Goal: Task Accomplishment & Management: Use online tool/utility

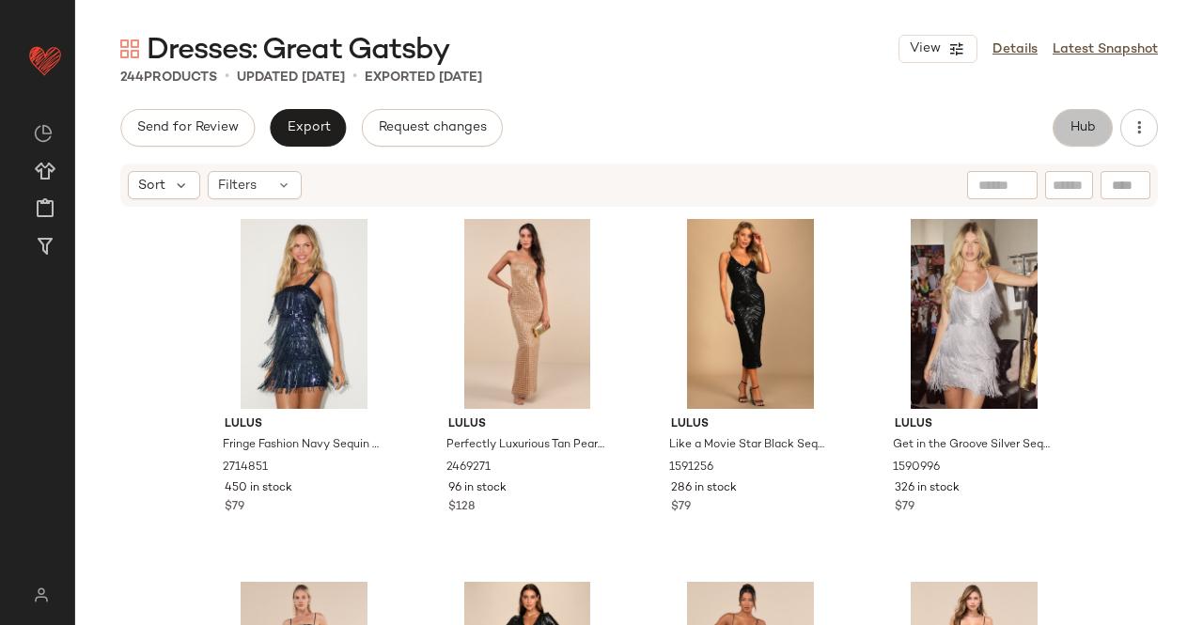
click at [1103, 133] on button "Hub" at bounding box center [1083, 128] width 60 height 38
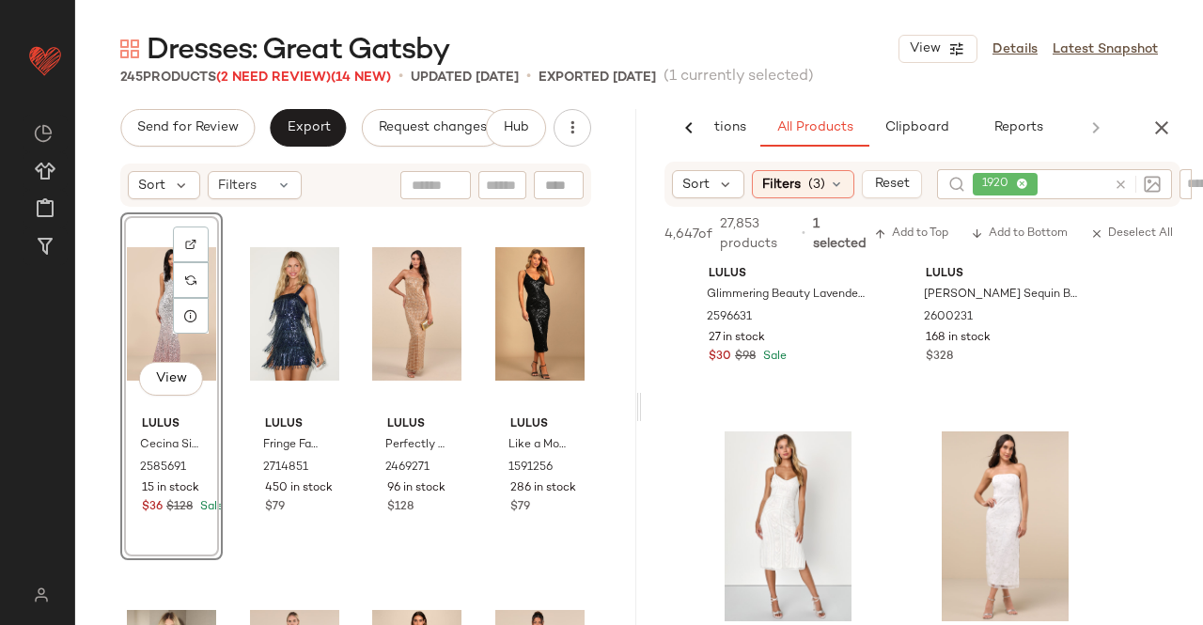
scroll to position [564, 0]
click at [1162, 117] on icon "button" at bounding box center [1161, 128] width 23 height 23
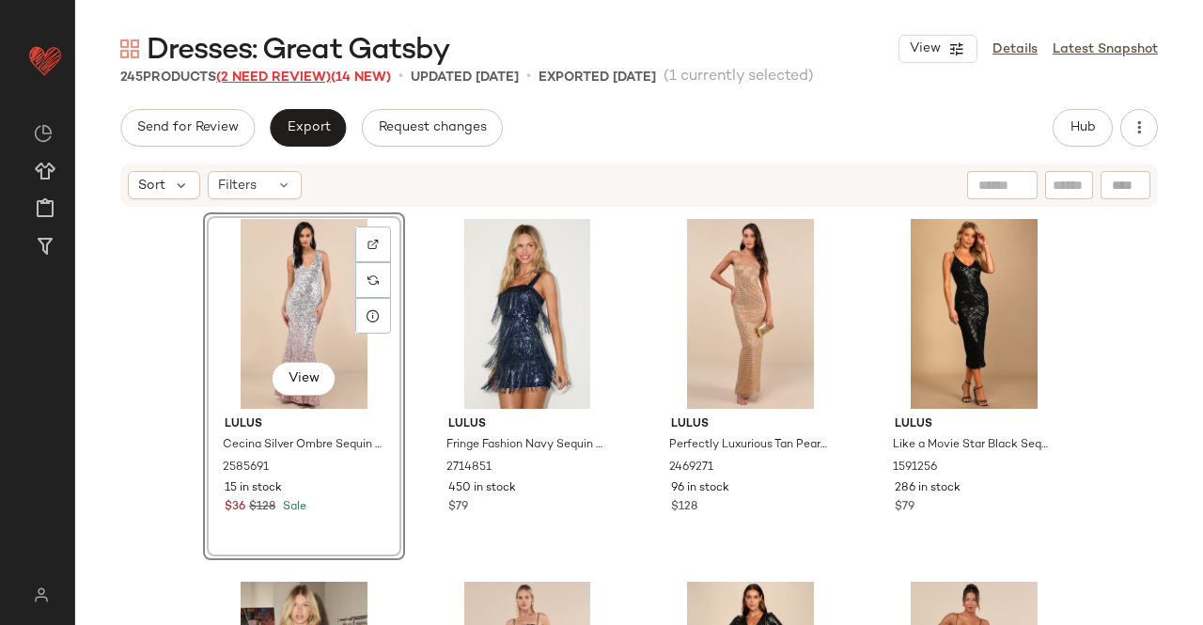
click at [303, 75] on span "(2 Need Review)" at bounding box center [273, 77] width 115 height 14
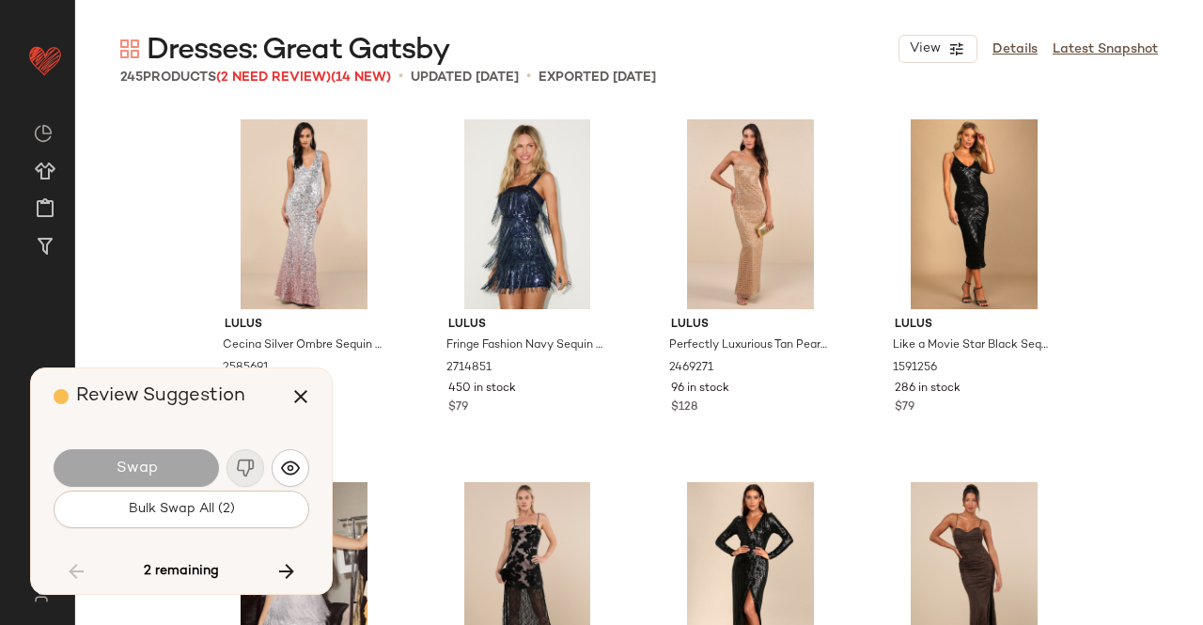
click at [313, 571] on div "Review Suggestion Swap Bulk Swap All (2) 2 remaining" at bounding box center [181, 481] width 301 height 226
click at [280, 571] on icon "button" at bounding box center [286, 571] width 23 height 23
click at [311, 407] on icon "button" at bounding box center [300, 396] width 23 height 23
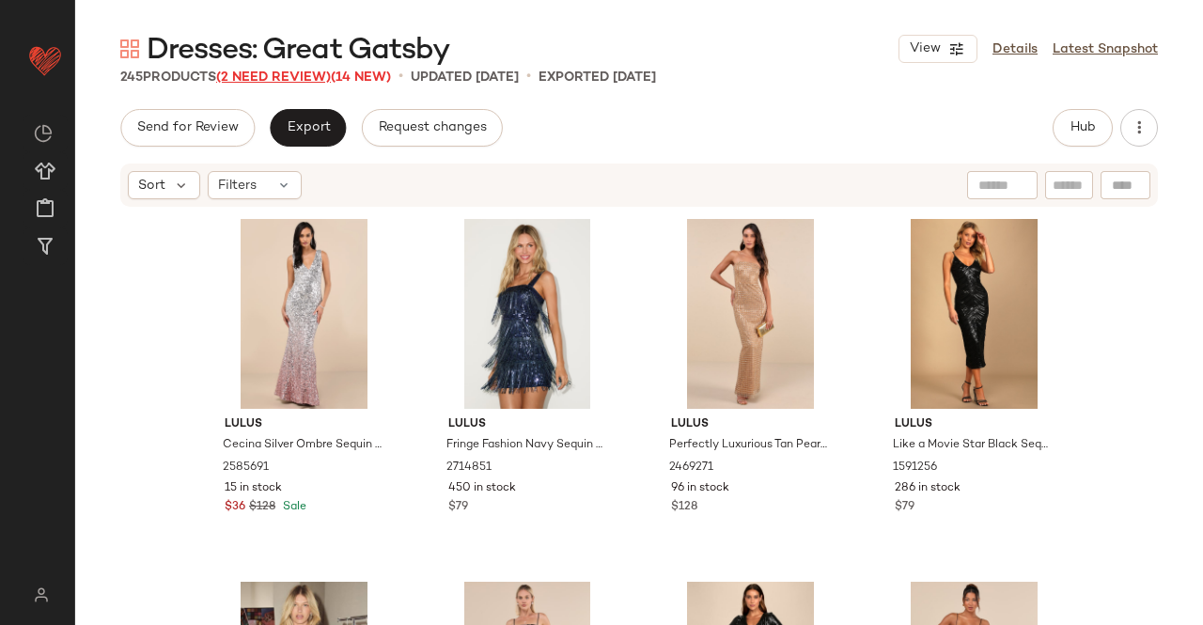
click at [301, 82] on span "(2 Need Review)" at bounding box center [273, 77] width 115 height 14
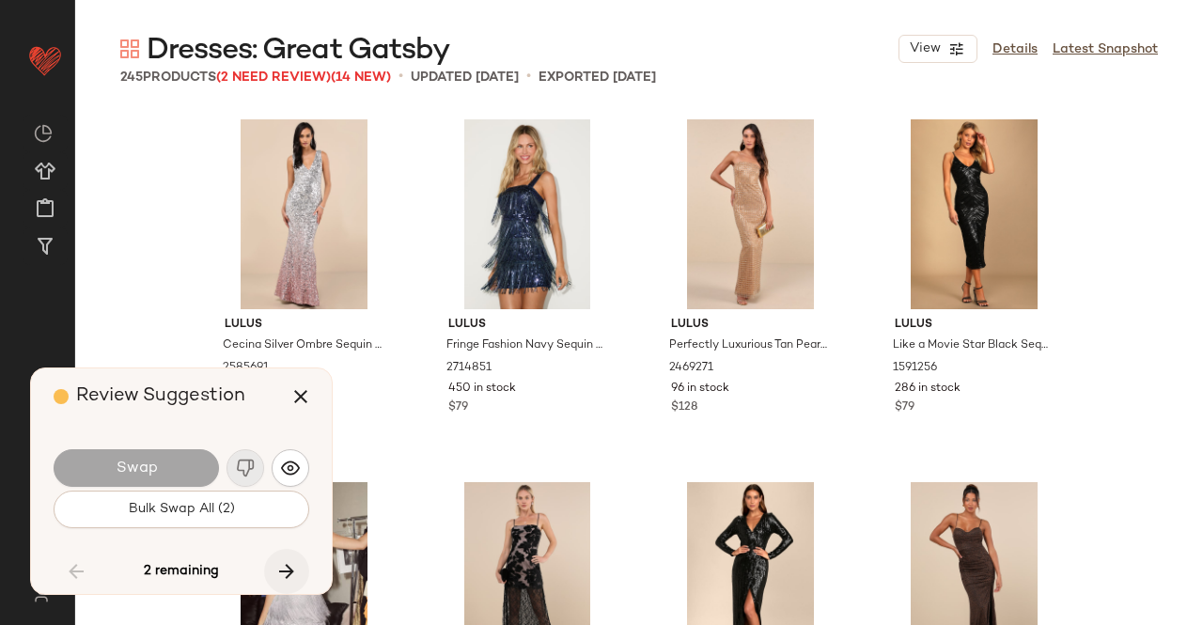
click at [295, 564] on icon "button" at bounding box center [286, 571] width 23 height 23
click at [283, 416] on div "Review Suggestion" at bounding box center [189, 396] width 270 height 56
click at [291, 399] on icon "button" at bounding box center [300, 396] width 23 height 23
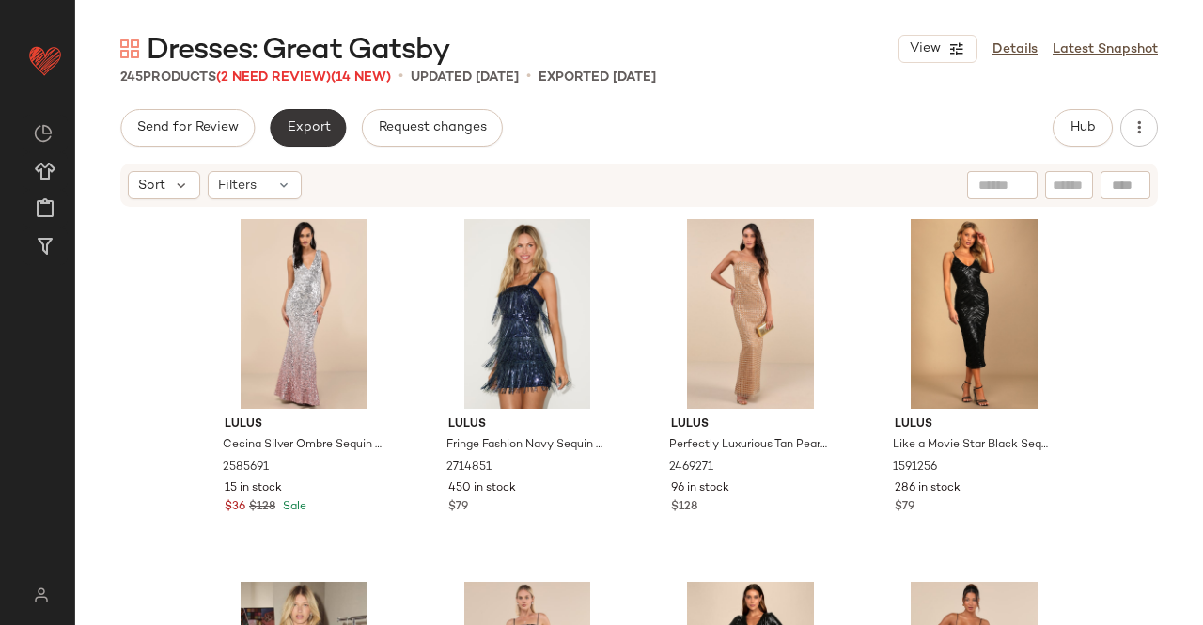
click at [282, 146] on button "Export" at bounding box center [308, 128] width 76 height 38
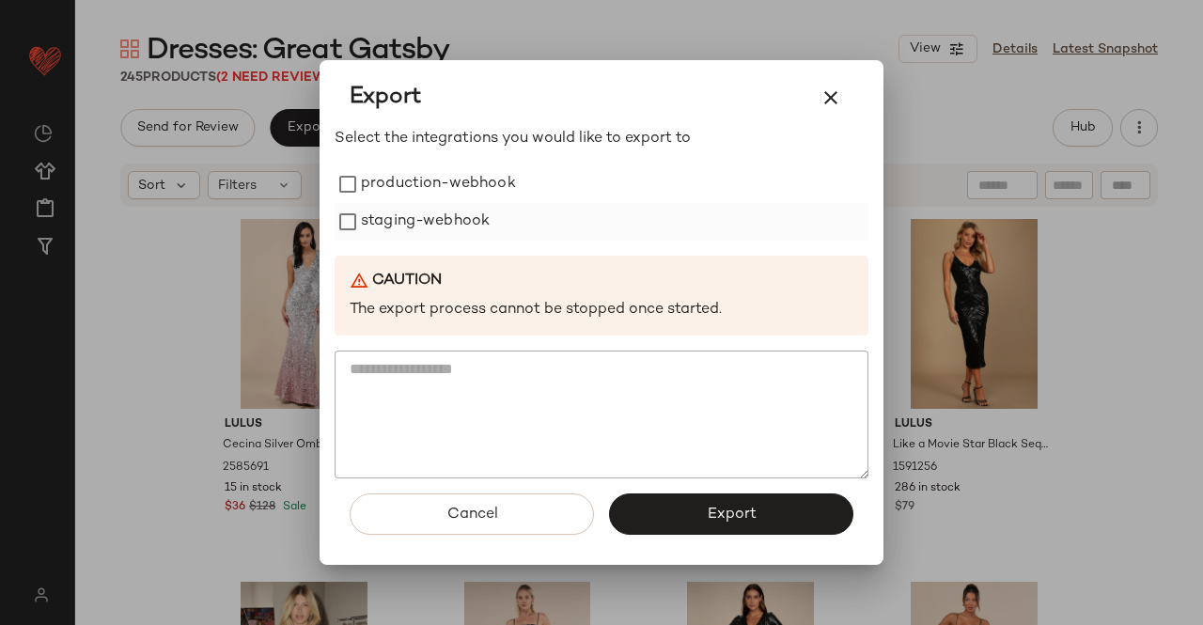
click at [462, 221] on label "staging-webhook" at bounding box center [425, 222] width 129 height 38
click at [469, 178] on label "production-webhook" at bounding box center [438, 184] width 155 height 38
click at [656, 507] on button "Export" at bounding box center [731, 513] width 244 height 41
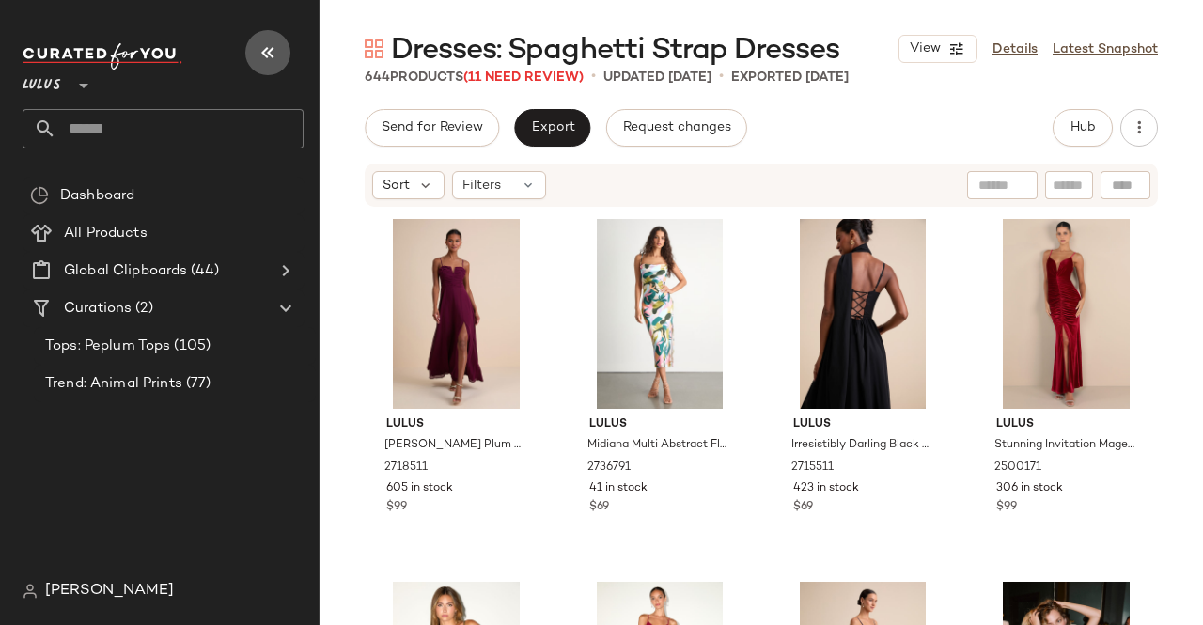
click at [276, 57] on icon "button" at bounding box center [268, 52] width 23 height 23
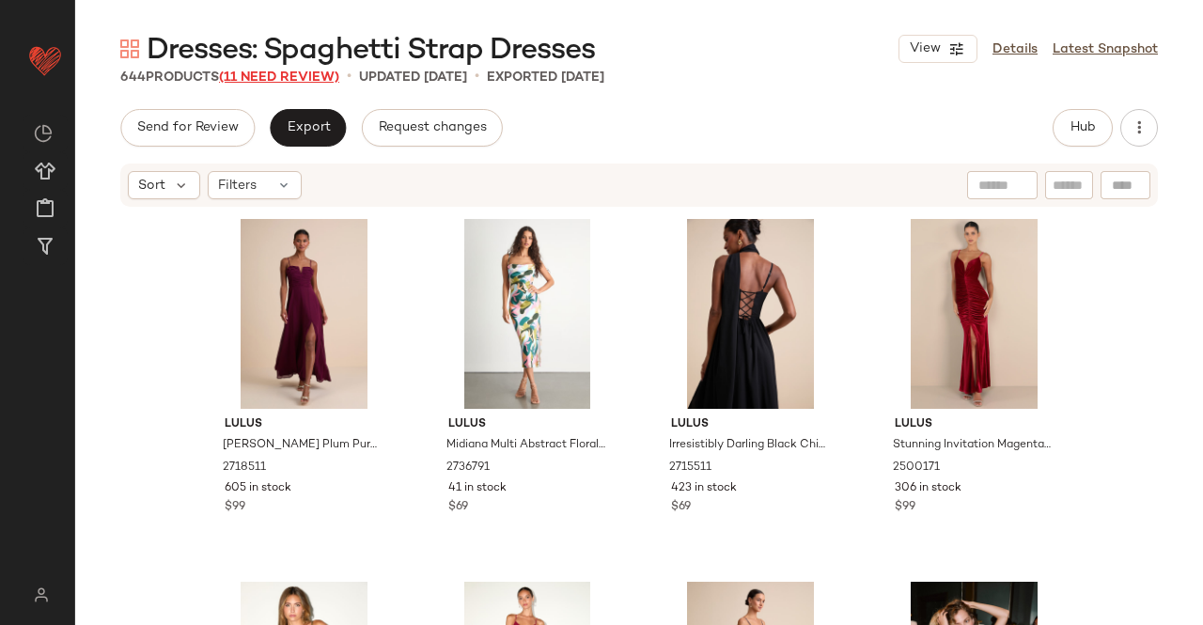
click at [283, 73] on span "(11 Need Review)" at bounding box center [279, 77] width 120 height 14
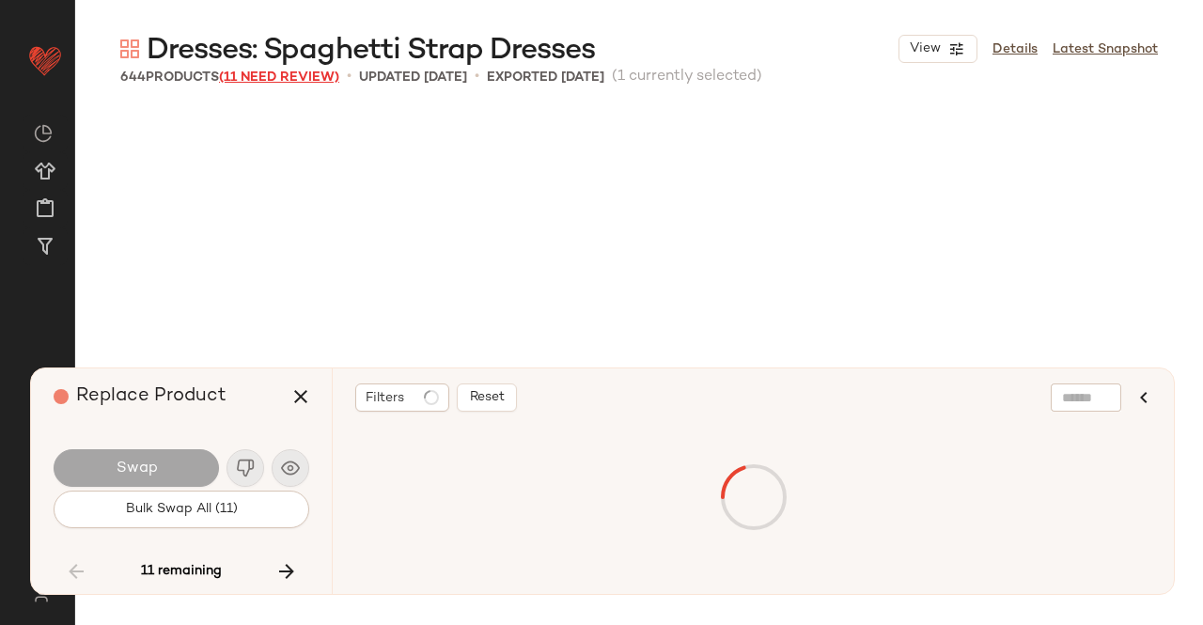
scroll to position [50794, 0]
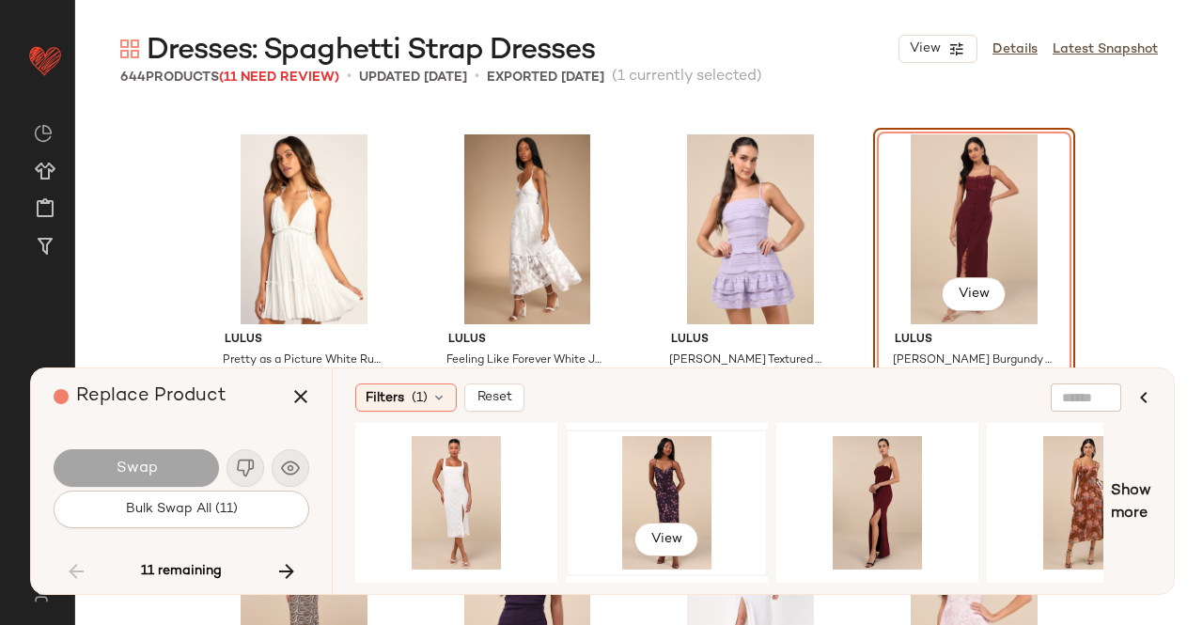
click at [693, 486] on div "View" at bounding box center [666, 502] width 189 height 133
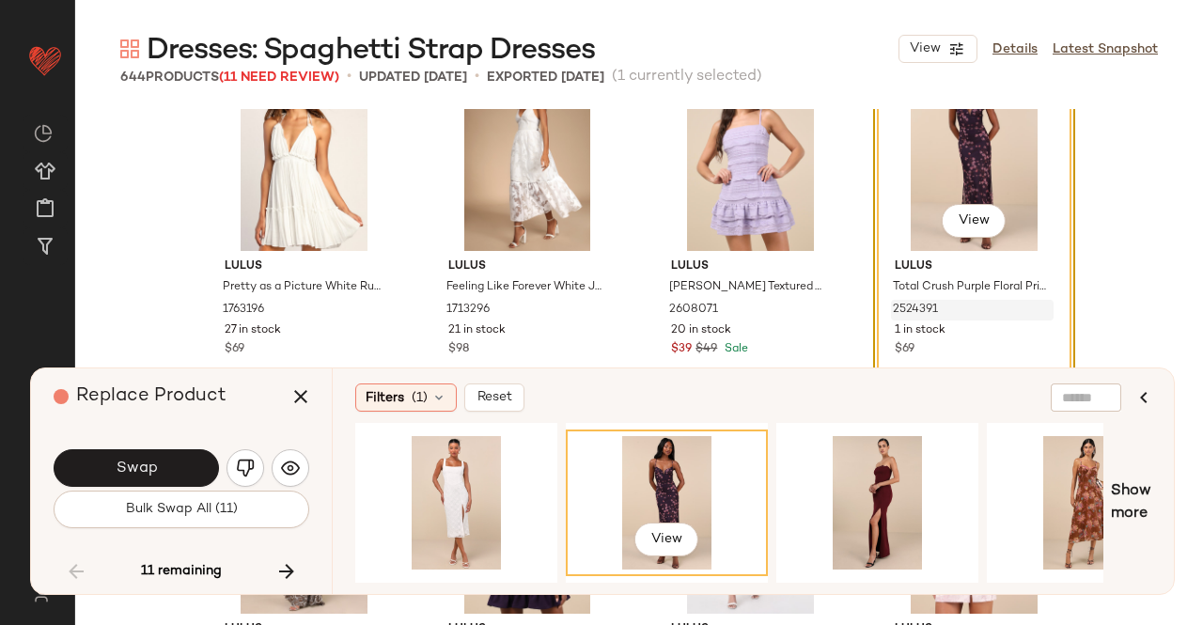
scroll to position [50982, 0]
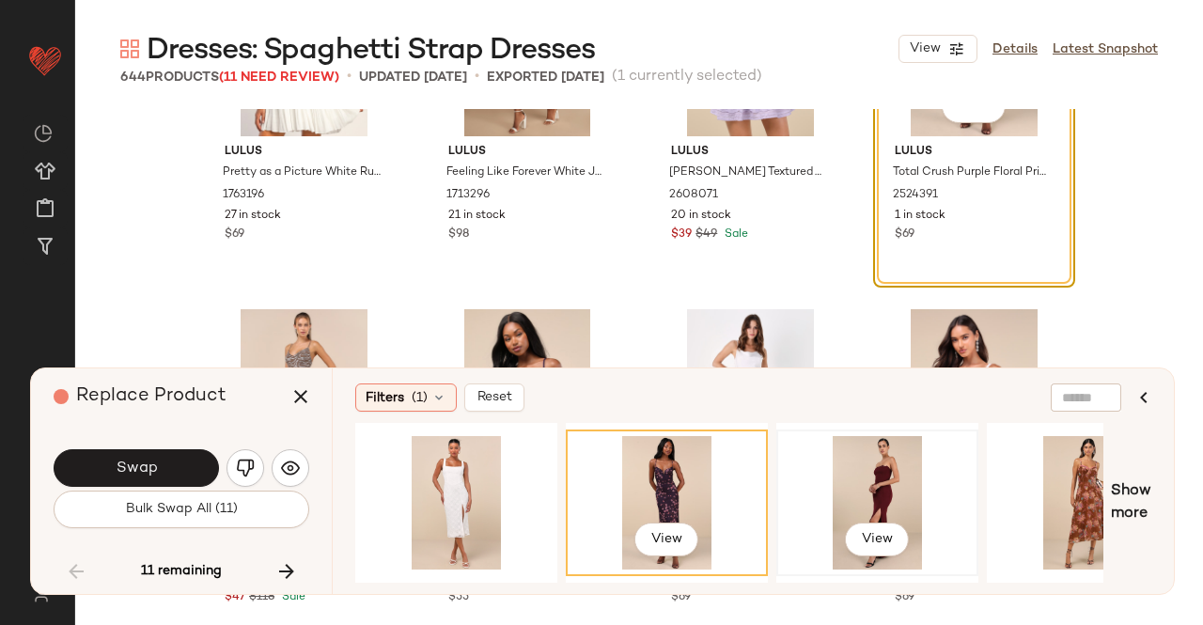
click at [899, 494] on div "View" at bounding box center [877, 502] width 189 height 133
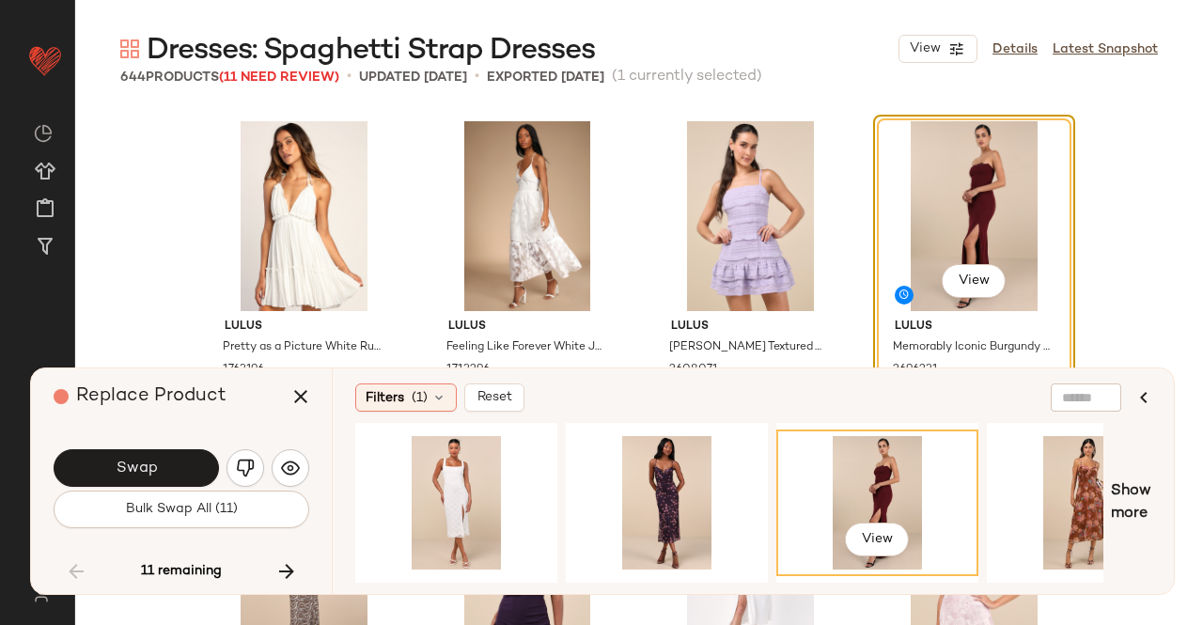
scroll to position [50794, 0]
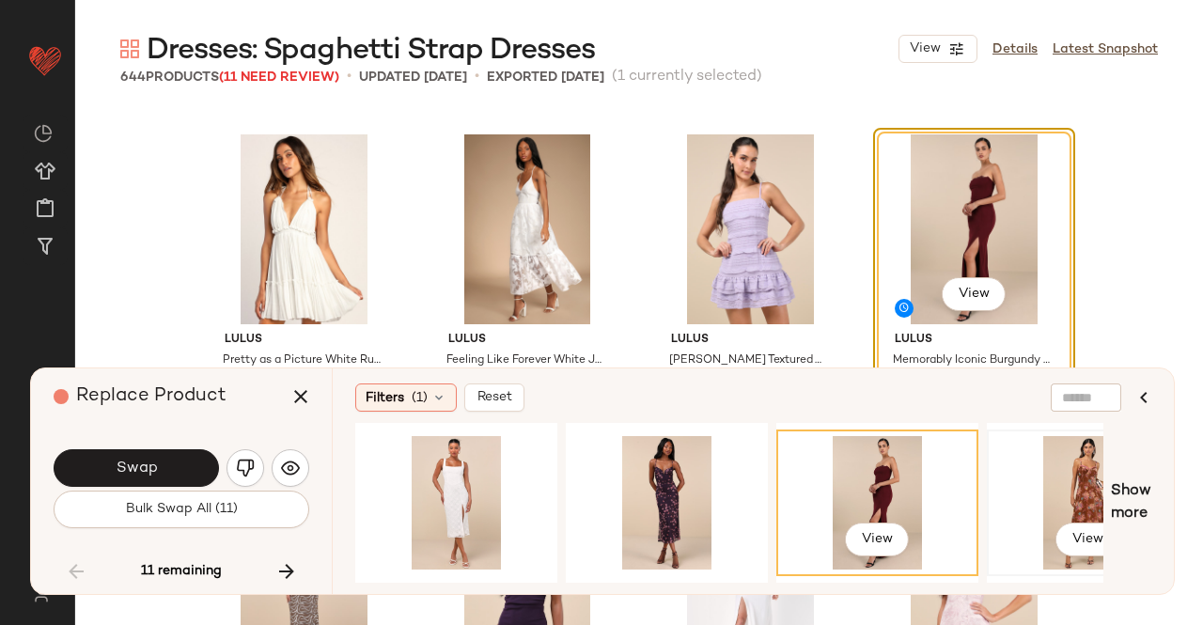
click at [1092, 487] on div "View" at bounding box center [1088, 502] width 189 height 133
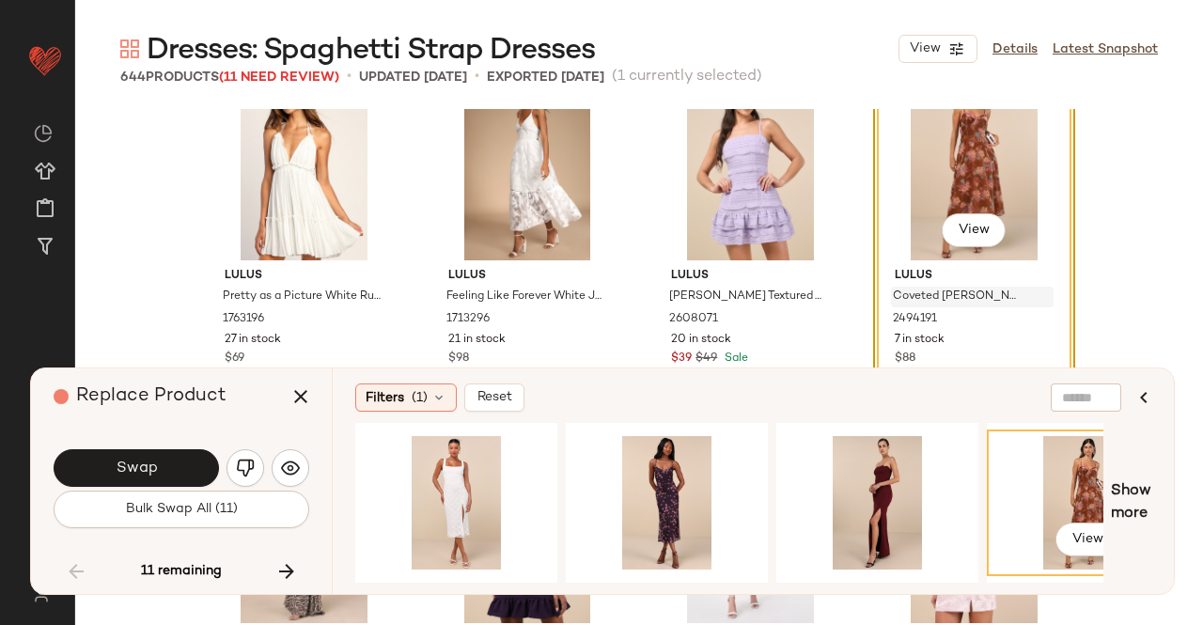
scroll to position [50888, 0]
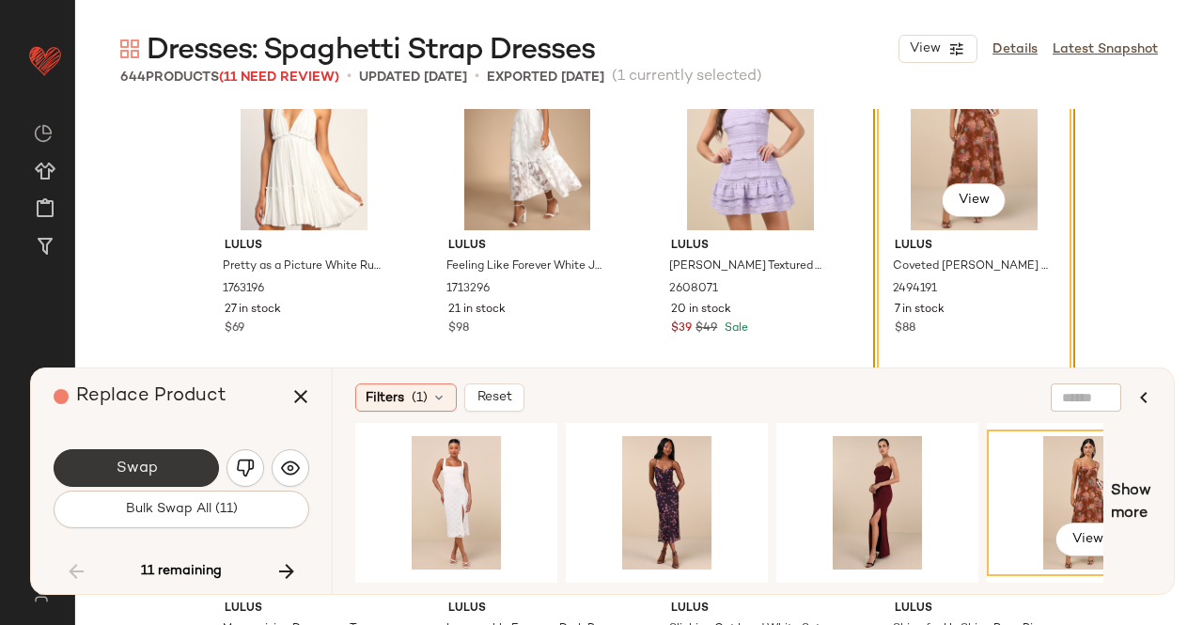
click at [179, 477] on button "Swap" at bounding box center [136, 468] width 165 height 38
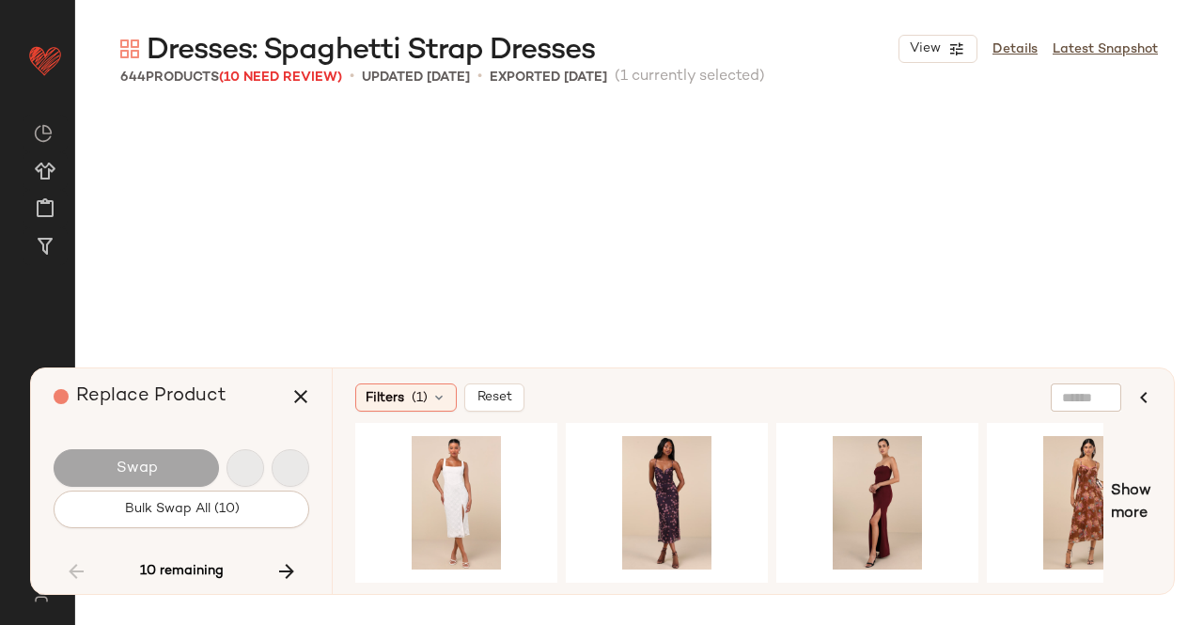
scroll to position [51882, 0]
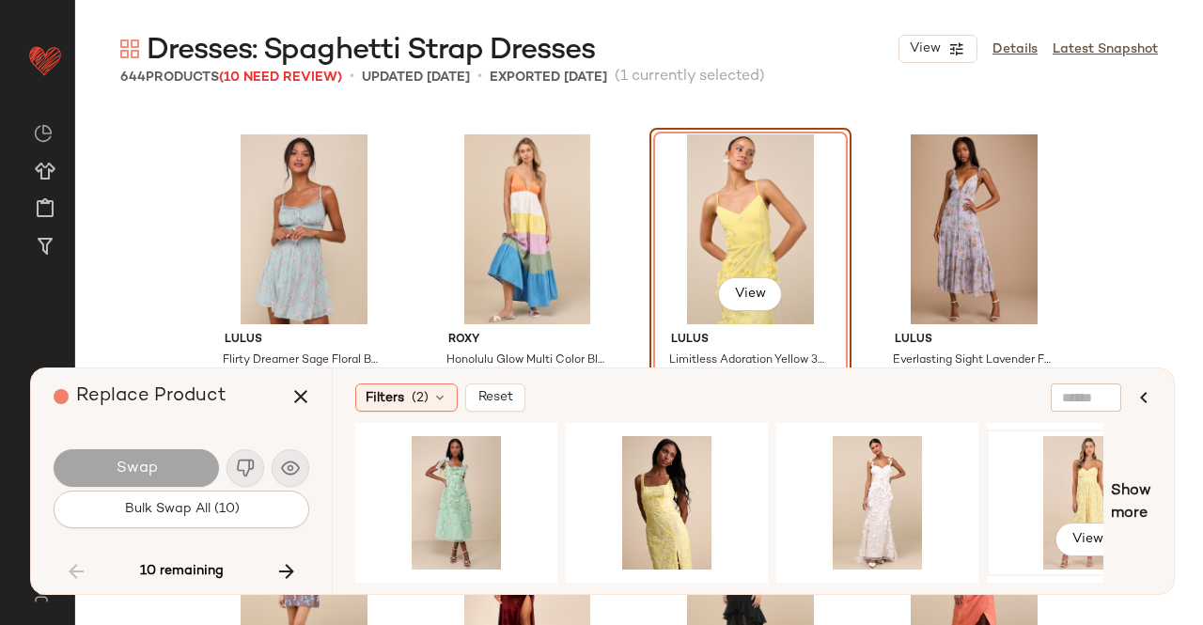
click at [1051, 493] on div "View" at bounding box center [1088, 502] width 189 height 133
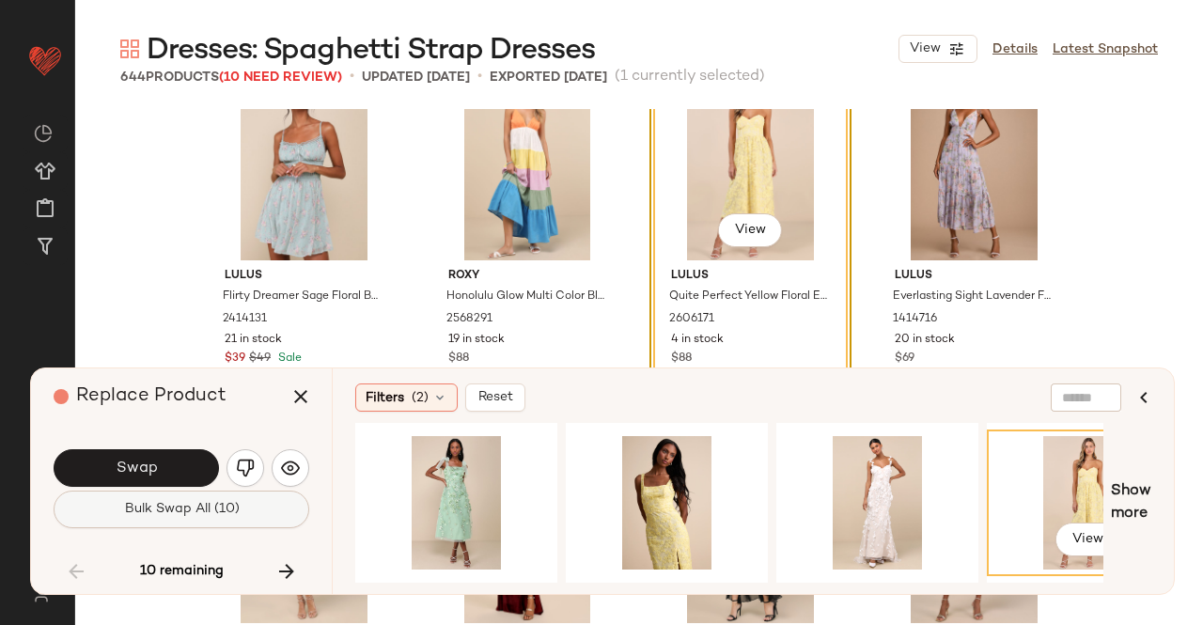
scroll to position [51976, 0]
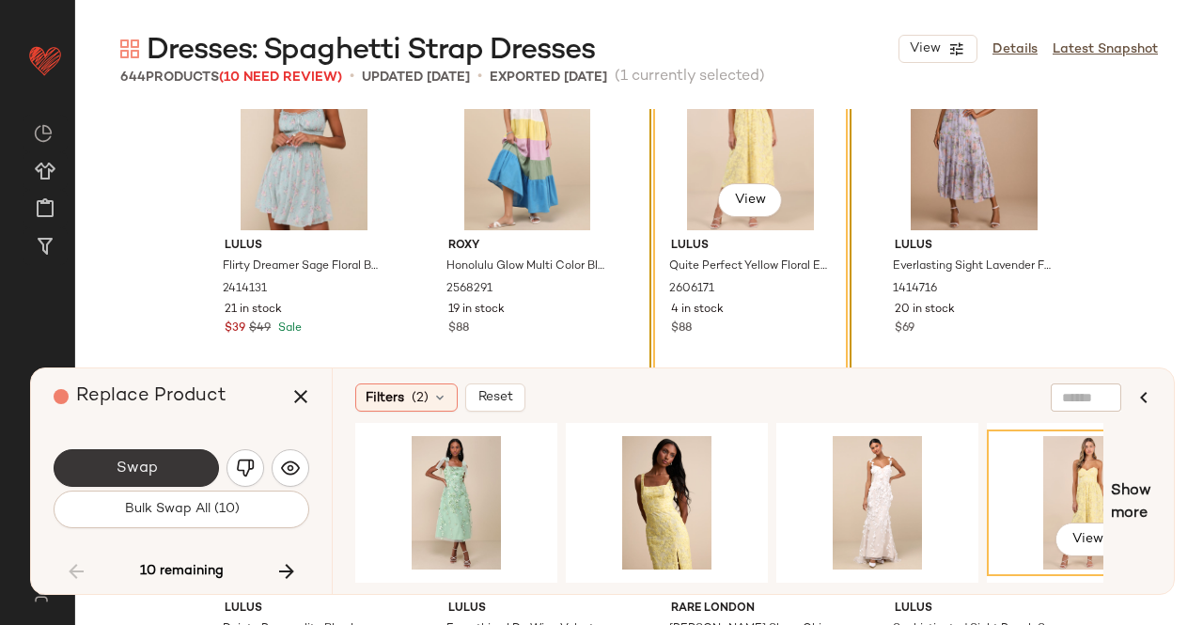
click at [152, 460] on span "Swap" at bounding box center [136, 469] width 42 height 18
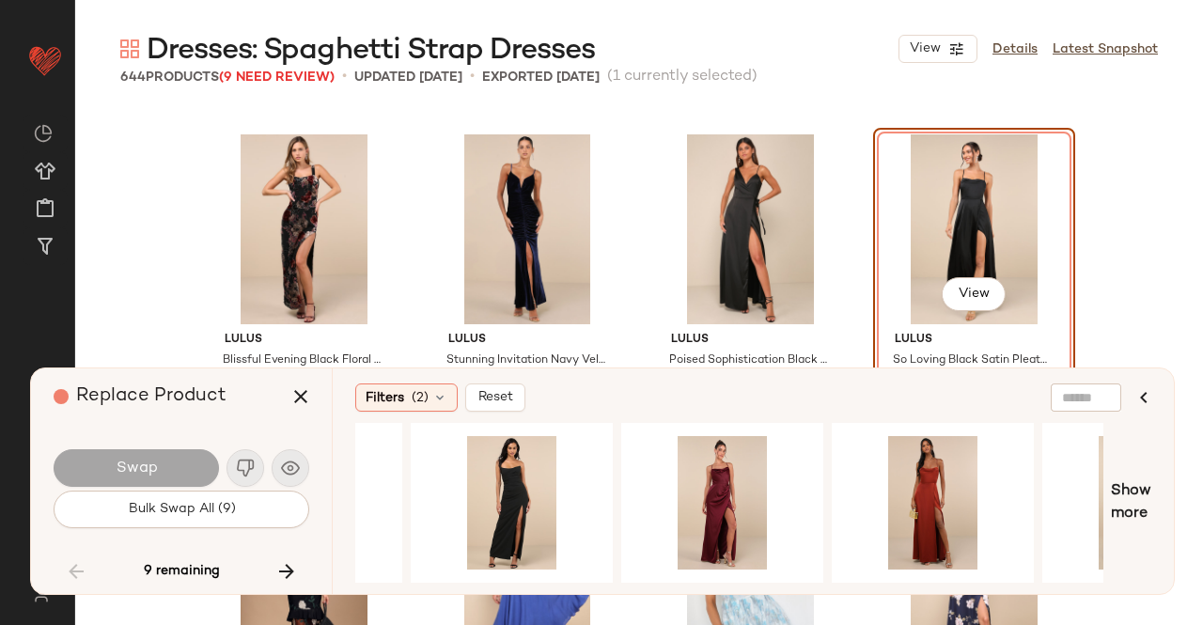
scroll to position [0, 1401]
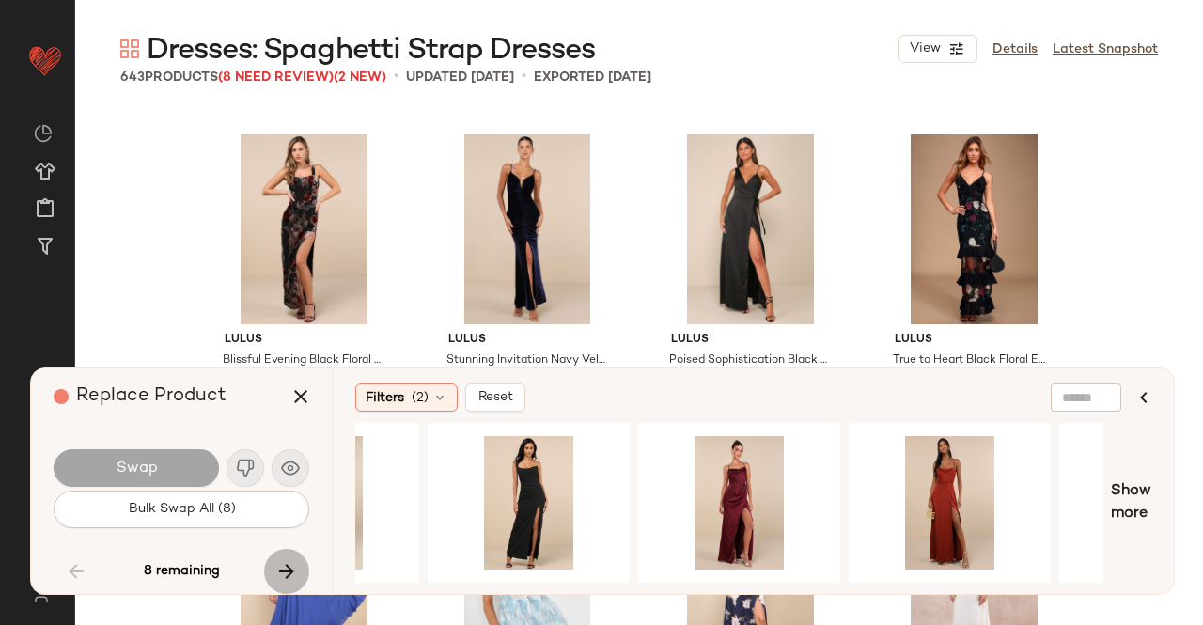
click at [303, 569] on button "button" at bounding box center [286, 571] width 45 height 45
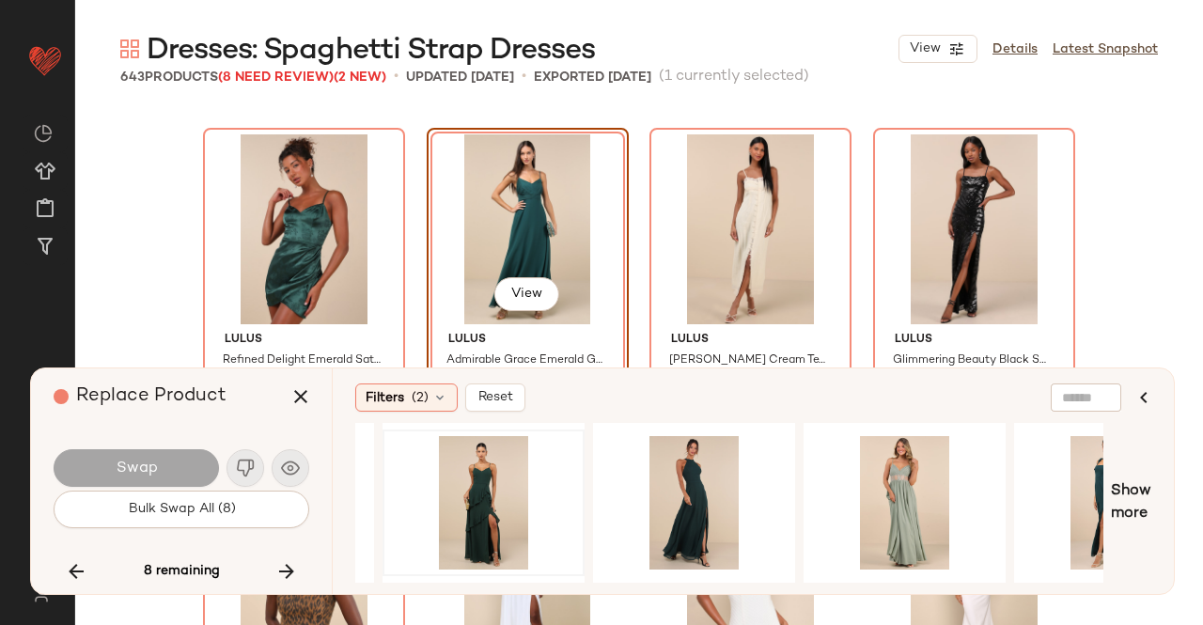
scroll to position [0, 375]
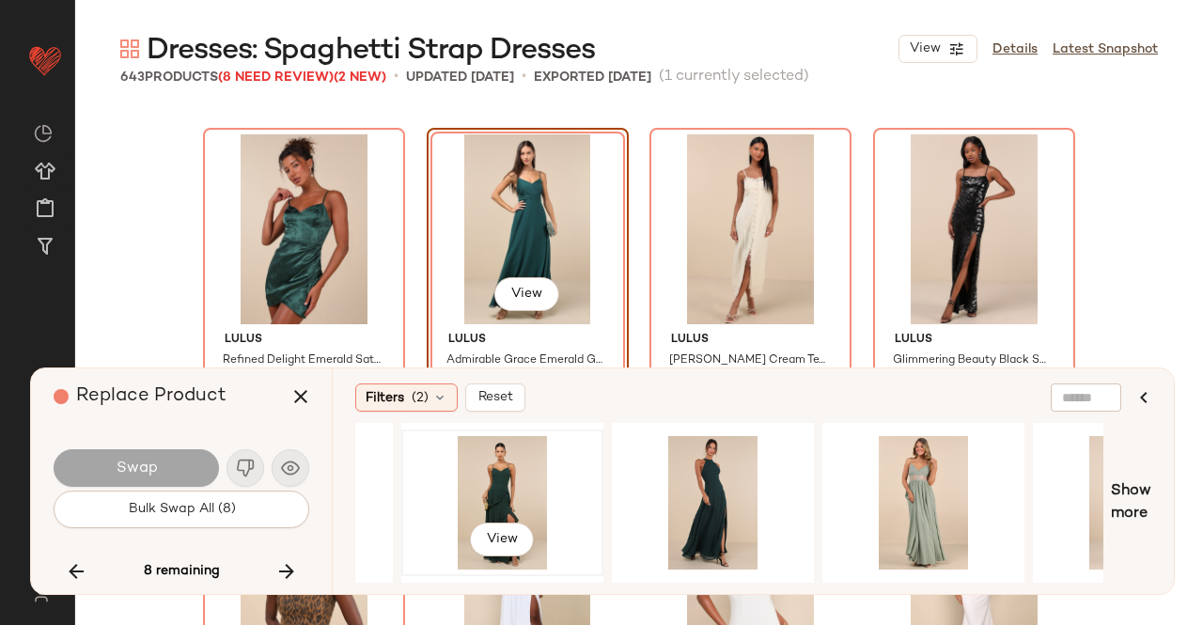
click at [507, 484] on div "View" at bounding box center [502, 502] width 189 height 133
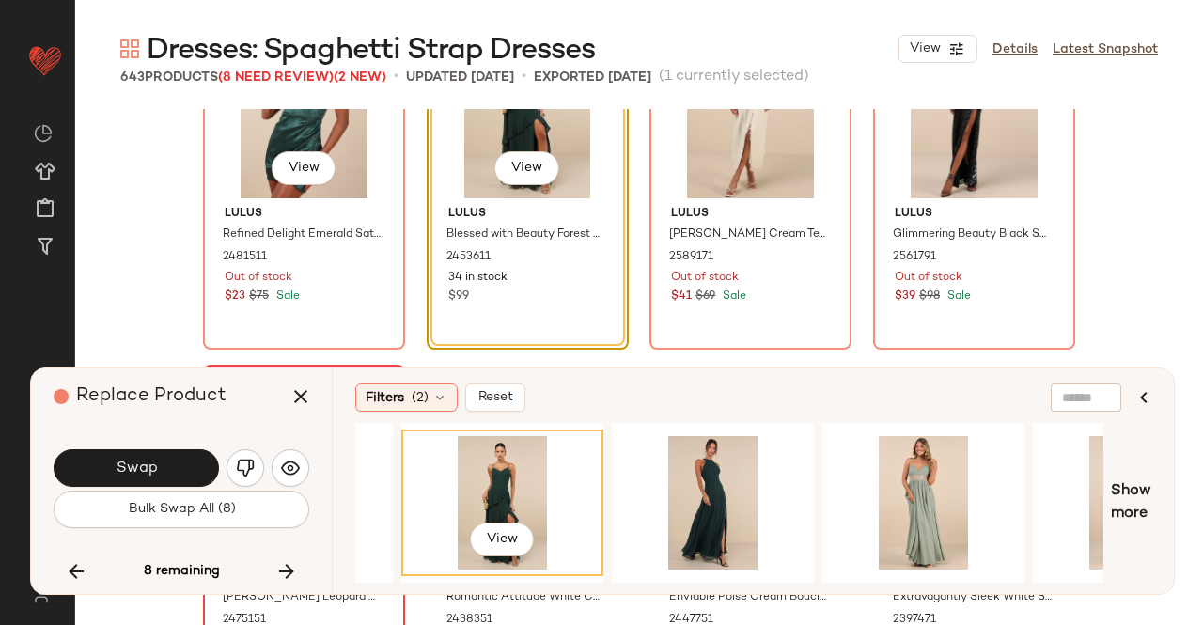
scroll to position [54247, 0]
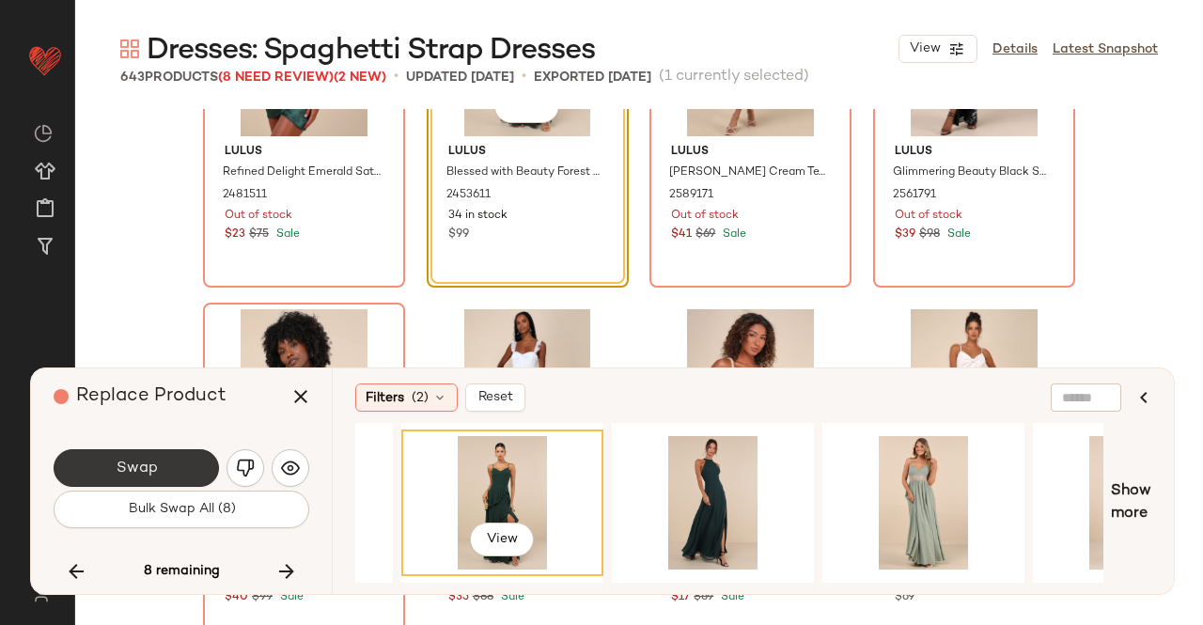
click at [93, 469] on button "Swap" at bounding box center [136, 468] width 165 height 38
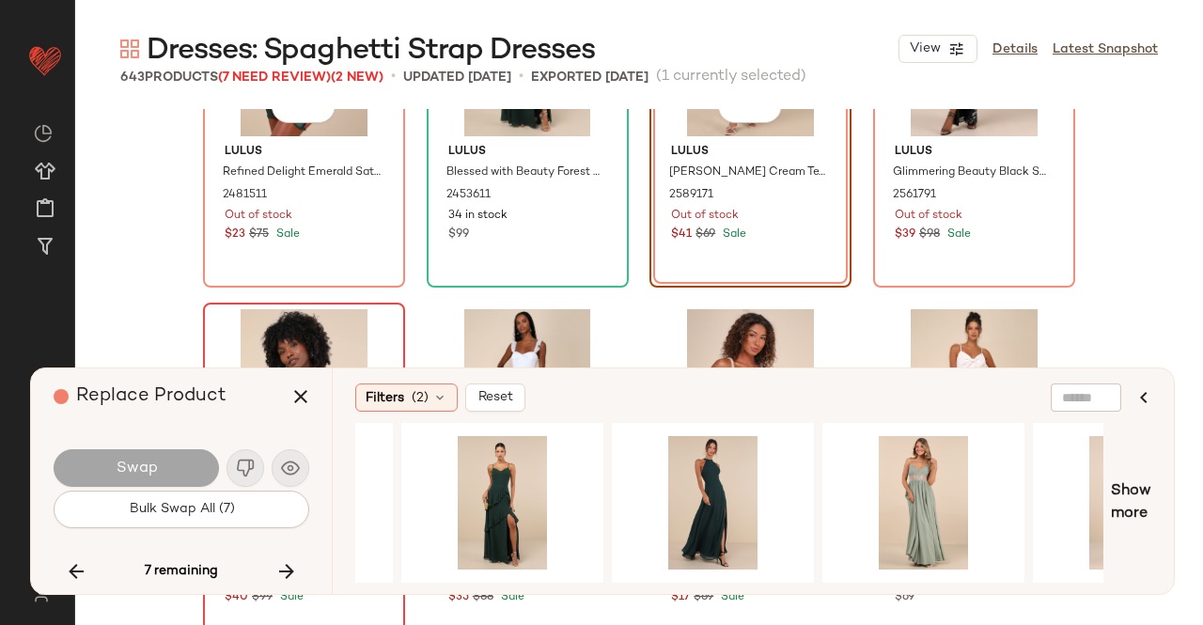
scroll to position [54059, 0]
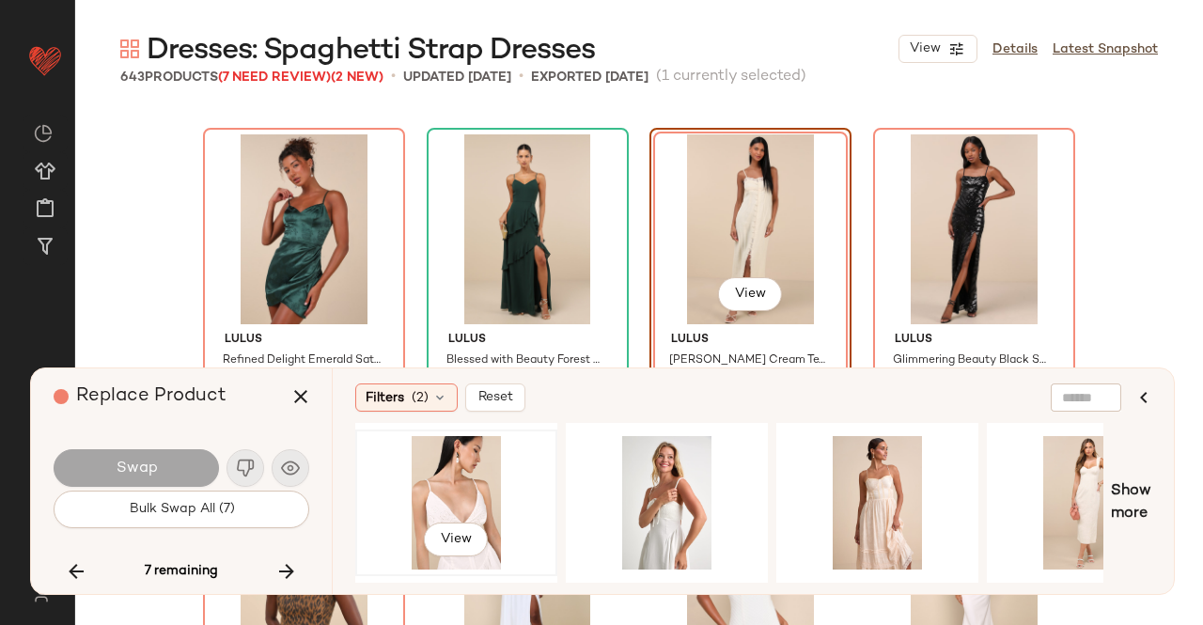
click at [464, 501] on div "View" at bounding box center [456, 502] width 189 height 133
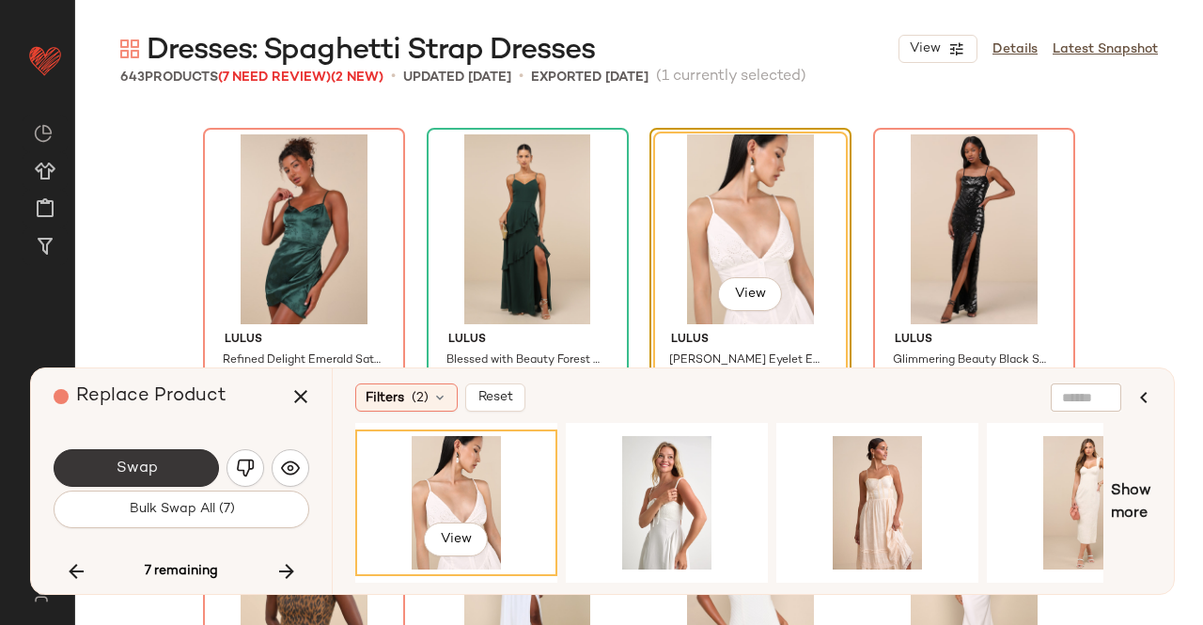
click at [183, 462] on button "Swap" at bounding box center [136, 468] width 165 height 38
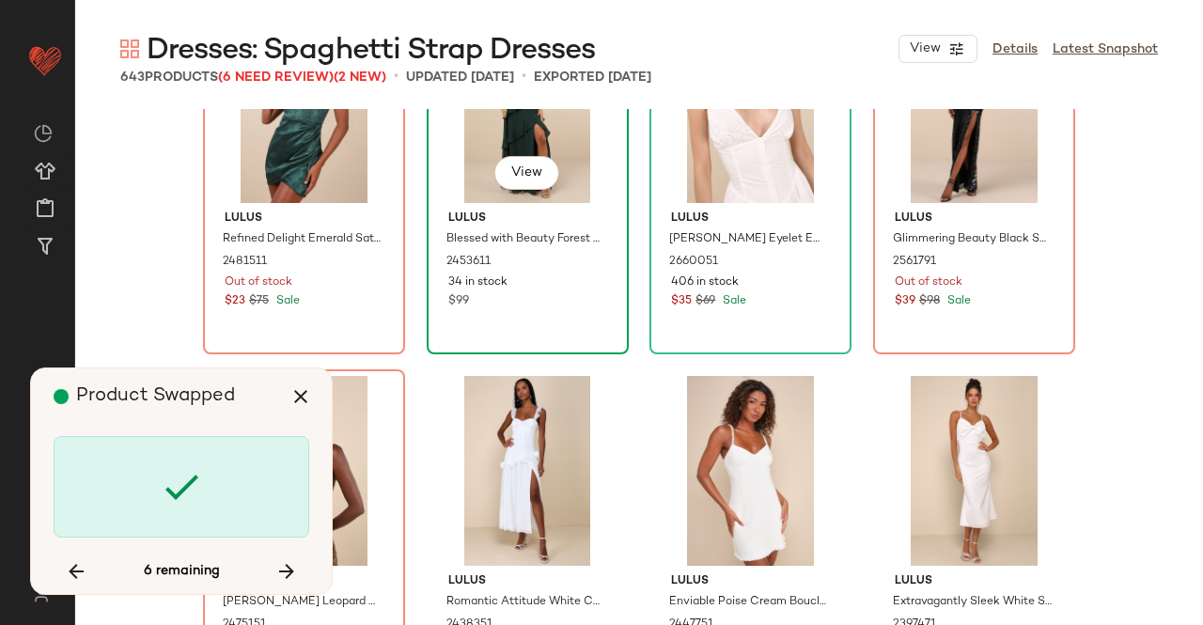
scroll to position [54153, 0]
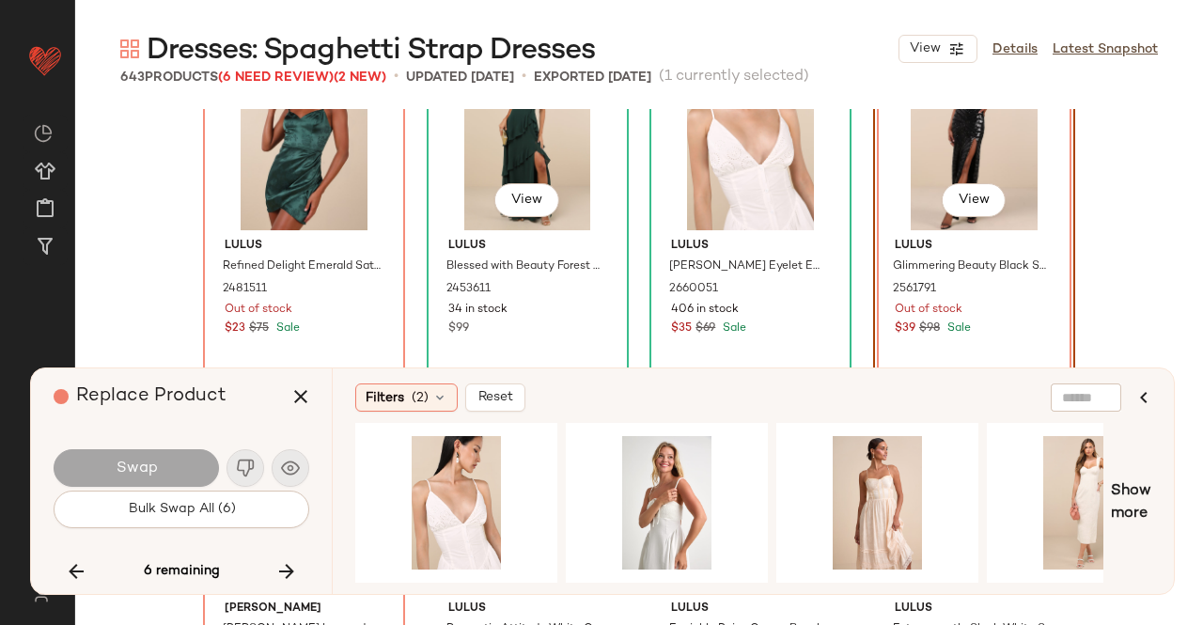
scroll to position [54059, 0]
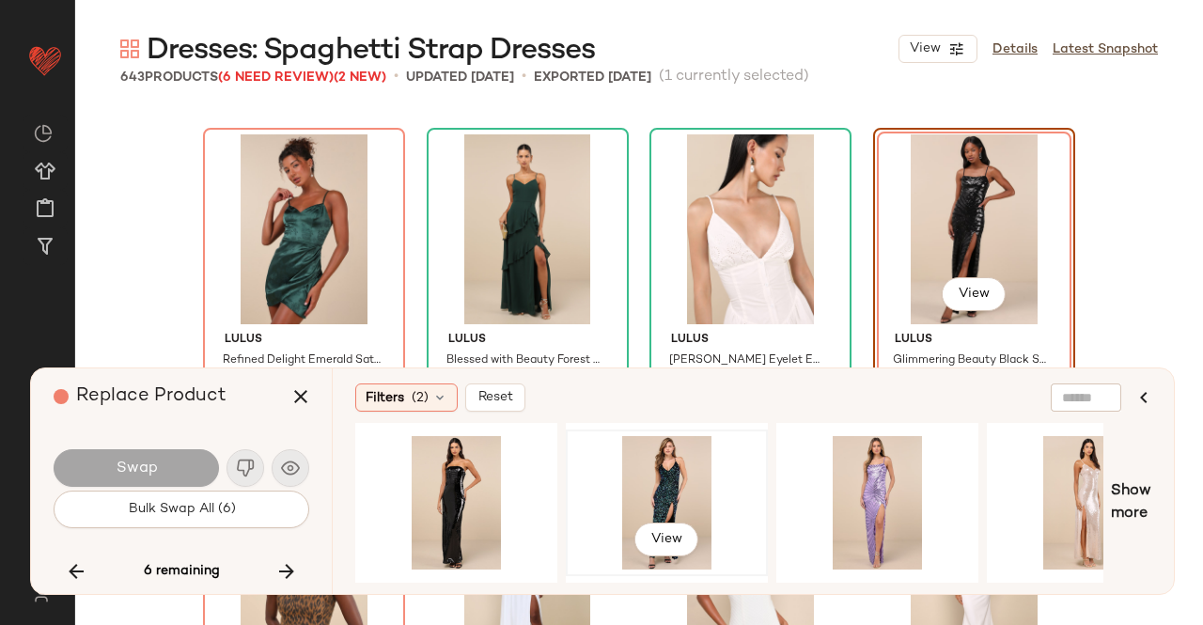
click at [668, 485] on div "View" at bounding box center [666, 502] width 189 height 133
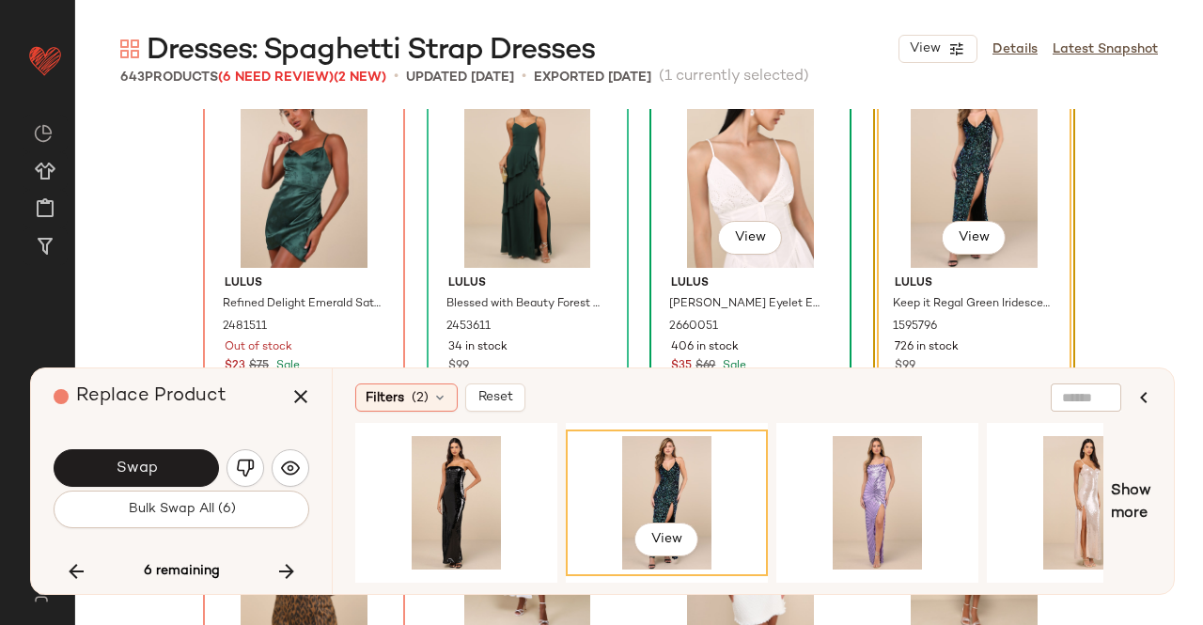
scroll to position [54247, 0]
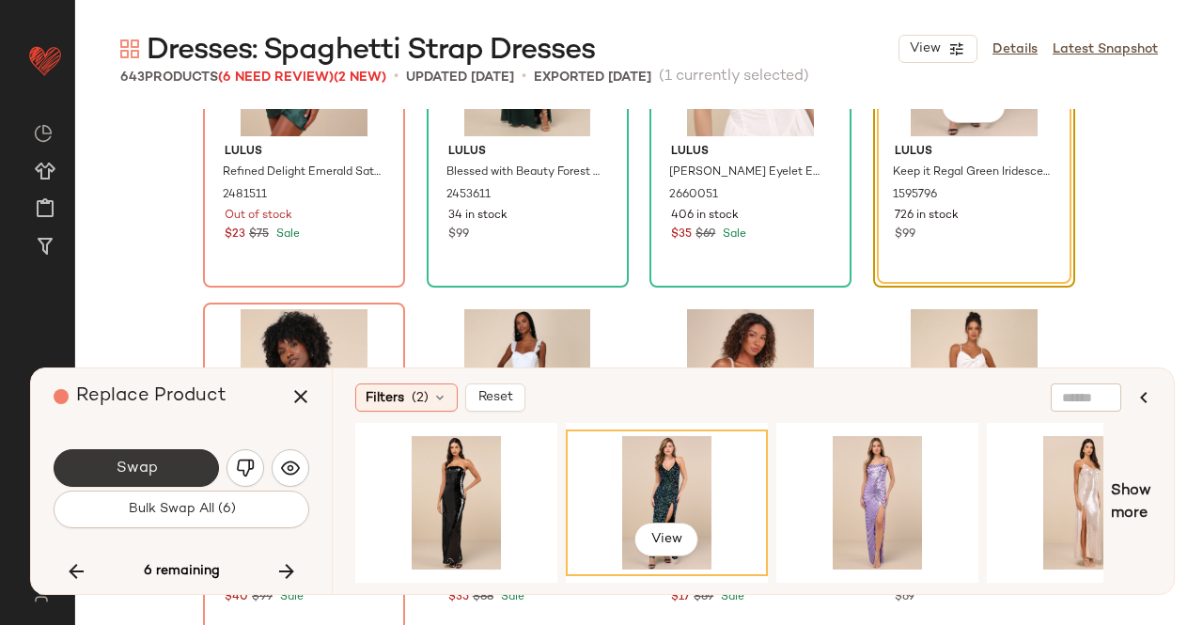
click at [113, 467] on button "Swap" at bounding box center [136, 468] width 165 height 38
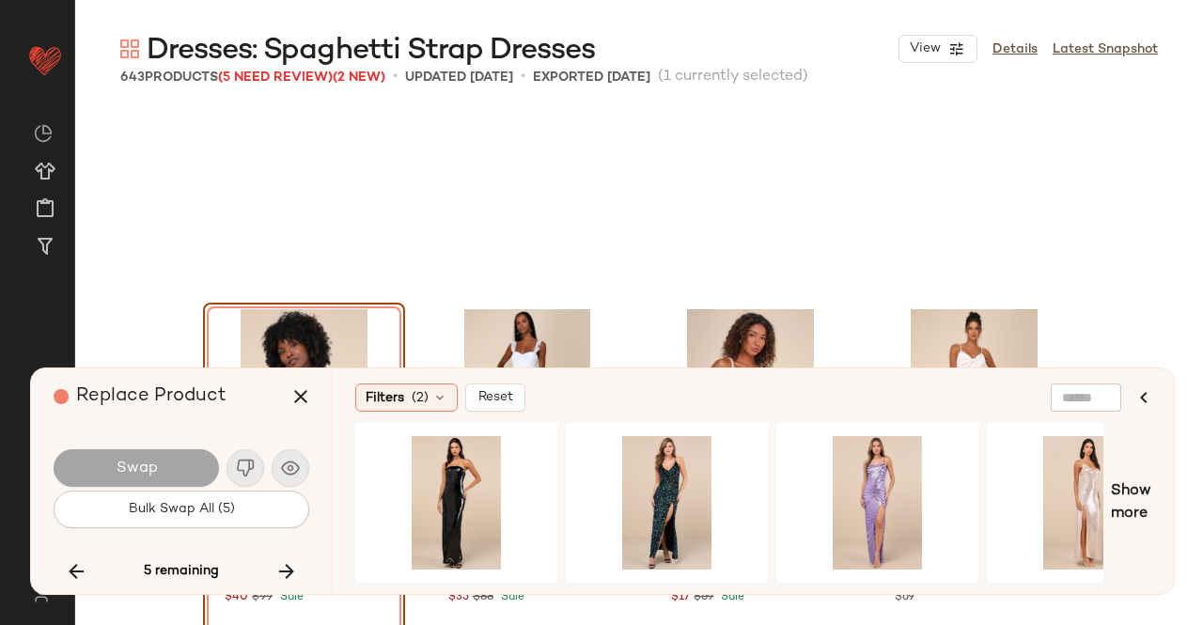
scroll to position [54422, 0]
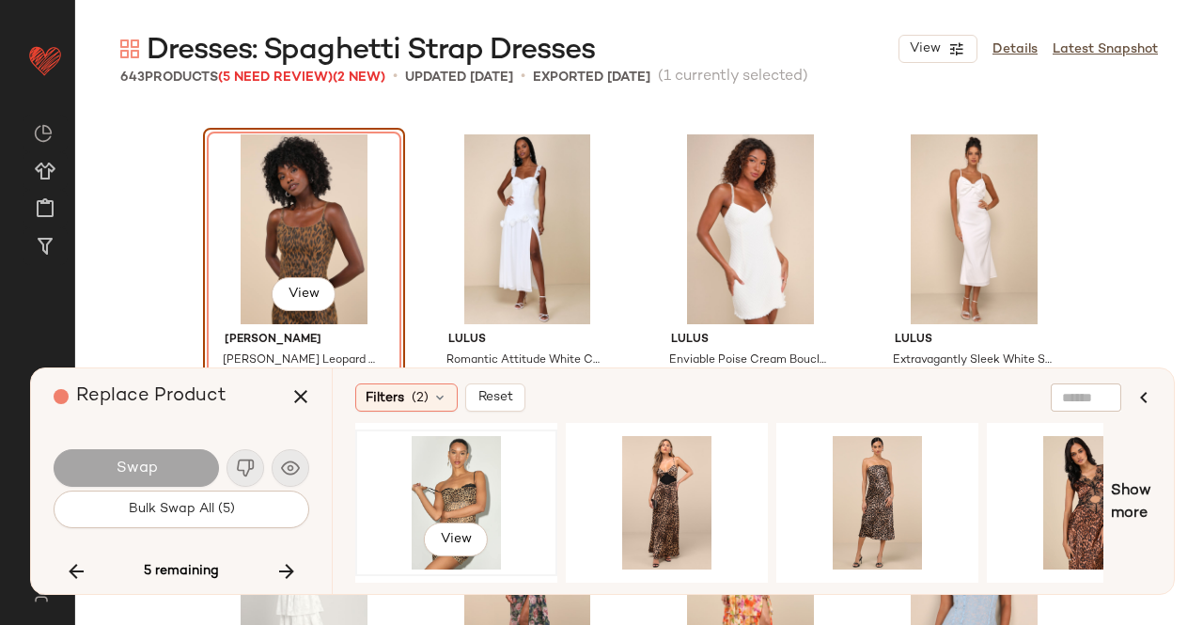
click at [440, 474] on div "View" at bounding box center [456, 502] width 189 height 133
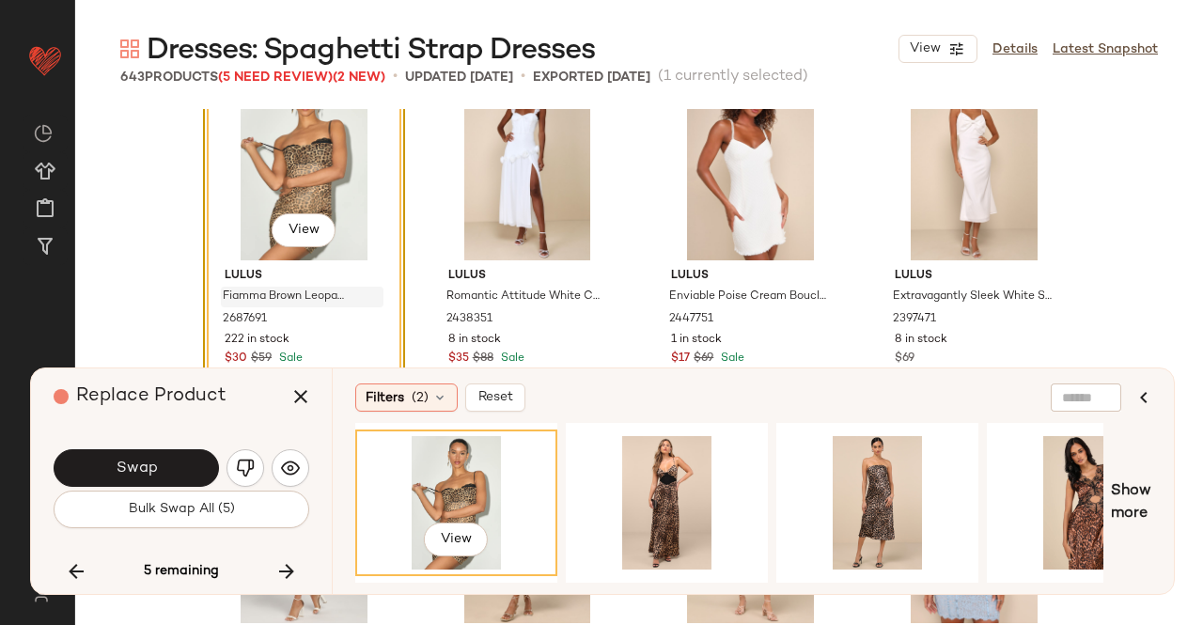
scroll to position [54516, 0]
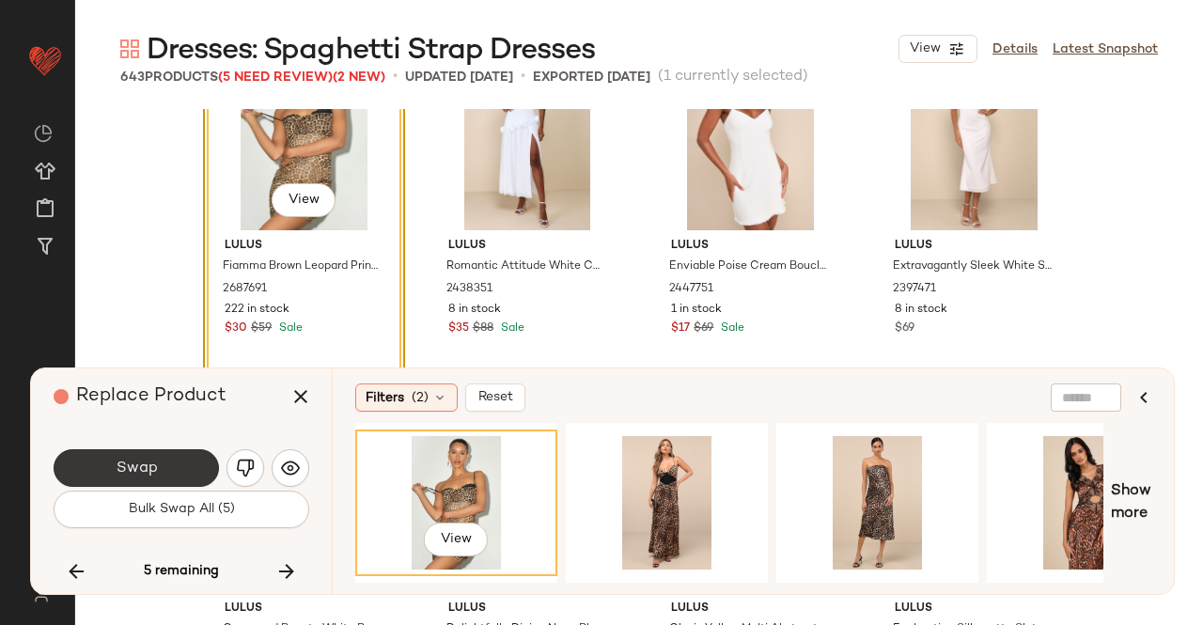
click at [154, 476] on span "Swap" at bounding box center [136, 469] width 42 height 18
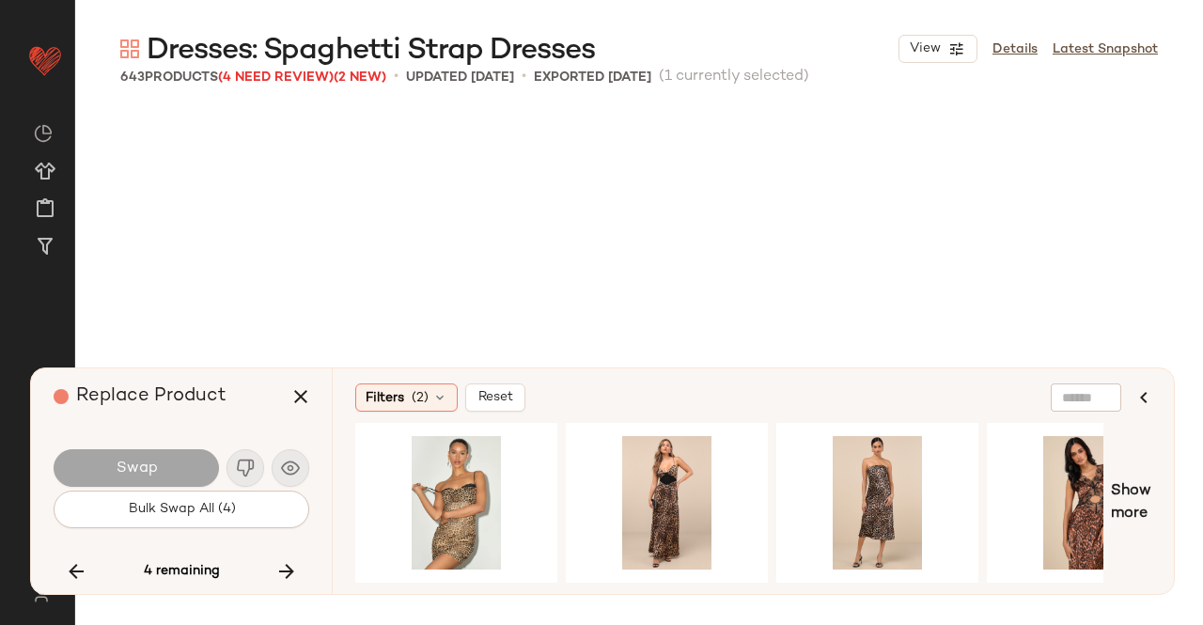
scroll to position [55148, 0]
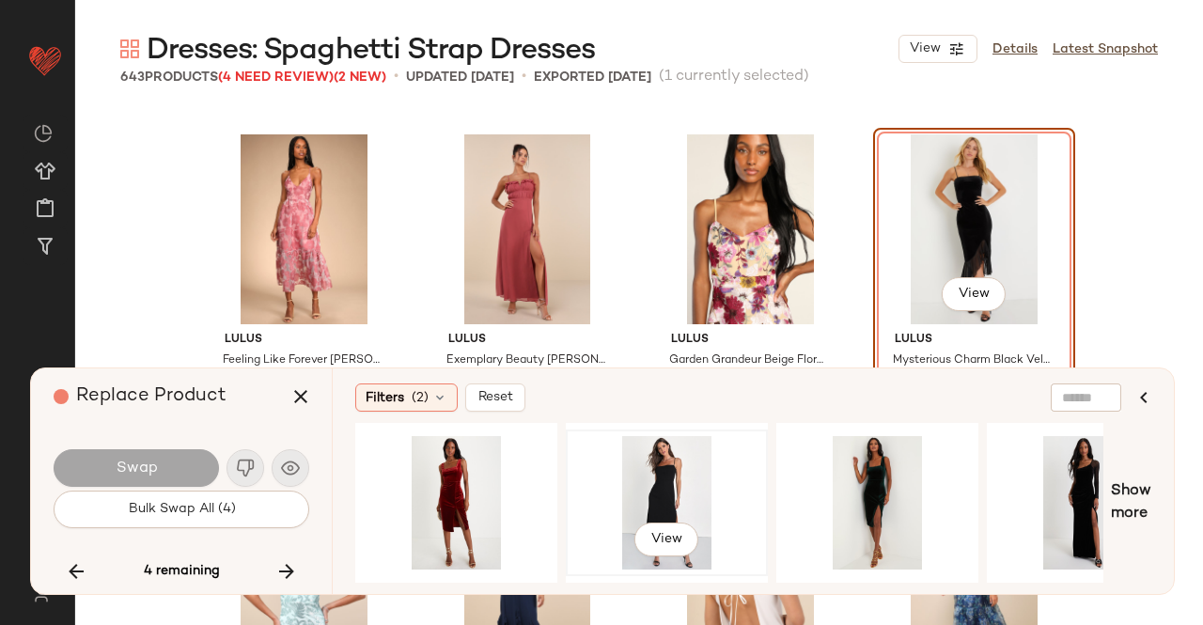
drag, startPoint x: 647, startPoint y: 475, endPoint x: 646, endPoint y: 454, distance: 20.7
click at [647, 477] on div "View" at bounding box center [666, 502] width 189 height 133
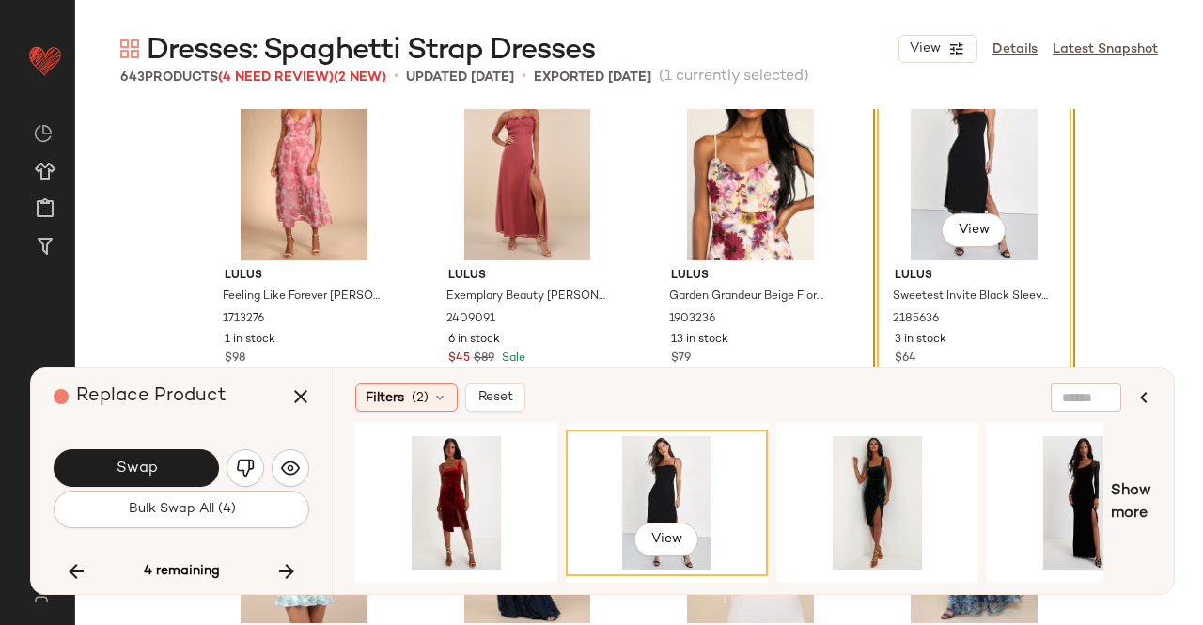
scroll to position [55242, 0]
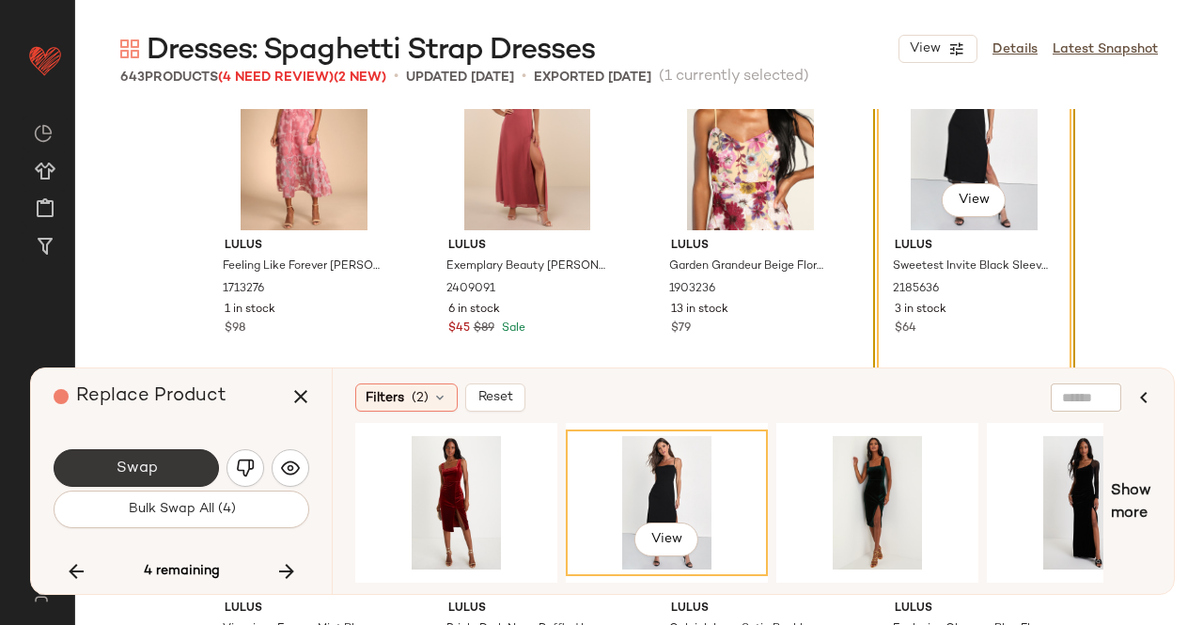
click at [140, 465] on span "Swap" at bounding box center [136, 469] width 42 height 18
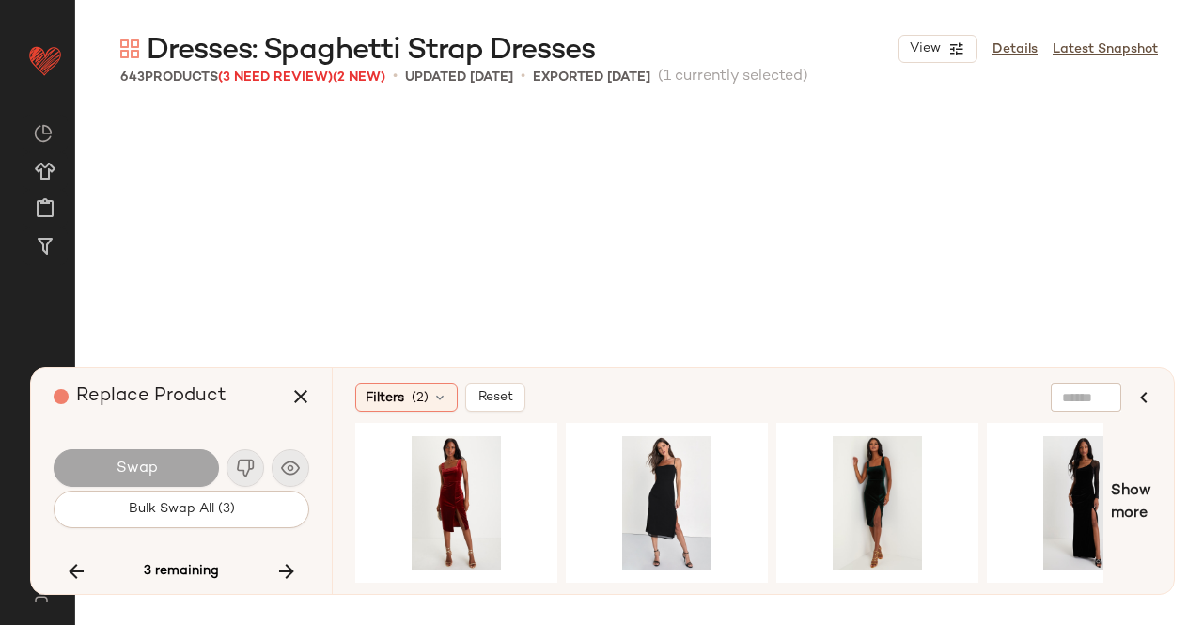
scroll to position [56236, 0]
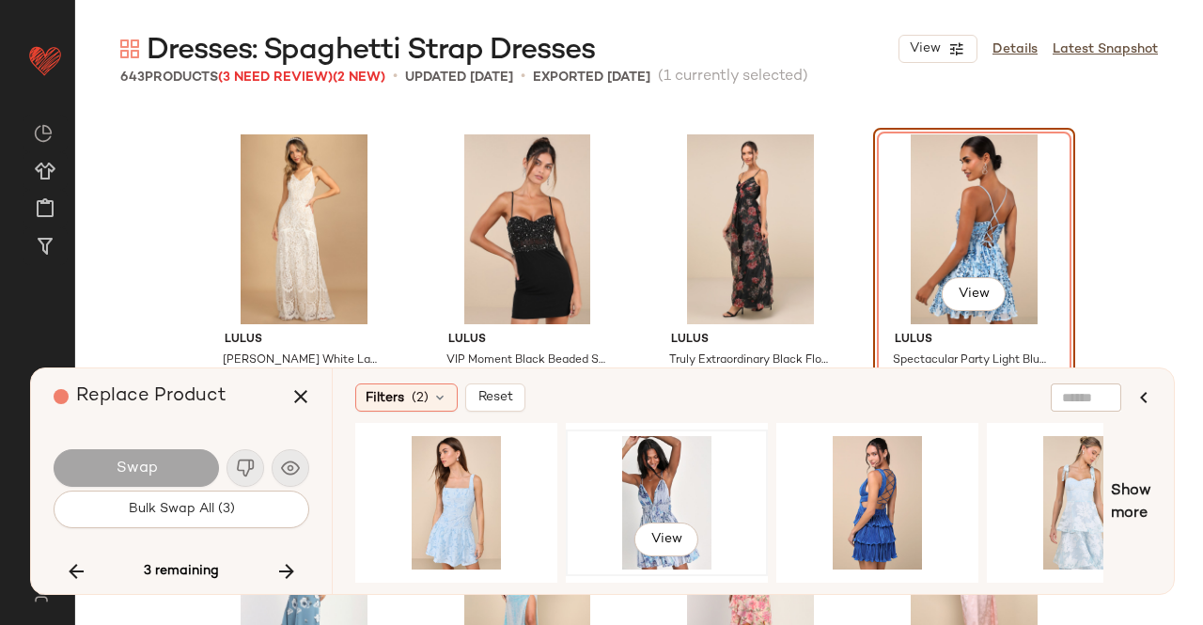
click at [673, 478] on div "View" at bounding box center [666, 502] width 189 height 133
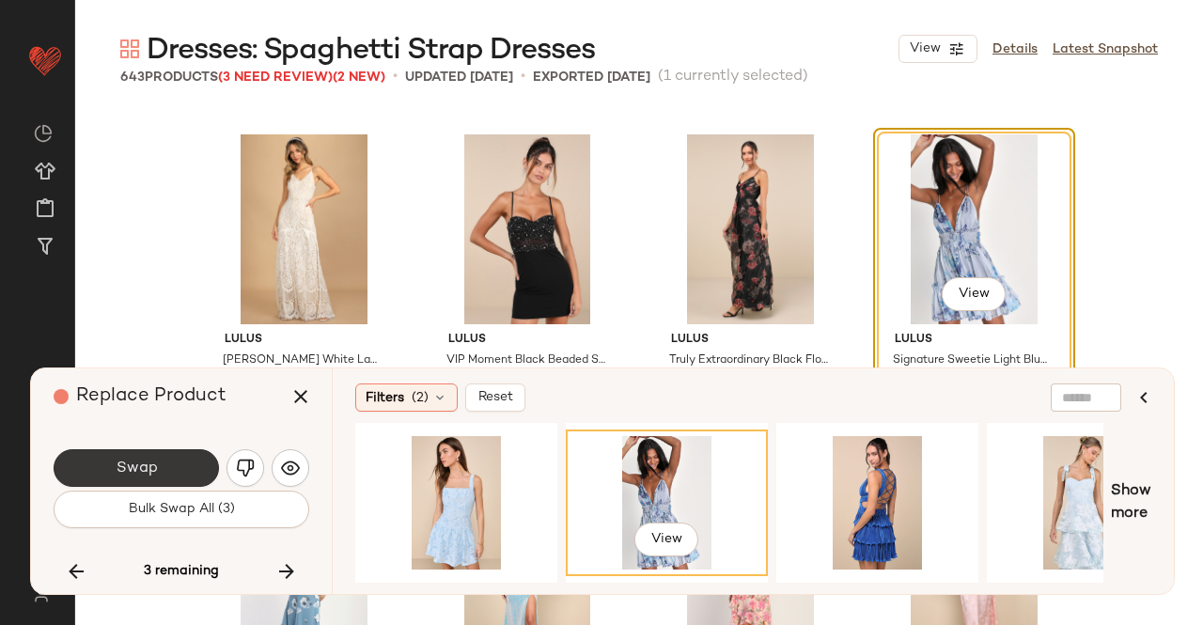
click at [149, 470] on span "Swap" at bounding box center [136, 469] width 42 height 18
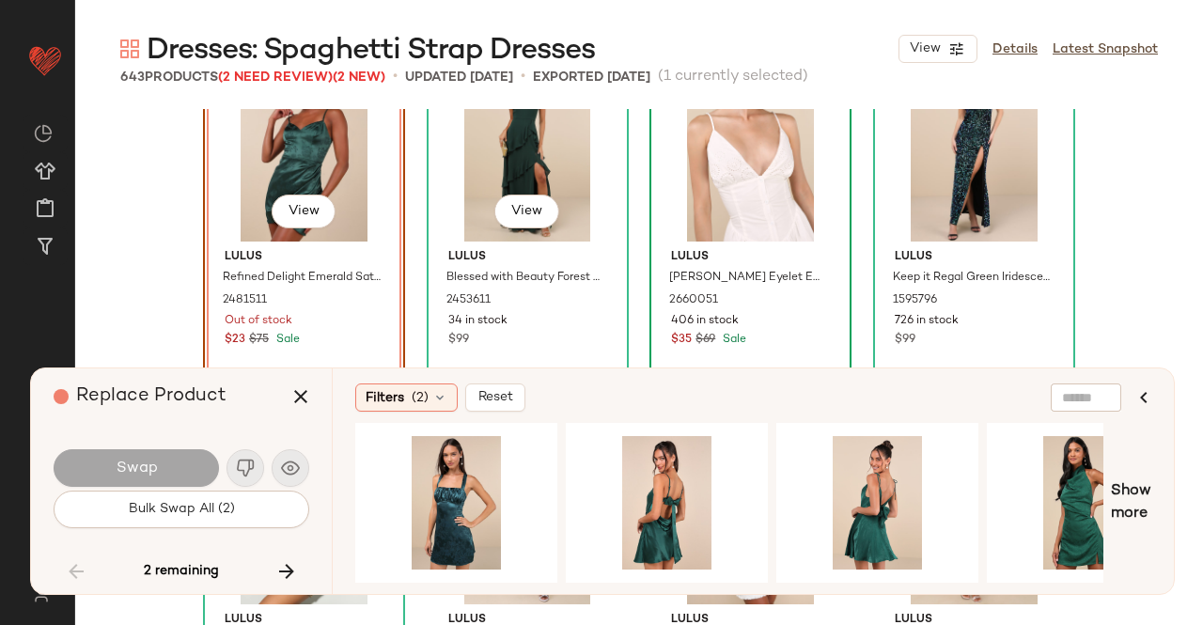
scroll to position [54059, 0]
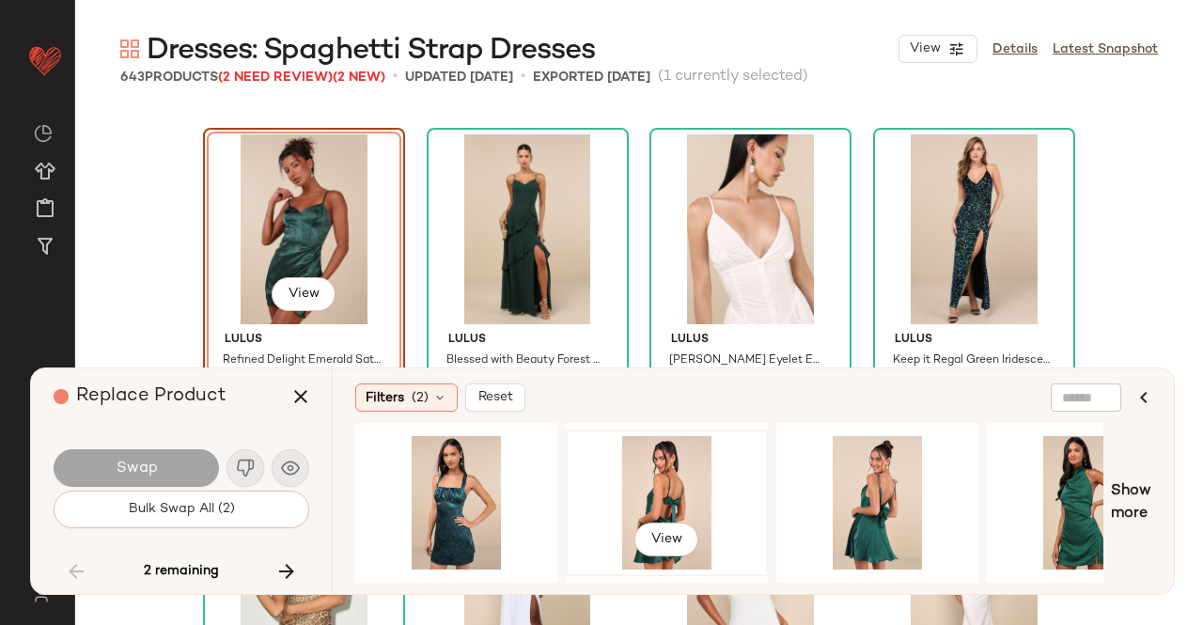
click at [664, 478] on div "View" at bounding box center [666, 502] width 189 height 133
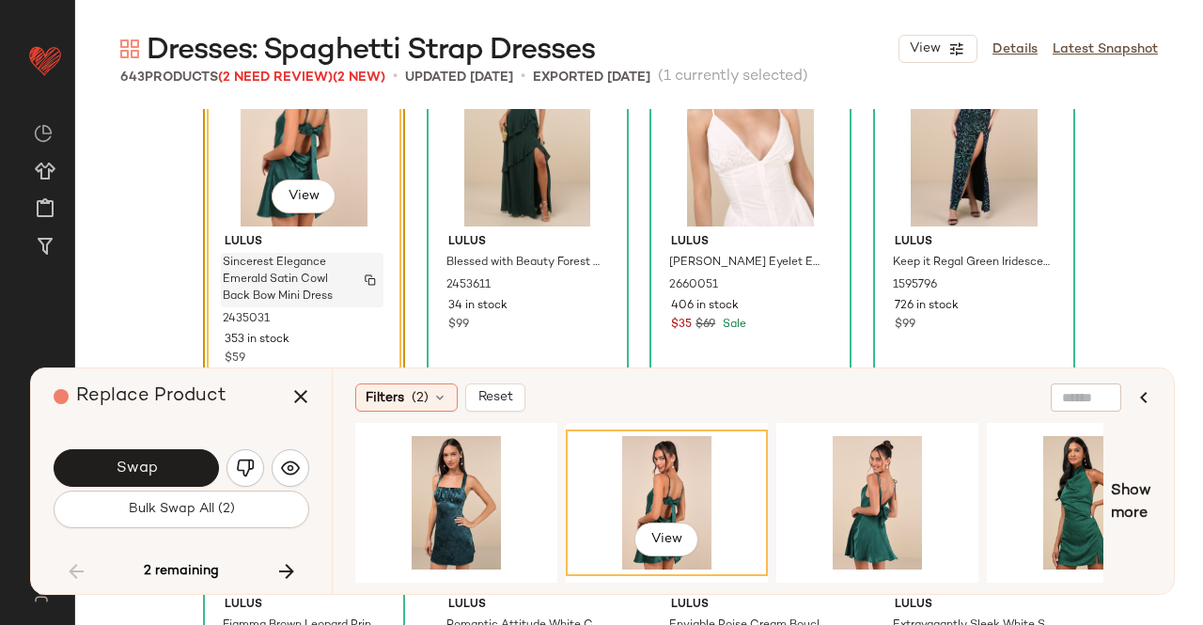
scroll to position [54247, 0]
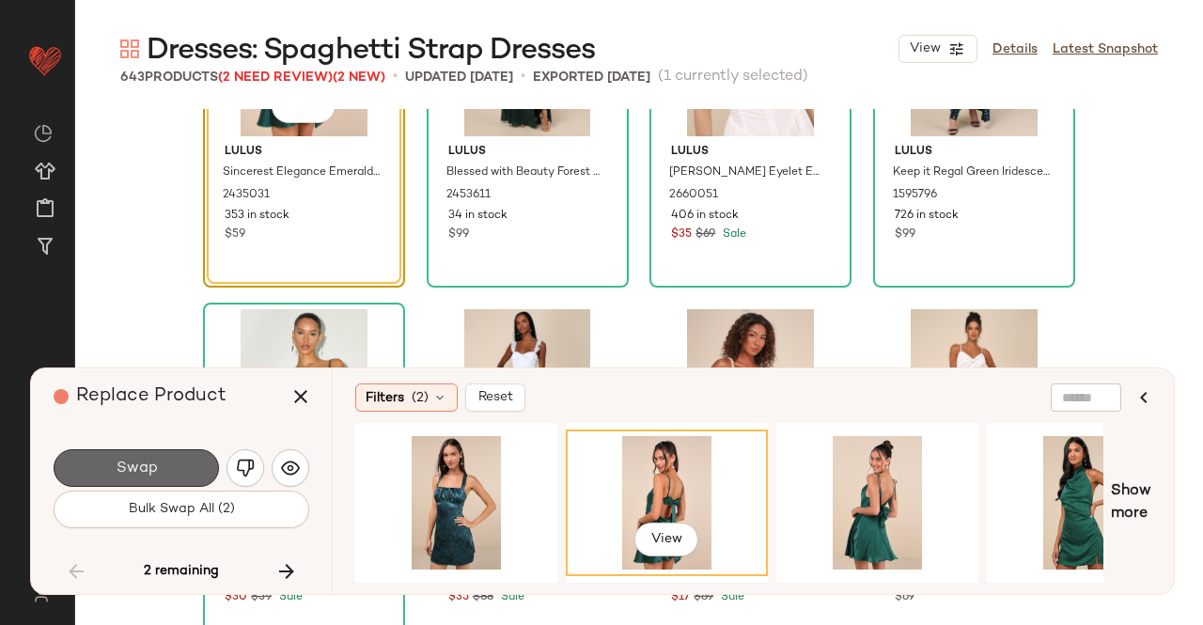
click at [126, 476] on span "Swap" at bounding box center [136, 469] width 42 height 18
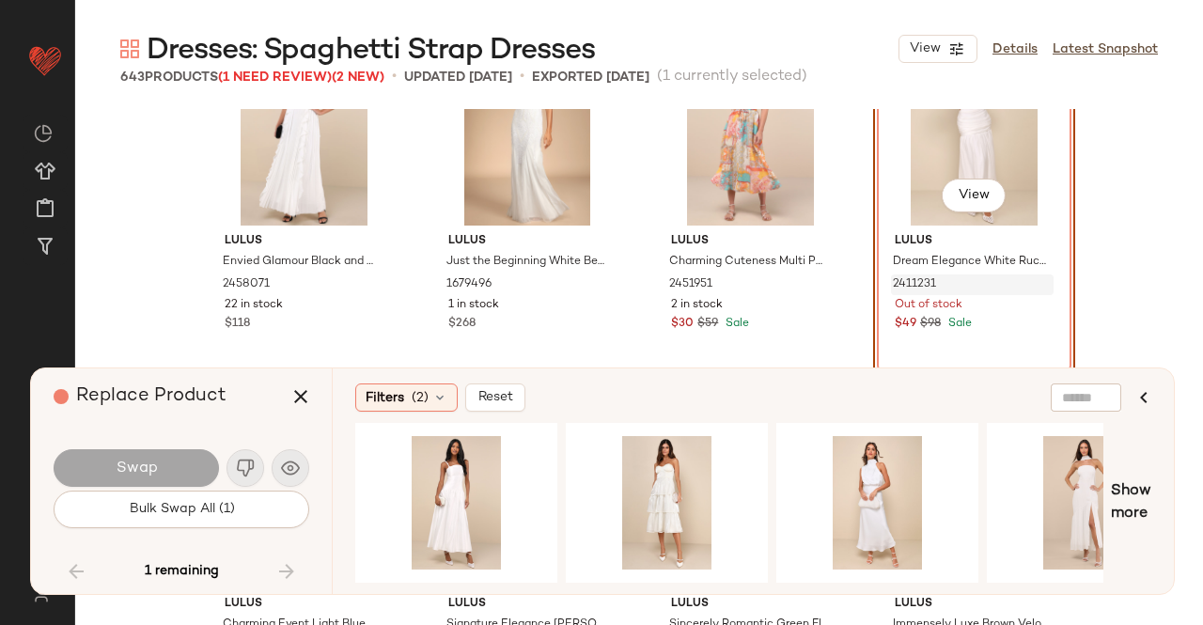
scroll to position [57513, 0]
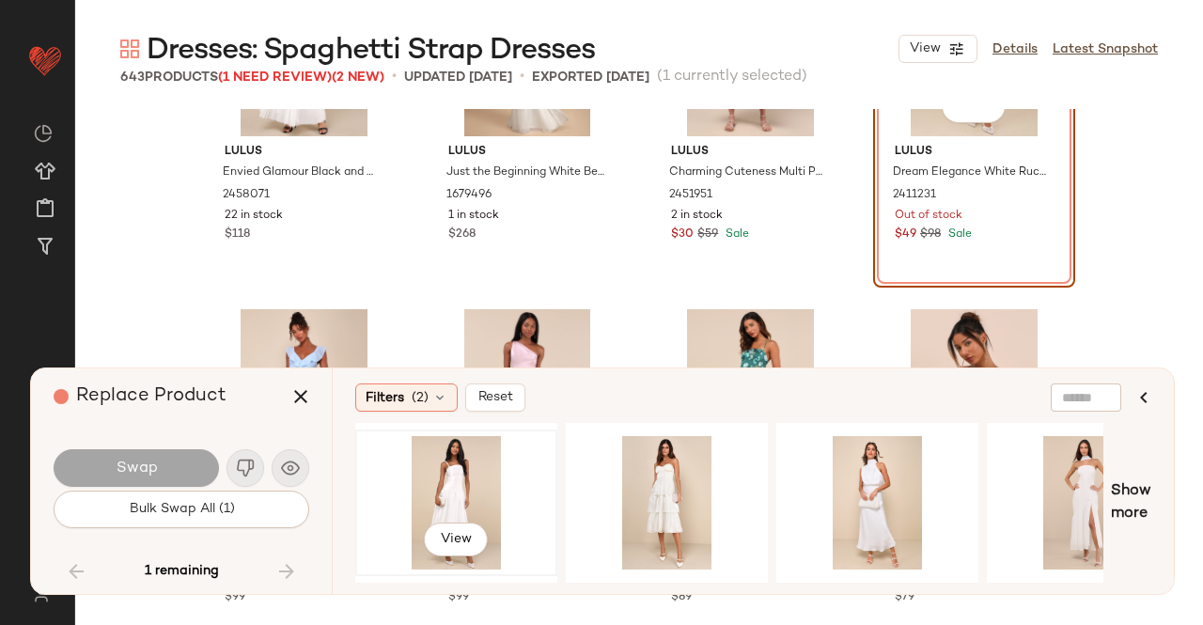
click at [479, 488] on div "View" at bounding box center [456, 502] width 189 height 133
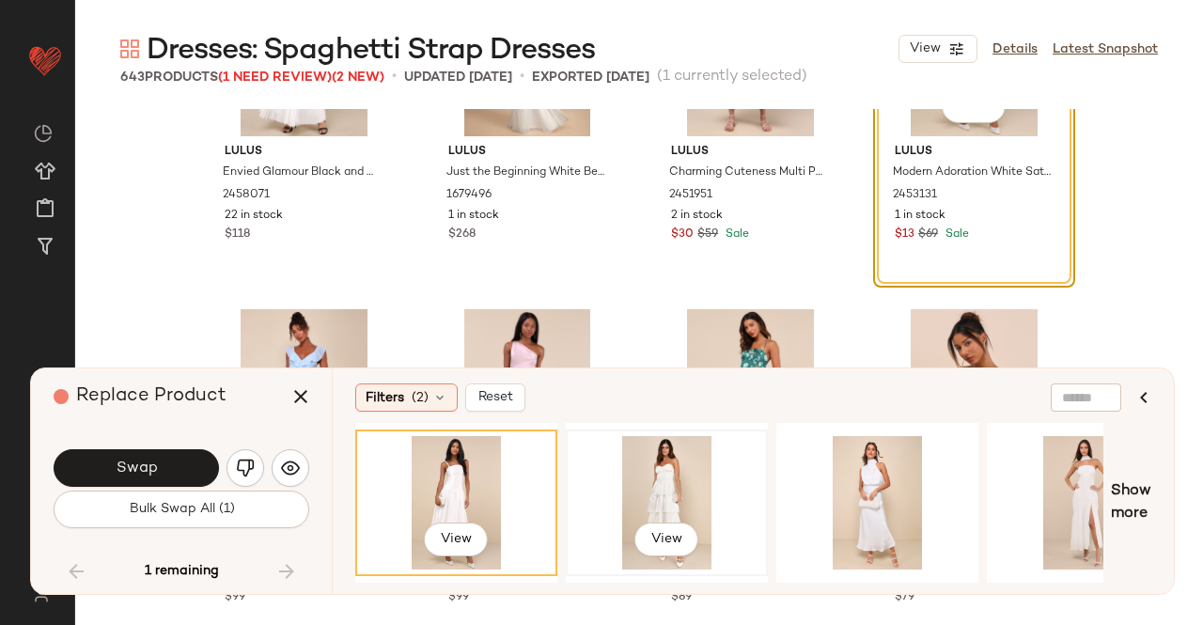
click at [656, 492] on div "View" at bounding box center [666, 502] width 189 height 133
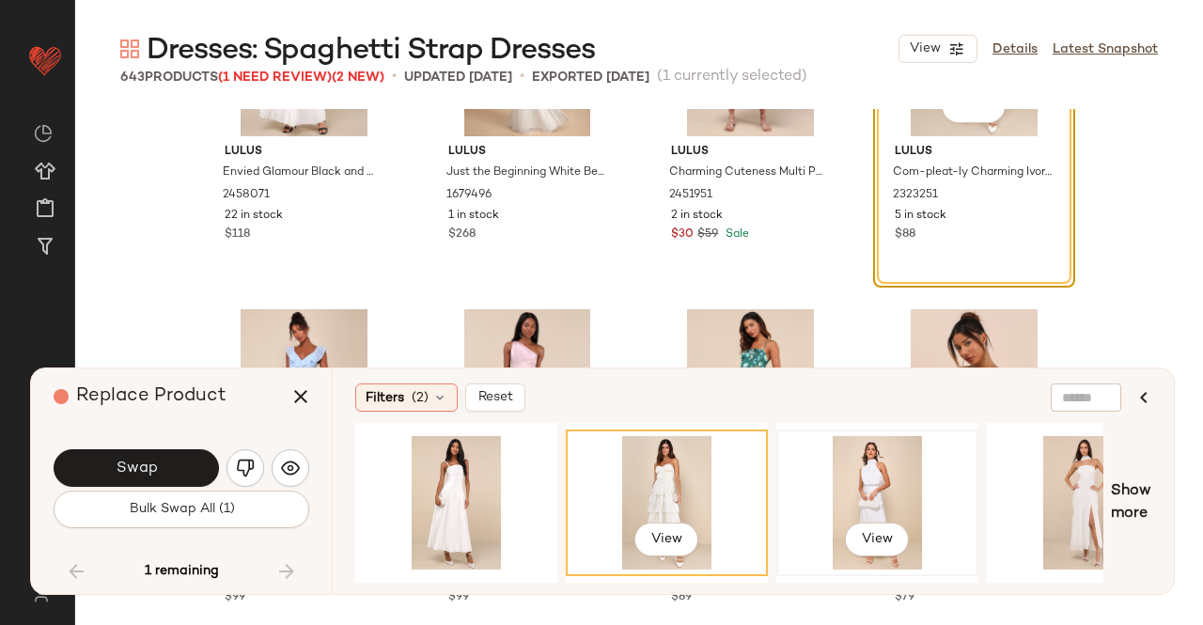
click at [797, 497] on div "View" at bounding box center [877, 502] width 189 height 133
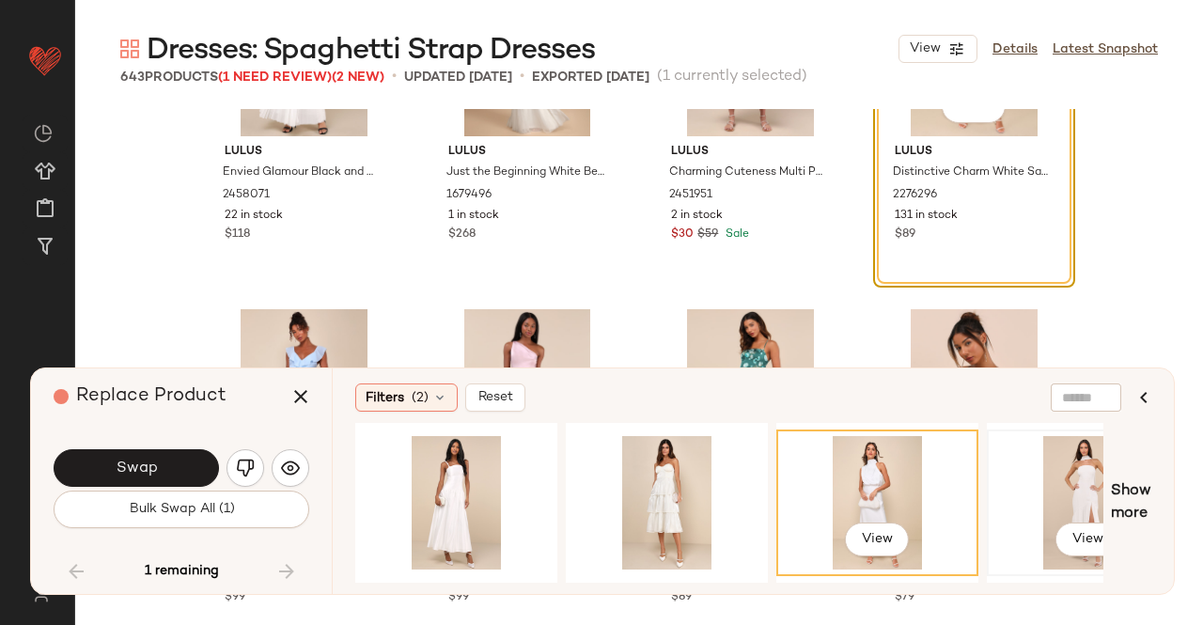
click at [1056, 495] on div "View" at bounding box center [1088, 502] width 189 height 133
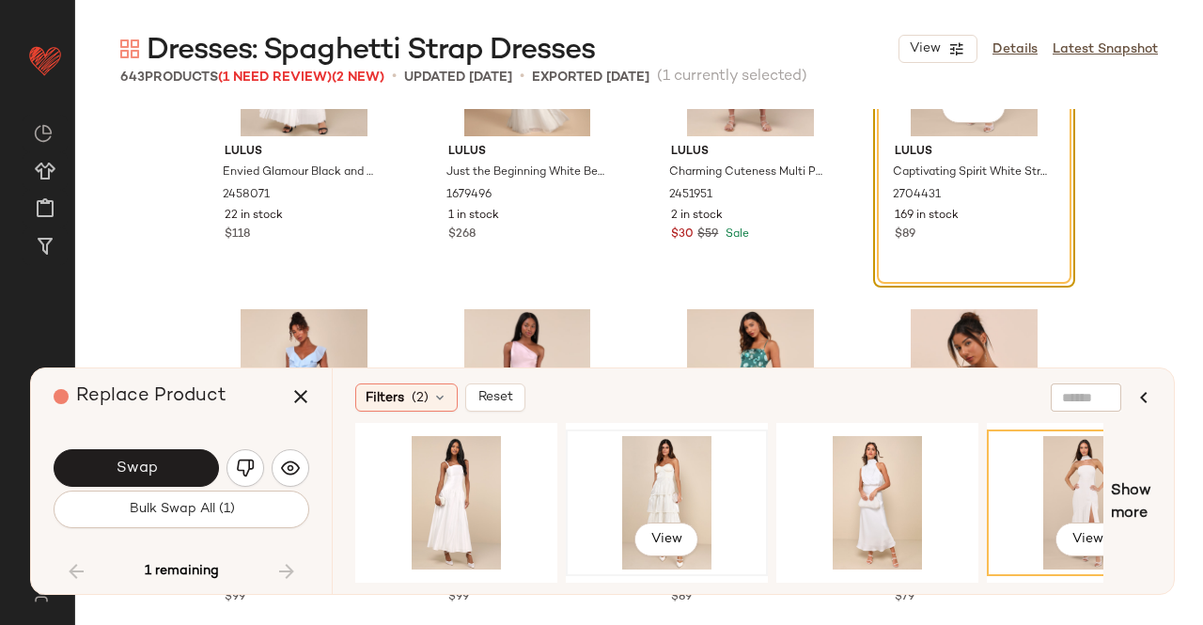
click at [672, 485] on div "View" at bounding box center [666, 502] width 189 height 133
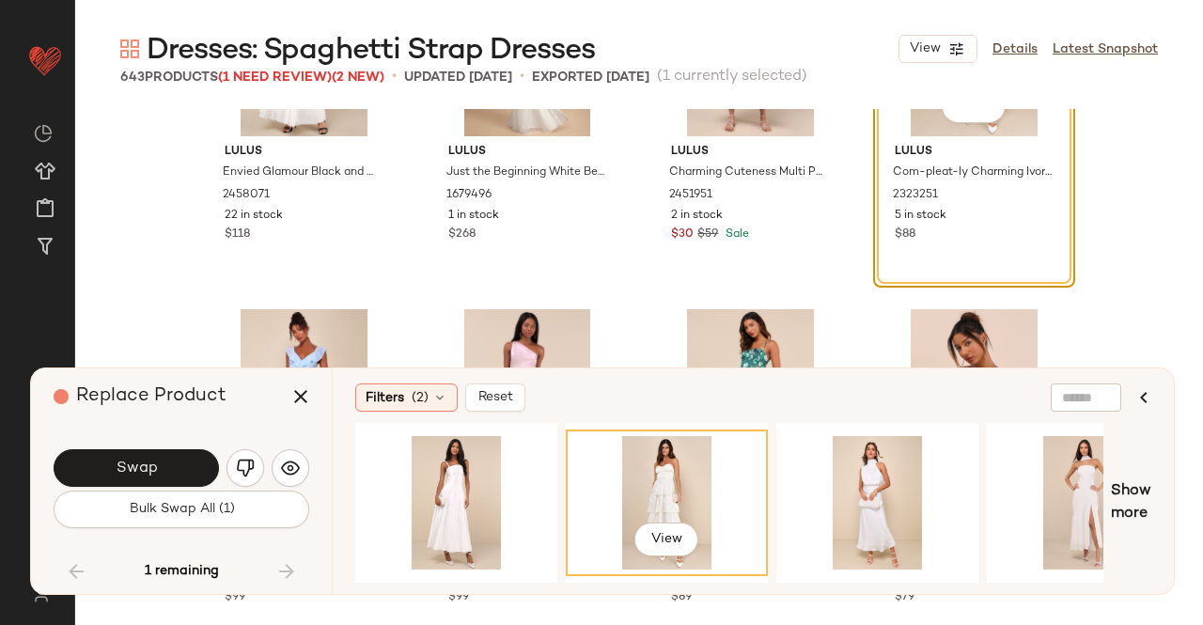
click at [160, 471] on button "Swap" at bounding box center [136, 468] width 165 height 38
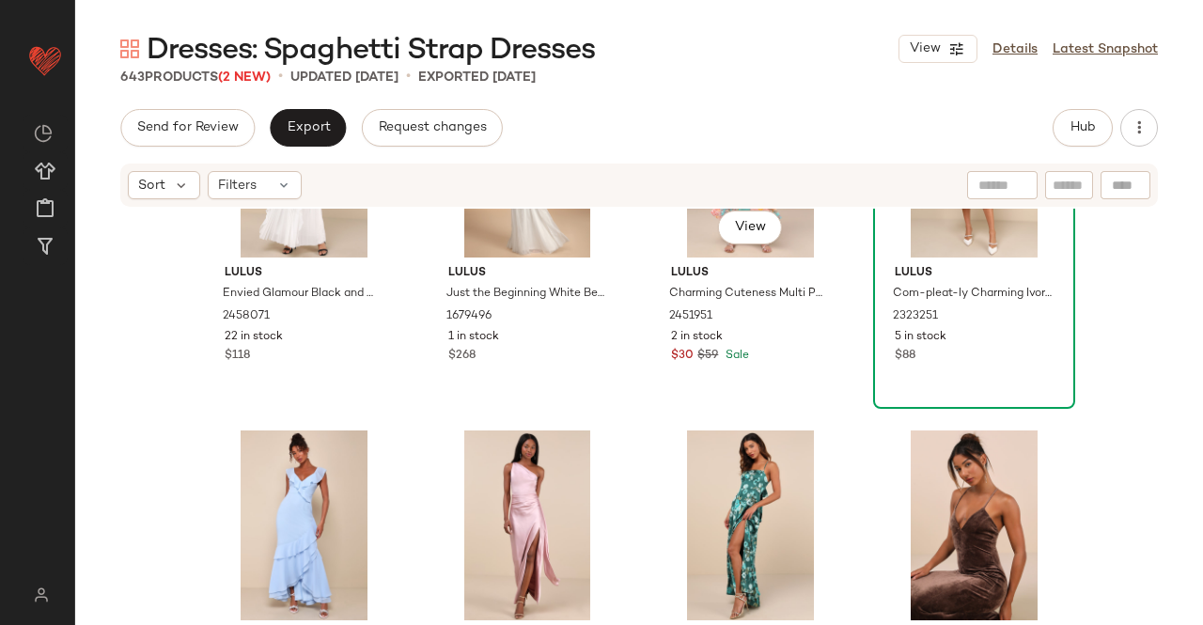
scroll to position [57325, 0]
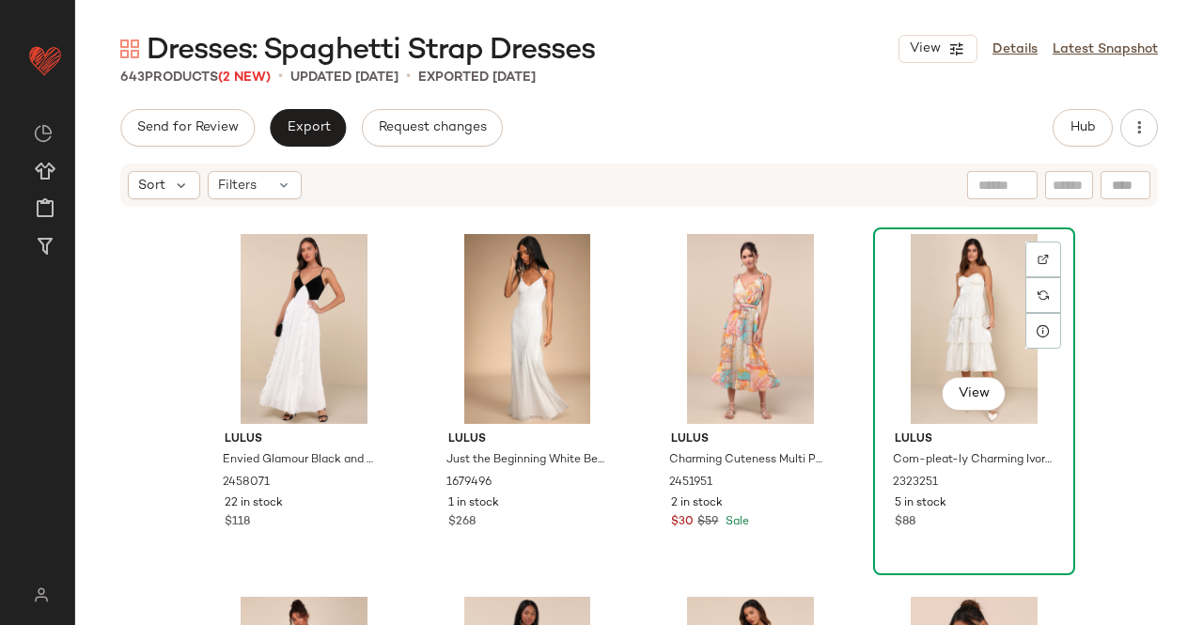
click at [982, 272] on div "View" at bounding box center [974, 329] width 189 height 190
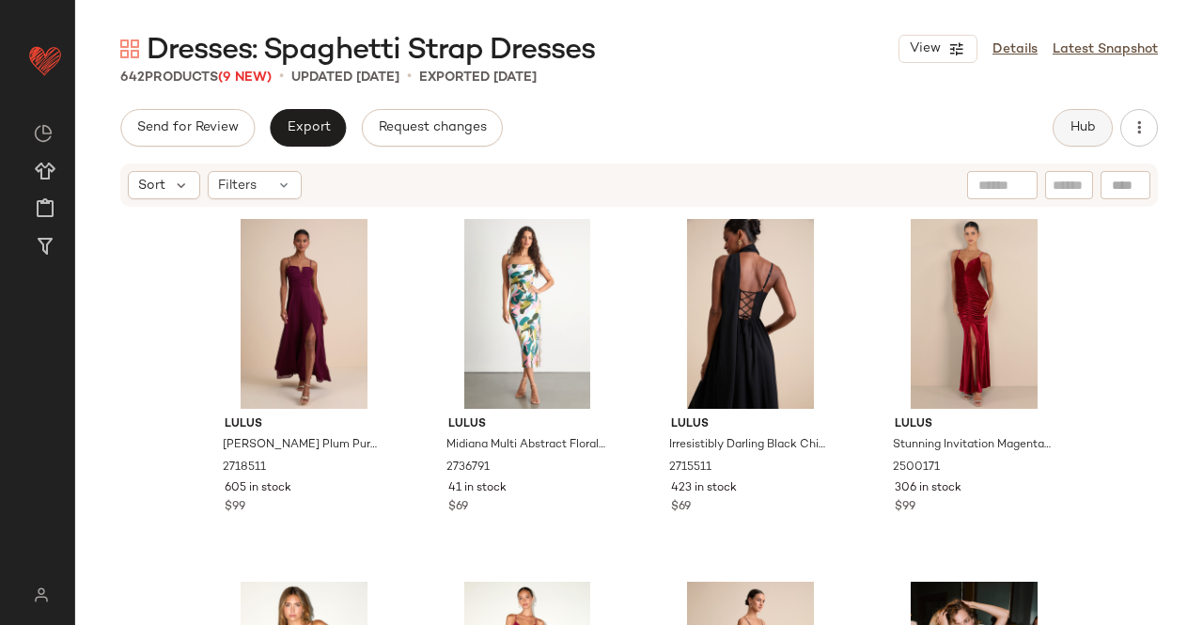
click at [1074, 116] on button "Hub" at bounding box center [1083, 128] width 60 height 38
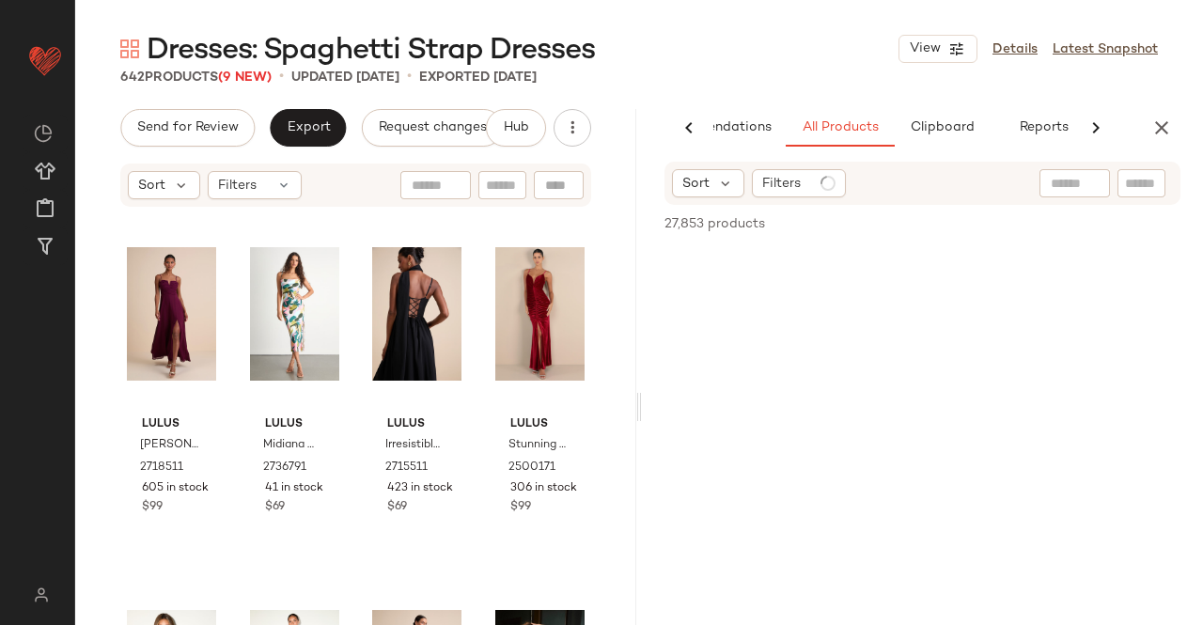
scroll to position [0, 118]
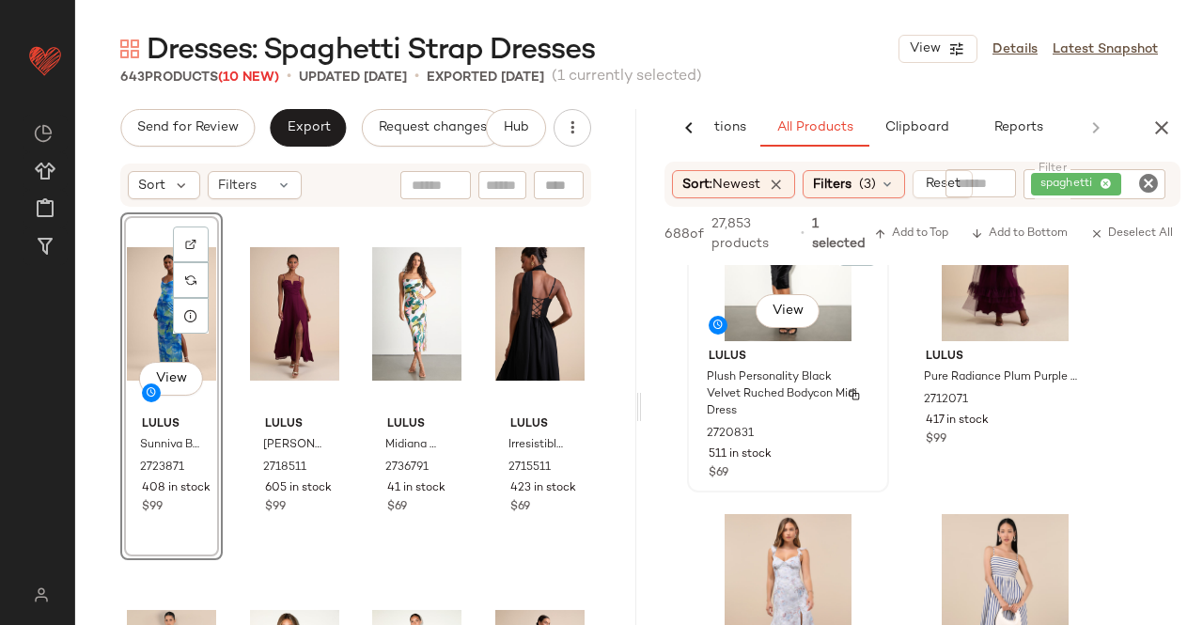
scroll to position [658, 0]
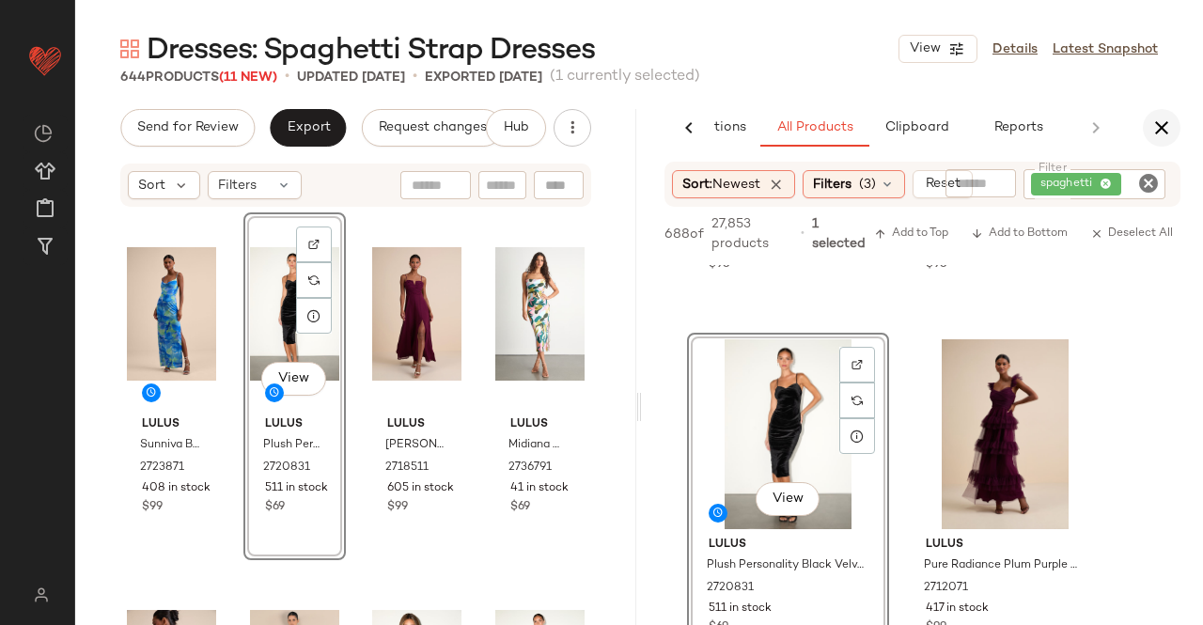
click at [1151, 121] on icon "button" at bounding box center [1161, 128] width 23 height 23
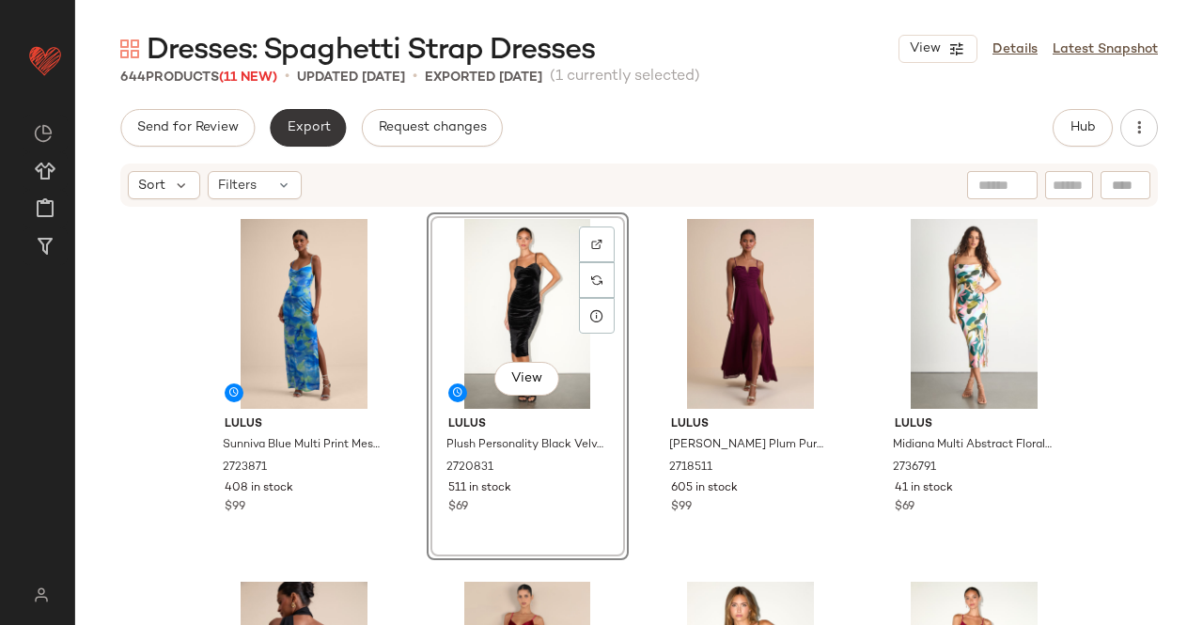
click at [278, 117] on button "Export" at bounding box center [308, 128] width 76 height 38
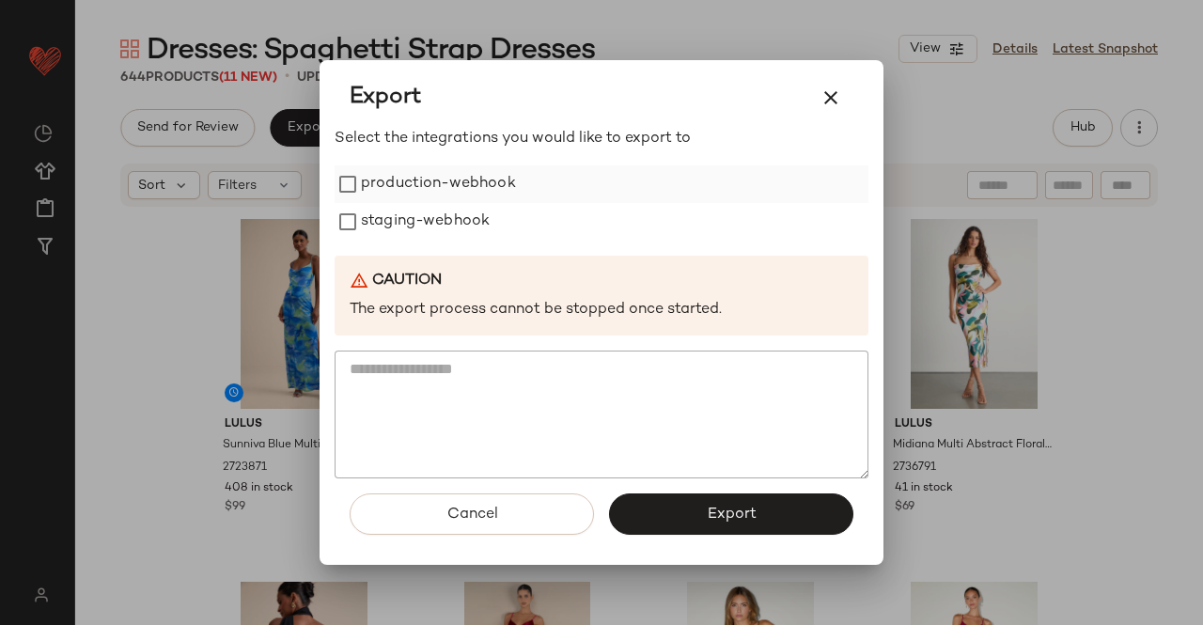
click at [474, 165] on label "production-webhook" at bounding box center [438, 184] width 155 height 38
click at [455, 212] on label "staging-webhook" at bounding box center [425, 222] width 129 height 38
click at [712, 520] on span "Export" at bounding box center [731, 515] width 50 height 18
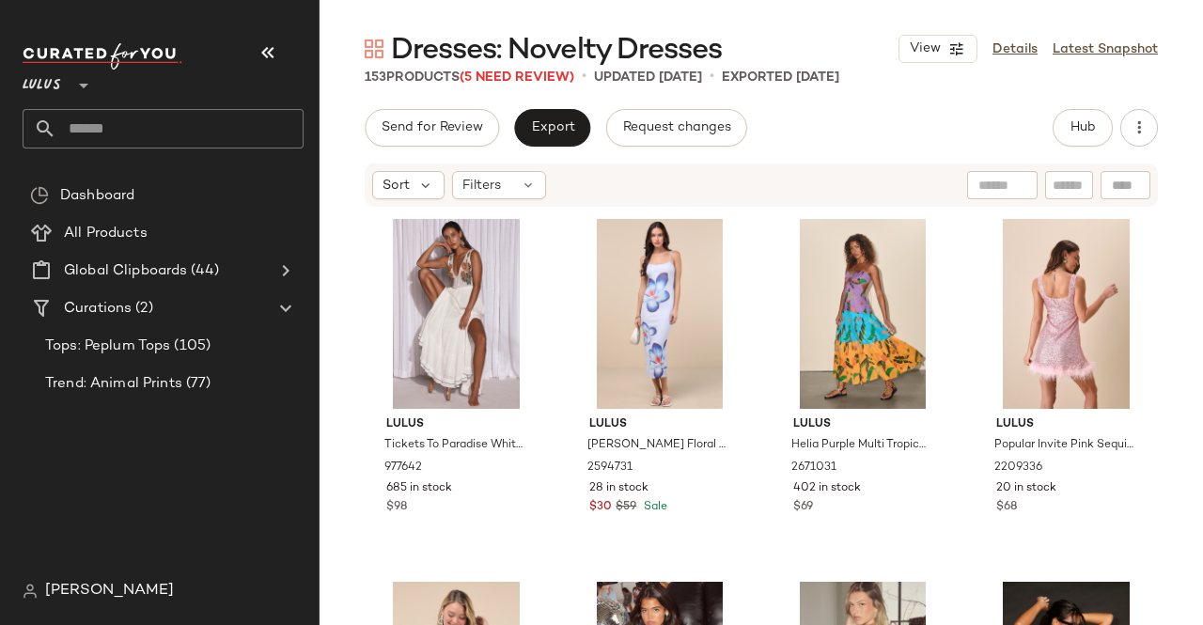
click at [261, 47] on icon "button" at bounding box center [268, 52] width 23 height 23
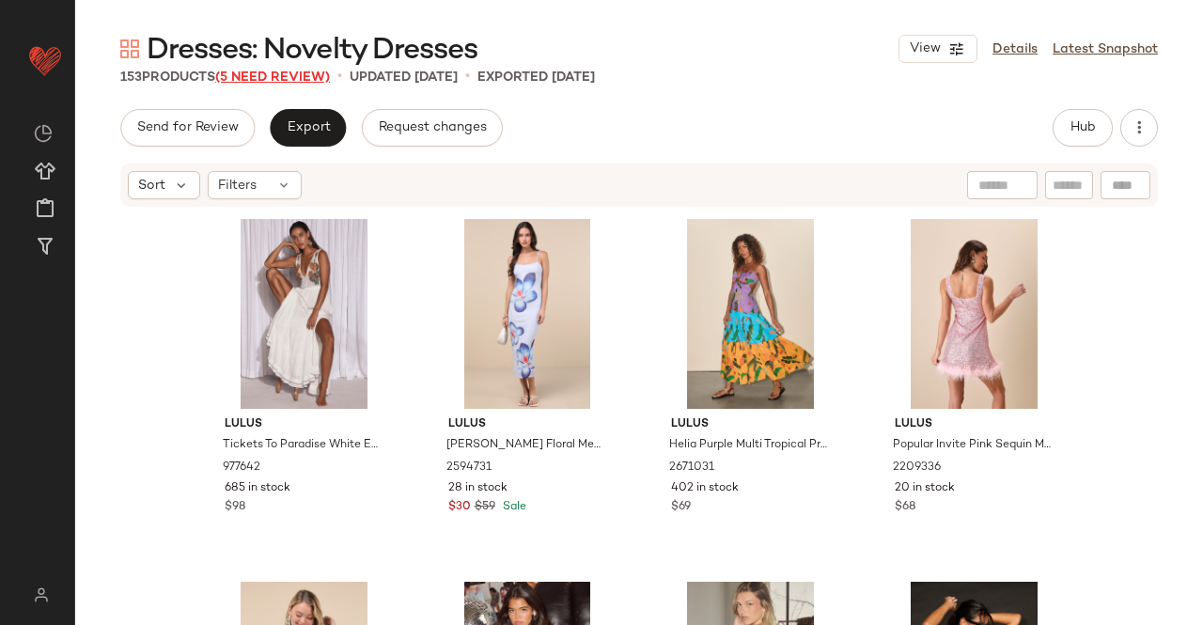
click at [231, 78] on span "(5 Need Review)" at bounding box center [272, 77] width 115 height 14
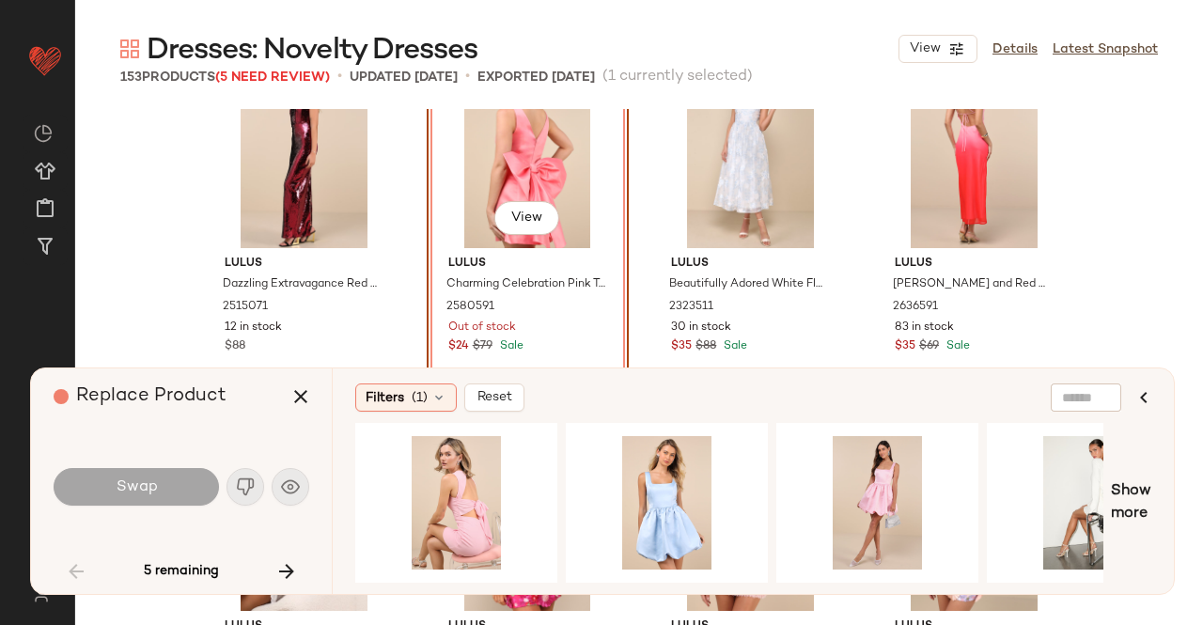
scroll to position [4811, 0]
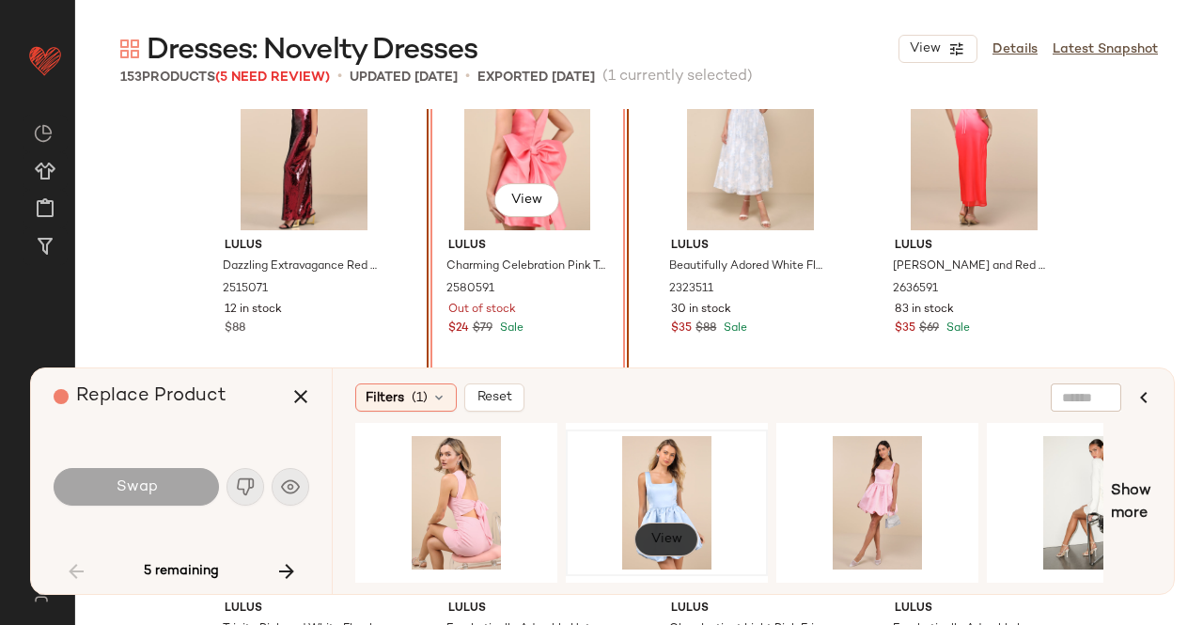
click at [693, 530] on button "View" at bounding box center [666, 540] width 64 height 34
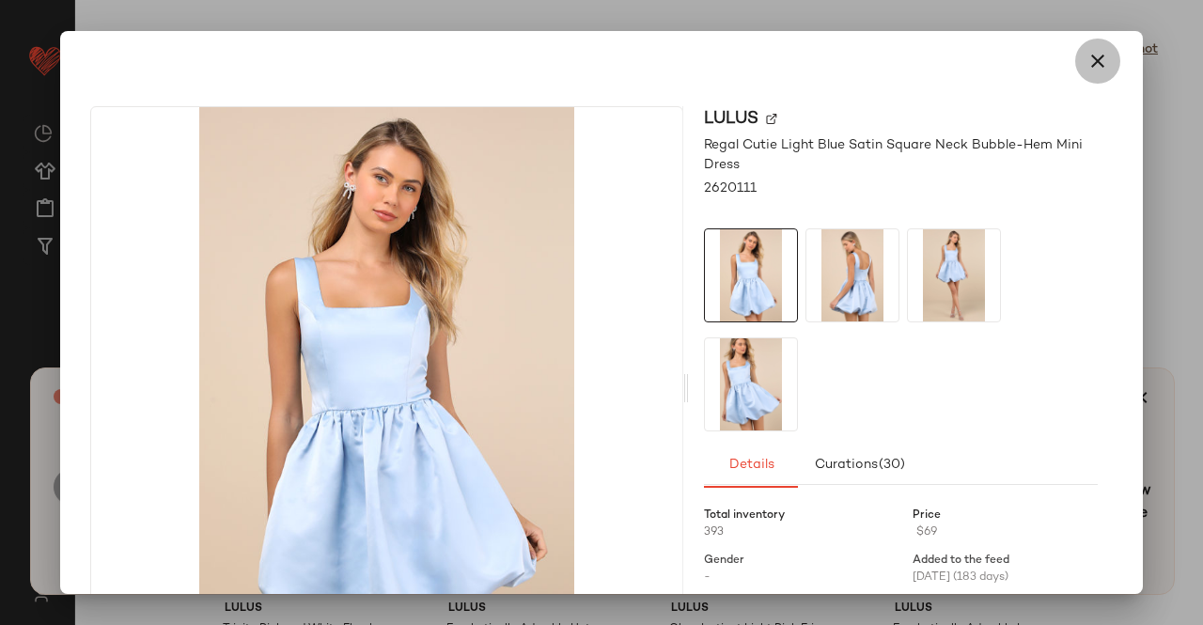
click at [1075, 69] on button "button" at bounding box center [1097, 61] width 45 height 45
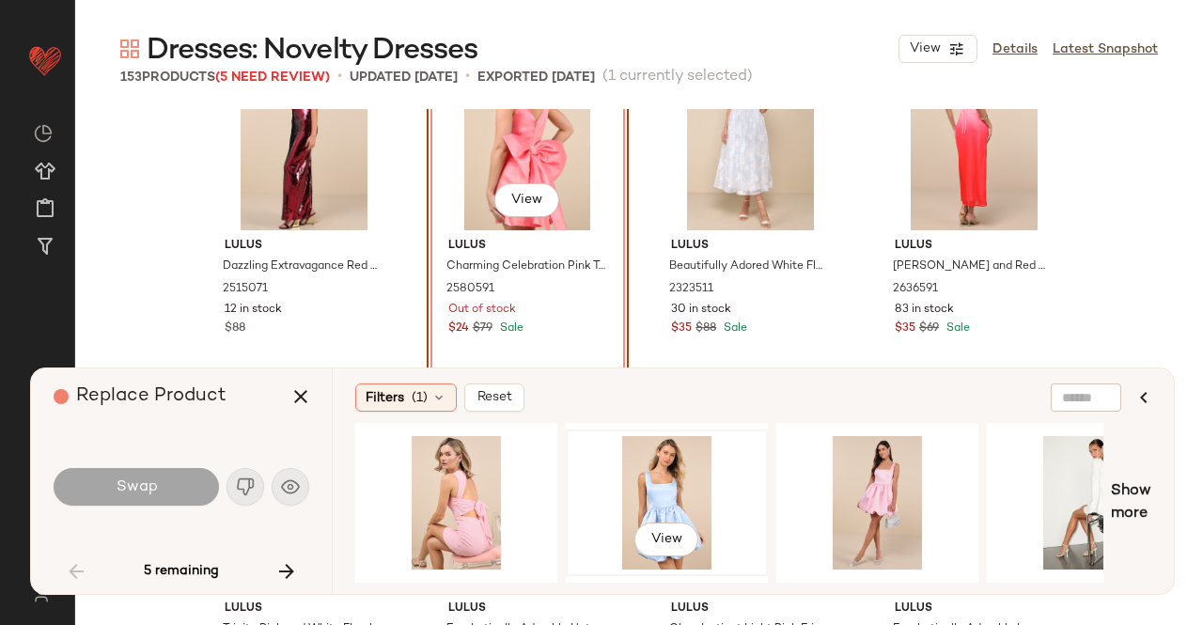
click at [660, 469] on div "View" at bounding box center [666, 502] width 189 height 133
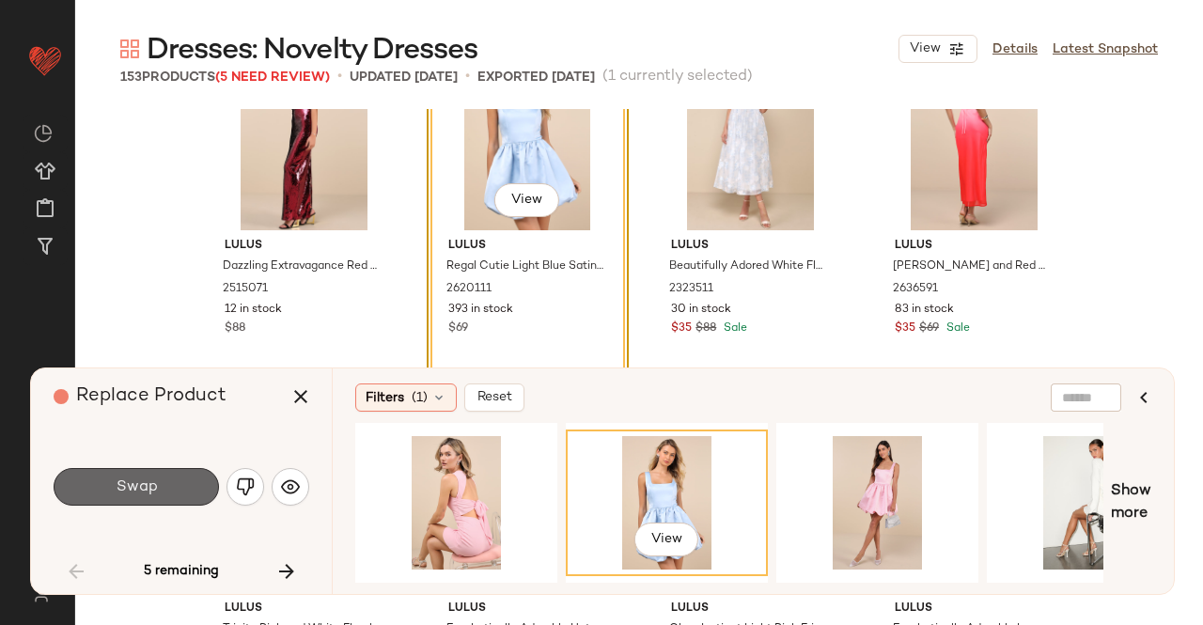
click at [148, 480] on span "Swap" at bounding box center [136, 487] width 42 height 18
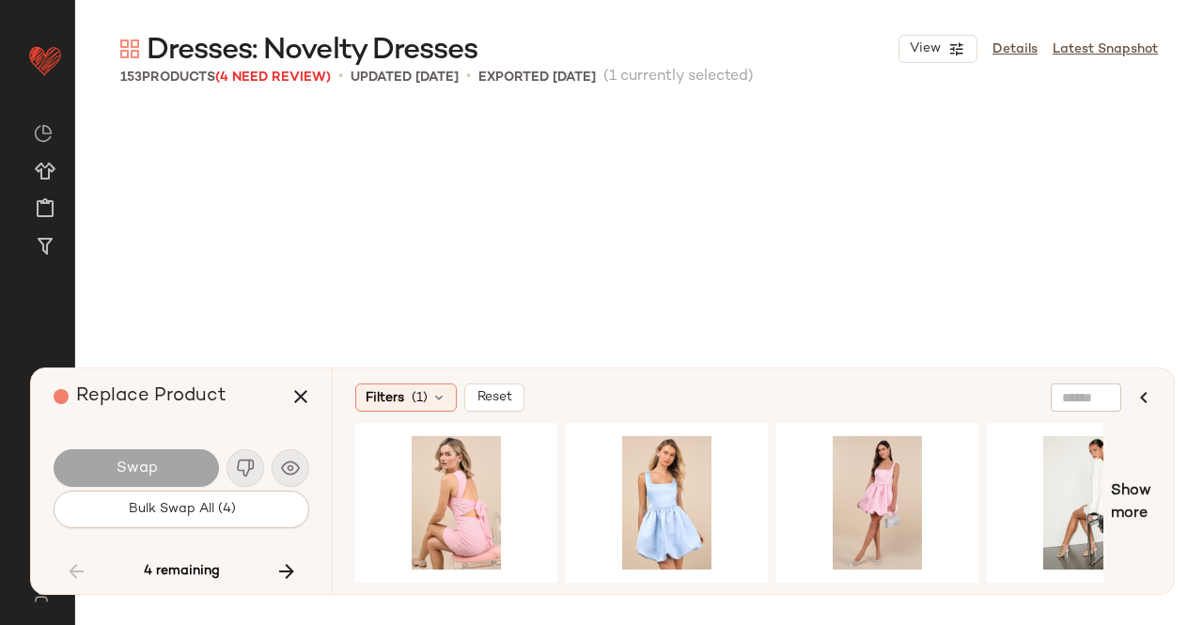
scroll to position [6531, 0]
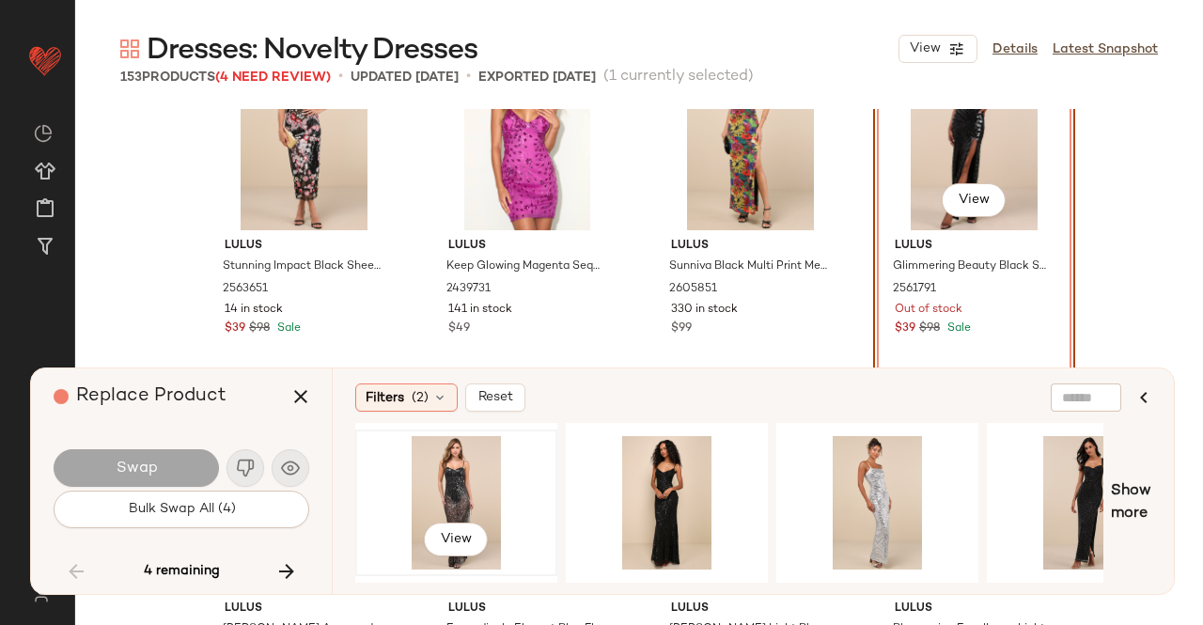
click at [443, 465] on div "View" at bounding box center [456, 502] width 189 height 133
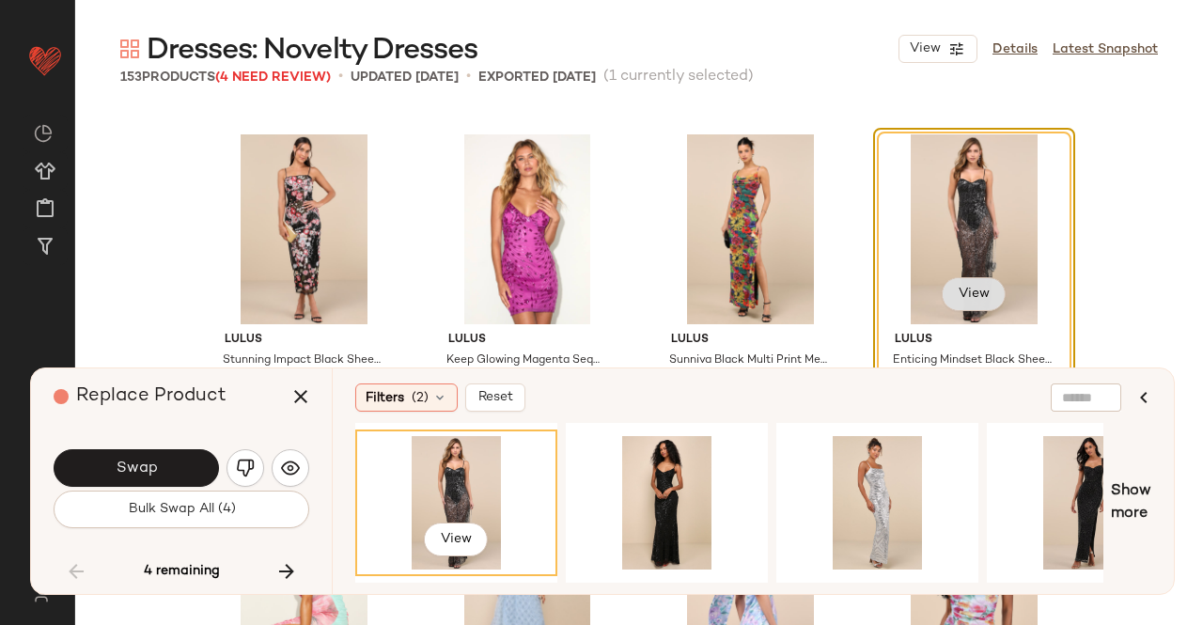
click at [974, 293] on span "View" at bounding box center [973, 294] width 32 height 15
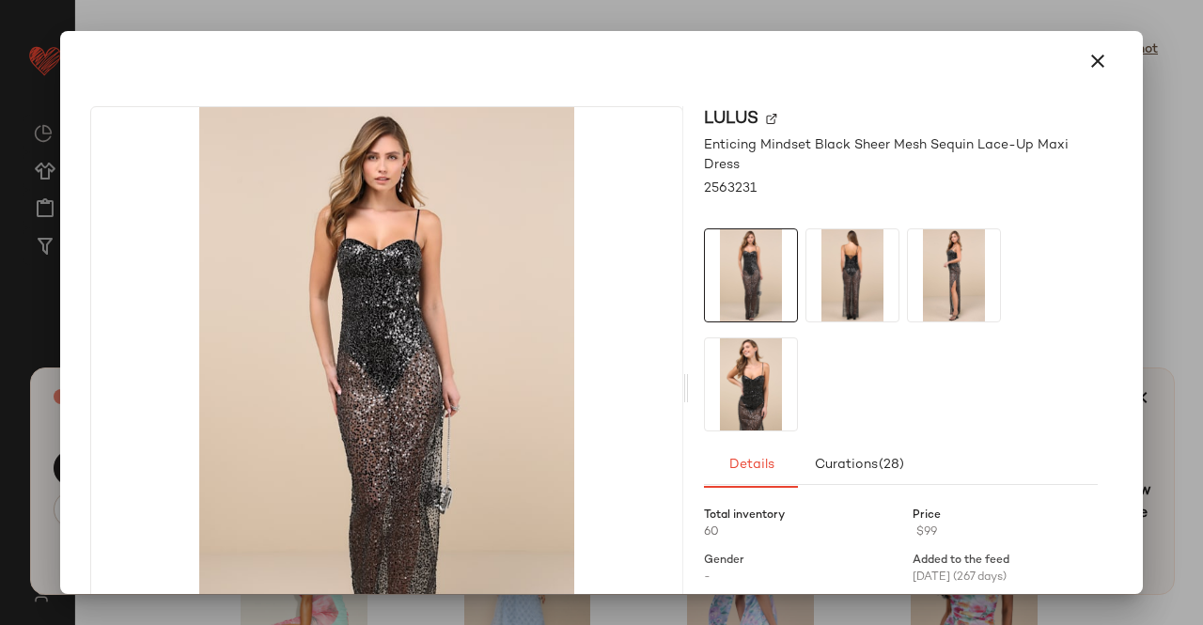
click at [1202, 264] on div at bounding box center [601, 312] width 1203 height 625
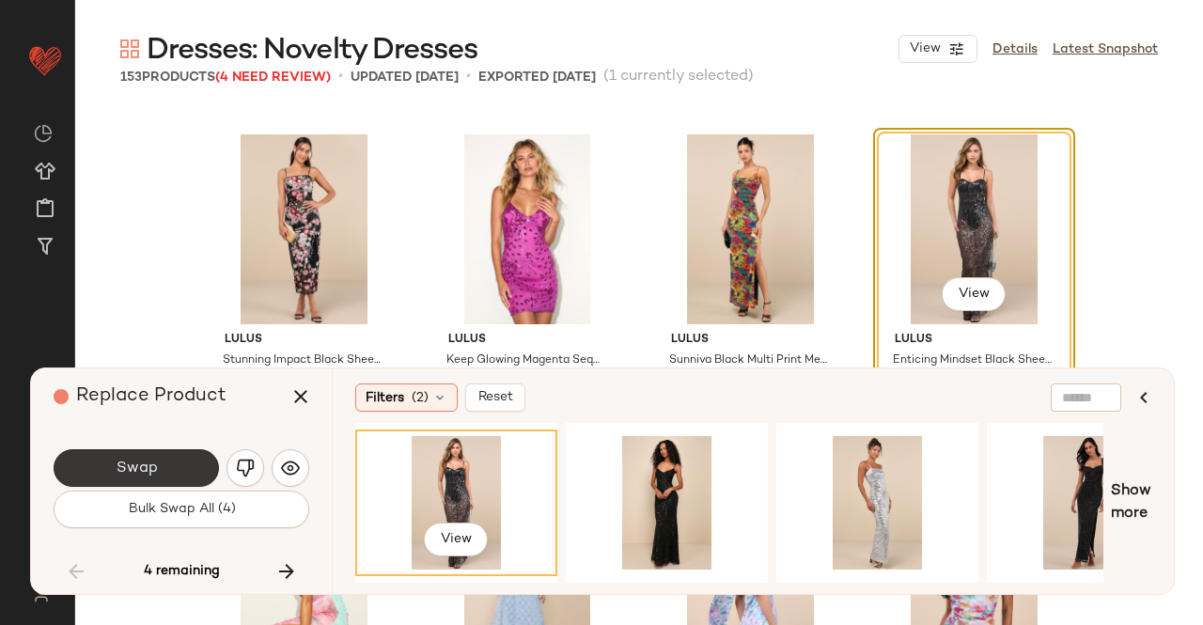
click at [147, 460] on span "Swap" at bounding box center [136, 469] width 42 height 18
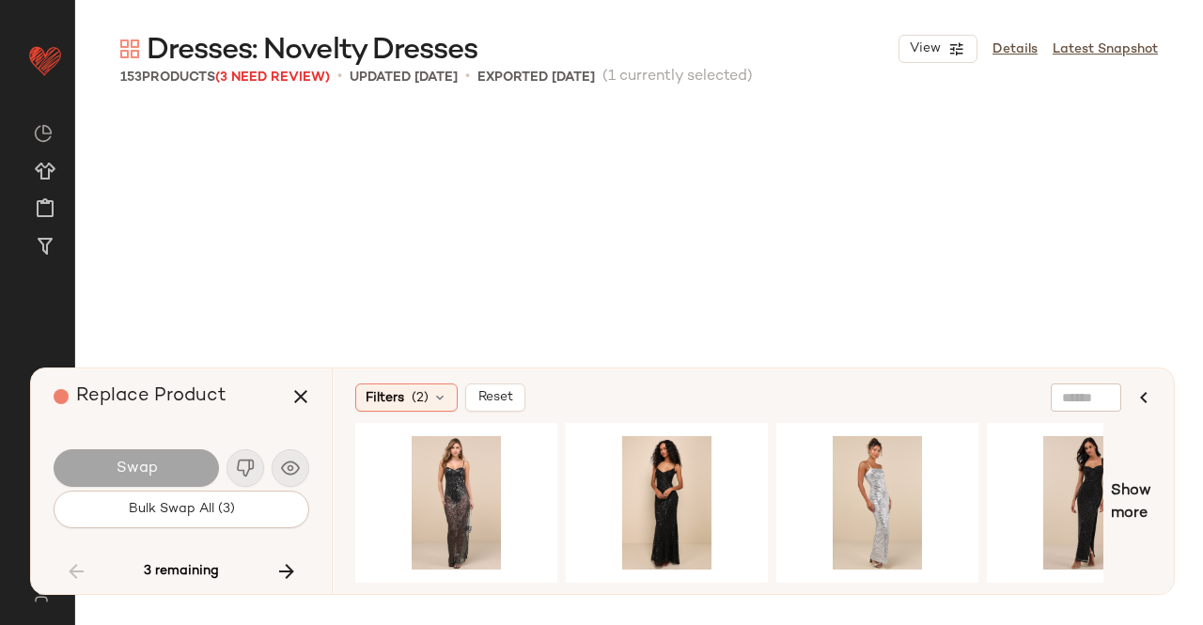
scroll to position [10159, 0]
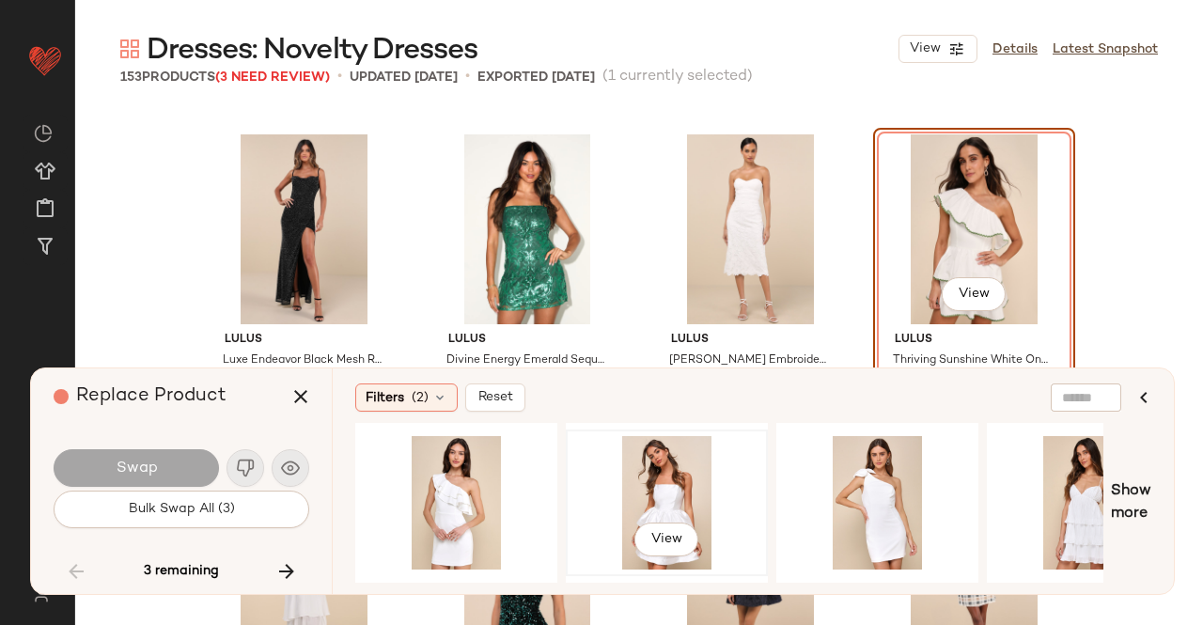
click at [638, 501] on div "View" at bounding box center [666, 502] width 189 height 133
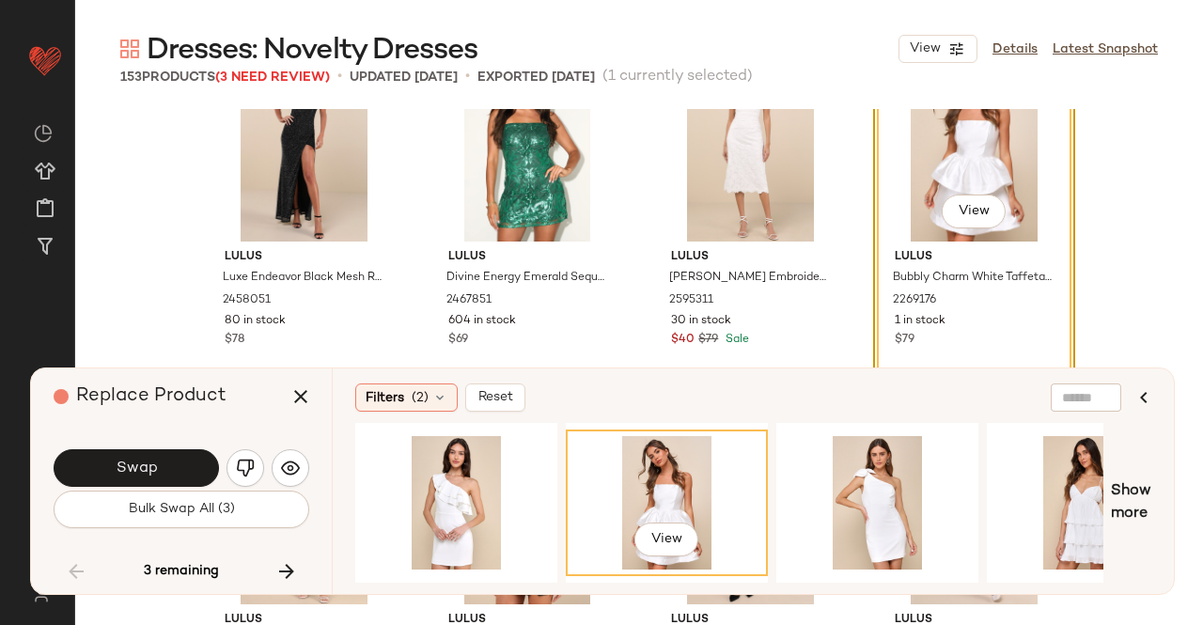
scroll to position [10347, 0]
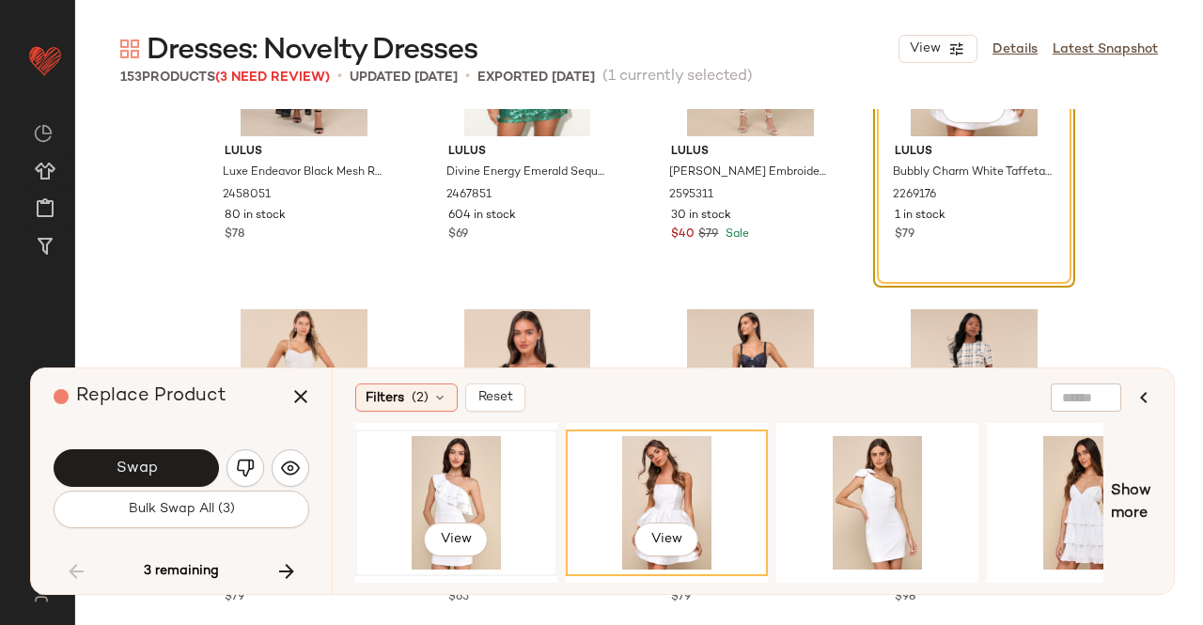
click at [463, 473] on div "View" at bounding box center [456, 502] width 189 height 133
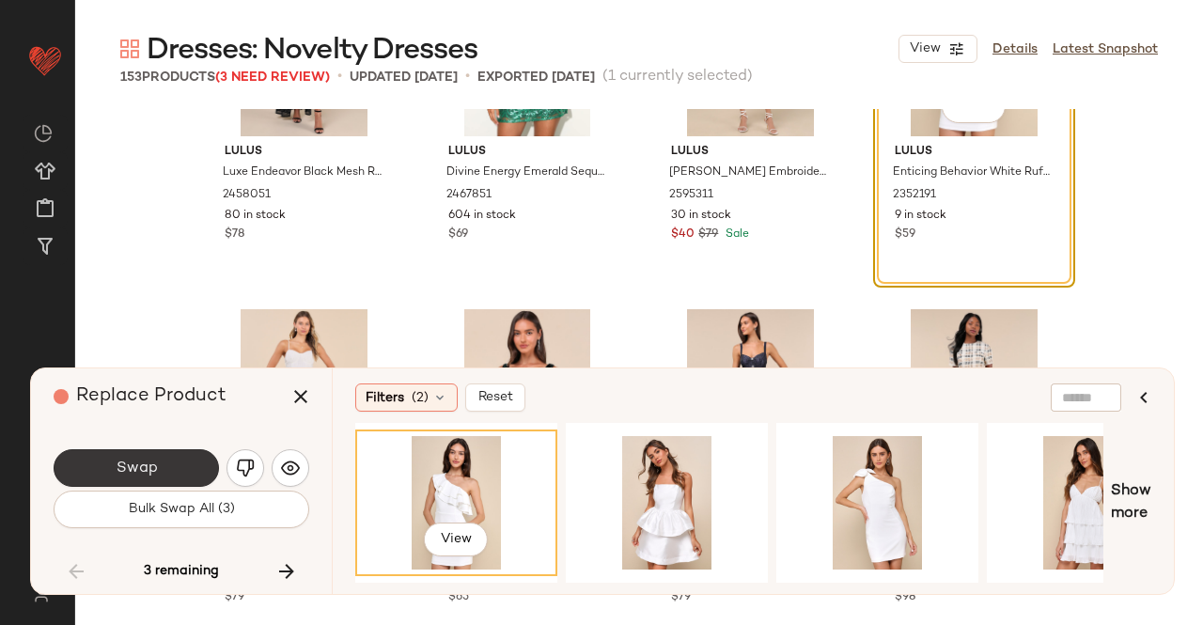
click at [164, 468] on button "Swap" at bounding box center [136, 468] width 165 height 38
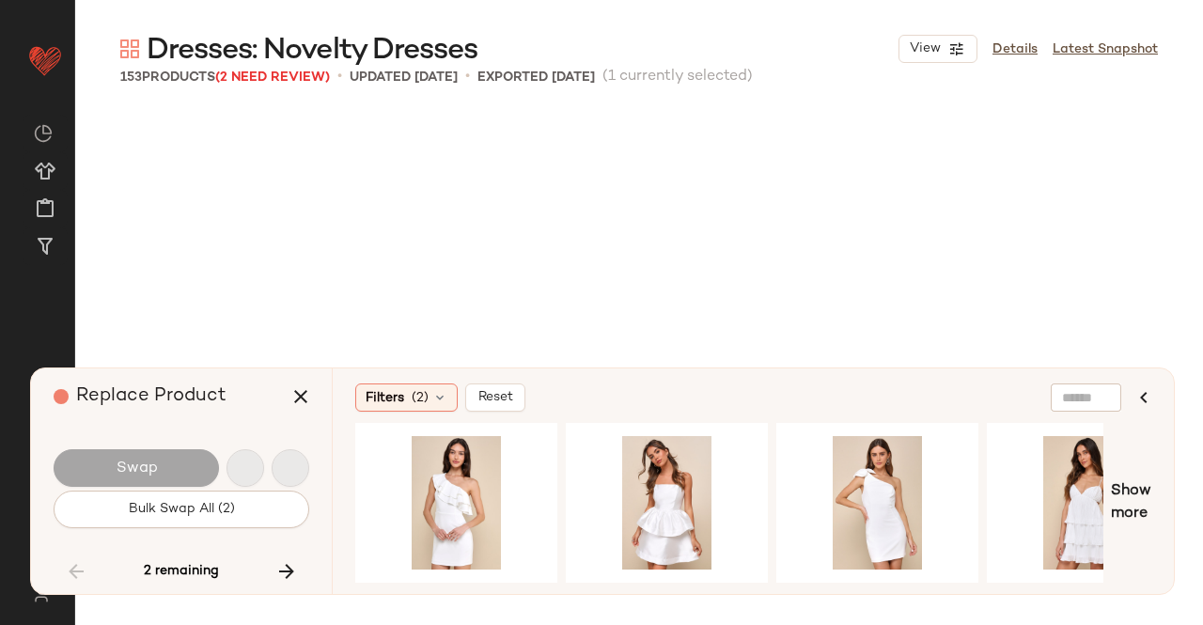
scroll to position [11247, 0]
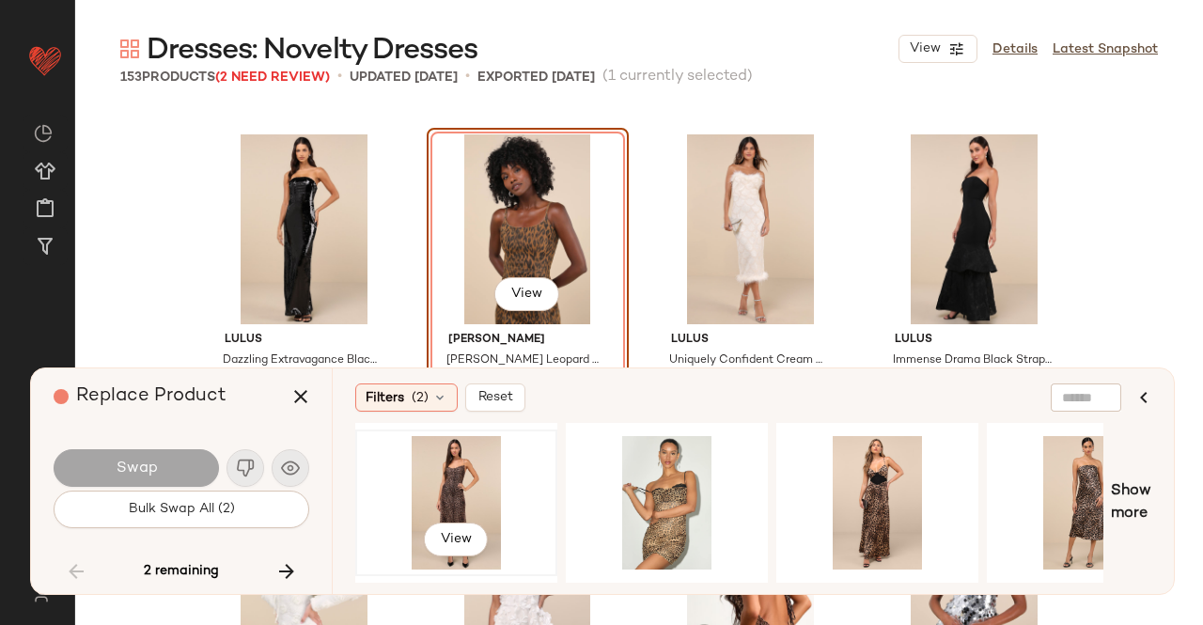
click at [464, 484] on div "View" at bounding box center [456, 502] width 189 height 133
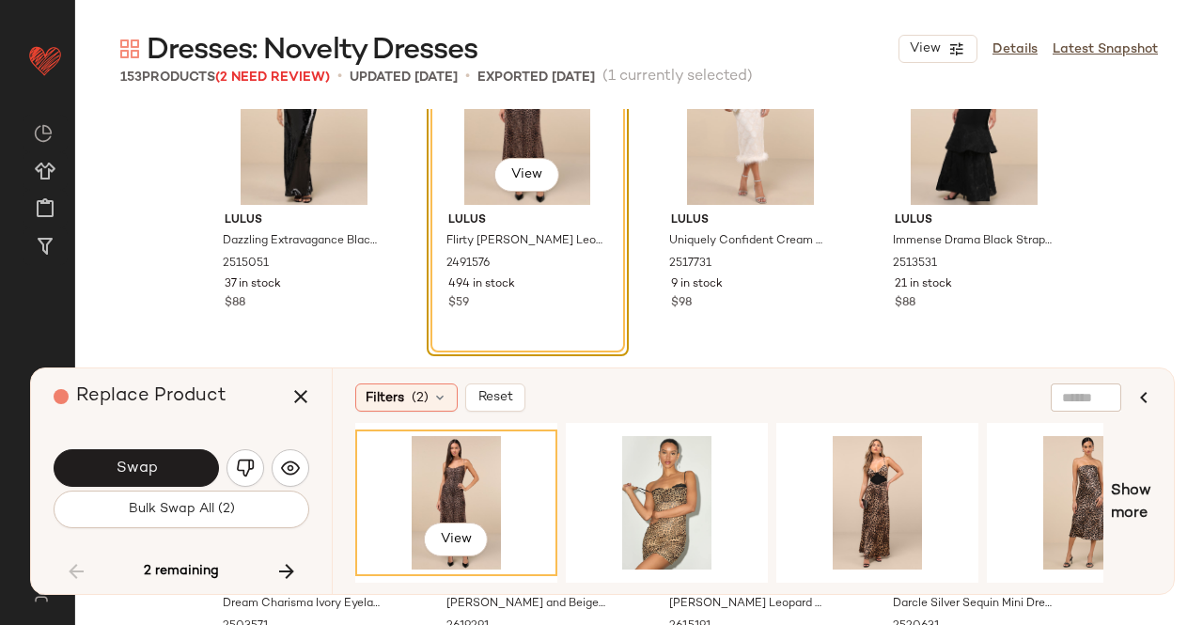
scroll to position [11435, 0]
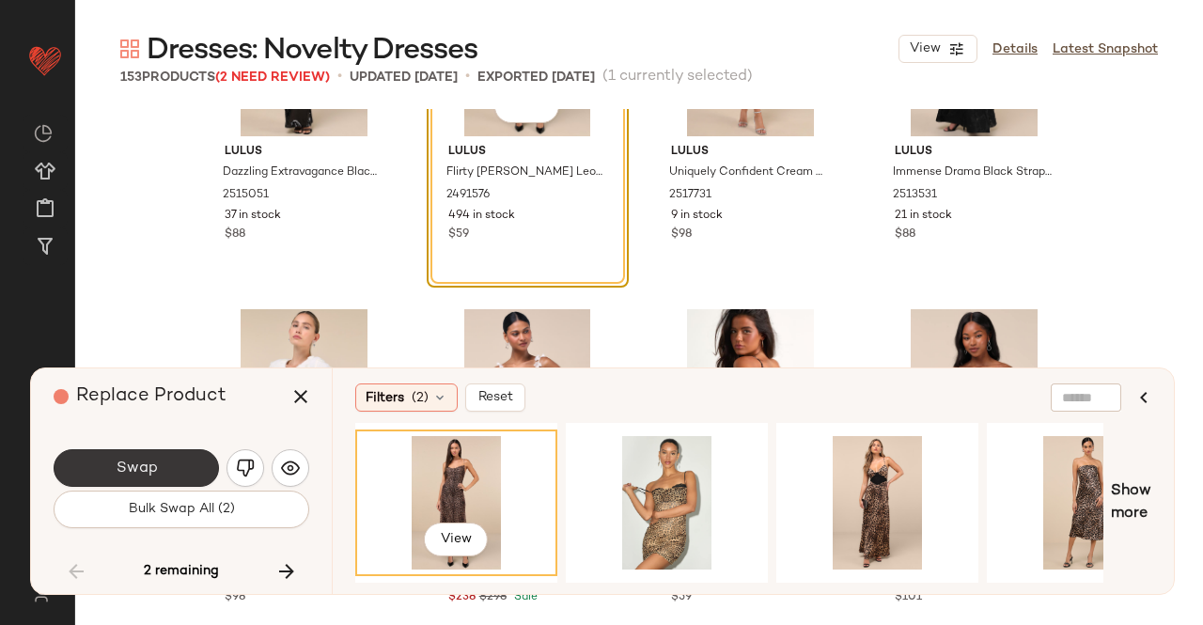
click at [171, 482] on button "Swap" at bounding box center [136, 468] width 165 height 38
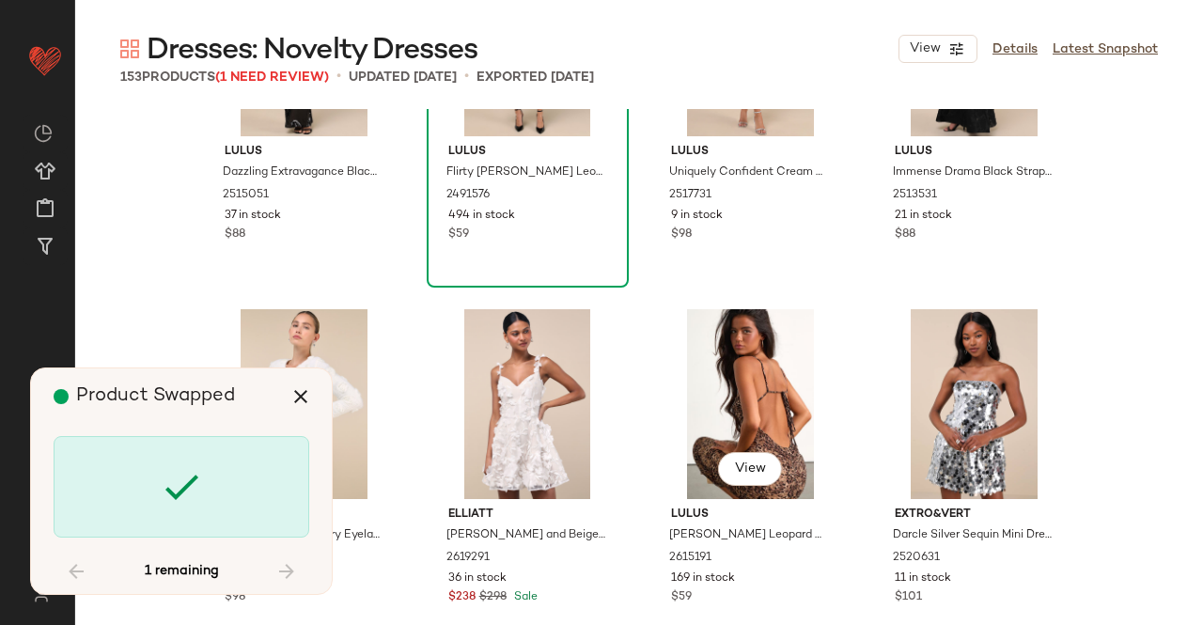
scroll to position [13424, 0]
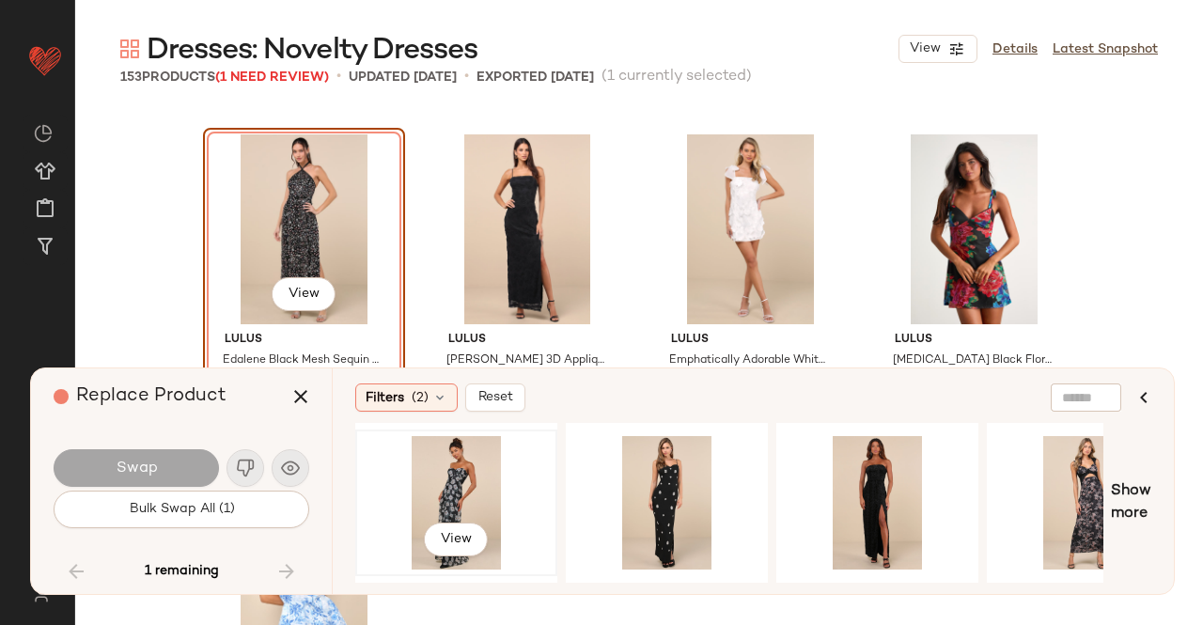
click at [492, 492] on div "View" at bounding box center [456, 502] width 189 height 133
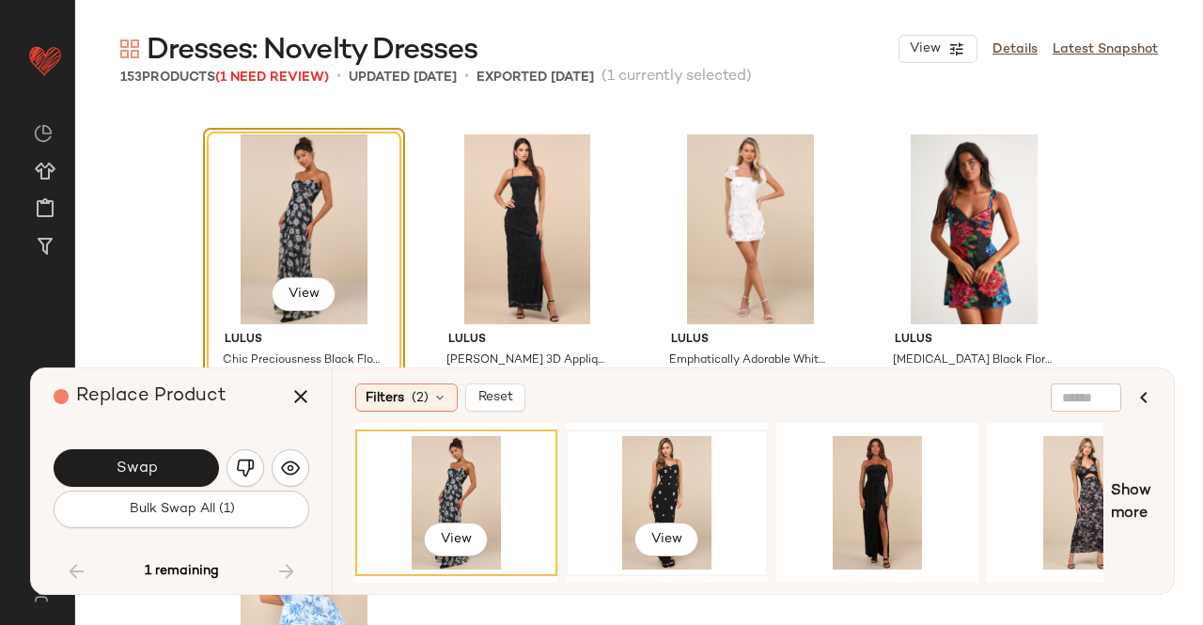
click at [613, 473] on div "View" at bounding box center [666, 502] width 189 height 133
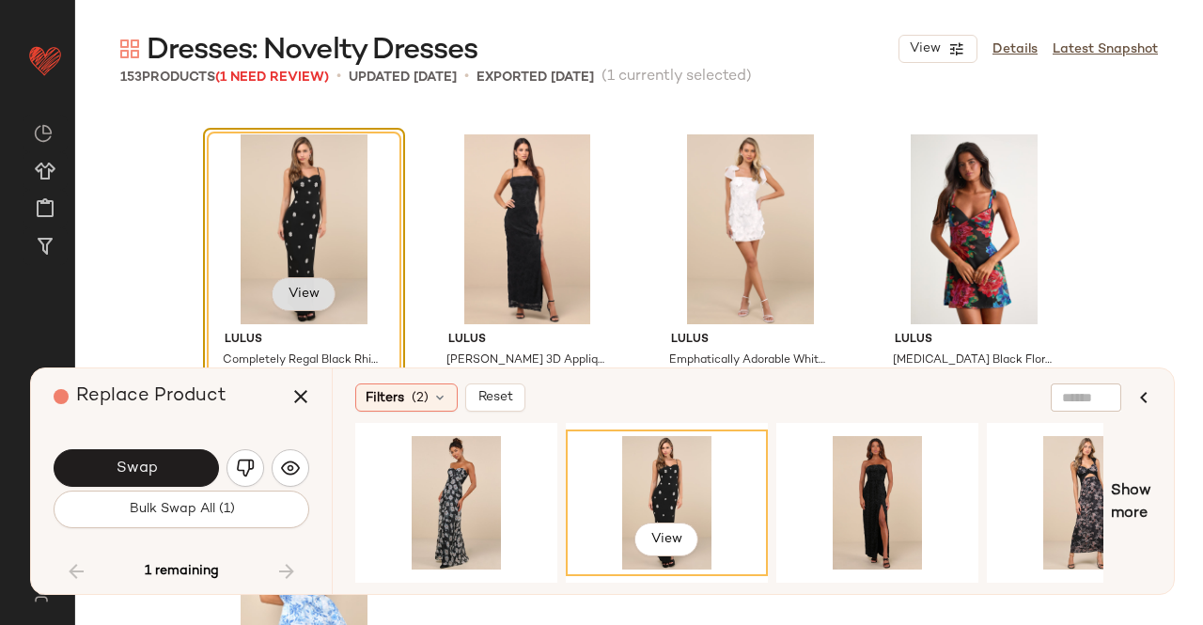
scroll to position [13518, 0]
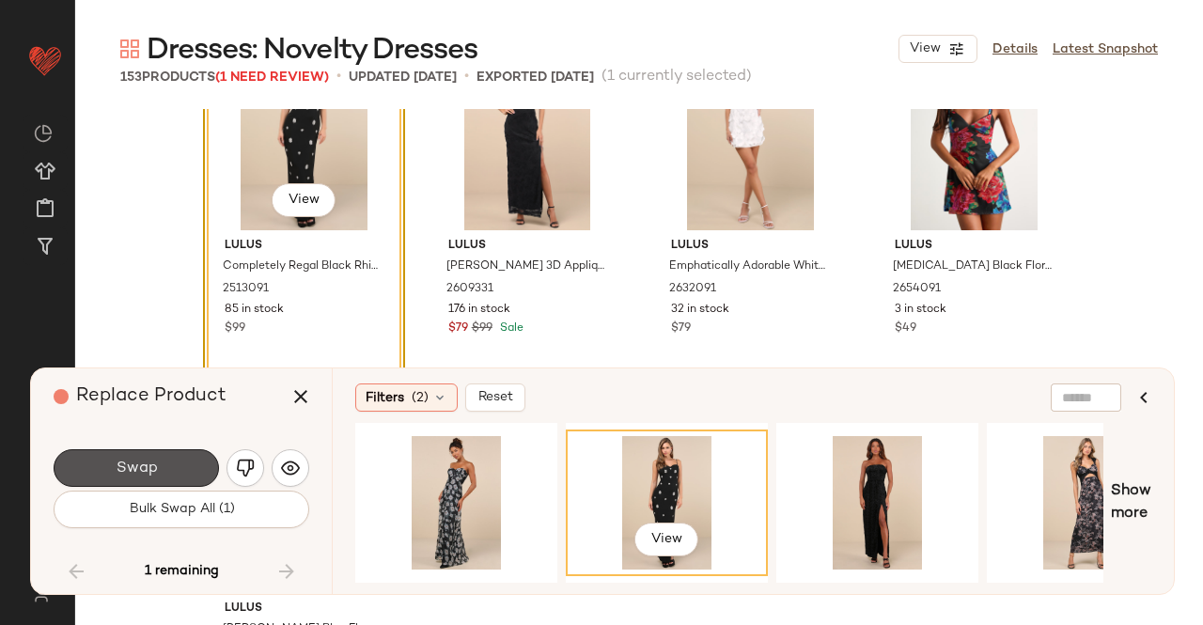
click at [146, 462] on span "Swap" at bounding box center [136, 469] width 42 height 18
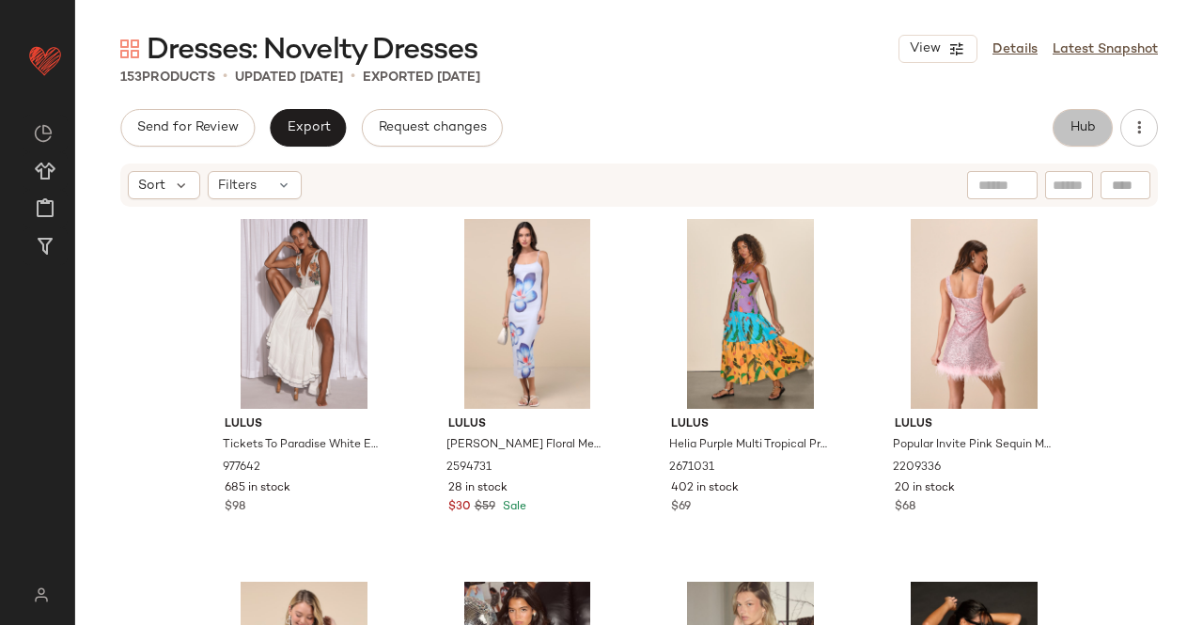
click at [1060, 134] on button "Hub" at bounding box center [1083, 128] width 60 height 38
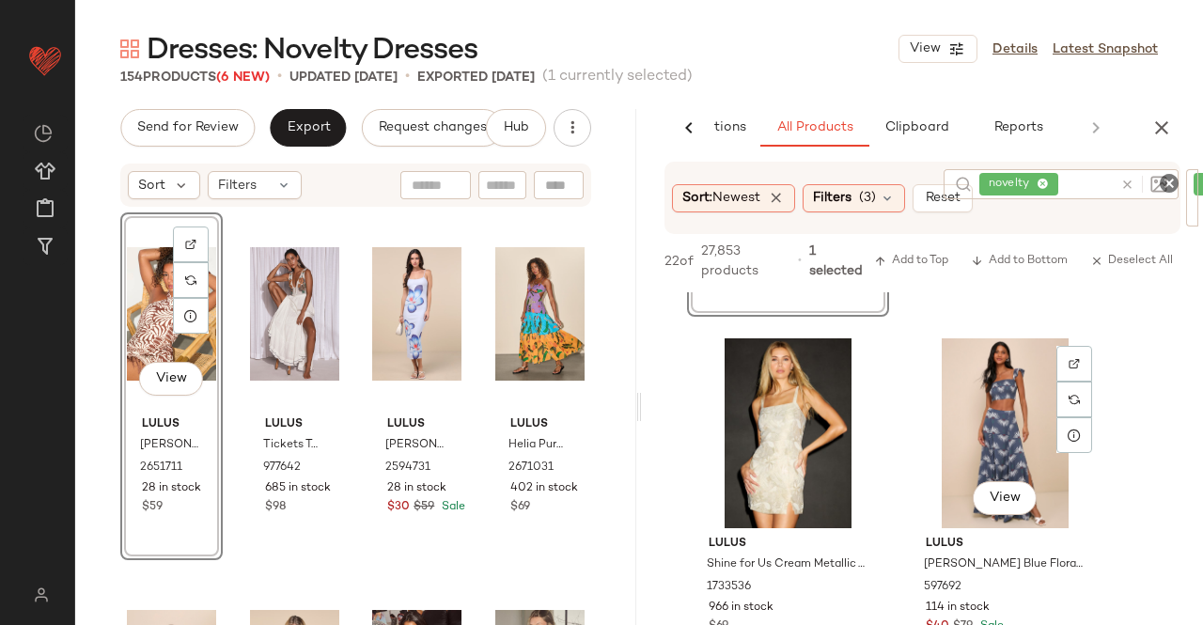
scroll to position [658, 0]
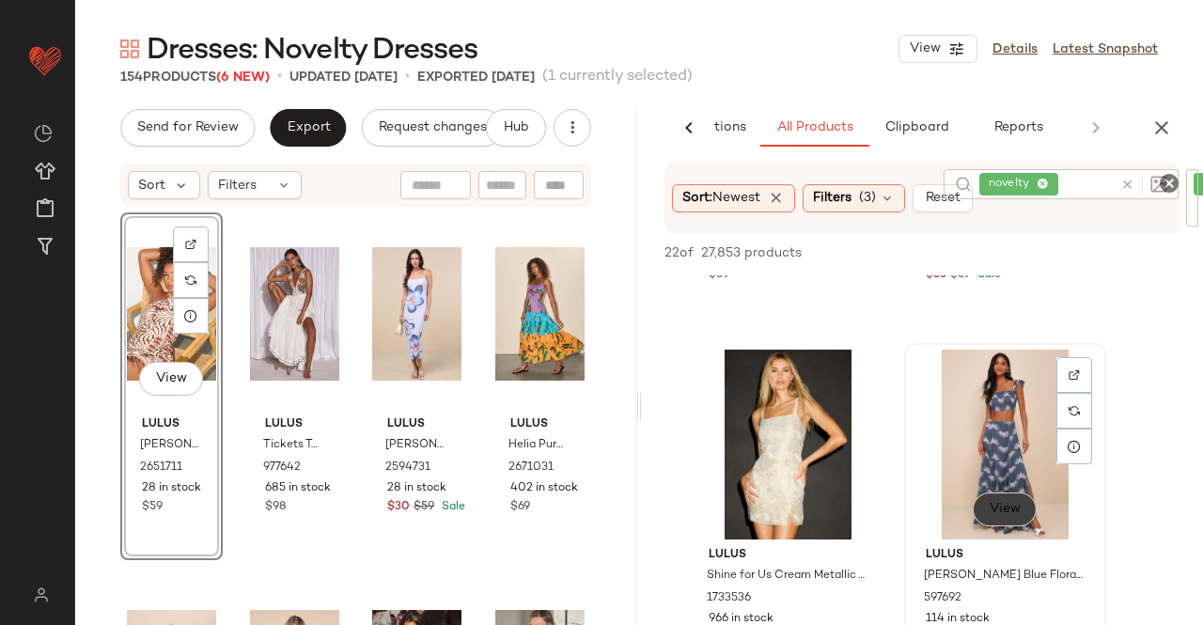
click at [1028, 538] on div "View" at bounding box center [1005, 445] width 189 height 190
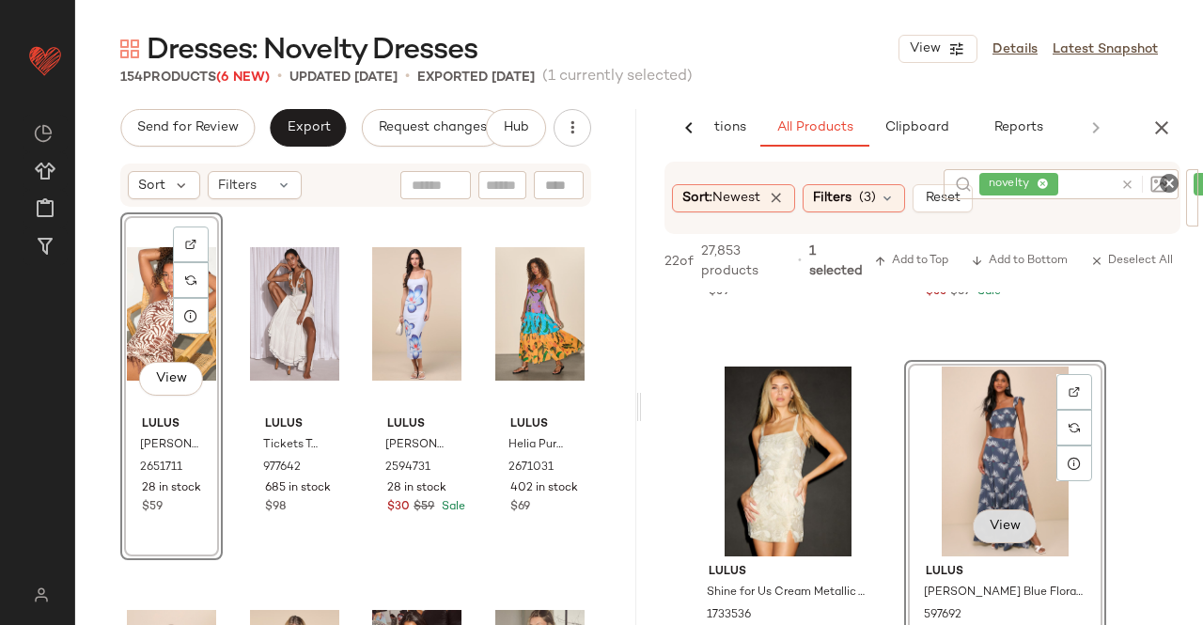
click at [1019, 519] on span "View" at bounding box center [1005, 526] width 32 height 15
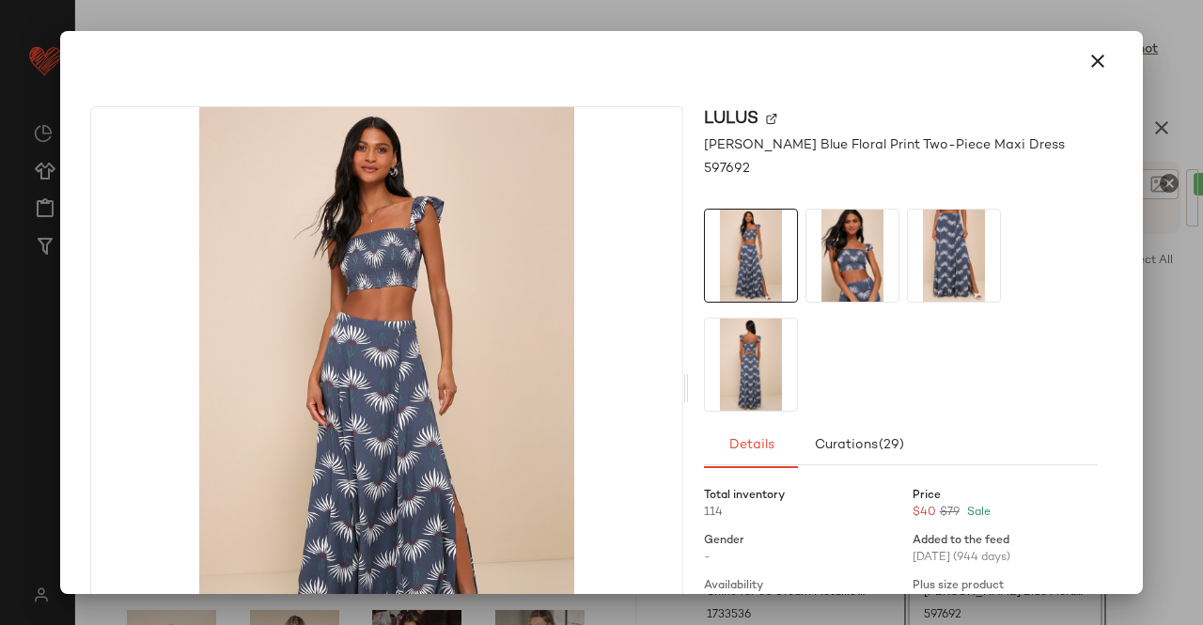
click at [831, 253] on img at bounding box center [852, 256] width 92 height 92
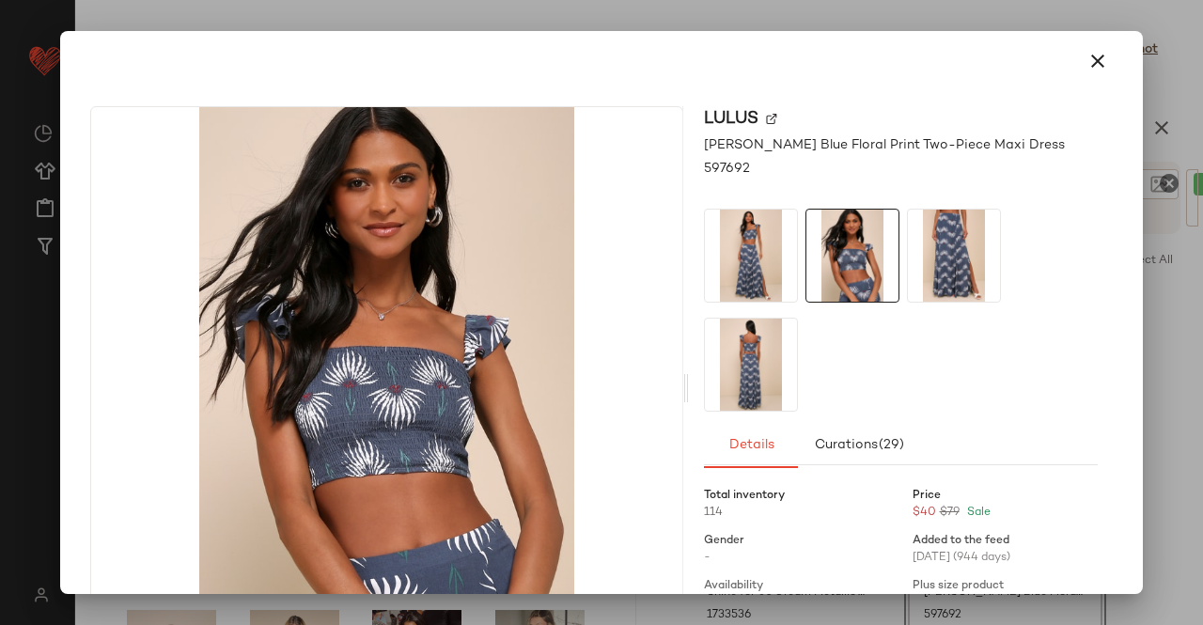
click at [921, 255] on img at bounding box center [954, 256] width 92 height 92
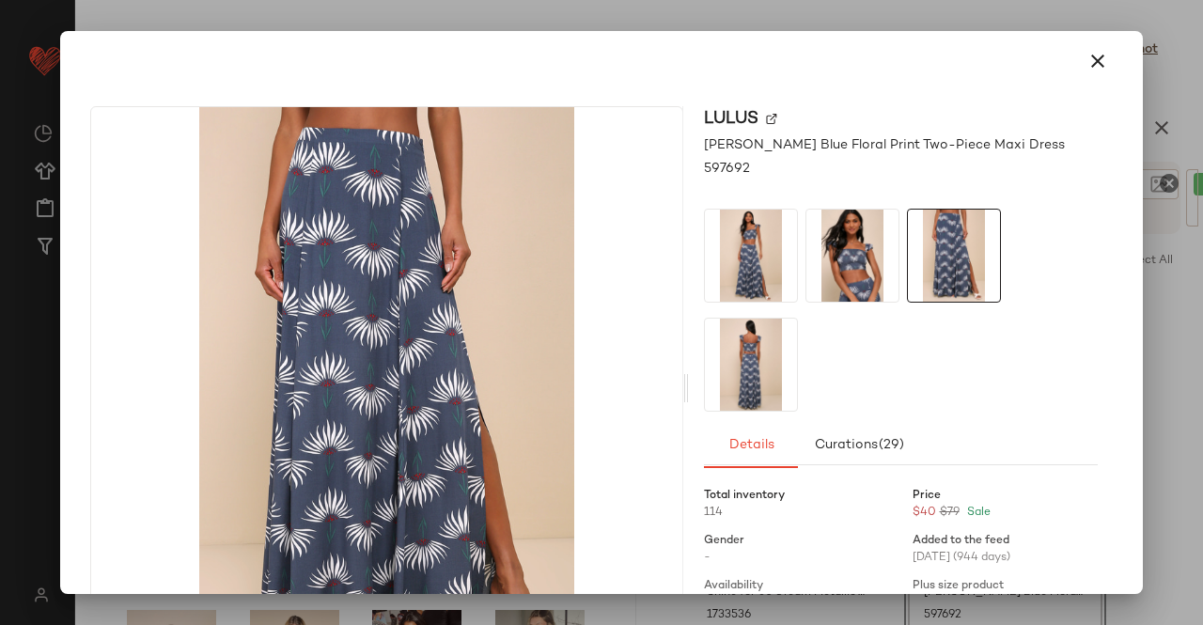
click at [1202, 260] on div at bounding box center [601, 312] width 1203 height 625
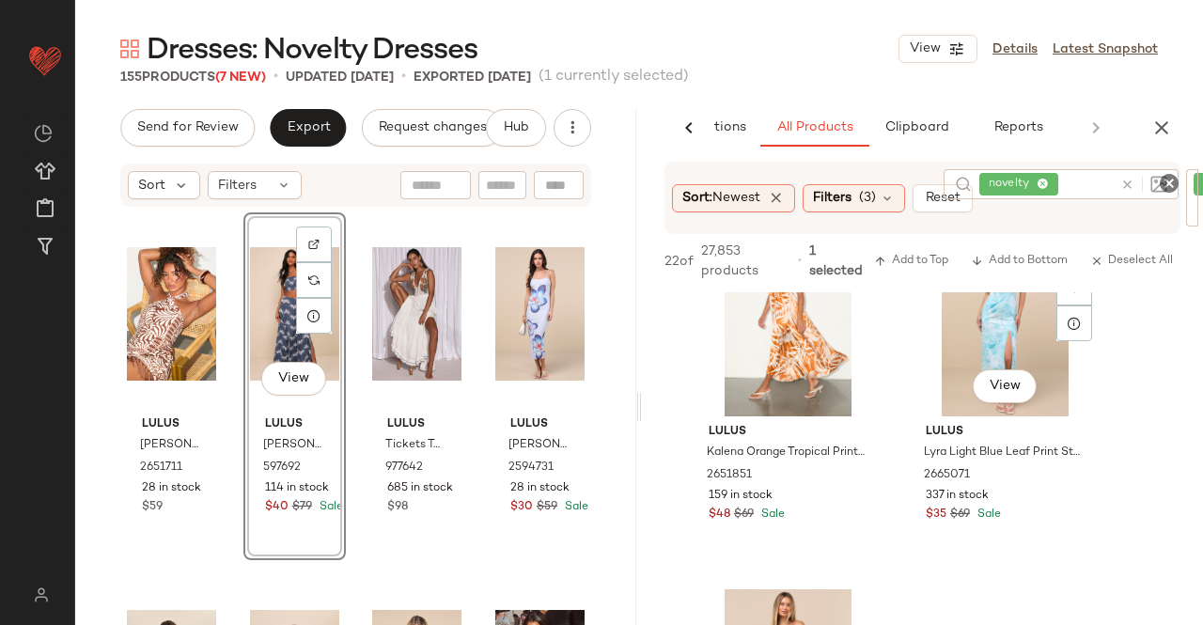
scroll to position [2256, 0]
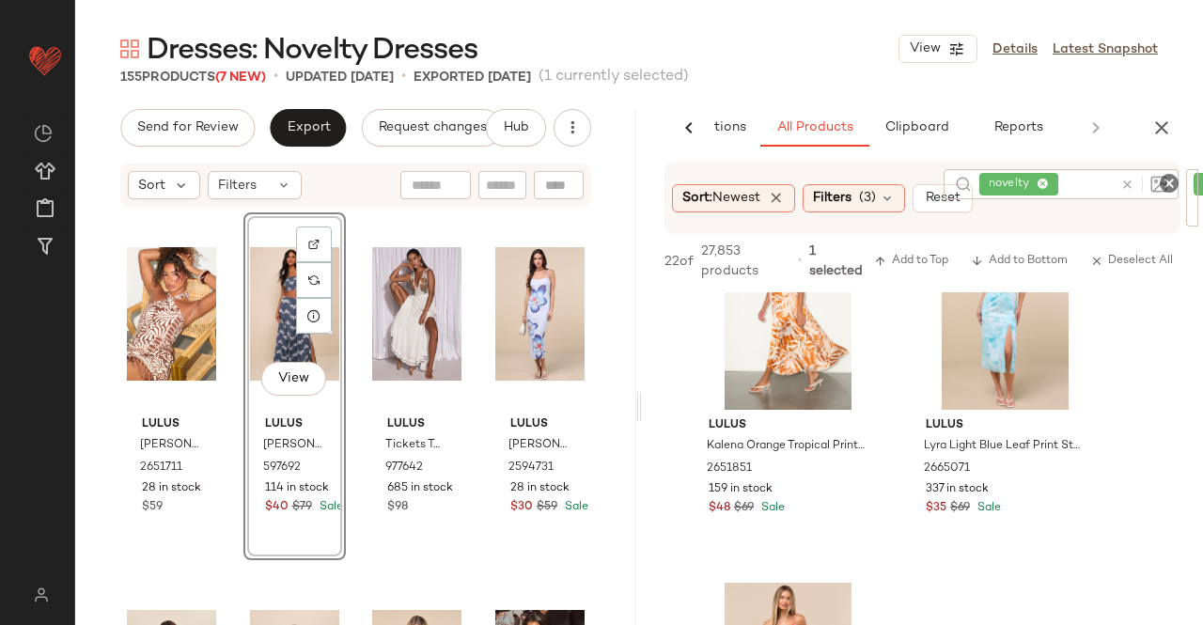
click at [1177, 134] on button "button" at bounding box center [1162, 128] width 38 height 38
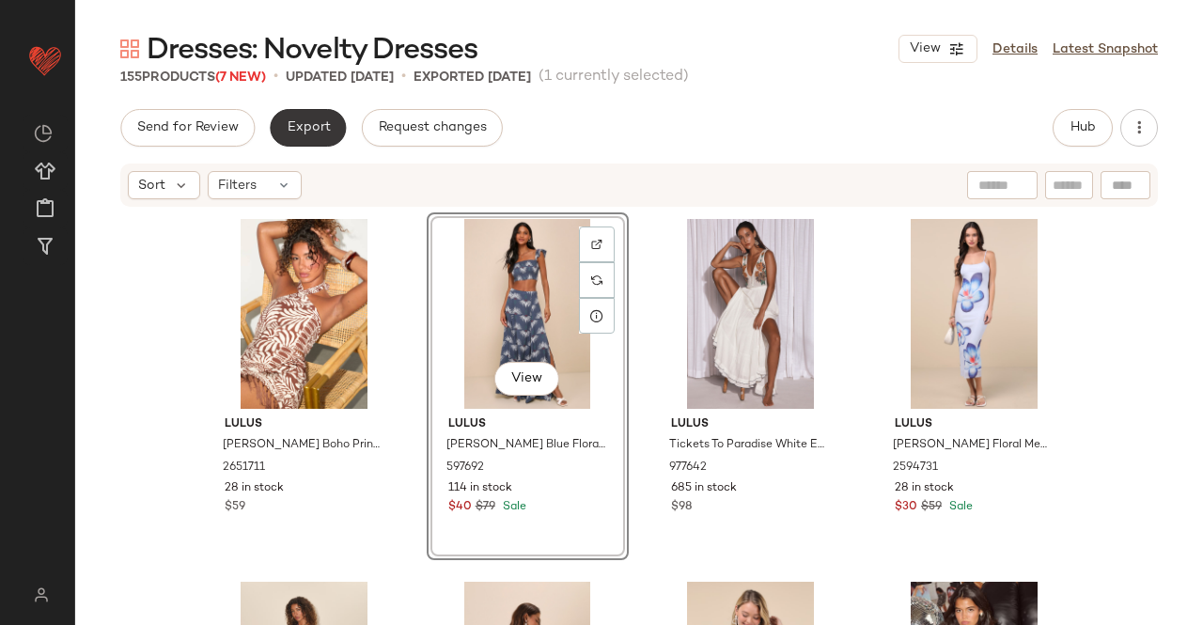
click at [311, 127] on span "Export" at bounding box center [308, 127] width 44 height 15
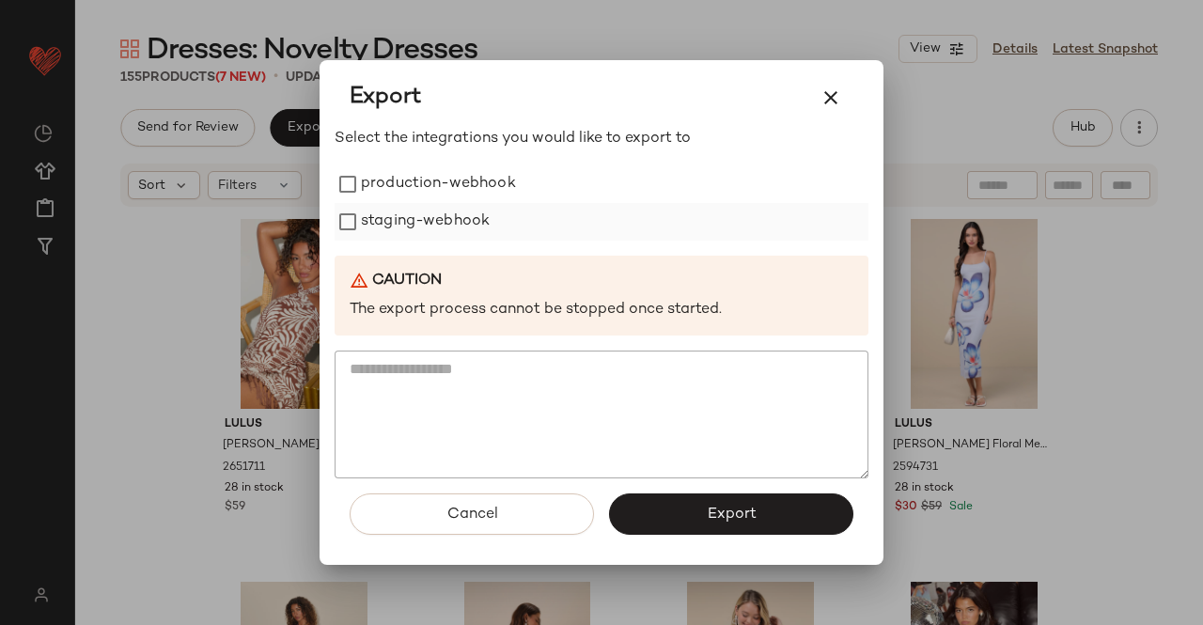
drag, startPoint x: 425, startPoint y: 171, endPoint x: 434, endPoint y: 213, distance: 43.3
click at [427, 172] on label "production-webhook" at bounding box center [438, 184] width 155 height 38
drag, startPoint x: 434, startPoint y: 213, endPoint x: 628, endPoint y: 399, distance: 268.6
click at [434, 214] on label "staging-webhook" at bounding box center [425, 222] width 129 height 38
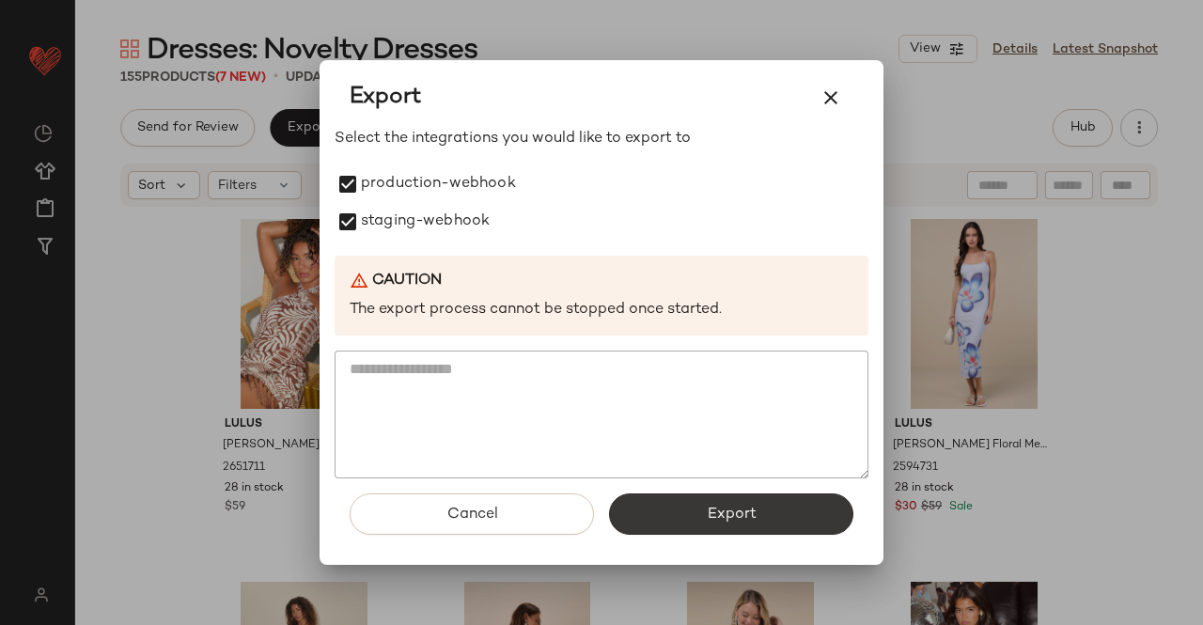
click at [761, 525] on button "Export" at bounding box center [731, 513] width 244 height 41
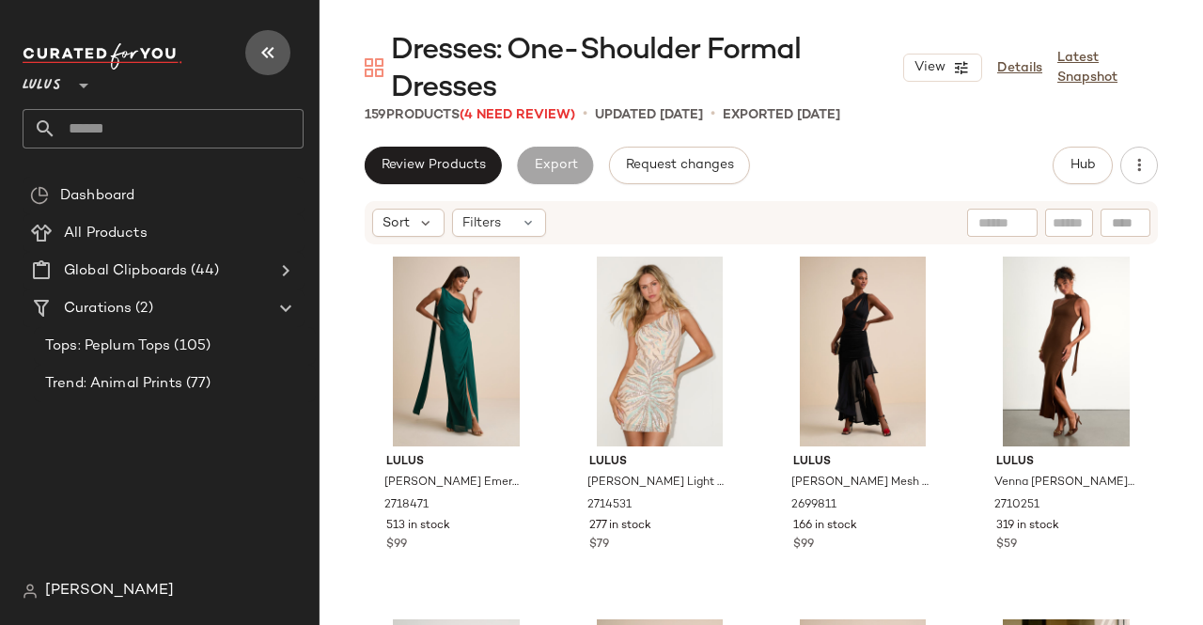
click at [260, 56] on icon "button" at bounding box center [268, 52] width 23 height 23
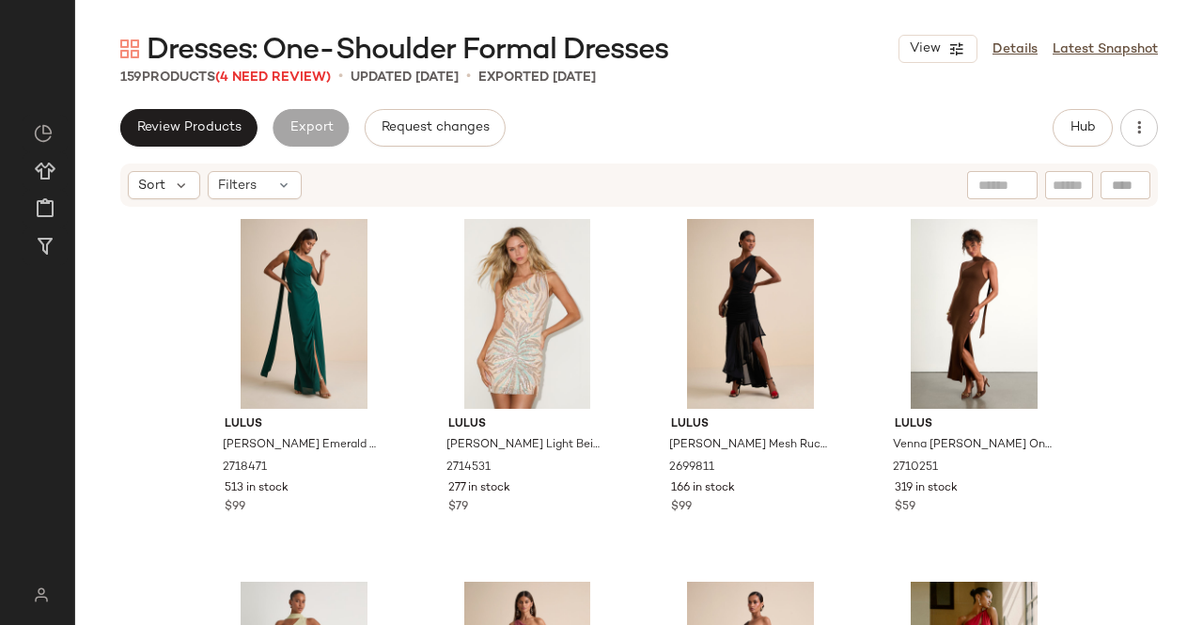
click at [261, 57] on span "Dresses: One-Shoulder Formal Dresses" at bounding box center [408, 51] width 522 height 38
click at [295, 76] on span "(4 Need Review)" at bounding box center [273, 77] width 116 height 14
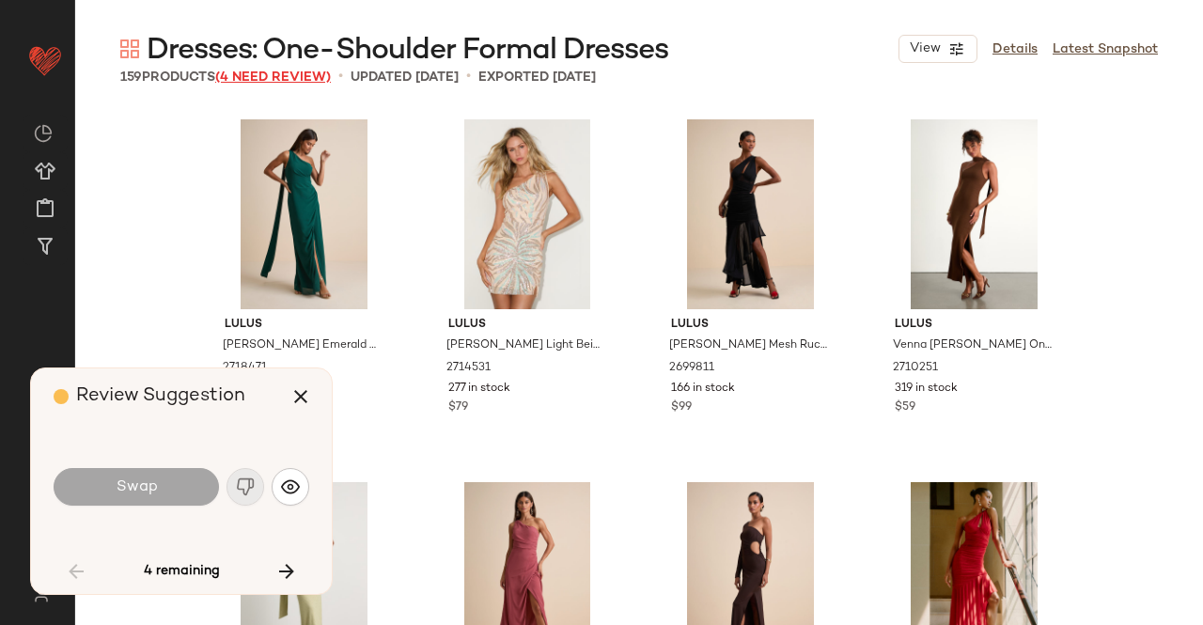
scroll to position [2540, 0]
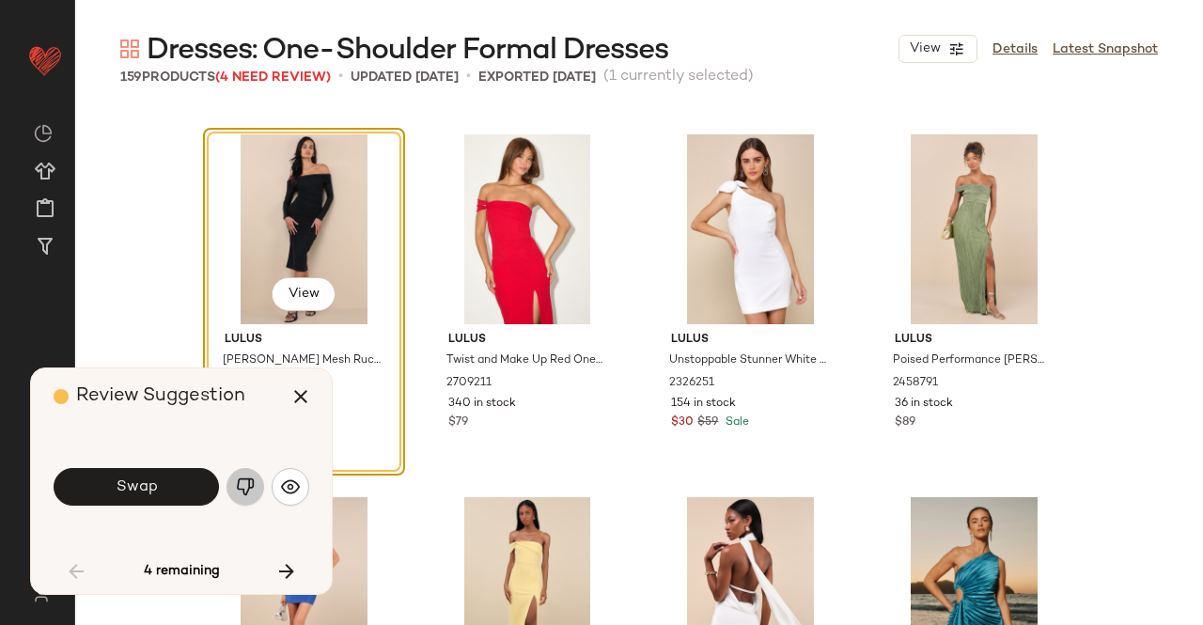
click at [240, 497] on button "button" at bounding box center [246, 487] width 38 height 38
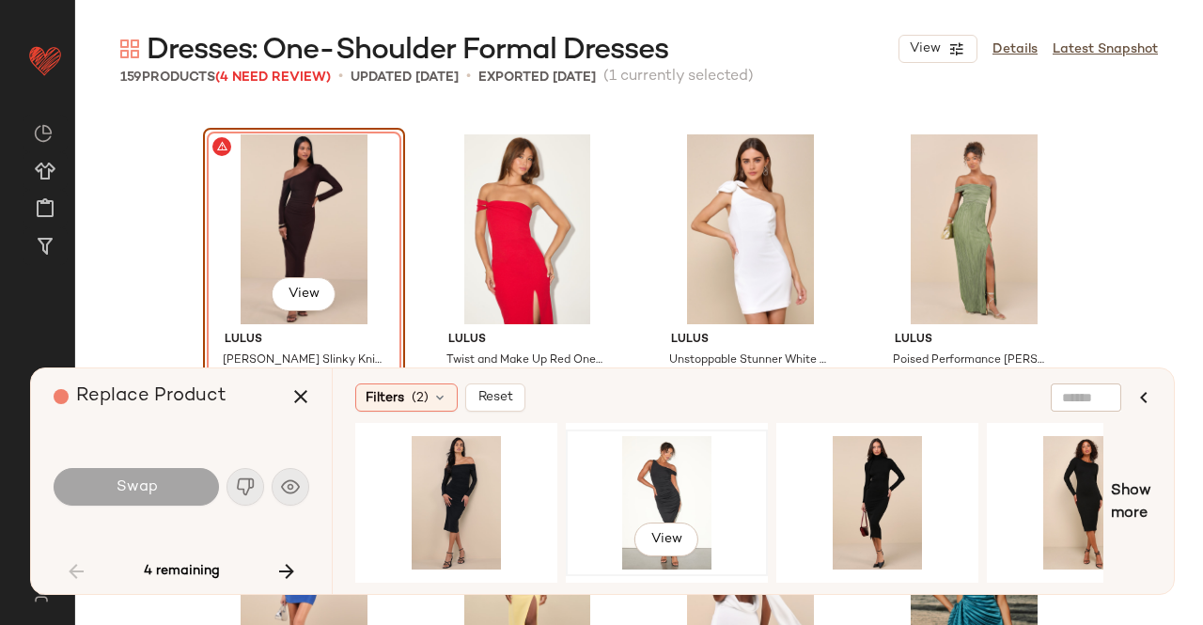
click at [690, 479] on div "View" at bounding box center [666, 502] width 189 height 133
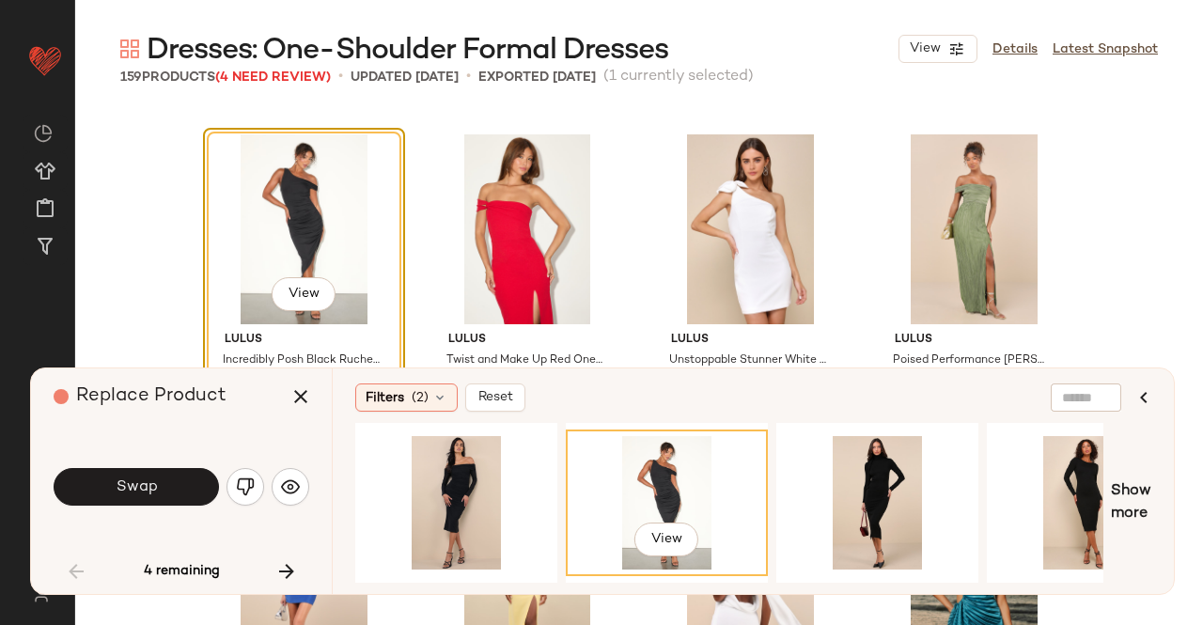
scroll to position [2728, 0]
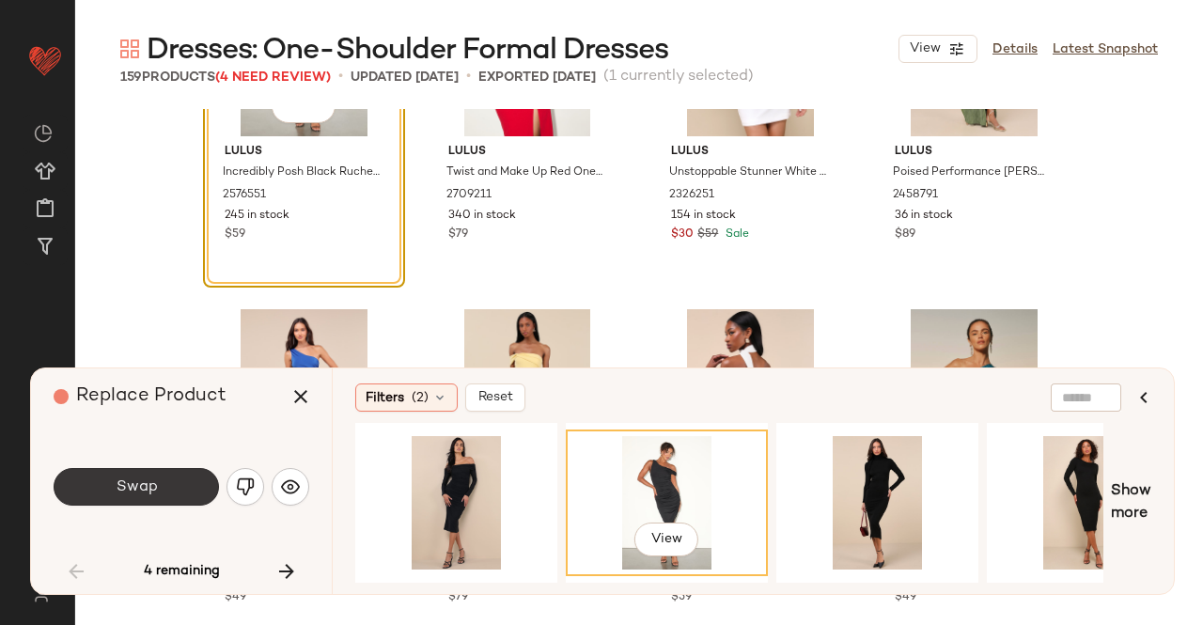
click at [176, 497] on button "Swap" at bounding box center [136, 487] width 165 height 38
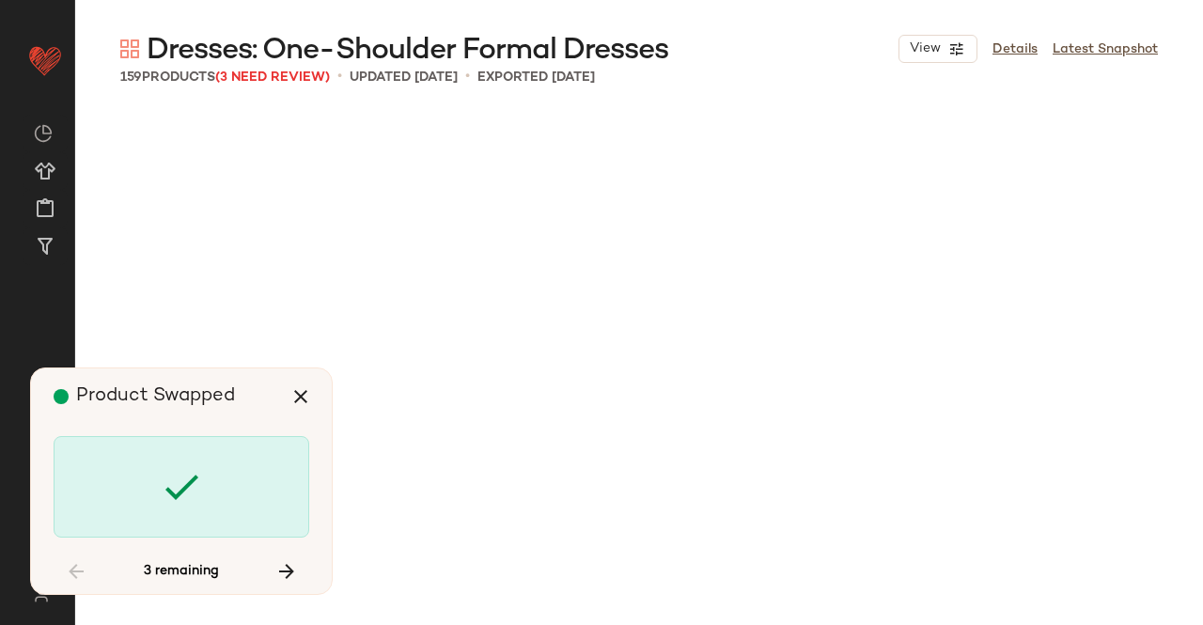
scroll to position [6531, 0]
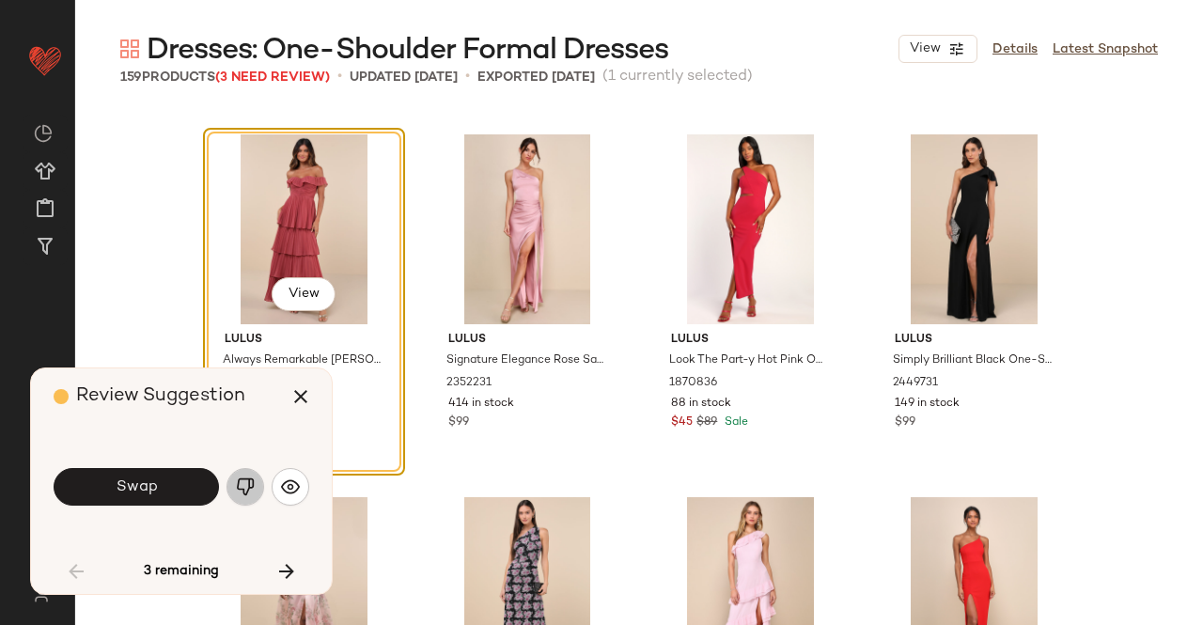
click at [246, 490] on img "button" at bounding box center [245, 486] width 19 height 19
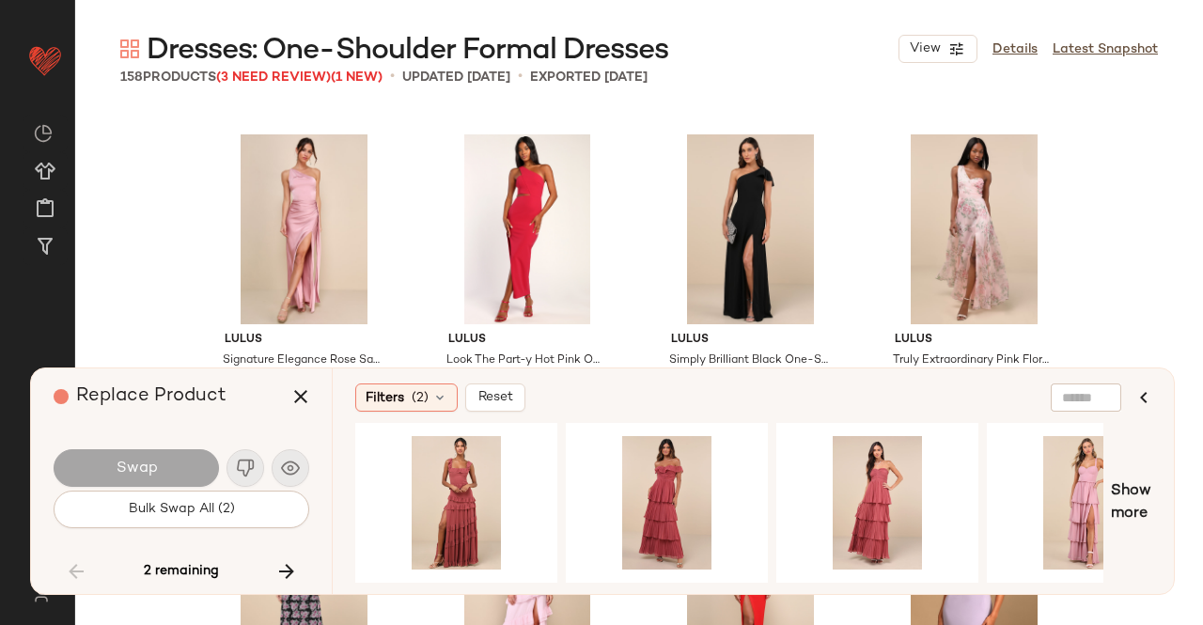
click at [289, 571] on icon "button" at bounding box center [286, 571] width 23 height 23
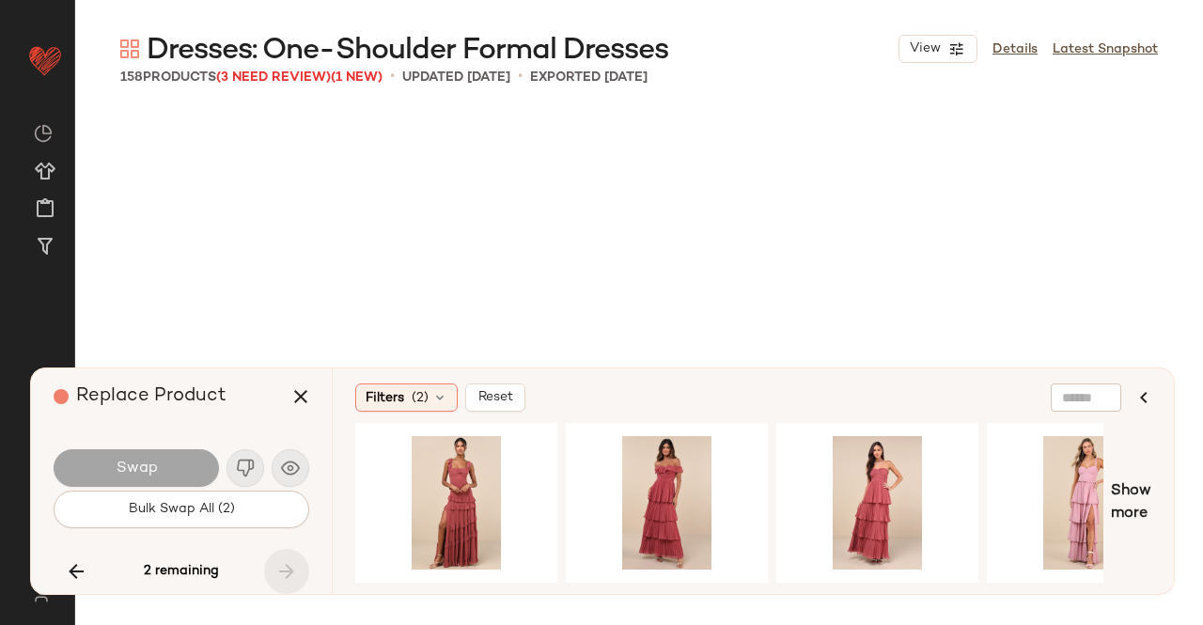
scroll to position [13061, 0]
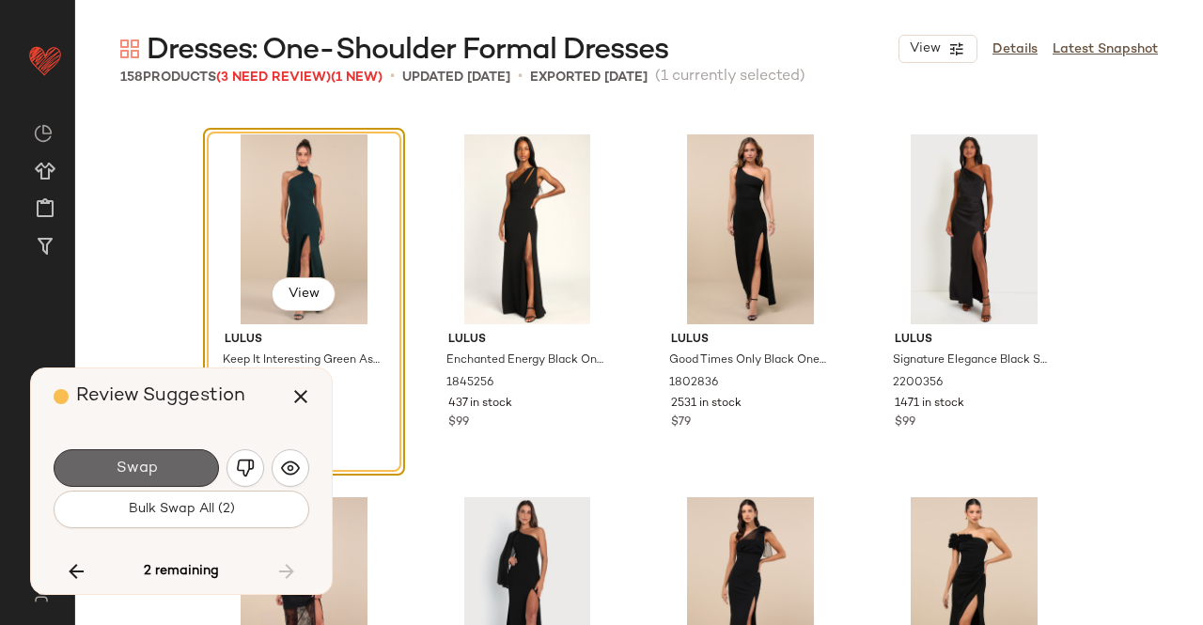
click at [162, 469] on button "Swap" at bounding box center [136, 468] width 165 height 38
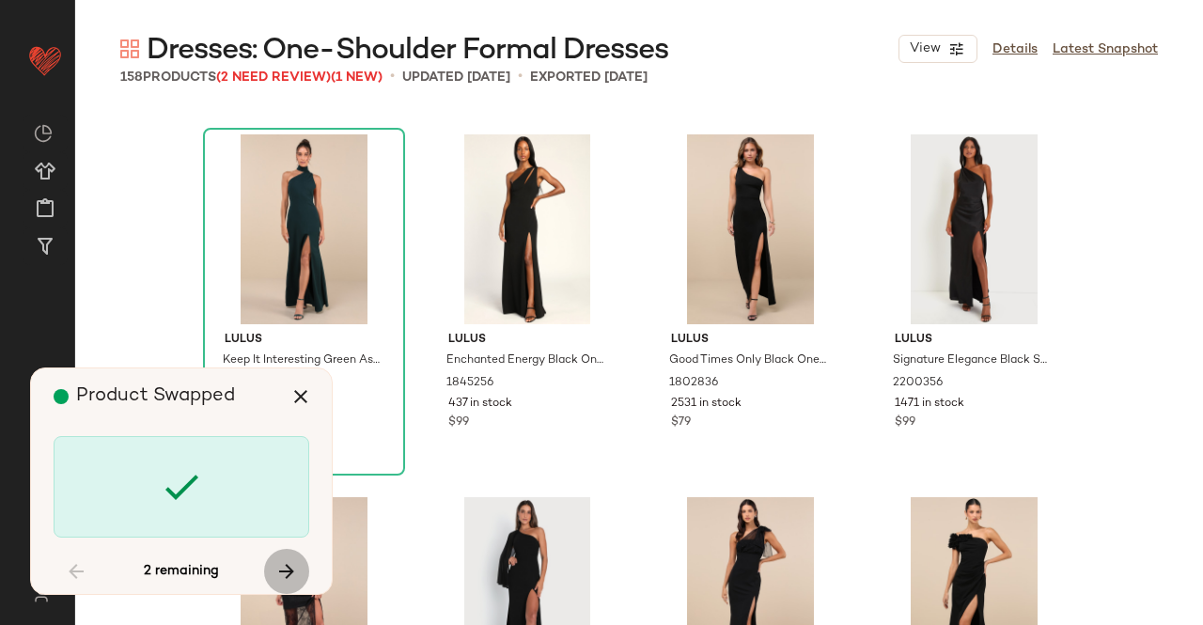
click at [299, 577] on button "button" at bounding box center [286, 571] width 45 height 45
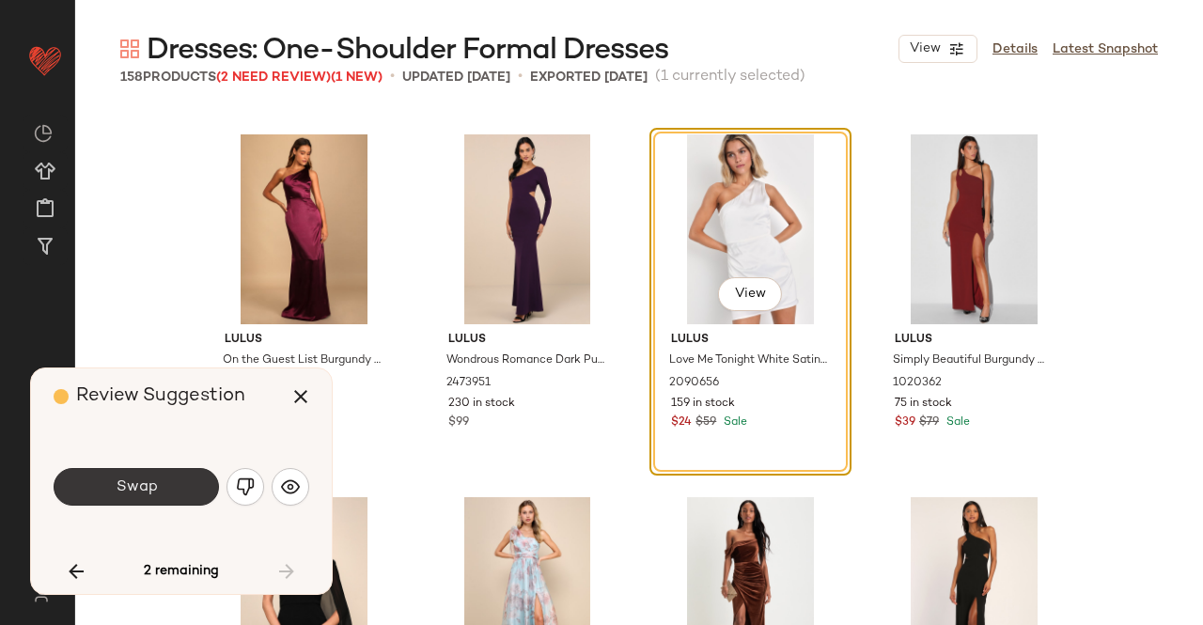
click at [174, 486] on button "Swap" at bounding box center [136, 487] width 165 height 38
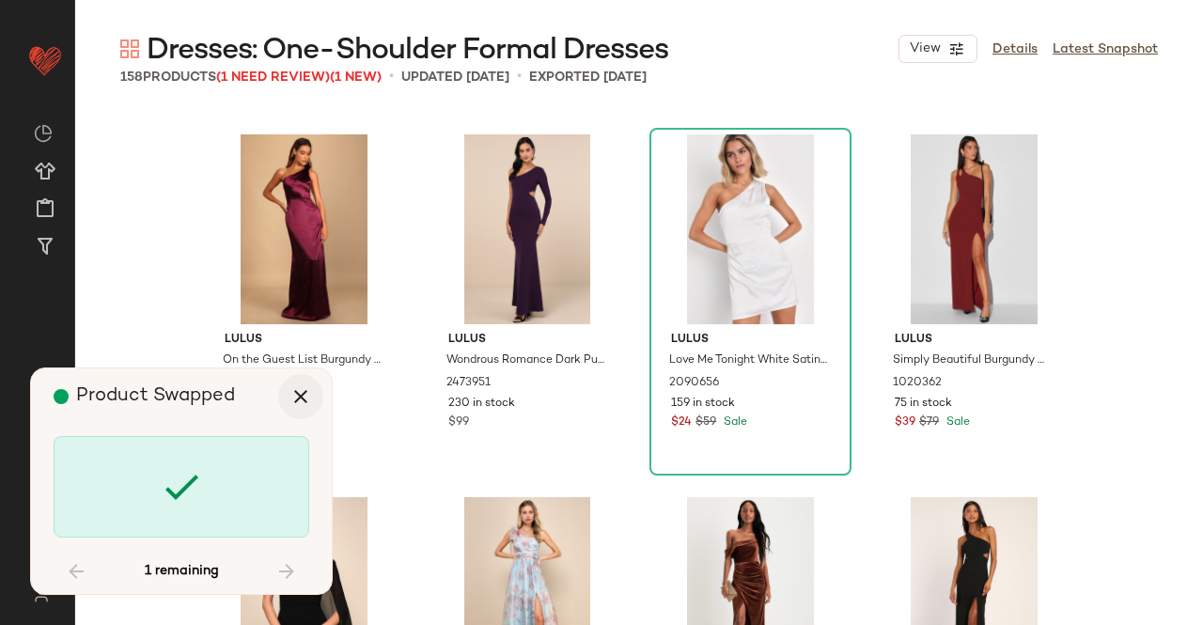
click at [299, 401] on icon "button" at bounding box center [300, 396] width 23 height 23
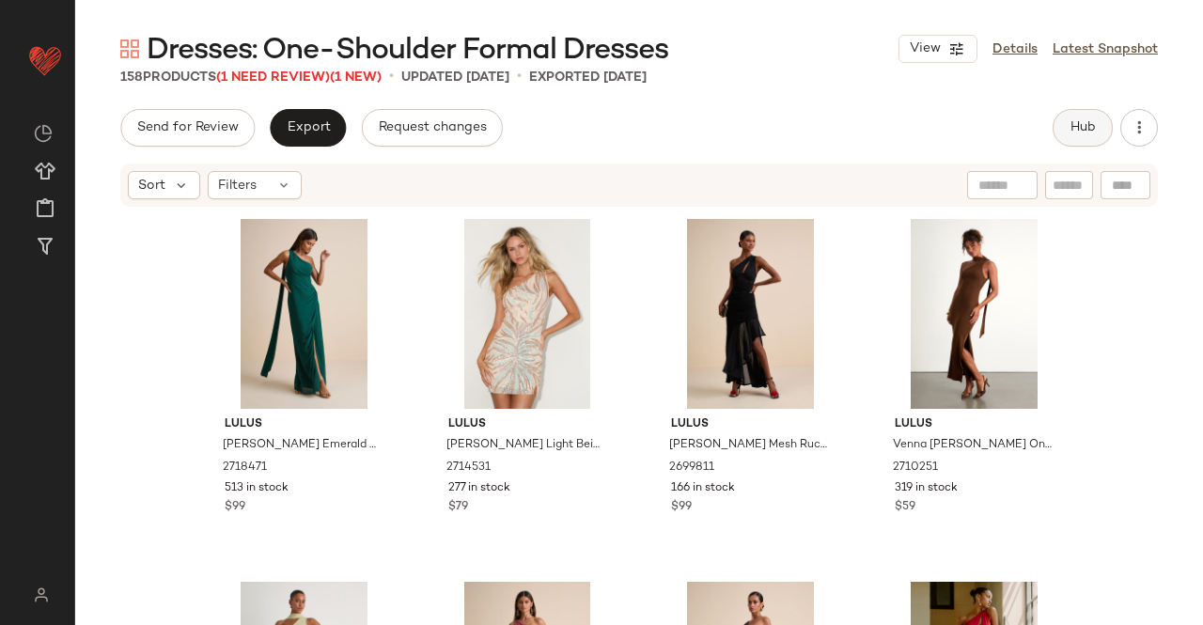
click at [1077, 117] on button "Hub" at bounding box center [1083, 128] width 60 height 38
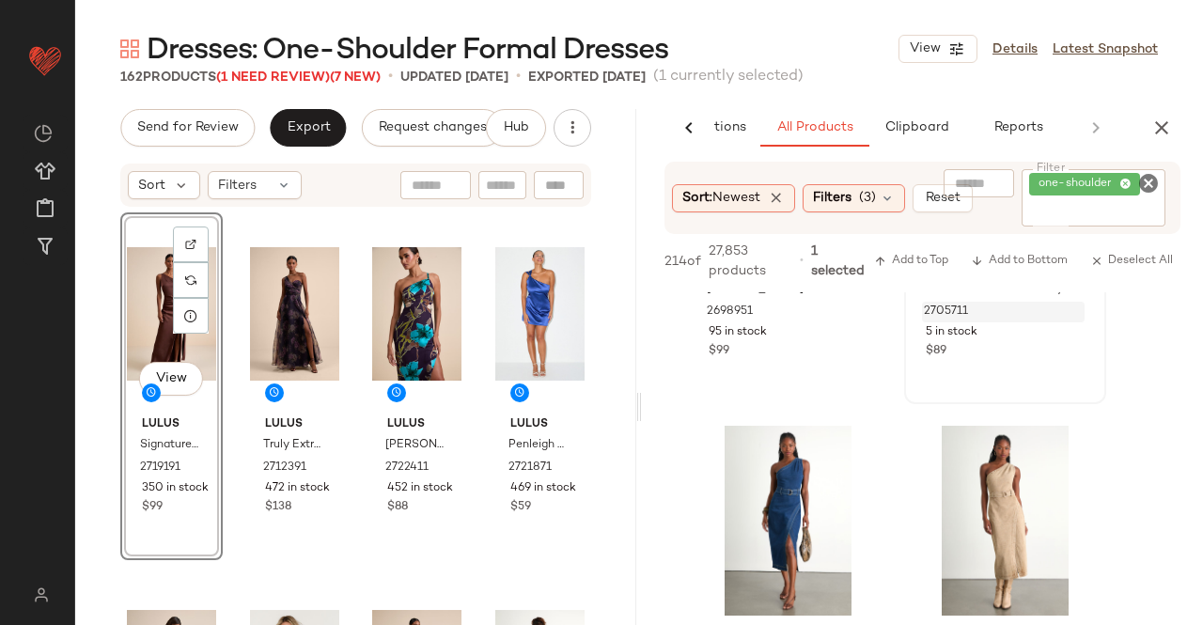
scroll to position [1316, 0]
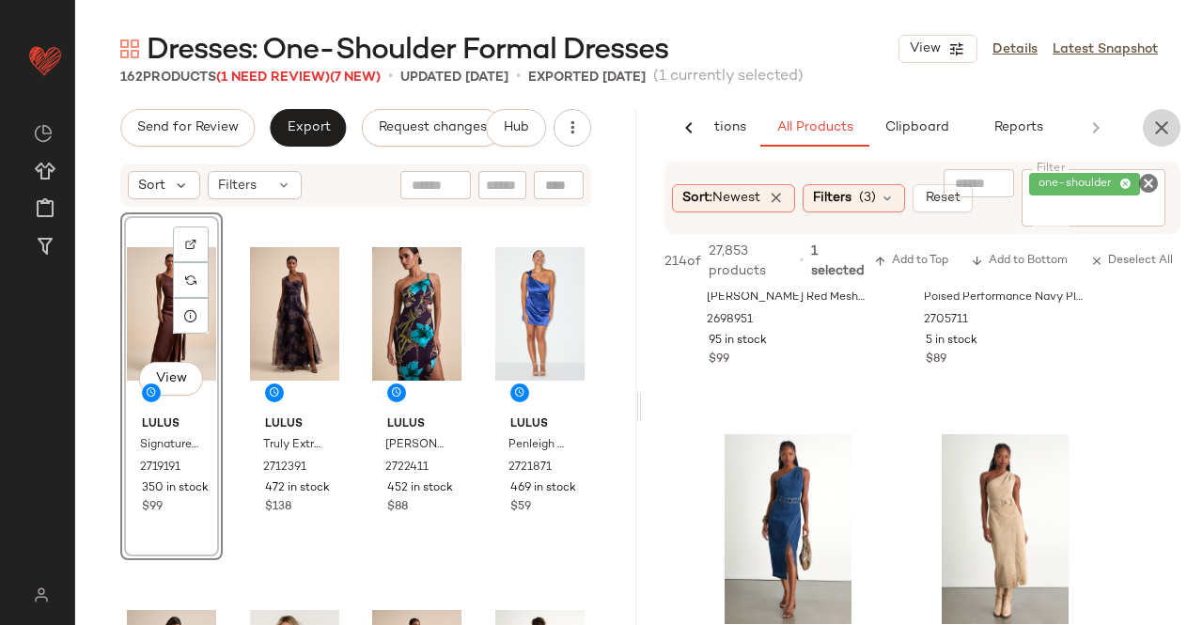
drag, startPoint x: 1164, startPoint y: 133, endPoint x: 1140, endPoint y: 138, distance: 24.2
click at [1163, 133] on icon "button" at bounding box center [1161, 128] width 23 height 23
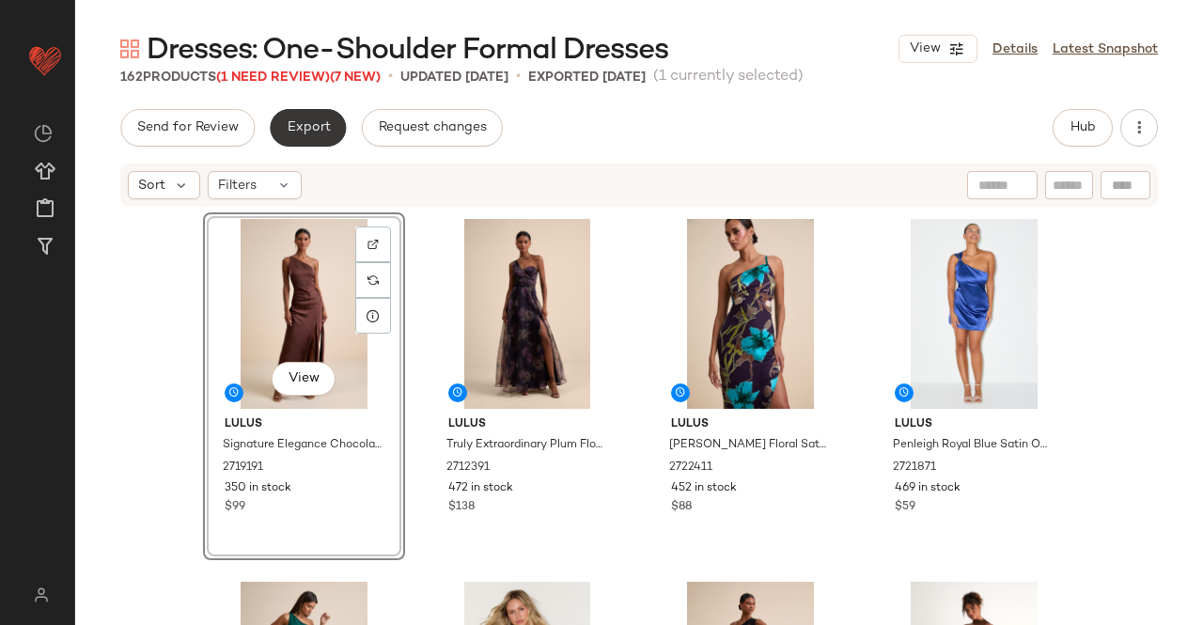
click at [331, 133] on button "Export" at bounding box center [308, 128] width 76 height 38
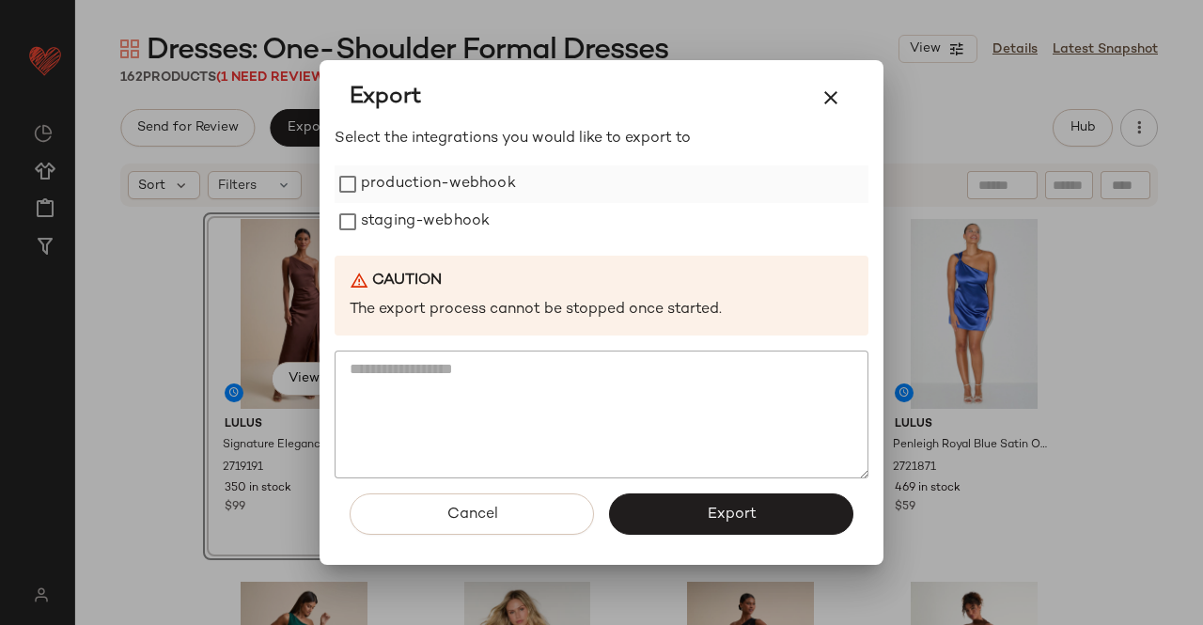
click at [429, 196] on label "production-webhook" at bounding box center [438, 184] width 155 height 38
click at [424, 227] on label "staging-webhook" at bounding box center [425, 222] width 129 height 38
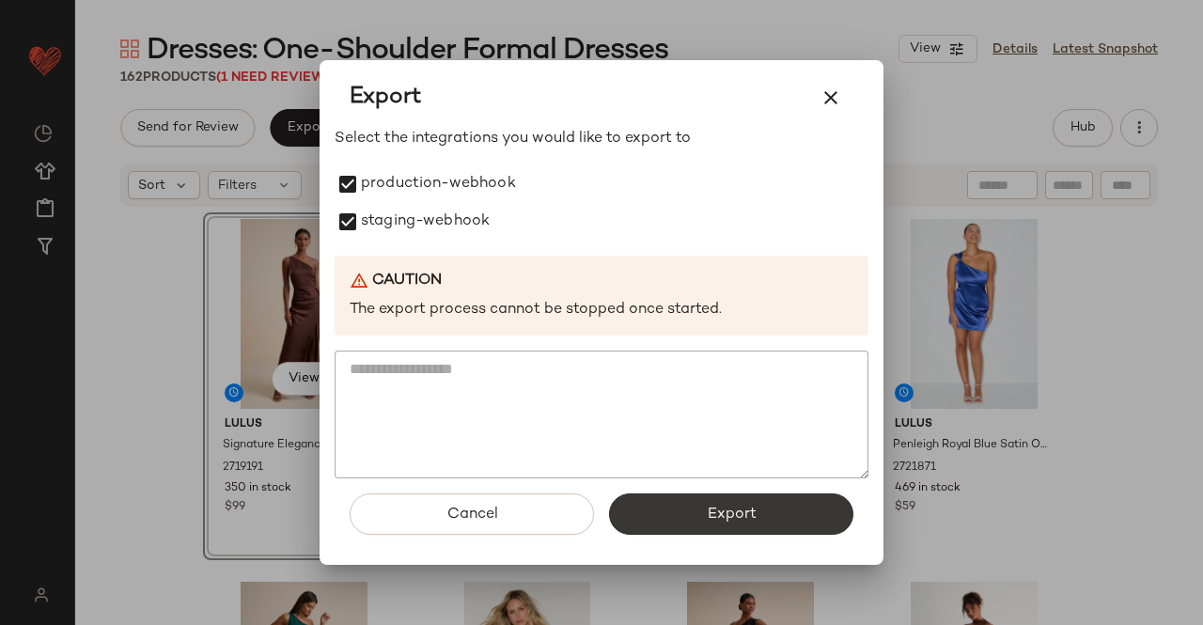
click at [752, 524] on span "Export" at bounding box center [731, 515] width 50 height 18
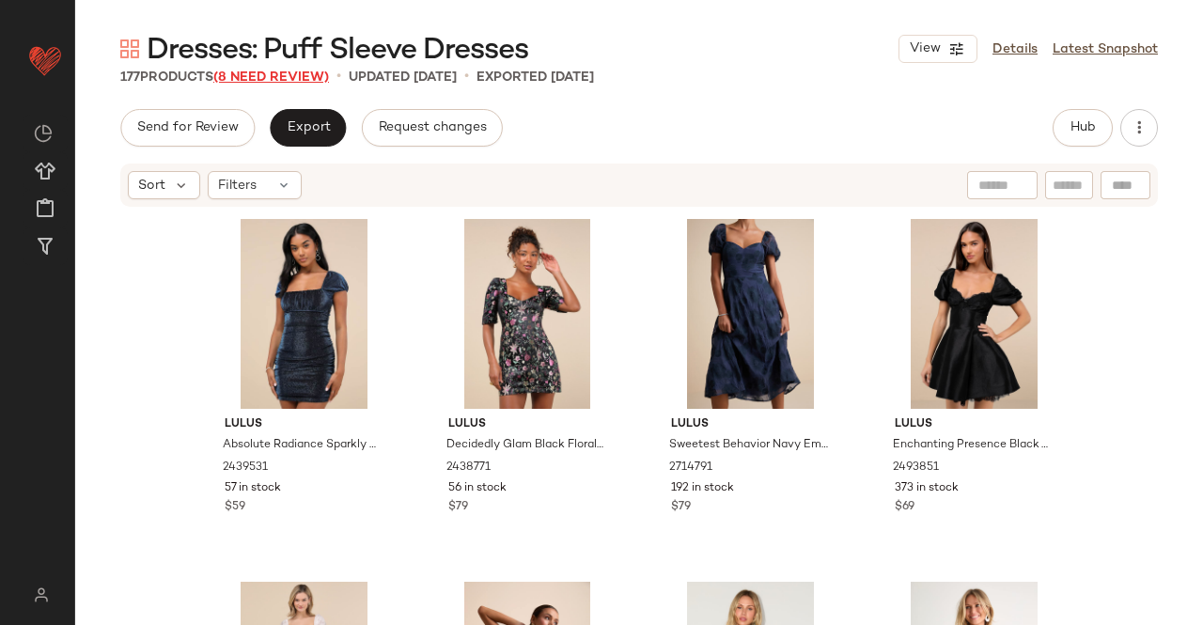
click at [289, 73] on span "(8 Need Review)" at bounding box center [271, 77] width 116 height 14
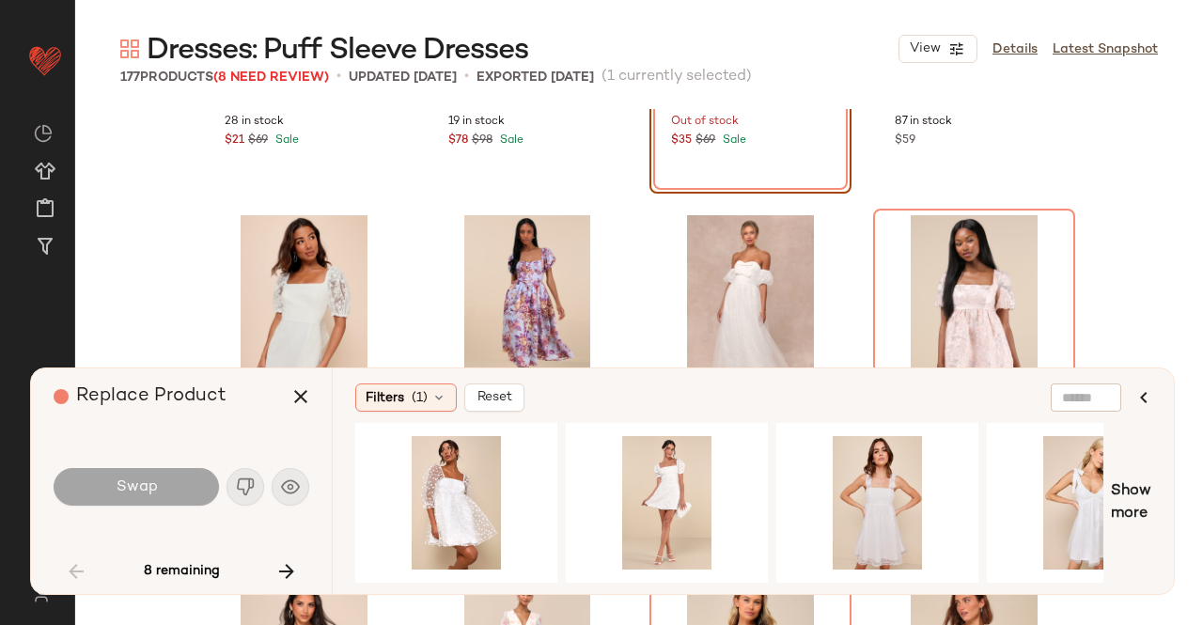
scroll to position [5899, 0]
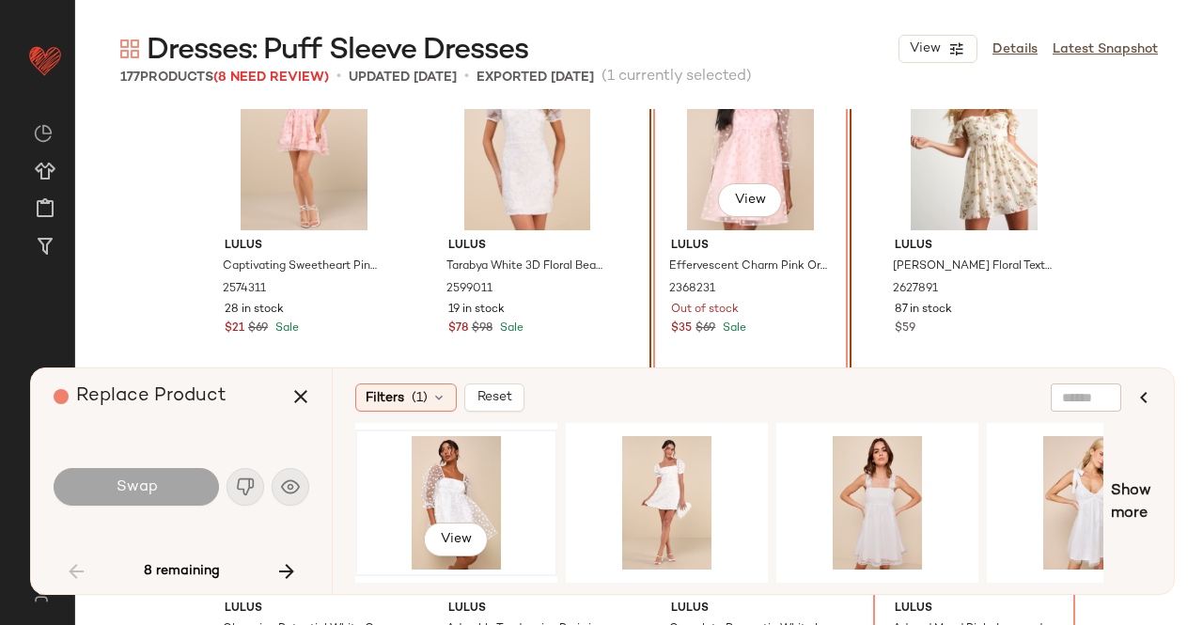
click at [475, 481] on div "View" at bounding box center [456, 502] width 189 height 133
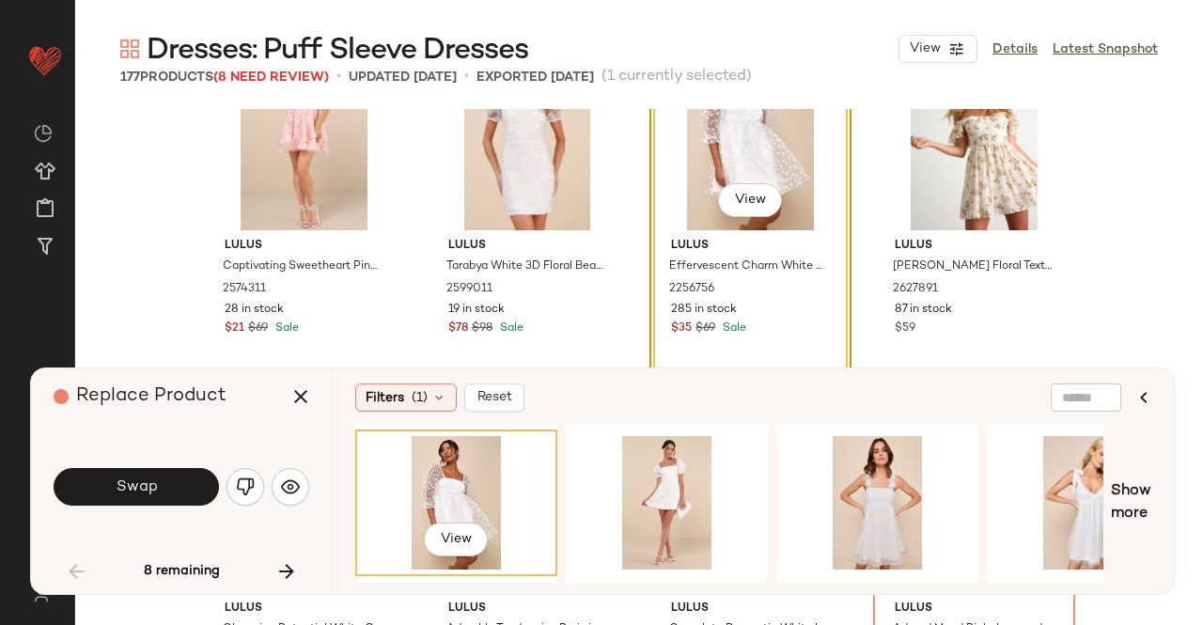
click at [107, 492] on button "Swap" at bounding box center [136, 487] width 165 height 38
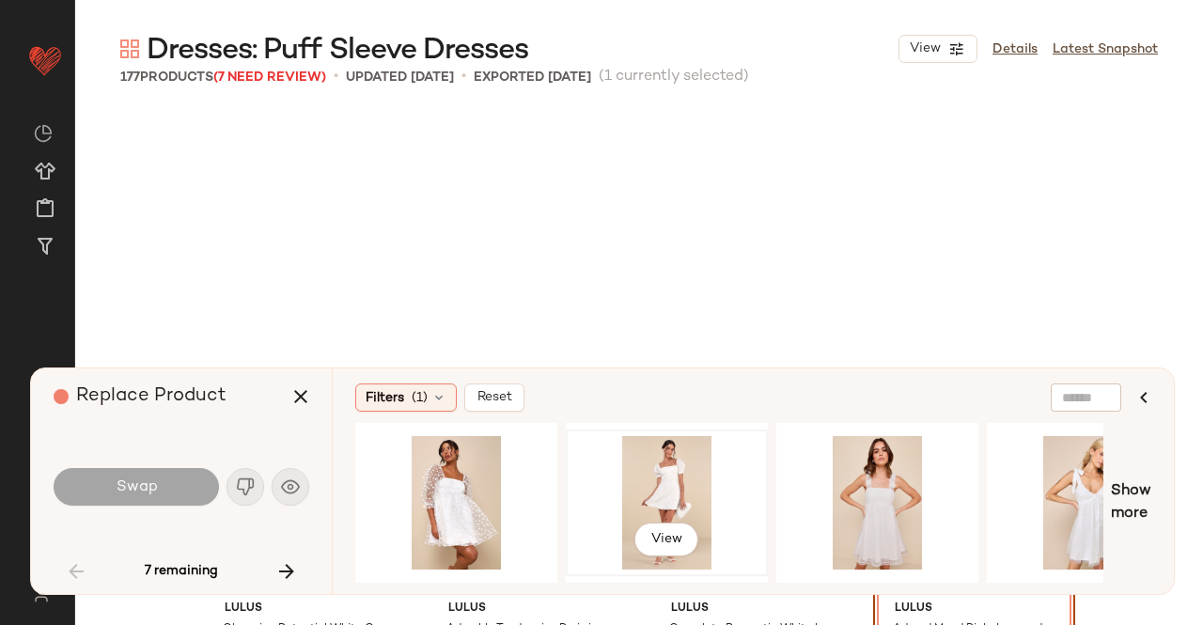
scroll to position [6168, 0]
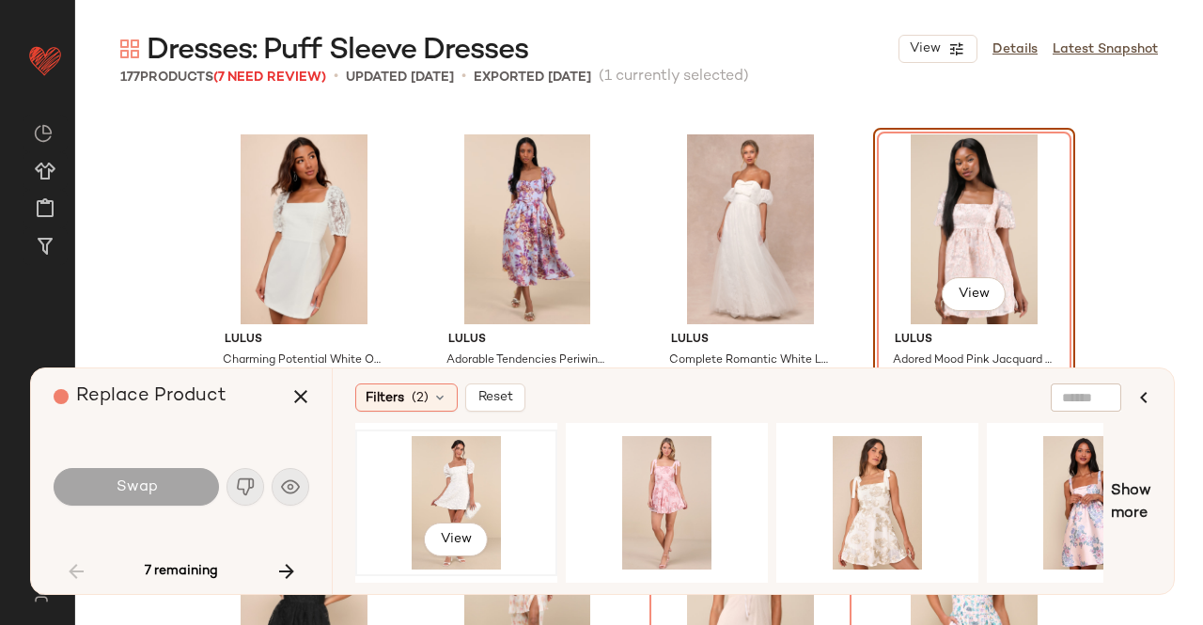
click at [411, 463] on div "View" at bounding box center [456, 502] width 189 height 133
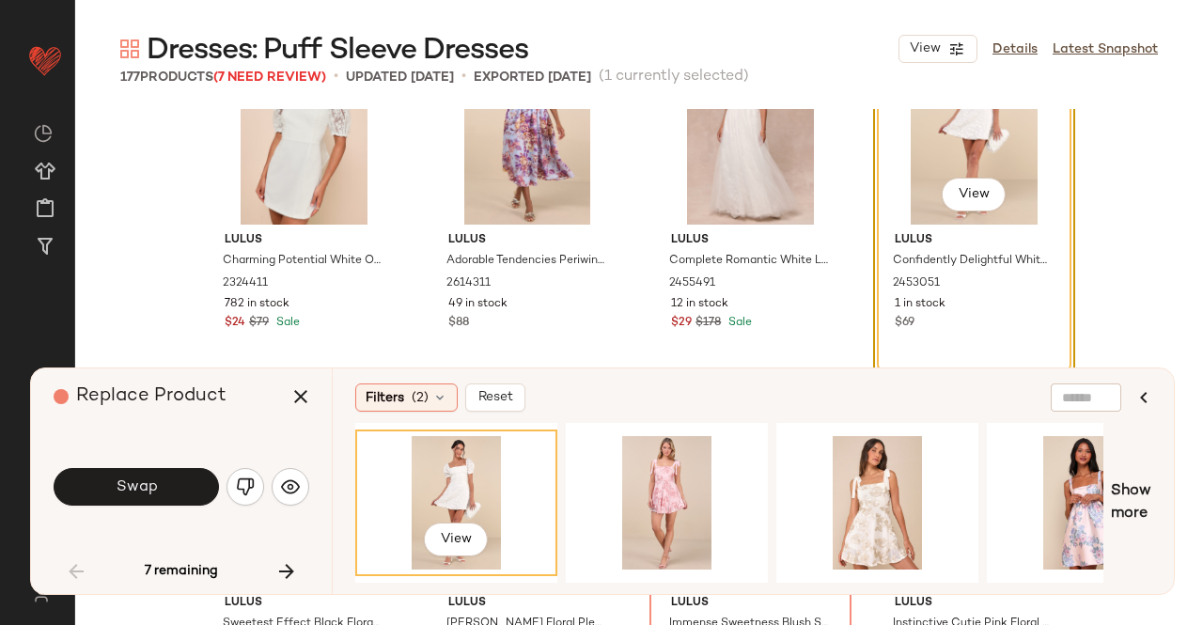
scroll to position [6356, 0]
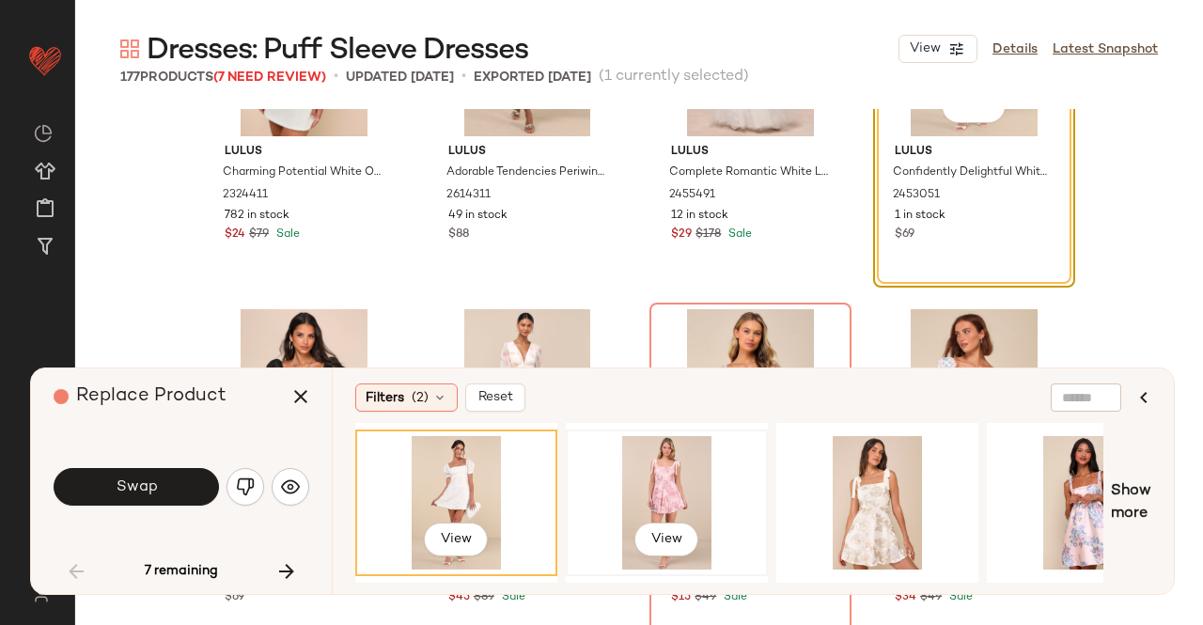
click at [665, 476] on div "View" at bounding box center [666, 502] width 189 height 133
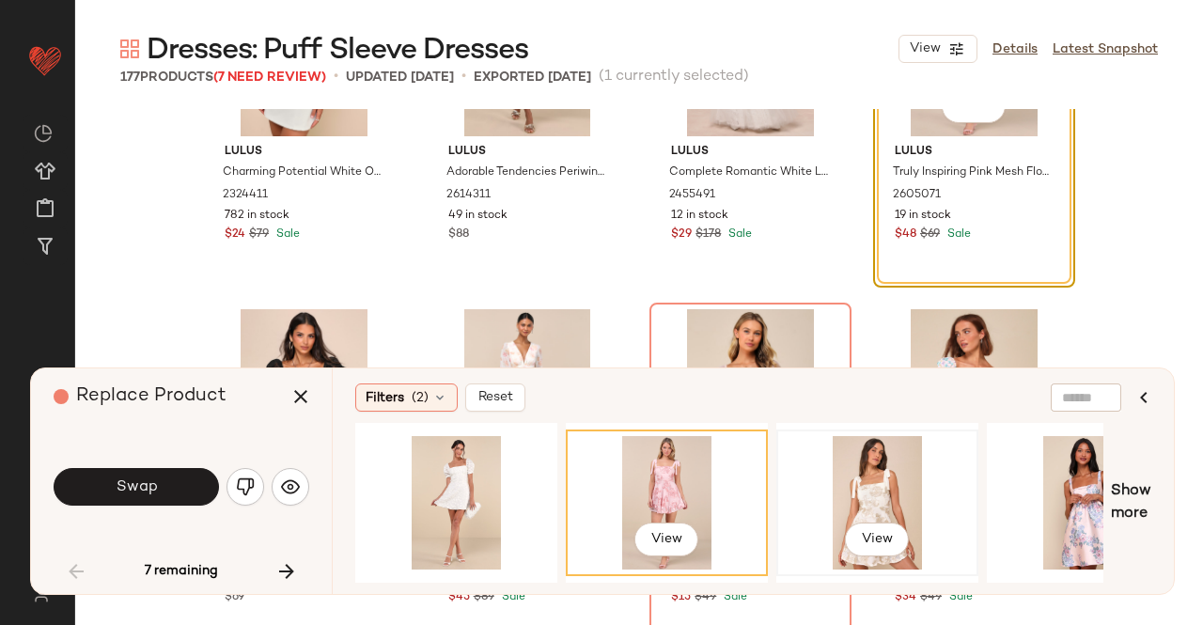
click at [822, 486] on div "View" at bounding box center [877, 502] width 189 height 133
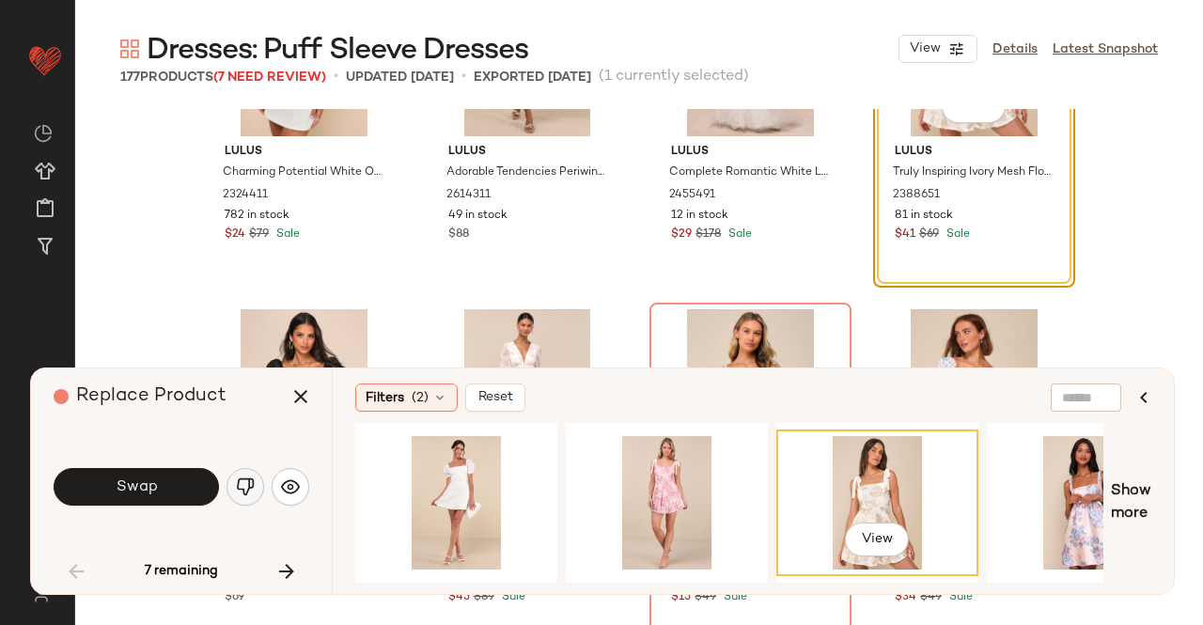
click at [261, 492] on button "button" at bounding box center [246, 487] width 38 height 38
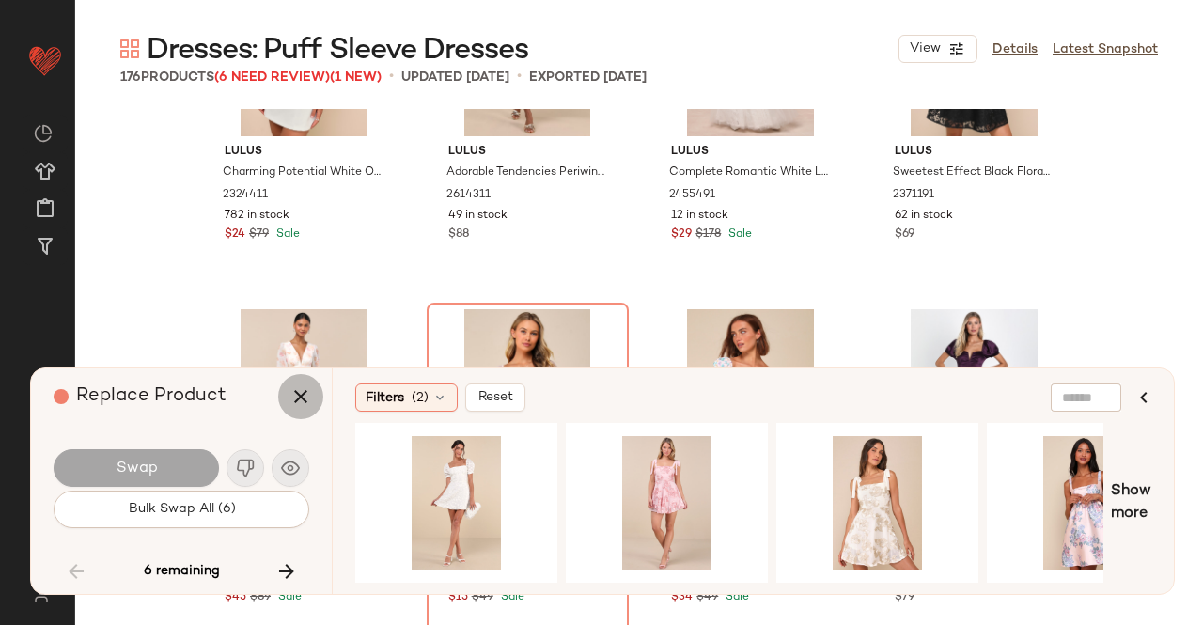
click at [298, 396] on icon "button" at bounding box center [300, 396] width 23 height 23
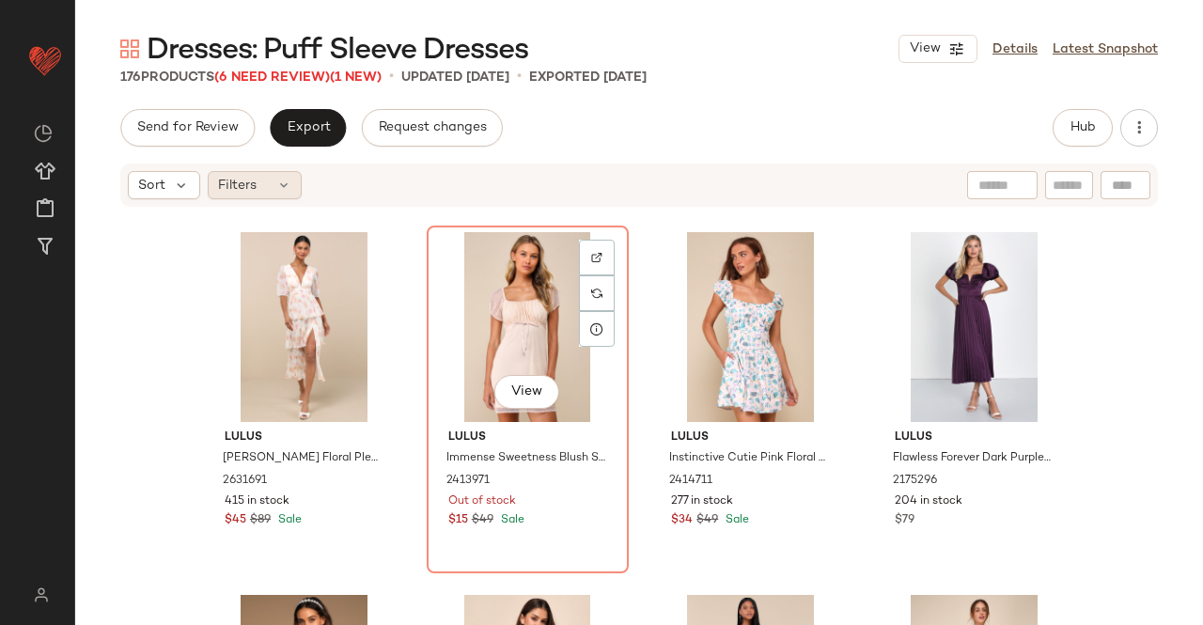
scroll to position [6544, 0]
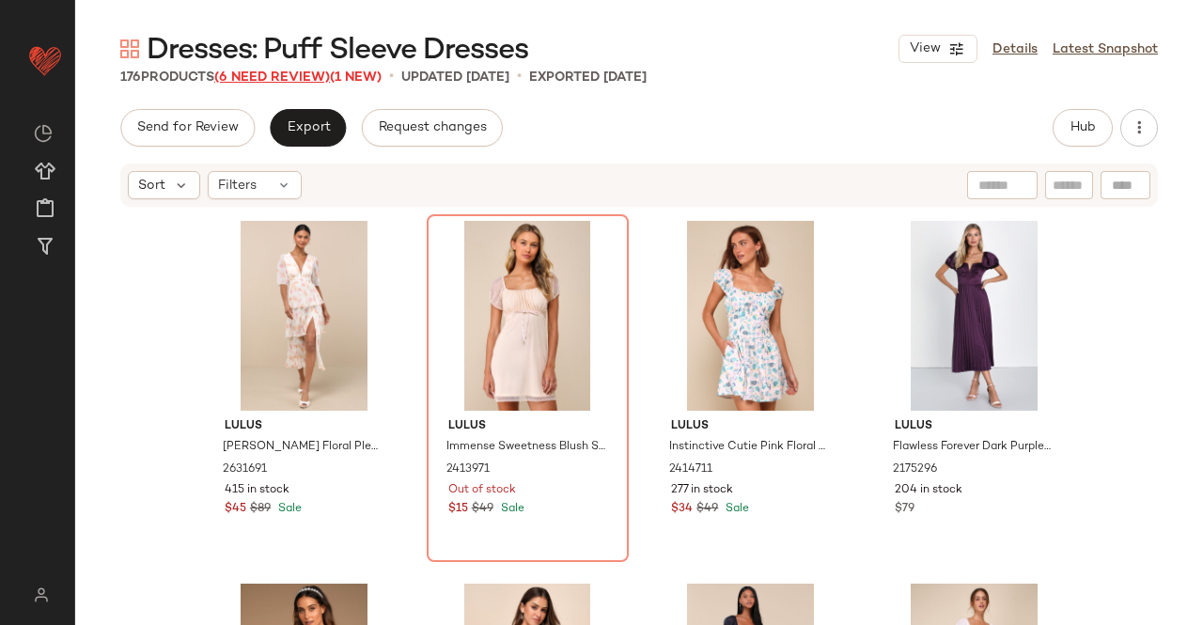
click at [295, 74] on span "(6 Need Review)" at bounding box center [272, 77] width 116 height 14
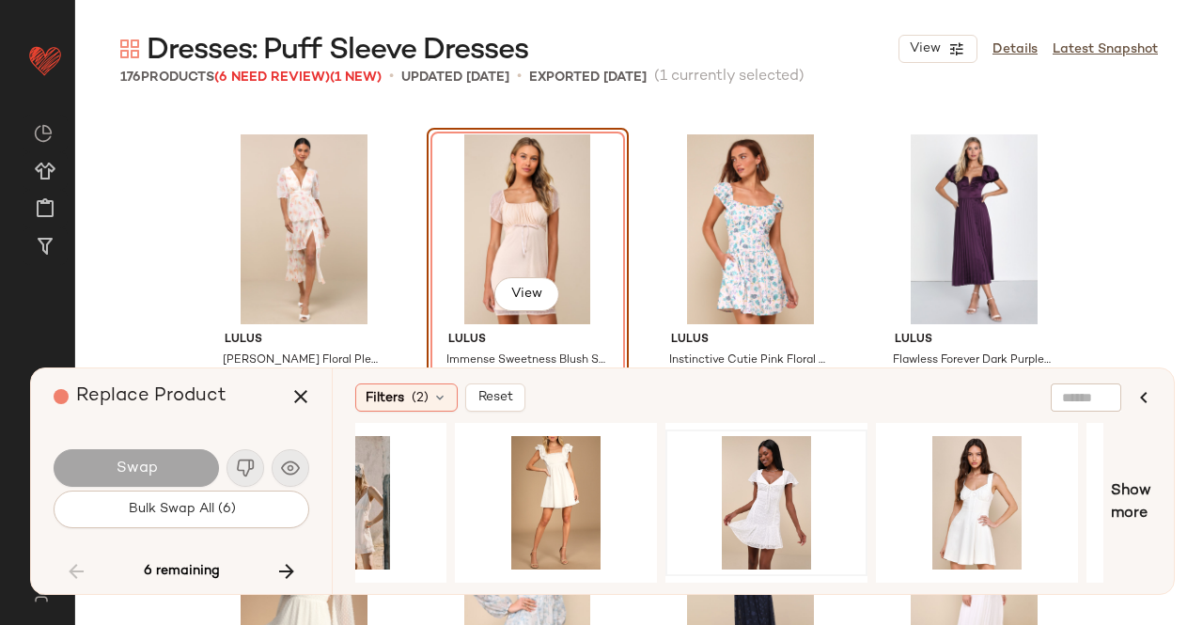
scroll to position [0, 744]
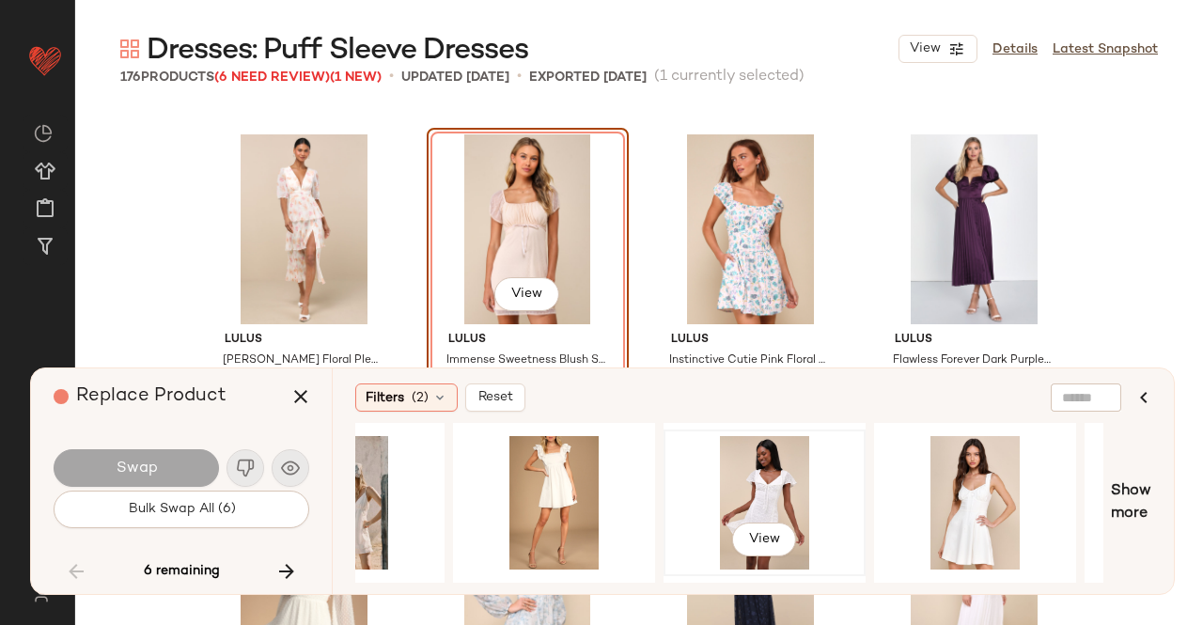
click at [749, 463] on div "View" at bounding box center [764, 502] width 189 height 133
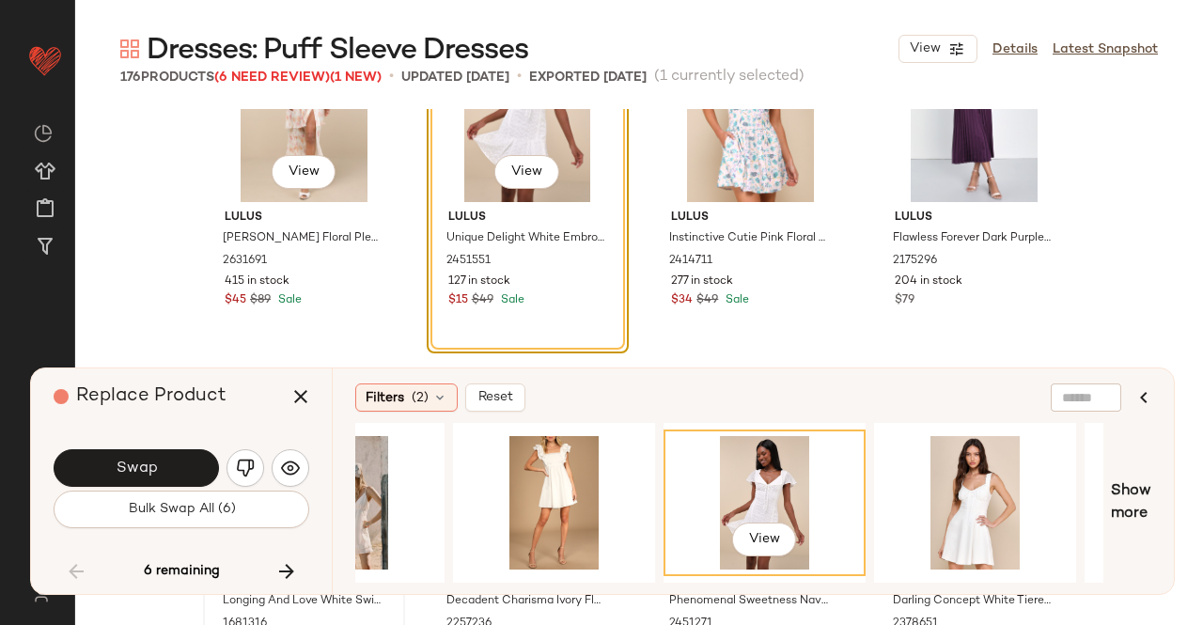
scroll to position [6719, 0]
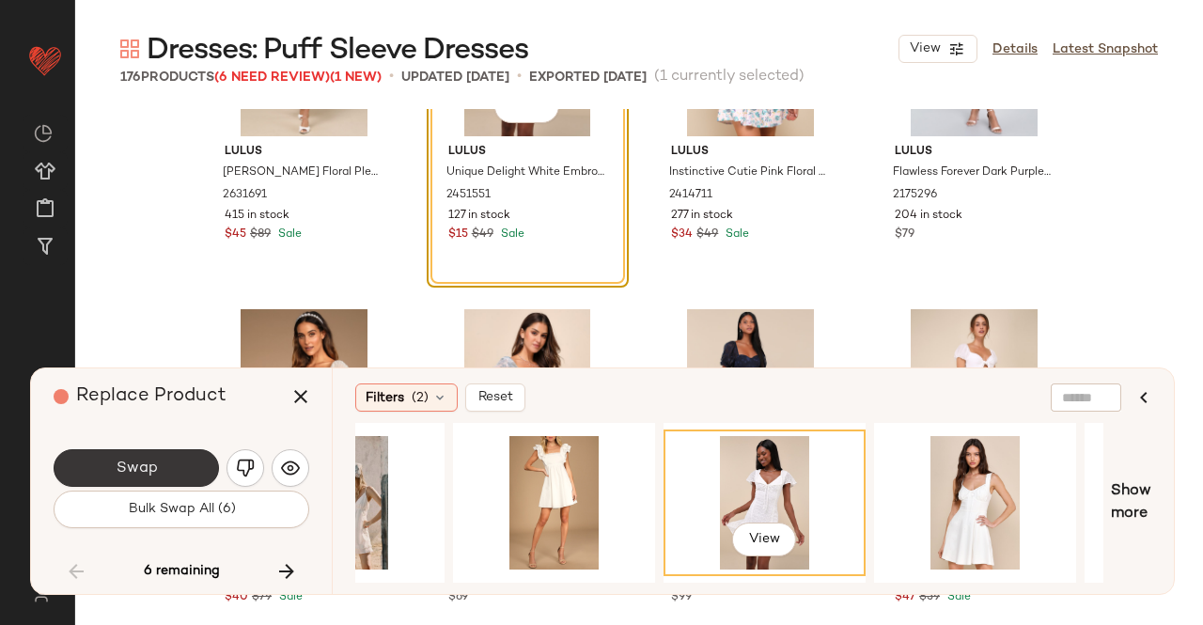
click at [197, 460] on button "Swap" at bounding box center [136, 468] width 165 height 38
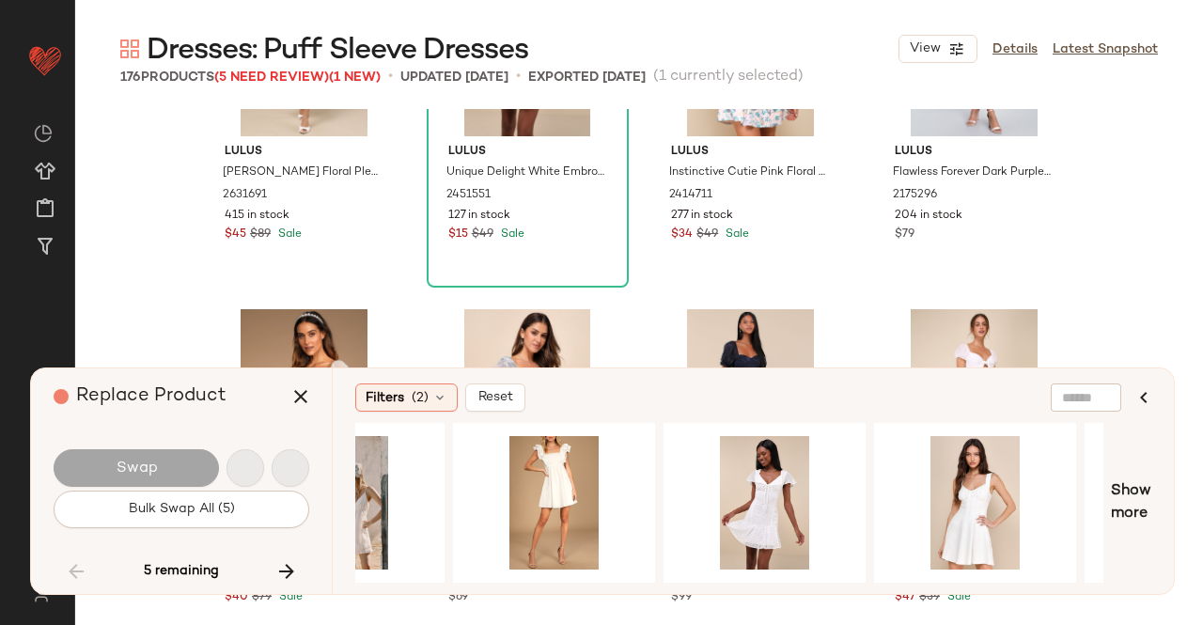
scroll to position [7256, 0]
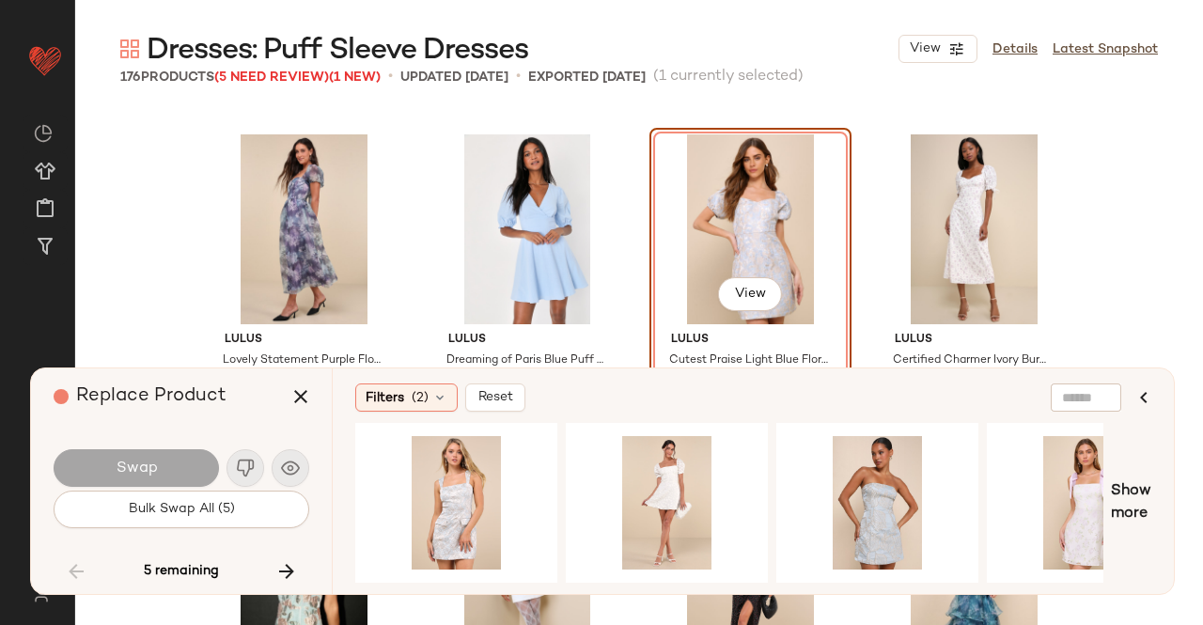
drag, startPoint x: 473, startPoint y: 593, endPoint x: 526, endPoint y: 587, distance: 53.9
click at [526, 587] on div "Filters (2) Reset Show more" at bounding box center [753, 481] width 842 height 226
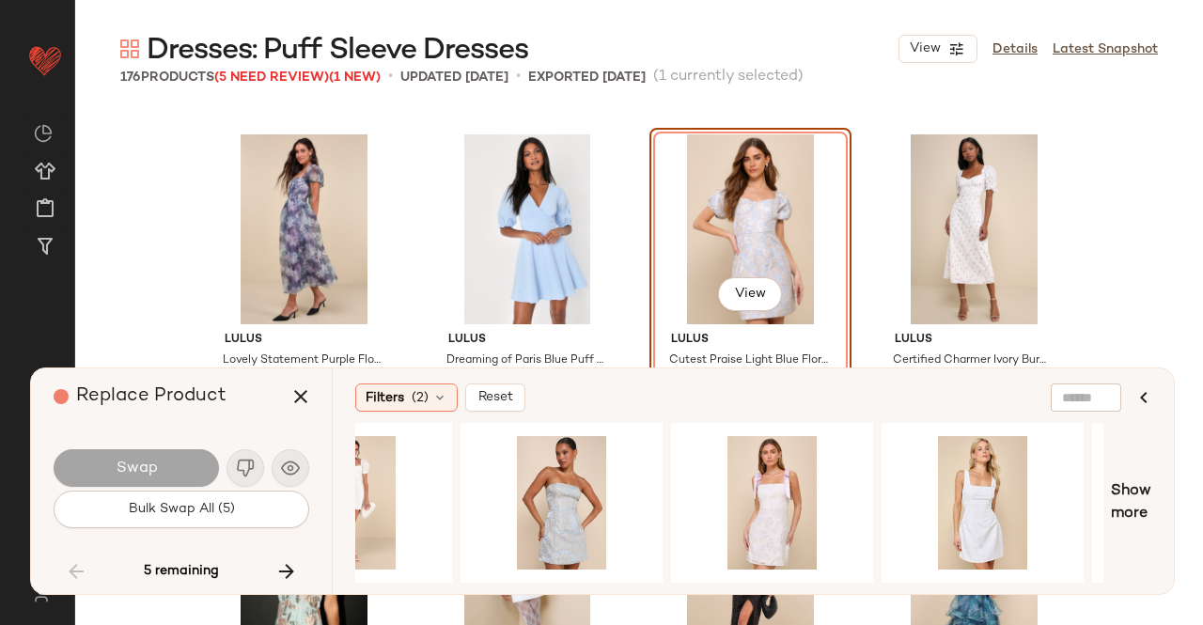
scroll to position [0, 318]
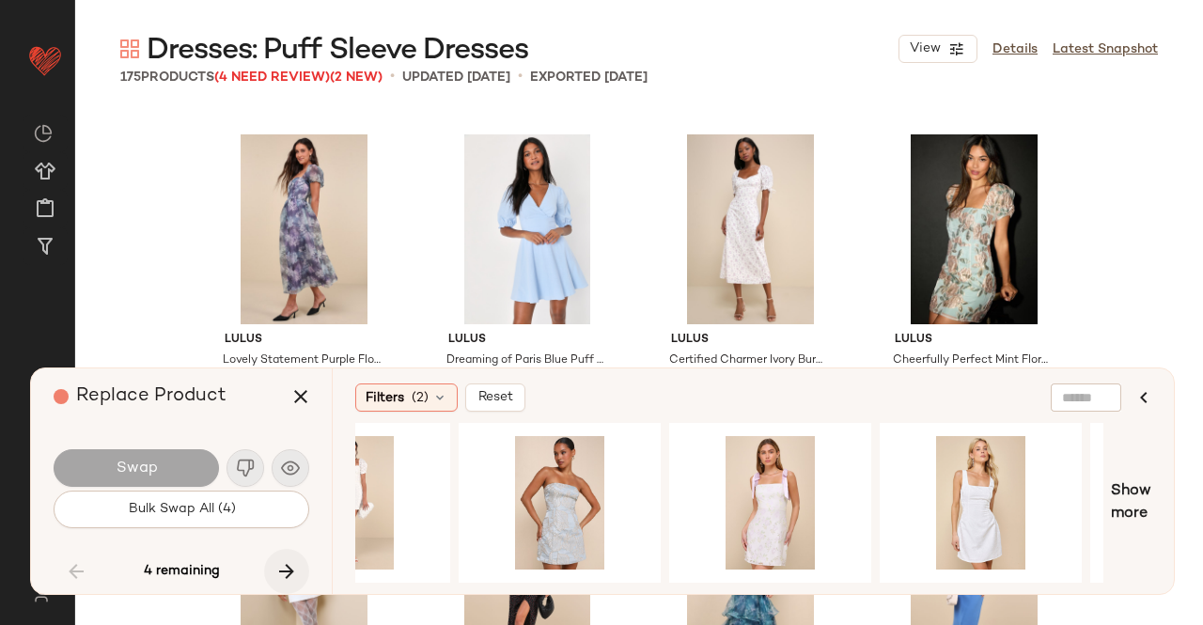
click at [283, 571] on icon "button" at bounding box center [286, 571] width 23 height 23
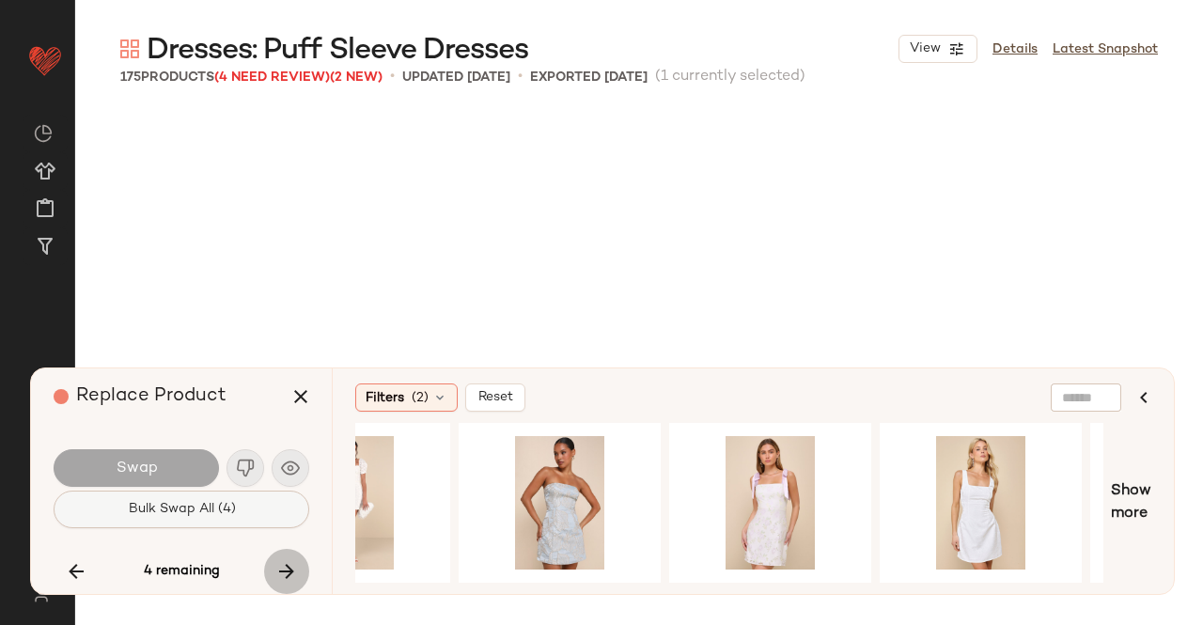
scroll to position [9796, 0]
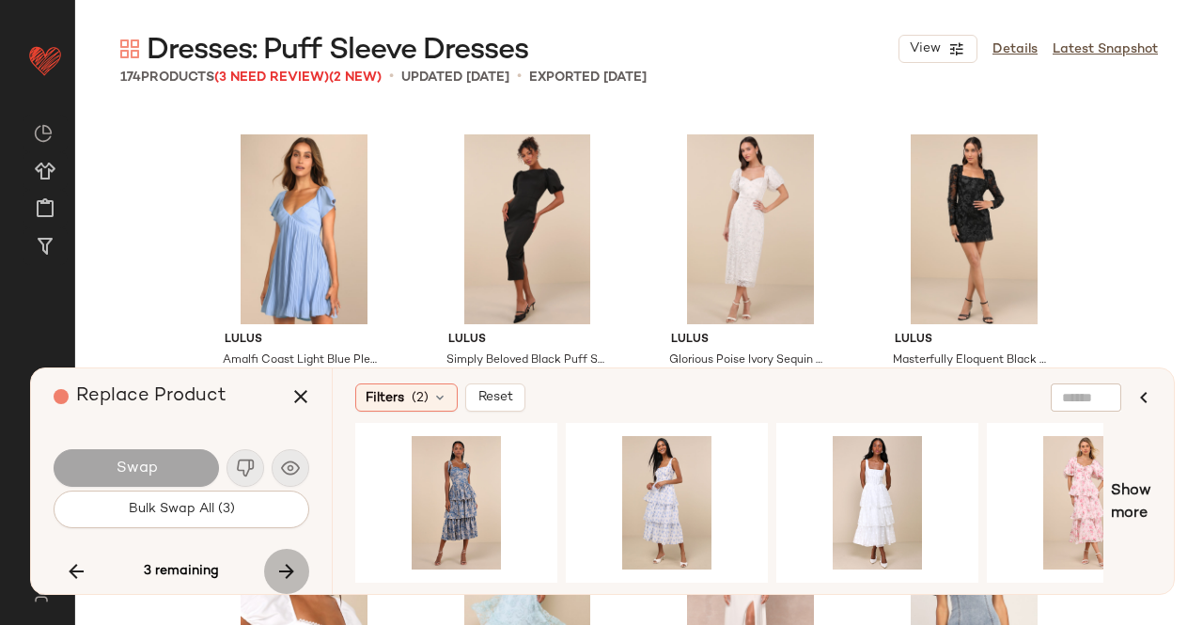
click at [283, 568] on icon "button" at bounding box center [286, 571] width 23 height 23
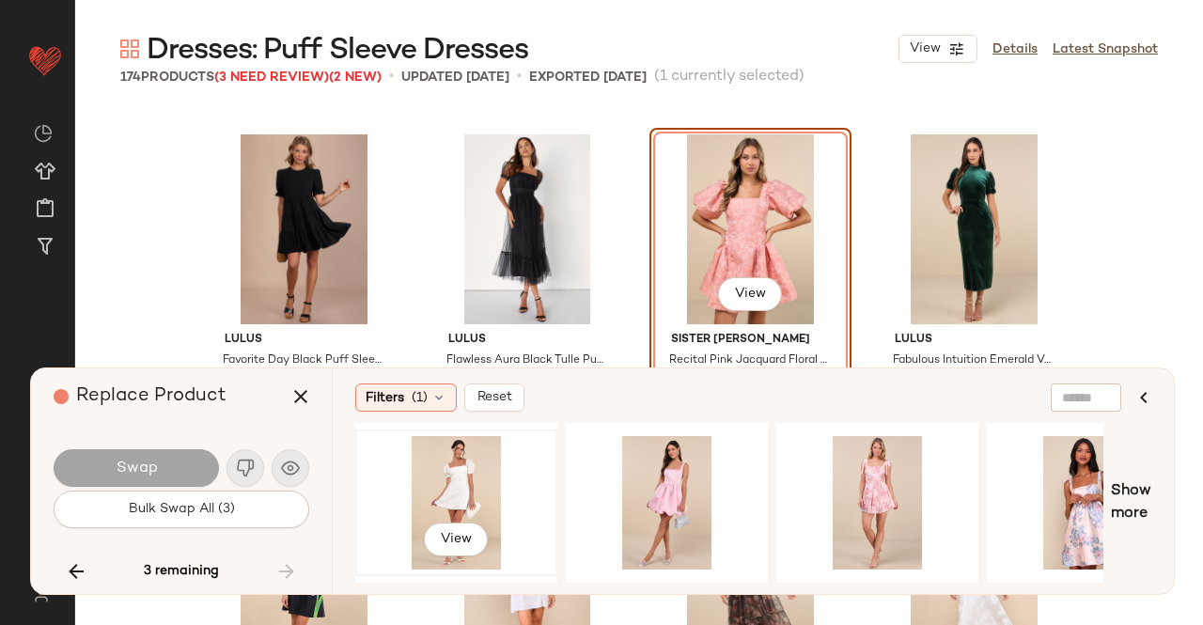
click at [425, 476] on div "View" at bounding box center [456, 502] width 189 height 133
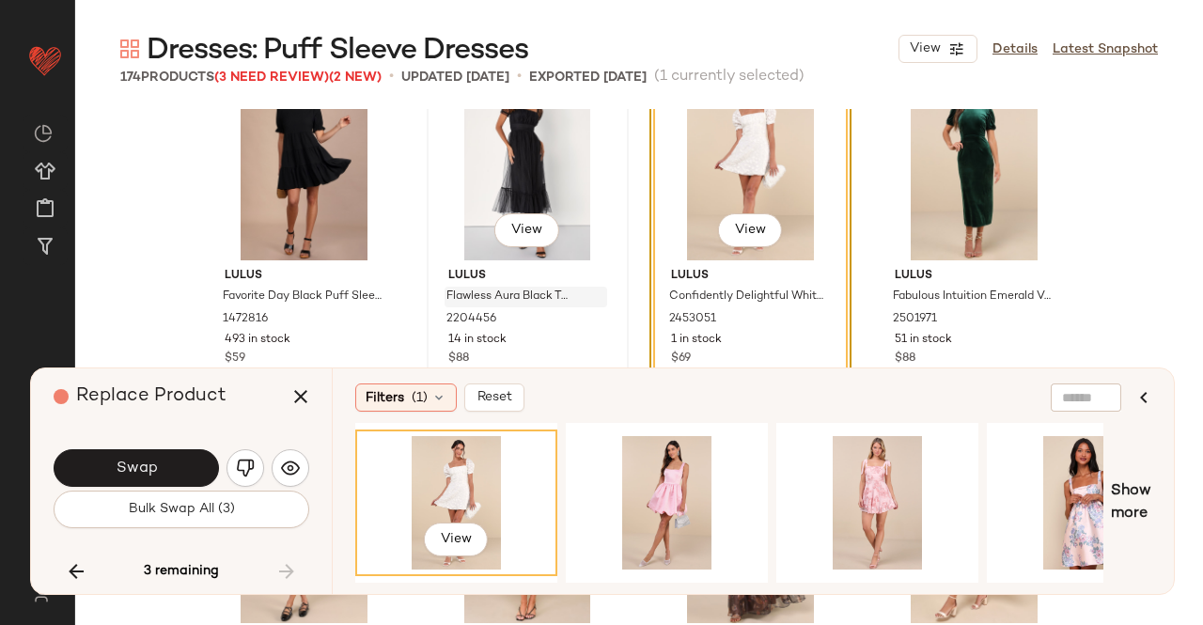
scroll to position [14969, 0]
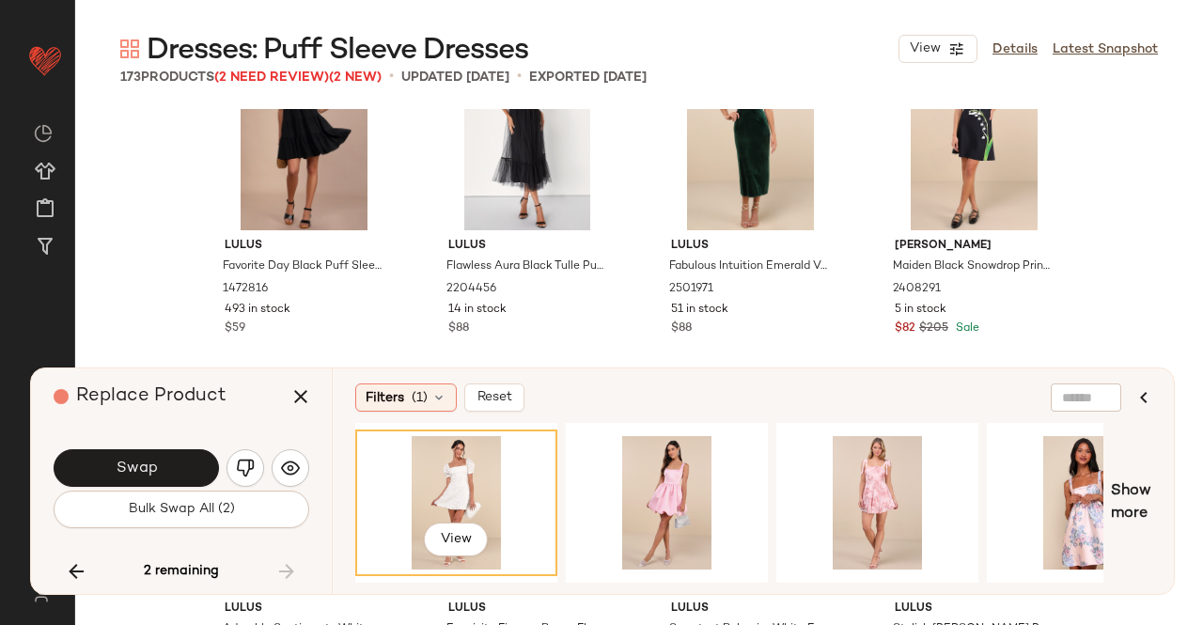
click at [251, 461] on img "button" at bounding box center [245, 468] width 19 height 19
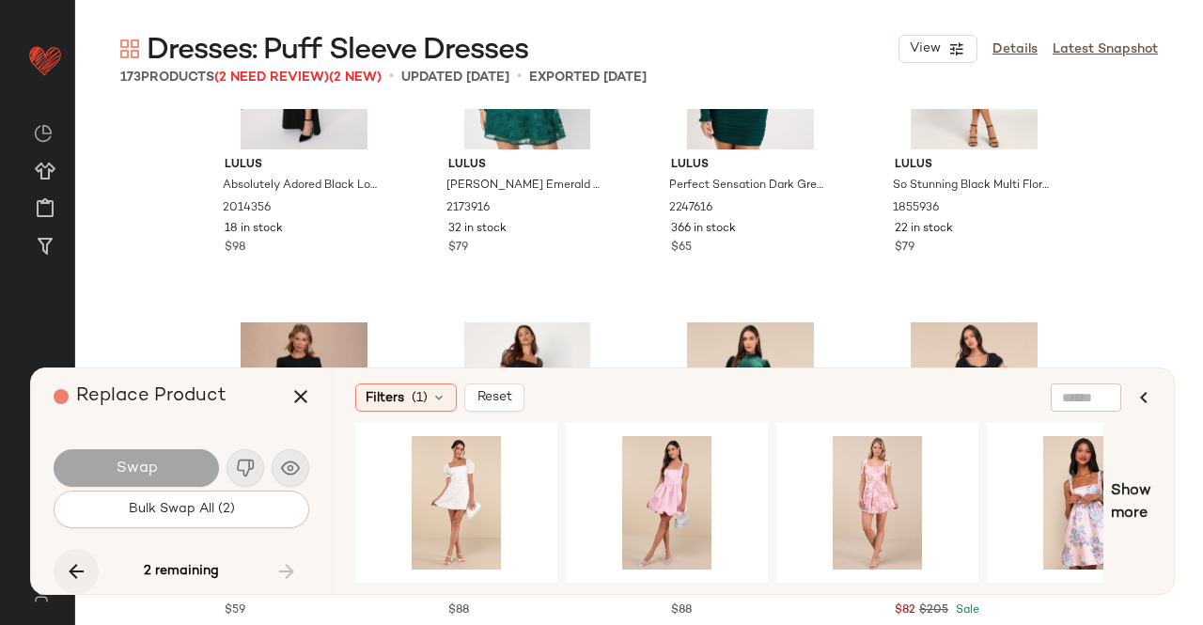
click at [58, 569] on button "button" at bounding box center [76, 571] width 45 height 45
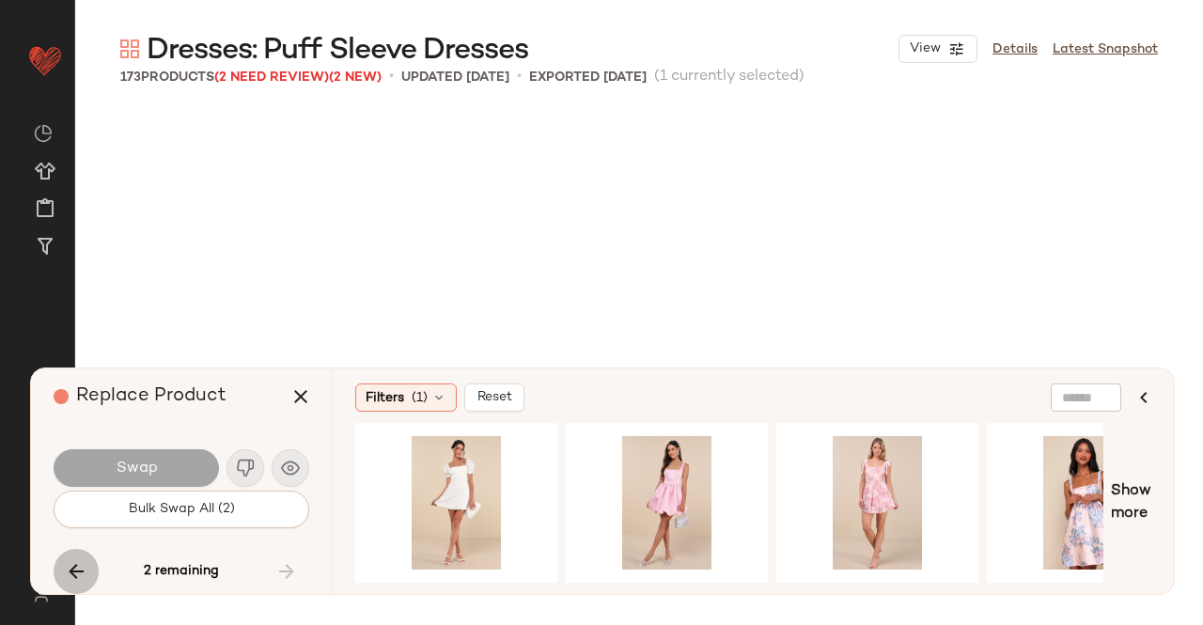
scroll to position [11610, 0]
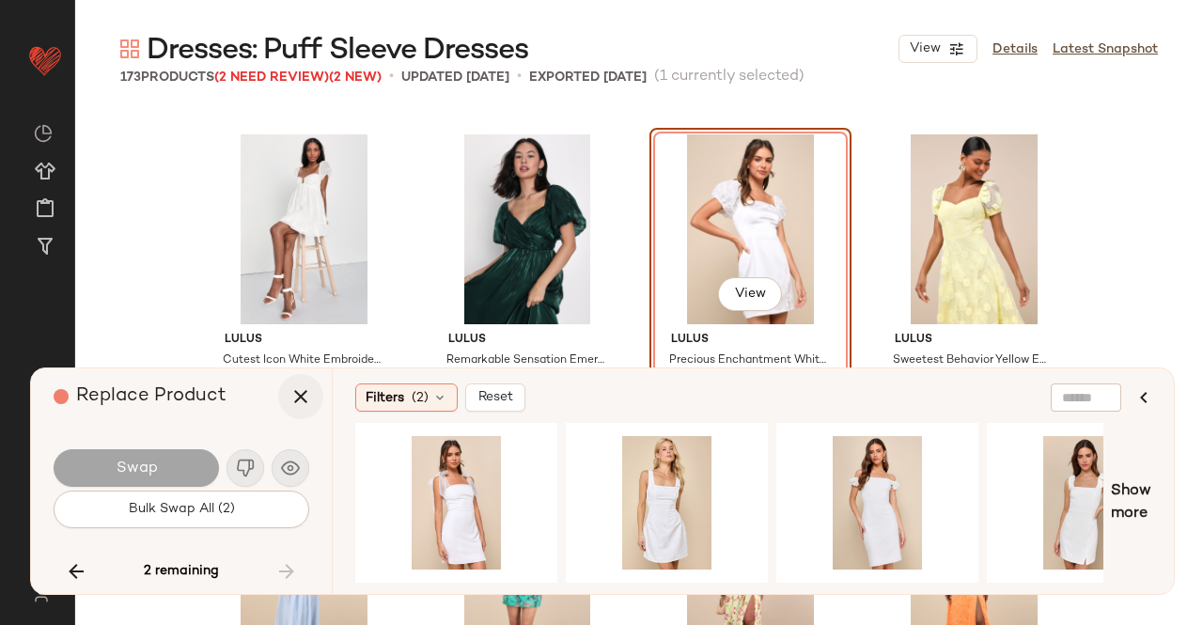
click at [314, 405] on button "button" at bounding box center [300, 396] width 45 height 45
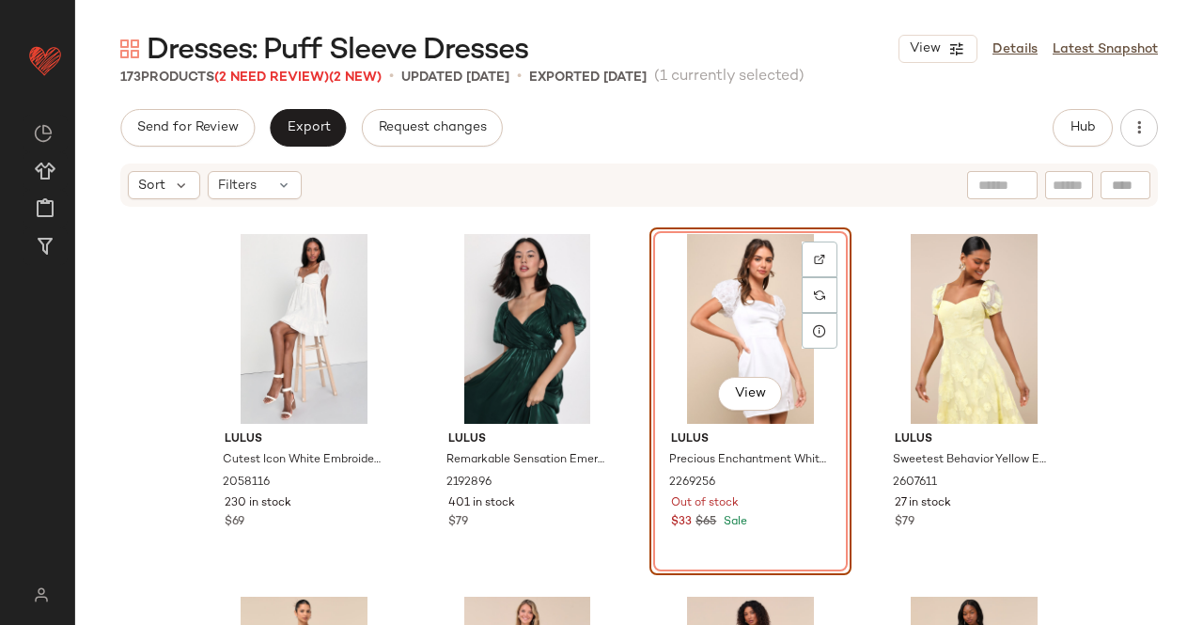
click at [267, 86] on div "173 Products (2 Need Review) (2 New)" at bounding box center [250, 78] width 261 height 20
click at [272, 72] on span "(2 Need Review)" at bounding box center [271, 77] width 115 height 14
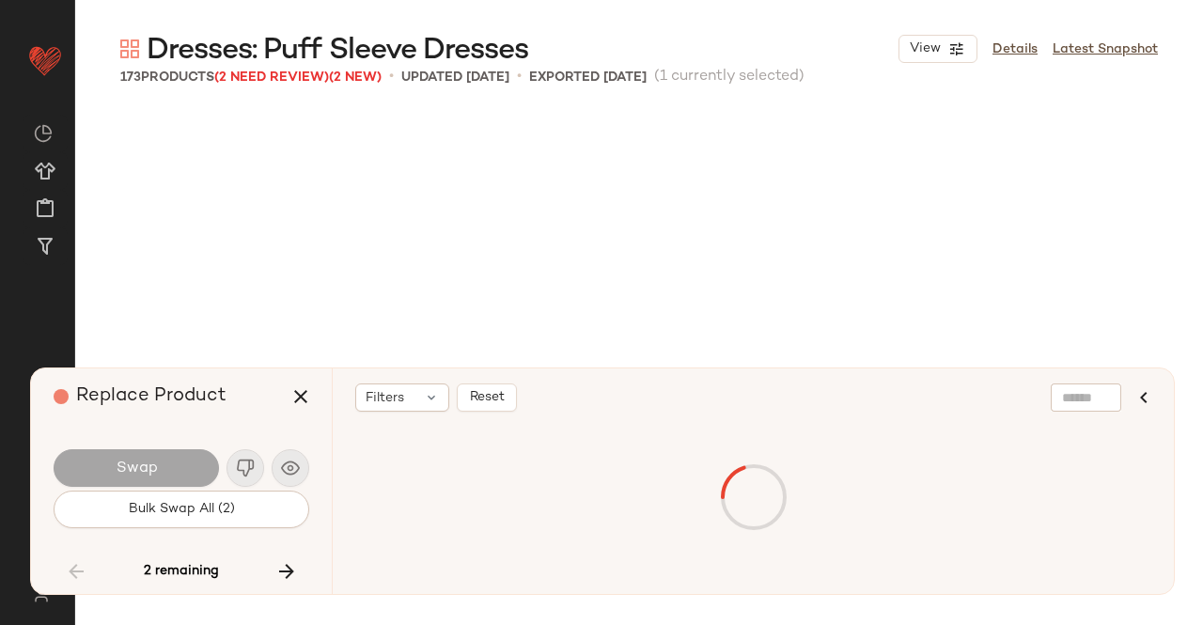
scroll to position [9070, 0]
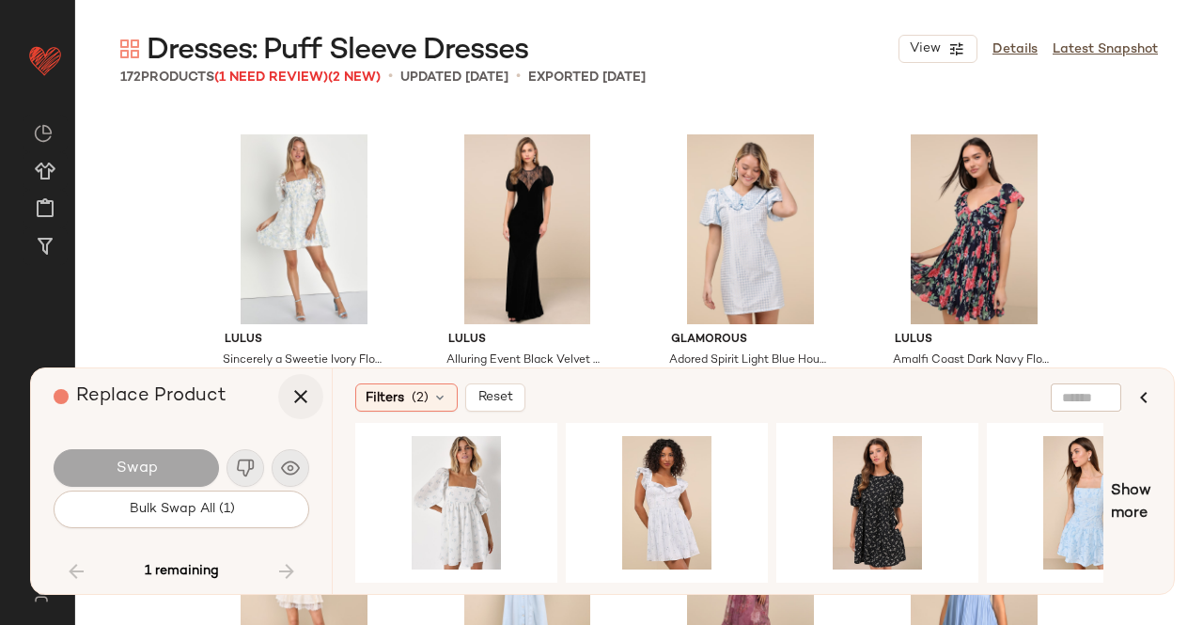
click at [289, 399] on icon "button" at bounding box center [300, 396] width 23 height 23
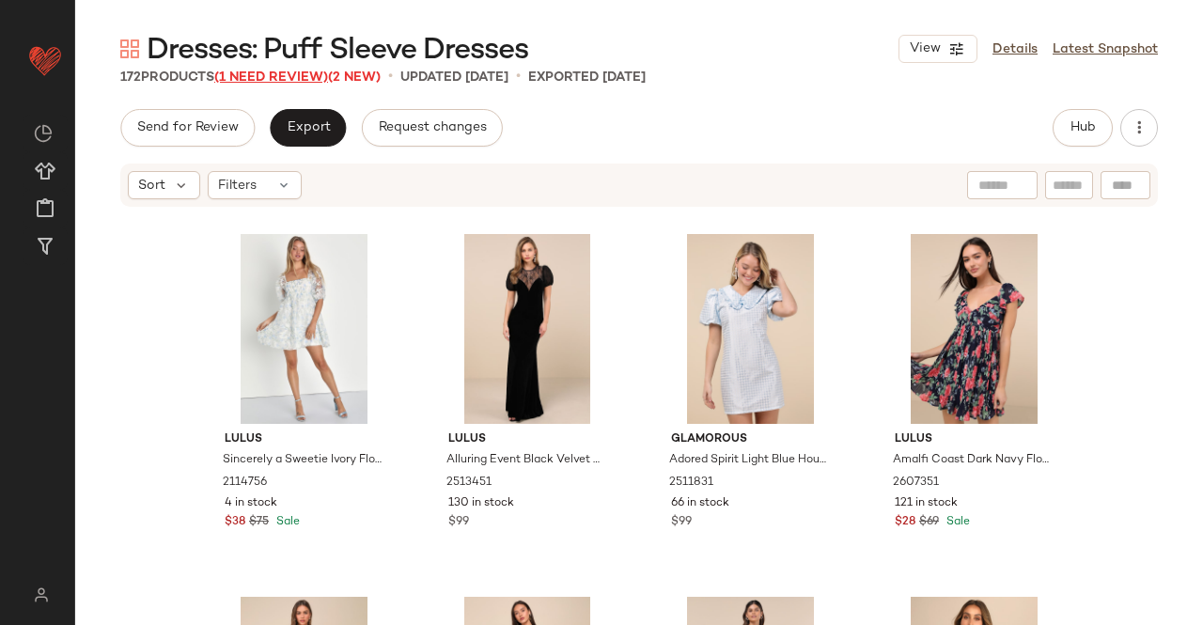
click at [271, 86] on div "172 Products (1 Need Review) (2 New)" at bounding box center [250, 78] width 260 height 20
click at [274, 82] on span "(1 Need Review)" at bounding box center [271, 77] width 114 height 14
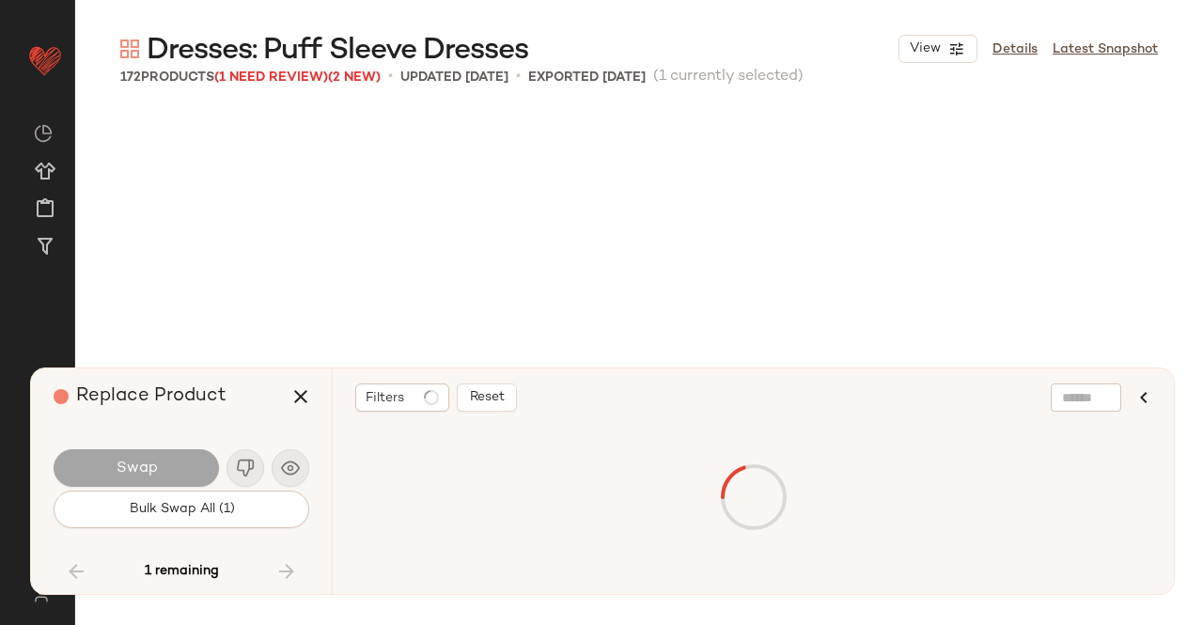
scroll to position [11610, 0]
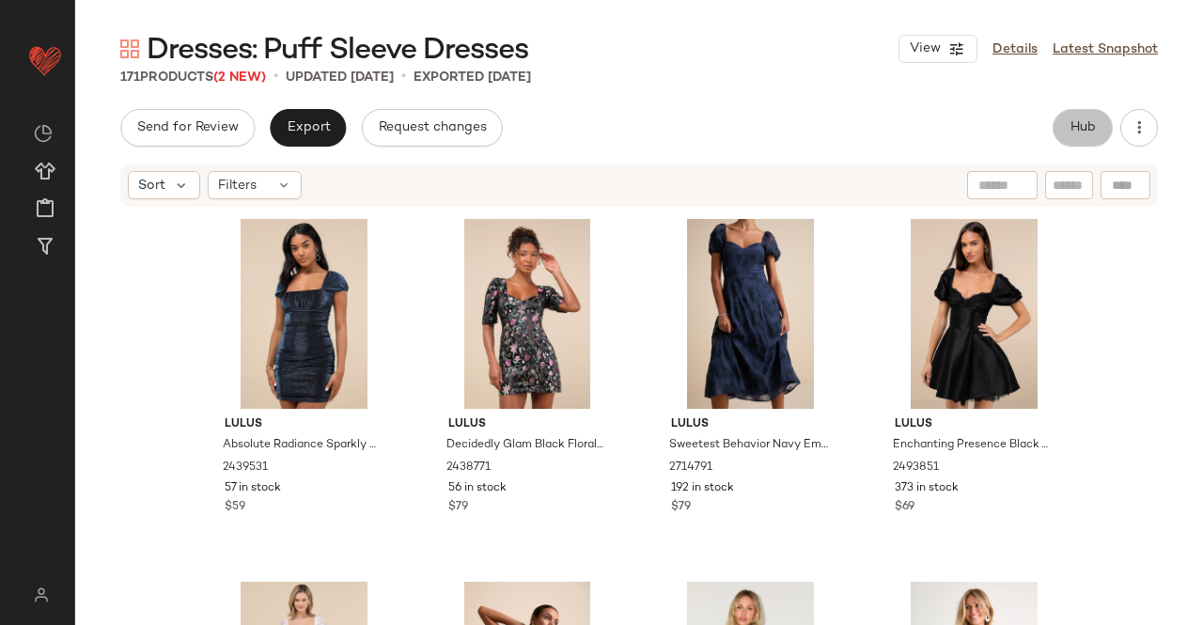
click at [1074, 129] on span "Hub" at bounding box center [1083, 127] width 26 height 15
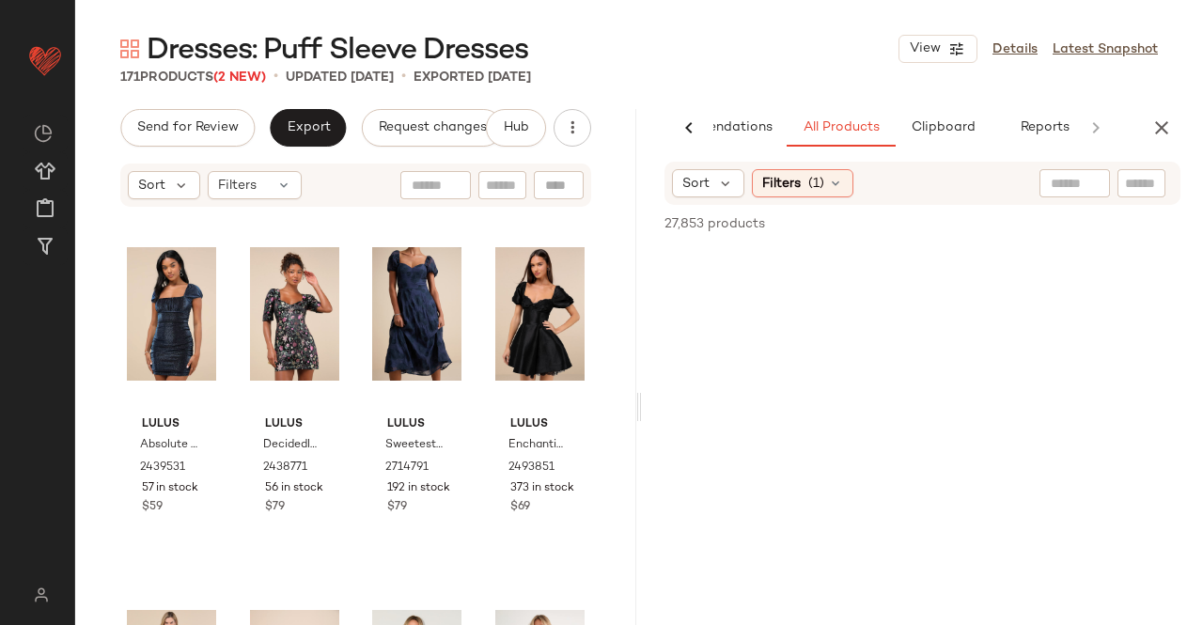
scroll to position [0, 118]
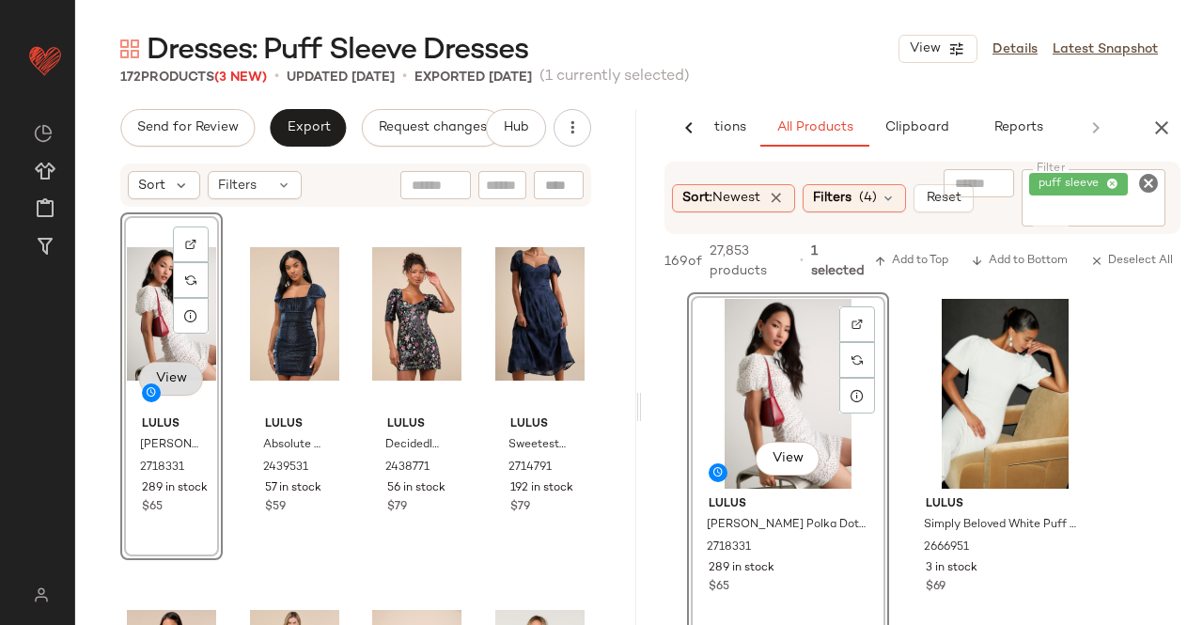
click at [182, 374] on span "View" at bounding box center [171, 378] width 32 height 15
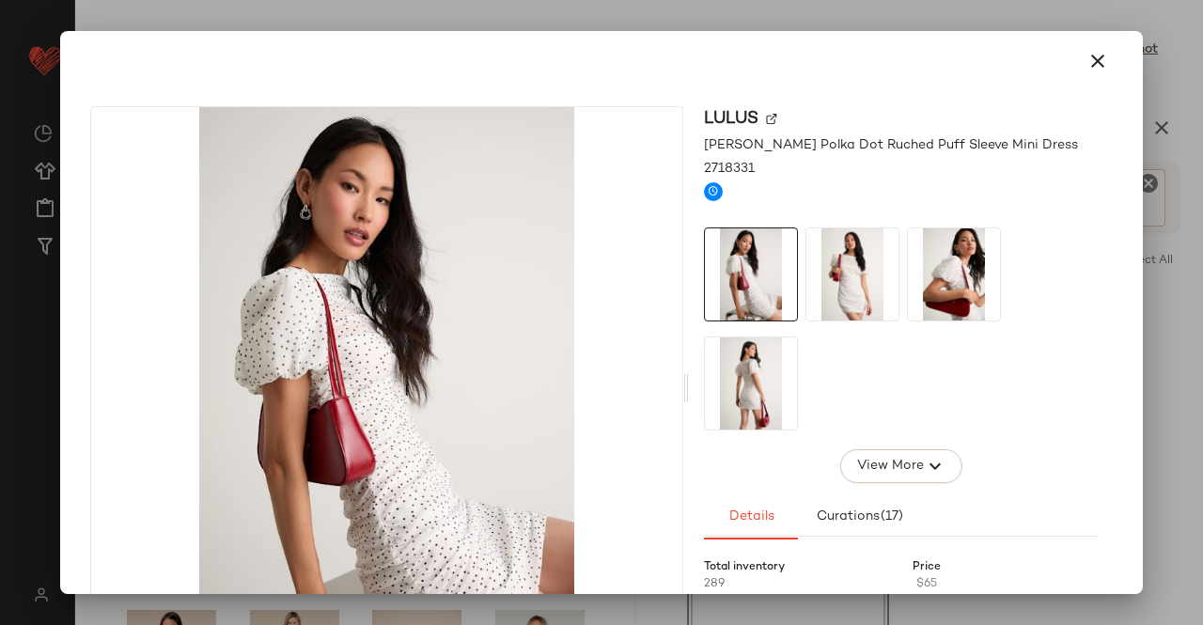
click at [862, 272] on img at bounding box center [852, 274] width 92 height 92
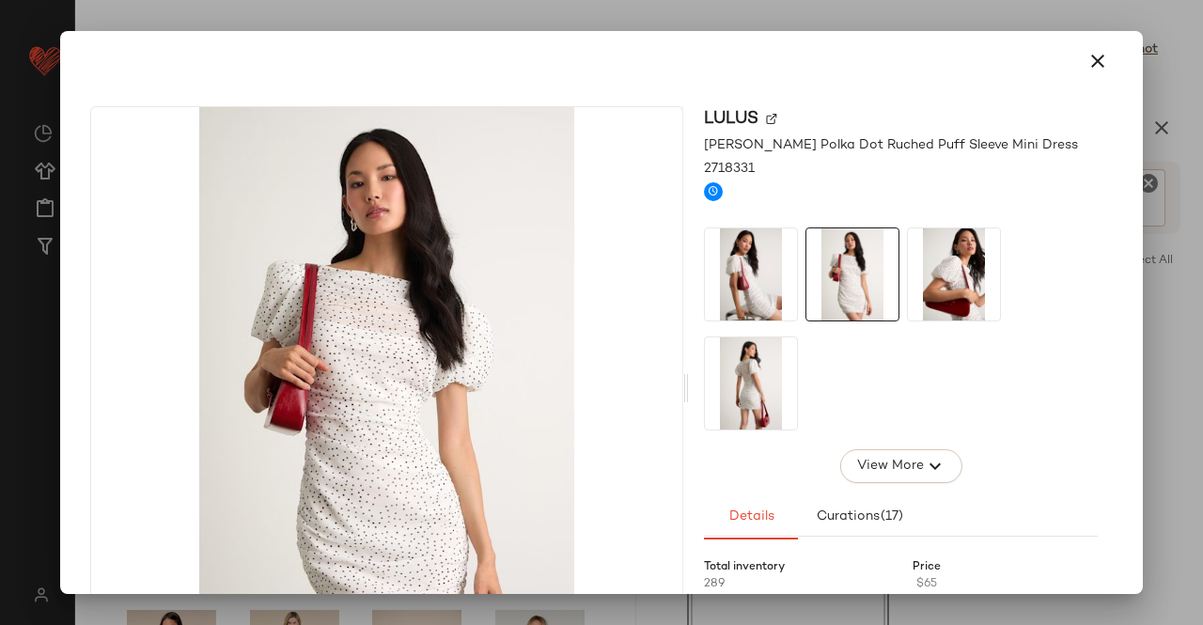
click at [992, 280] on img at bounding box center [954, 274] width 92 height 92
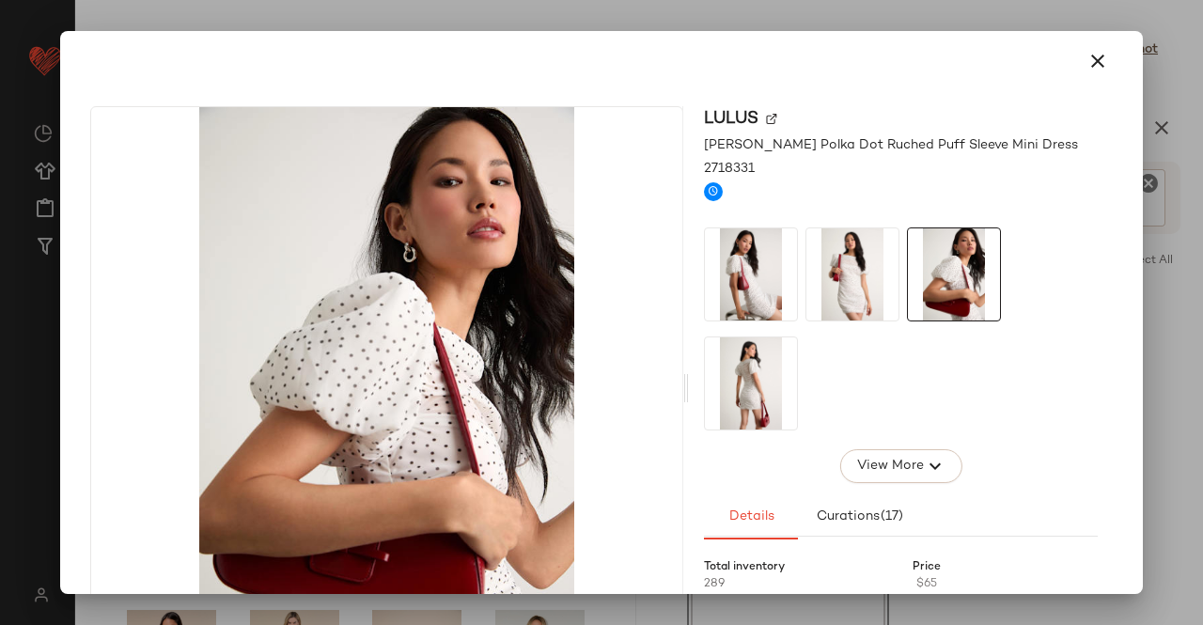
click at [733, 413] on img at bounding box center [751, 383] width 92 height 92
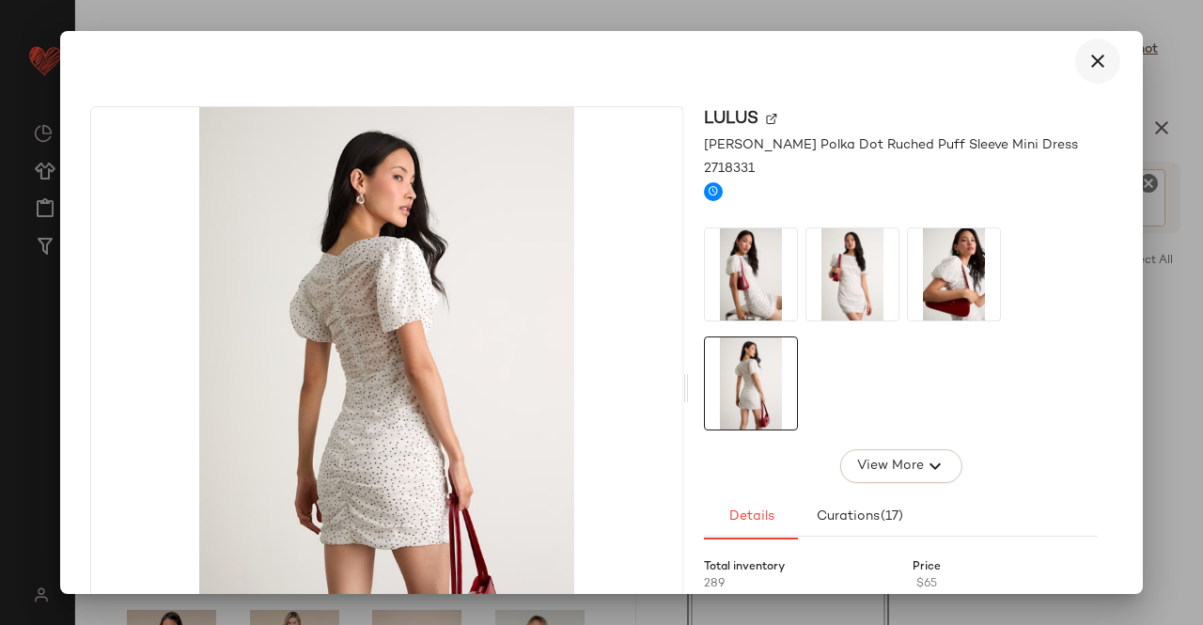
drag, startPoint x: 1078, startPoint y: 86, endPoint x: 1091, endPoint y: 58, distance: 30.3
click at [1078, 85] on div at bounding box center [602, 61] width 1068 height 60
drag, startPoint x: 1091, startPoint y: 57, endPoint x: 1107, endPoint y: 72, distance: 21.9
click at [1091, 57] on icon "button" at bounding box center [1098, 61] width 23 height 23
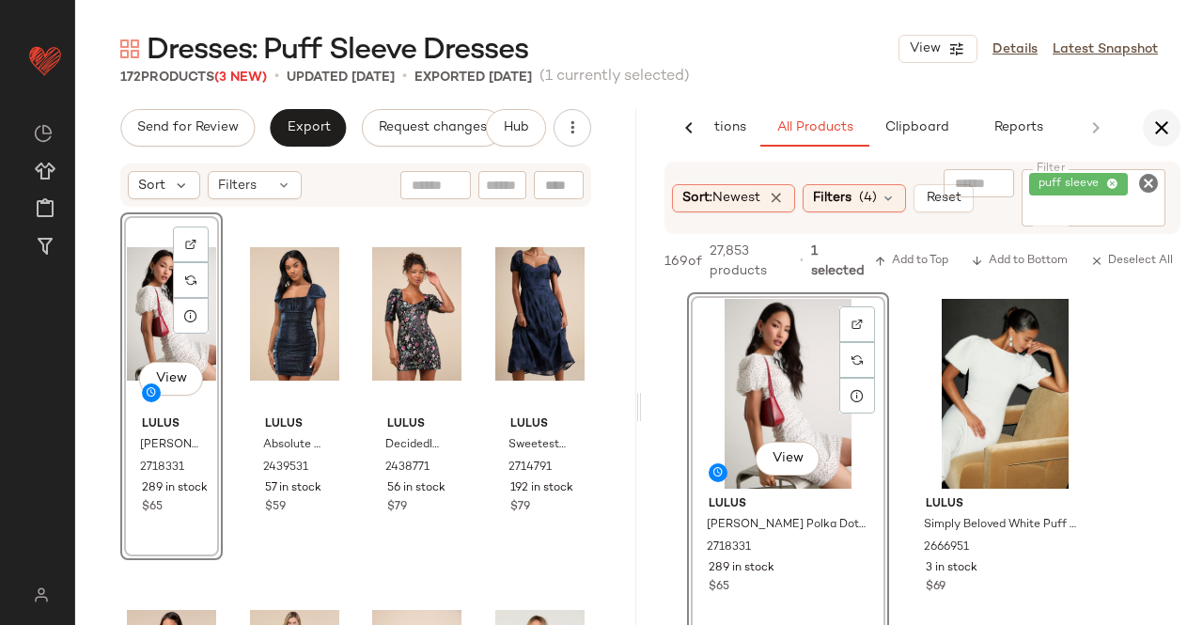
drag, startPoint x: 1187, startPoint y: 117, endPoint x: 1174, endPoint y: 119, distance: 13.3
click at [1182, 117] on div "AI Recommendations All Products Clipboard Reports" at bounding box center [922, 128] width 561 height 38
click at [1174, 119] on button "button" at bounding box center [1162, 128] width 38 height 38
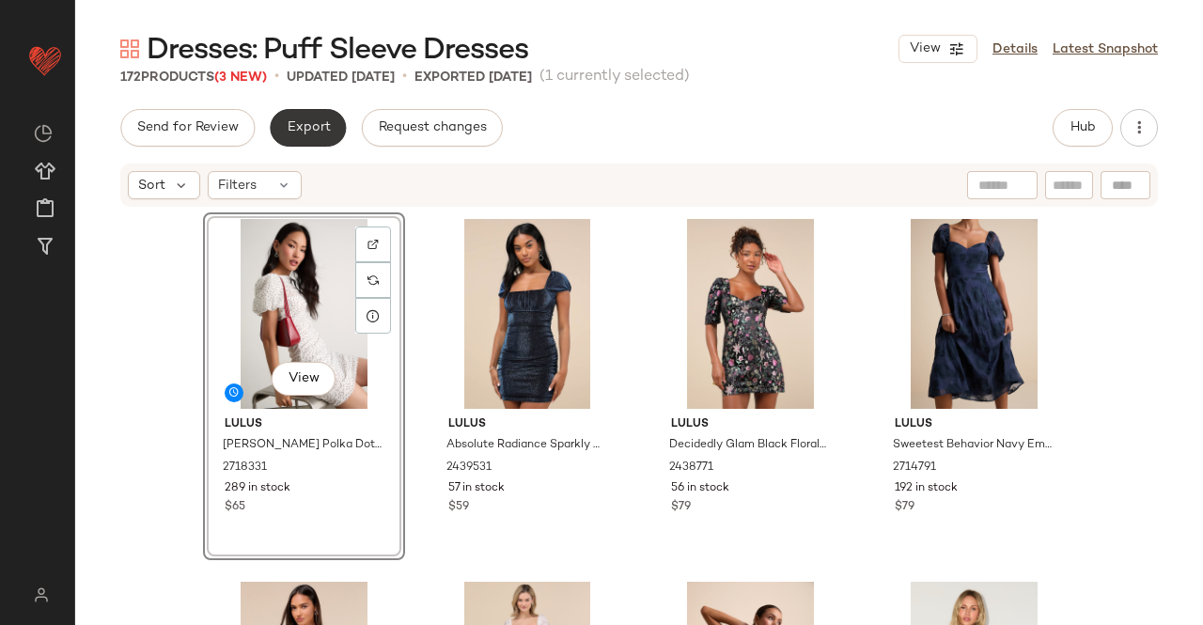
click at [302, 134] on span "Export" at bounding box center [308, 127] width 44 height 15
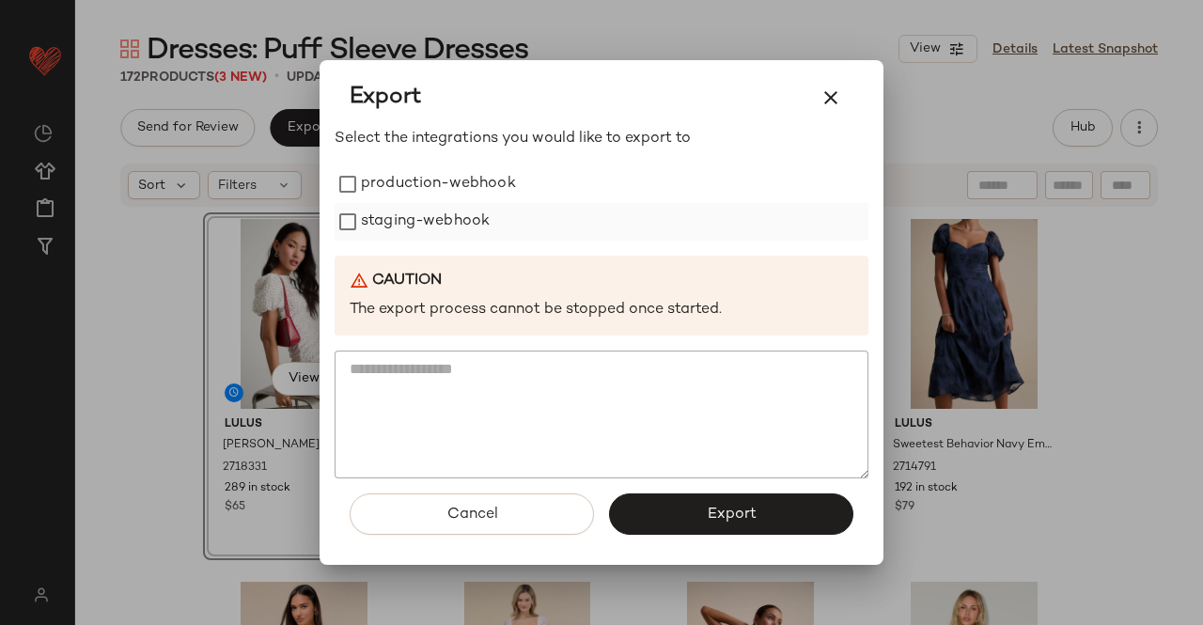
drag, startPoint x: 425, startPoint y: 191, endPoint x: 420, endPoint y: 216, distance: 25.8
click at [426, 191] on label "production-webhook" at bounding box center [438, 184] width 155 height 38
click at [419, 218] on label "staging-webhook" at bounding box center [425, 222] width 129 height 38
drag, startPoint x: 643, startPoint y: 509, endPoint x: 578, endPoint y: 314, distance: 206.0
click at [643, 509] on button "Export" at bounding box center [731, 513] width 244 height 41
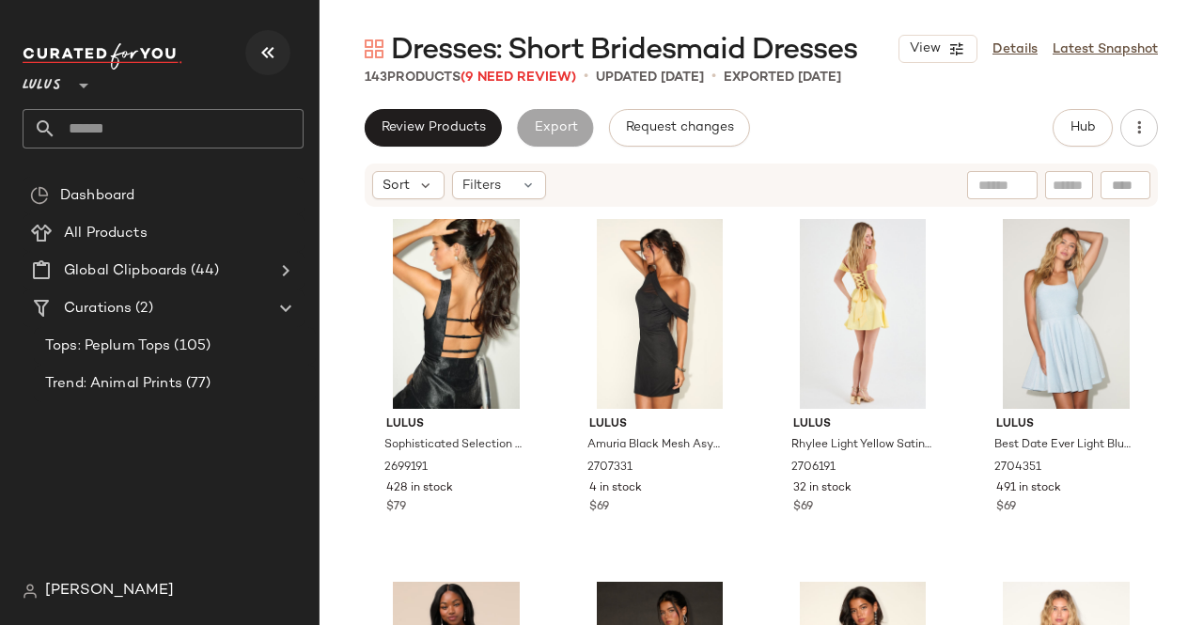
click at [265, 42] on icon "button" at bounding box center [268, 52] width 23 height 23
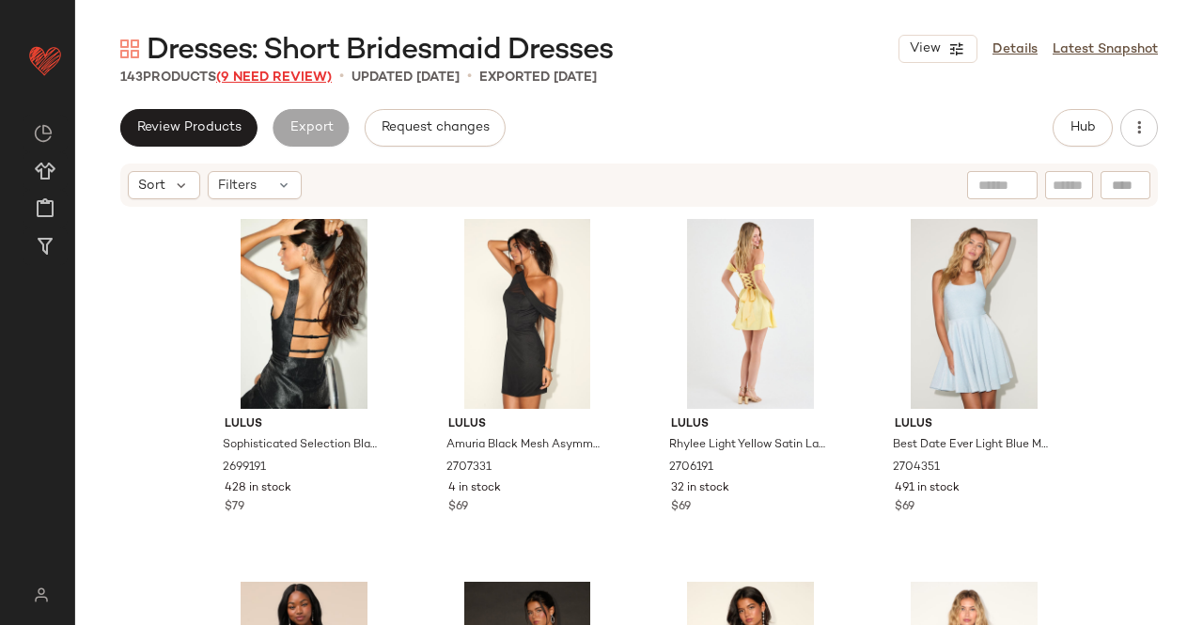
click at [284, 71] on span "(9 Need Review)" at bounding box center [274, 77] width 116 height 14
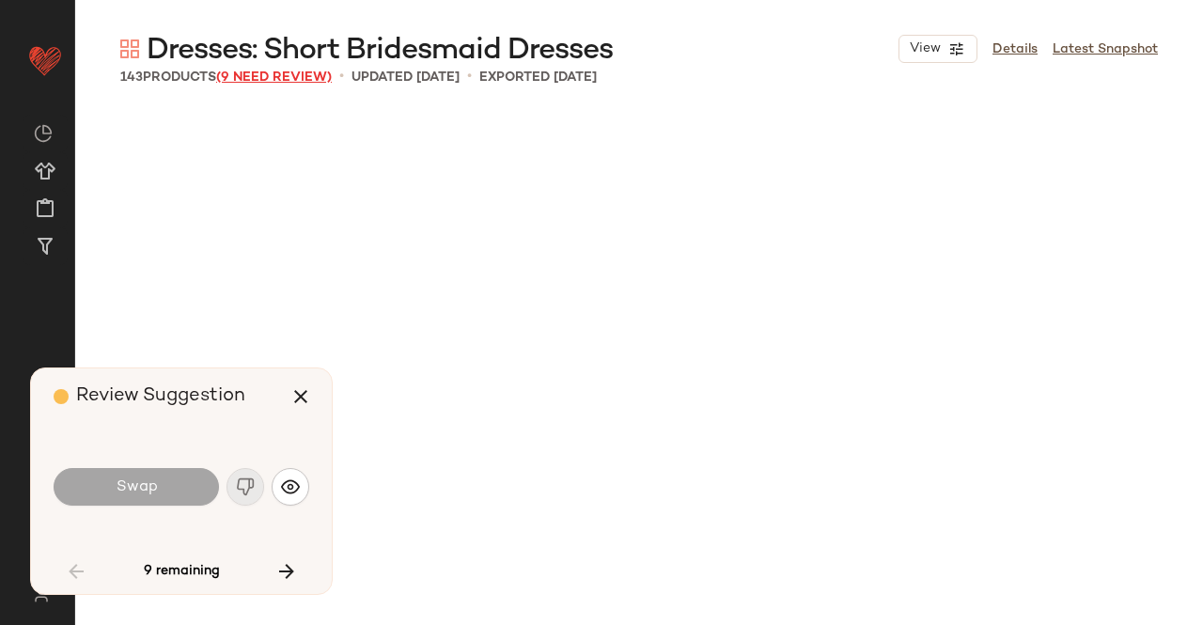
scroll to position [5079, 0]
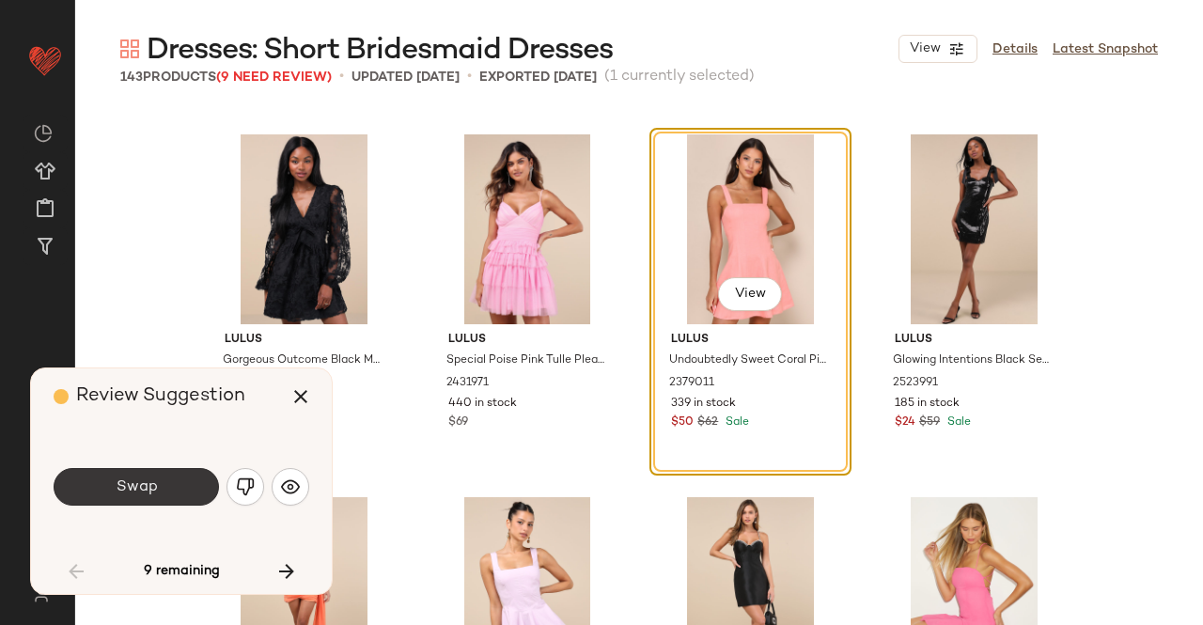
click at [164, 497] on button "Swap" at bounding box center [136, 487] width 165 height 38
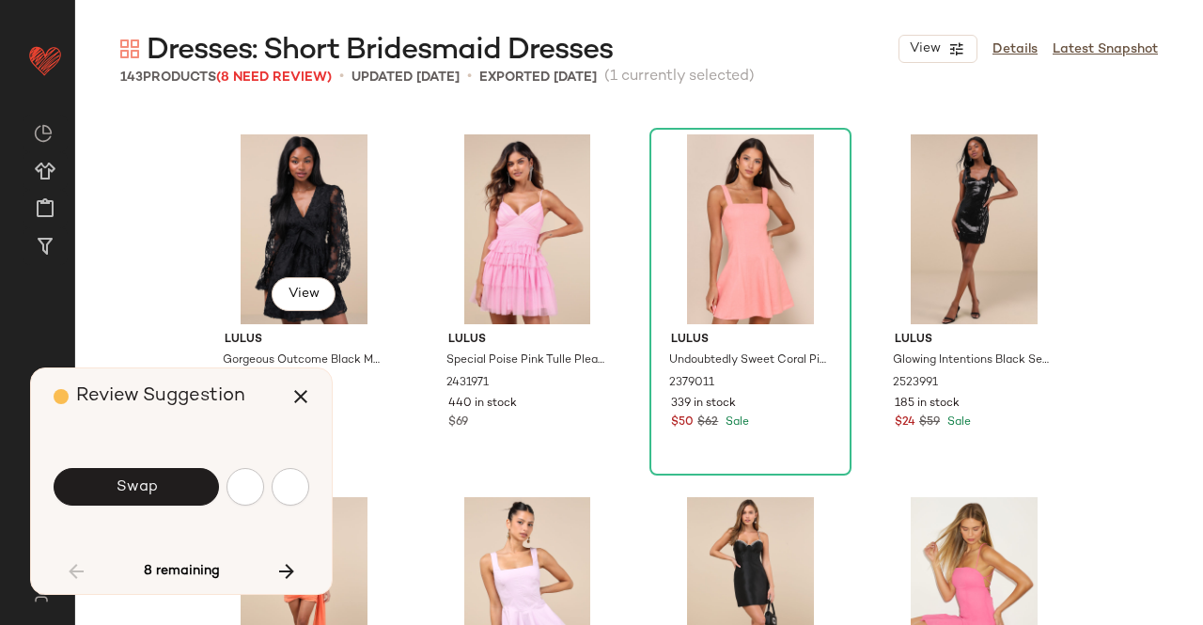
scroll to position [6168, 0]
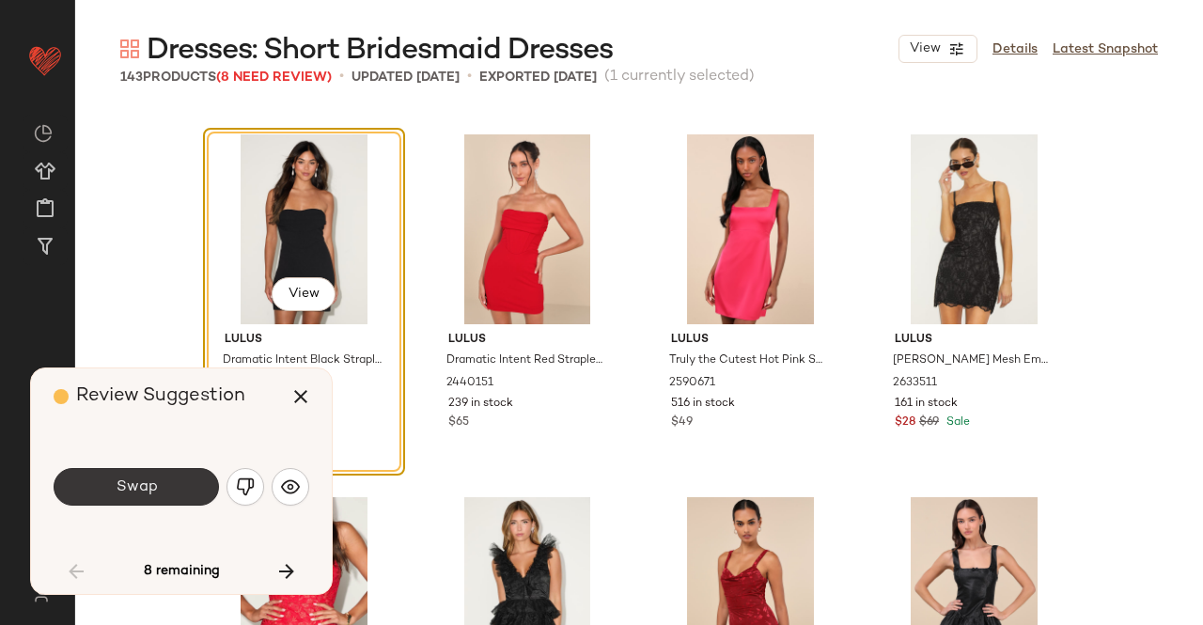
click at [133, 488] on span "Swap" at bounding box center [136, 487] width 42 height 18
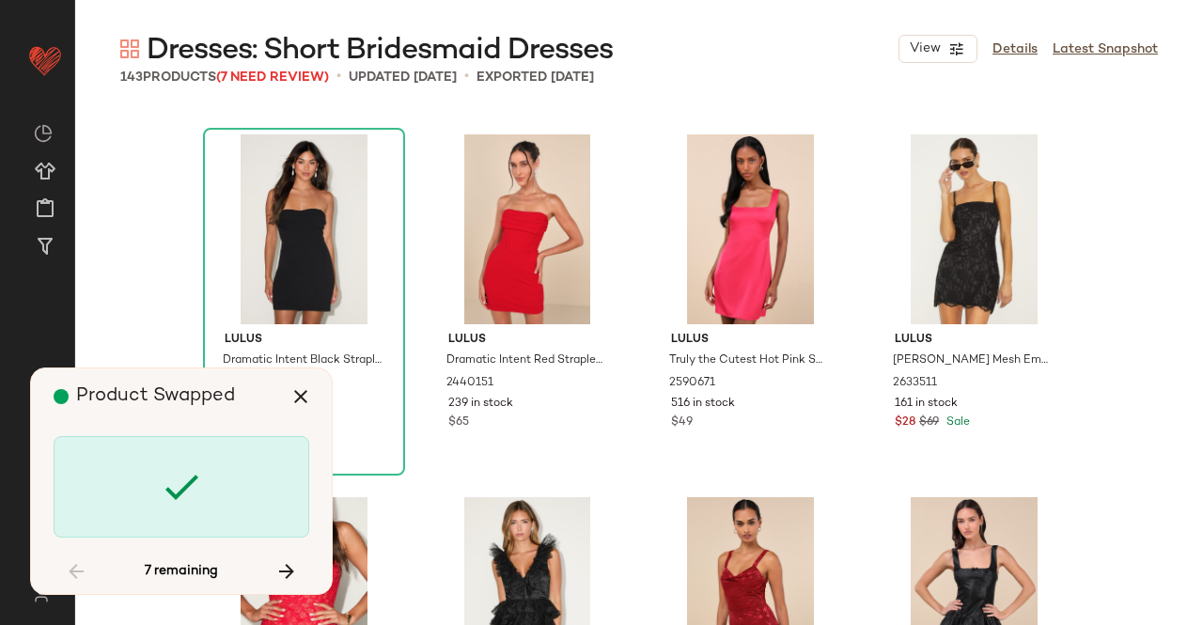
scroll to position [7256, 0]
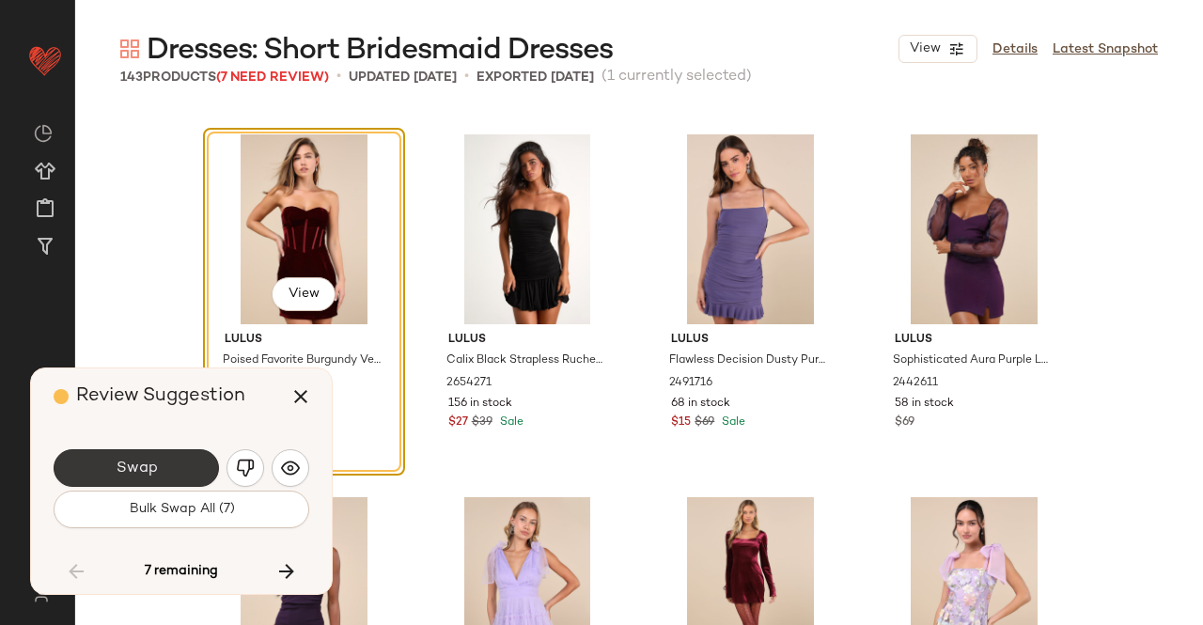
click at [158, 470] on button "Swap" at bounding box center [136, 468] width 165 height 38
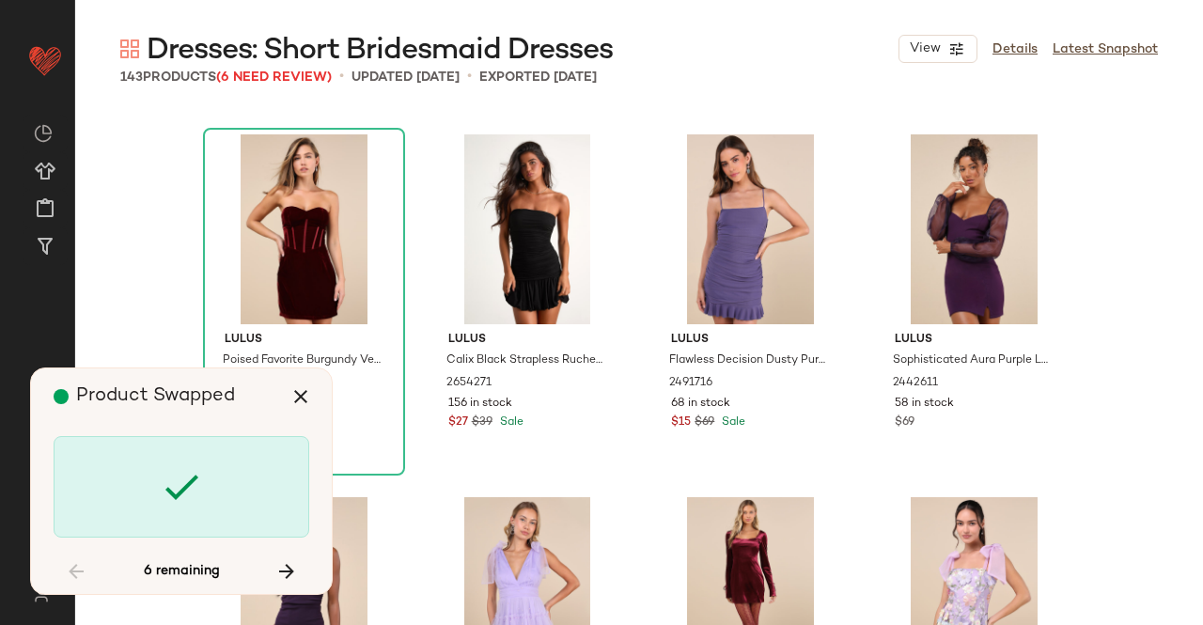
scroll to position [7982, 0]
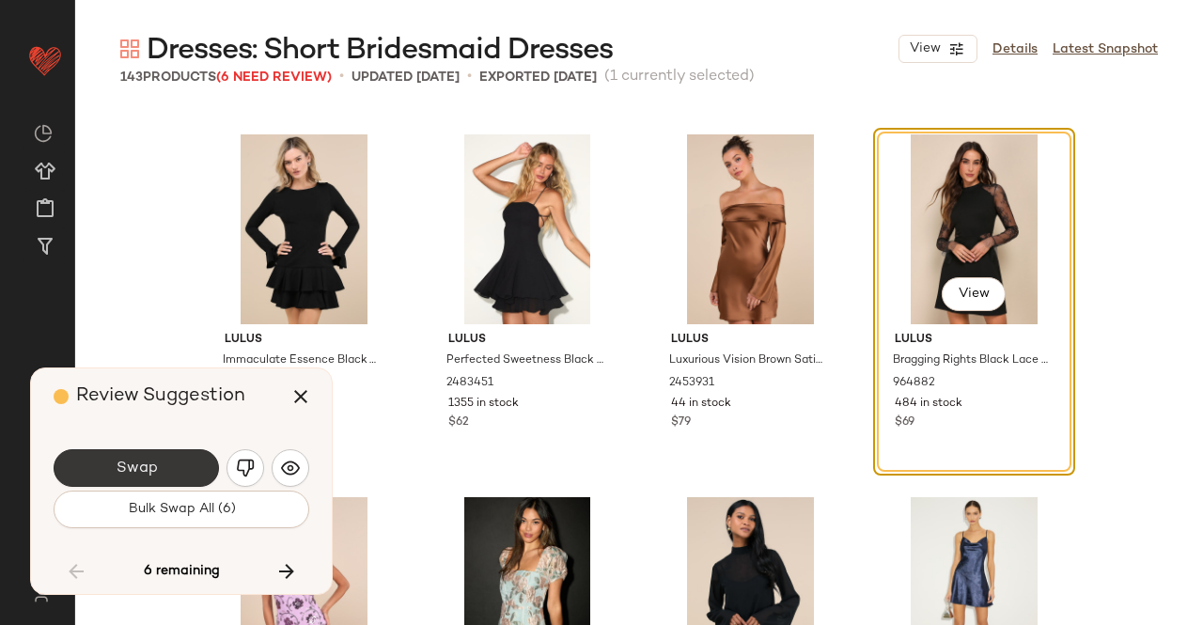
click at [193, 471] on button "Swap" at bounding box center [136, 468] width 165 height 38
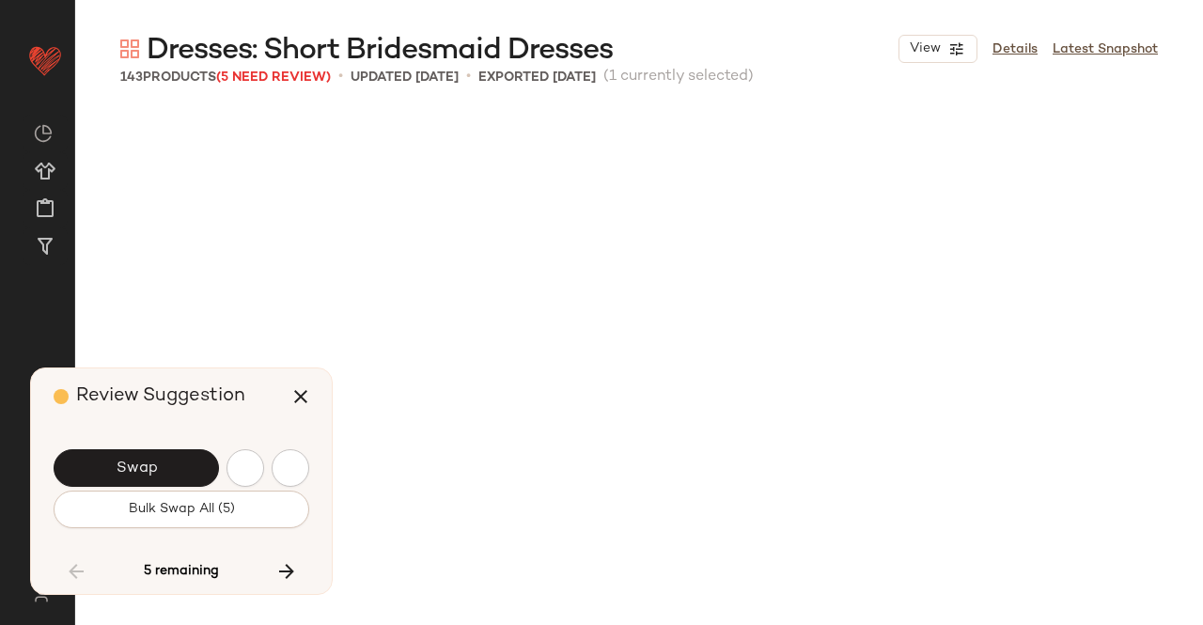
scroll to position [8708, 0]
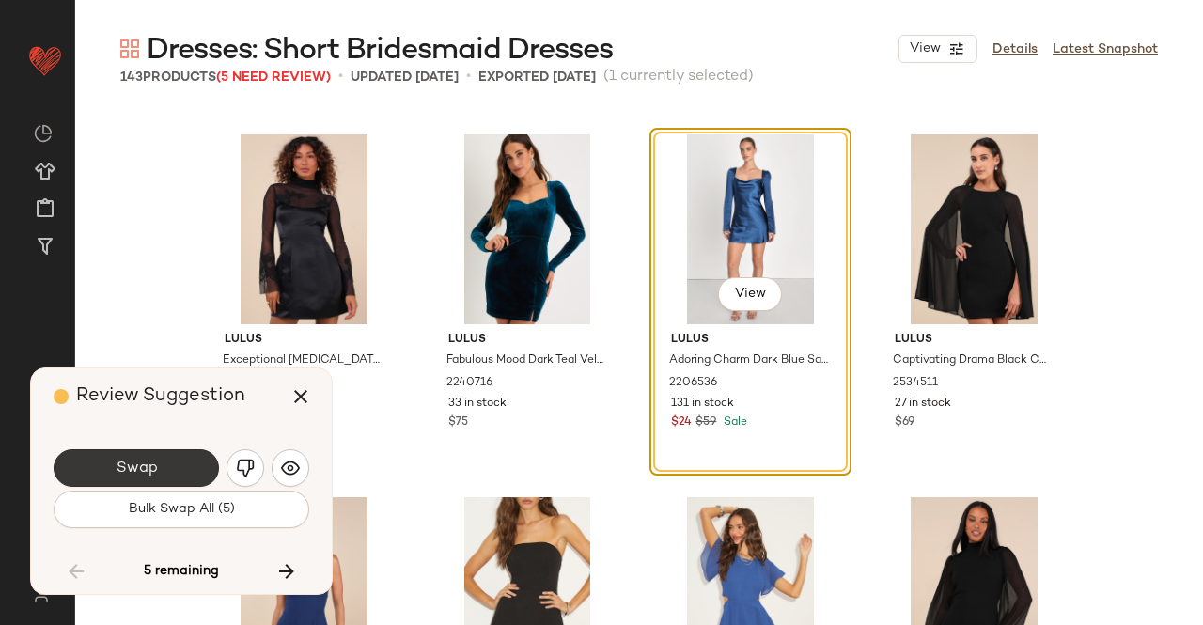
click at [152, 476] on span "Swap" at bounding box center [136, 469] width 42 height 18
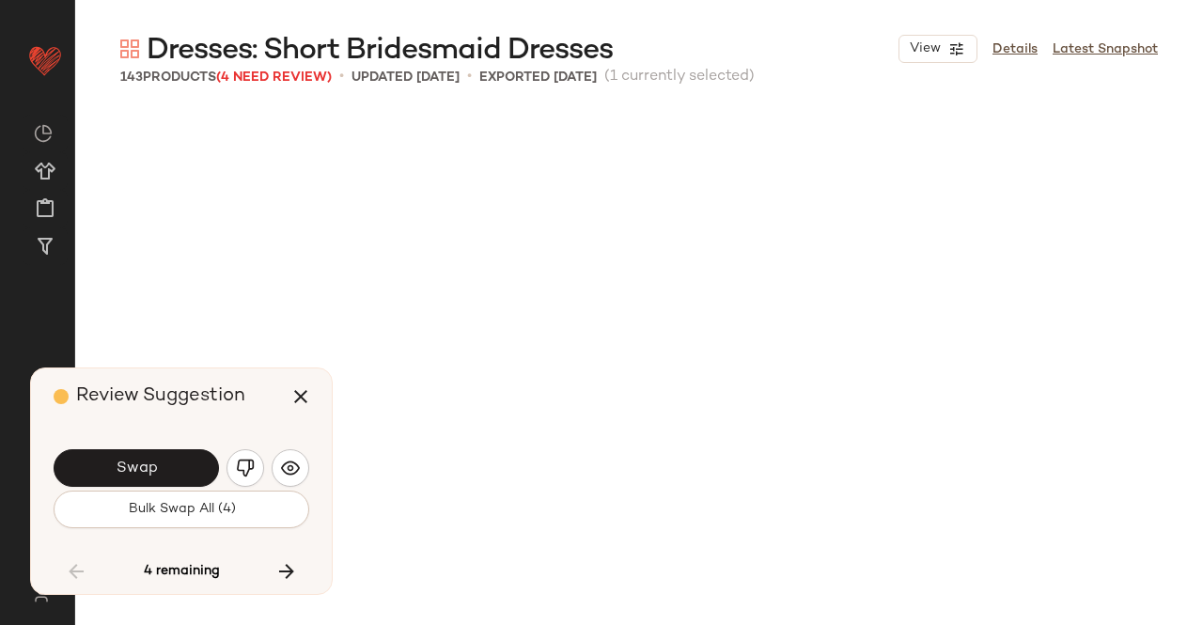
scroll to position [9433, 0]
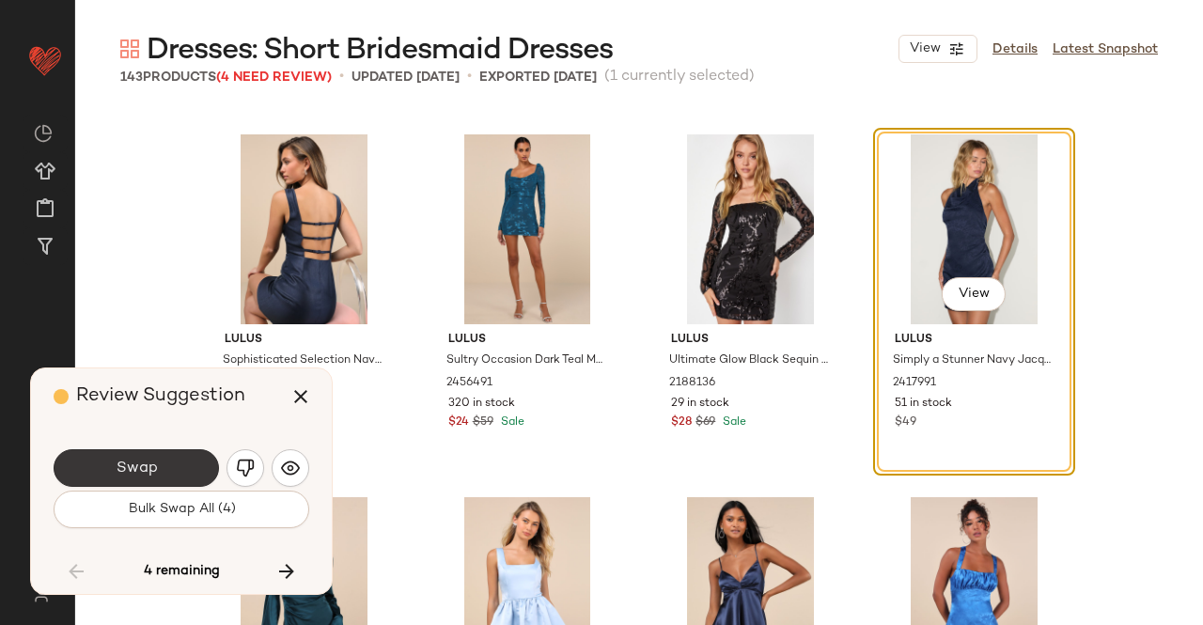
click at [194, 475] on button "Swap" at bounding box center [136, 468] width 165 height 38
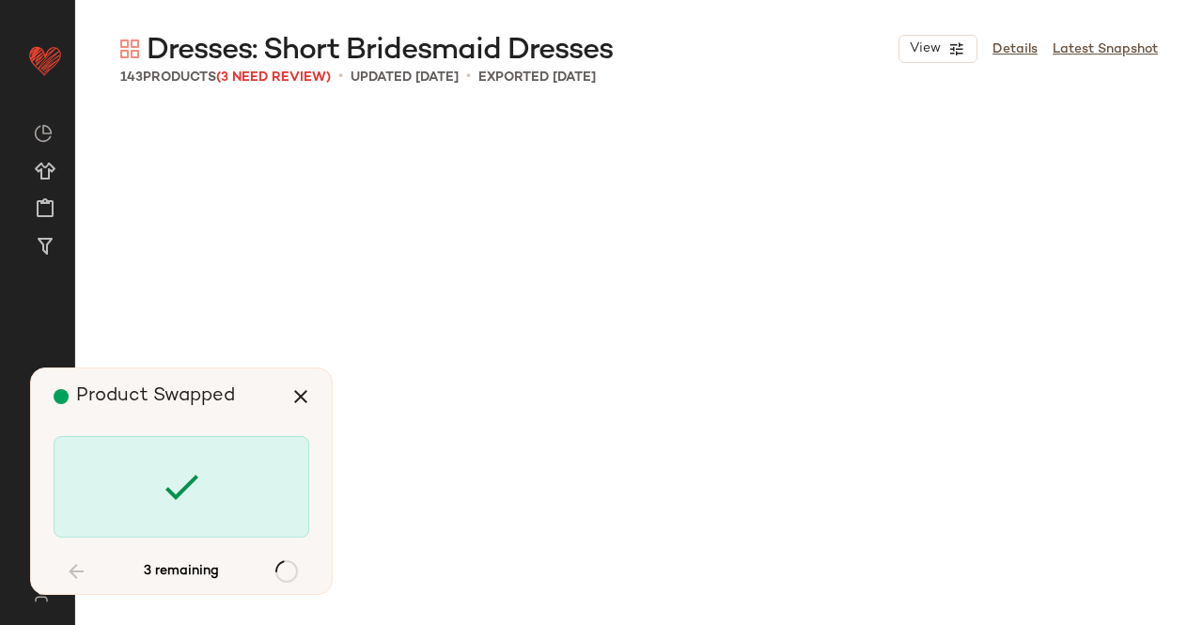
scroll to position [11247, 0]
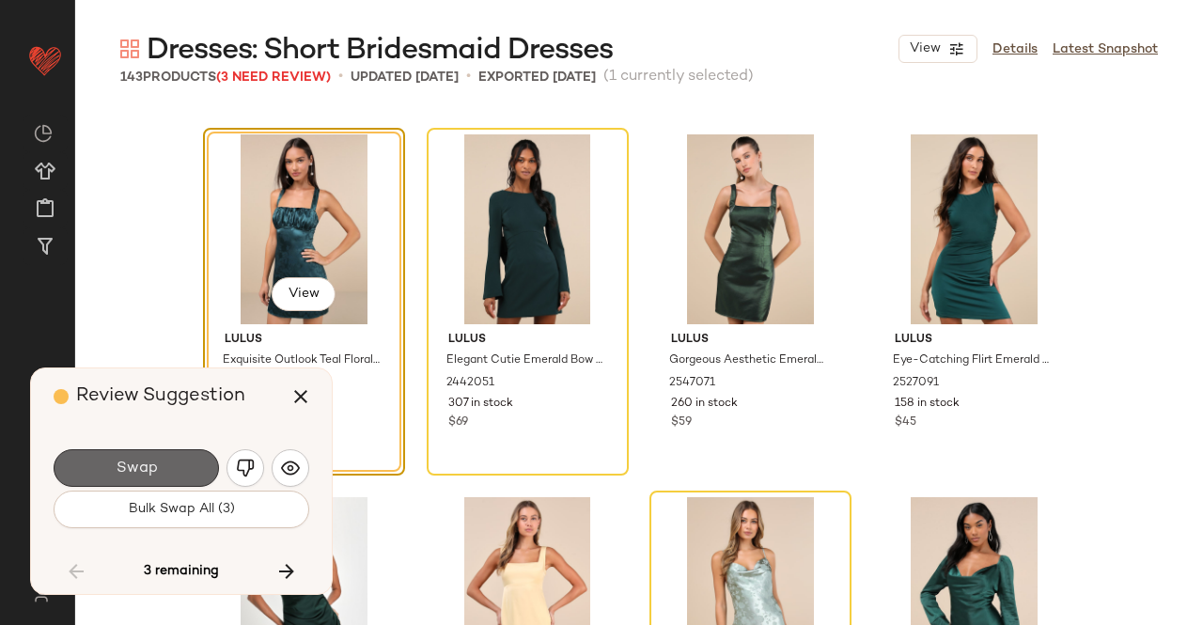
click at [161, 463] on button "Swap" at bounding box center [136, 468] width 165 height 38
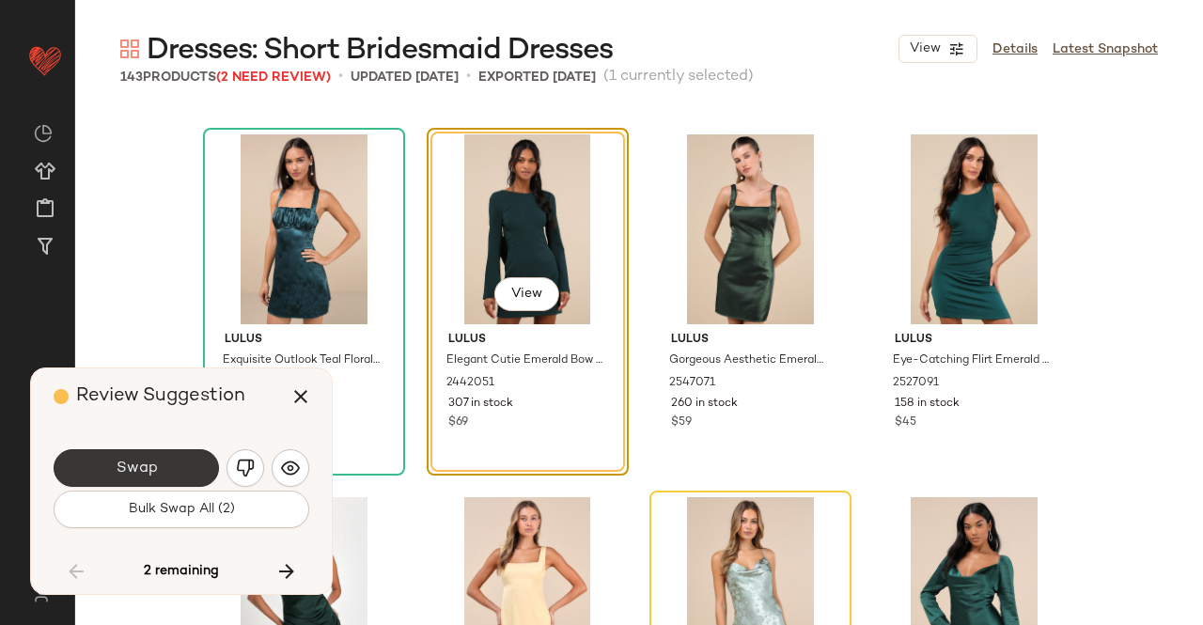
click at [165, 465] on button "Swap" at bounding box center [136, 468] width 165 height 38
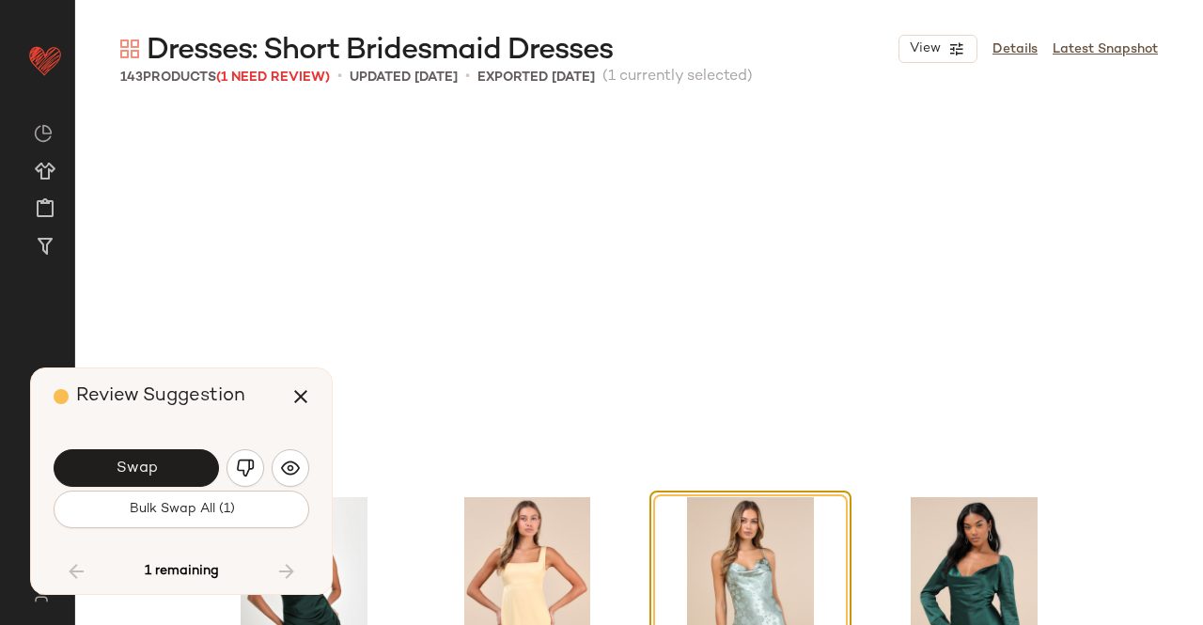
scroll to position [11610, 0]
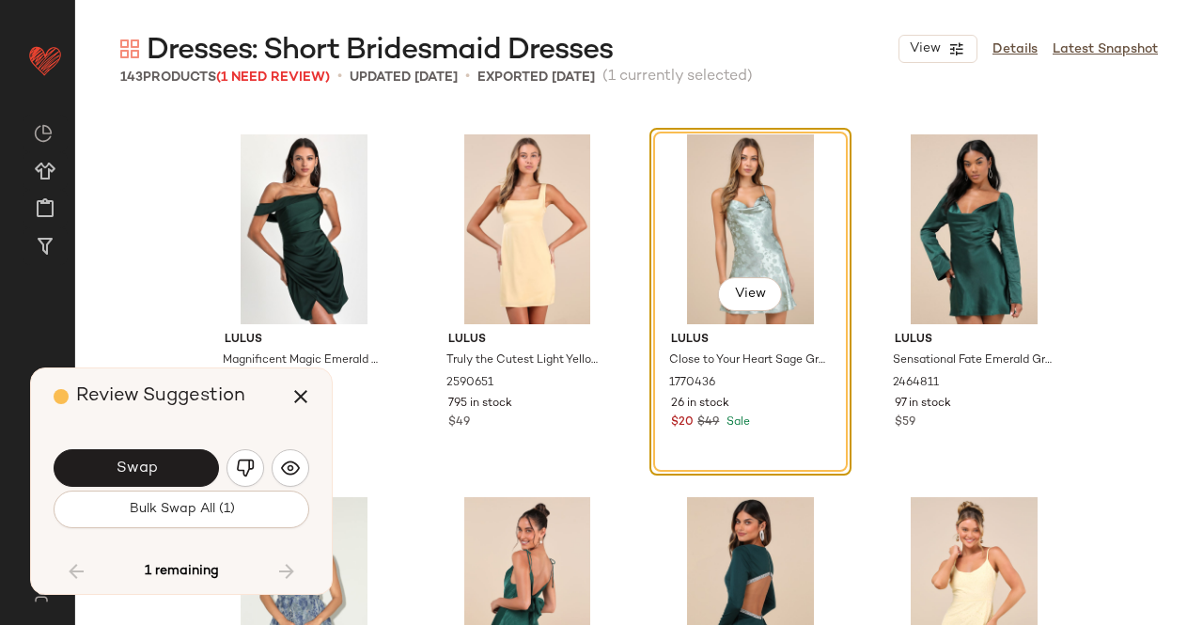
click at [170, 464] on button "Swap" at bounding box center [136, 468] width 165 height 38
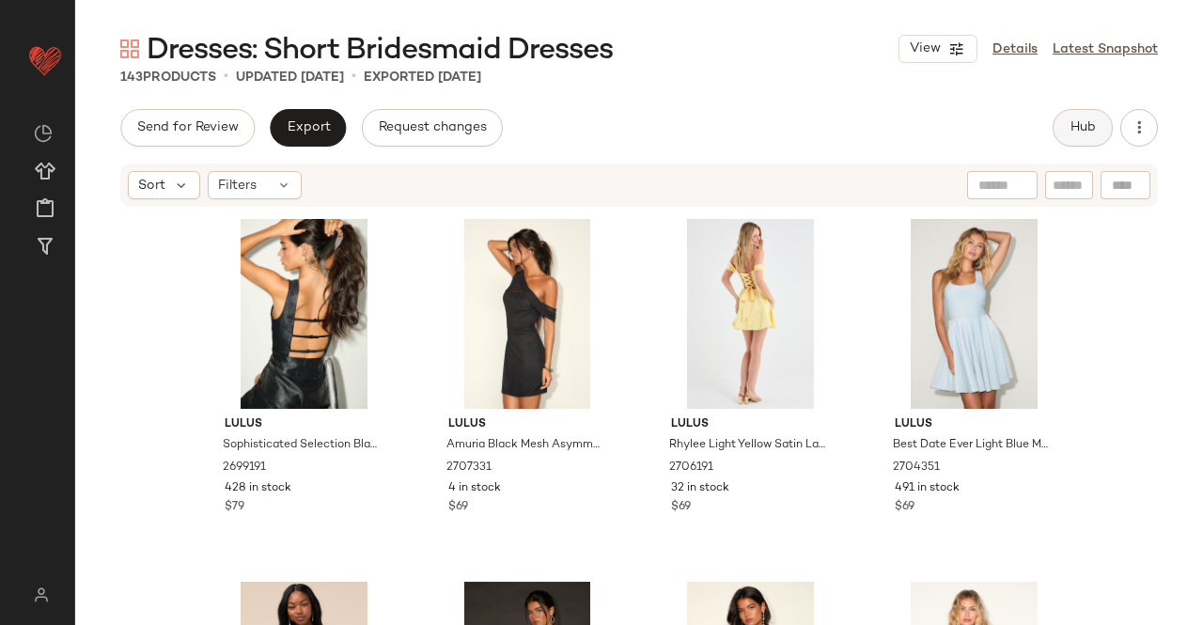
click at [1077, 129] on span "Hub" at bounding box center [1083, 127] width 26 height 15
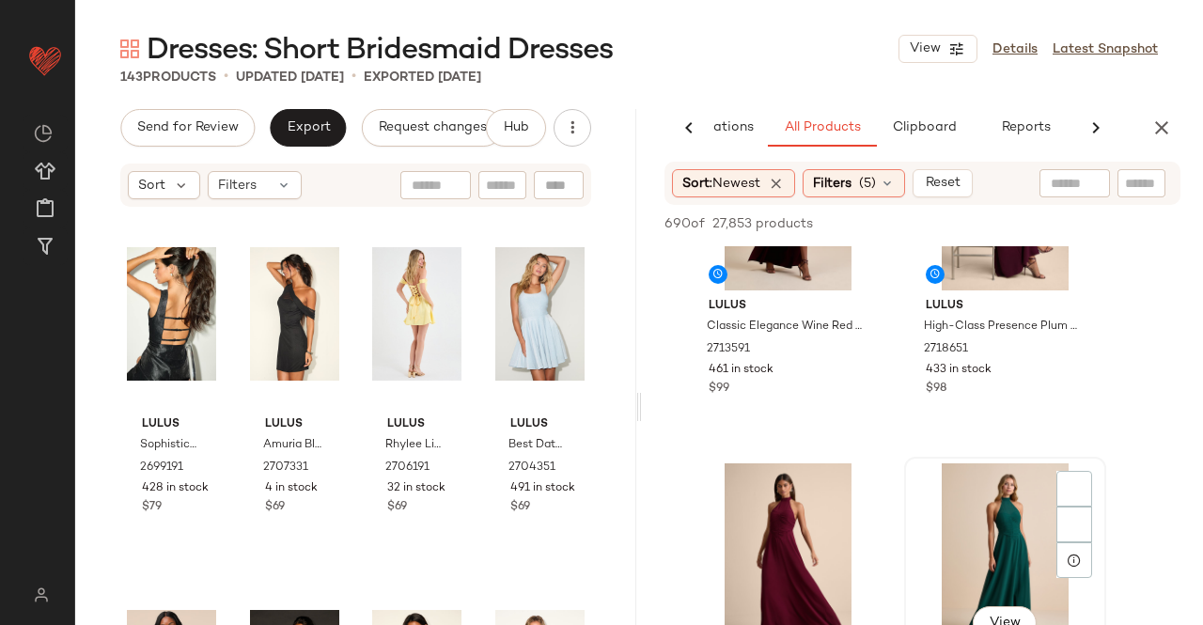
scroll to position [376, 0]
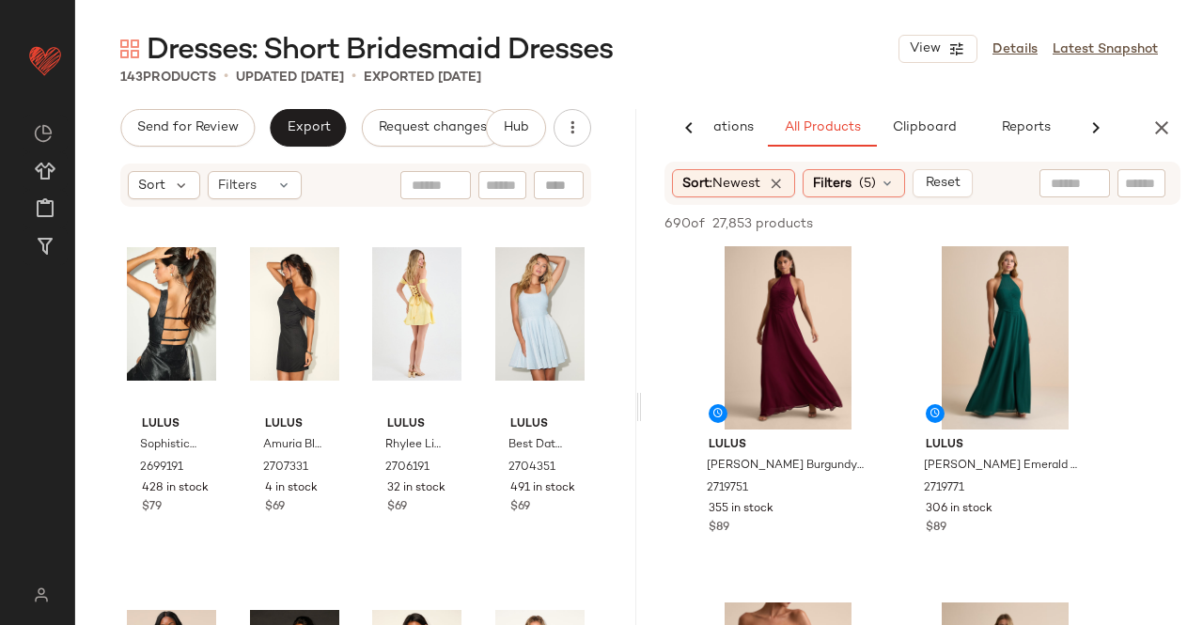
click at [1137, 174] on input "text" at bounding box center [1141, 184] width 33 height 20
type input "****"
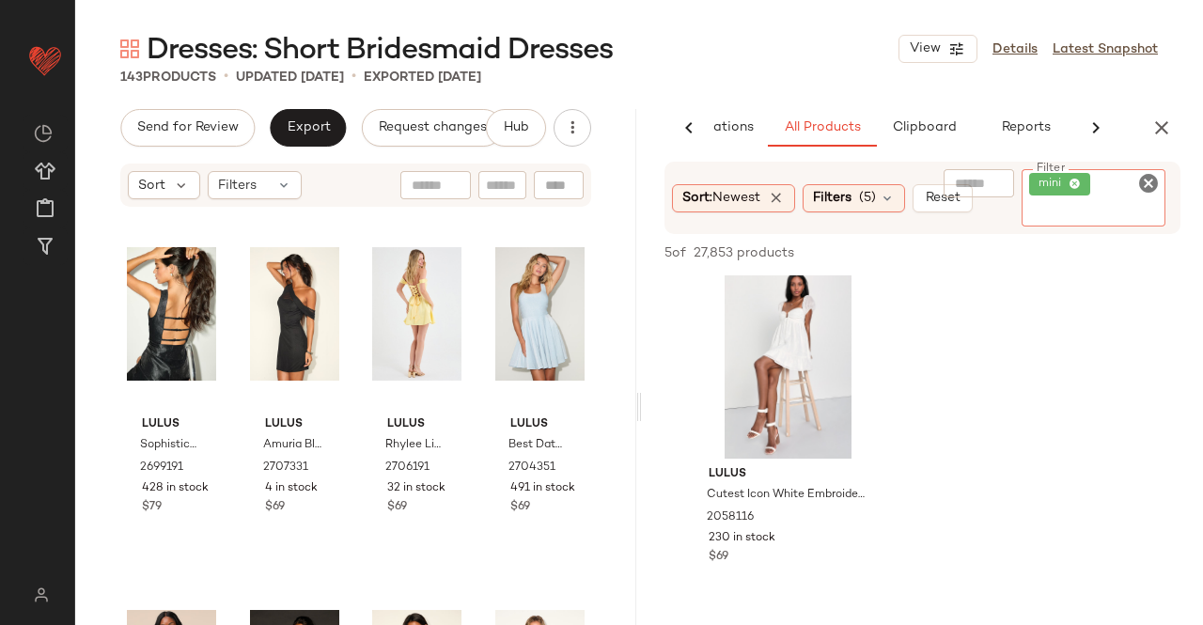
click at [1173, 125] on button "button" at bounding box center [1162, 128] width 38 height 38
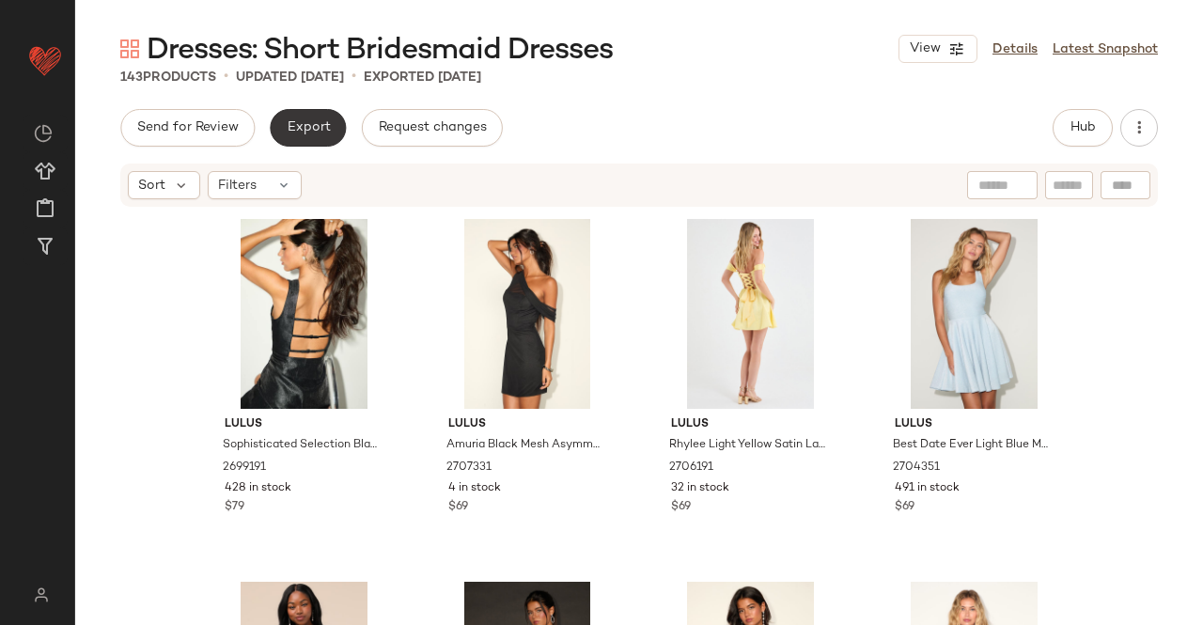
click at [292, 110] on button "Export" at bounding box center [308, 128] width 76 height 38
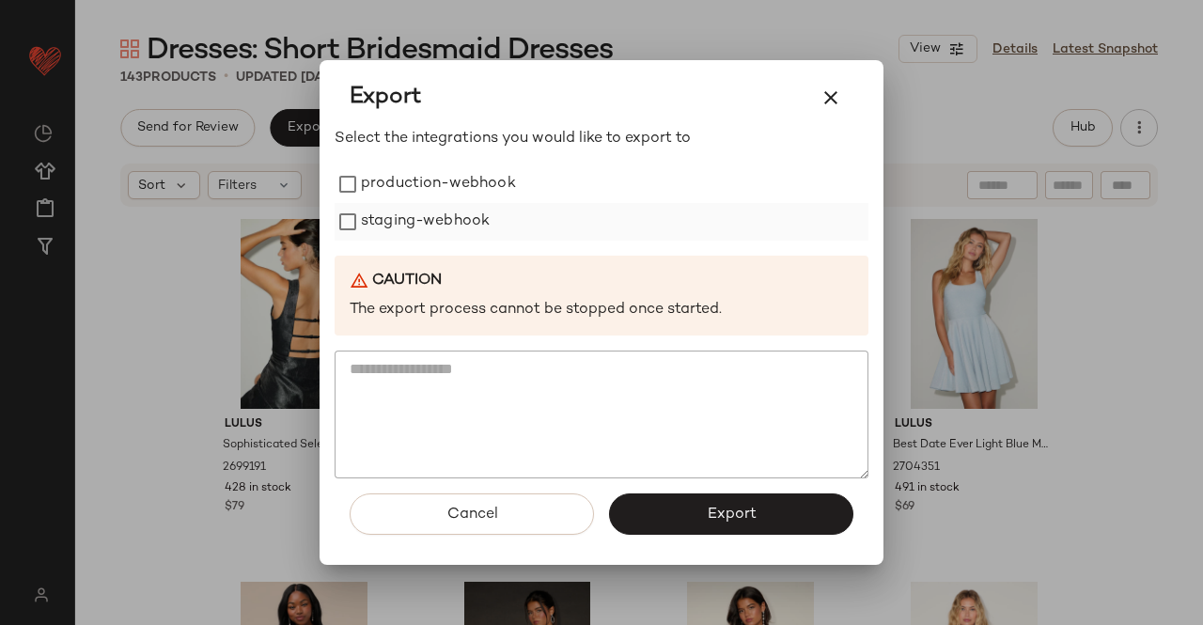
drag, startPoint x: 410, startPoint y: 168, endPoint x: 414, endPoint y: 208, distance: 39.7
click at [412, 171] on label "production-webhook" at bounding box center [438, 184] width 155 height 38
click at [414, 208] on label "staging-webhook" at bounding box center [425, 222] width 129 height 38
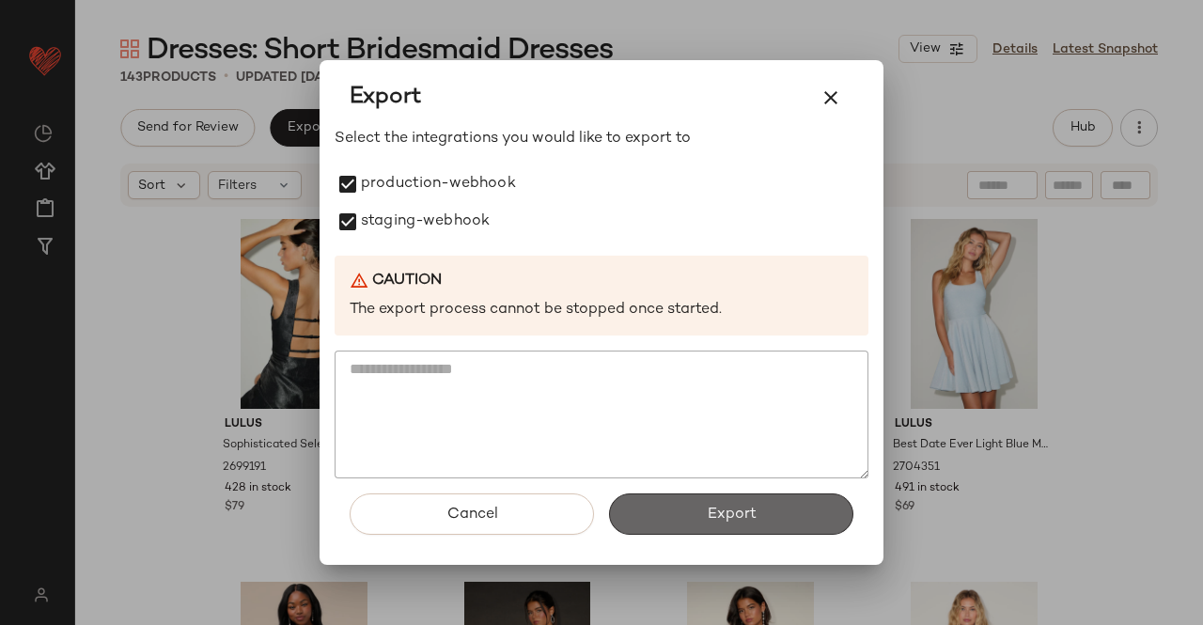
click at [741, 510] on span "Export" at bounding box center [731, 515] width 50 height 18
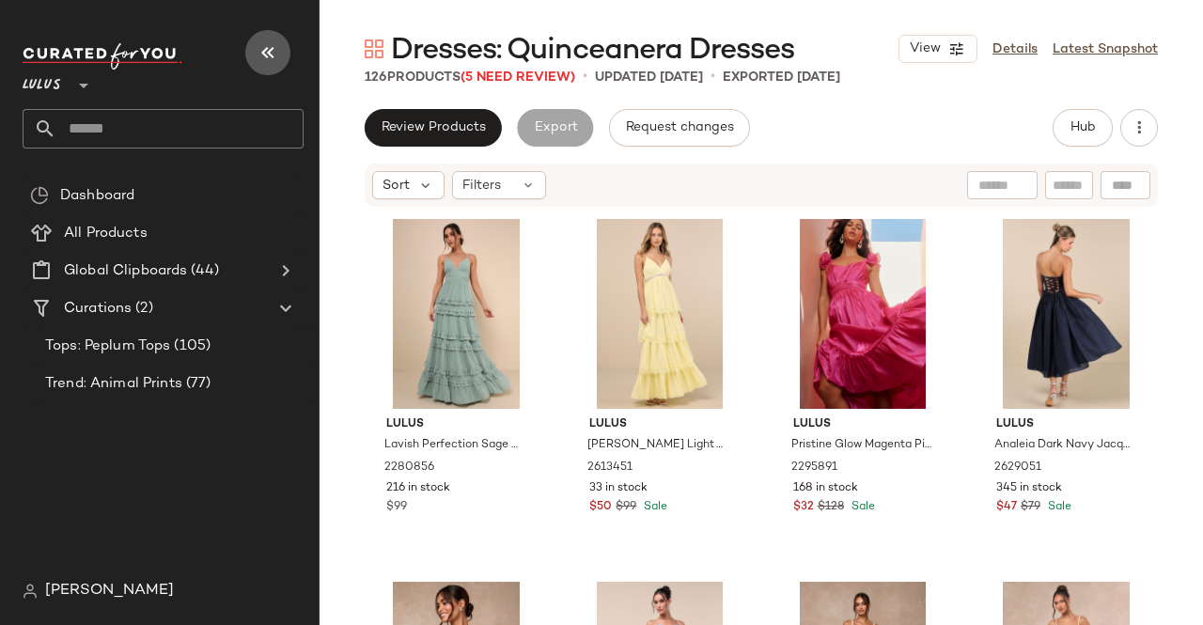
drag, startPoint x: 269, startPoint y: 46, endPoint x: 329, endPoint y: 5, distance: 73.0
click at [269, 46] on icon "button" at bounding box center [268, 52] width 23 height 23
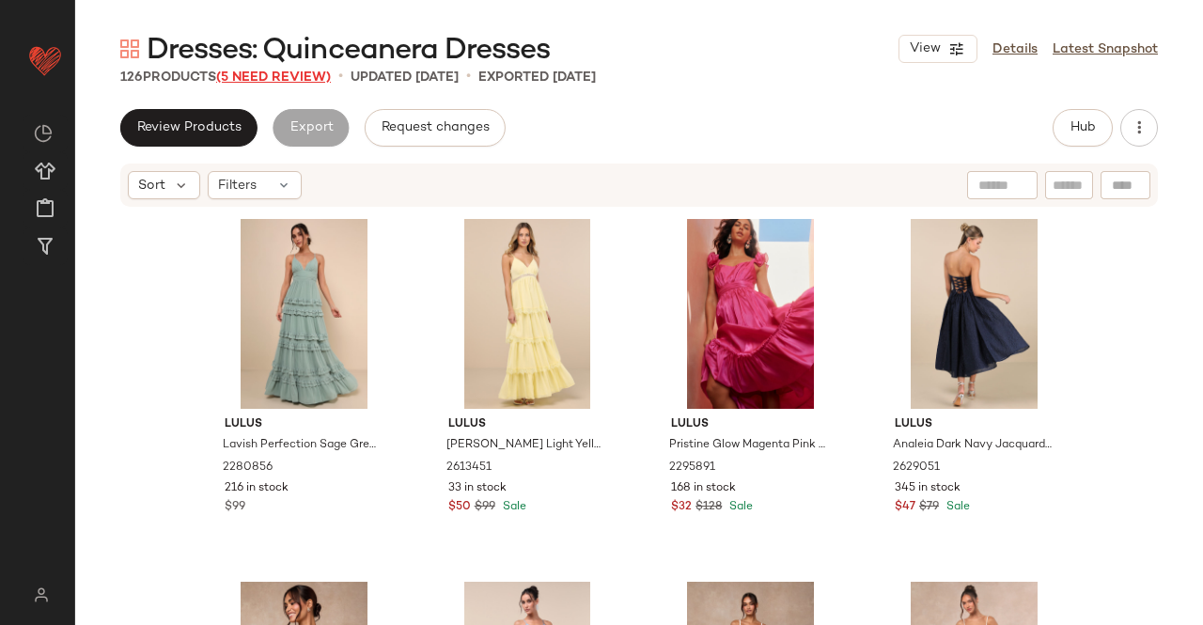
click at [282, 75] on span "(5 Need Review)" at bounding box center [273, 77] width 115 height 14
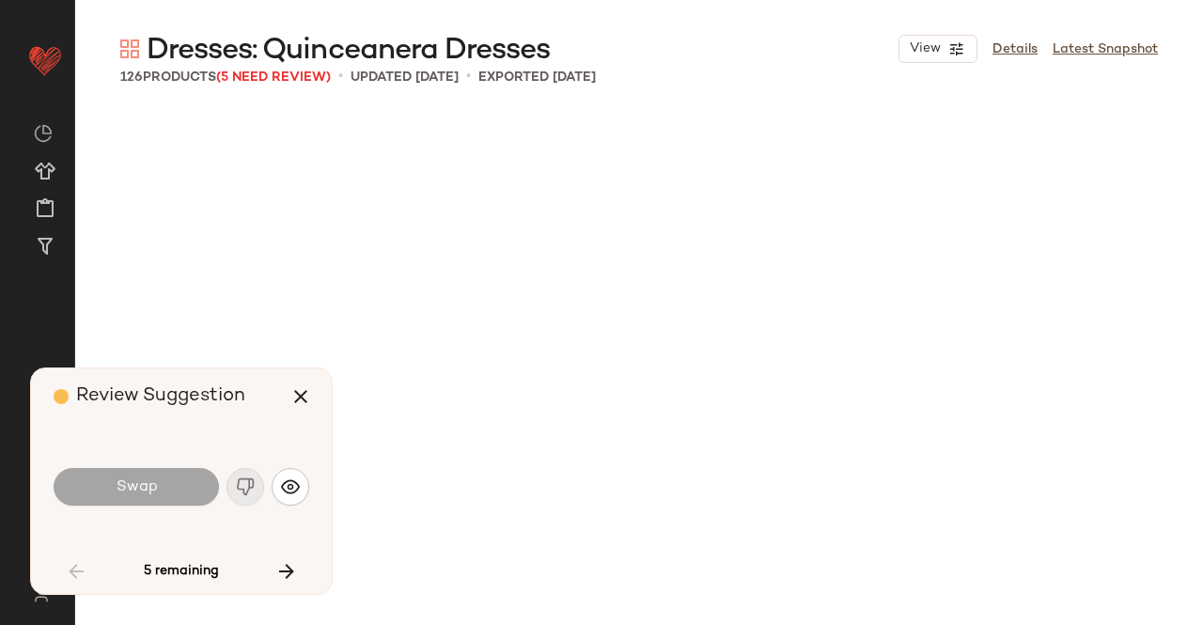
scroll to position [3628, 0]
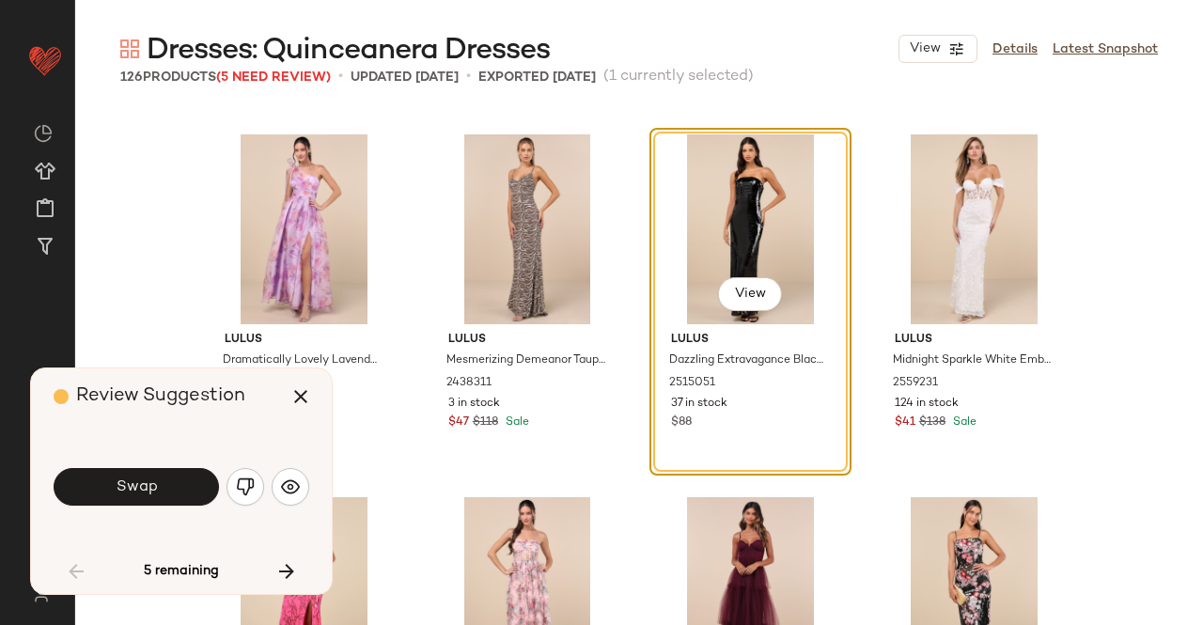
click at [238, 482] on img "button" at bounding box center [245, 486] width 19 height 19
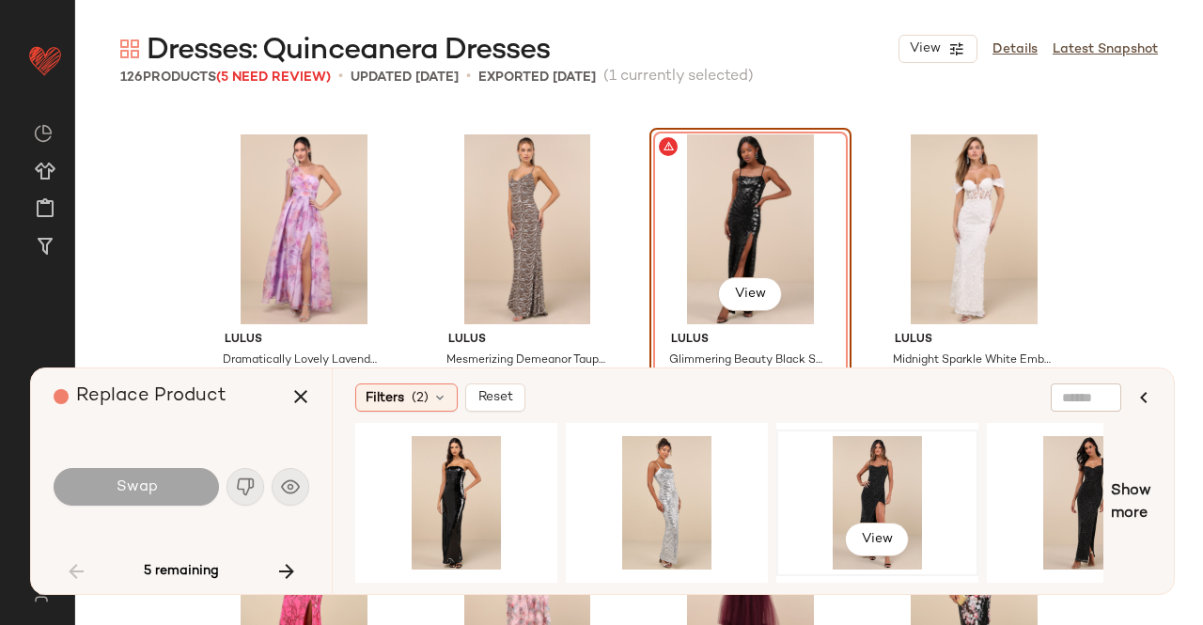
click at [855, 472] on div "View" at bounding box center [877, 502] width 189 height 133
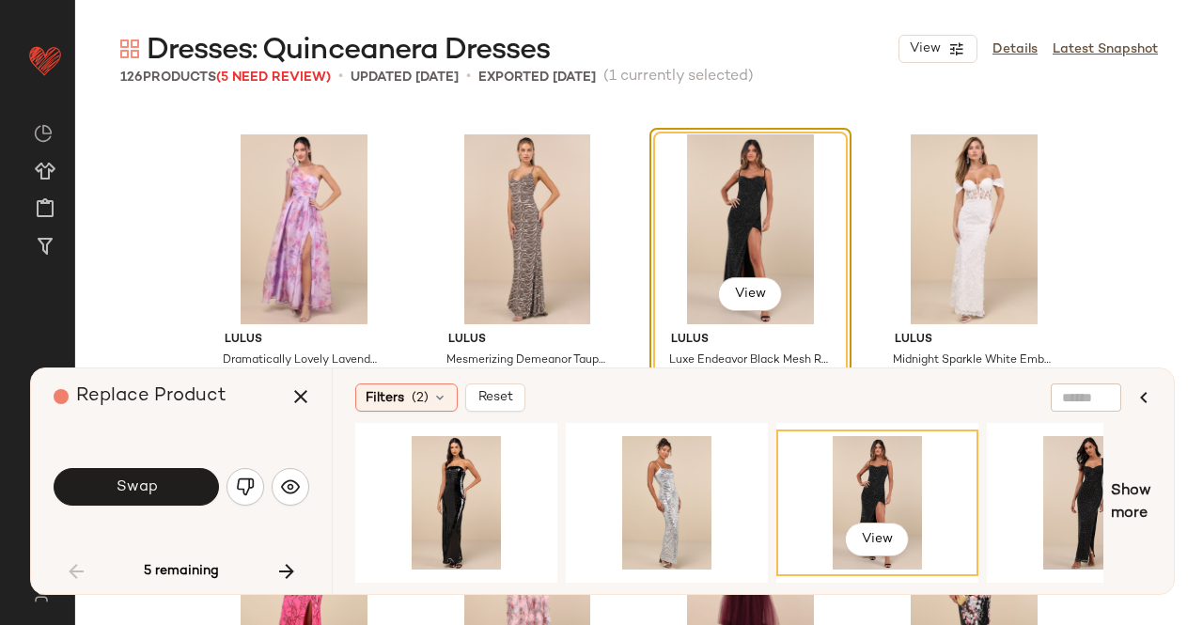
drag, startPoint x: 180, startPoint y: 482, endPoint x: 172, endPoint y: 489, distance: 10.0
click at [179, 483] on button "Swap" at bounding box center [136, 487] width 165 height 38
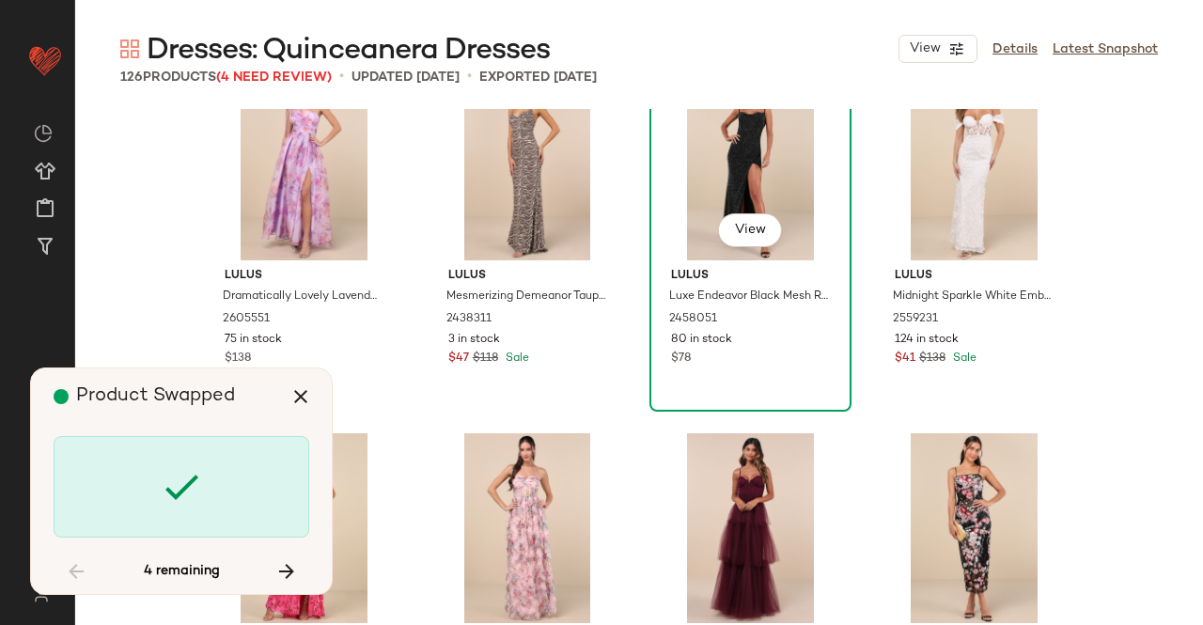
scroll to position [3722, 0]
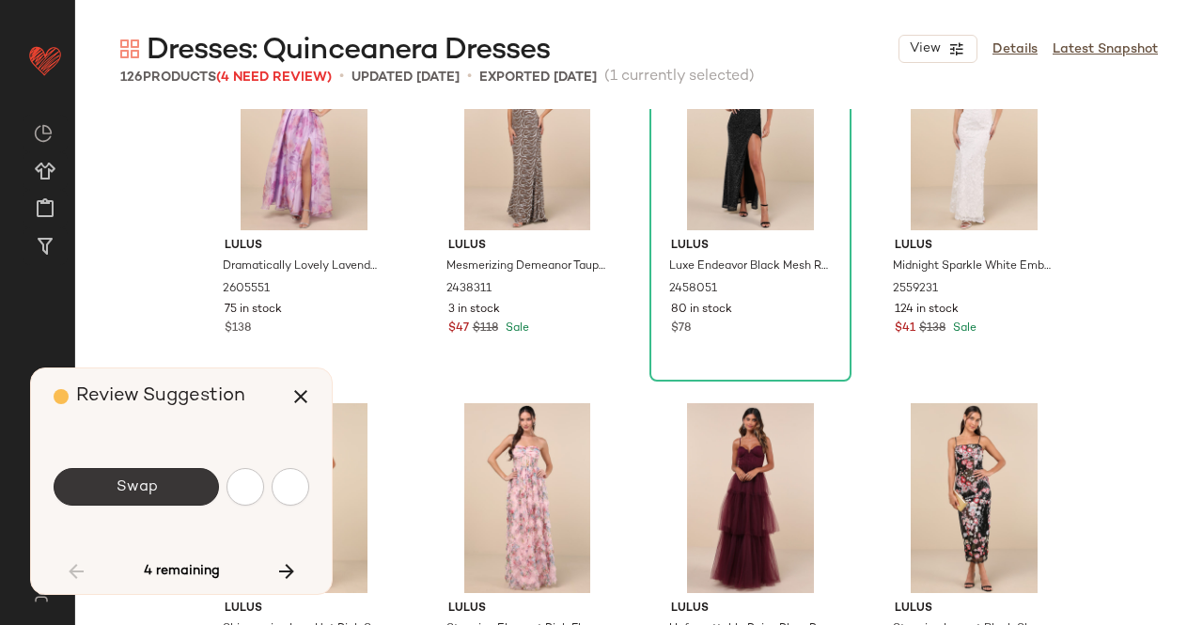
scroll to position [4717, 0]
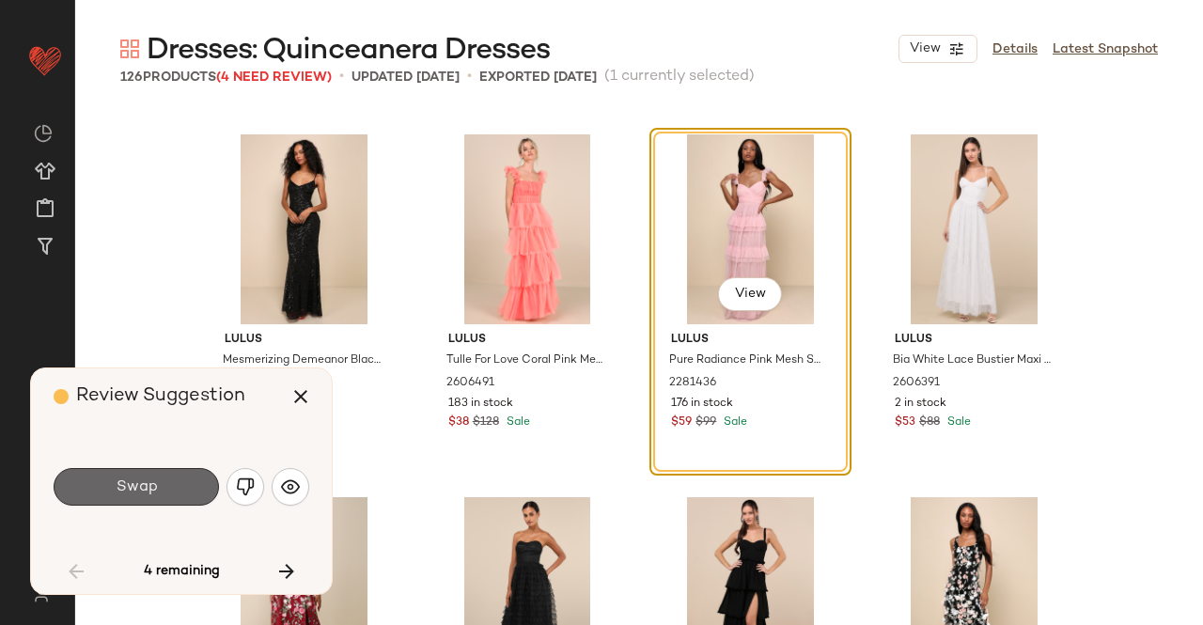
click at [140, 489] on span "Swap" at bounding box center [136, 487] width 42 height 18
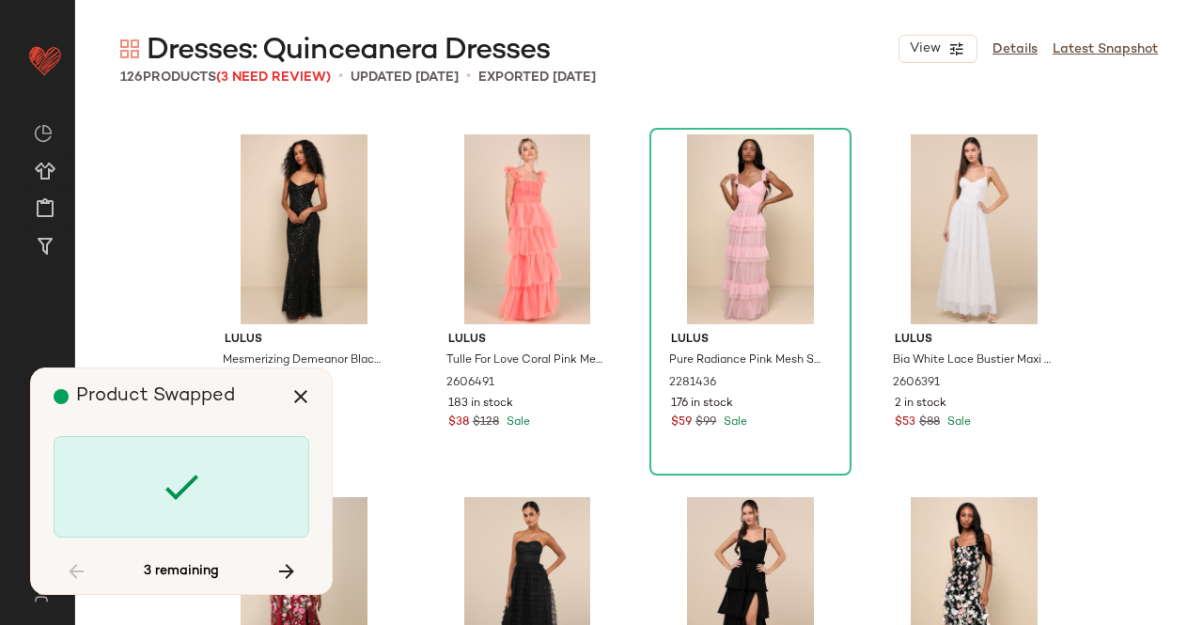
scroll to position [5442, 0]
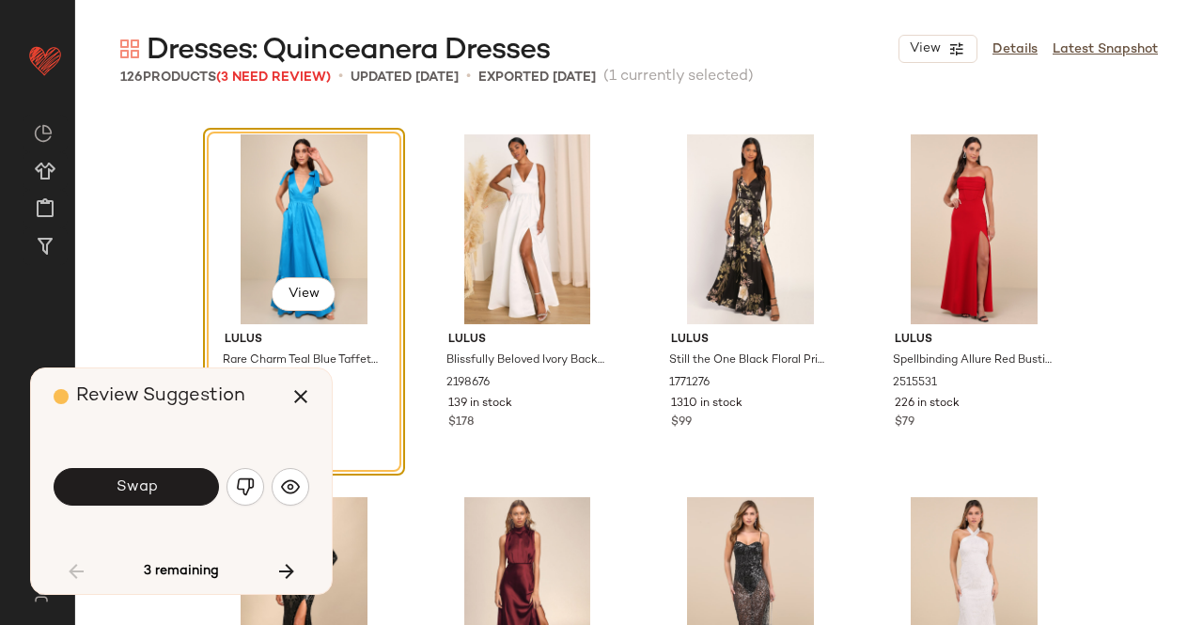
click at [141, 496] on span "Swap" at bounding box center [136, 487] width 42 height 18
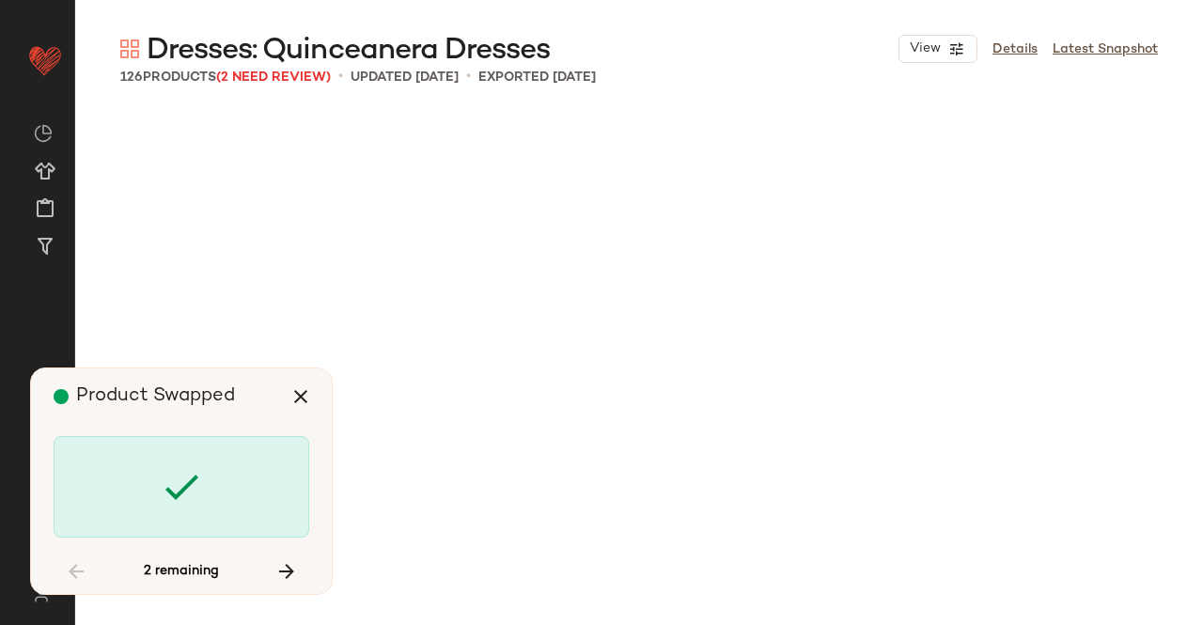
scroll to position [7256, 0]
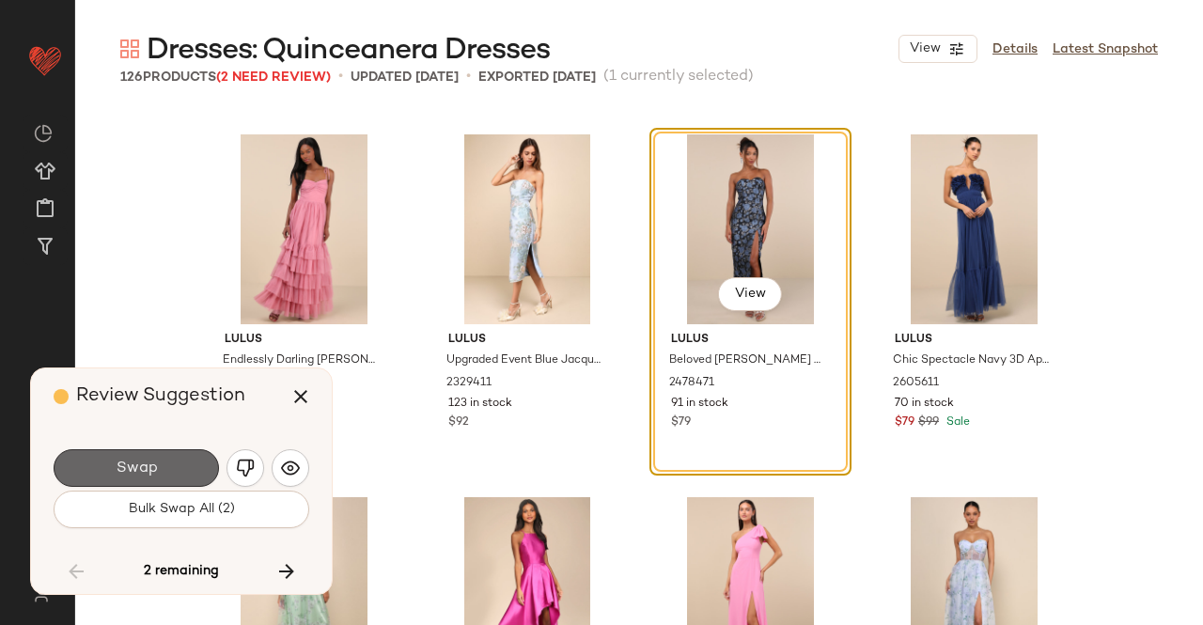
click at [172, 471] on button "Swap" at bounding box center [136, 468] width 165 height 38
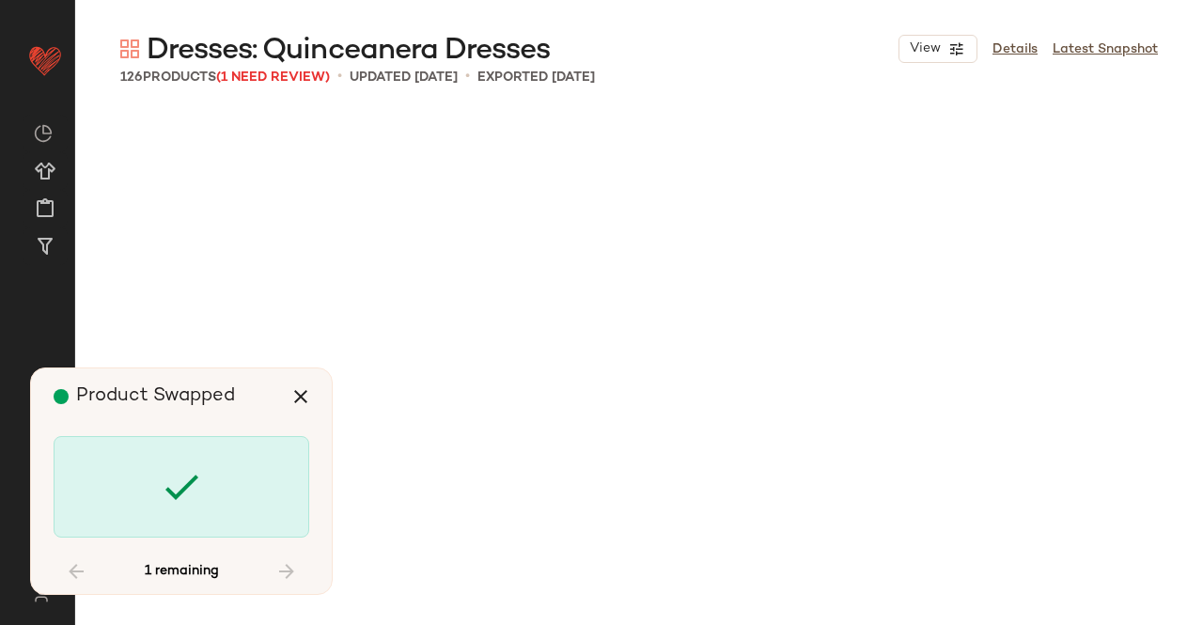
scroll to position [8708, 0]
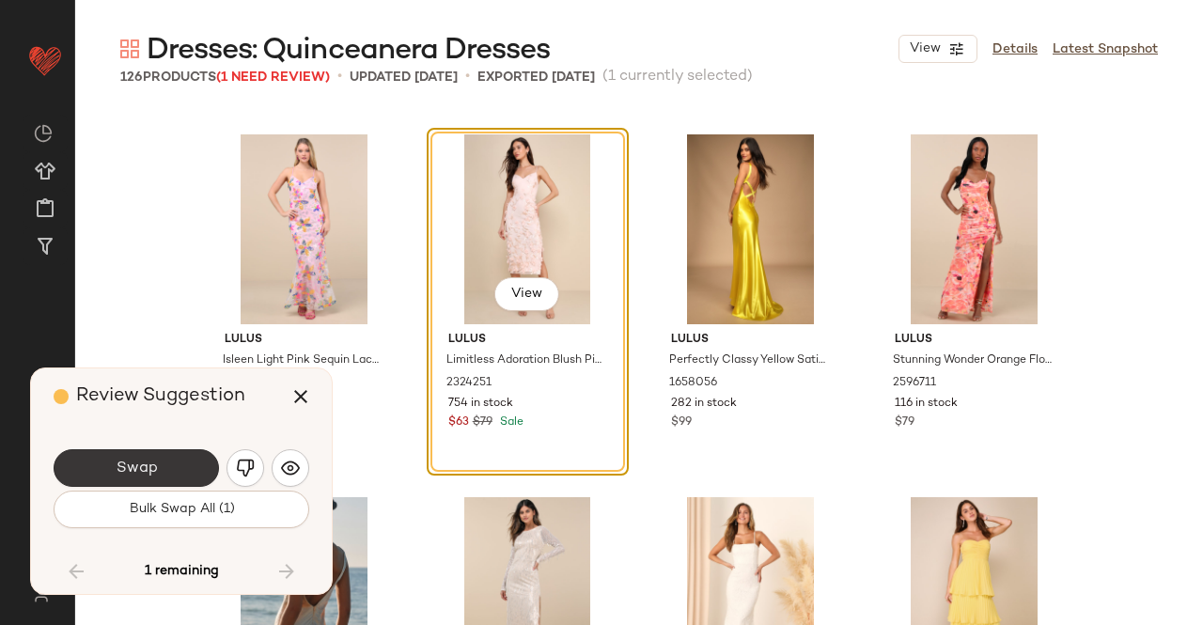
click at [183, 468] on button "Swap" at bounding box center [136, 468] width 165 height 38
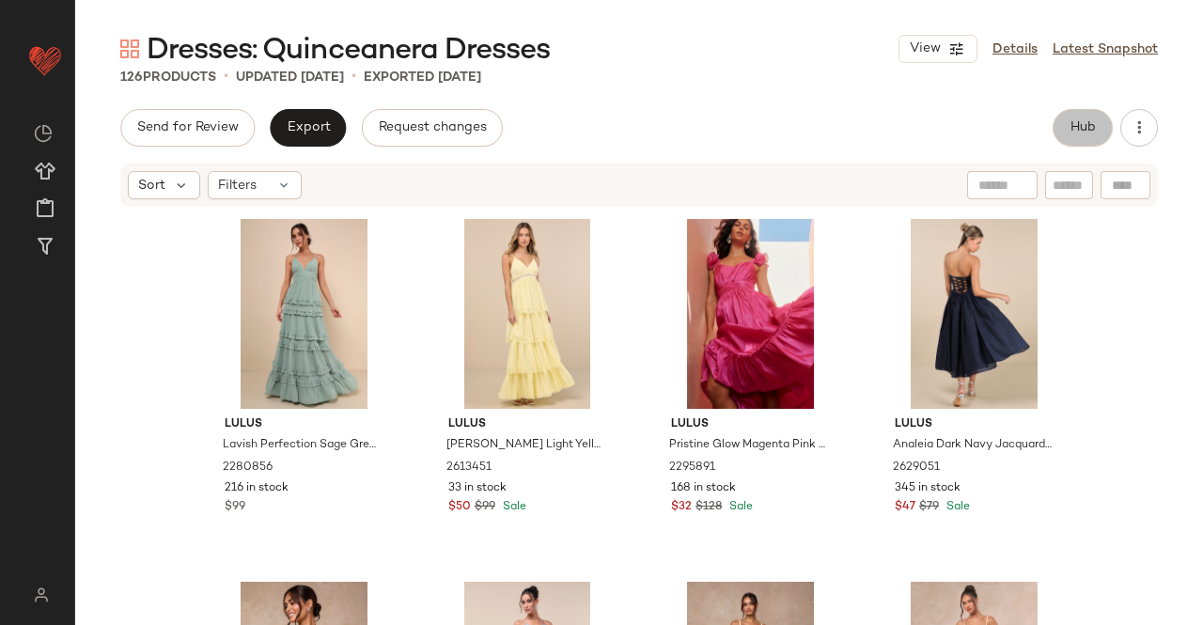
click at [1060, 123] on button "Hub" at bounding box center [1083, 128] width 60 height 38
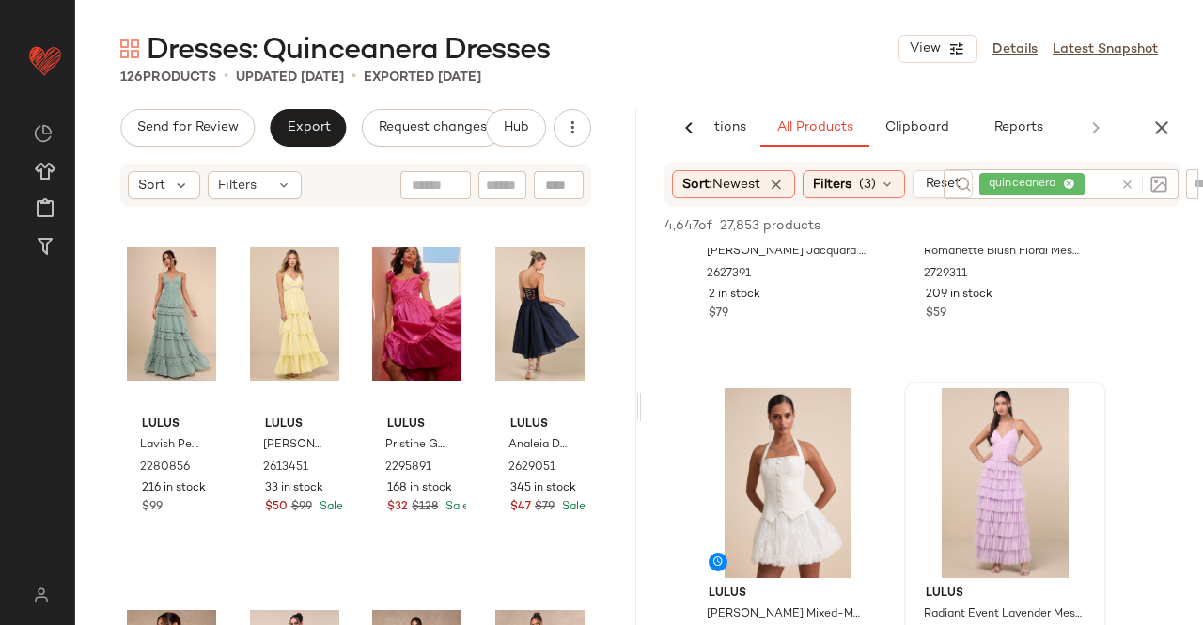
scroll to position [940, 0]
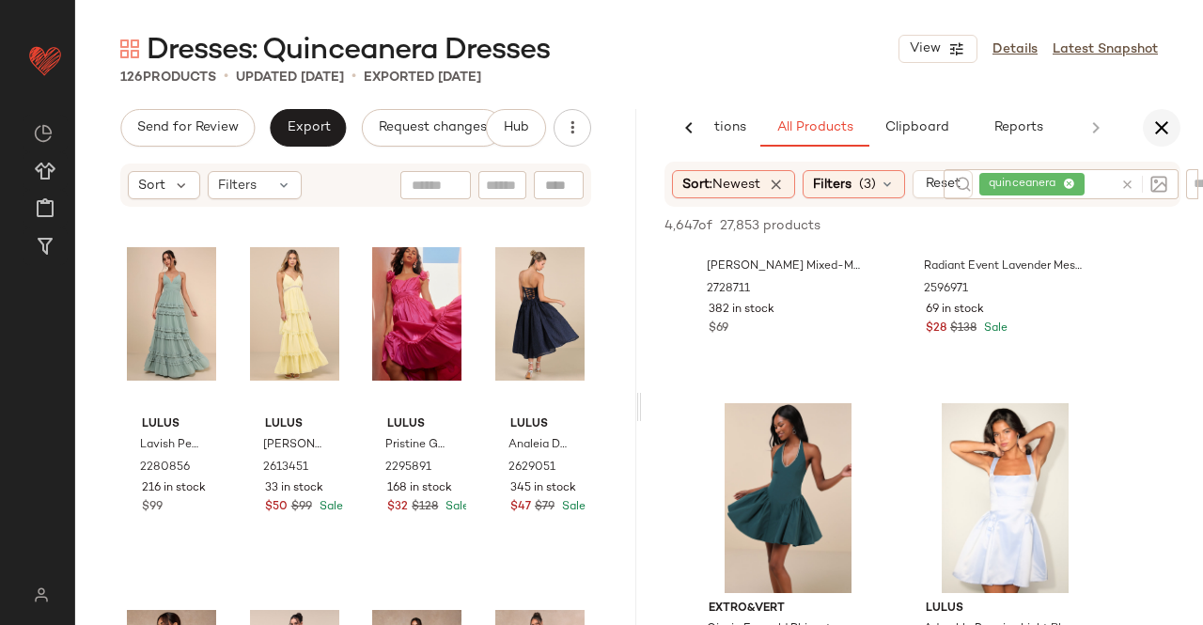
click at [1155, 131] on icon "button" at bounding box center [1161, 128] width 23 height 23
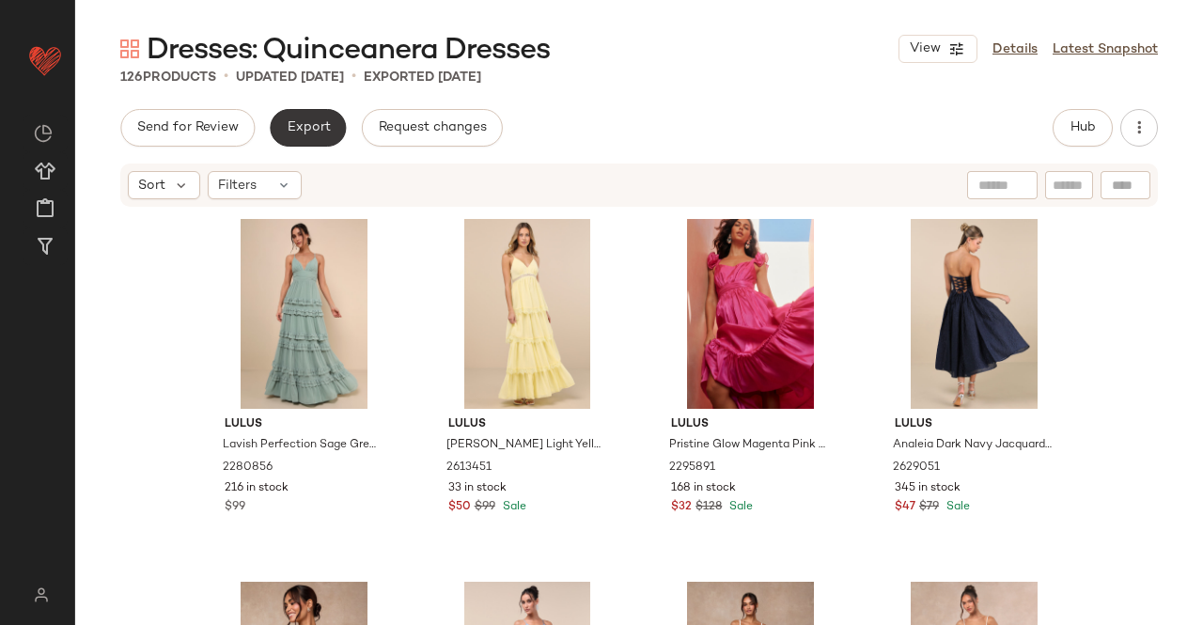
click at [305, 121] on button "Export" at bounding box center [308, 128] width 76 height 38
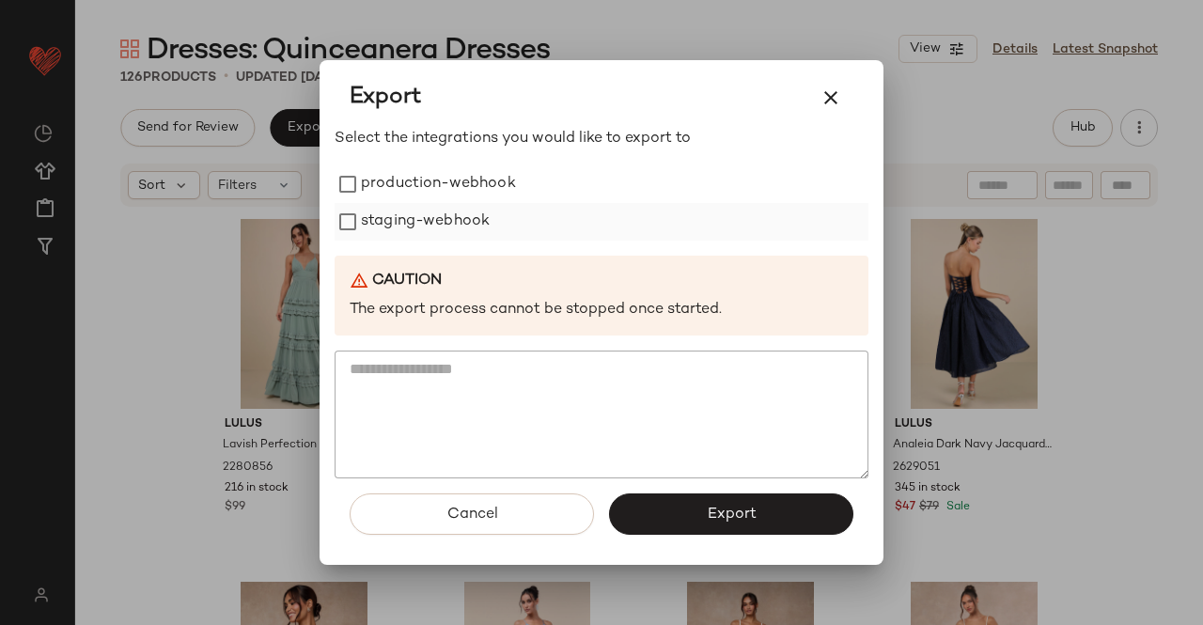
click at [453, 197] on label "production-webhook" at bounding box center [438, 184] width 155 height 38
drag, startPoint x: 431, startPoint y: 236, endPoint x: 429, endPoint y: 227, distance: 9.8
click at [431, 235] on label "staging-webhook" at bounding box center [425, 222] width 129 height 38
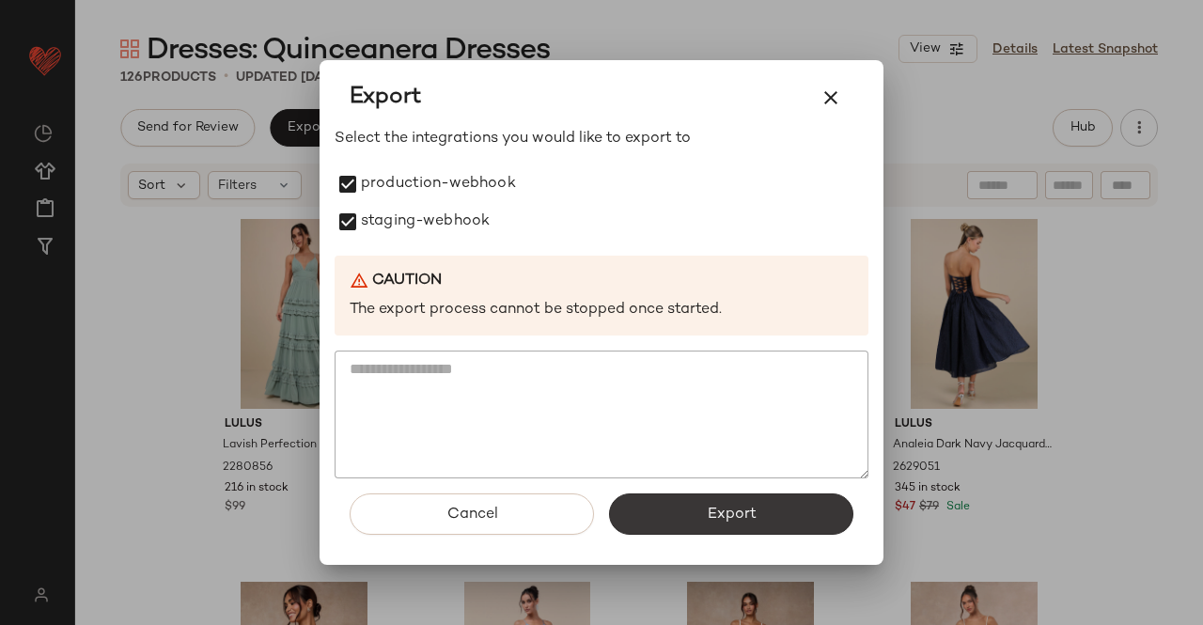
click at [793, 507] on button "Export" at bounding box center [731, 513] width 244 height 41
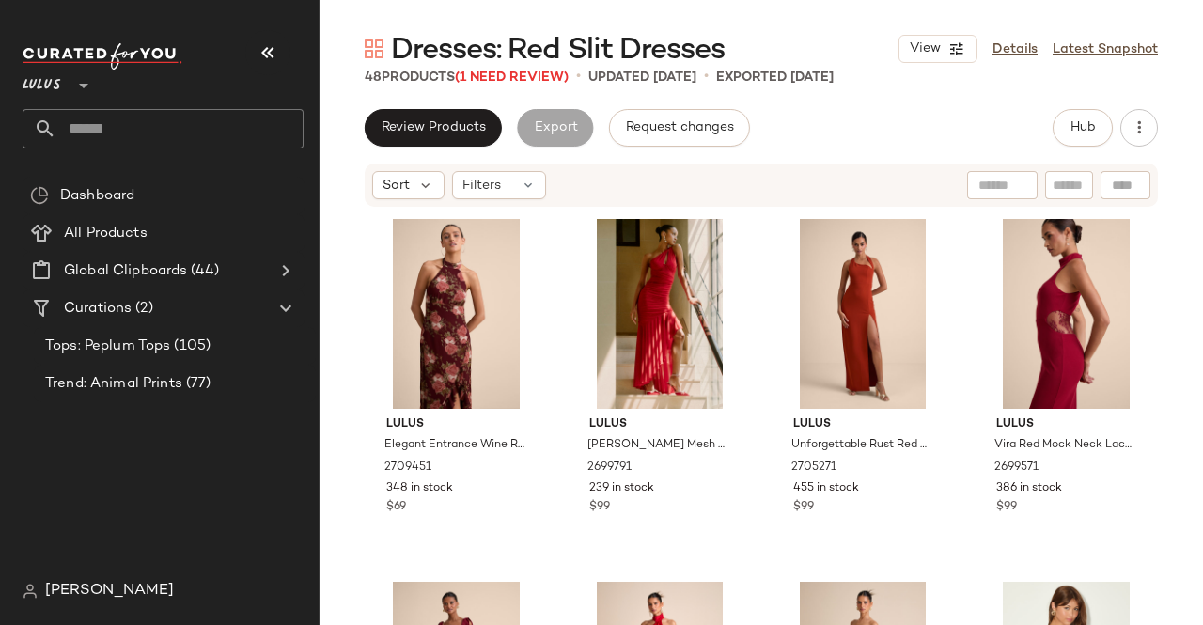
click at [271, 42] on icon "button" at bounding box center [268, 52] width 23 height 23
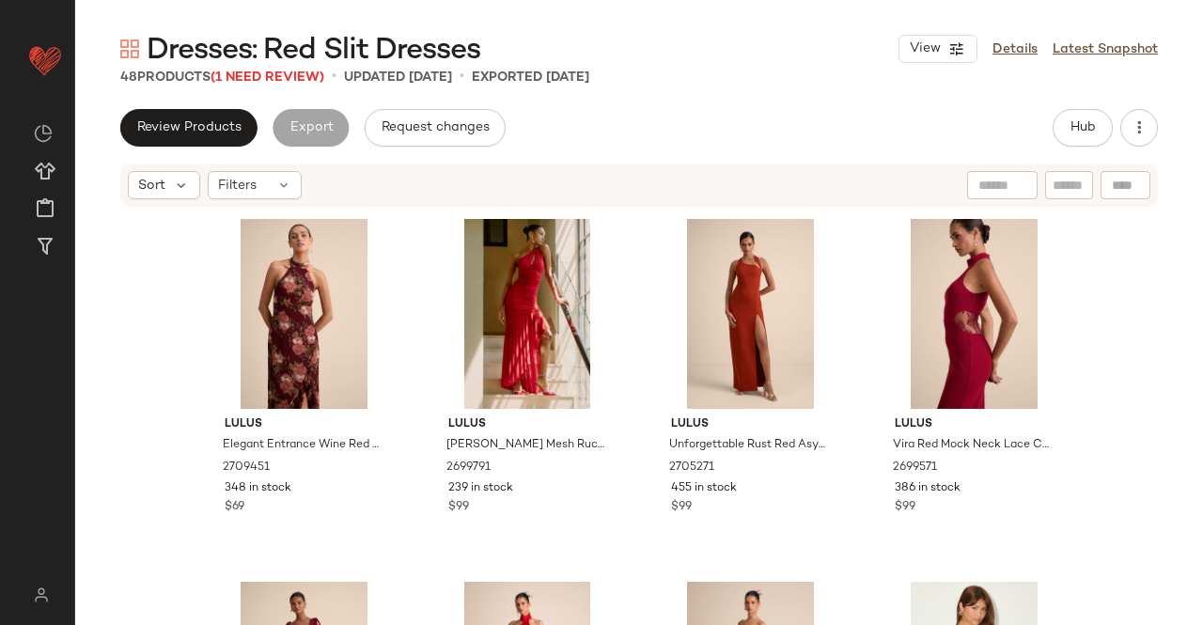
click at [250, 67] on span "Dresses: Red Slit Dresses" at bounding box center [314, 51] width 334 height 38
click at [252, 74] on span "(1 Need Review)" at bounding box center [268, 77] width 114 height 14
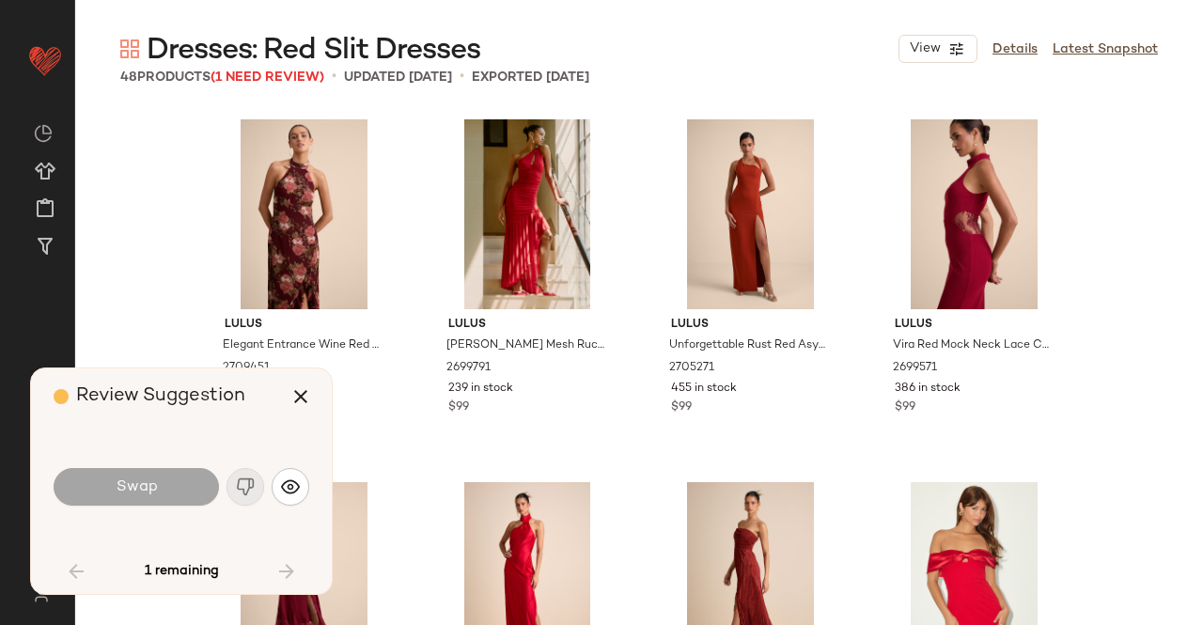
scroll to position [2540, 0]
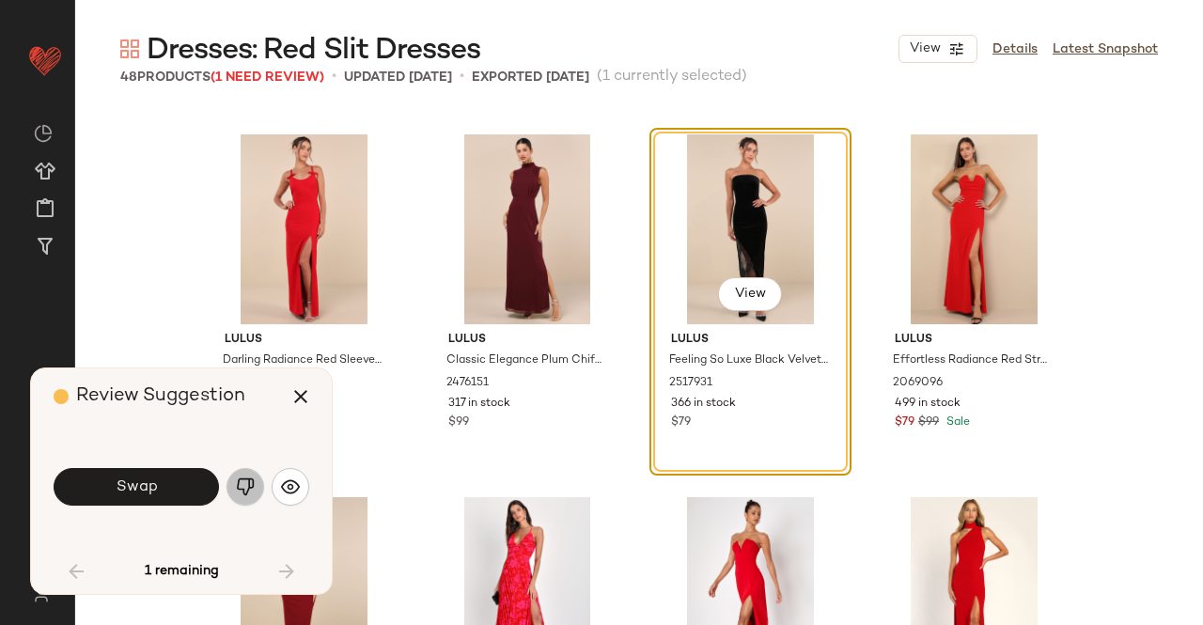
click at [250, 489] on img "button" at bounding box center [245, 486] width 19 height 19
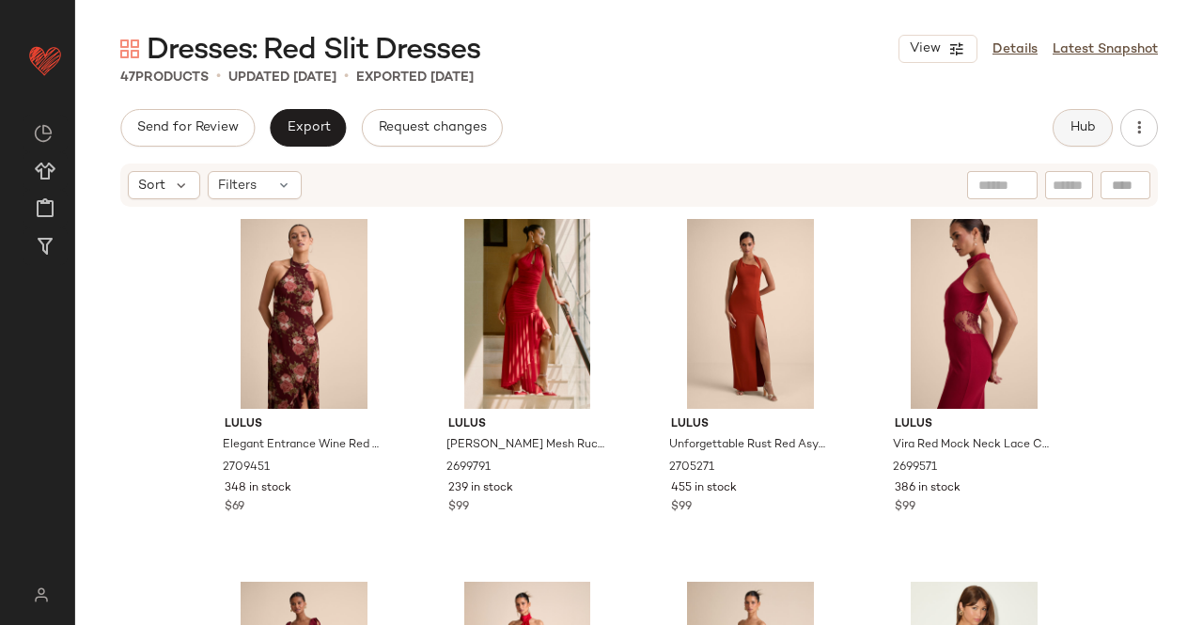
click at [1064, 121] on button "Hub" at bounding box center [1083, 128] width 60 height 38
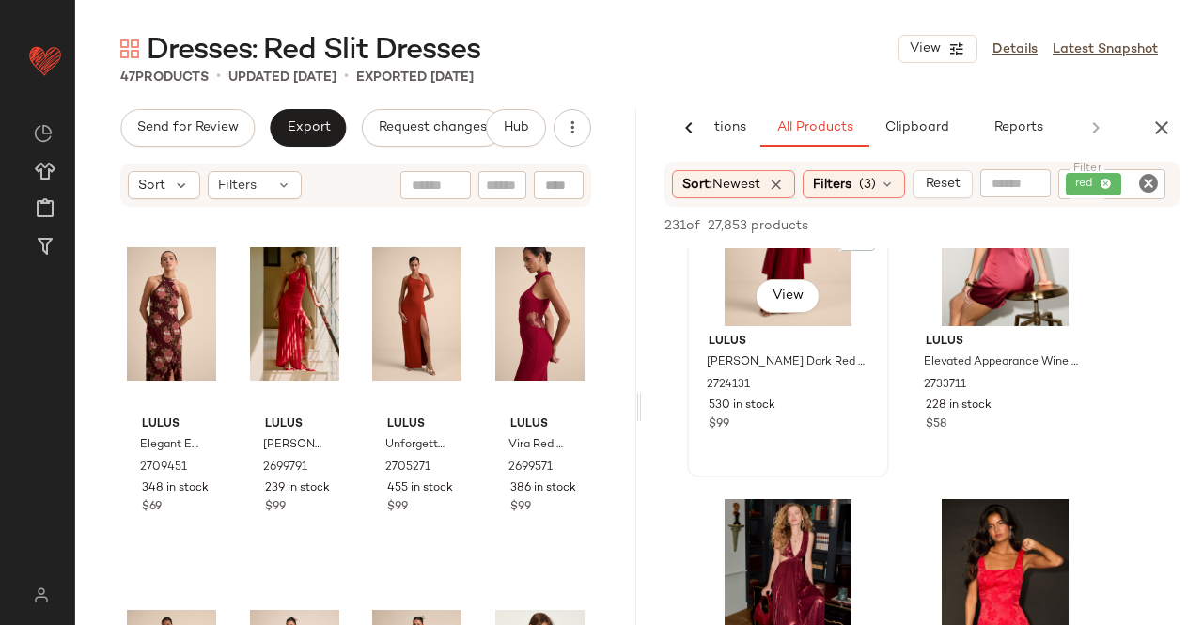
scroll to position [3666, 0]
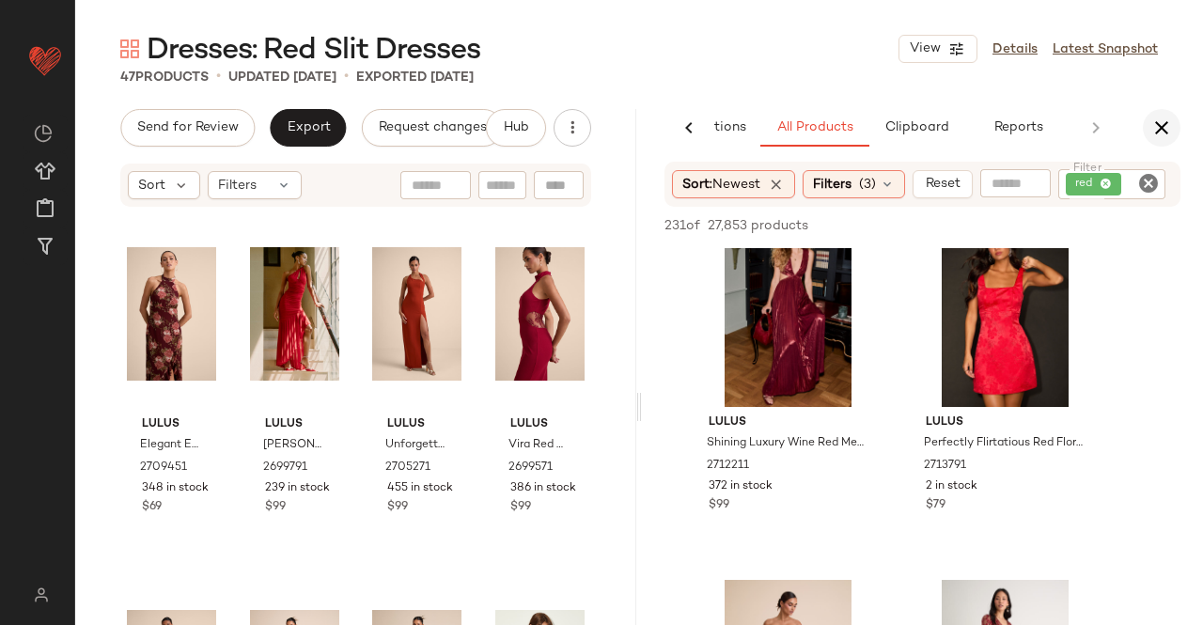
click at [1165, 130] on icon "button" at bounding box center [1161, 128] width 23 height 23
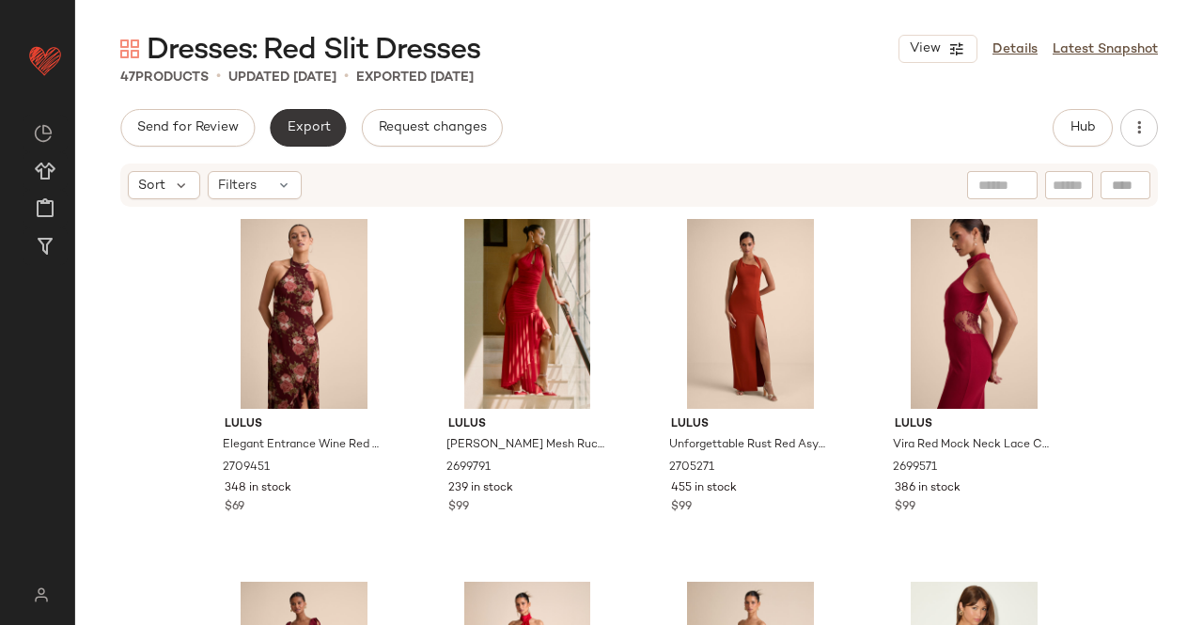
click at [278, 120] on button "Export" at bounding box center [308, 128] width 76 height 38
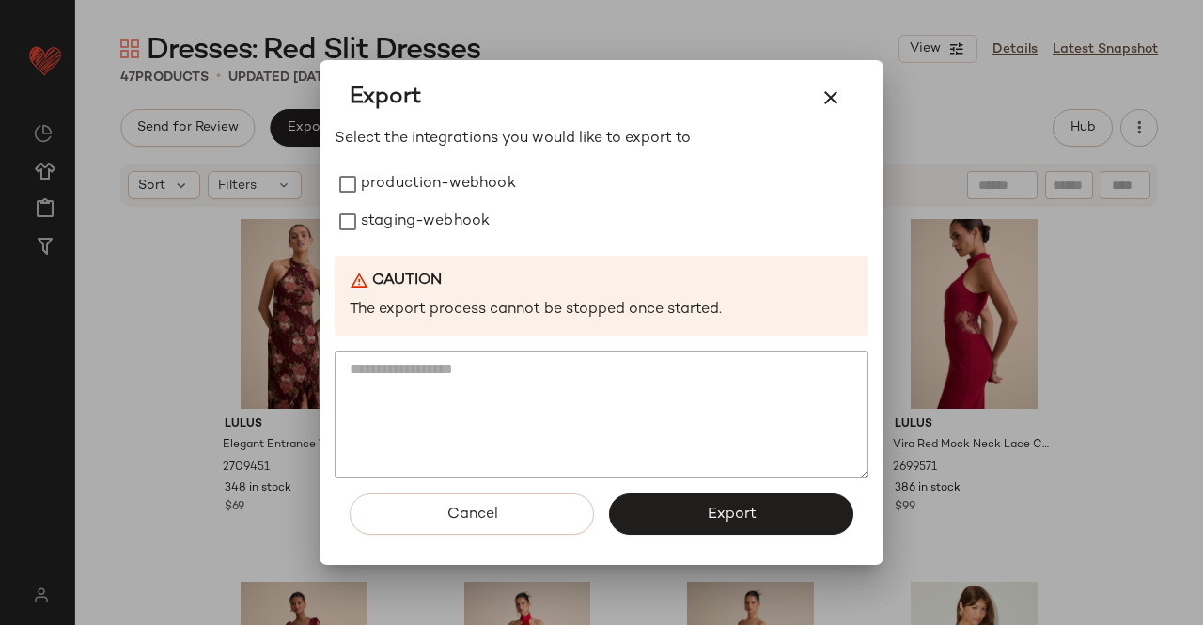
click at [409, 180] on label "production-webhook" at bounding box center [438, 184] width 155 height 38
click at [402, 211] on label "staging-webhook" at bounding box center [425, 222] width 129 height 38
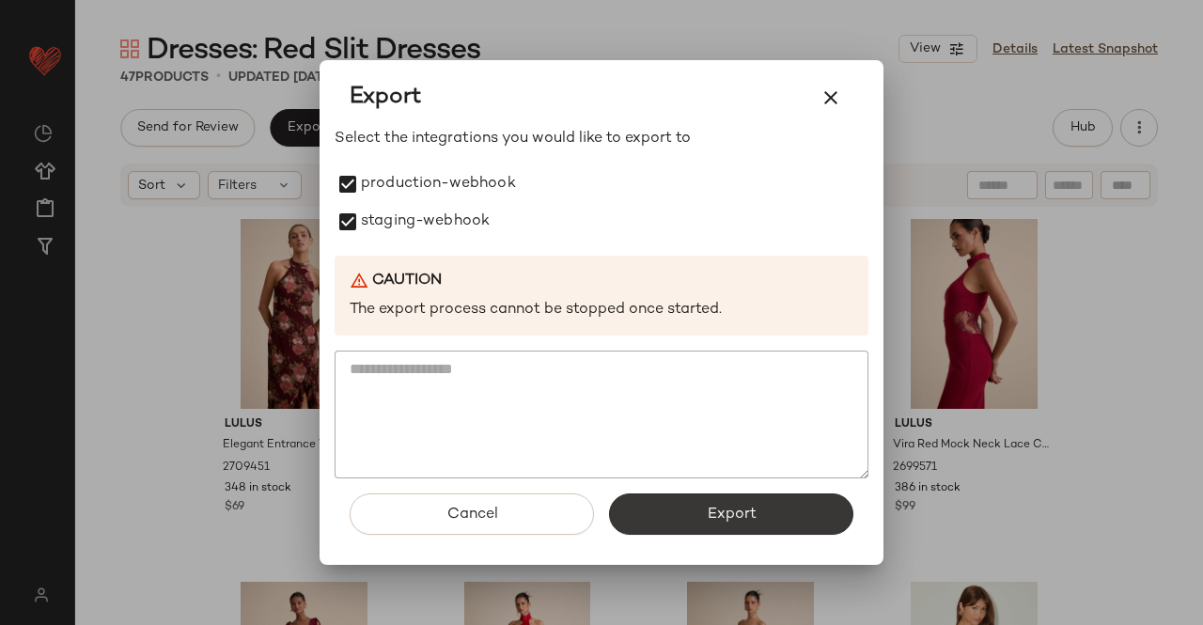
click at [769, 524] on button "Export" at bounding box center [731, 513] width 244 height 41
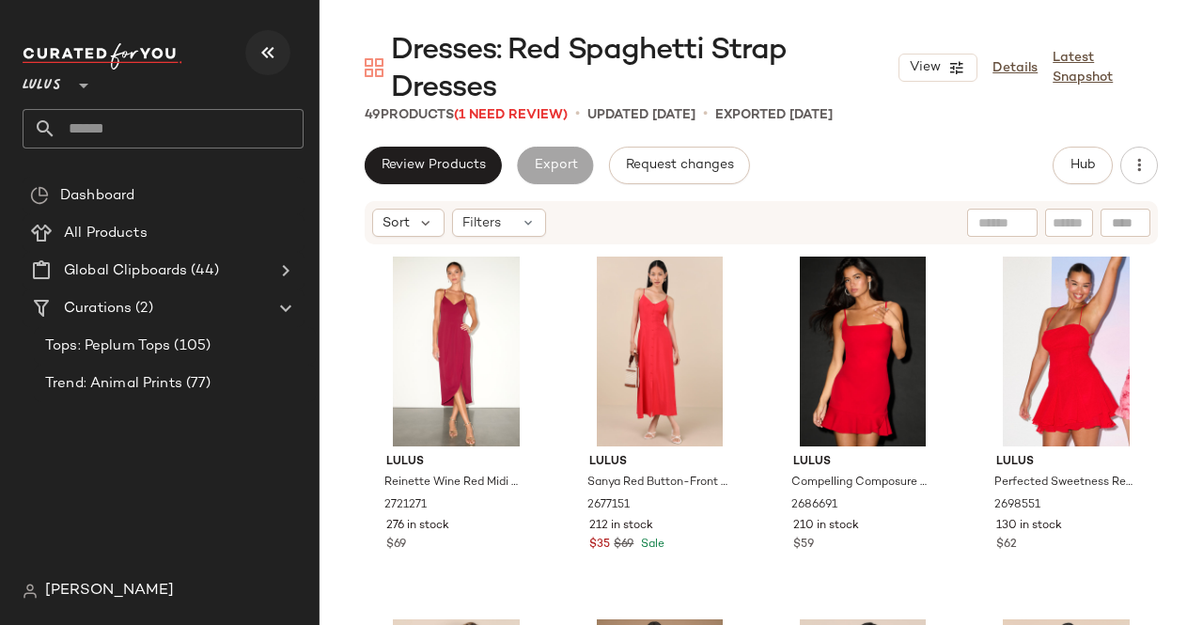
click at [273, 46] on icon "button" at bounding box center [268, 52] width 23 height 23
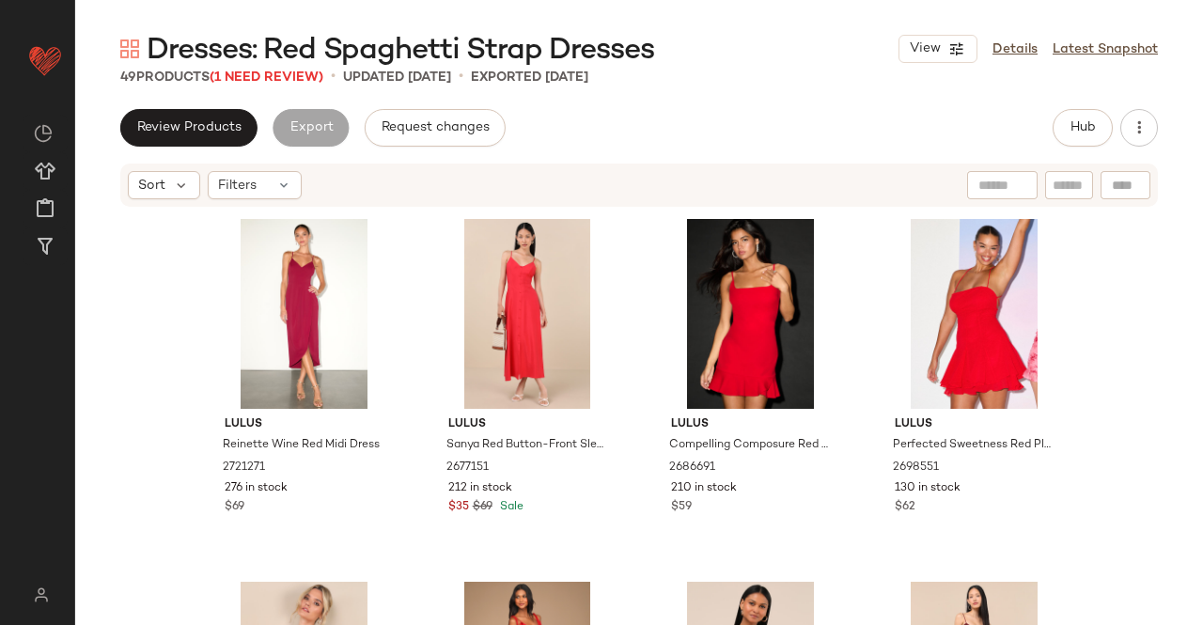
click at [303, 69] on span "Dresses: Red Spaghetti Strap Dresses" at bounding box center [401, 51] width 508 height 38
click at [303, 65] on span "Dresses: Red Spaghetti Strap Dresses" at bounding box center [401, 51] width 508 height 38
click at [310, 76] on span "(1 Need Review)" at bounding box center [267, 77] width 114 height 14
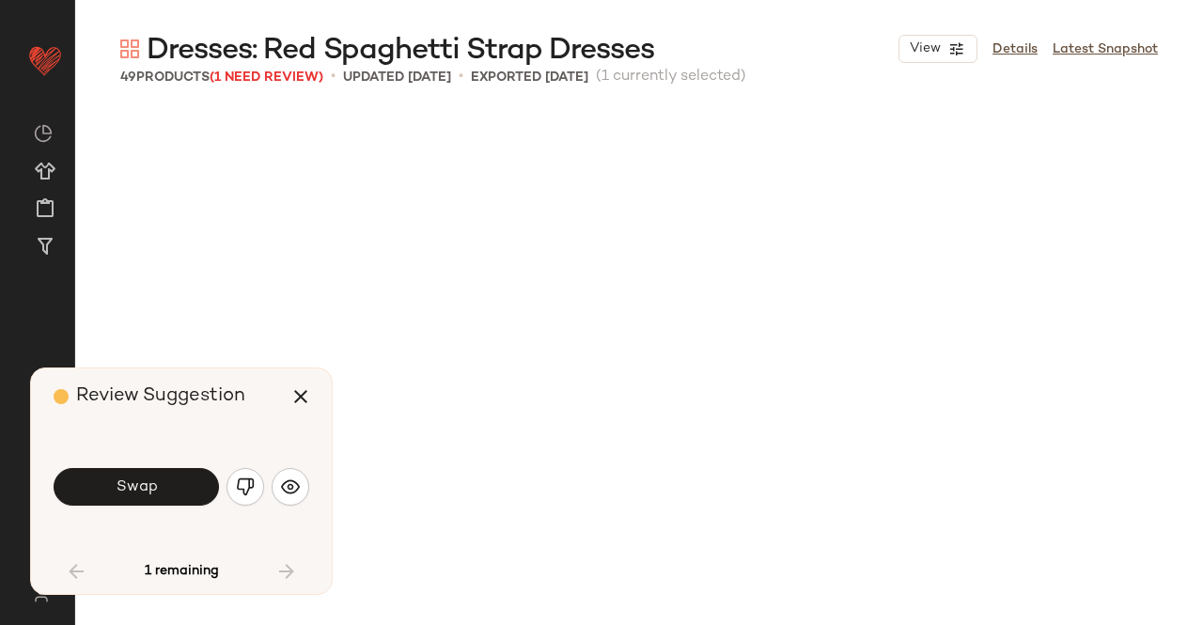
scroll to position [1103, 0]
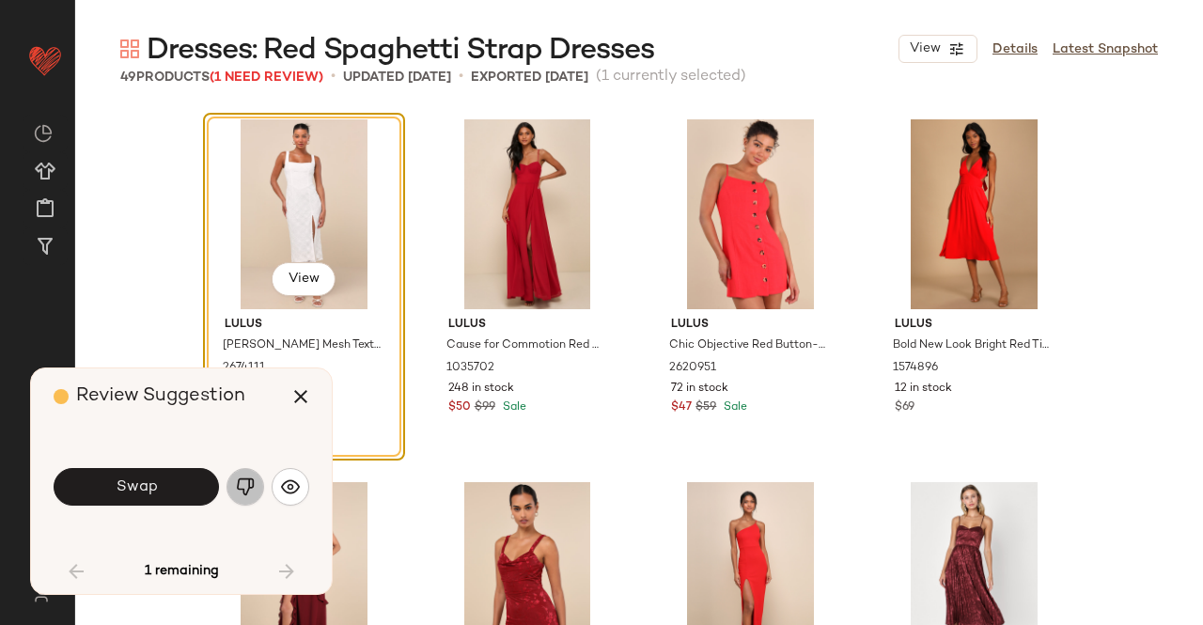
click at [234, 493] on button "button" at bounding box center [246, 487] width 38 height 38
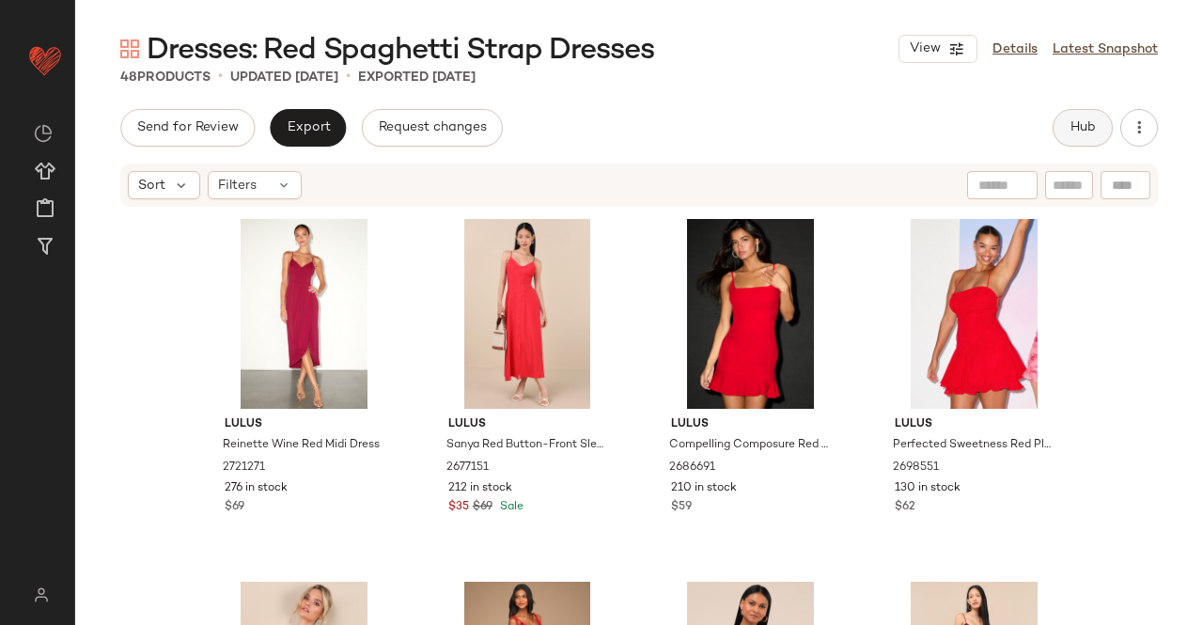
click at [1080, 130] on span "Hub" at bounding box center [1083, 127] width 26 height 15
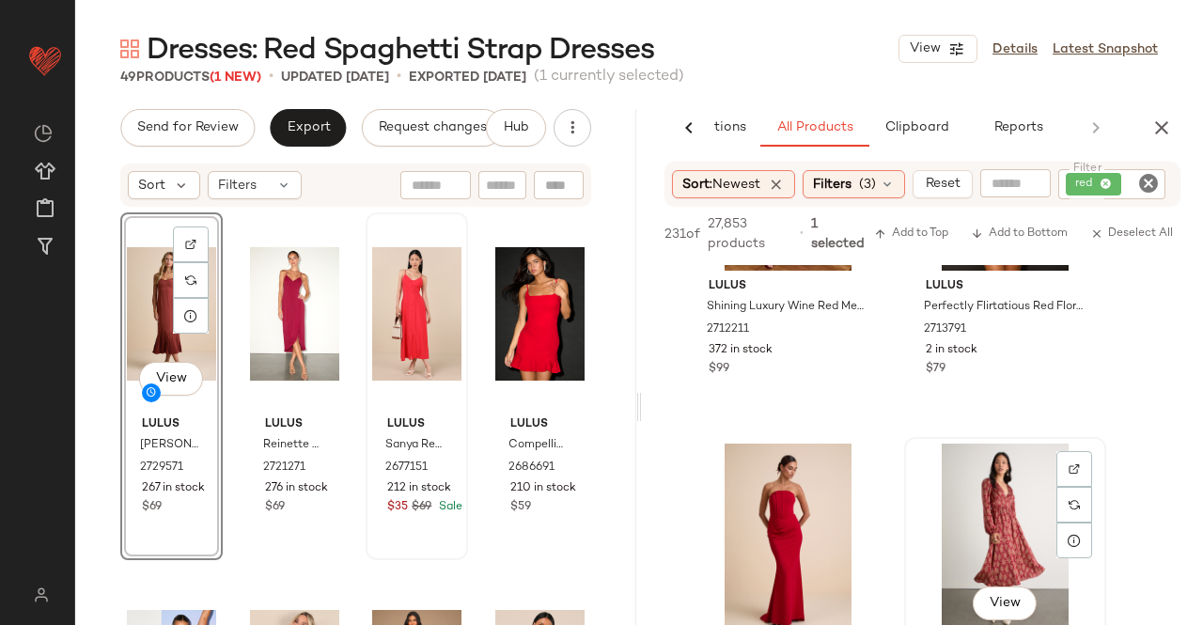
scroll to position [4136, 0]
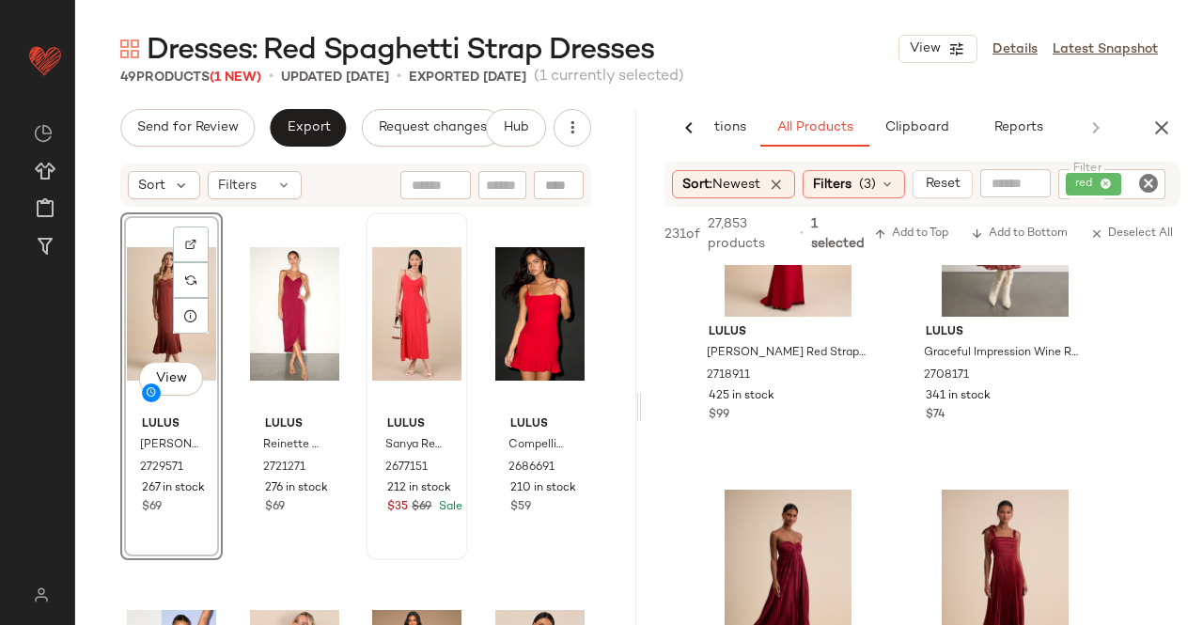
drag, startPoint x: 1166, startPoint y: 127, endPoint x: 868, endPoint y: 155, distance: 300.2
click at [1168, 129] on icon "button" at bounding box center [1161, 128] width 23 height 23
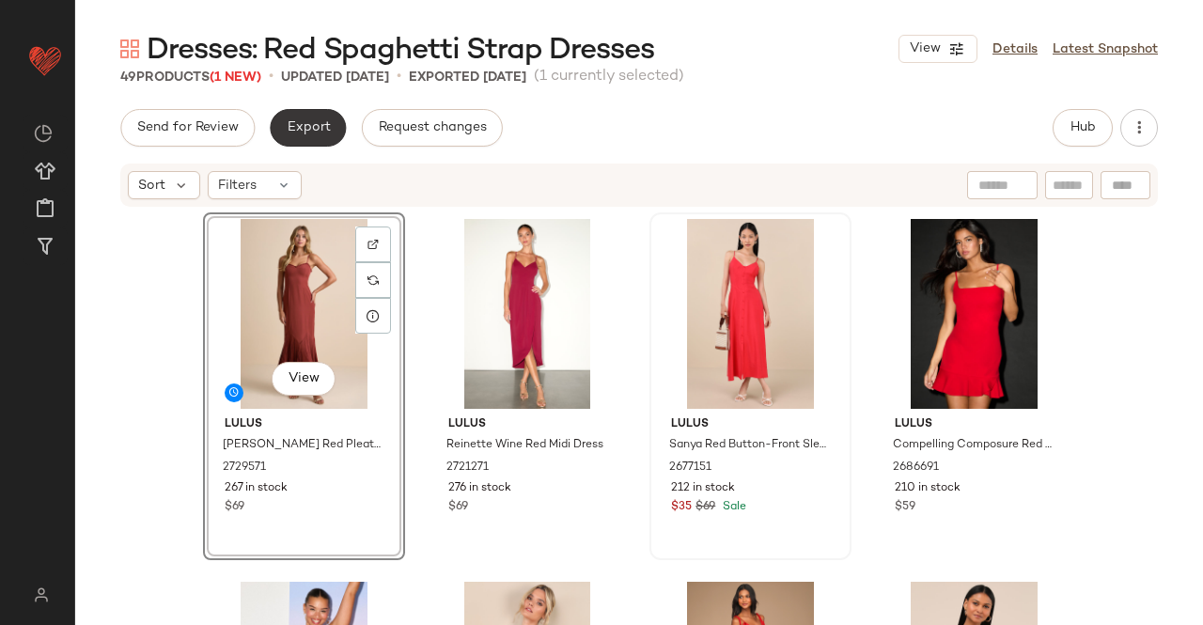
click at [299, 139] on button "Export" at bounding box center [308, 128] width 76 height 38
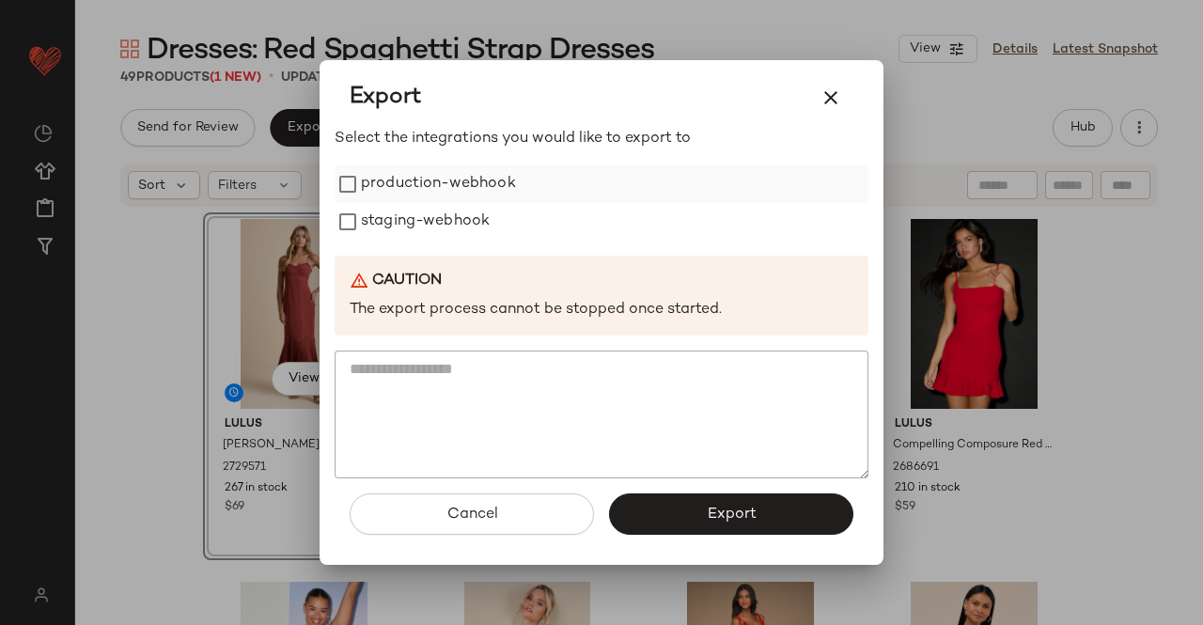
click at [481, 184] on label "production-webhook" at bounding box center [438, 184] width 155 height 38
click at [443, 211] on label "staging-webhook" at bounding box center [425, 222] width 129 height 38
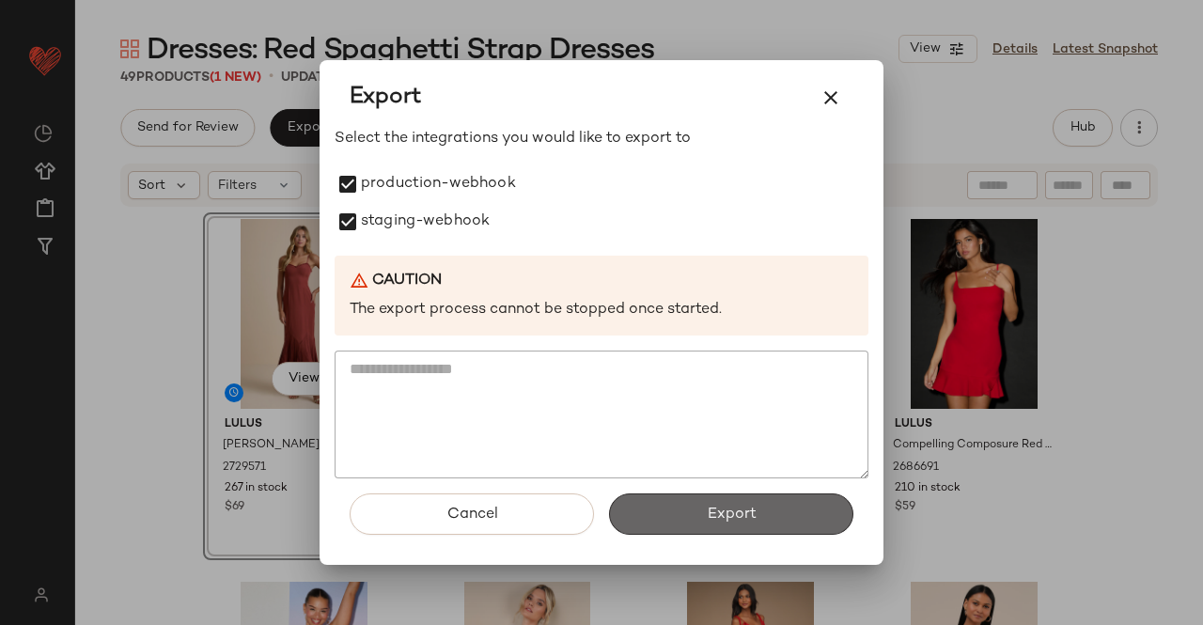
click at [786, 514] on button "Export" at bounding box center [731, 513] width 244 height 41
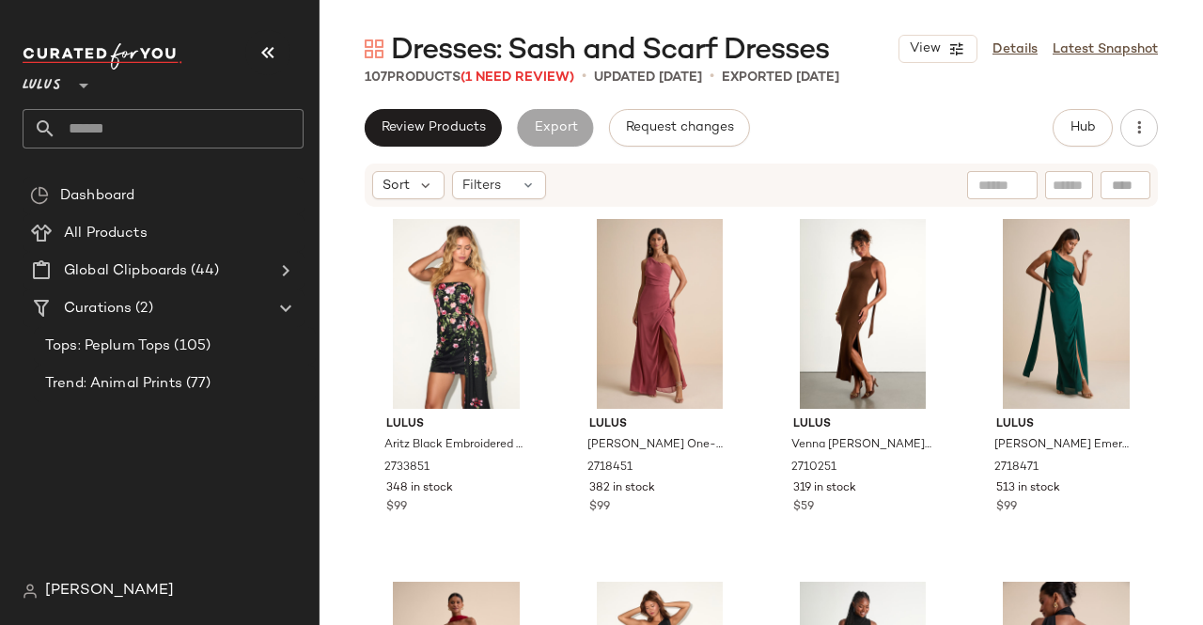
click at [245, 45] on div at bounding box center [163, 56] width 281 height 26
click at [259, 50] on icon "button" at bounding box center [268, 52] width 23 height 23
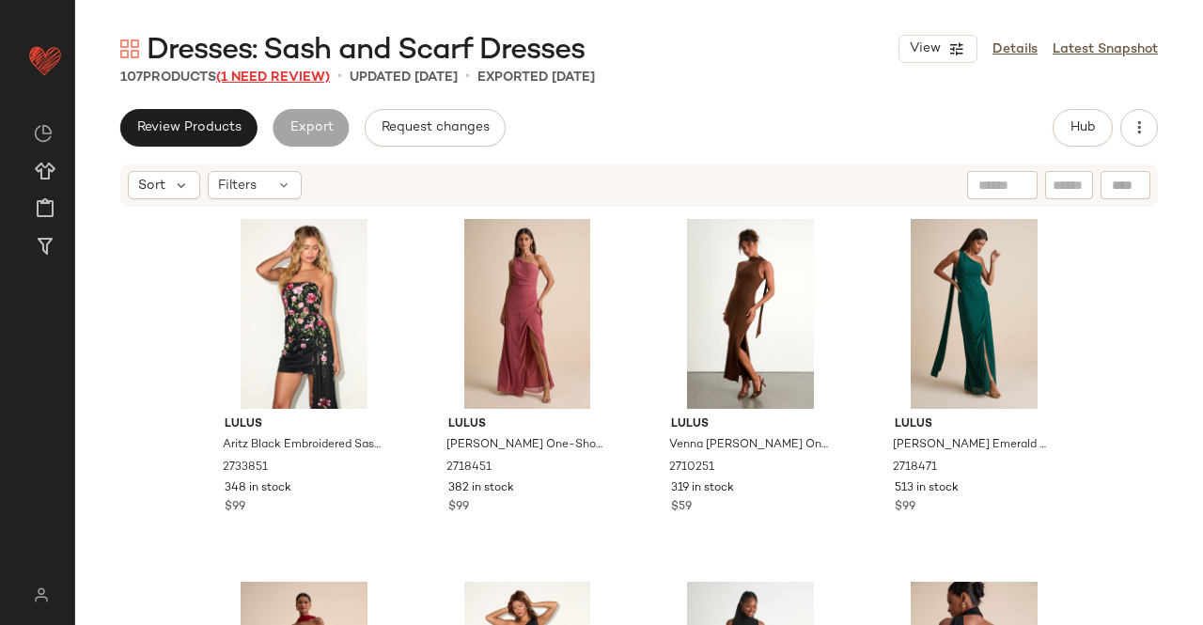
drag, startPoint x: 299, startPoint y: 76, endPoint x: 289, endPoint y: 78, distance: 9.6
click at [299, 76] on span "(1 Need Review)" at bounding box center [273, 77] width 114 height 14
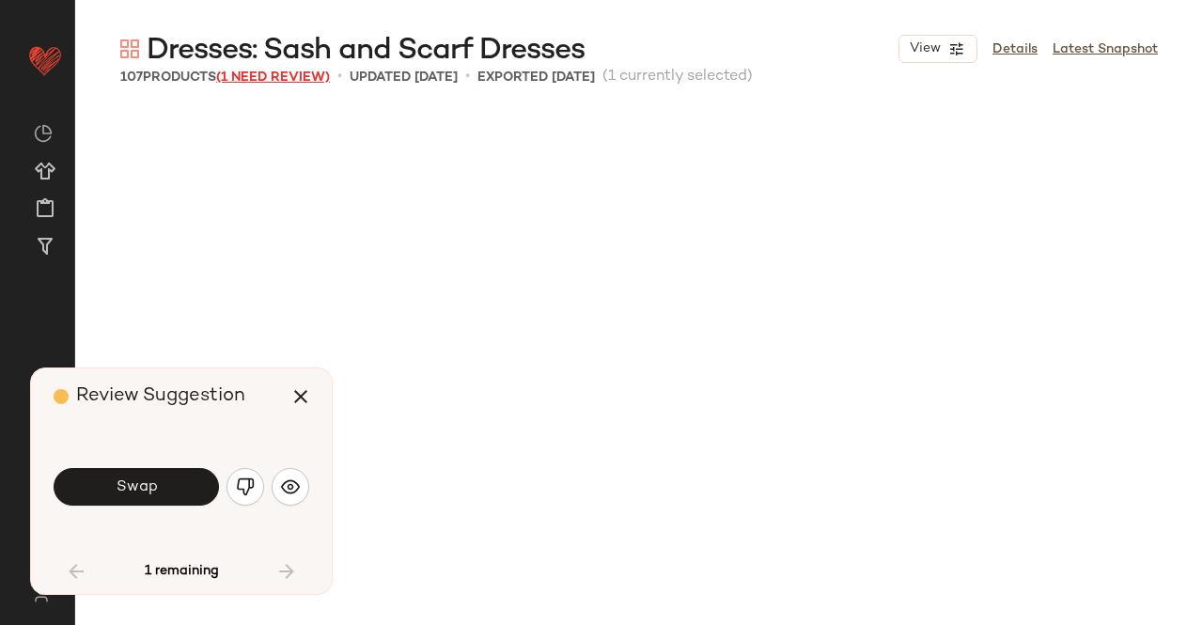
scroll to position [1103, 0]
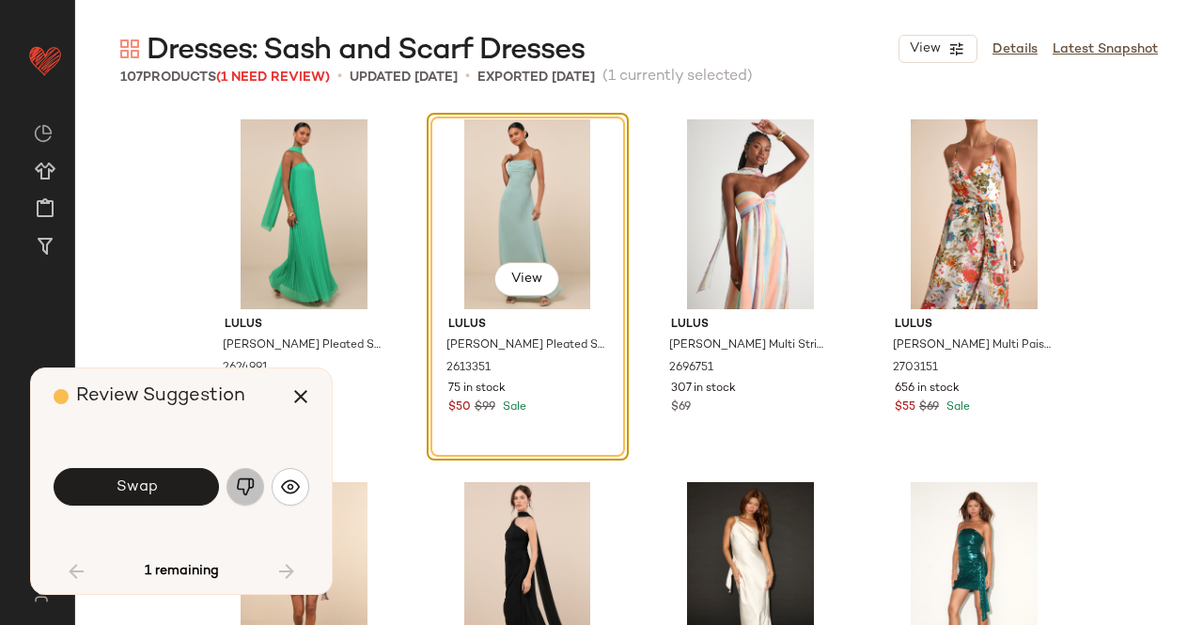
click at [241, 493] on img "button" at bounding box center [245, 486] width 19 height 19
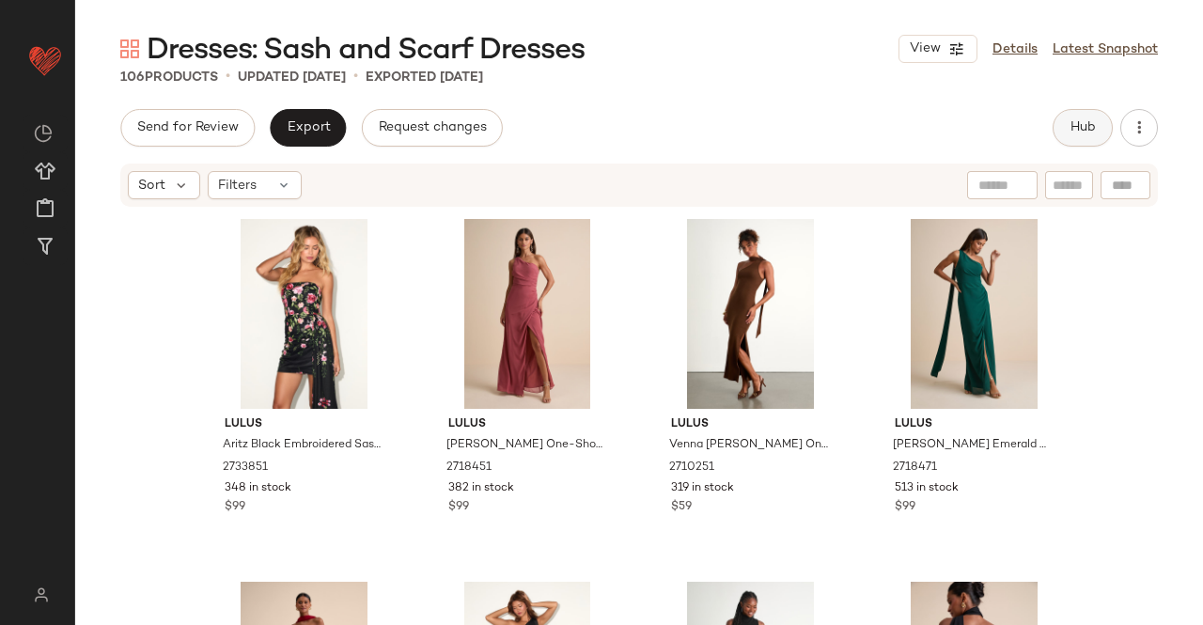
click at [1079, 120] on span "Hub" at bounding box center [1083, 127] width 26 height 15
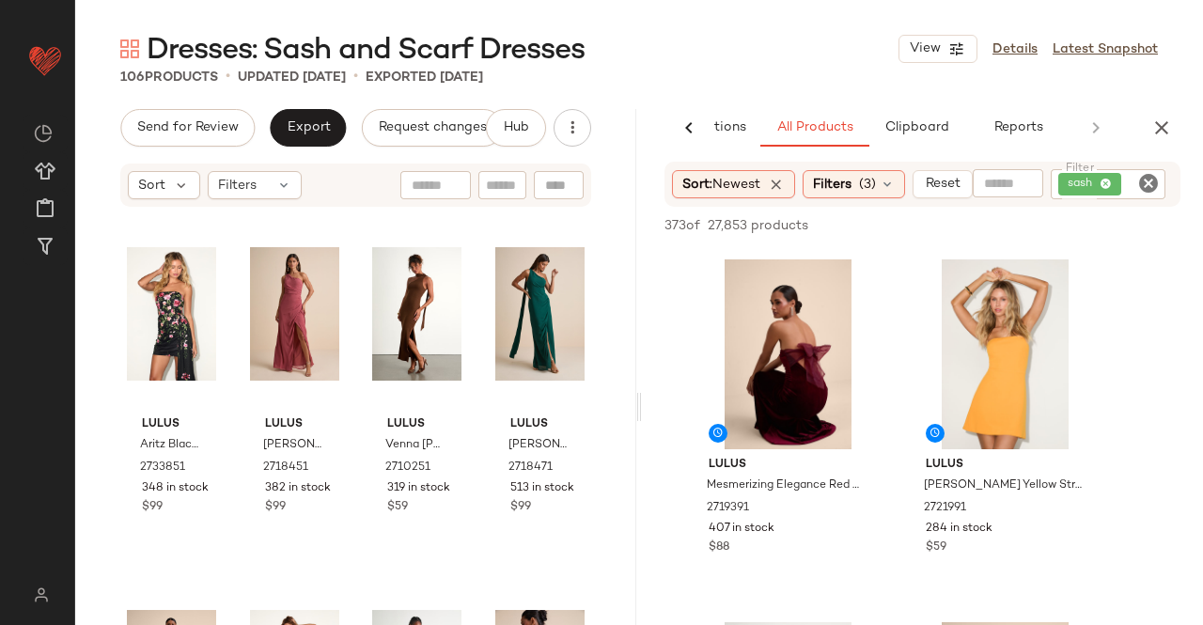
scroll to position [188, 0]
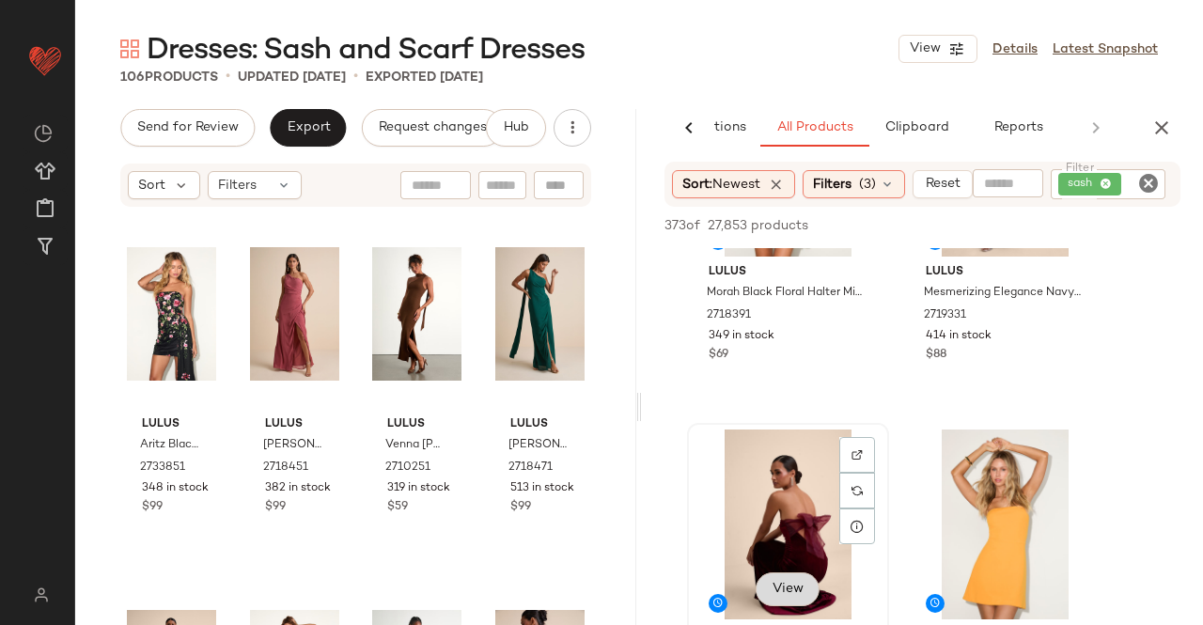
click at [800, 600] on button "View" at bounding box center [788, 589] width 64 height 34
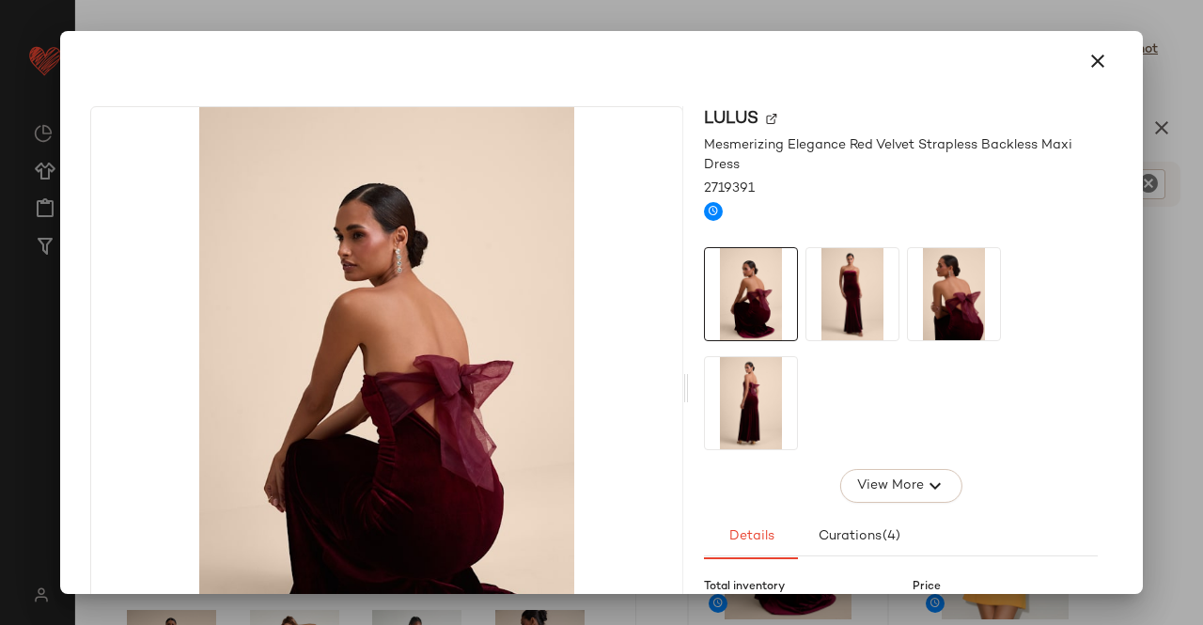
drag, startPoint x: 822, startPoint y: 275, endPoint x: 915, endPoint y: 281, distance: 93.2
click at [822, 274] on img at bounding box center [852, 294] width 92 height 92
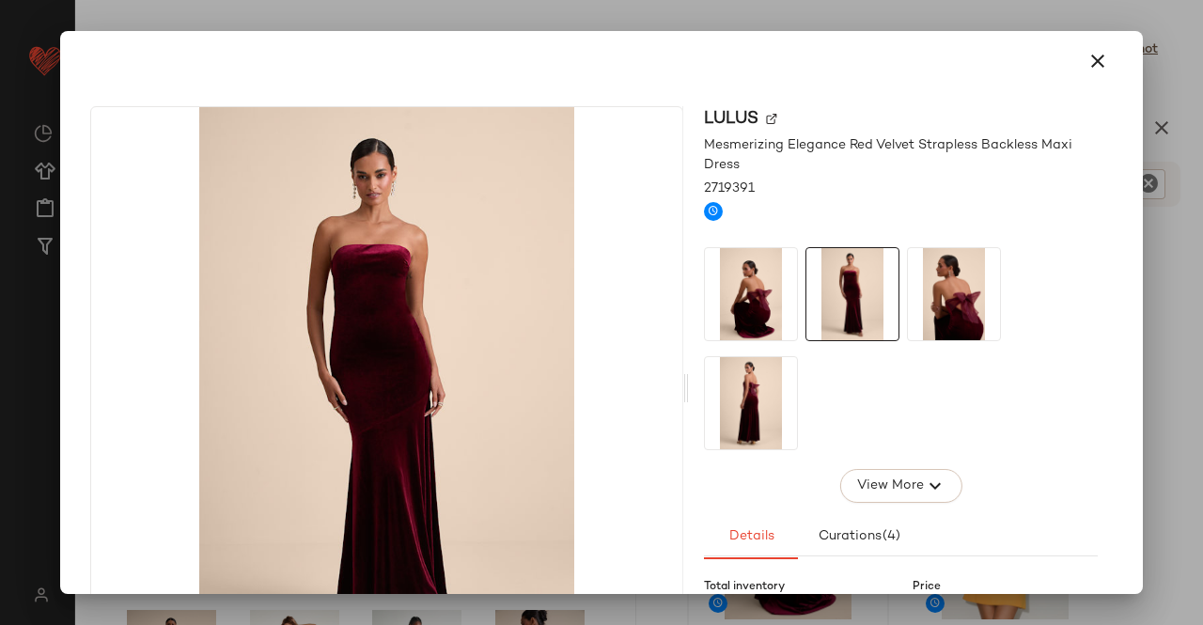
click at [989, 288] on img at bounding box center [954, 294] width 92 height 92
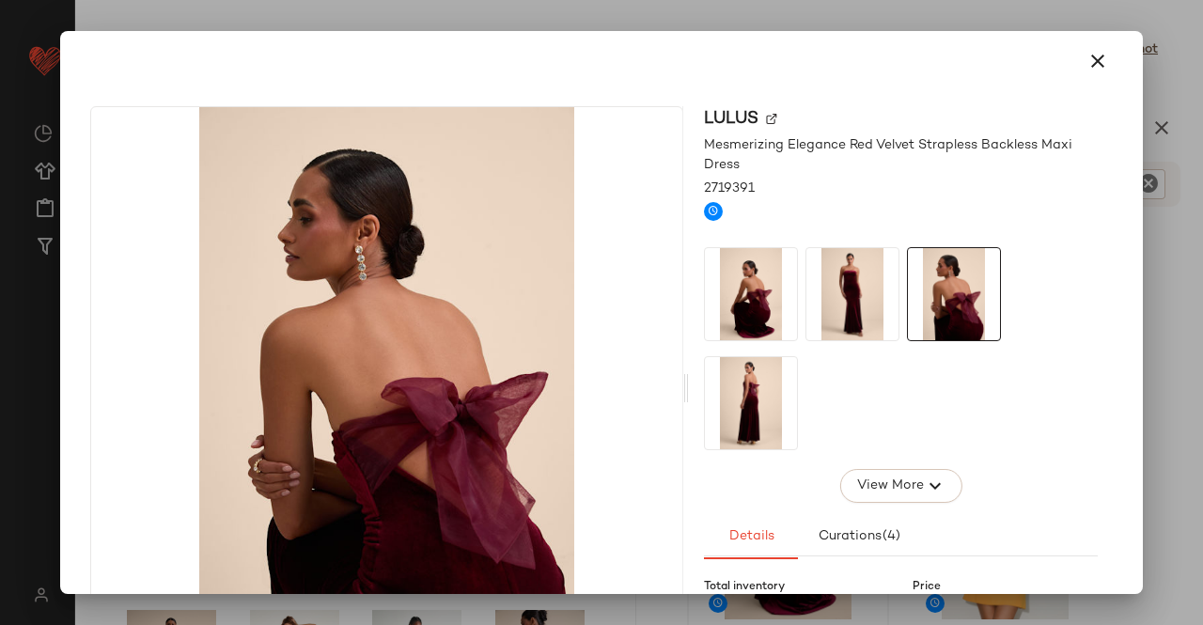
click at [1202, 253] on div at bounding box center [601, 312] width 1203 height 625
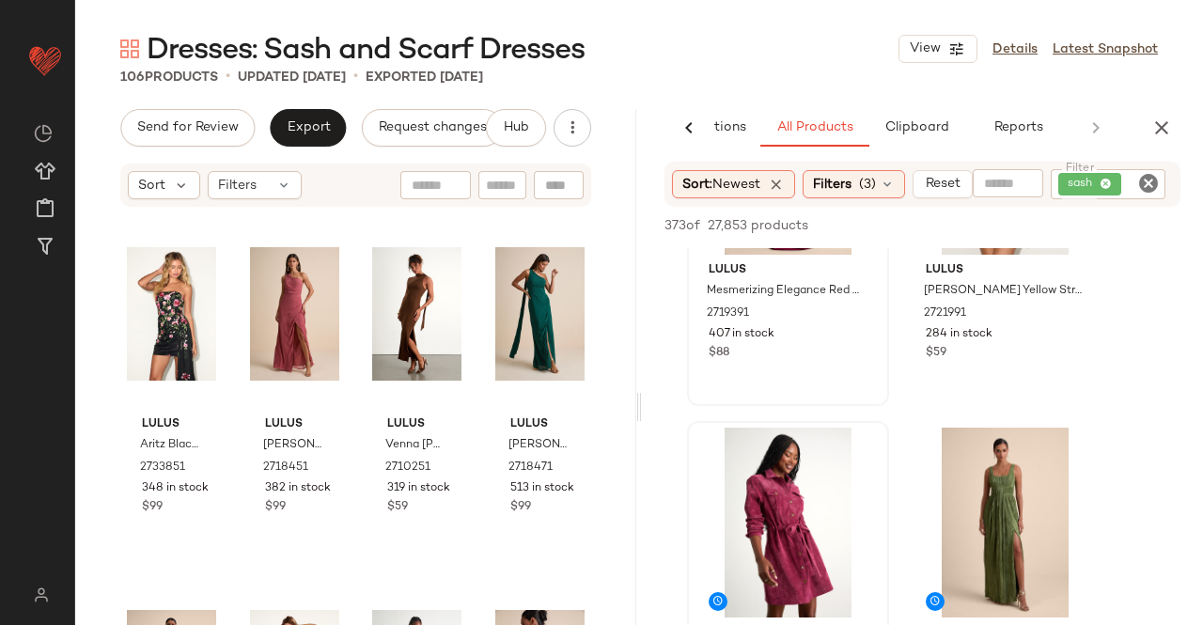
scroll to position [752, 0]
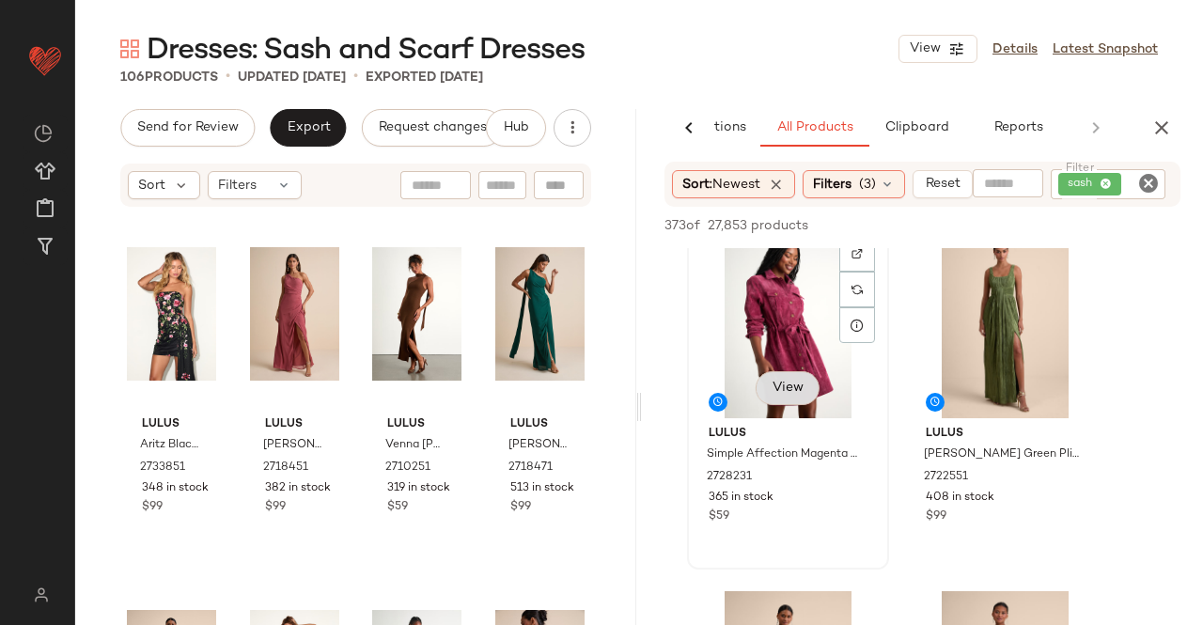
click at [792, 382] on span "View" at bounding box center [788, 388] width 32 height 15
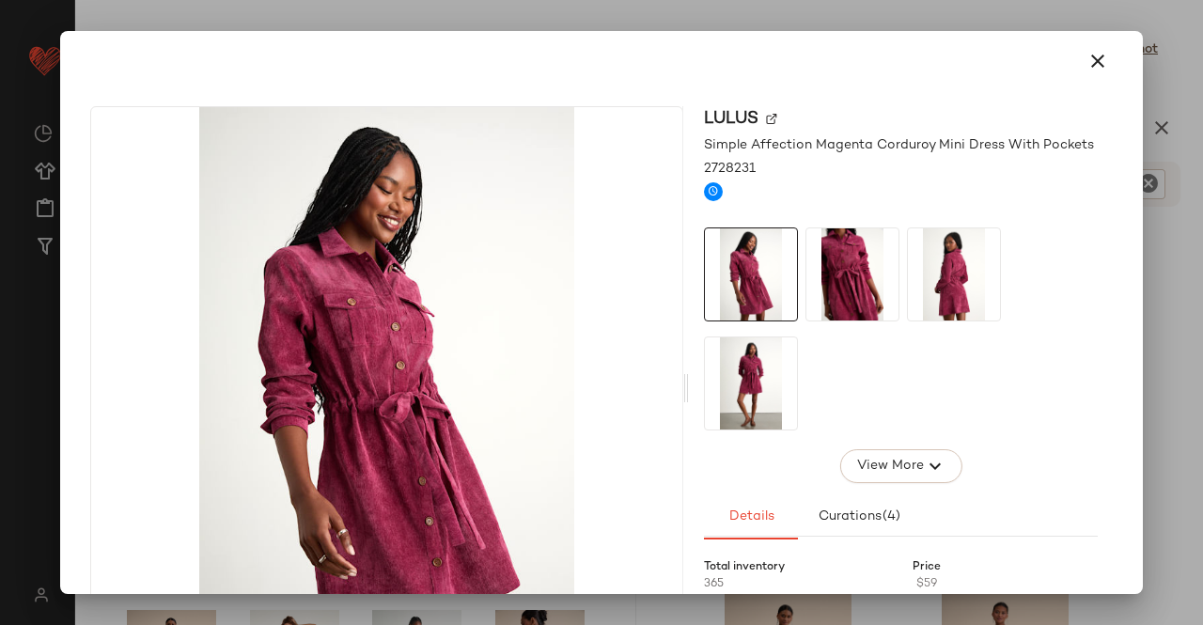
click at [848, 281] on img at bounding box center [852, 274] width 92 height 92
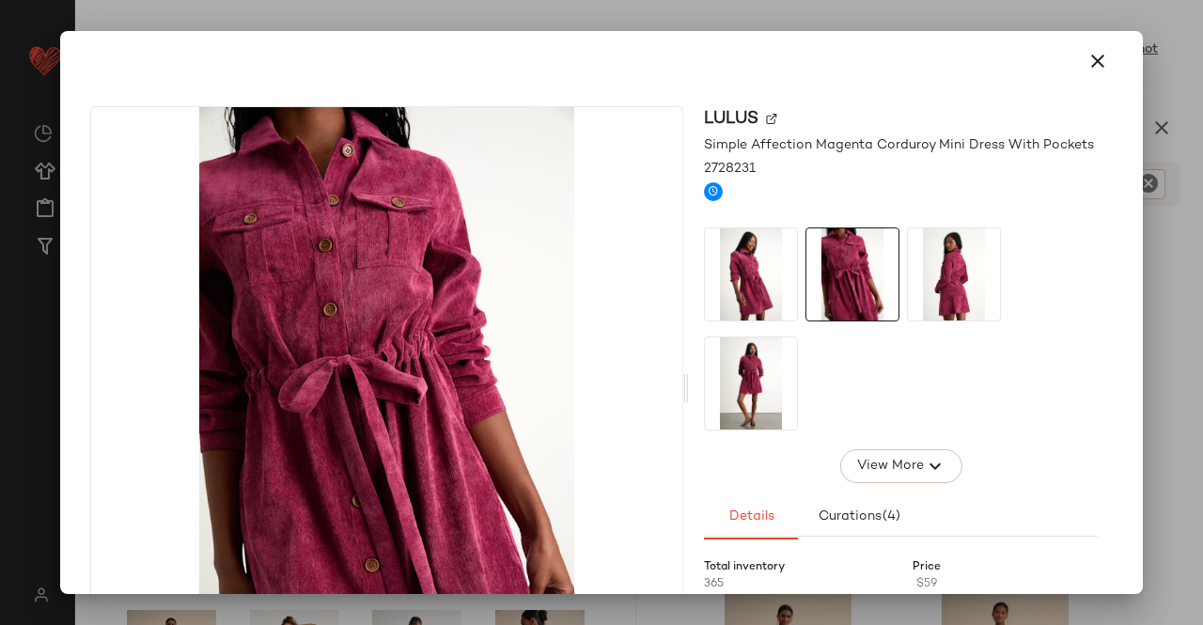
click at [974, 289] on img at bounding box center [954, 274] width 92 height 92
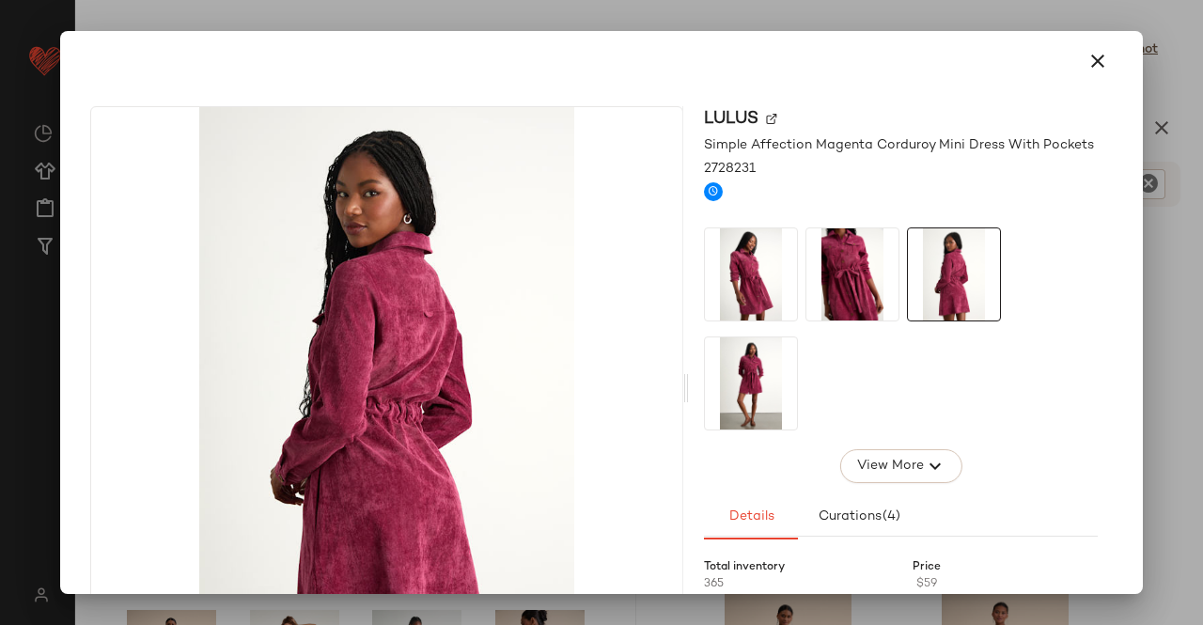
click at [1202, 257] on div at bounding box center [601, 312] width 1203 height 625
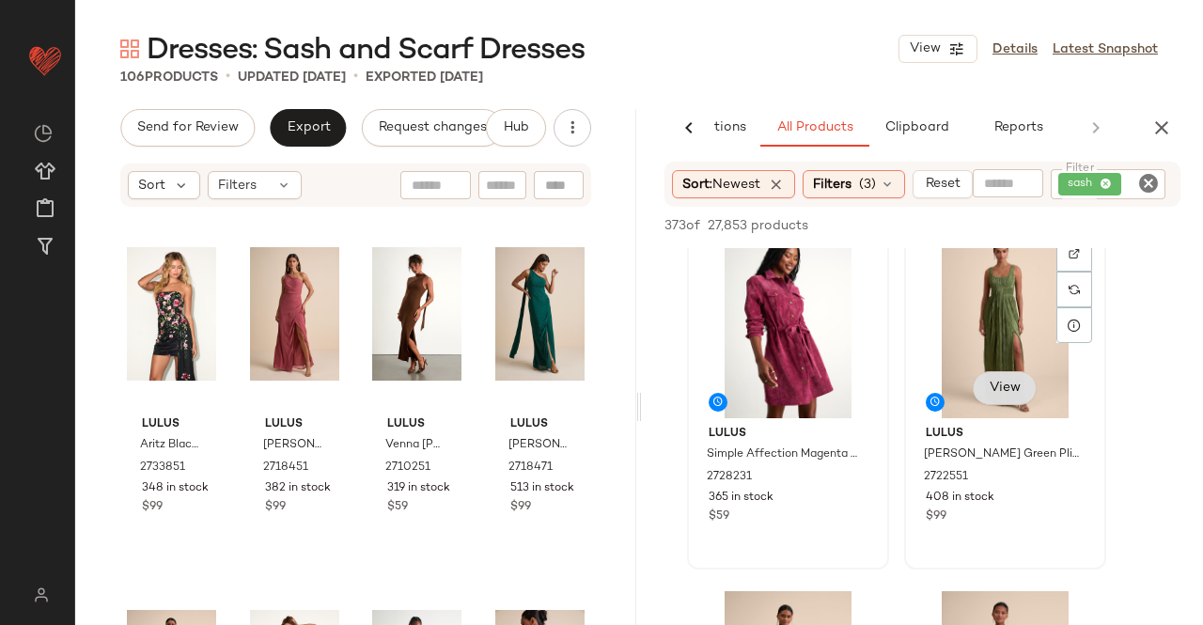
click at [989, 382] on span "View" at bounding box center [1005, 388] width 32 height 15
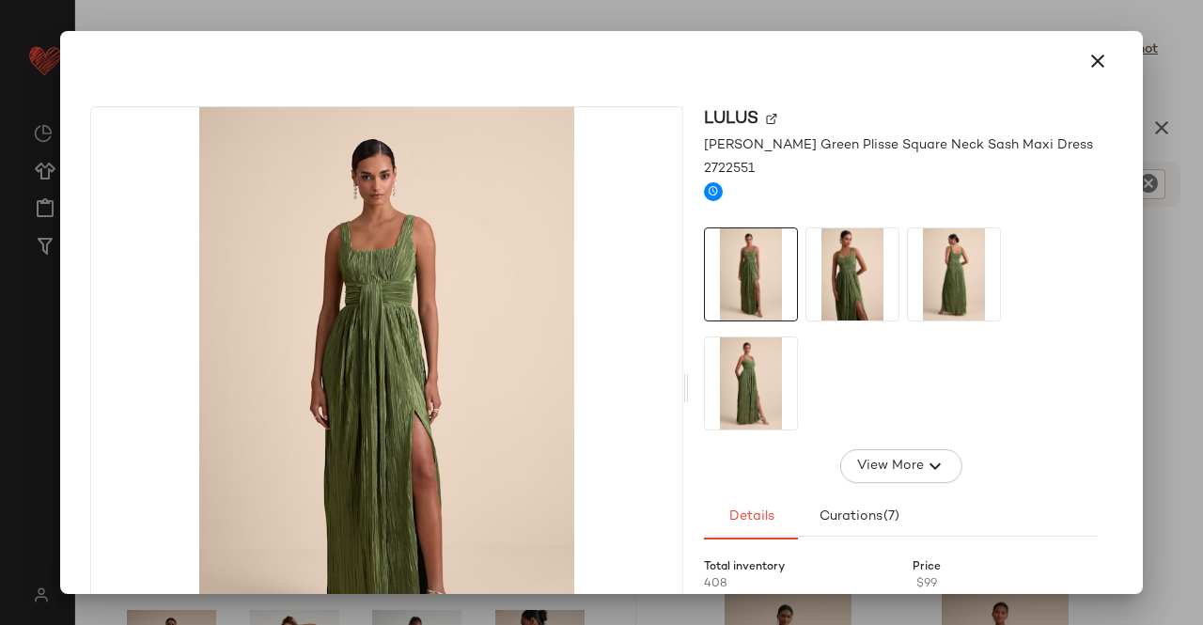
click at [842, 258] on img at bounding box center [852, 274] width 92 height 92
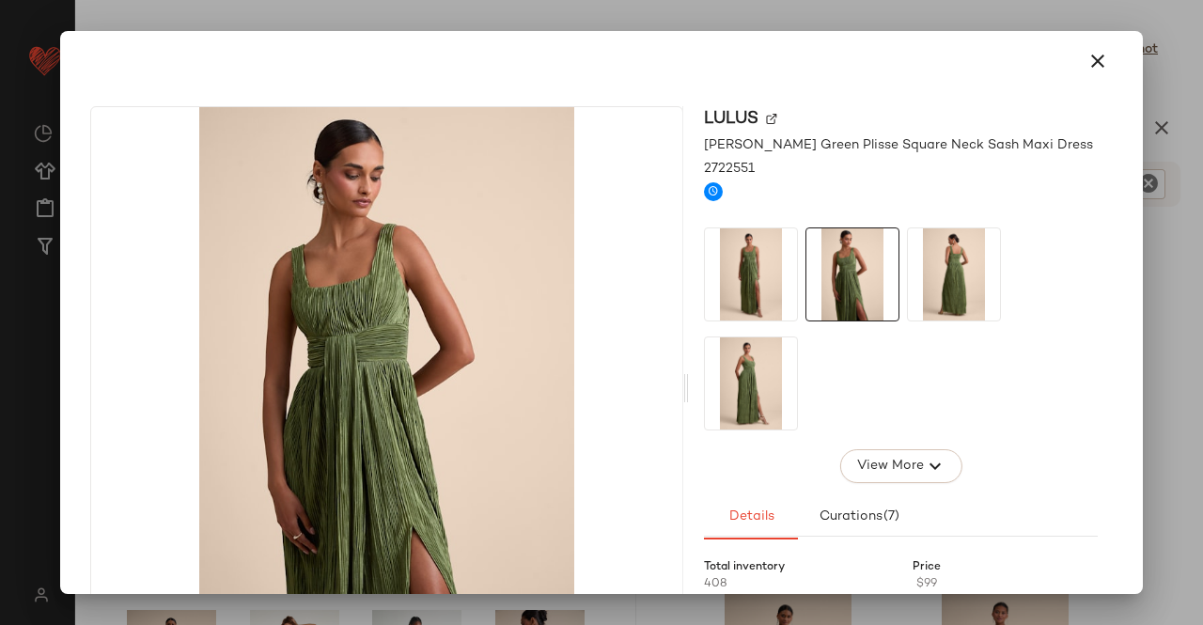
click at [952, 253] on img at bounding box center [954, 274] width 92 height 92
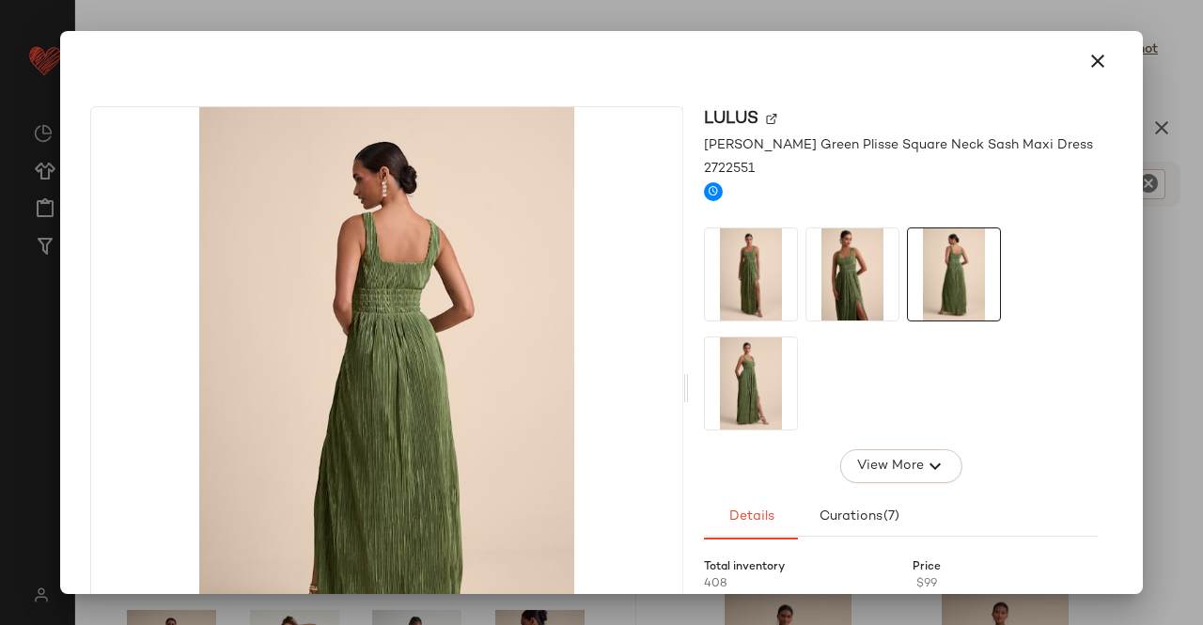
click at [1202, 283] on div at bounding box center [601, 312] width 1203 height 625
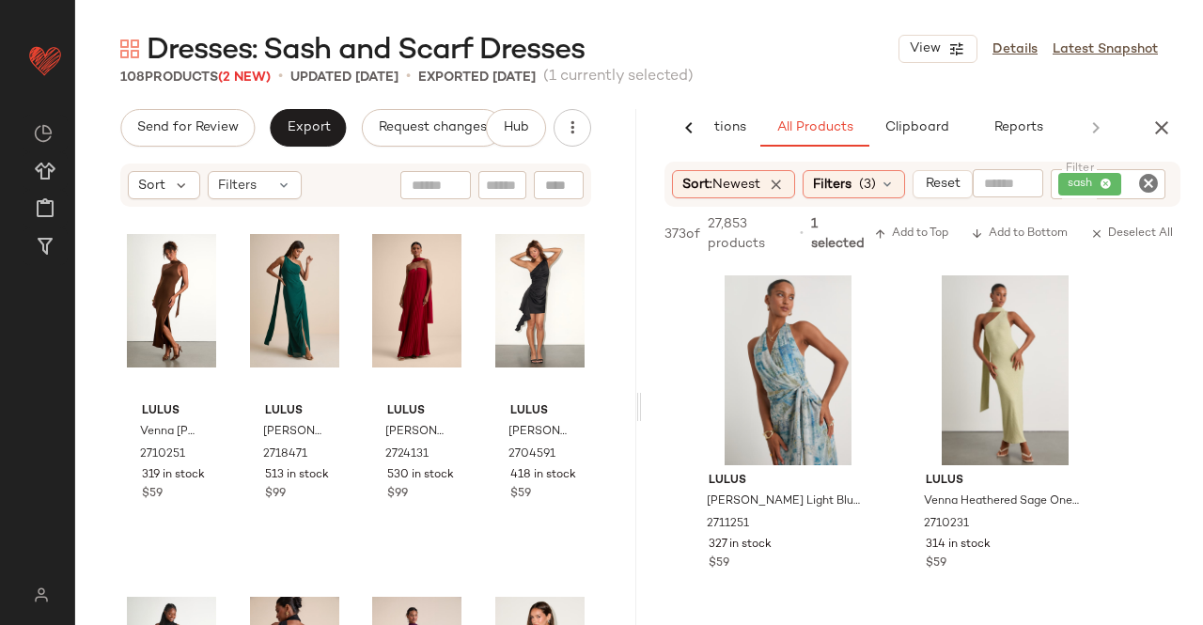
scroll to position [3854, 0]
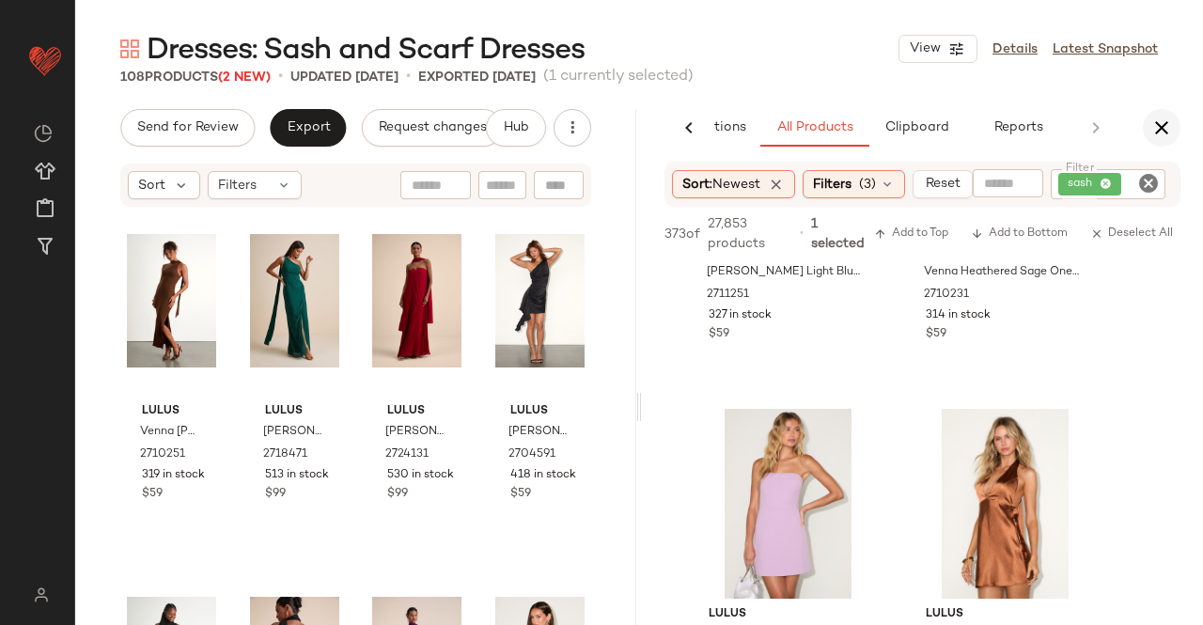
click at [1150, 117] on icon "button" at bounding box center [1161, 128] width 23 height 23
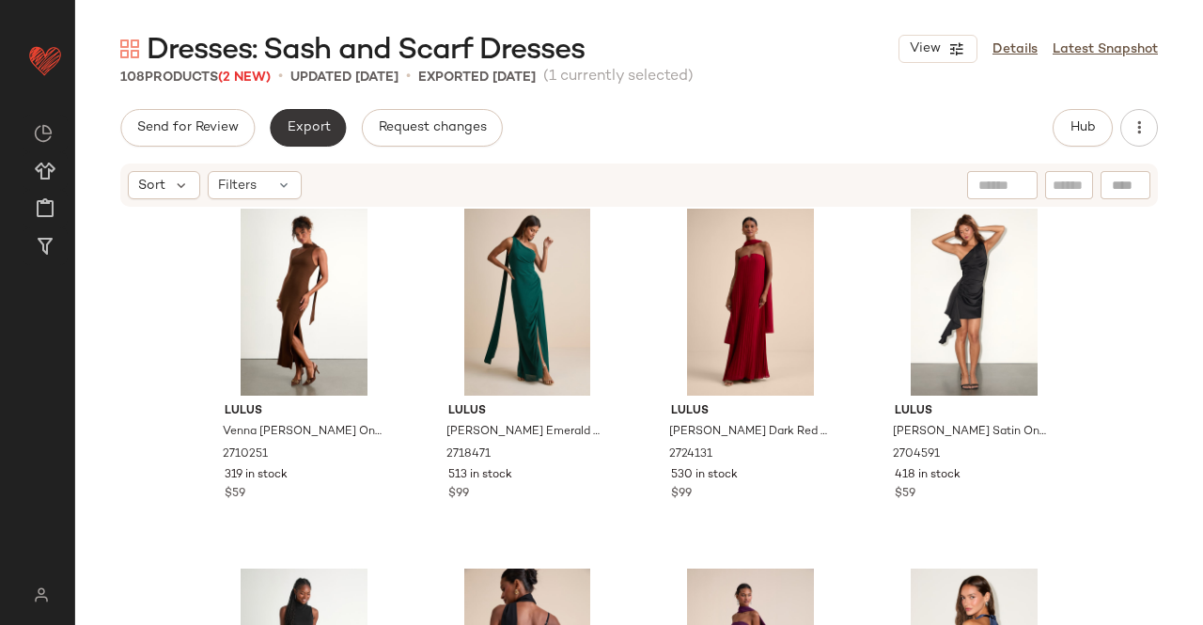
click at [274, 127] on button "Export" at bounding box center [308, 128] width 76 height 38
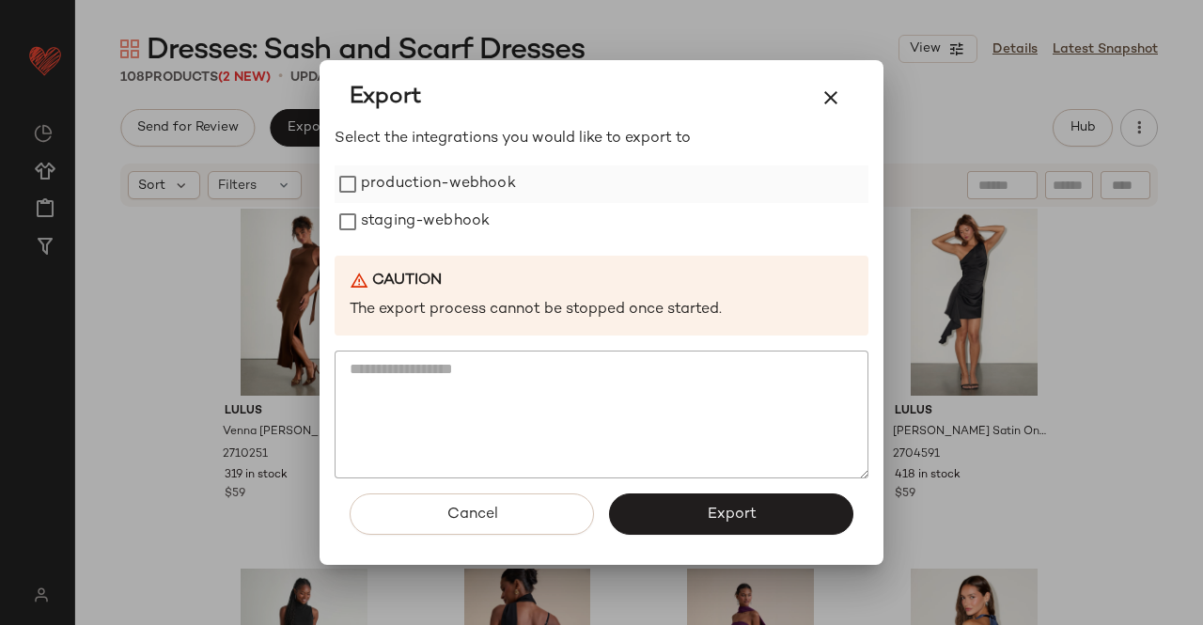
click at [482, 181] on label "production-webhook" at bounding box center [438, 184] width 155 height 38
click at [455, 229] on label "staging-webhook" at bounding box center [425, 222] width 129 height 38
click at [762, 489] on div "Cancel Export" at bounding box center [602, 521] width 534 height 86
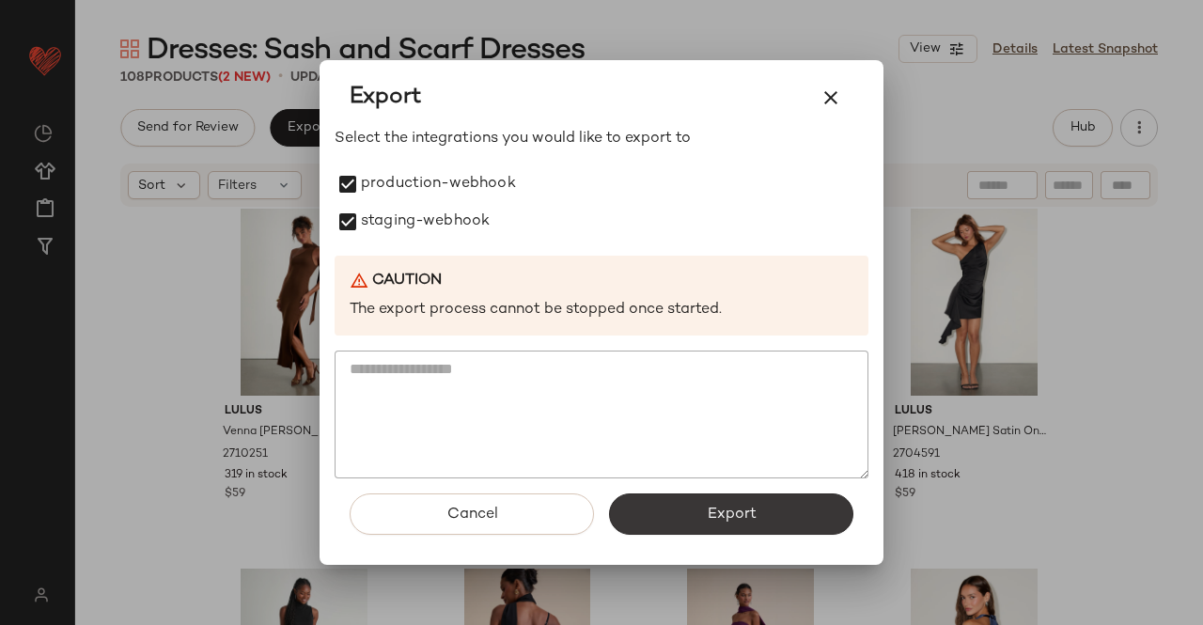
click at [755, 506] on span "Export" at bounding box center [731, 515] width 50 height 18
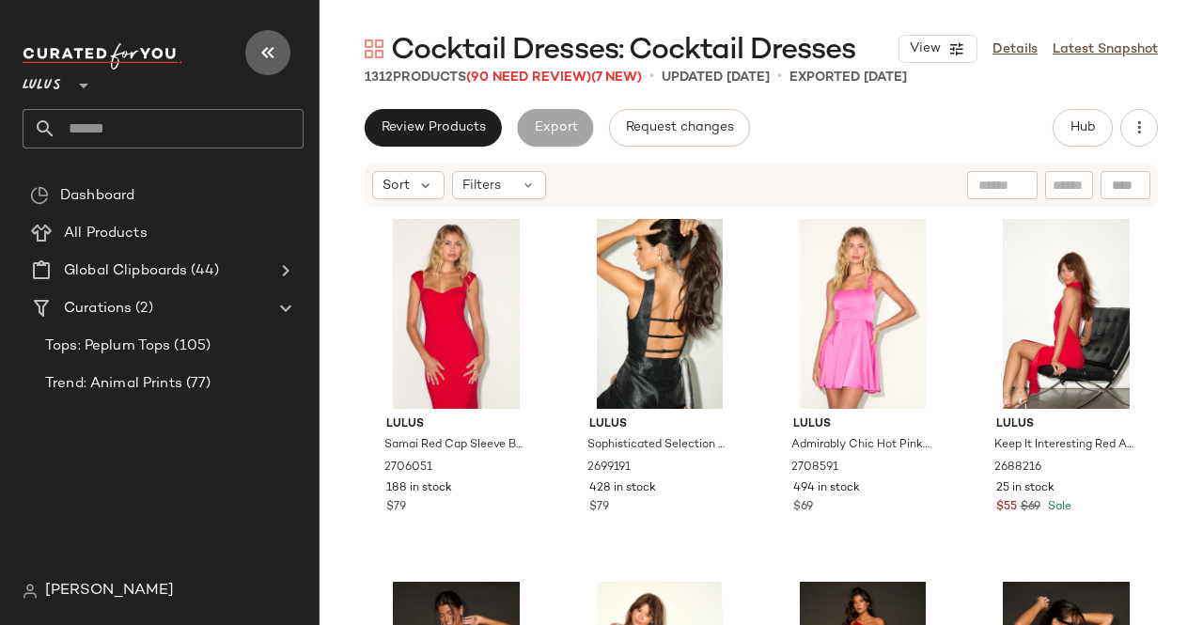
click at [273, 54] on icon "button" at bounding box center [268, 52] width 23 height 23
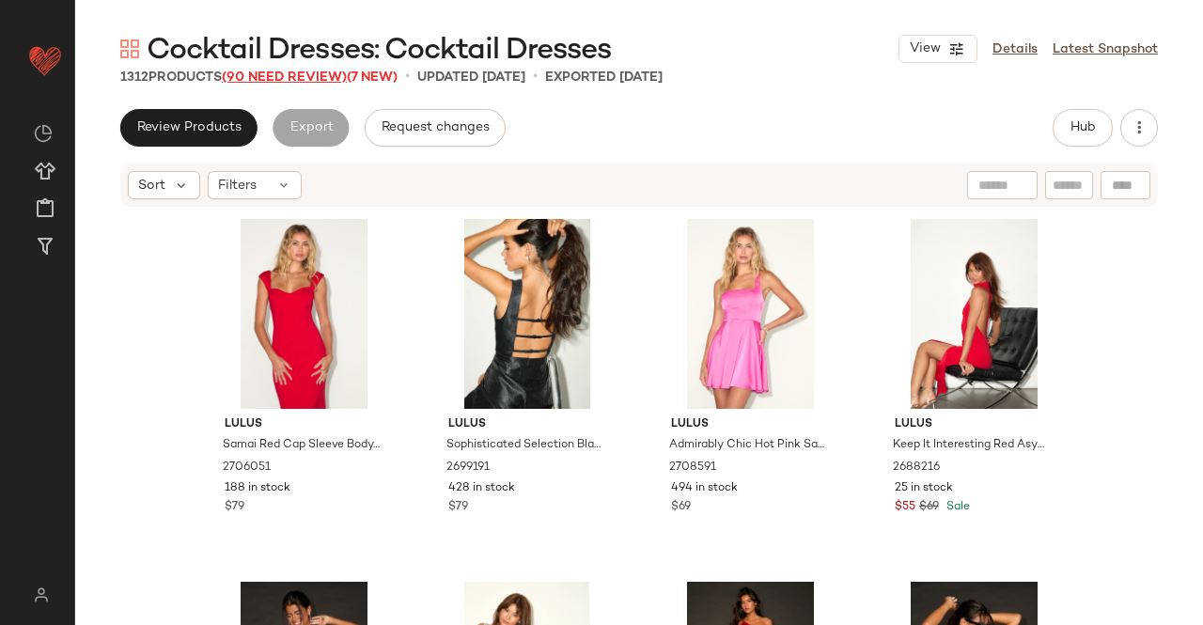
click at [323, 74] on span "(90 Need Review)" at bounding box center [284, 77] width 125 height 14
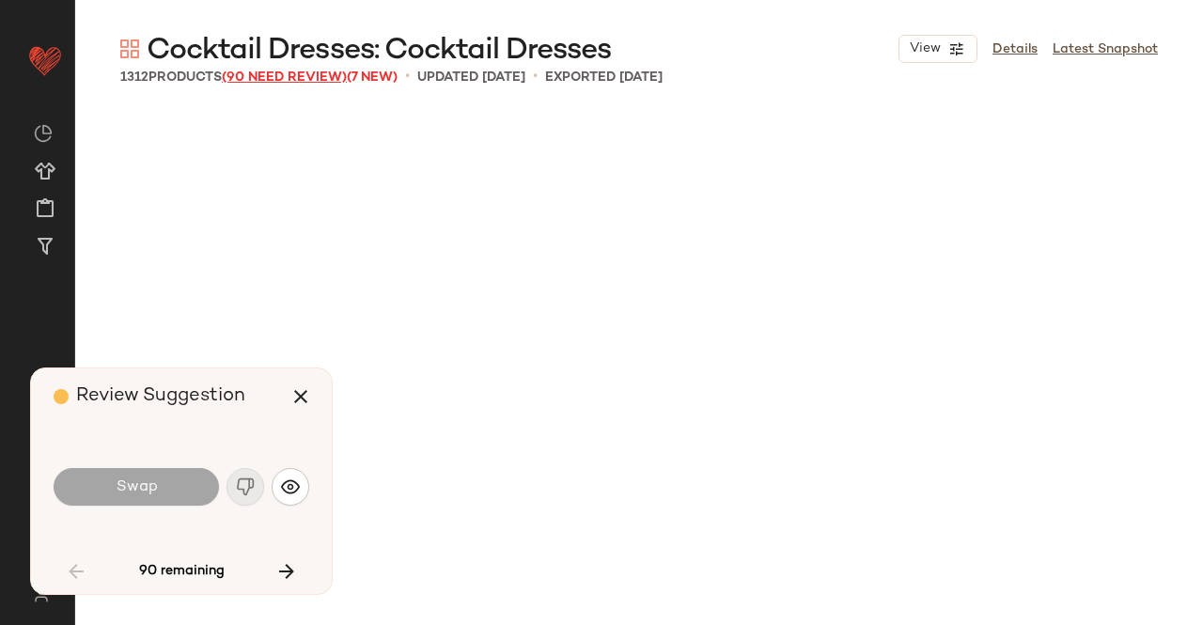
scroll to position [5442, 0]
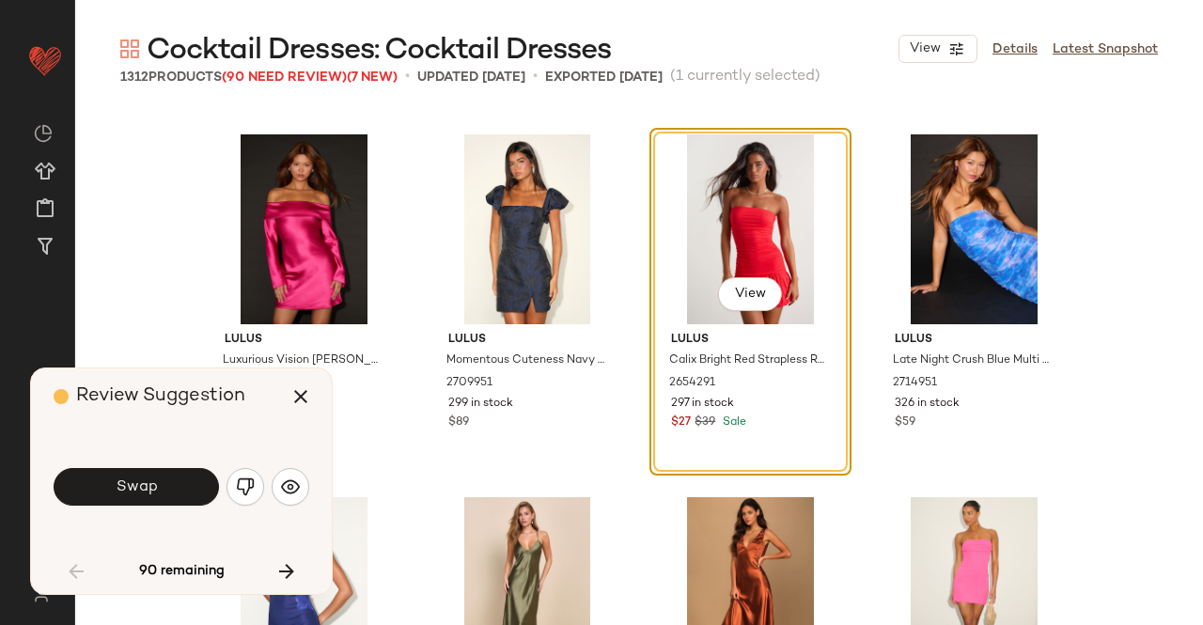
drag, startPoint x: 171, startPoint y: 489, endPoint x: 179, endPoint y: 466, distance: 23.8
click at [171, 488] on button "Swap" at bounding box center [136, 487] width 165 height 38
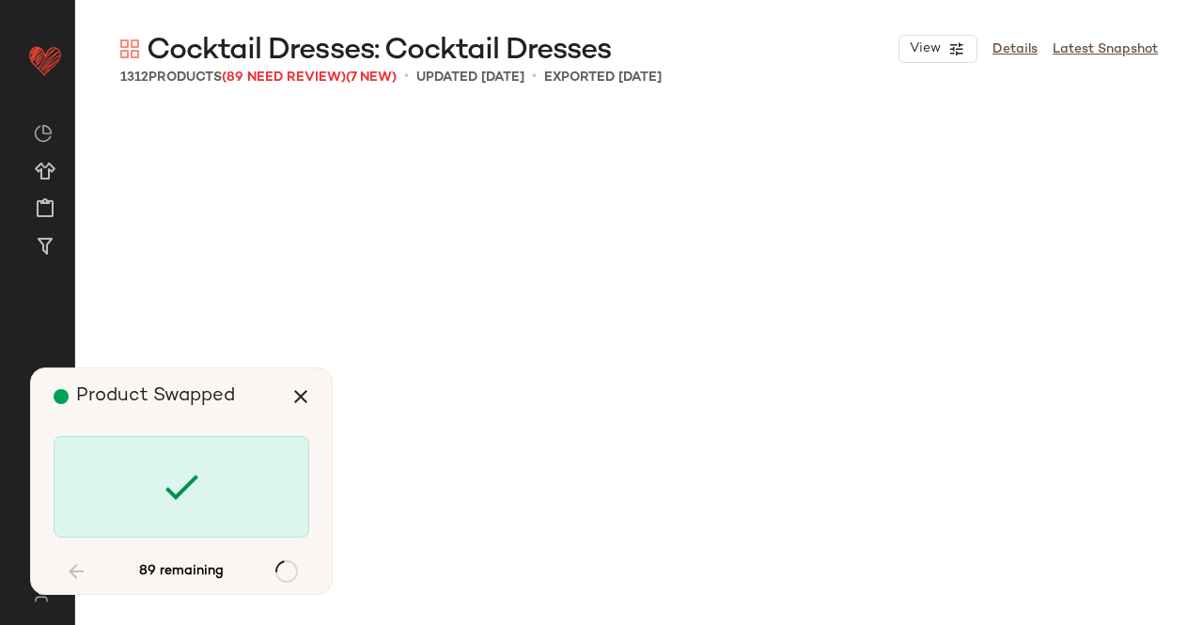
scroll to position [7982, 0]
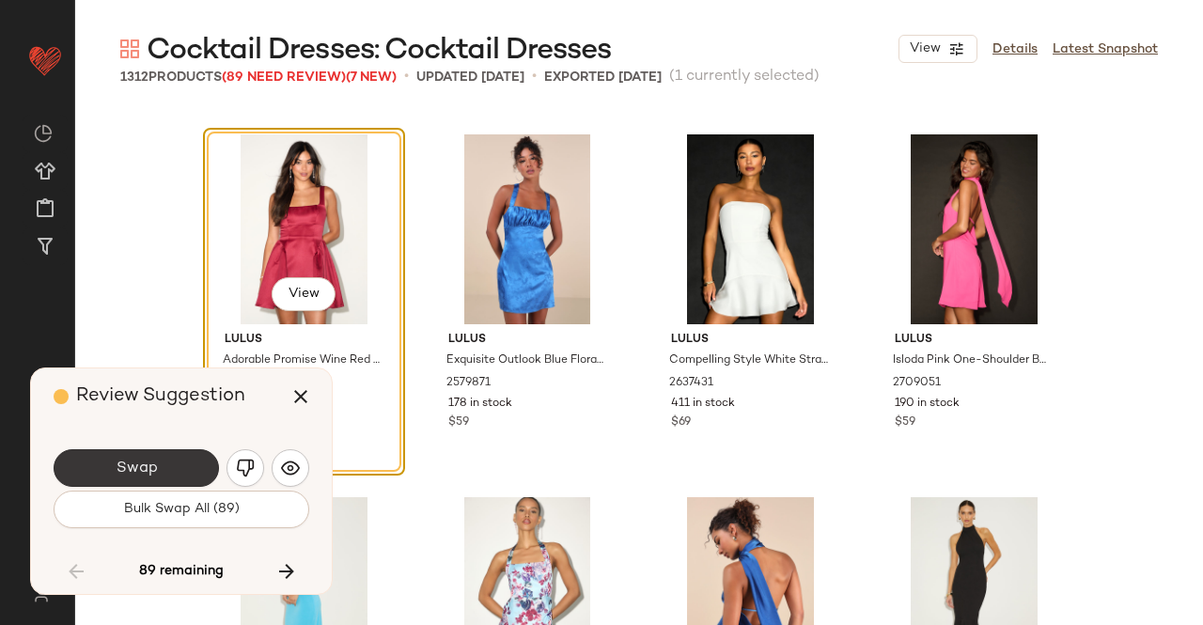
click at [180, 460] on button "Swap" at bounding box center [136, 468] width 165 height 38
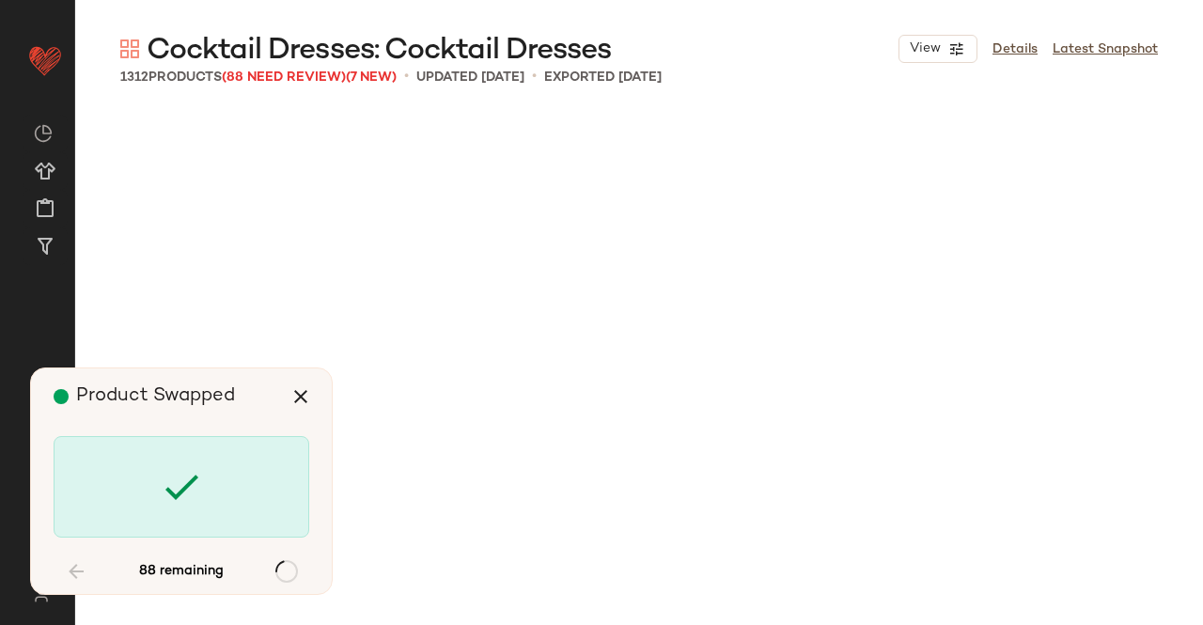
scroll to position [10884, 0]
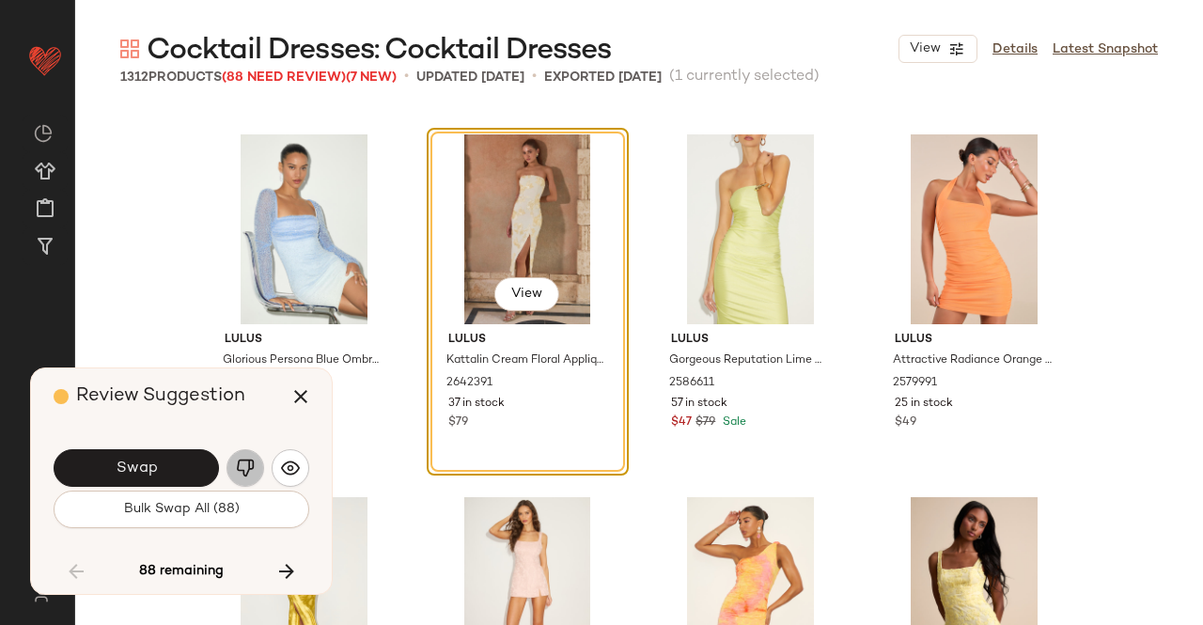
click at [244, 478] on button "button" at bounding box center [246, 468] width 38 height 38
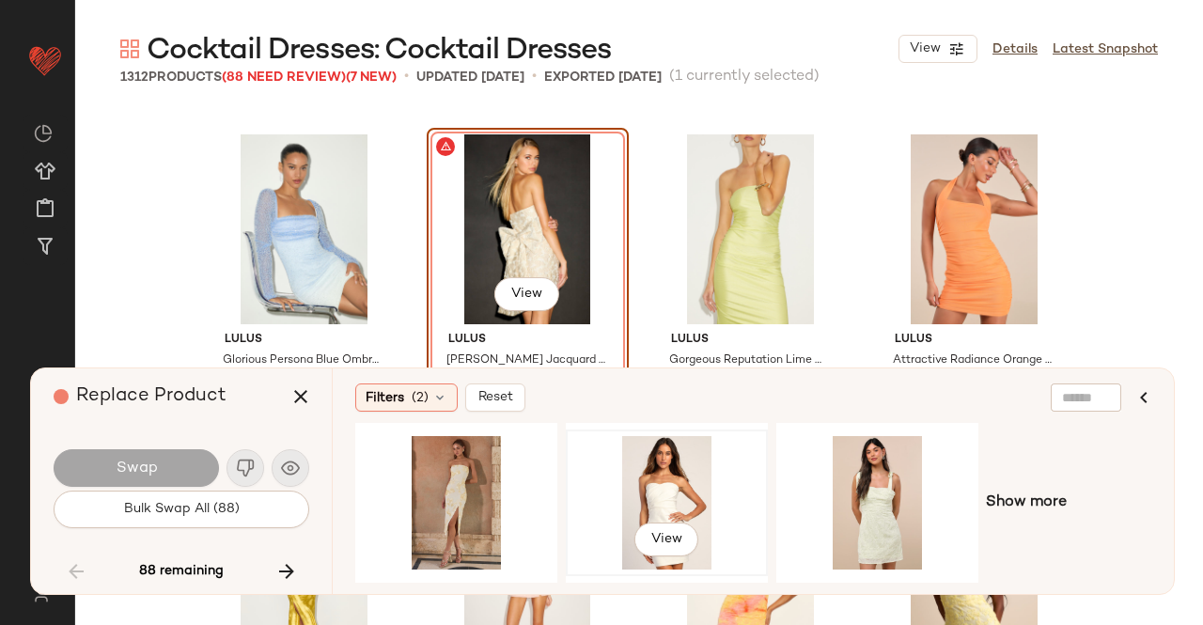
click at [678, 463] on div "View" at bounding box center [666, 502] width 189 height 133
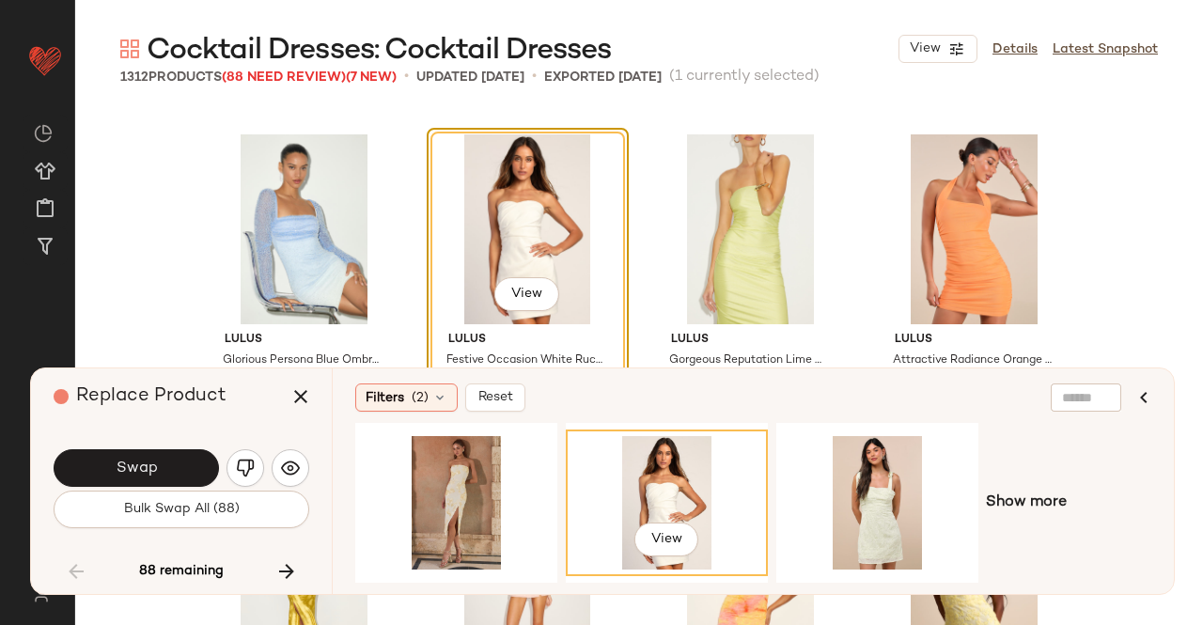
scroll to position [11072, 0]
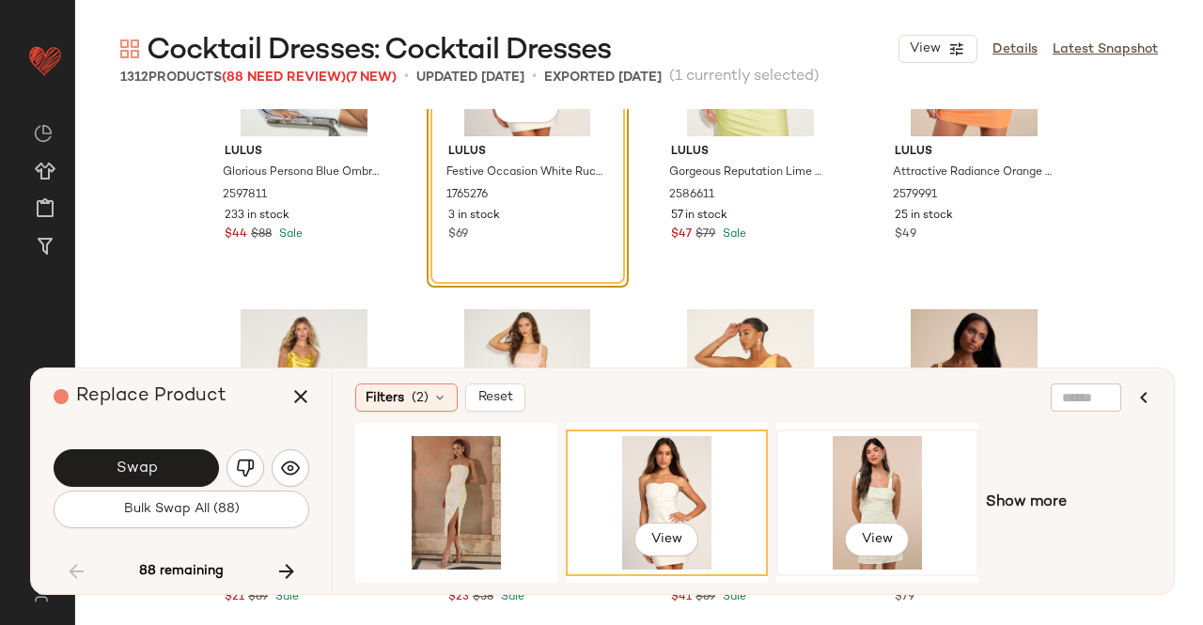
click at [904, 480] on div "View" at bounding box center [877, 502] width 189 height 133
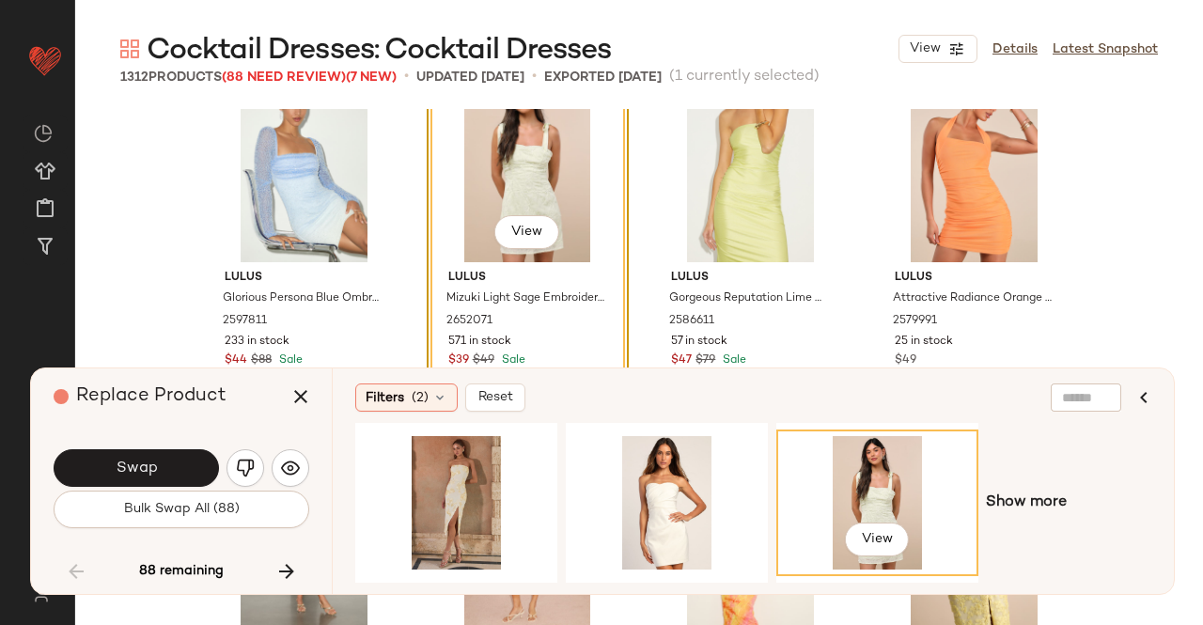
scroll to position [10884, 0]
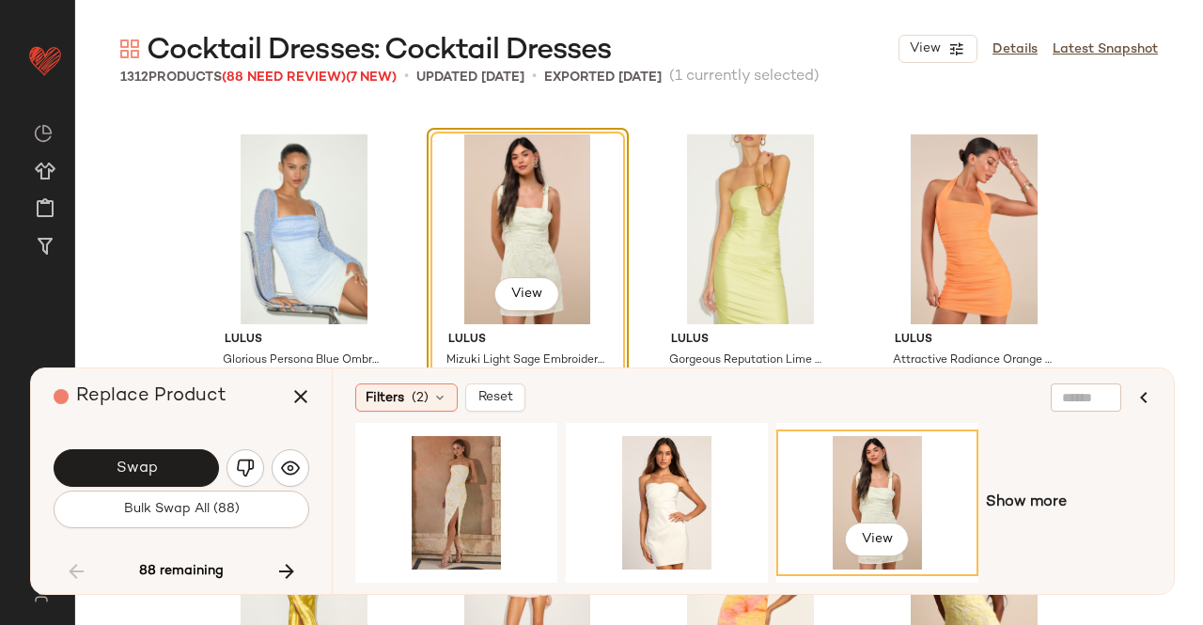
click at [141, 484] on button "Swap" at bounding box center [136, 468] width 165 height 38
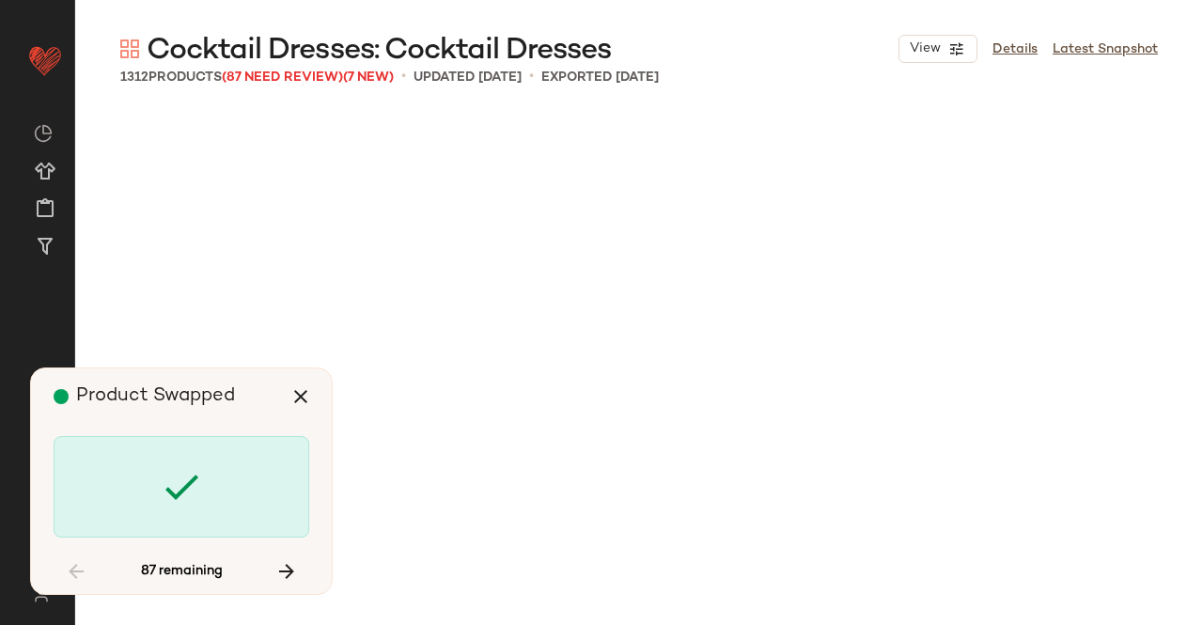
scroll to position [16327, 0]
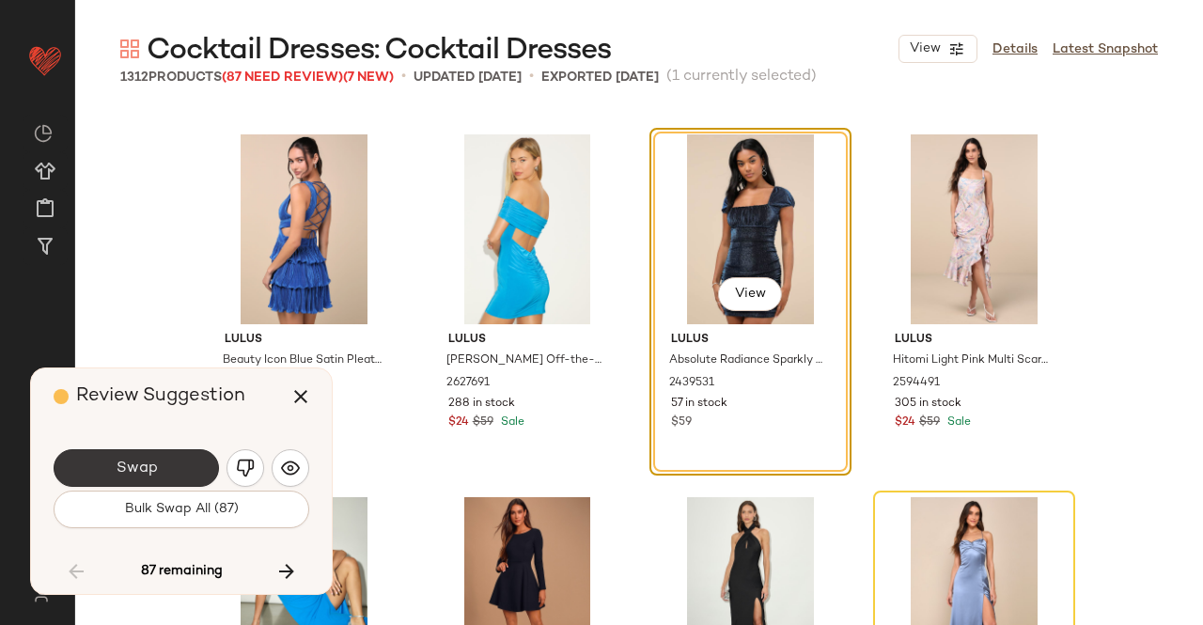
click at [145, 458] on button "Swap" at bounding box center [136, 468] width 165 height 38
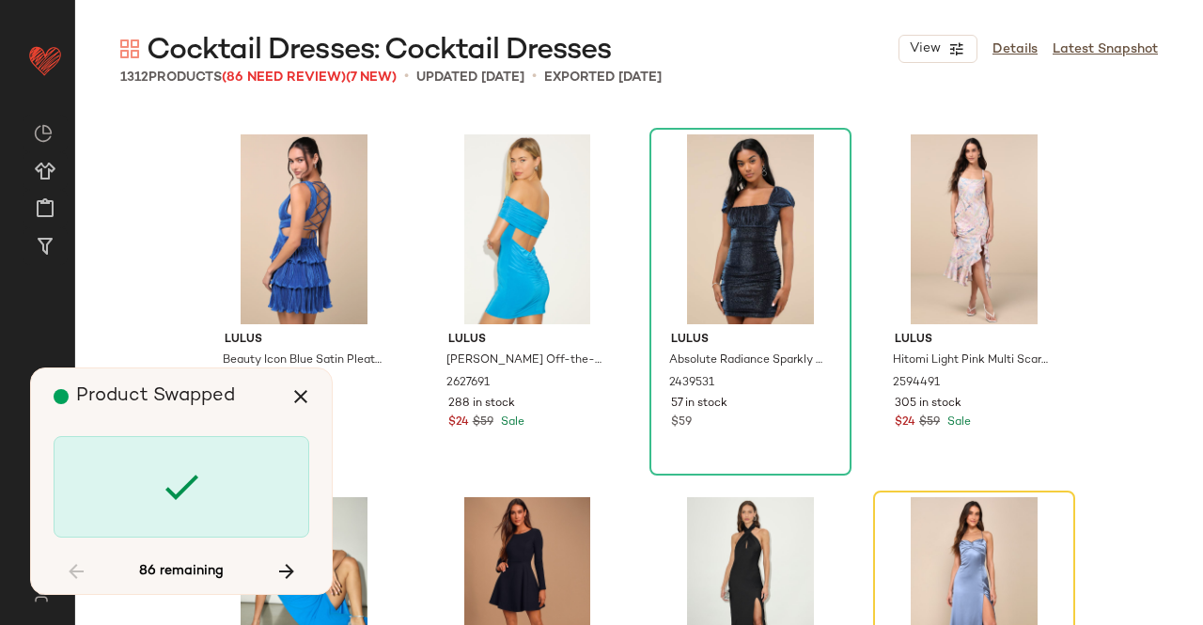
scroll to position [16689, 0]
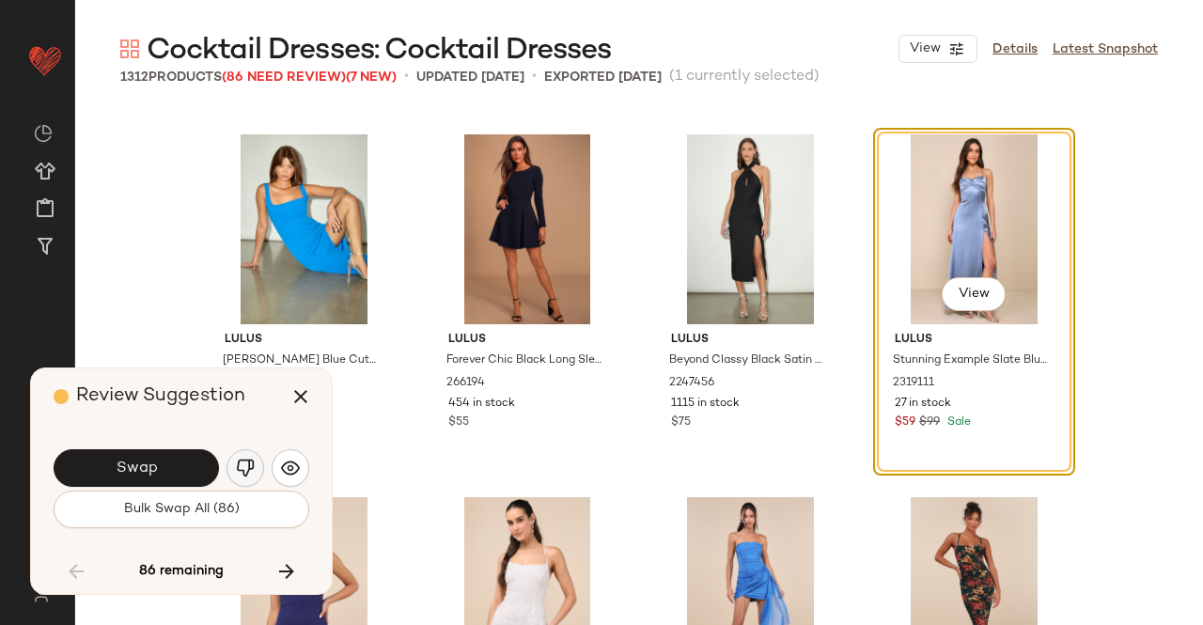
click at [243, 470] on img "button" at bounding box center [245, 468] width 19 height 19
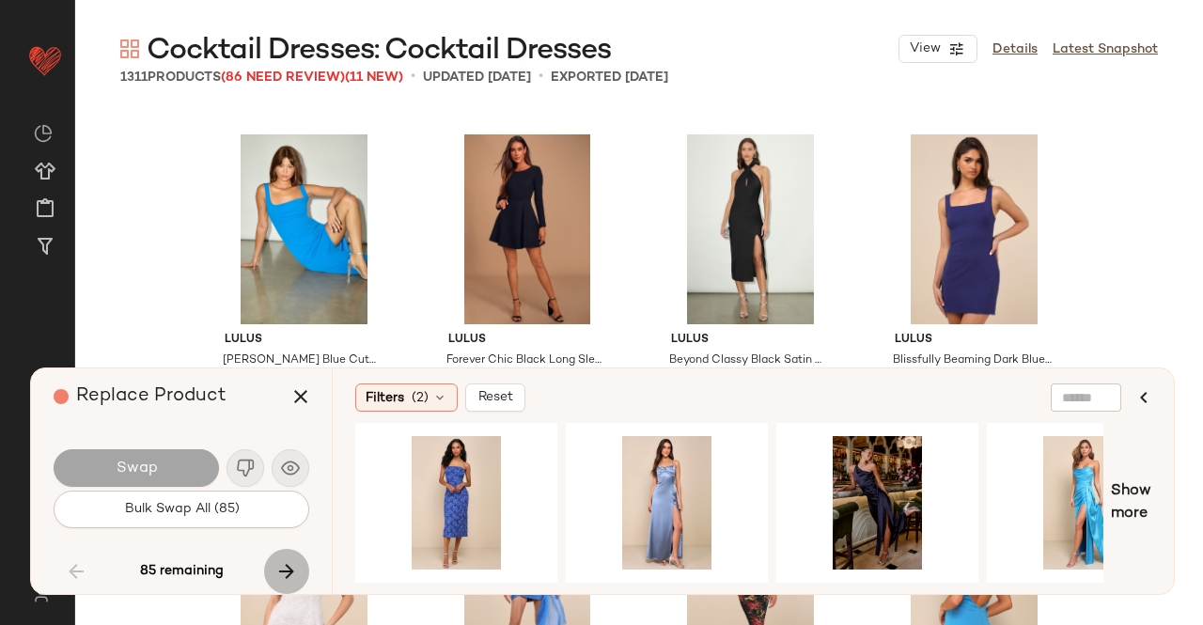
click at [301, 576] on button "button" at bounding box center [286, 571] width 45 height 45
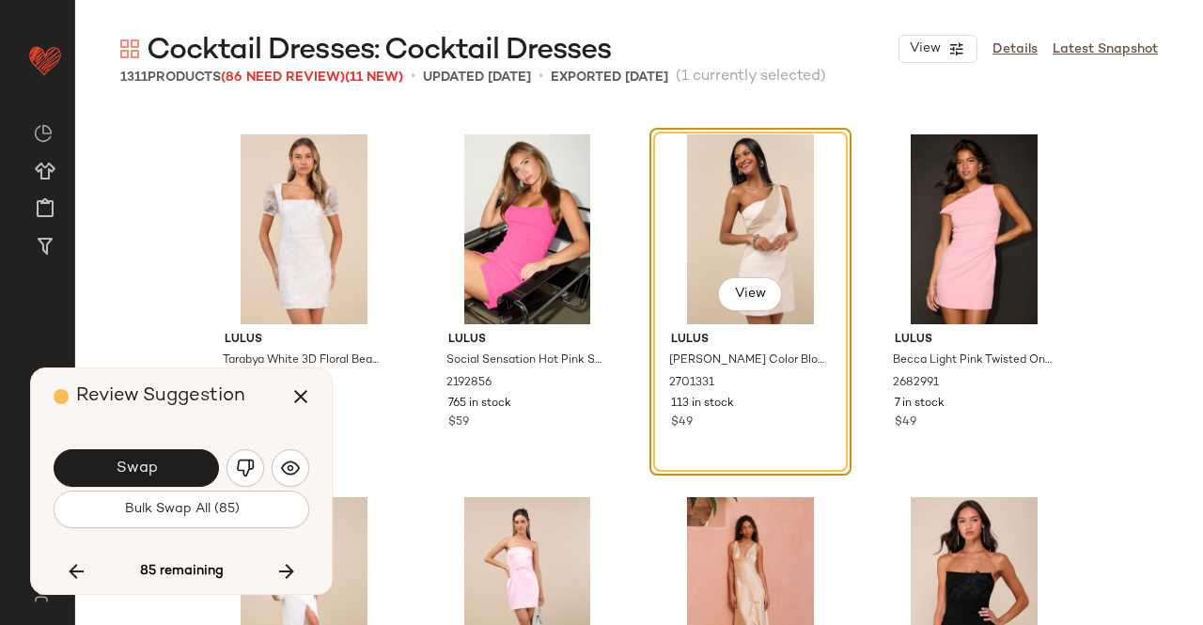
click at [198, 475] on button "Swap" at bounding box center [136, 468] width 165 height 38
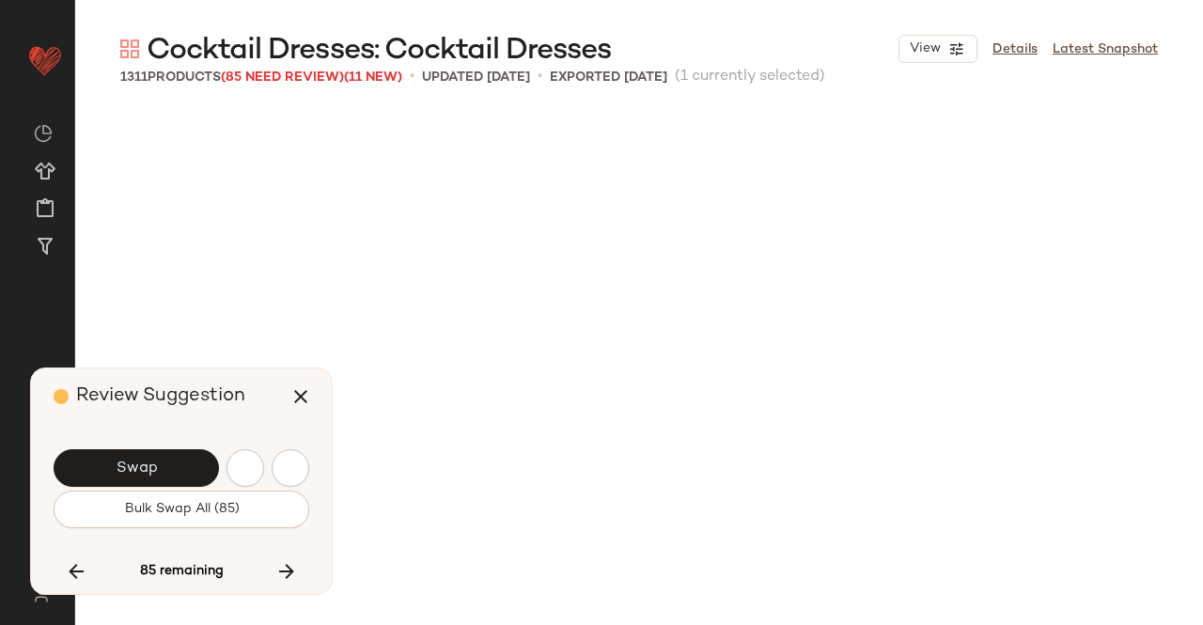
scroll to position [17778, 0]
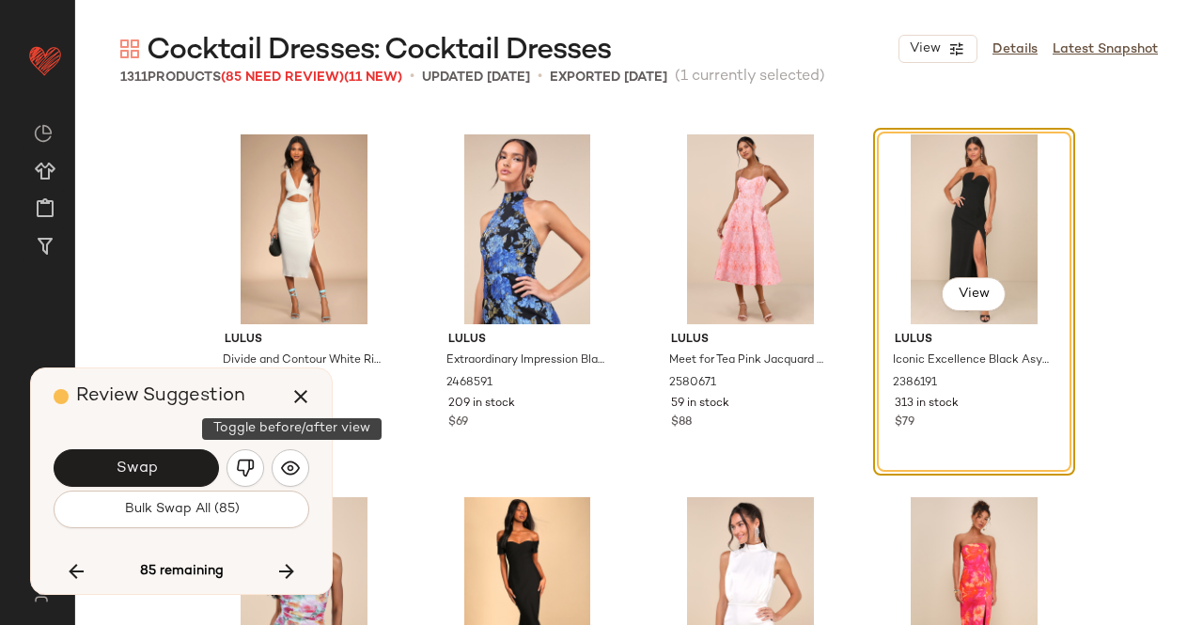
click at [247, 463] on img "button" at bounding box center [245, 468] width 19 height 19
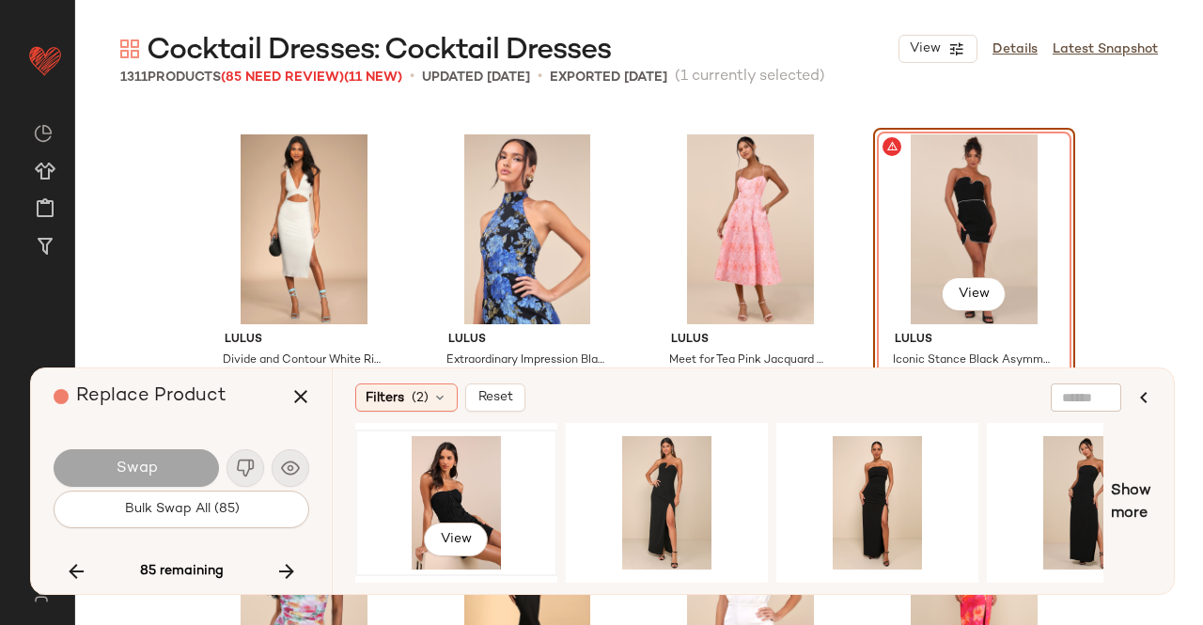
click at [461, 483] on div "View" at bounding box center [456, 502] width 189 height 133
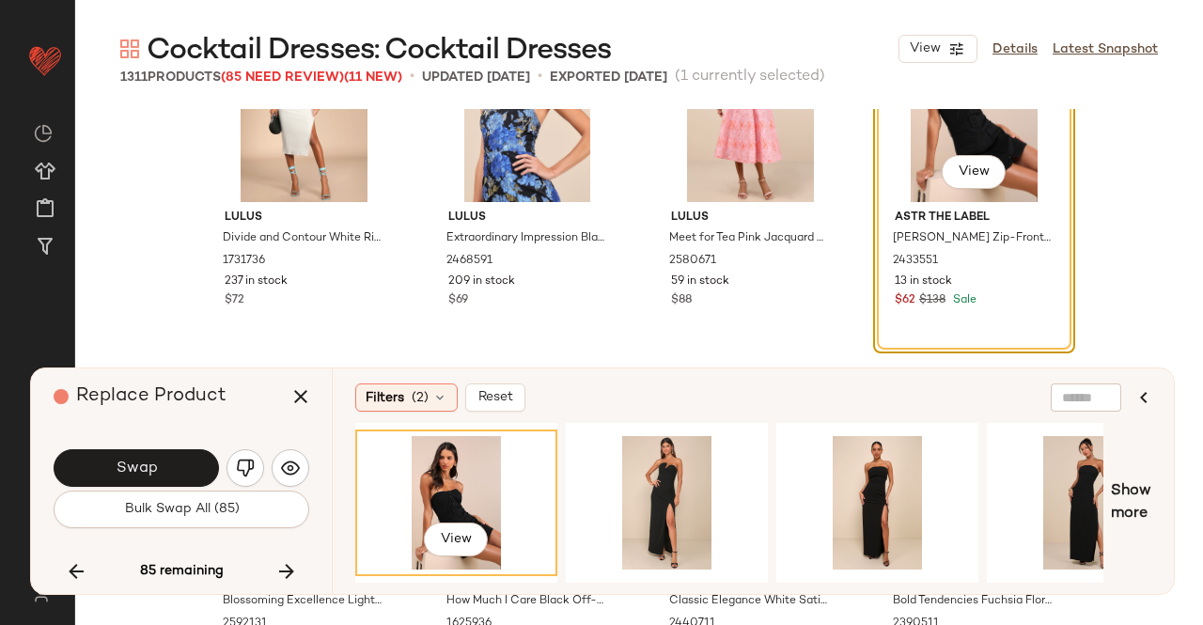
scroll to position [17966, 0]
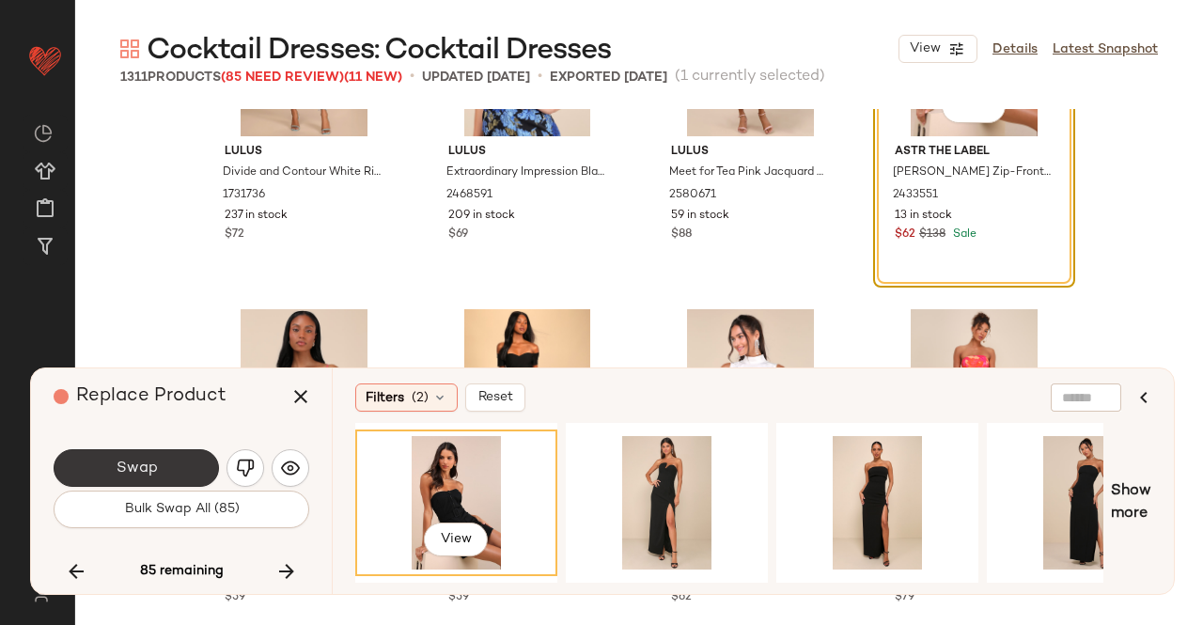
click at [146, 471] on span "Swap" at bounding box center [136, 469] width 42 height 18
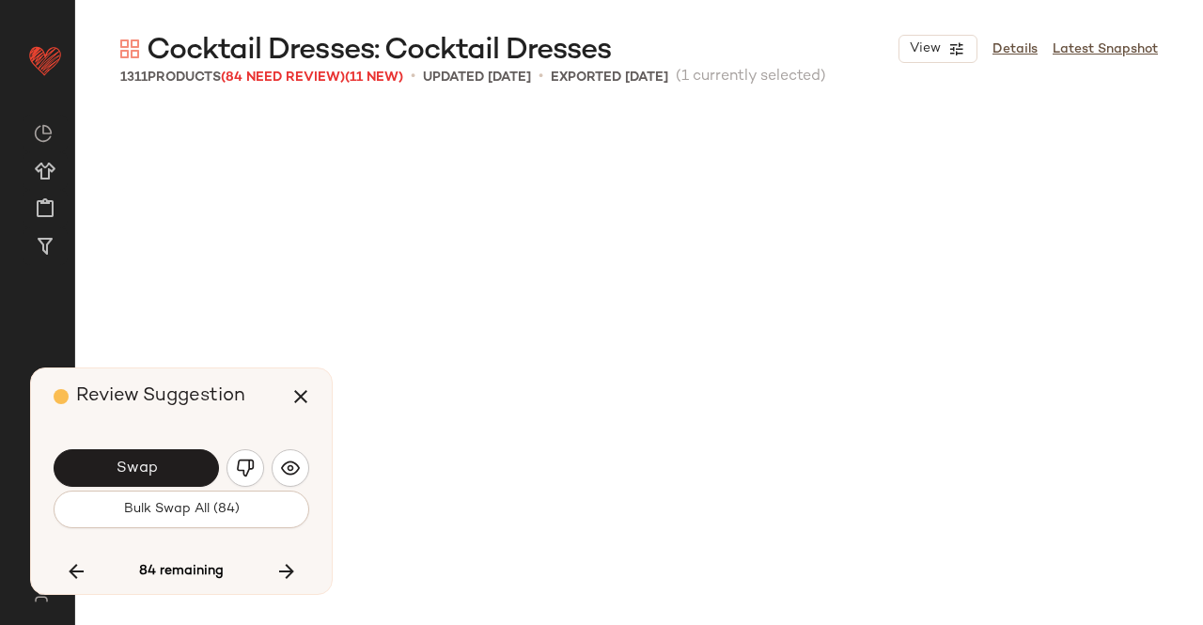
scroll to position [23583, 0]
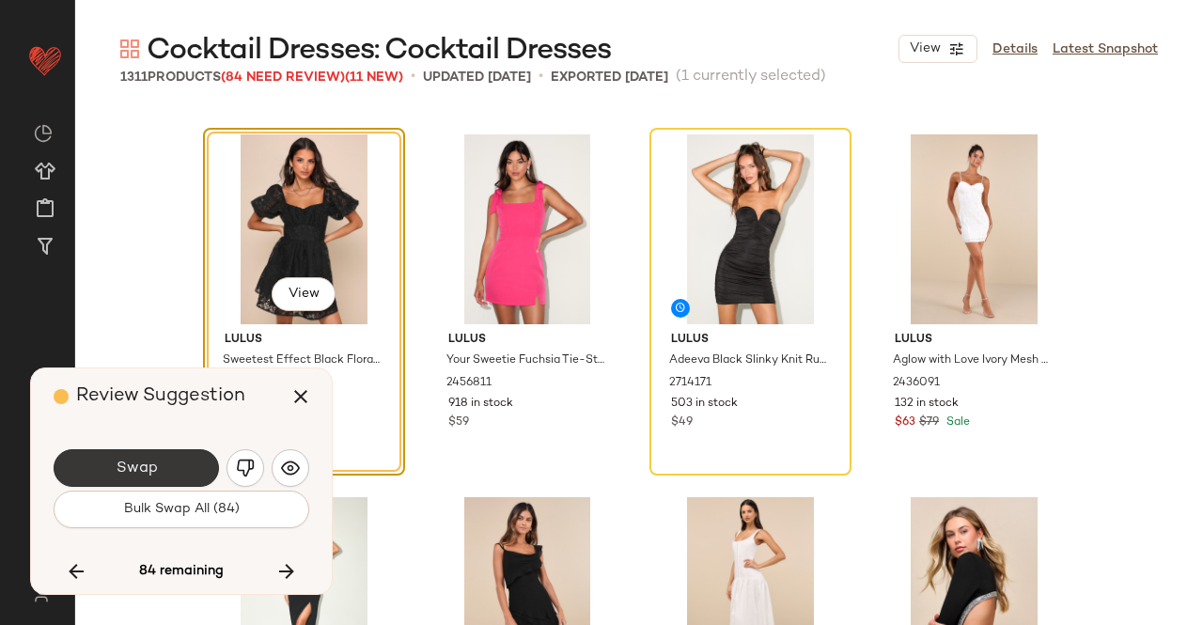
click at [143, 458] on button "Swap" at bounding box center [136, 468] width 165 height 38
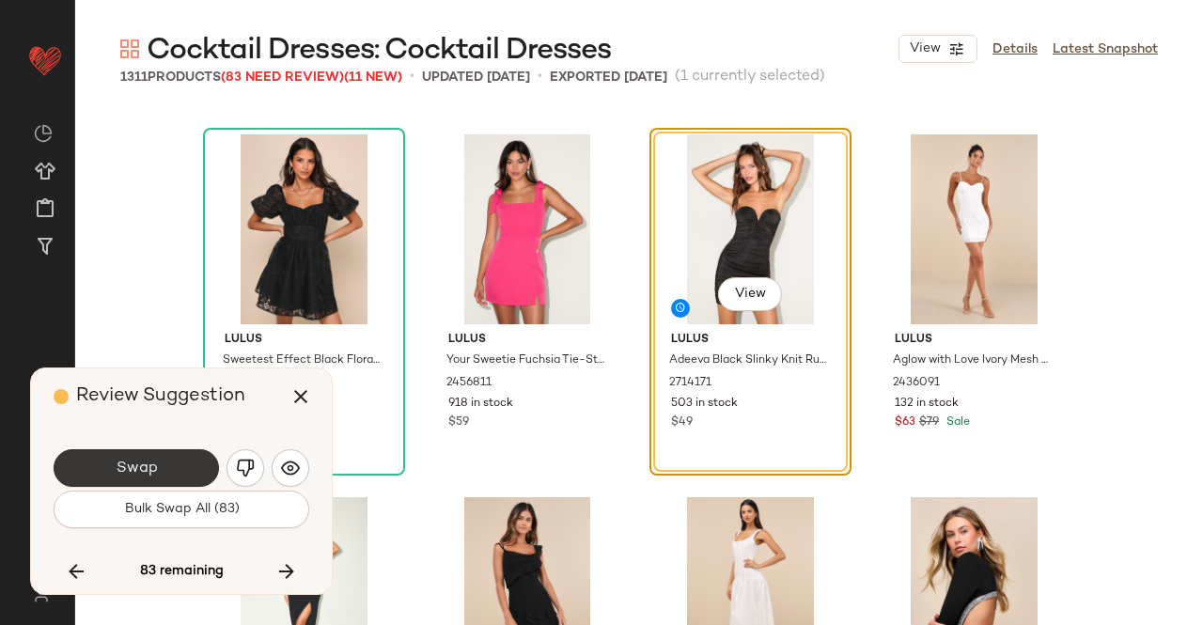
click at [130, 469] on span "Swap" at bounding box center [136, 469] width 42 height 18
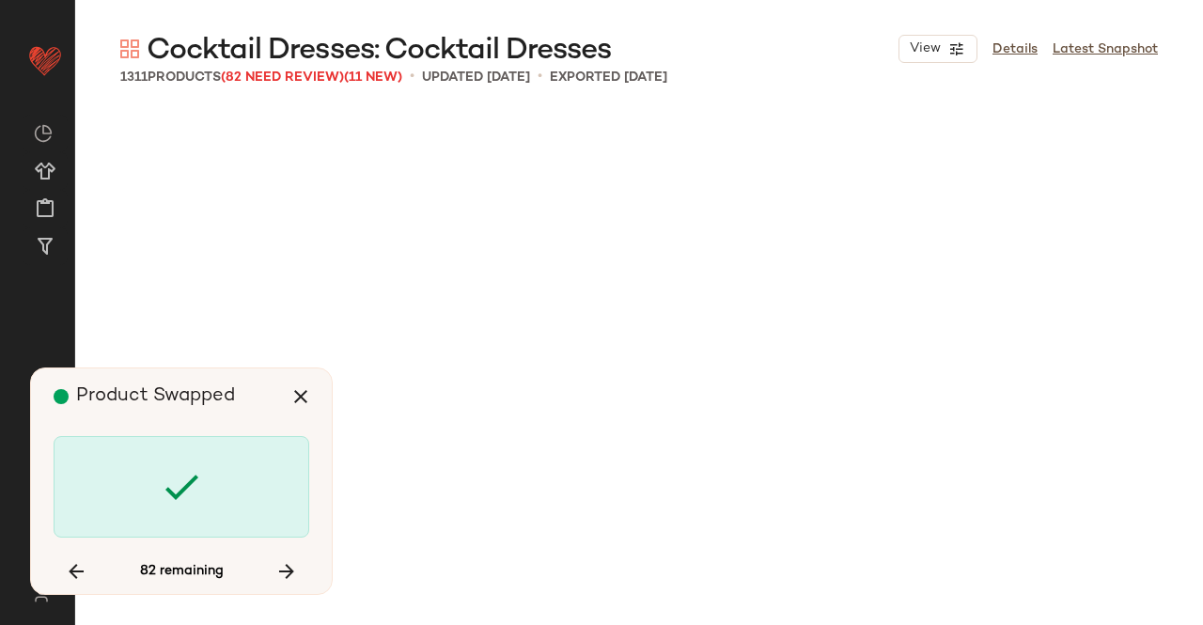
scroll to position [26123, 0]
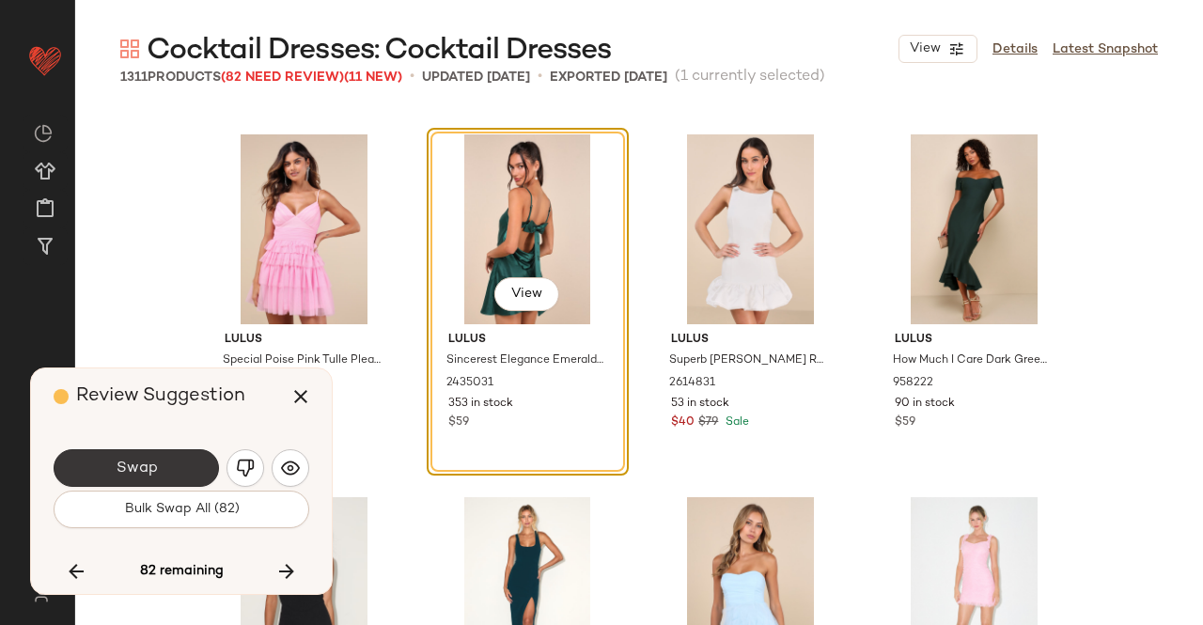
click at [133, 476] on span "Swap" at bounding box center [136, 469] width 42 height 18
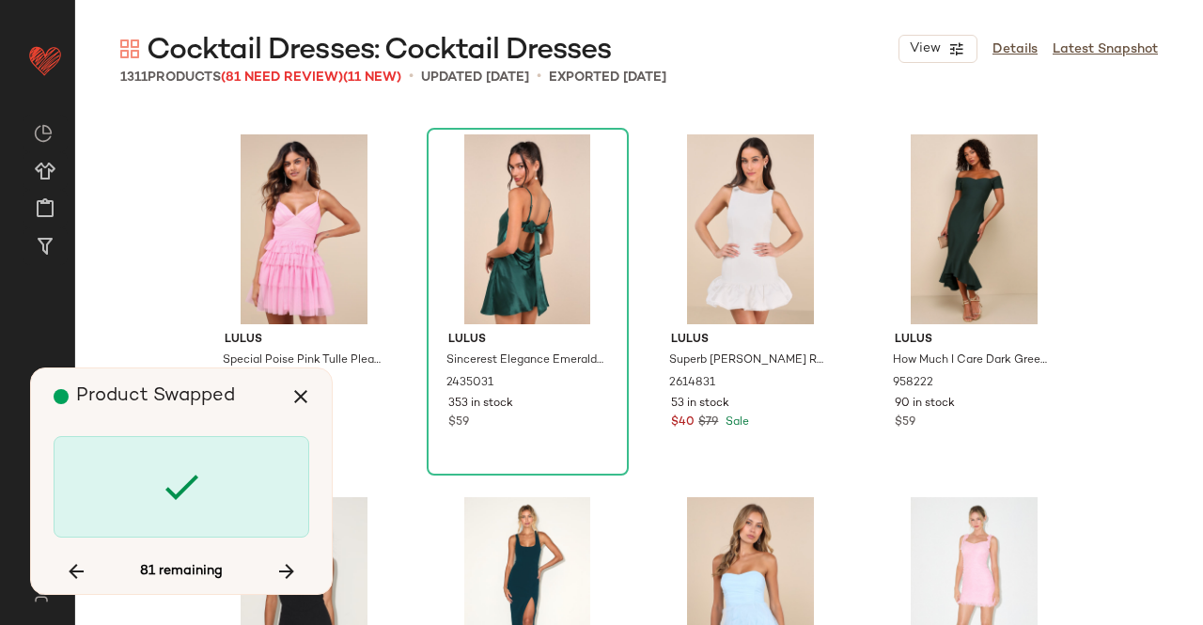
scroll to position [29025, 0]
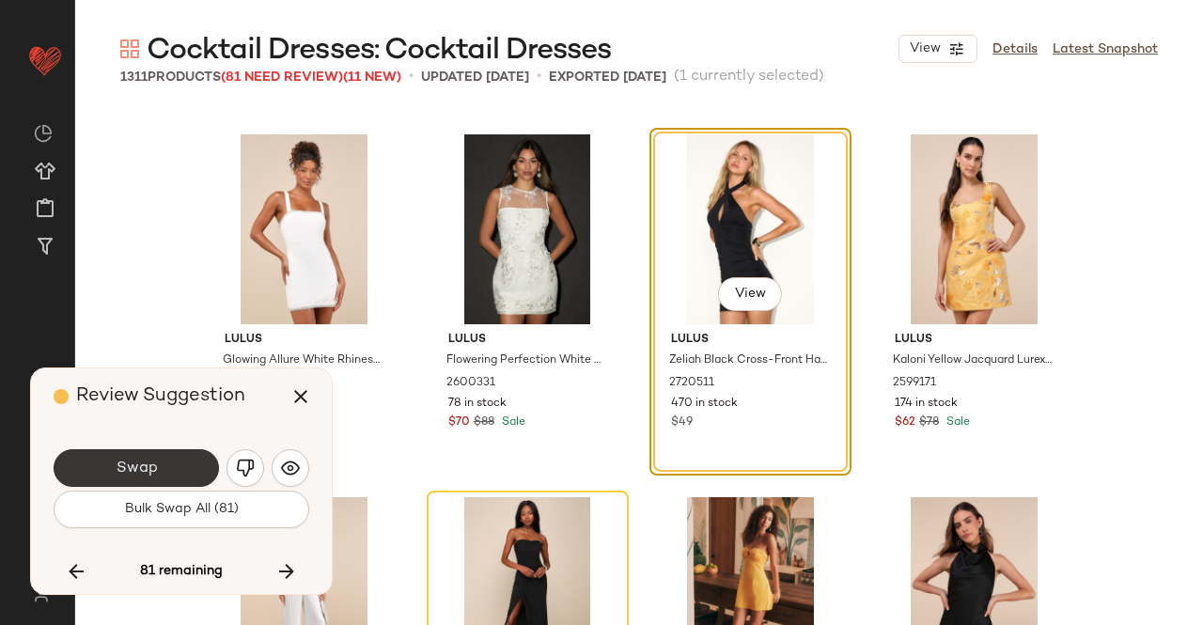
click at [102, 469] on button "Swap" at bounding box center [136, 468] width 165 height 38
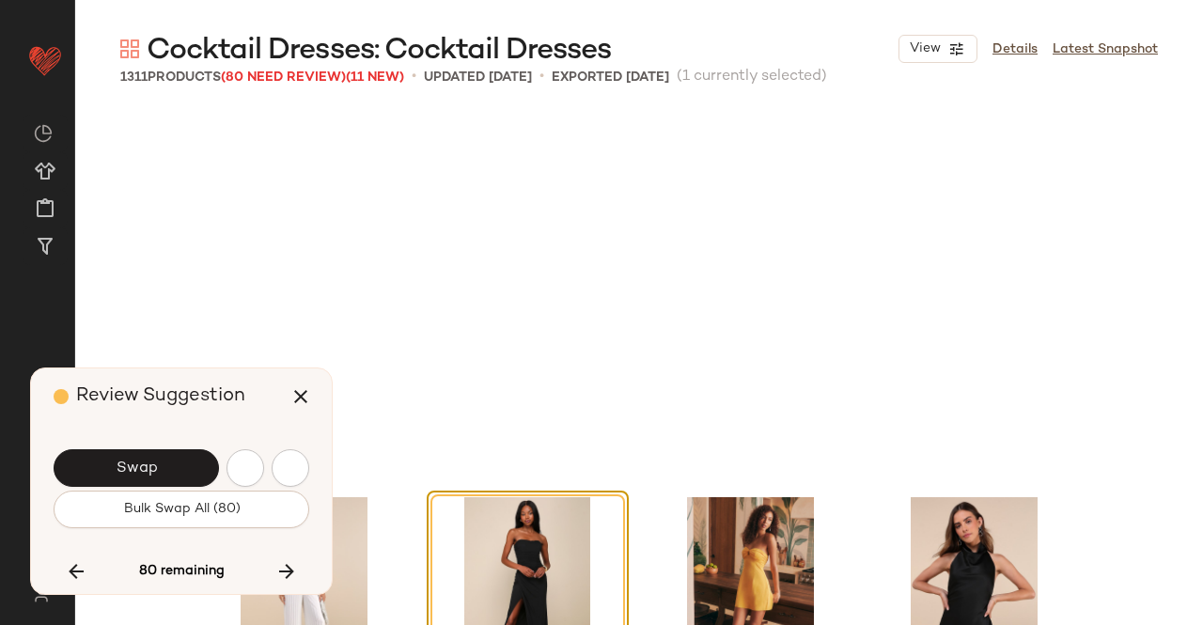
scroll to position [29388, 0]
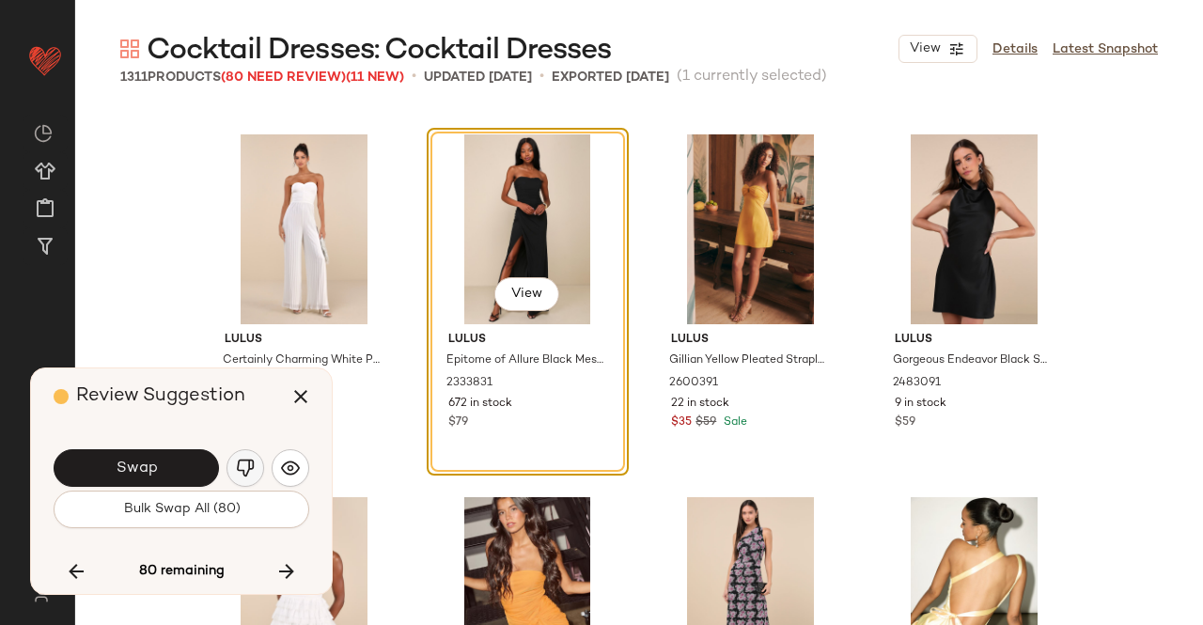
click at [256, 469] on button "button" at bounding box center [246, 468] width 38 height 38
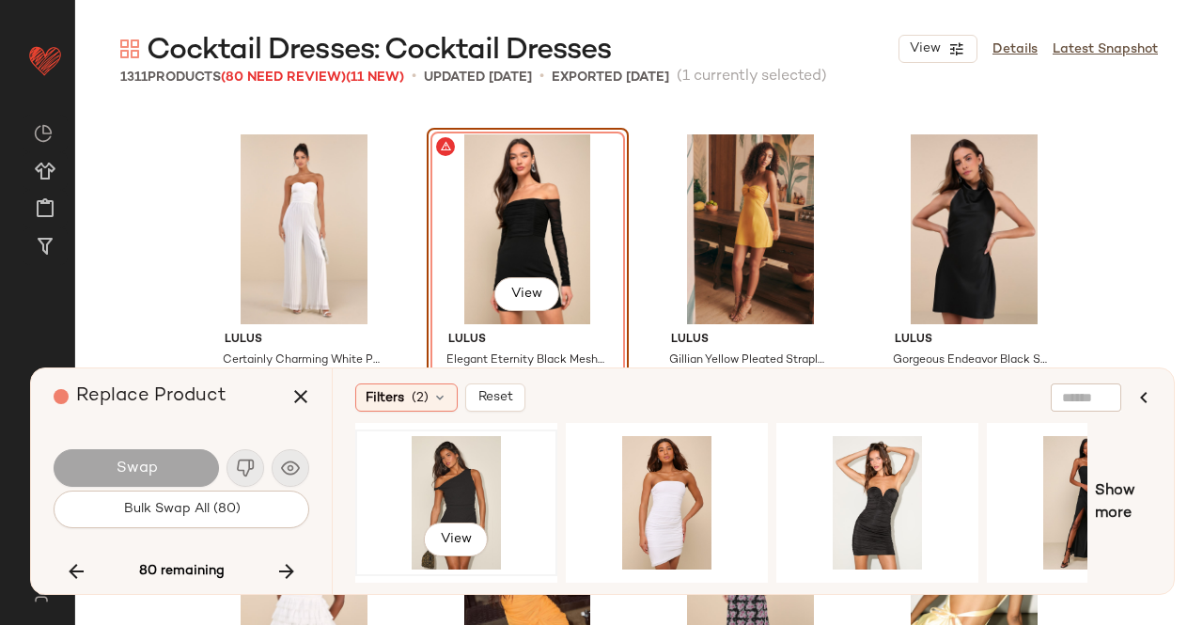
click at [482, 499] on div "View" at bounding box center [456, 502] width 189 height 133
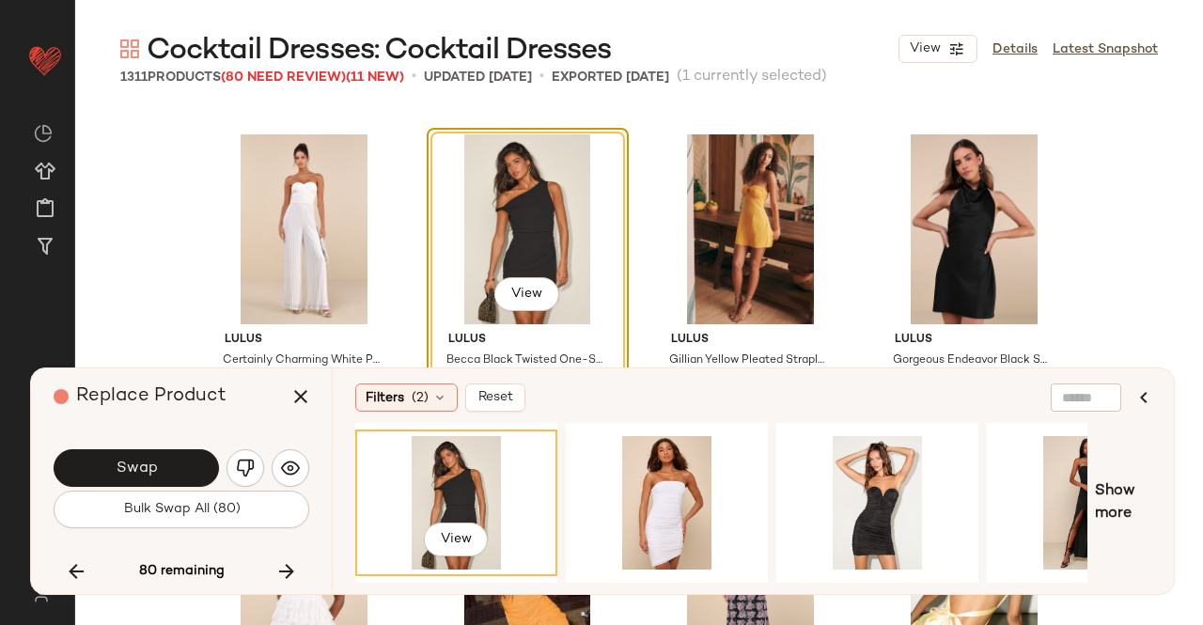
scroll to position [29576, 0]
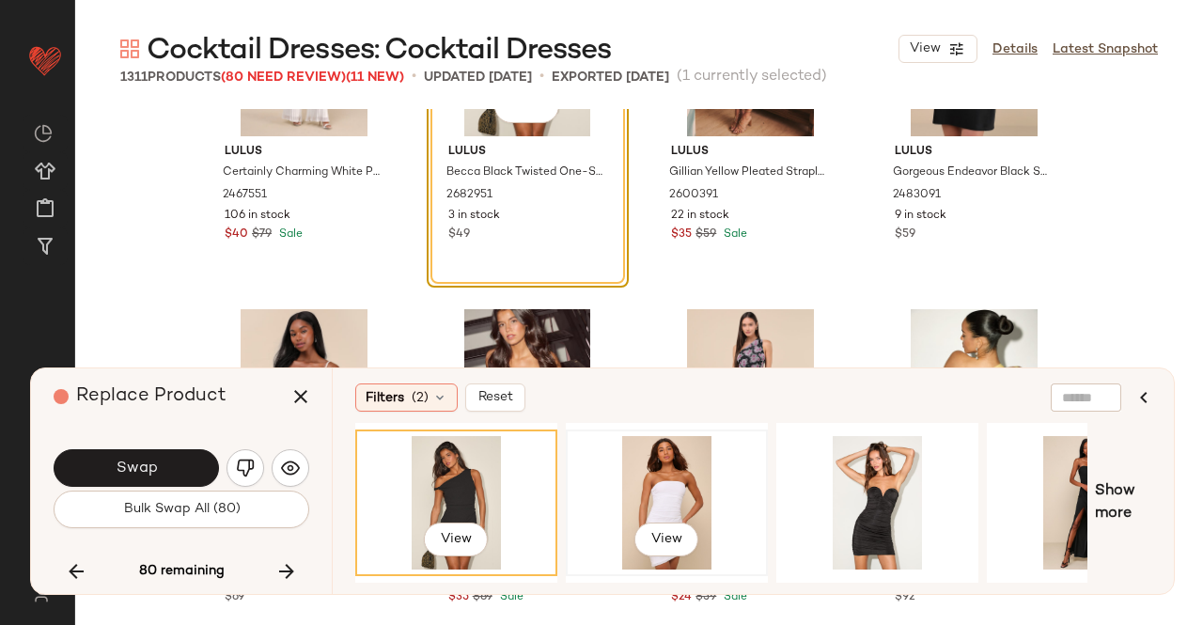
click at [660, 476] on div "View" at bounding box center [666, 502] width 189 height 133
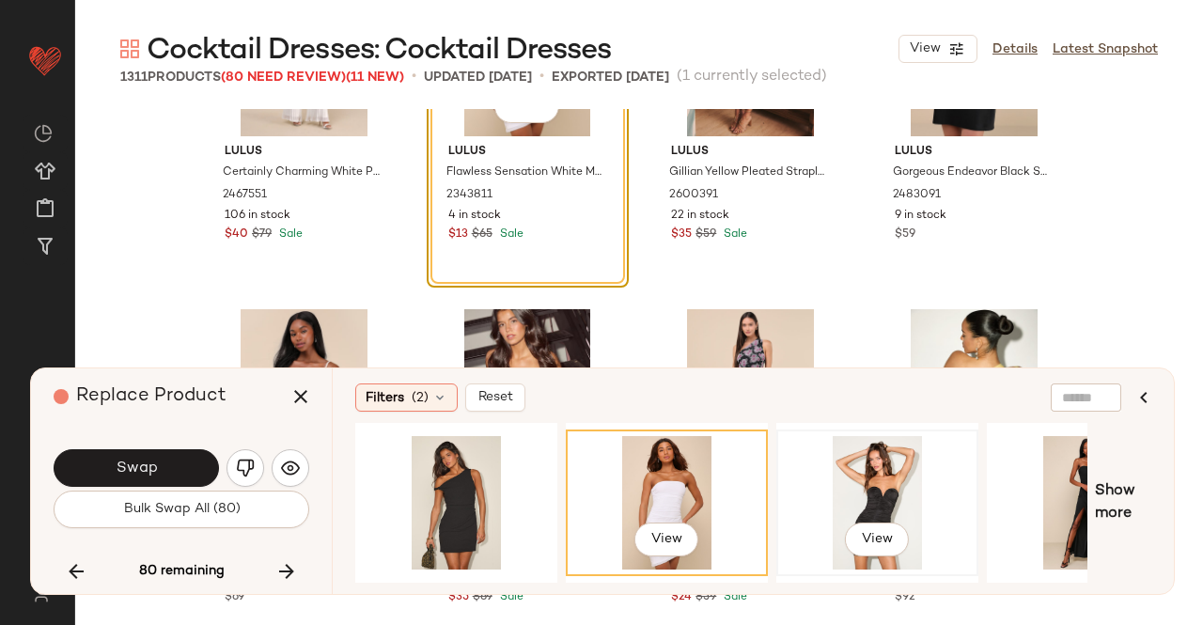
click at [922, 492] on div "View" at bounding box center [877, 502] width 189 height 133
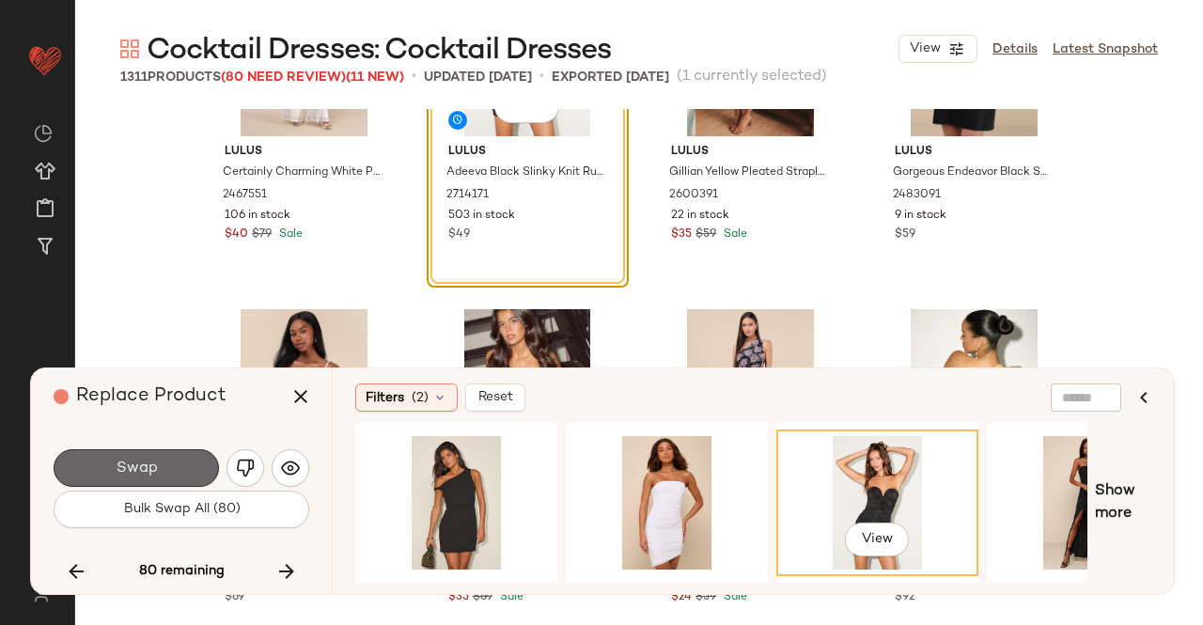
click at [160, 459] on button "Swap" at bounding box center [136, 468] width 165 height 38
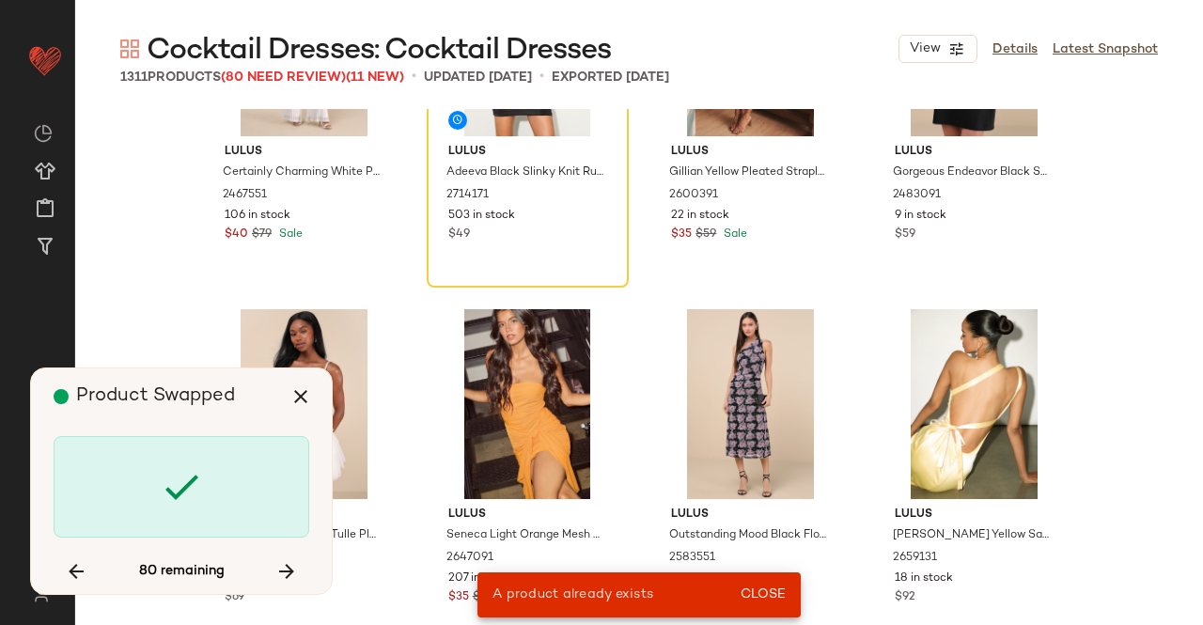
scroll to position [23583, 0]
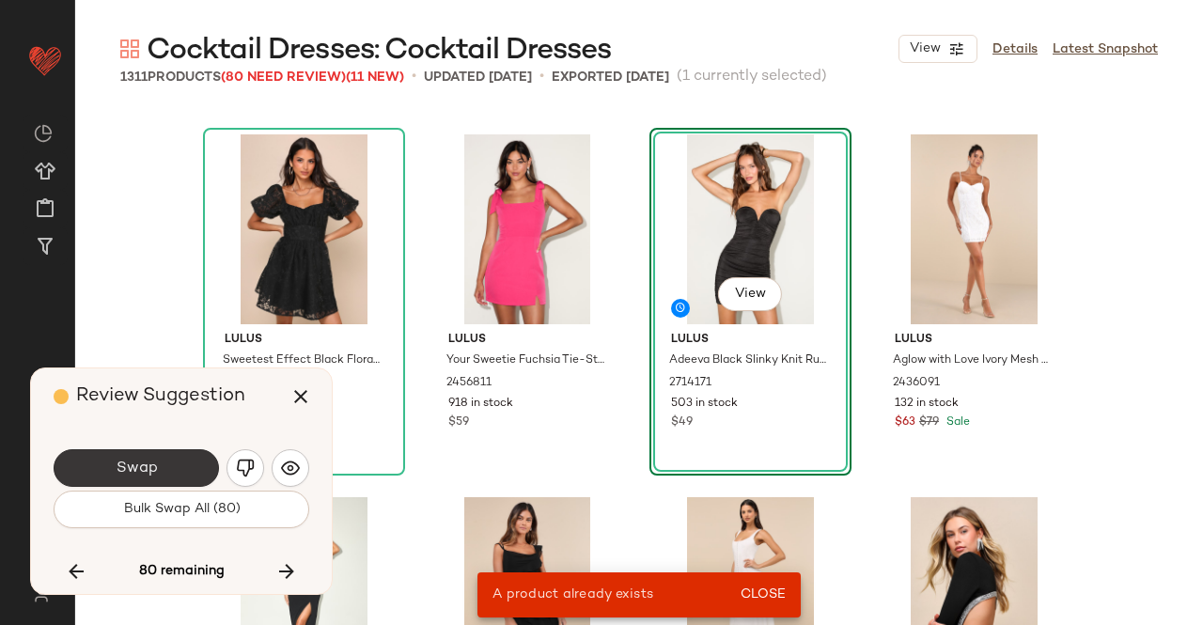
click at [150, 474] on span "Swap" at bounding box center [136, 469] width 42 height 18
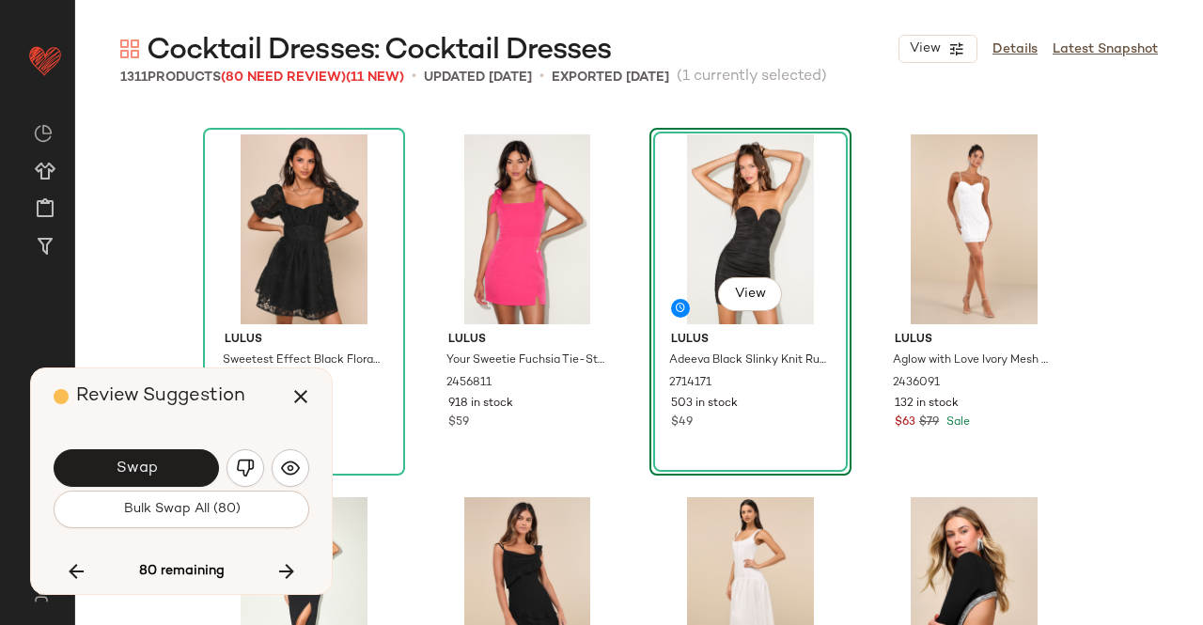
drag, startPoint x: 85, startPoint y: 448, endPoint x: 93, endPoint y: 469, distance: 22.3
click at [85, 448] on div "Swap" at bounding box center [182, 468] width 256 height 45
click at [93, 469] on button "Swap" at bounding box center [136, 468] width 165 height 38
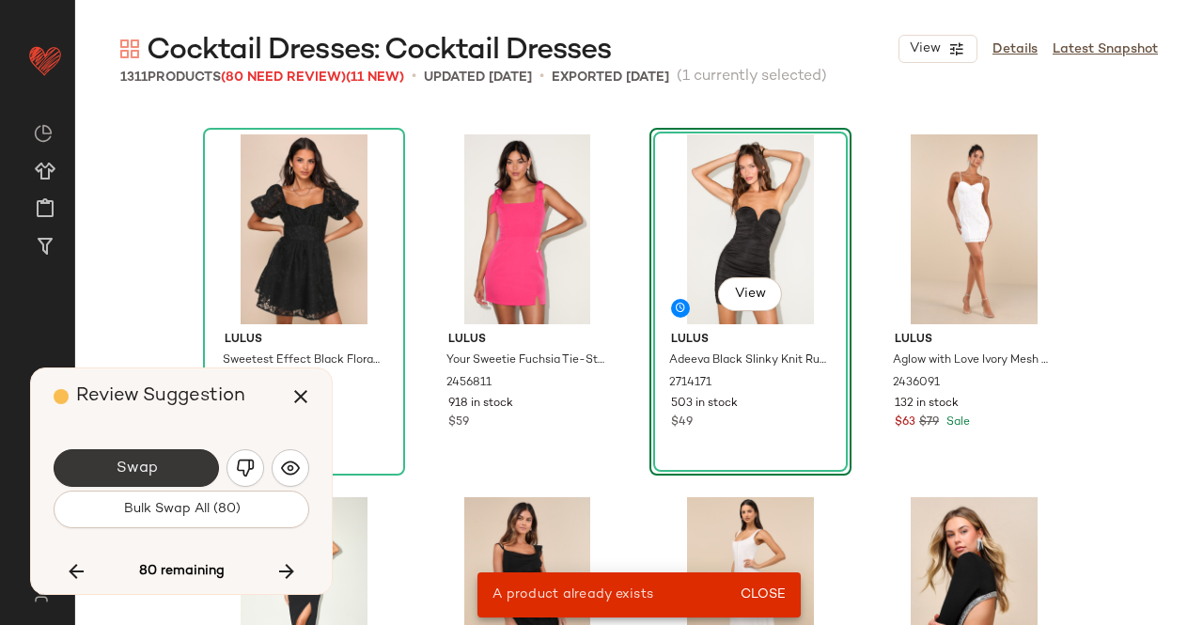
click at [125, 457] on button "Swap" at bounding box center [136, 468] width 165 height 38
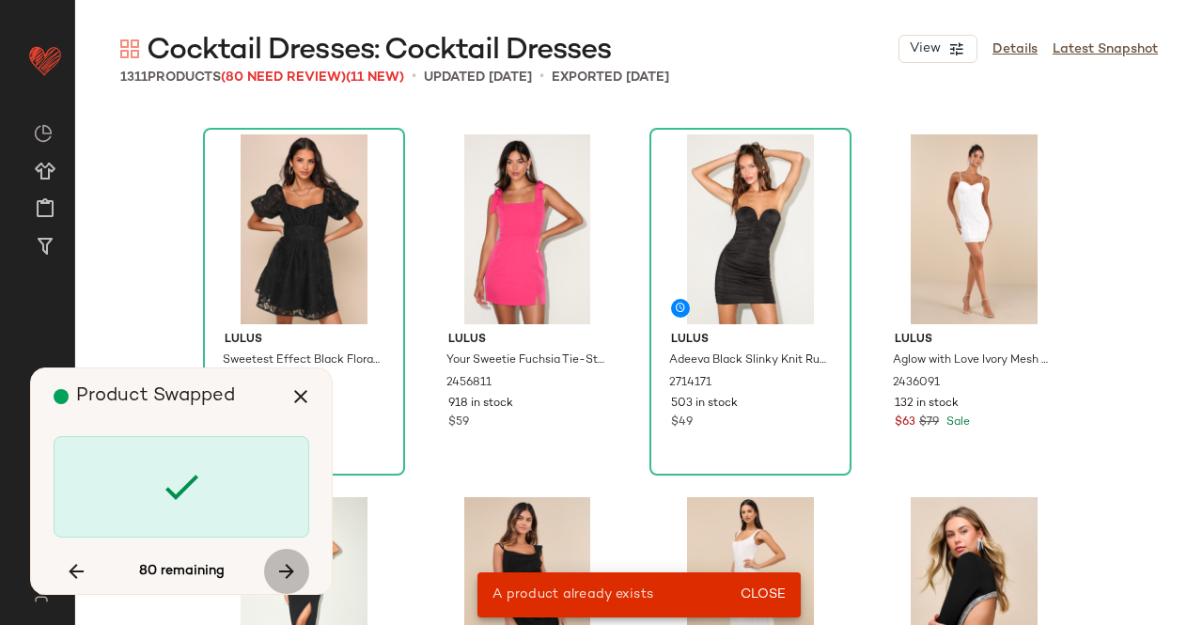
click at [281, 568] on icon "button" at bounding box center [286, 571] width 23 height 23
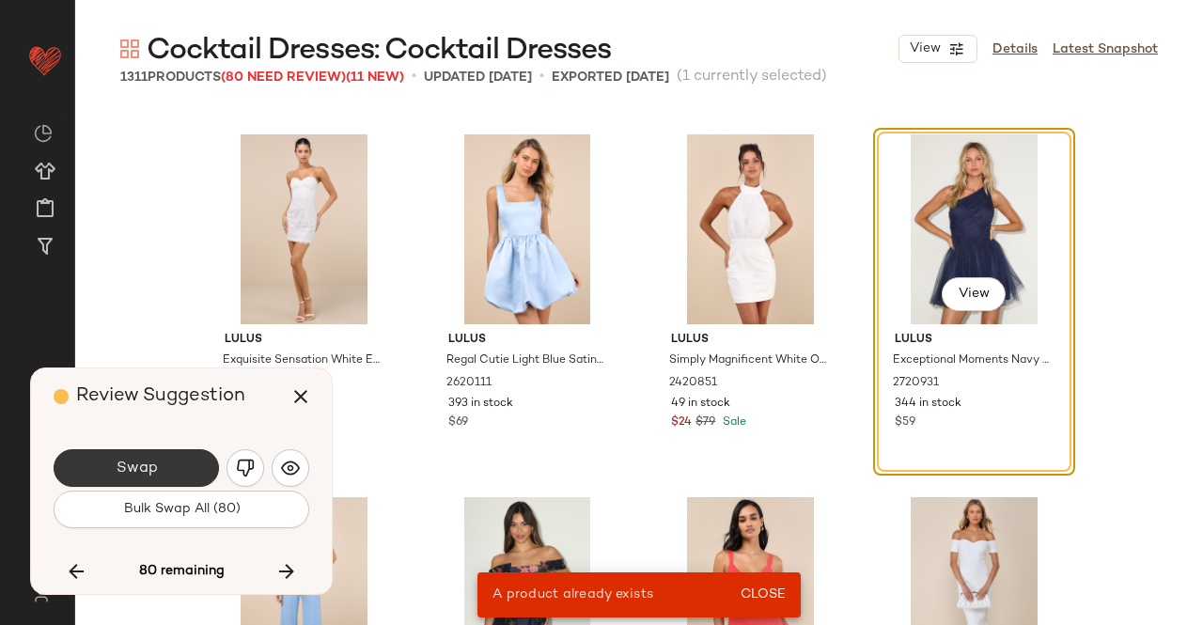
click at [170, 476] on button "Swap" at bounding box center [136, 468] width 165 height 38
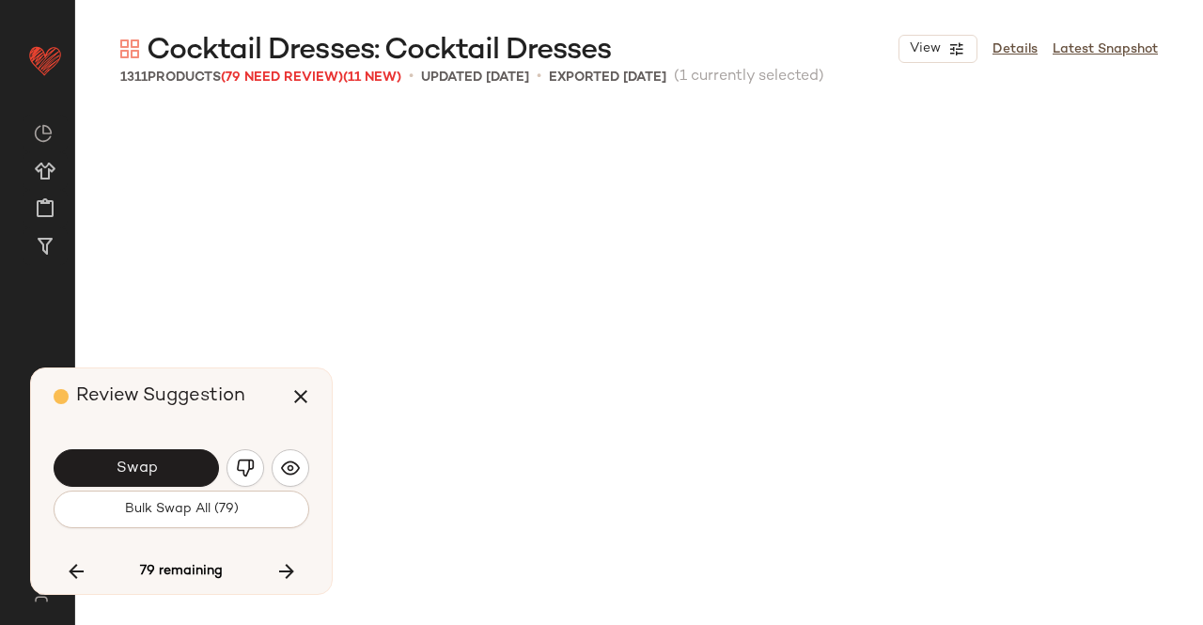
scroll to position [32653, 0]
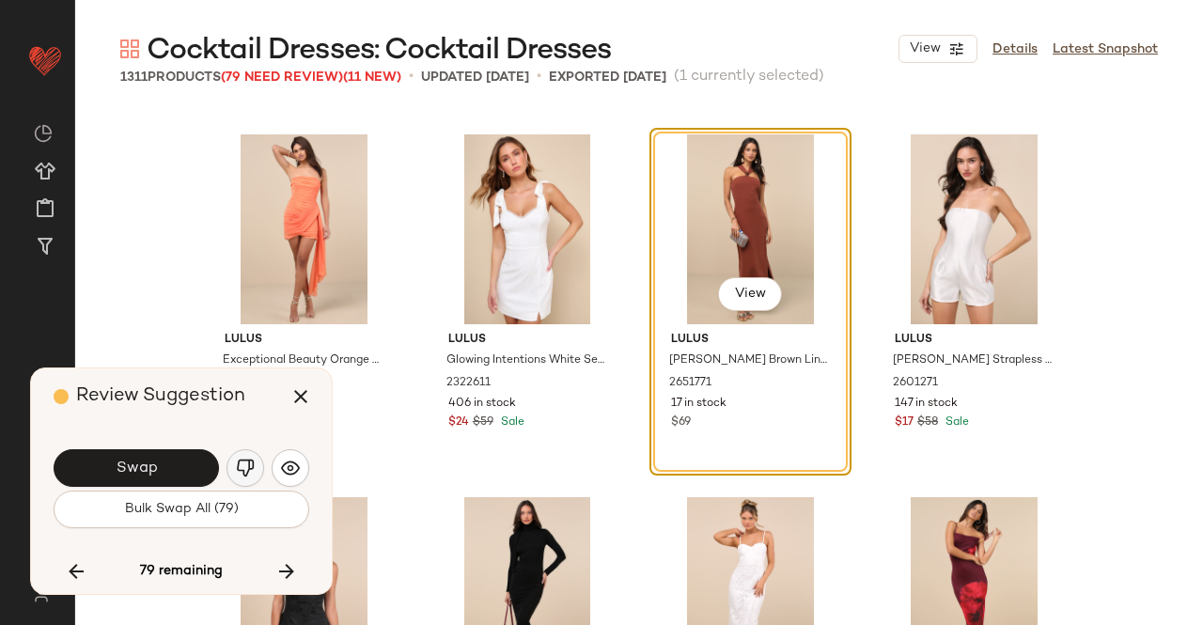
click at [239, 471] on img "button" at bounding box center [245, 468] width 19 height 19
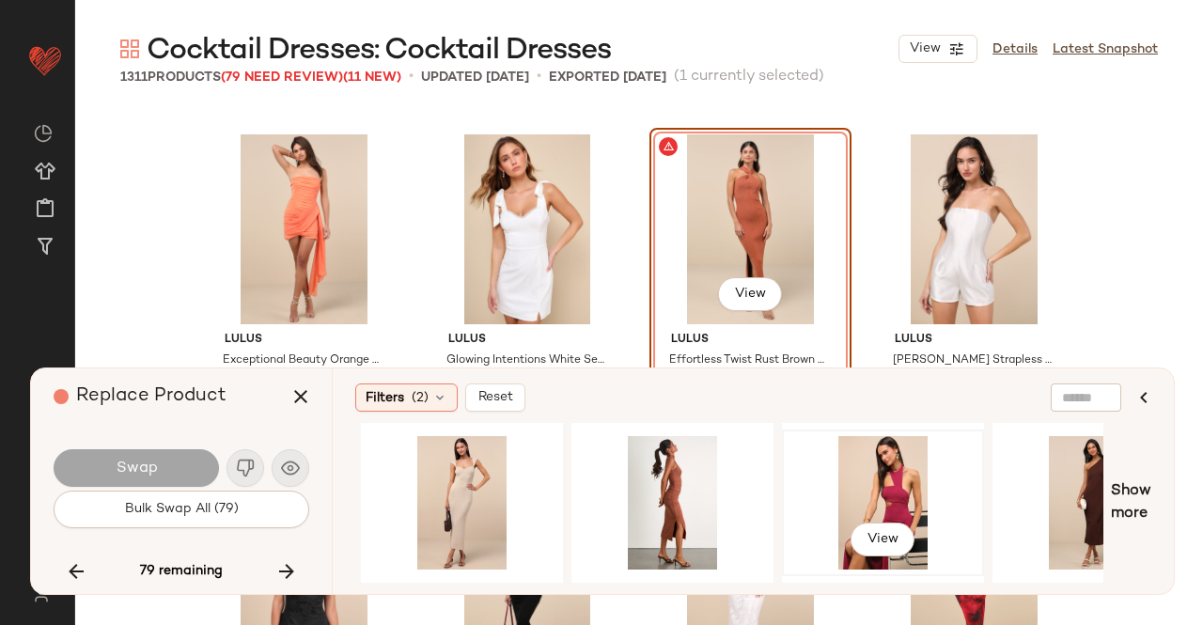
scroll to position [0, 1899]
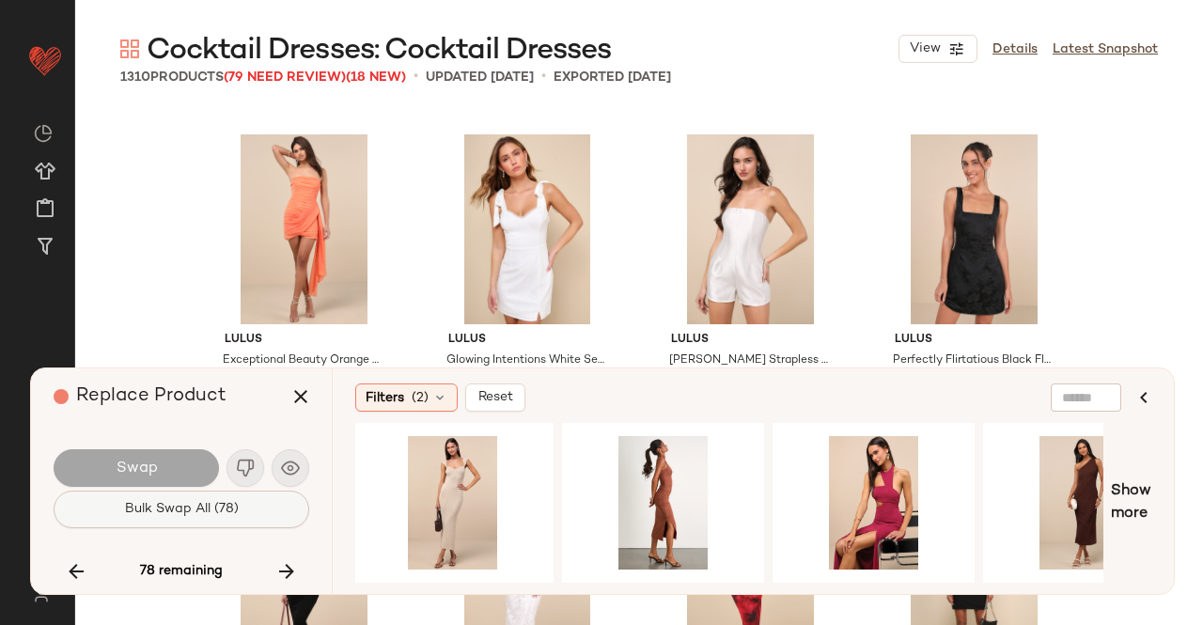
click at [211, 506] on span "Bulk Swap All (78)" at bounding box center [181, 509] width 115 height 15
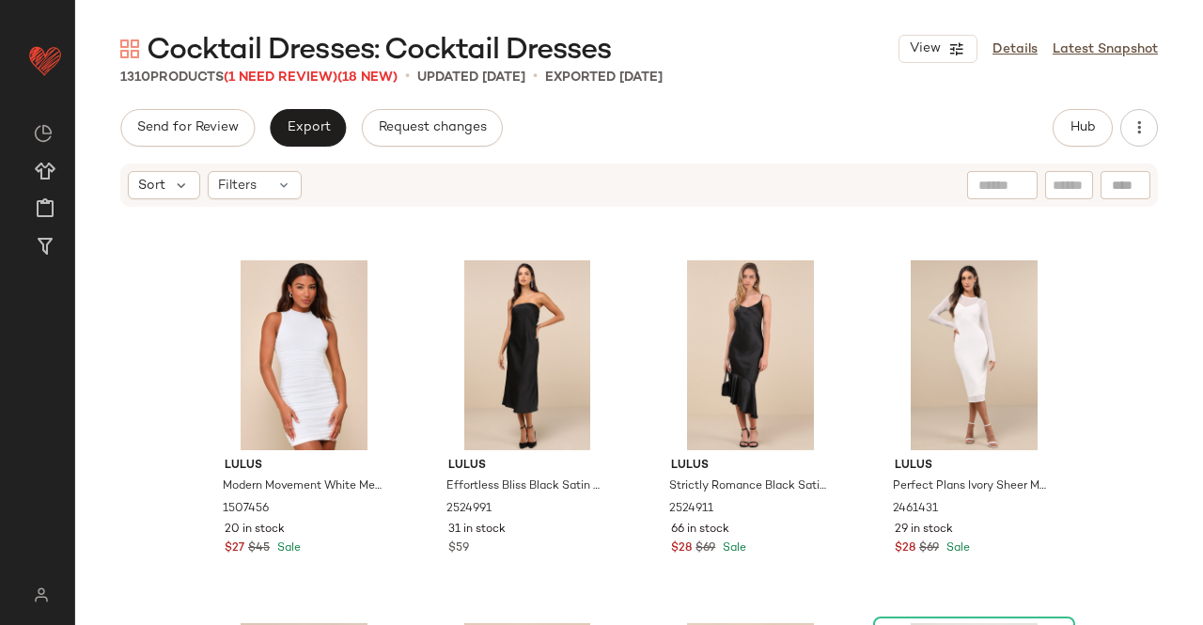
scroll to position [31431, 0]
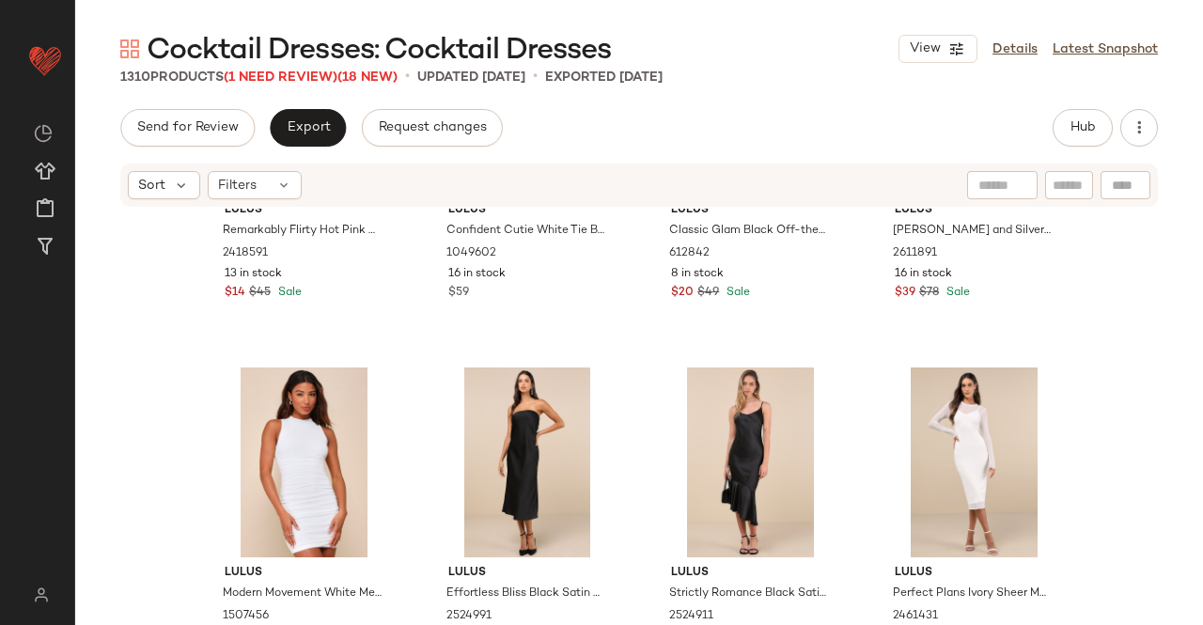
click at [267, 69] on span "Cocktail Dresses: Cocktail Dresses" at bounding box center [379, 51] width 464 height 38
click at [265, 72] on span "(1 Need Review)" at bounding box center [281, 77] width 114 height 14
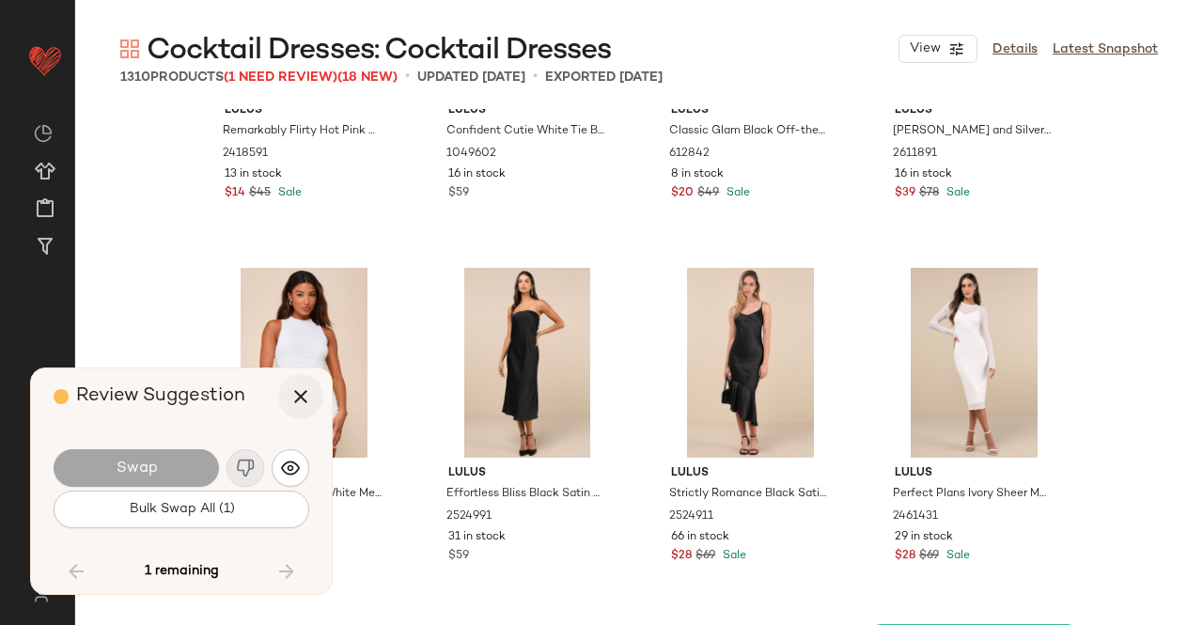
click at [310, 396] on icon "button" at bounding box center [300, 396] width 23 height 23
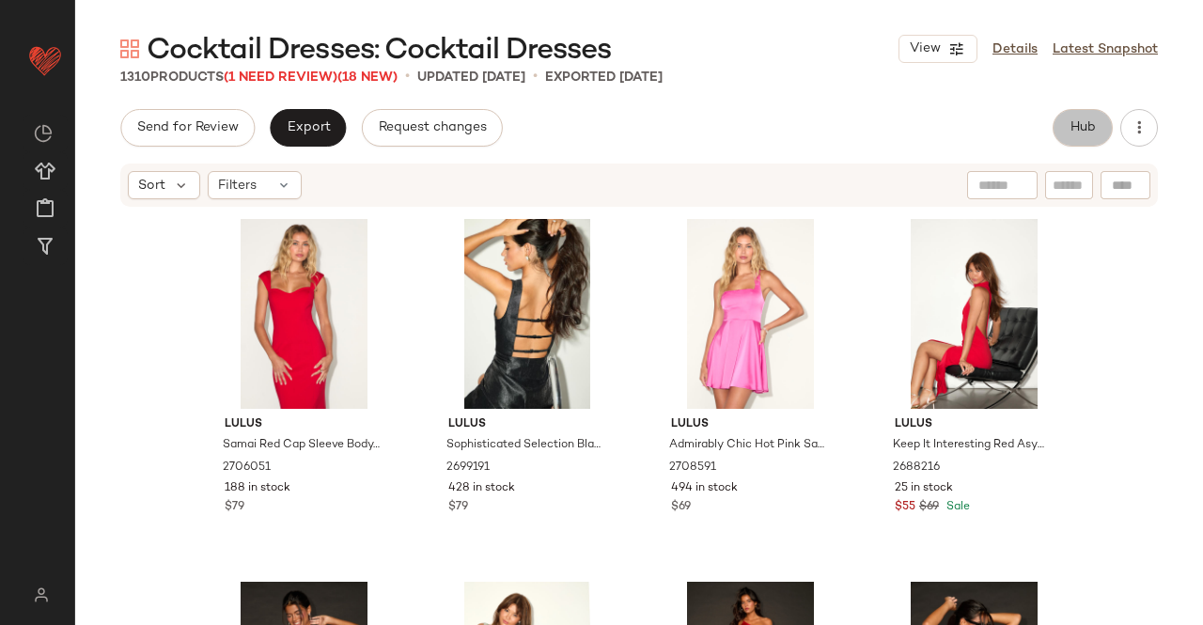
drag, startPoint x: 1085, startPoint y: 127, endPoint x: 1085, endPoint y: 117, distance: 10.3
click at [1085, 117] on button "Hub" at bounding box center [1083, 128] width 60 height 38
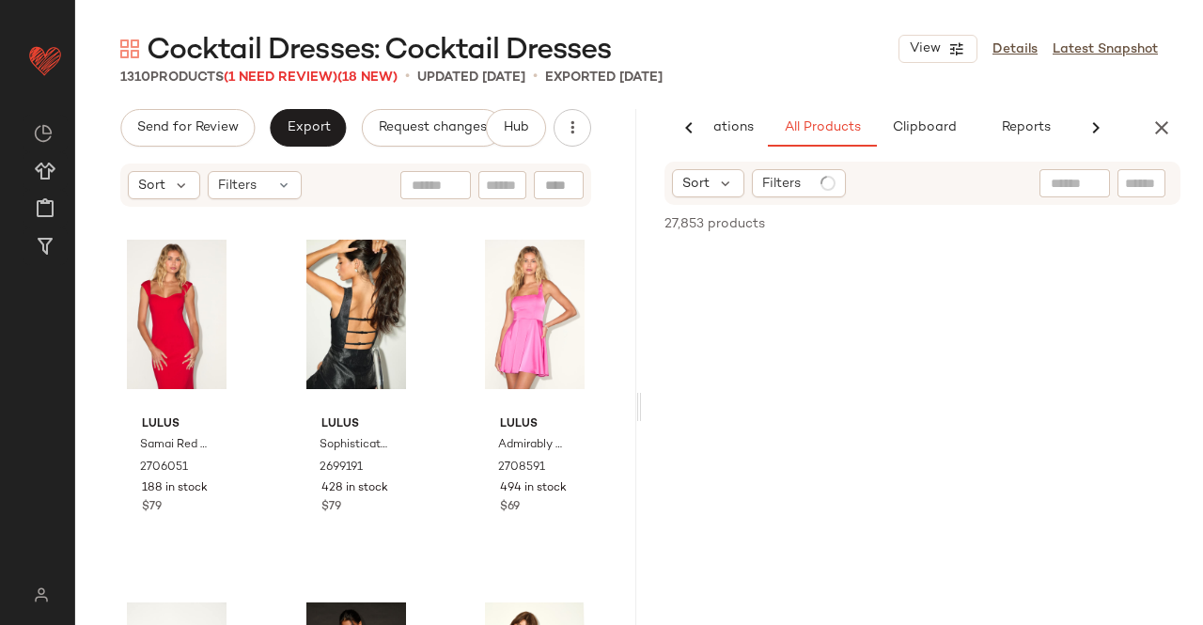
scroll to position [0, 118]
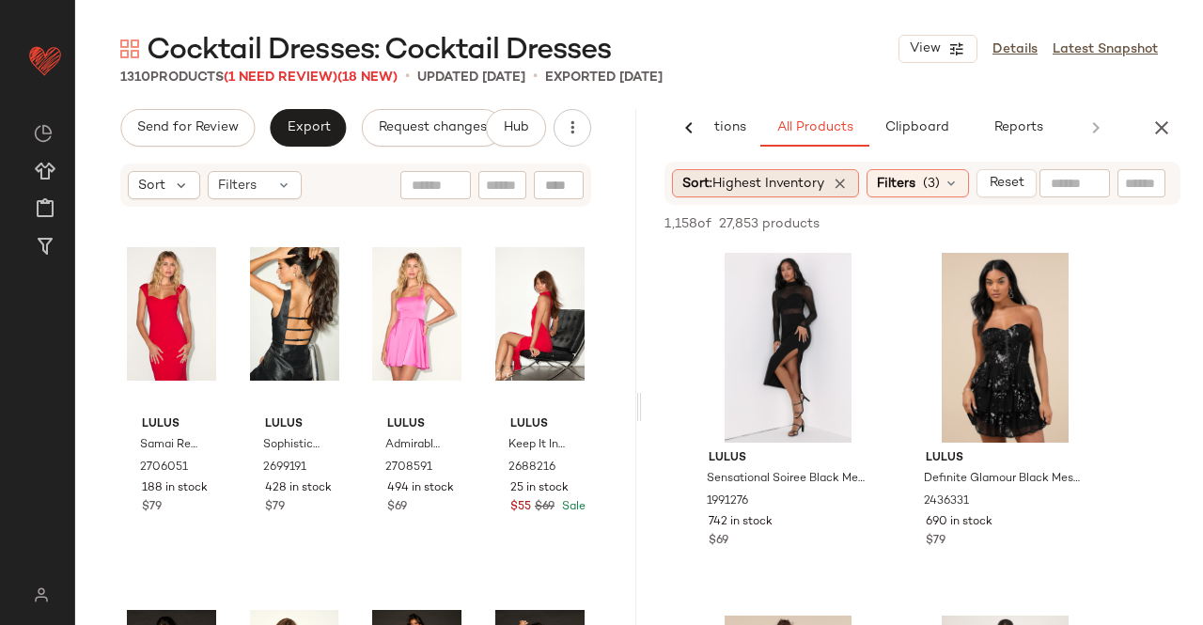
click at [795, 190] on span "Highest Inventory" at bounding box center [768, 184] width 112 height 14
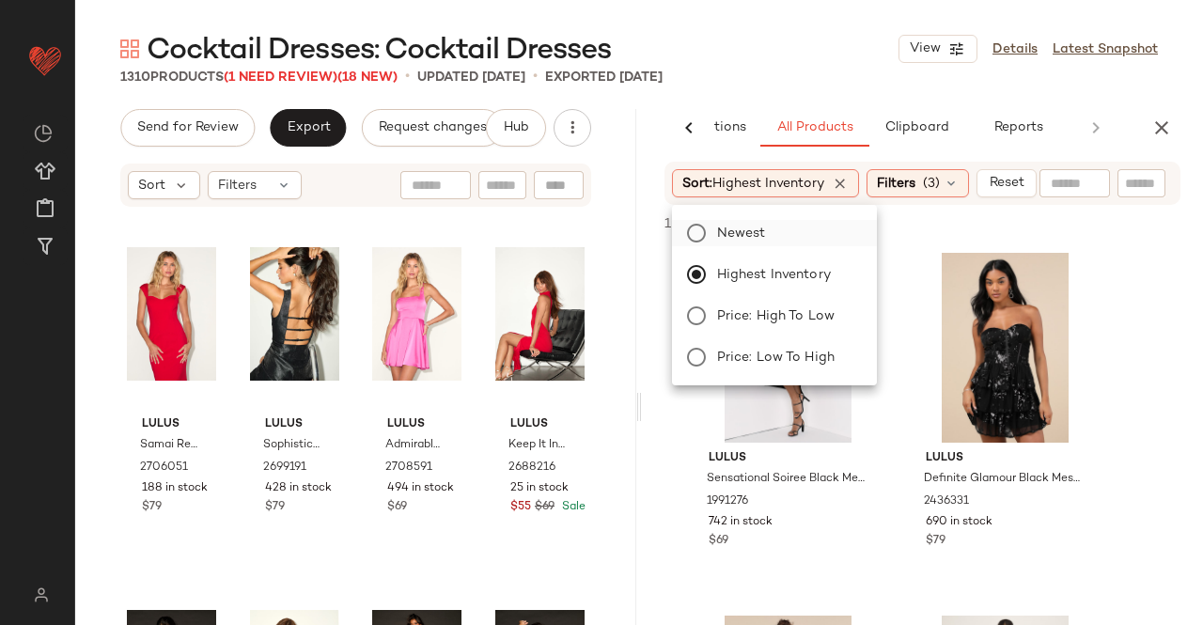
click at [765, 232] on label "Newest" at bounding box center [786, 233] width 152 height 26
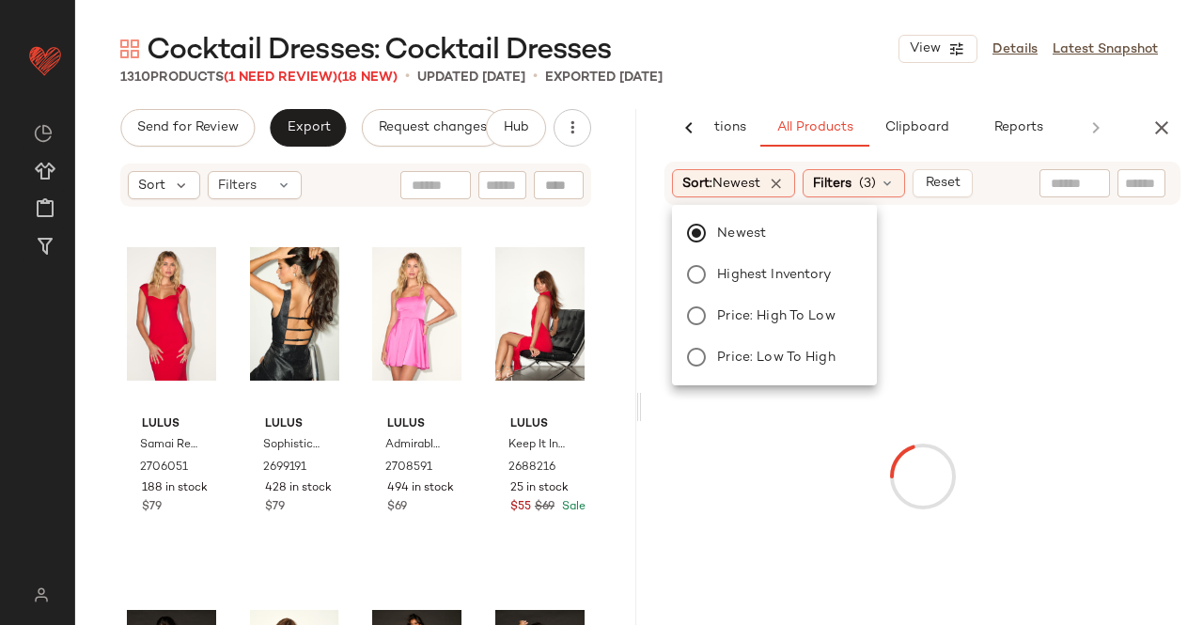
click at [751, 60] on div "Cocktail Dresses: Cocktail Dresses View Details Latest Snapshot" at bounding box center [639, 49] width 1128 height 38
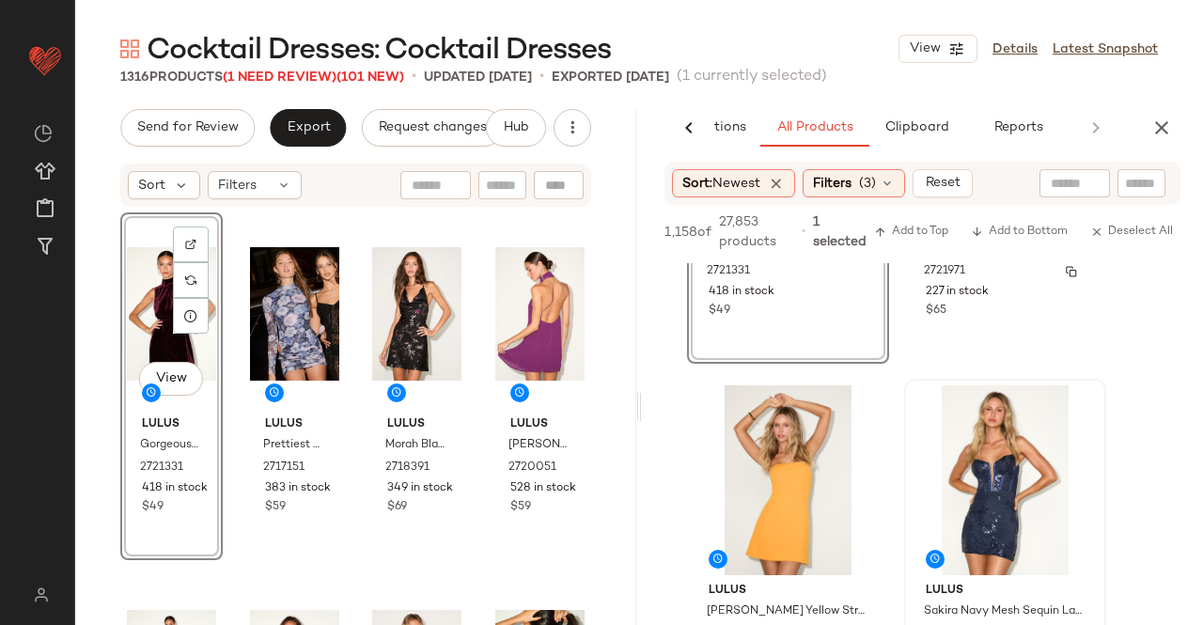
scroll to position [1880, 0]
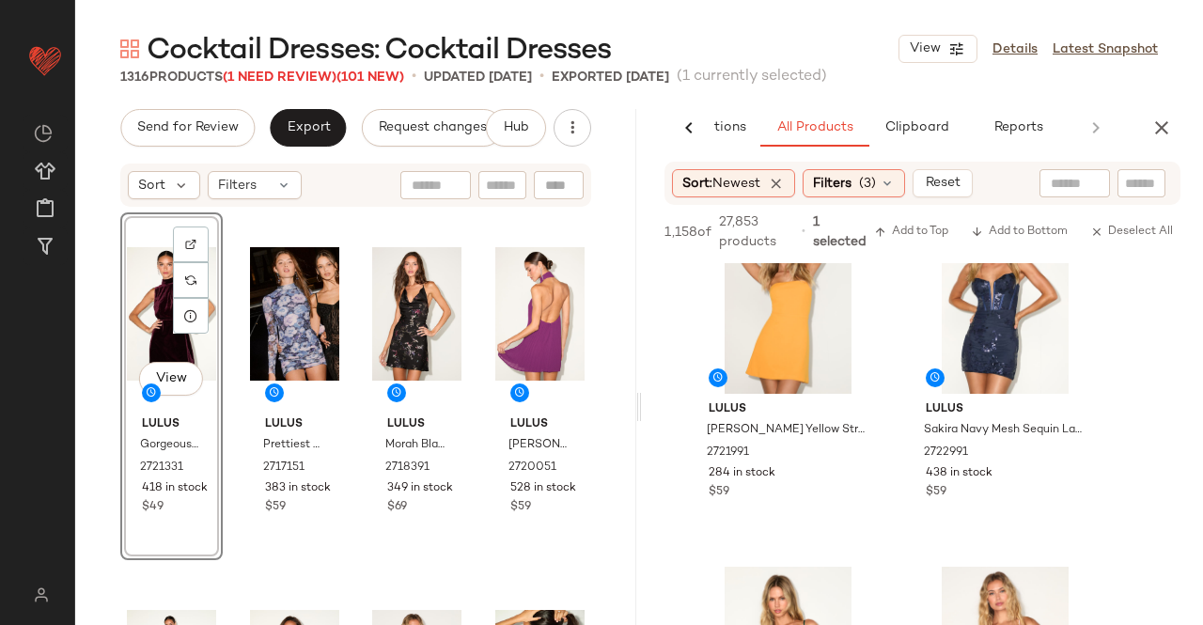
click at [1156, 119] on icon "button" at bounding box center [1161, 128] width 23 height 23
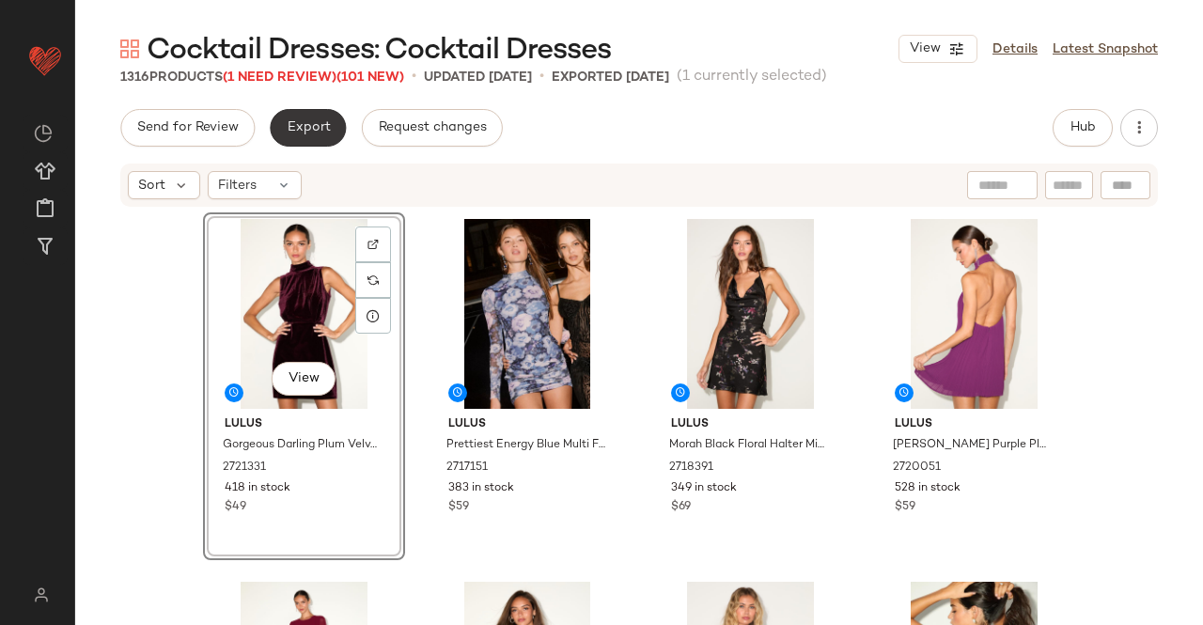
click at [312, 120] on span "Export" at bounding box center [308, 127] width 44 height 15
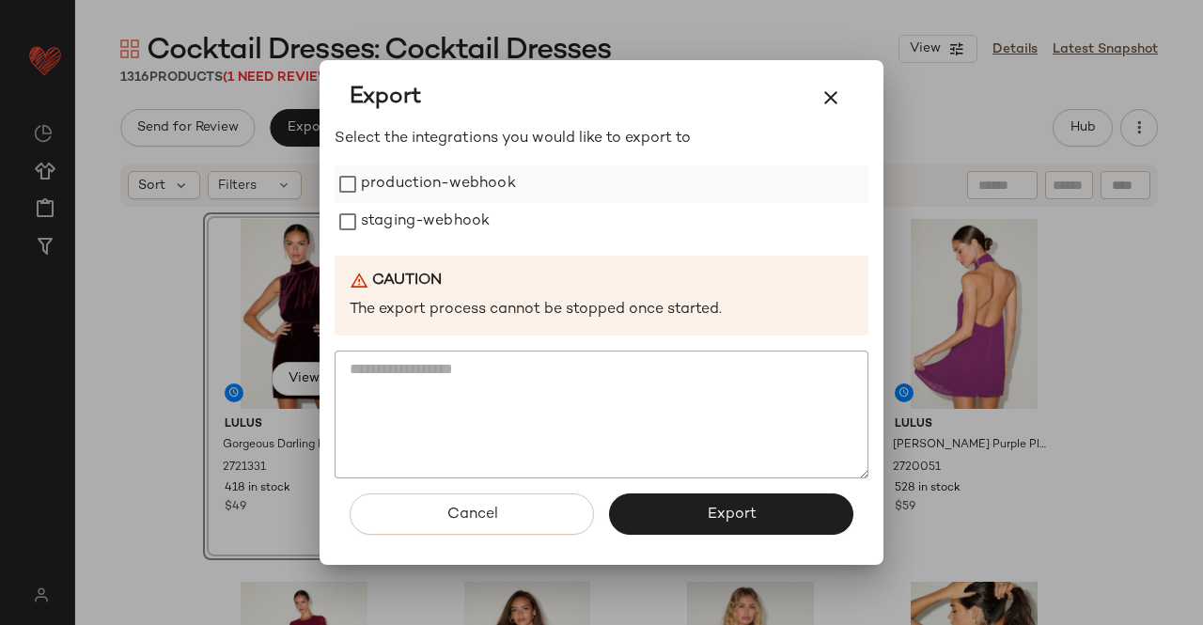
click at [417, 188] on label "production-webhook" at bounding box center [438, 184] width 155 height 38
click at [417, 212] on label "staging-webhook" at bounding box center [425, 222] width 129 height 38
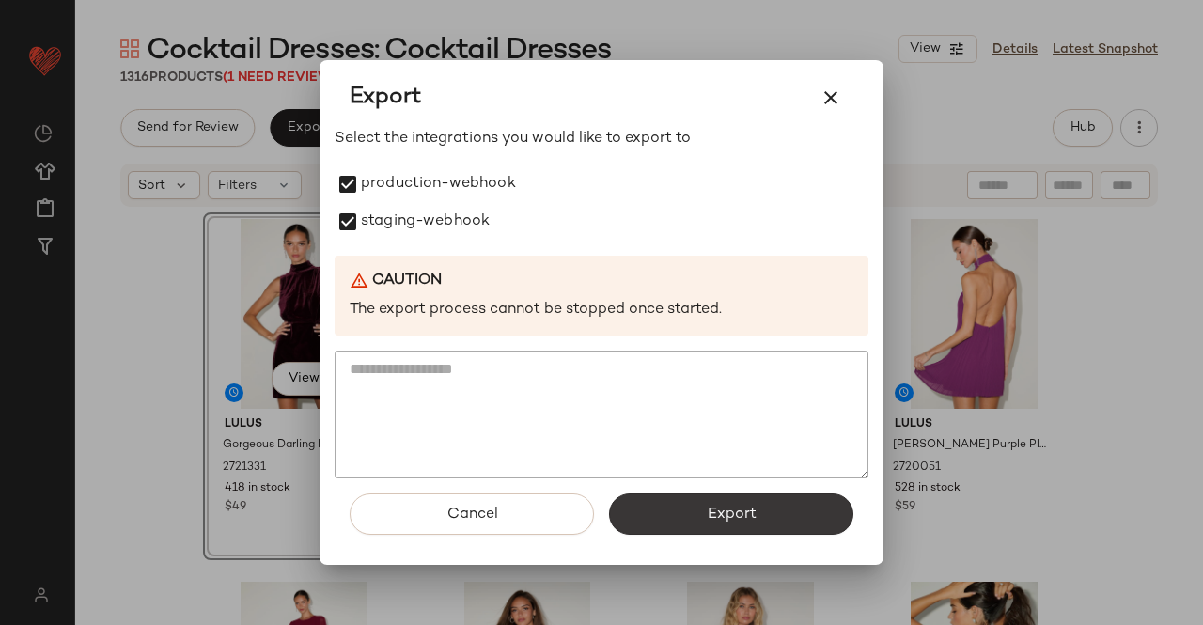
click at [711, 509] on span "Export" at bounding box center [731, 515] width 50 height 18
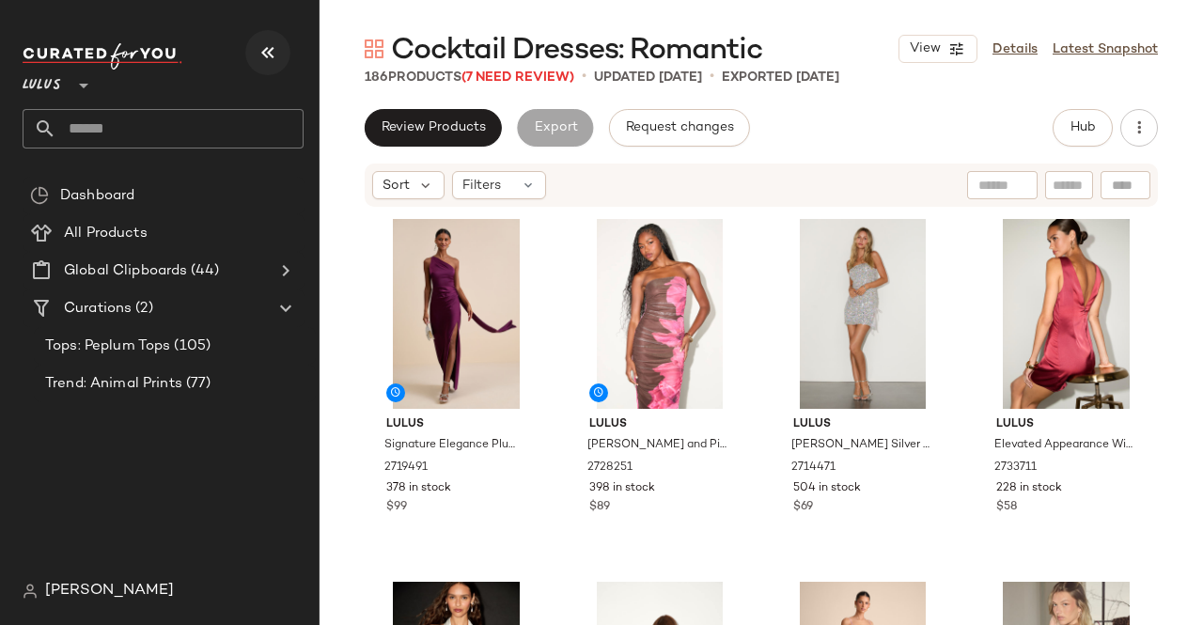
click at [274, 50] on icon "button" at bounding box center [268, 52] width 23 height 23
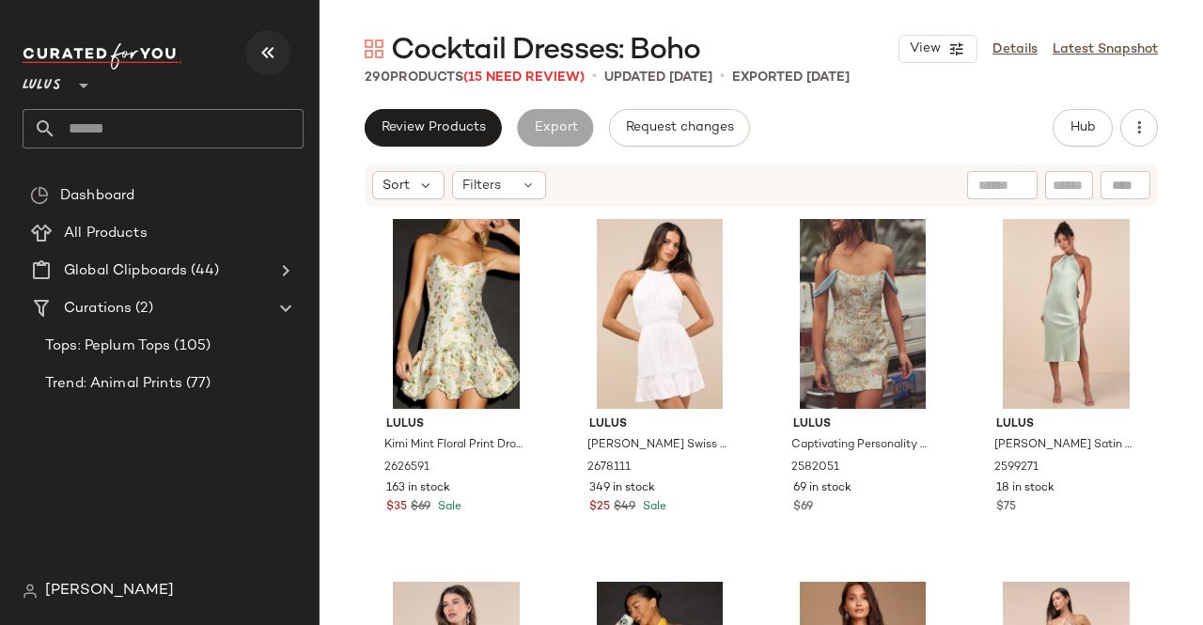
click at [259, 61] on icon "button" at bounding box center [268, 52] width 23 height 23
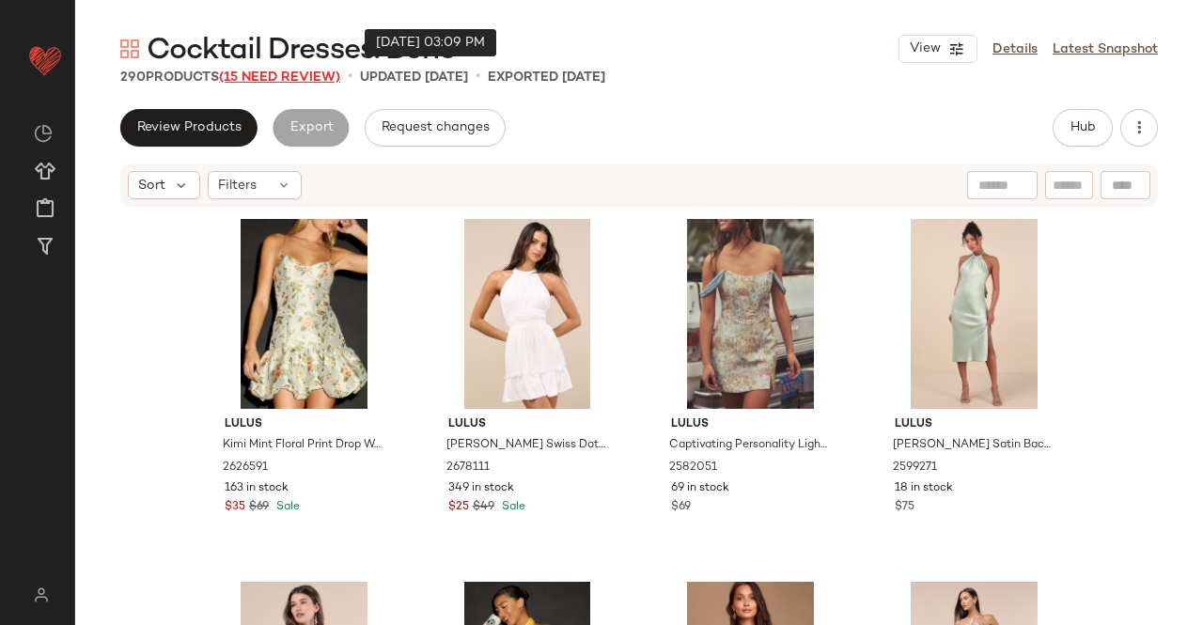
click at [284, 78] on span "(15 Need Review)" at bounding box center [279, 77] width 121 height 14
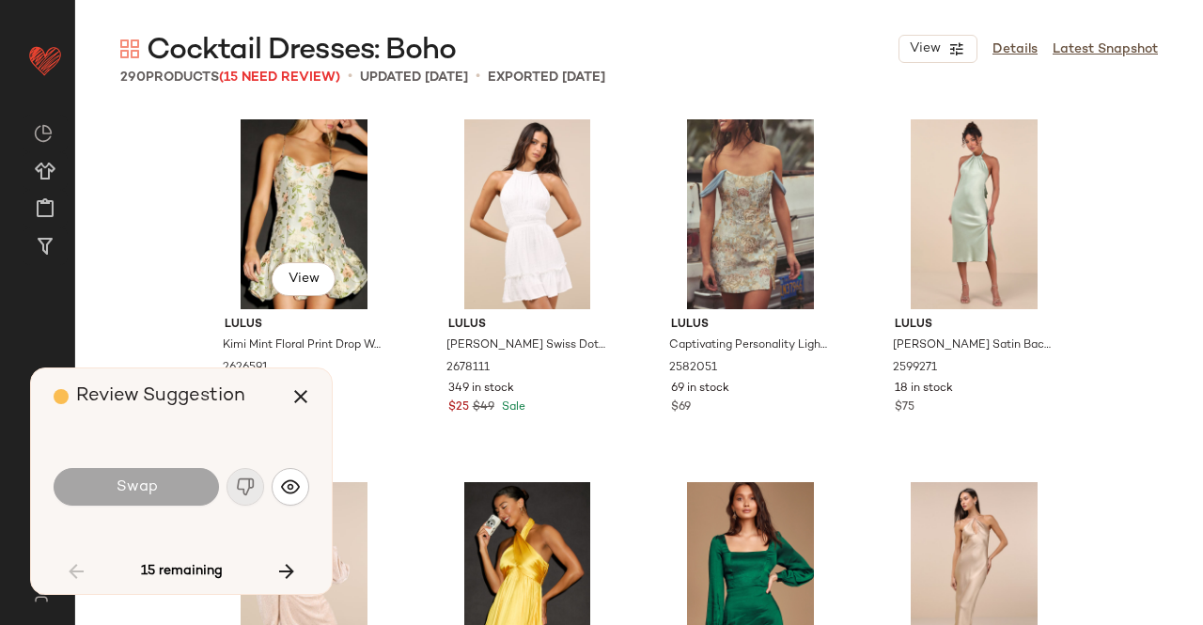
scroll to position [741, 0]
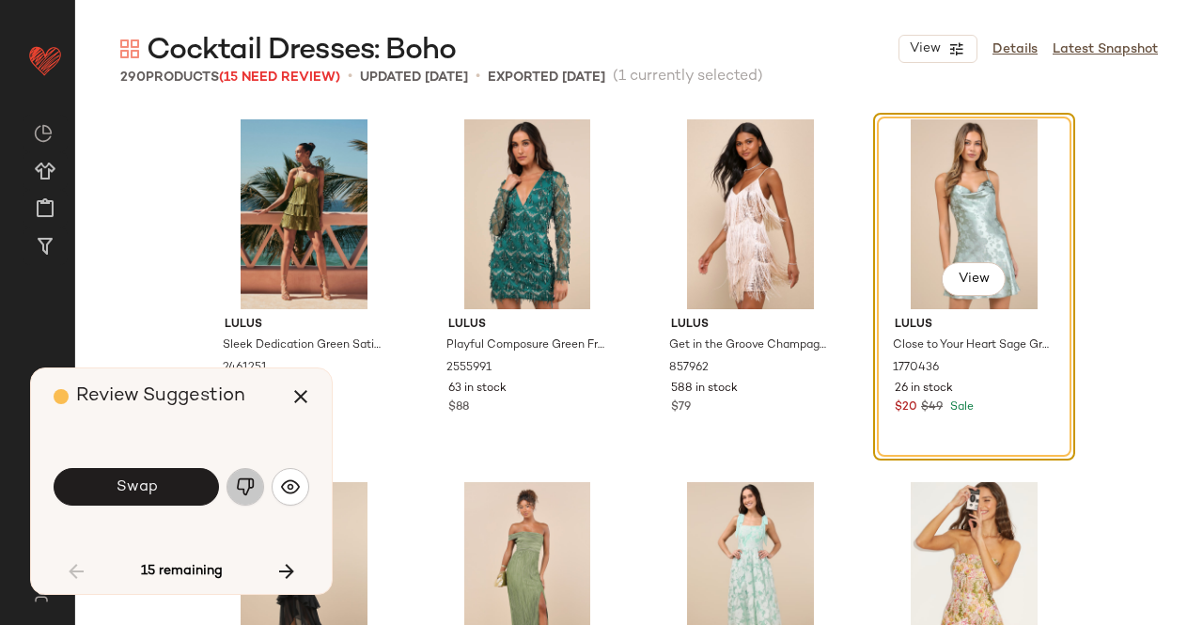
click at [230, 486] on button "button" at bounding box center [246, 487] width 38 height 38
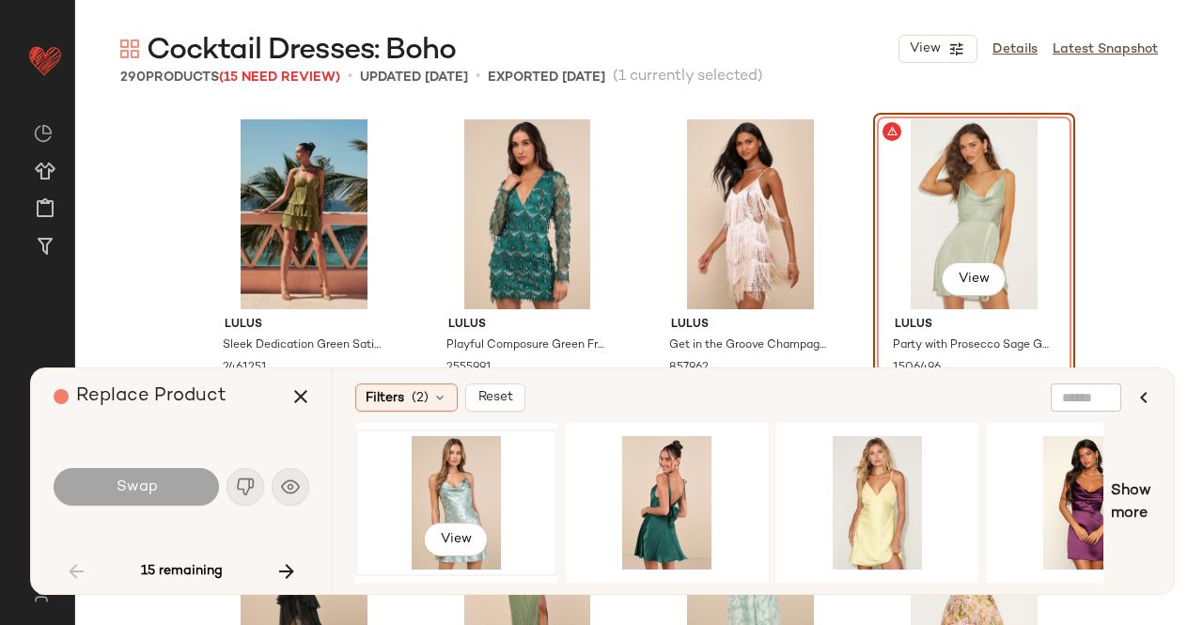
click at [470, 490] on div "View" at bounding box center [456, 502] width 189 height 133
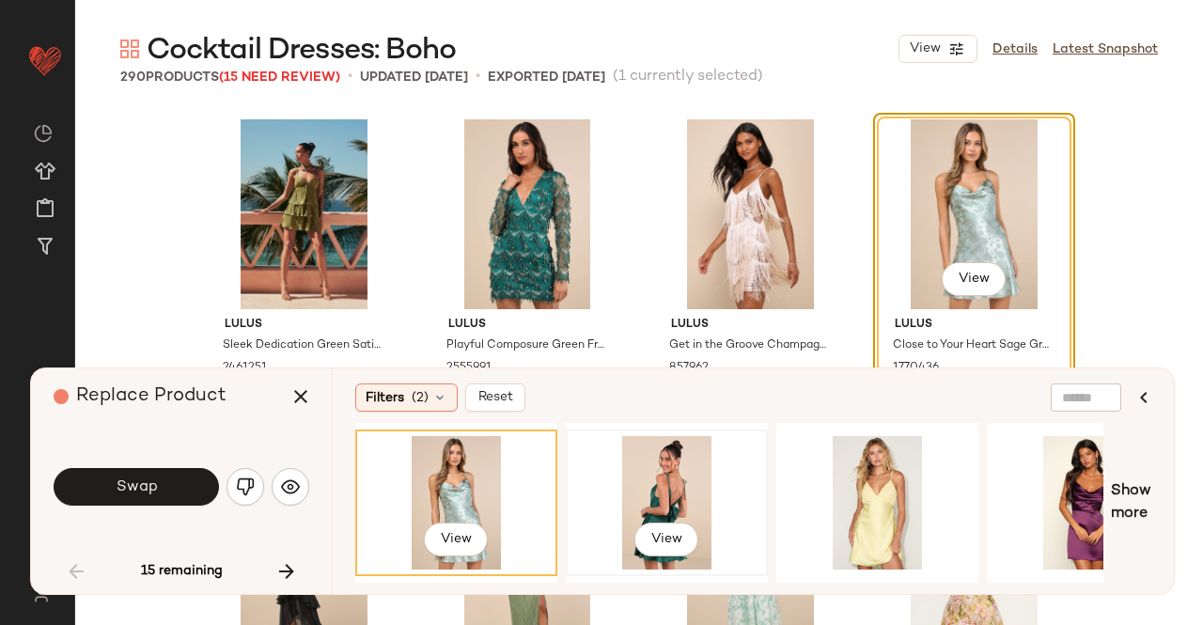
click at [640, 484] on div "View" at bounding box center [666, 502] width 189 height 133
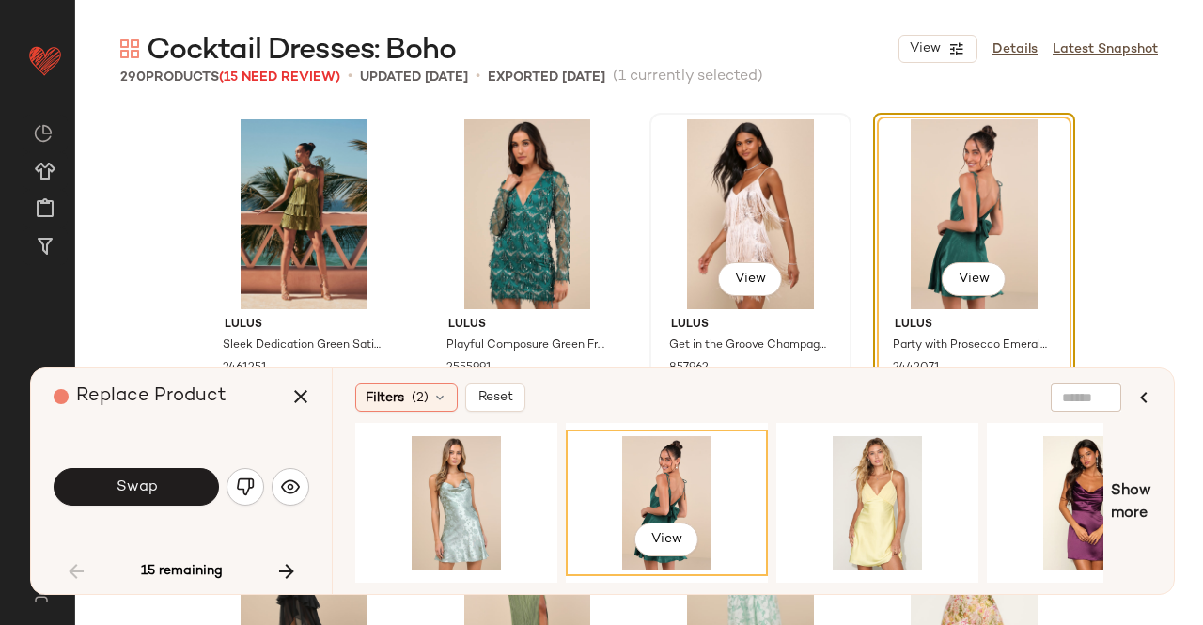
scroll to position [835, 0]
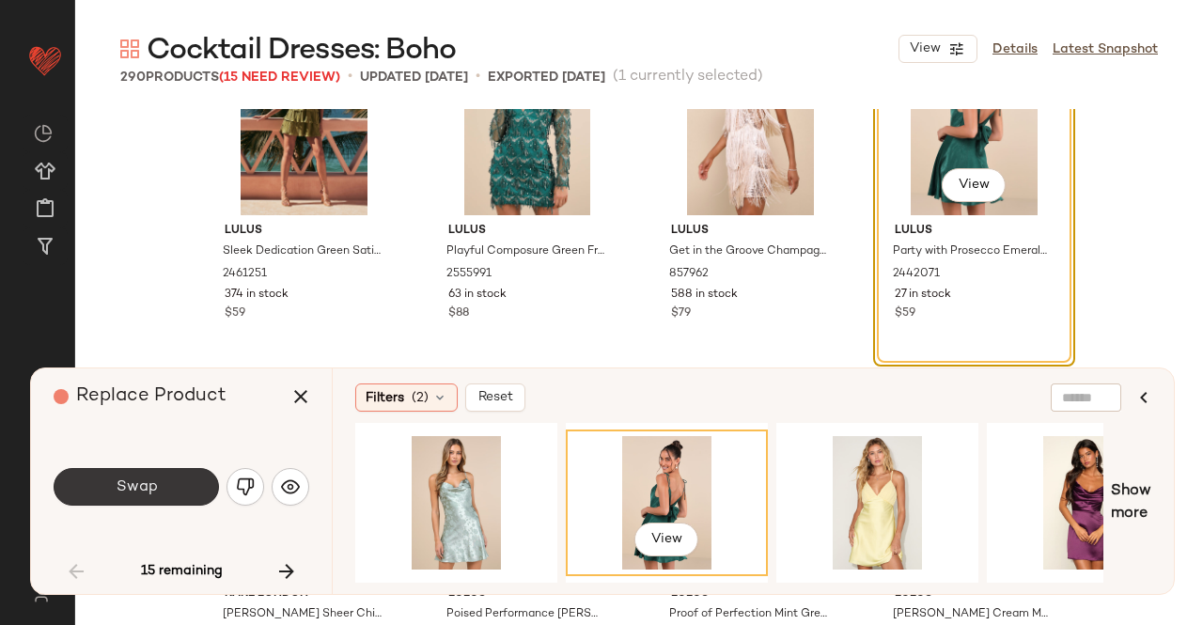
drag, startPoint x: 139, startPoint y: 507, endPoint x: 144, endPoint y: 493, distance: 14.0
click at [142, 501] on div "Swap" at bounding box center [182, 486] width 256 height 45
click at [146, 490] on span "Swap" at bounding box center [136, 487] width 42 height 18
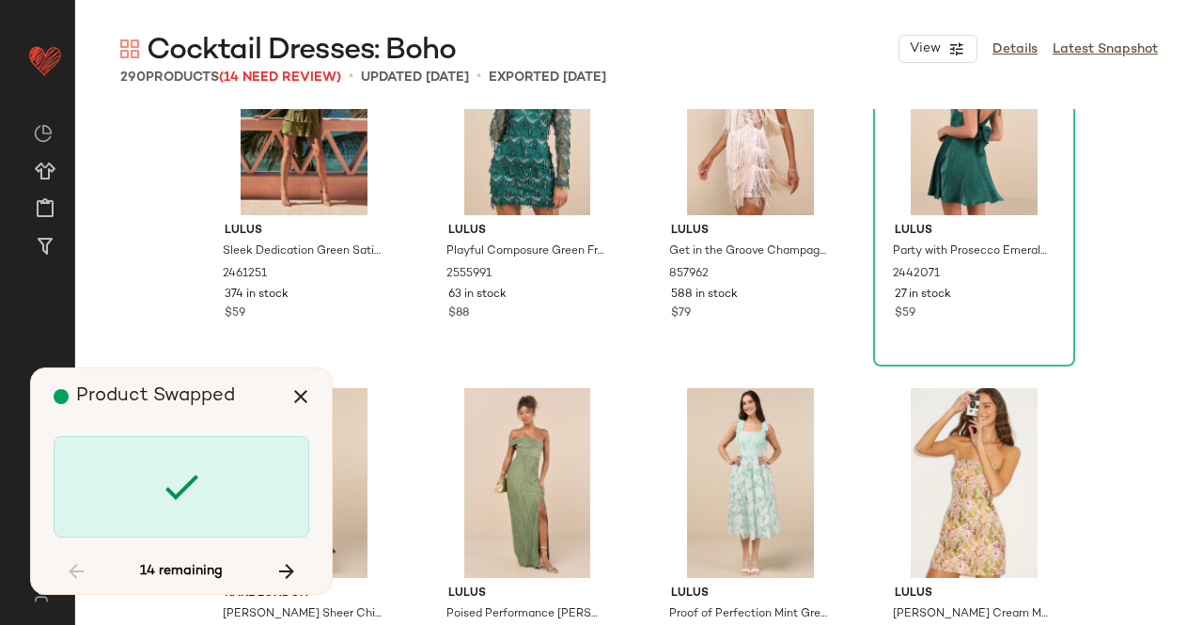
scroll to position [1451, 0]
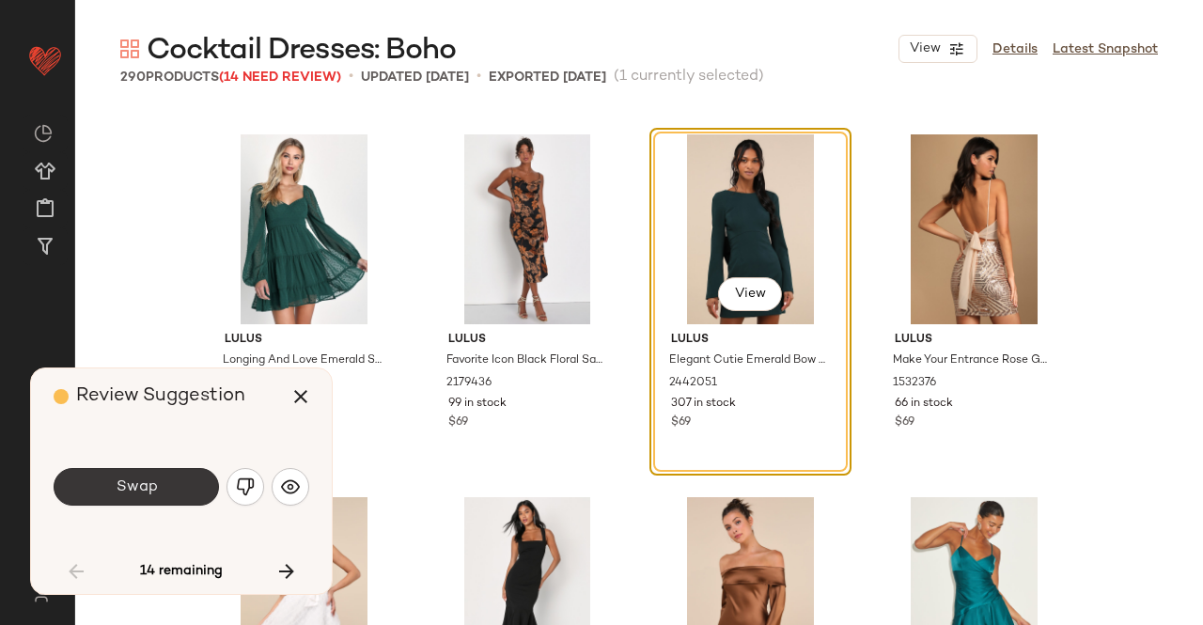
click at [169, 492] on button "Swap" at bounding box center [136, 487] width 165 height 38
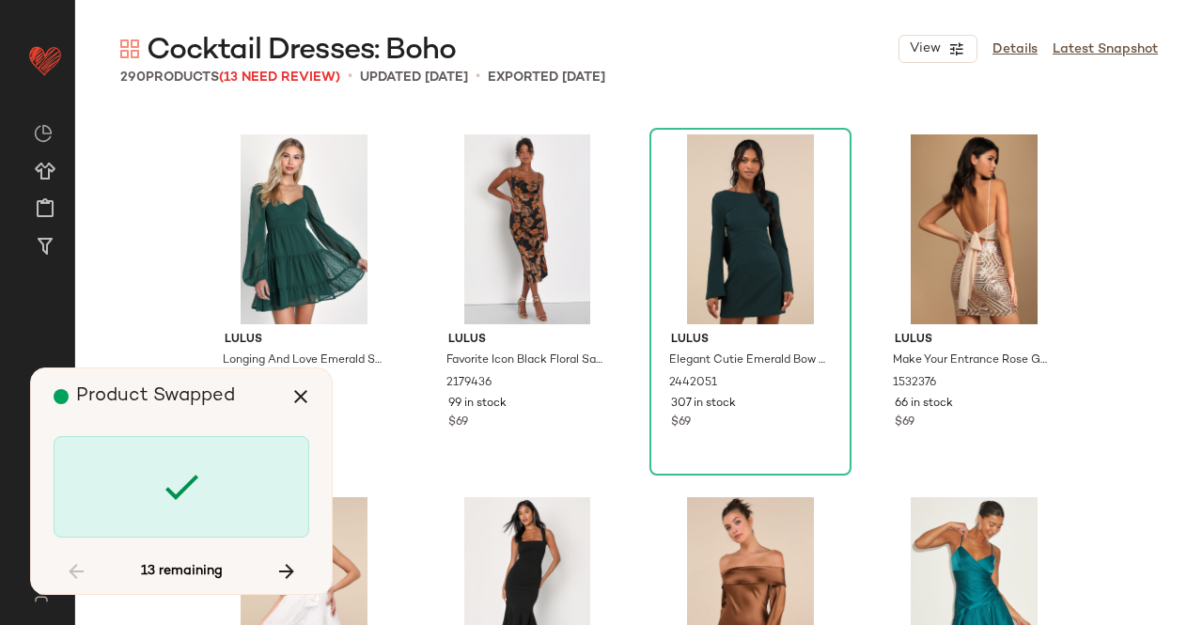
scroll to position [3265, 0]
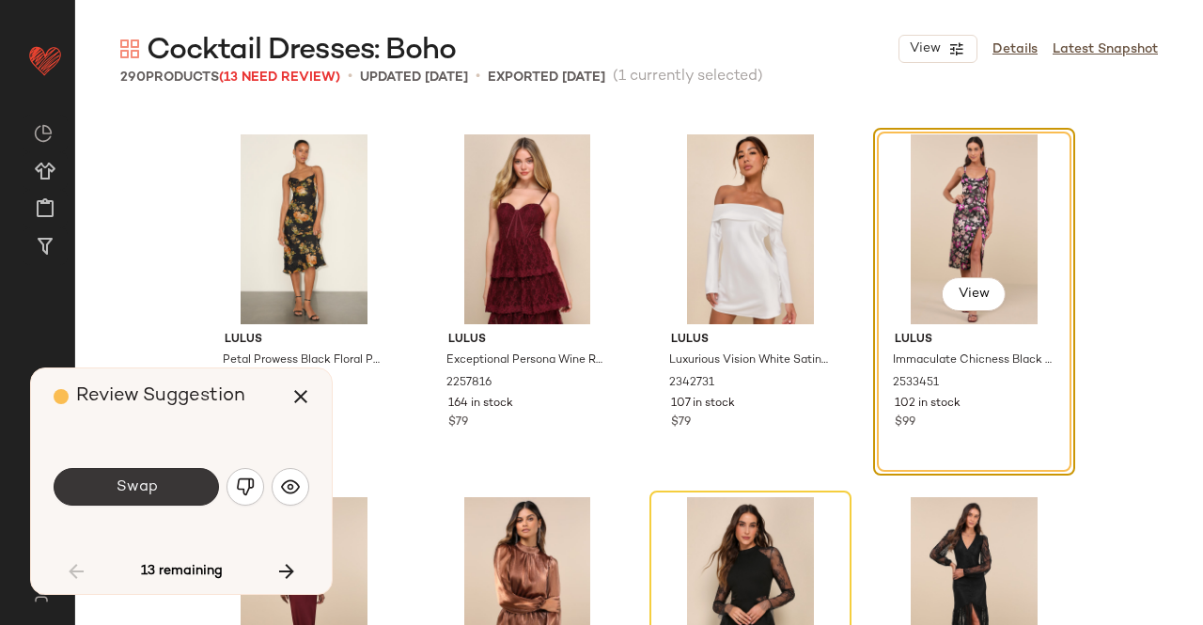
click at [154, 478] on span "Swap" at bounding box center [136, 487] width 42 height 18
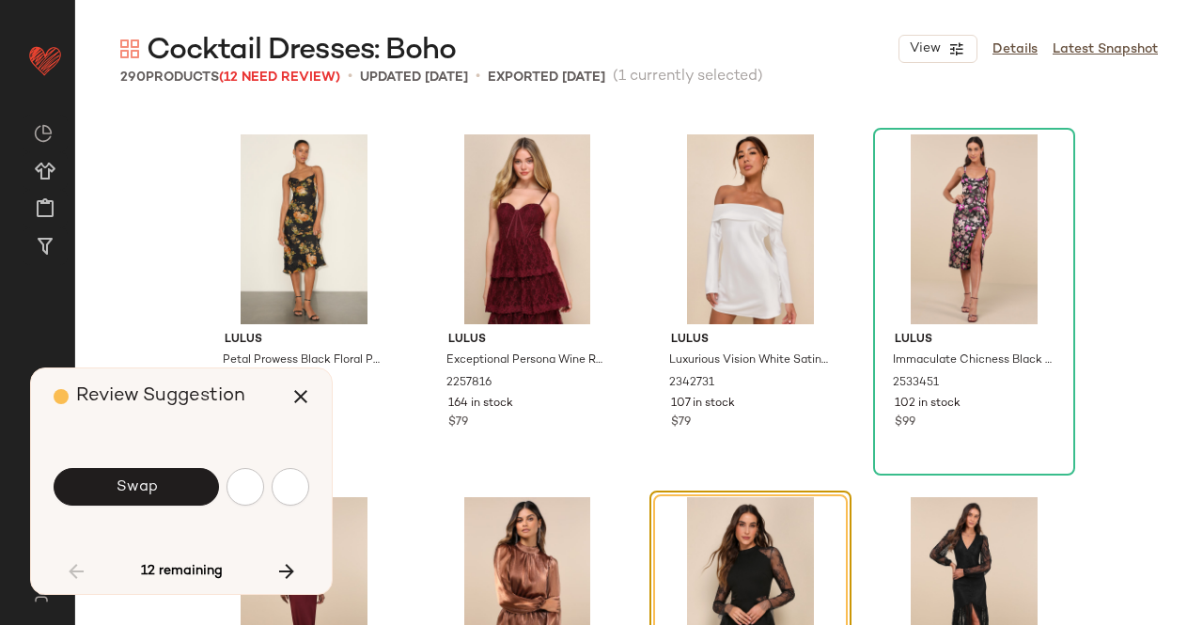
scroll to position [3628, 0]
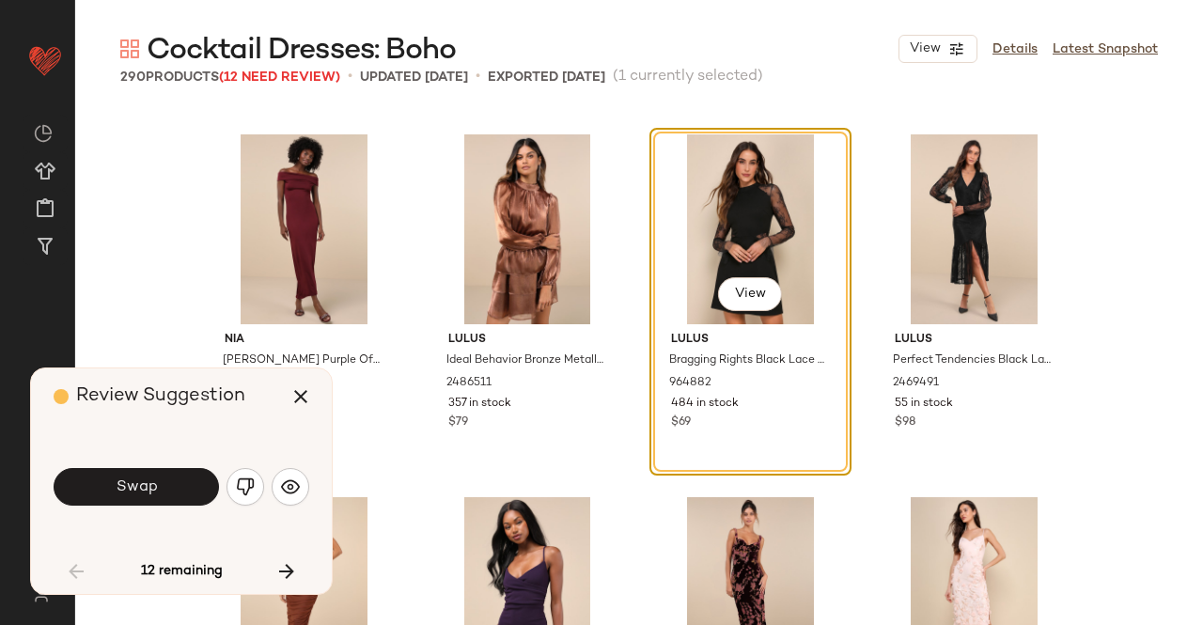
click at [154, 478] on span "Swap" at bounding box center [136, 487] width 42 height 18
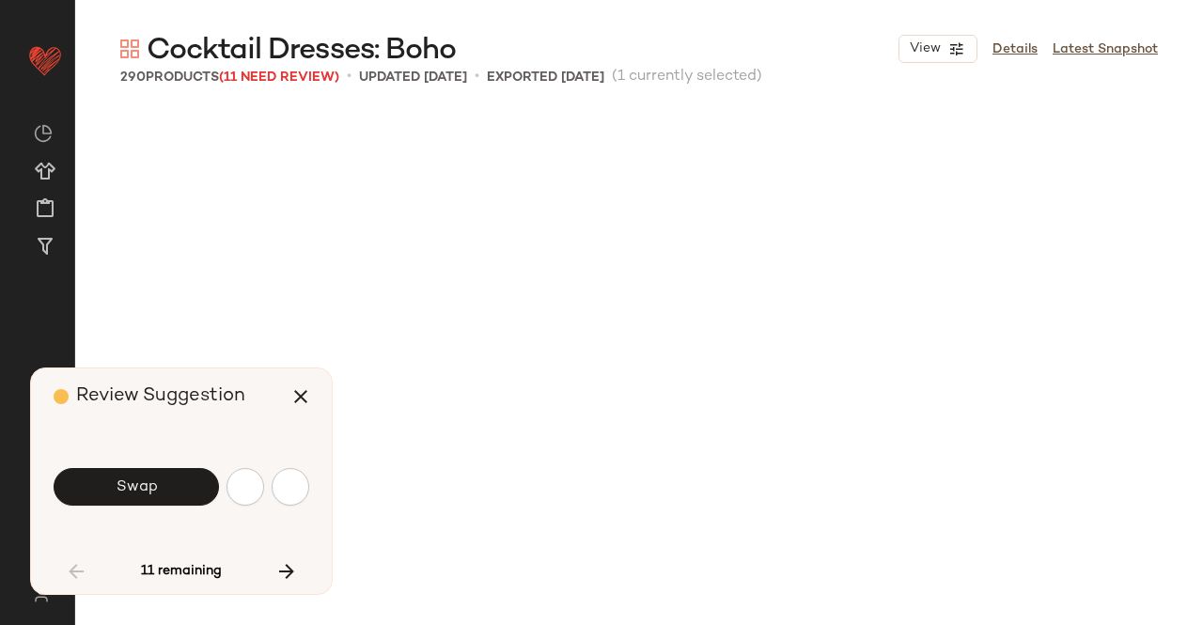
scroll to position [4717, 0]
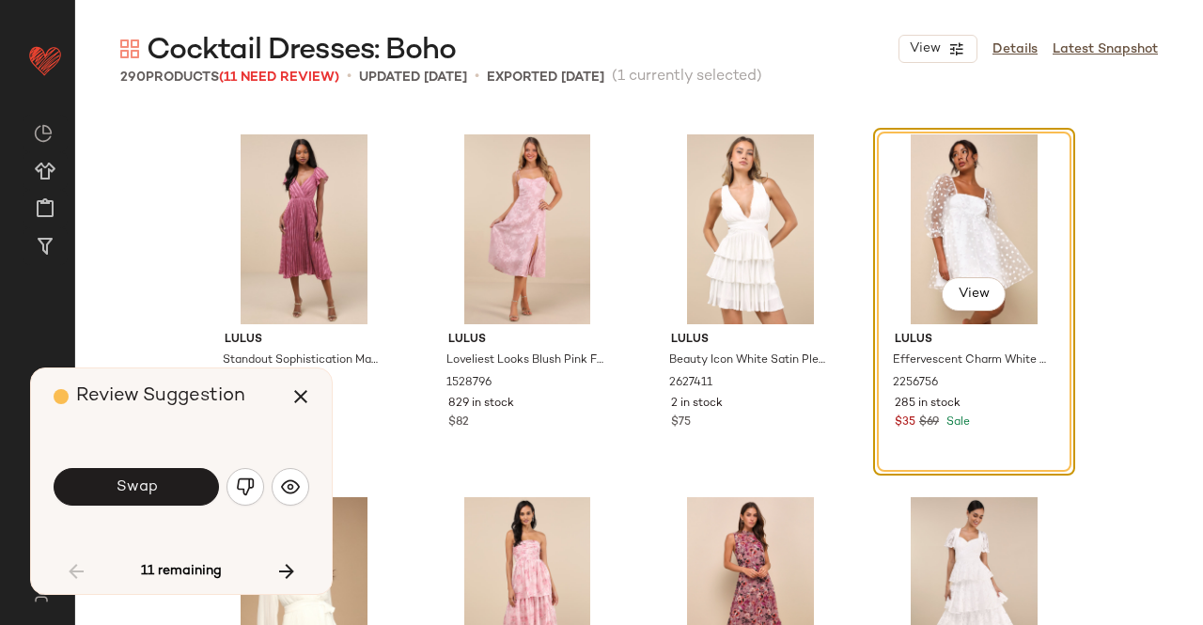
click at [120, 465] on div "Swap" at bounding box center [182, 486] width 256 height 45
click at [123, 478] on span "Swap" at bounding box center [136, 487] width 42 height 18
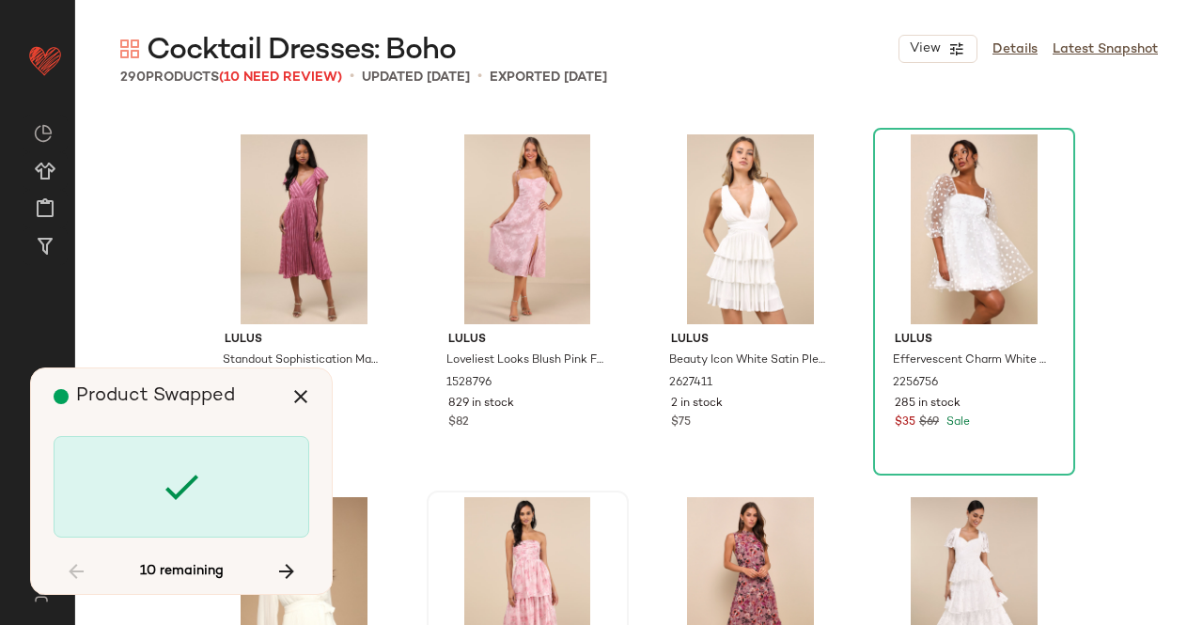
scroll to position [6168, 0]
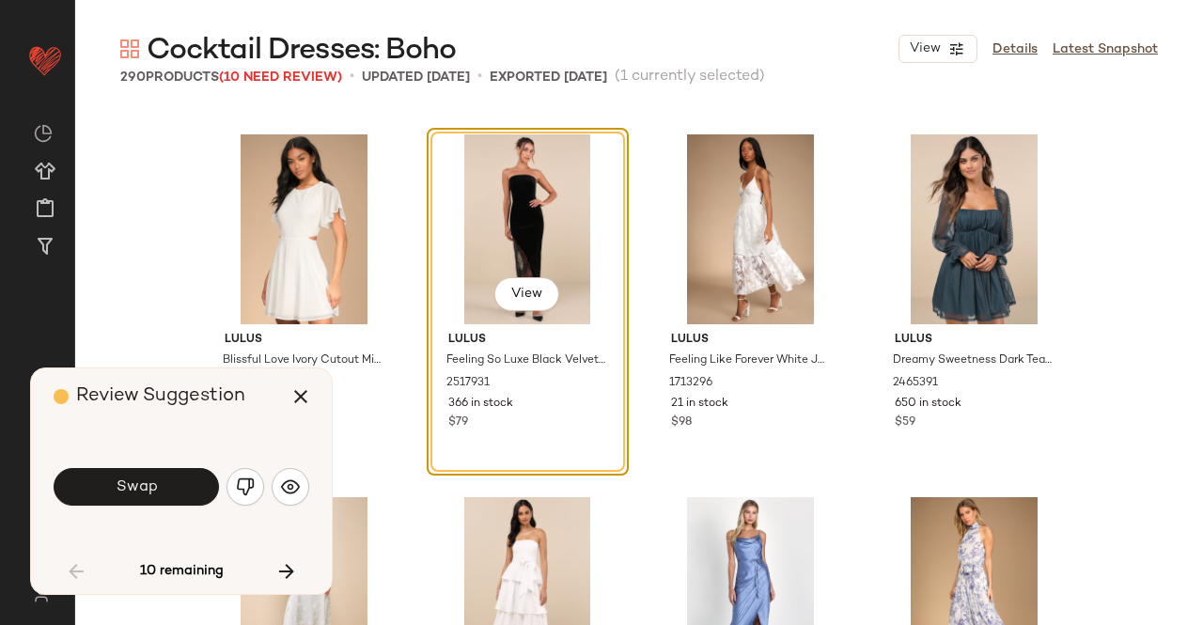
click at [118, 492] on button "Swap" at bounding box center [136, 487] width 165 height 38
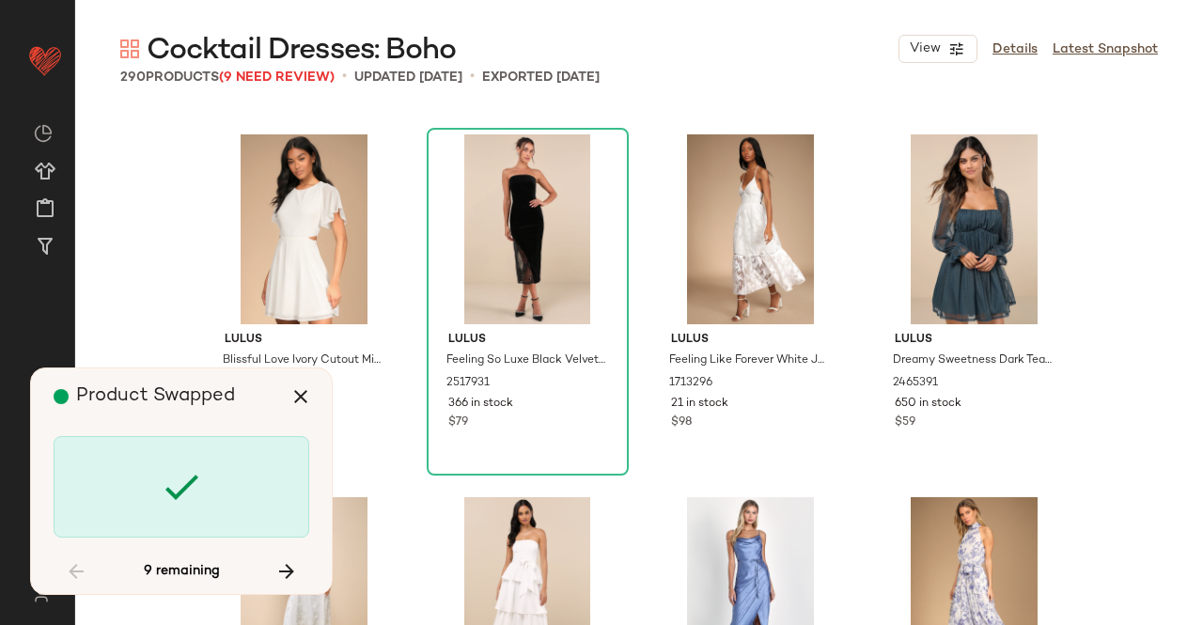
scroll to position [7619, 0]
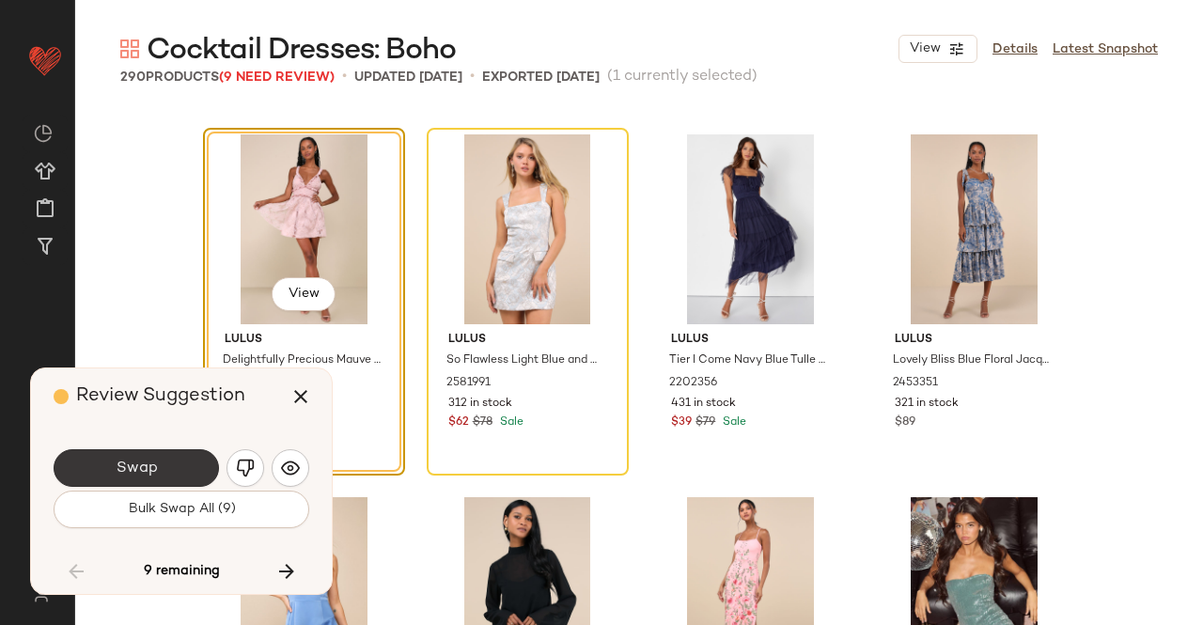
click at [156, 465] on span "Swap" at bounding box center [136, 469] width 42 height 18
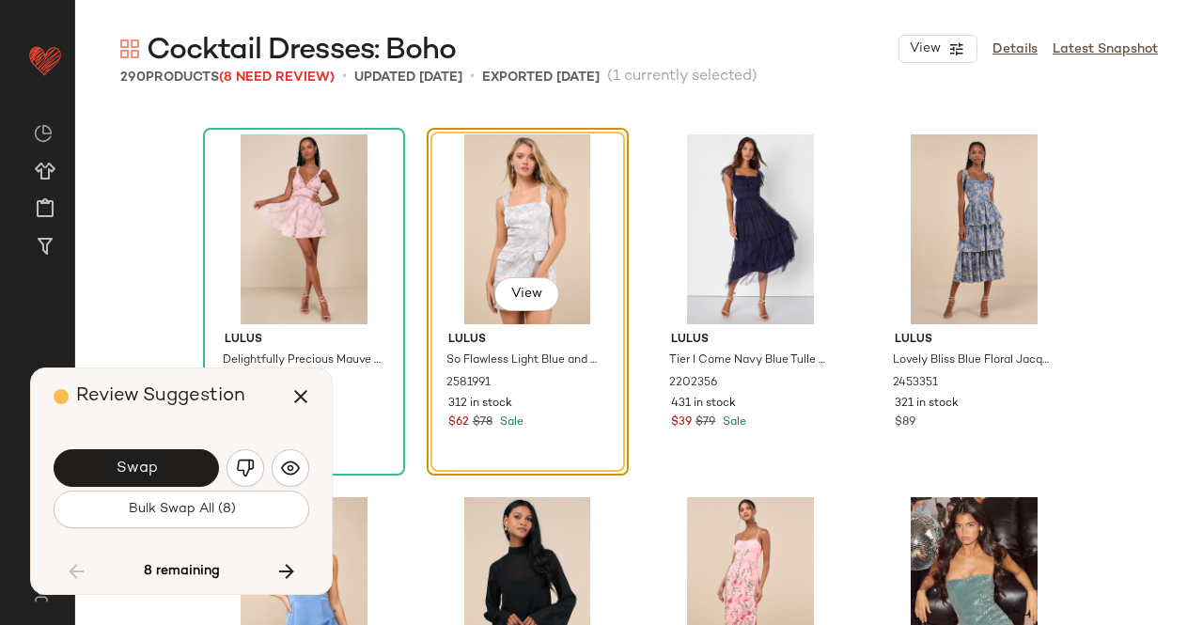
click at [152, 468] on span "Swap" at bounding box center [136, 469] width 42 height 18
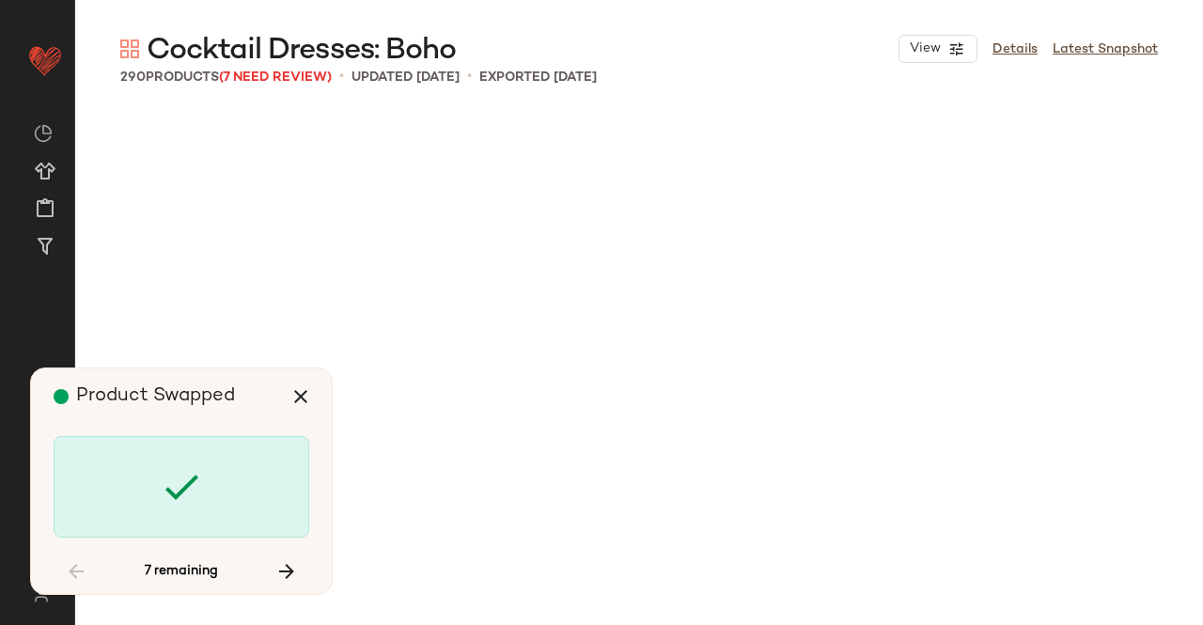
scroll to position [12698, 0]
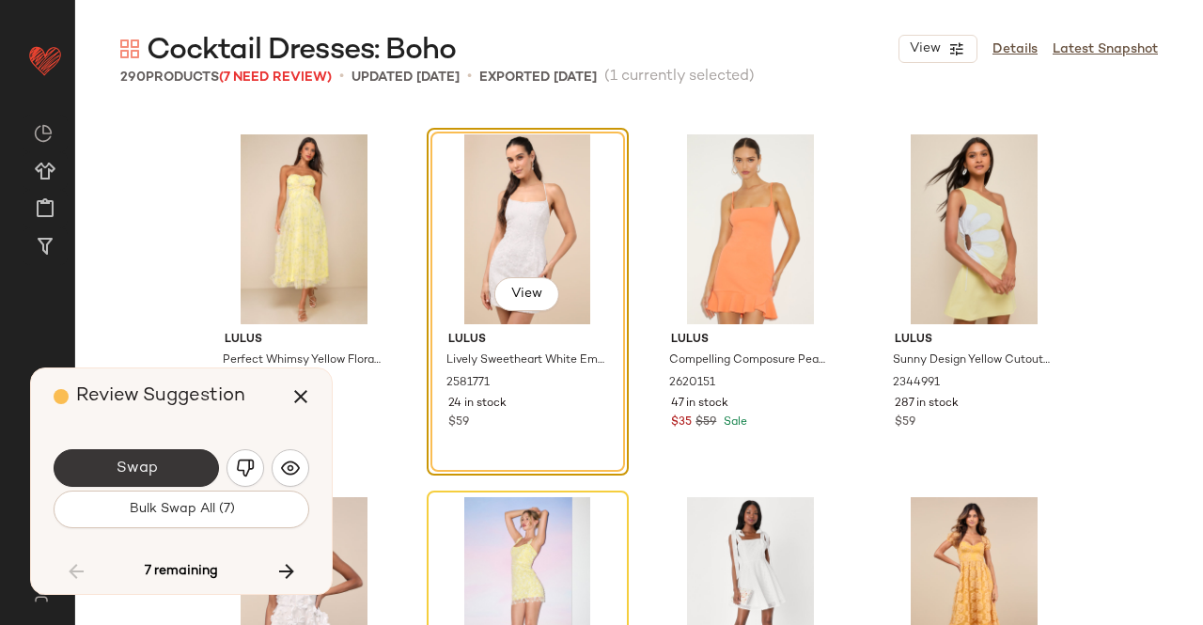
click at [196, 456] on button "Swap" at bounding box center [136, 468] width 165 height 38
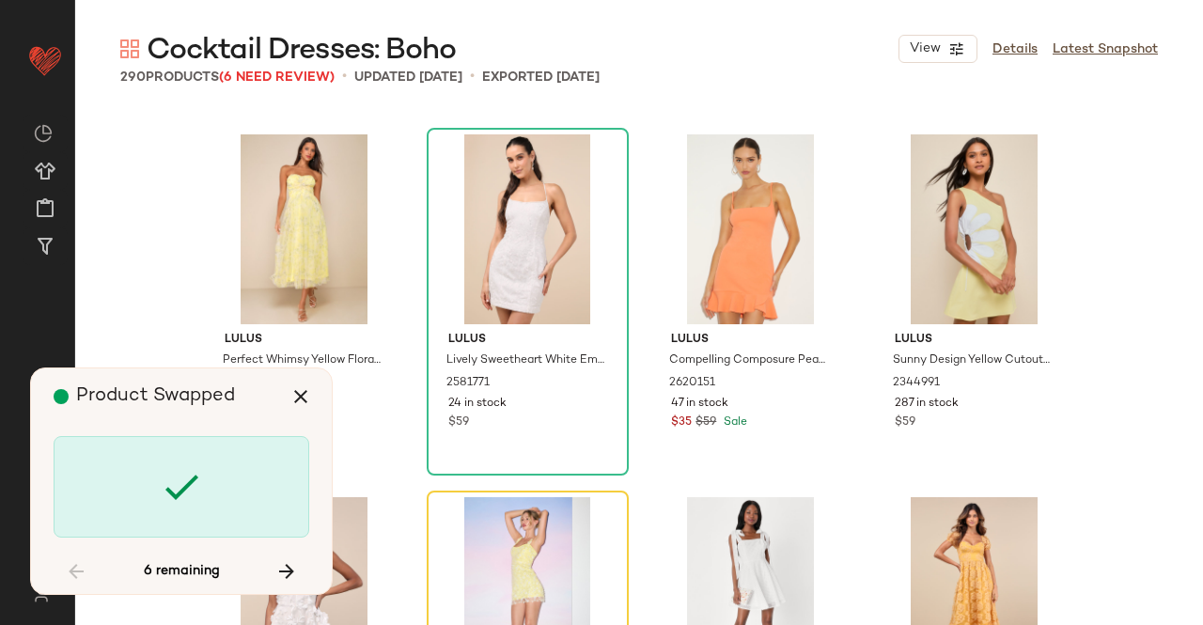
scroll to position [13061, 0]
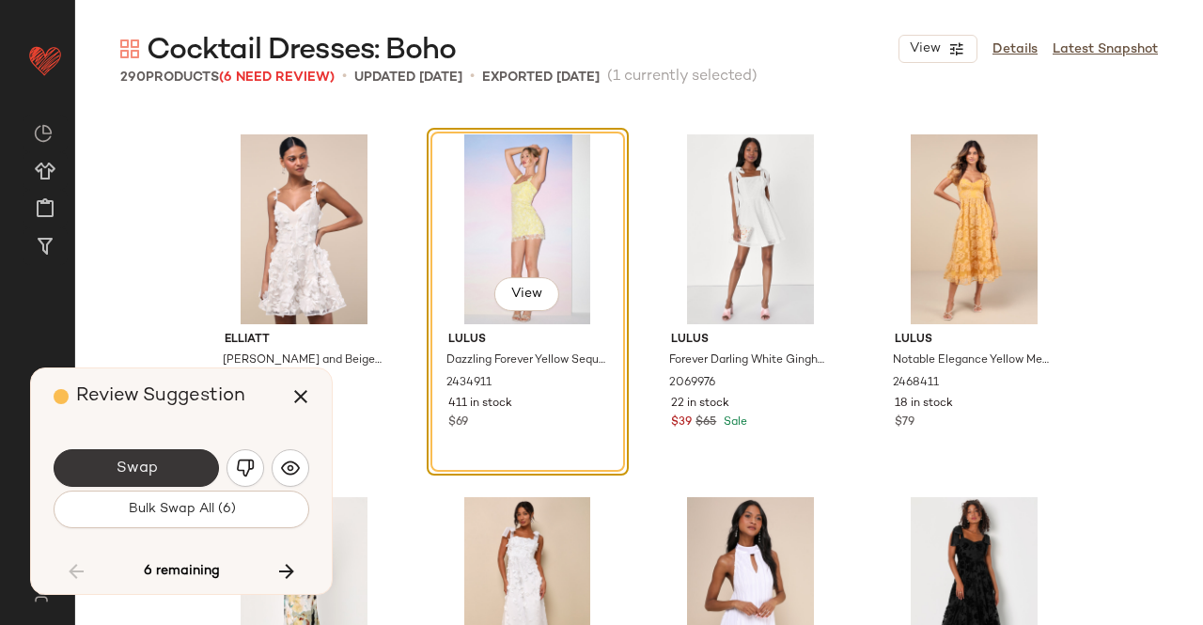
click at [180, 462] on button "Swap" at bounding box center [136, 468] width 165 height 38
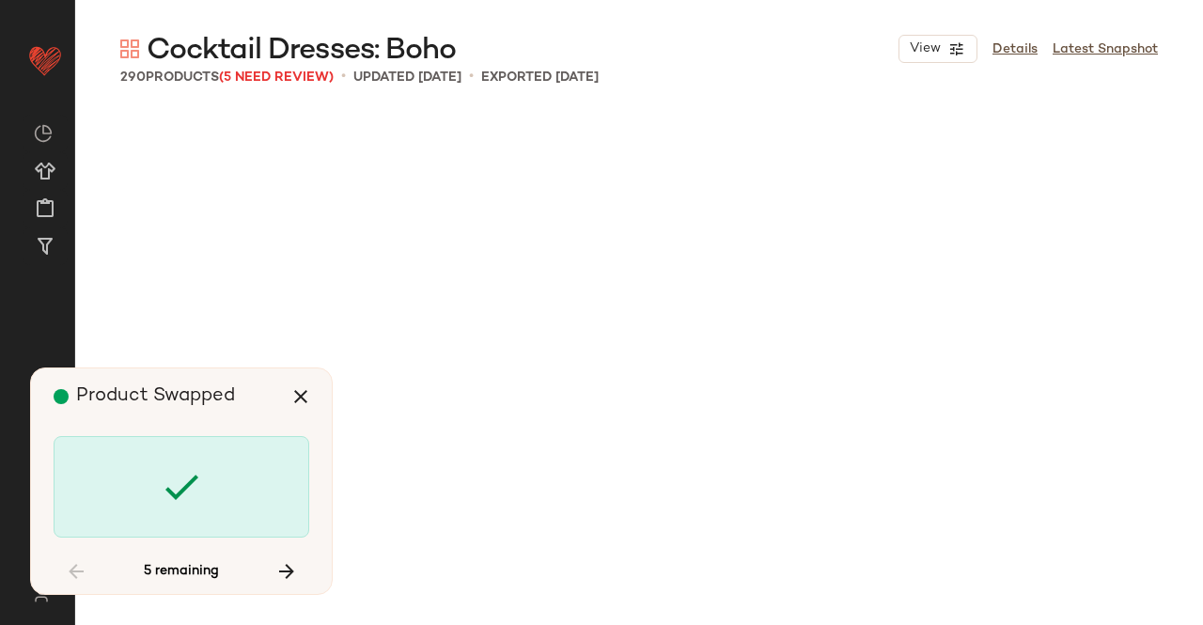
scroll to position [14875, 0]
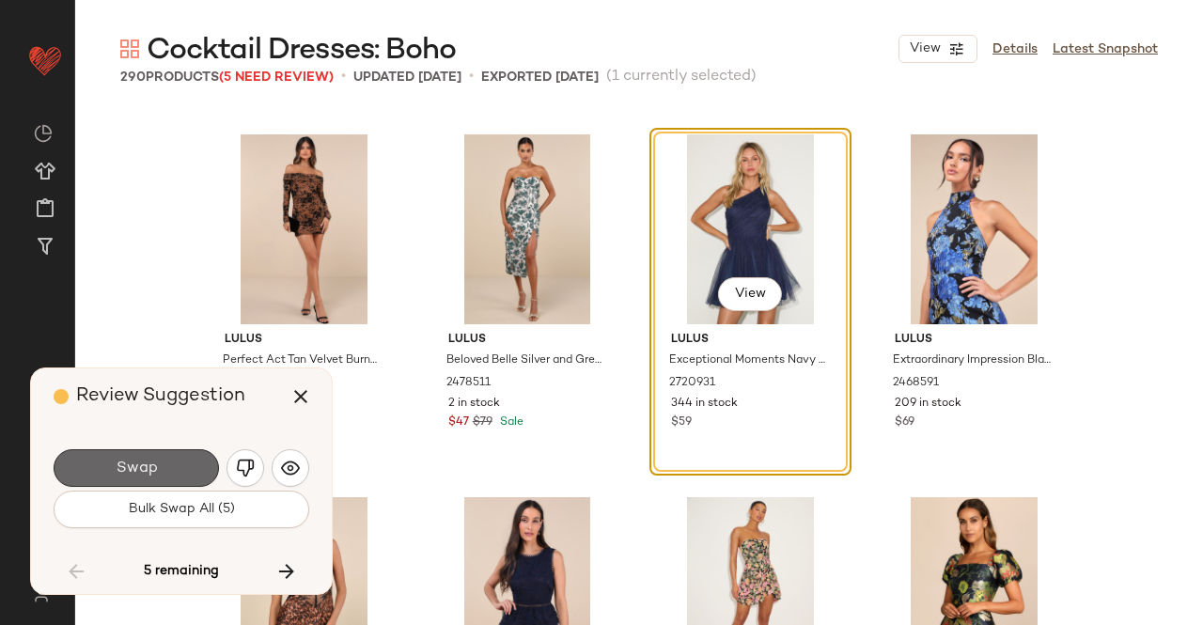
click at [200, 477] on button "Swap" at bounding box center [136, 468] width 165 height 38
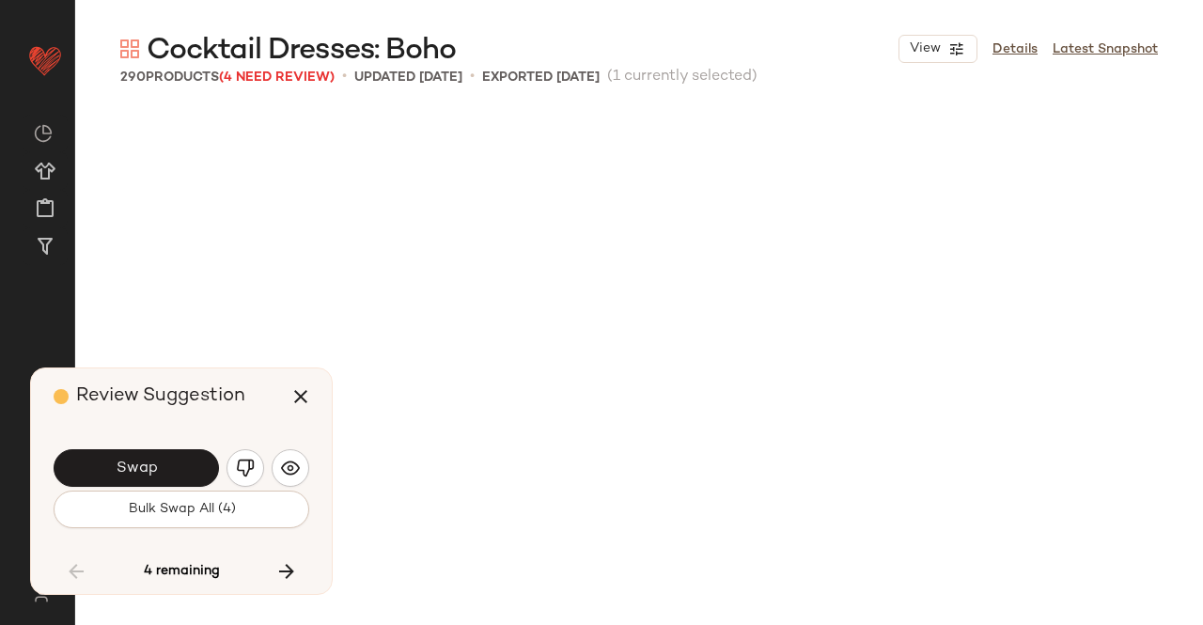
scroll to position [15964, 0]
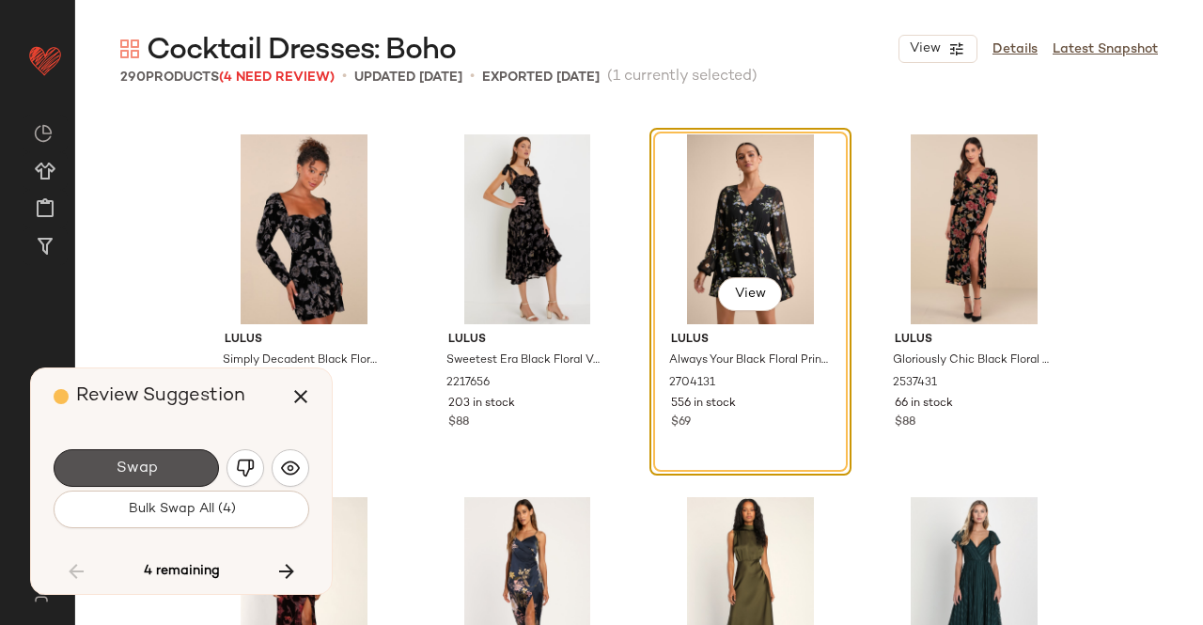
click at [150, 463] on span "Swap" at bounding box center [136, 469] width 42 height 18
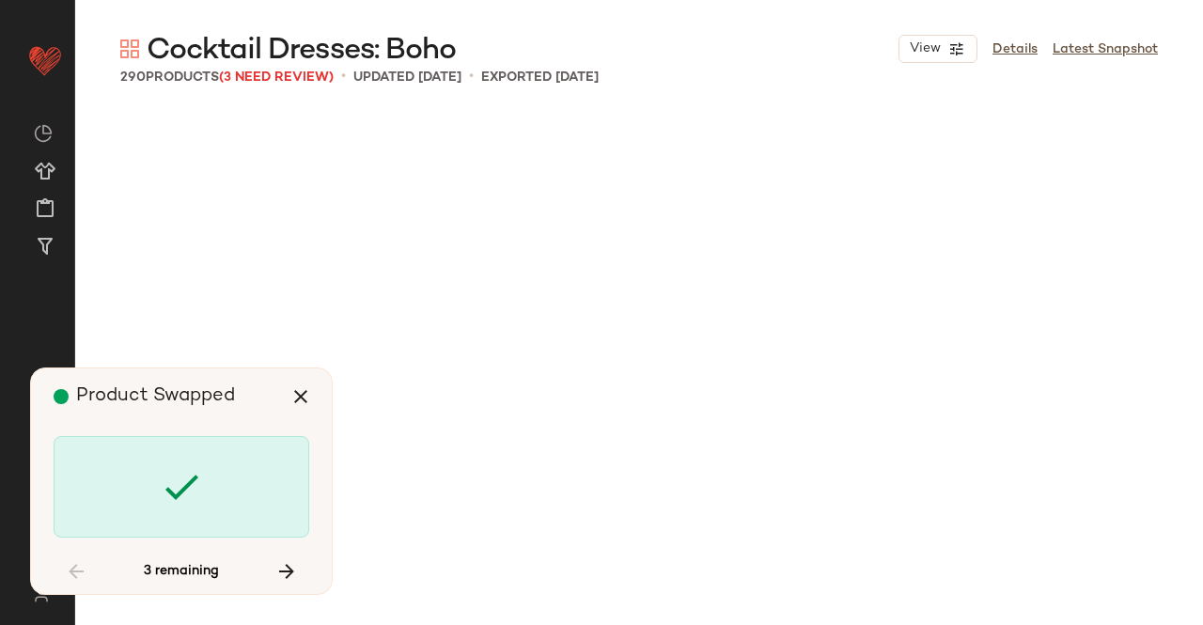
scroll to position [18504, 0]
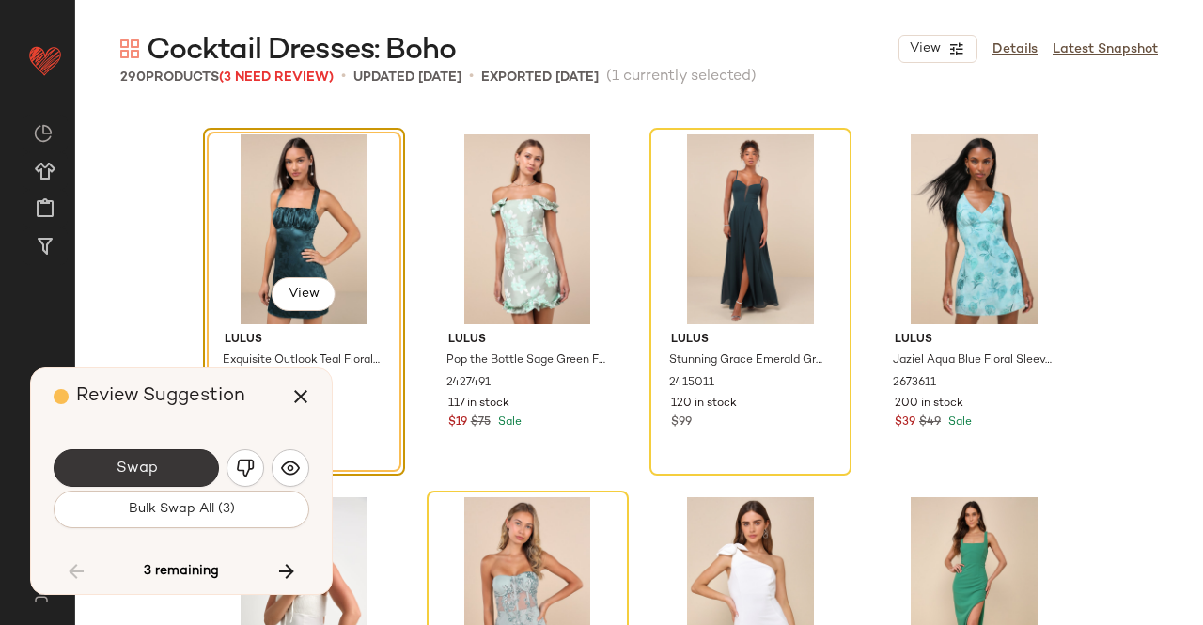
click at [145, 458] on button "Swap" at bounding box center [136, 468] width 165 height 38
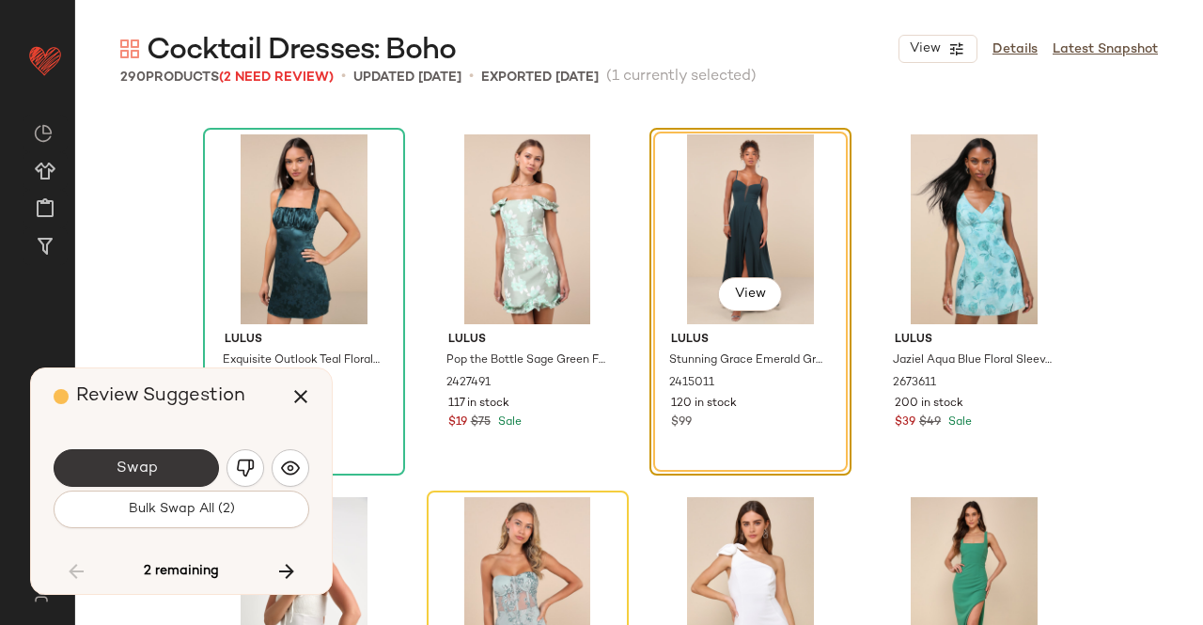
click at [143, 458] on button "Swap" at bounding box center [136, 468] width 165 height 38
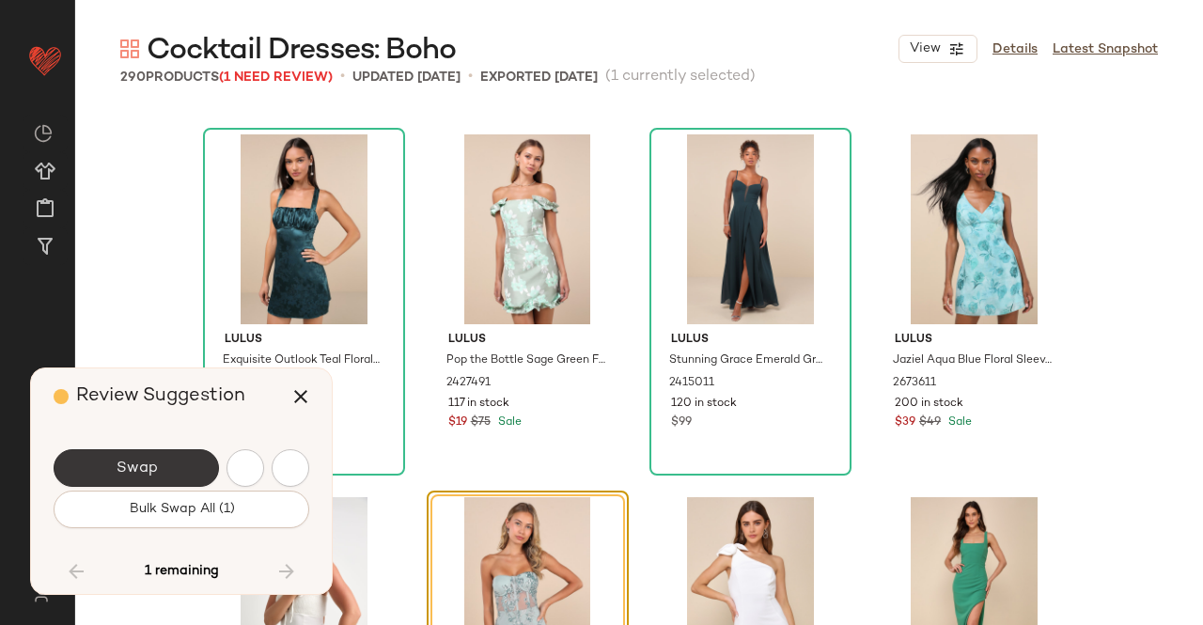
scroll to position [18866, 0]
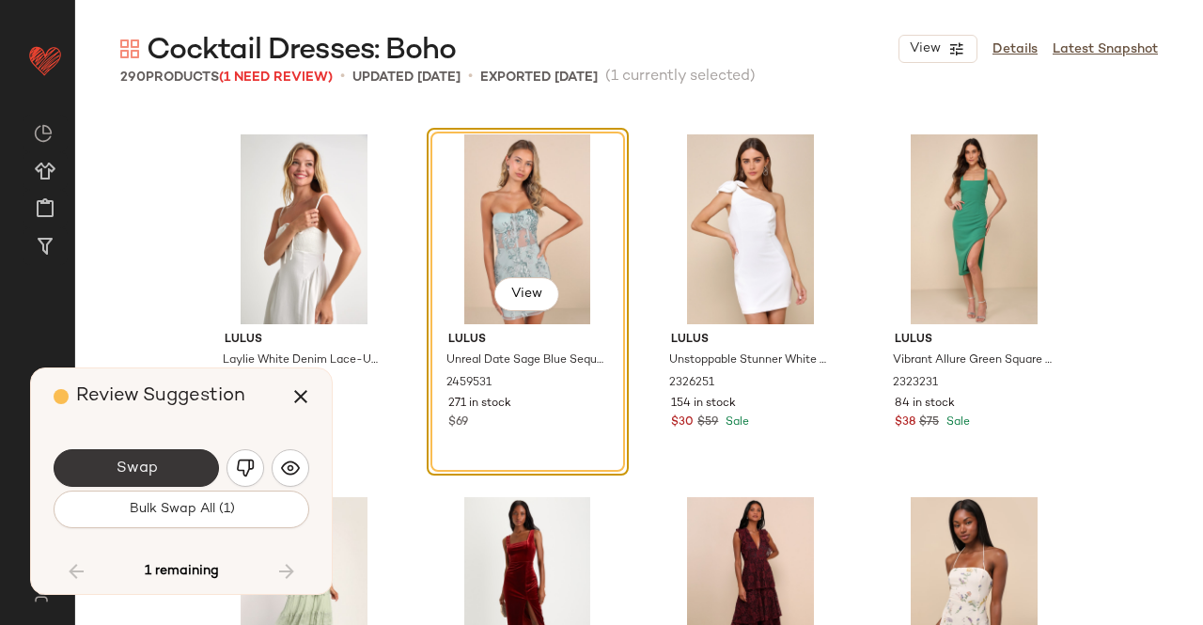
click at [154, 458] on button "Swap" at bounding box center [136, 468] width 165 height 38
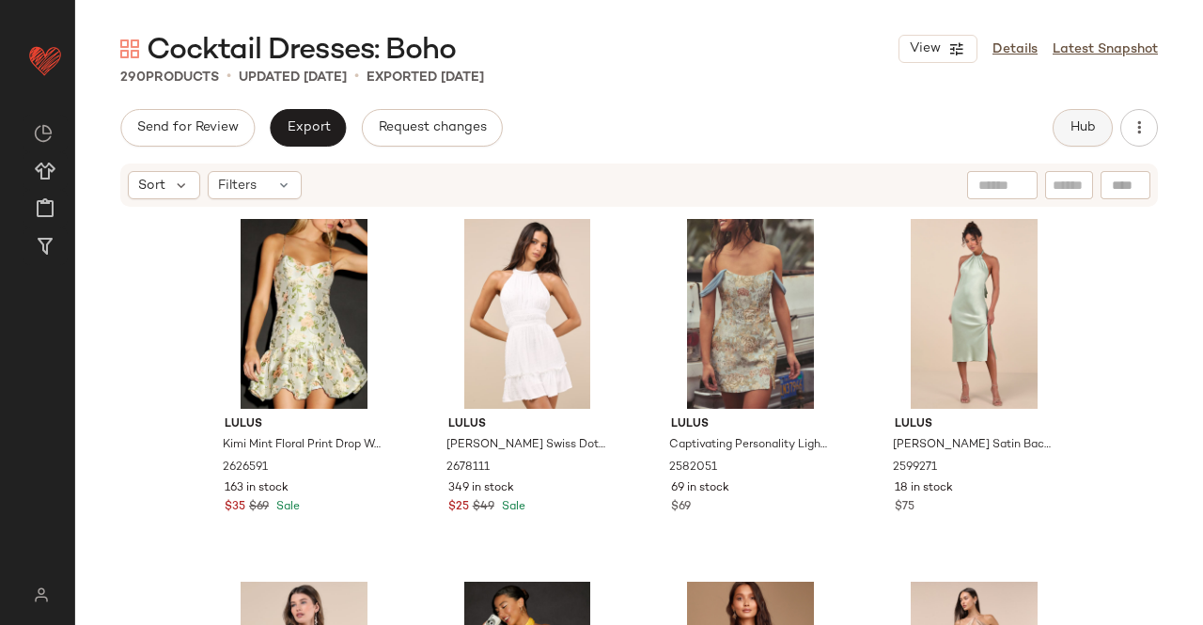
click at [1088, 120] on span "Hub" at bounding box center [1083, 127] width 26 height 15
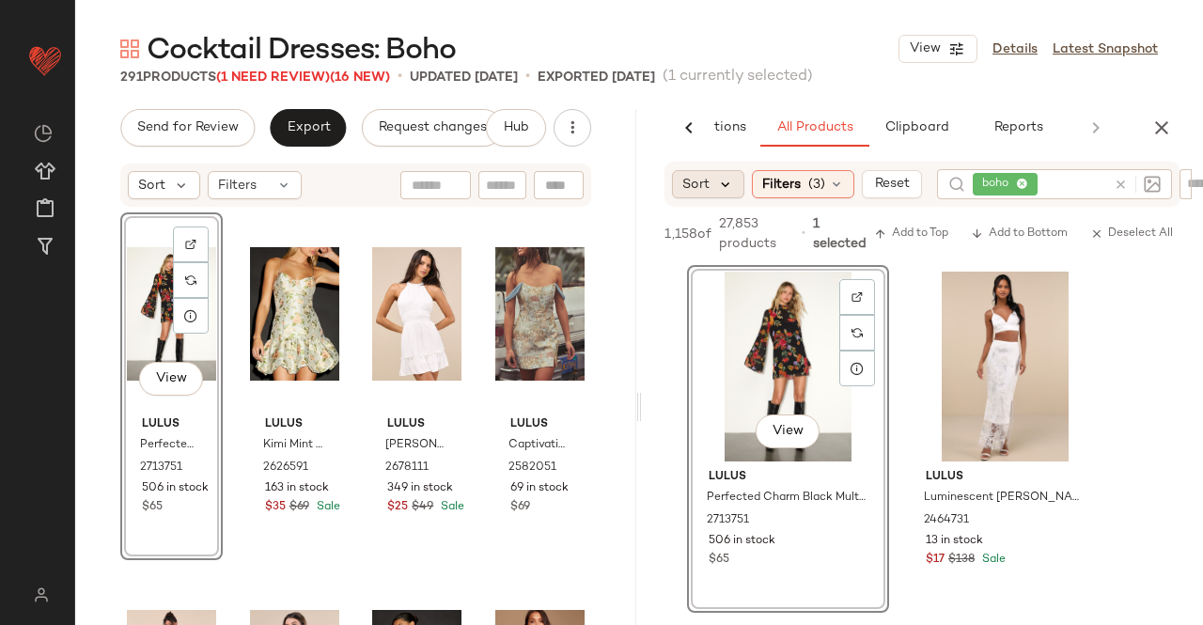
click at [725, 176] on icon at bounding box center [725, 184] width 17 height 17
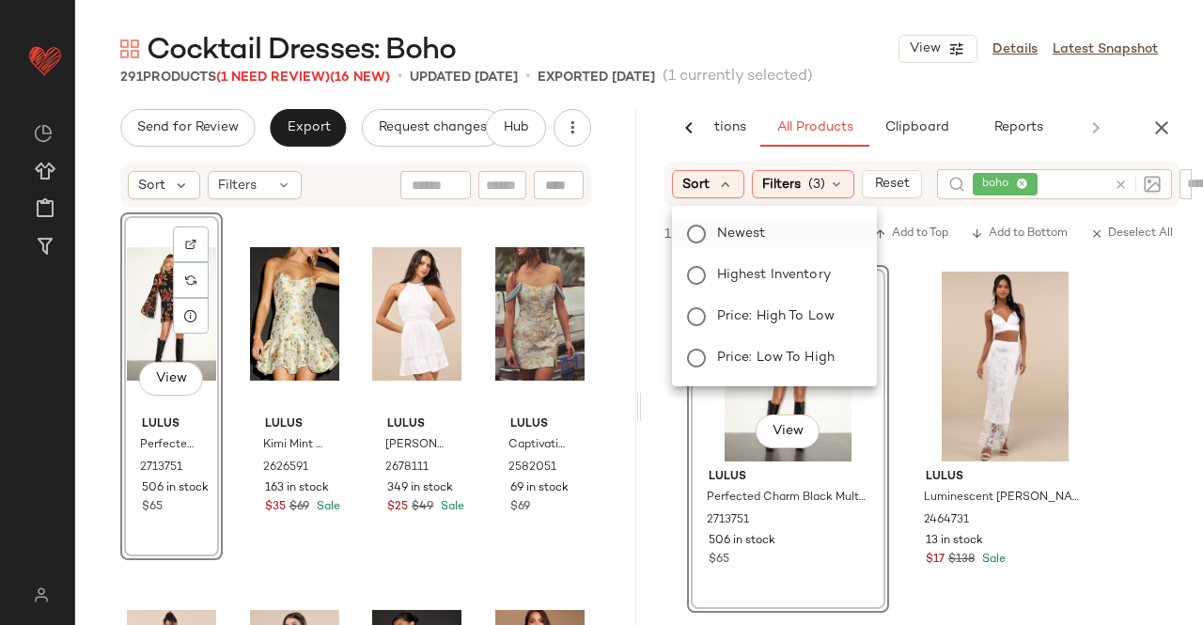
click at [733, 234] on span "Newest" at bounding box center [741, 234] width 49 height 20
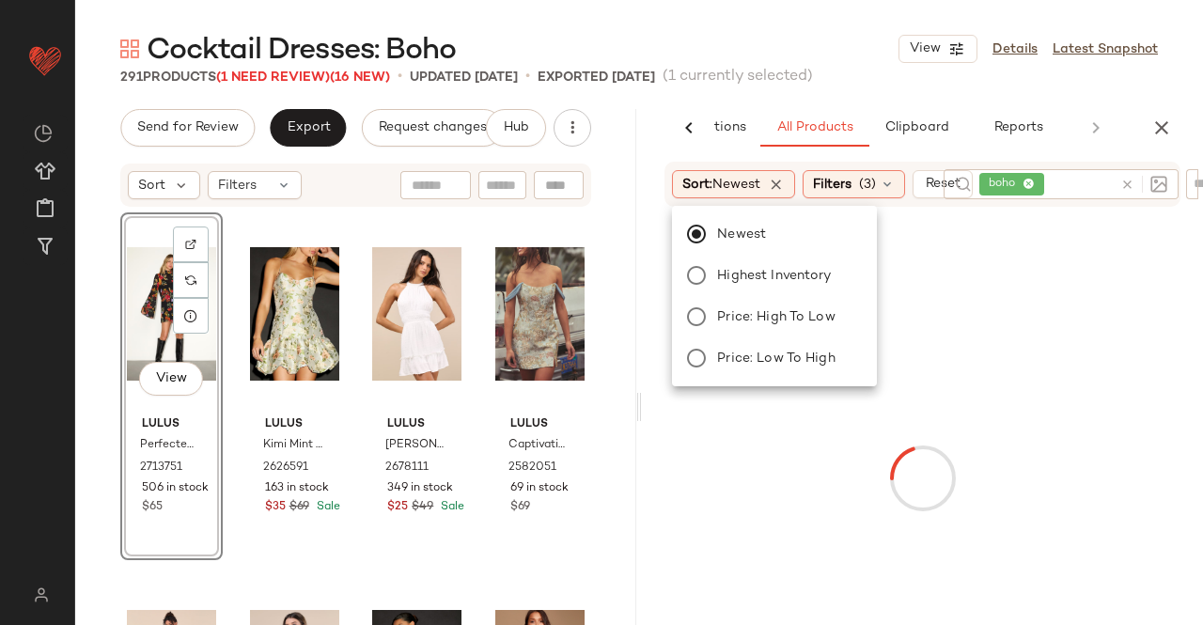
click at [776, 82] on span "(1 currently selected)" at bounding box center [738, 77] width 150 height 23
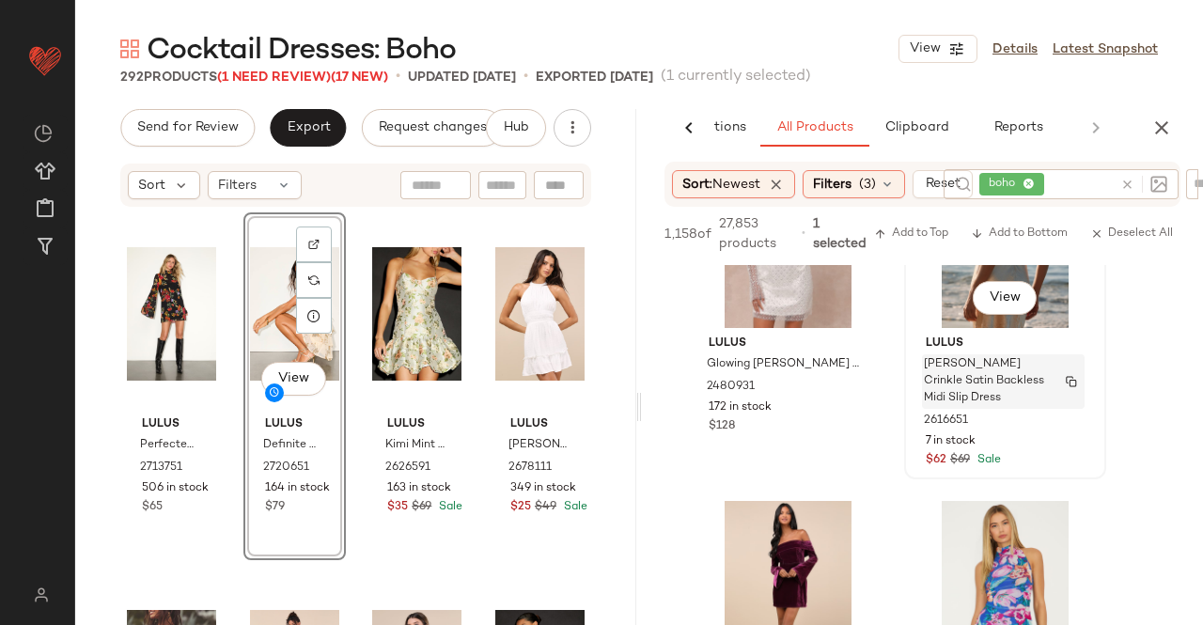
scroll to position [1504, 0]
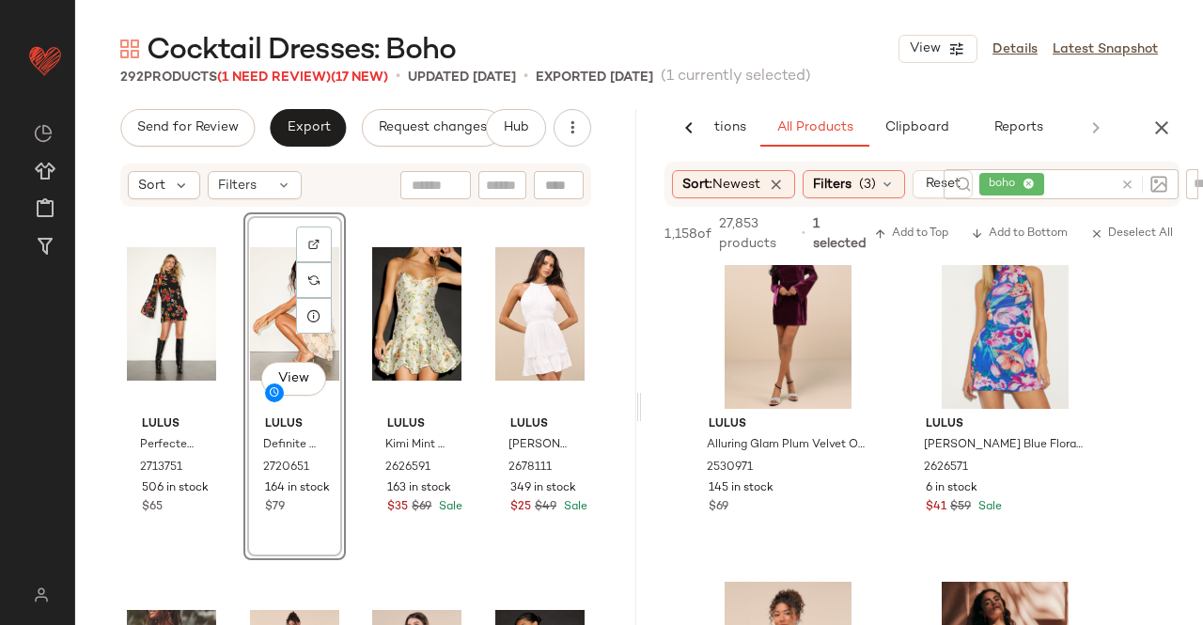
drag, startPoint x: 1154, startPoint y: 119, endPoint x: 1058, endPoint y: 137, distance: 97.5
click at [1155, 119] on icon "button" at bounding box center [1161, 128] width 23 height 23
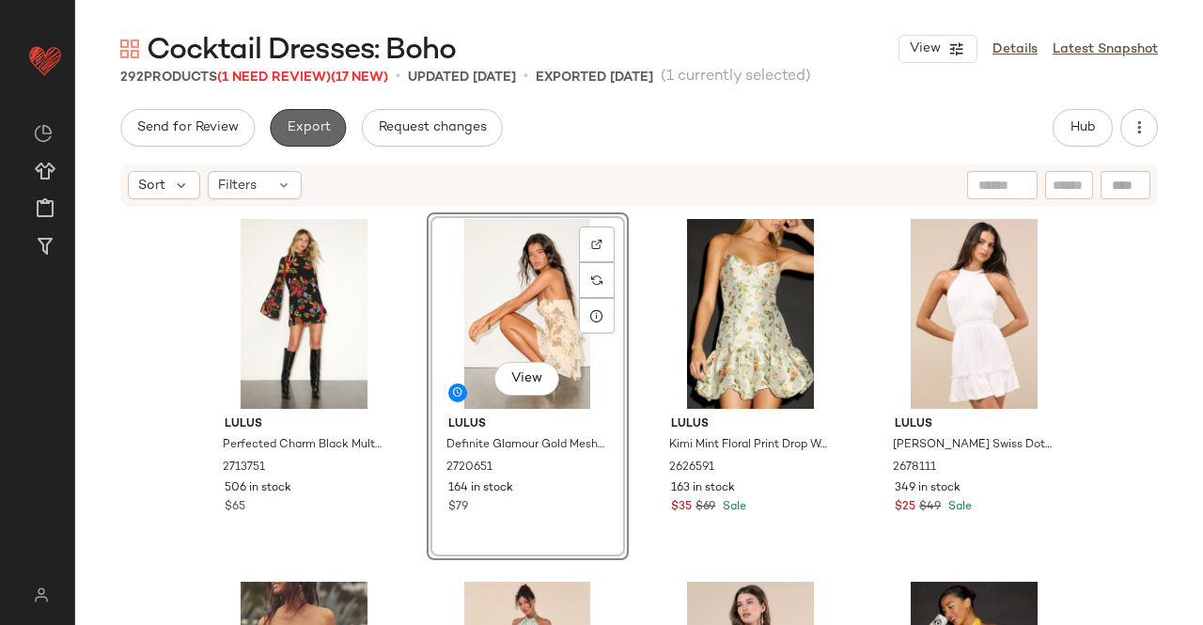
click at [308, 131] on span "Export" at bounding box center [308, 127] width 44 height 15
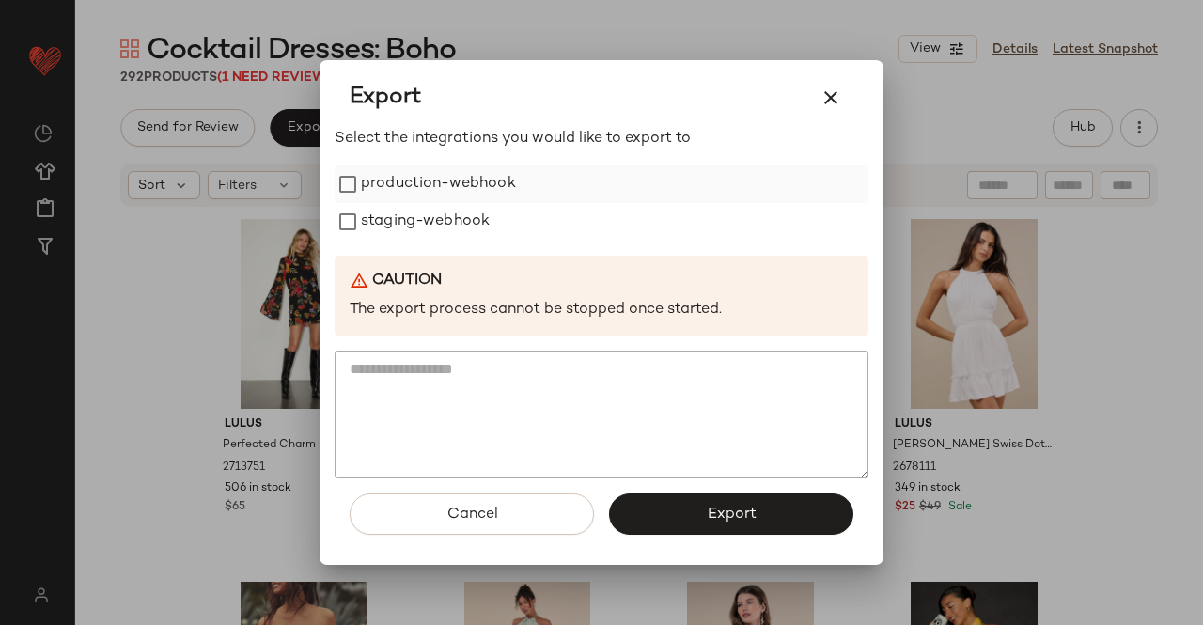
drag, startPoint x: 308, startPoint y: 131, endPoint x: 388, endPoint y: 196, distance: 103.5
click at [384, 174] on label "production-webhook" at bounding box center [438, 184] width 155 height 38
click at [385, 217] on label "staging-webhook" at bounding box center [425, 222] width 129 height 38
click at [711, 518] on span "Export" at bounding box center [731, 515] width 50 height 18
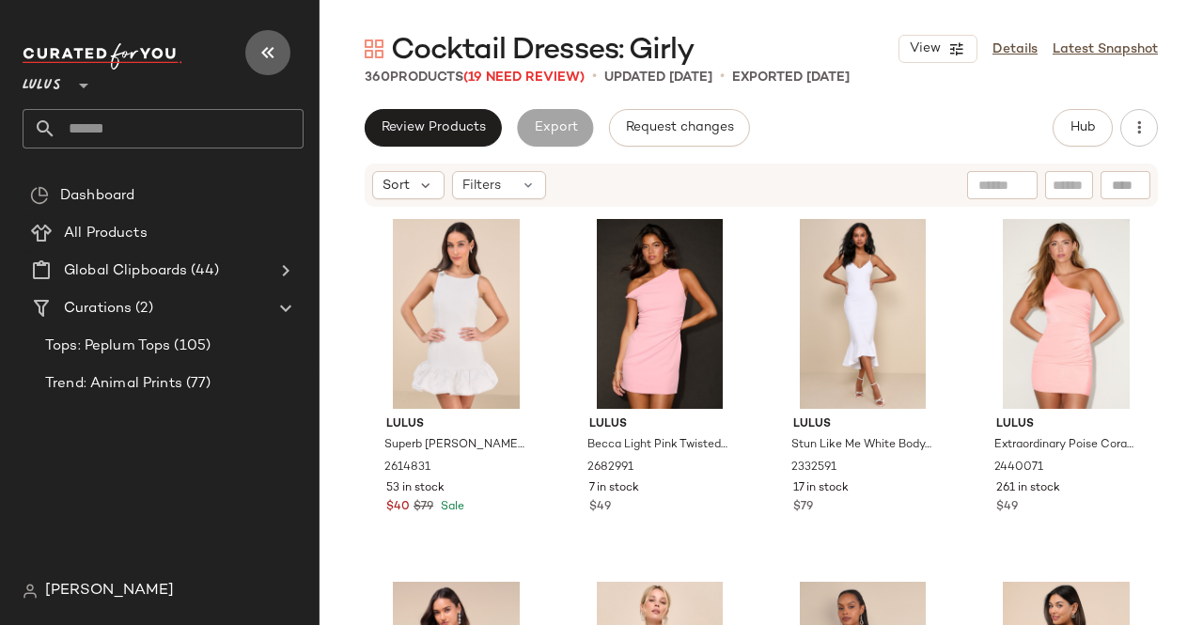
click at [281, 49] on button "button" at bounding box center [267, 52] width 45 height 45
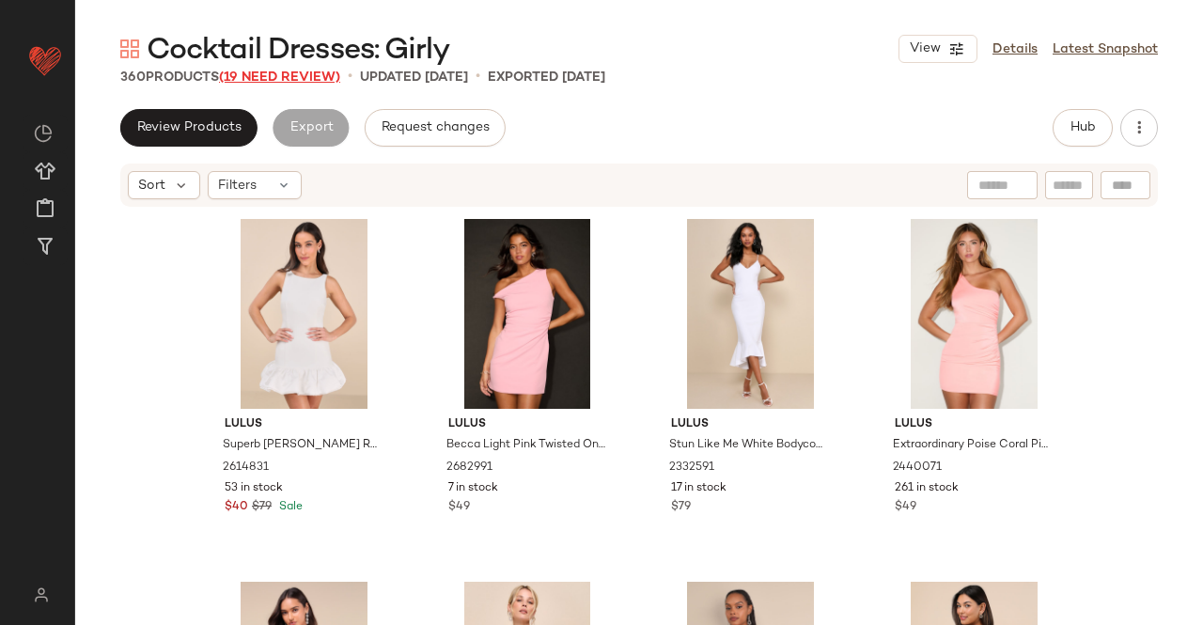
click at [268, 74] on span "(19 Need Review)" at bounding box center [279, 77] width 121 height 14
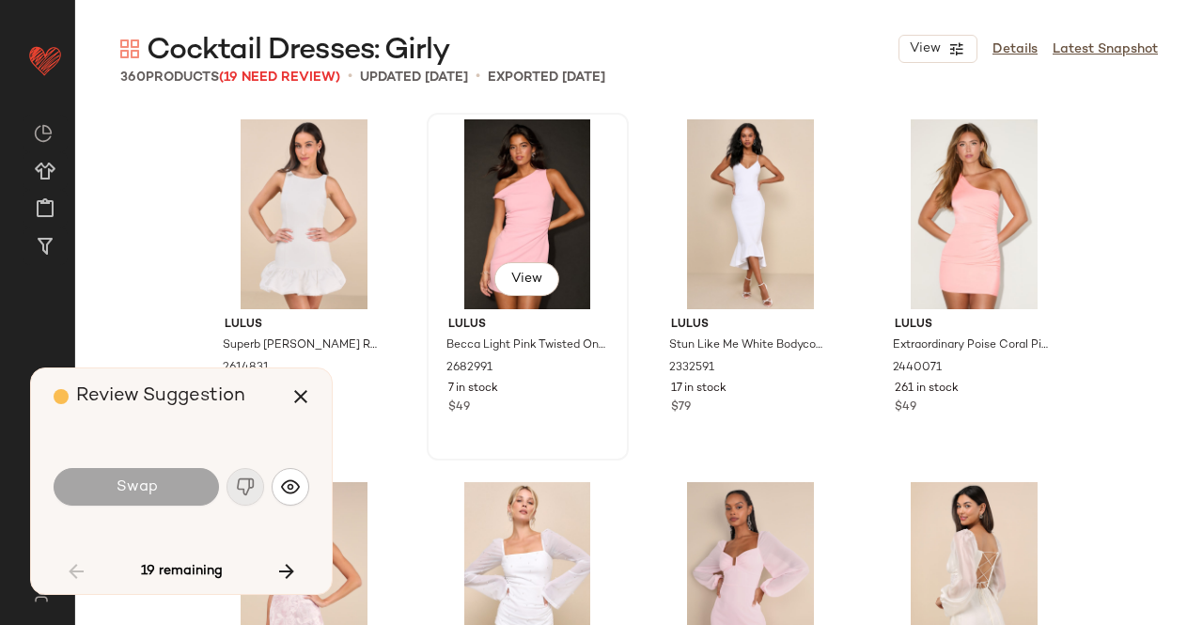
scroll to position [1814, 0]
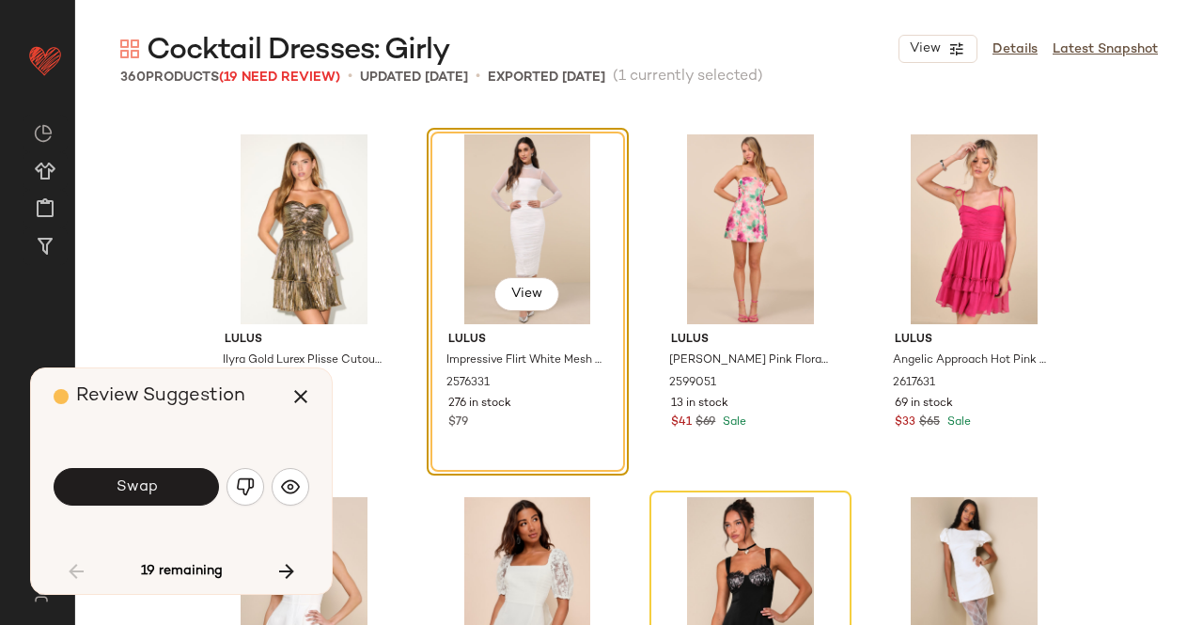
click at [211, 478] on button "Swap" at bounding box center [136, 487] width 165 height 38
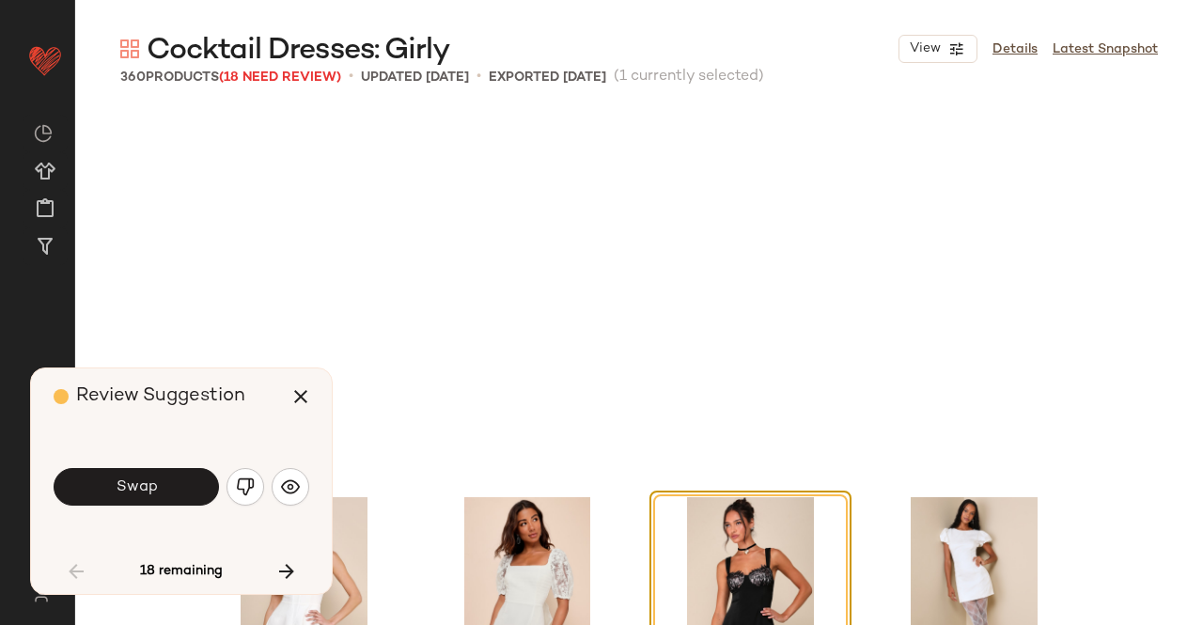
scroll to position [2177, 0]
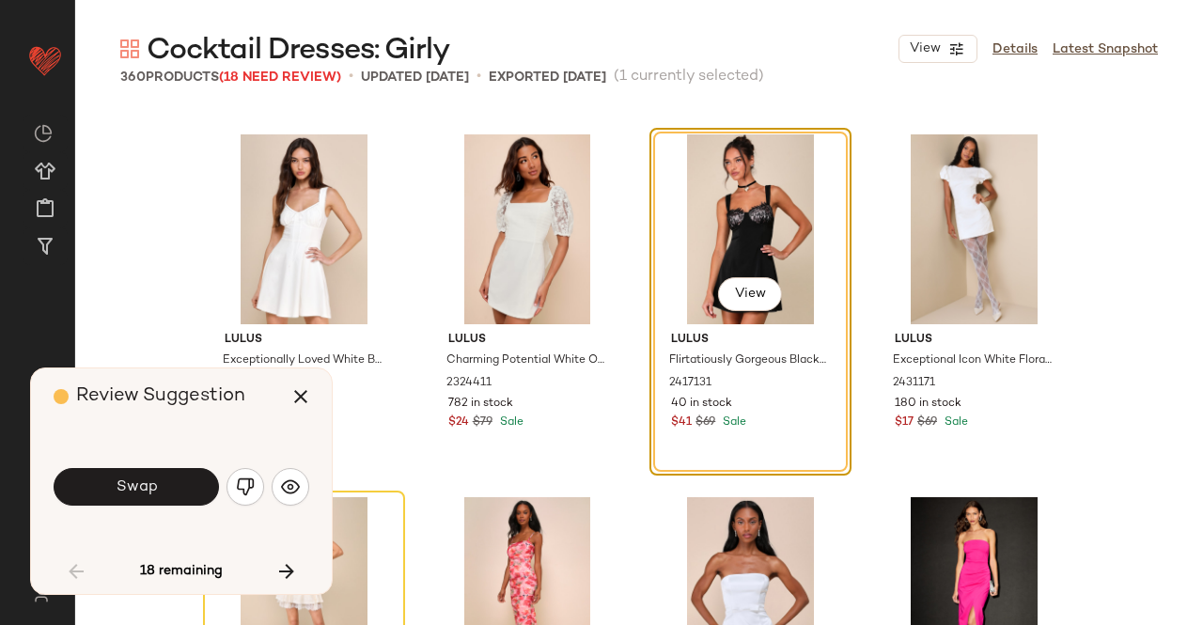
click at [133, 479] on span "Swap" at bounding box center [136, 487] width 42 height 18
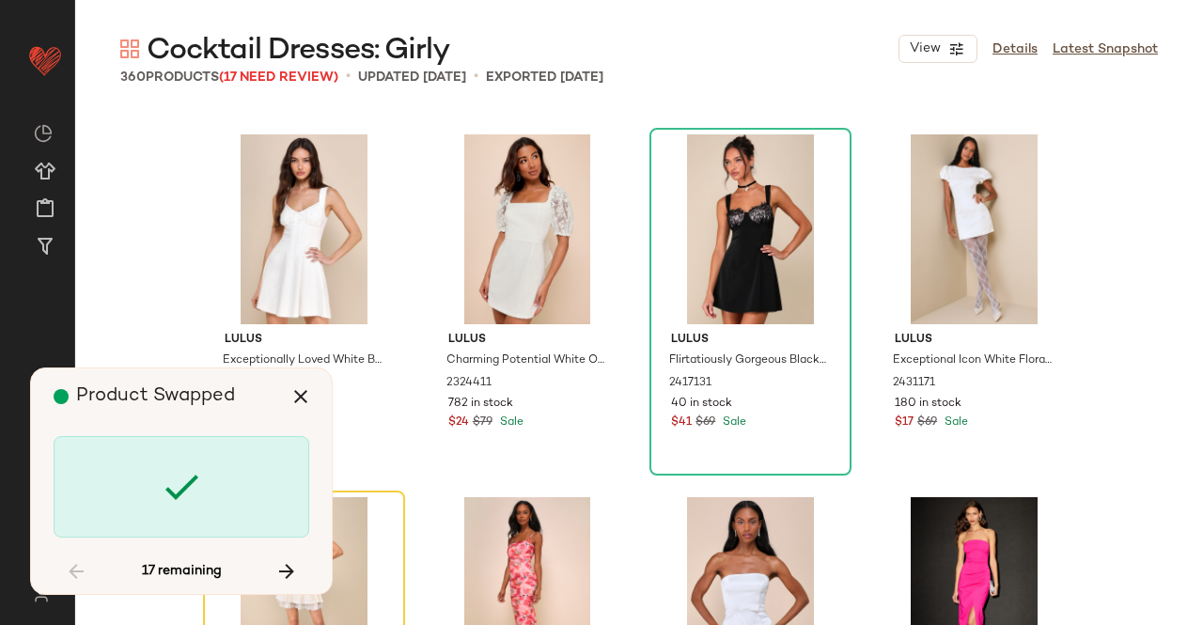
scroll to position [2540, 0]
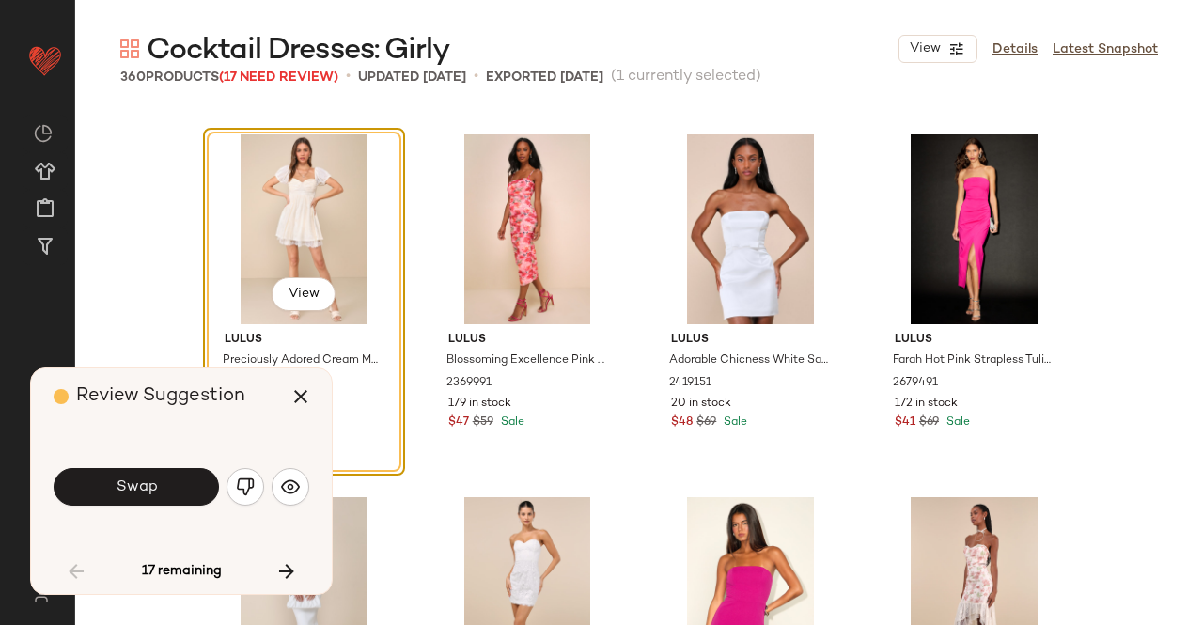
click at [158, 493] on button "Swap" at bounding box center [136, 487] width 165 height 38
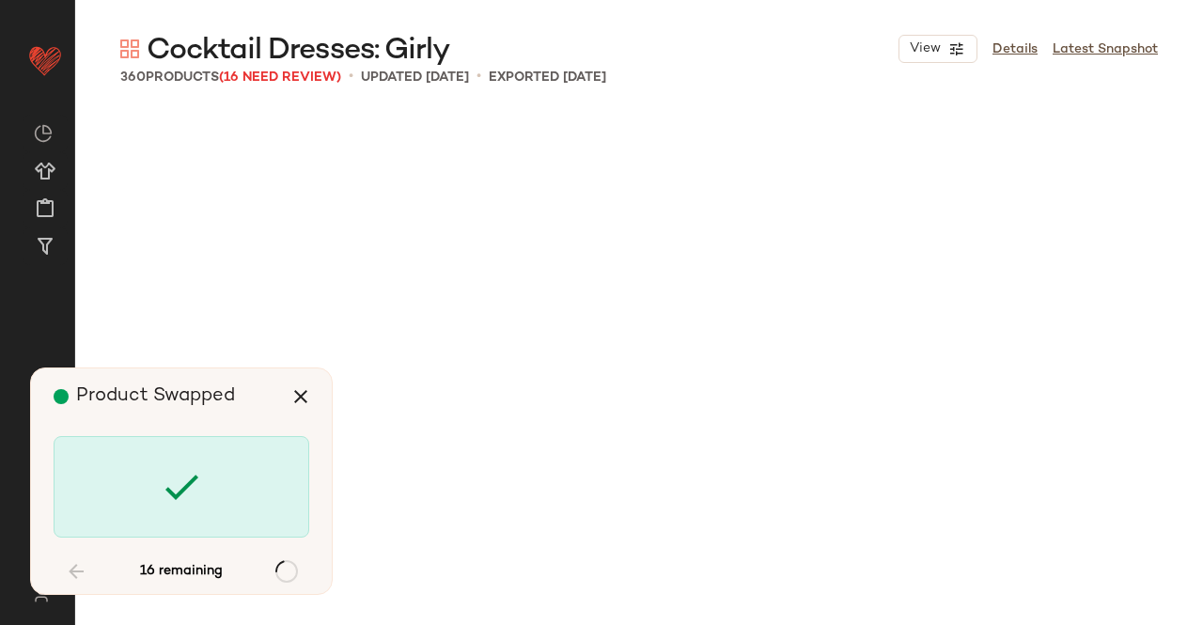
scroll to position [4717, 0]
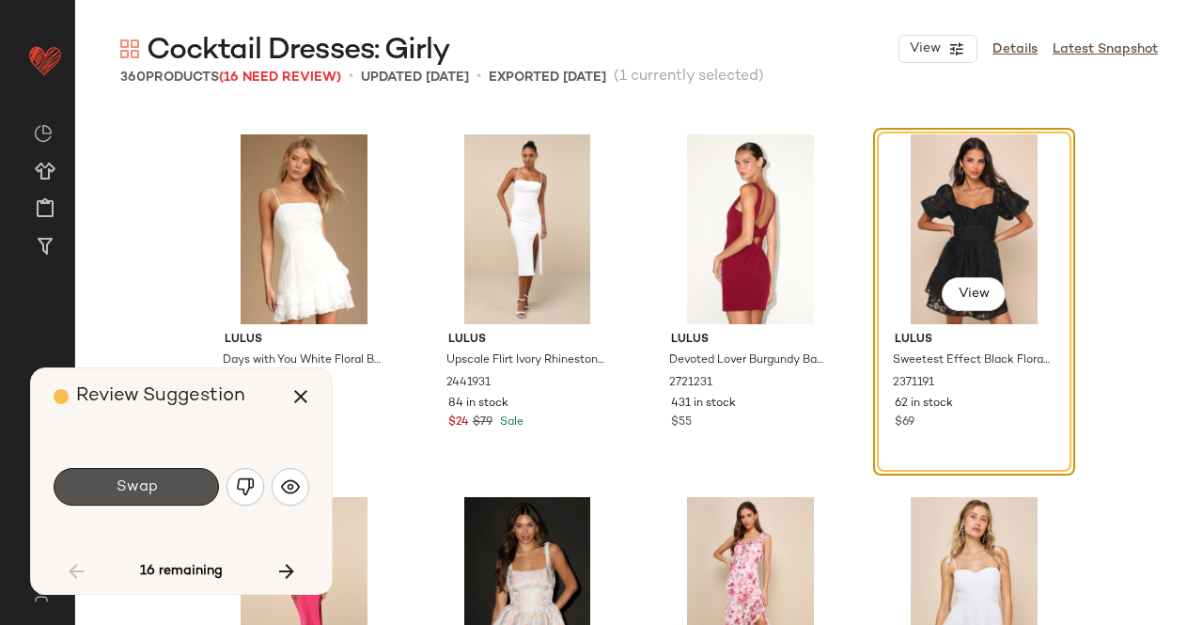
click at [149, 500] on button "Swap" at bounding box center [136, 487] width 165 height 38
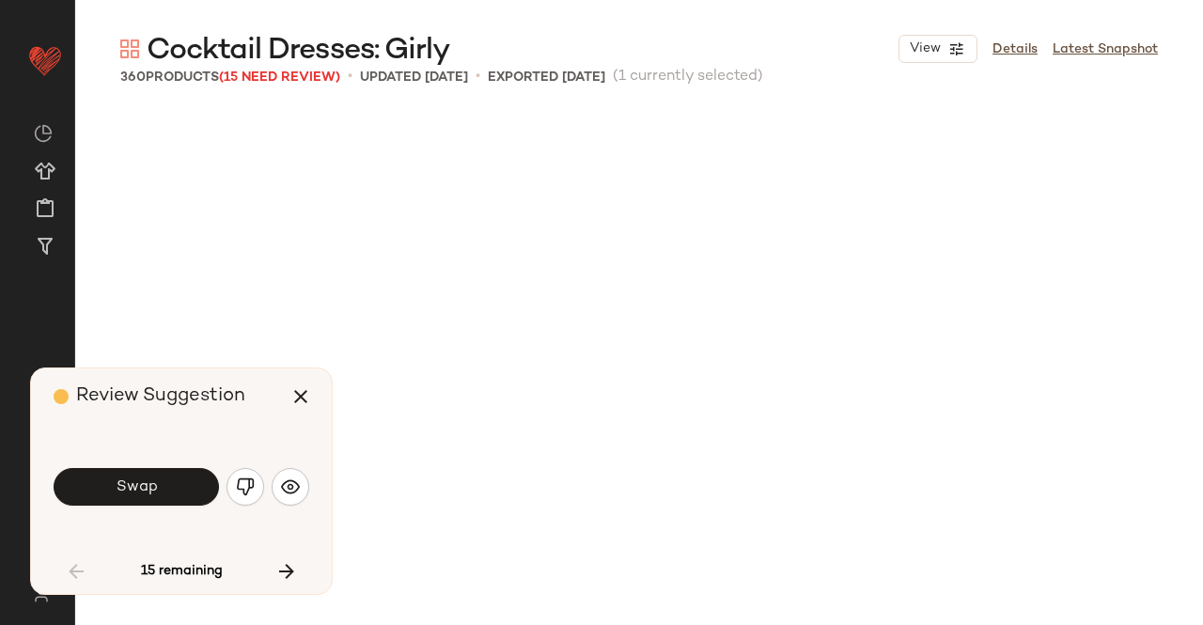
scroll to position [5805, 0]
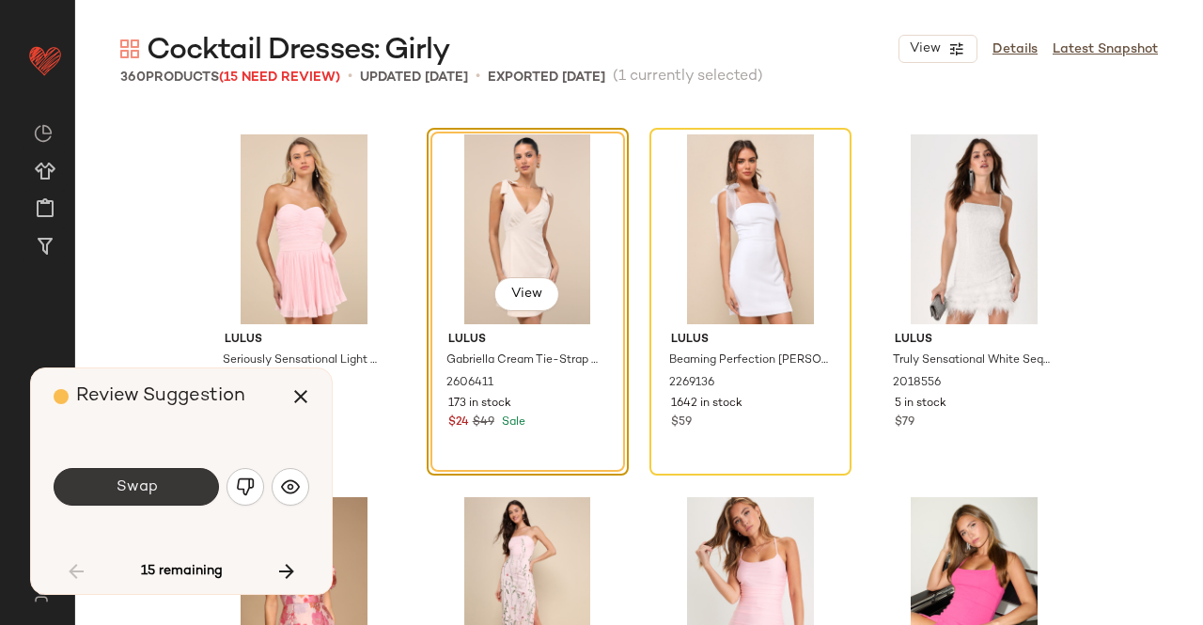
click at [183, 482] on button "Swap" at bounding box center [136, 487] width 165 height 38
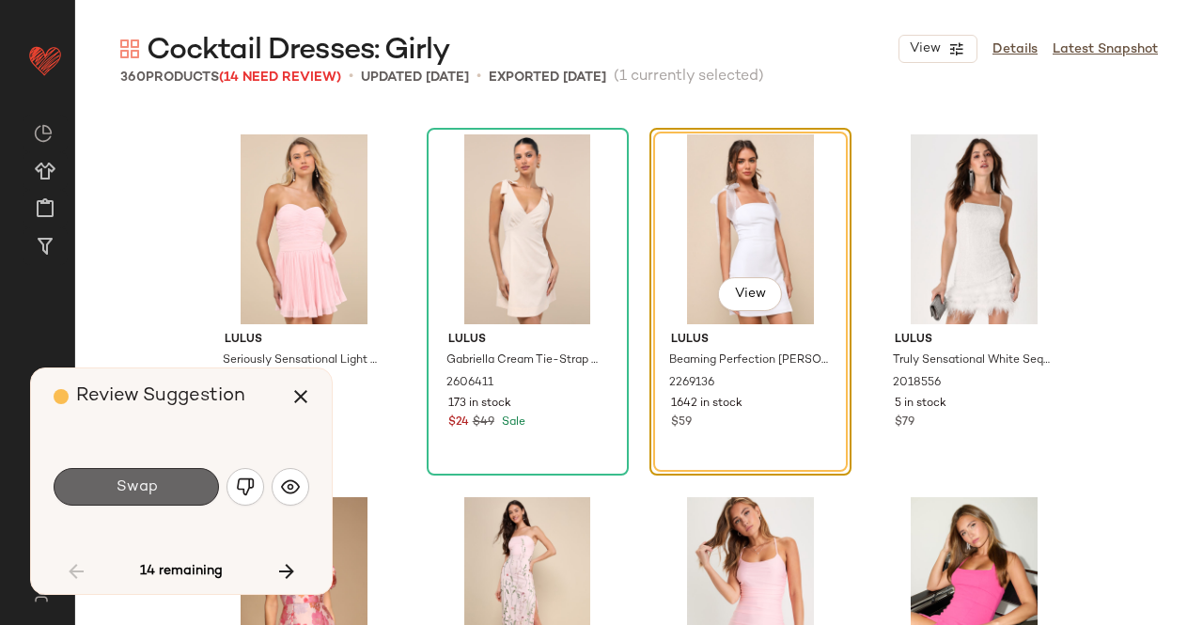
click at [160, 484] on button "Swap" at bounding box center [136, 487] width 165 height 38
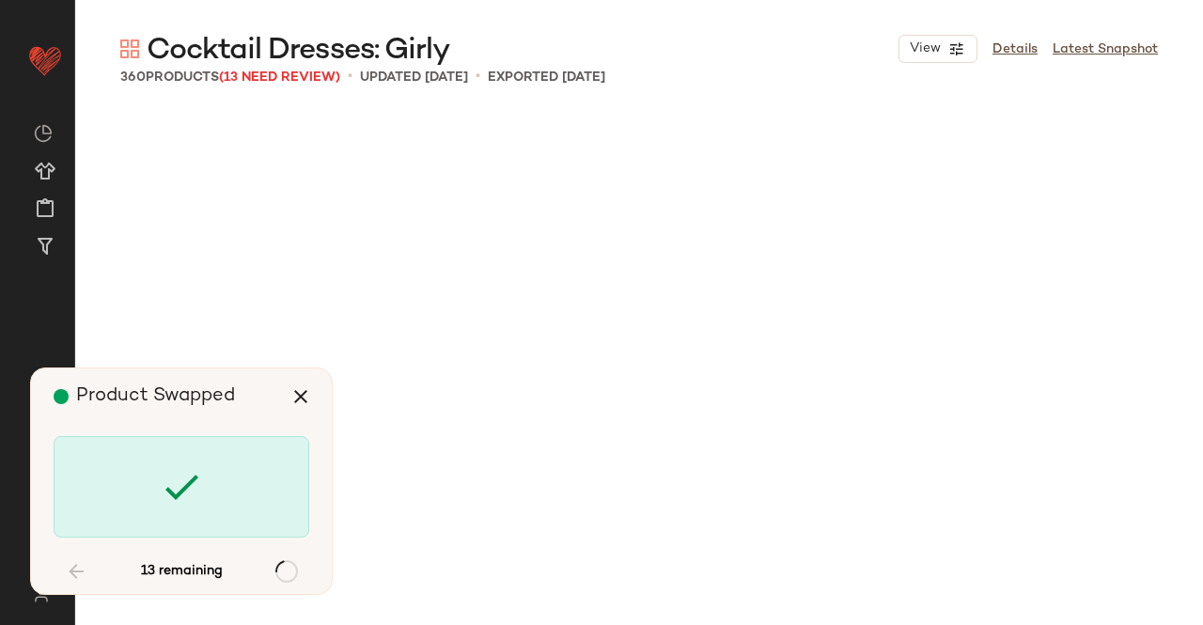
scroll to position [7619, 0]
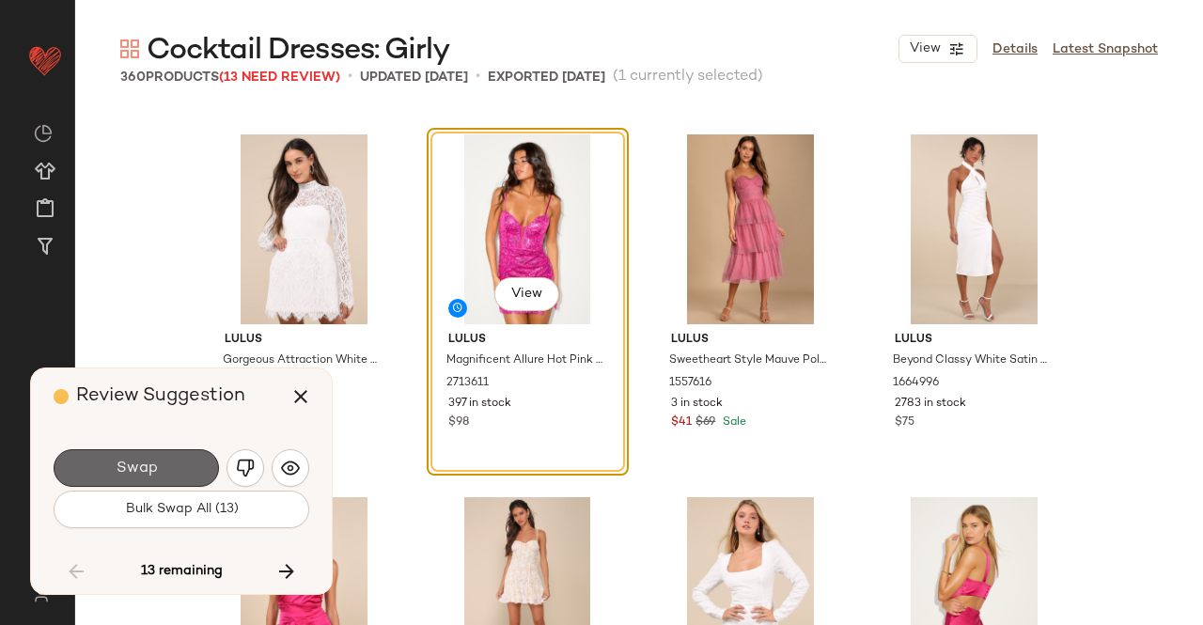
click at [162, 480] on button "Swap" at bounding box center [136, 468] width 165 height 38
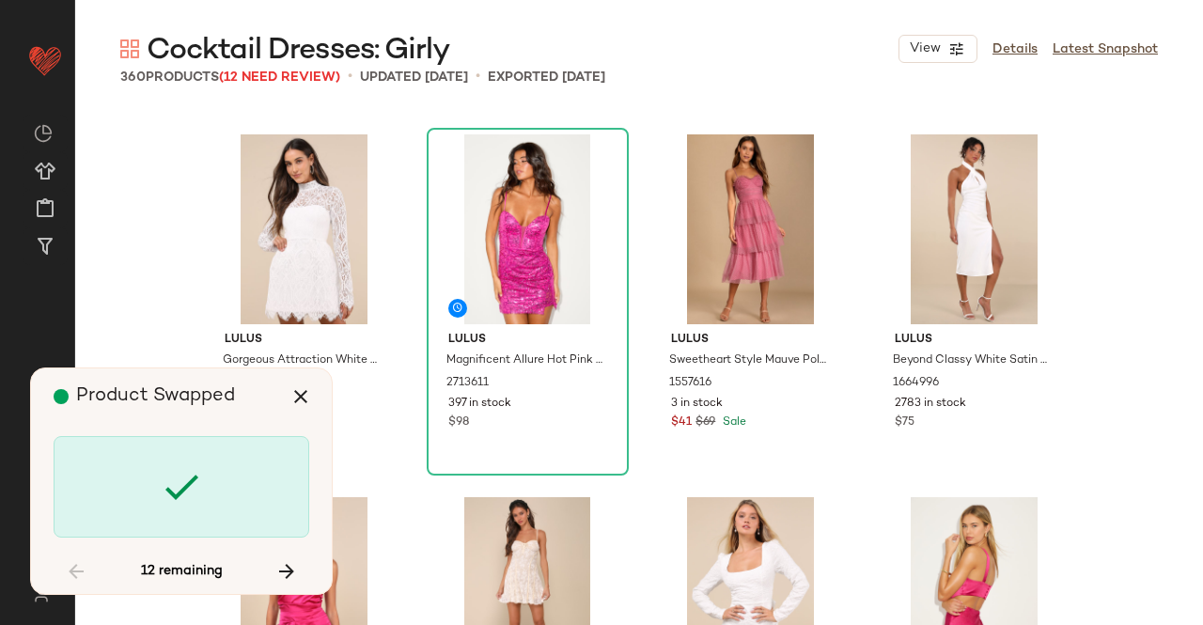
click at [162, 480] on icon at bounding box center [181, 486] width 45 height 45
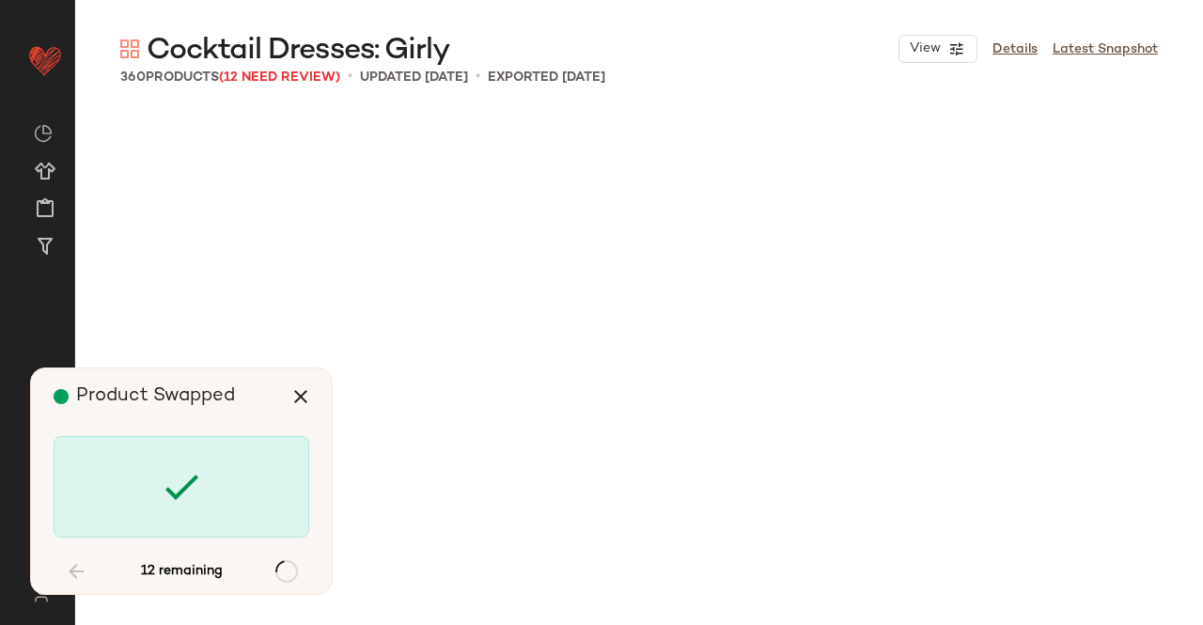
scroll to position [9070, 0]
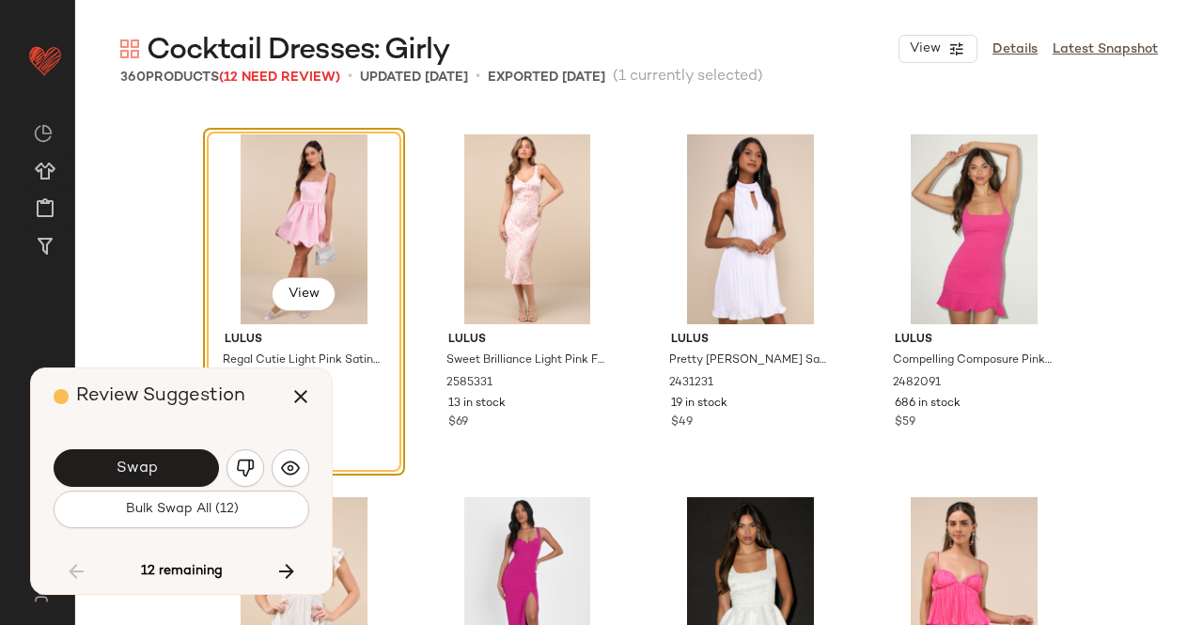
click at [162, 480] on button "Swap" at bounding box center [136, 468] width 165 height 38
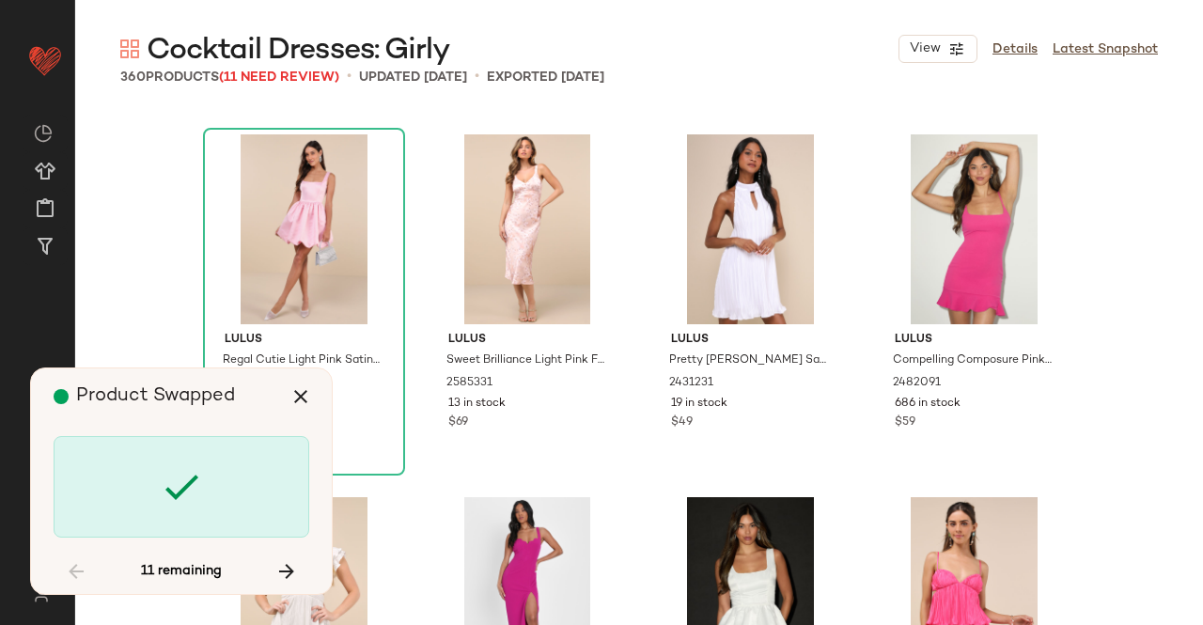
click at [180, 522] on div at bounding box center [182, 487] width 256 height 102
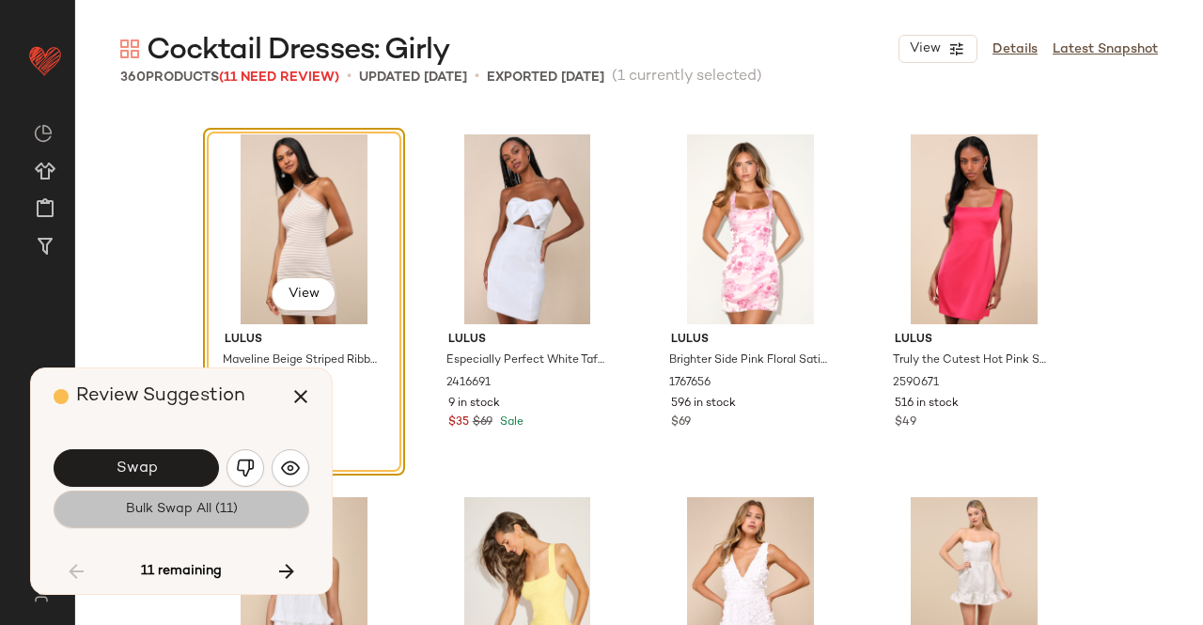
click at [191, 516] on span "Bulk Swap All (11)" at bounding box center [181, 509] width 113 height 15
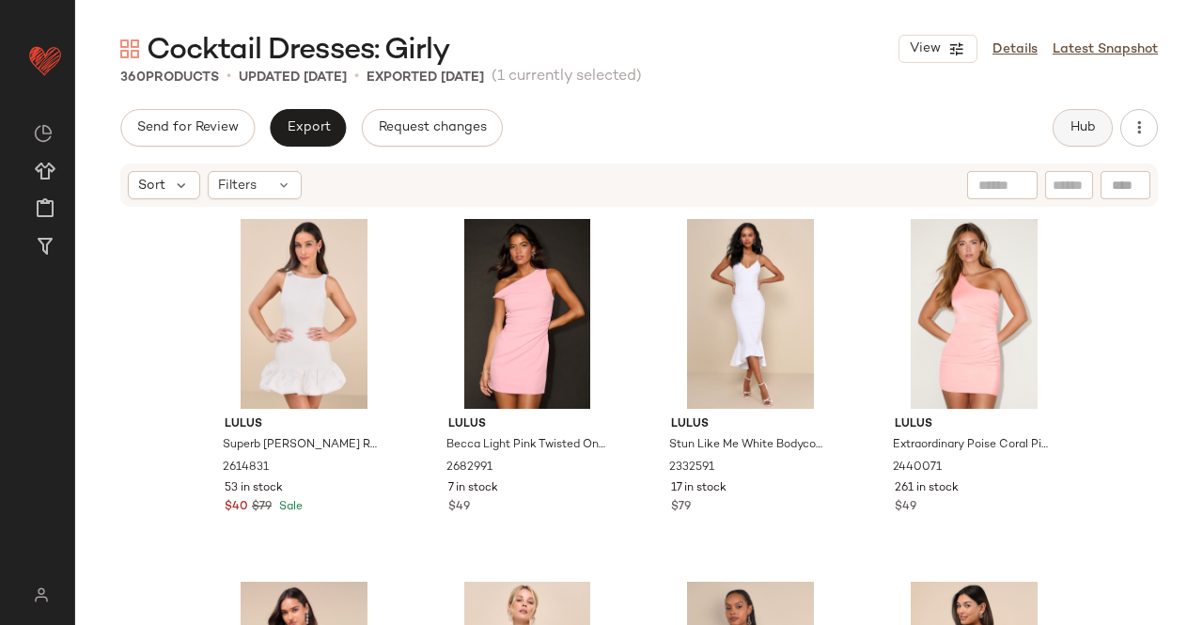
click at [1087, 117] on button "Hub" at bounding box center [1083, 128] width 60 height 38
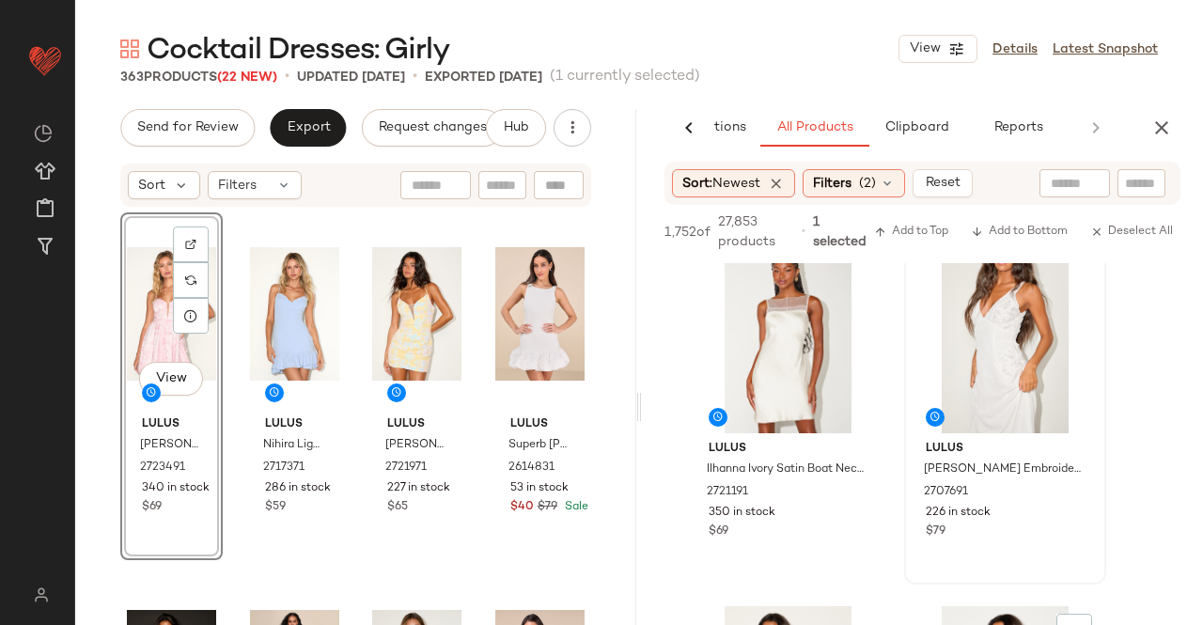
scroll to position [2820, 0]
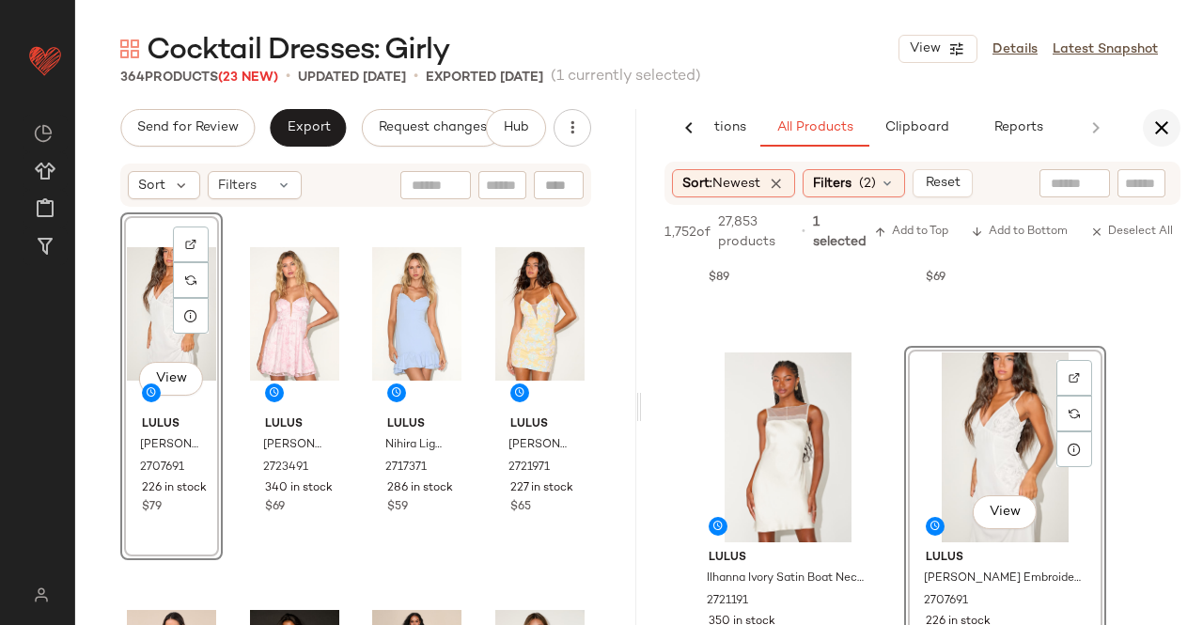
click at [1156, 123] on icon "button" at bounding box center [1161, 128] width 23 height 23
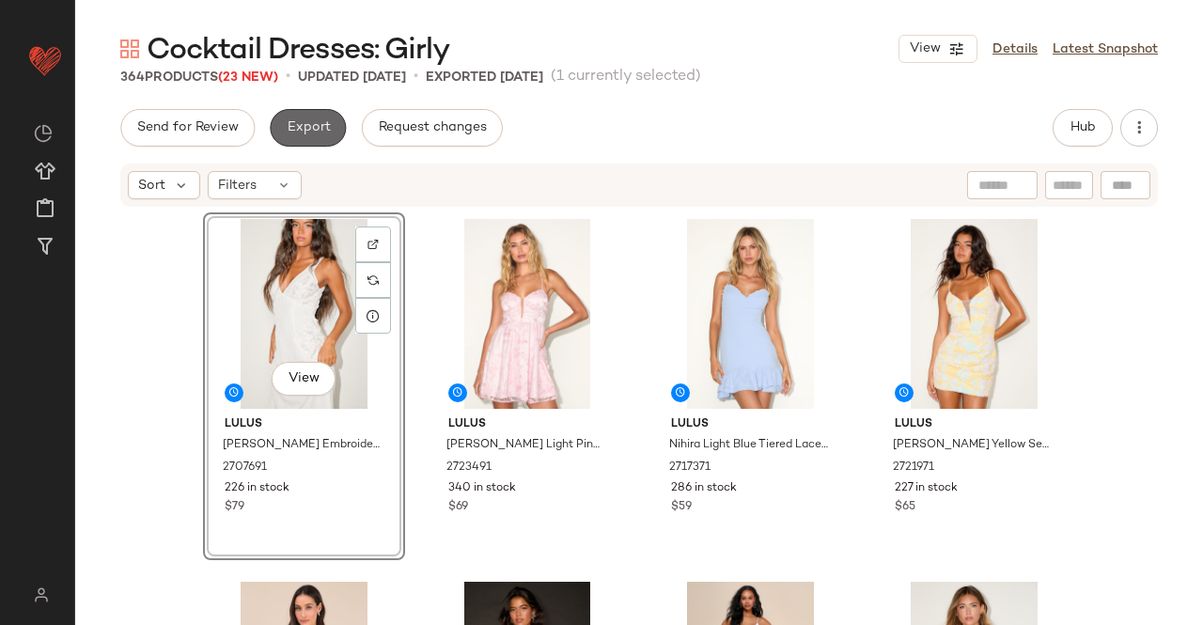
click at [320, 119] on button "Export" at bounding box center [308, 128] width 76 height 38
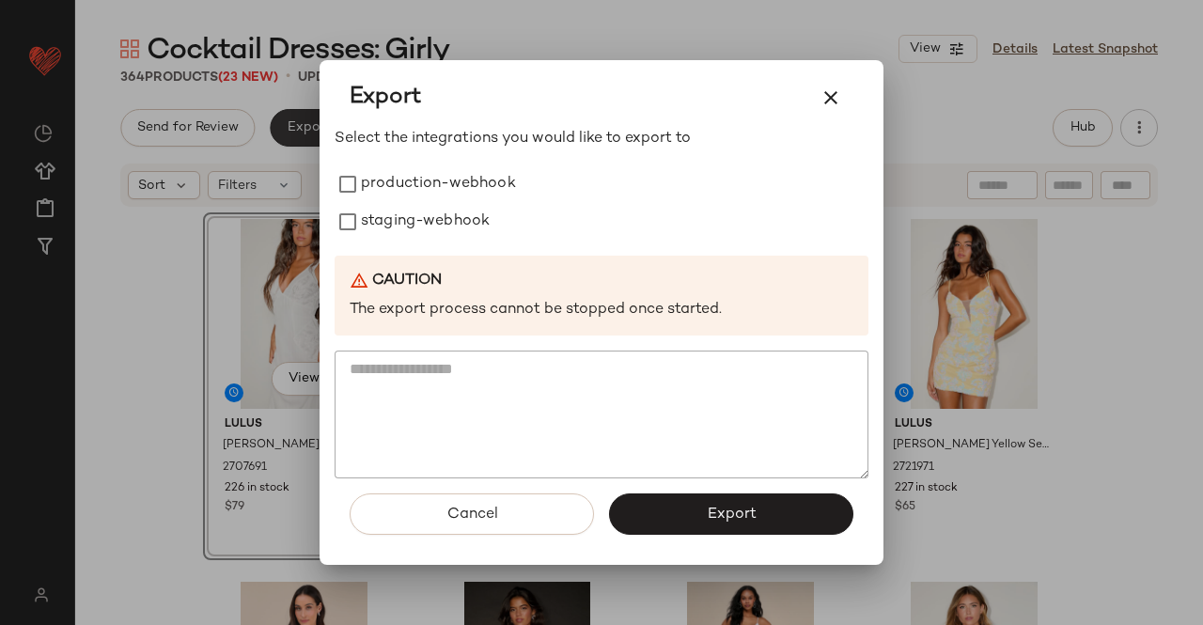
drag, startPoint x: 320, startPoint y: 119, endPoint x: 464, endPoint y: 194, distance: 162.7
click at [465, 193] on label "production-webhook" at bounding box center [438, 184] width 155 height 38
click at [453, 220] on label "staging-webhook" at bounding box center [425, 222] width 129 height 38
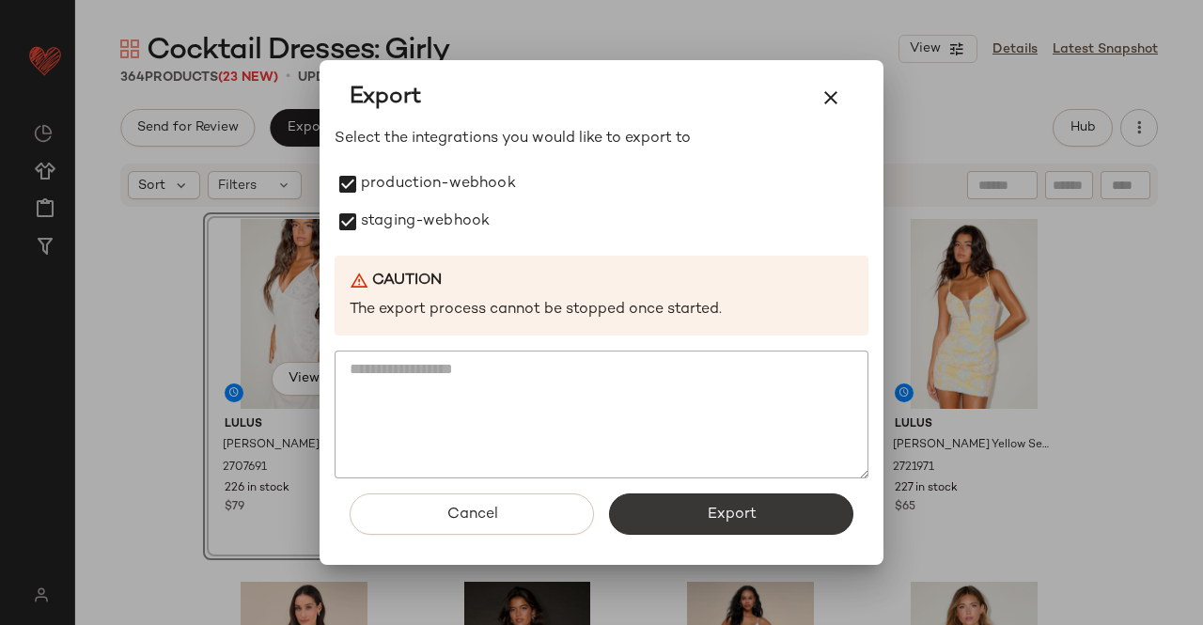
click at [763, 510] on button "Export" at bounding box center [731, 513] width 244 height 41
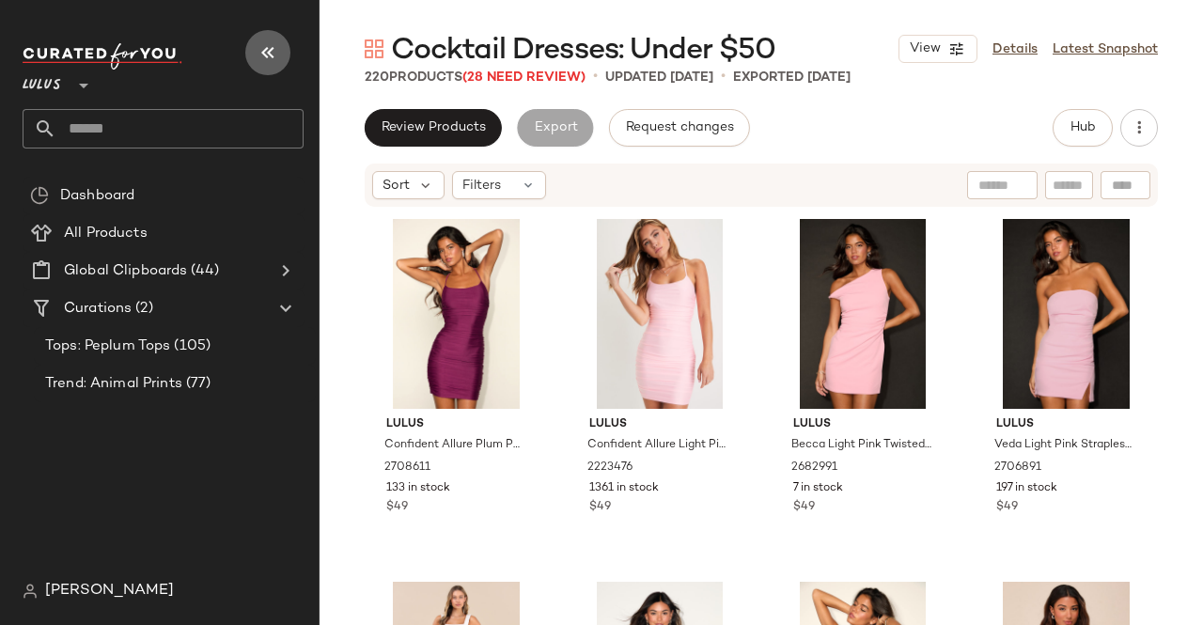
click at [263, 41] on icon "button" at bounding box center [268, 52] width 23 height 23
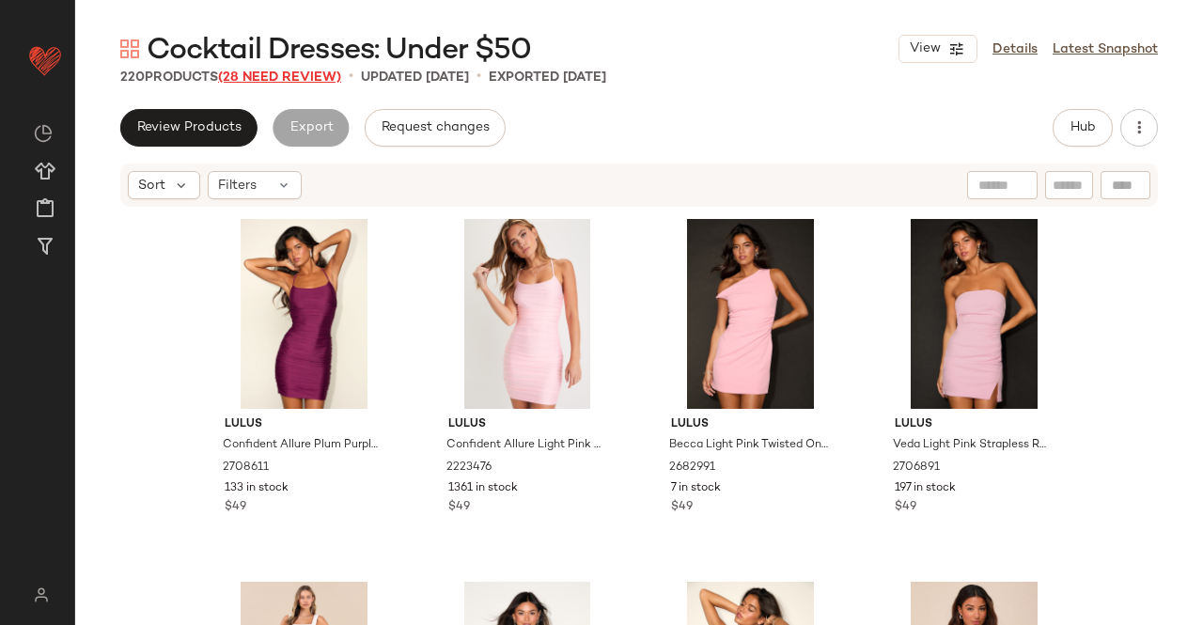
click at [278, 74] on span "(28 Need Review)" at bounding box center [279, 77] width 123 height 14
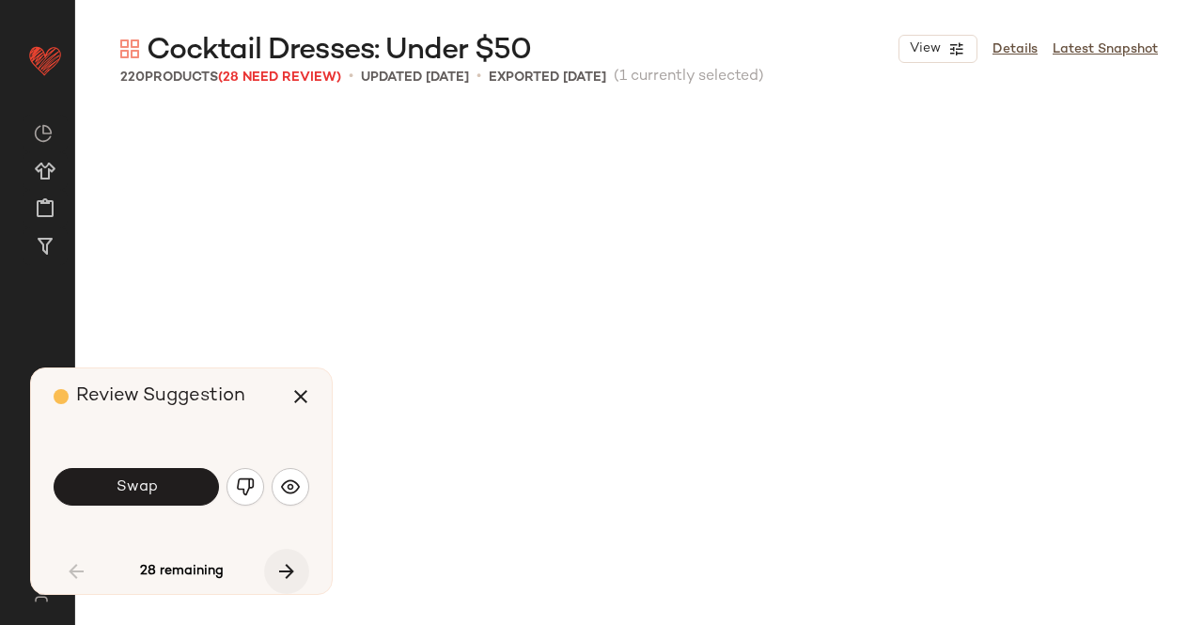
scroll to position [1103, 0]
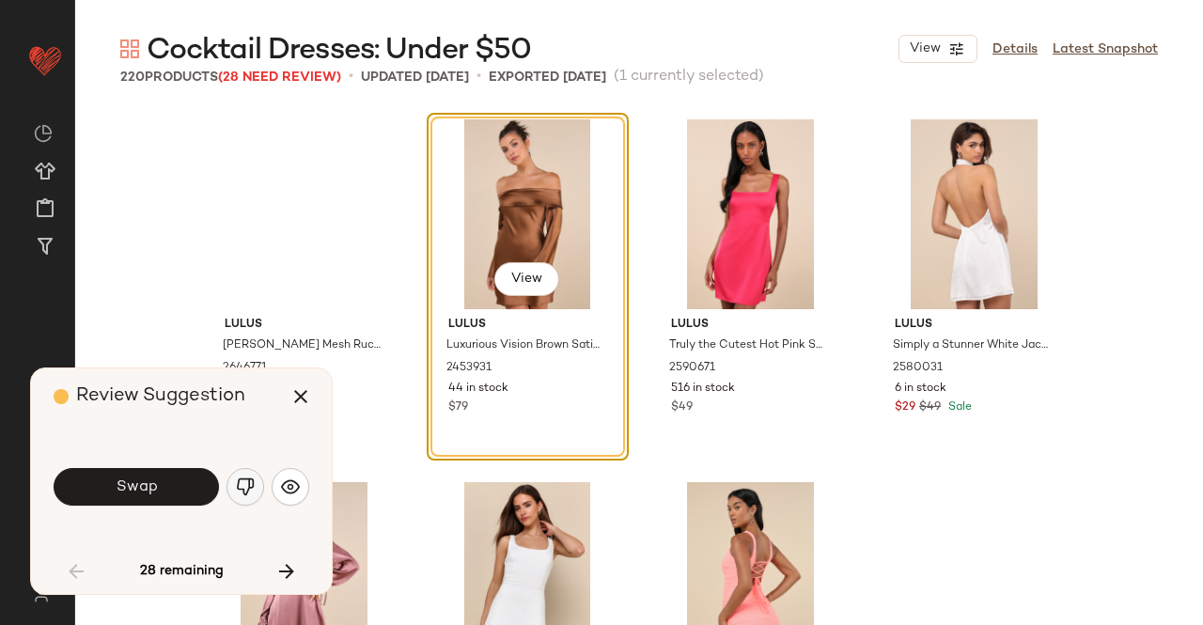
click at [239, 489] on img "button" at bounding box center [245, 486] width 19 height 19
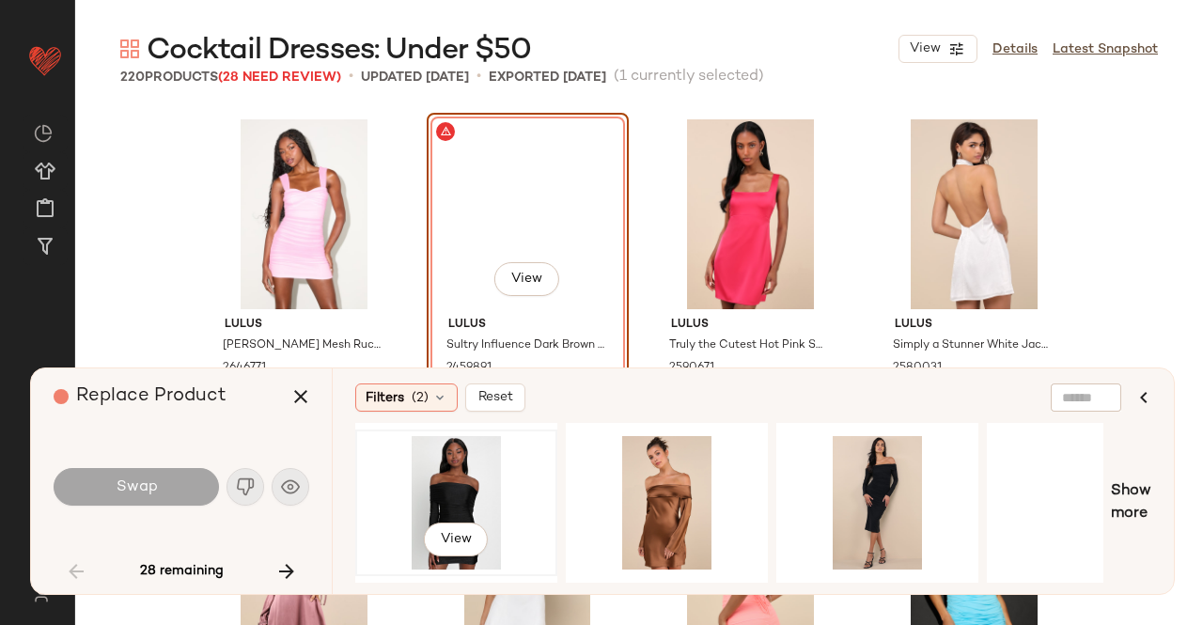
drag, startPoint x: 476, startPoint y: 468, endPoint x: 479, endPoint y: 456, distance: 12.8
click at [477, 467] on div "View" at bounding box center [456, 502] width 189 height 133
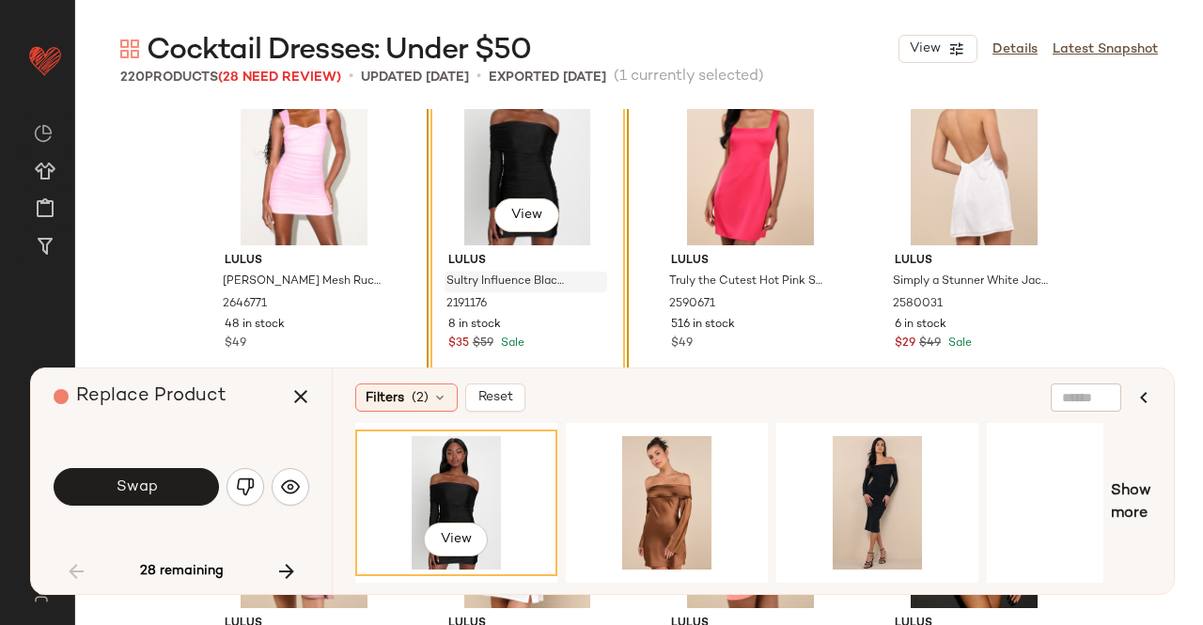
scroll to position [1197, 0]
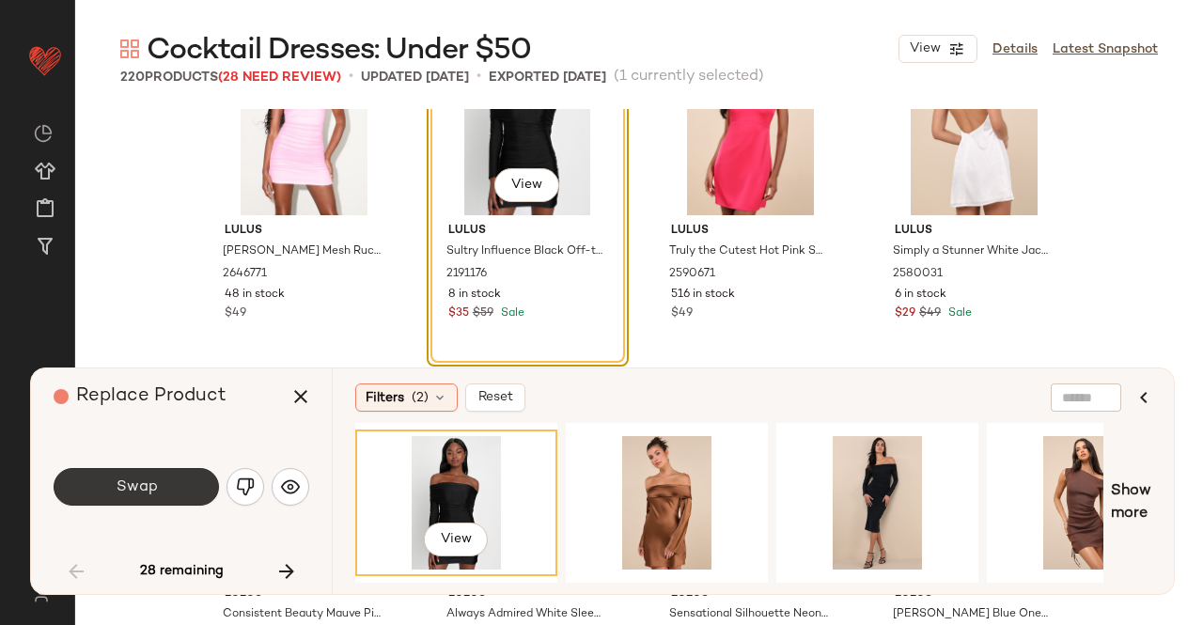
click at [137, 475] on button "Swap" at bounding box center [136, 487] width 165 height 38
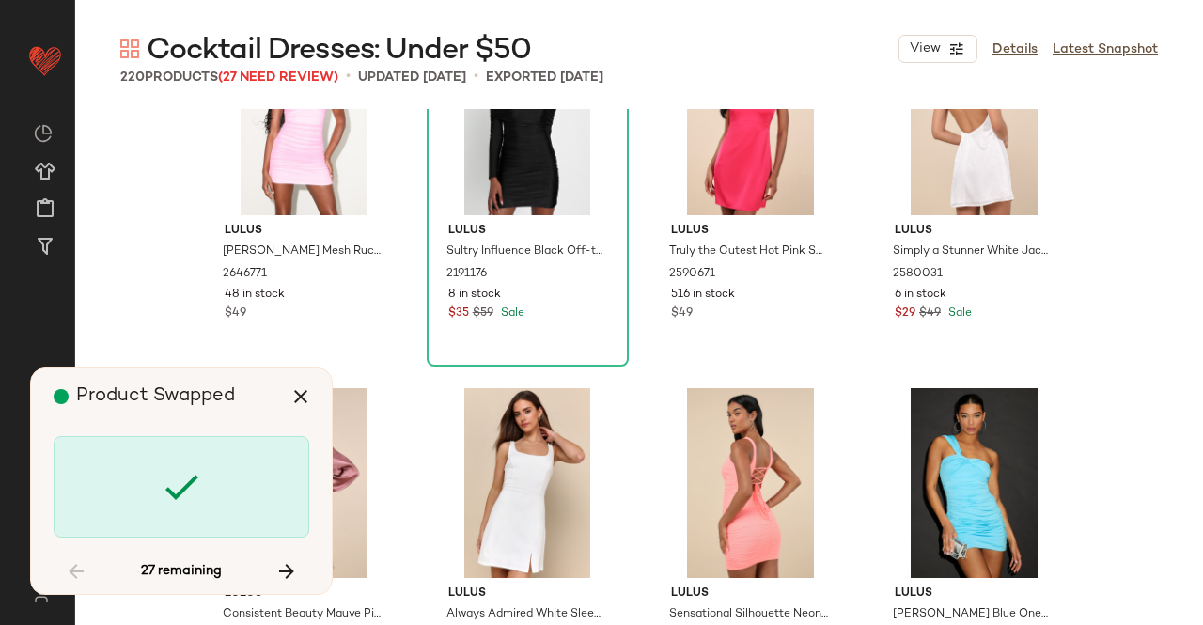
scroll to position [5442, 0]
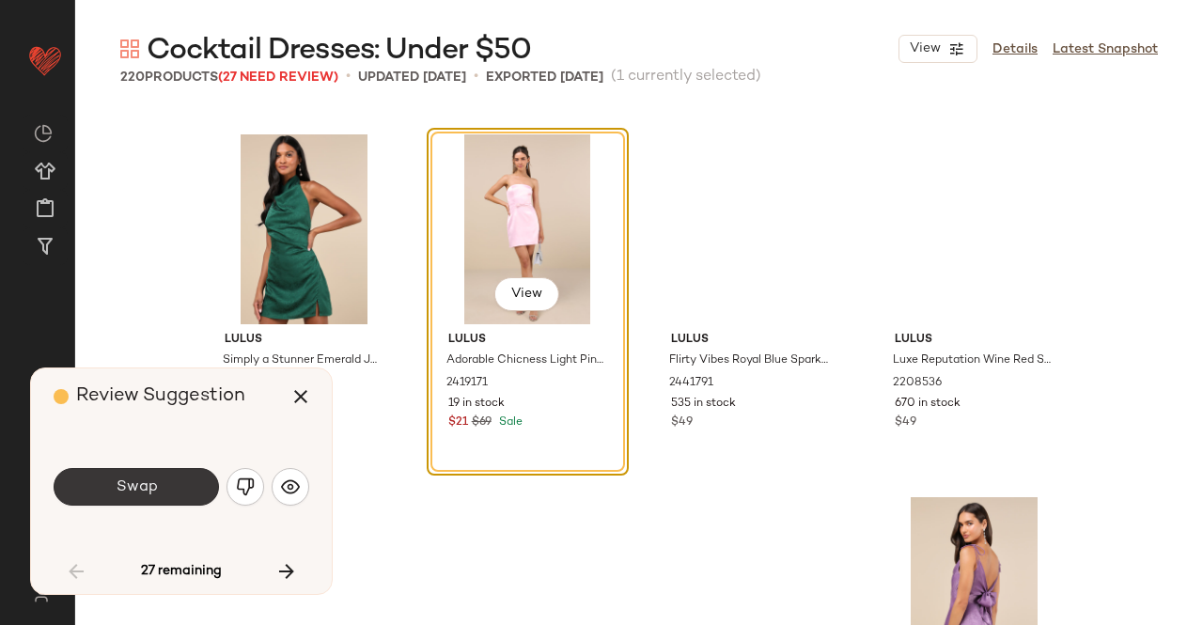
click at [102, 503] on button "Swap" at bounding box center [136, 487] width 165 height 38
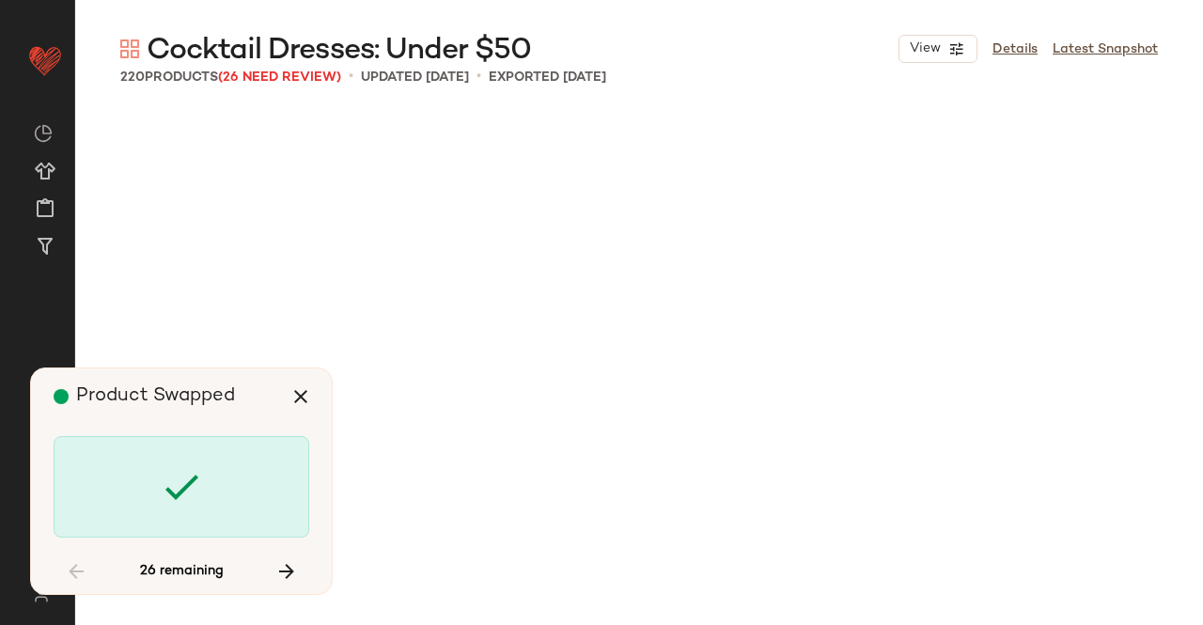
scroll to position [7619, 0]
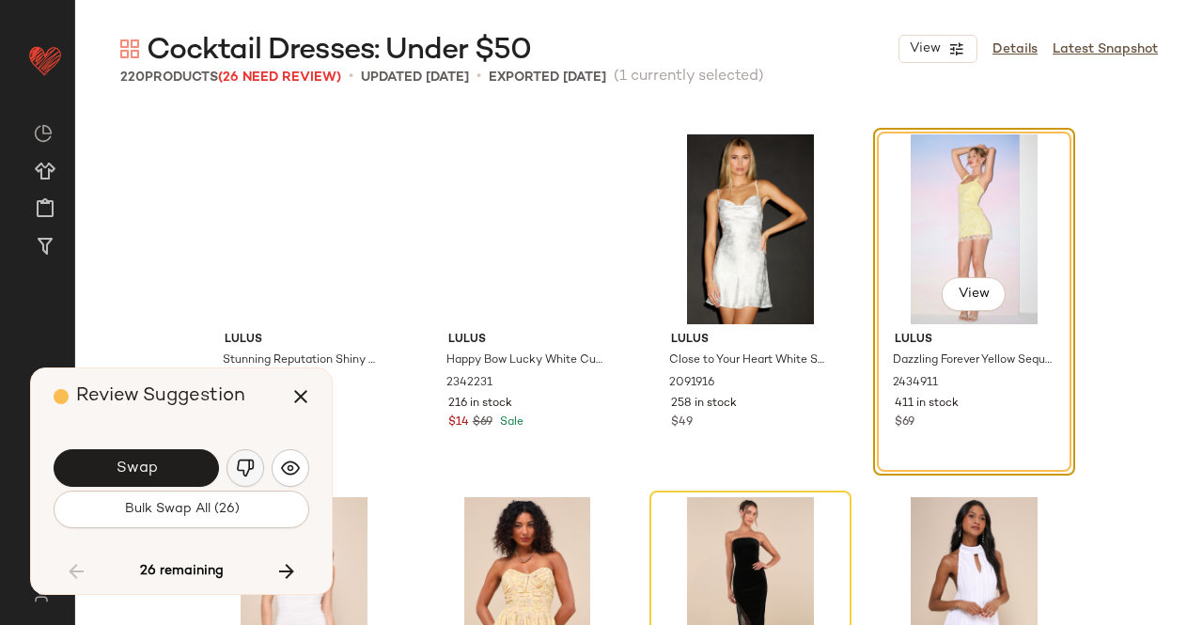
click at [254, 462] on button "button" at bounding box center [246, 468] width 38 height 38
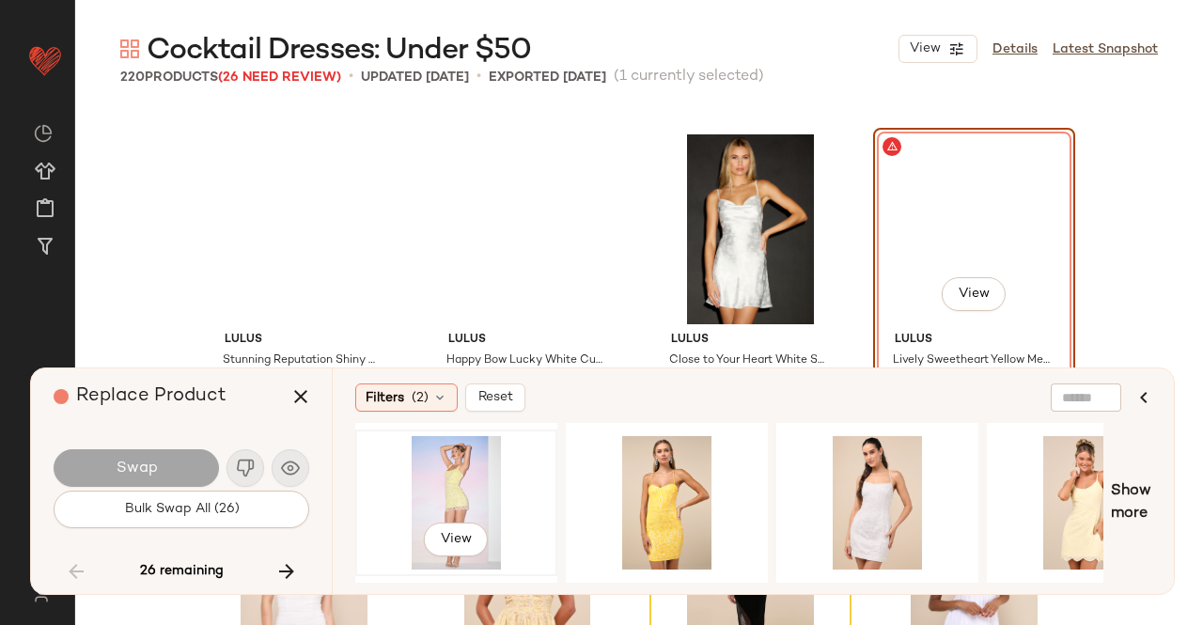
click at [443, 492] on div "View" at bounding box center [456, 502] width 189 height 133
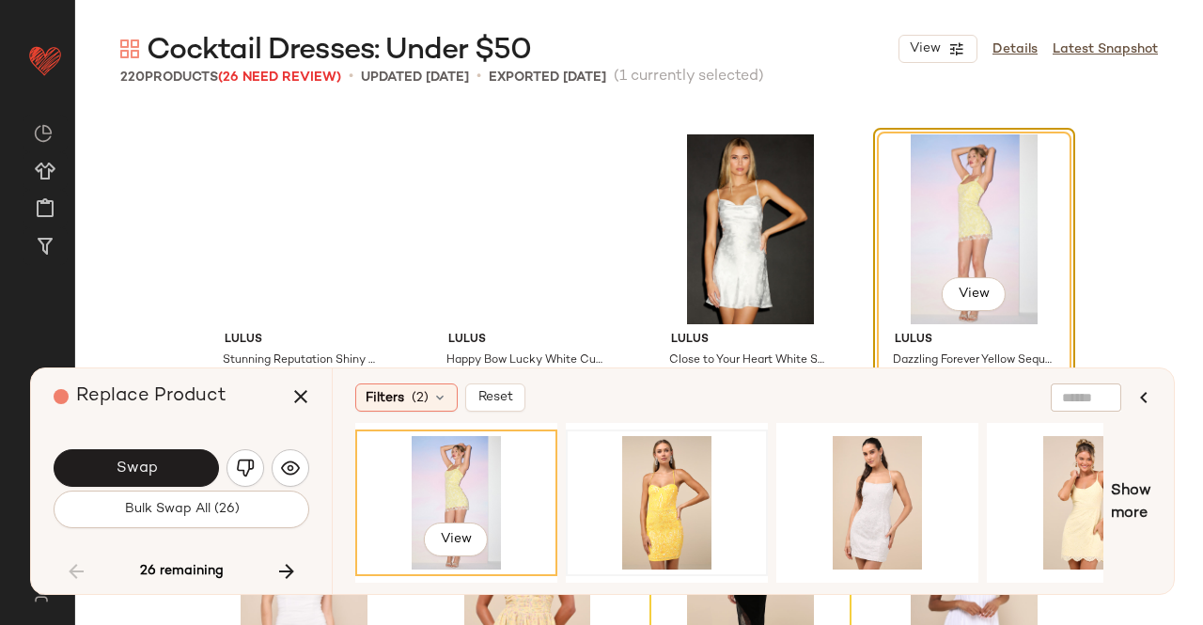
drag, startPoint x: 767, startPoint y: 479, endPoint x: 744, endPoint y: 480, distance: 22.6
click at [763, 479] on div "View" at bounding box center [729, 503] width 748 height 160
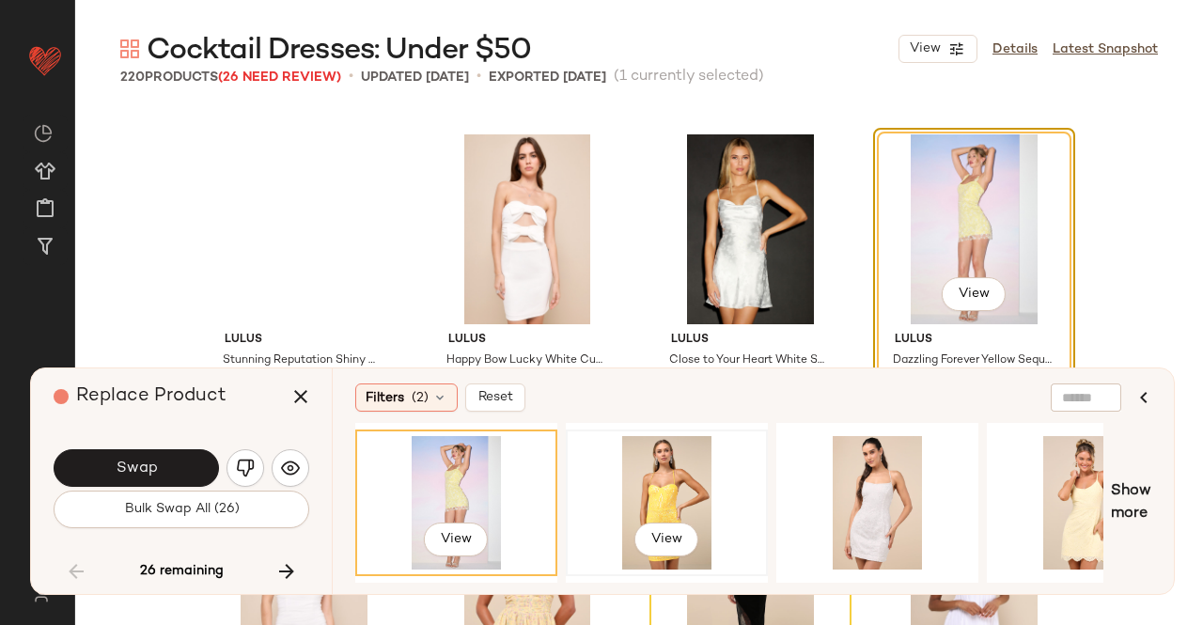
click at [681, 484] on div "View" at bounding box center [666, 502] width 189 height 133
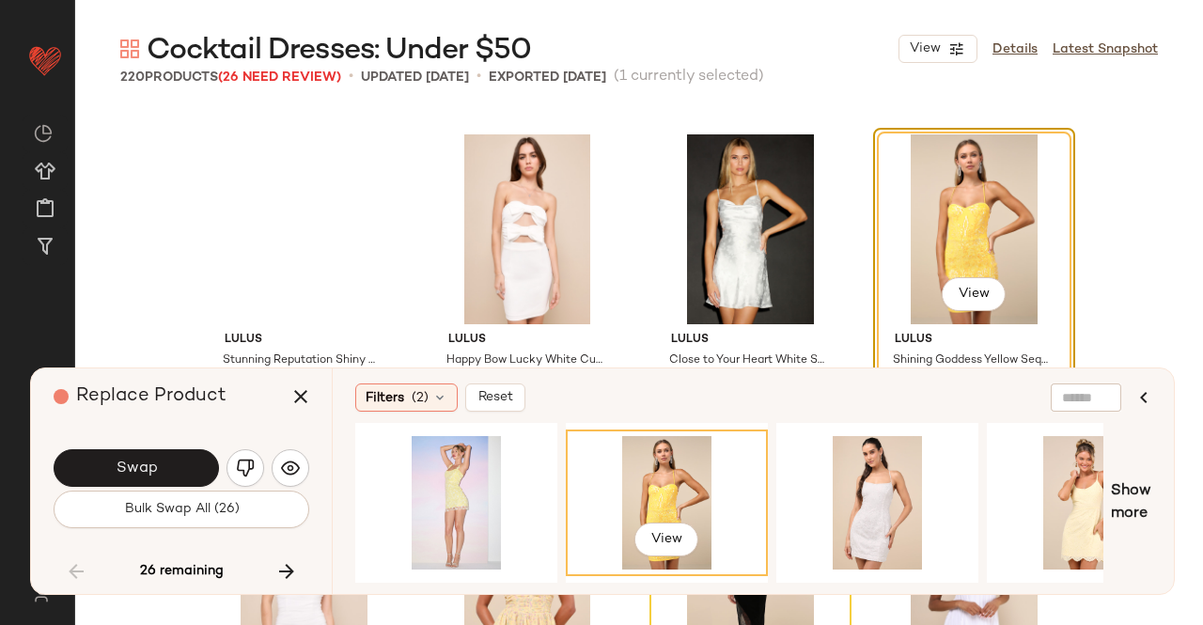
scroll to position [7807, 0]
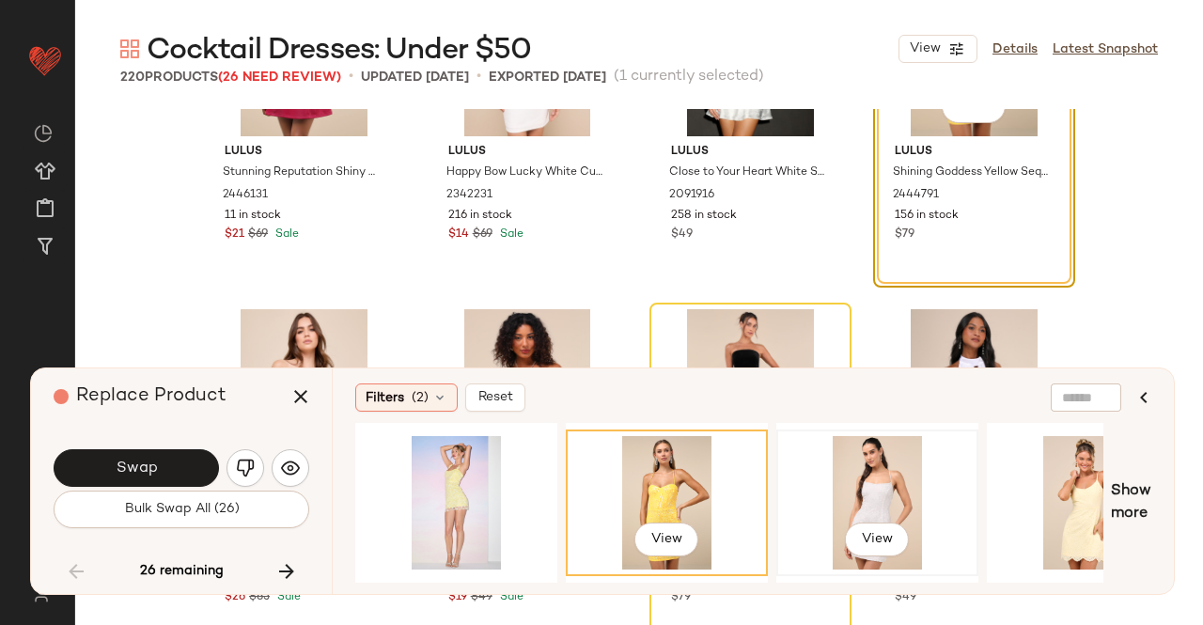
click at [803, 484] on div "View" at bounding box center [877, 502] width 189 height 133
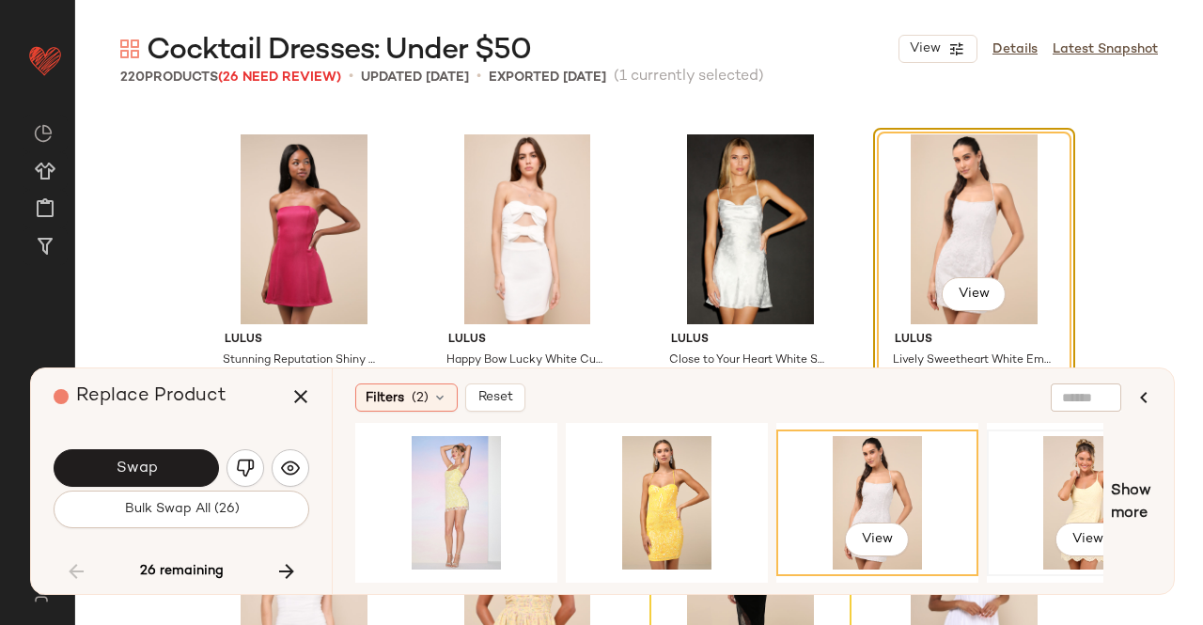
click at [1072, 472] on div "View" at bounding box center [1088, 502] width 189 height 133
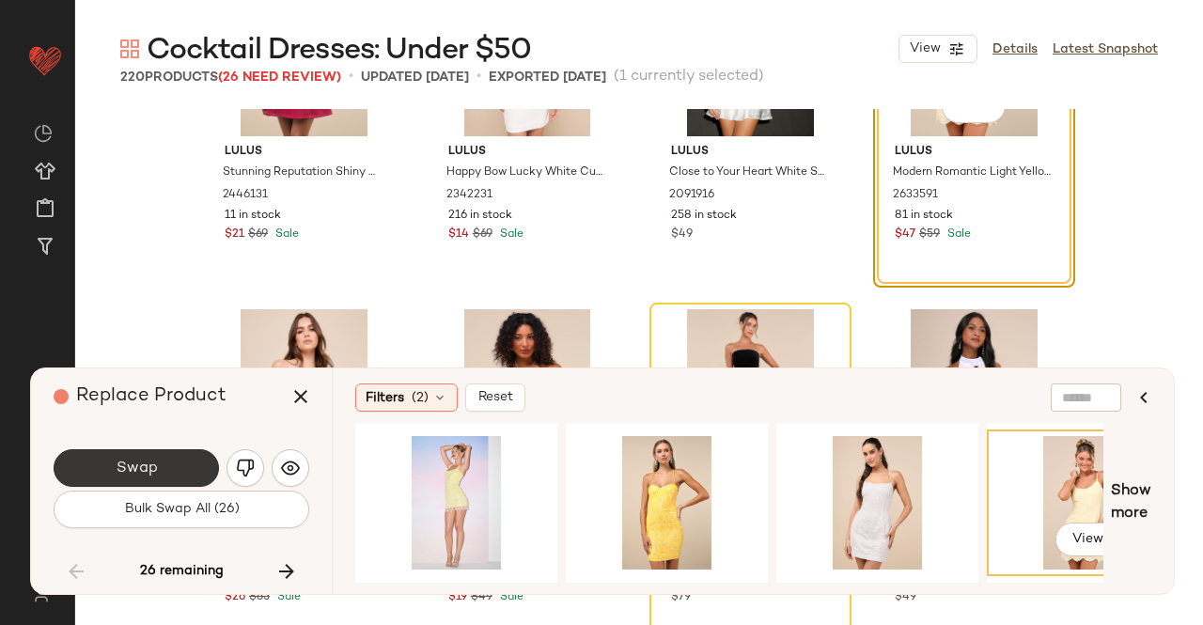
click at [170, 452] on button "Swap" at bounding box center [136, 468] width 165 height 38
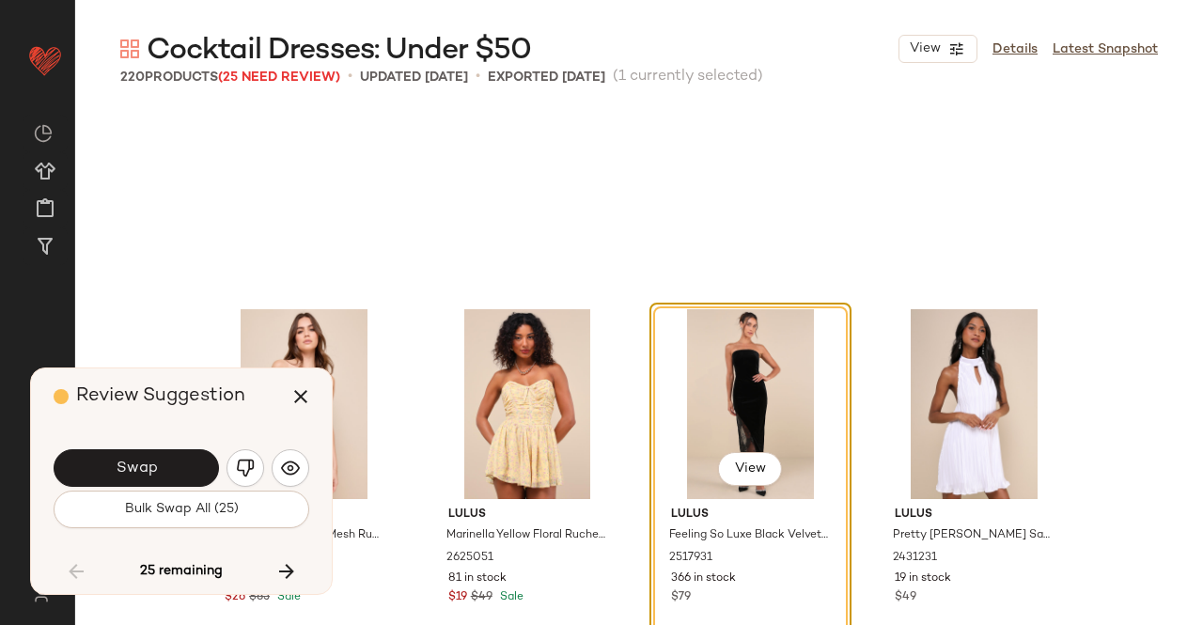
scroll to position [7982, 0]
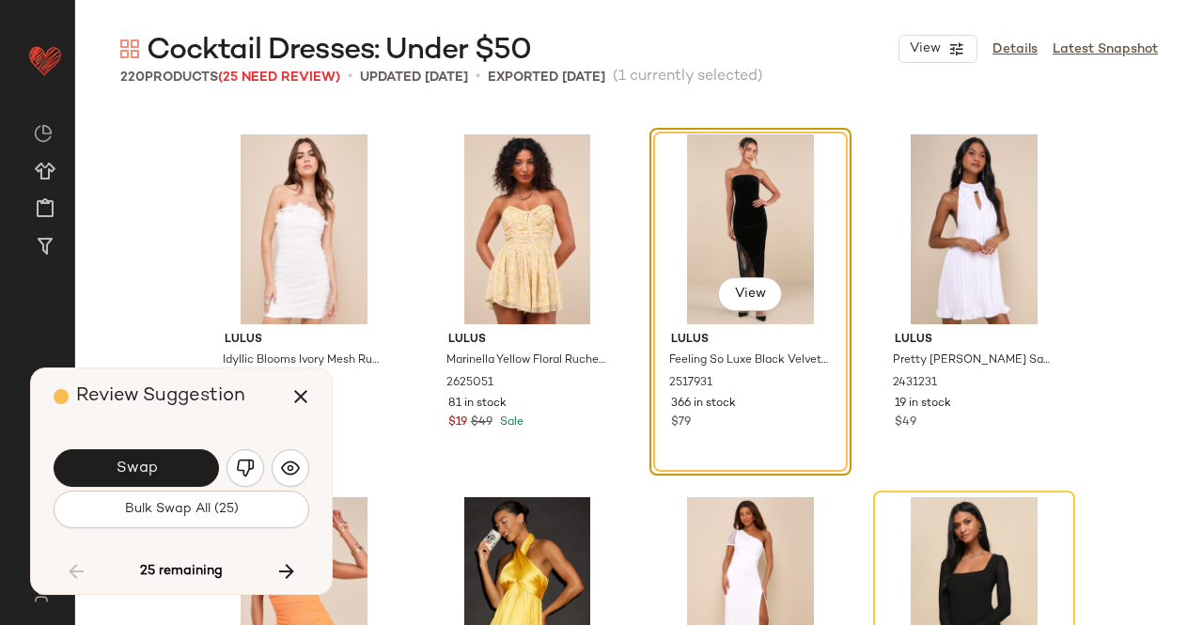
click at [247, 467] on img "button" at bounding box center [245, 468] width 19 height 19
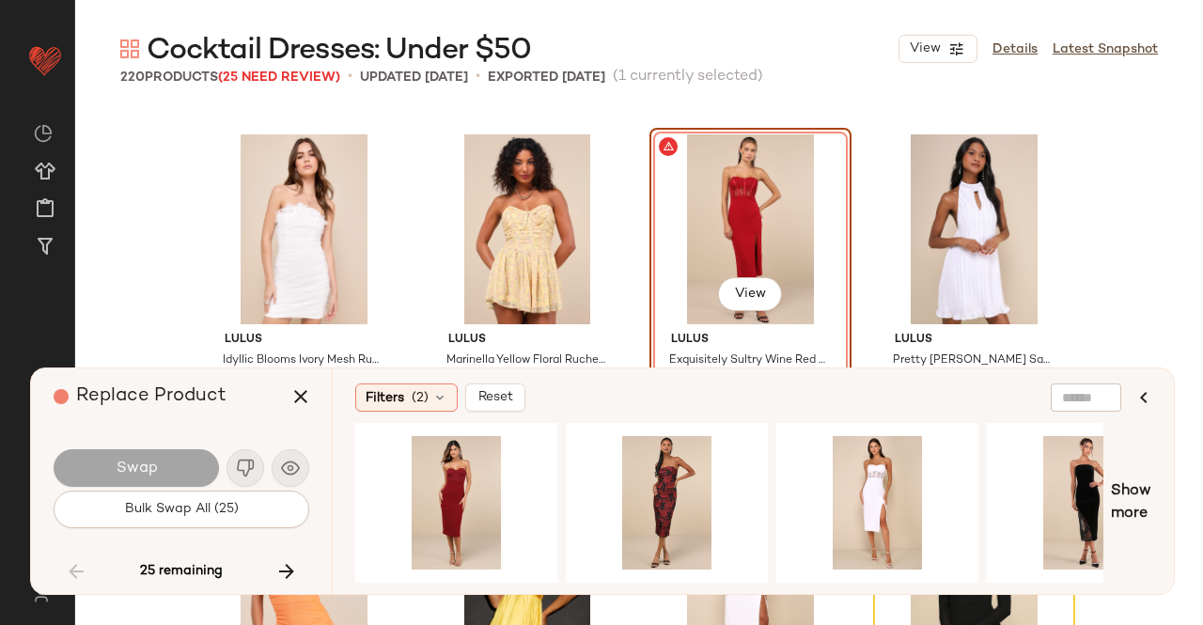
scroll to position [8170, 0]
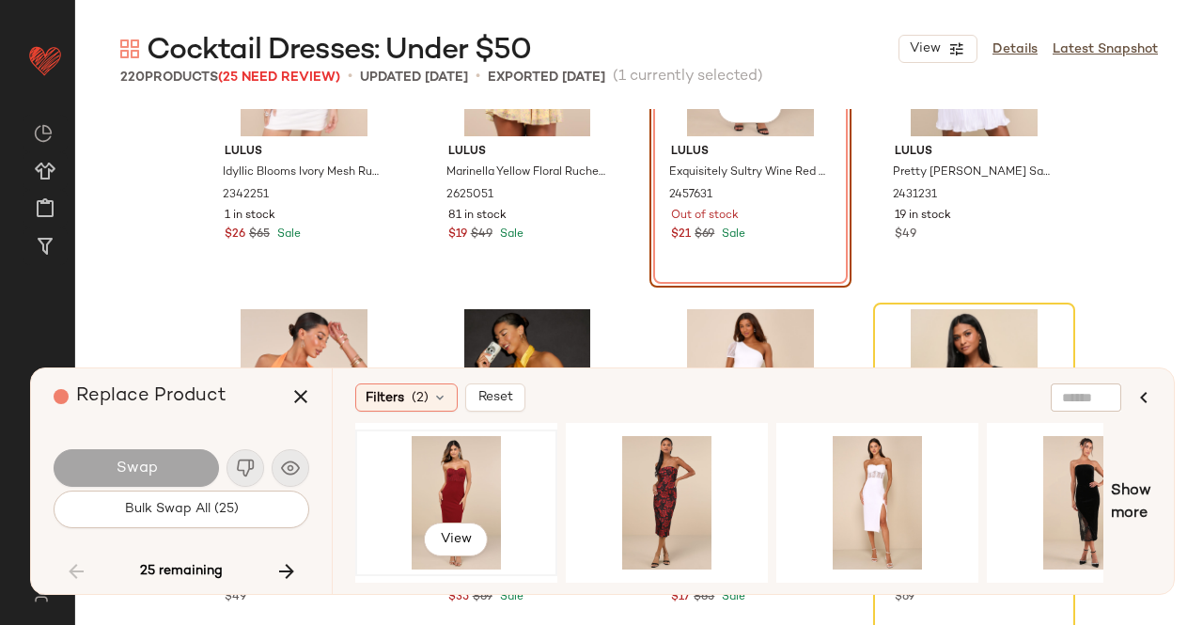
click at [463, 471] on div "View" at bounding box center [456, 502] width 189 height 133
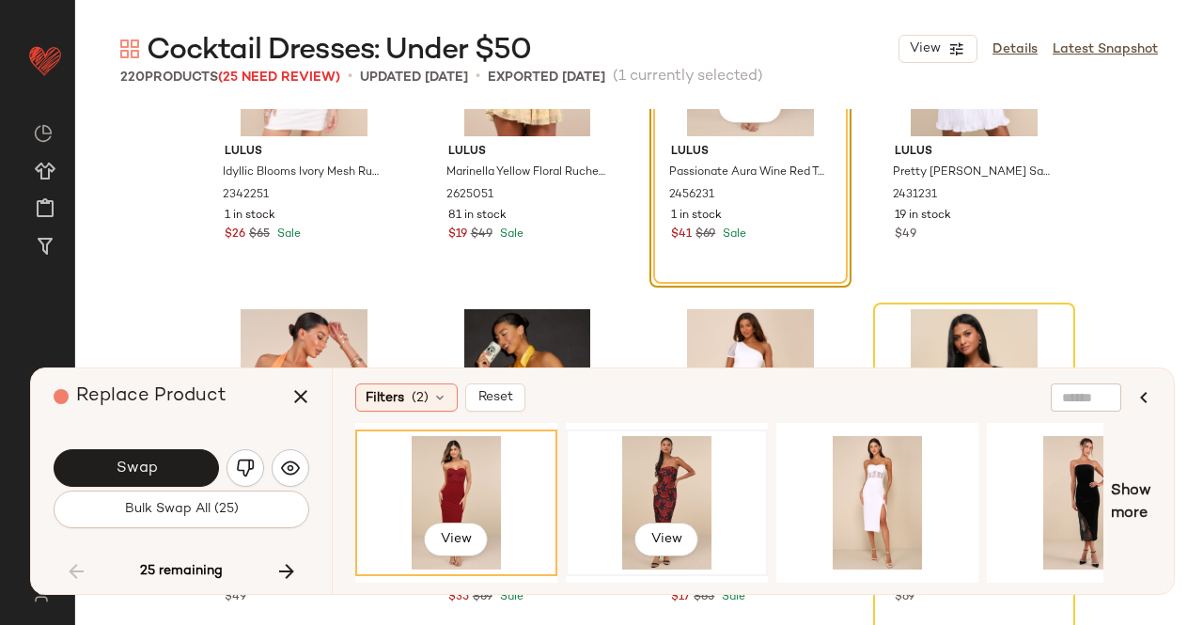
click at [590, 494] on div "View" at bounding box center [666, 502] width 189 height 133
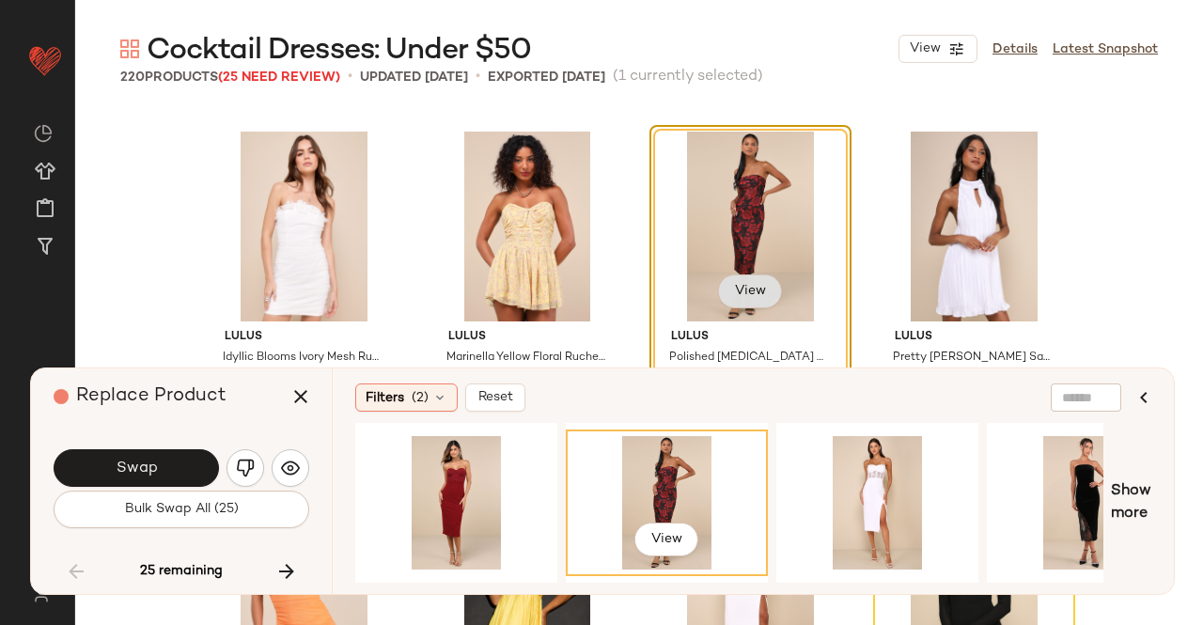
scroll to position [7982, 0]
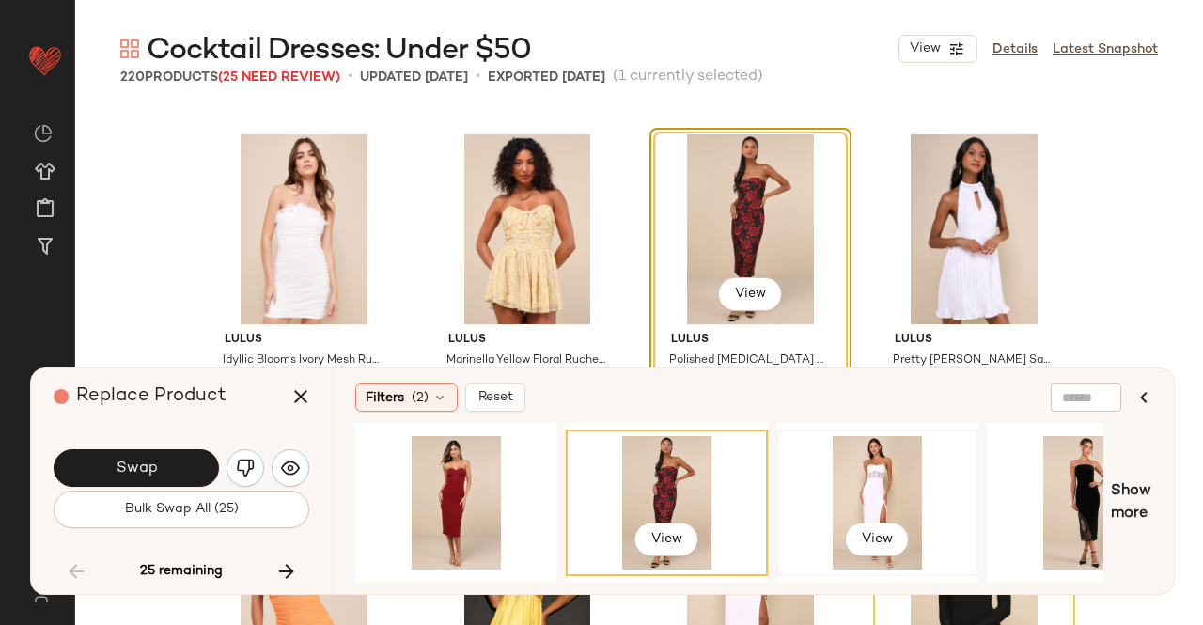
click at [940, 488] on div "View" at bounding box center [877, 502] width 189 height 133
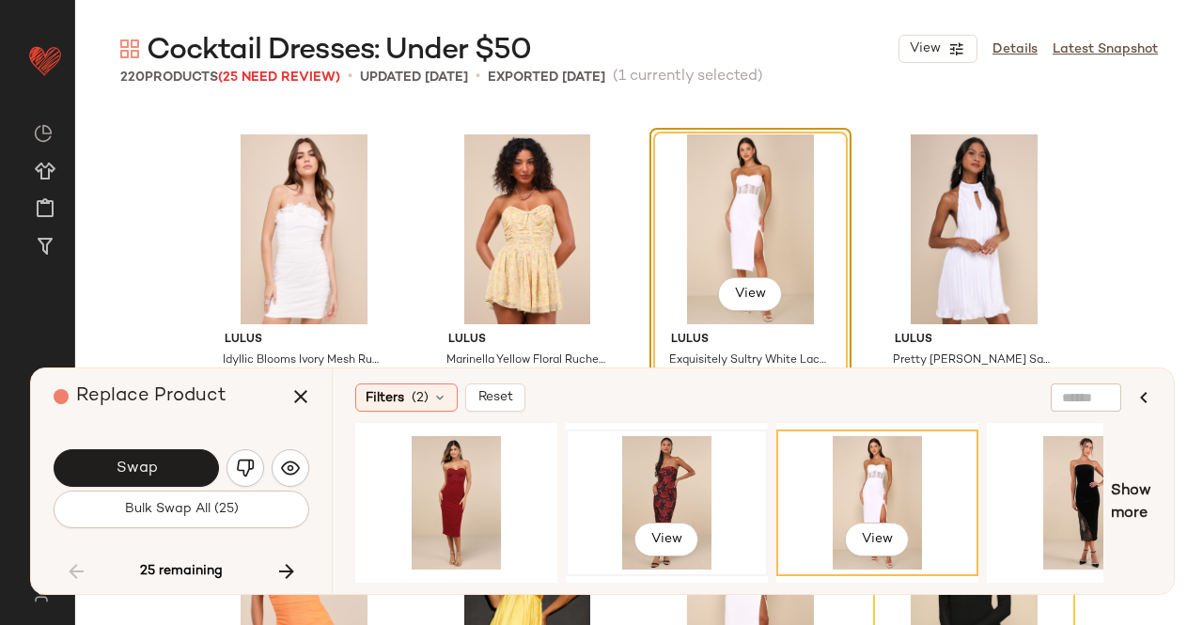
click at [666, 462] on div "View" at bounding box center [666, 502] width 189 height 133
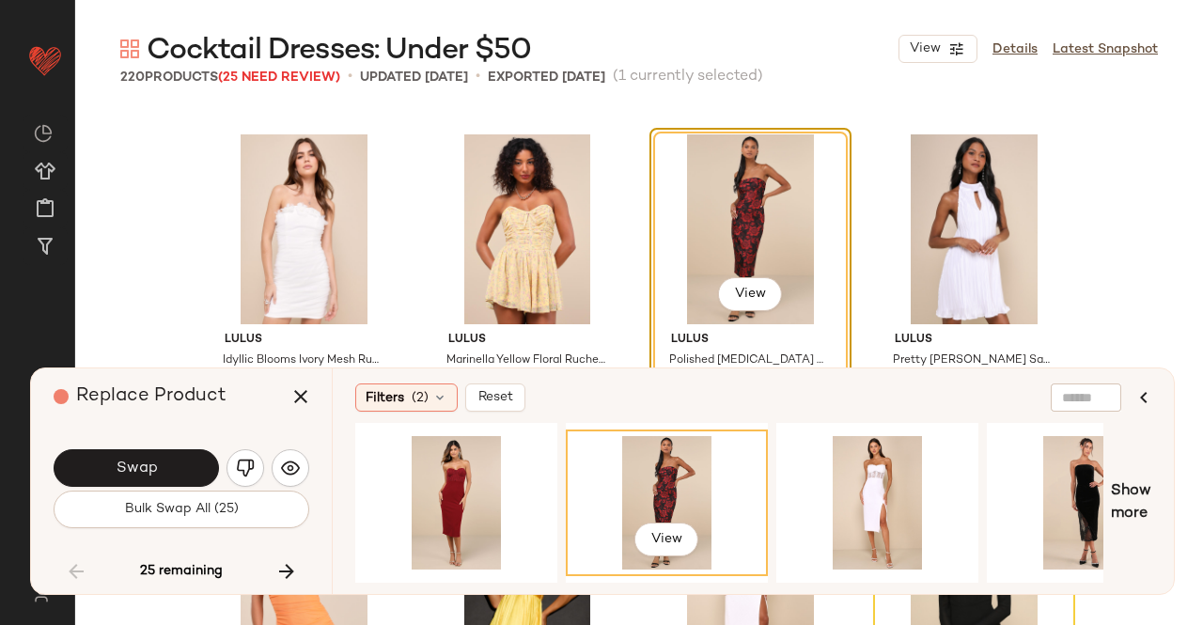
click at [139, 459] on button "Swap" at bounding box center [136, 468] width 165 height 38
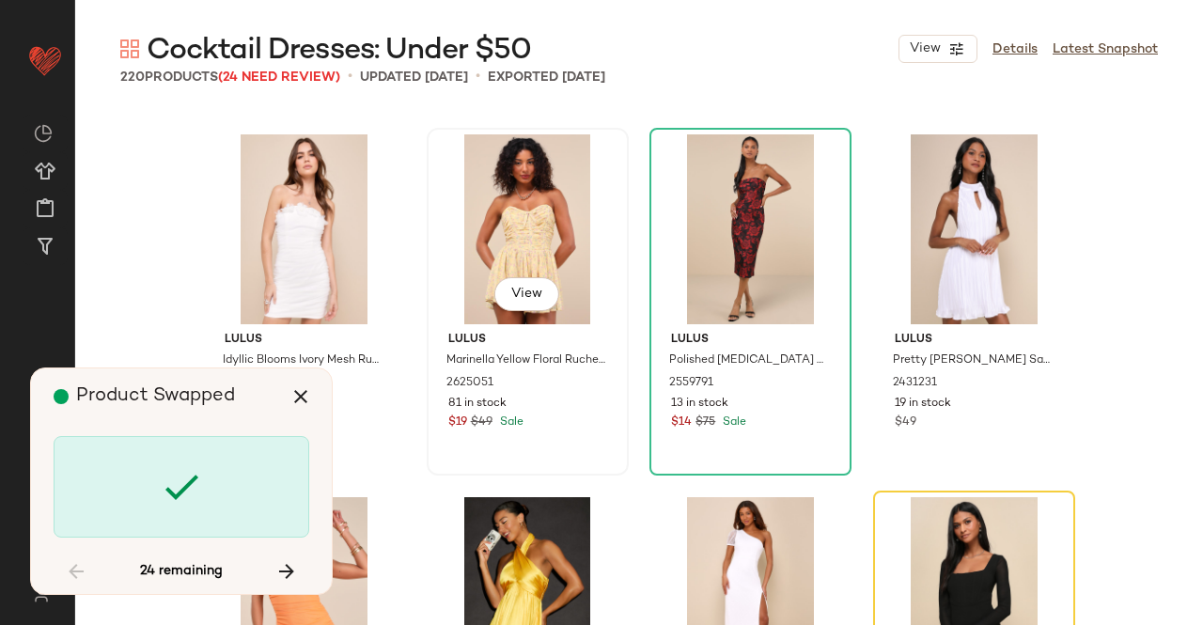
scroll to position [8345, 0]
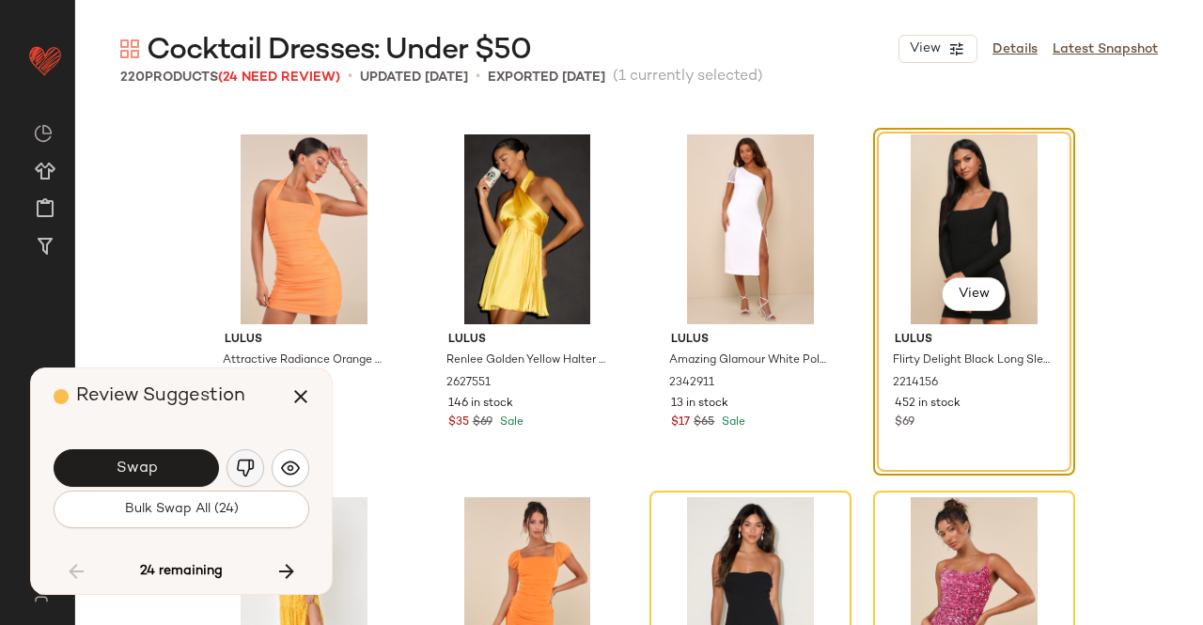
click at [244, 471] on img "button" at bounding box center [245, 468] width 19 height 19
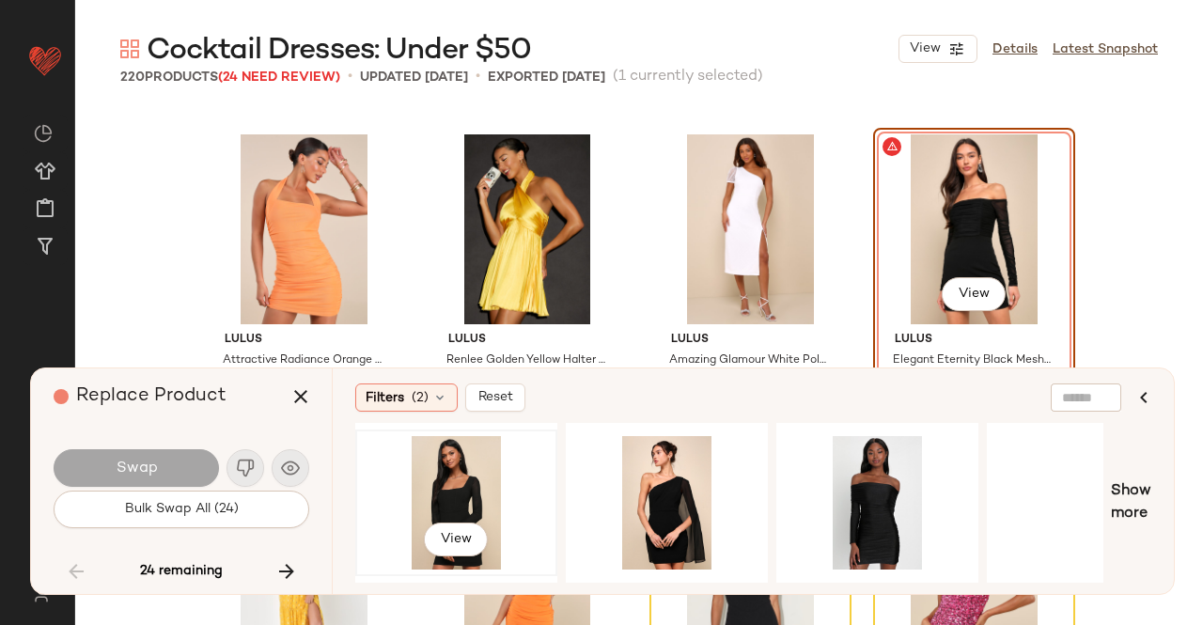
click at [466, 494] on div "View" at bounding box center [456, 502] width 189 height 133
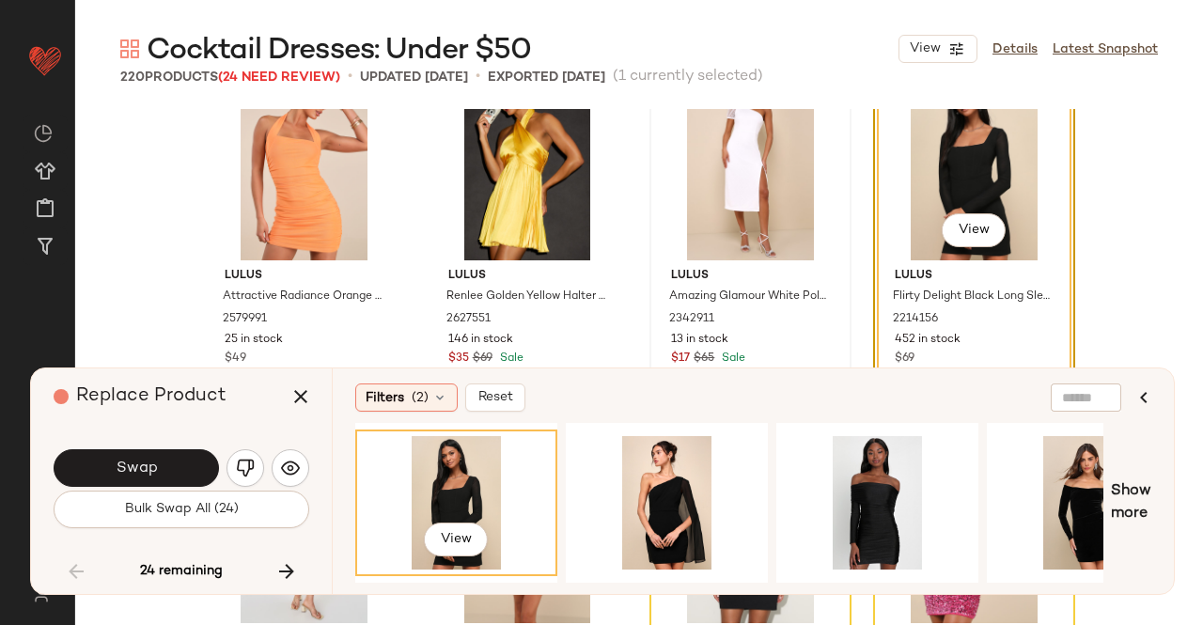
scroll to position [8439, 0]
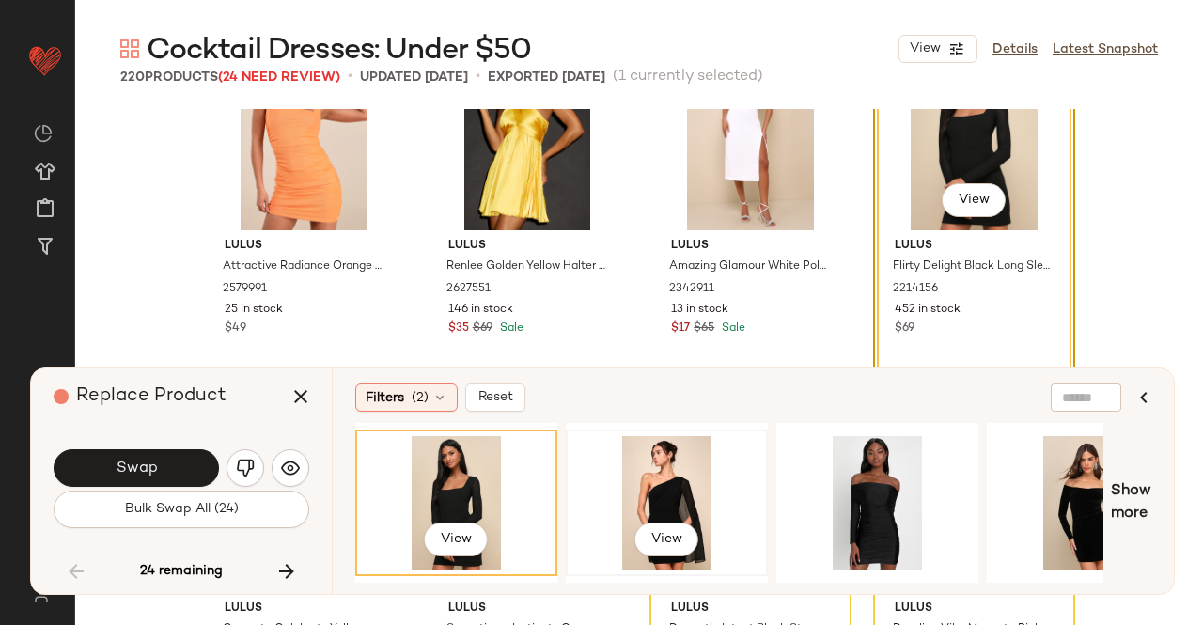
click at [693, 505] on div "View" at bounding box center [666, 502] width 189 height 133
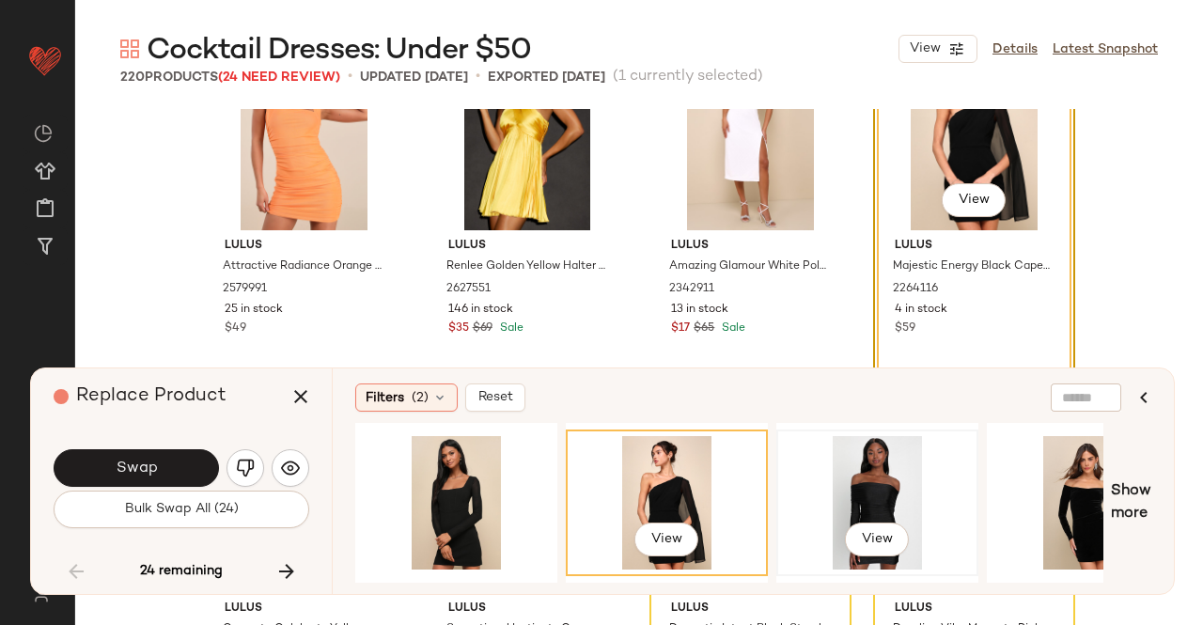
click at [841, 484] on div "View" at bounding box center [877, 502] width 189 height 133
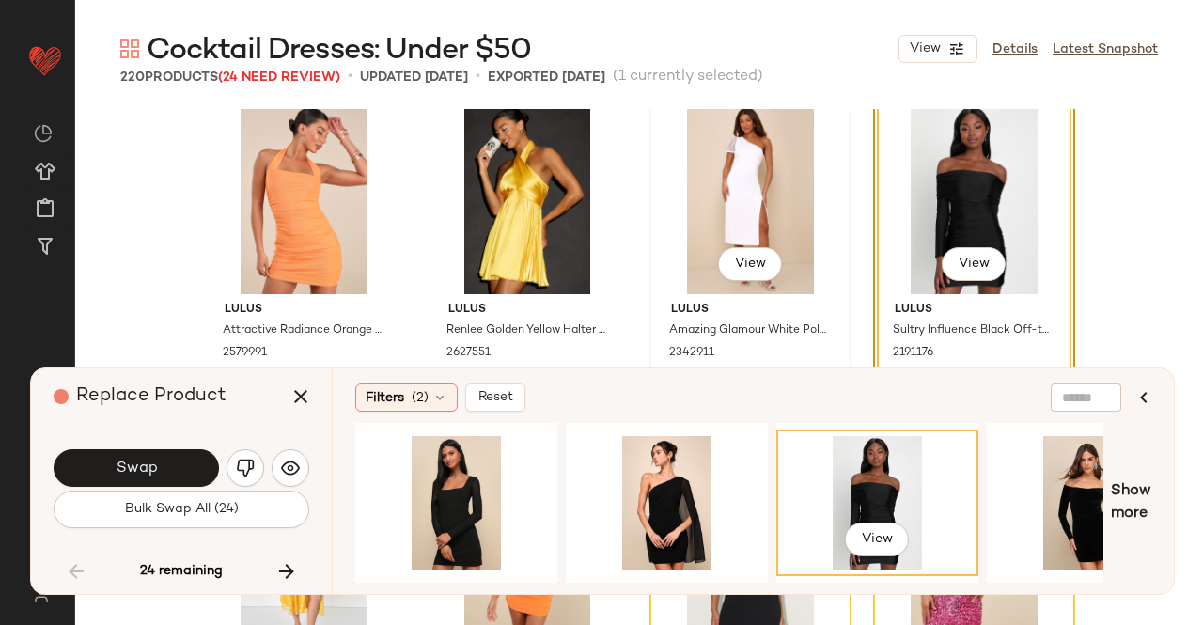
scroll to position [8345, 0]
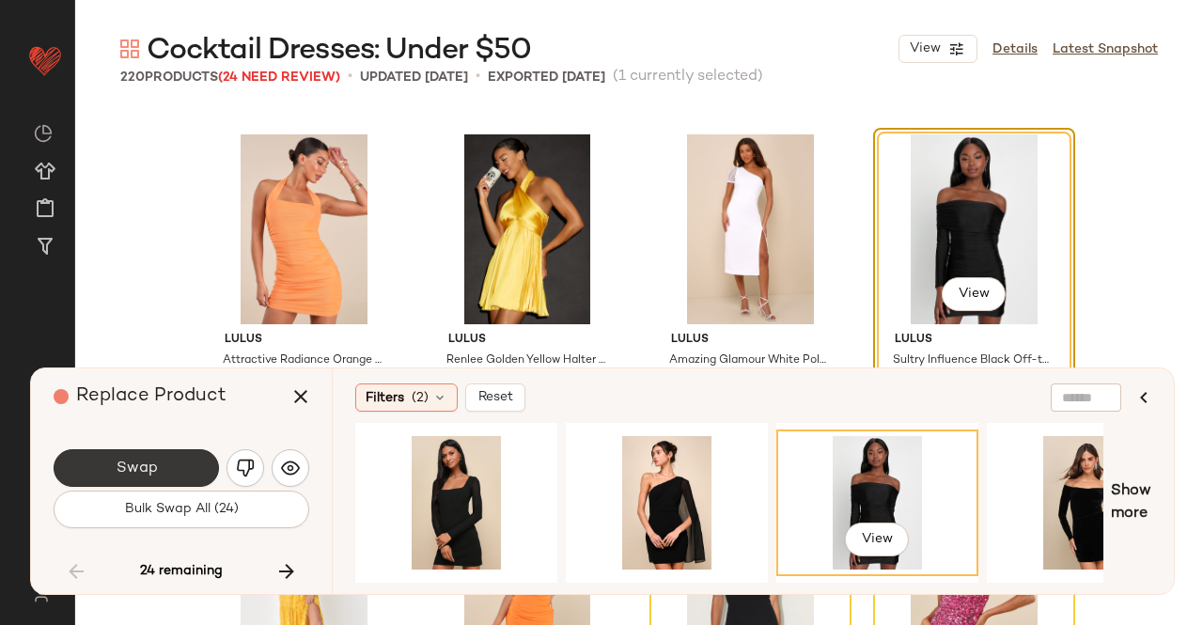
click at [151, 477] on span "Swap" at bounding box center [136, 469] width 42 height 18
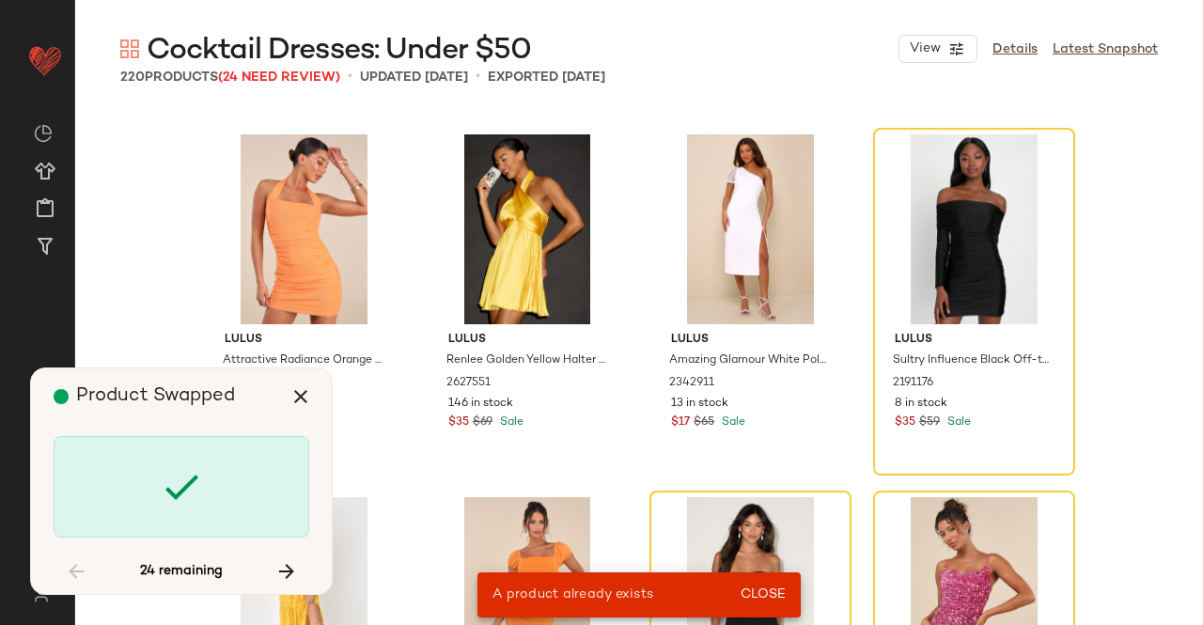
scroll to position [1088, 0]
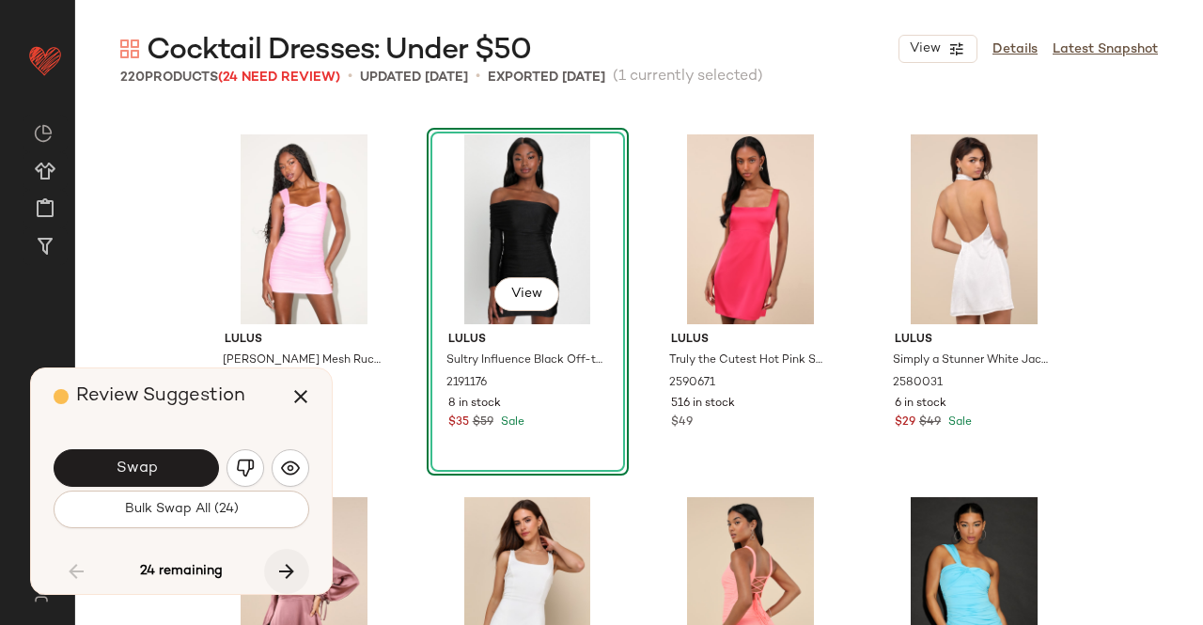
click at [293, 565] on icon "button" at bounding box center [286, 571] width 23 height 23
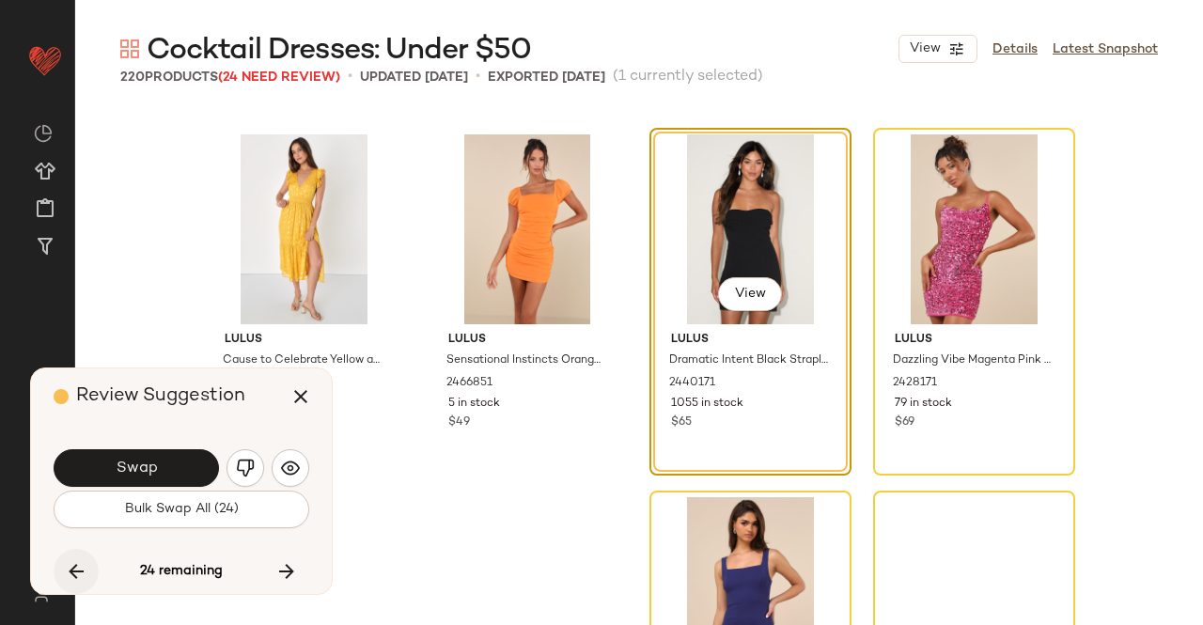
click at [69, 568] on icon "button" at bounding box center [76, 571] width 23 height 23
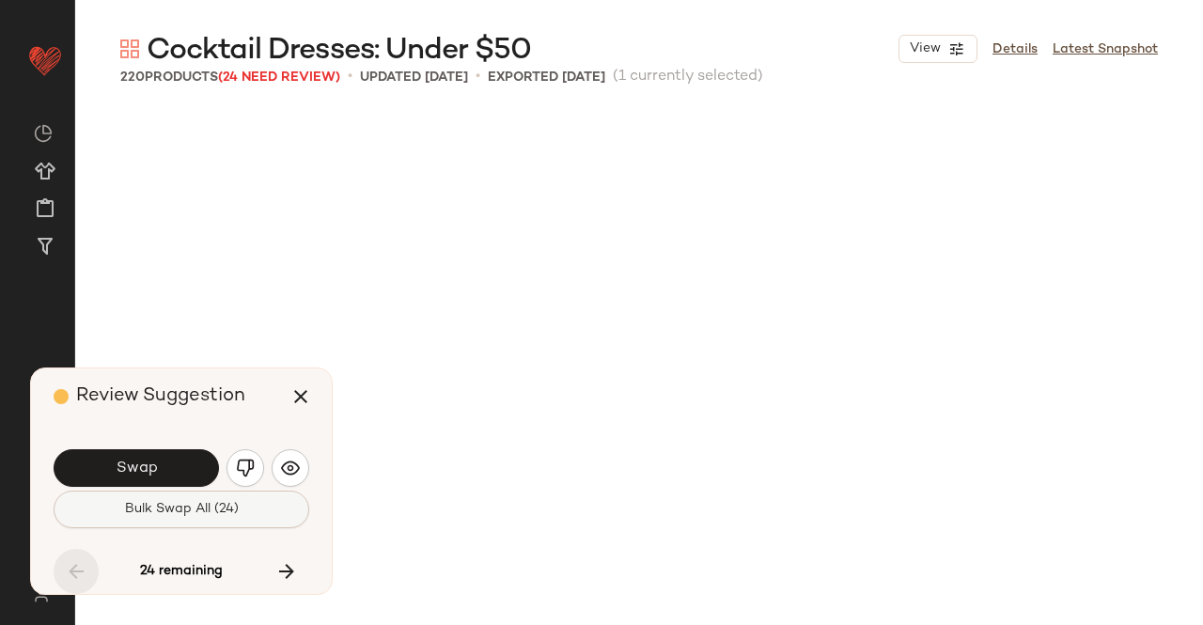
scroll to position [1088, 0]
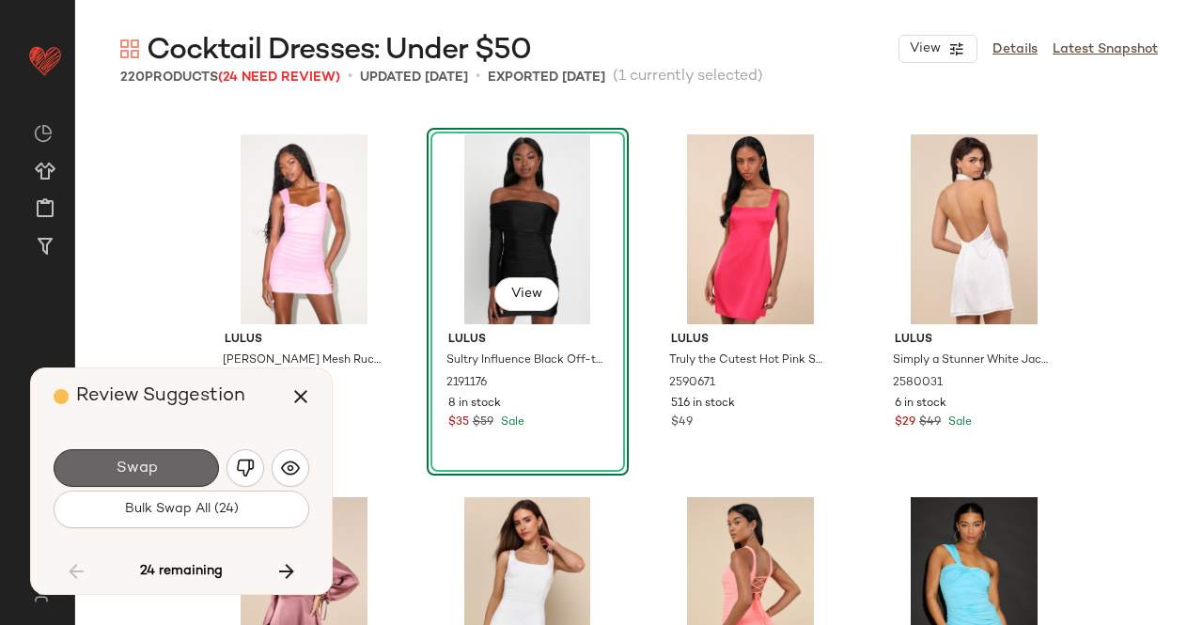
click at [166, 461] on button "Swap" at bounding box center [136, 468] width 165 height 38
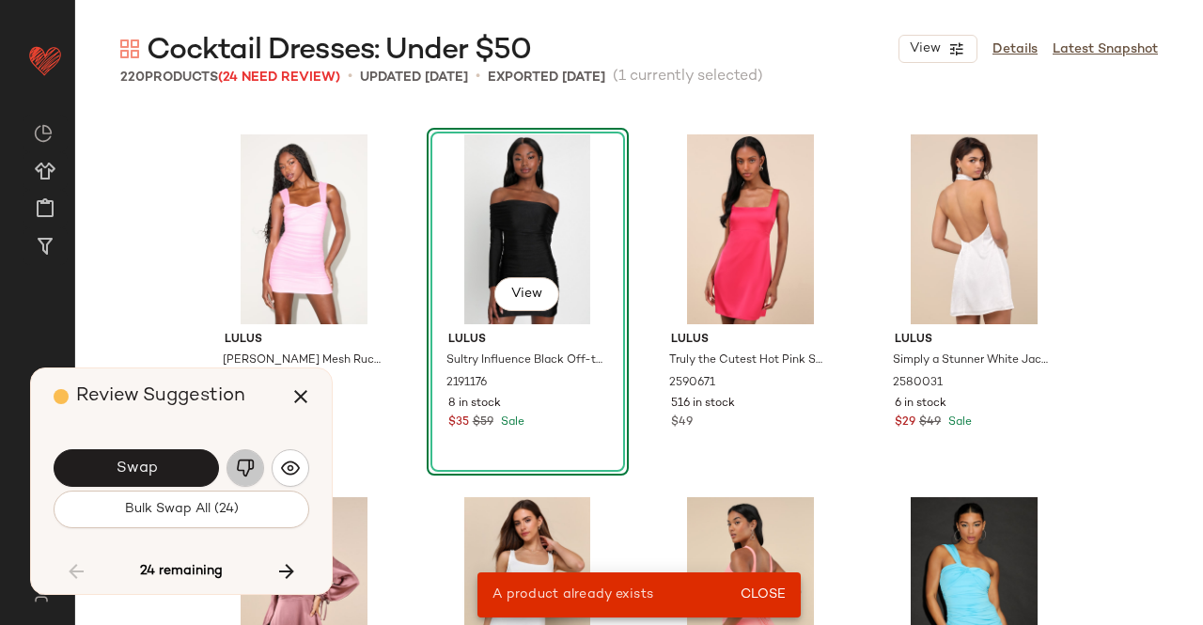
click at [252, 477] on img "button" at bounding box center [245, 468] width 19 height 19
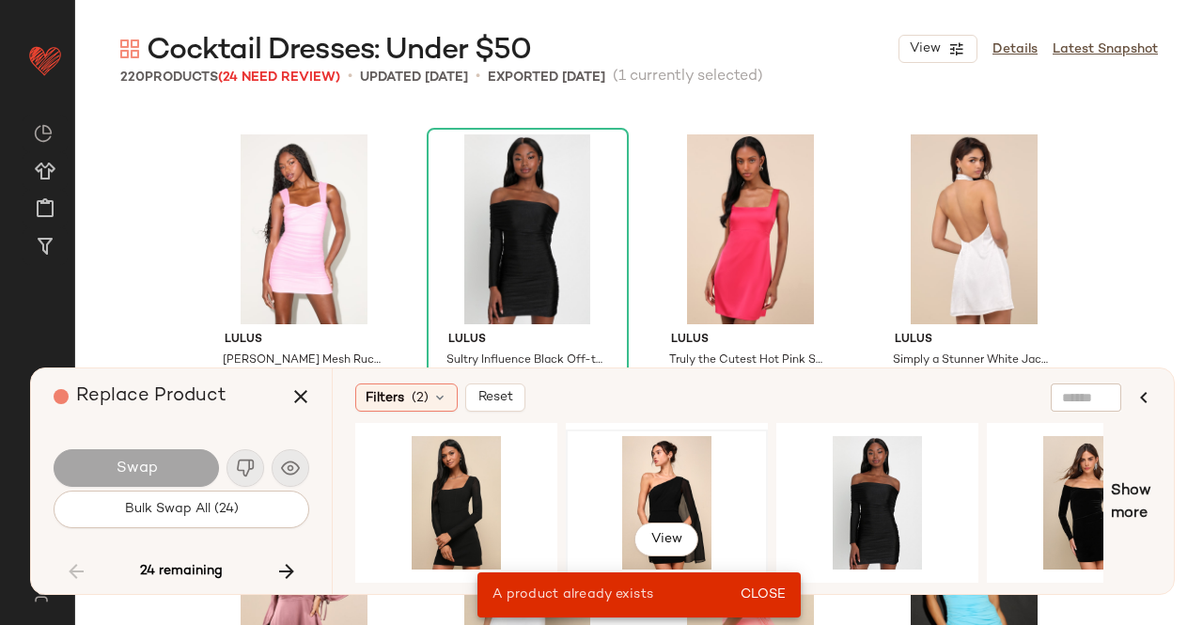
drag, startPoint x: 689, startPoint y: 488, endPoint x: 645, endPoint y: 452, distance: 56.8
click at [690, 487] on div "View" at bounding box center [666, 502] width 189 height 133
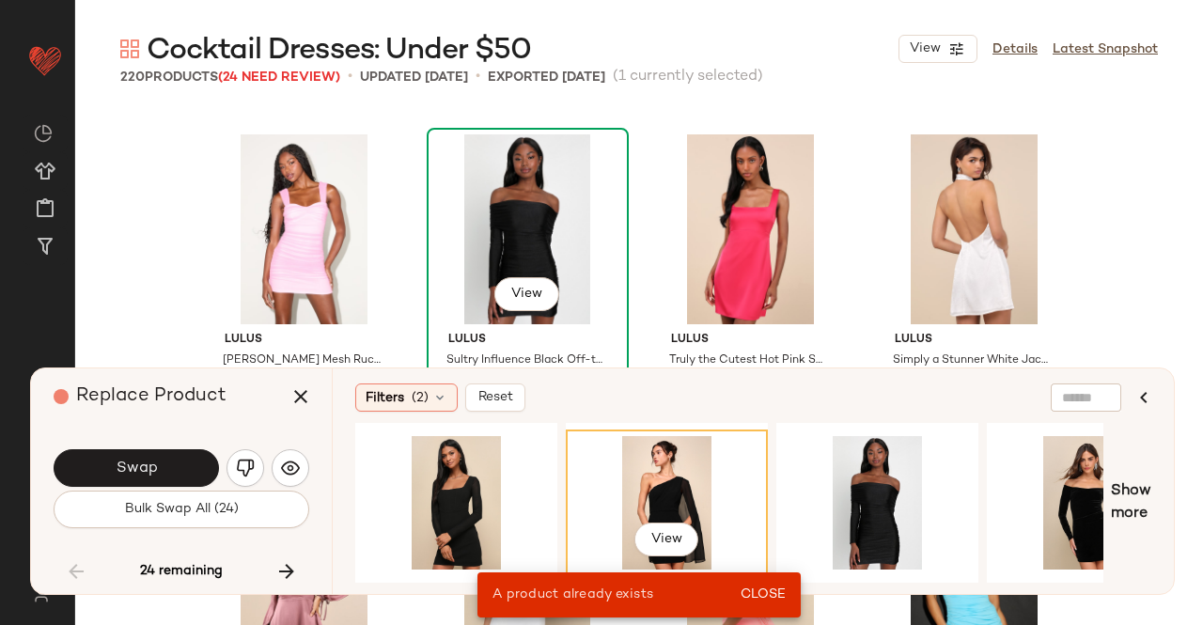
scroll to position [1276, 0]
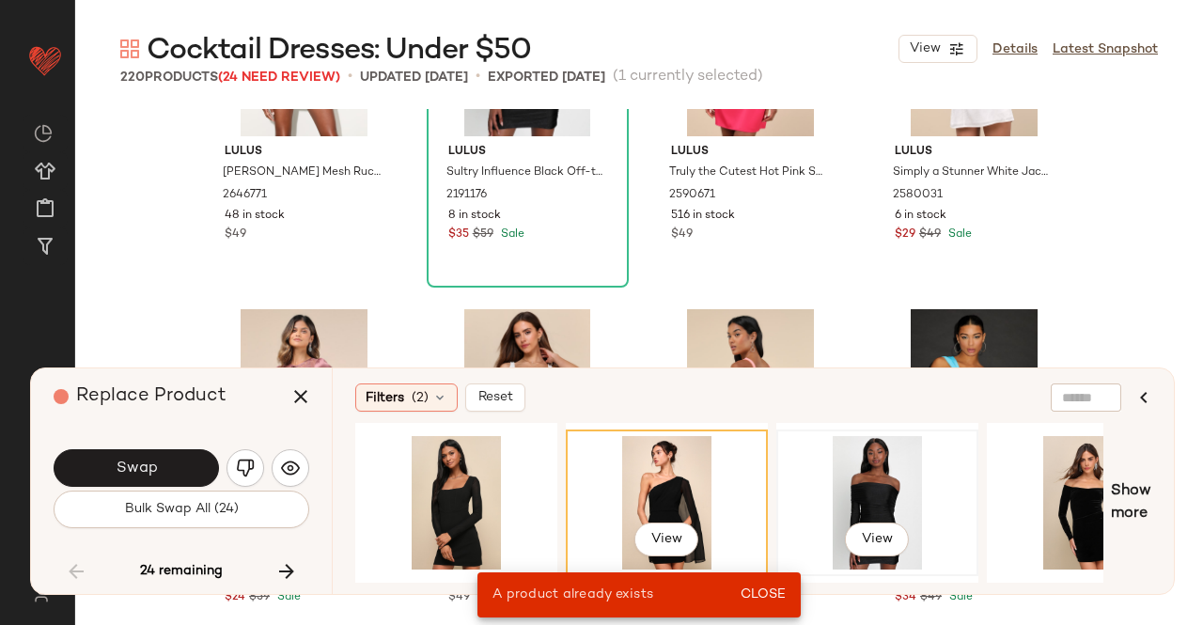
click at [907, 501] on div "View" at bounding box center [877, 502] width 189 height 133
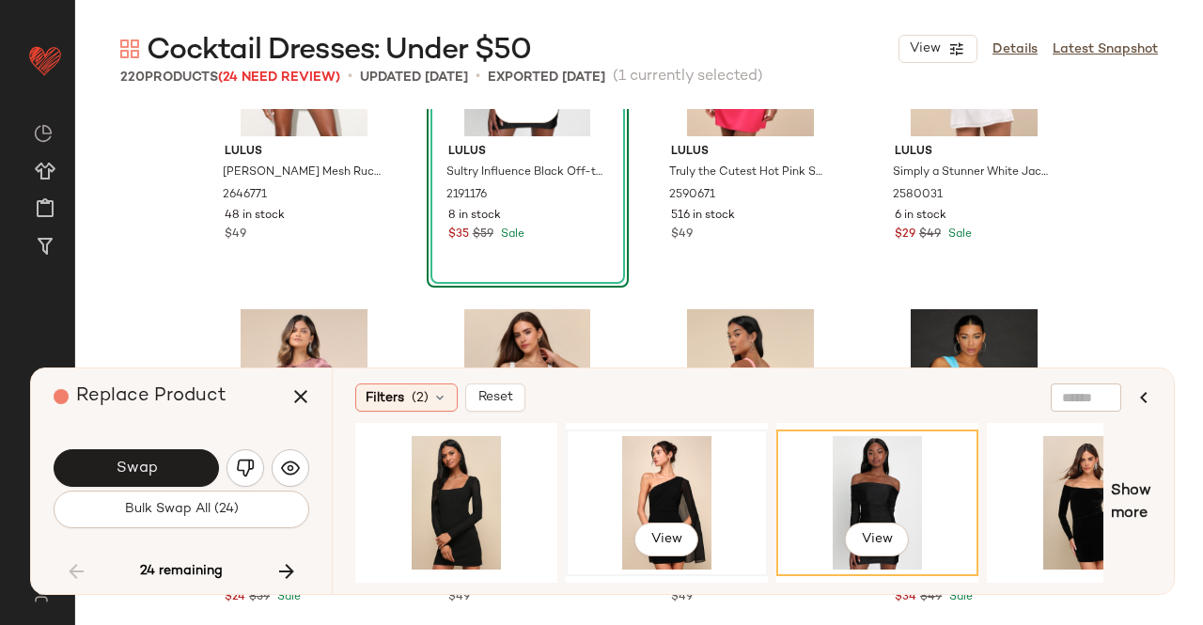
click at [682, 483] on div "View" at bounding box center [666, 502] width 189 height 133
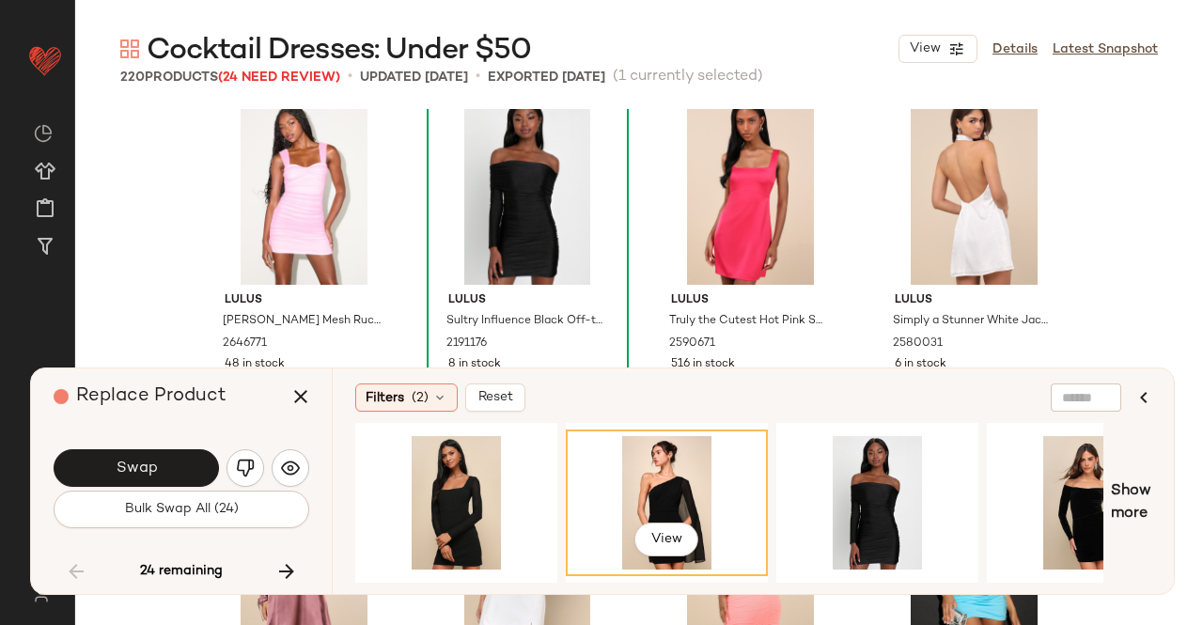
scroll to position [994, 0]
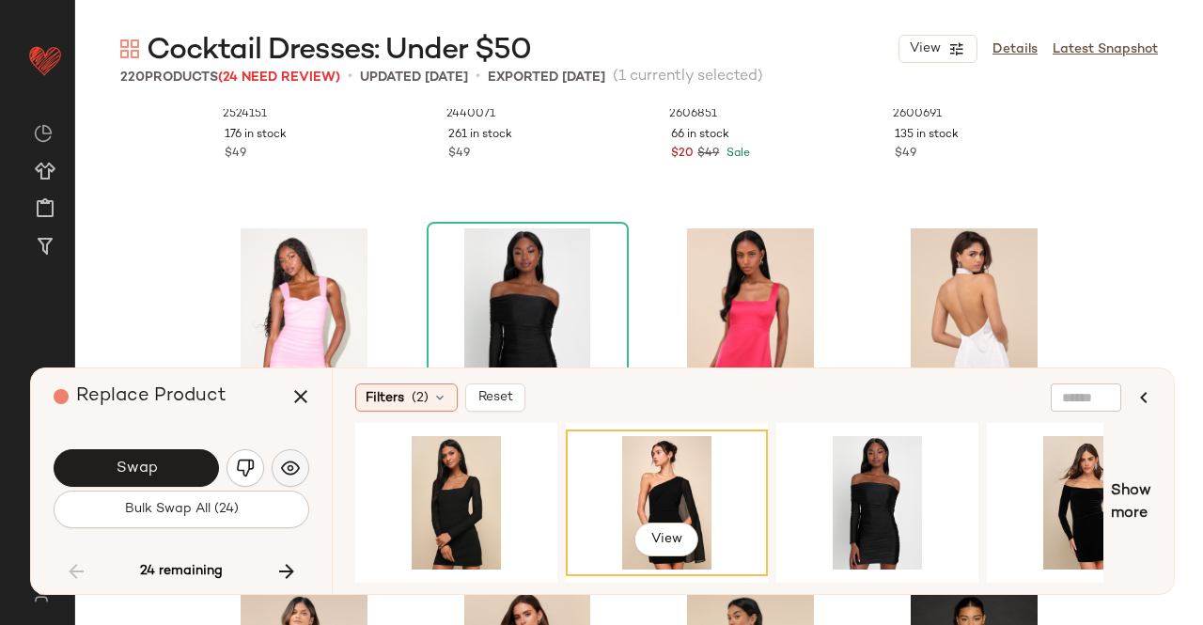
drag, startPoint x: 295, startPoint y: 395, endPoint x: 297, endPoint y: 458, distance: 63.0
click at [295, 394] on icon "button" at bounding box center [300, 396] width 23 height 23
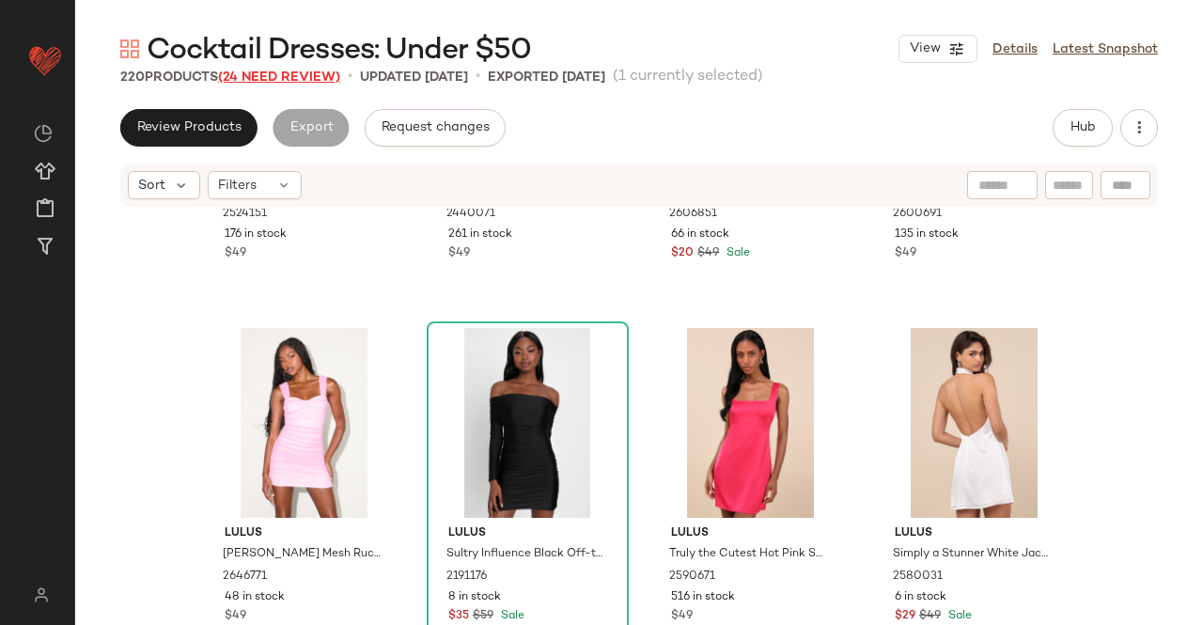
click at [288, 76] on span "(24 Need Review)" at bounding box center [279, 77] width 122 height 14
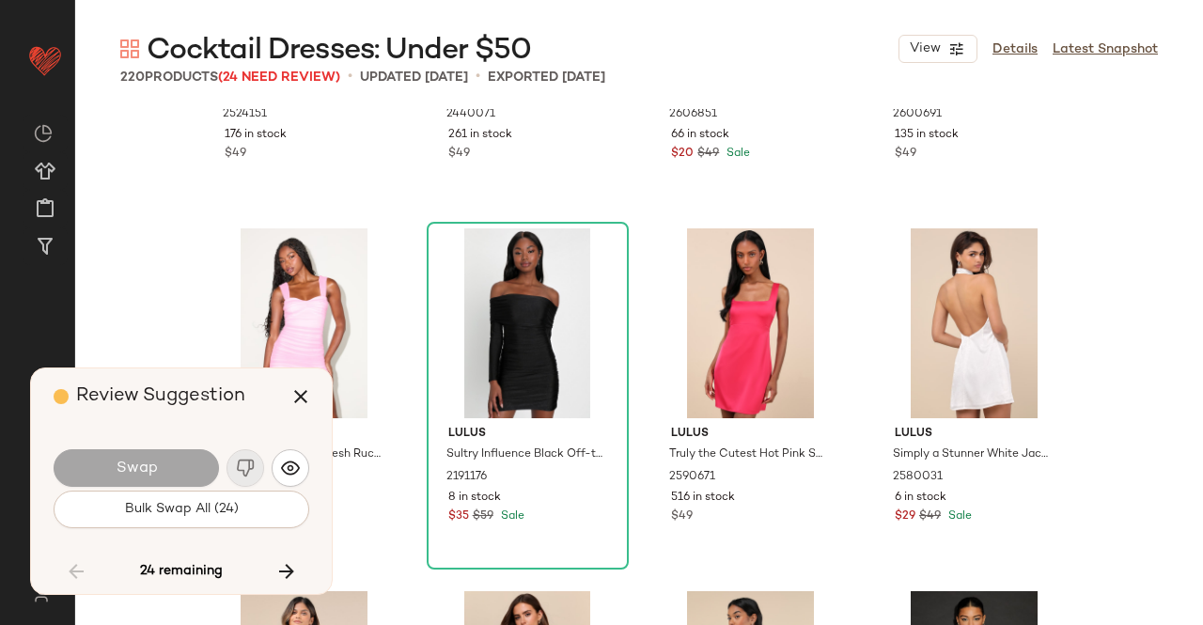
scroll to position [8345, 0]
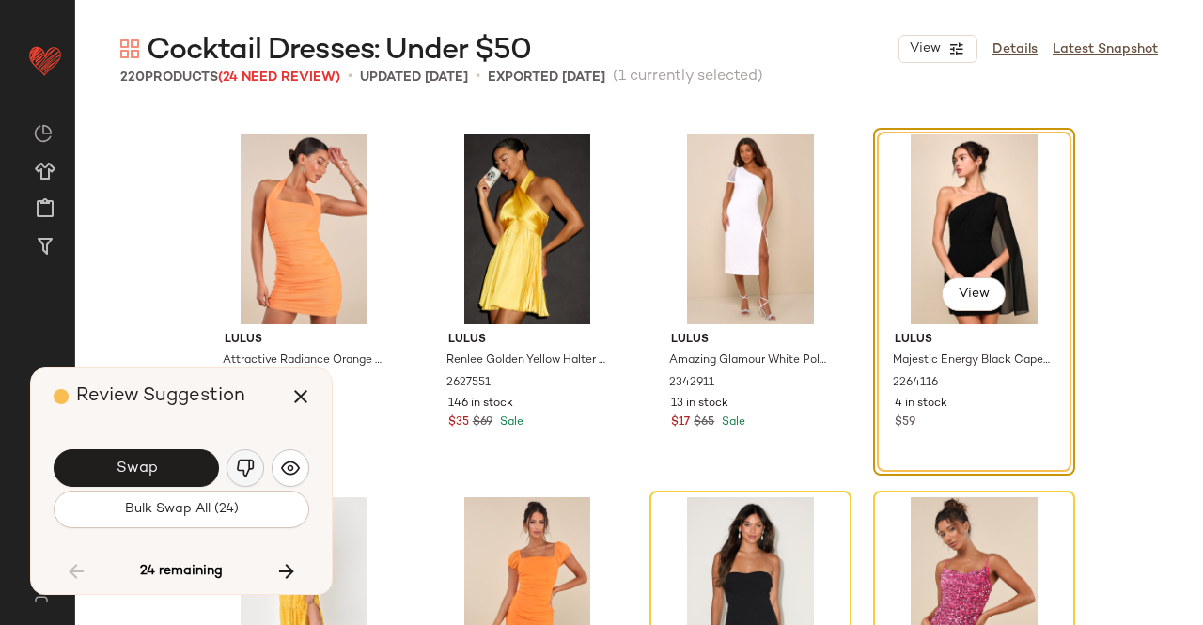
click at [258, 460] on button "button" at bounding box center [246, 468] width 38 height 38
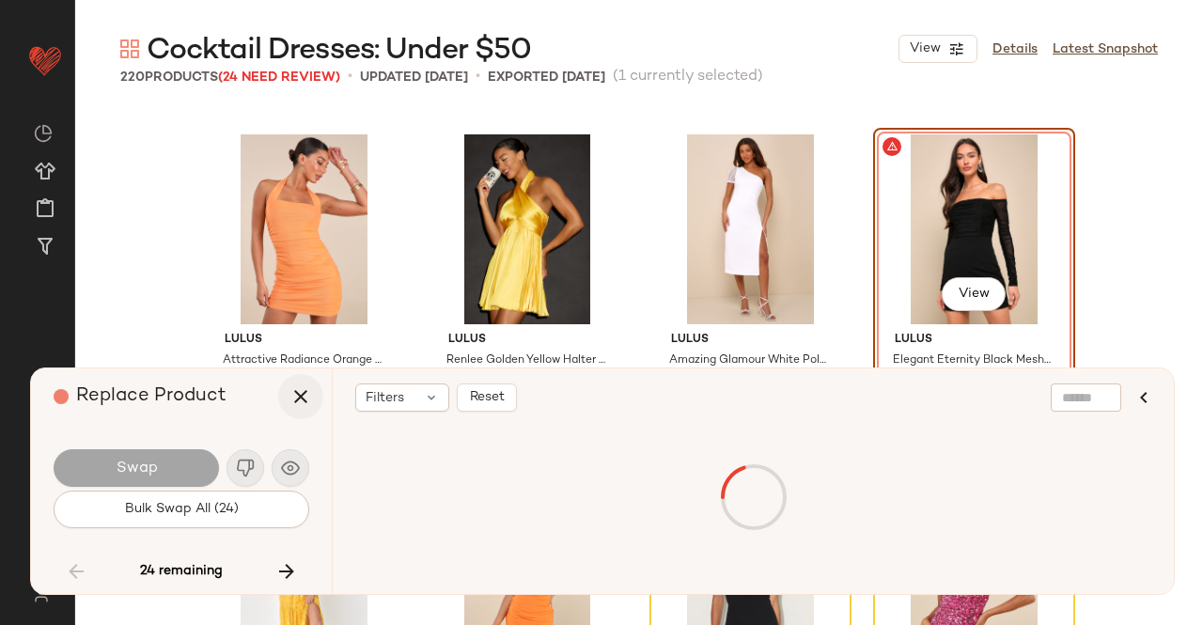
click at [307, 399] on icon "button" at bounding box center [300, 396] width 23 height 23
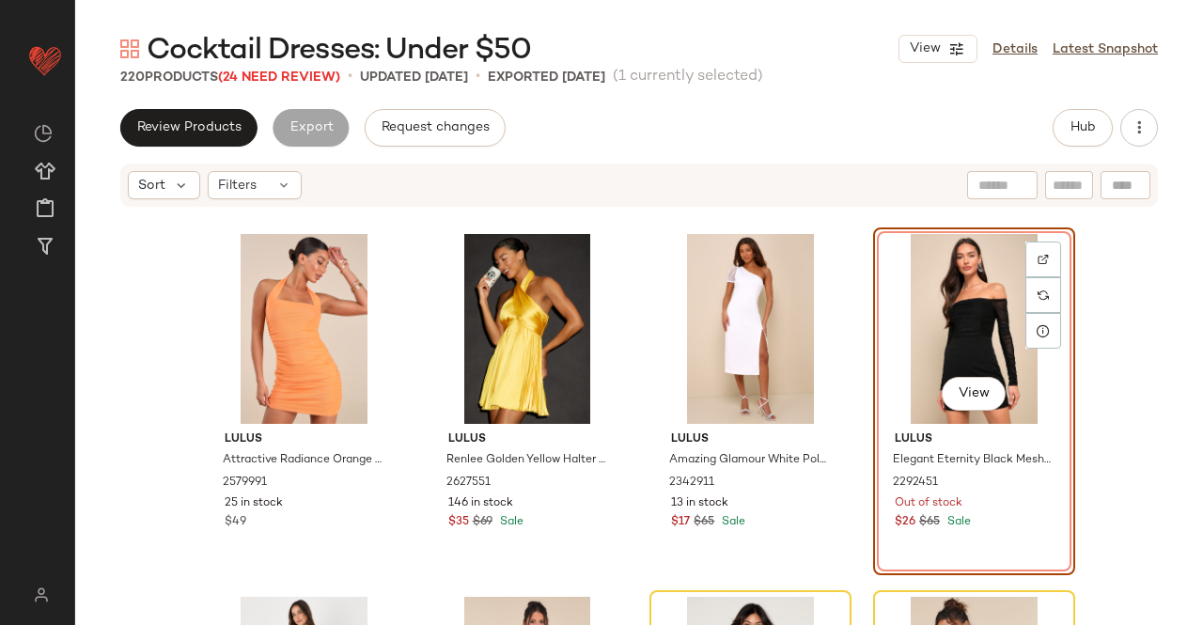
click at [278, 68] on span "Cocktail Dresses: Under $50" at bounding box center [339, 51] width 384 height 38
click at [288, 82] on span "(24 Need Review)" at bounding box center [279, 77] width 122 height 14
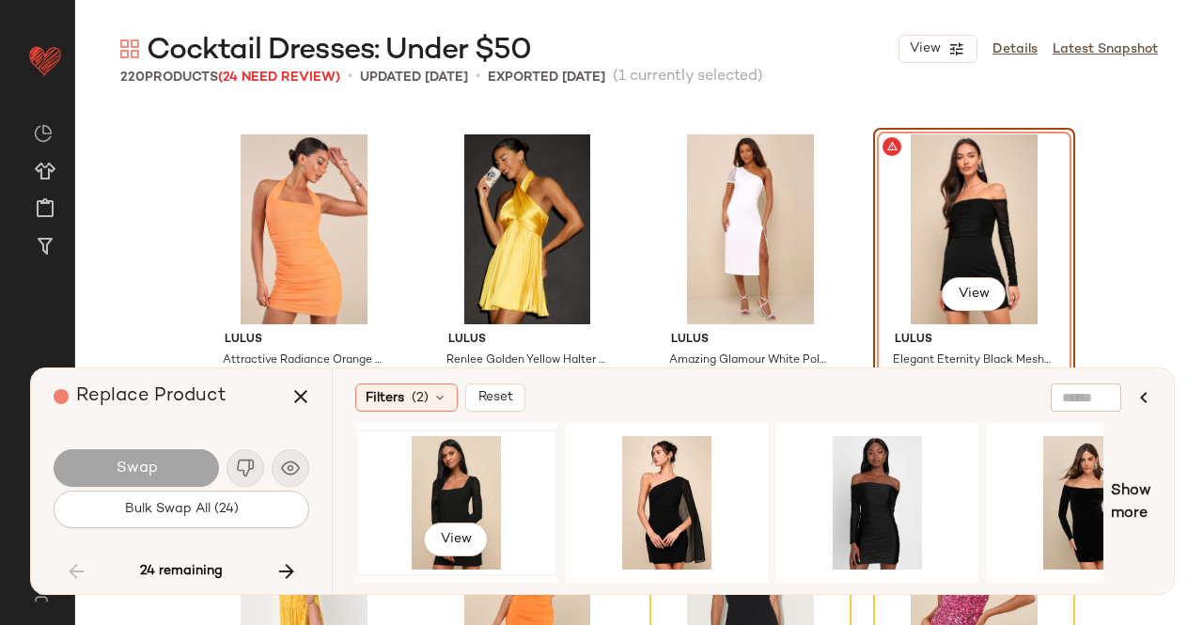
click at [512, 484] on div "View" at bounding box center [456, 502] width 189 height 133
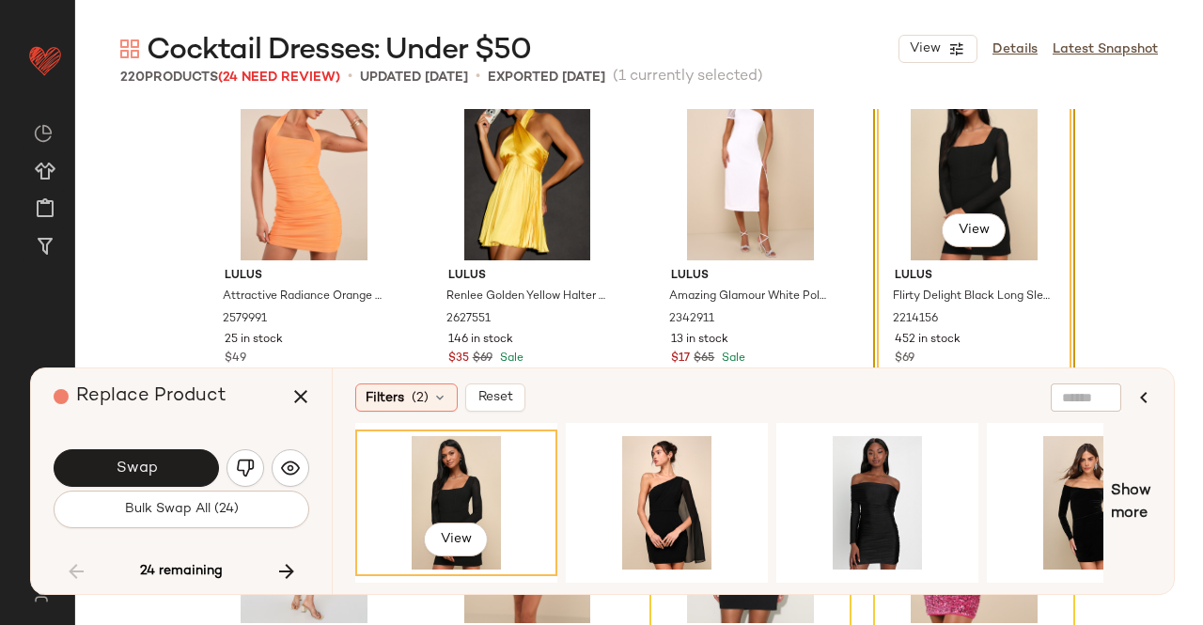
scroll to position [8439, 0]
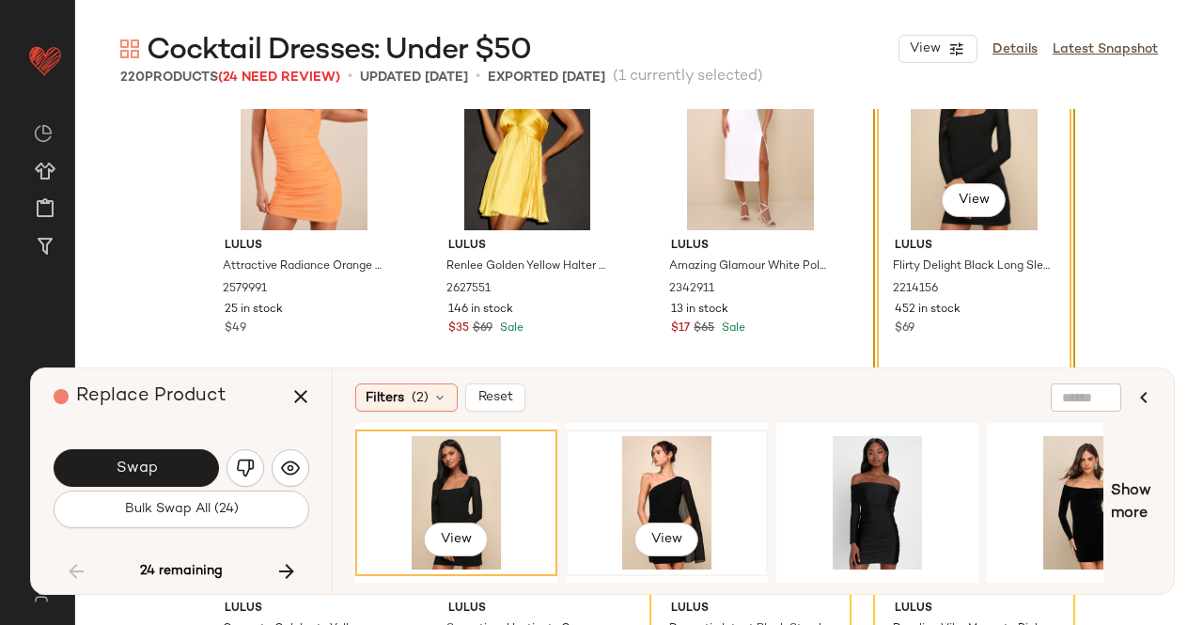
click at [681, 481] on div "View" at bounding box center [666, 502] width 189 height 133
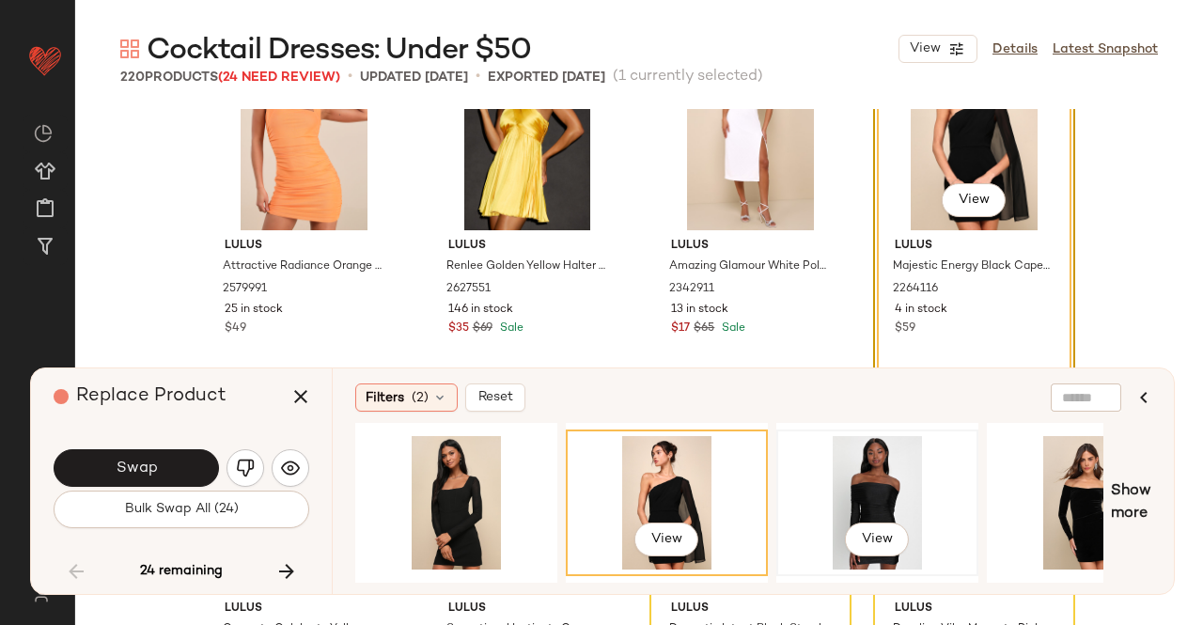
click at [881, 498] on div "View" at bounding box center [877, 502] width 189 height 133
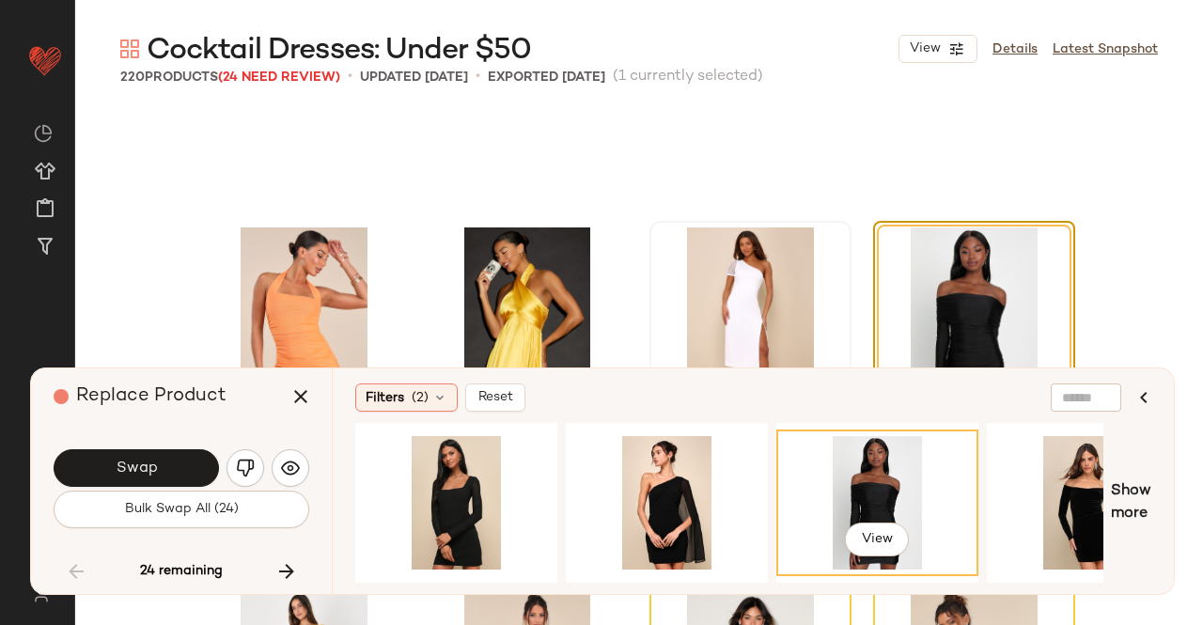
scroll to position [8251, 0]
click at [142, 469] on span "Swap" at bounding box center [136, 469] width 42 height 18
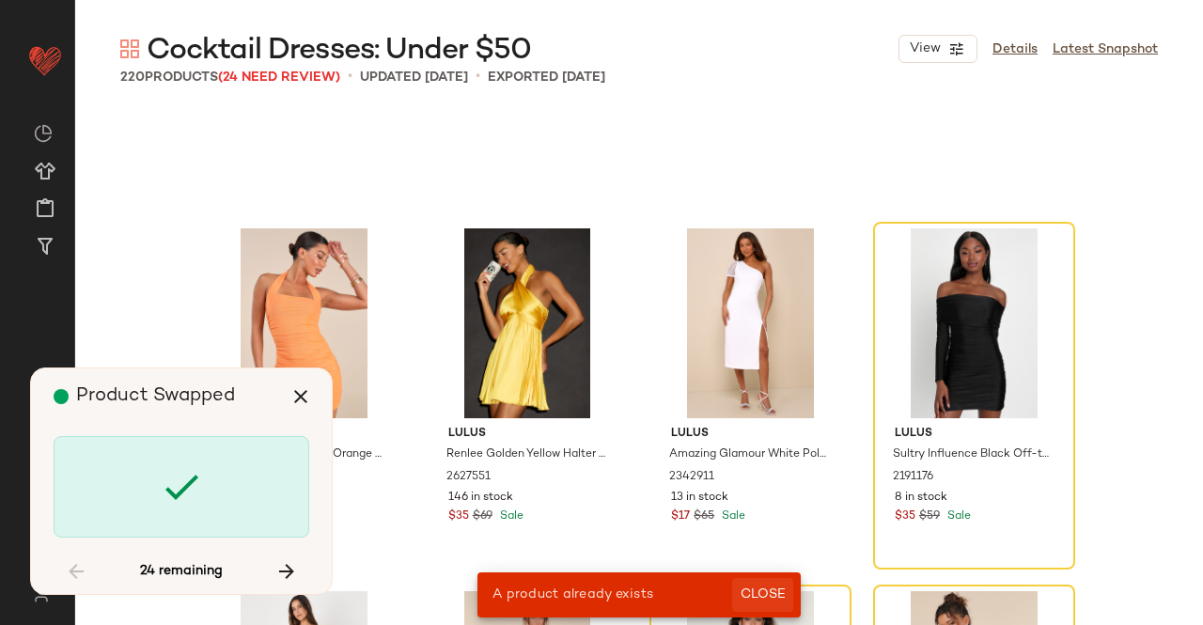
click at [760, 599] on span "Close" at bounding box center [763, 594] width 46 height 15
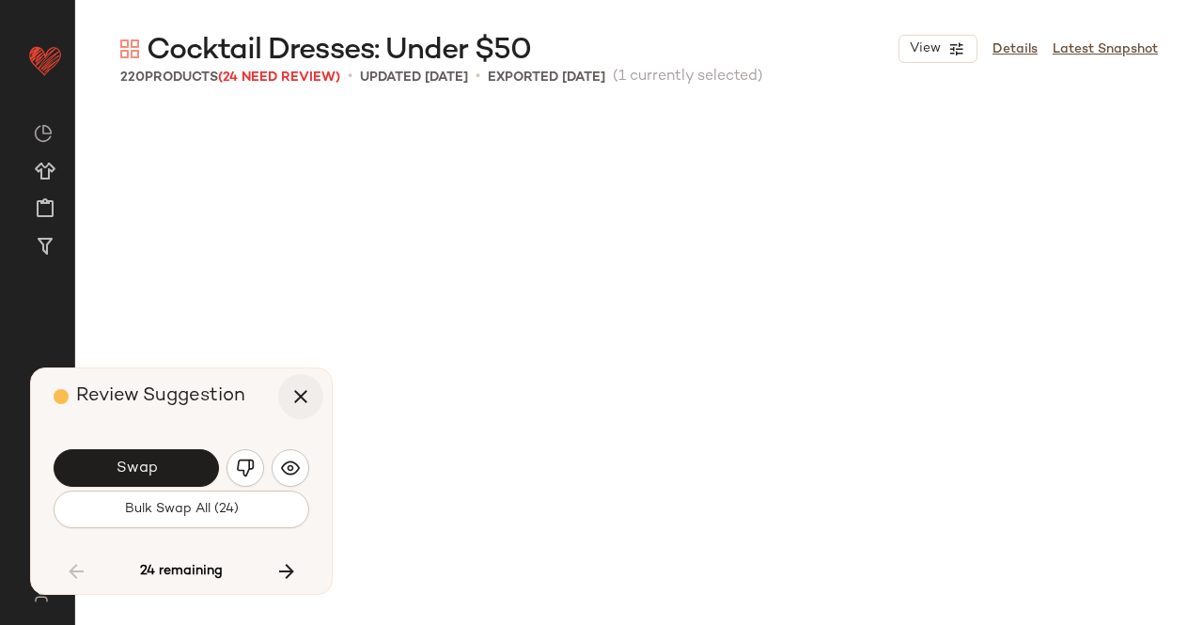
scroll to position [1088, 0]
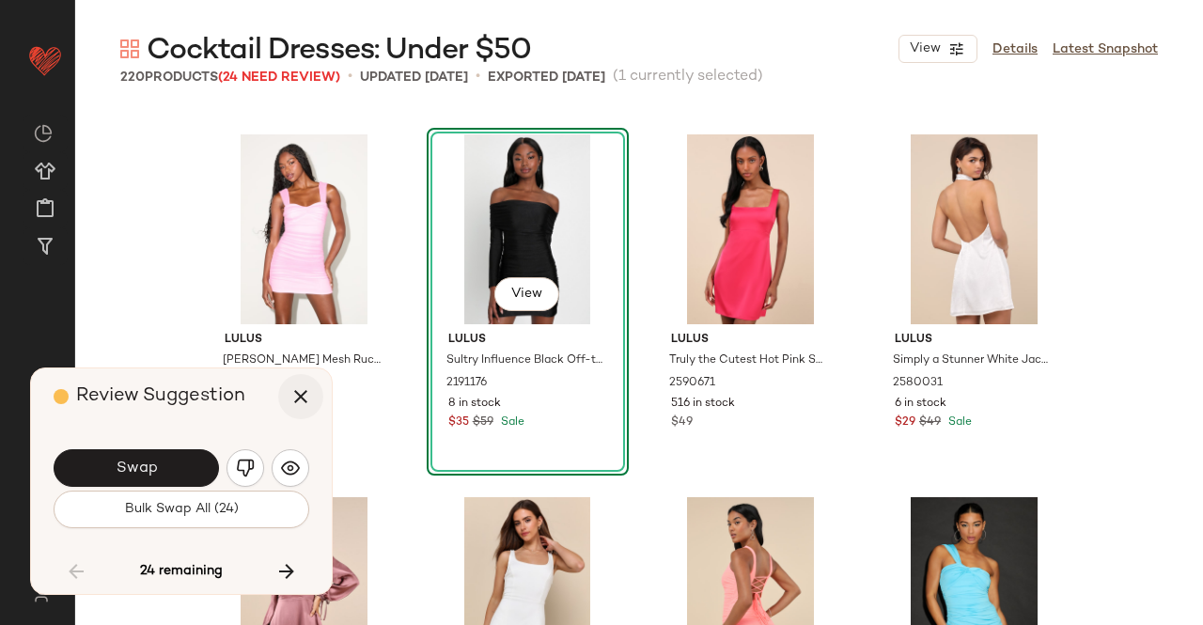
click at [292, 396] on icon "button" at bounding box center [300, 396] width 23 height 23
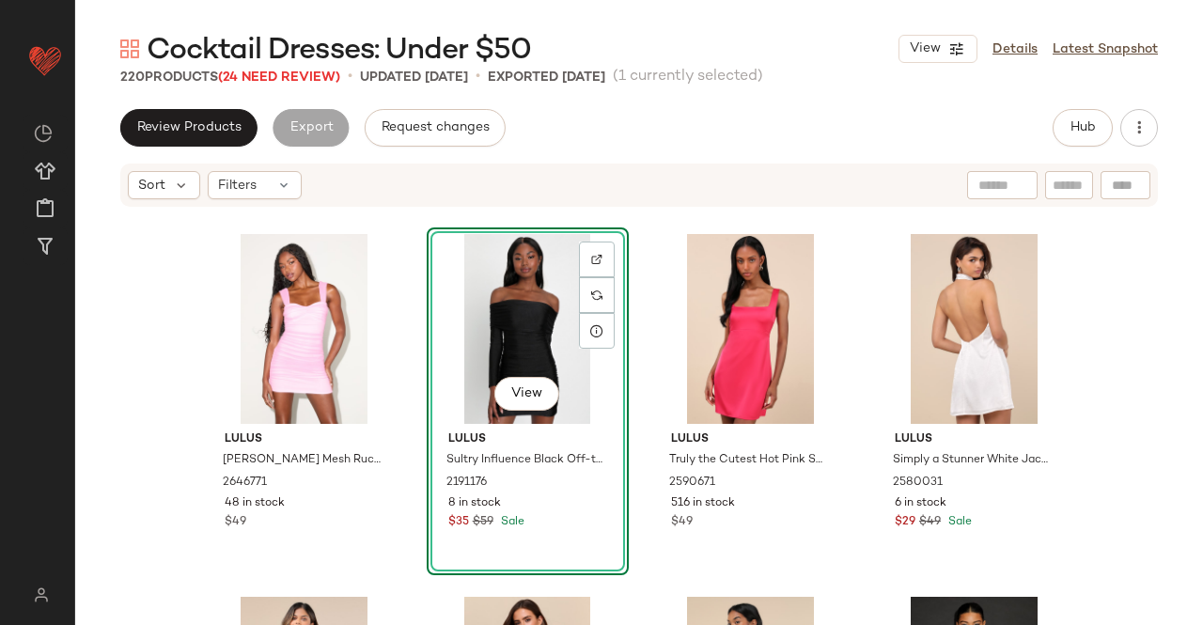
click at [293, 62] on span "Cocktail Dresses: Under $50" at bounding box center [339, 51] width 384 height 38
click at [291, 80] on span "(24 Need Review)" at bounding box center [279, 77] width 122 height 14
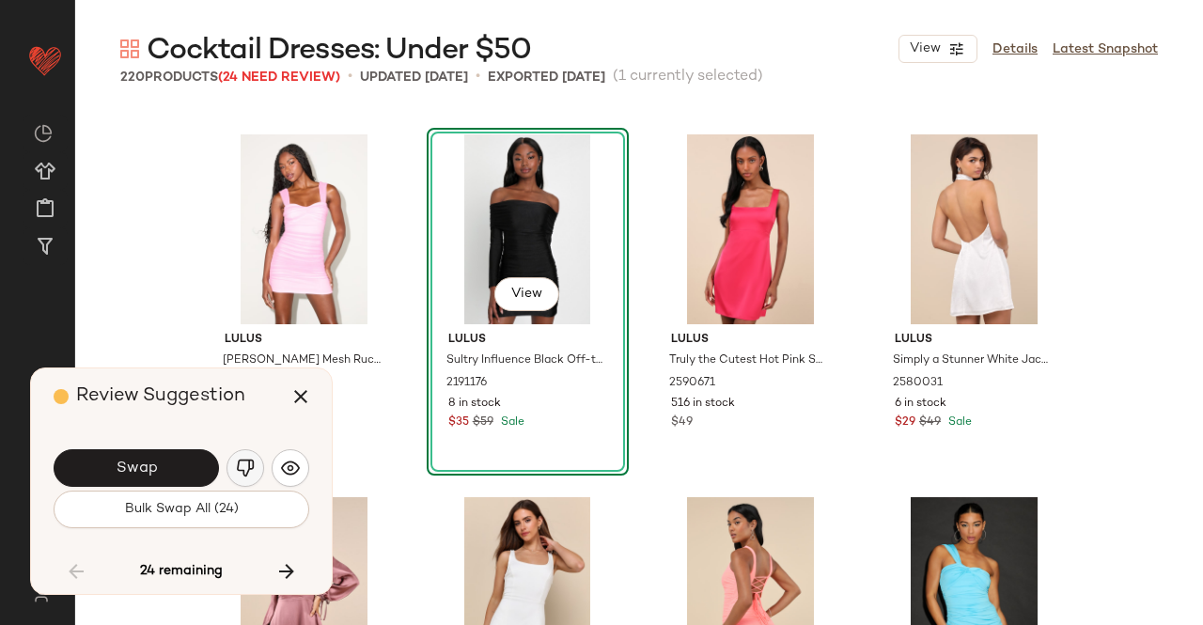
click at [247, 463] on img "button" at bounding box center [245, 468] width 19 height 19
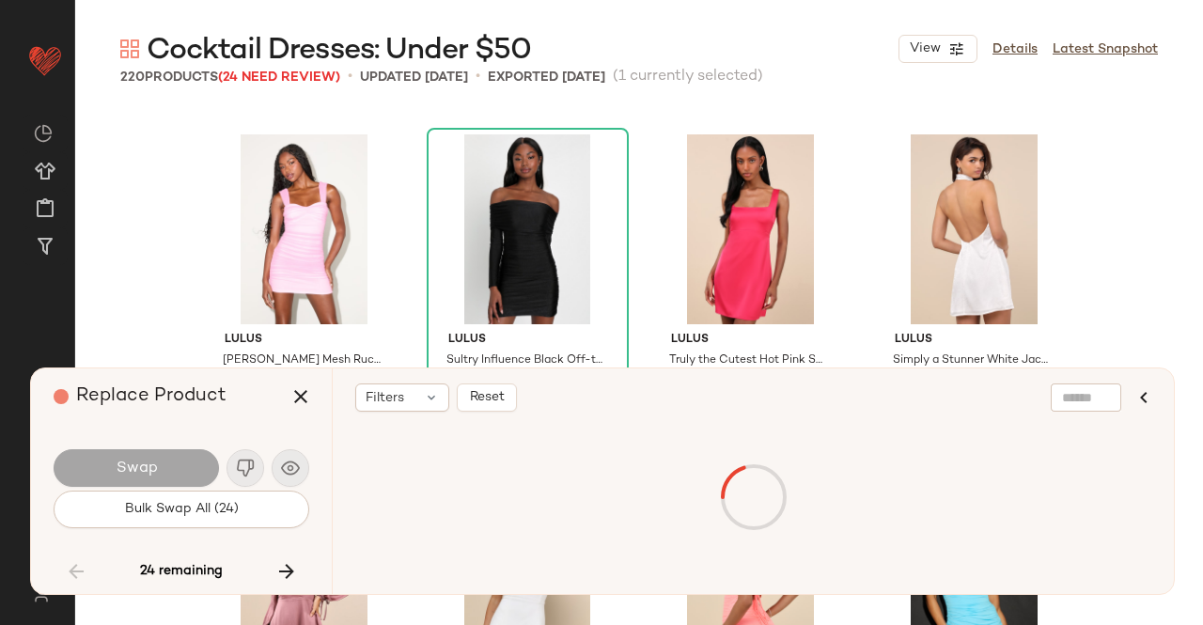
click at [275, 462] on div "Swap" at bounding box center [182, 468] width 256 height 45
click at [305, 395] on icon "button" at bounding box center [300, 396] width 23 height 23
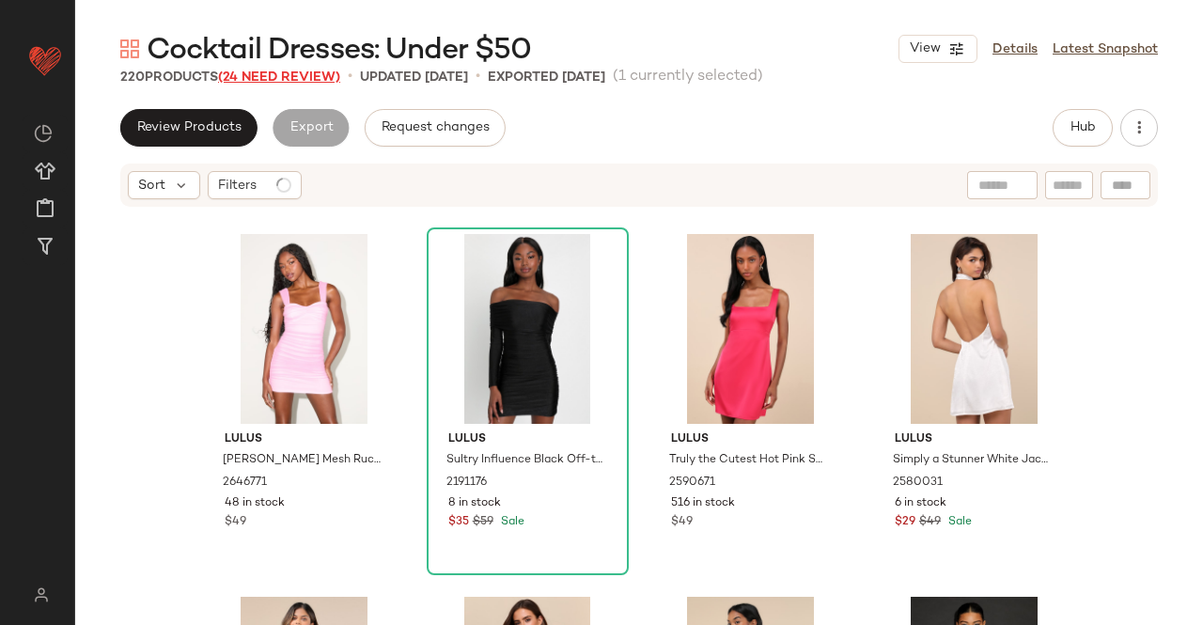
click at [289, 70] on span "(24 Need Review)" at bounding box center [279, 77] width 122 height 14
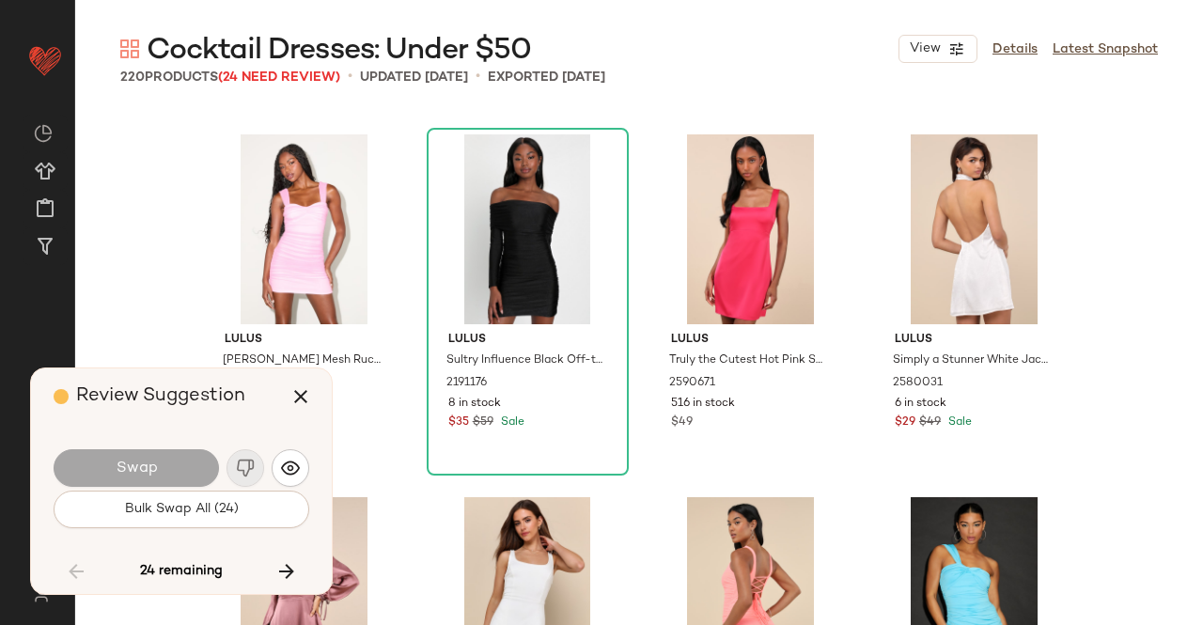
scroll to position [8345, 0]
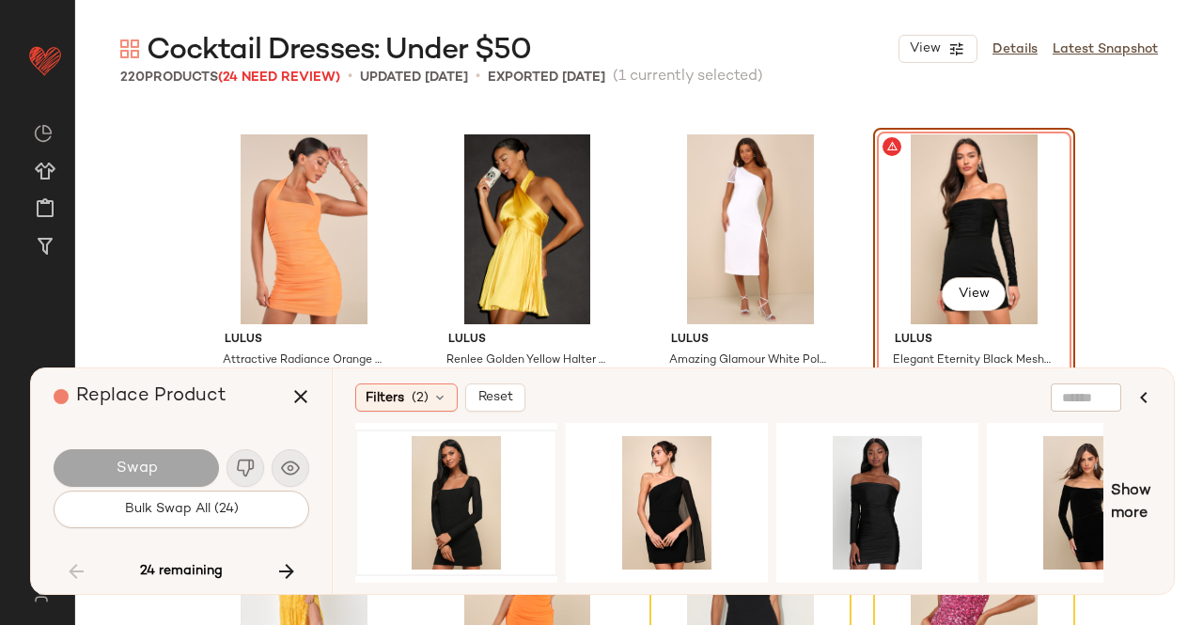
drag, startPoint x: 482, startPoint y: 572, endPoint x: 570, endPoint y: 569, distance: 87.5
click at [519, 571] on div at bounding box center [456, 503] width 202 height 160
click at [1078, 492] on div at bounding box center [1088, 502] width 189 height 133
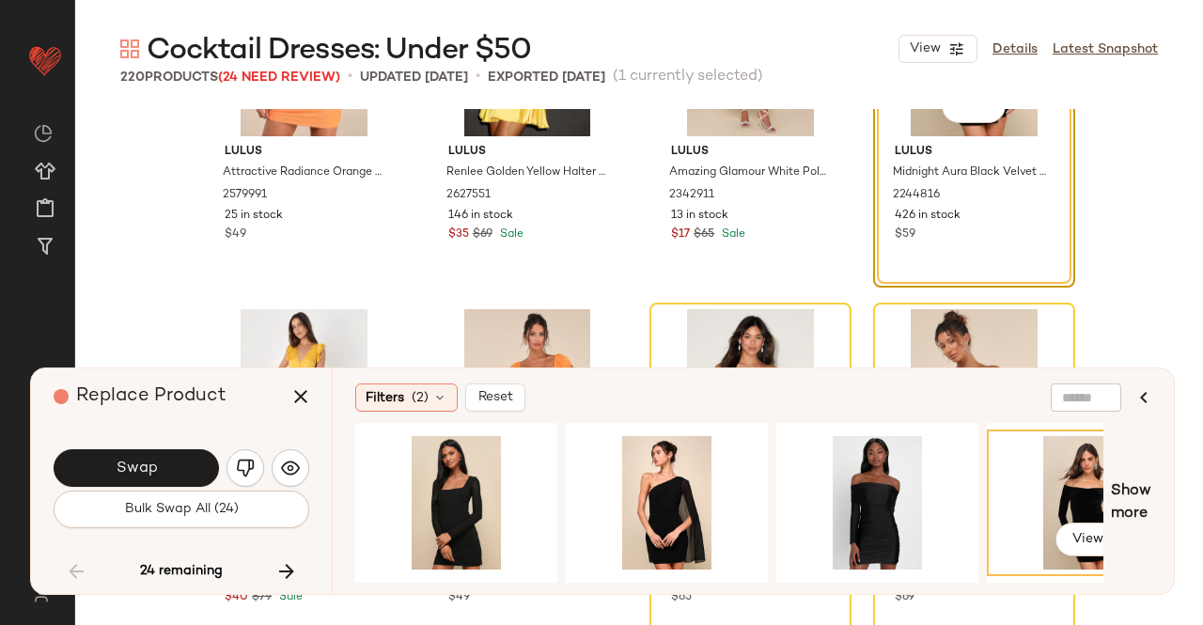
scroll to position [0, 733]
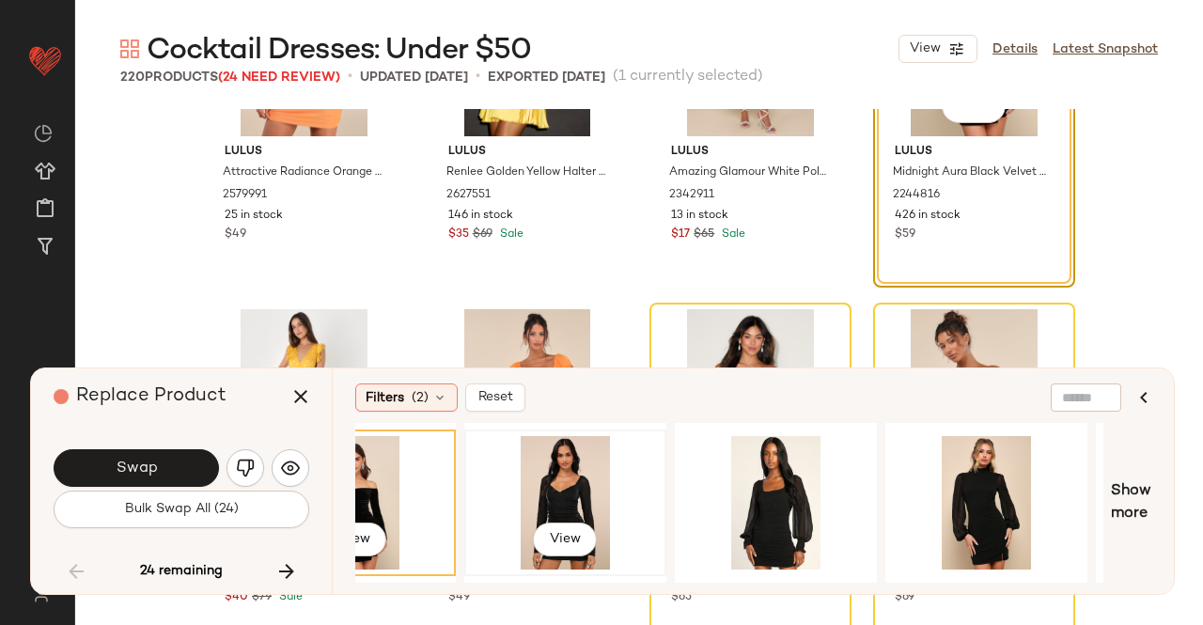
click at [581, 468] on div "View" at bounding box center [565, 502] width 189 height 133
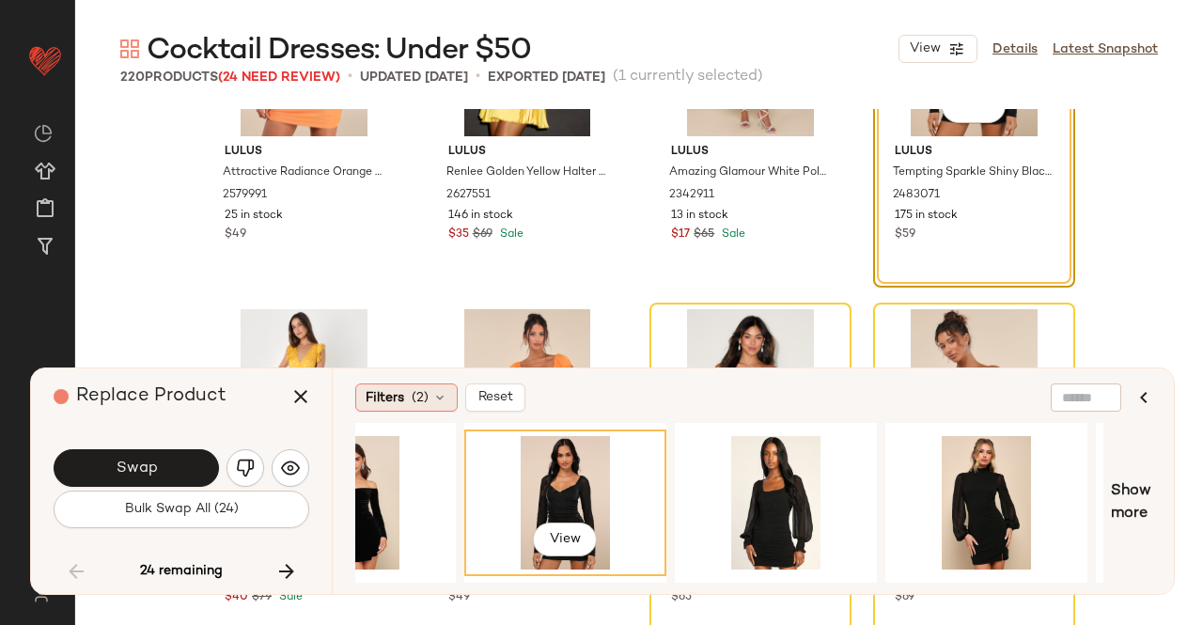
click at [436, 403] on icon at bounding box center [439, 397] width 15 height 15
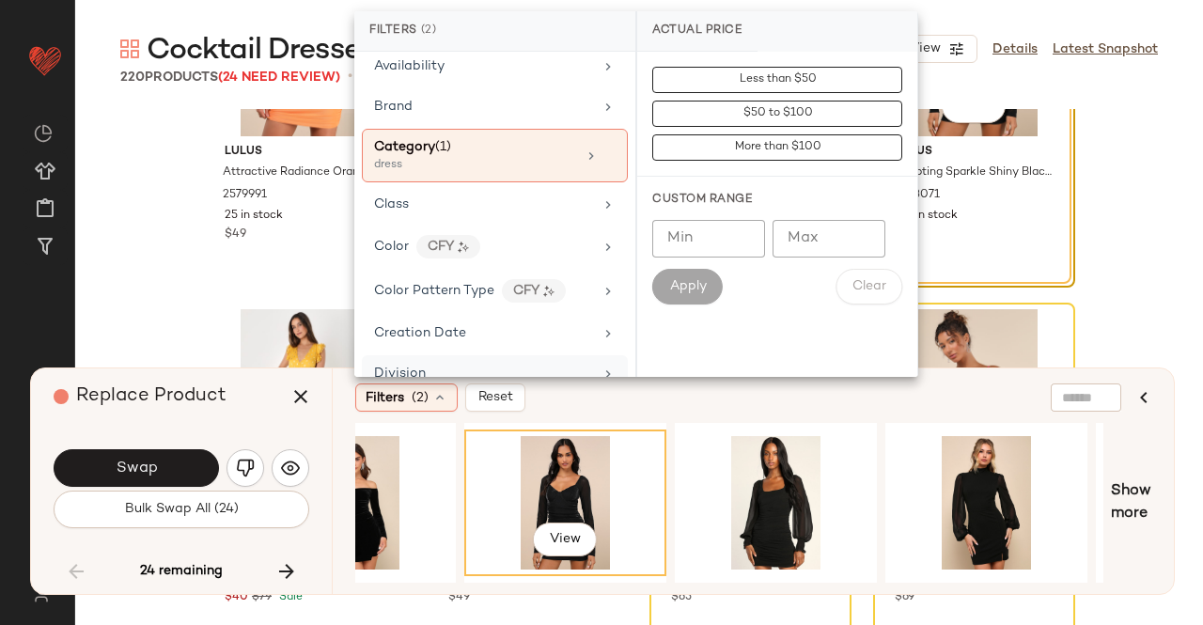
scroll to position [0, 0]
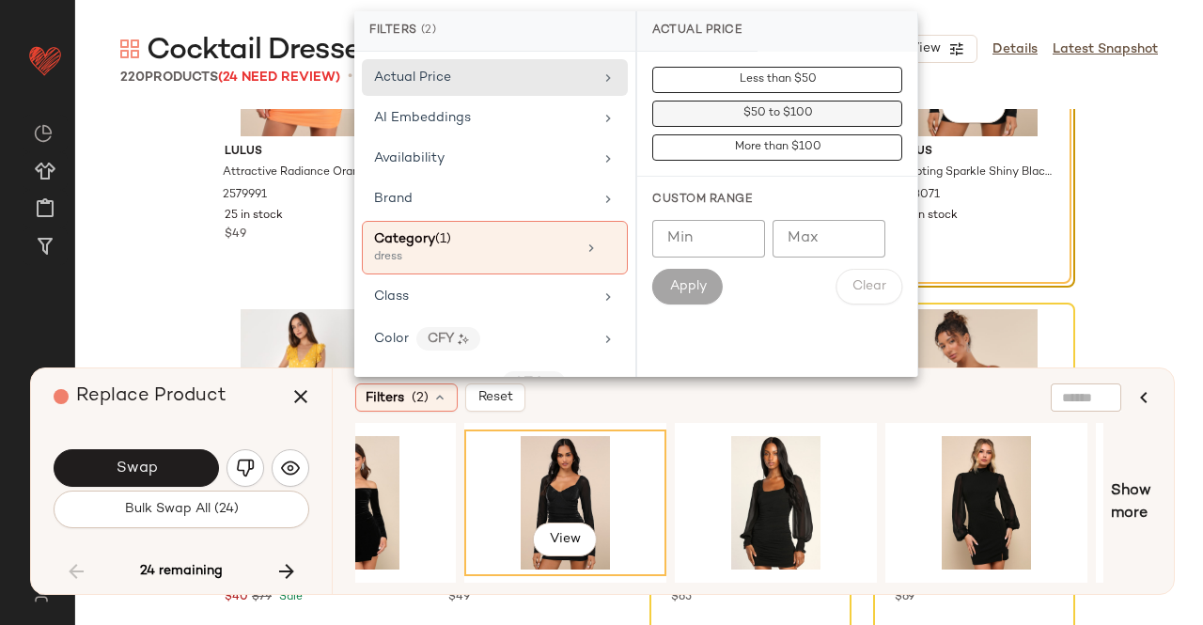
drag, startPoint x: 807, startPoint y: 77, endPoint x: 826, endPoint y: 100, distance: 29.4
click at [807, 76] on span "Less than $50" at bounding box center [778, 79] width 78 height 13
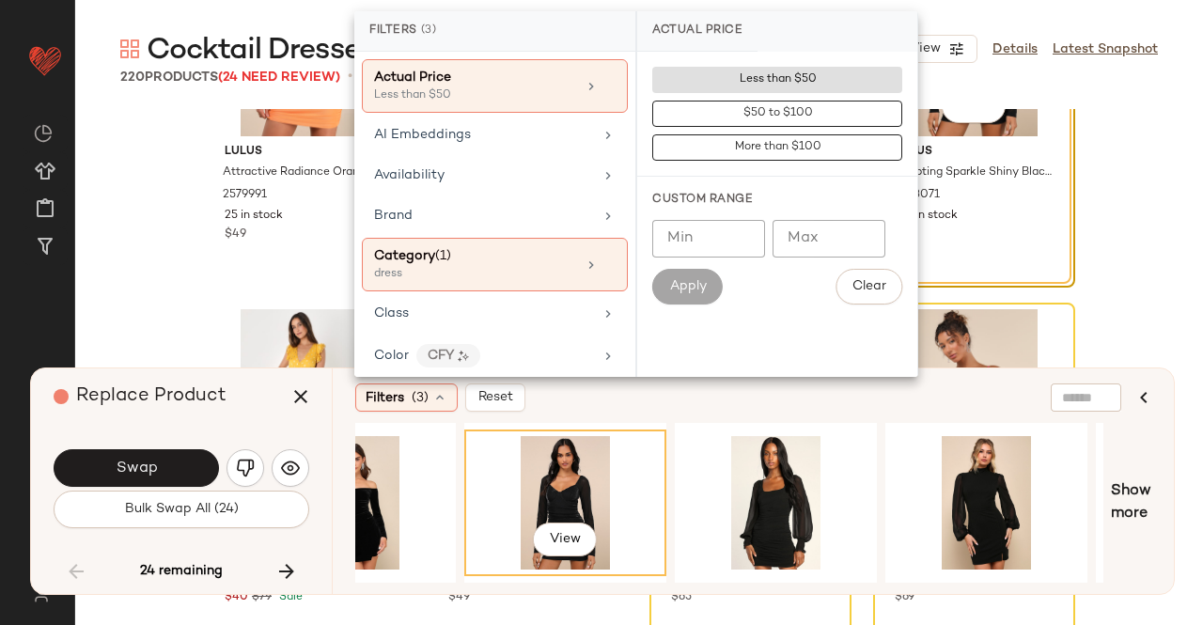
click at [1143, 208] on div "Lulus Attractive Radiance Orange Mesh Ruched Halter Mini Dress 2579991 25 in st…" at bounding box center [639, 406] width 1128 height 595
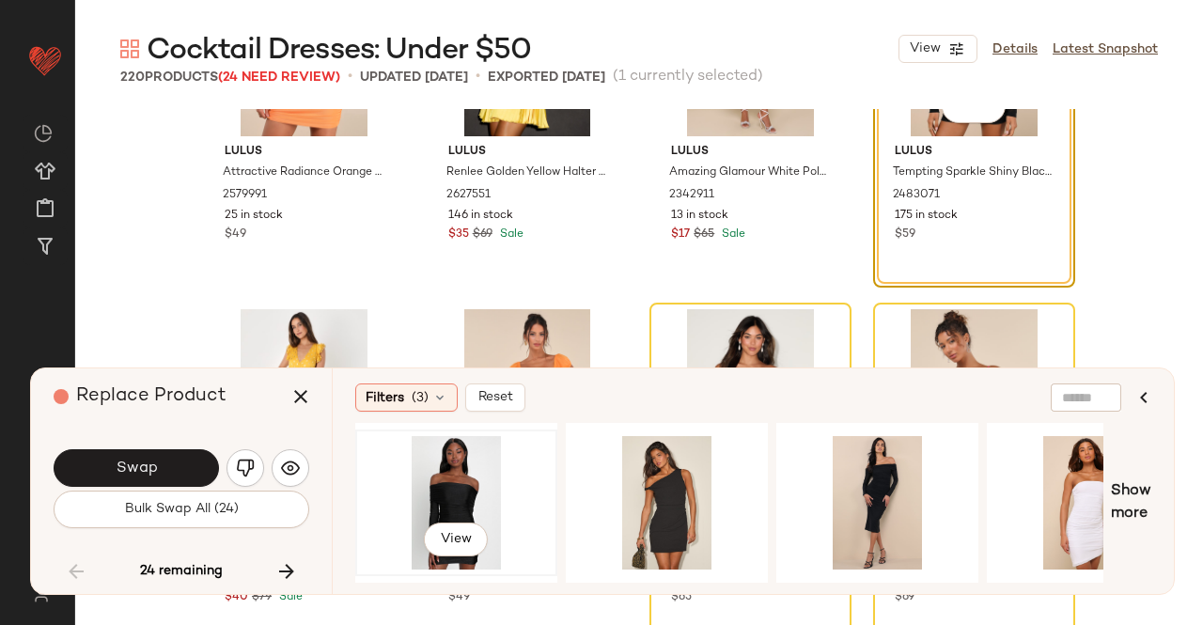
click at [480, 487] on div "View" at bounding box center [456, 502] width 189 height 133
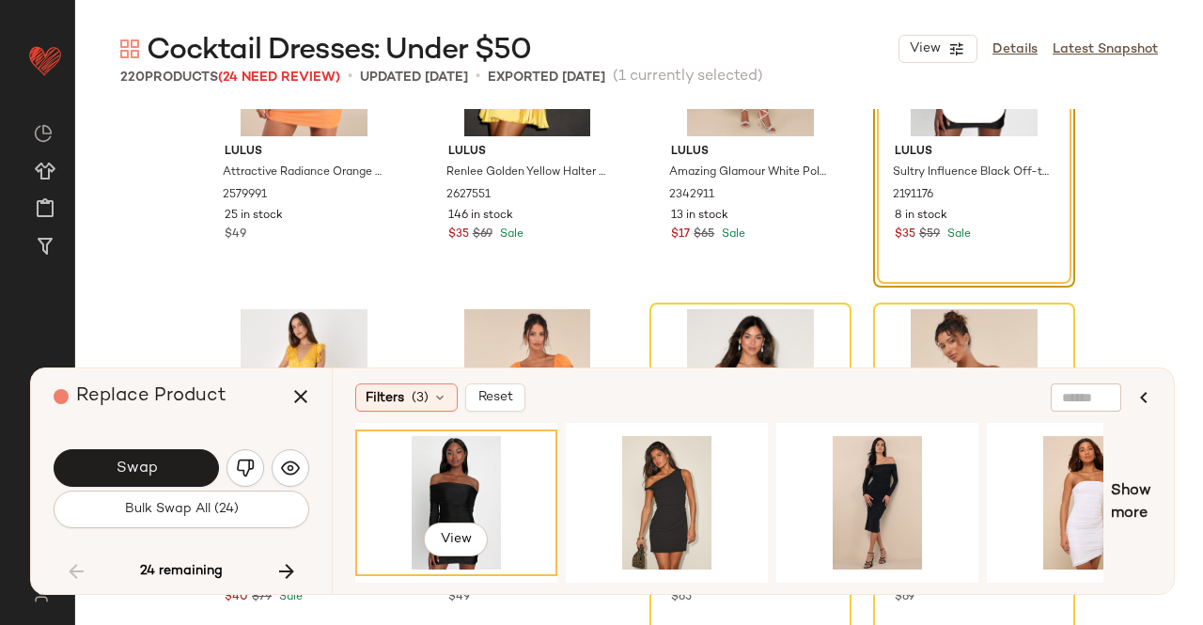
click at [552, 488] on div "View" at bounding box center [456, 503] width 202 height 147
click at [650, 493] on div "View" at bounding box center [666, 502] width 189 height 133
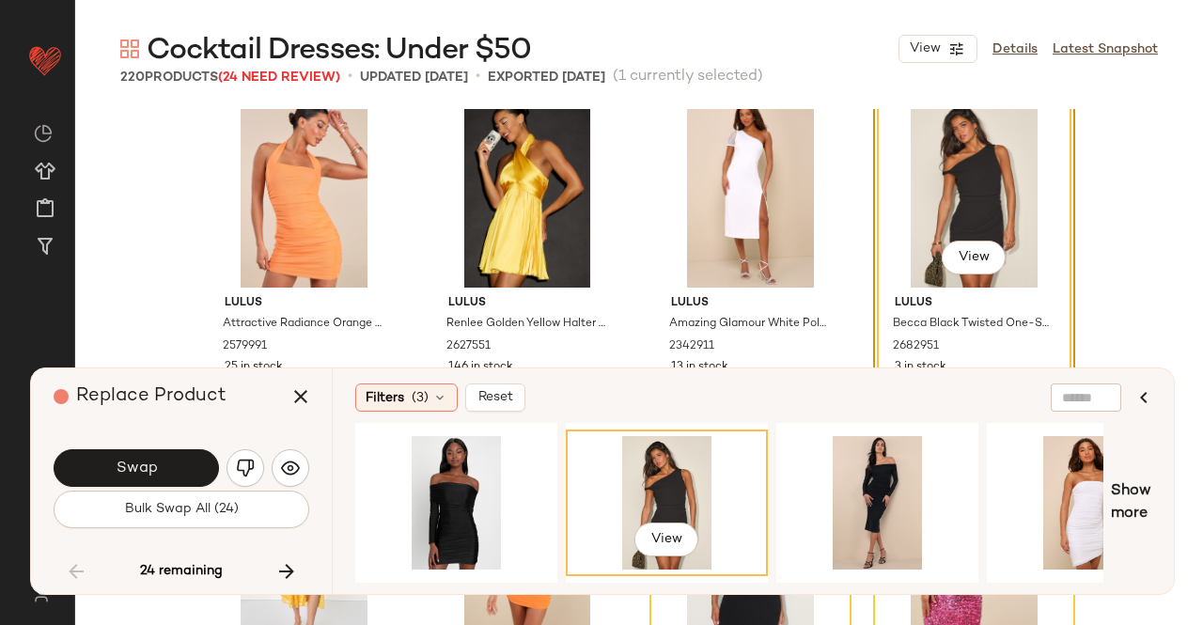
scroll to position [8251, 0]
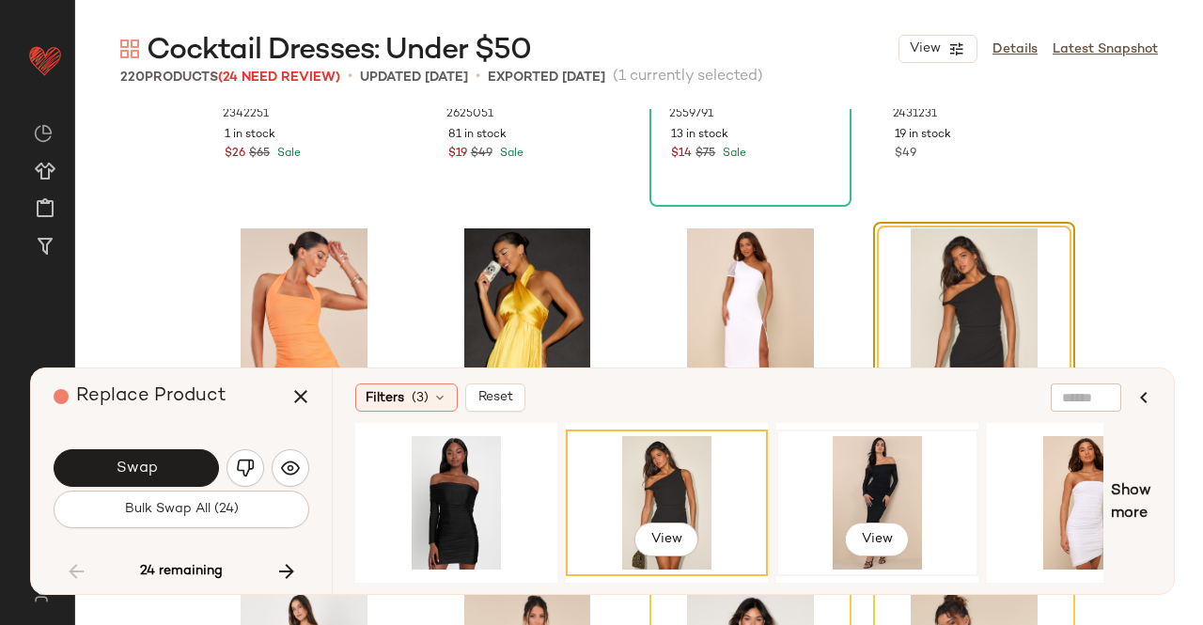
click at [885, 497] on div "View" at bounding box center [877, 502] width 189 height 133
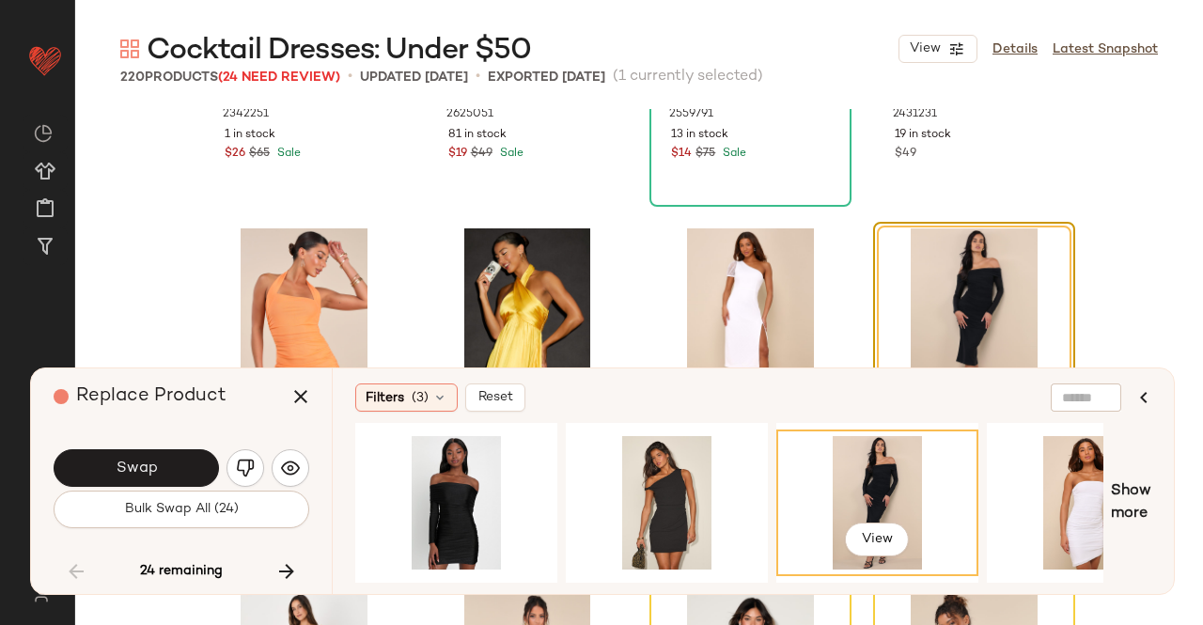
scroll to position [8533, 0]
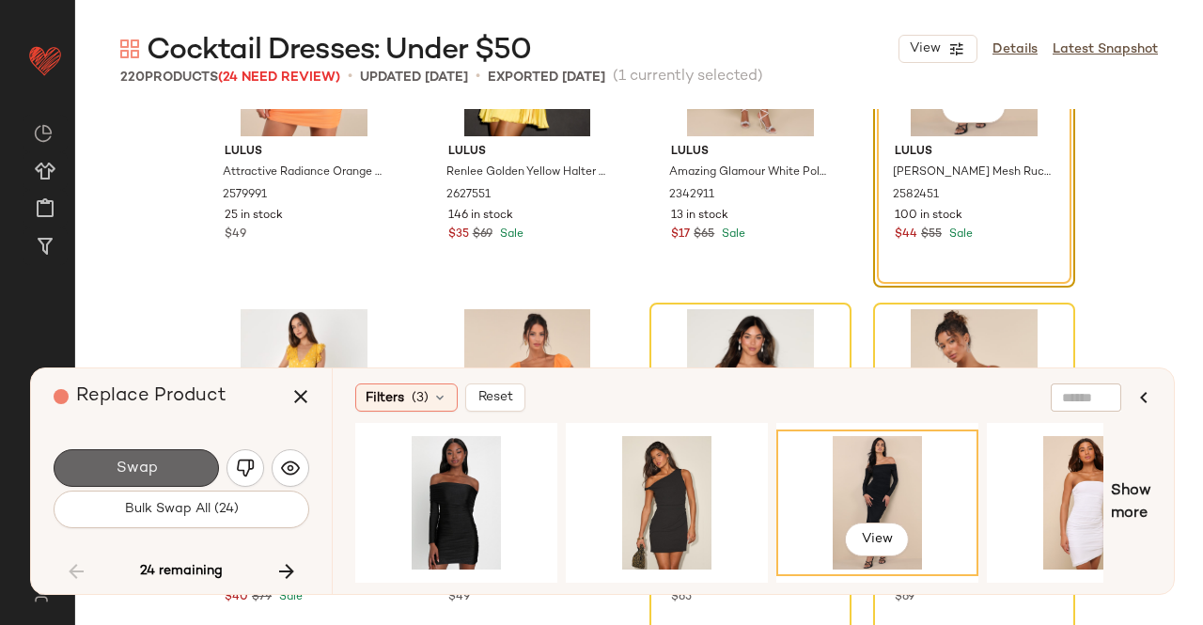
click at [193, 459] on button "Swap" at bounding box center [136, 468] width 165 height 38
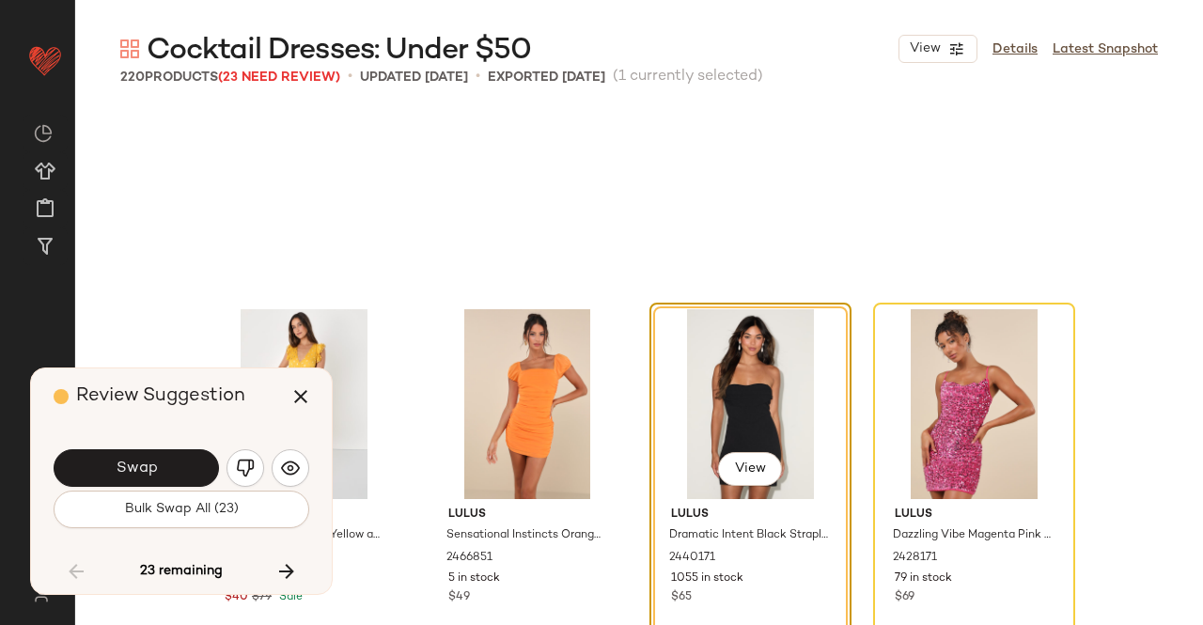
scroll to position [8708, 0]
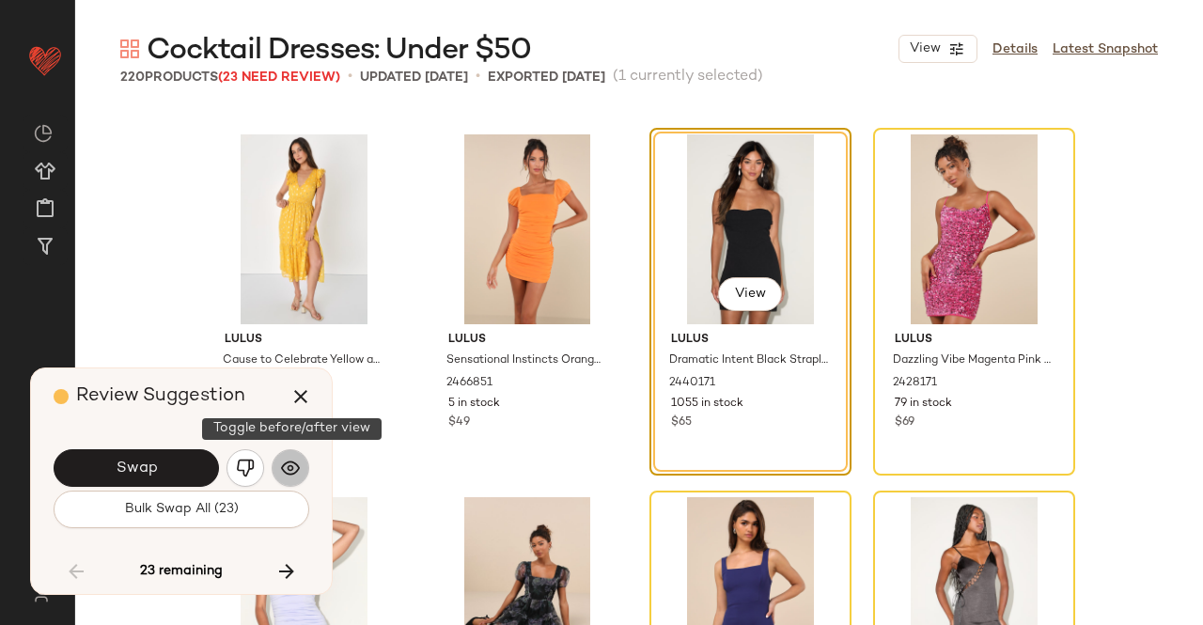
click at [291, 477] on img "button" at bounding box center [290, 468] width 19 height 19
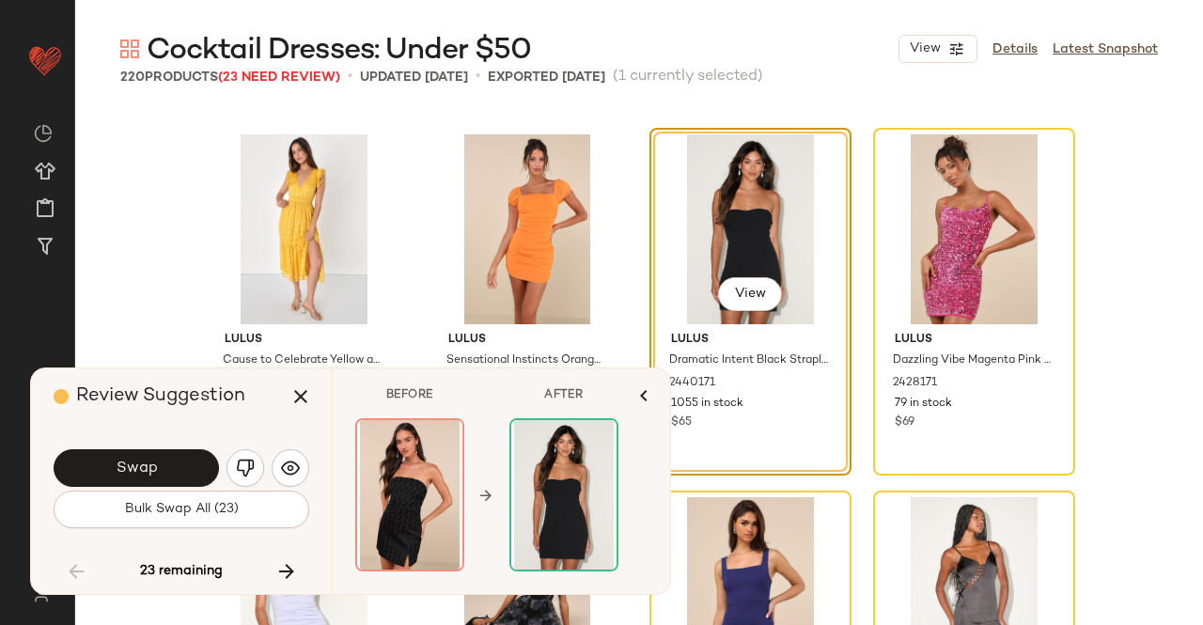
click at [227, 463] on button "button" at bounding box center [246, 468] width 38 height 38
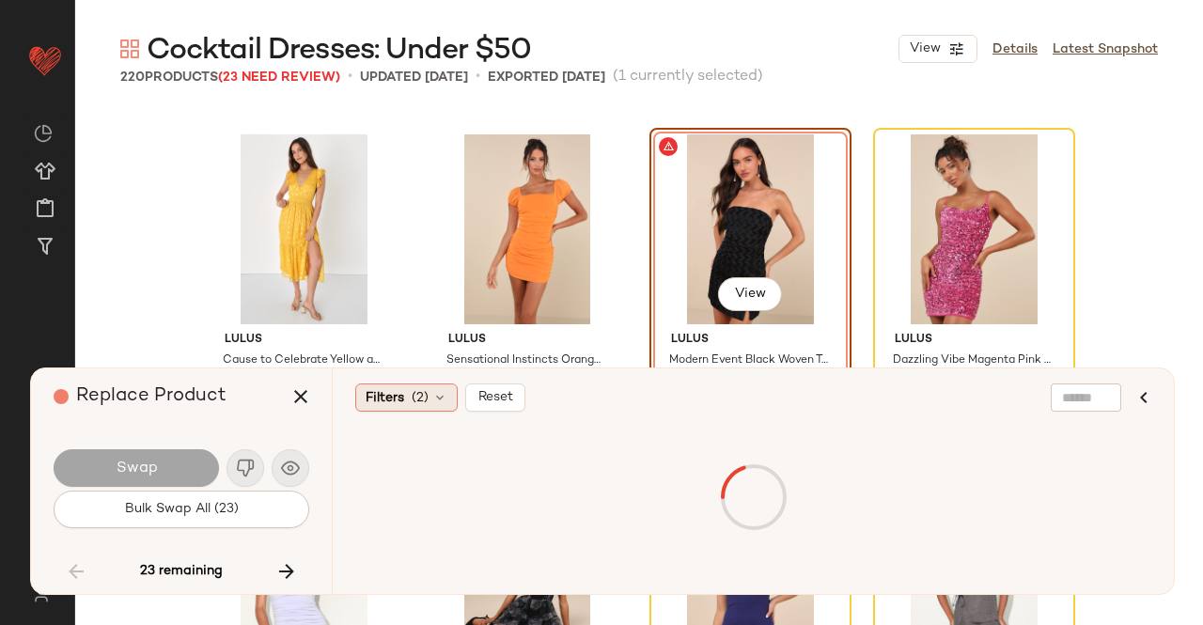
click at [431, 401] on div "Filters (2)" at bounding box center [406, 397] width 102 height 28
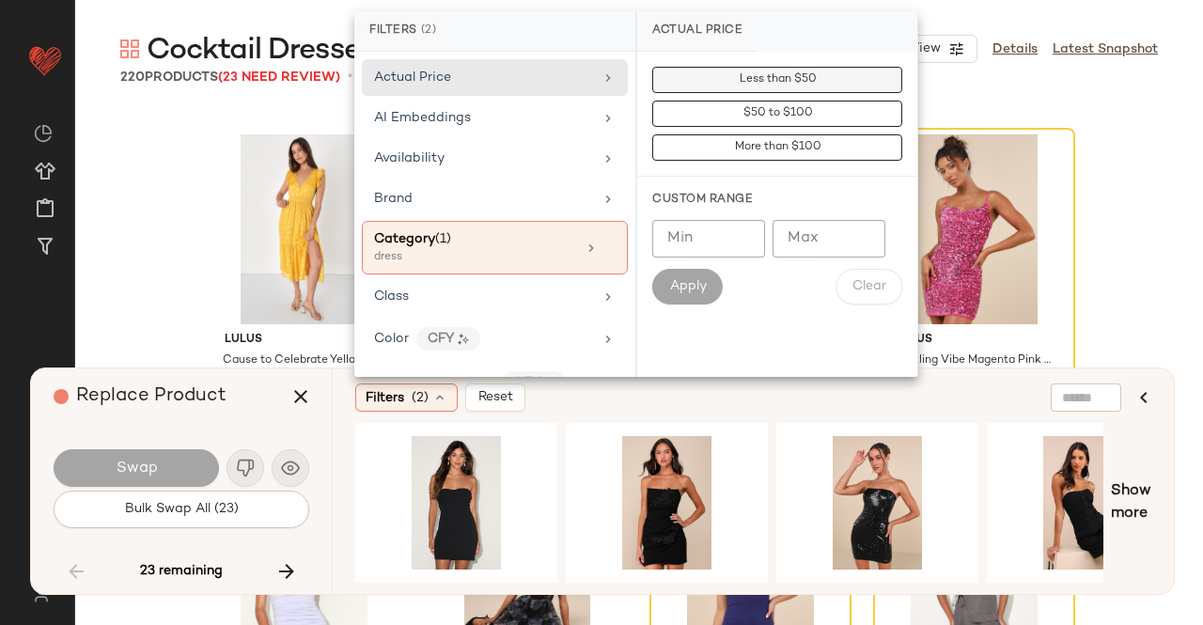
click at [820, 101] on button "Less than $50" at bounding box center [777, 114] width 250 height 26
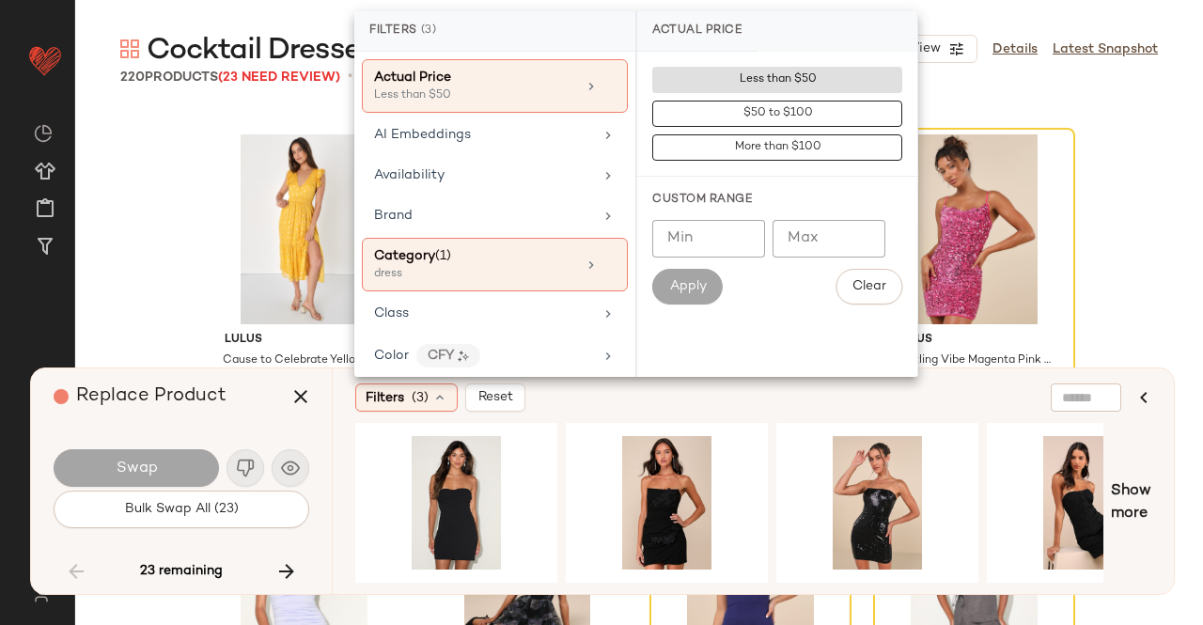
scroll to position [8187, 0]
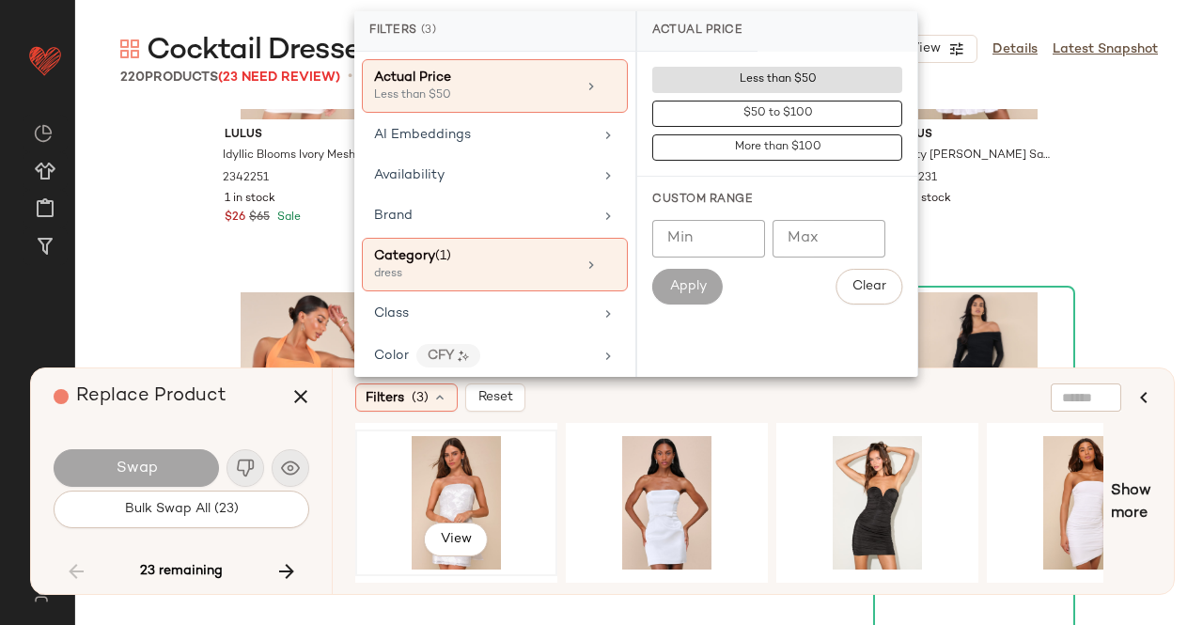
drag, startPoint x: 464, startPoint y: 495, endPoint x: 455, endPoint y: 493, distance: 9.6
click at [466, 495] on div "View" at bounding box center [456, 502] width 189 height 133
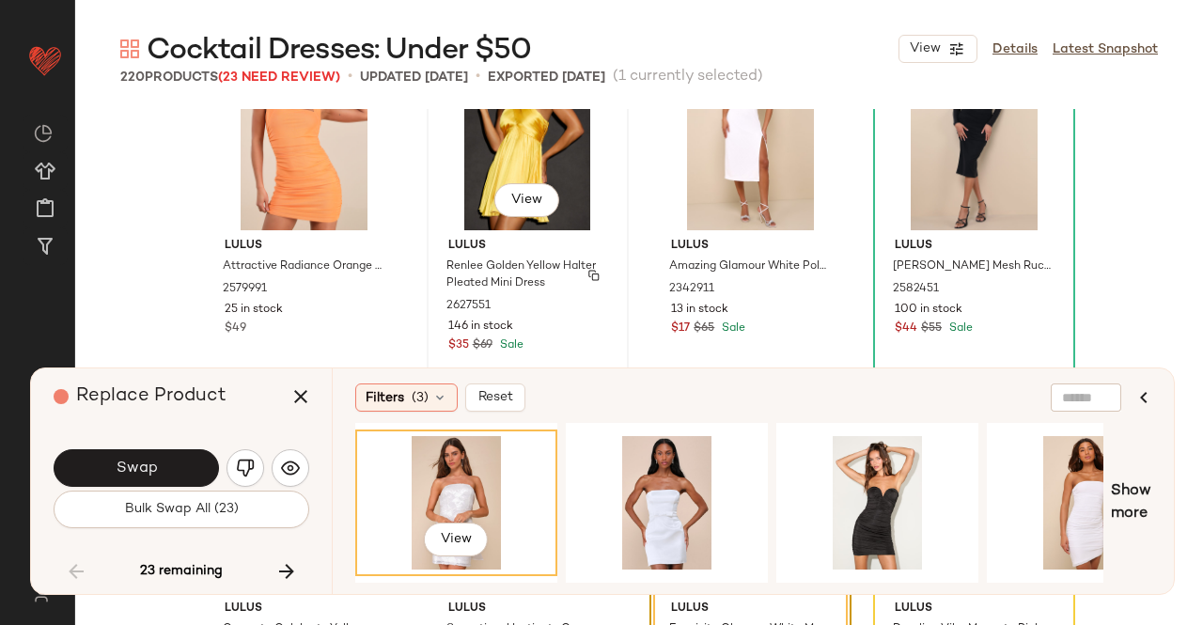
scroll to position [8469, 0]
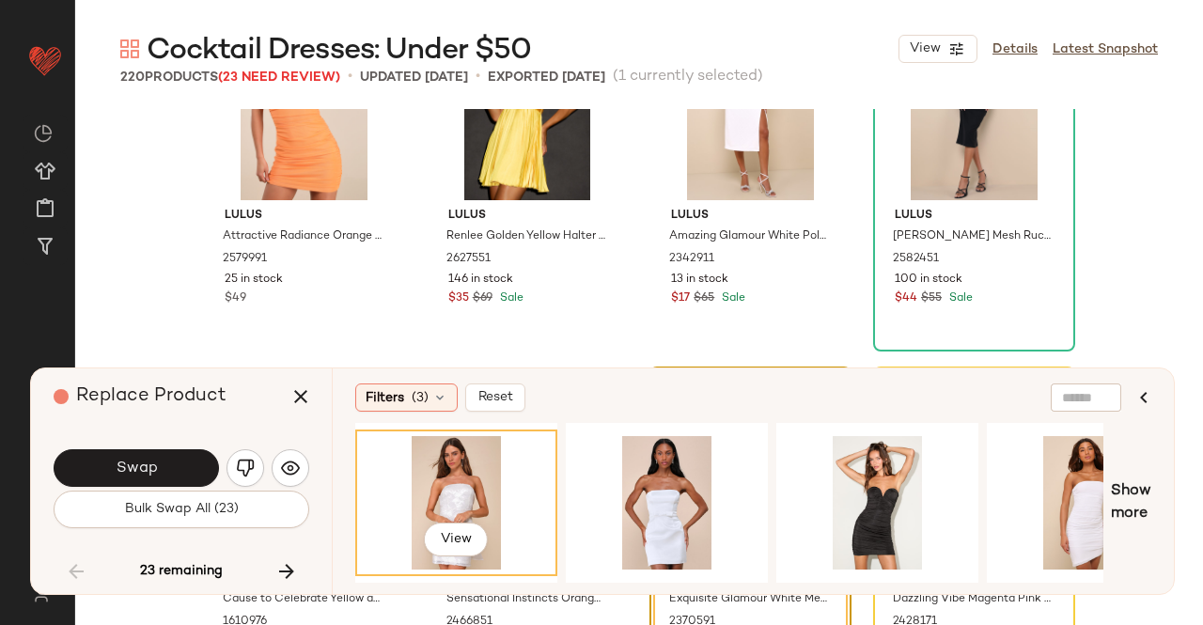
click at [457, 482] on div "View" at bounding box center [456, 502] width 189 height 133
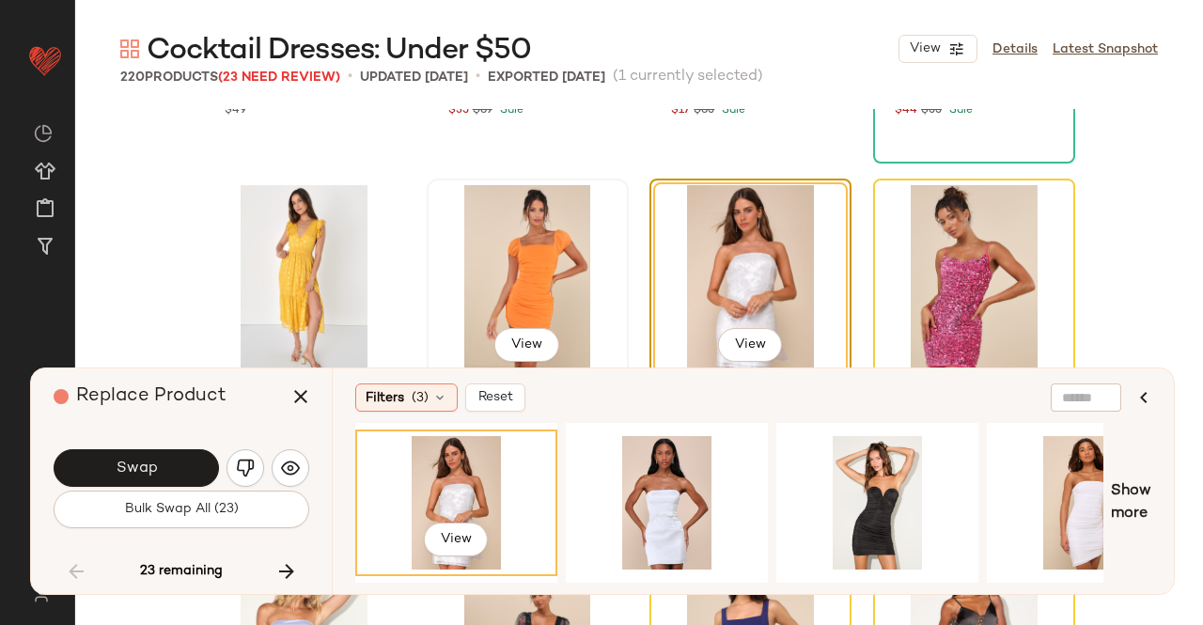
scroll to position [8845, 0]
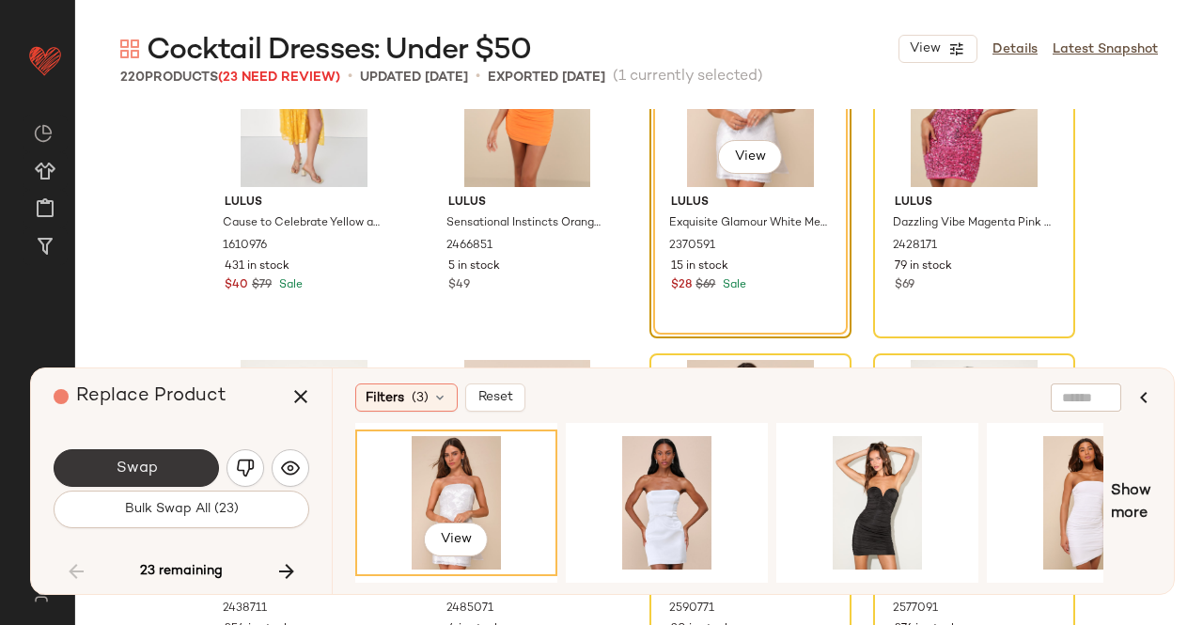
click at [115, 455] on button "Swap" at bounding box center [136, 468] width 165 height 38
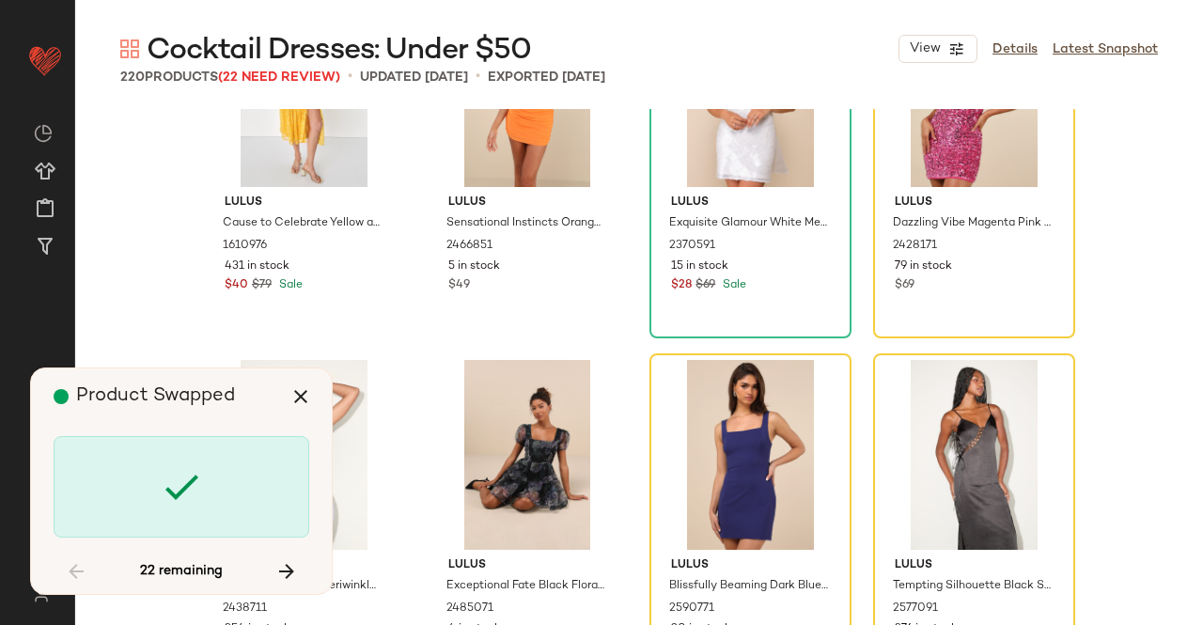
scroll to position [8708, 0]
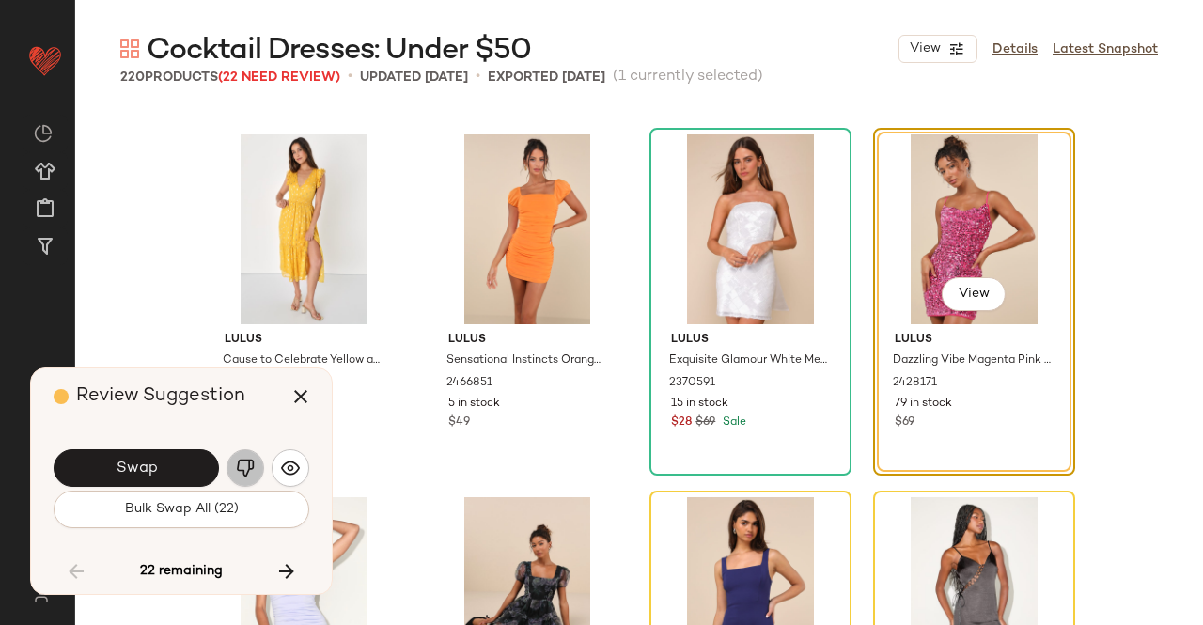
click at [250, 467] on img "button" at bounding box center [245, 468] width 19 height 19
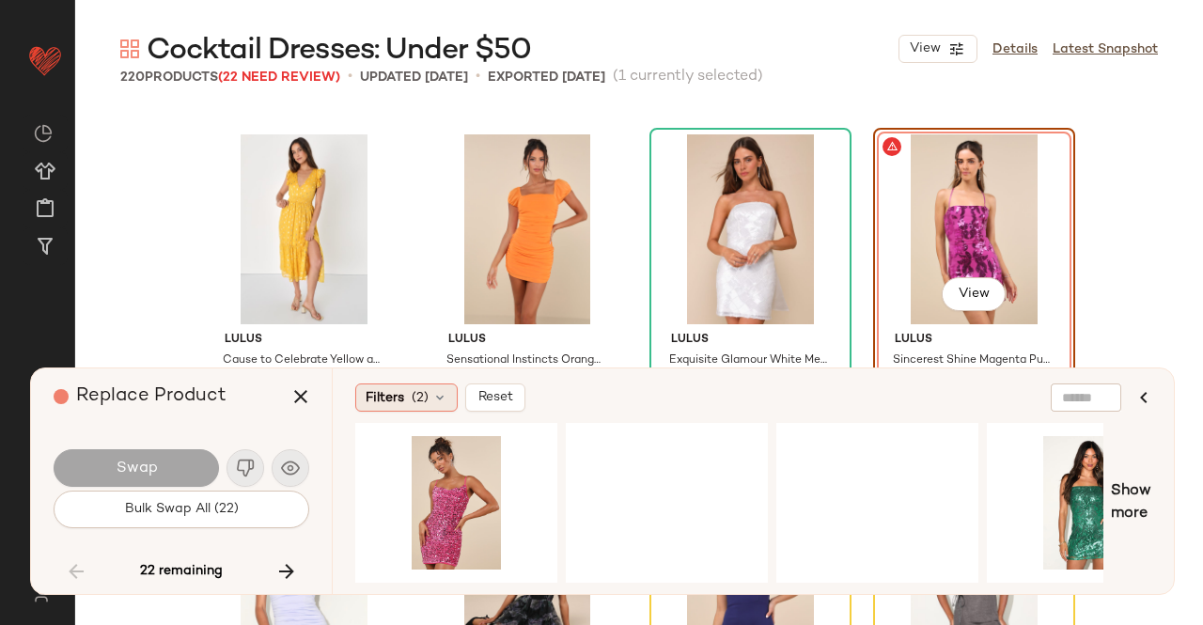
click at [427, 401] on span "(2)" at bounding box center [420, 398] width 17 height 20
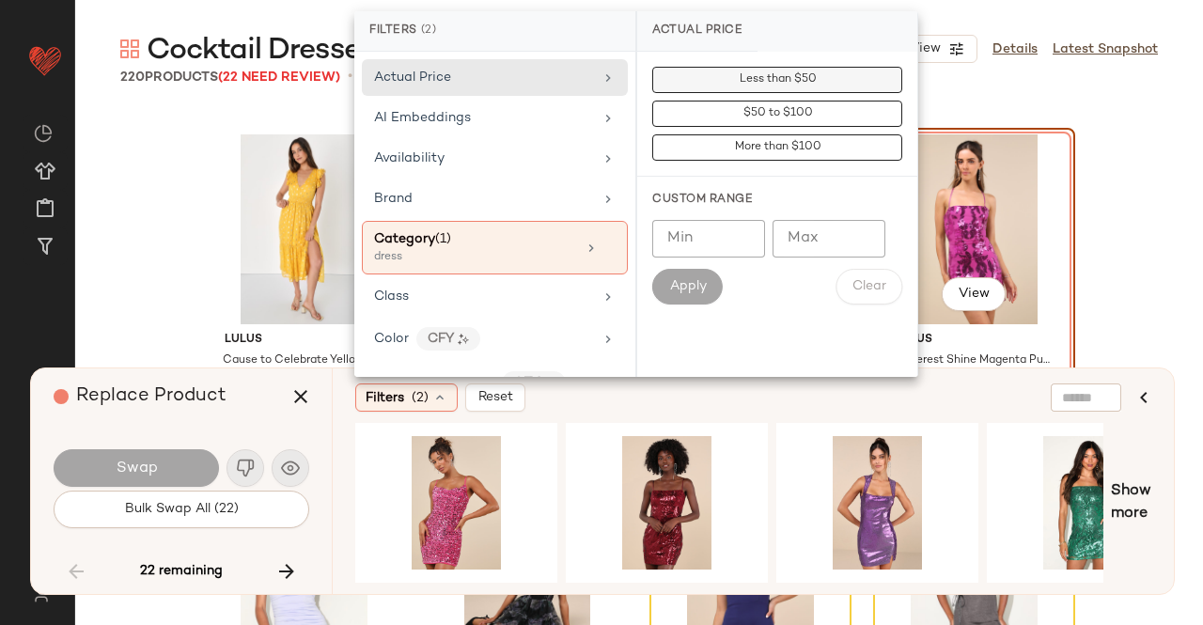
click at [712, 101] on button "Less than $50" at bounding box center [777, 114] width 250 height 26
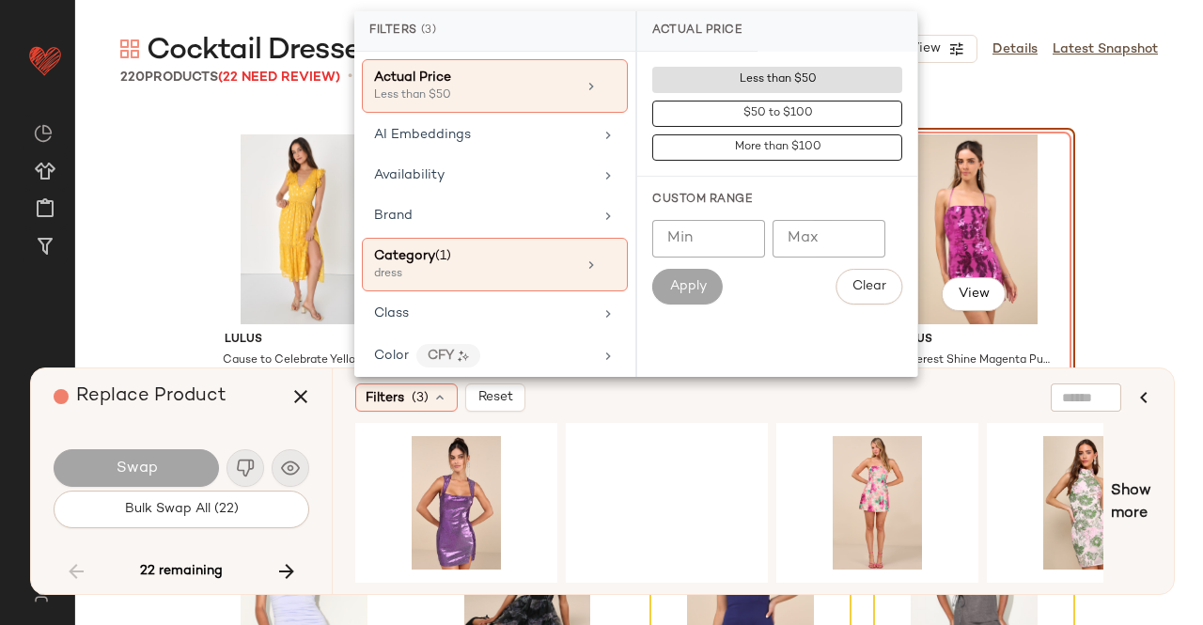
click at [995, 401] on div "Filters (3) Reset" at bounding box center [742, 397] width 774 height 28
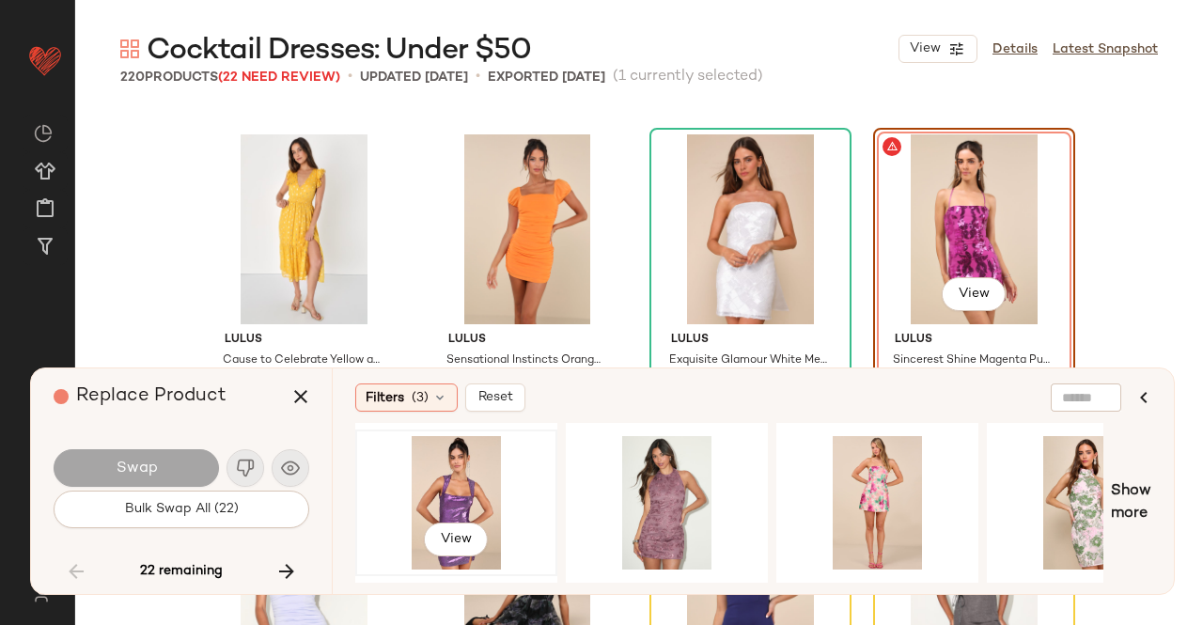
click at [449, 513] on div "View" at bounding box center [456, 502] width 189 height 133
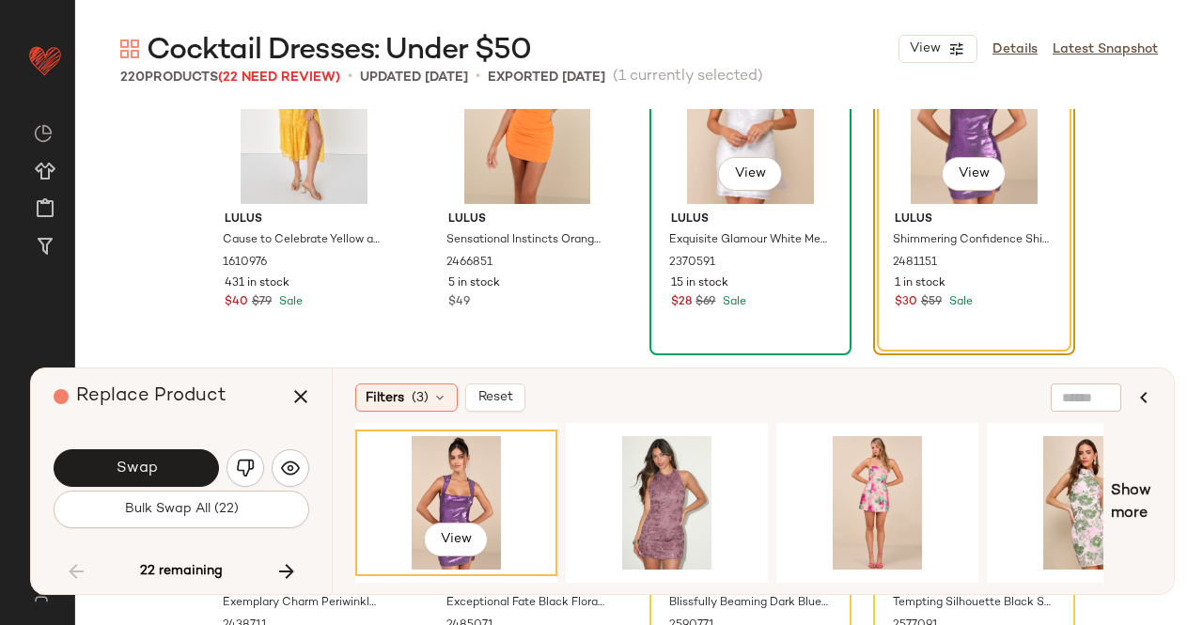
scroll to position [8896, 0]
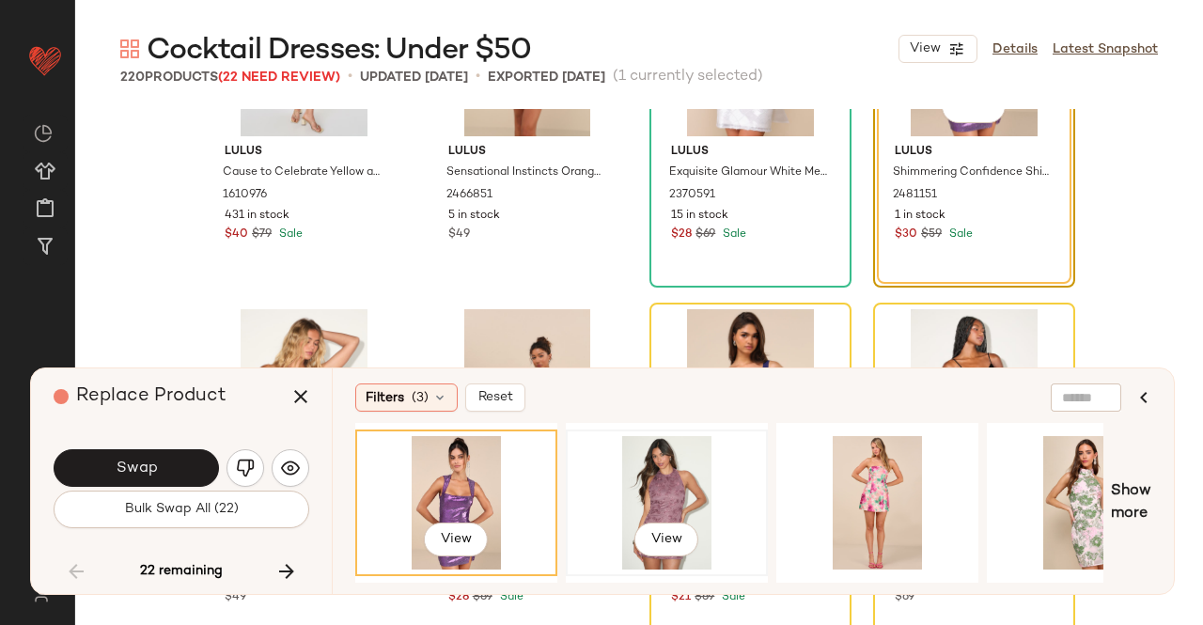
click at [626, 467] on div "View" at bounding box center [666, 502] width 189 height 133
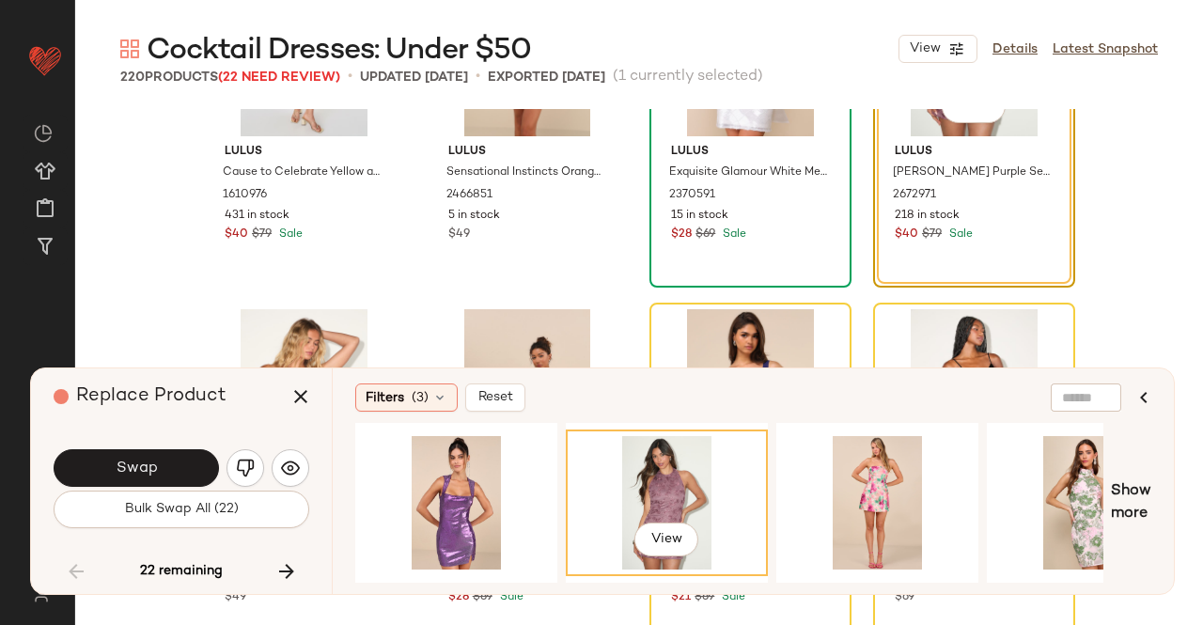
scroll to position [8708, 0]
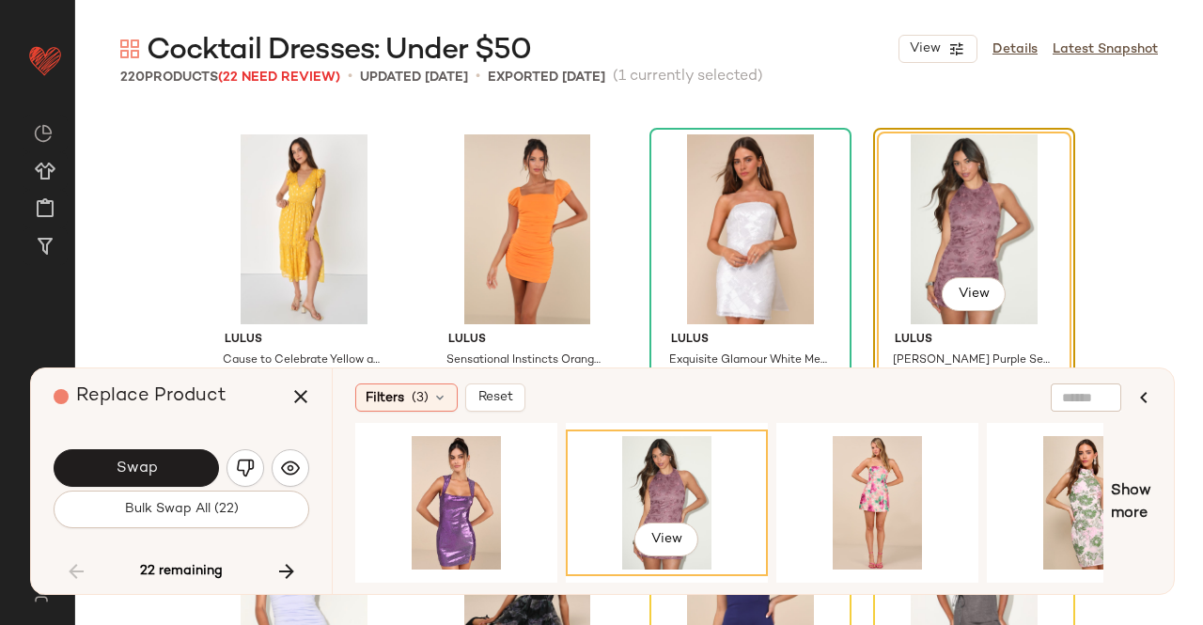
click at [165, 468] on button "Swap" at bounding box center [136, 468] width 165 height 38
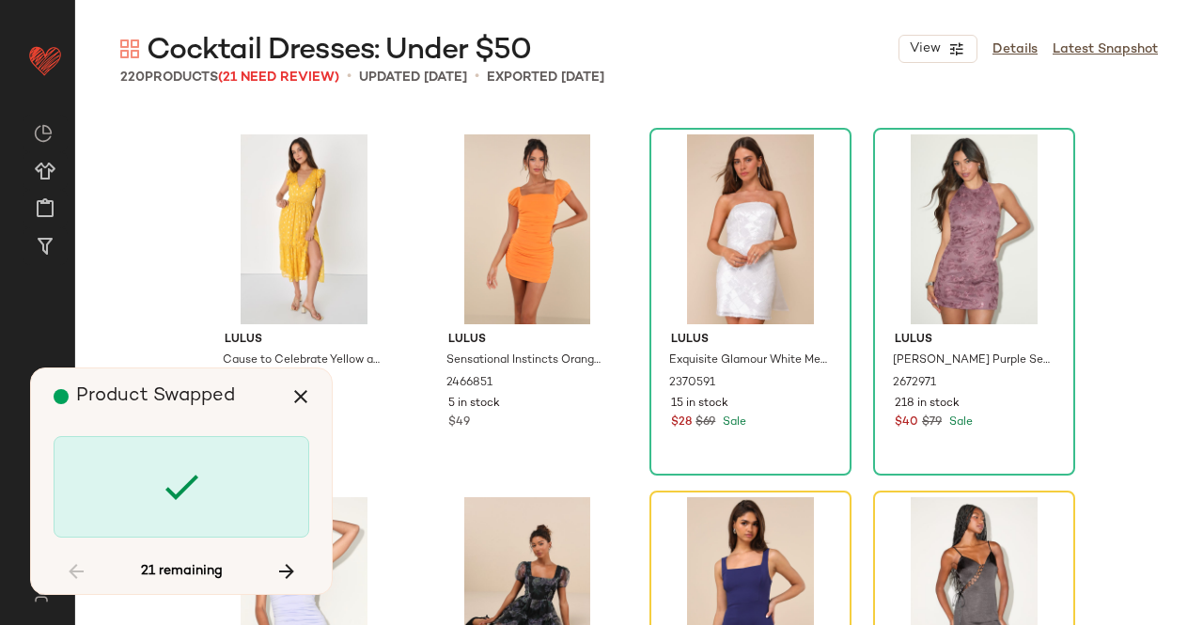
scroll to position [9070, 0]
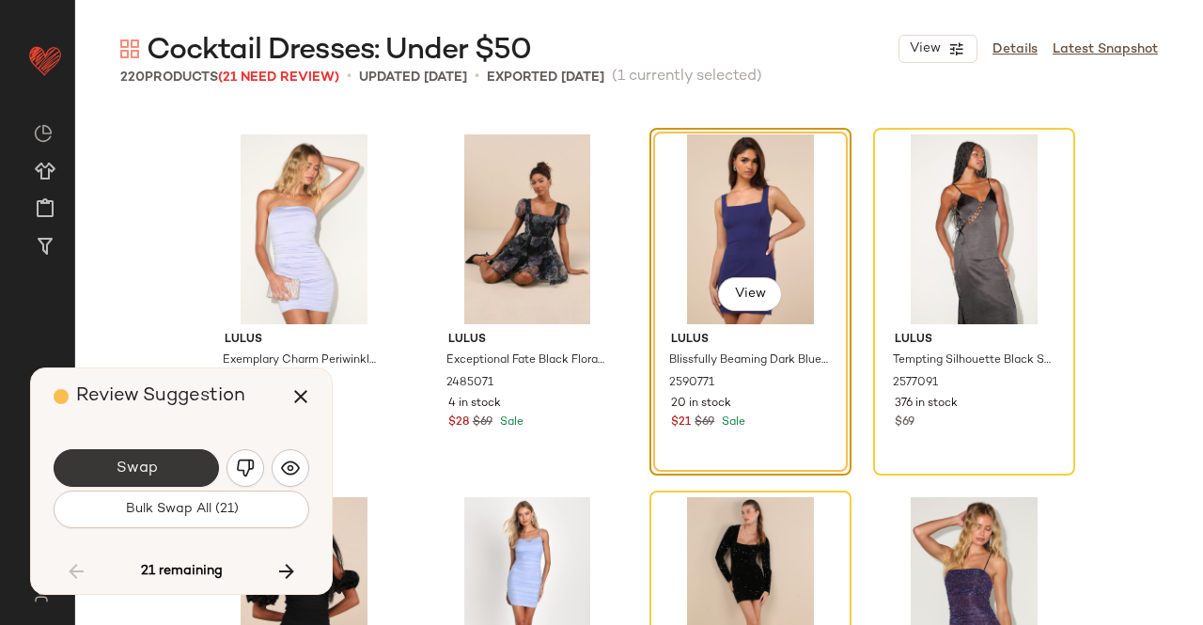
click at [145, 469] on span "Swap" at bounding box center [136, 469] width 42 height 18
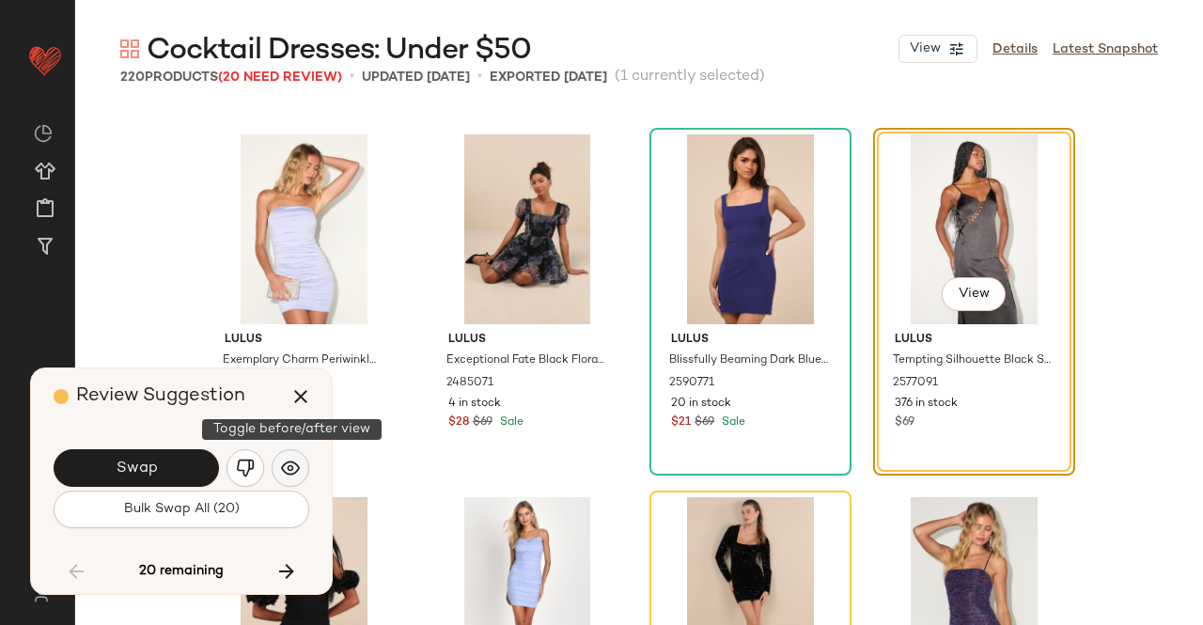
click at [288, 459] on img "button" at bounding box center [290, 468] width 19 height 19
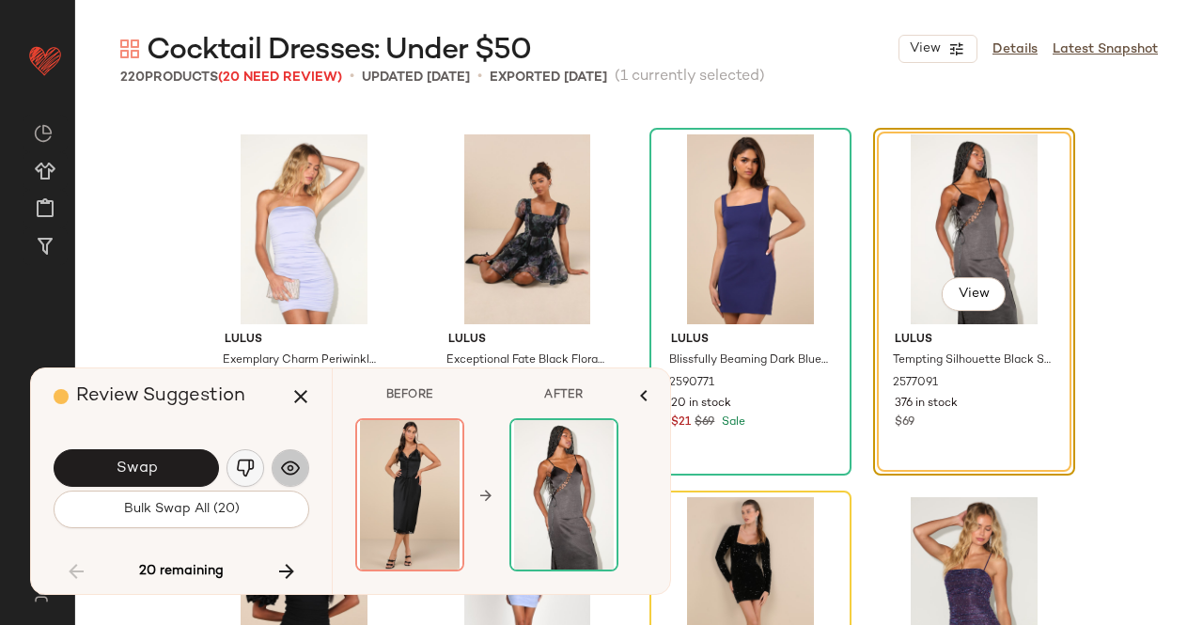
click at [249, 467] on img "button" at bounding box center [245, 468] width 19 height 19
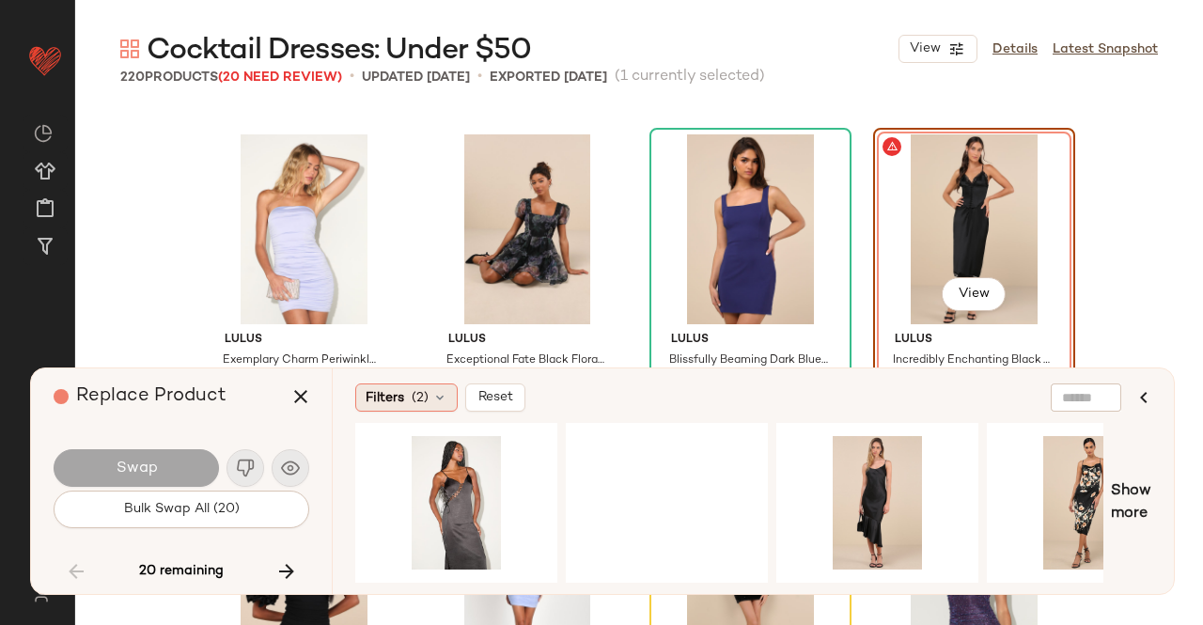
click at [437, 394] on icon at bounding box center [439, 397] width 15 height 15
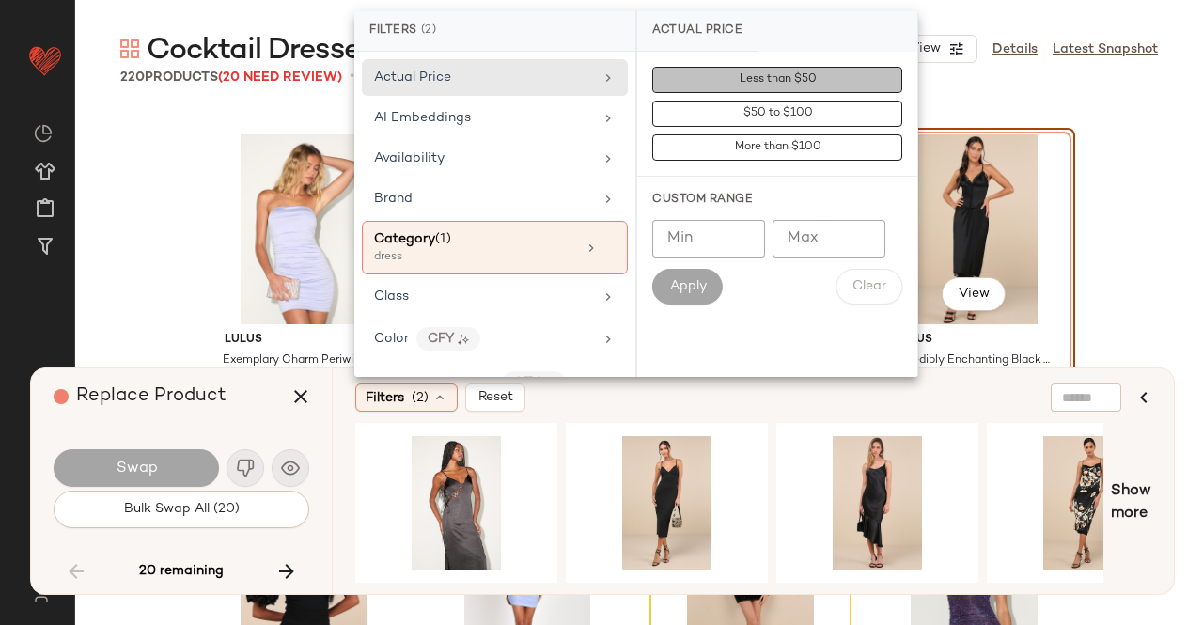
click at [738, 101] on button "Less than $50" at bounding box center [777, 114] width 250 height 26
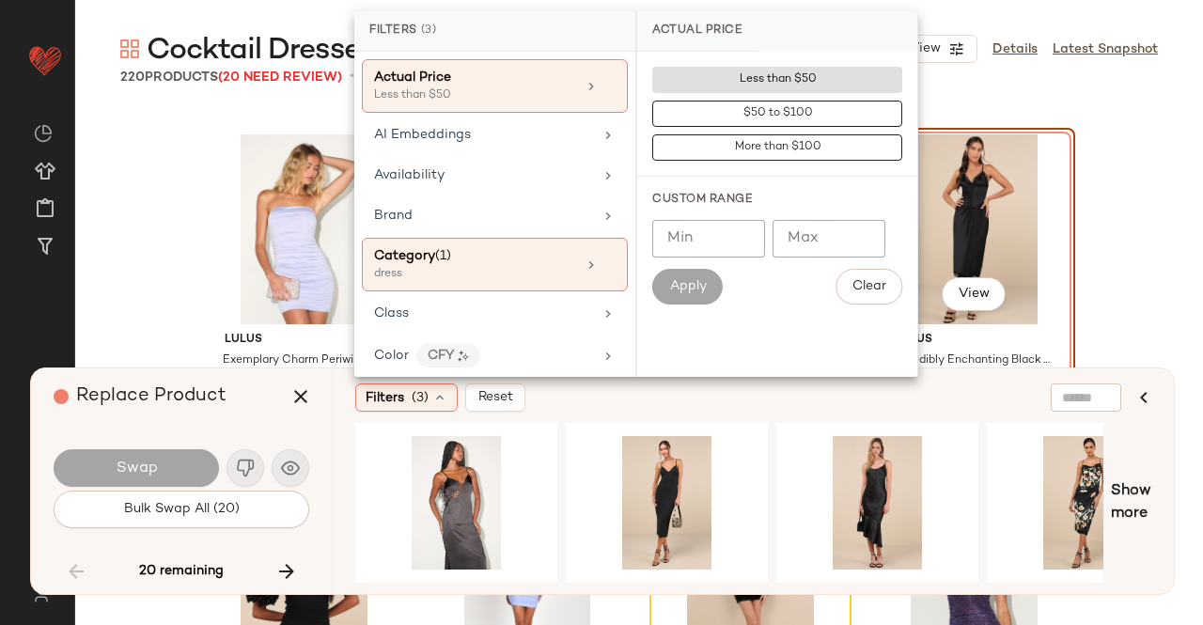
scroll to position [8550, 0]
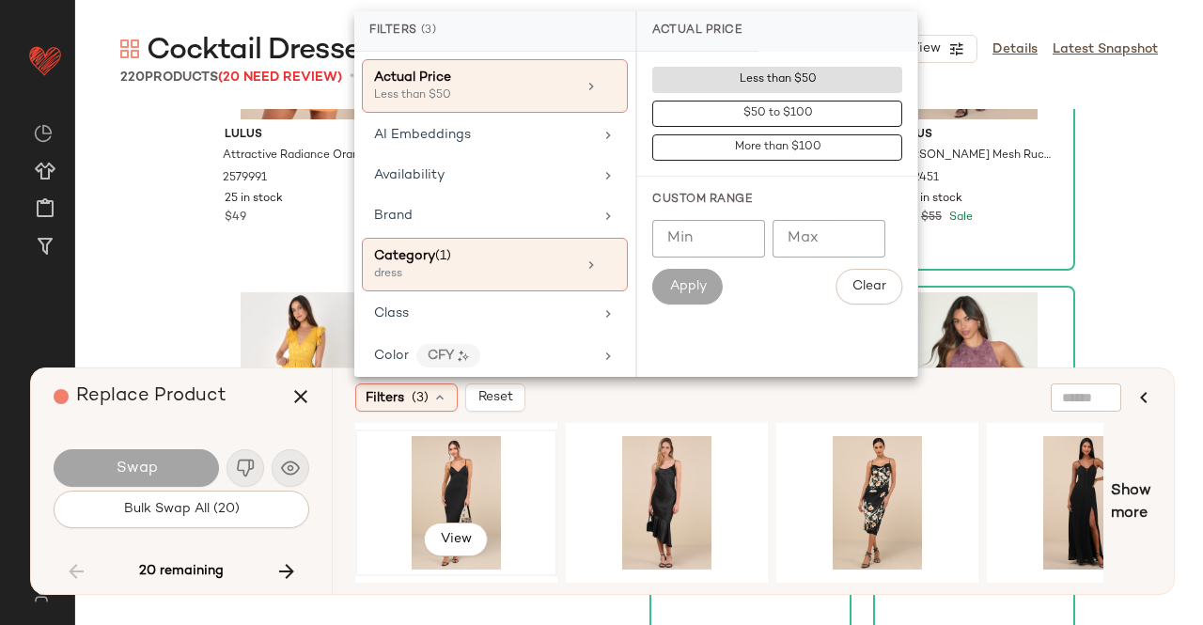
drag, startPoint x: 425, startPoint y: 471, endPoint x: 437, endPoint y: 469, distance: 12.4
click at [429, 468] on div "View" at bounding box center [456, 502] width 189 height 133
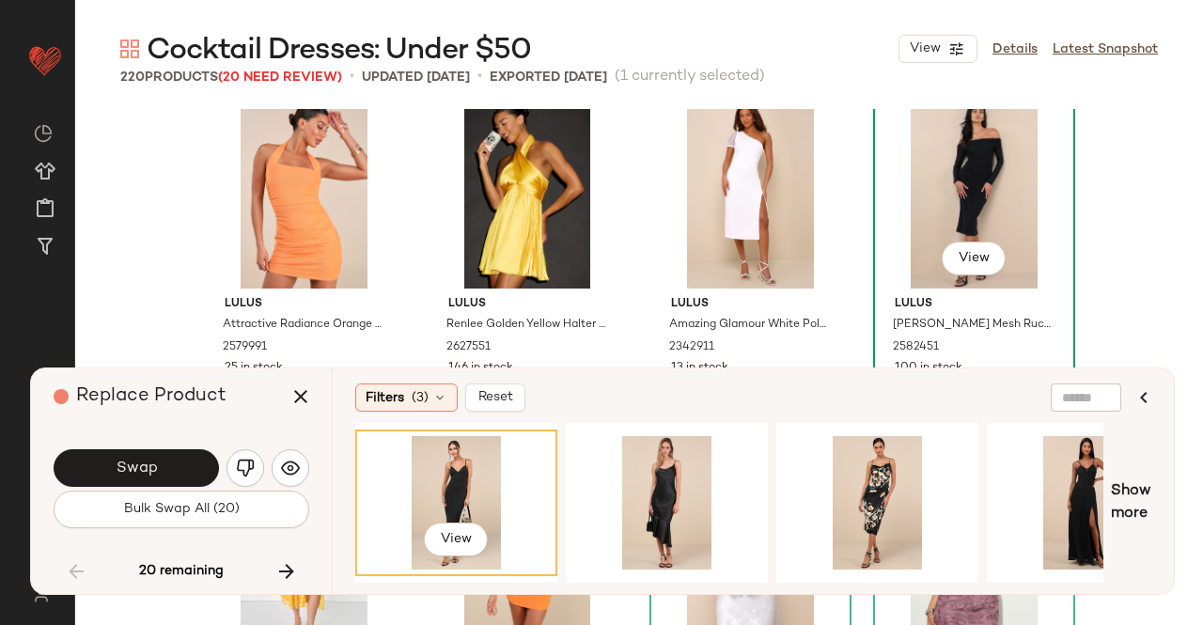
scroll to position [8362, 0]
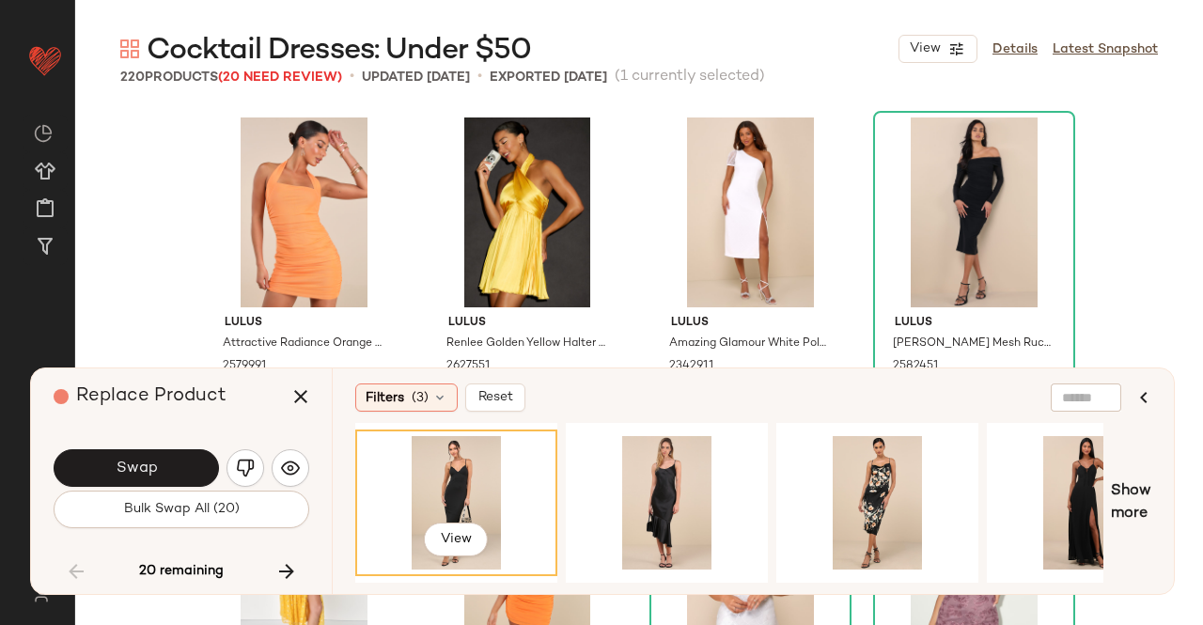
click at [384, 476] on div "View" at bounding box center [456, 502] width 189 height 133
click at [391, 476] on div "View" at bounding box center [456, 502] width 189 height 133
drag, startPoint x: 147, startPoint y: 440, endPoint x: 147, endPoint y: 458, distance: 17.9
click at [147, 443] on div "Swap Bulk Swap All (20)" at bounding box center [182, 487] width 256 height 102
click at [146, 458] on button "Swap" at bounding box center [136, 468] width 165 height 38
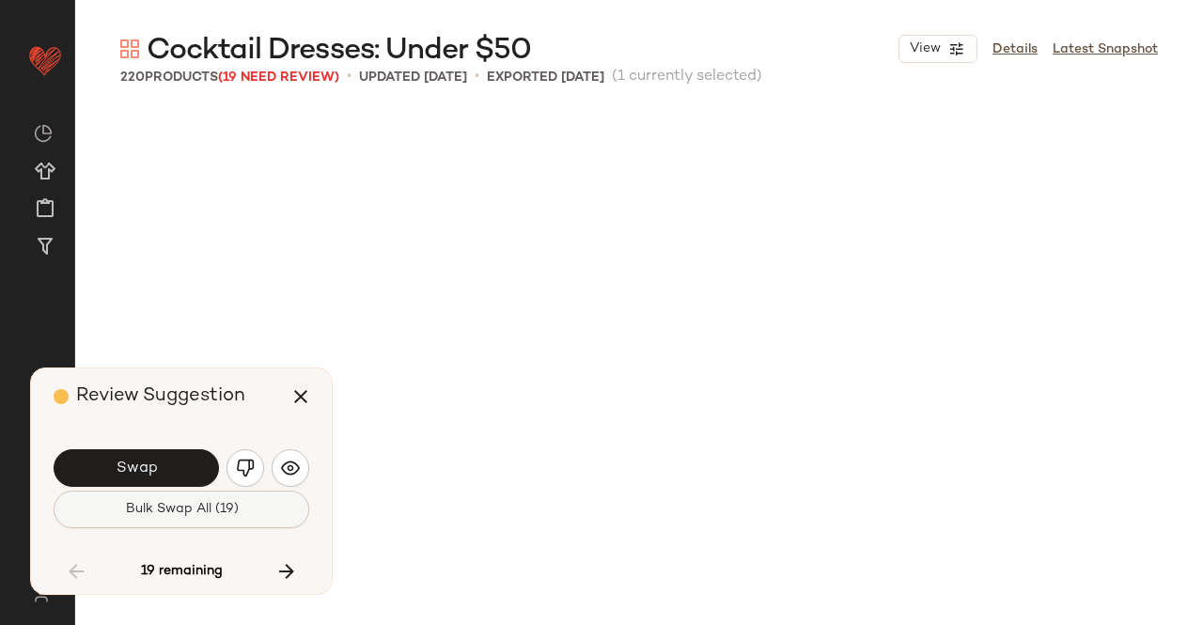
scroll to position [9433, 0]
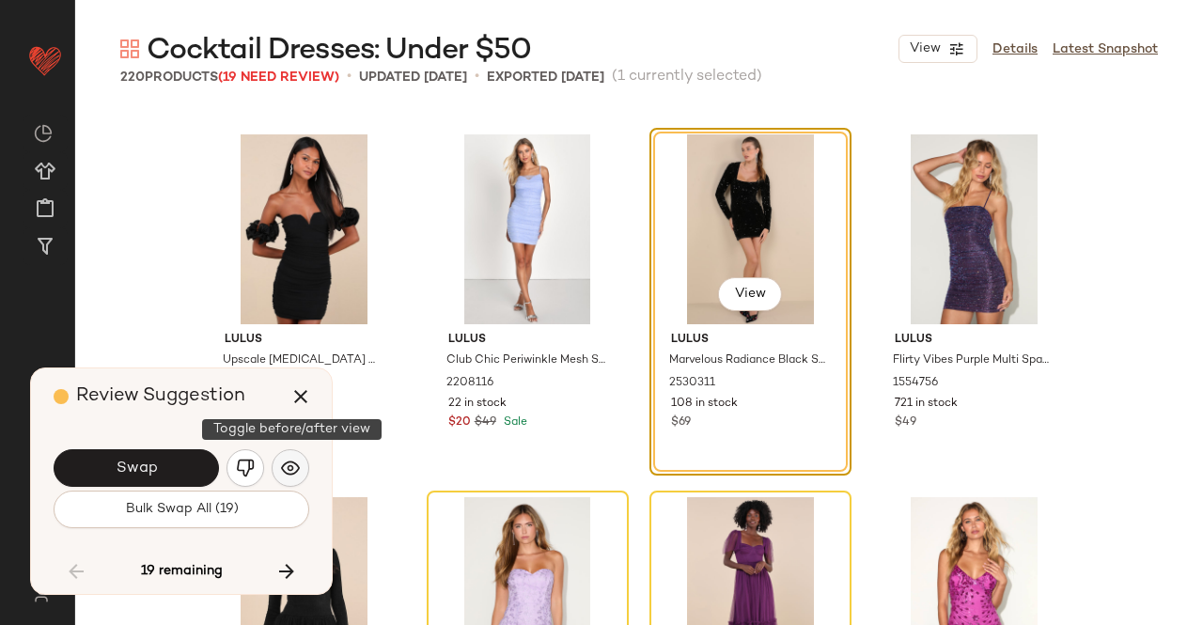
click at [276, 466] on button "button" at bounding box center [291, 468] width 38 height 38
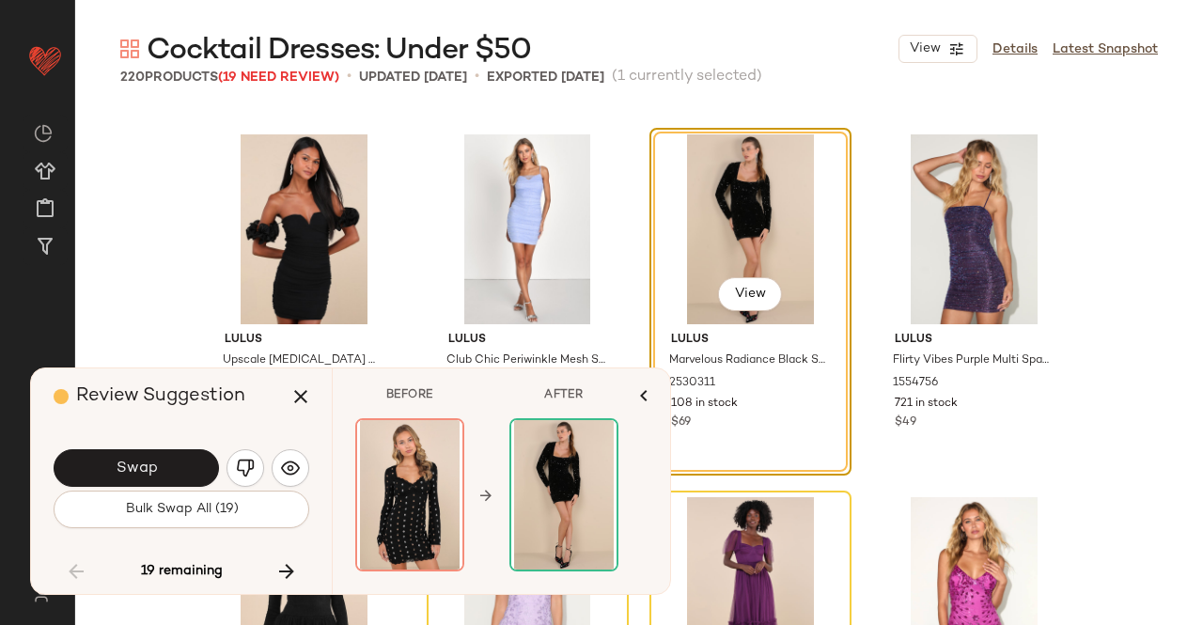
click at [216, 478] on div "Swap" at bounding box center [136, 468] width 165 height 38
click at [250, 458] on button "button" at bounding box center [246, 468] width 38 height 38
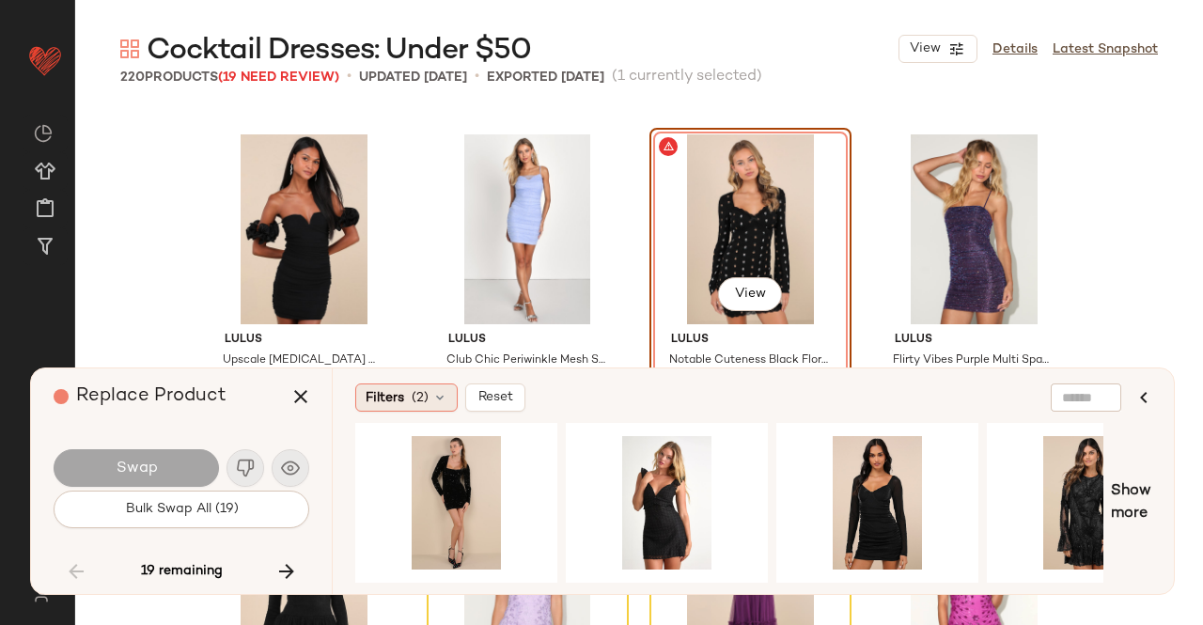
click at [393, 408] on div "Filters (2)" at bounding box center [406, 397] width 102 height 28
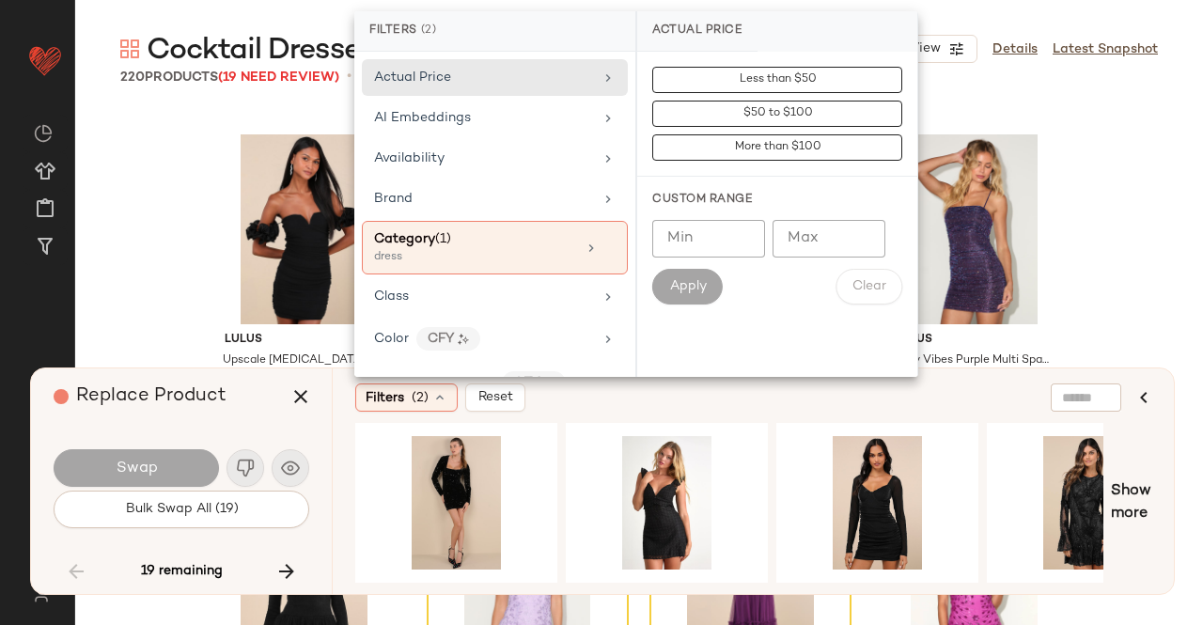
click at [694, 95] on div "Less than $50 $50 to $100 More than $100" at bounding box center [777, 114] width 250 height 94
click at [709, 101] on button "Less than $50" at bounding box center [777, 114] width 250 height 26
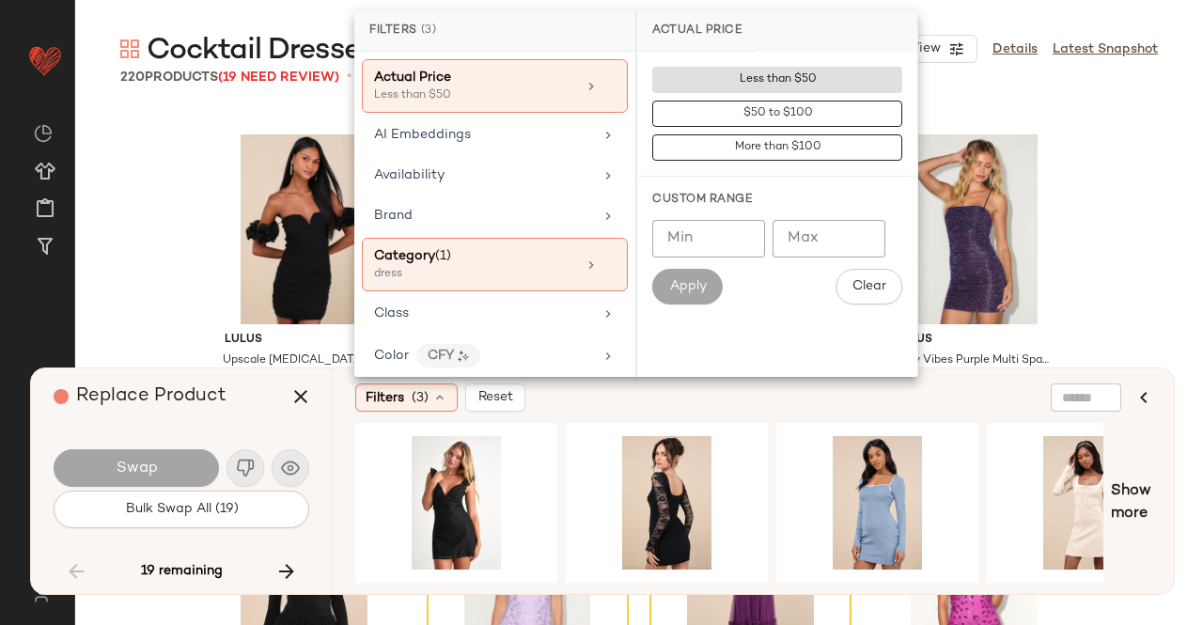
click at [1156, 449] on div "Filters (3) Reset Show more" at bounding box center [753, 481] width 842 height 226
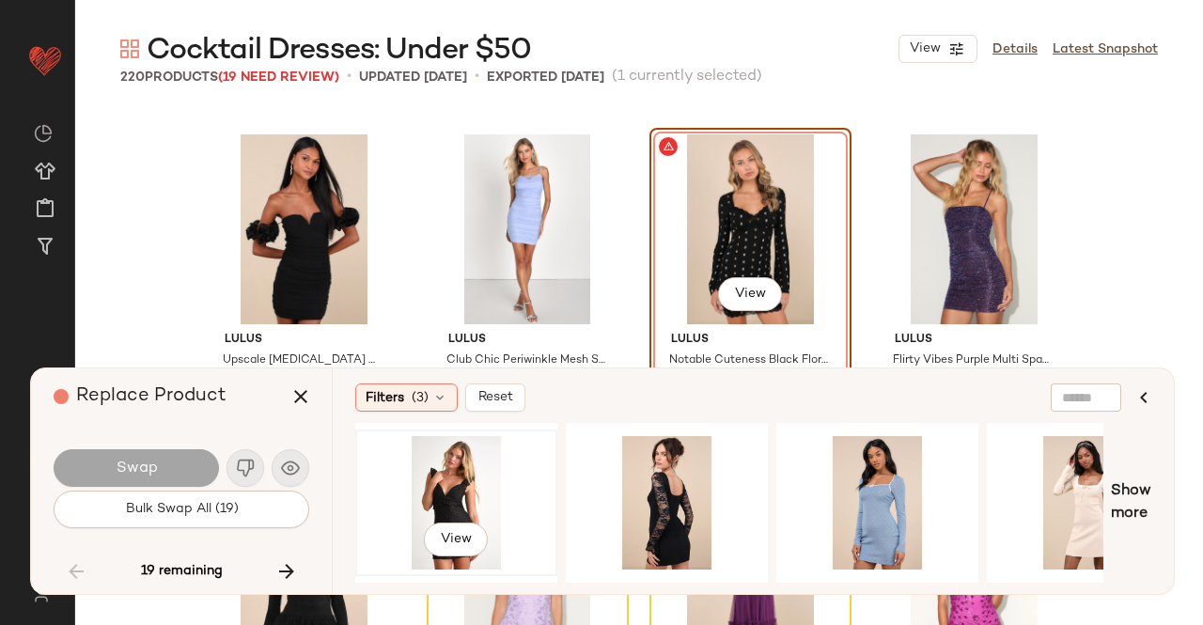
click at [467, 445] on div "View" at bounding box center [456, 502] width 189 height 133
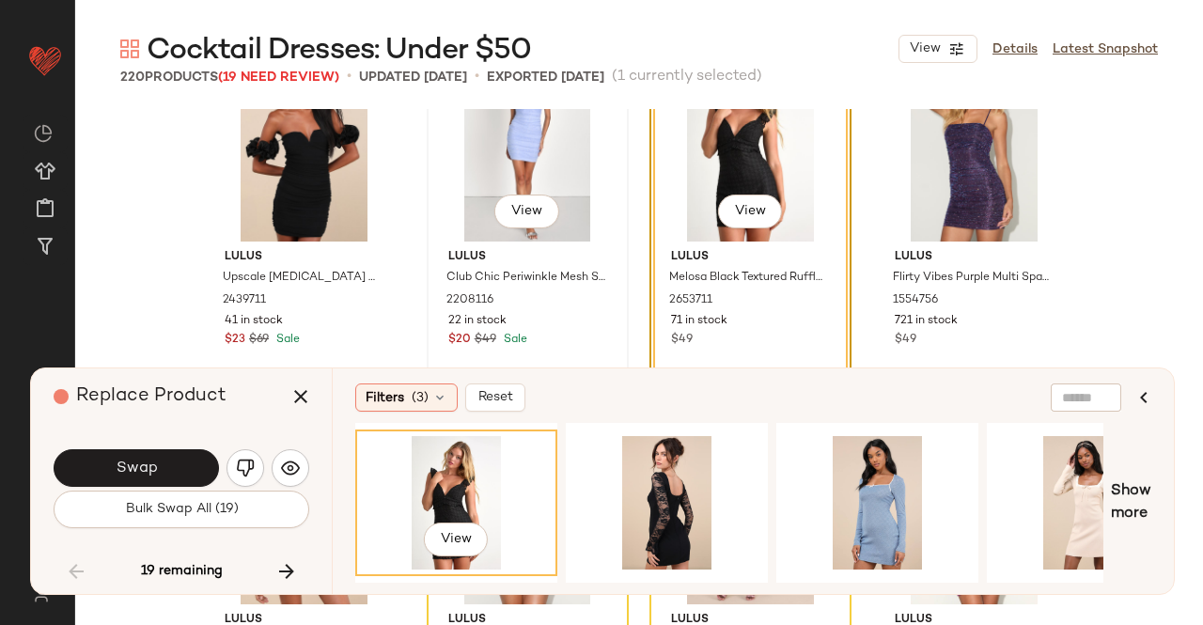
scroll to position [9621, 0]
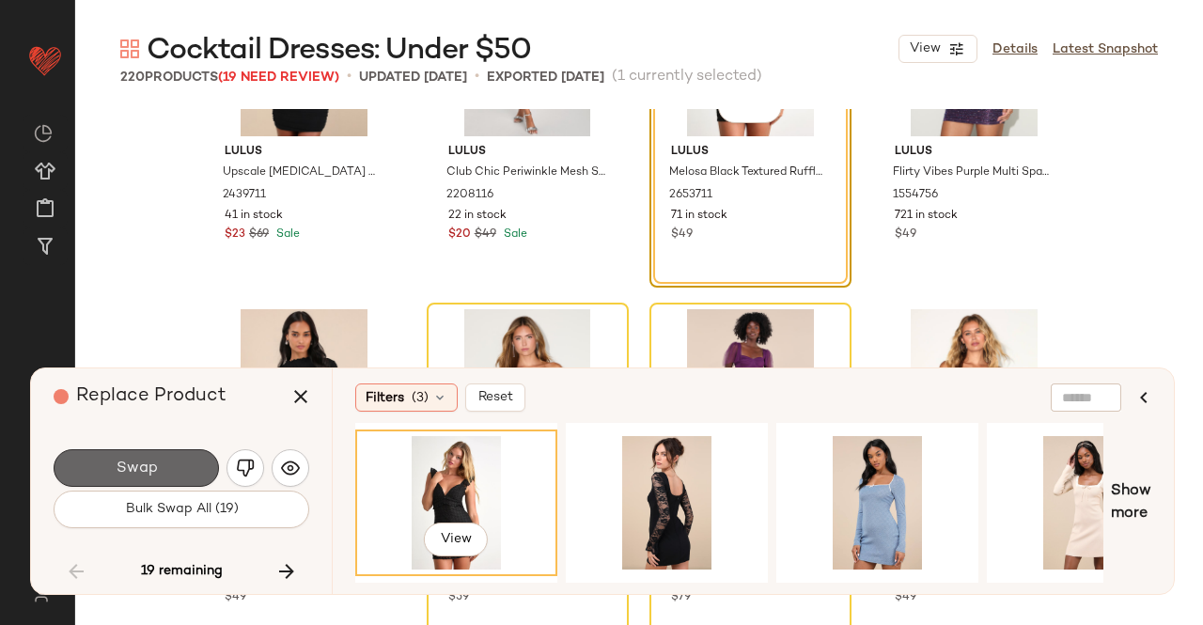
click at [181, 462] on button "Swap" at bounding box center [136, 468] width 165 height 38
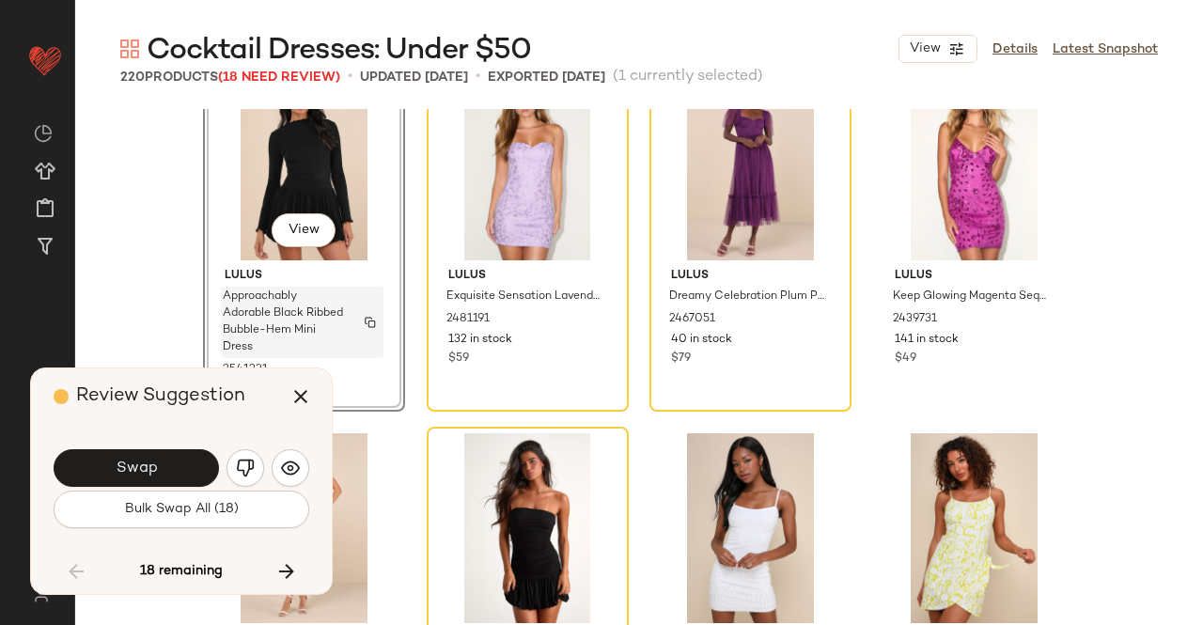
scroll to position [9890, 0]
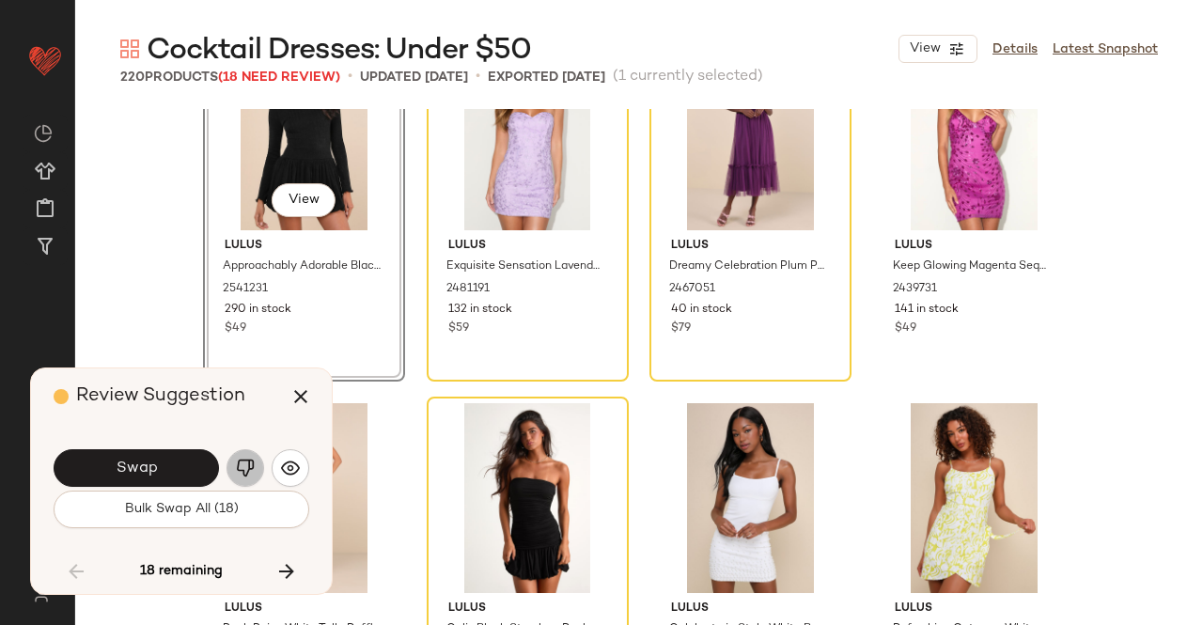
click at [243, 480] on button "button" at bounding box center [246, 468] width 38 height 38
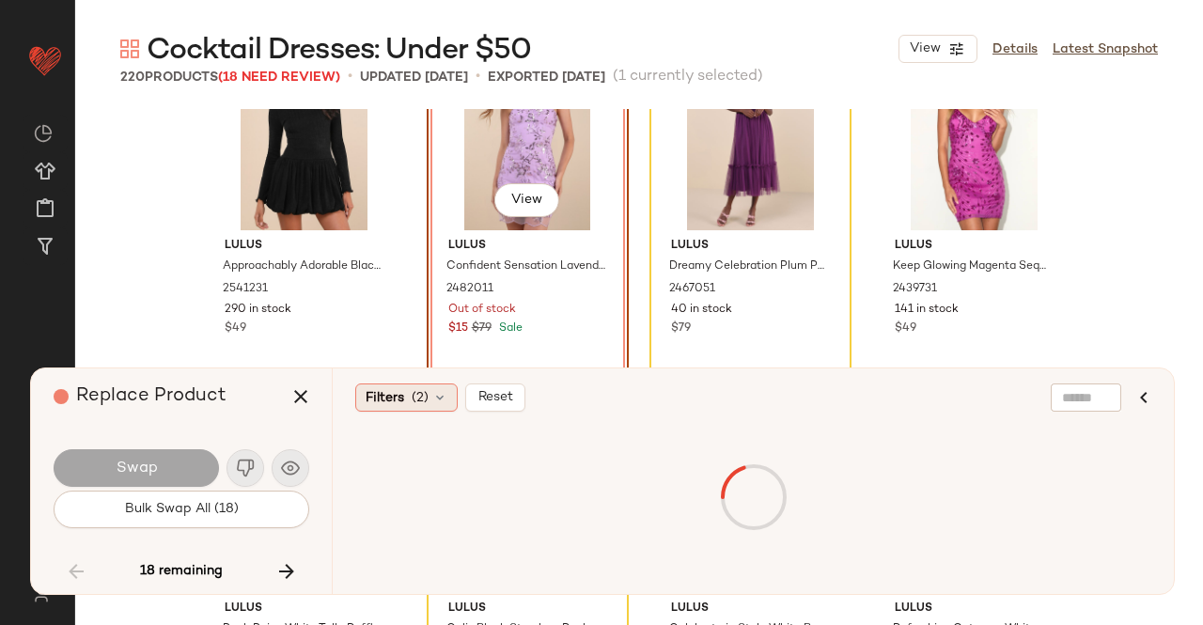
click at [432, 398] on icon at bounding box center [439, 397] width 15 height 15
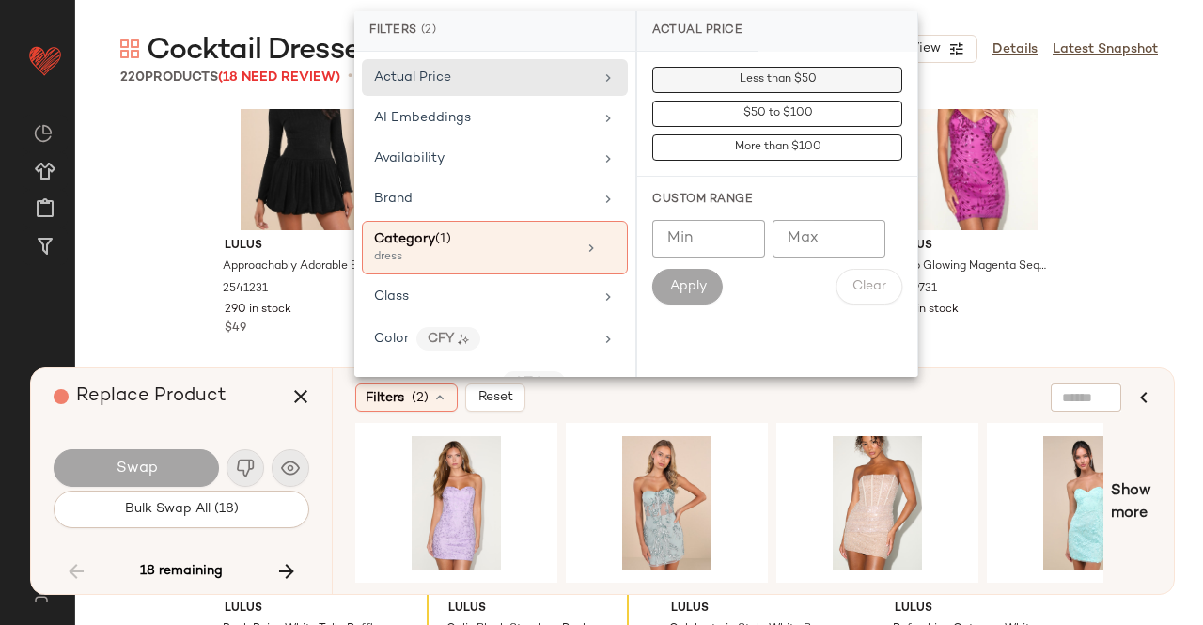
click at [861, 101] on button "Less than $50" at bounding box center [777, 114] width 250 height 26
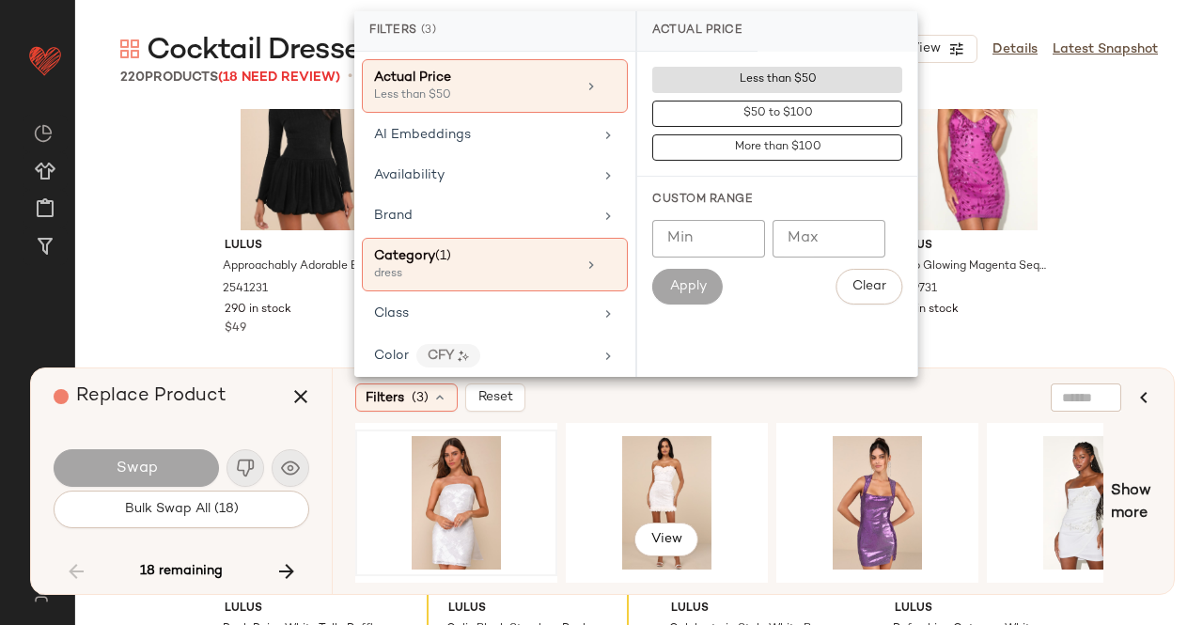
click at [493, 490] on div at bounding box center [456, 502] width 189 height 133
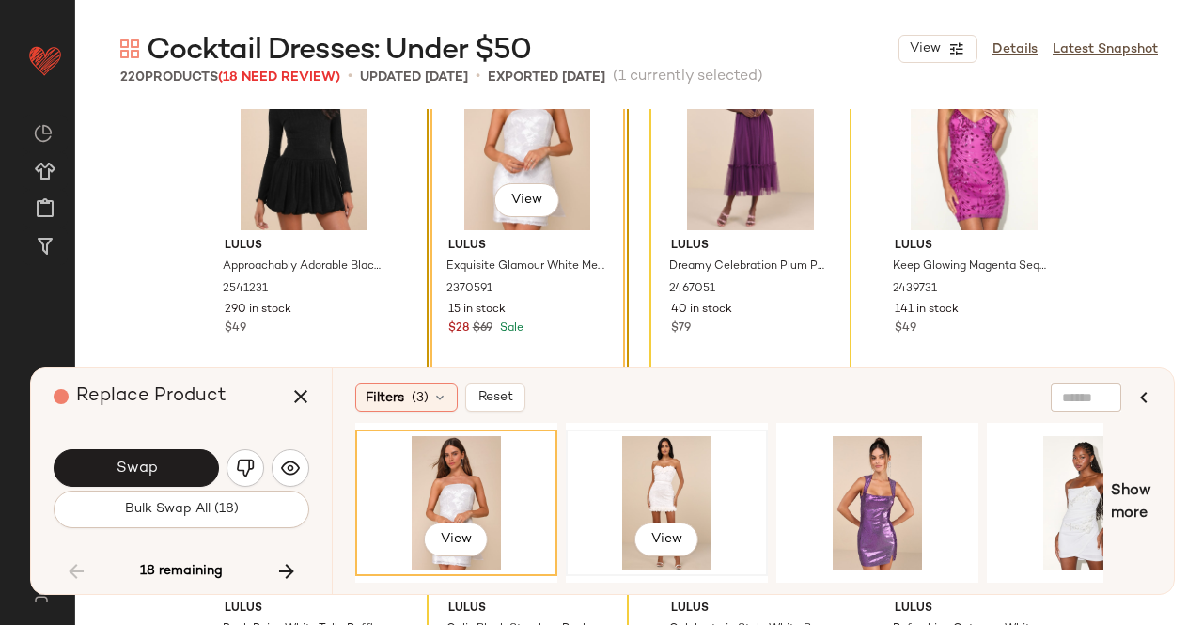
drag, startPoint x: 614, startPoint y: 477, endPoint x: 631, endPoint y: 482, distance: 17.8
click at [617, 477] on div "View" at bounding box center [666, 502] width 189 height 133
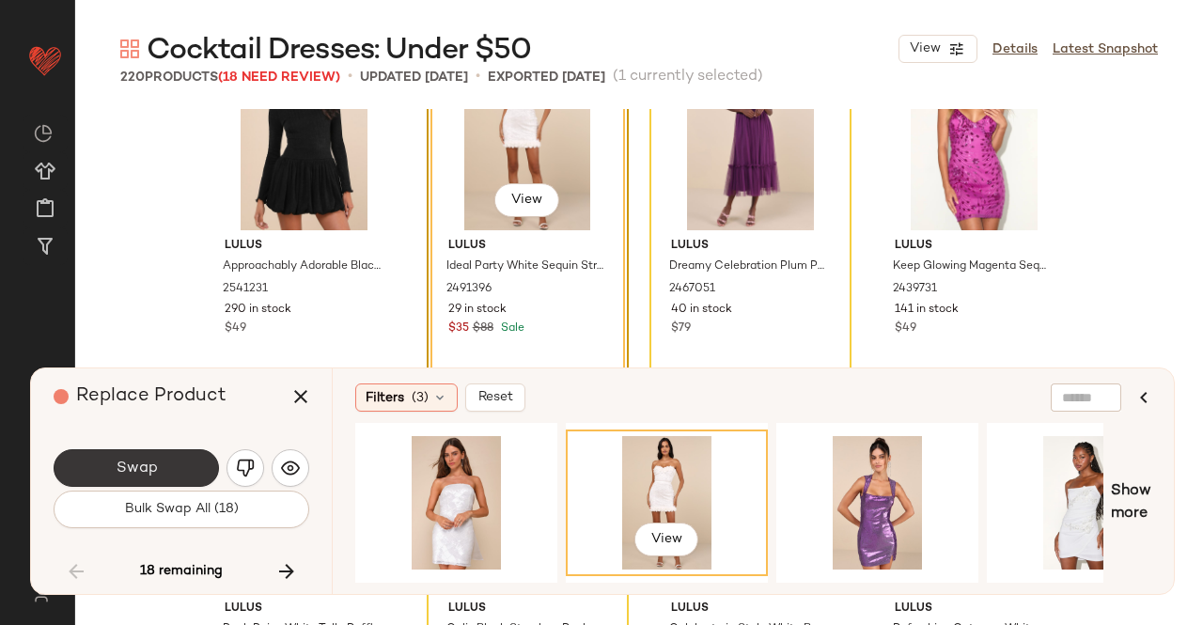
click at [118, 469] on span "Swap" at bounding box center [136, 469] width 42 height 18
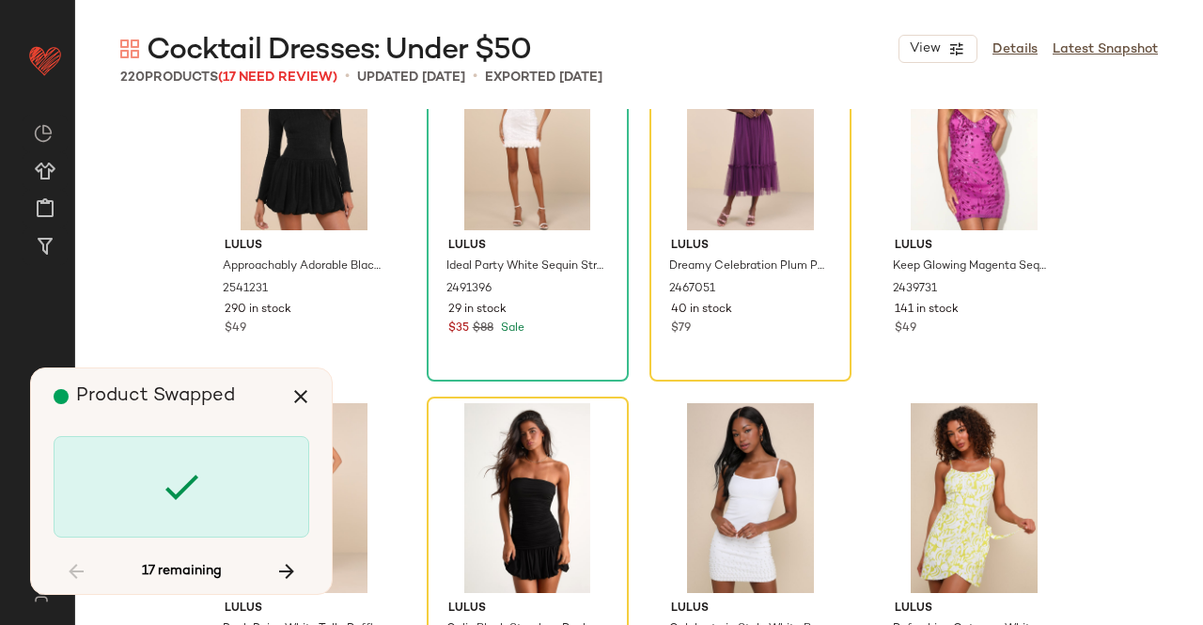
scroll to position [9796, 0]
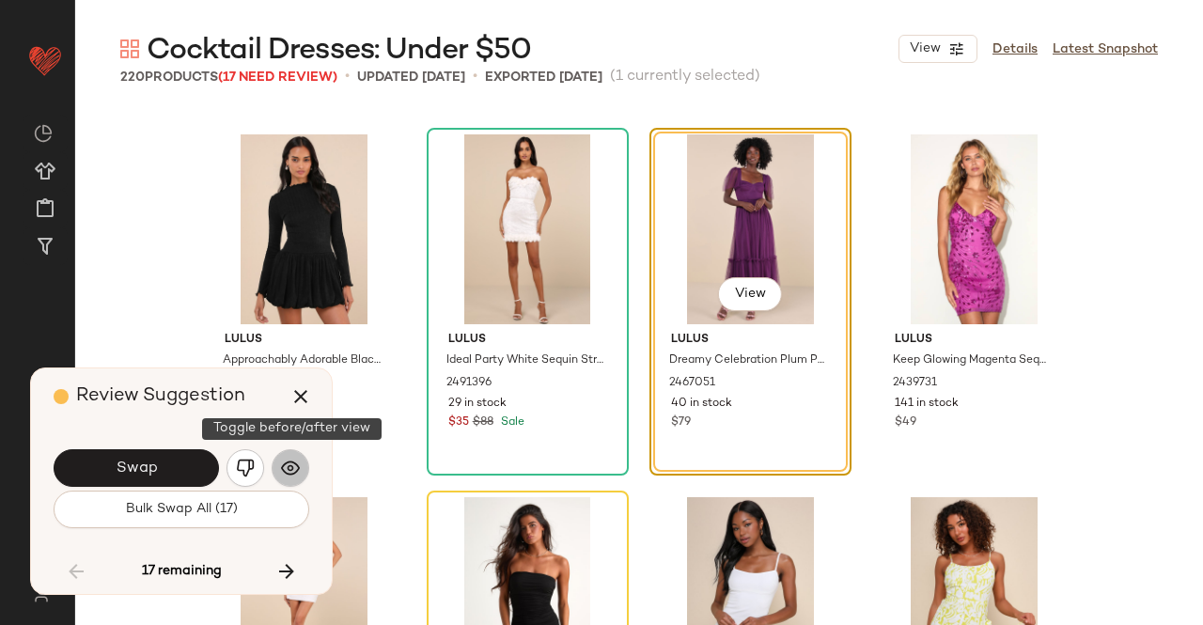
click at [279, 475] on button "button" at bounding box center [291, 468] width 38 height 38
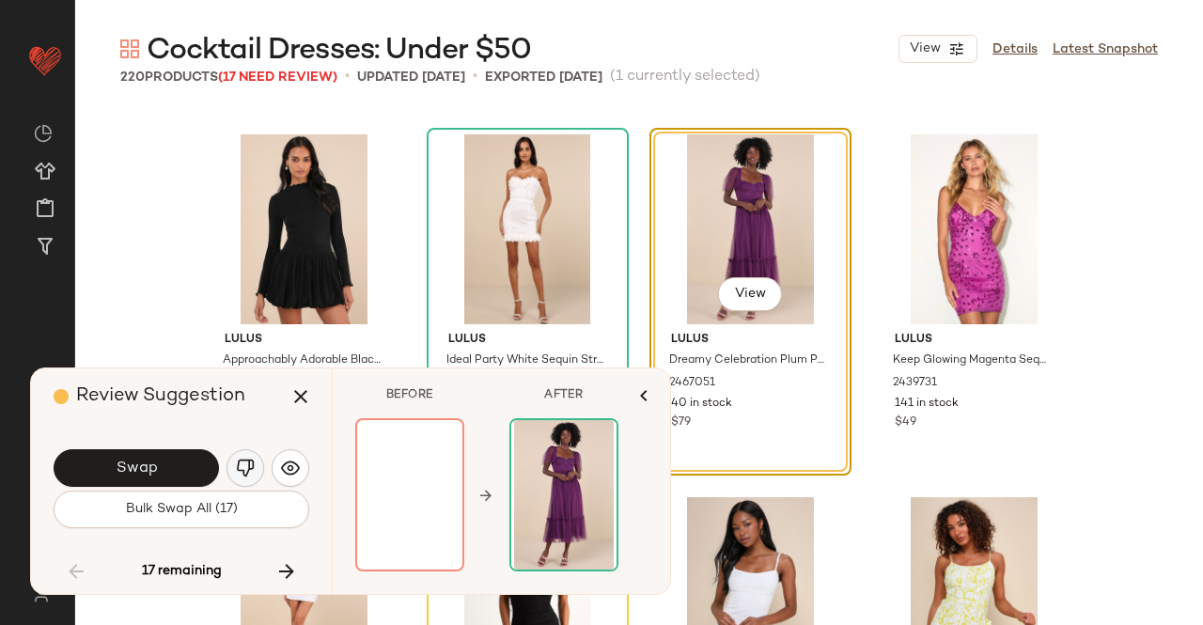
click at [259, 475] on button "button" at bounding box center [246, 468] width 38 height 38
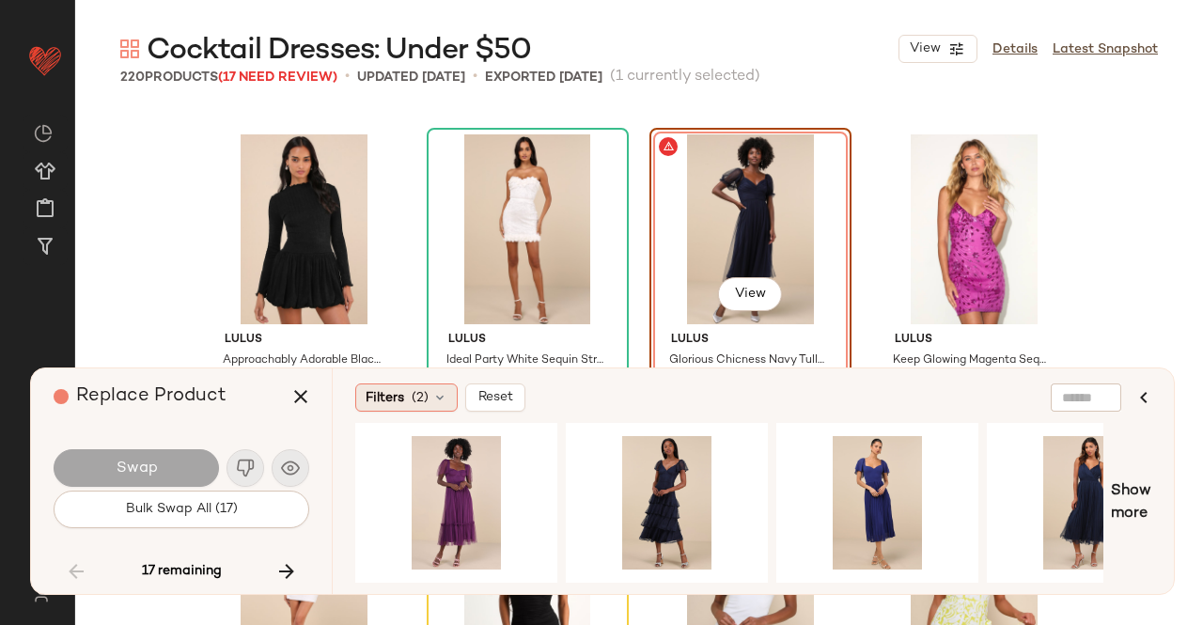
click at [414, 397] on span "(2)" at bounding box center [420, 398] width 17 height 20
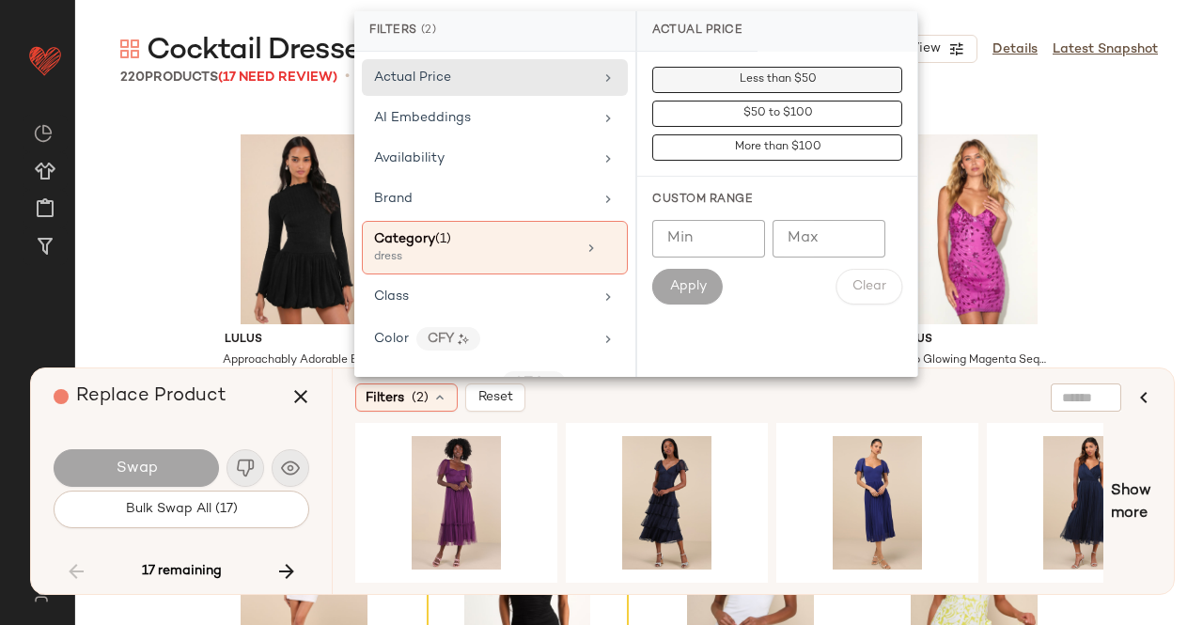
click at [784, 73] on span "Less than $50" at bounding box center [778, 79] width 78 height 13
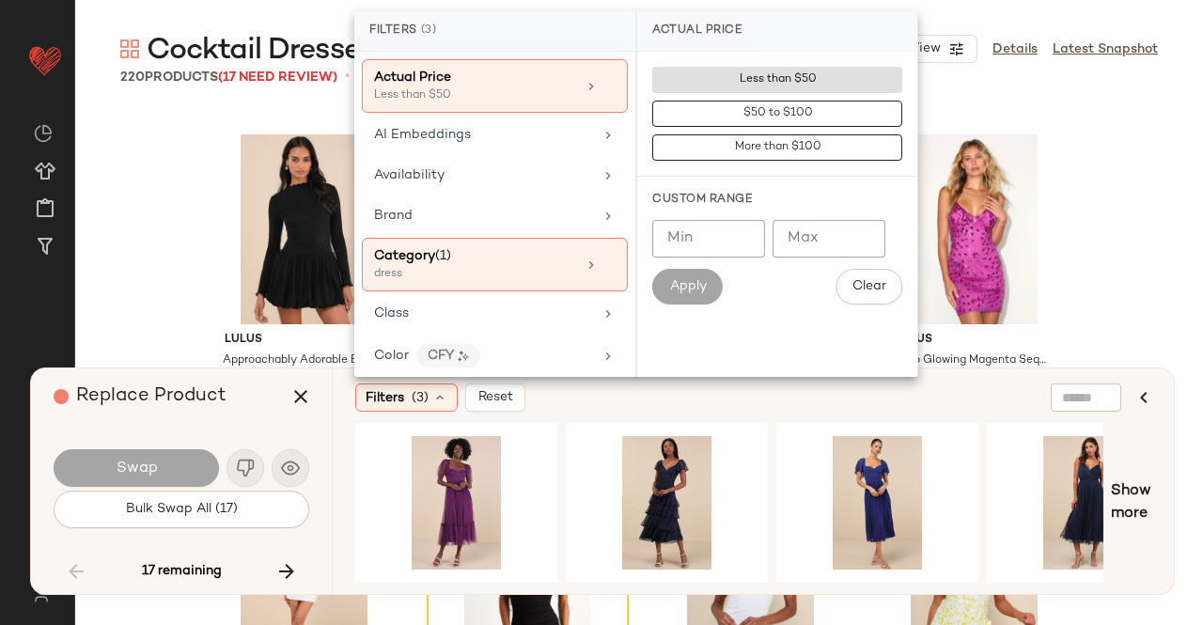
click at [612, 405] on div "Filters (3) Reset" at bounding box center [662, 397] width 614 height 28
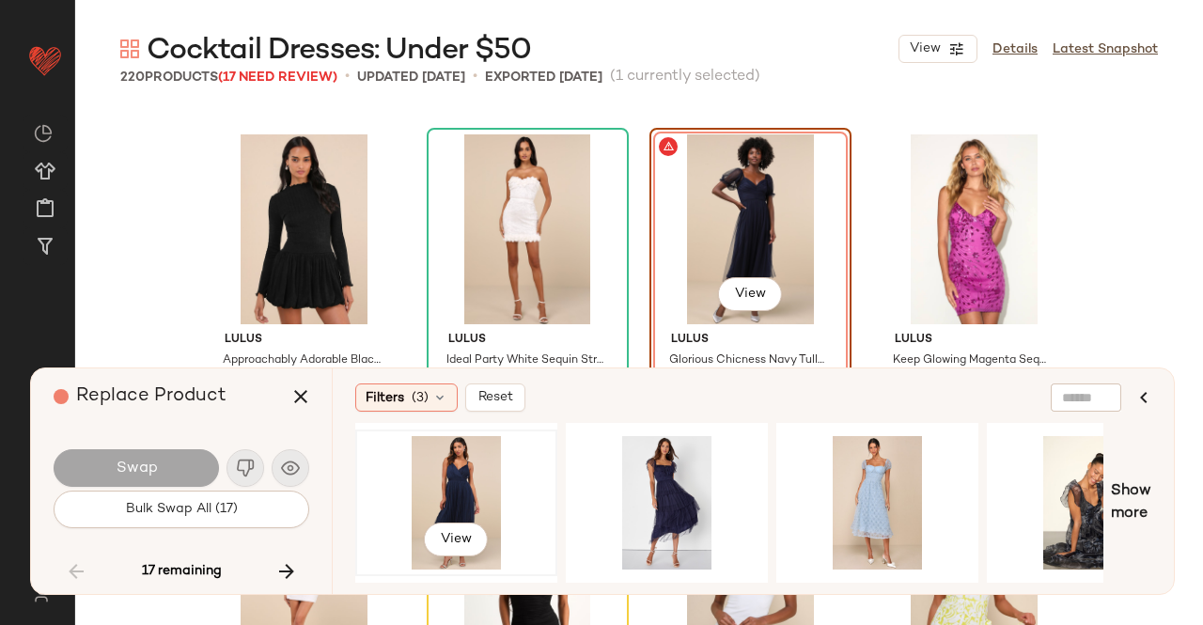
click at [466, 488] on div "View" at bounding box center [456, 502] width 189 height 133
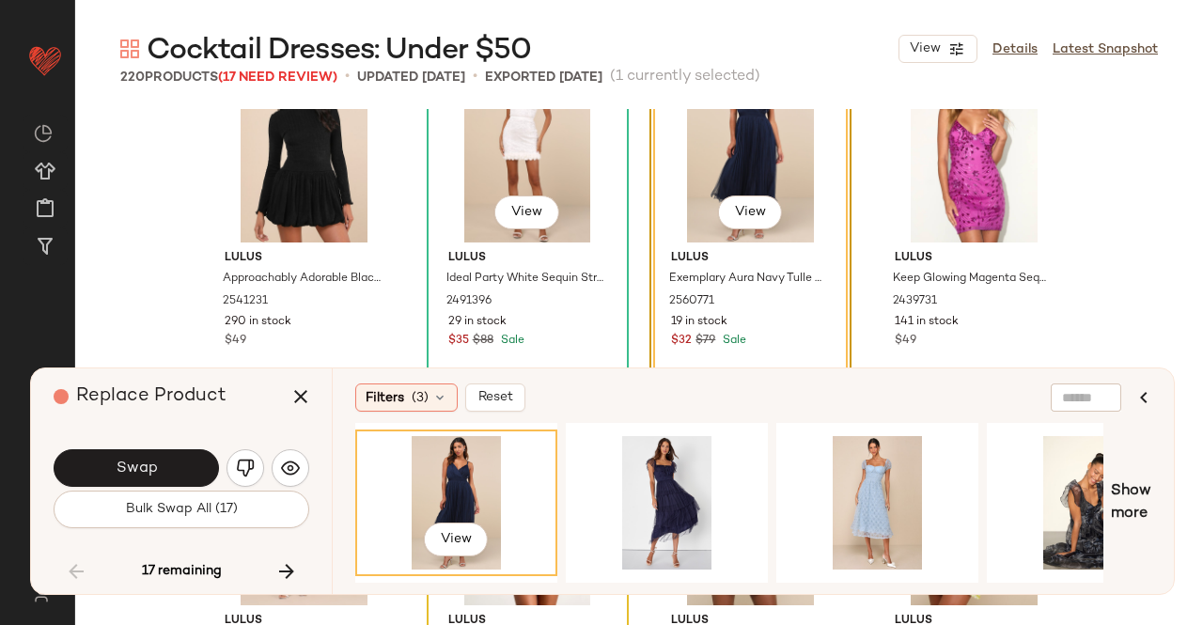
scroll to position [9984, 0]
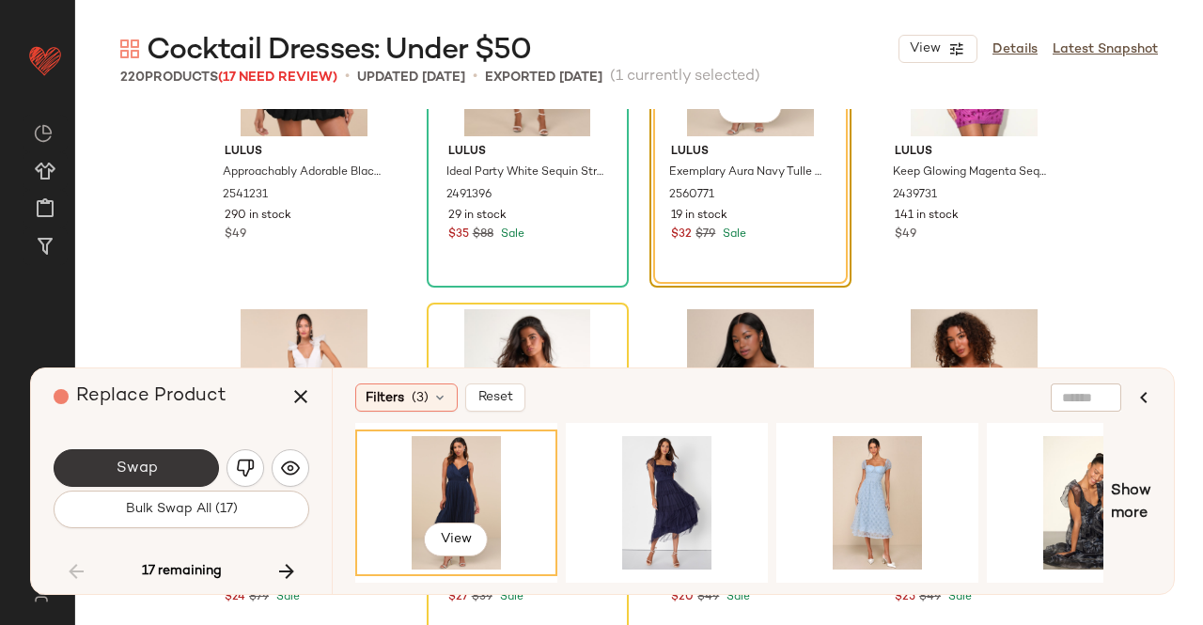
click at [183, 450] on button "Swap" at bounding box center [136, 468] width 165 height 38
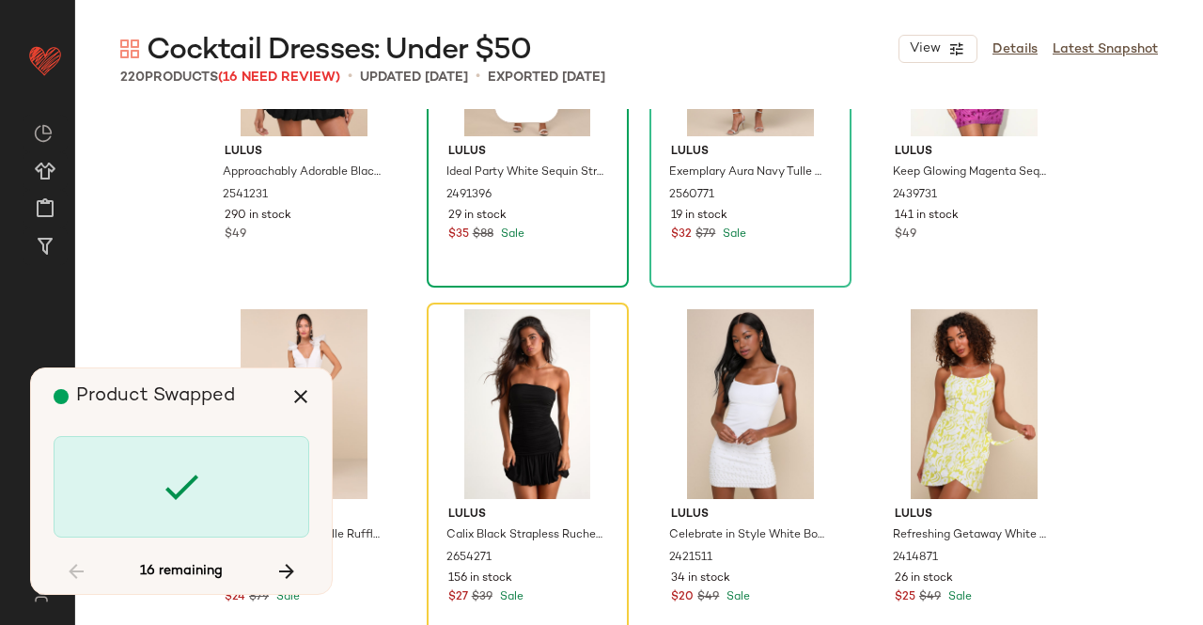
scroll to position [10159, 0]
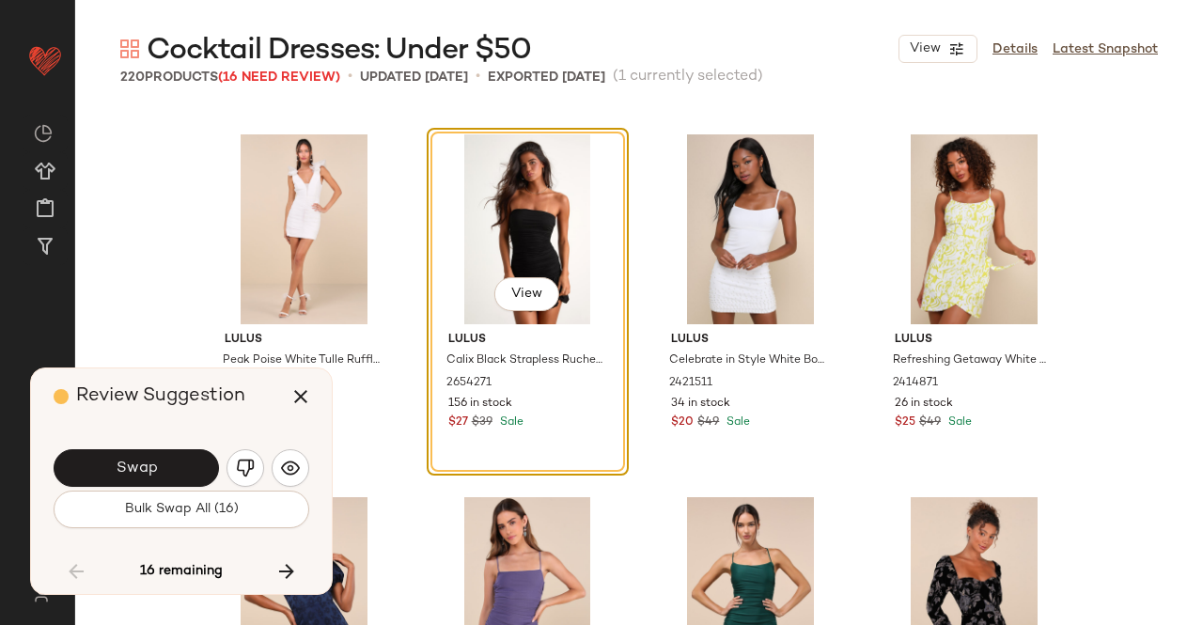
click at [149, 456] on button "Swap" at bounding box center [136, 468] width 165 height 38
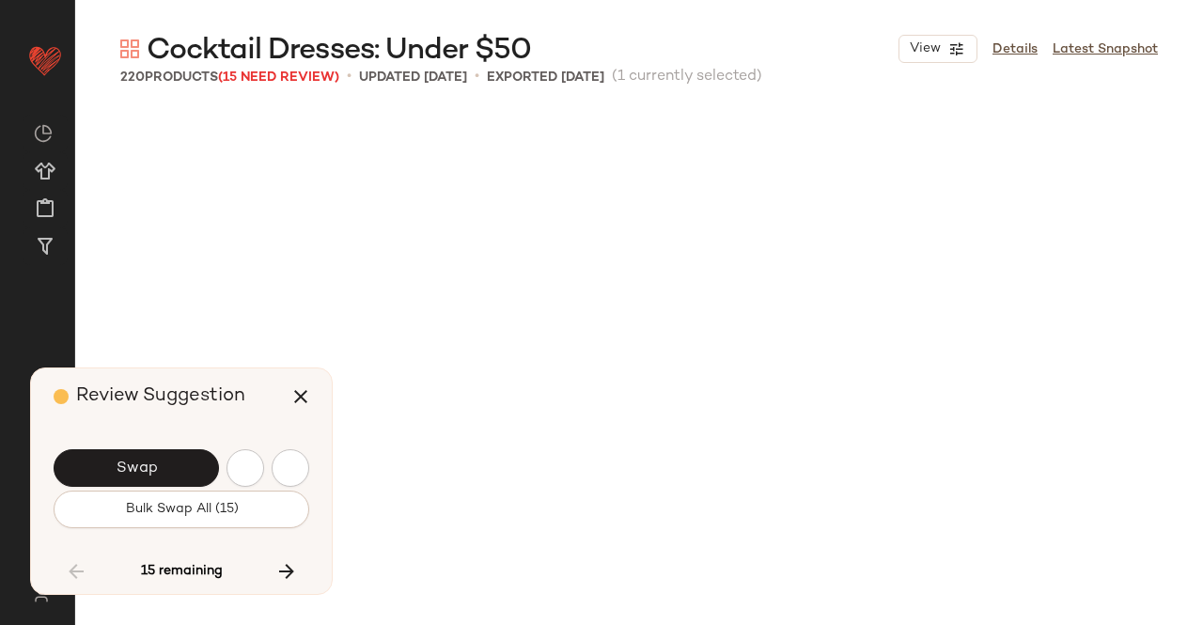
scroll to position [10884, 0]
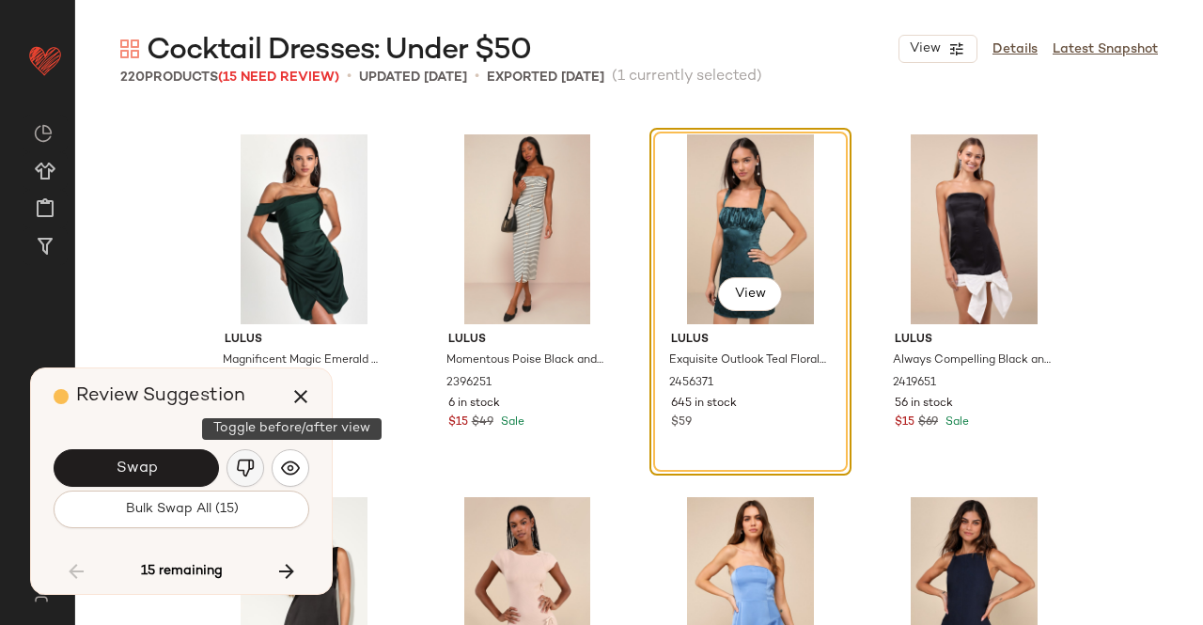
click at [241, 466] on img "button" at bounding box center [245, 468] width 19 height 19
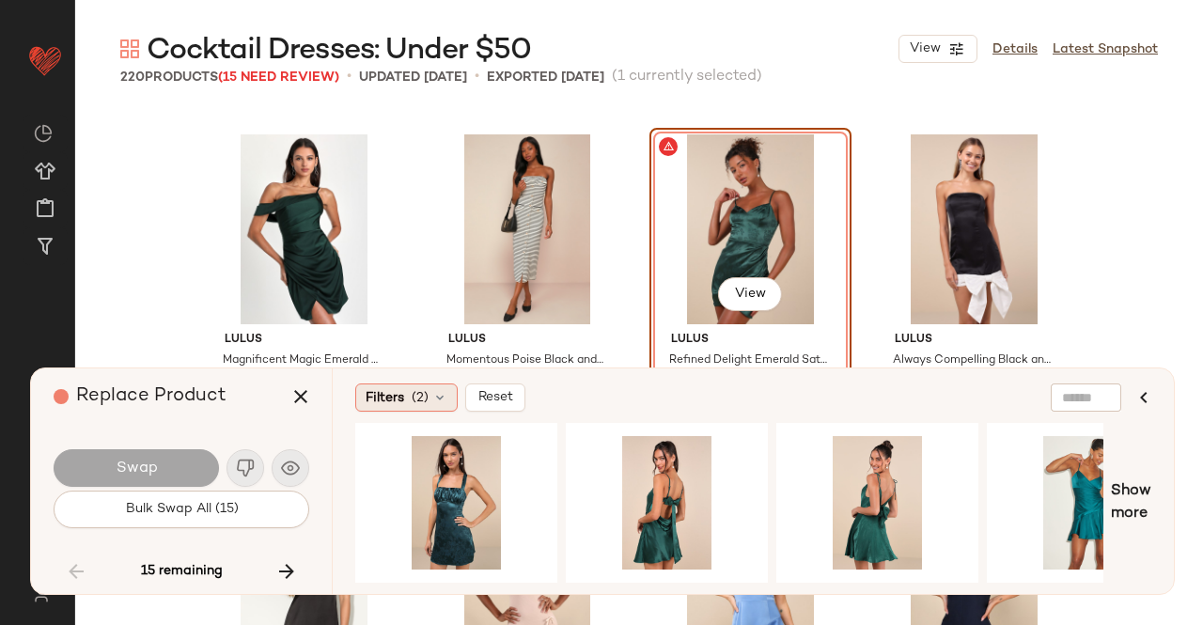
click at [433, 398] on icon at bounding box center [439, 397] width 15 height 15
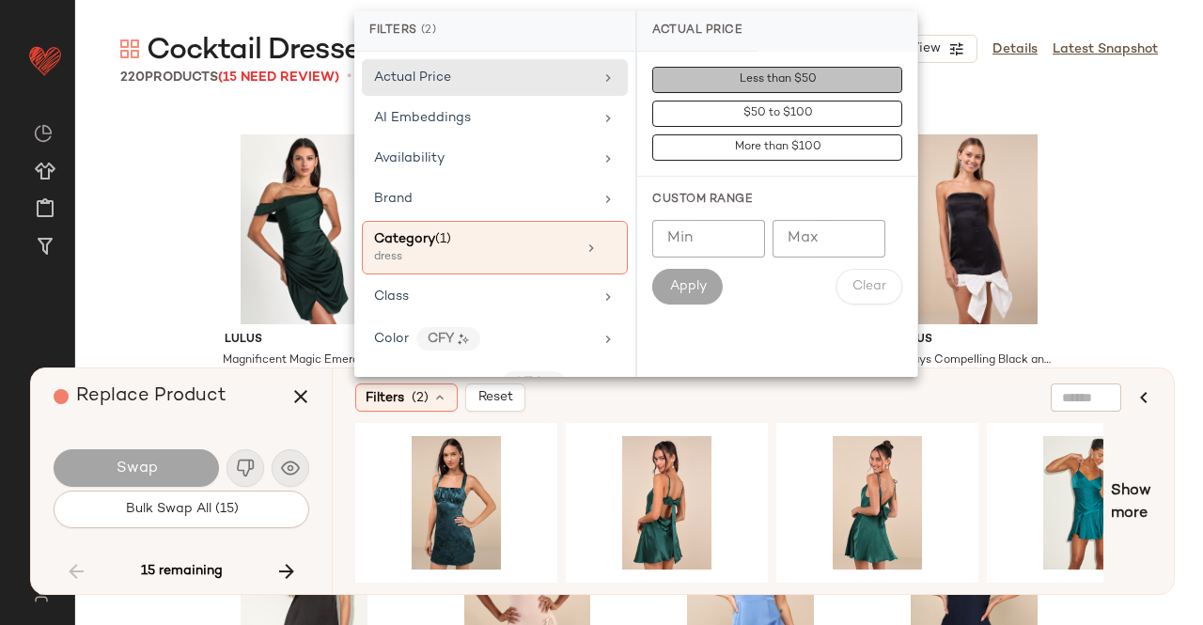
click at [739, 78] on span "Less than $50" at bounding box center [778, 79] width 78 height 13
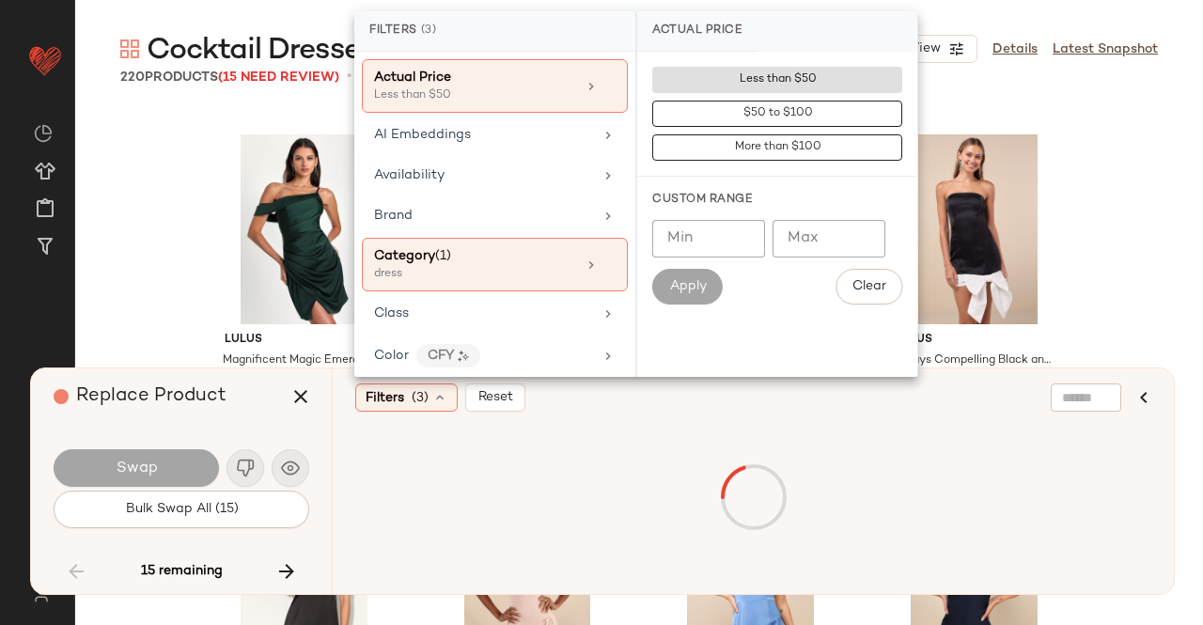
click at [1005, 401] on div "Filters (3) Reset" at bounding box center [742, 397] width 774 height 28
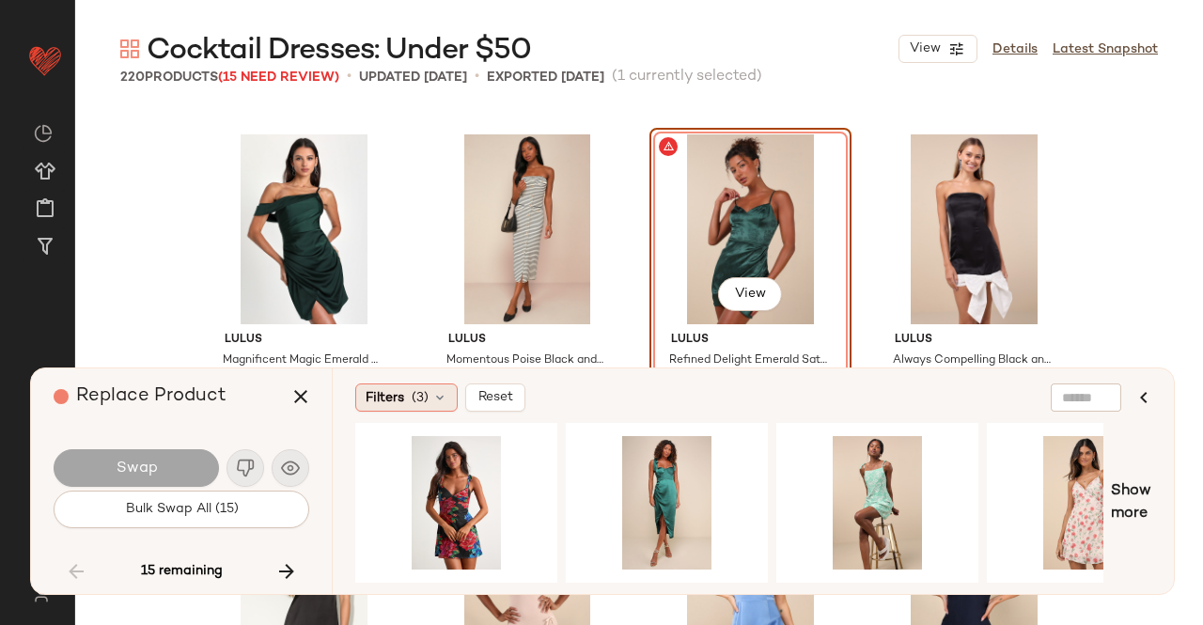
click at [409, 403] on div "Filters (3)" at bounding box center [406, 397] width 102 height 28
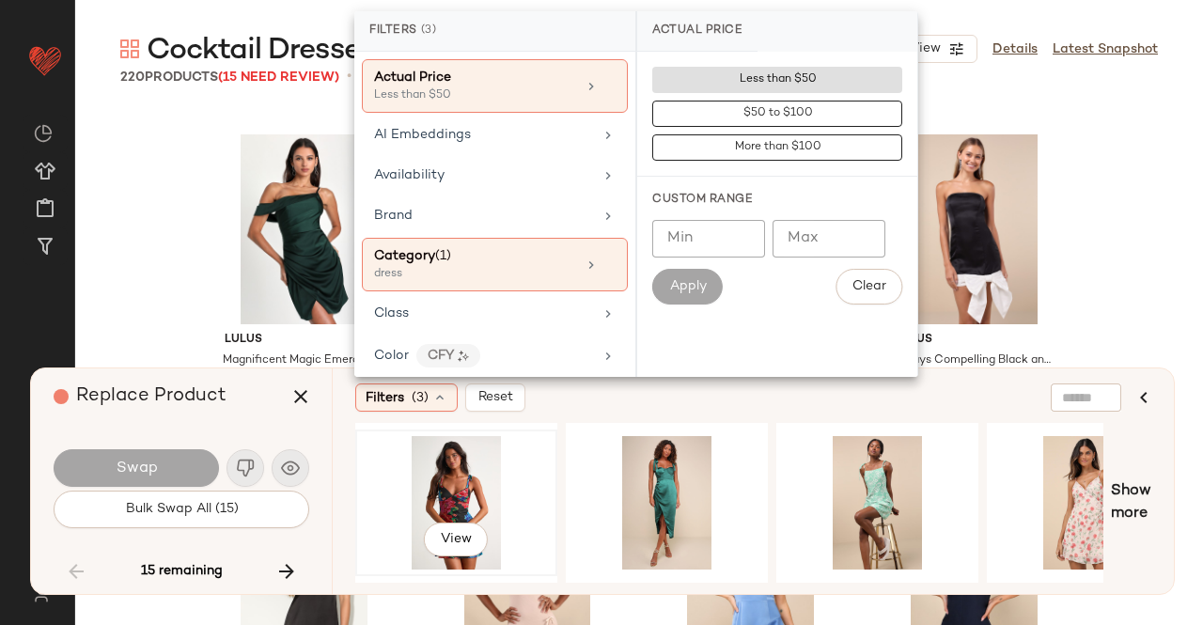
click at [451, 493] on div "View" at bounding box center [456, 502] width 189 height 133
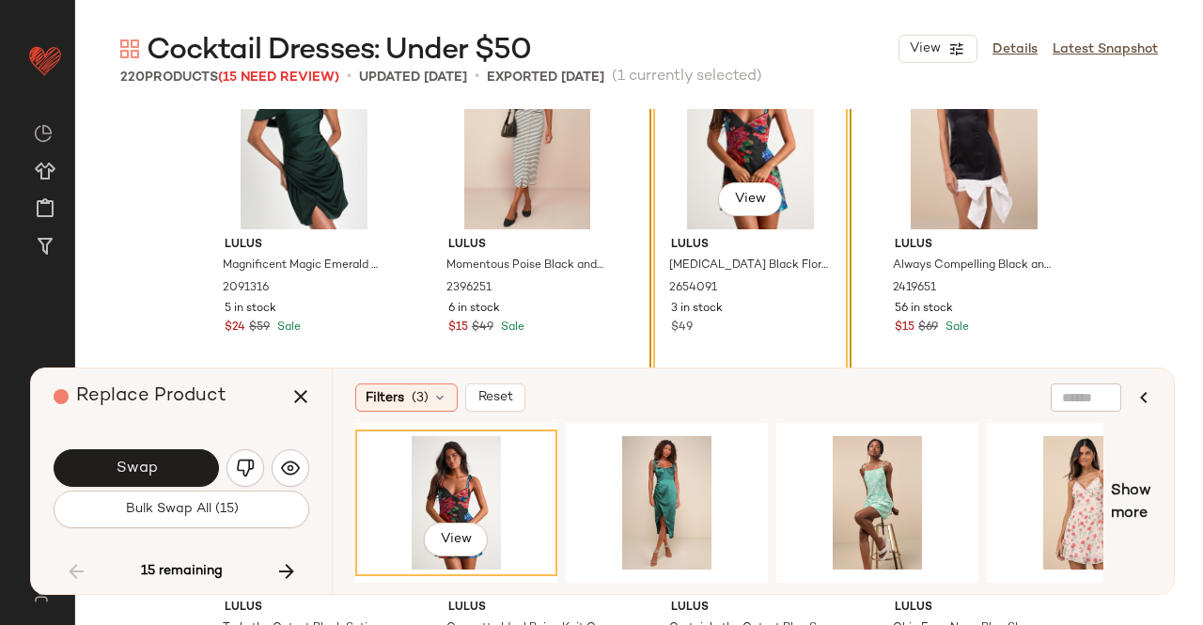
scroll to position [11072, 0]
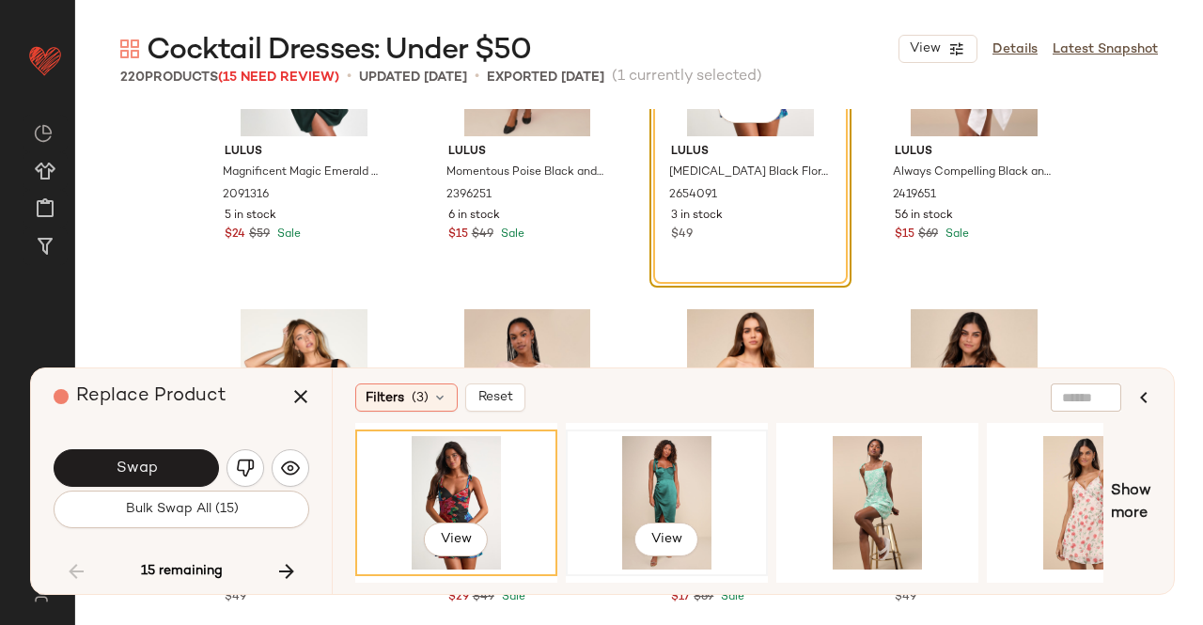
click at [684, 482] on div "View" at bounding box center [666, 502] width 189 height 133
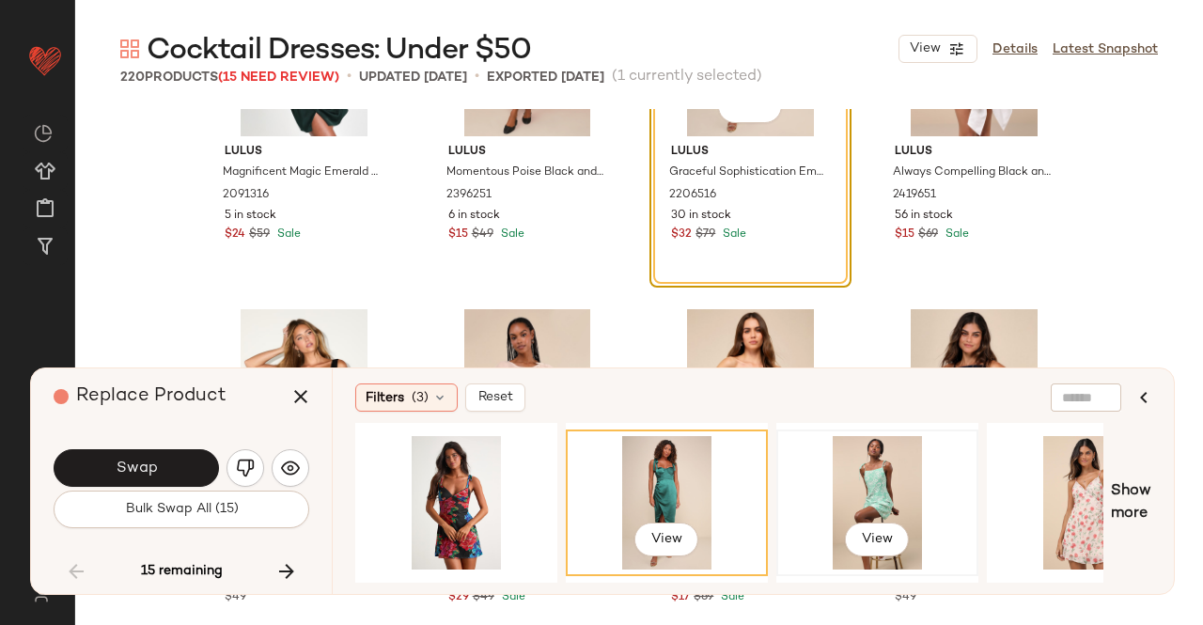
click at [909, 493] on div "View" at bounding box center [877, 502] width 189 height 133
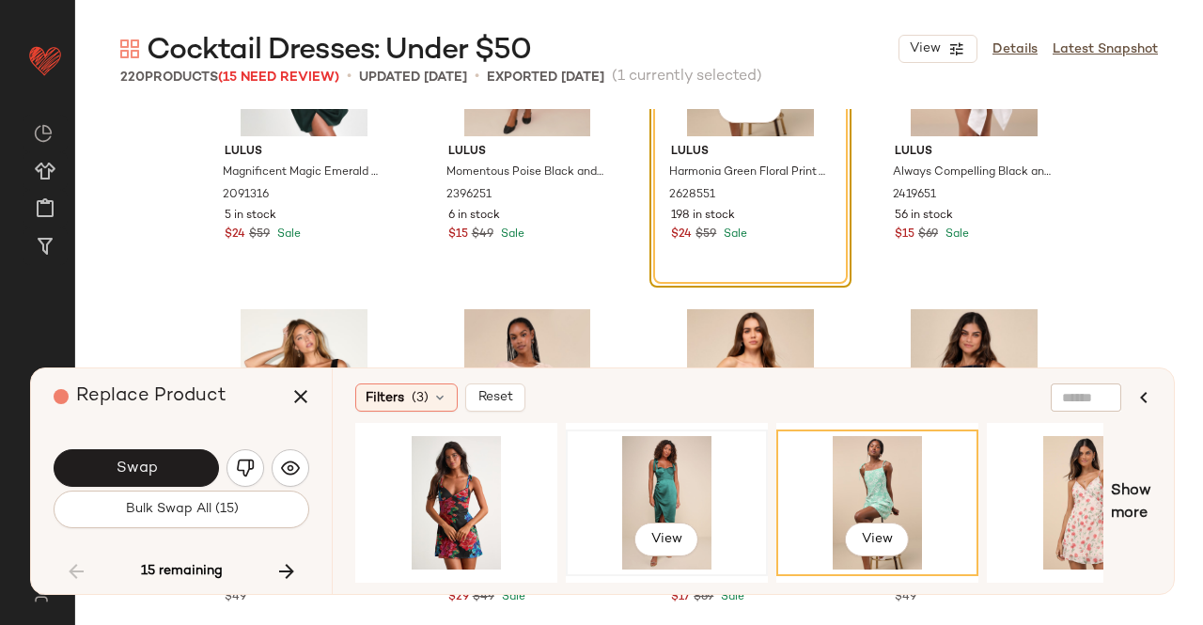
click at [645, 483] on div "View" at bounding box center [666, 502] width 189 height 133
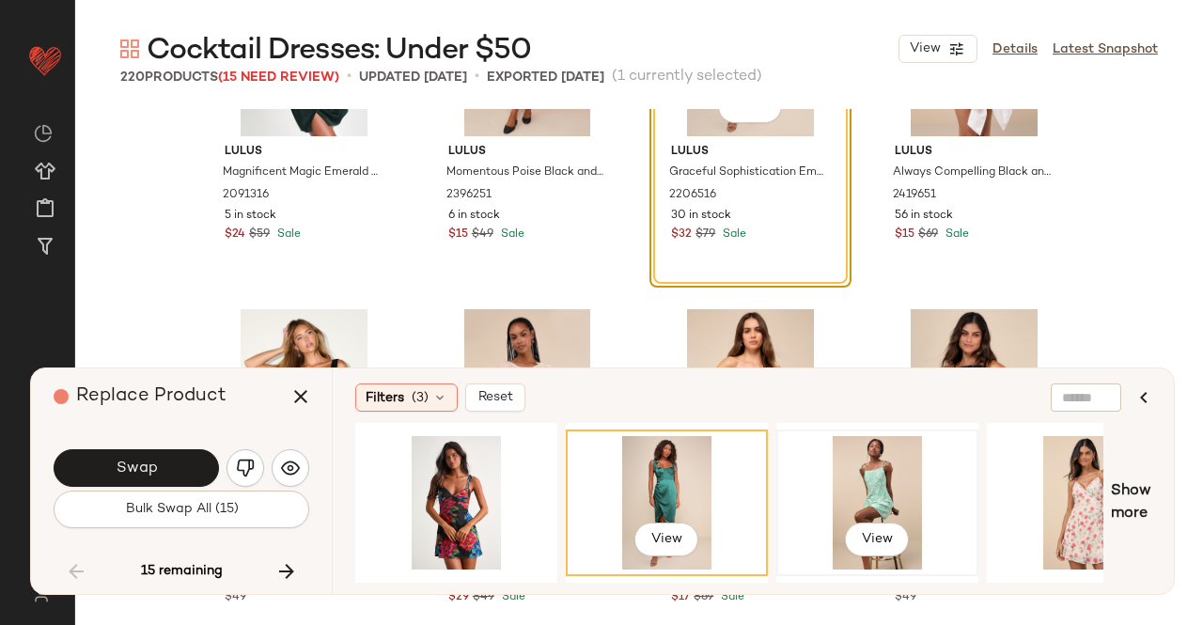
click at [855, 481] on div "View" at bounding box center [877, 502] width 189 height 133
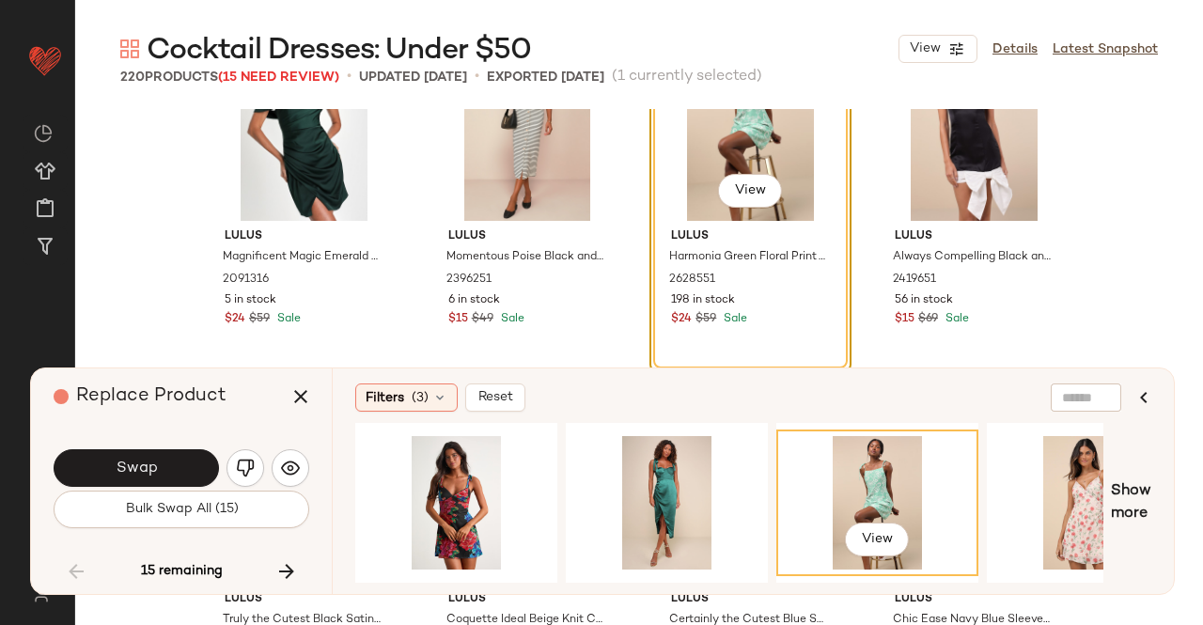
scroll to position [10884, 0]
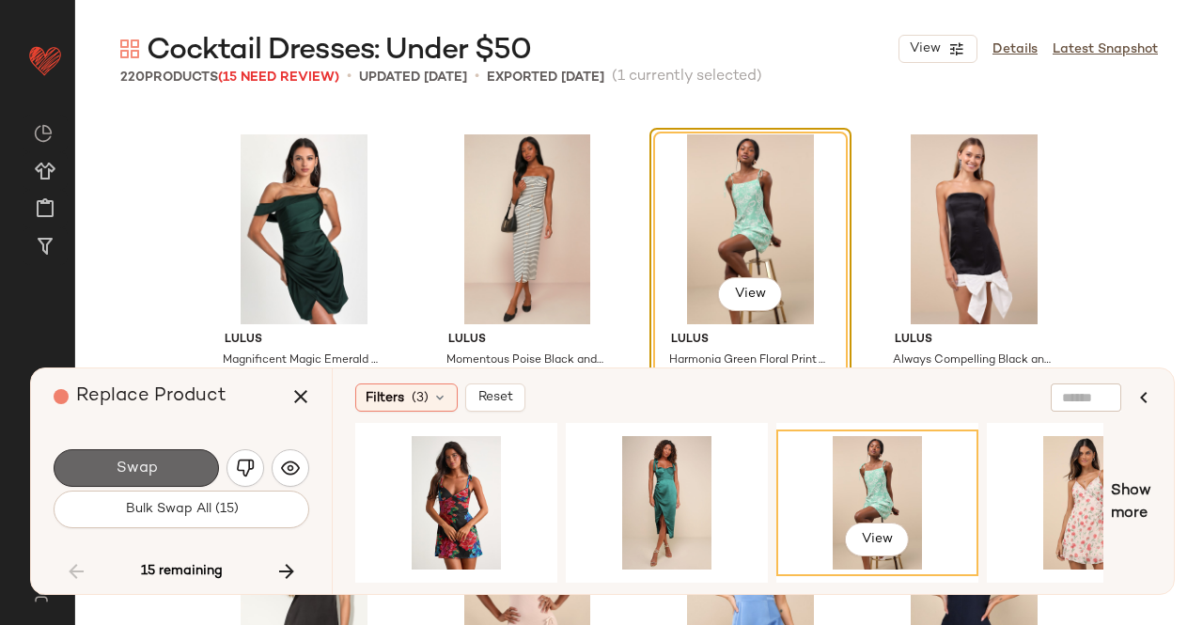
click at [173, 458] on button "Swap" at bounding box center [136, 468] width 165 height 38
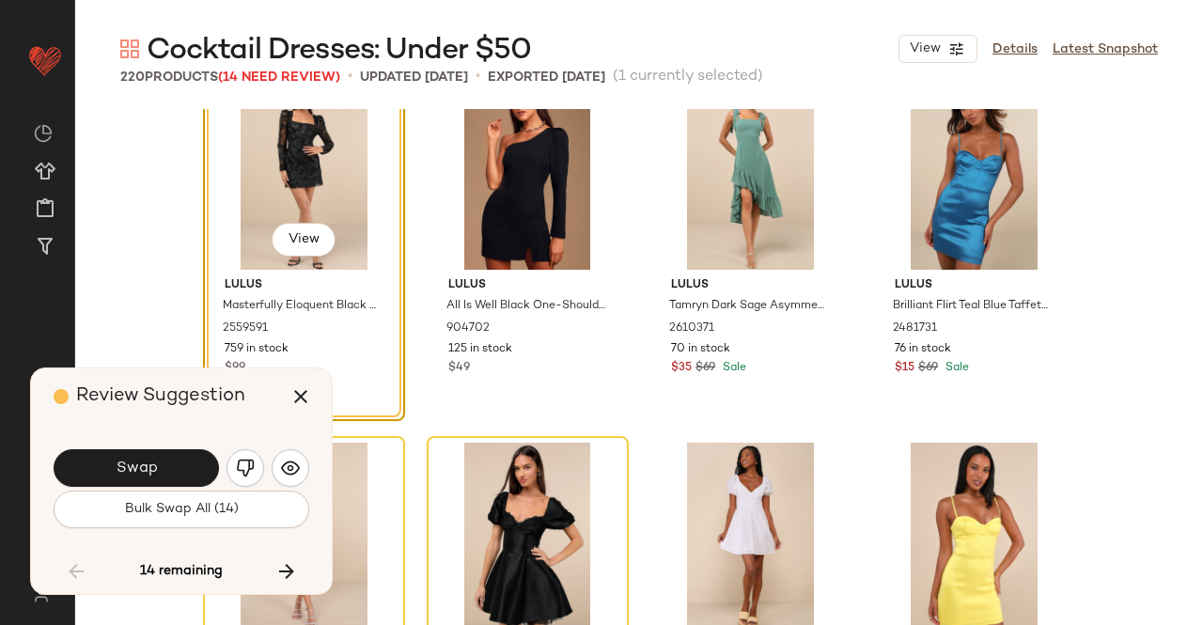
scroll to position [11704, 0]
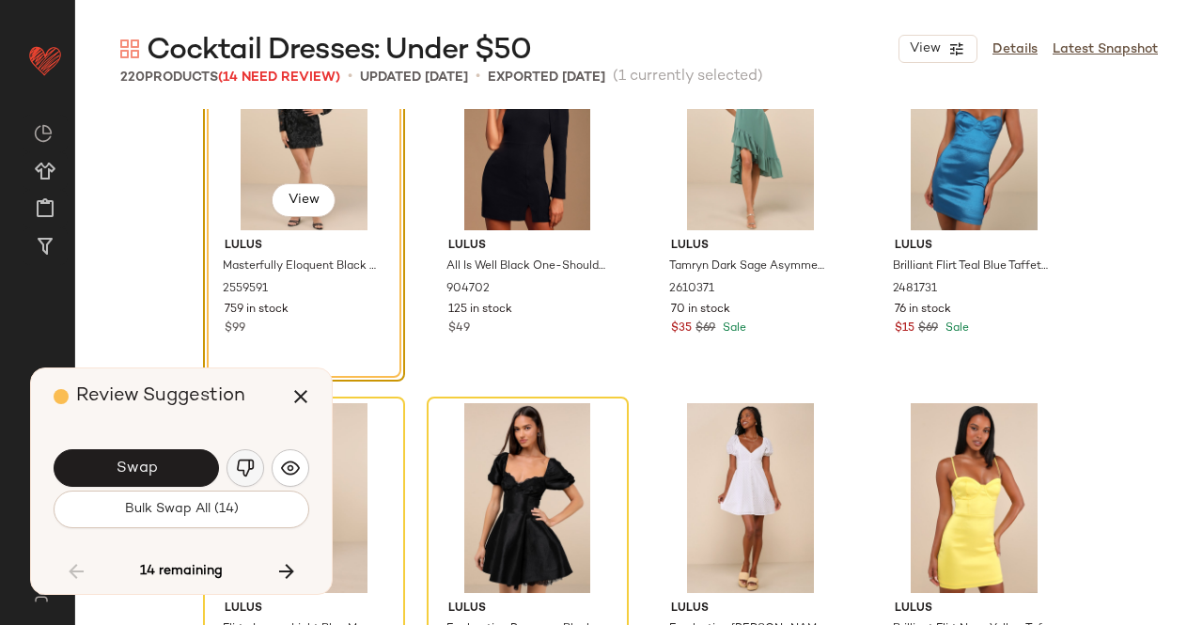
click at [252, 468] on img "button" at bounding box center [245, 468] width 19 height 19
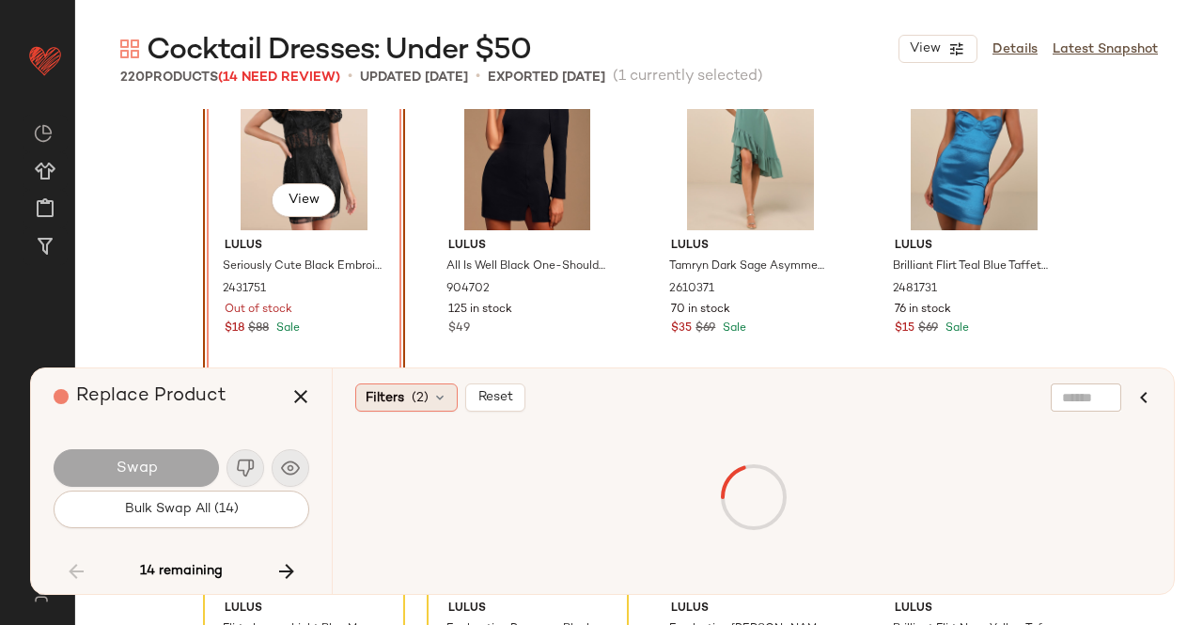
click at [412, 396] on span "(2)" at bounding box center [420, 398] width 17 height 20
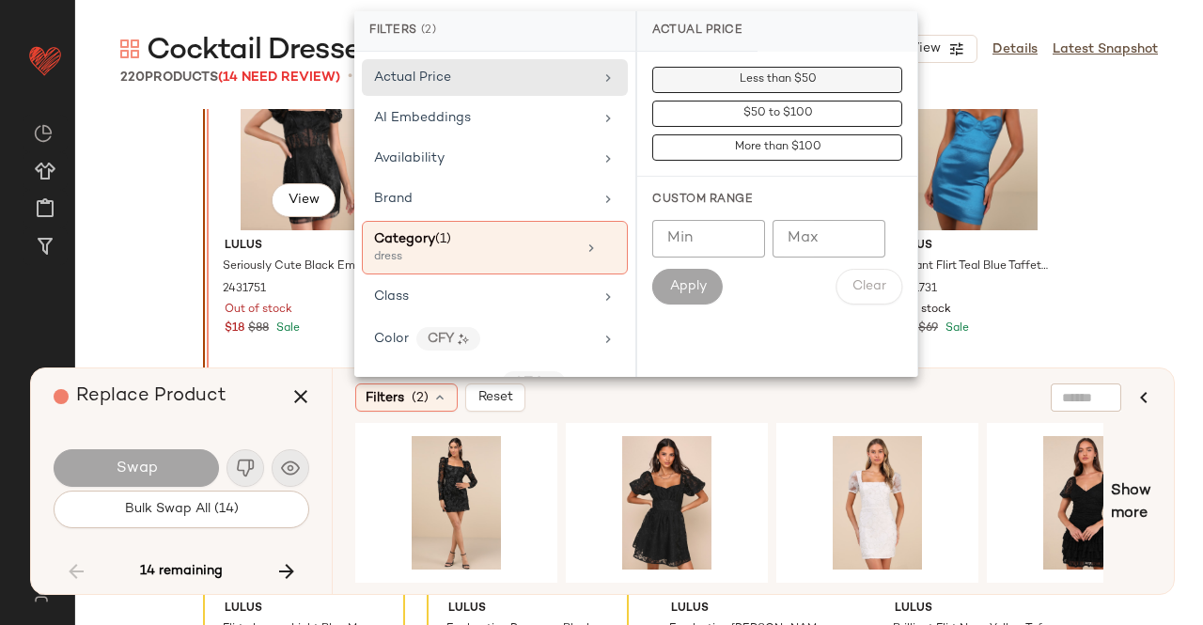
click at [784, 101] on button "Less than $50" at bounding box center [777, 114] width 250 height 26
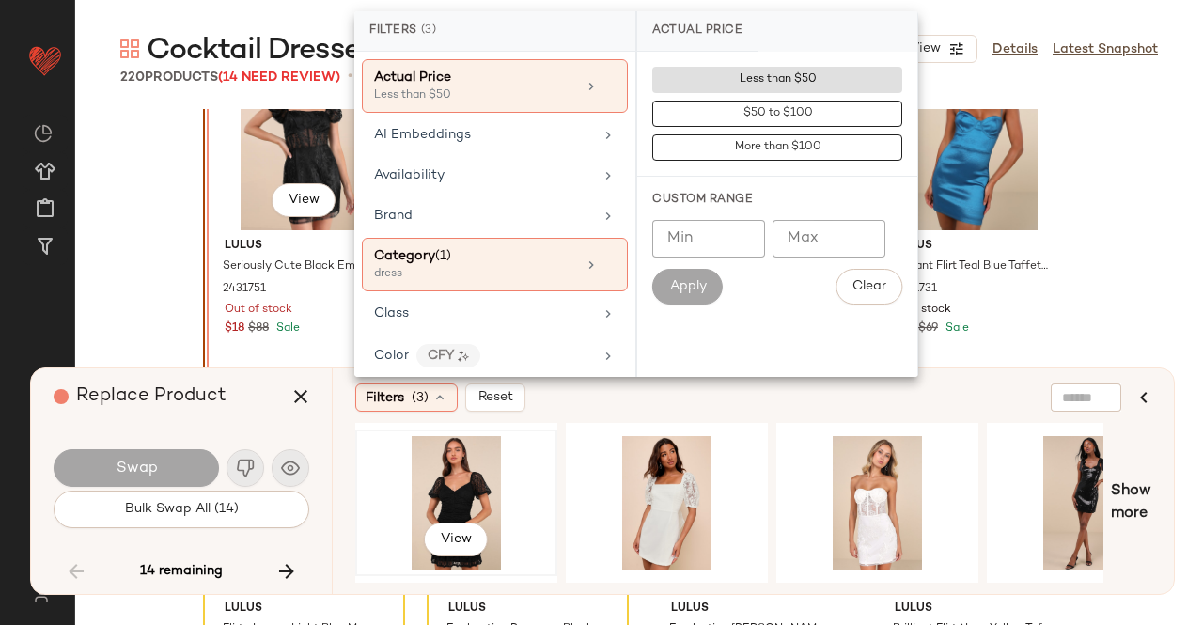
click at [459, 465] on div "View" at bounding box center [456, 502] width 189 height 133
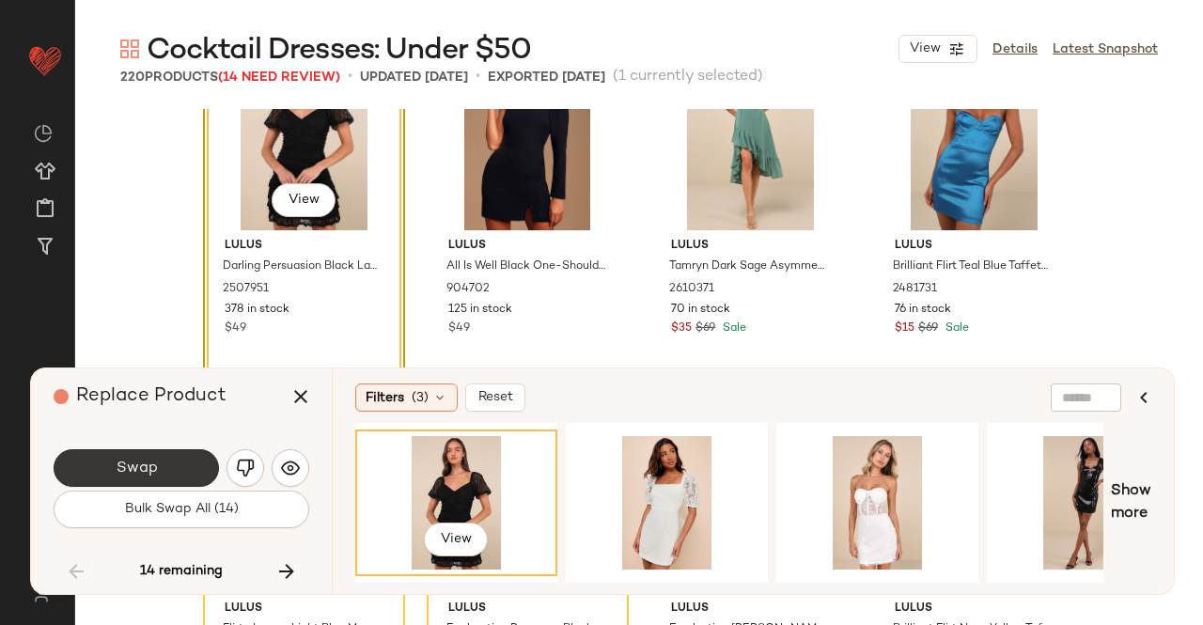
click at [201, 458] on button "Swap" at bounding box center [136, 468] width 165 height 38
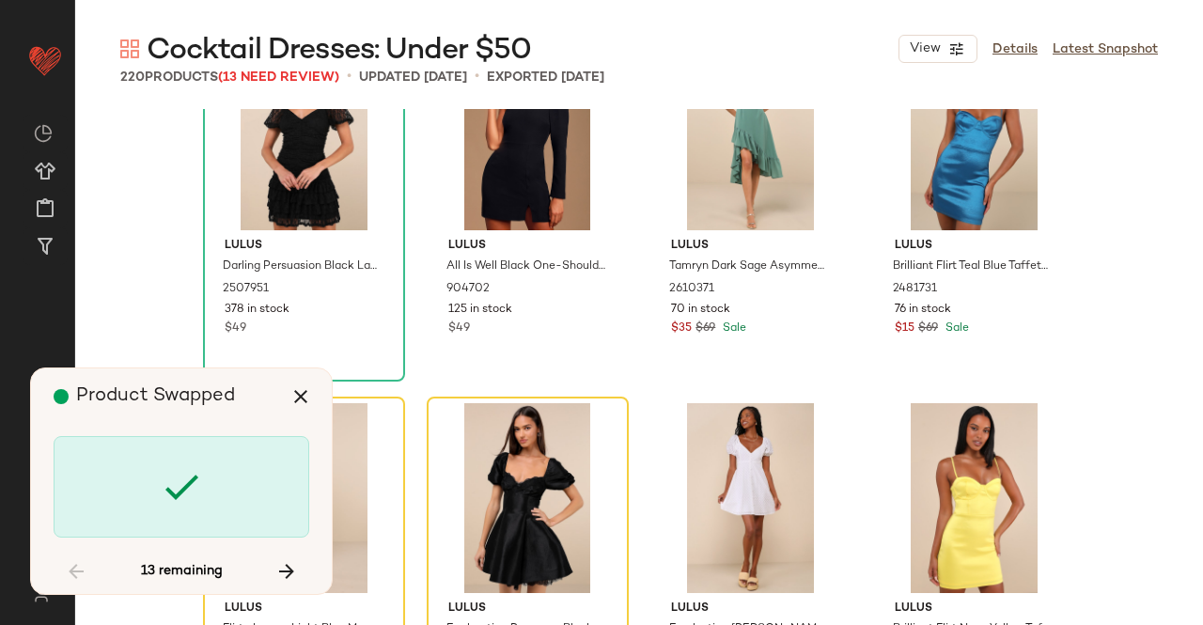
scroll to position [11973, 0]
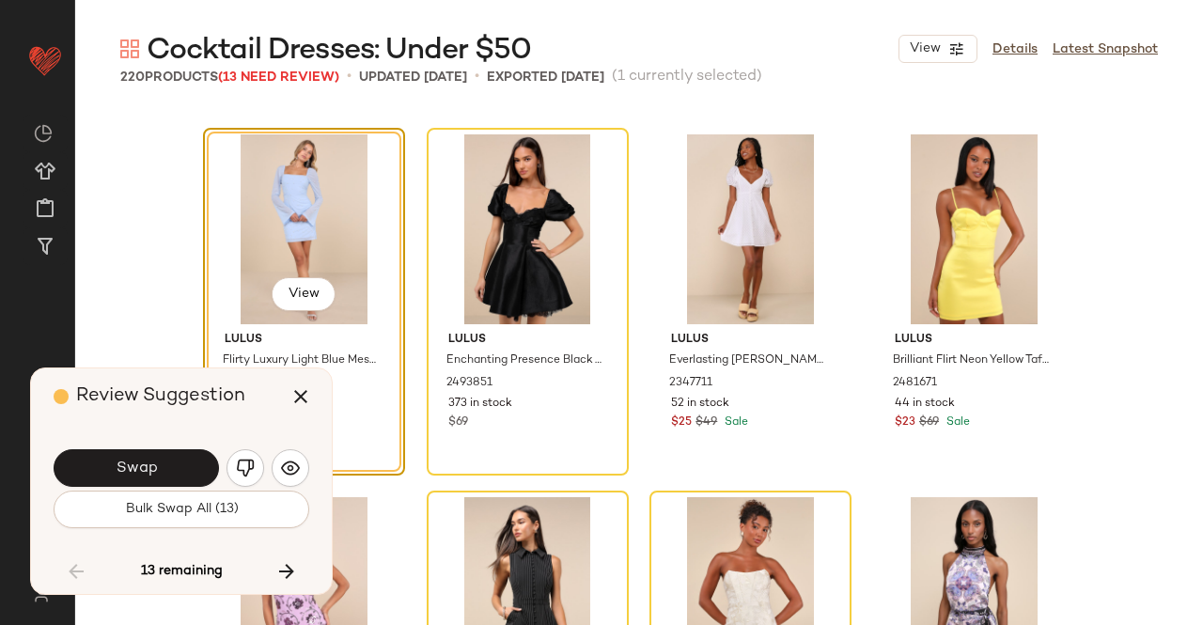
click at [235, 471] on button "button" at bounding box center [246, 468] width 38 height 38
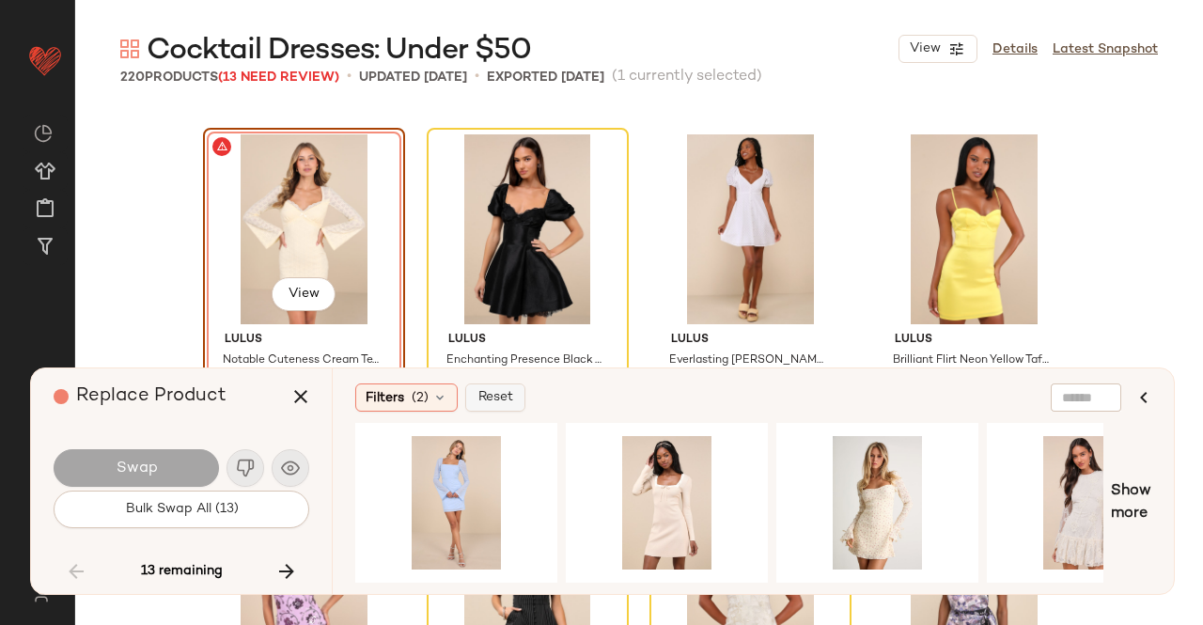
click at [506, 400] on span "Reset" at bounding box center [495, 397] width 36 height 15
click at [430, 446] on div "View" at bounding box center [456, 502] width 189 height 133
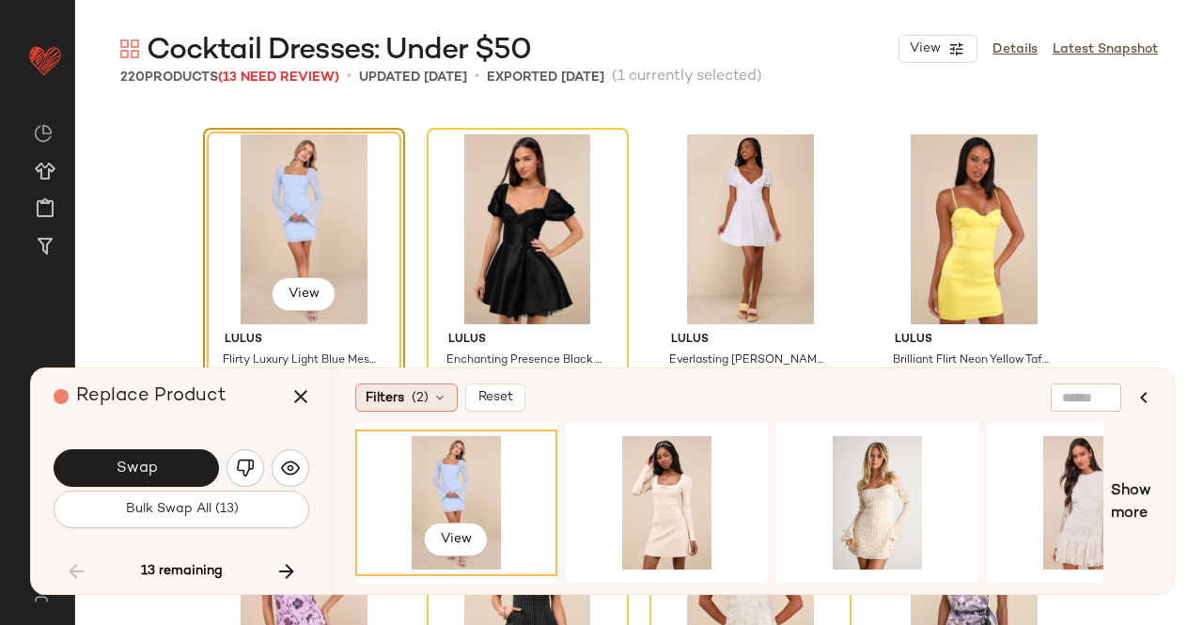
click at [412, 405] on span "(2)" at bounding box center [420, 398] width 17 height 20
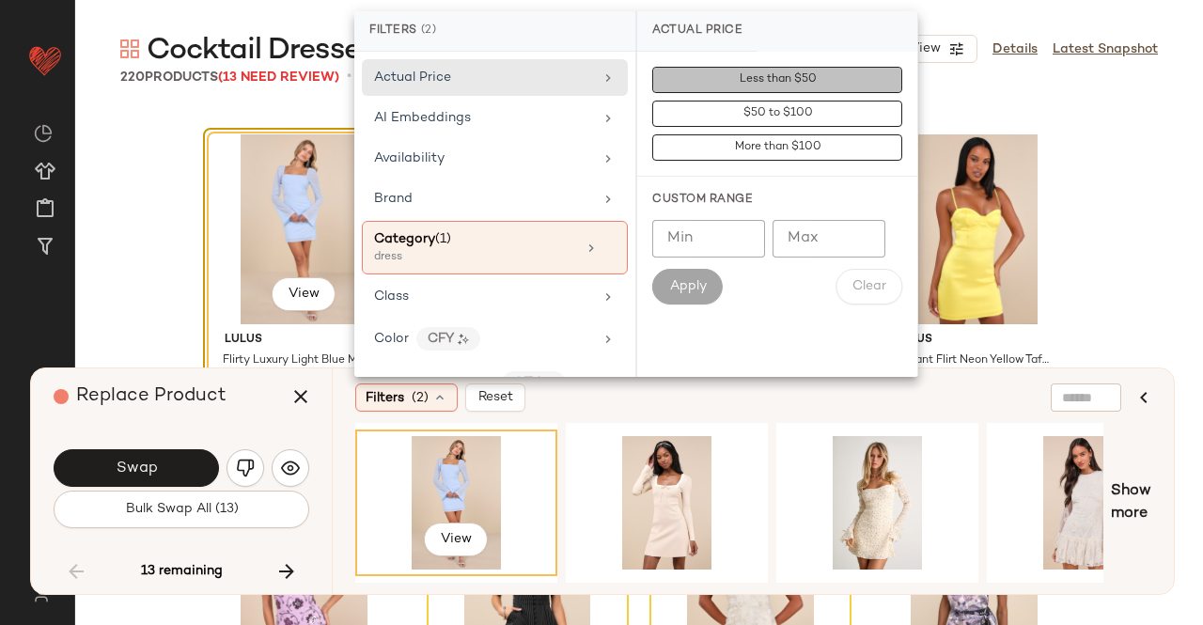
click at [833, 101] on button "Less than $50" at bounding box center [777, 114] width 250 height 26
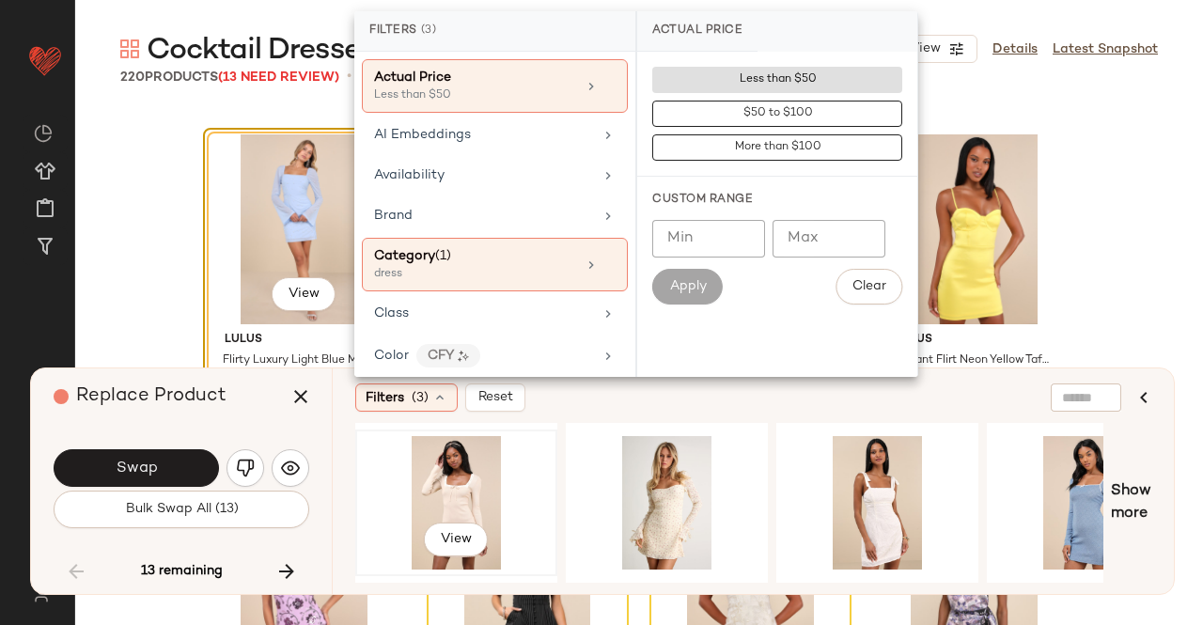
click at [466, 503] on div "View" at bounding box center [456, 502] width 189 height 133
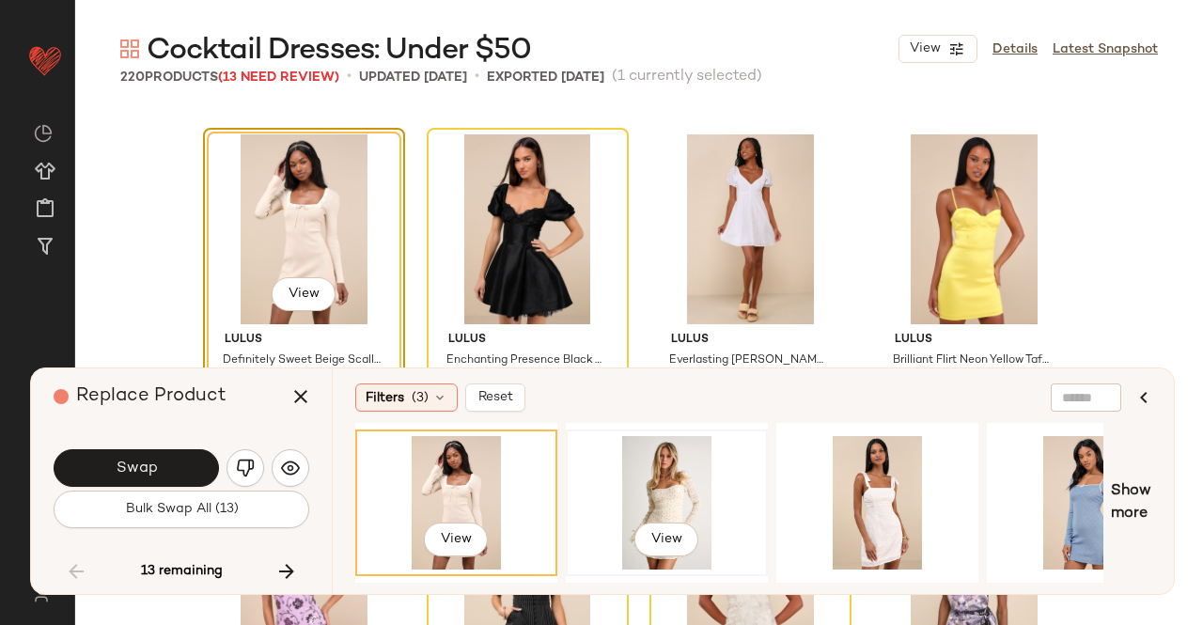
click at [672, 511] on div "View" at bounding box center [666, 502] width 189 height 133
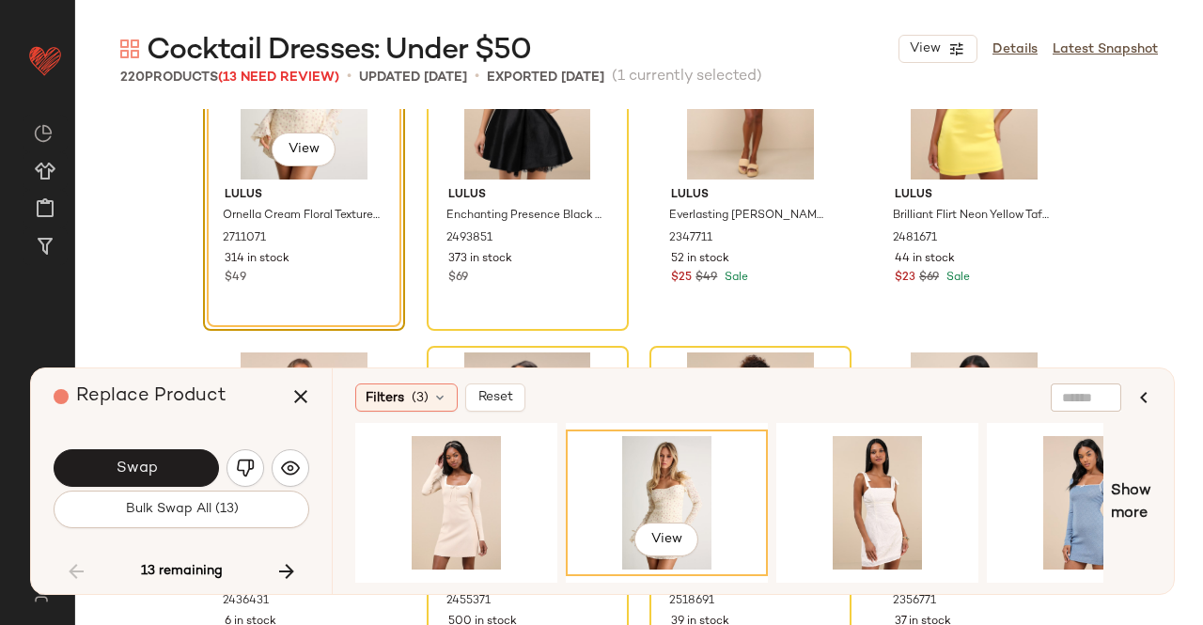
scroll to position [12255, 0]
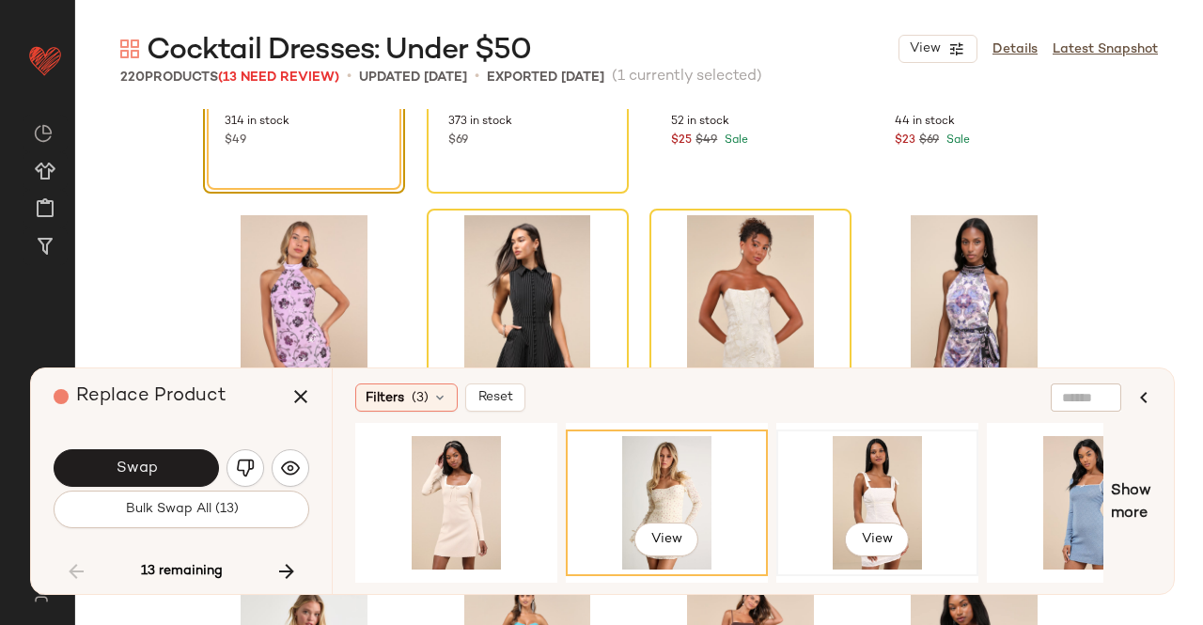
click at [867, 492] on div "View" at bounding box center [877, 502] width 189 height 133
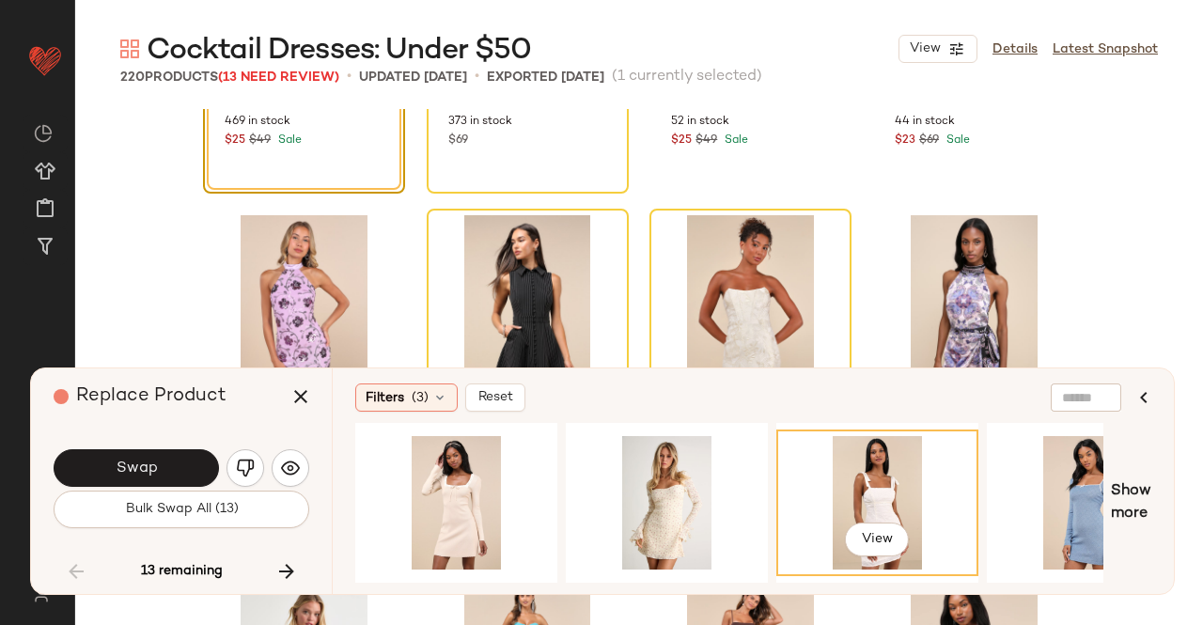
click at [184, 481] on button "Swap" at bounding box center [136, 468] width 165 height 38
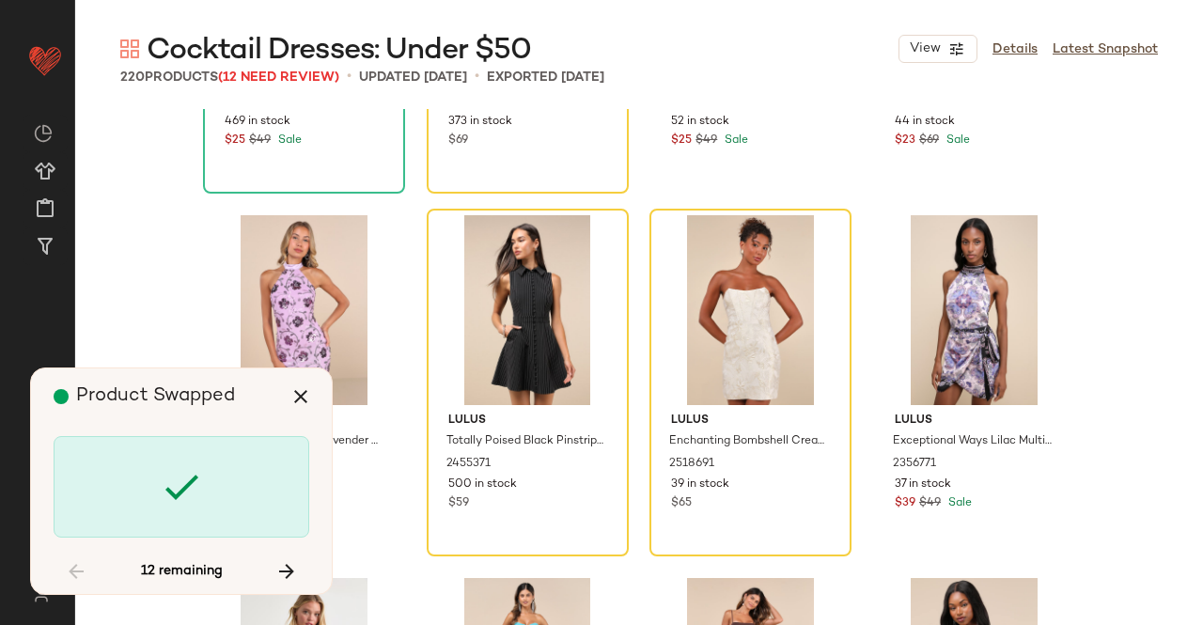
scroll to position [11973, 0]
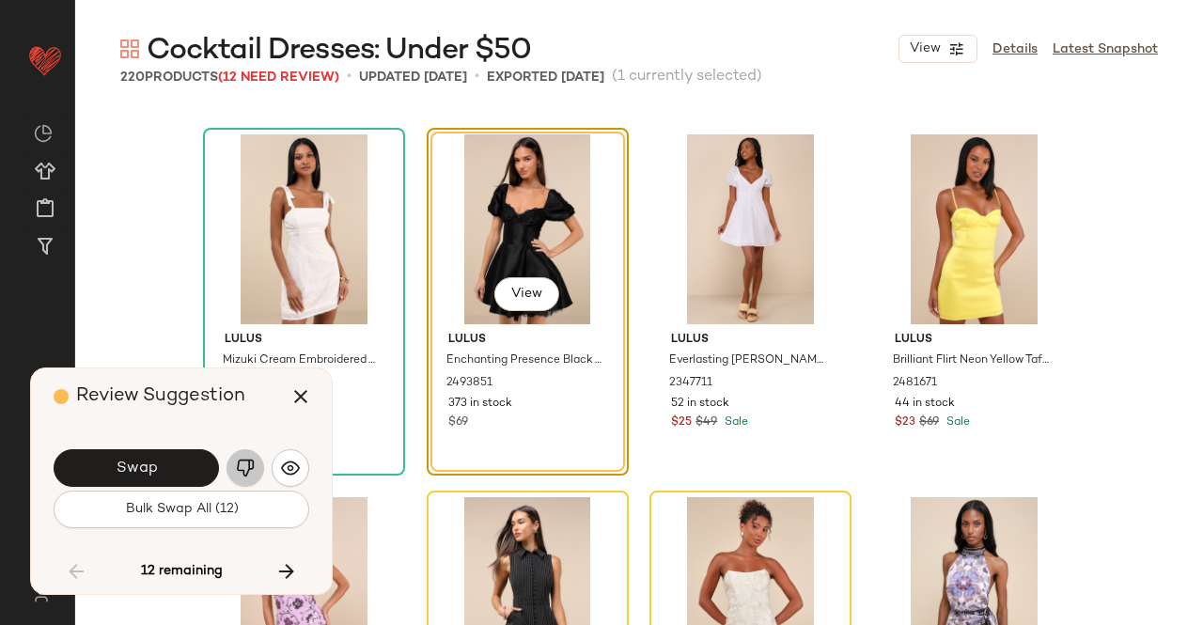
click at [246, 468] on img "button" at bounding box center [245, 468] width 19 height 19
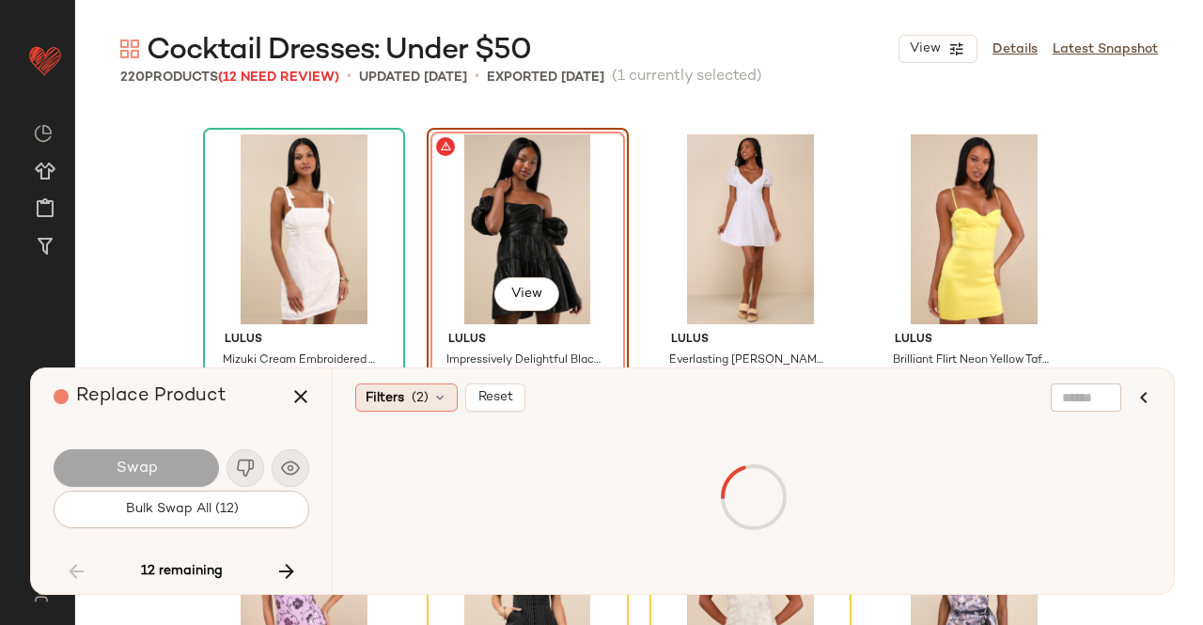
click at [422, 399] on span "(2)" at bounding box center [420, 398] width 17 height 20
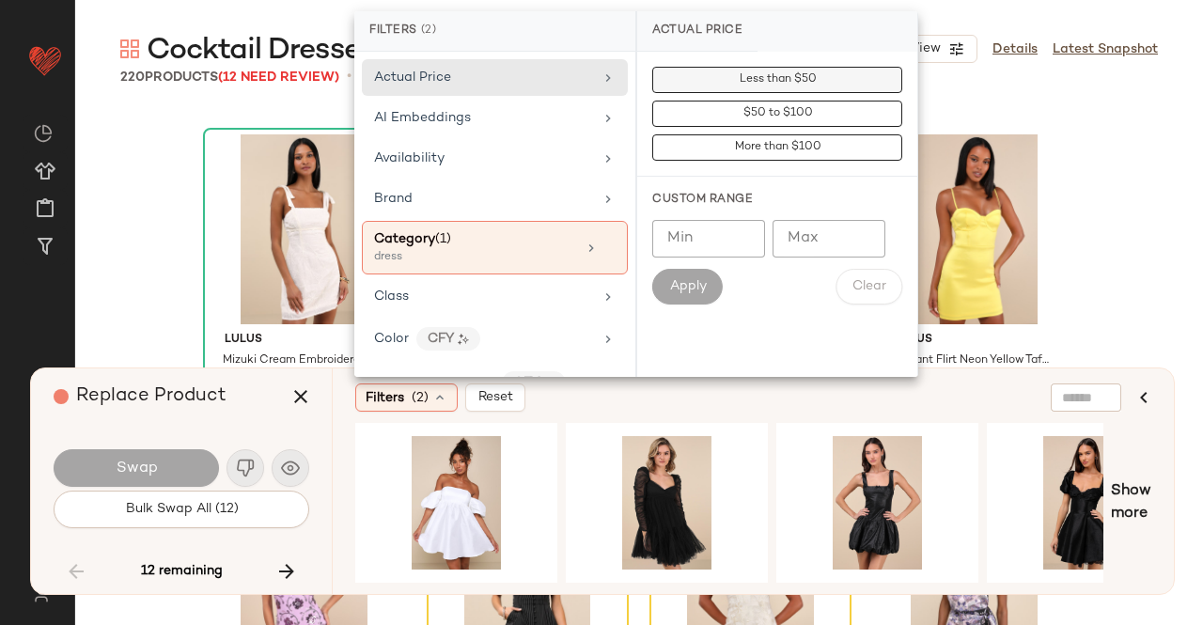
click at [825, 101] on button "Less than $50" at bounding box center [777, 114] width 250 height 26
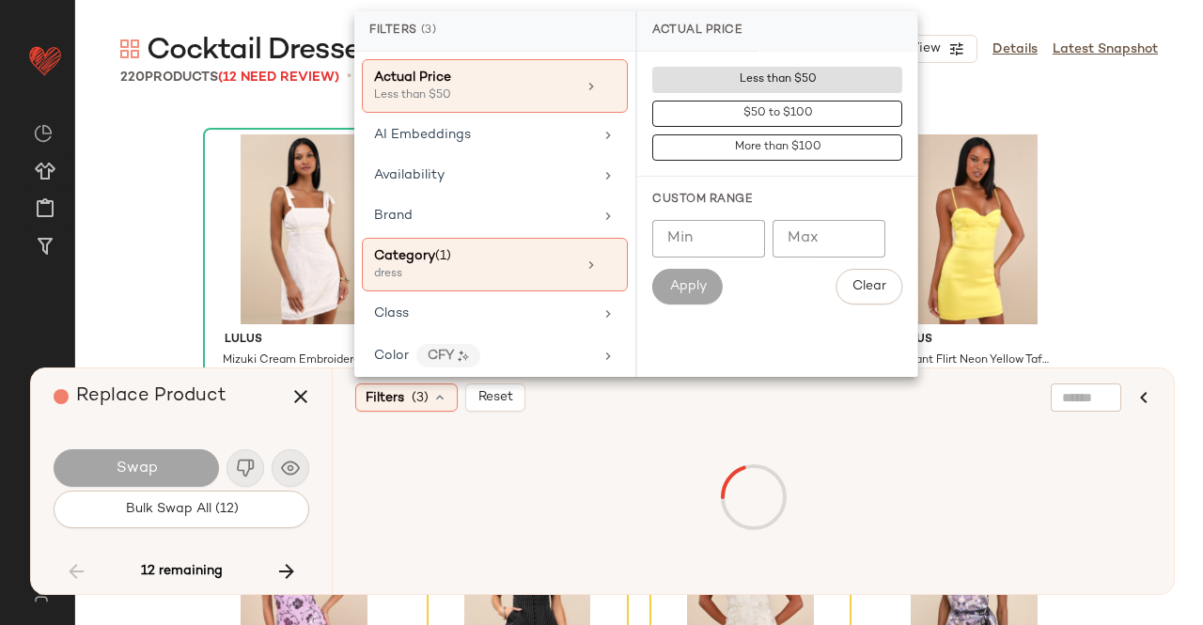
click at [682, 409] on div "Filters (3) Reset" at bounding box center [662, 397] width 614 height 28
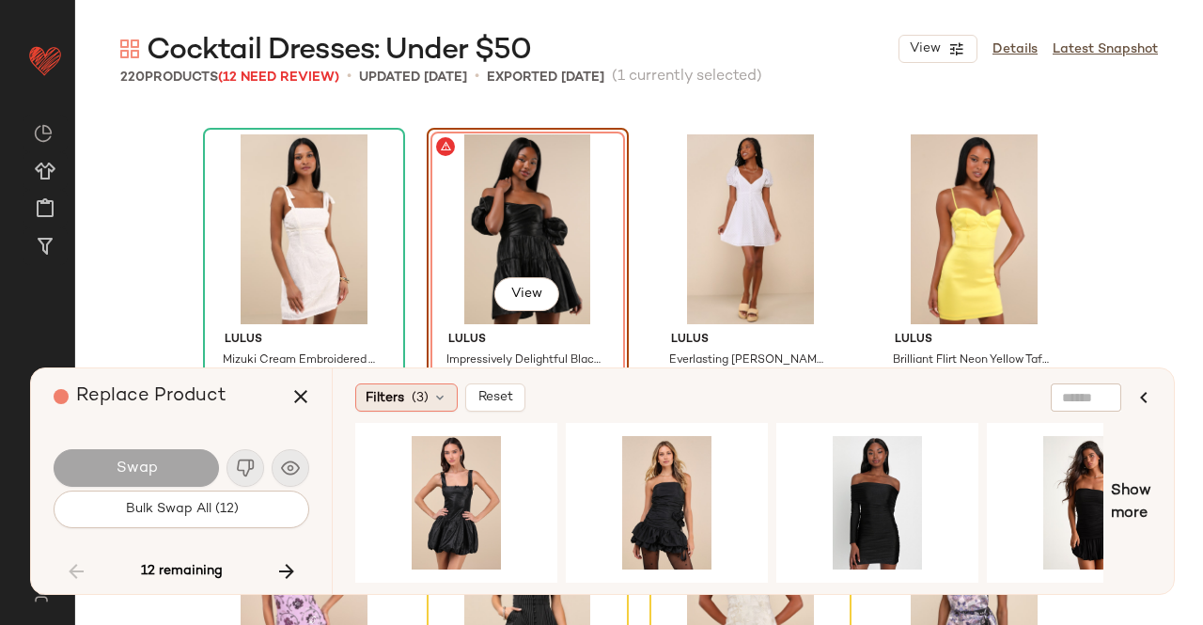
click at [419, 407] on span "(3)" at bounding box center [420, 398] width 17 height 20
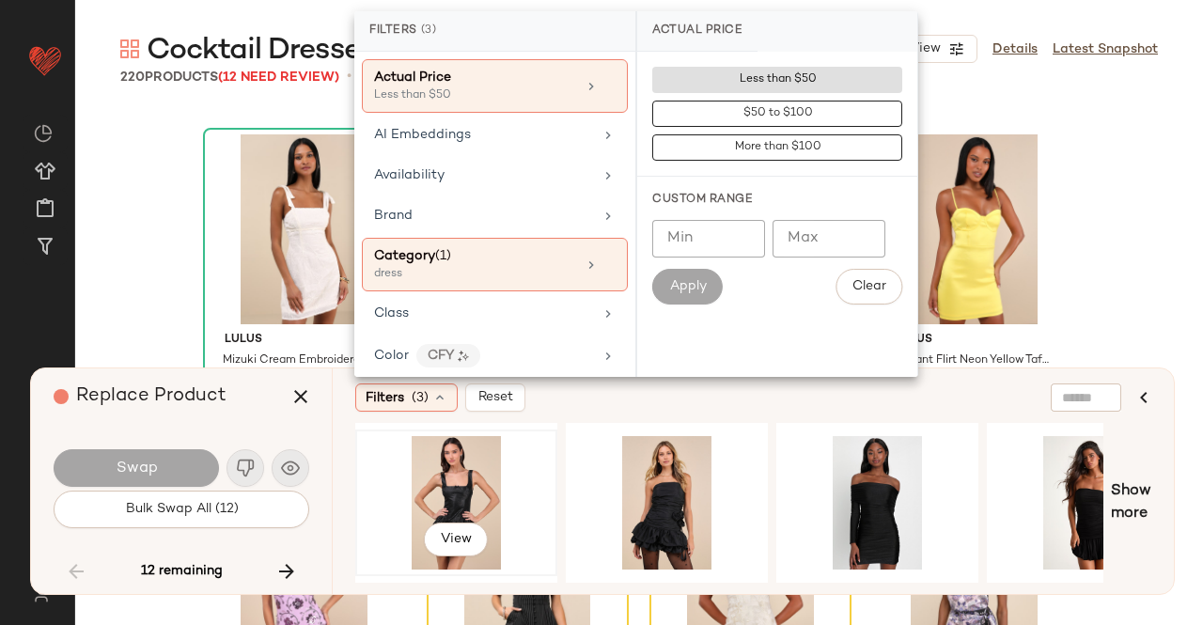
click at [451, 473] on div "View" at bounding box center [456, 502] width 189 height 133
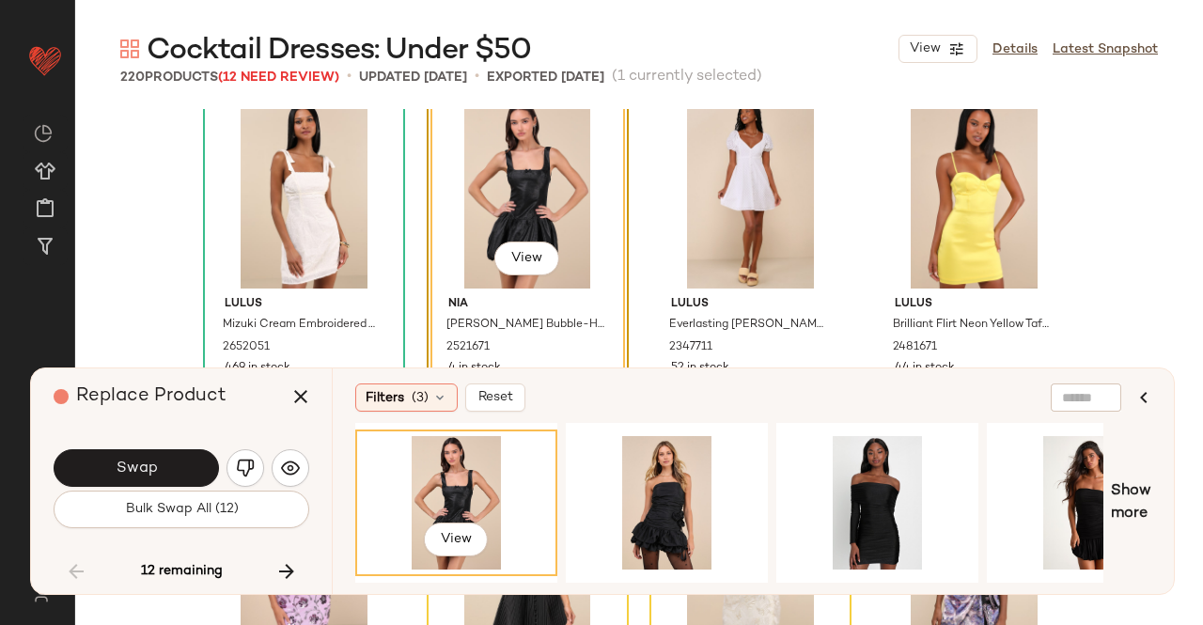
scroll to position [12067, 0]
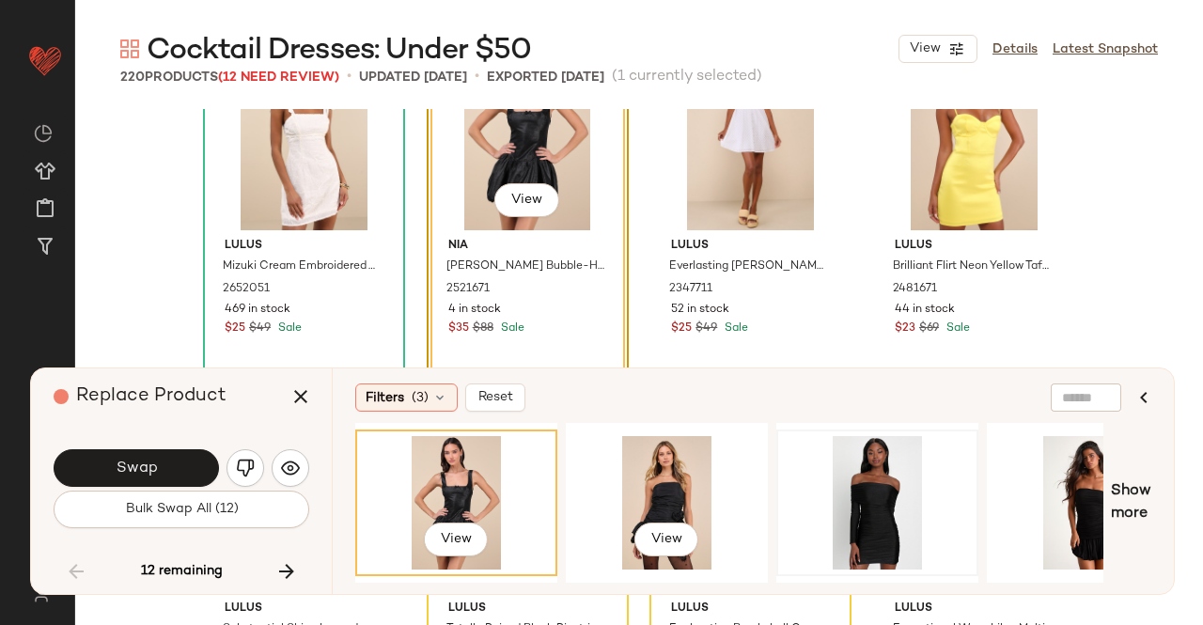
click at [793, 507] on div at bounding box center [877, 502] width 189 height 133
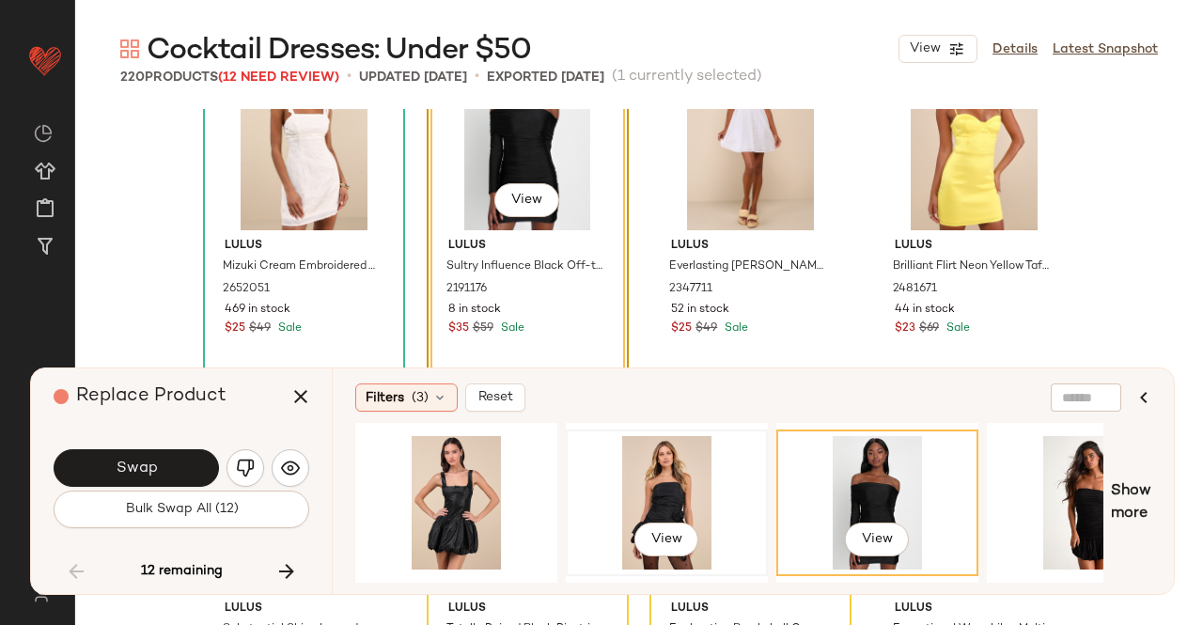
click at [634, 477] on div "View" at bounding box center [666, 502] width 189 height 133
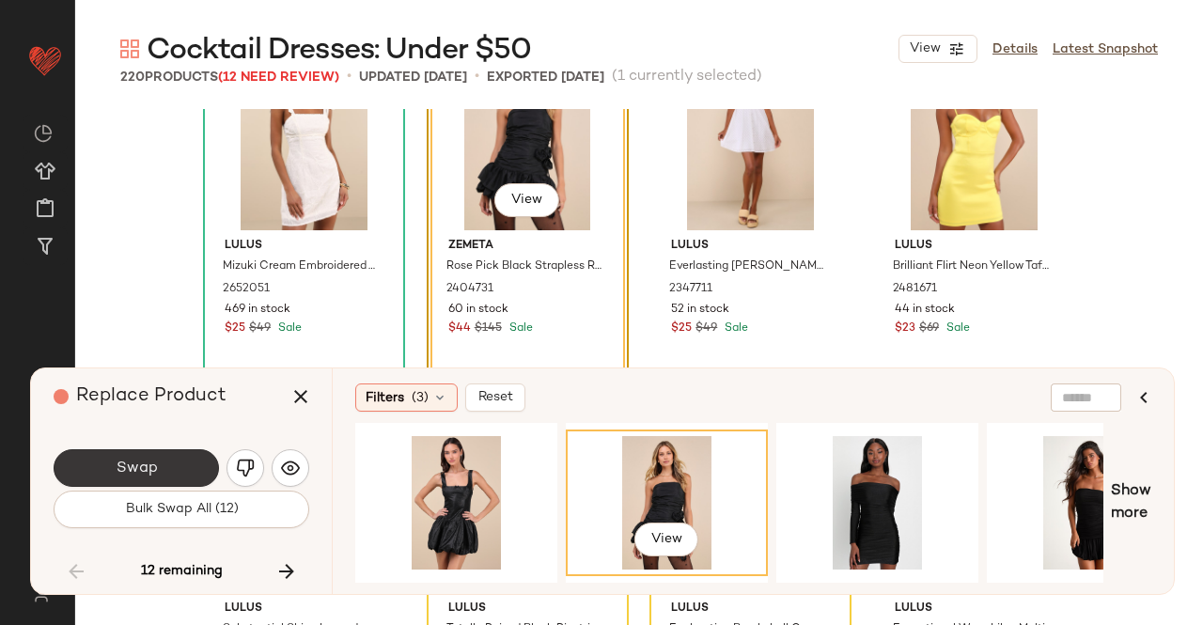
click at [164, 464] on button "Swap" at bounding box center [136, 468] width 165 height 38
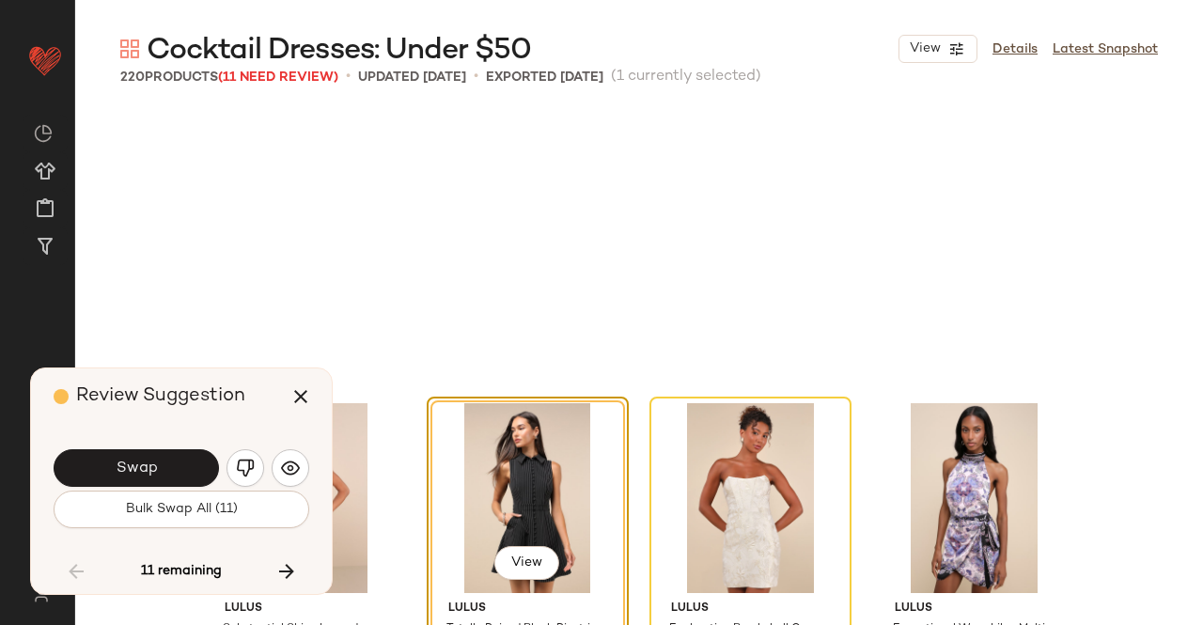
scroll to position [12336, 0]
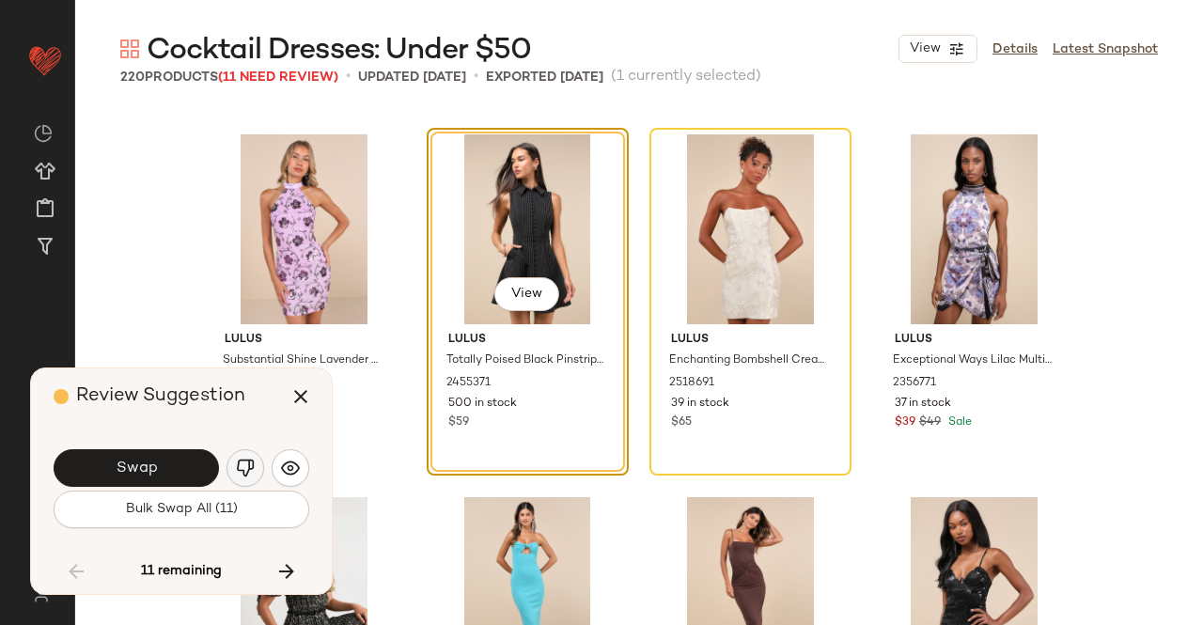
click at [246, 472] on img "button" at bounding box center [245, 468] width 19 height 19
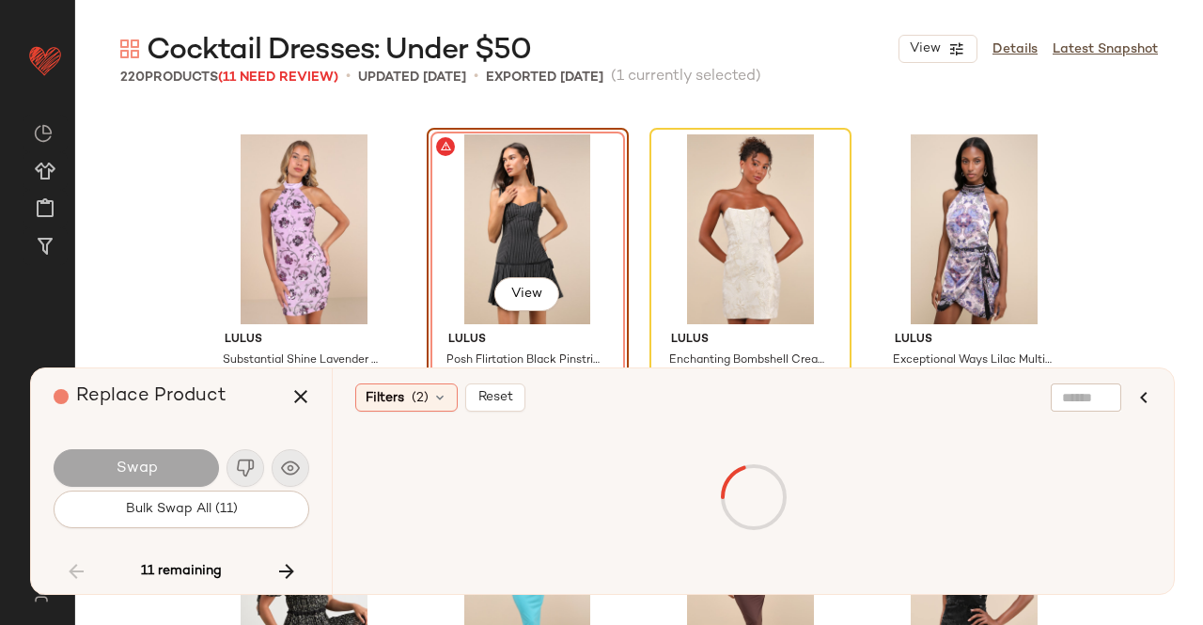
click at [426, 413] on div "Filters (2) Reset" at bounding box center [753, 481] width 842 height 226
click at [425, 405] on span "(2)" at bounding box center [420, 398] width 17 height 20
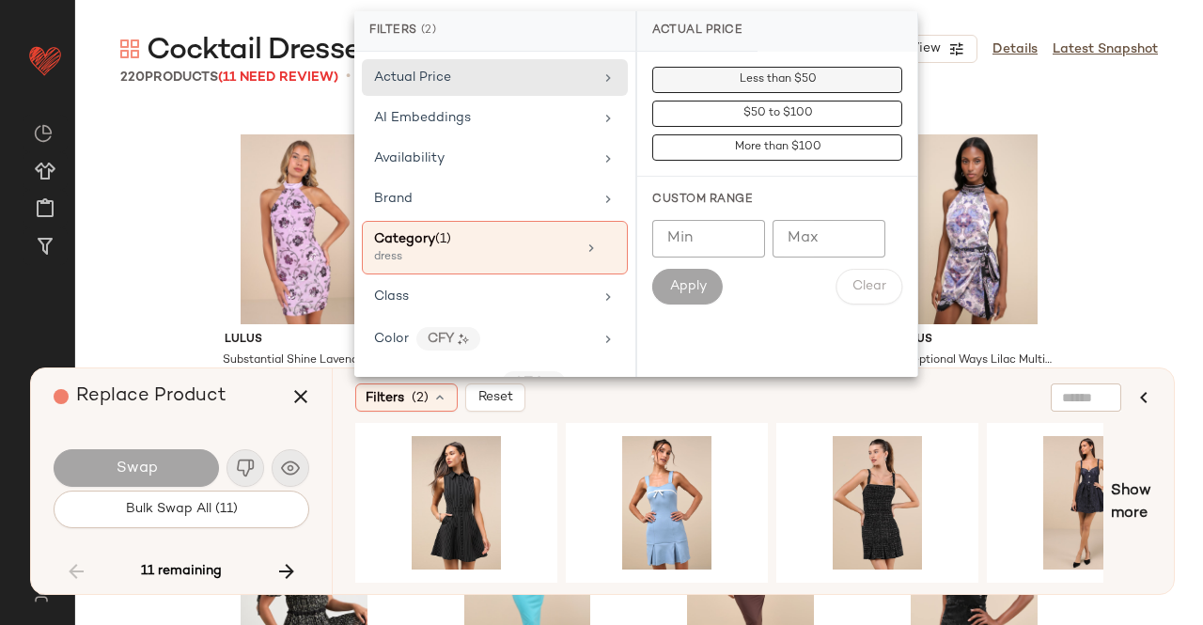
click at [758, 81] on span "Less than $50" at bounding box center [778, 79] width 78 height 13
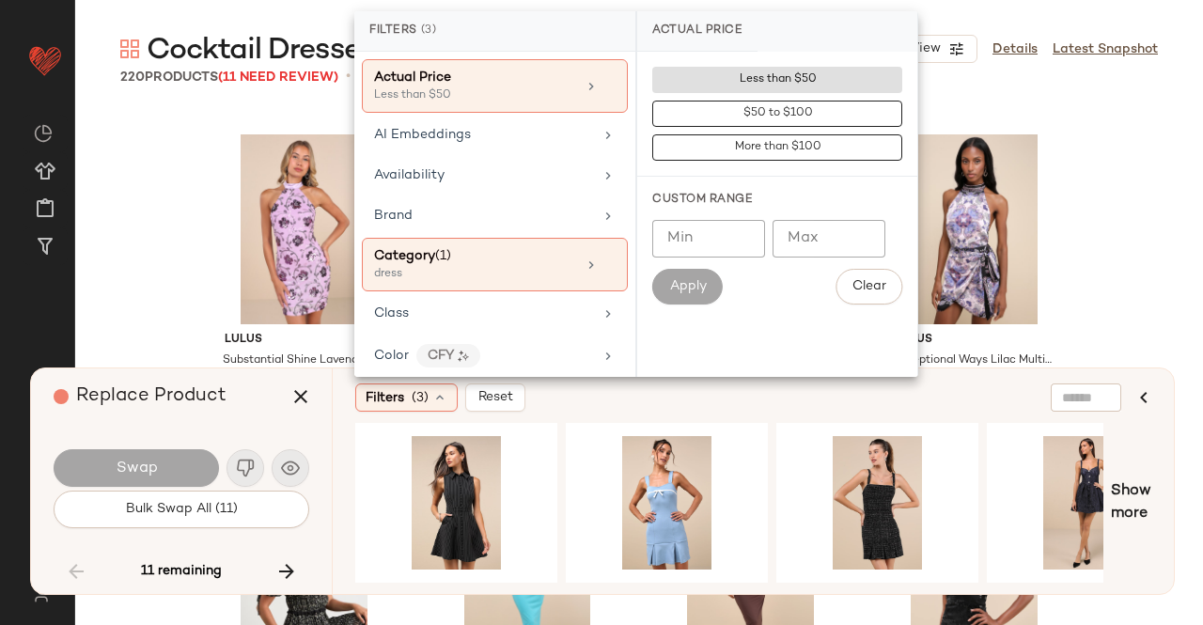
click at [565, 409] on div "Filters (3) Reset" at bounding box center [662, 397] width 614 height 28
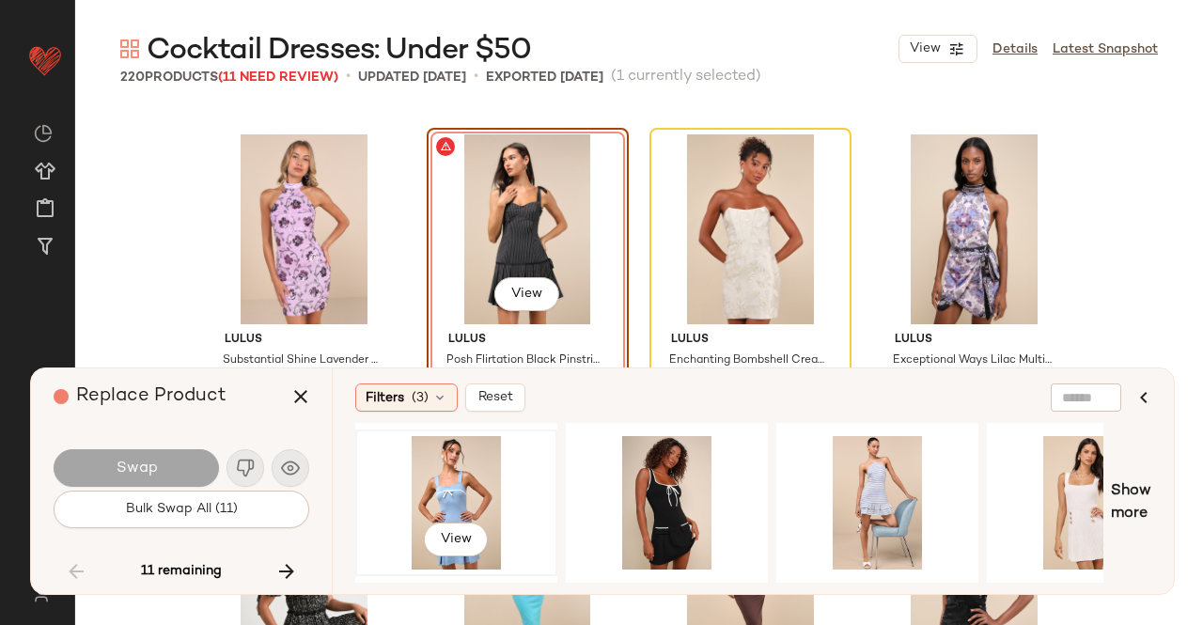
click at [442, 473] on div "View" at bounding box center [456, 502] width 189 height 133
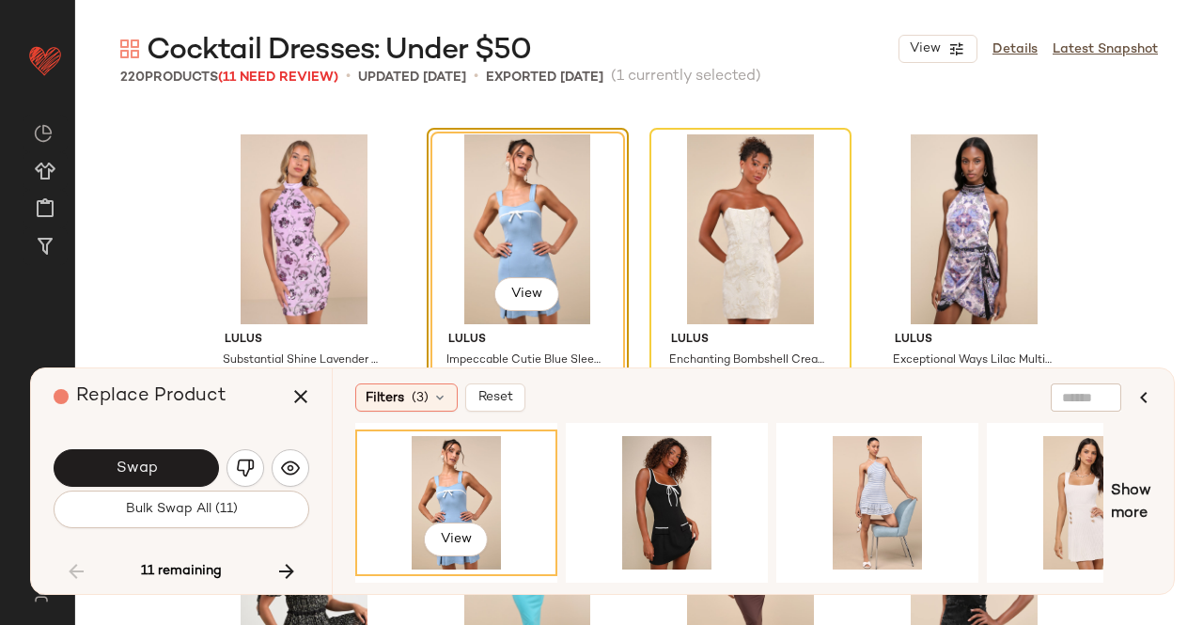
scroll to position [12524, 0]
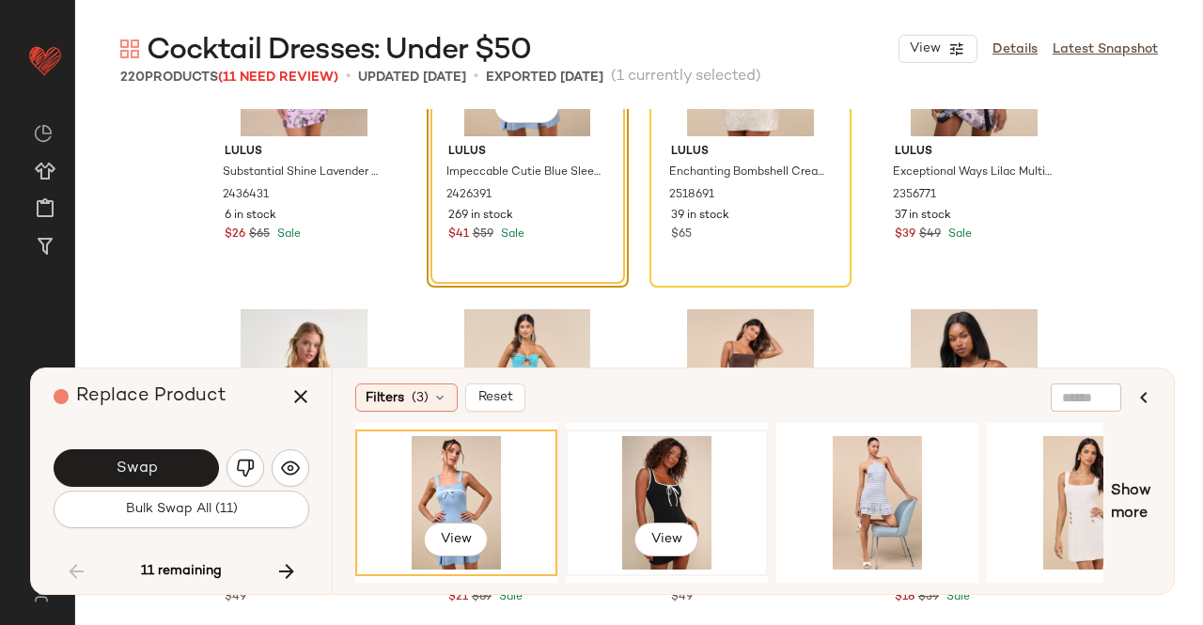
click at [700, 517] on div "View" at bounding box center [666, 502] width 189 height 133
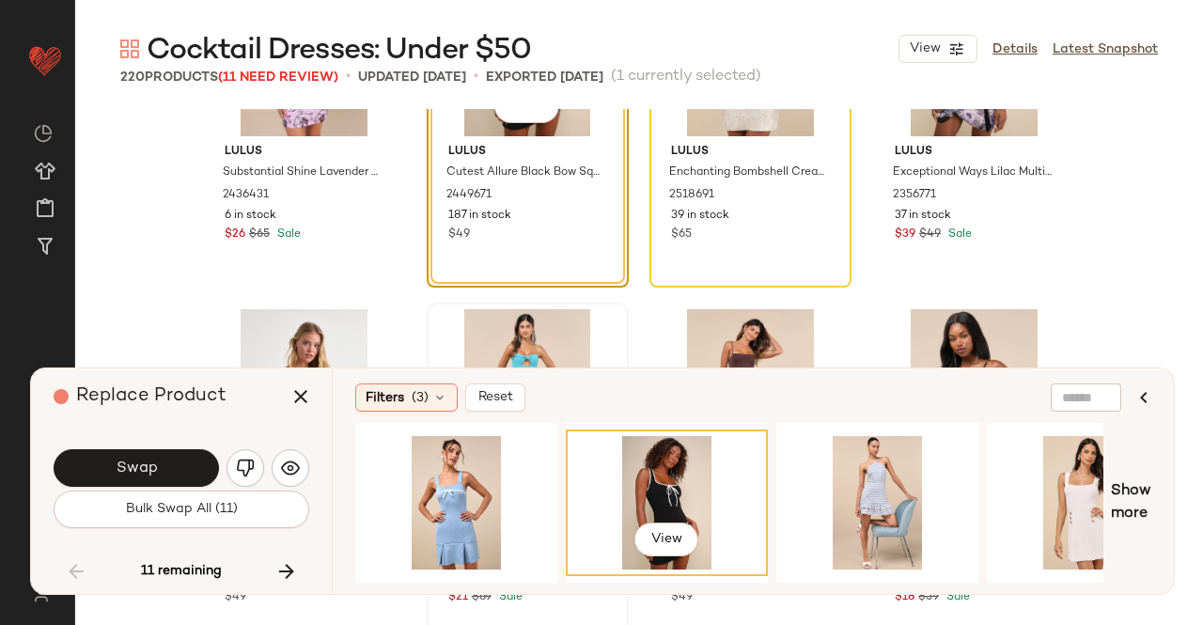
scroll to position [12430, 0]
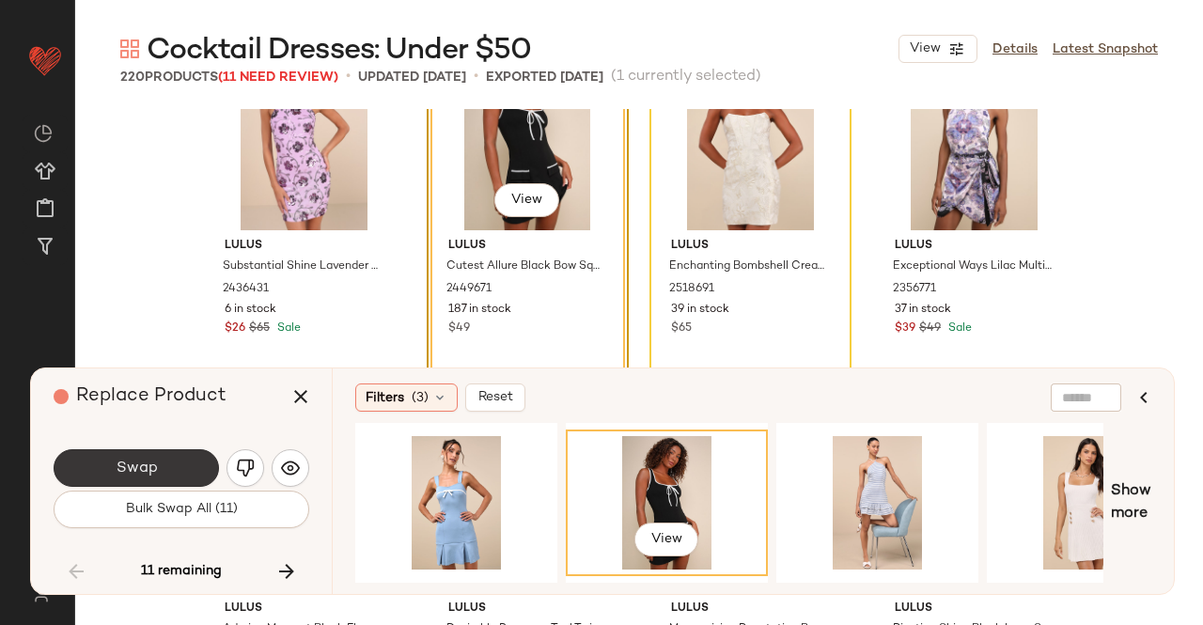
click at [173, 452] on button "Swap" at bounding box center [136, 468] width 165 height 38
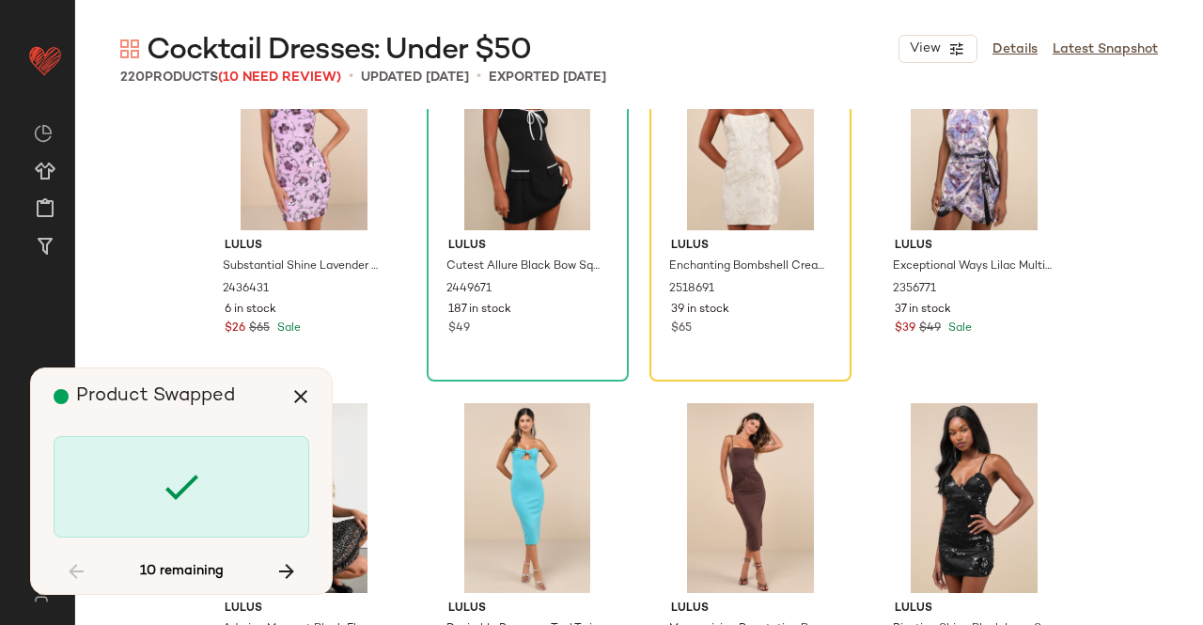
scroll to position [12336, 0]
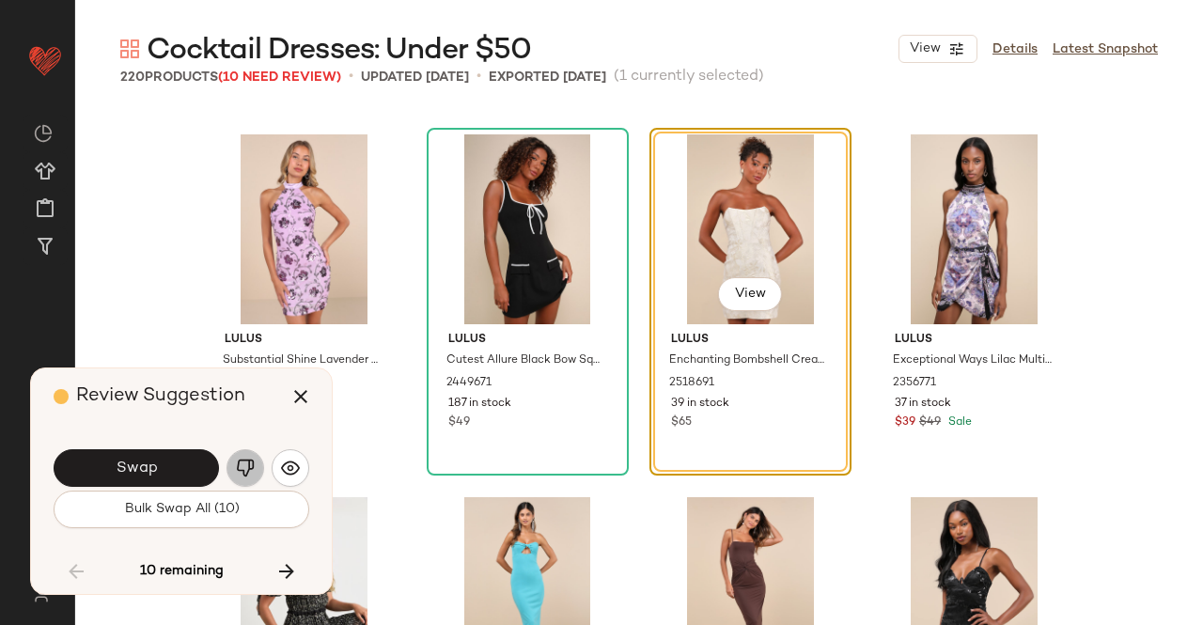
click at [234, 465] on button "button" at bounding box center [246, 468] width 38 height 38
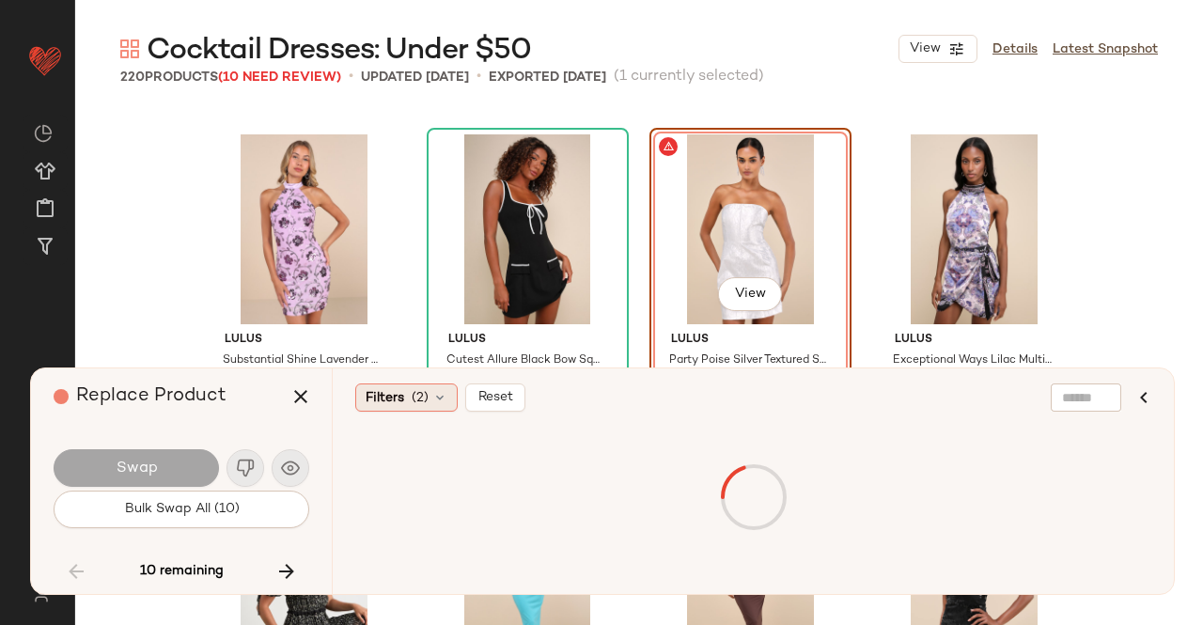
click at [414, 396] on span "(2)" at bounding box center [420, 398] width 17 height 20
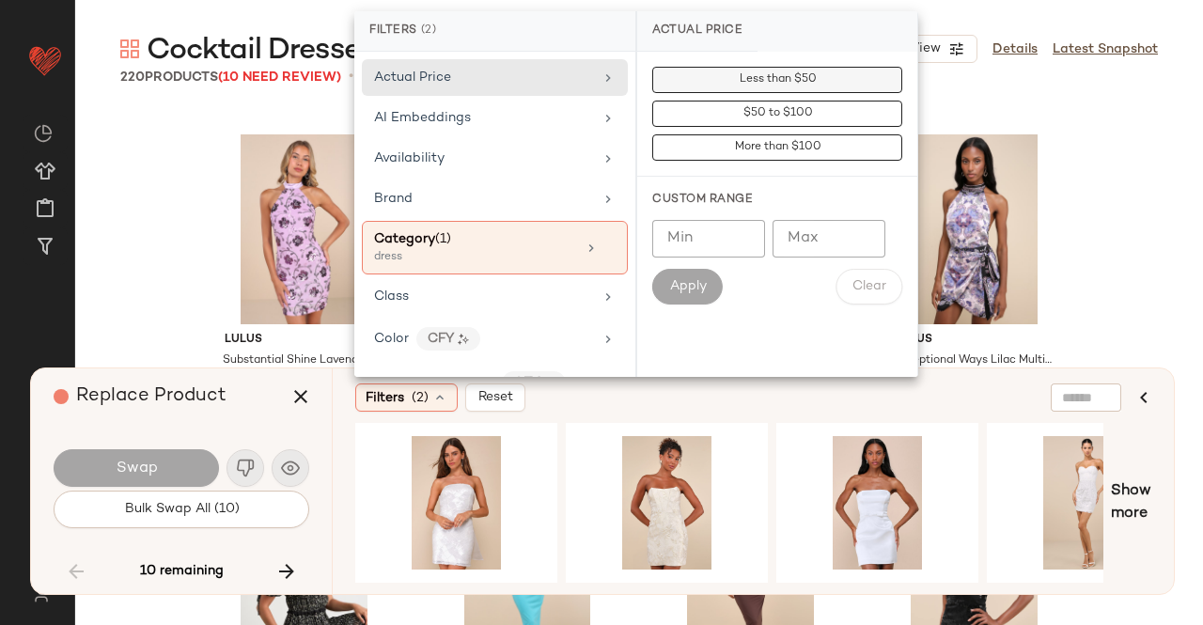
click at [783, 81] on span "Less than $50" at bounding box center [778, 79] width 78 height 13
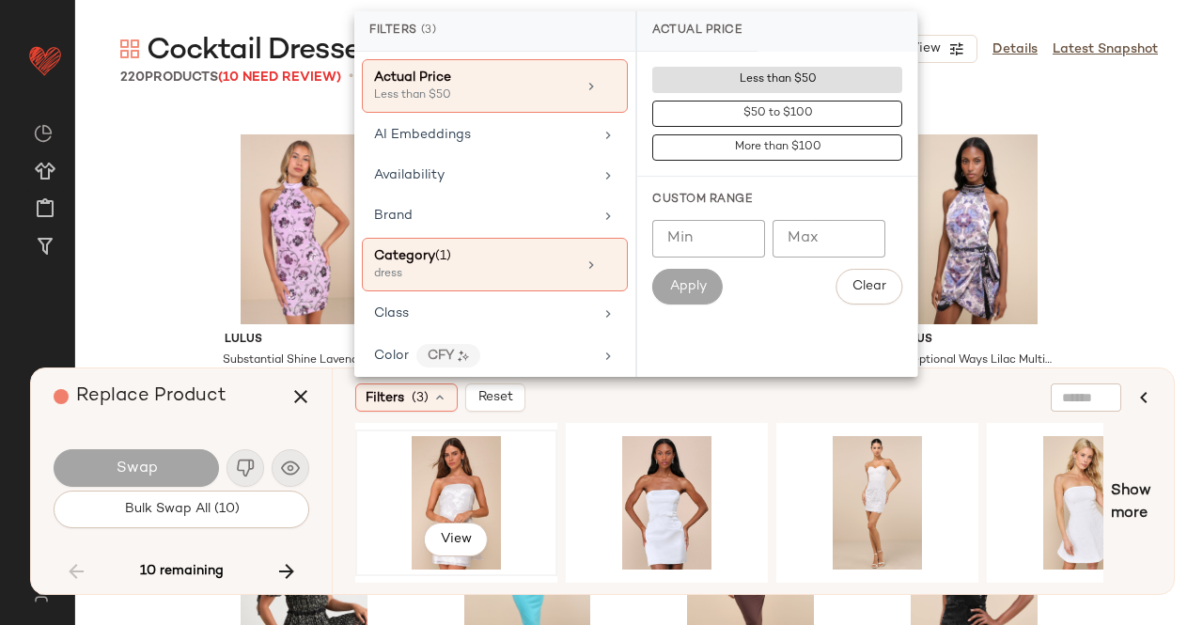
click at [470, 506] on div "View" at bounding box center [456, 502] width 189 height 133
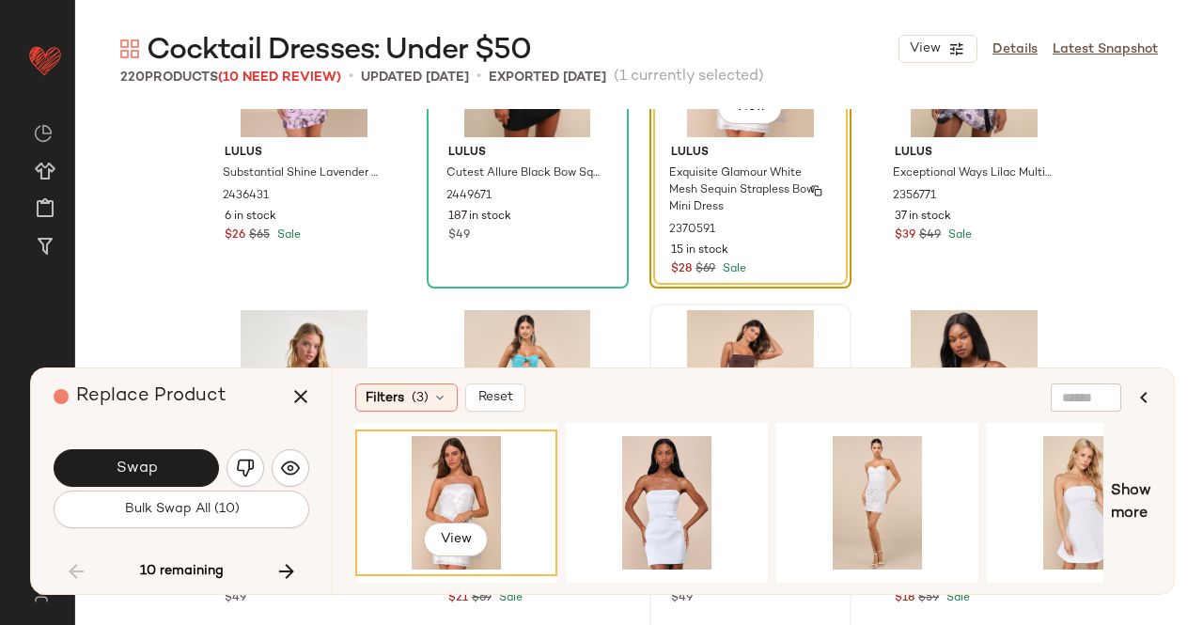
scroll to position [12524, 0]
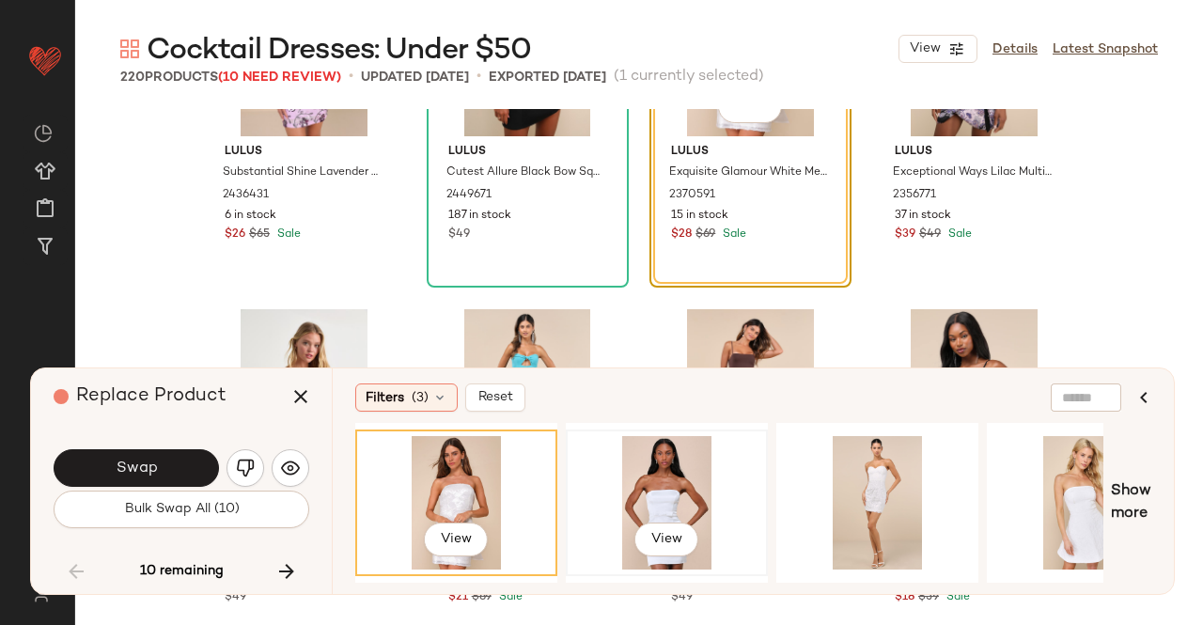
click at [660, 462] on div "View" at bounding box center [666, 502] width 189 height 133
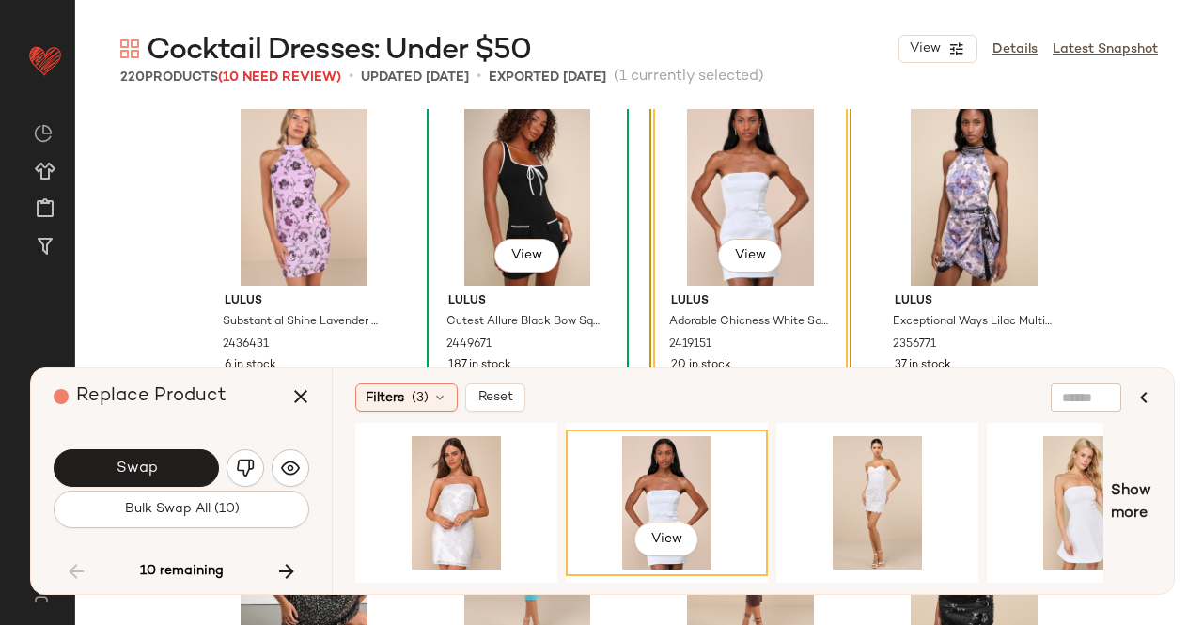
scroll to position [12242, 0]
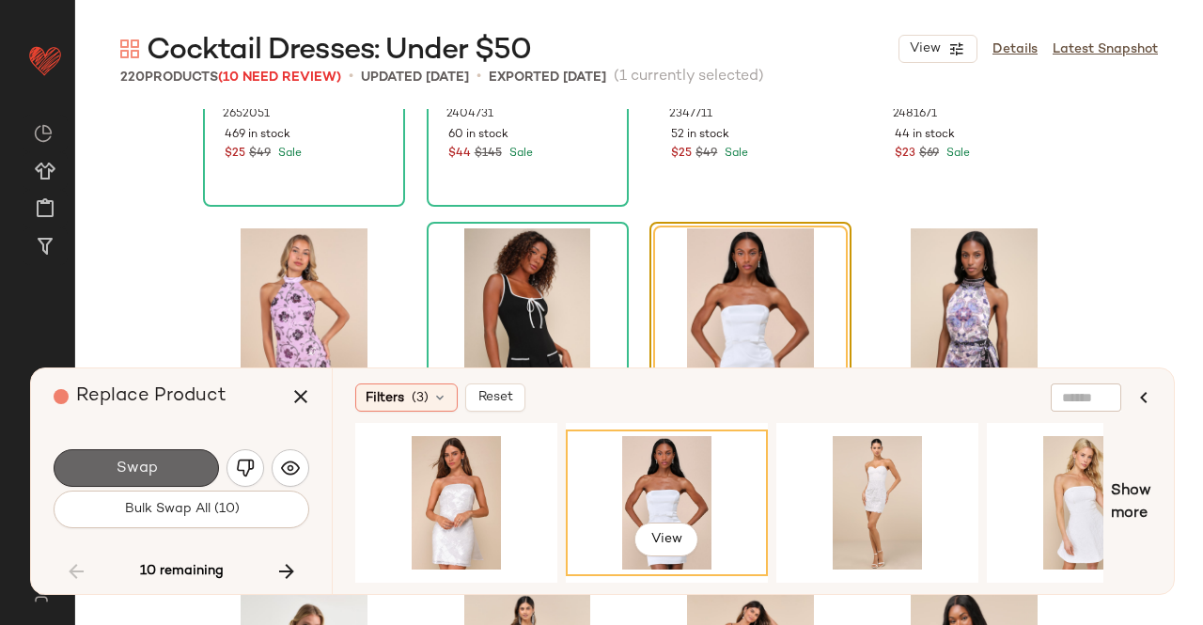
click at [159, 461] on button "Swap" at bounding box center [136, 468] width 165 height 38
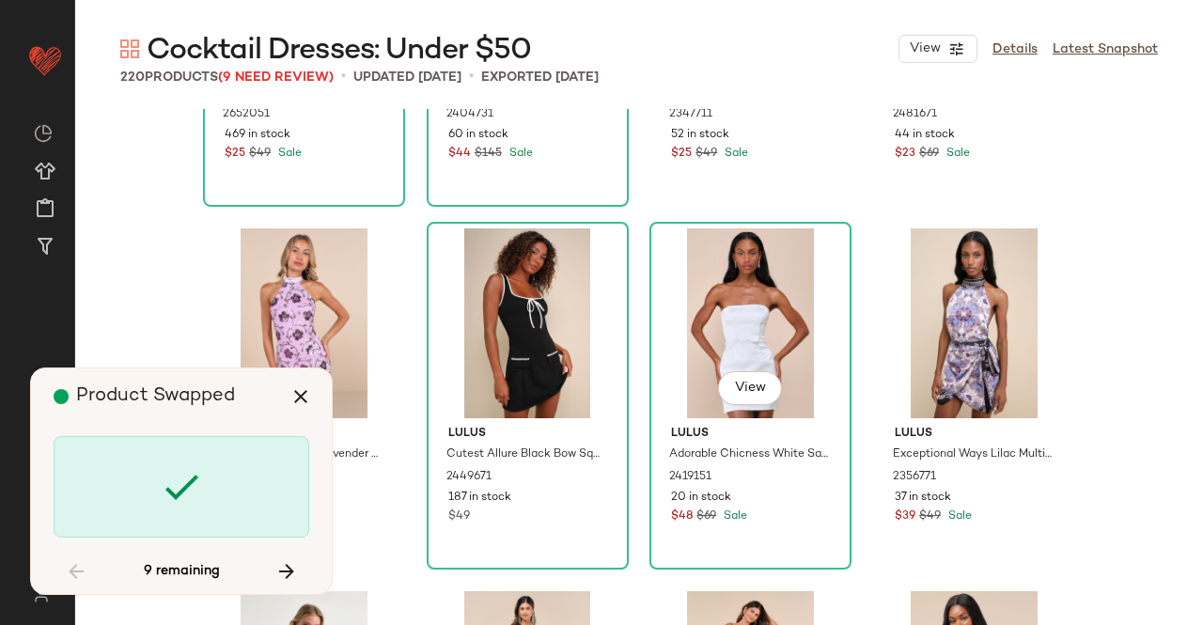
scroll to position [13061, 0]
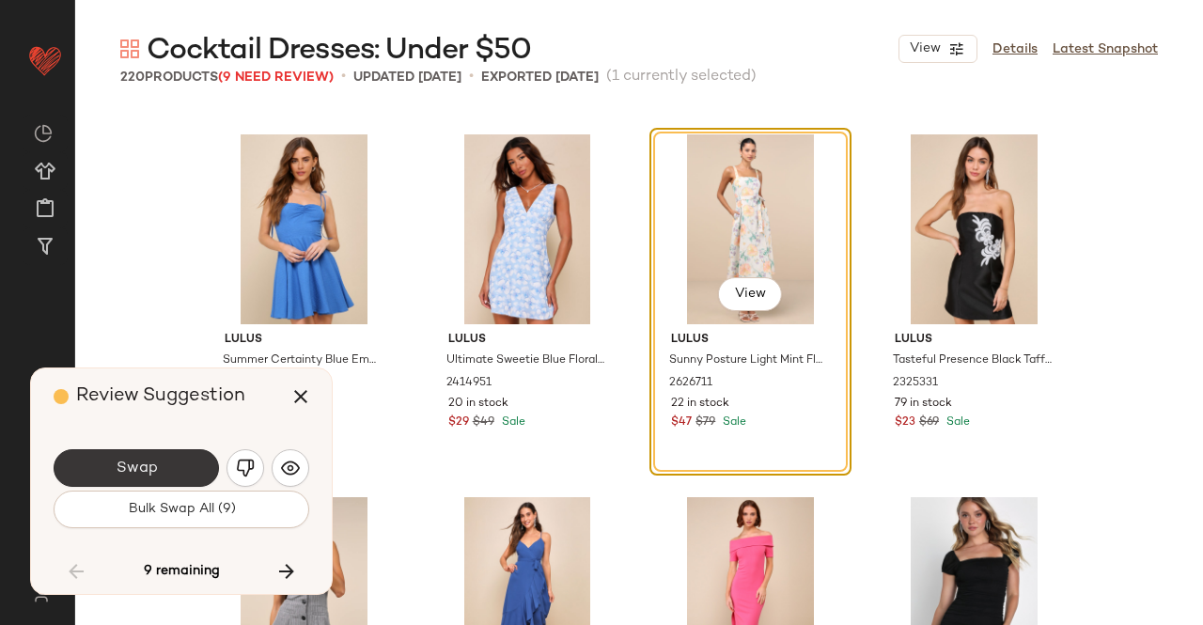
click at [144, 462] on span "Swap" at bounding box center [136, 469] width 42 height 18
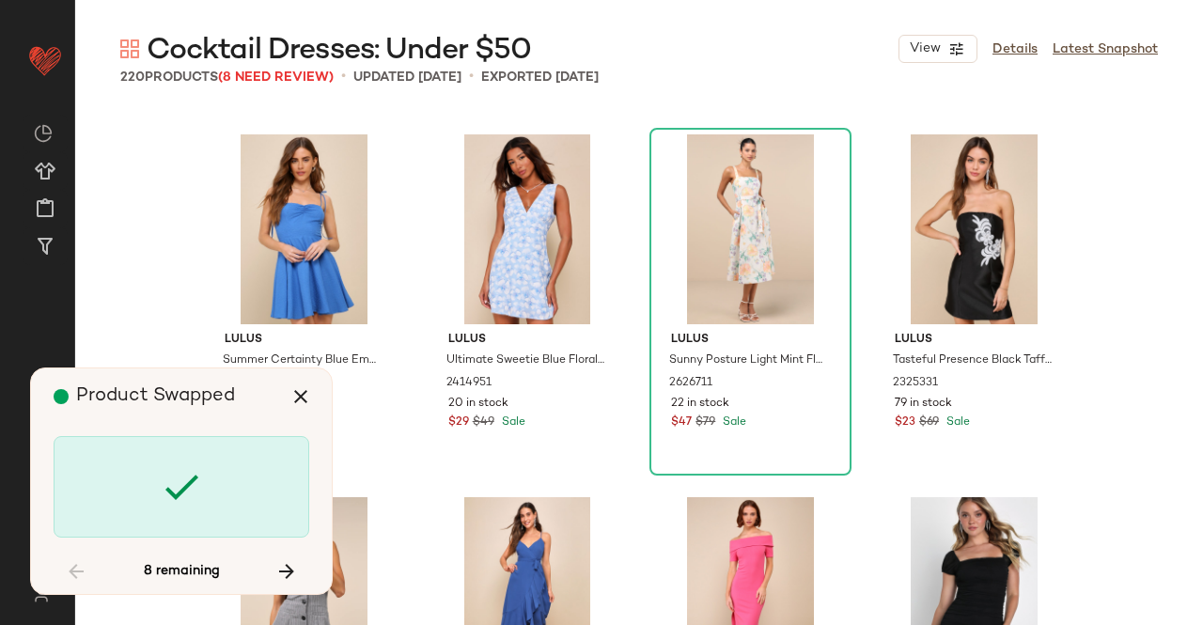
scroll to position [14150, 0]
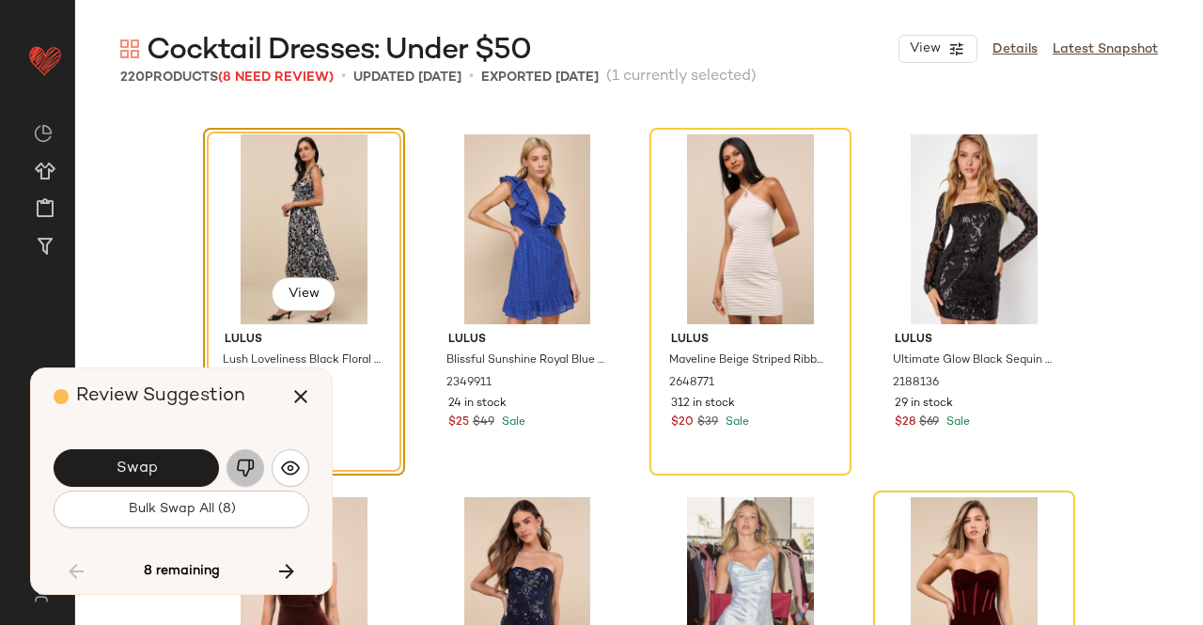
click at [254, 469] on img "button" at bounding box center [245, 468] width 19 height 19
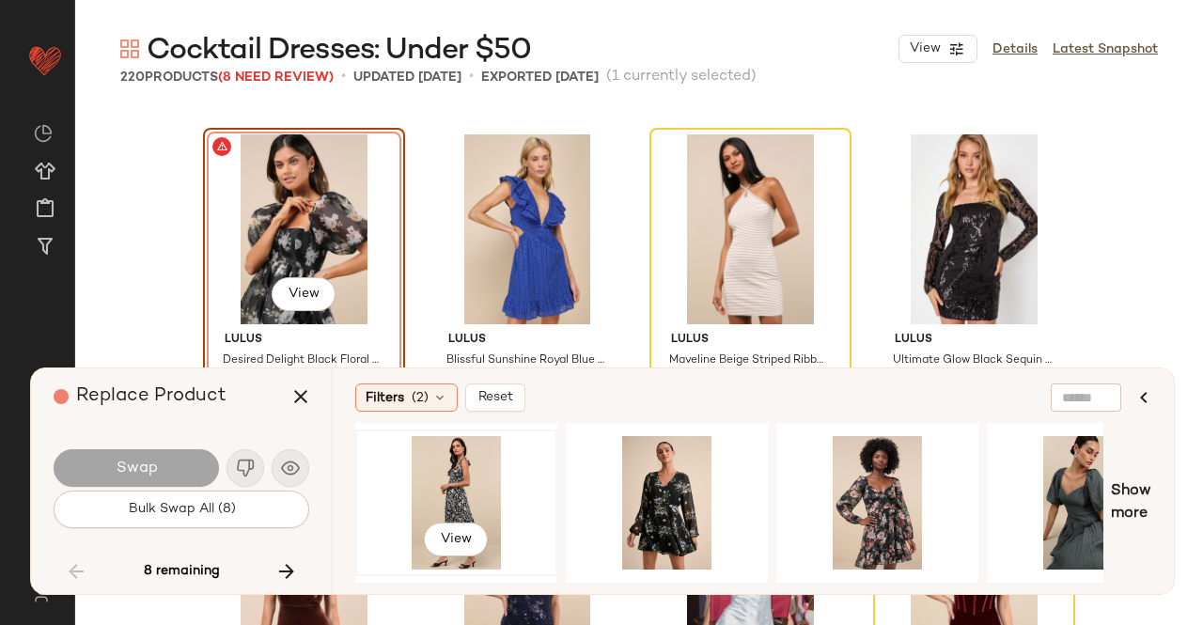
click at [459, 482] on div "View" at bounding box center [456, 502] width 189 height 133
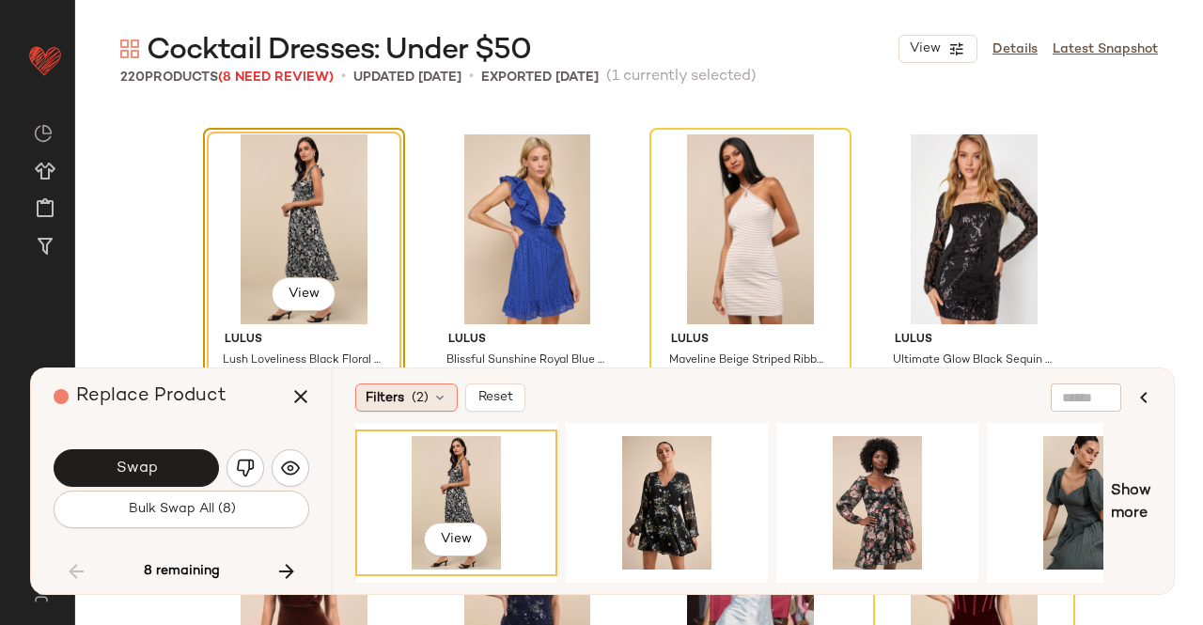
click at [399, 405] on span "Filters" at bounding box center [385, 398] width 39 height 20
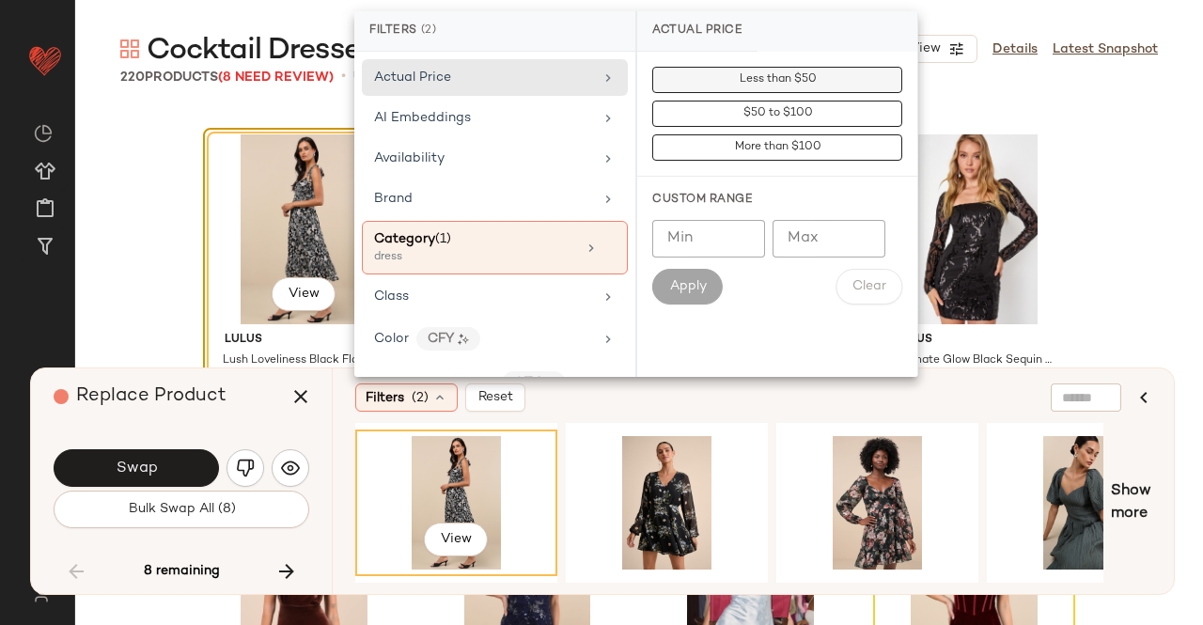
click at [810, 101] on button "Less than $50" at bounding box center [777, 114] width 250 height 26
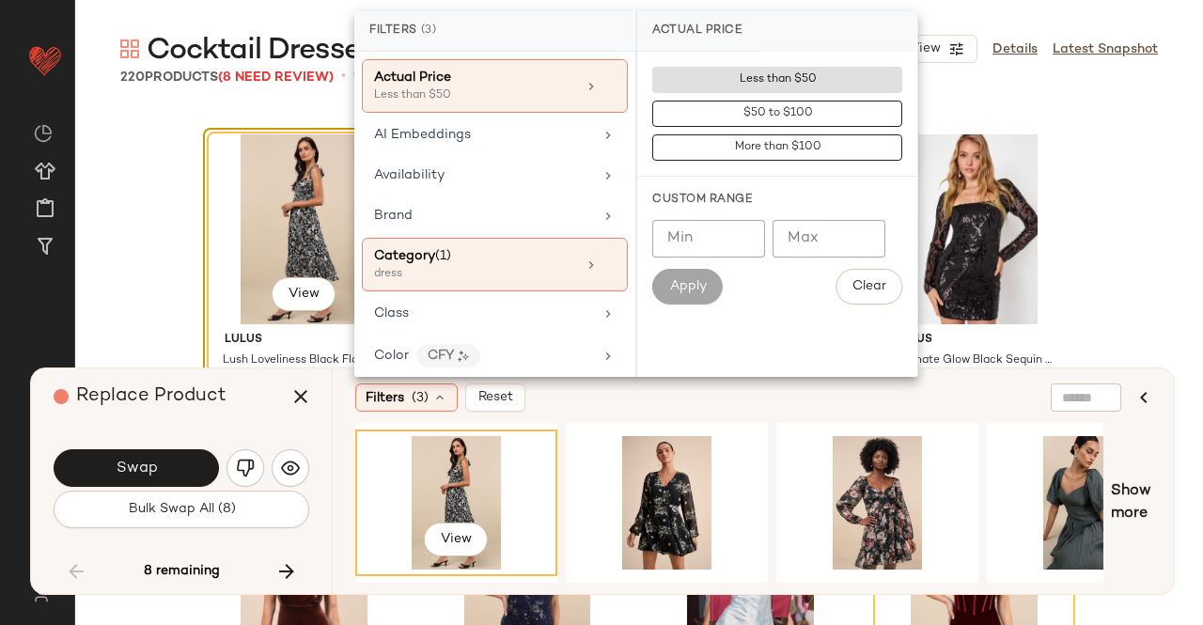
click at [673, 399] on div "Filters (3) Reset" at bounding box center [662, 397] width 614 height 28
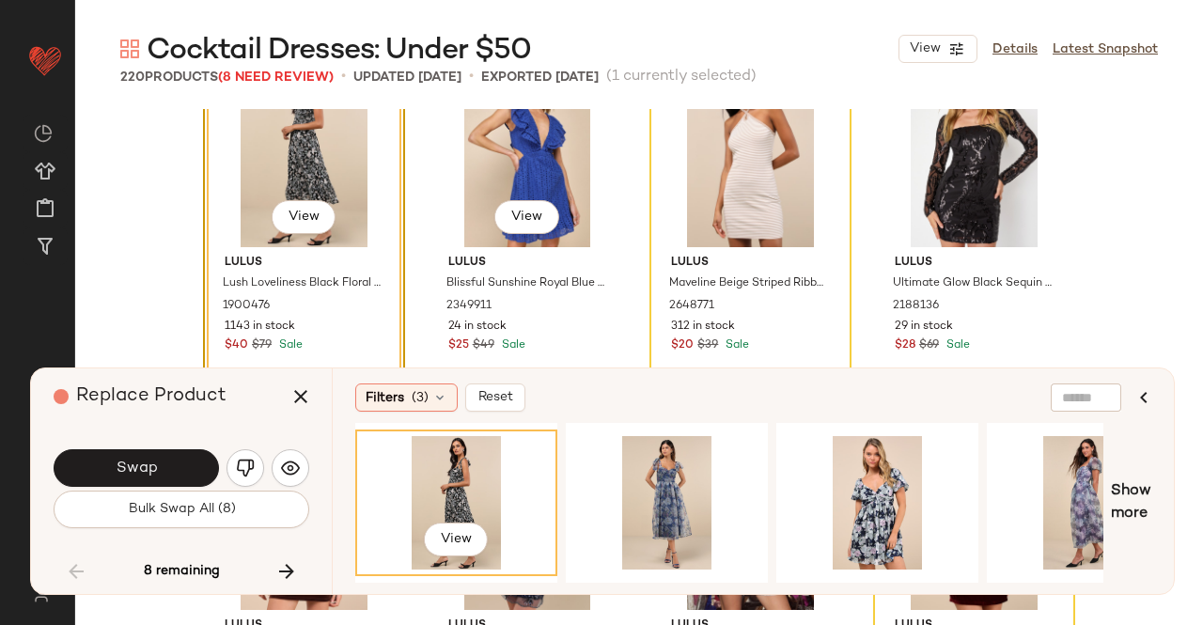
scroll to position [14338, 0]
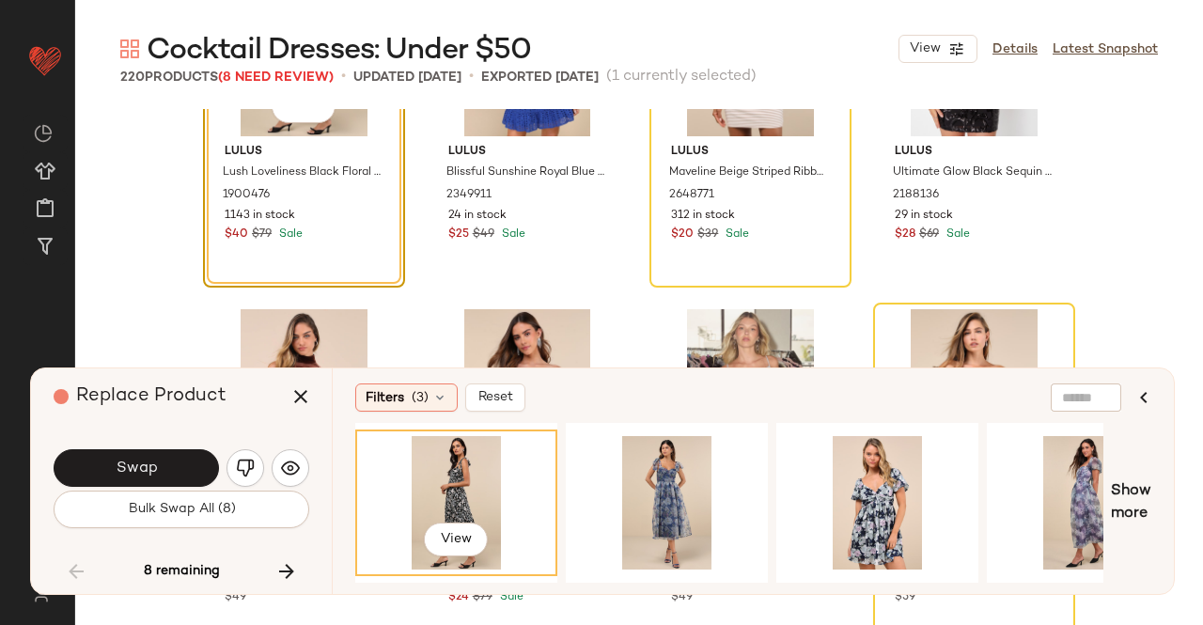
click at [198, 463] on button "Swap" at bounding box center [136, 468] width 165 height 38
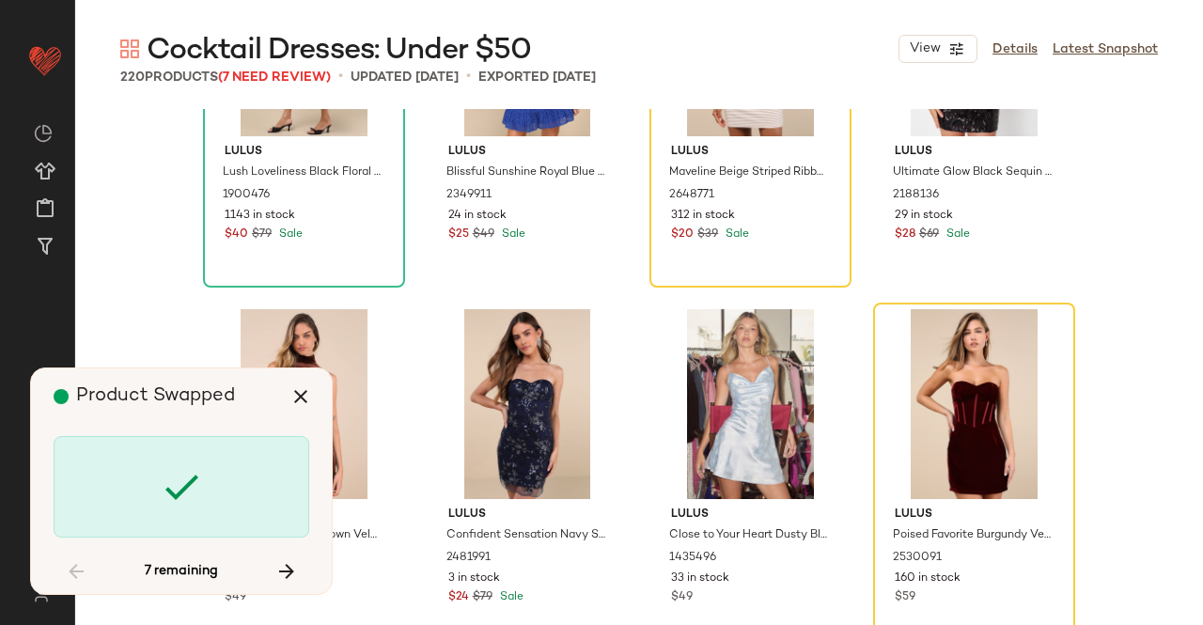
scroll to position [14150, 0]
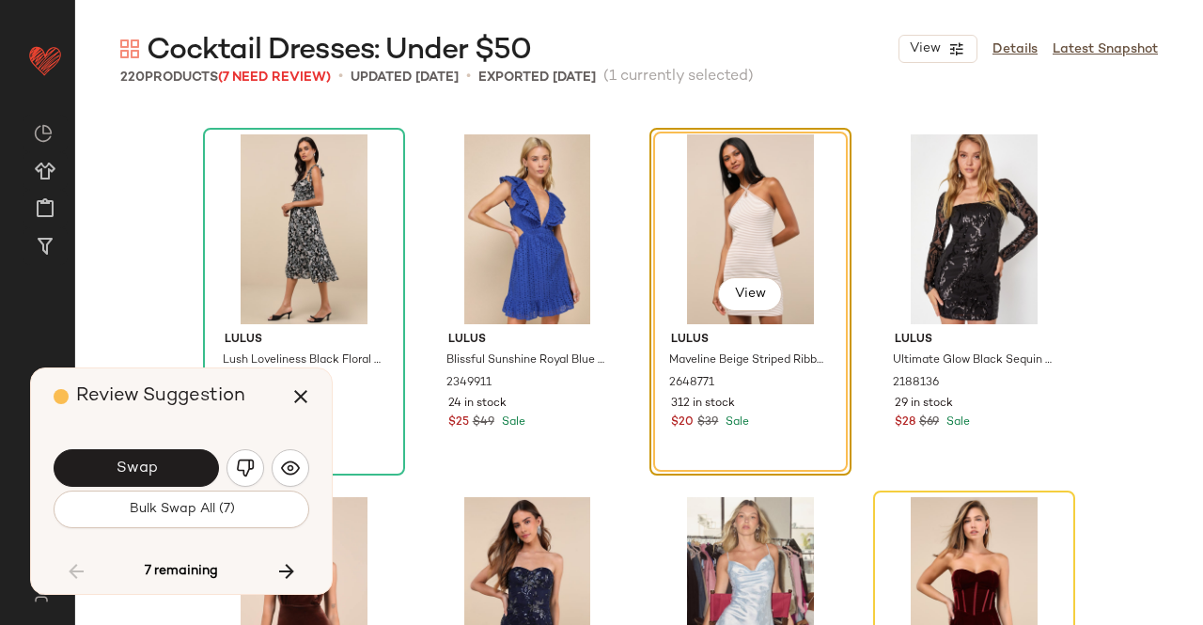
click at [233, 477] on button "button" at bounding box center [246, 468] width 38 height 38
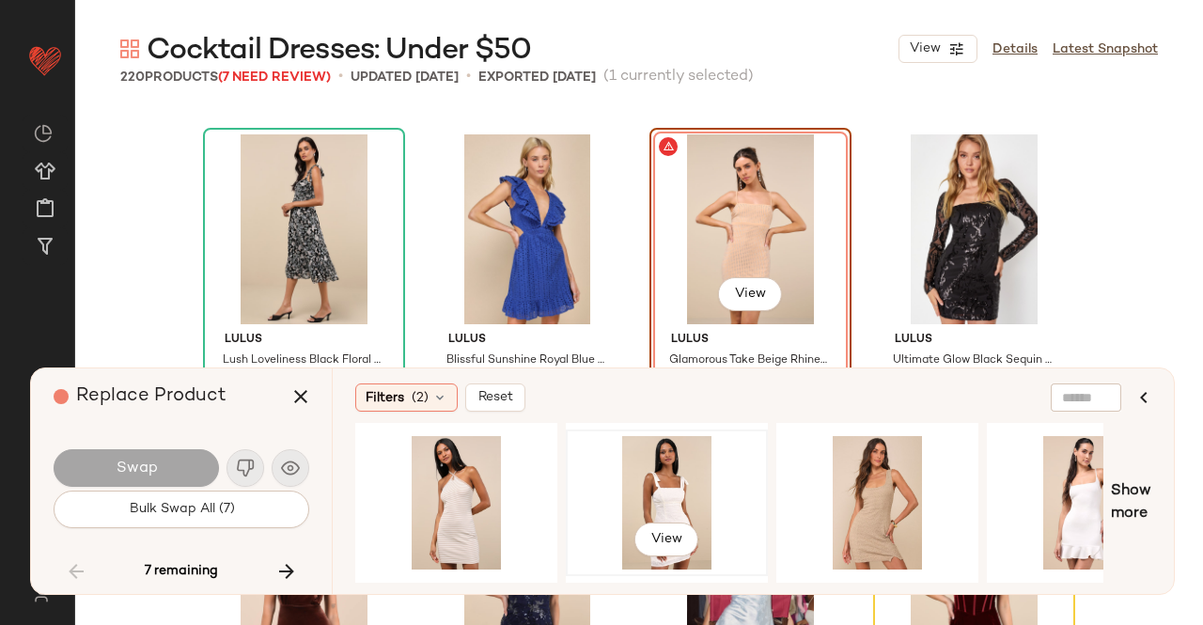
drag, startPoint x: 708, startPoint y: 482, endPoint x: 697, endPoint y: 445, distance: 39.0
click at [708, 481] on div "View" at bounding box center [666, 502] width 189 height 133
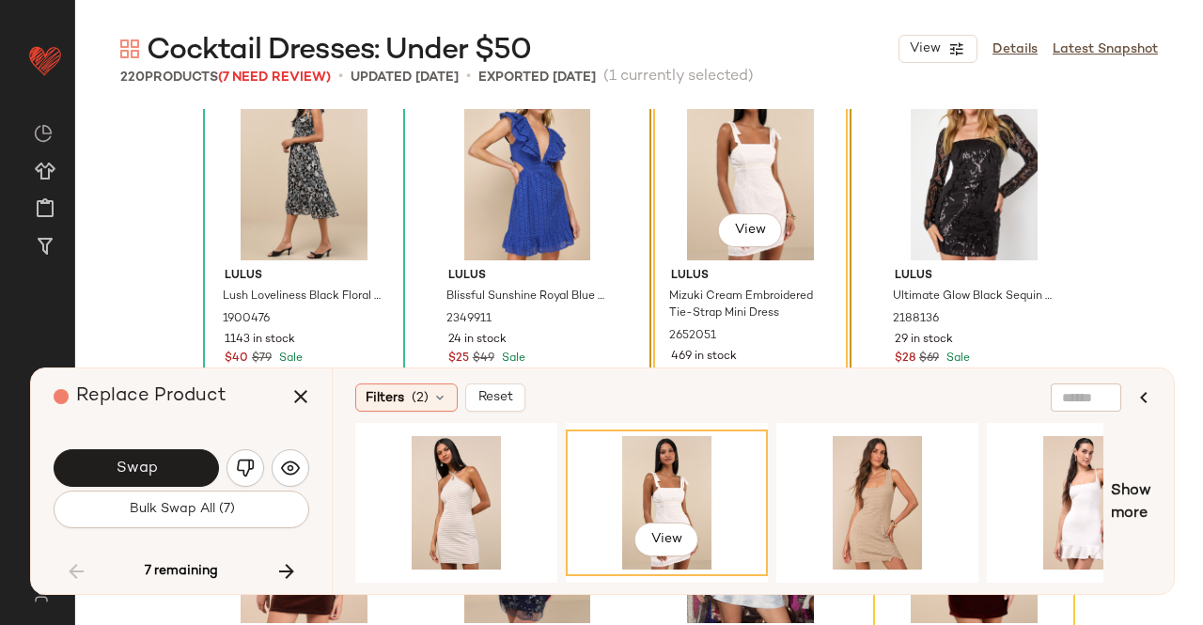
scroll to position [14244, 0]
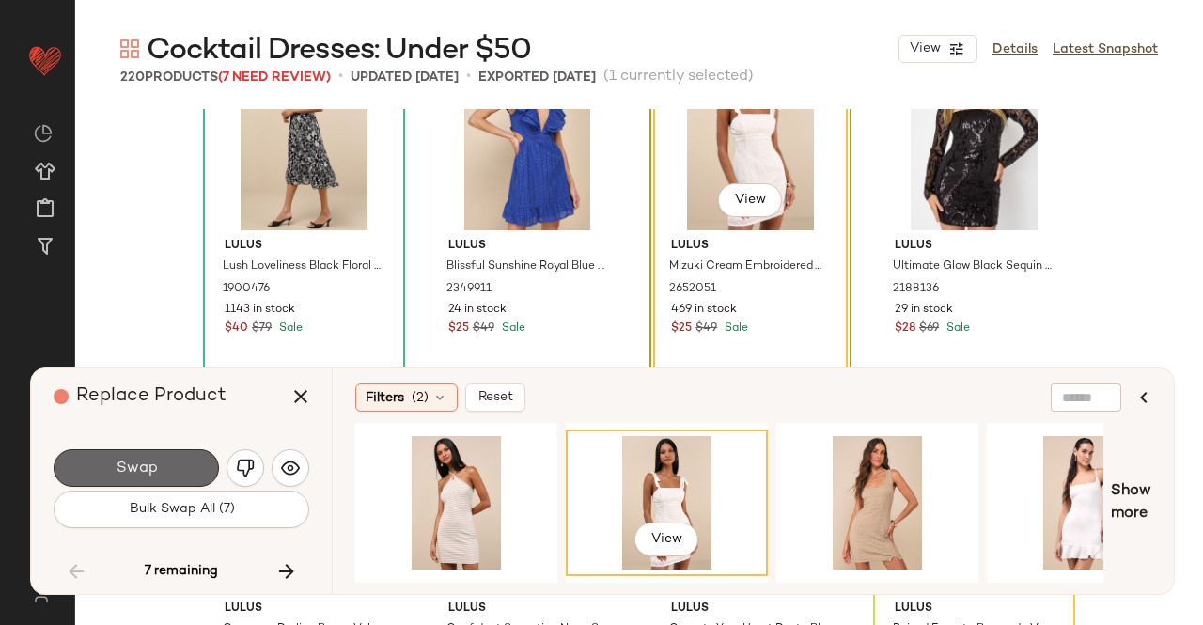
click at [154, 475] on span "Swap" at bounding box center [136, 469] width 42 height 18
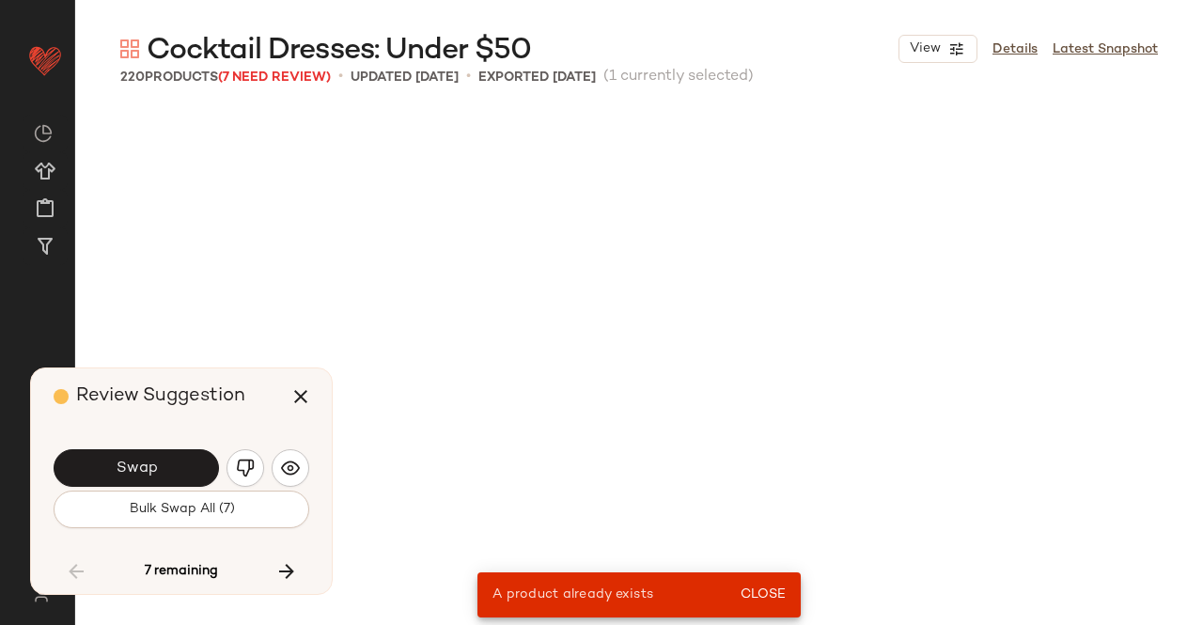
scroll to position [11973, 0]
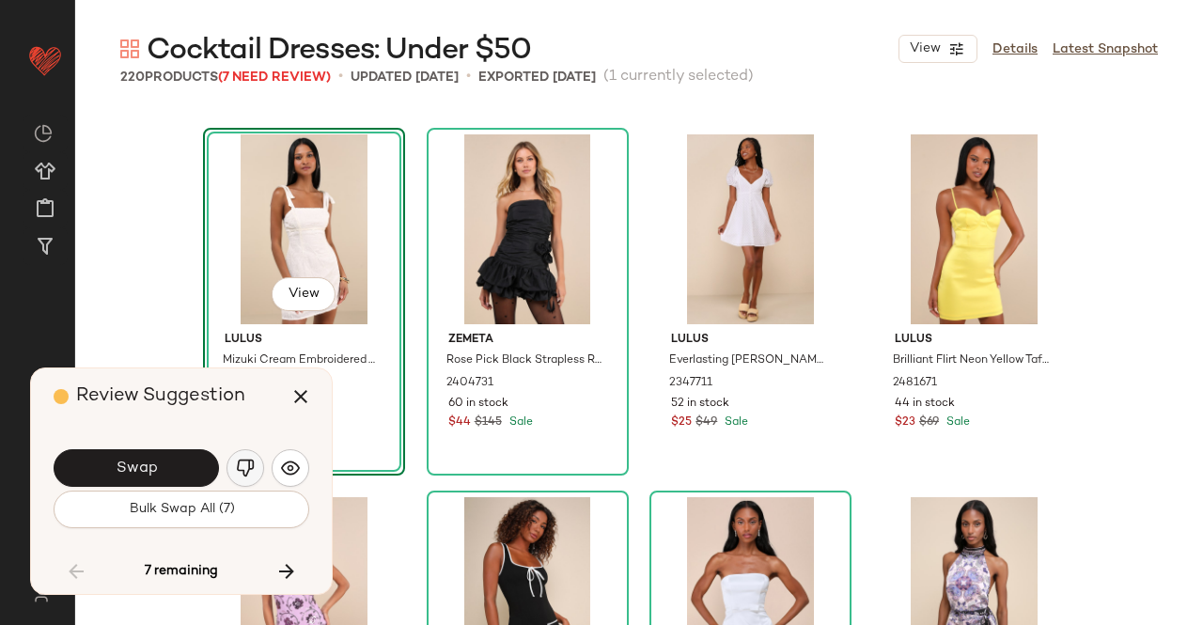
click at [239, 469] on img "button" at bounding box center [245, 468] width 19 height 19
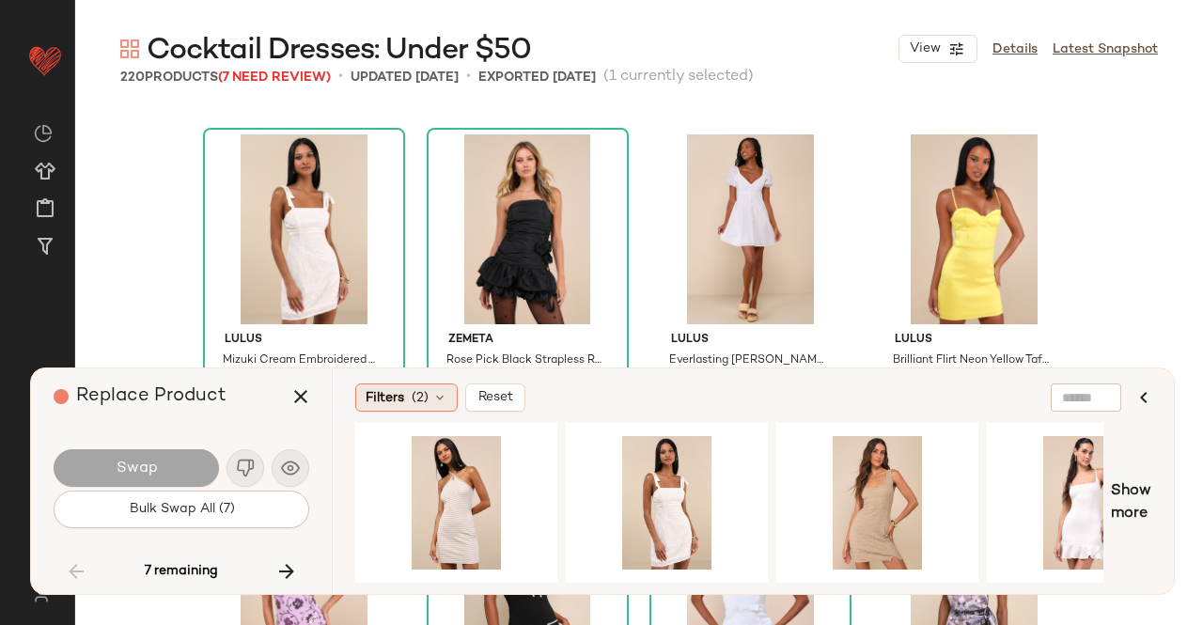
click at [419, 388] on span "(2)" at bounding box center [420, 398] width 17 height 20
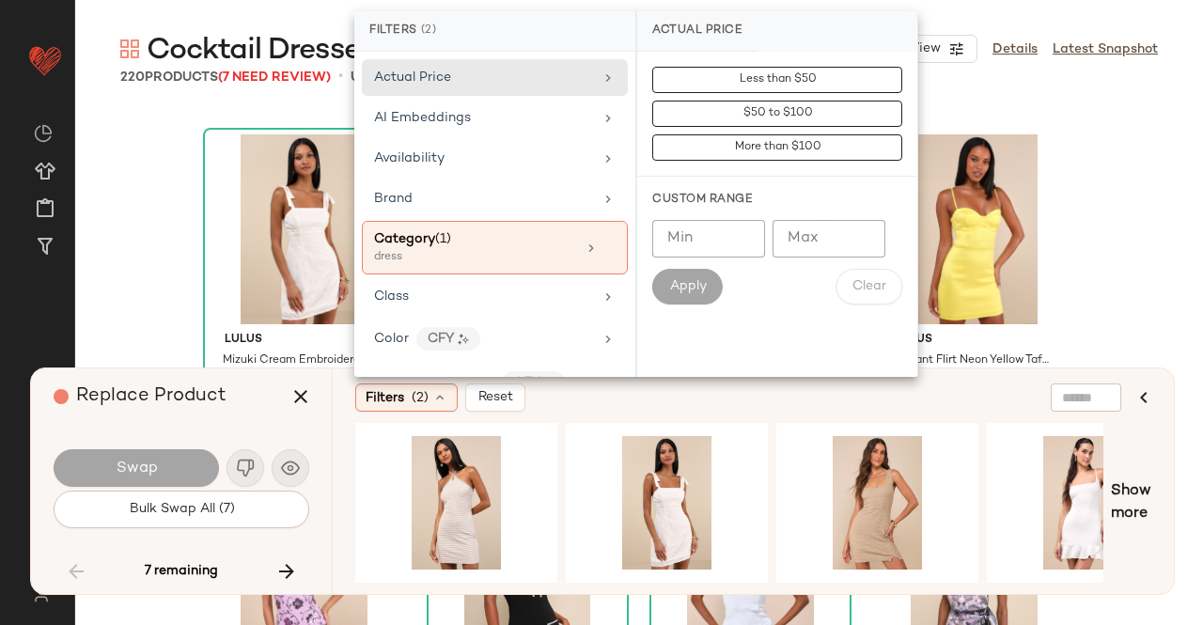
click at [780, 63] on div "Less than $50 $50 to $100 More than $100" at bounding box center [777, 114] width 280 height 125
click at [768, 101] on button "Less than $50" at bounding box center [777, 114] width 250 height 26
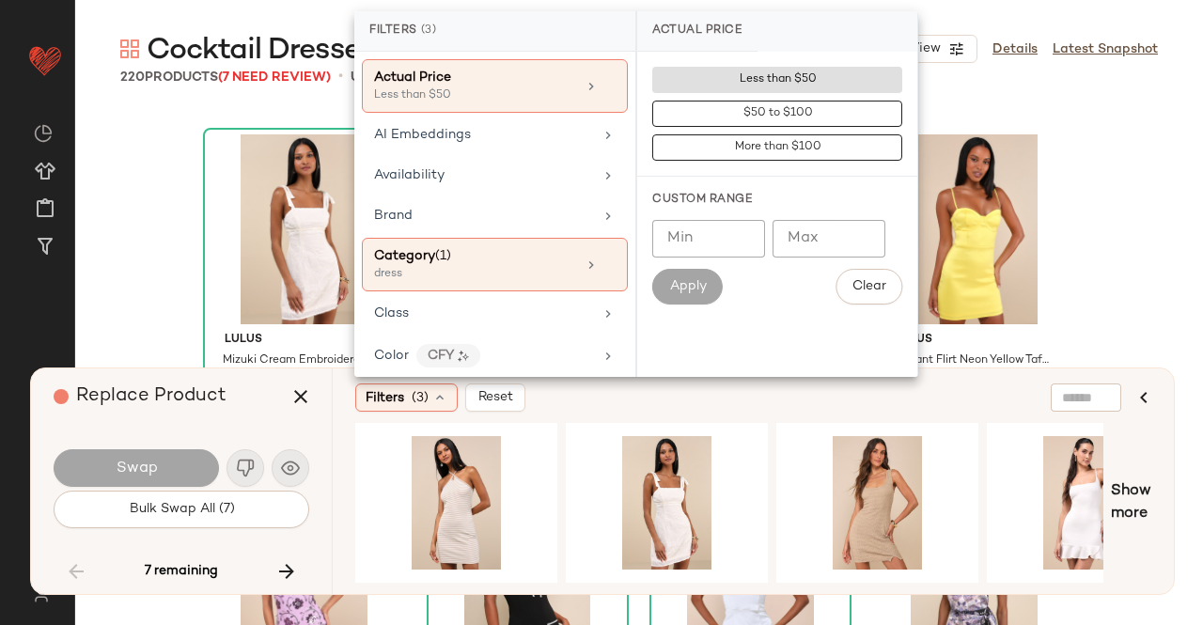
click at [588, 418] on div "Filters (3) Reset Show more" at bounding box center [753, 481] width 842 height 226
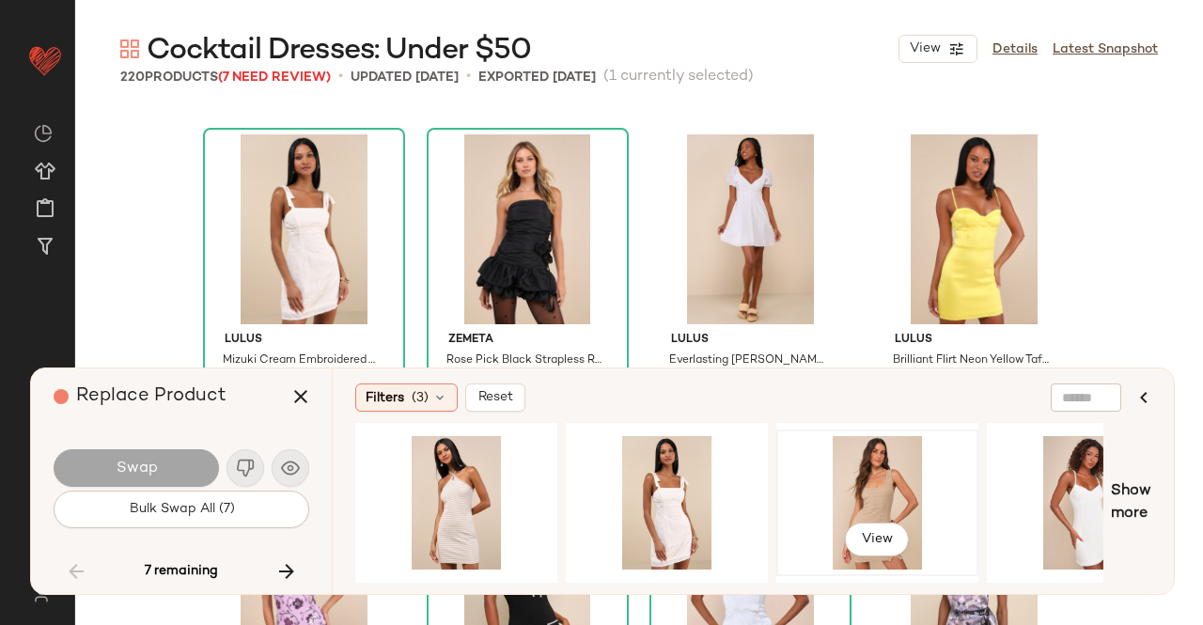
click at [817, 493] on div "View" at bounding box center [877, 502] width 189 height 133
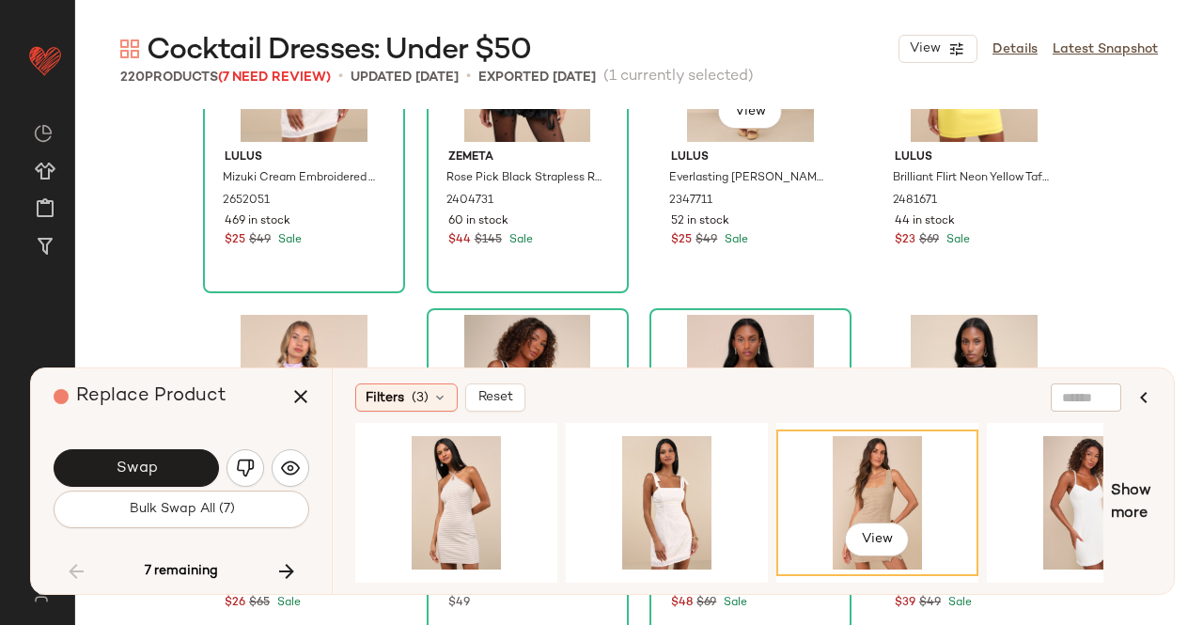
scroll to position [12161, 0]
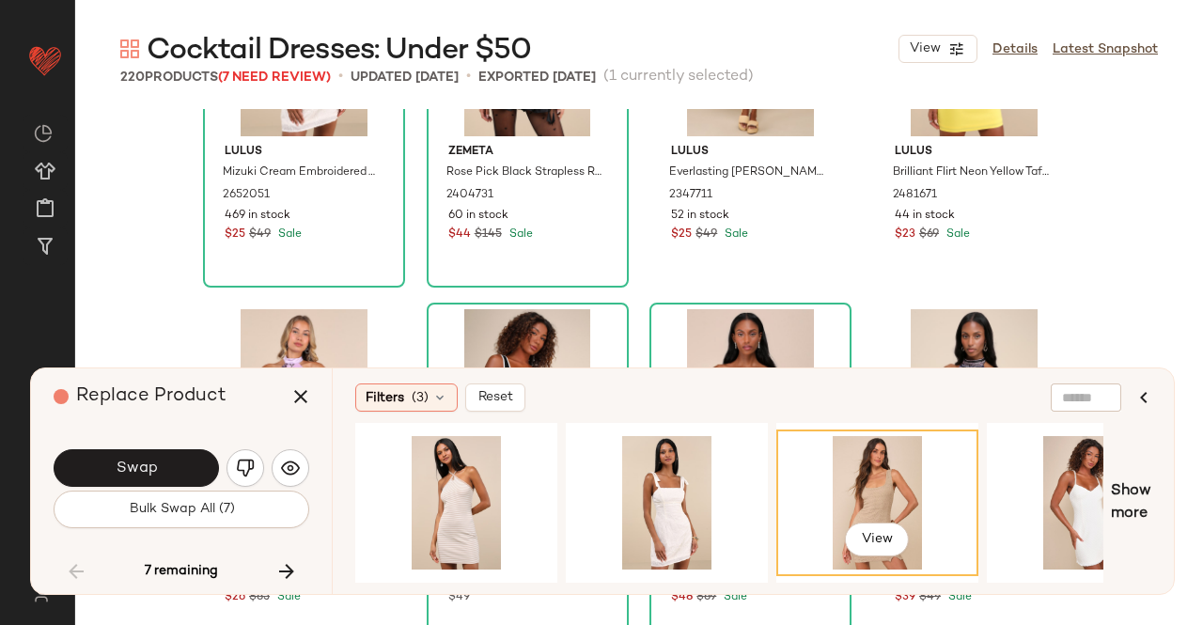
drag, startPoint x: 543, startPoint y: 584, endPoint x: 562, endPoint y: 572, distance: 21.9
click at [562, 572] on div "Filters (3) Reset View Show more" at bounding box center [753, 481] width 842 height 226
drag, startPoint x: 560, startPoint y: 572, endPoint x: 591, endPoint y: 572, distance: 31.0
click at [591, 572] on div "View" at bounding box center [729, 503] width 748 height 160
drag, startPoint x: 538, startPoint y: 583, endPoint x: 564, endPoint y: 582, distance: 26.3
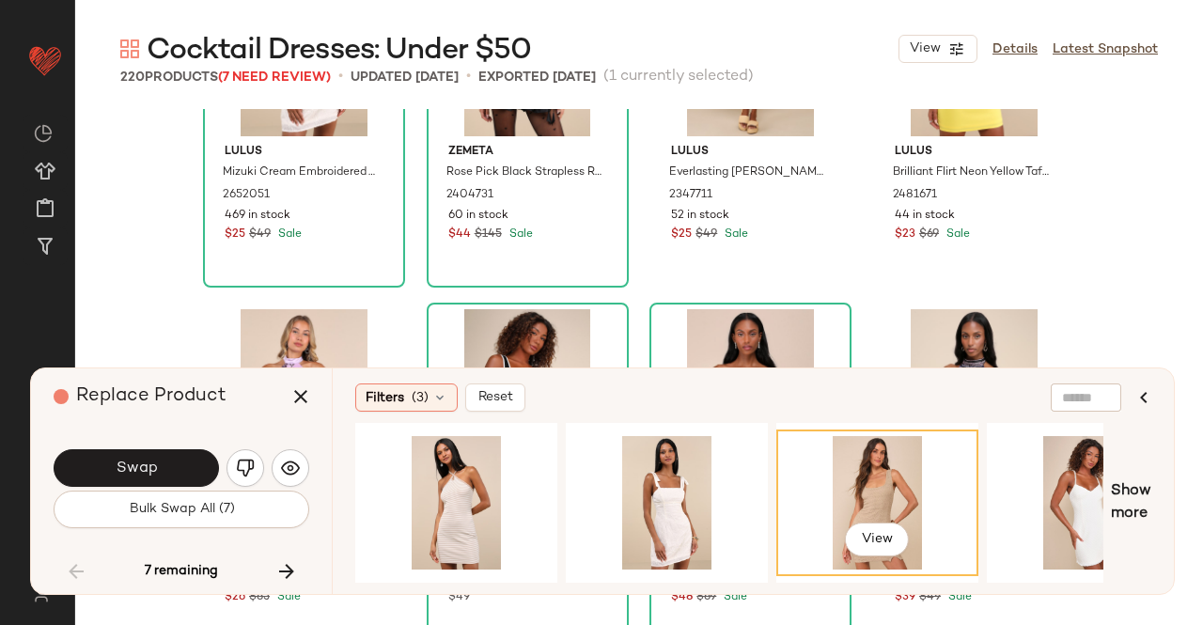
click at [594, 582] on div "View" at bounding box center [729, 503] width 748 height 160
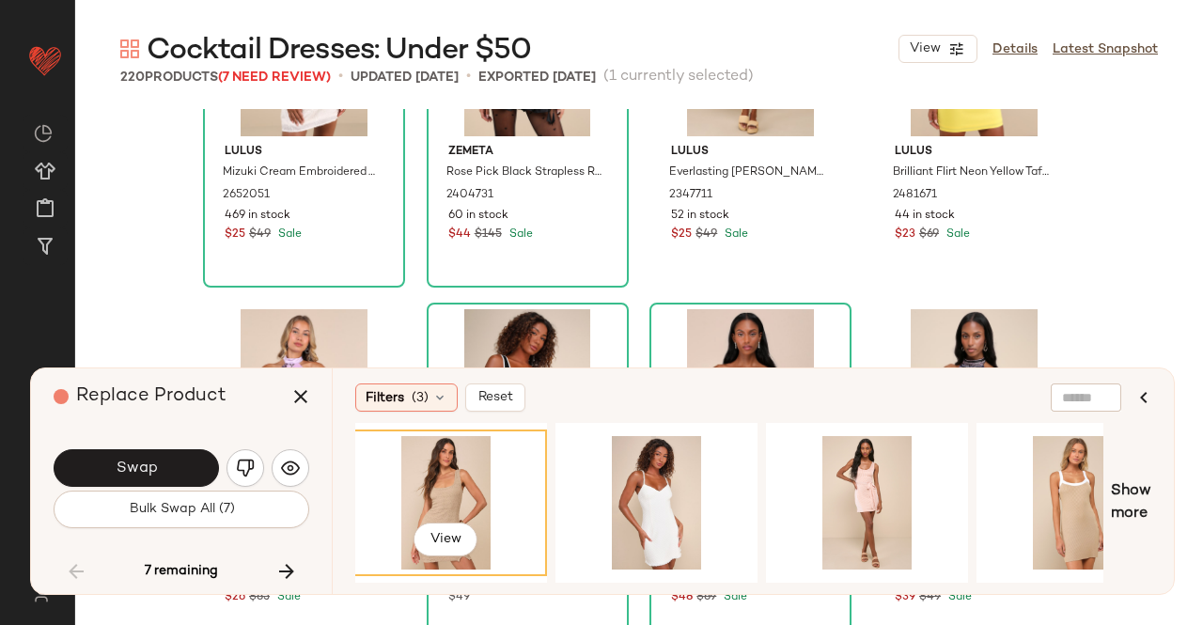
scroll to position [0, 545]
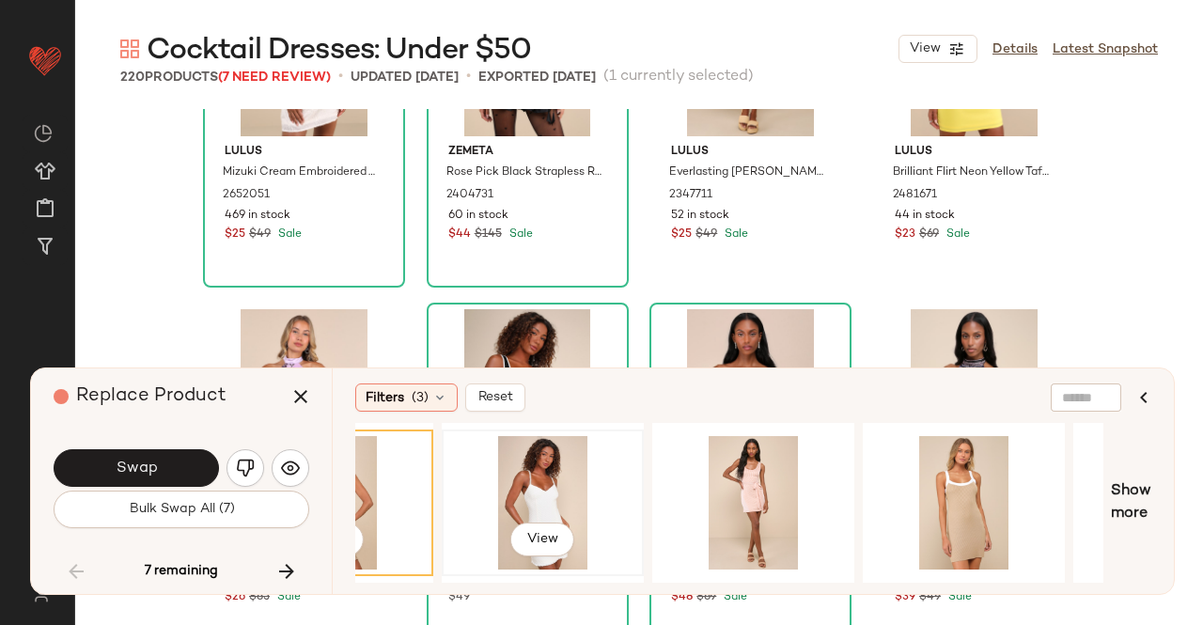
click at [485, 495] on div "View" at bounding box center [542, 502] width 189 height 133
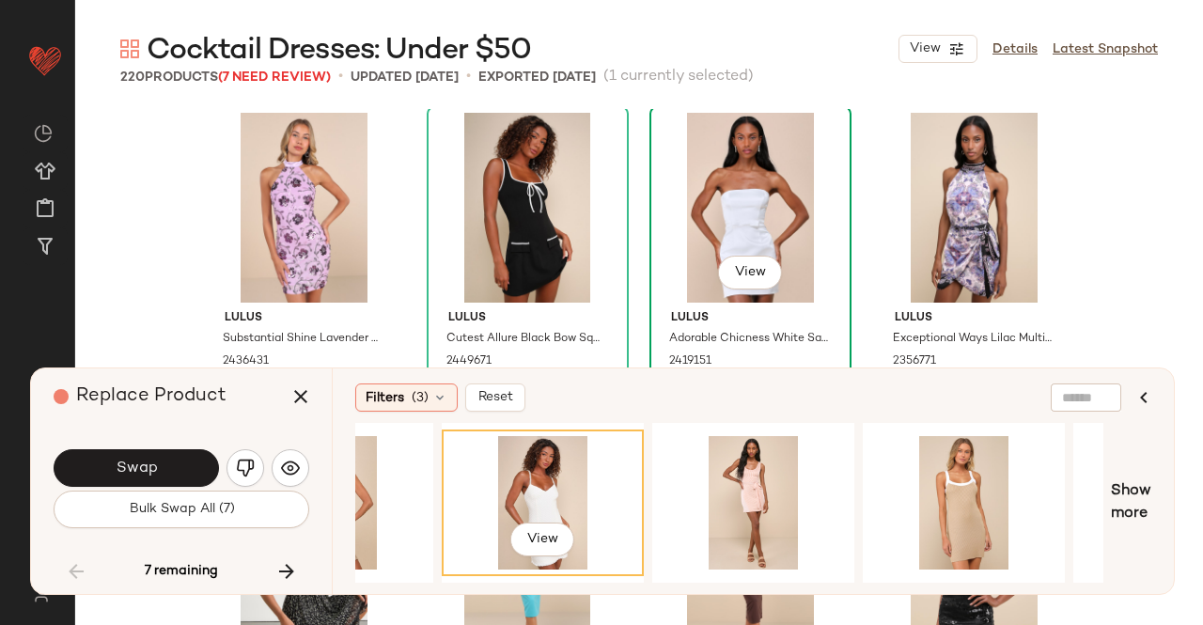
scroll to position [12443, 0]
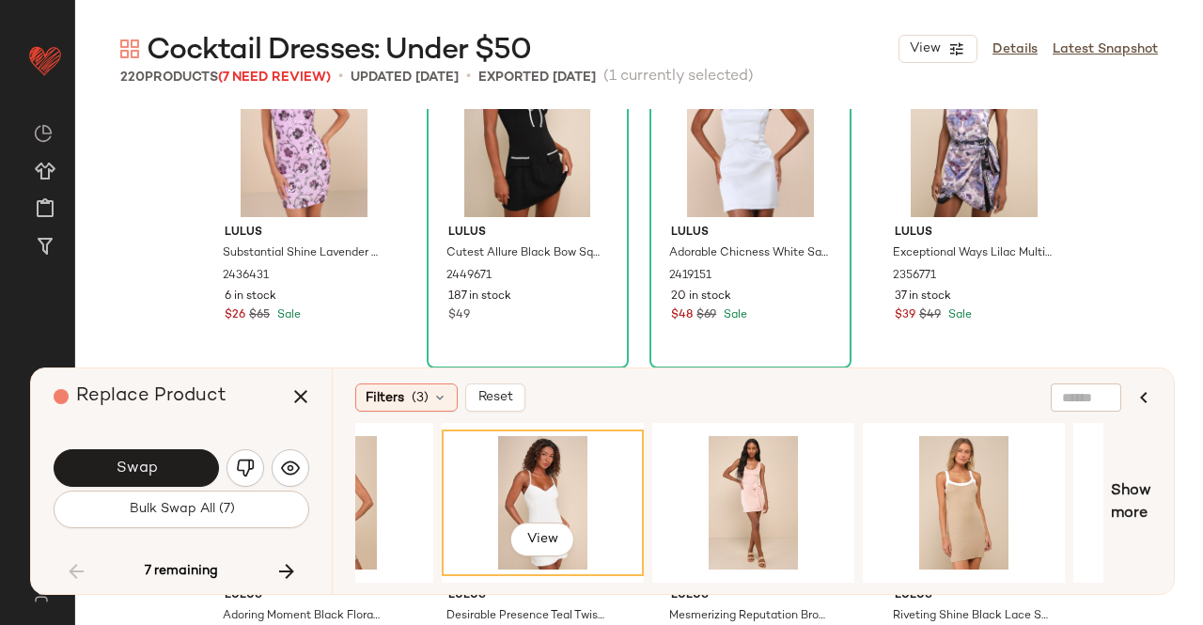
click at [542, 451] on div "View" at bounding box center [542, 502] width 189 height 133
click at [535, 536] on span "View" at bounding box center [542, 539] width 32 height 15
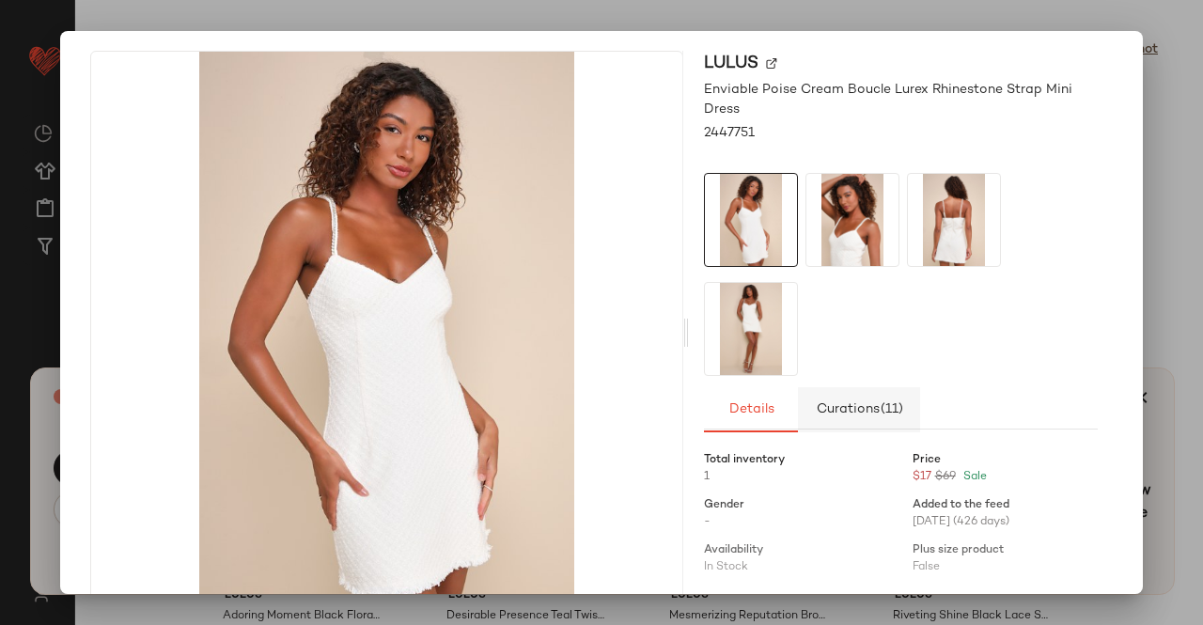
scroll to position [99, 0]
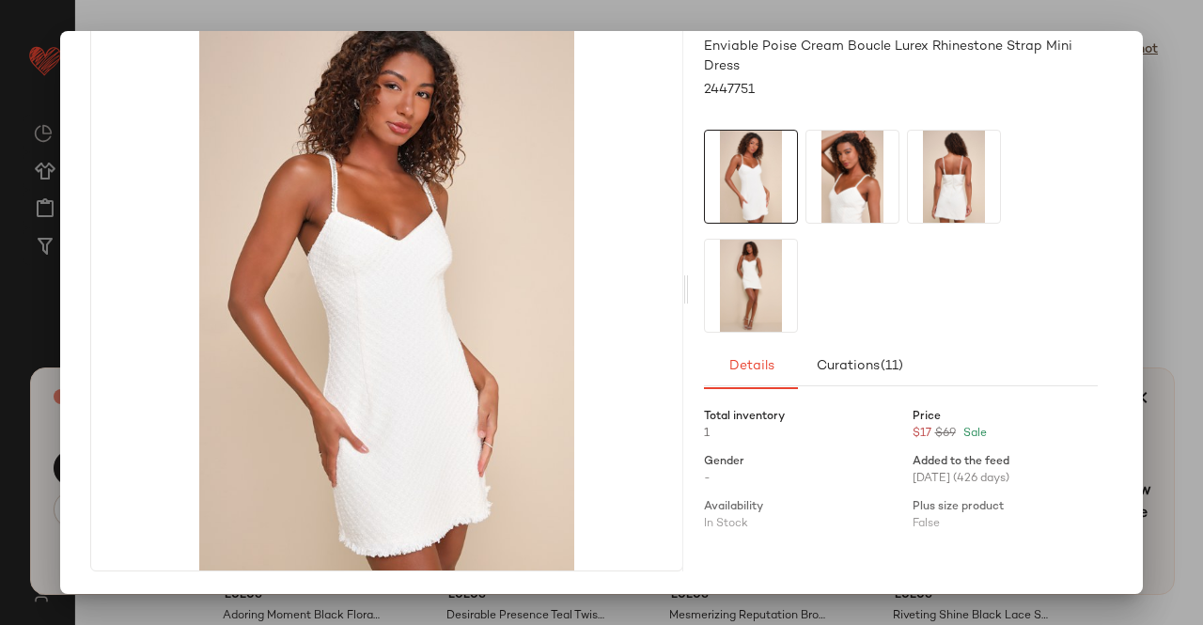
click at [1202, 317] on div at bounding box center [601, 312] width 1203 height 625
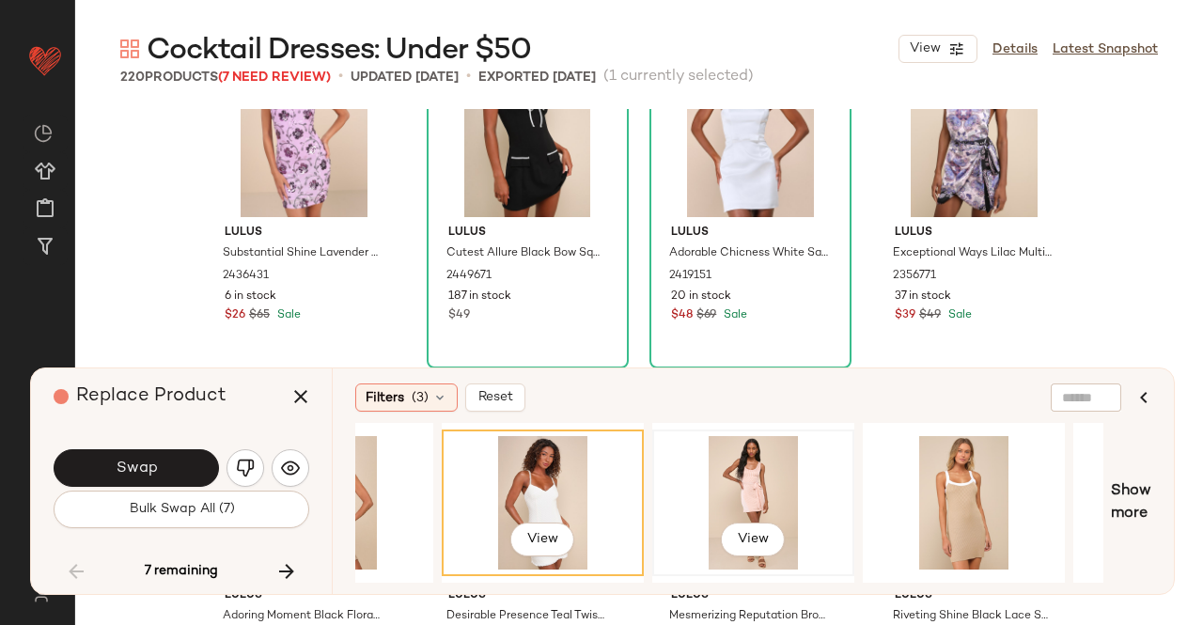
drag, startPoint x: 823, startPoint y: 482, endPoint x: 741, endPoint y: 473, distance: 83.2
click at [823, 482] on div "View" at bounding box center [753, 502] width 189 height 133
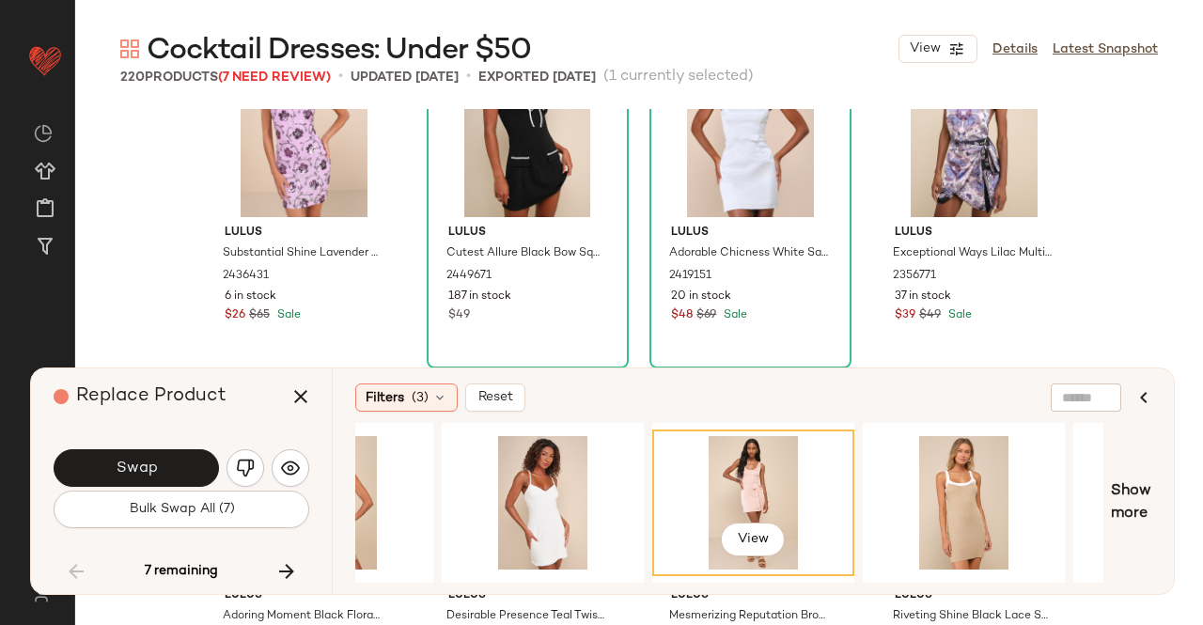
click at [740, 473] on div "View" at bounding box center [753, 502] width 189 height 133
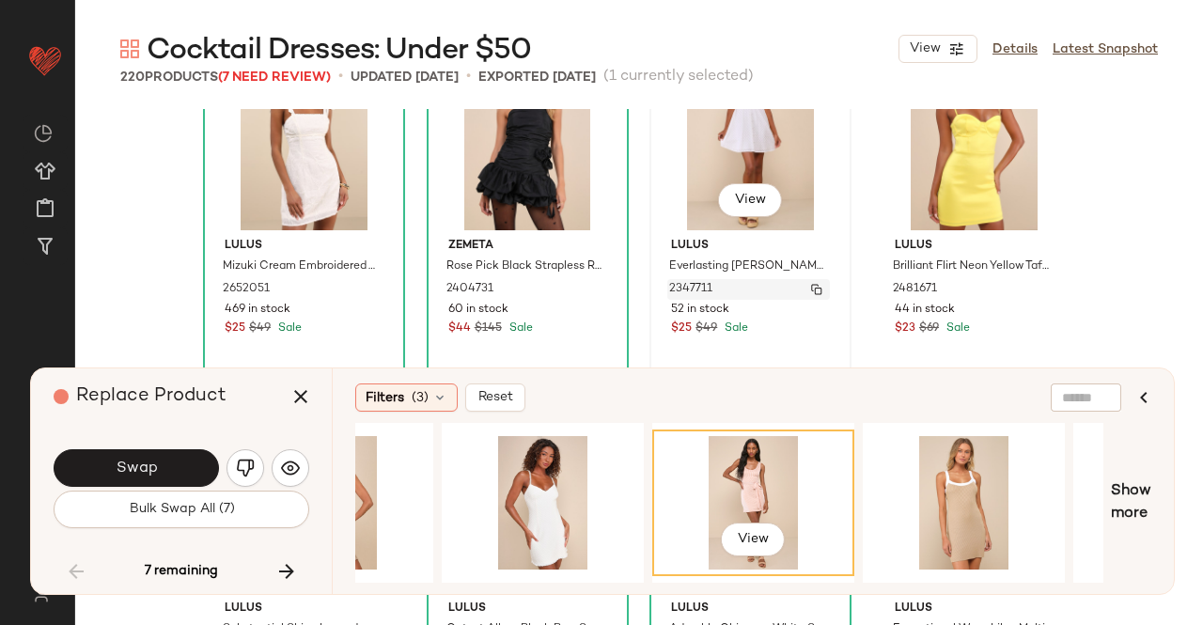
scroll to position [11691, 0]
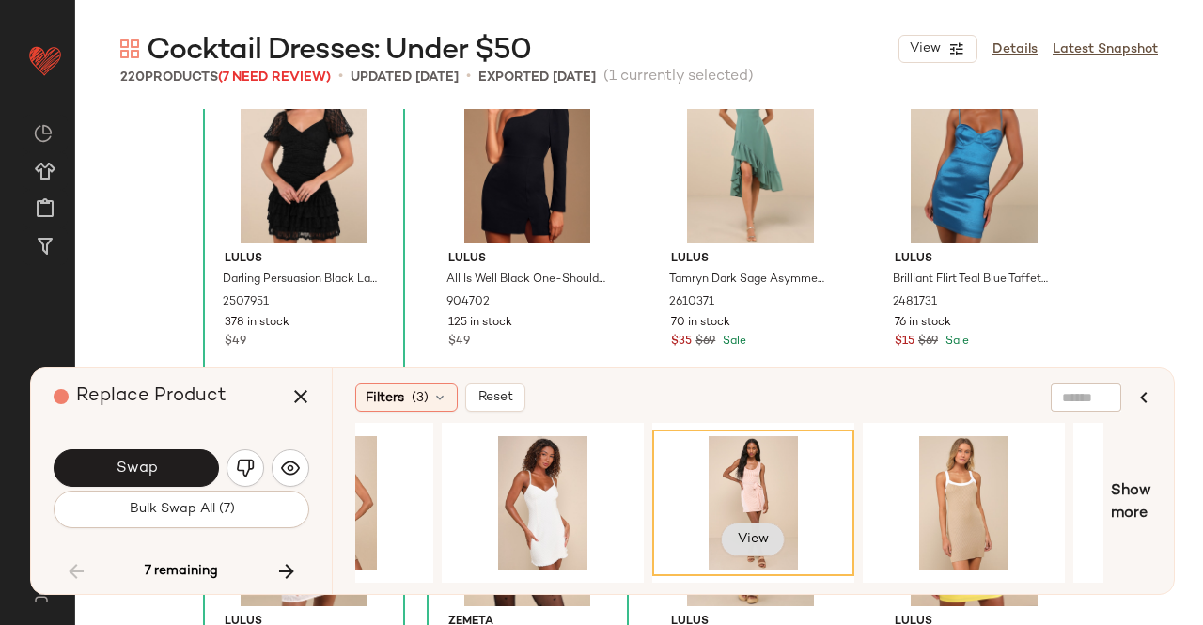
click at [752, 541] on span "View" at bounding box center [753, 539] width 32 height 15
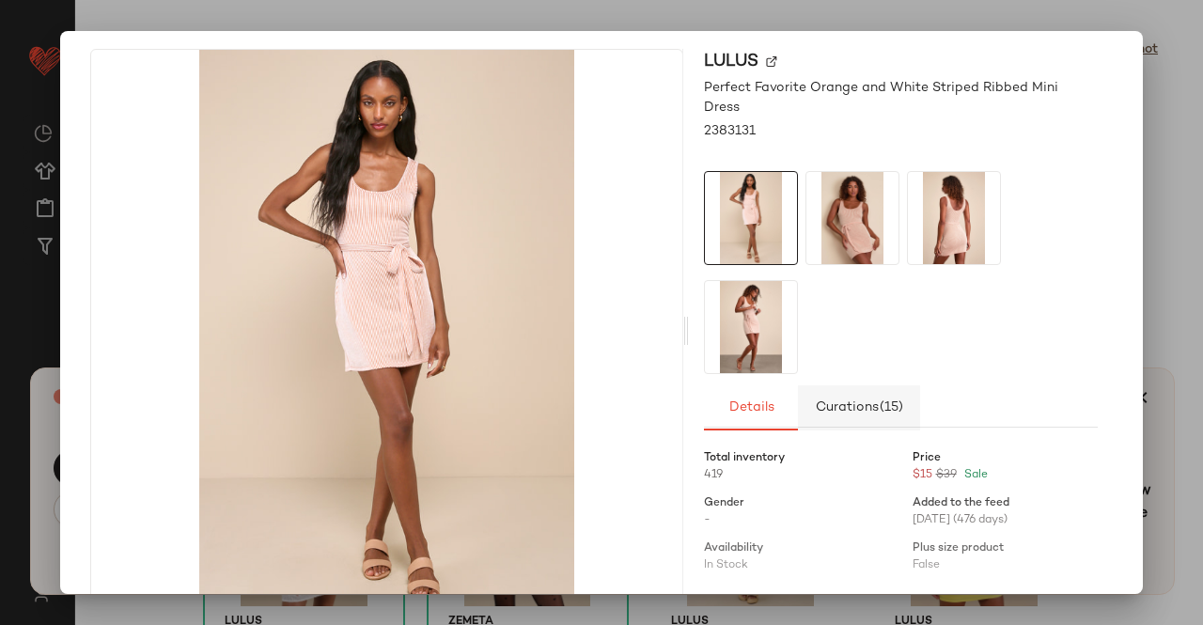
scroll to position [99, 0]
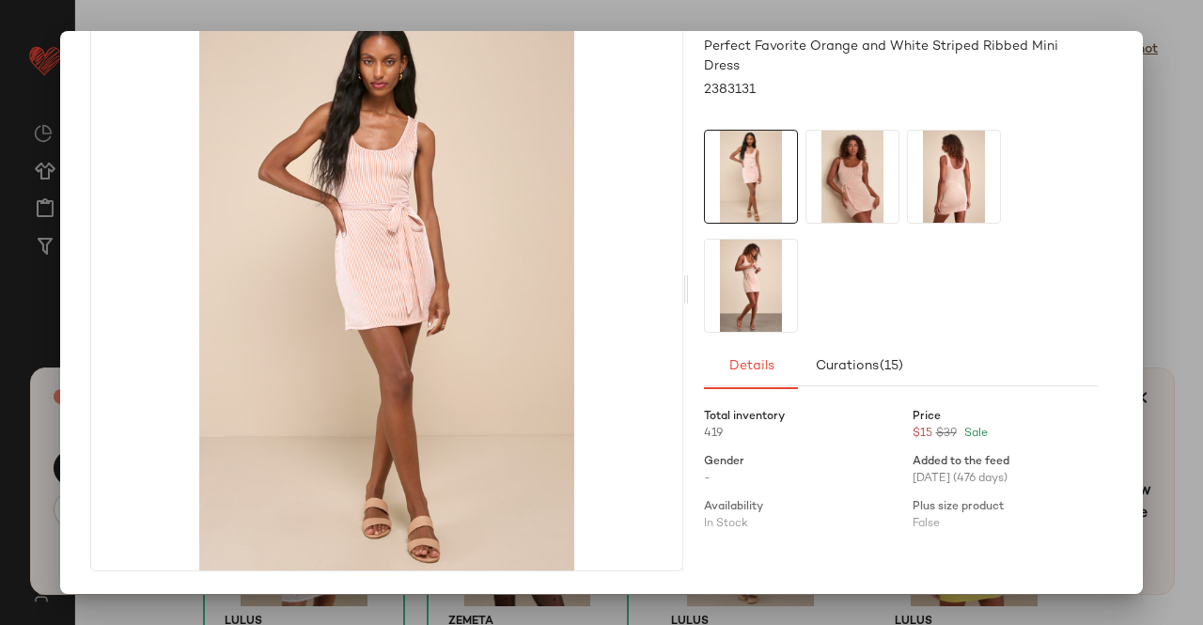
click at [1202, 370] on div at bounding box center [601, 312] width 1203 height 625
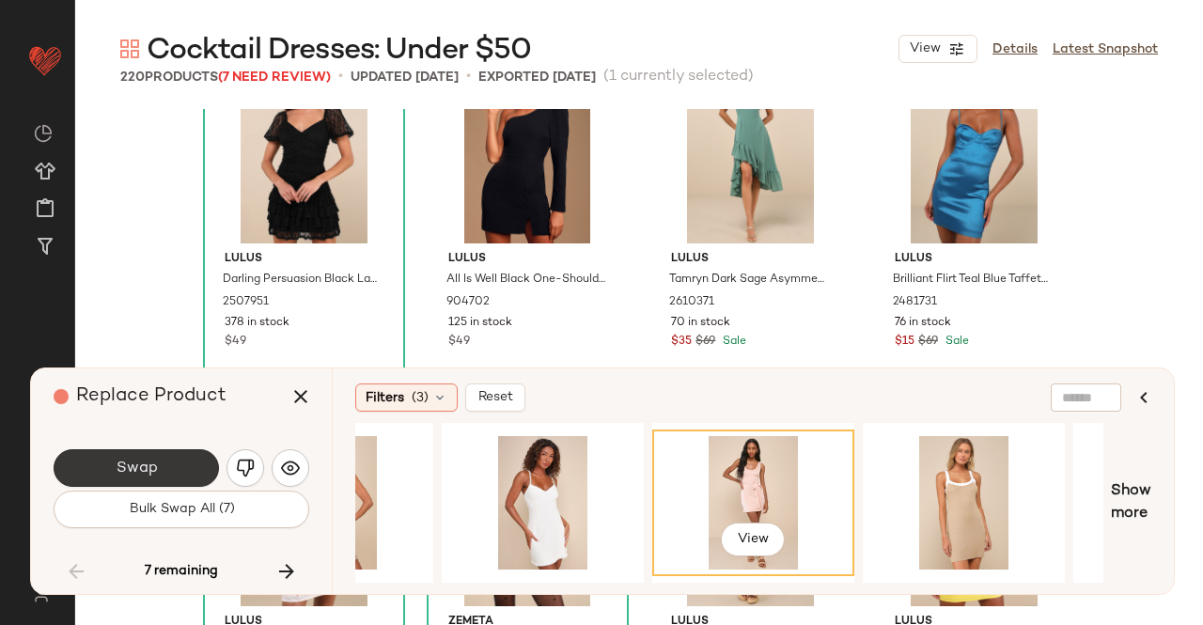
click at [139, 463] on span "Swap" at bounding box center [136, 469] width 42 height 18
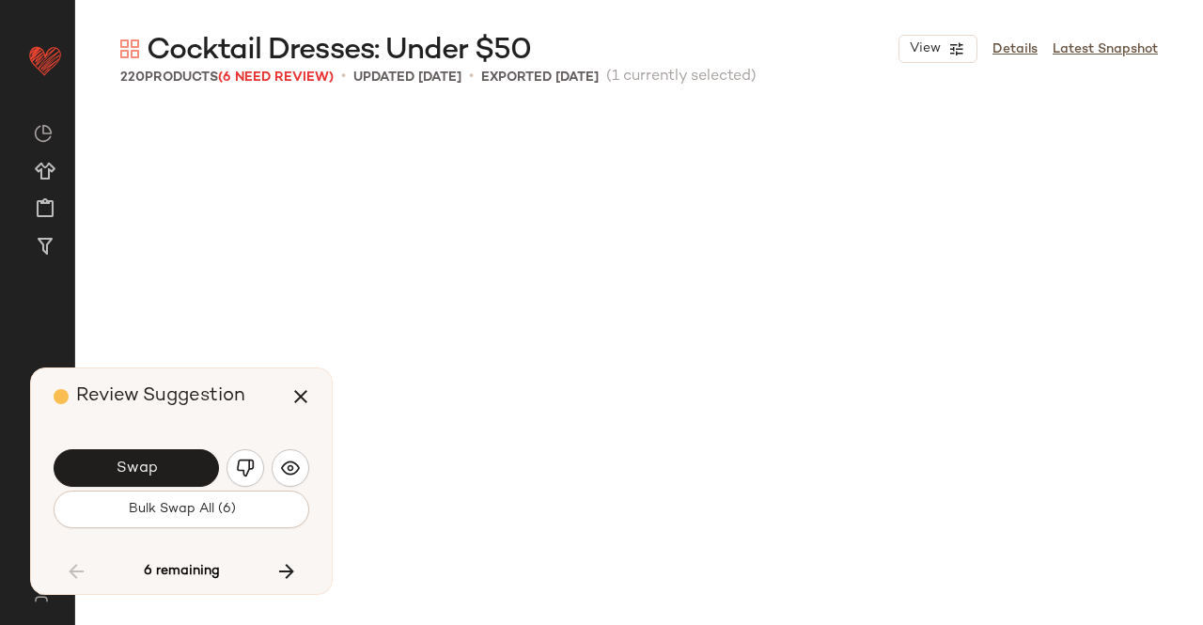
scroll to position [14513, 0]
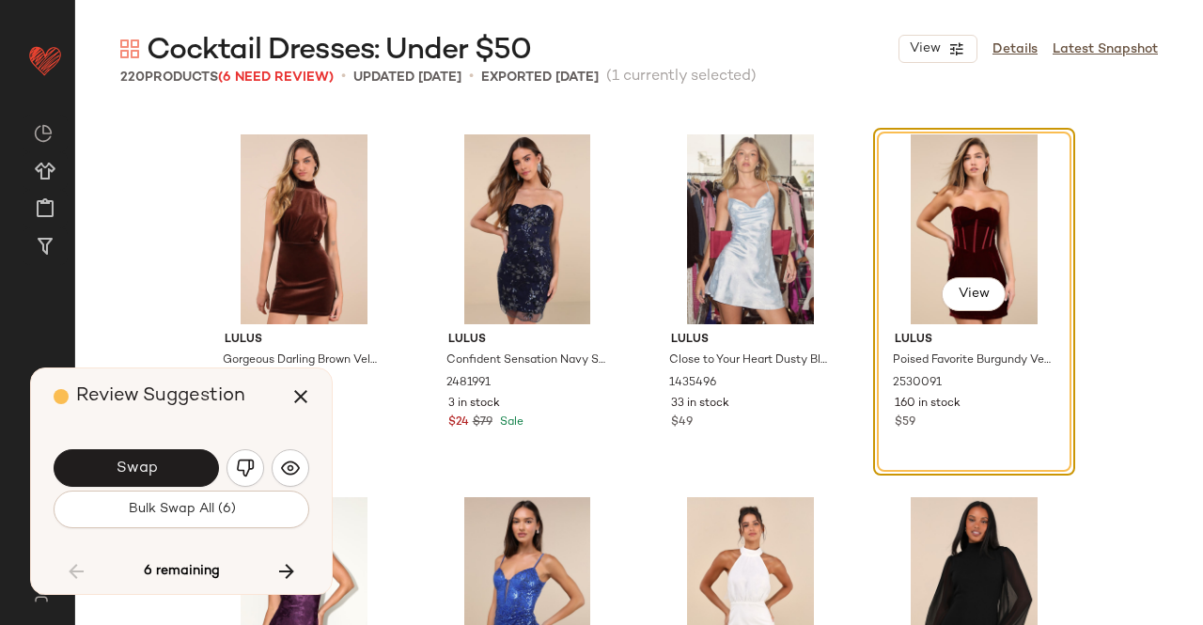
click at [249, 475] on img "button" at bounding box center [245, 468] width 19 height 19
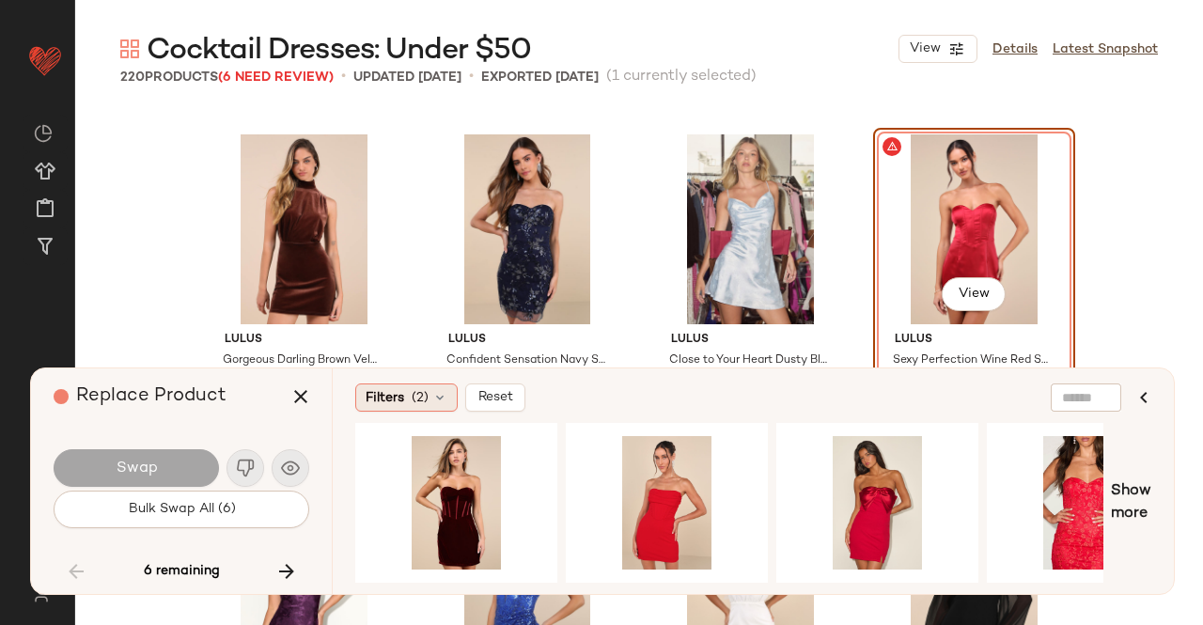
click at [412, 393] on span "(2)" at bounding box center [420, 398] width 17 height 20
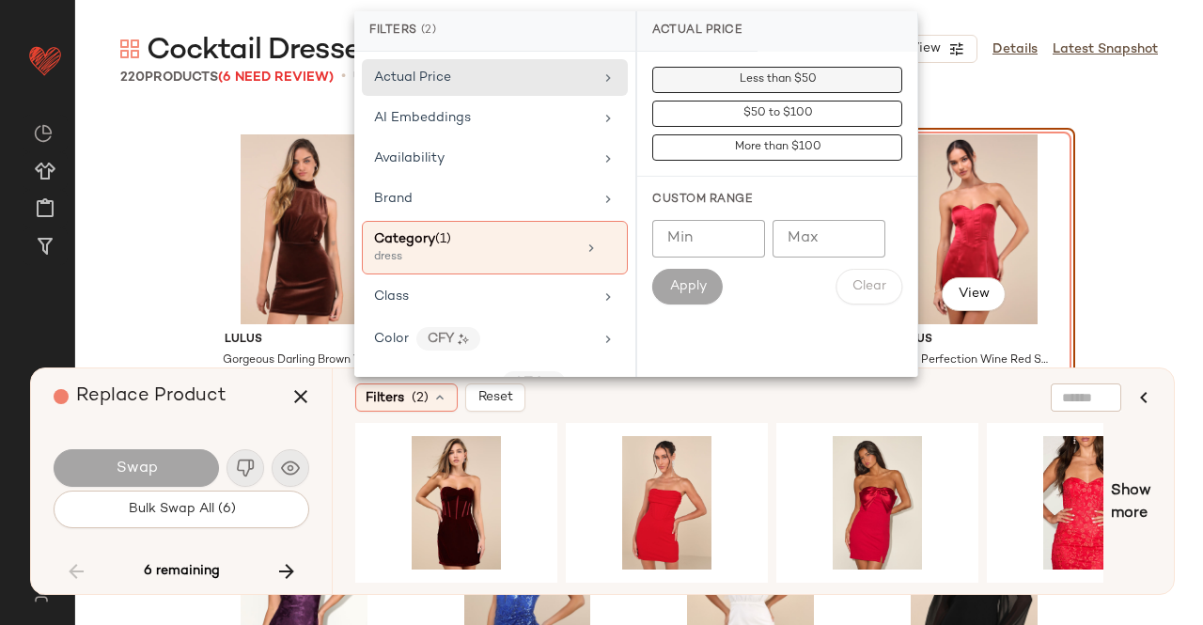
click at [857, 101] on button "Less than $50" at bounding box center [777, 114] width 250 height 26
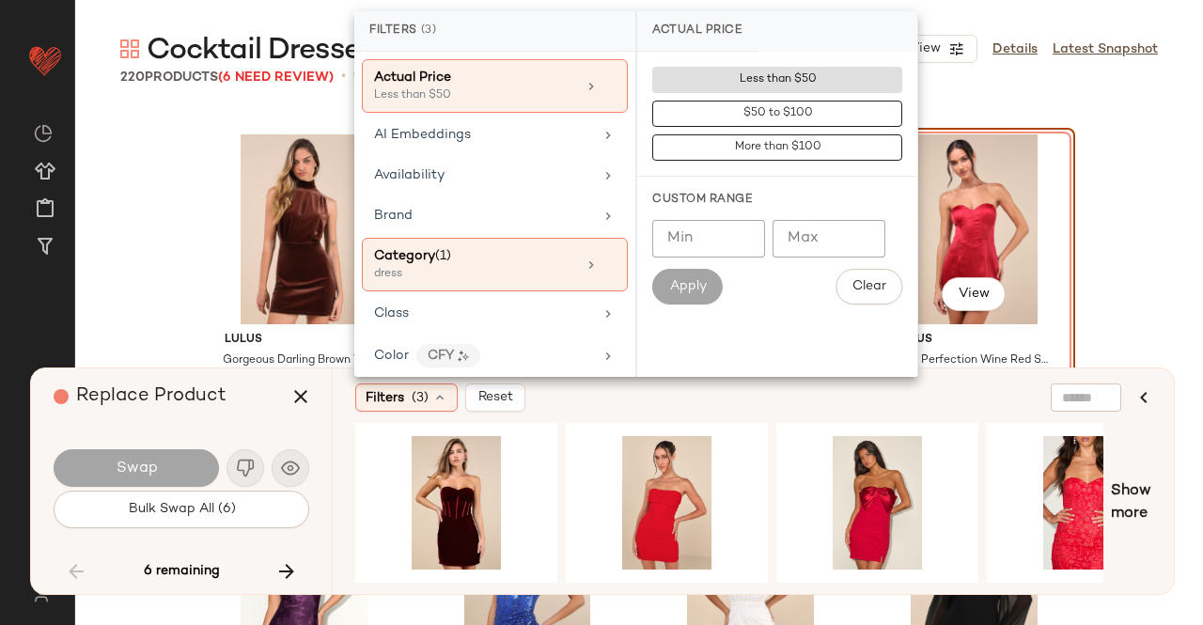
click at [714, 402] on div "Filters (3) Reset" at bounding box center [662, 397] width 614 height 28
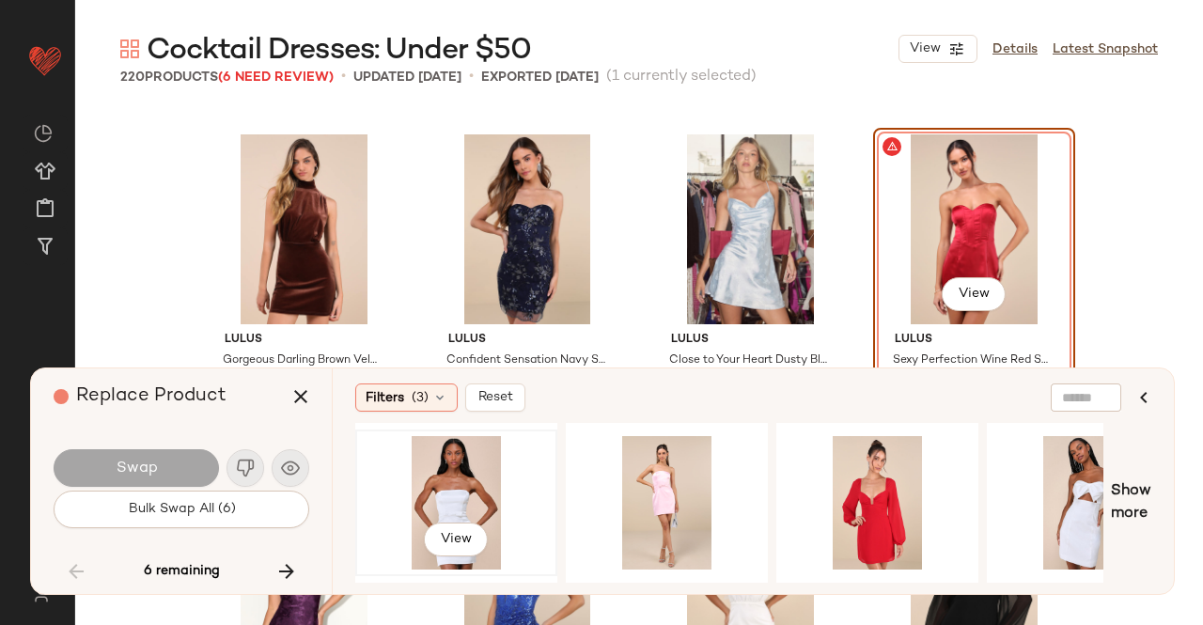
click at [475, 482] on div "View" at bounding box center [456, 502] width 189 height 133
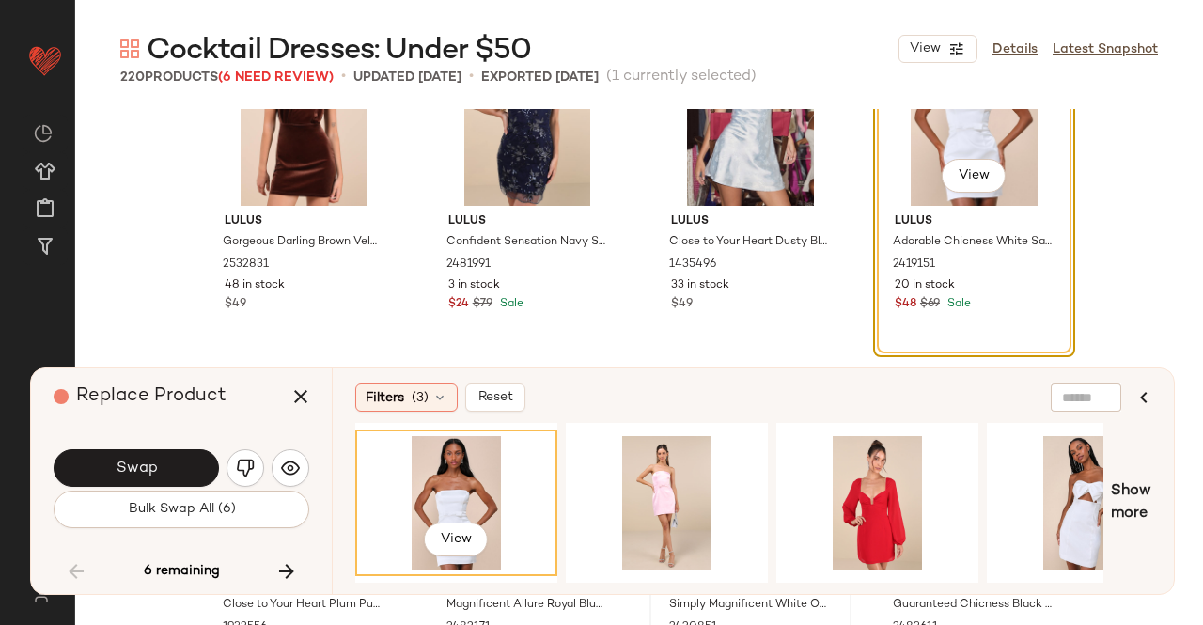
scroll to position [14701, 0]
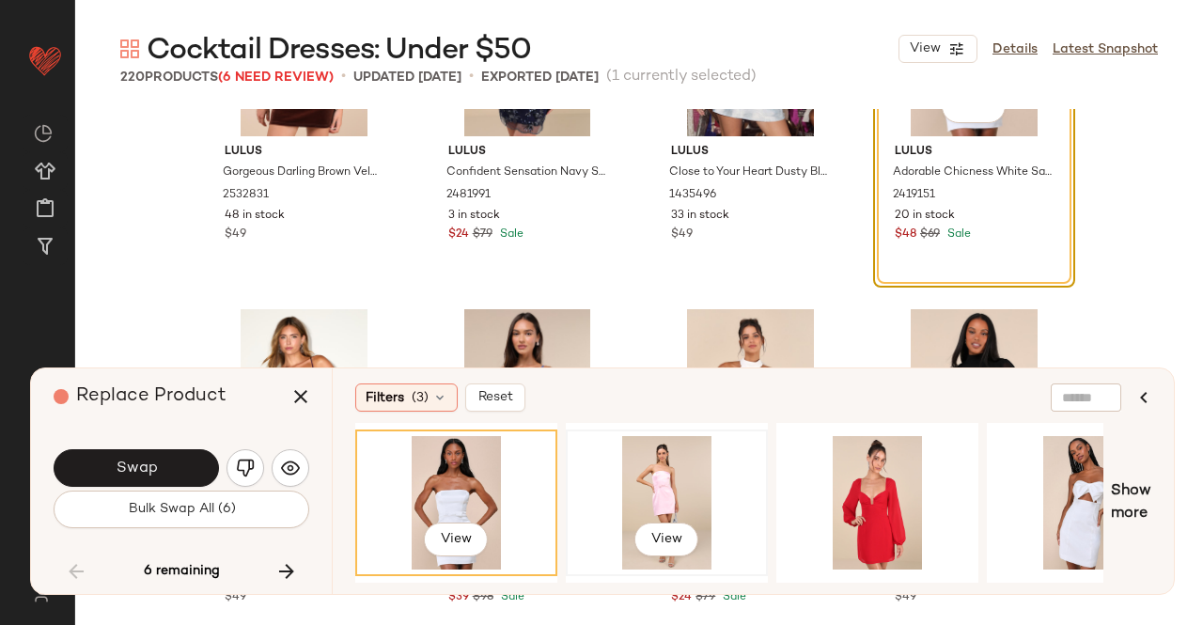
click at [601, 516] on div "View" at bounding box center [666, 502] width 189 height 133
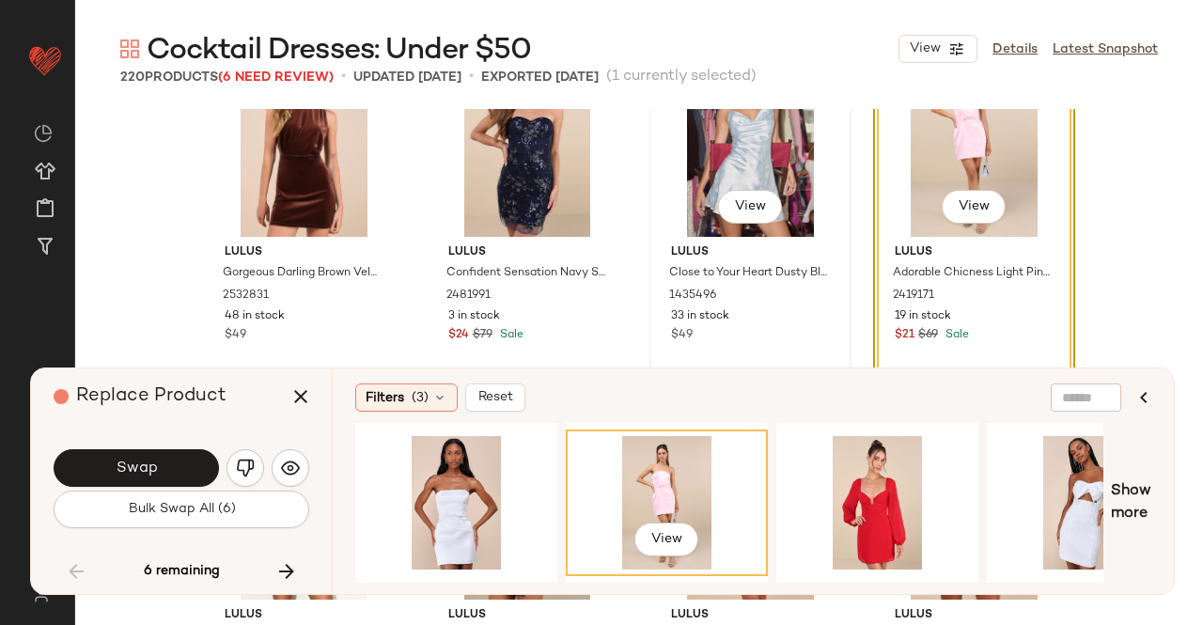
scroll to position [14419, 0]
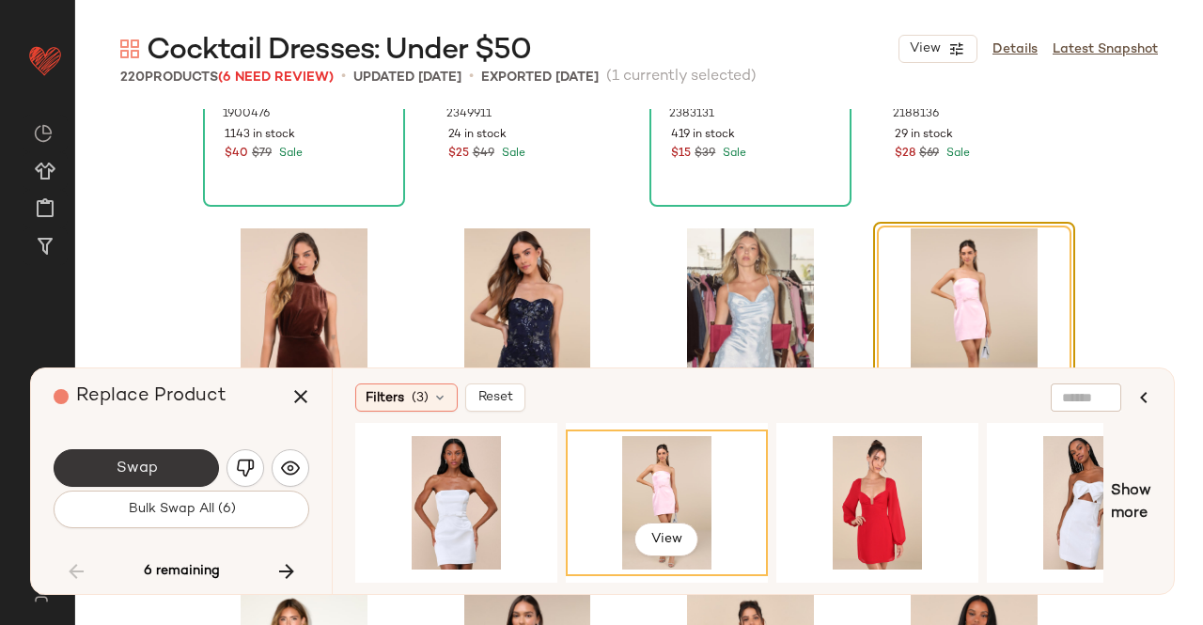
click at [173, 465] on button "Swap" at bounding box center [136, 468] width 165 height 38
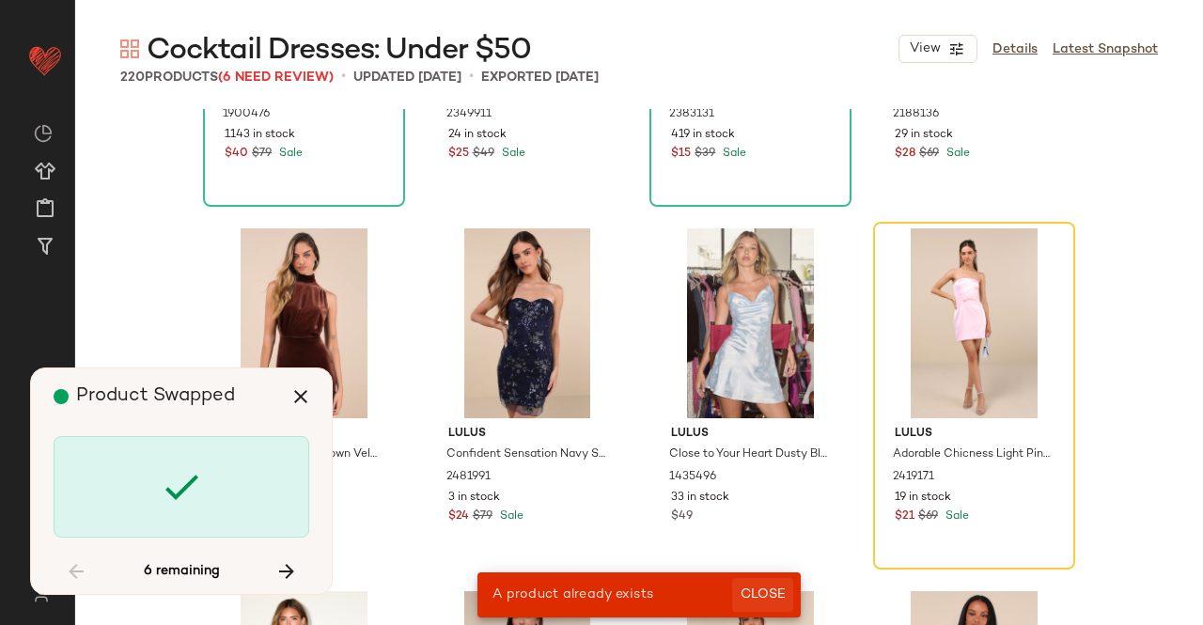
click at [741, 590] on span "Close" at bounding box center [763, 594] width 46 height 15
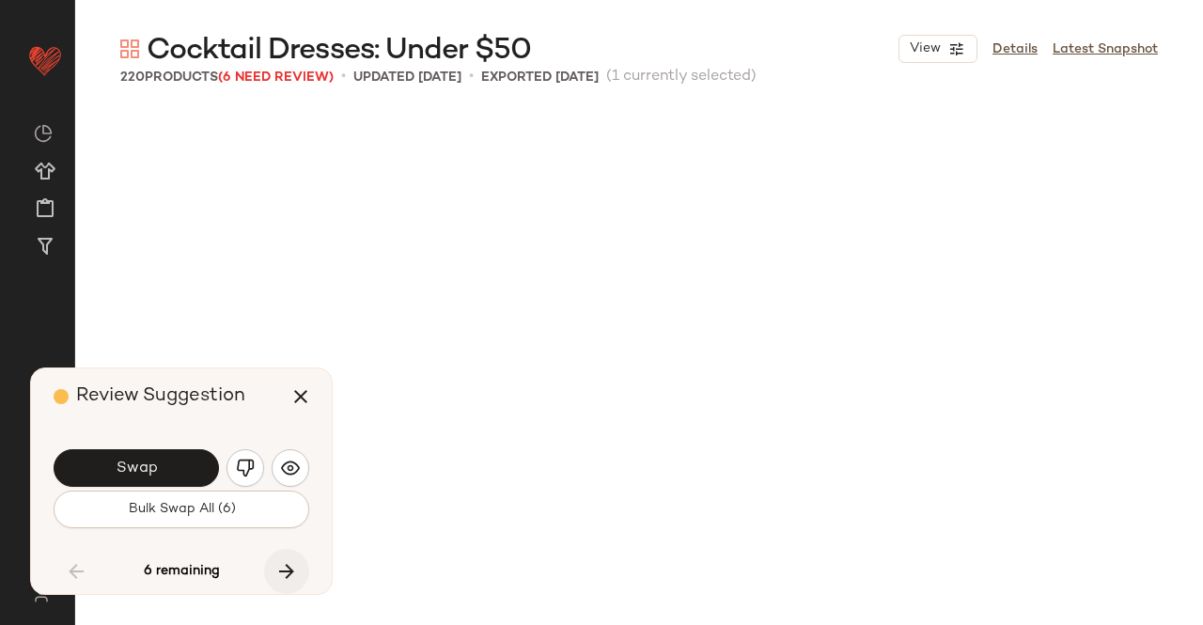
scroll to position [5442, 0]
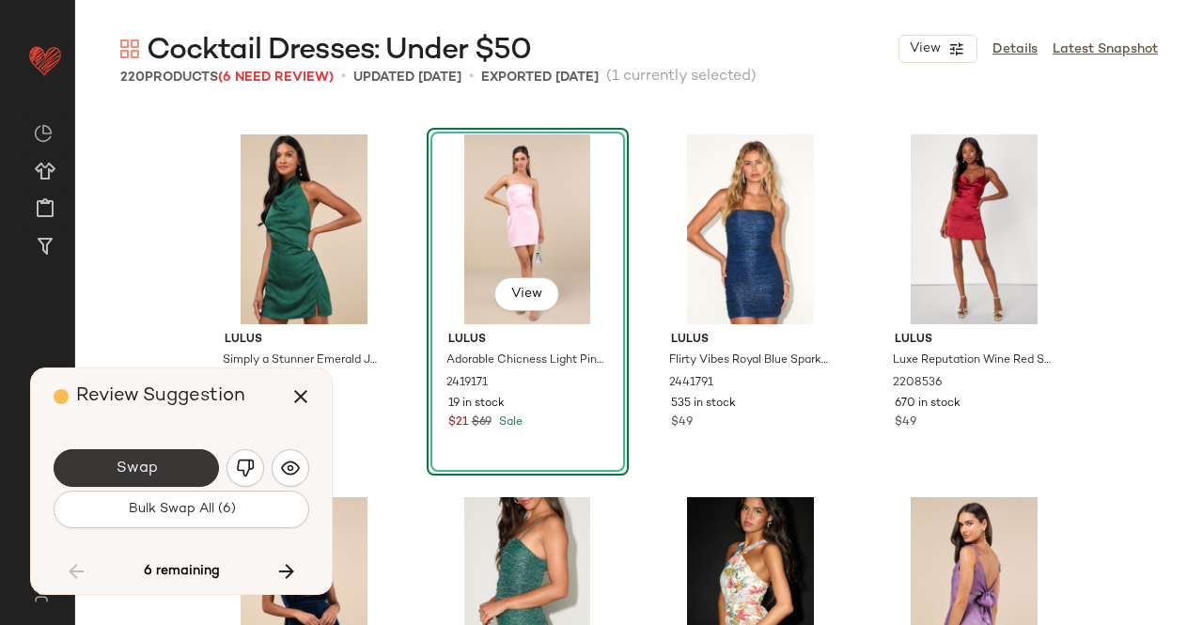
click at [173, 471] on button "Swap" at bounding box center [136, 468] width 165 height 38
click at [247, 471] on img "button" at bounding box center [245, 468] width 19 height 19
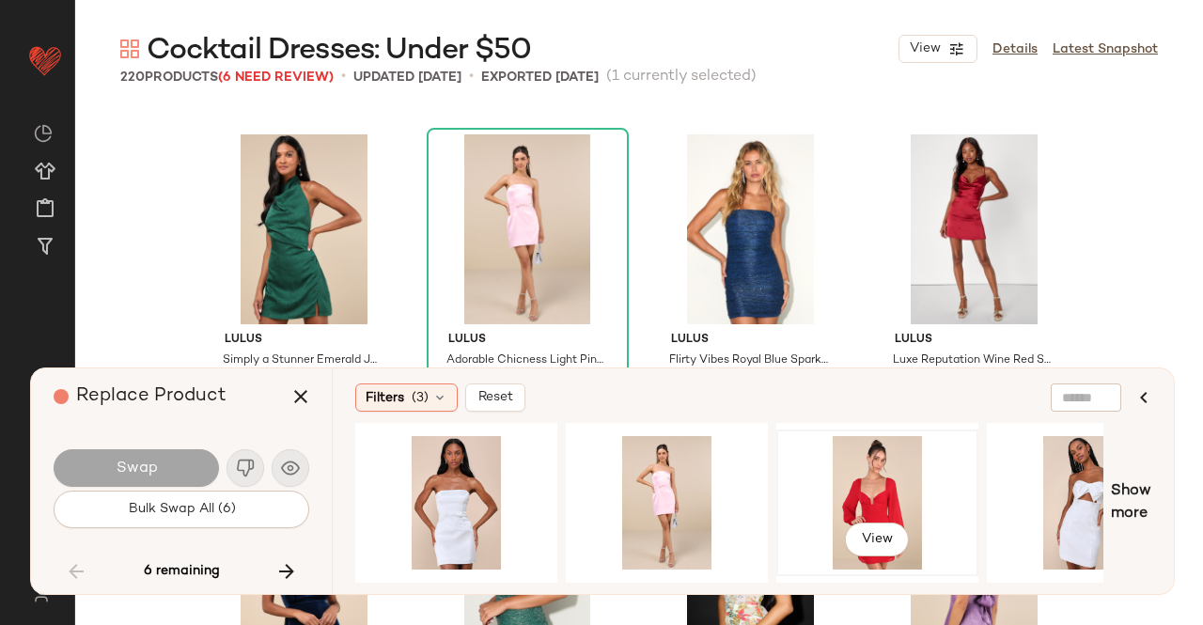
click at [850, 491] on div "View" at bounding box center [877, 502] width 189 height 133
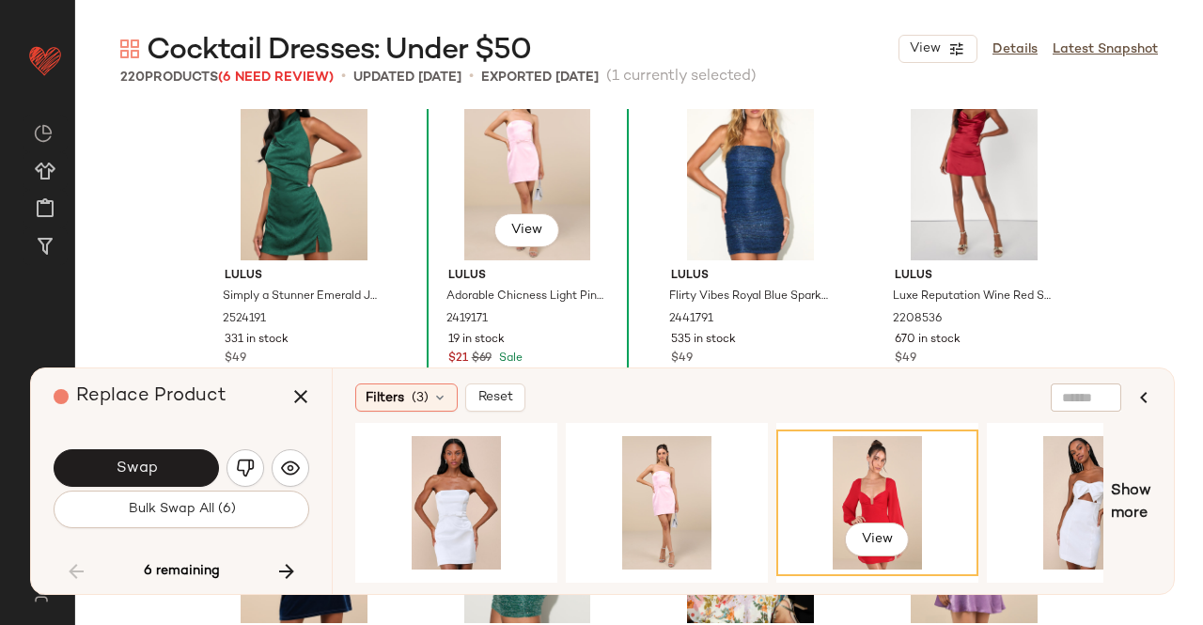
scroll to position [5536, 0]
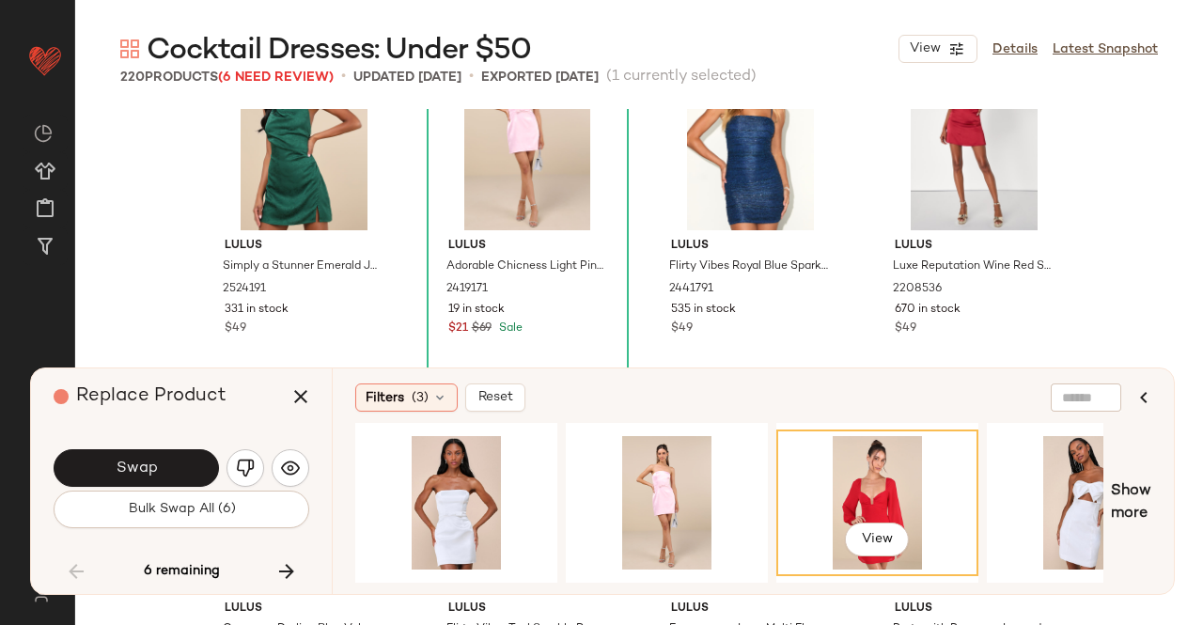
click at [868, 483] on div "View" at bounding box center [877, 502] width 189 height 133
click at [869, 483] on div "View" at bounding box center [877, 502] width 189 height 133
click at [136, 462] on span "Swap" at bounding box center [136, 469] width 42 height 18
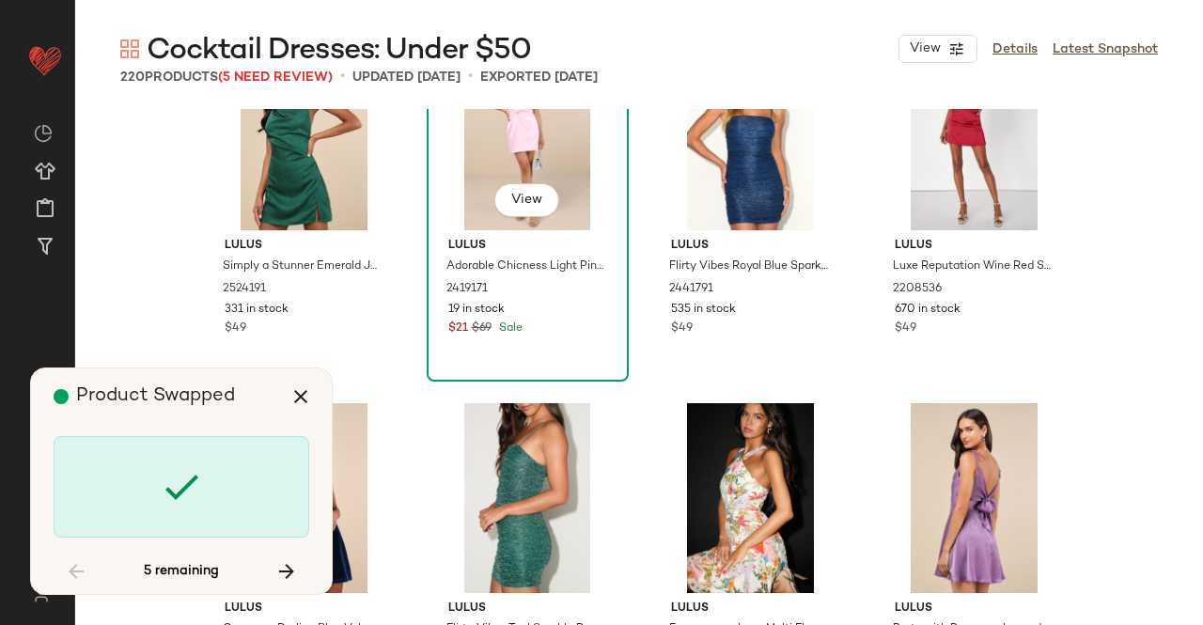
scroll to position [5348, 0]
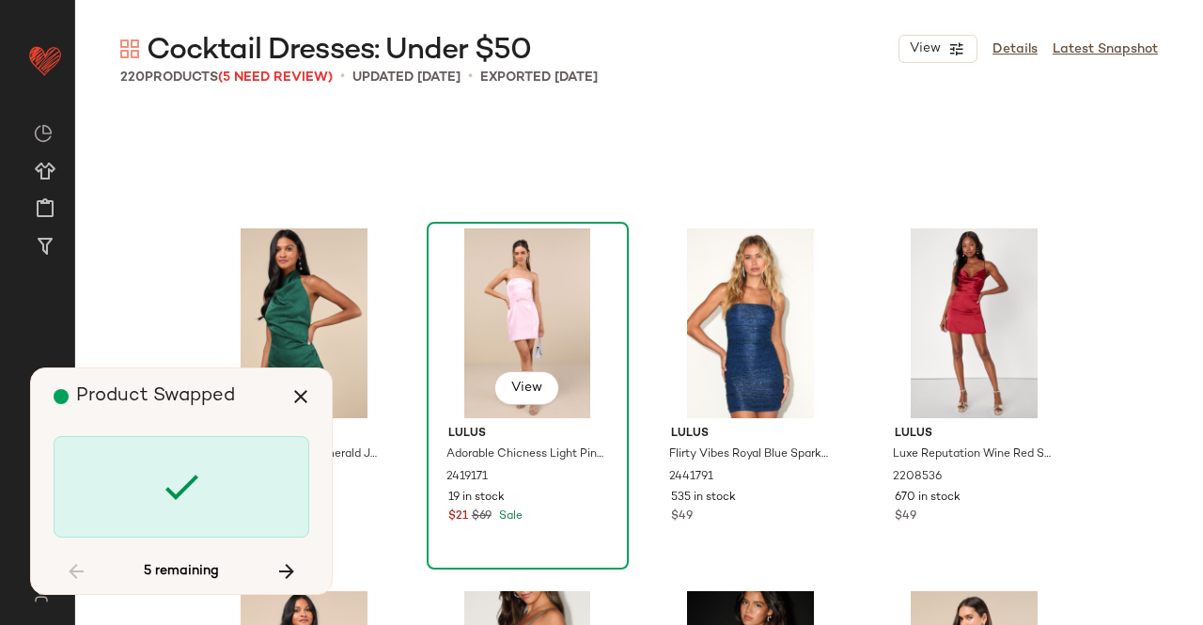
scroll to position [15238, 0]
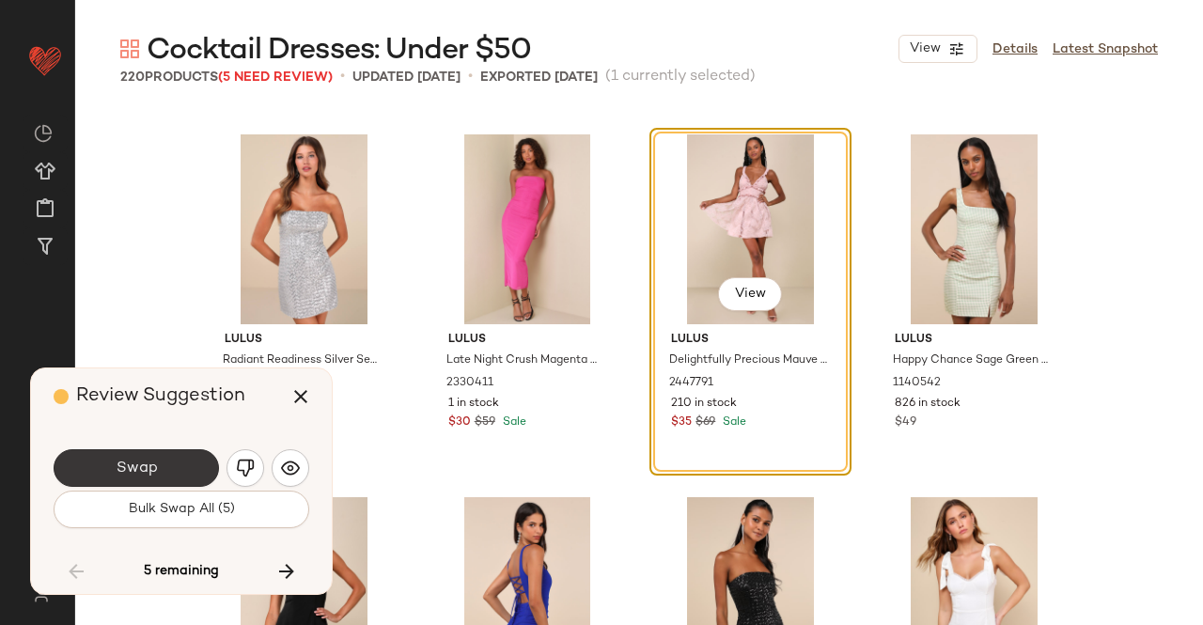
click at [143, 466] on span "Swap" at bounding box center [136, 469] width 42 height 18
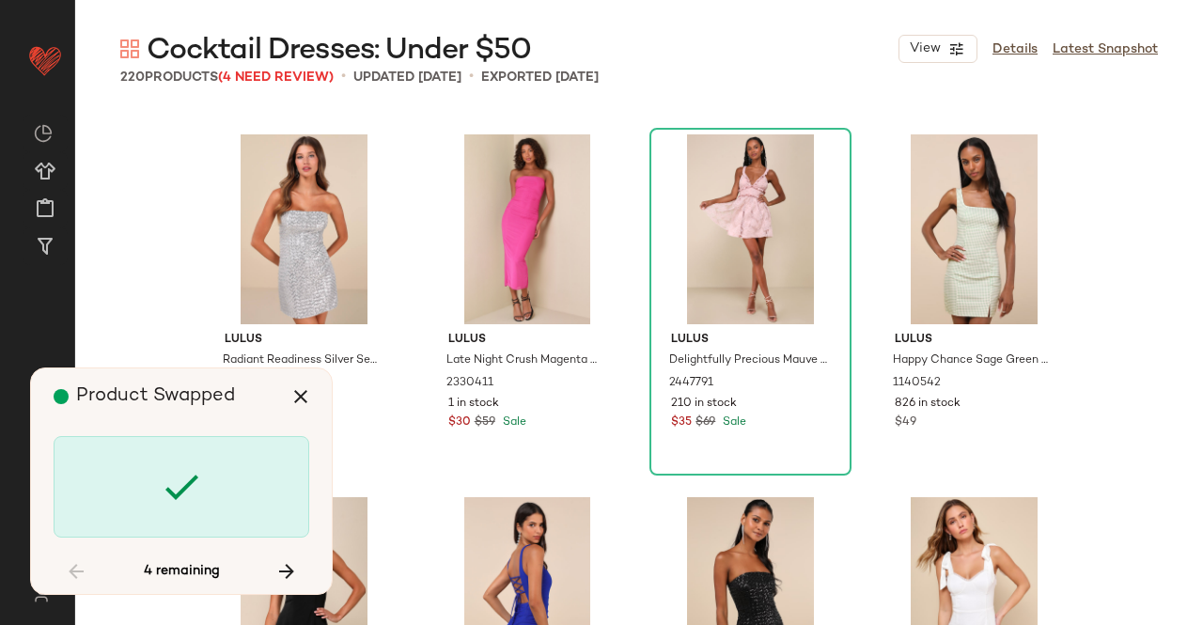
scroll to position [15964, 0]
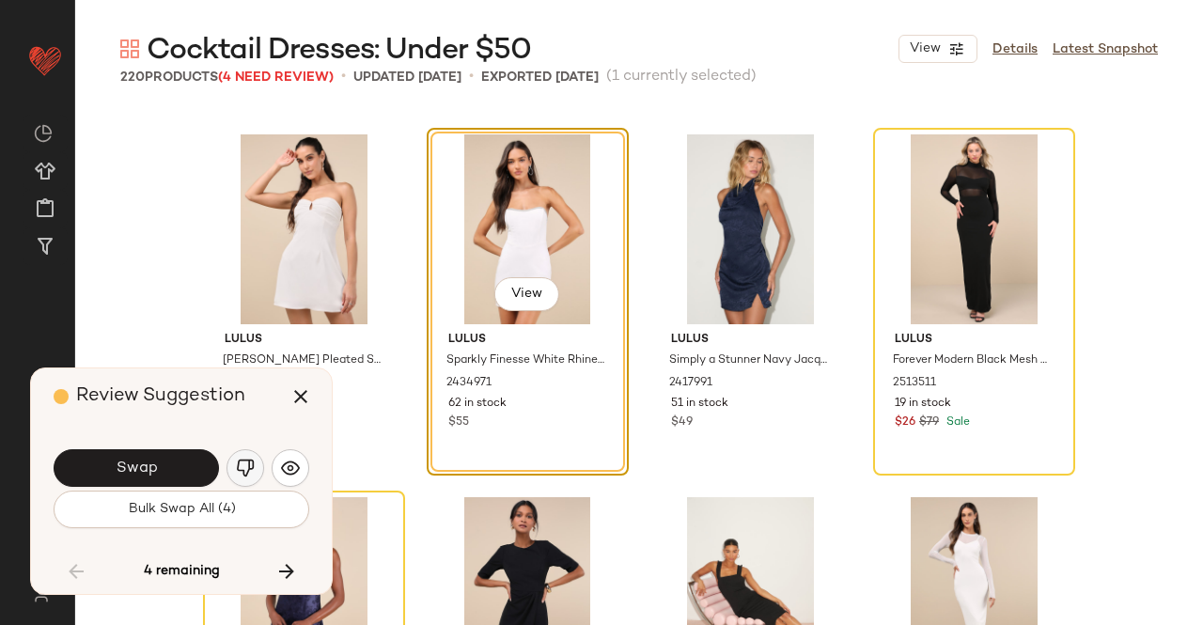
click at [251, 460] on img "button" at bounding box center [245, 468] width 19 height 19
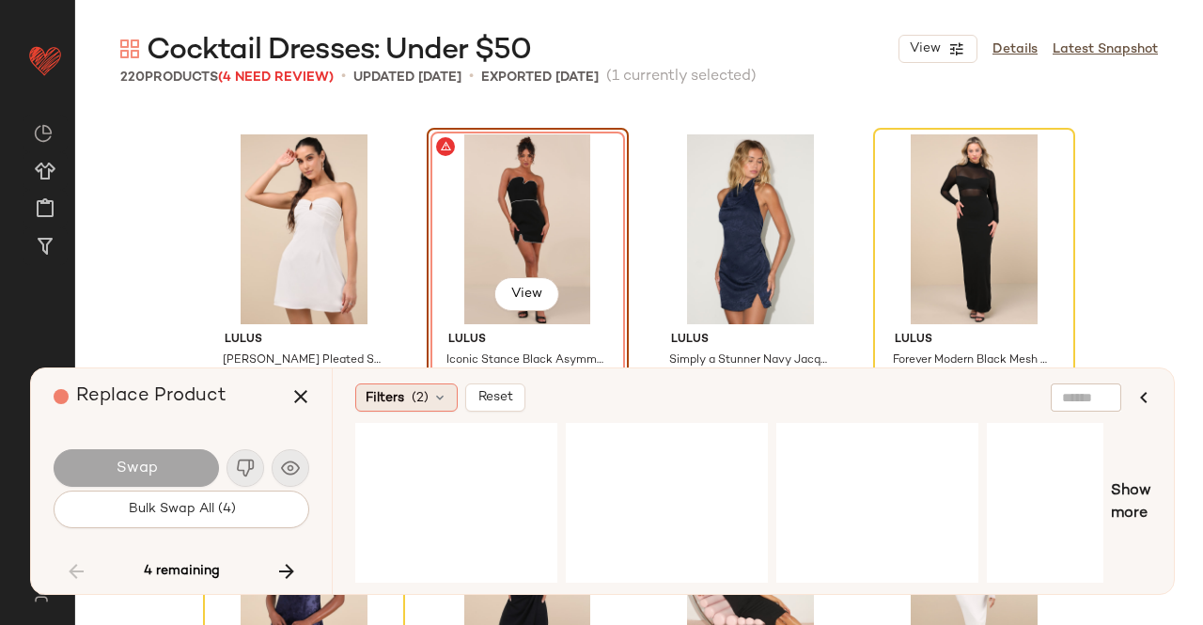
click at [417, 398] on span "(2)" at bounding box center [420, 398] width 17 height 20
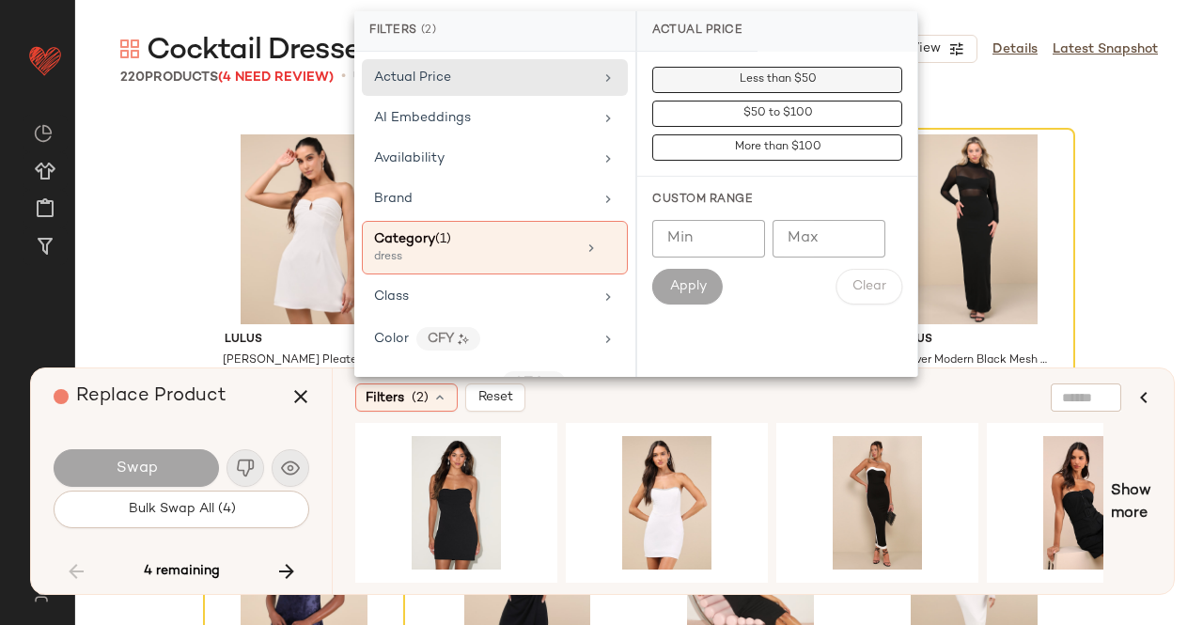
click at [761, 83] on span "Less than $50" at bounding box center [778, 79] width 78 height 13
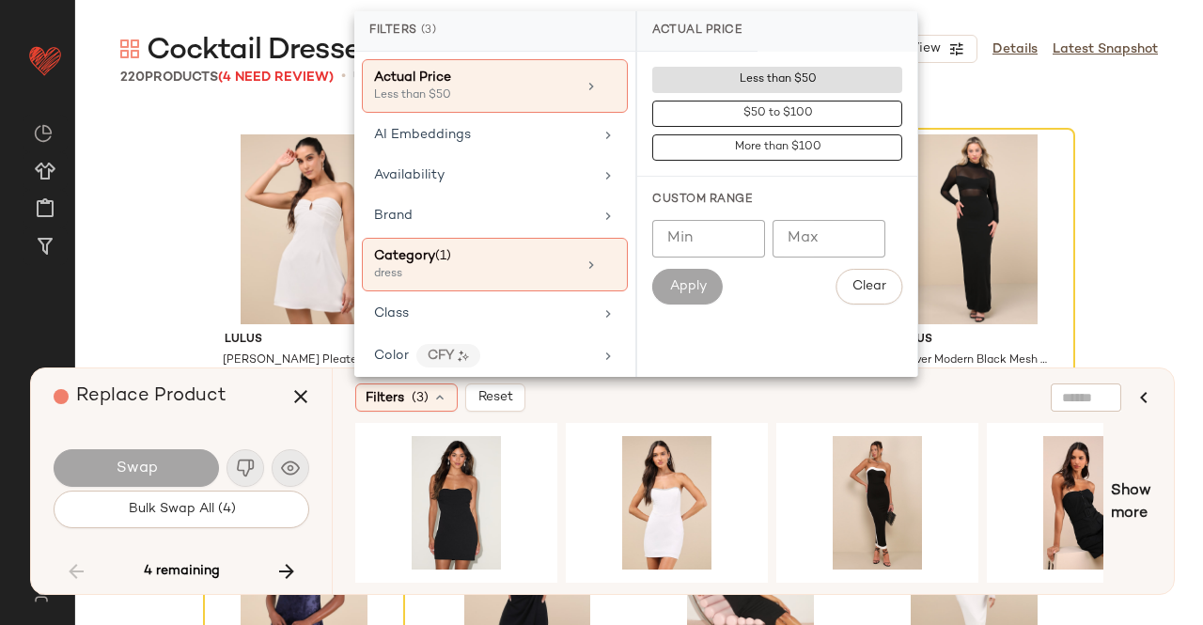
click at [688, 420] on div "Filters (3) Reset Show more" at bounding box center [753, 481] width 842 height 226
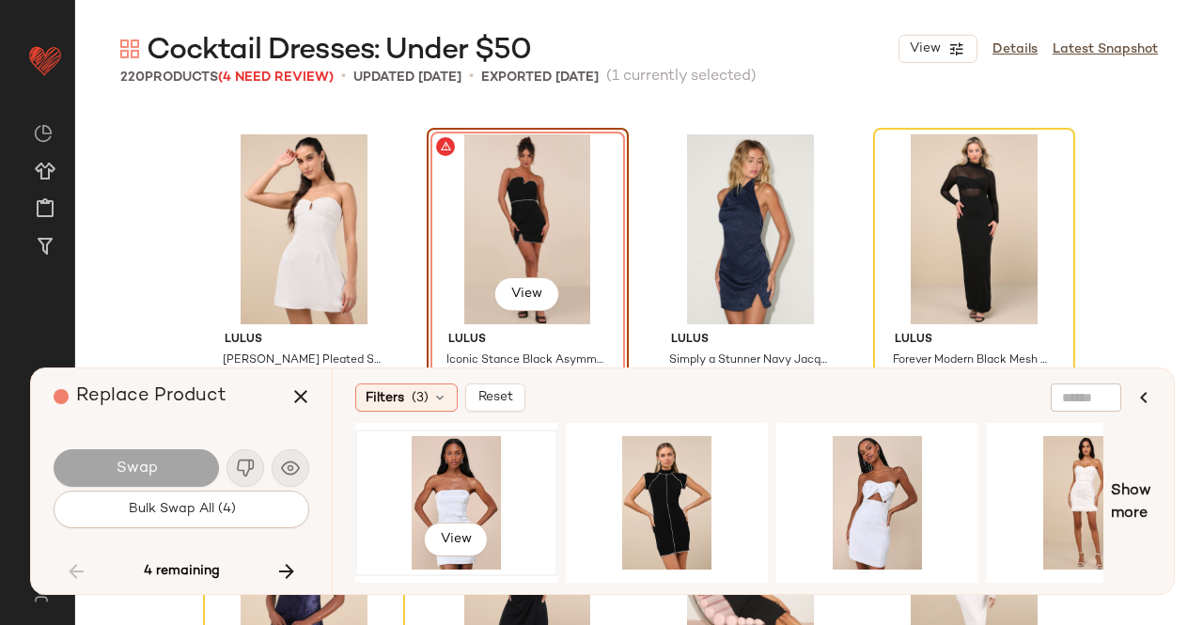
click at [460, 467] on div "View" at bounding box center [456, 502] width 189 height 133
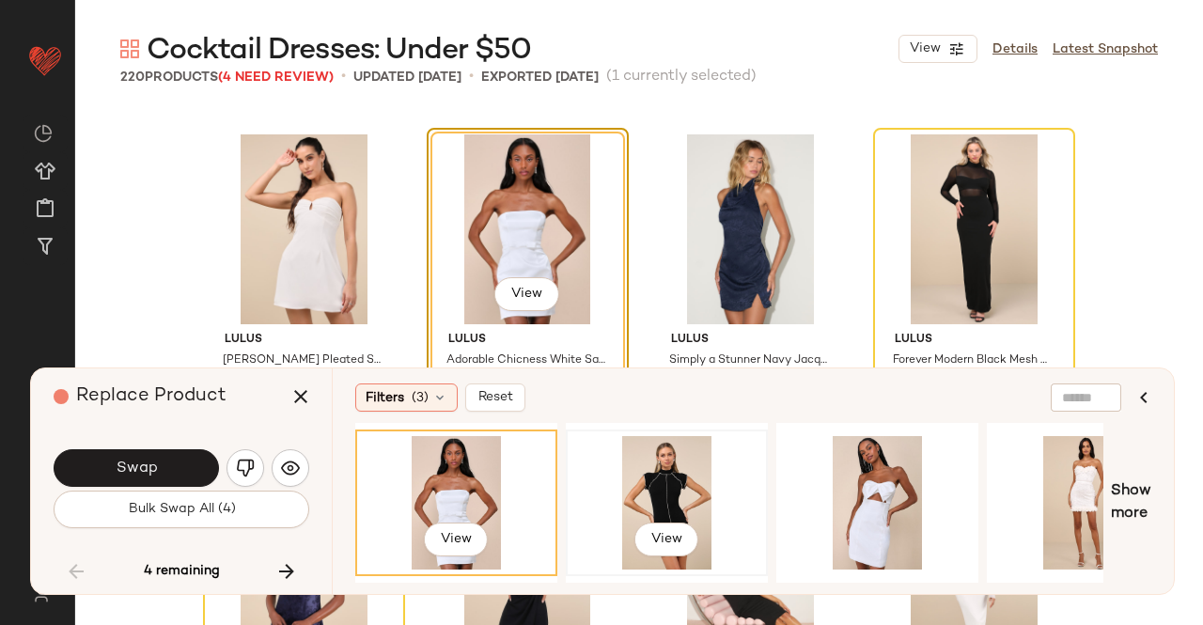
click at [675, 478] on div "View" at bounding box center [666, 502] width 189 height 133
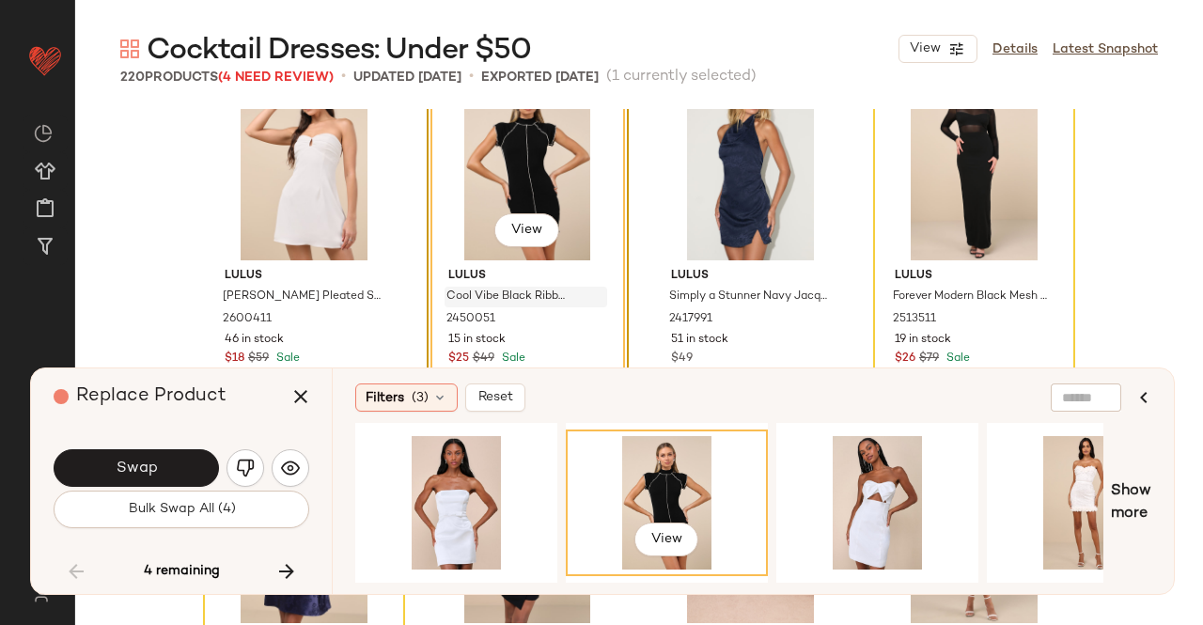
scroll to position [16058, 0]
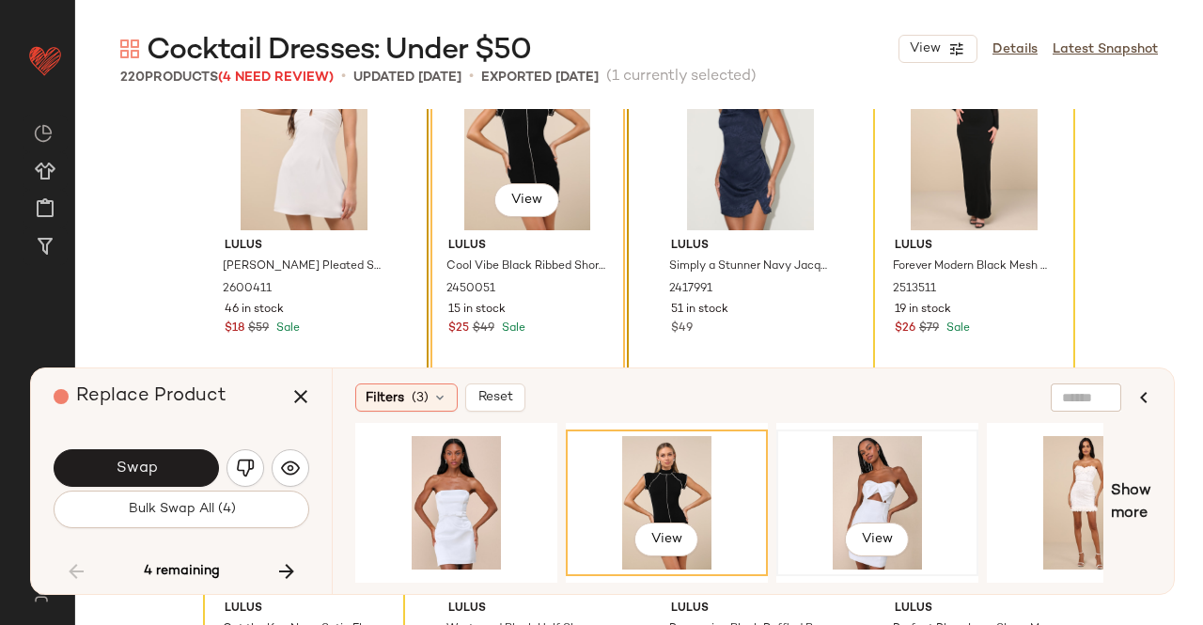
click at [868, 479] on div "View" at bounding box center [877, 502] width 189 height 133
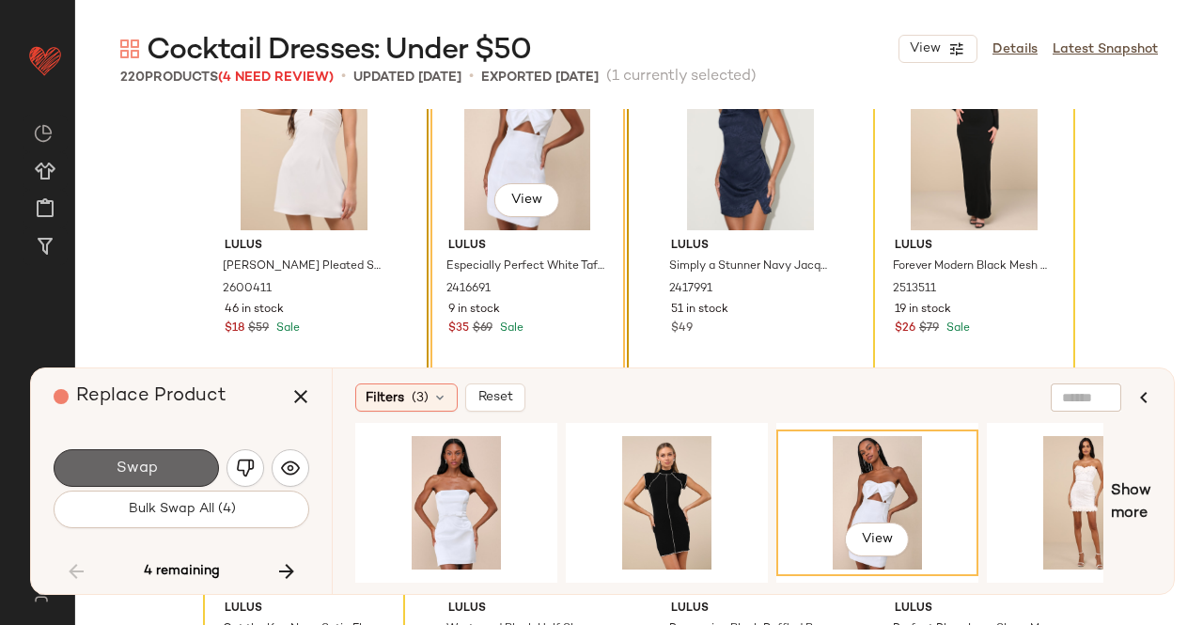
click at [139, 471] on span "Swap" at bounding box center [136, 469] width 42 height 18
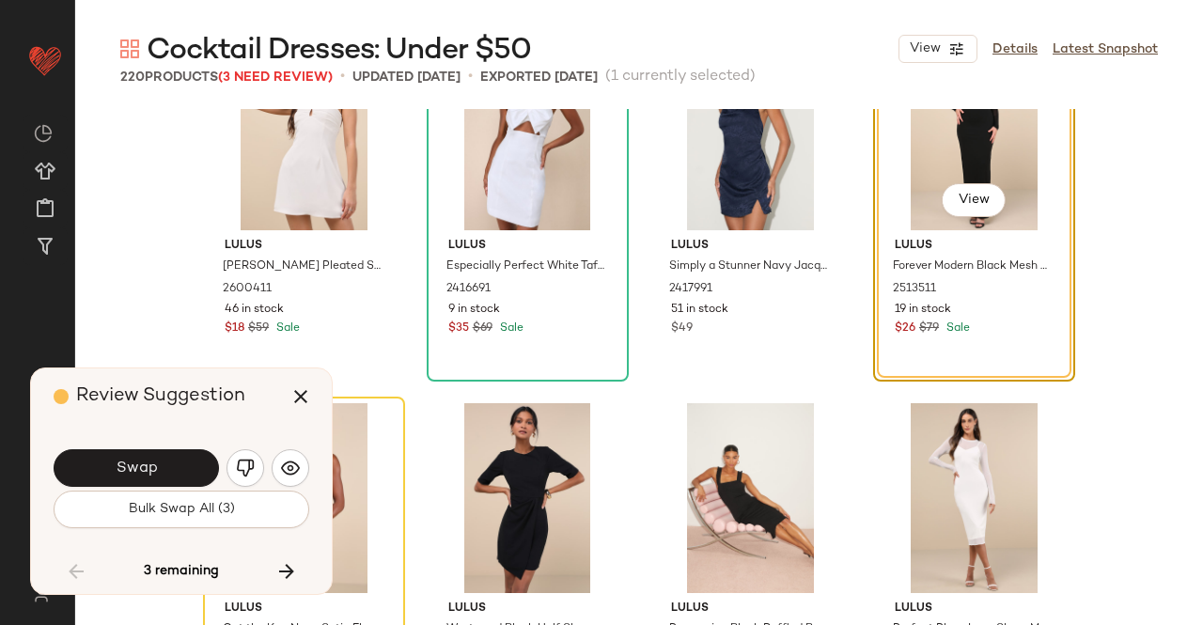
scroll to position [15964, 0]
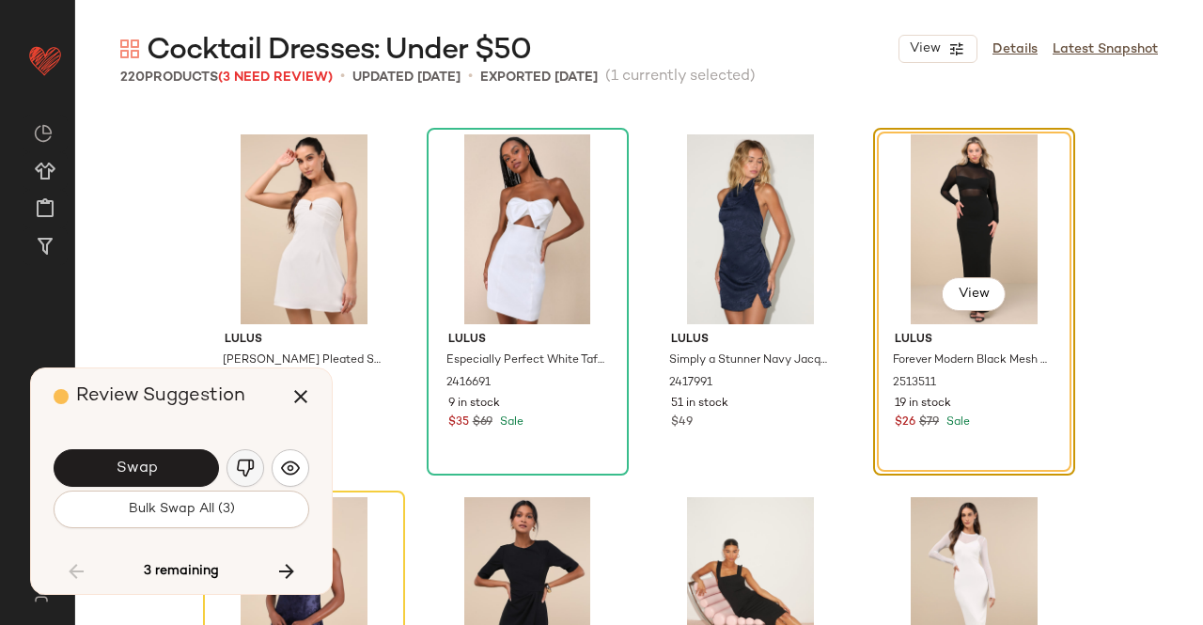
click at [258, 461] on button "button" at bounding box center [246, 468] width 38 height 38
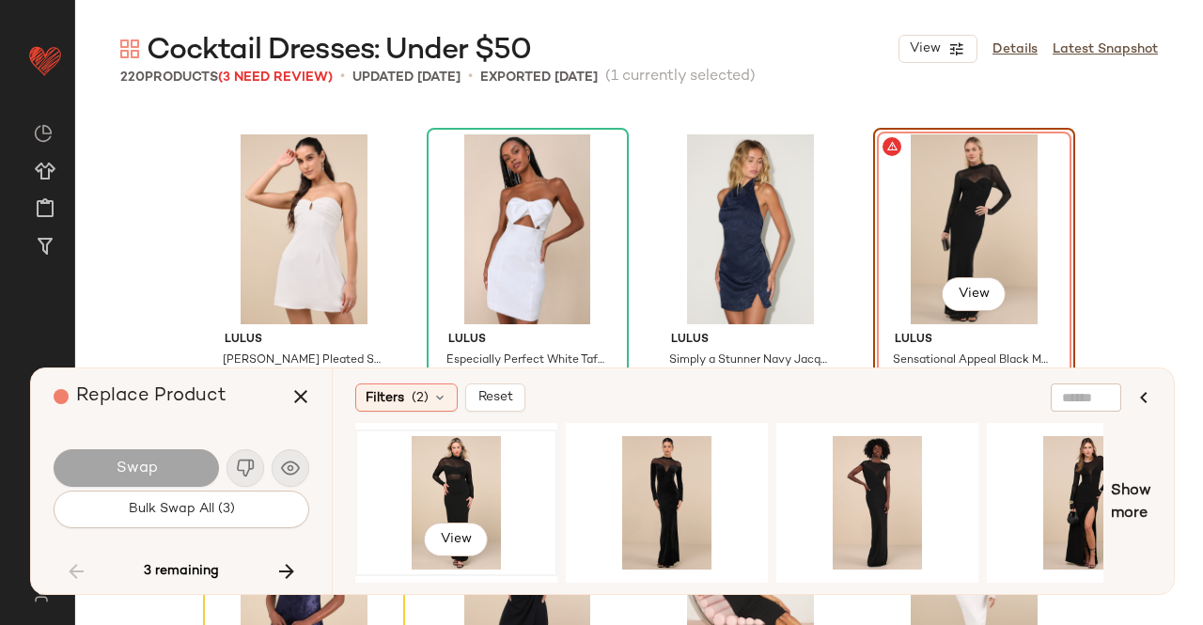
click at [481, 474] on div "View" at bounding box center [456, 502] width 189 height 133
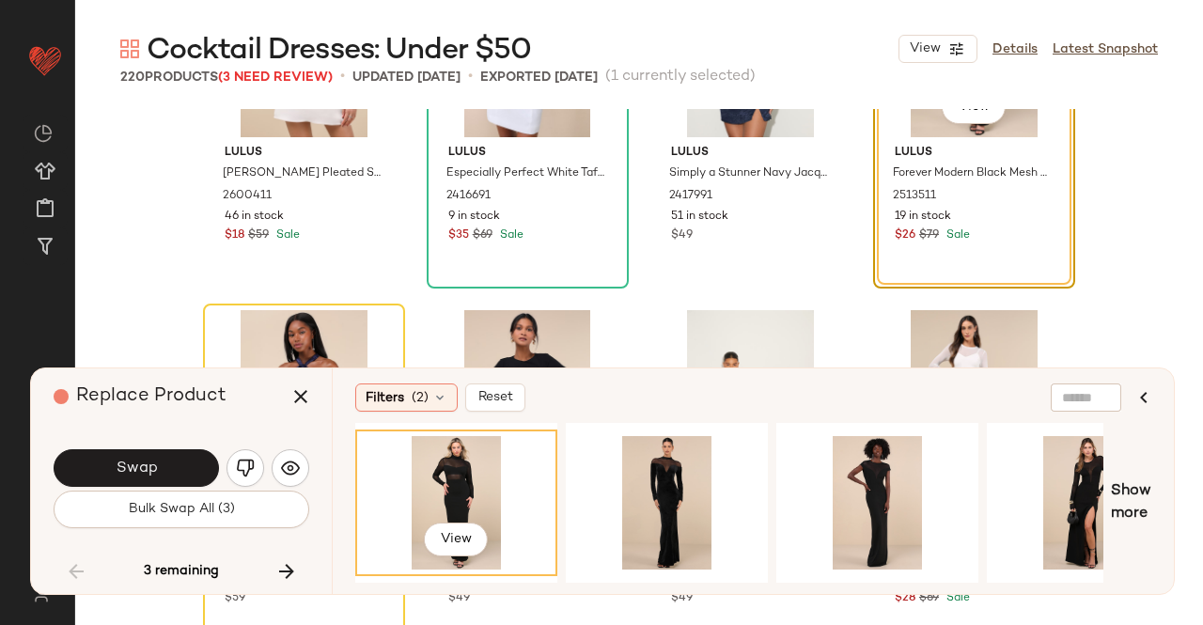
scroll to position [16152, 0]
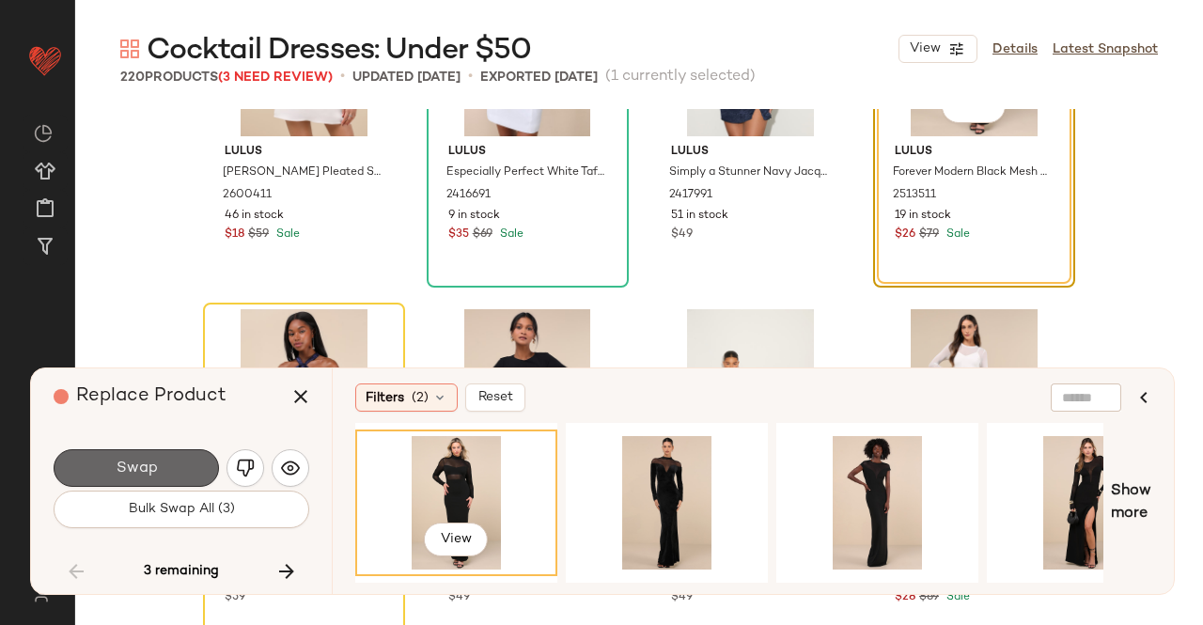
click at [112, 471] on button "Swap" at bounding box center [136, 468] width 165 height 38
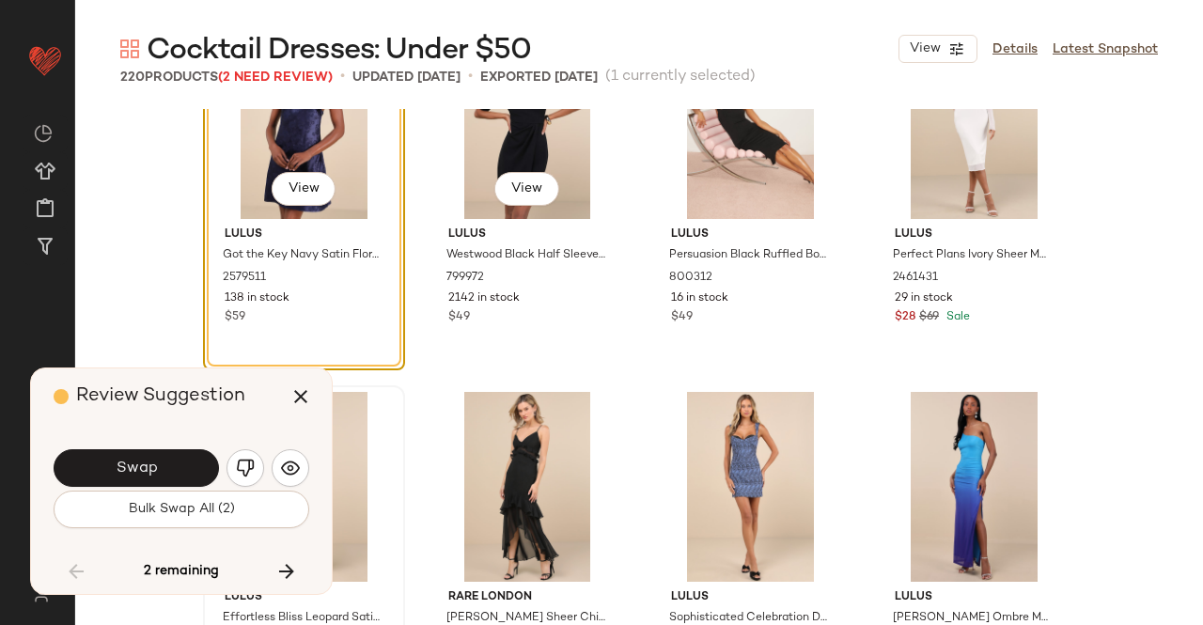
scroll to position [16515, 0]
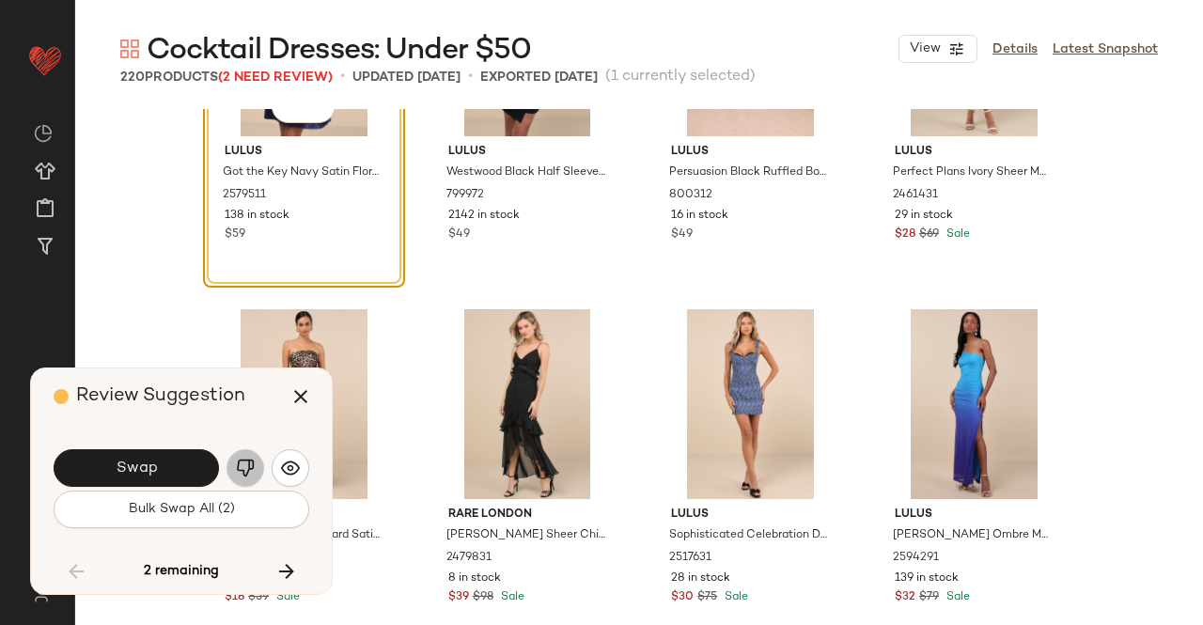
click at [245, 467] on img "button" at bounding box center [245, 468] width 19 height 19
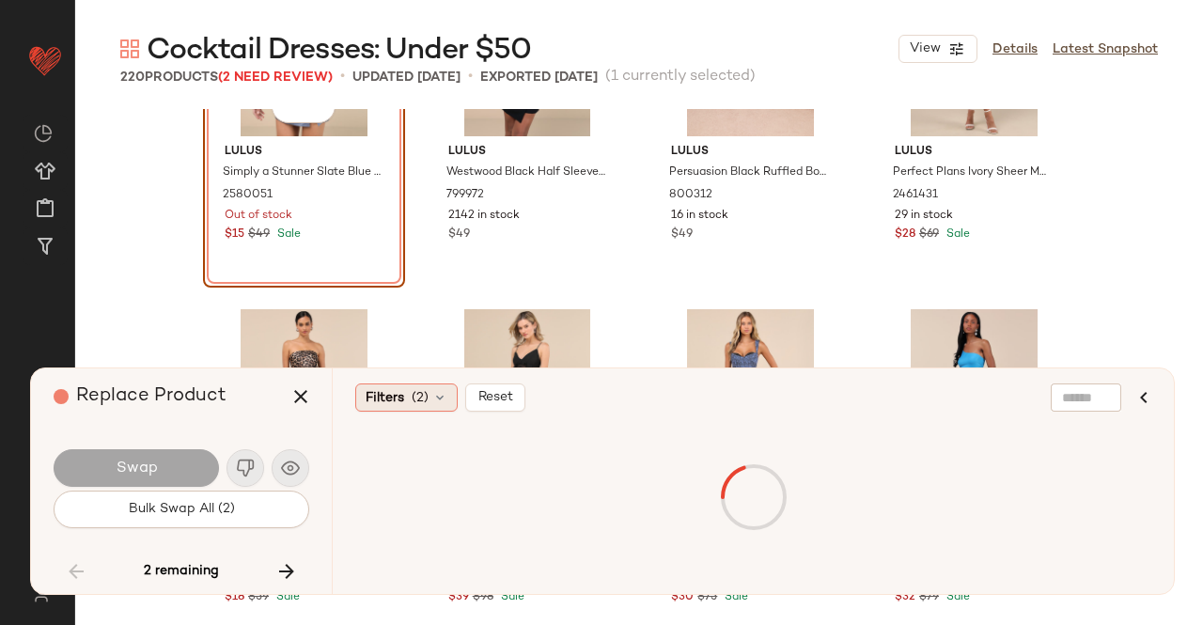
click at [425, 404] on span "(2)" at bounding box center [420, 398] width 17 height 20
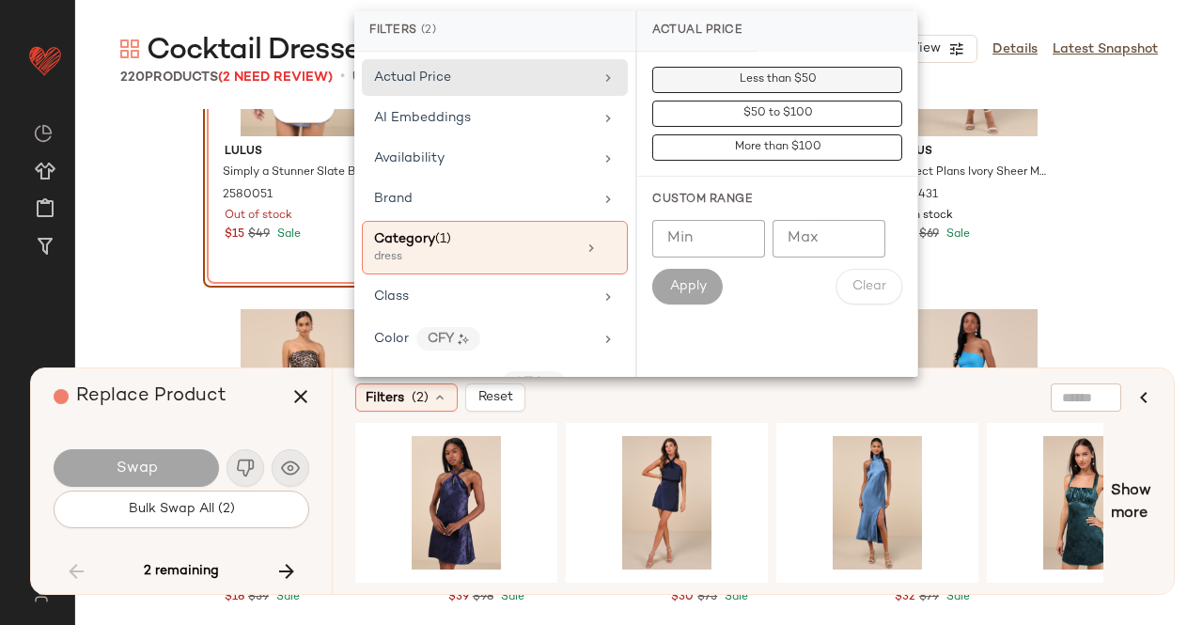
click at [735, 101] on button "Less than $50" at bounding box center [777, 114] width 250 height 26
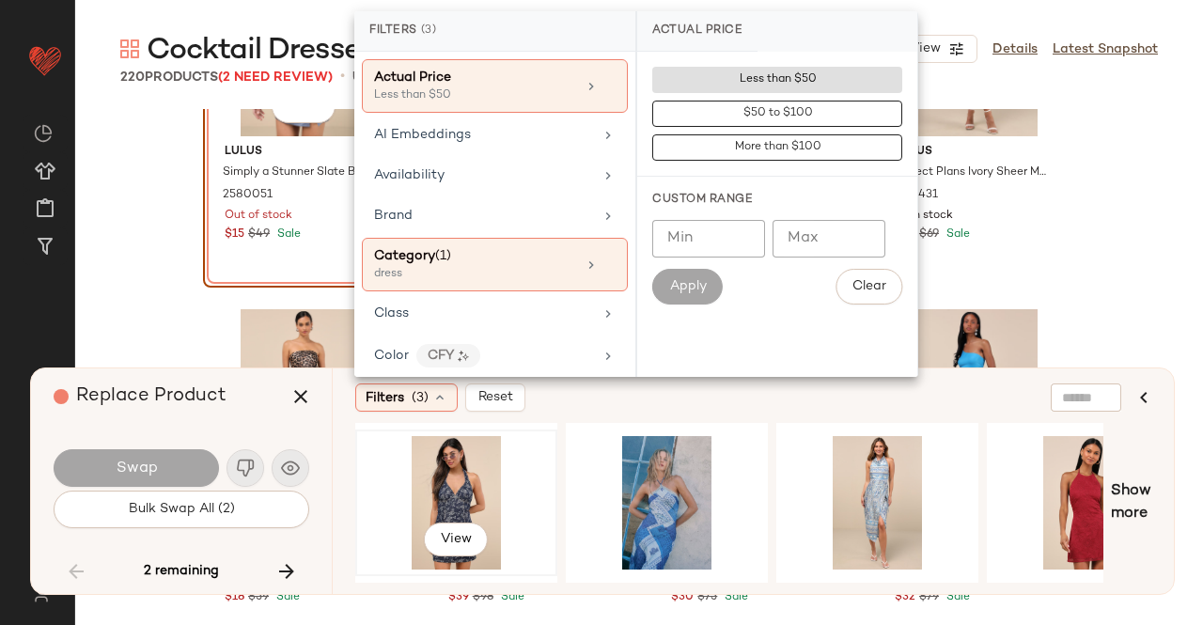
click at [457, 452] on div "View" at bounding box center [456, 502] width 189 height 133
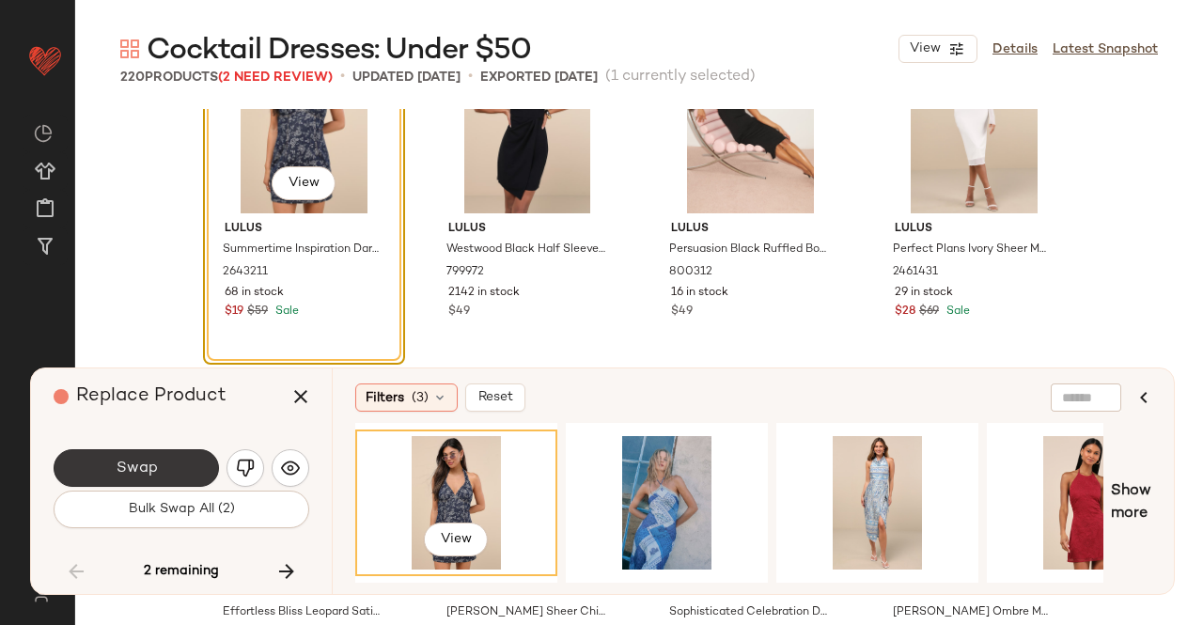
scroll to position [16421, 0]
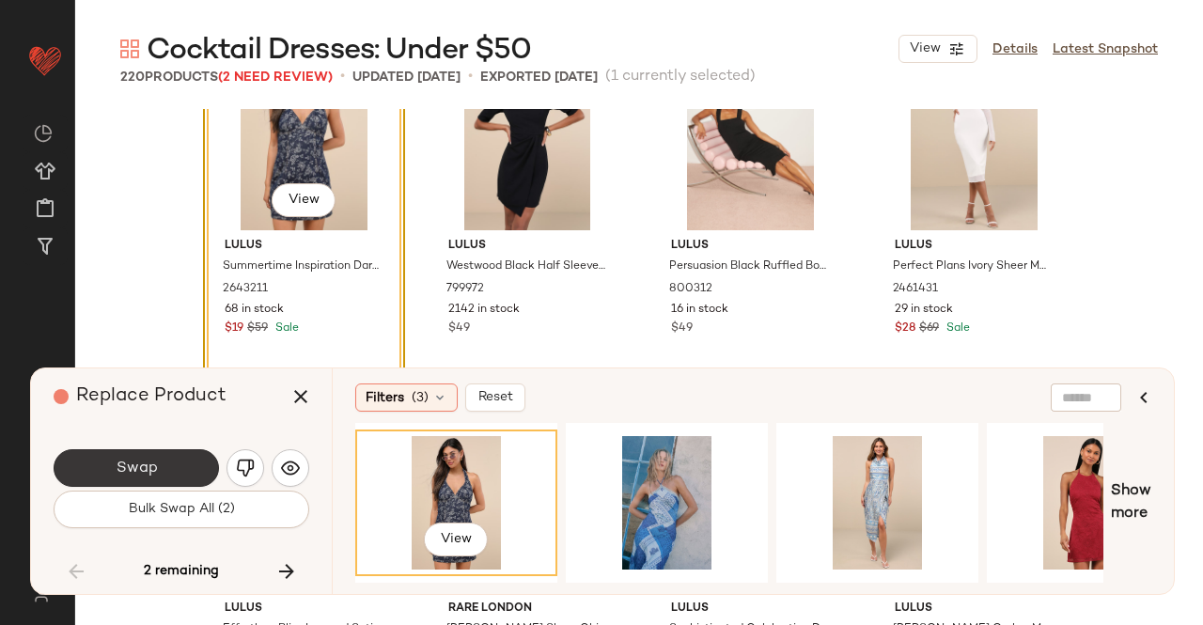
click at [178, 469] on button "Swap" at bounding box center [136, 468] width 165 height 38
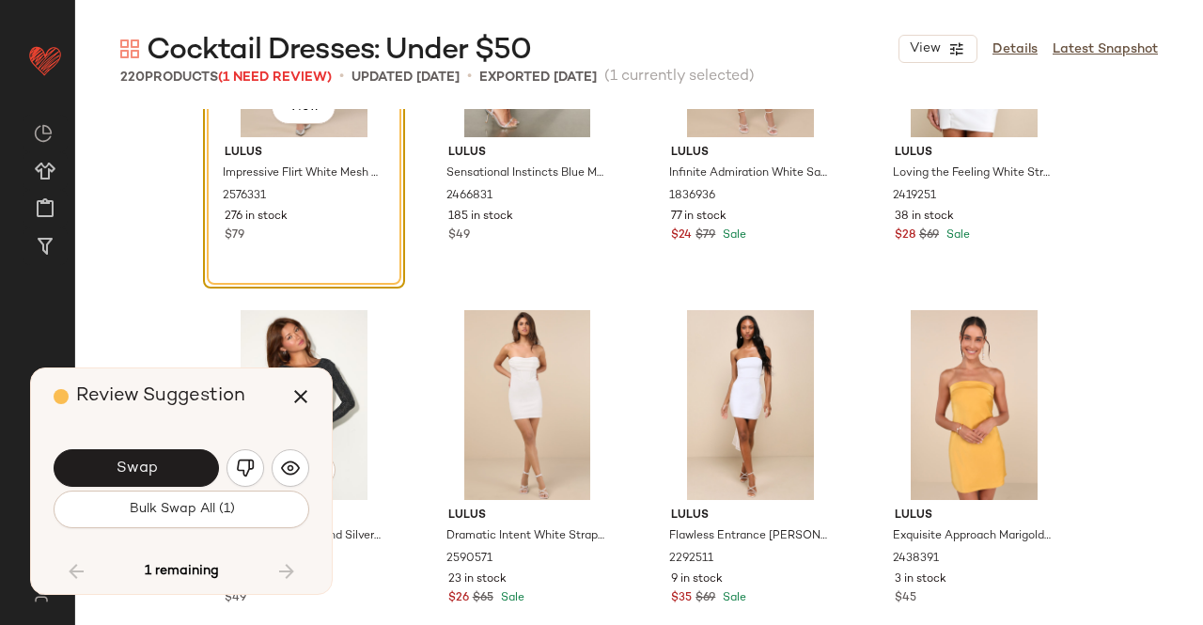
scroll to position [18692, 0]
click at [247, 471] on img "button" at bounding box center [245, 468] width 19 height 19
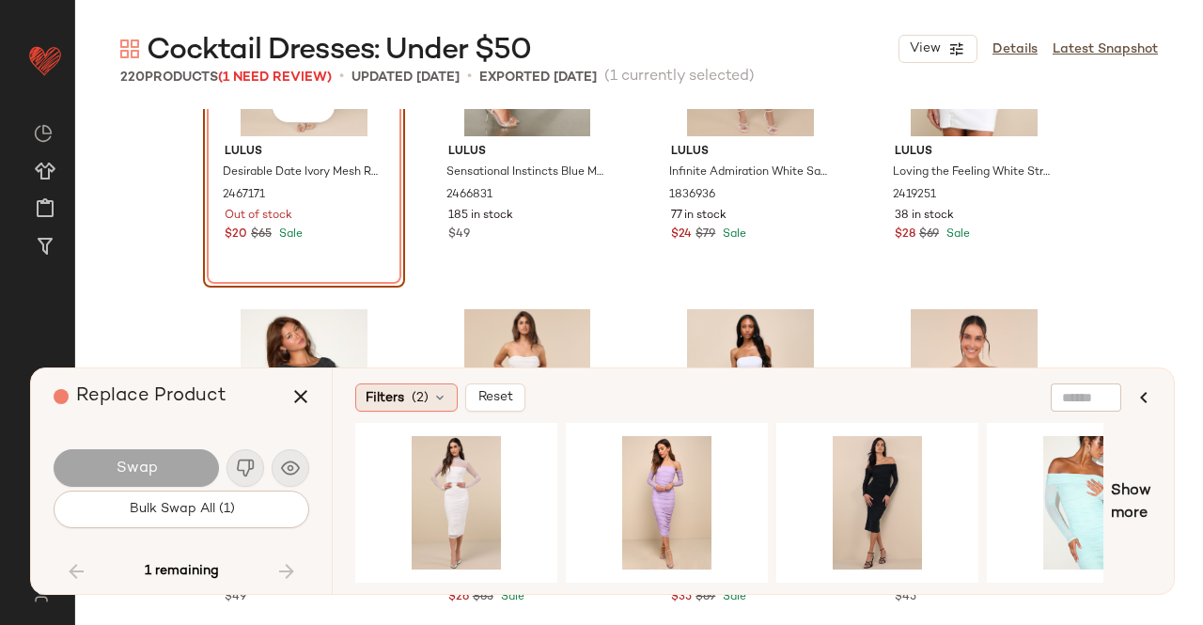
click at [417, 391] on span "(2)" at bounding box center [420, 398] width 17 height 20
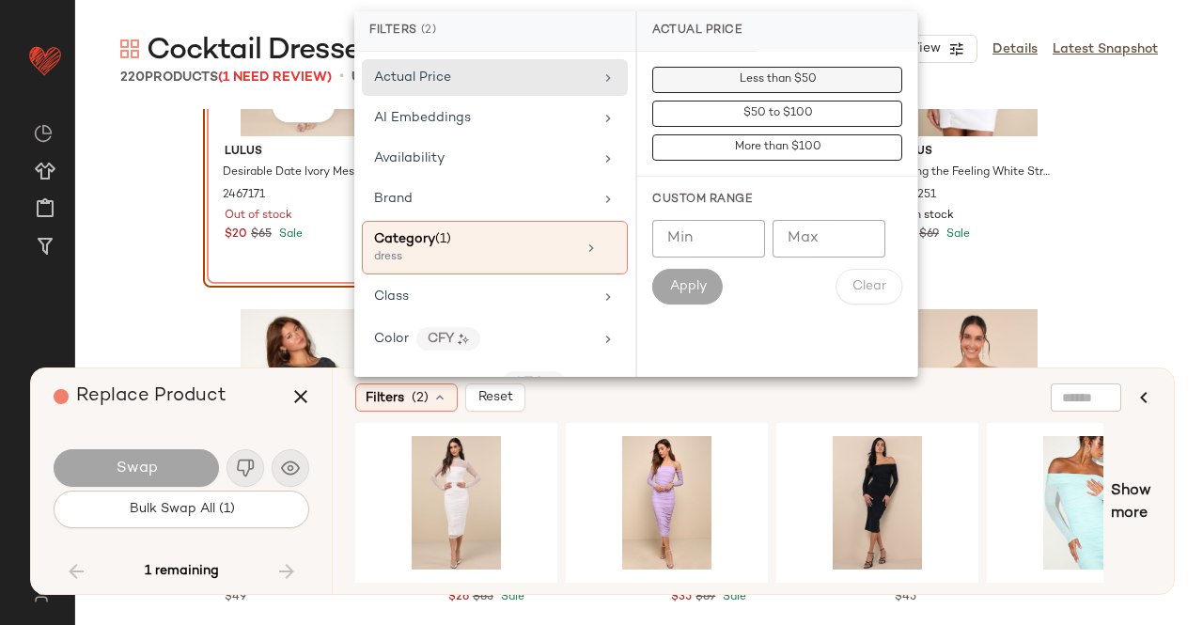
click at [756, 80] on span "Less than $50" at bounding box center [778, 79] width 78 height 13
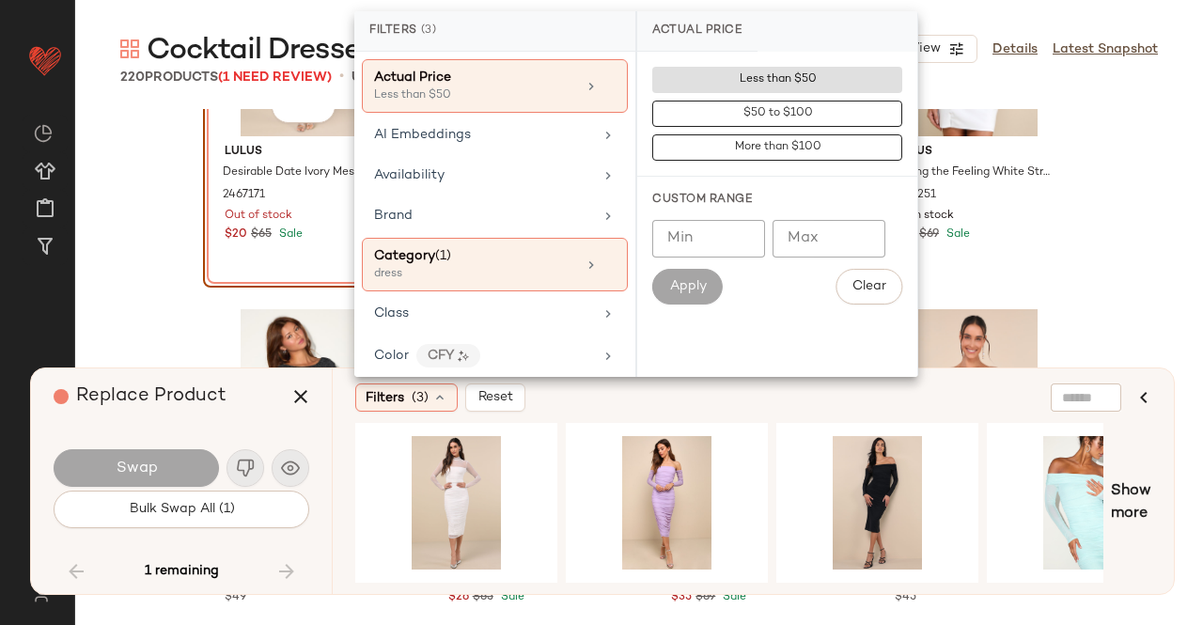
click at [632, 397] on div "Filters (3) Reset" at bounding box center [662, 397] width 614 height 28
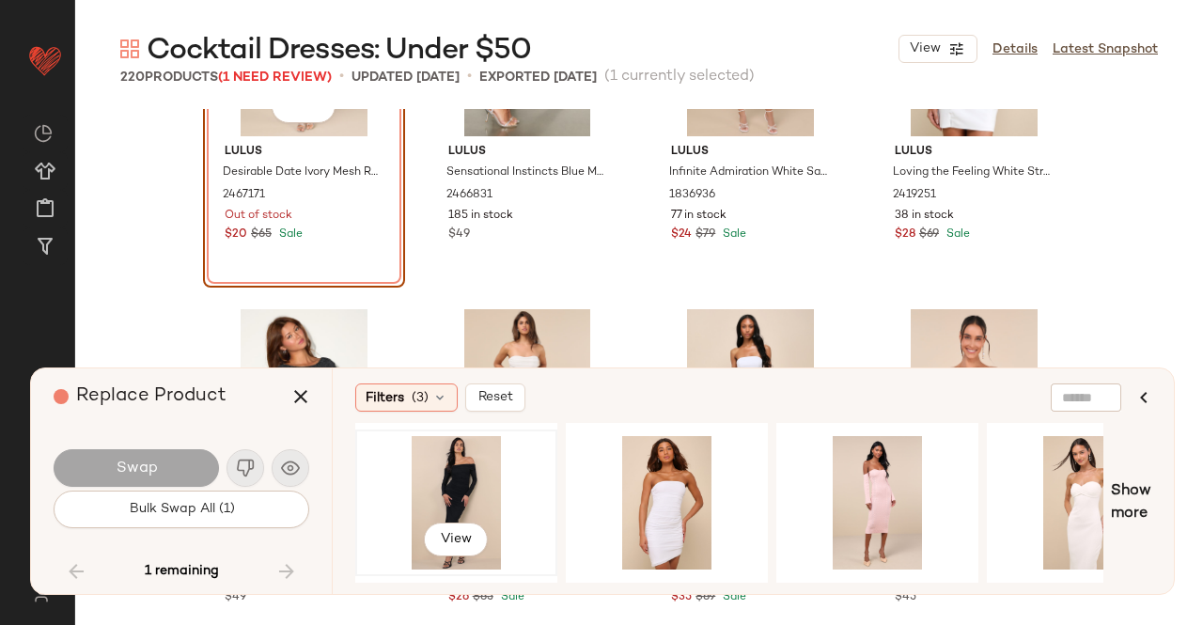
click at [457, 477] on div "View" at bounding box center [456, 502] width 189 height 133
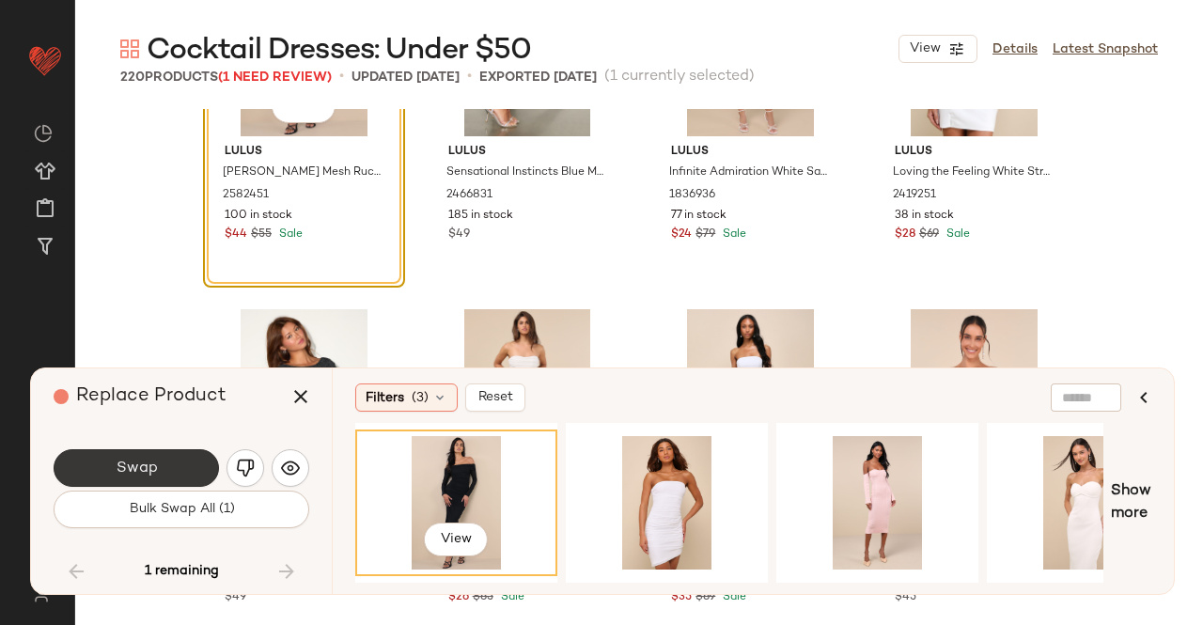
click at [162, 475] on button "Swap" at bounding box center [136, 468] width 165 height 38
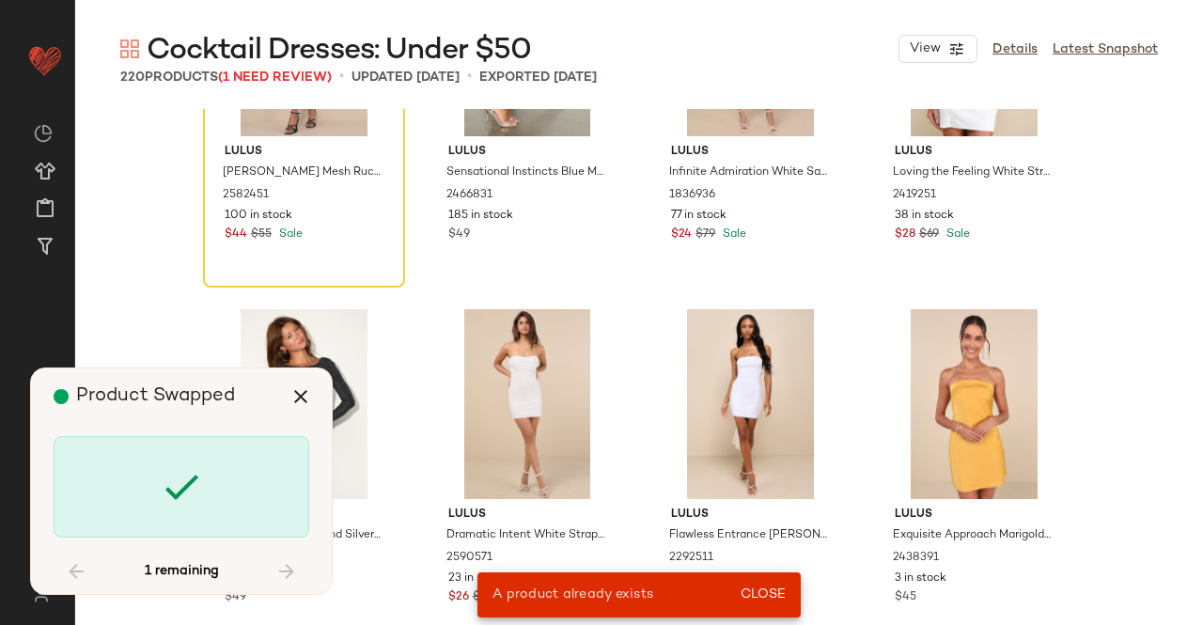
scroll to position [8345, 0]
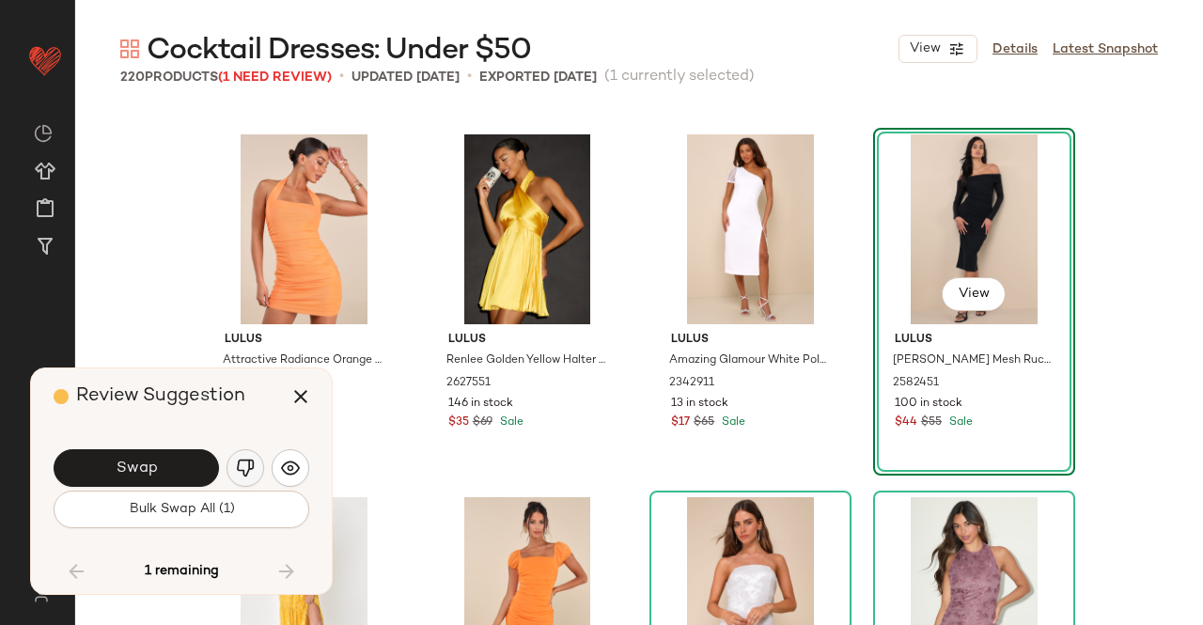
click at [228, 467] on button "button" at bounding box center [246, 468] width 38 height 38
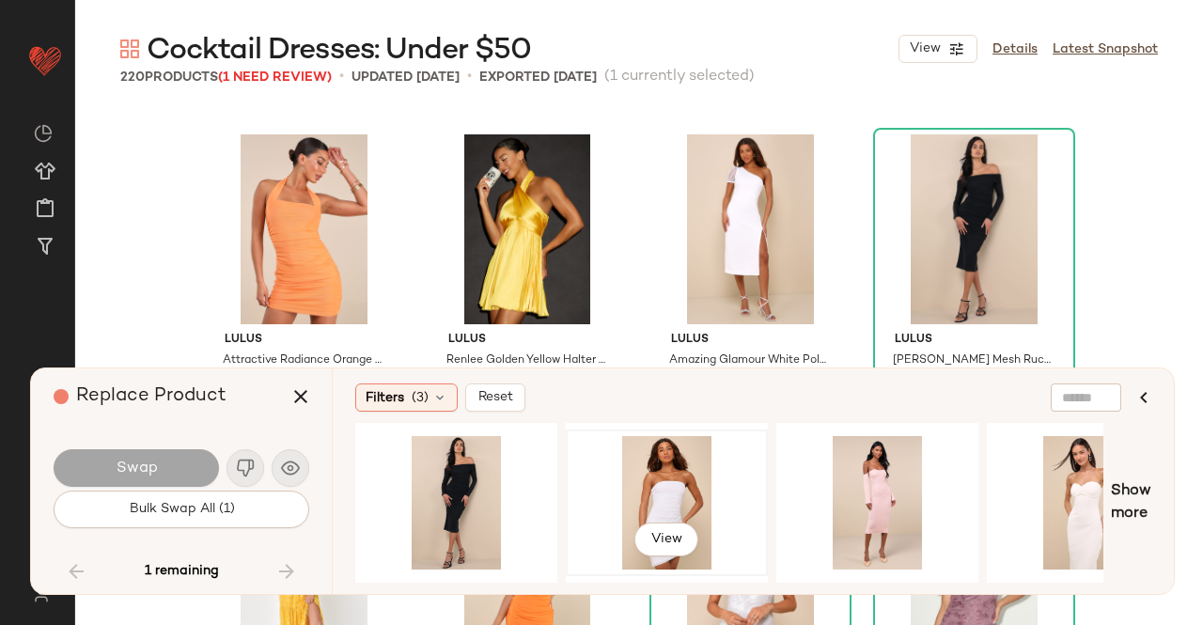
click at [743, 480] on div "View" at bounding box center [666, 502] width 189 height 133
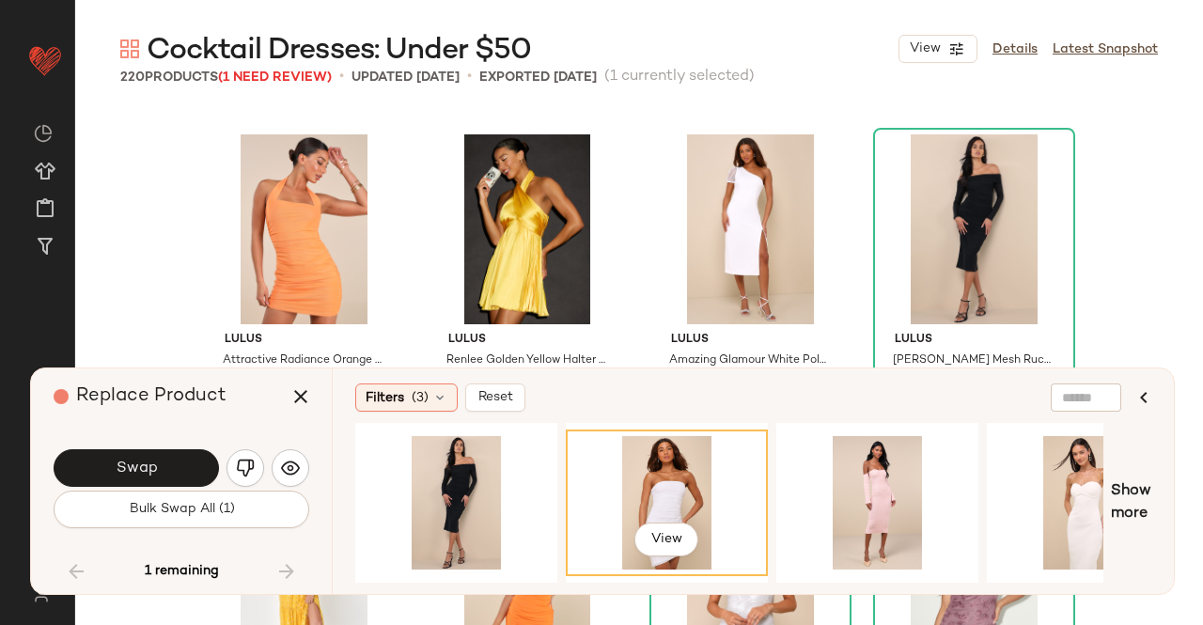
click at [689, 479] on div "View" at bounding box center [666, 502] width 189 height 133
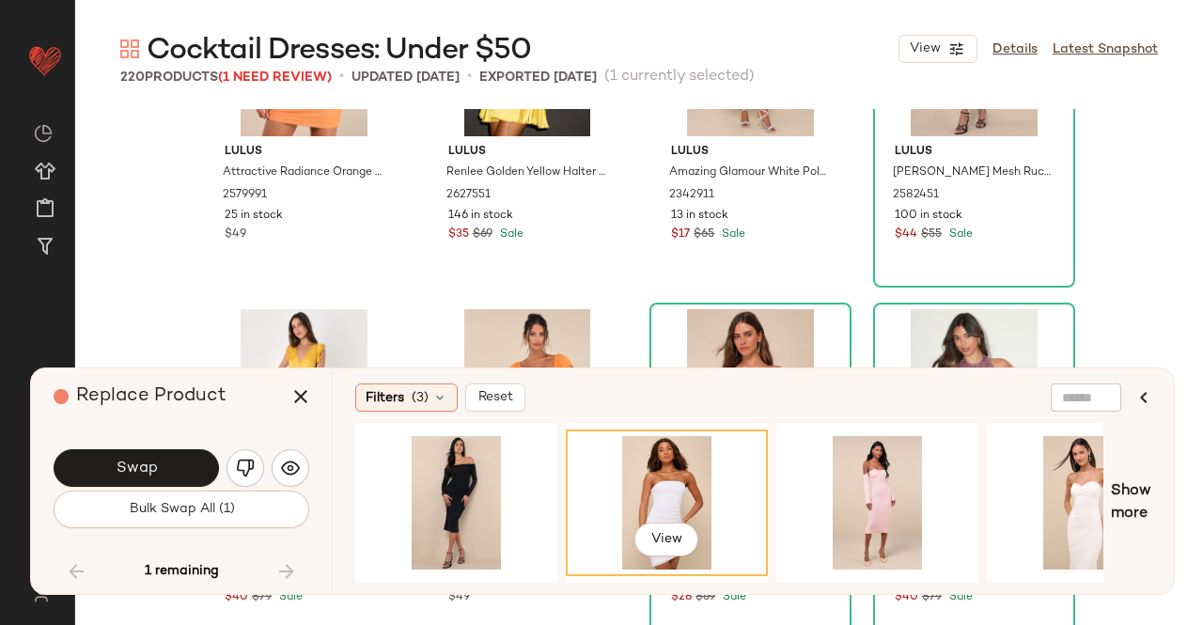
click at [649, 501] on div "View" at bounding box center [666, 502] width 189 height 133
click at [806, 477] on div "View" at bounding box center [877, 502] width 189 height 133
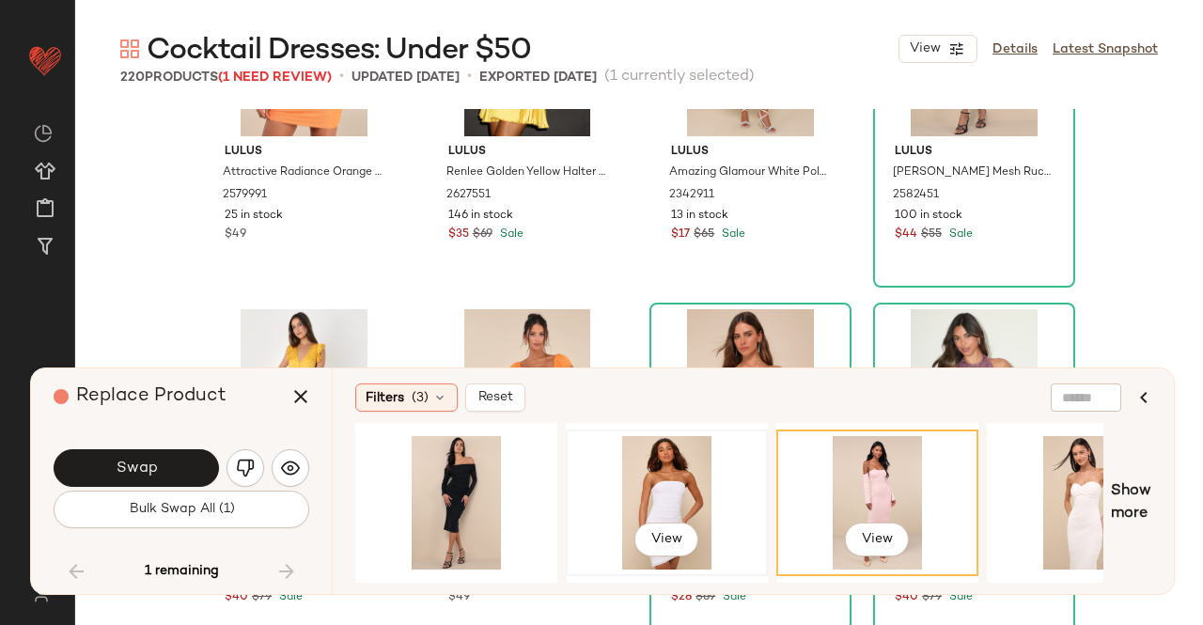
click at [609, 478] on div "View" at bounding box center [666, 502] width 189 height 133
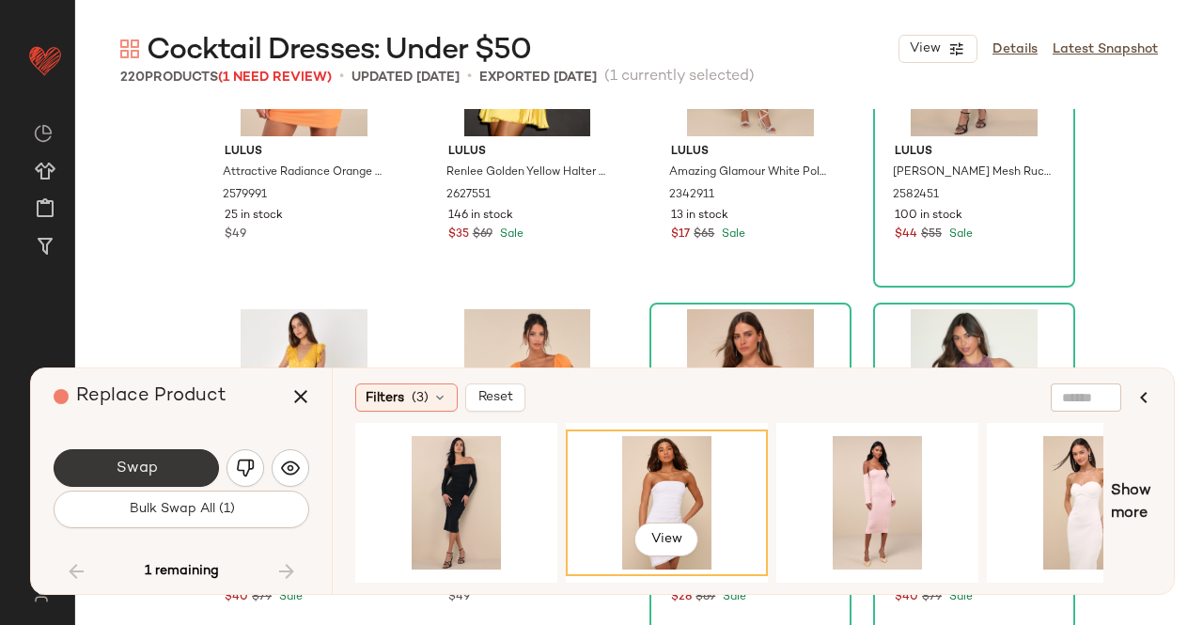
click at [166, 465] on button "Swap" at bounding box center [136, 468] width 165 height 38
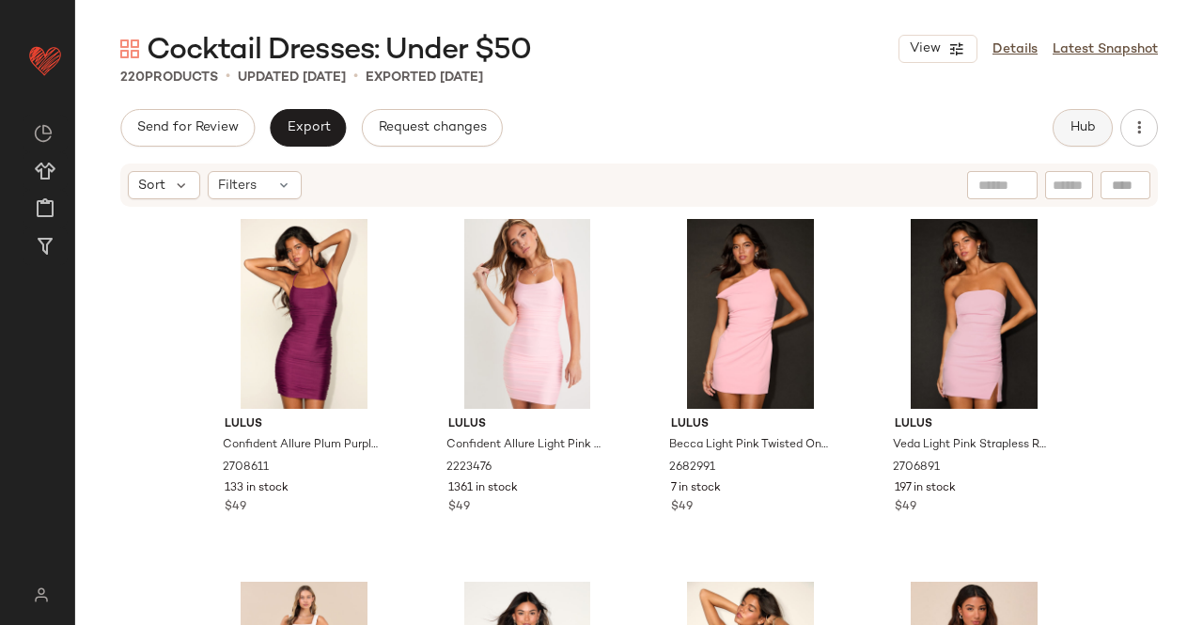
click at [1083, 127] on span "Hub" at bounding box center [1083, 127] width 26 height 15
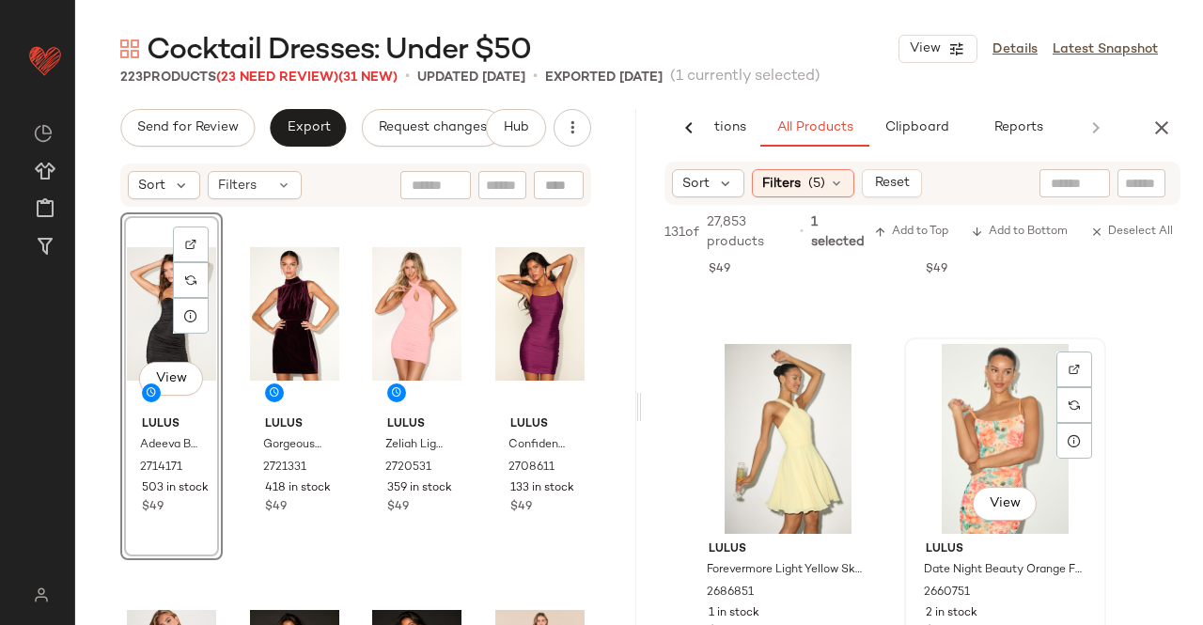
scroll to position [1410, 0]
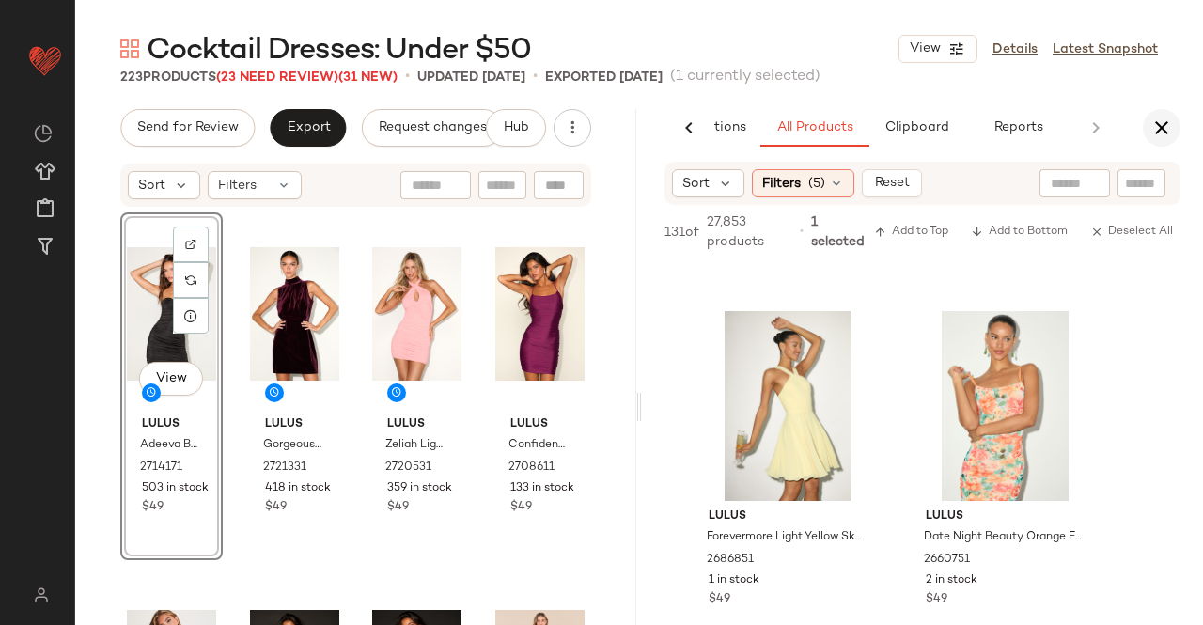
click at [1164, 127] on icon "button" at bounding box center [1161, 128] width 23 height 23
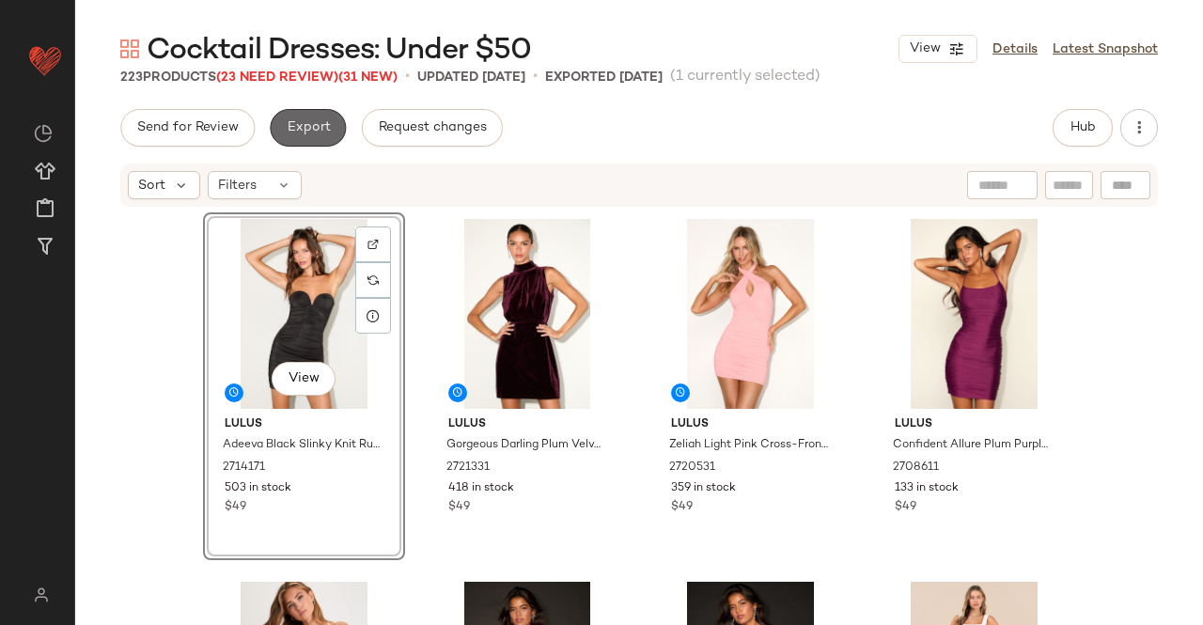
click at [298, 134] on span "Export" at bounding box center [308, 127] width 44 height 15
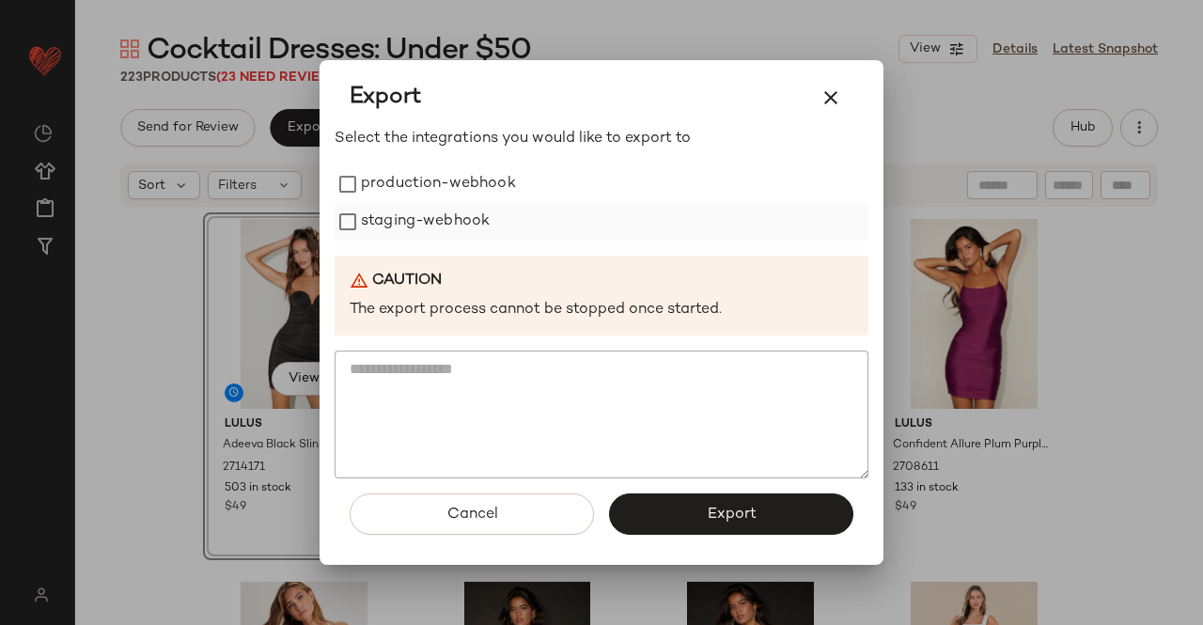
drag, startPoint x: 413, startPoint y: 191, endPoint x: 413, endPoint y: 213, distance: 22.6
click at [414, 208] on div "production-webhook staging-webhook" at bounding box center [602, 202] width 534 height 75
drag, startPoint x: 413, startPoint y: 213, endPoint x: 512, endPoint y: 323, distance: 148.4
click at [415, 222] on label "staging-webhook" at bounding box center [425, 222] width 129 height 38
drag, startPoint x: 812, startPoint y: 88, endPoint x: 829, endPoint y: 95, distance: 18.2
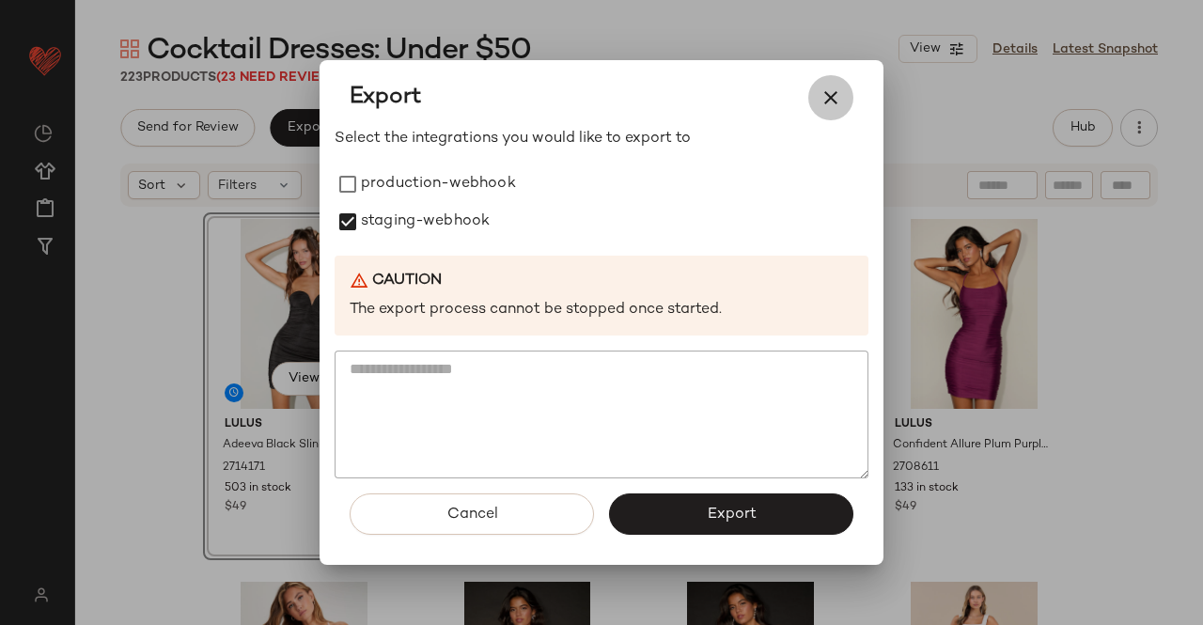
click at [814, 89] on button "button" at bounding box center [830, 97] width 45 height 45
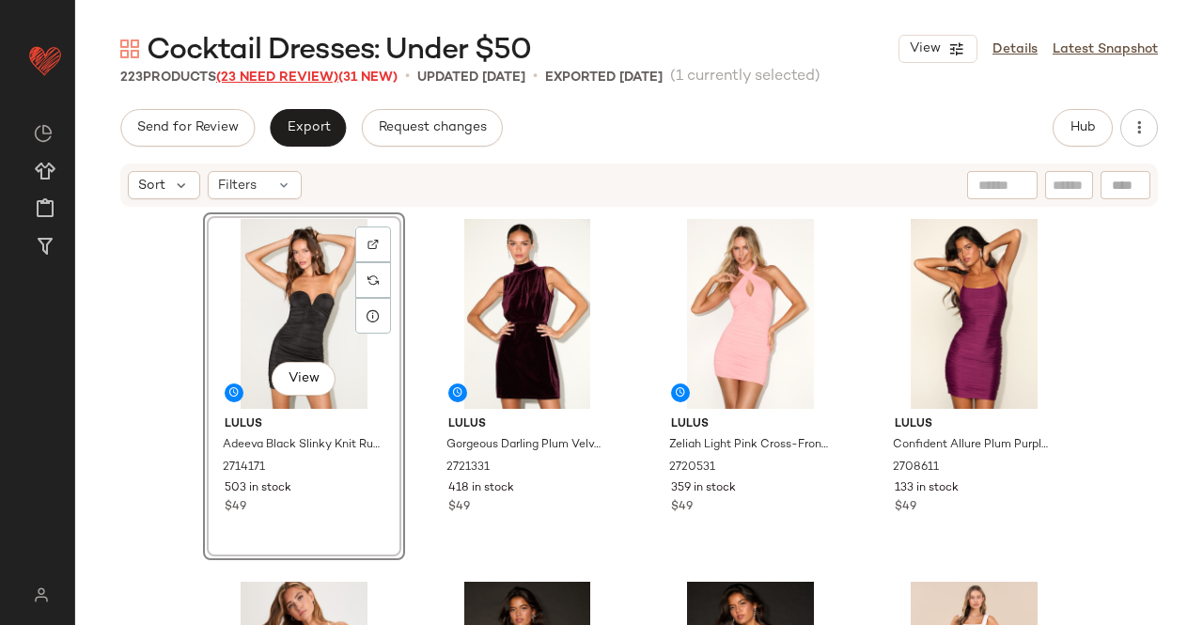
click at [257, 78] on span "(23 Need Review)" at bounding box center [277, 77] width 122 height 14
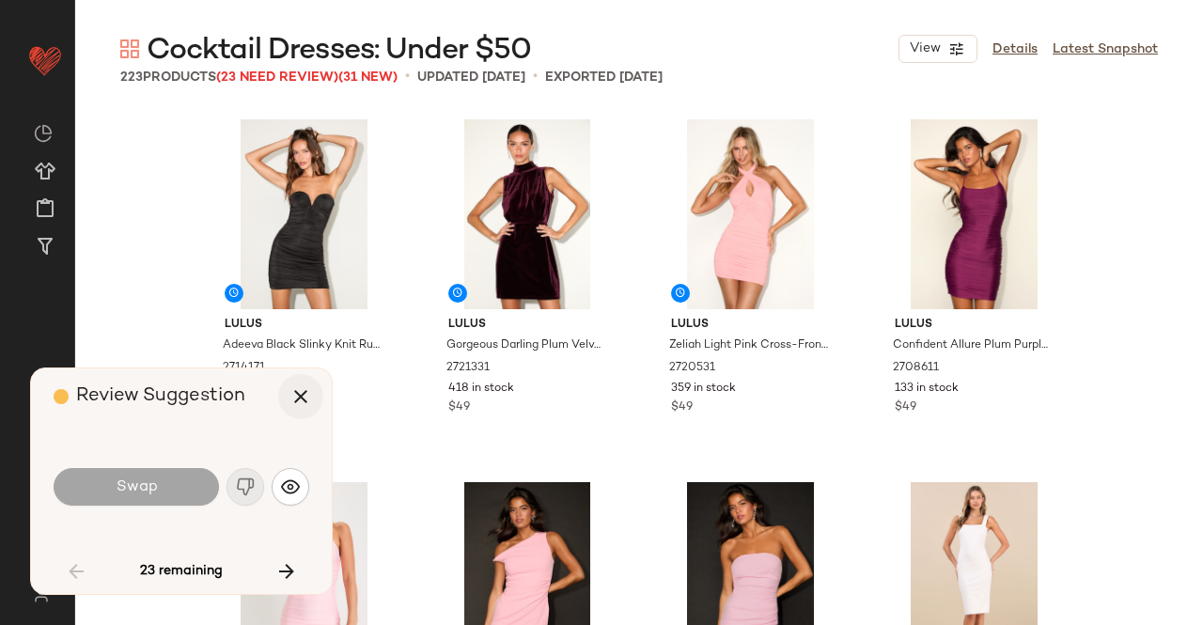
click at [293, 402] on icon "button" at bounding box center [300, 396] width 23 height 23
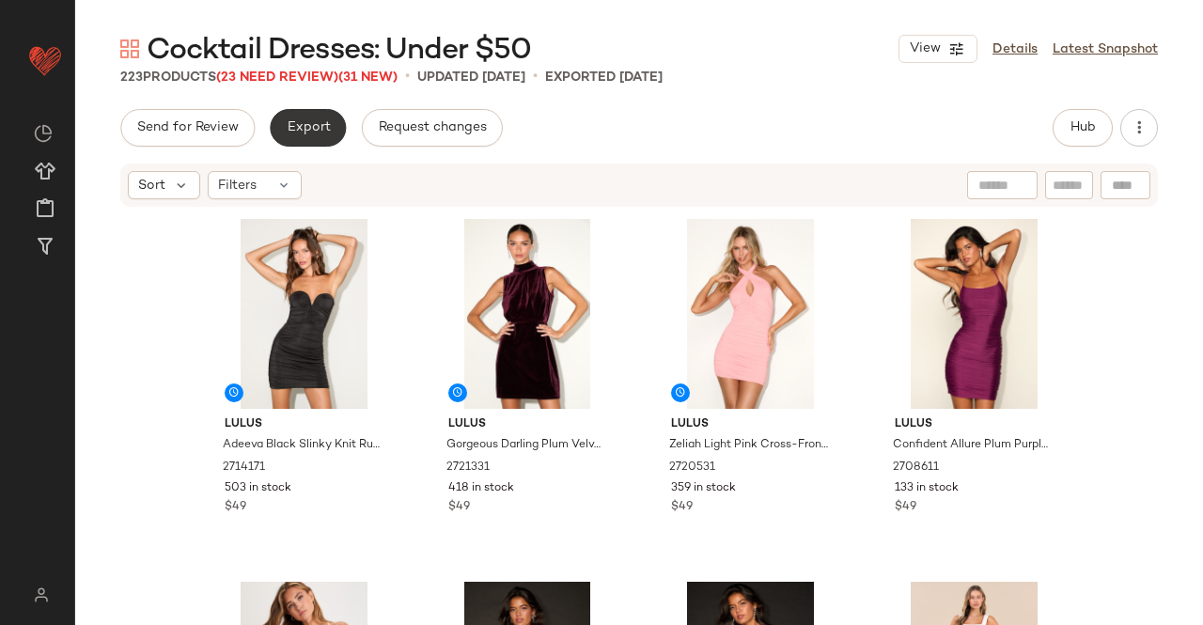
click at [310, 134] on span "Export" at bounding box center [308, 127] width 44 height 15
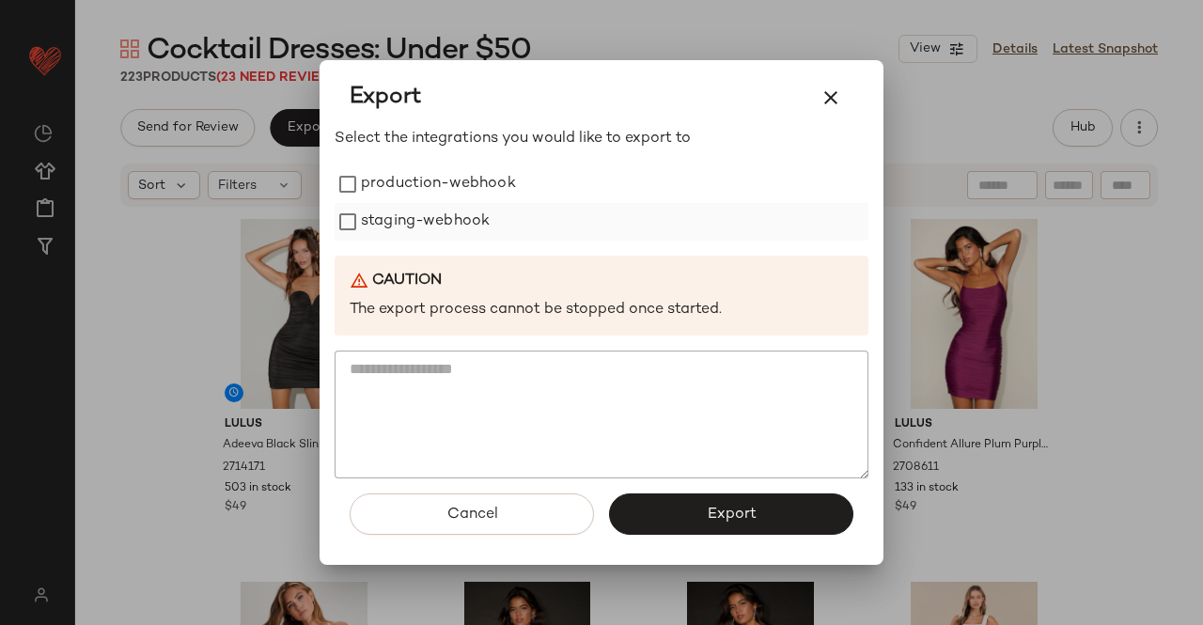
drag, startPoint x: 403, startPoint y: 180, endPoint x: 404, endPoint y: 213, distance: 33.9
click at [404, 181] on label "production-webhook" at bounding box center [438, 184] width 155 height 38
click at [404, 213] on label "staging-webhook" at bounding box center [425, 222] width 129 height 38
click at [647, 515] on button "Export" at bounding box center [731, 513] width 244 height 41
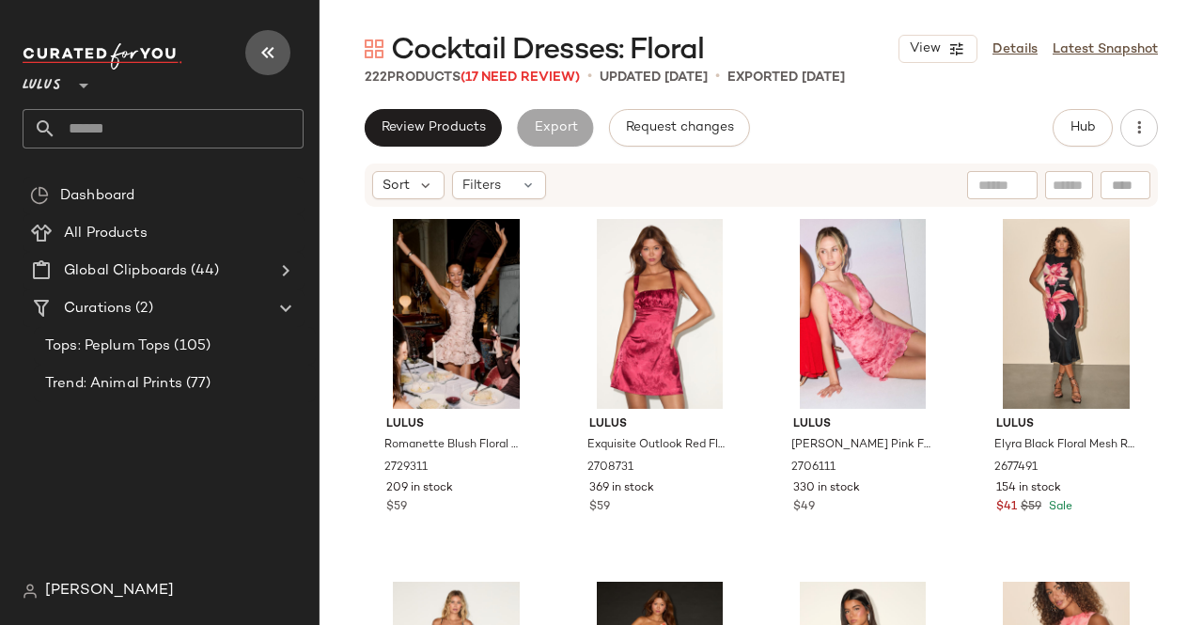
drag, startPoint x: 281, startPoint y: 45, endPoint x: 310, endPoint y: 0, distance: 53.7
click at [281, 44] on button "button" at bounding box center [267, 52] width 45 height 45
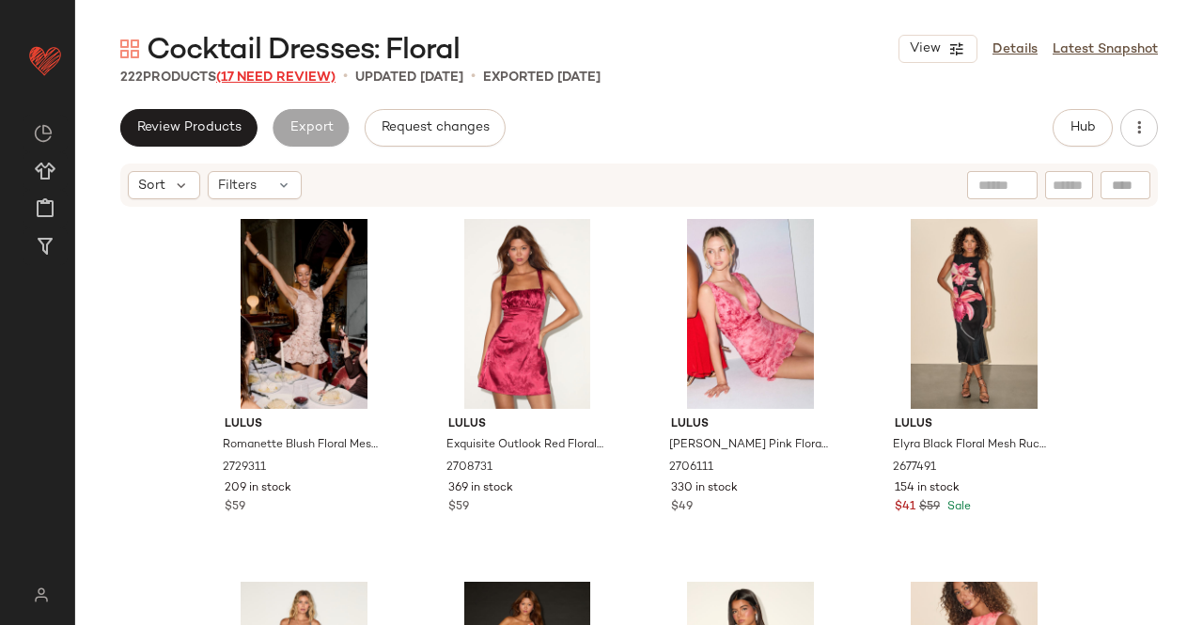
click at [264, 77] on span "(17 Need Review)" at bounding box center [275, 77] width 119 height 14
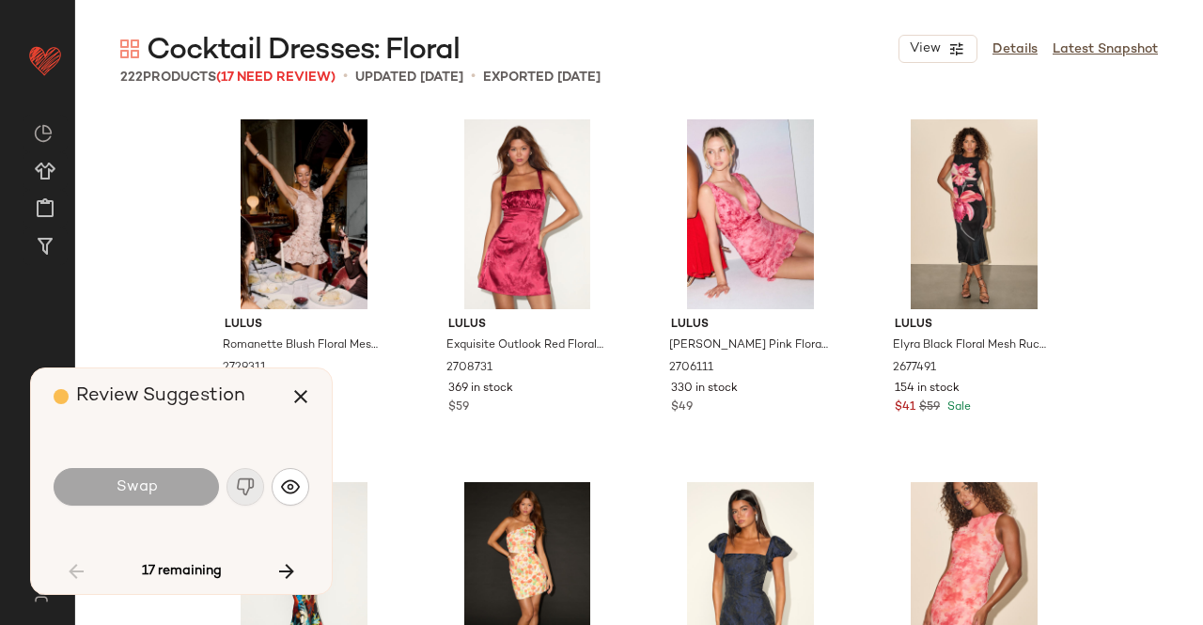
scroll to position [2903, 0]
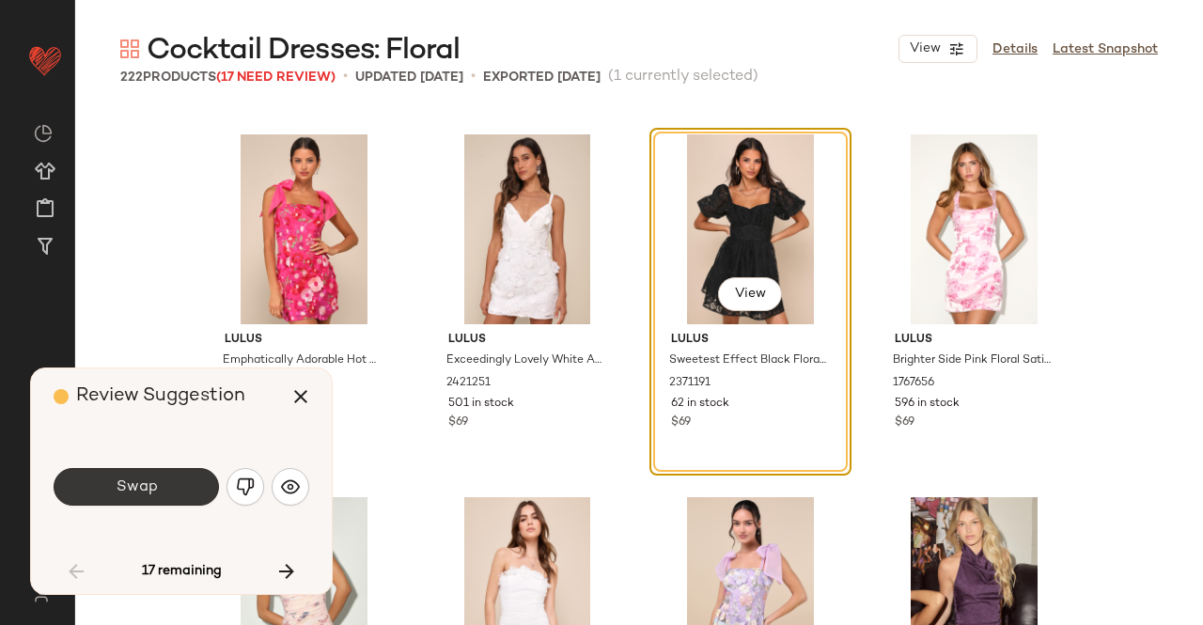
click at [167, 482] on button "Swap" at bounding box center [136, 487] width 165 height 38
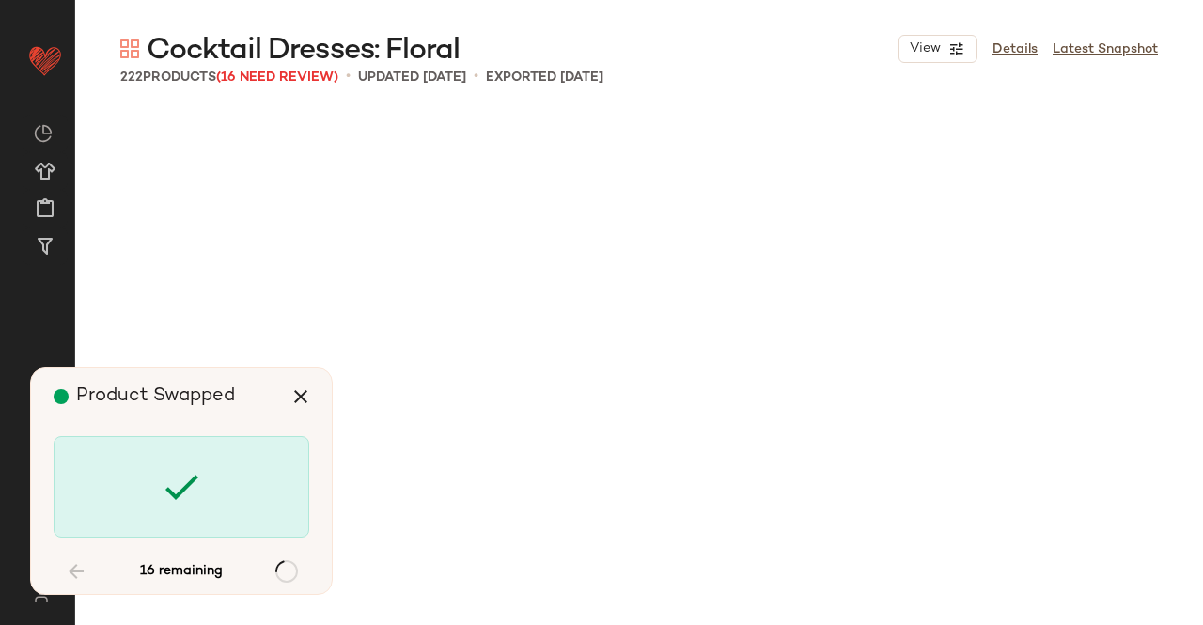
scroll to position [6168, 0]
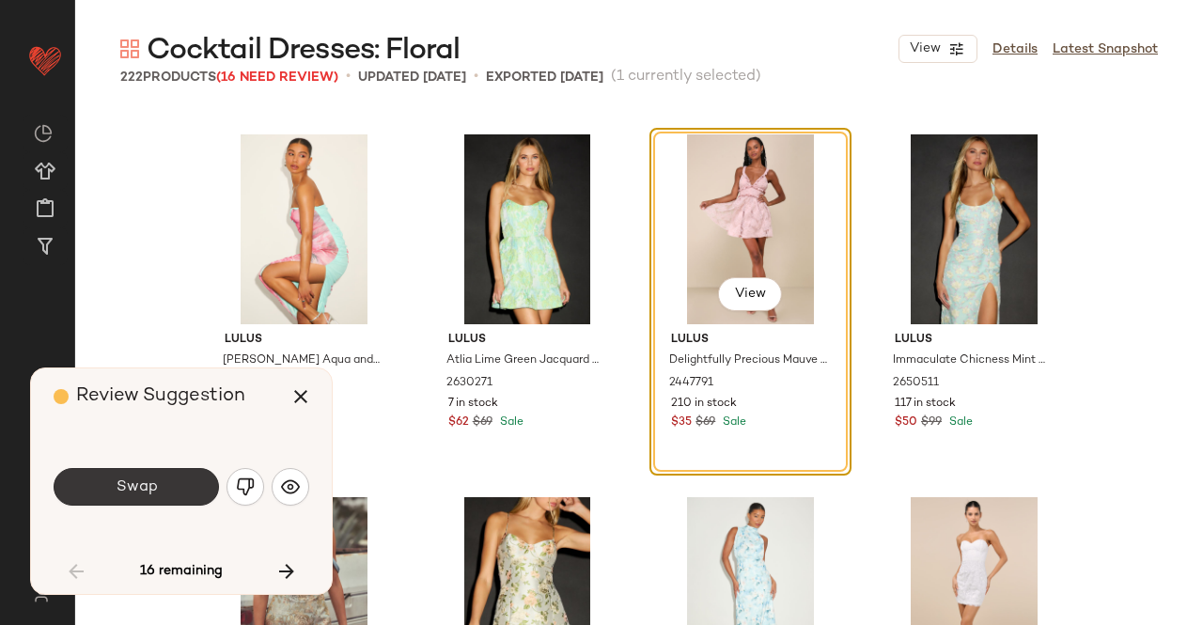
click at [189, 497] on button "Swap" at bounding box center [136, 487] width 165 height 38
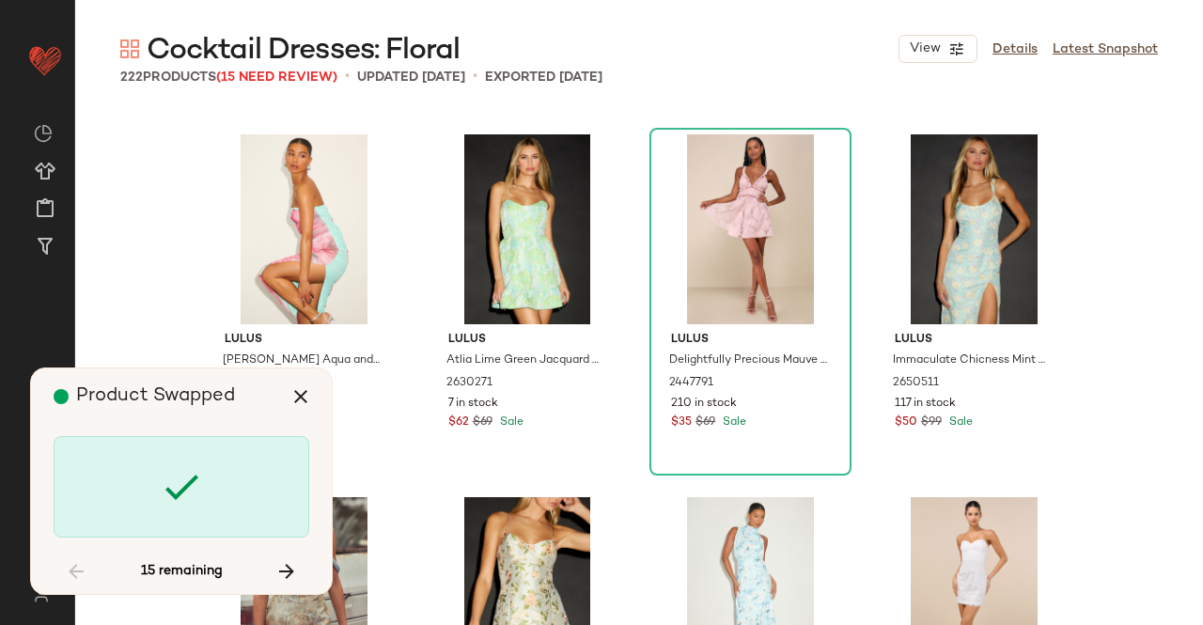
scroll to position [7619, 0]
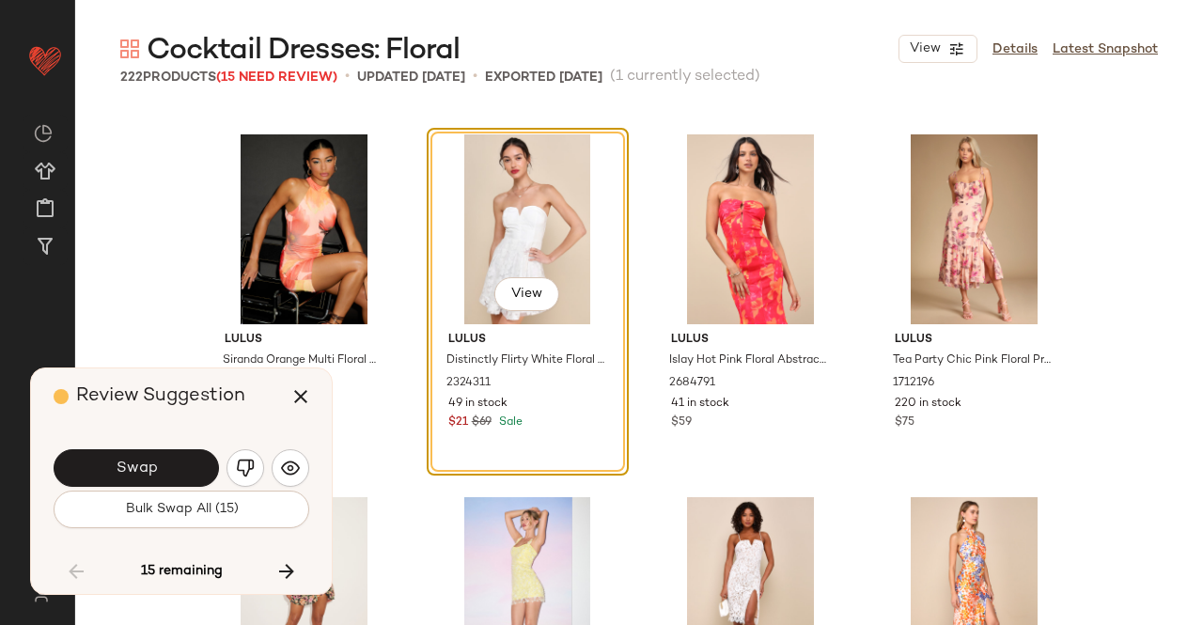
click at [170, 456] on button "Swap" at bounding box center [136, 468] width 165 height 38
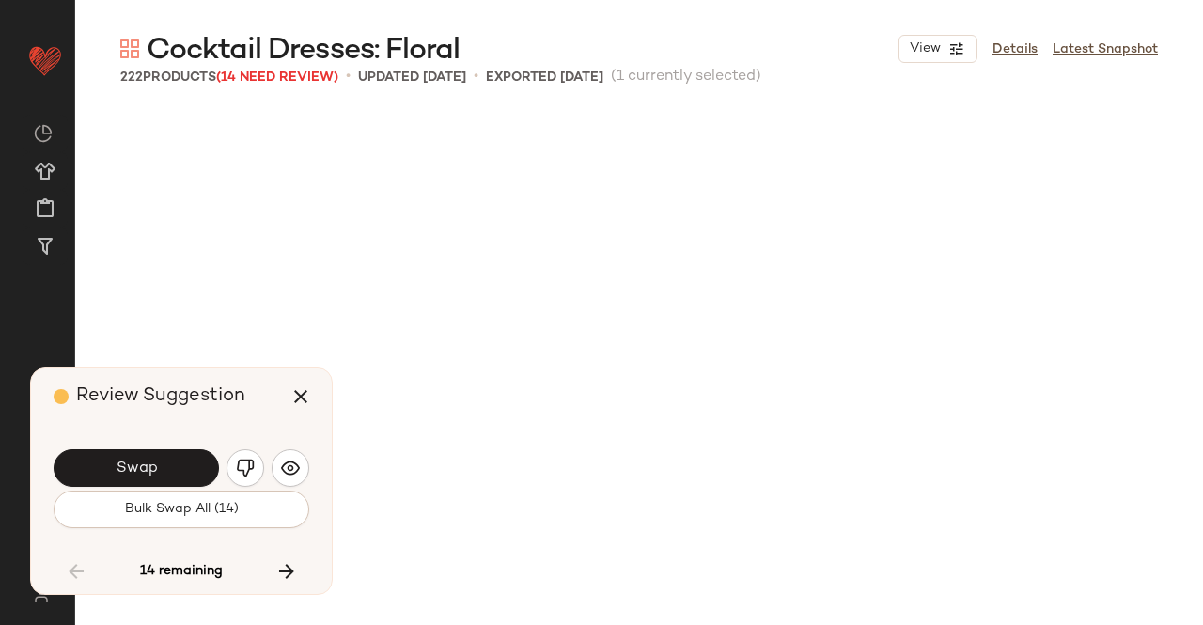
scroll to position [8345, 0]
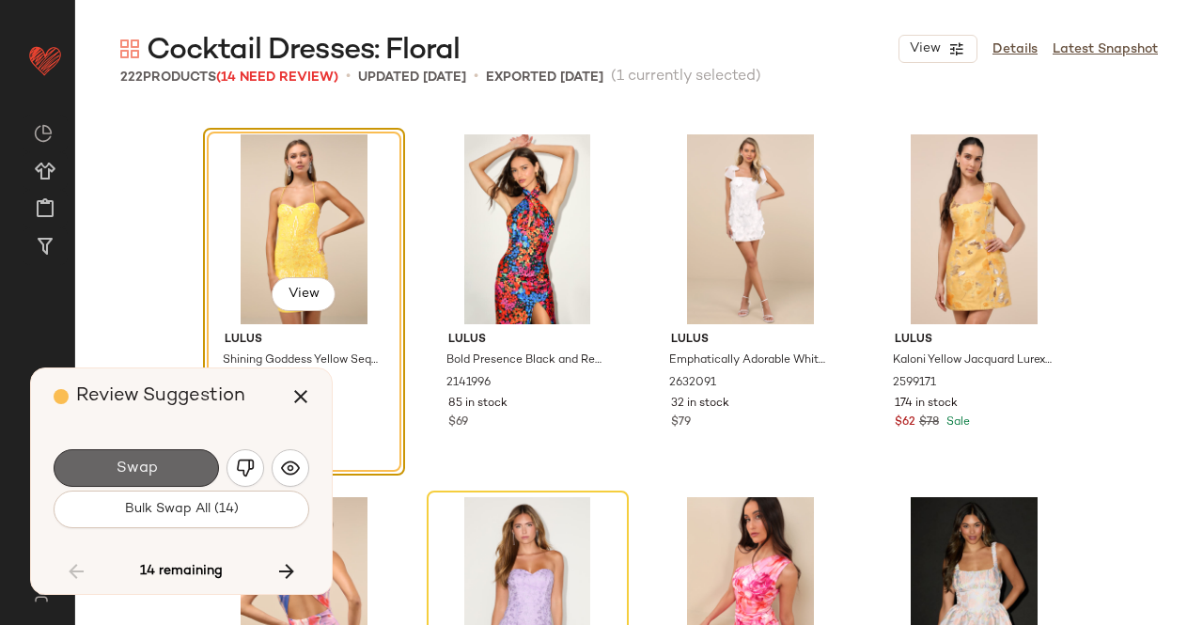
click at [156, 452] on button "Swap" at bounding box center [136, 468] width 165 height 38
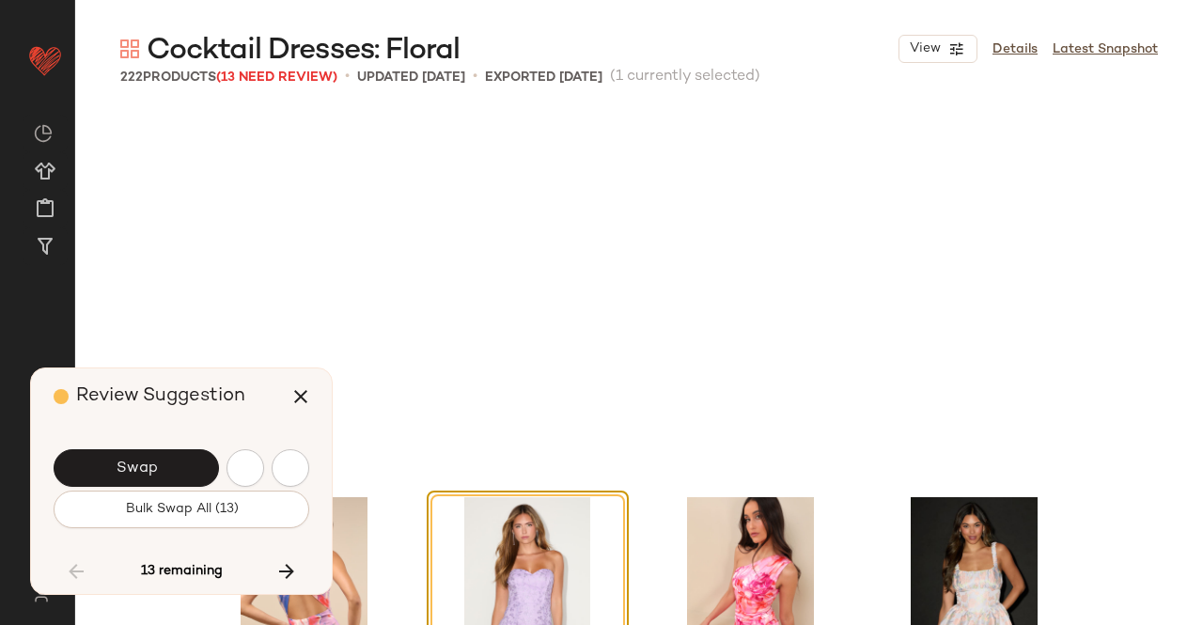
scroll to position [8708, 0]
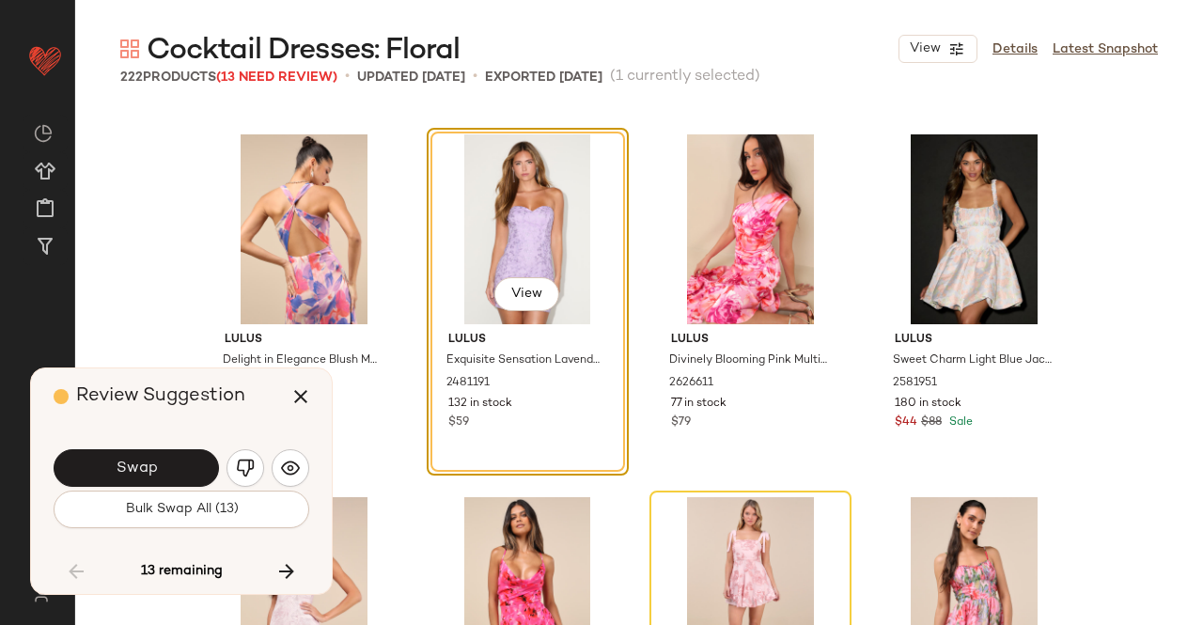
click at [167, 467] on button "Swap" at bounding box center [136, 468] width 165 height 38
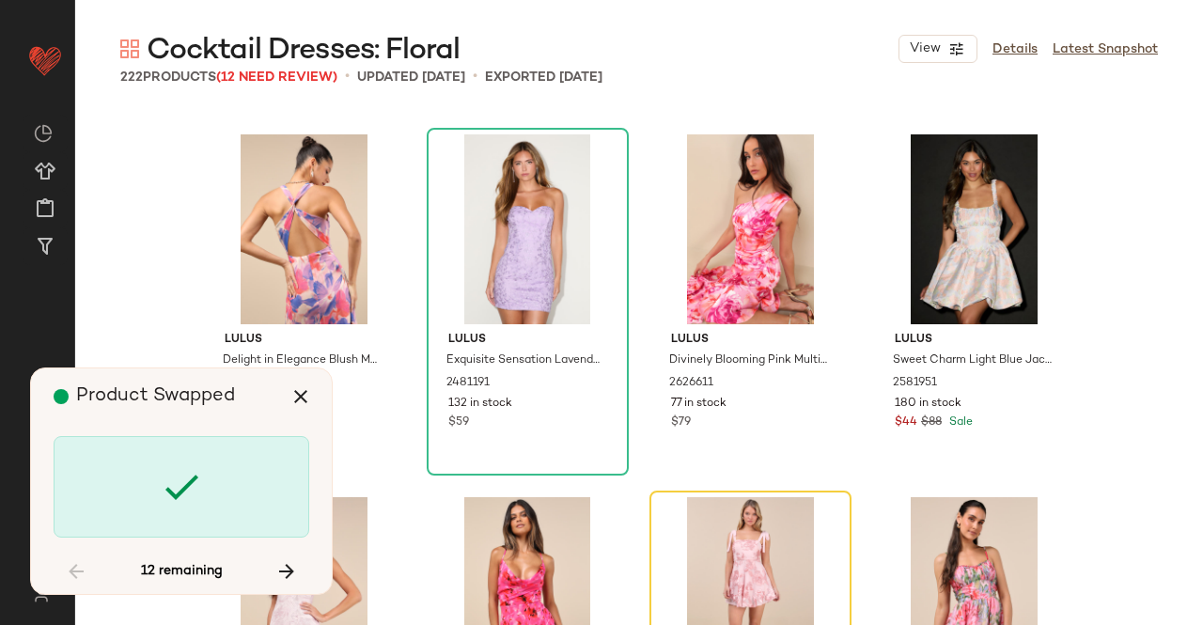
scroll to position [9070, 0]
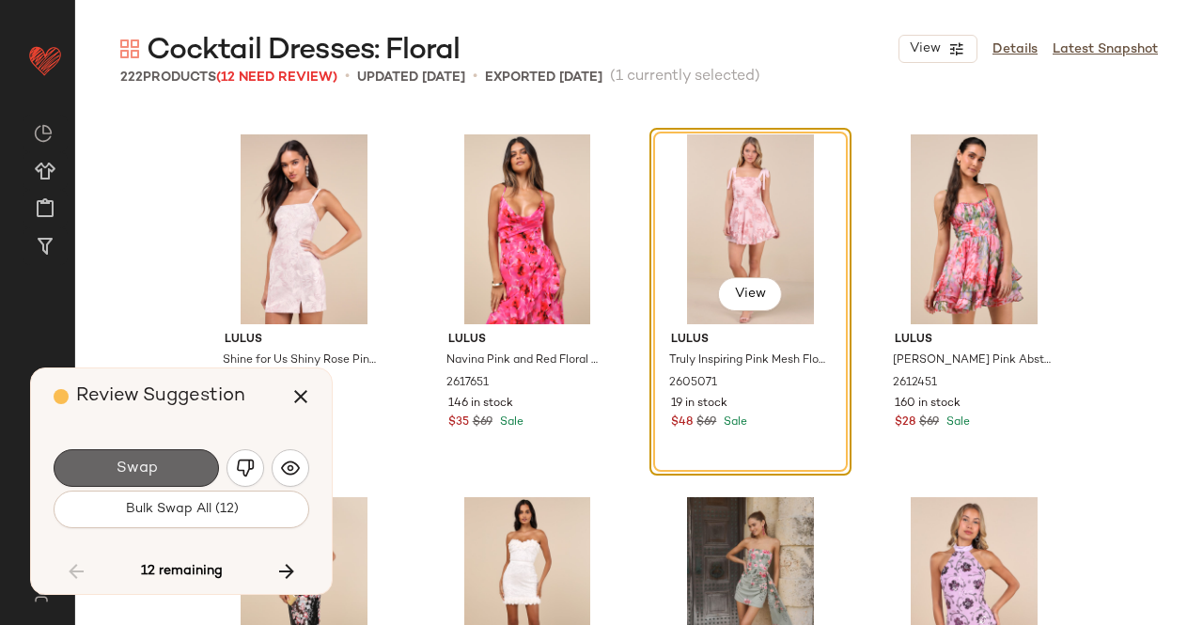
click at [186, 468] on button "Swap" at bounding box center [136, 468] width 165 height 38
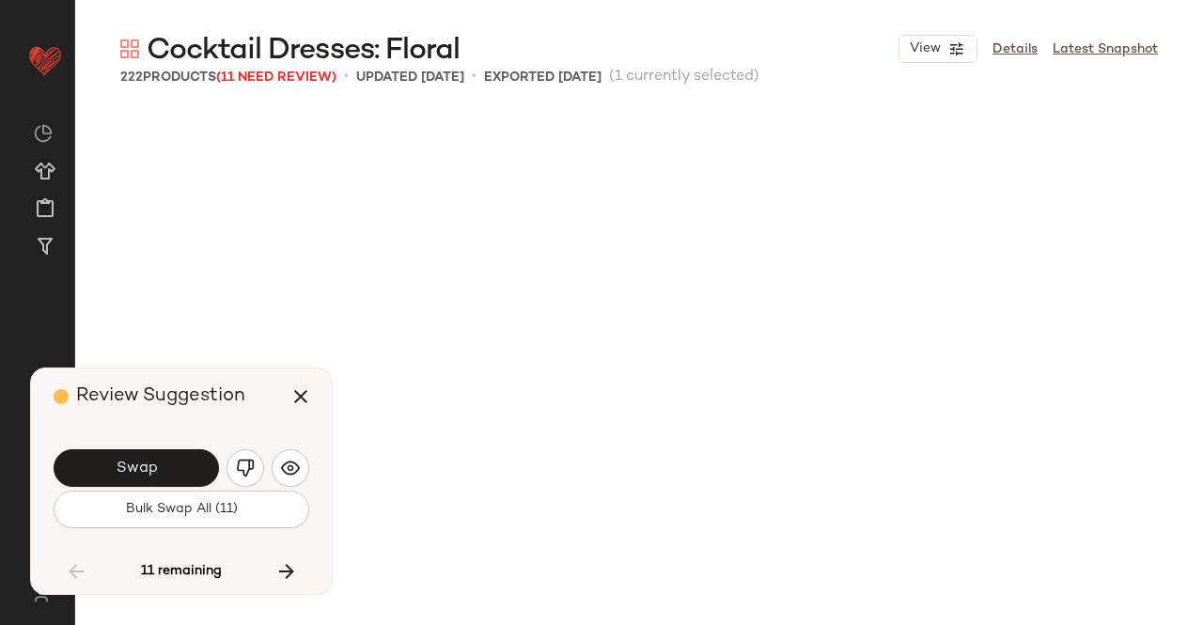
scroll to position [9796, 0]
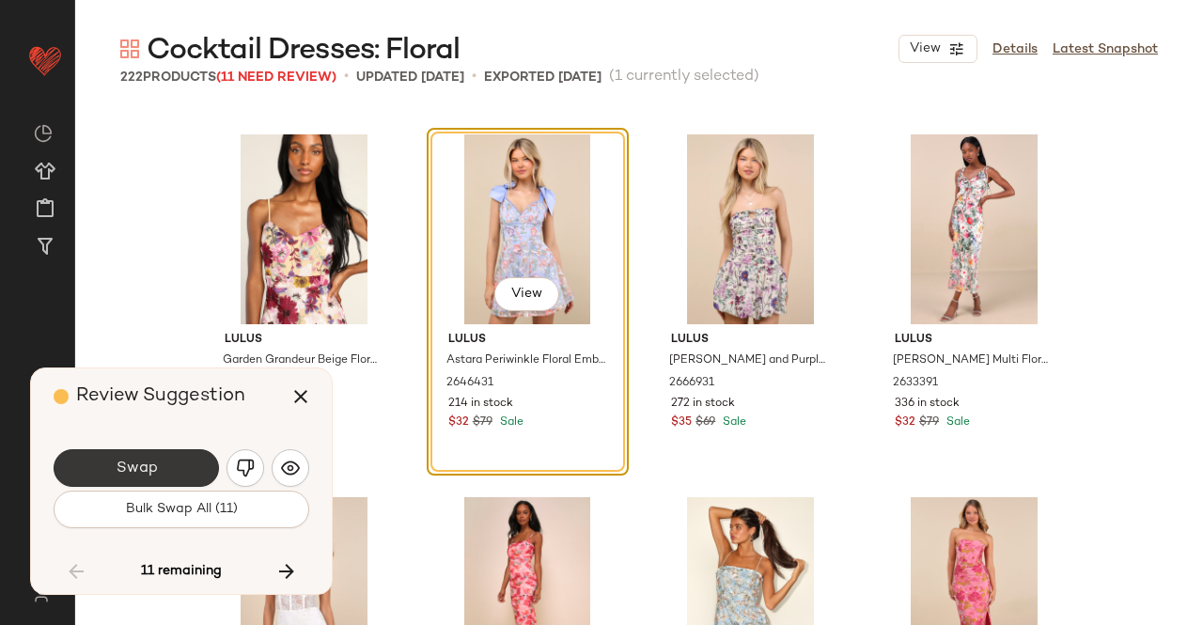
click at [180, 460] on button "Swap" at bounding box center [136, 468] width 165 height 38
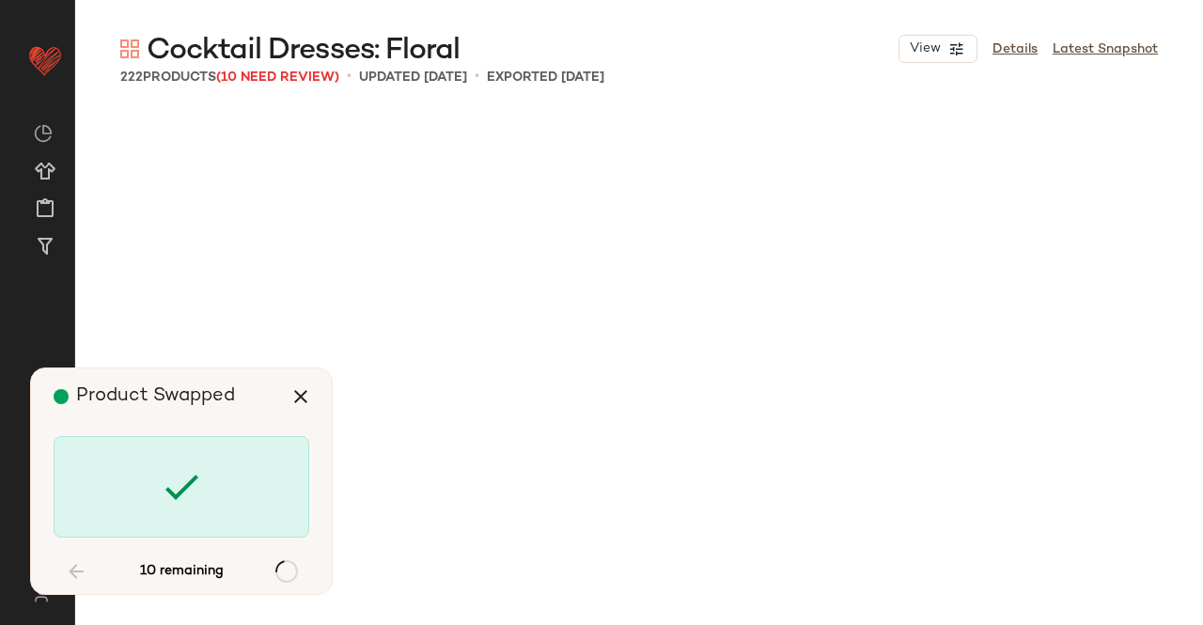
scroll to position [13061, 0]
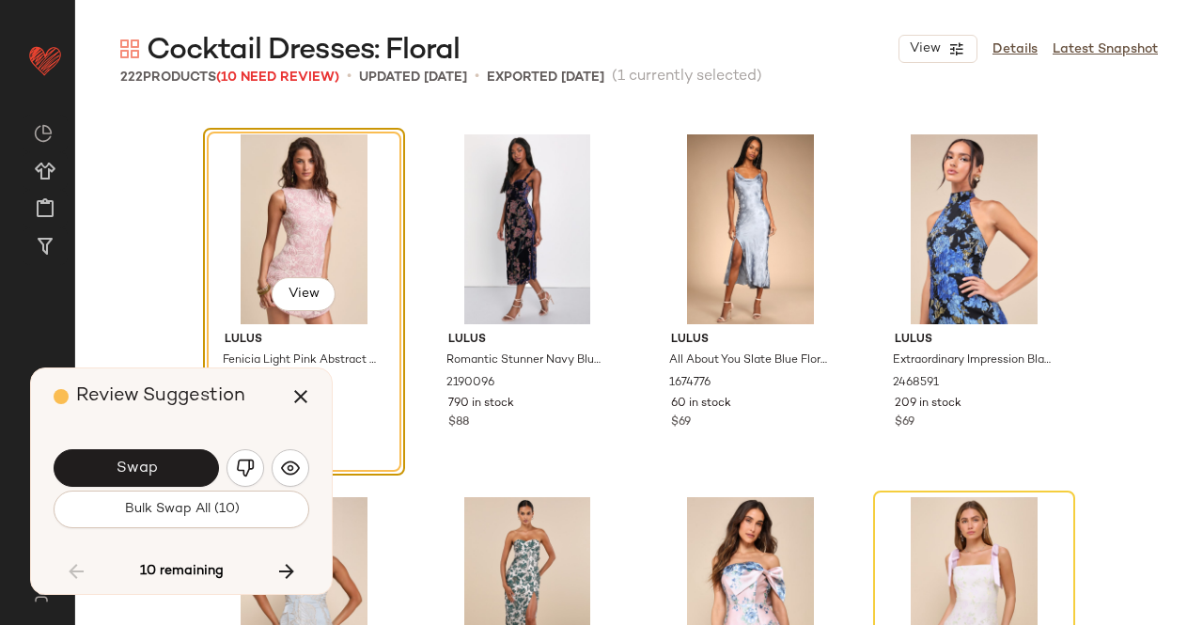
click at [165, 462] on button "Swap" at bounding box center [136, 468] width 165 height 38
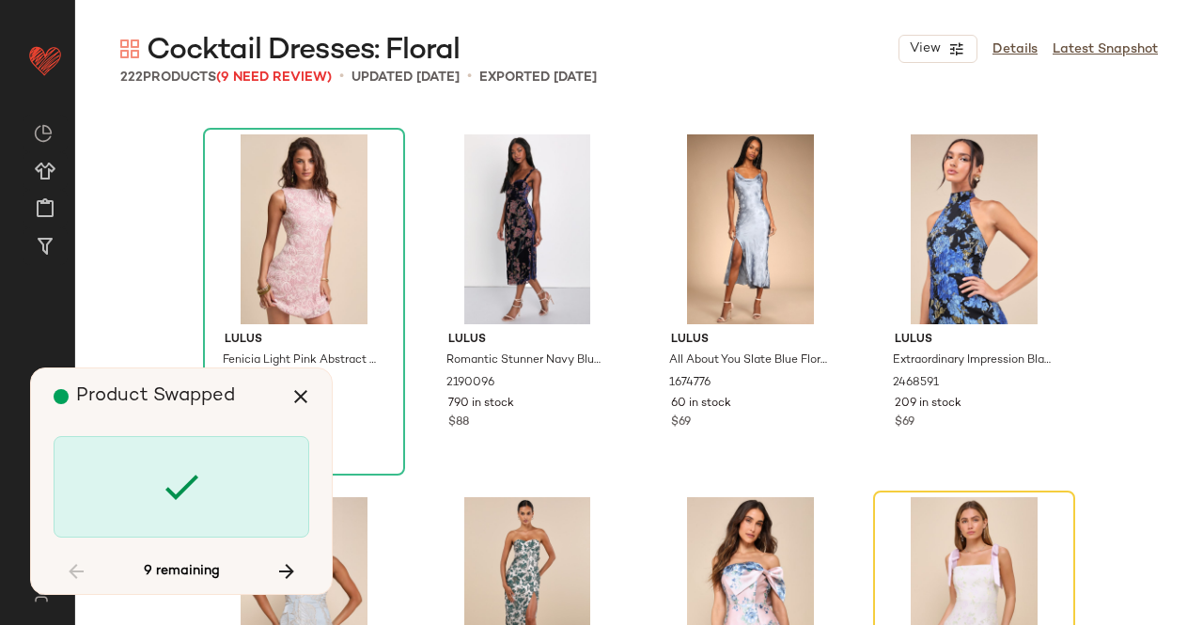
scroll to position [13424, 0]
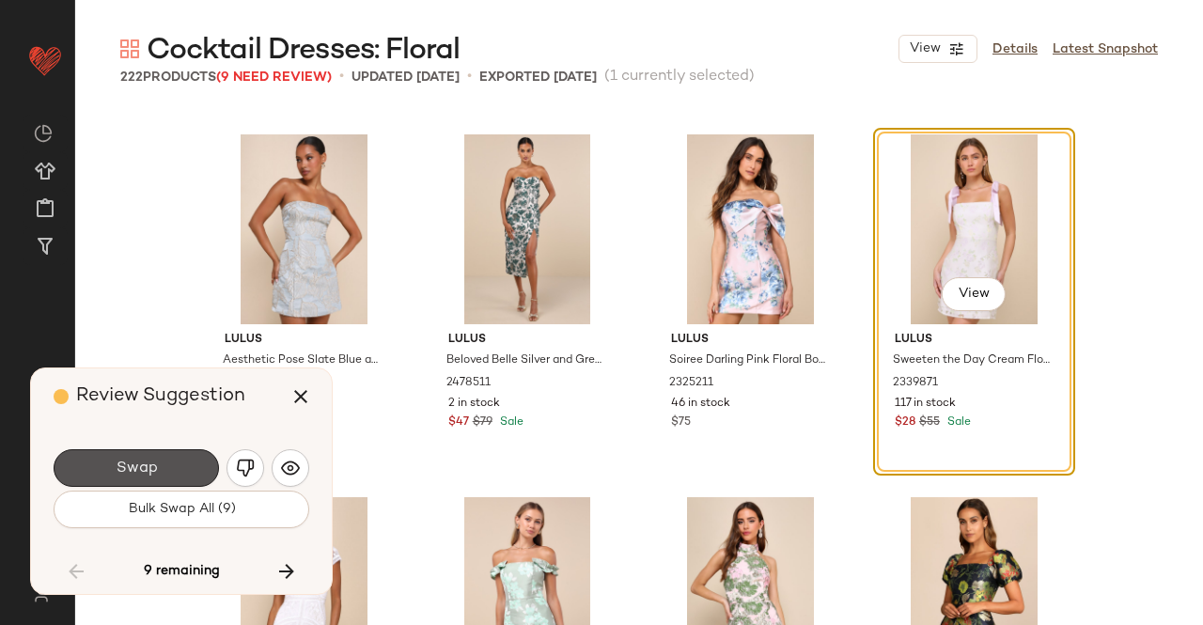
click at [171, 462] on button "Swap" at bounding box center [136, 468] width 165 height 38
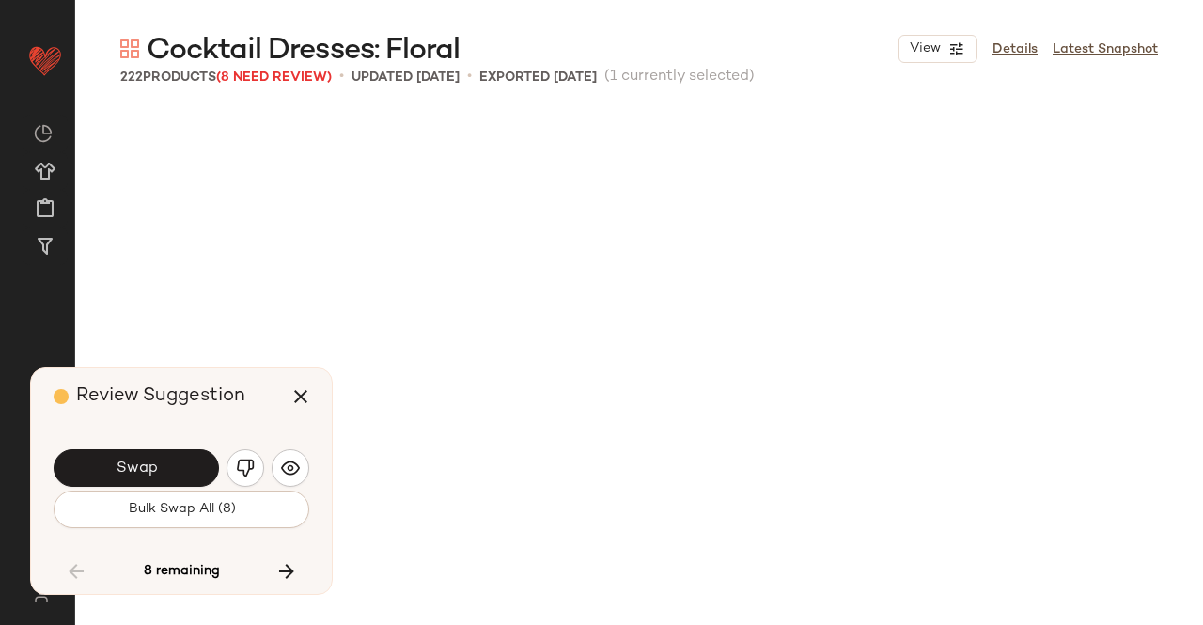
scroll to position [14513, 0]
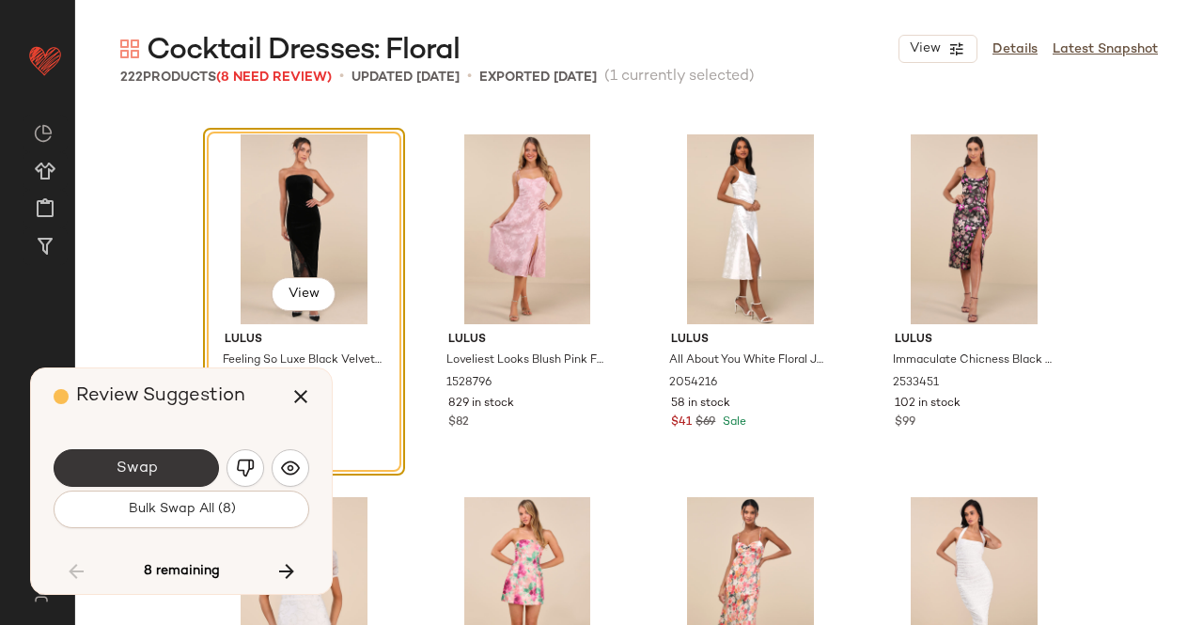
click at [164, 454] on button "Swap" at bounding box center [136, 468] width 165 height 38
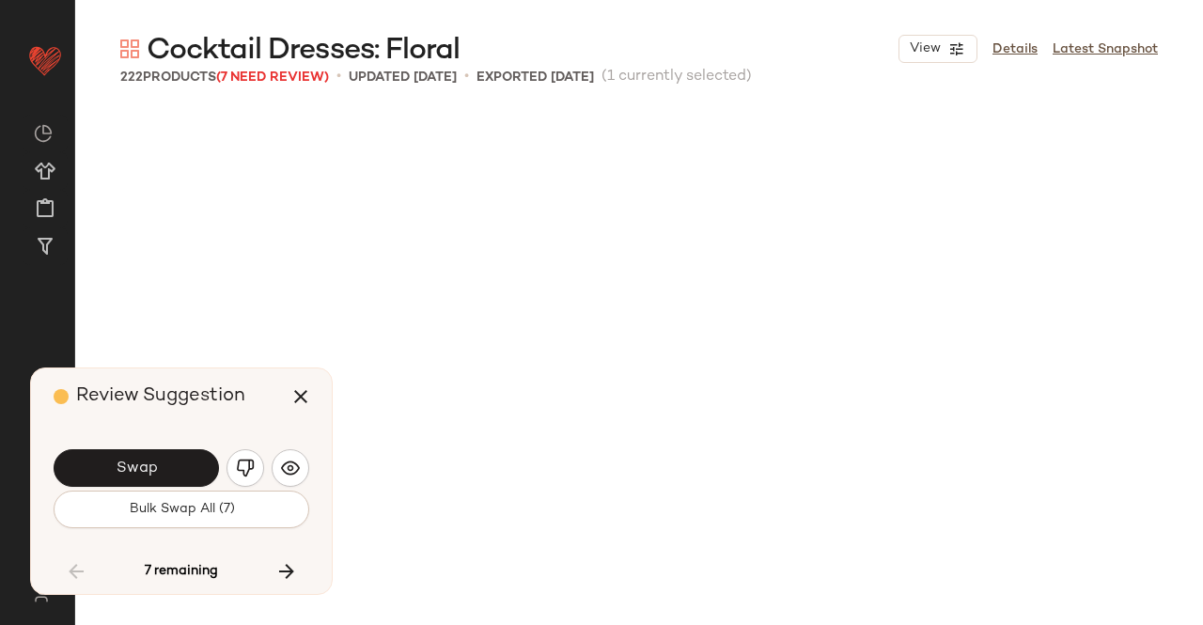
scroll to position [15601, 0]
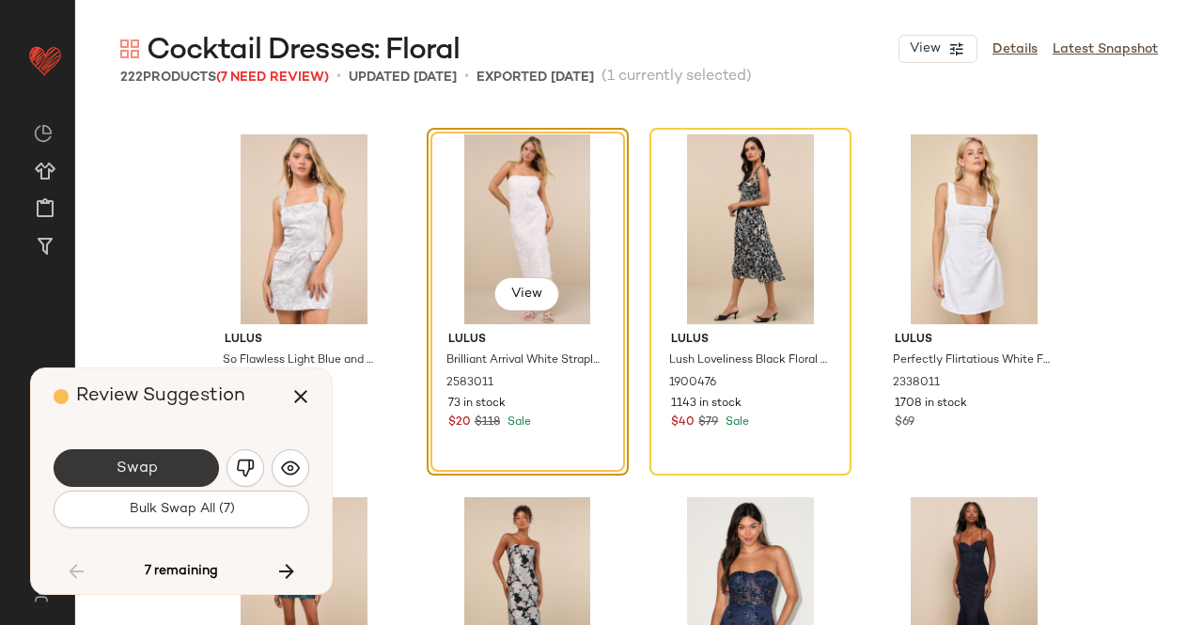
click at [162, 462] on button "Swap" at bounding box center [136, 468] width 165 height 38
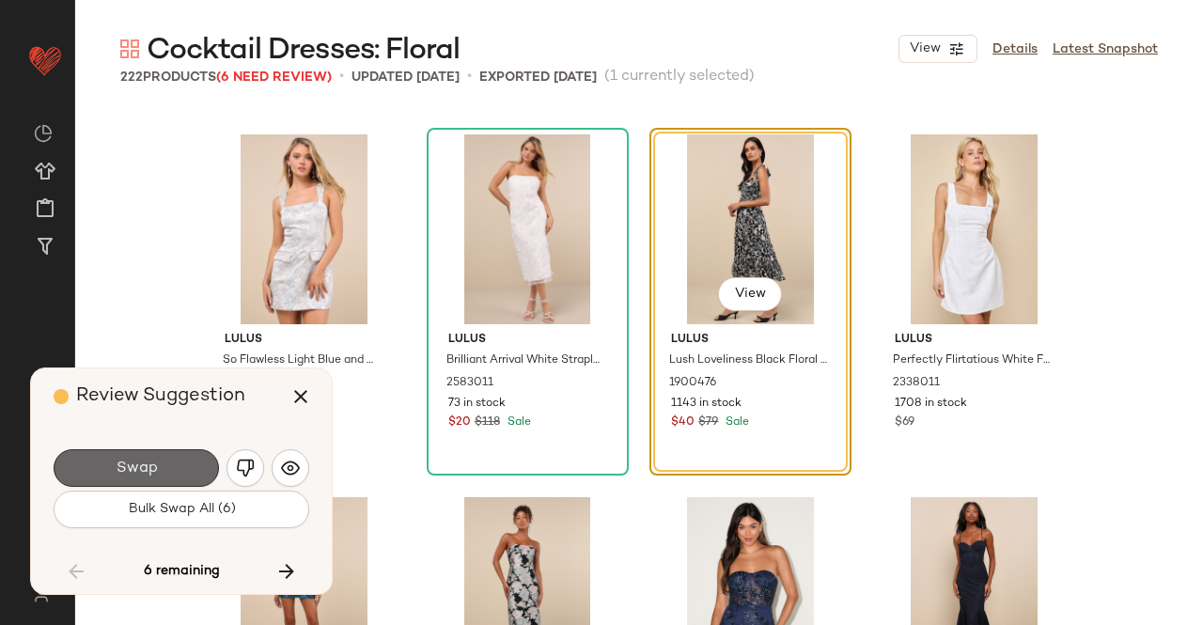
click at [161, 461] on button "Swap" at bounding box center [136, 468] width 165 height 38
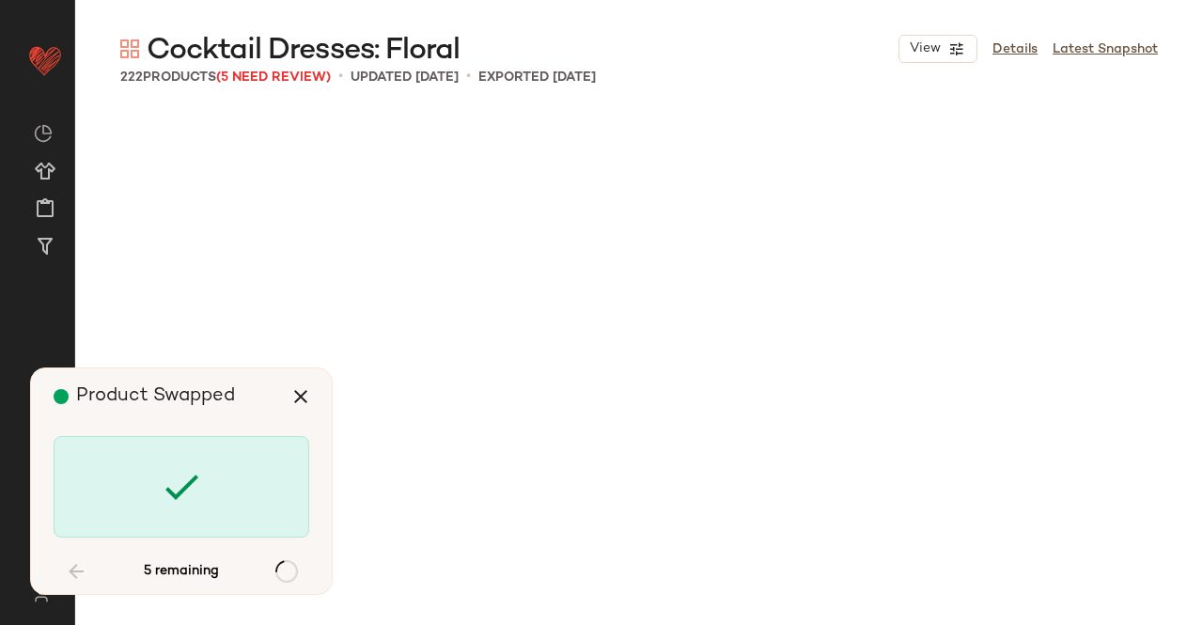
scroll to position [18141, 0]
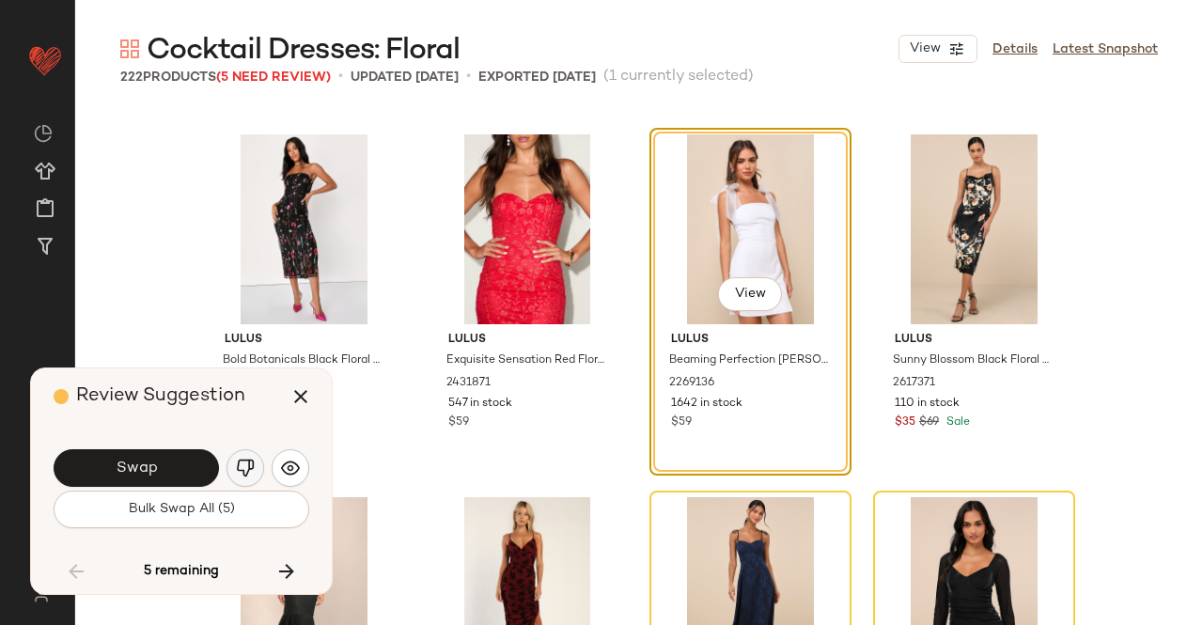
click at [250, 458] on button "button" at bounding box center [246, 468] width 38 height 38
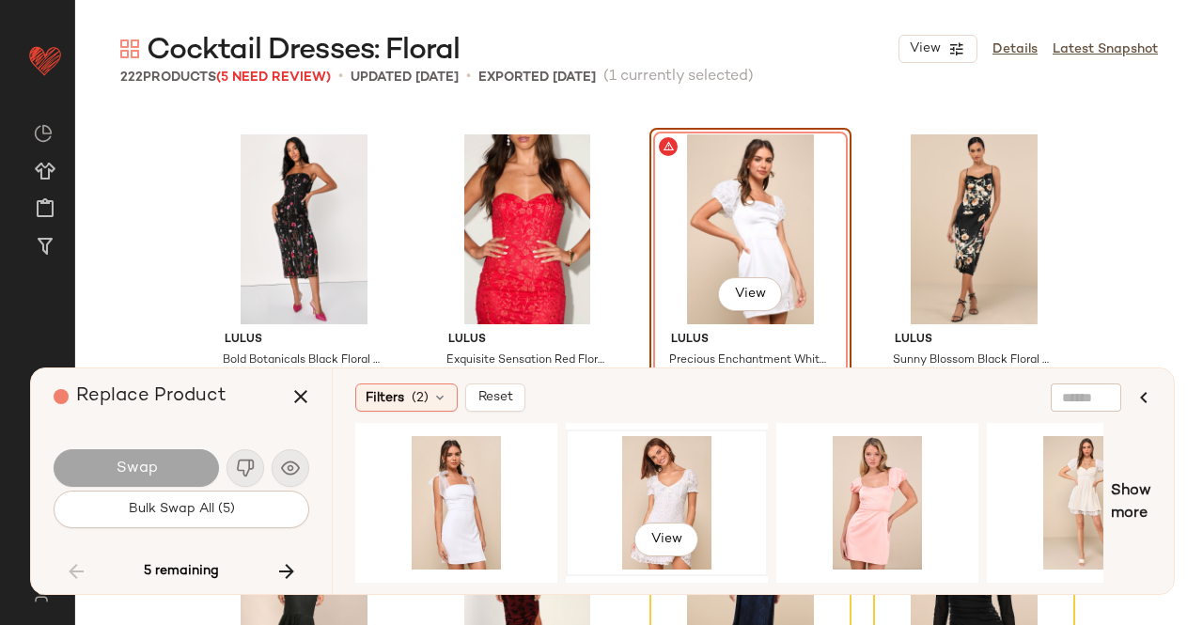
click at [657, 498] on div "View" at bounding box center [666, 502] width 189 height 133
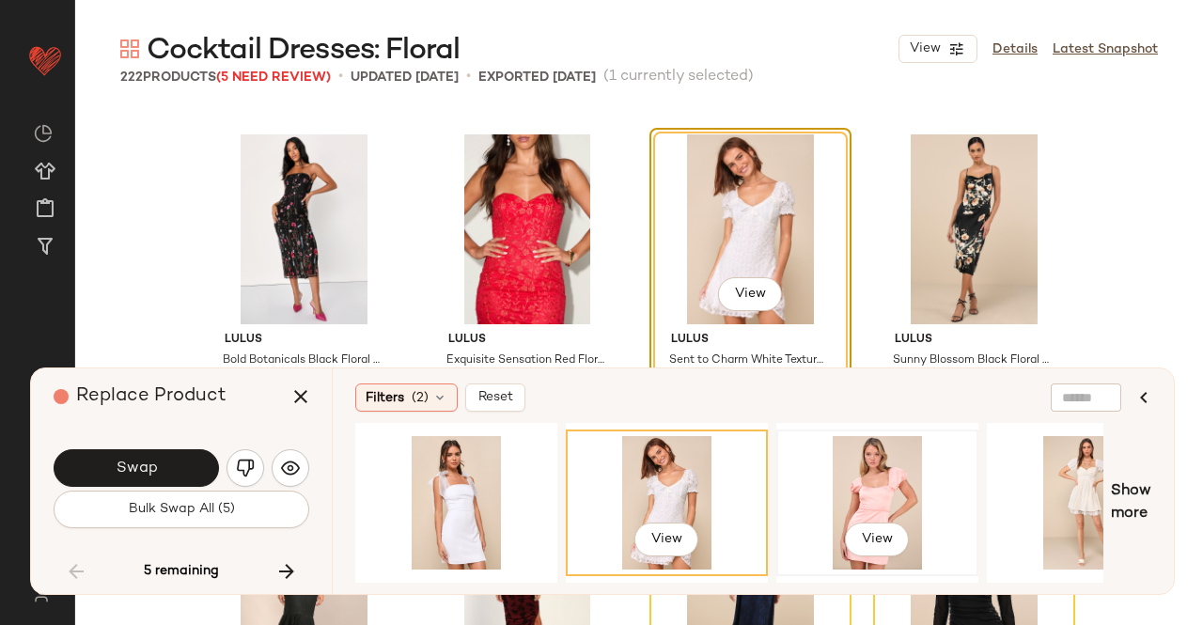
click at [792, 464] on div "View" at bounding box center [877, 502] width 189 height 133
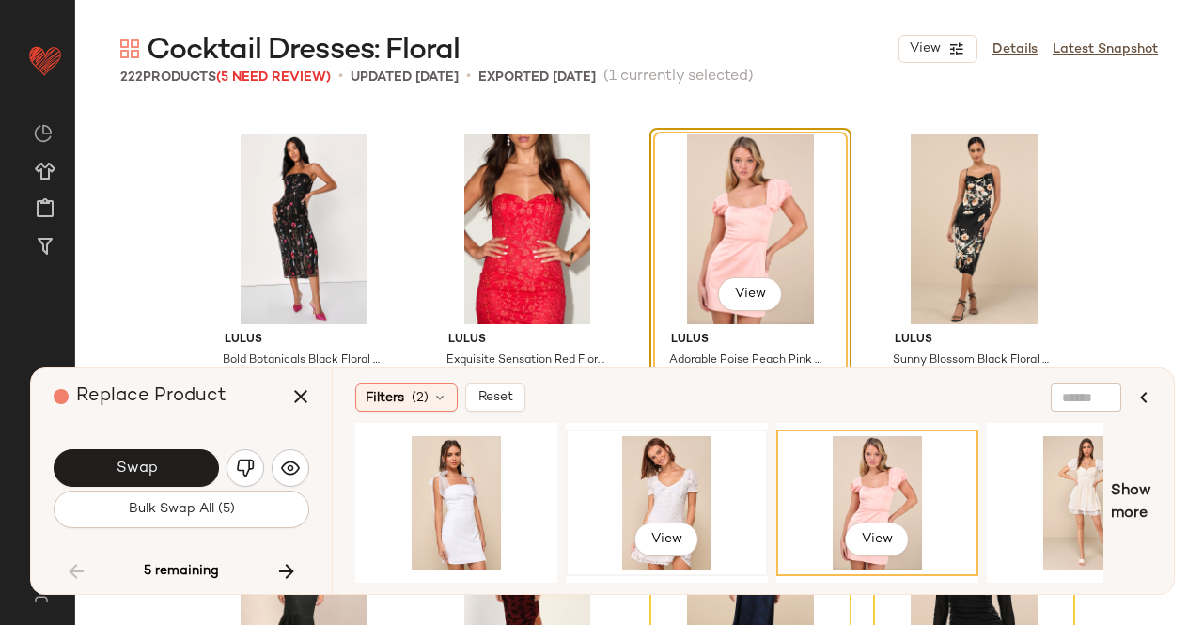
click at [675, 473] on div "View" at bounding box center [666, 502] width 189 height 133
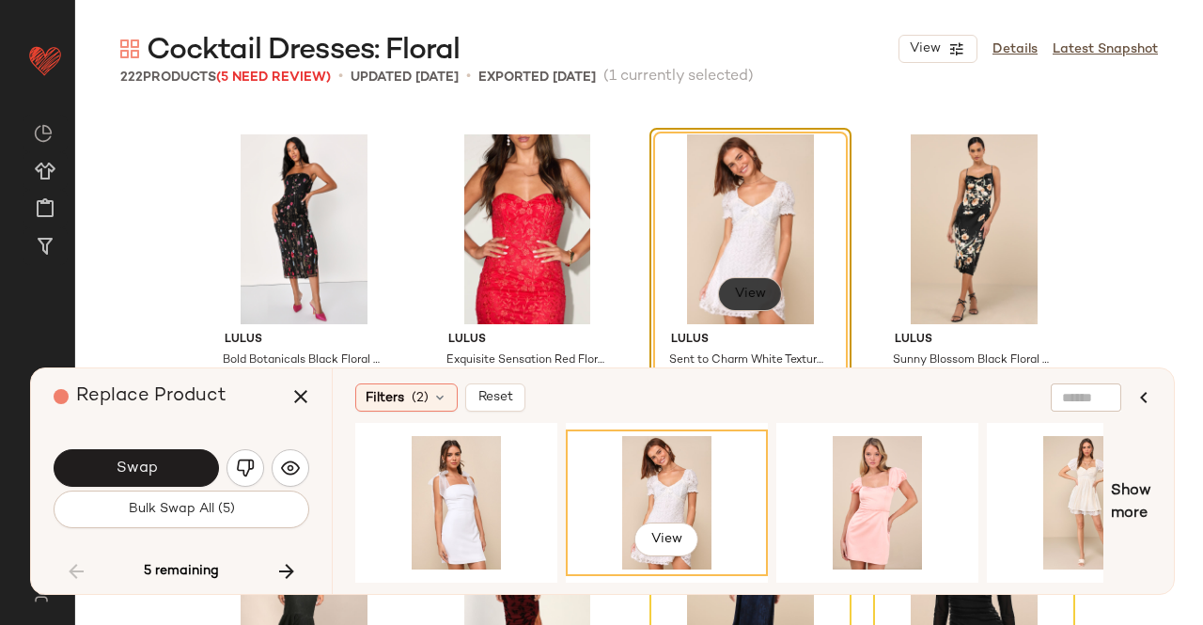
click at [748, 283] on button "View" at bounding box center [750, 294] width 64 height 34
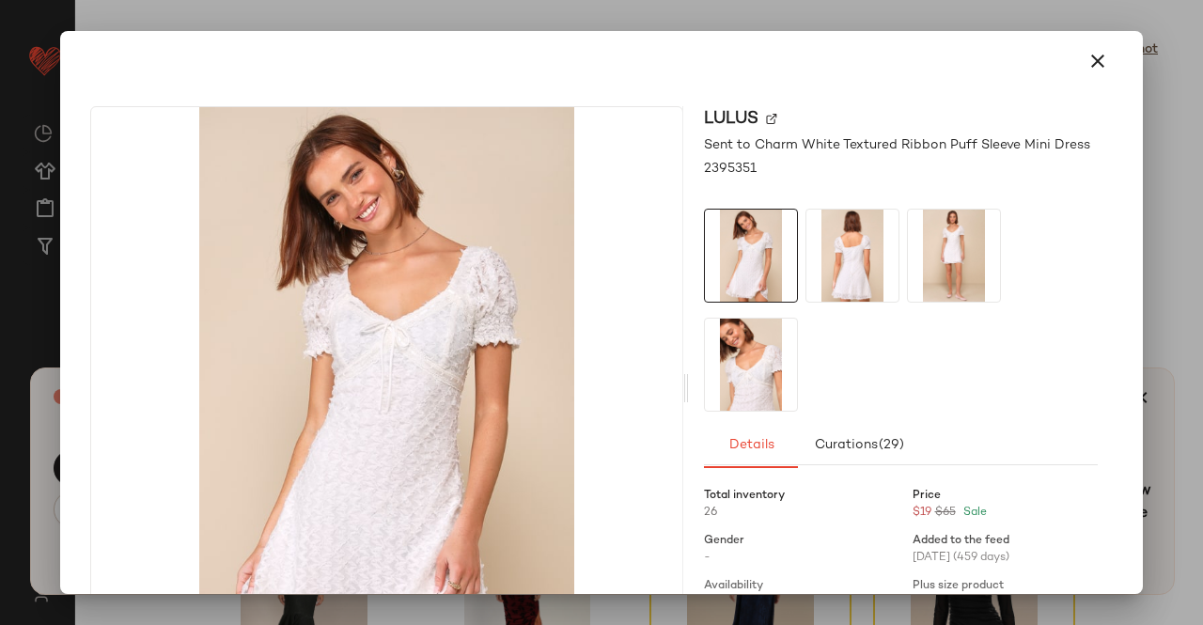
click at [848, 261] on img at bounding box center [852, 256] width 92 height 92
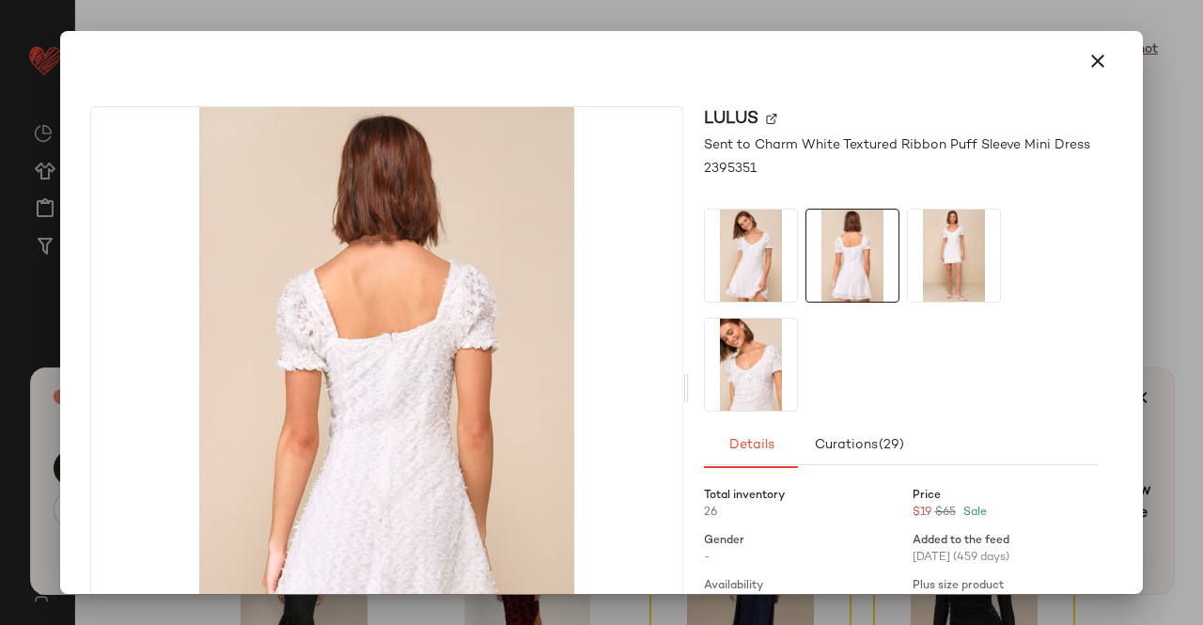
click at [1190, 239] on div at bounding box center [601, 312] width 1203 height 625
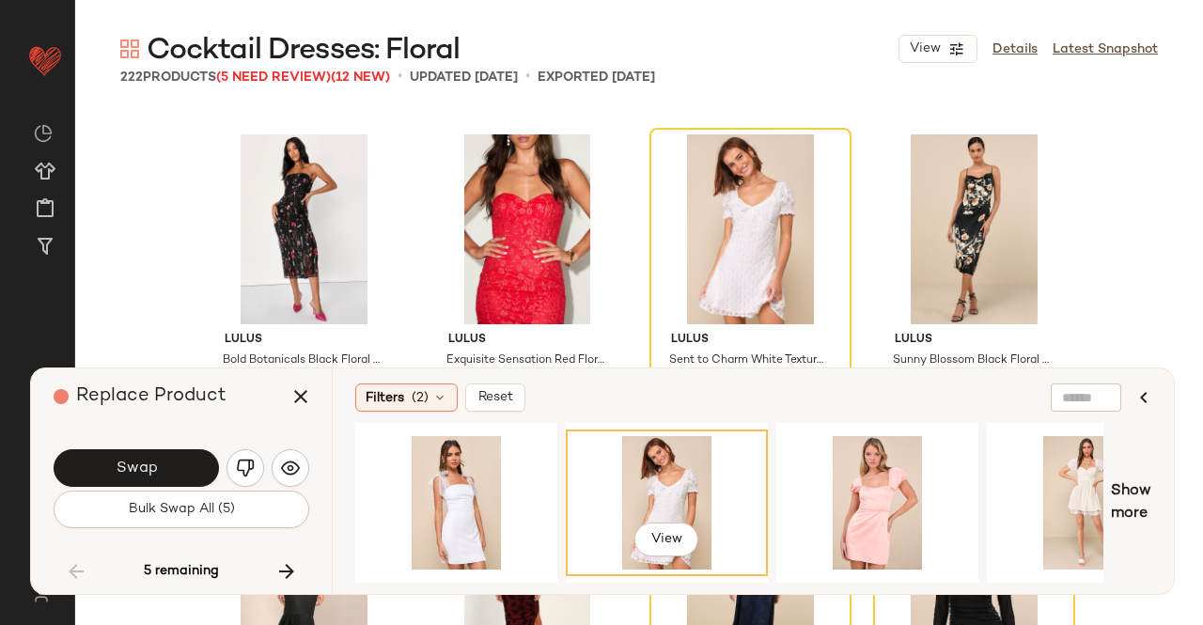
click at [233, 473] on button "button" at bounding box center [246, 468] width 38 height 38
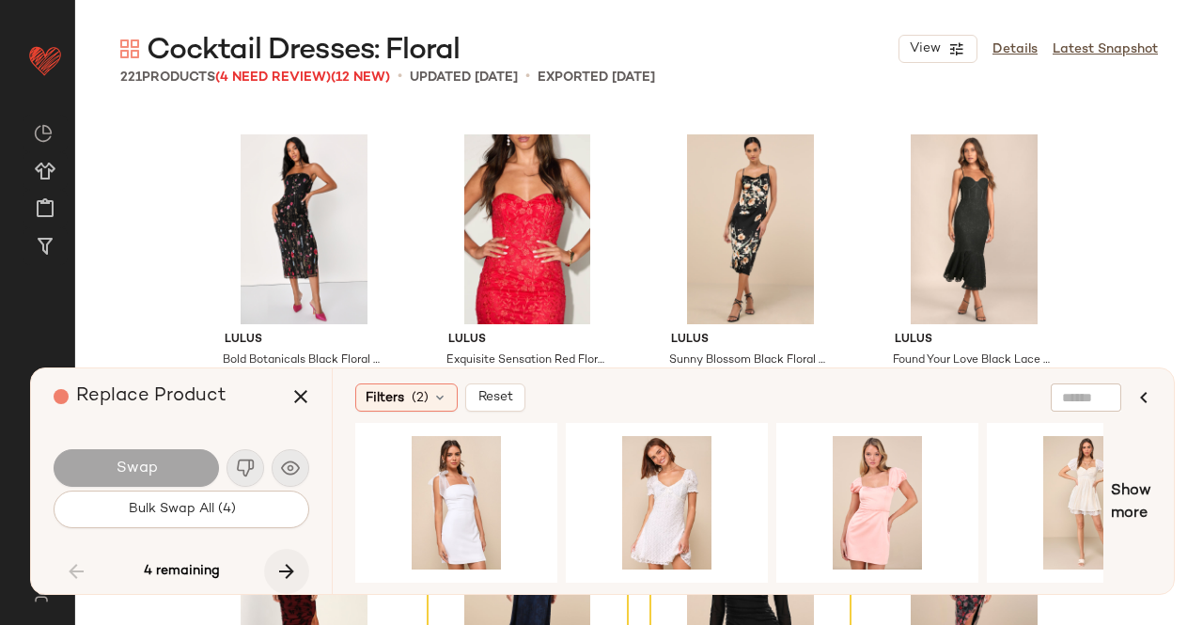
click at [278, 563] on icon "button" at bounding box center [286, 571] width 23 height 23
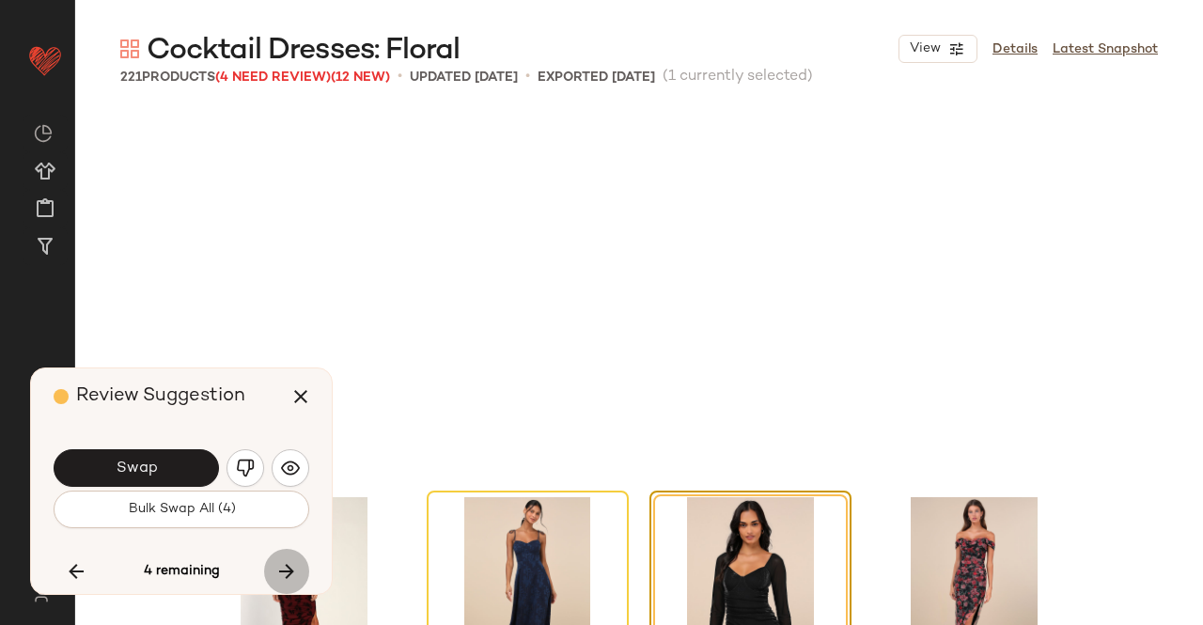
scroll to position [18504, 0]
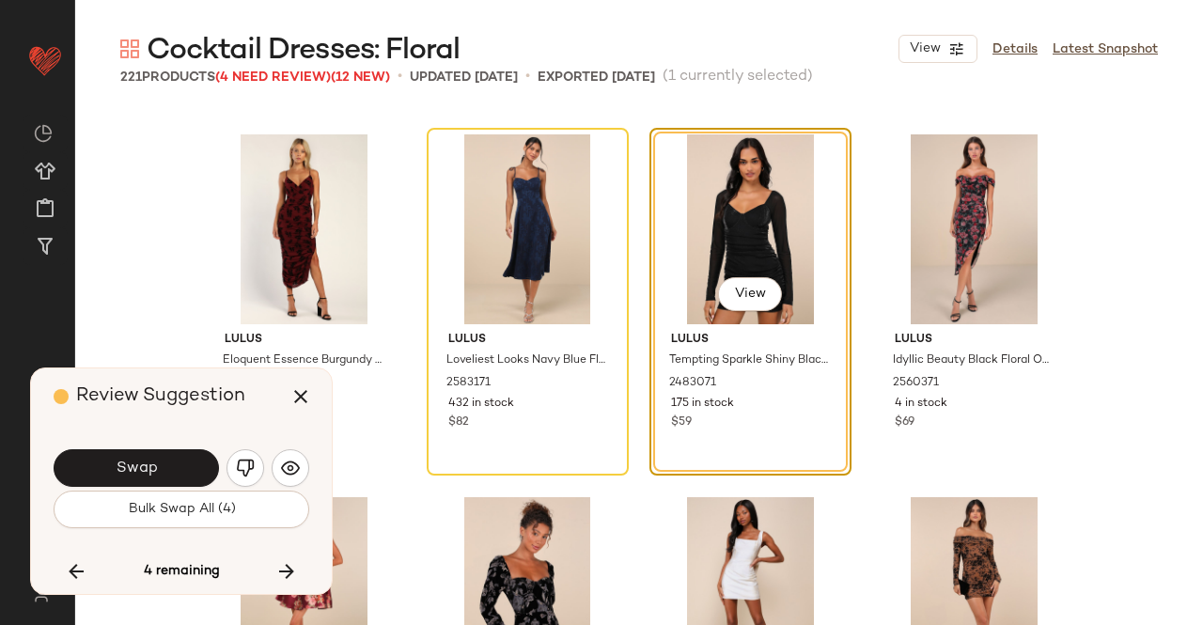
click at [152, 464] on span "Swap" at bounding box center [136, 469] width 42 height 18
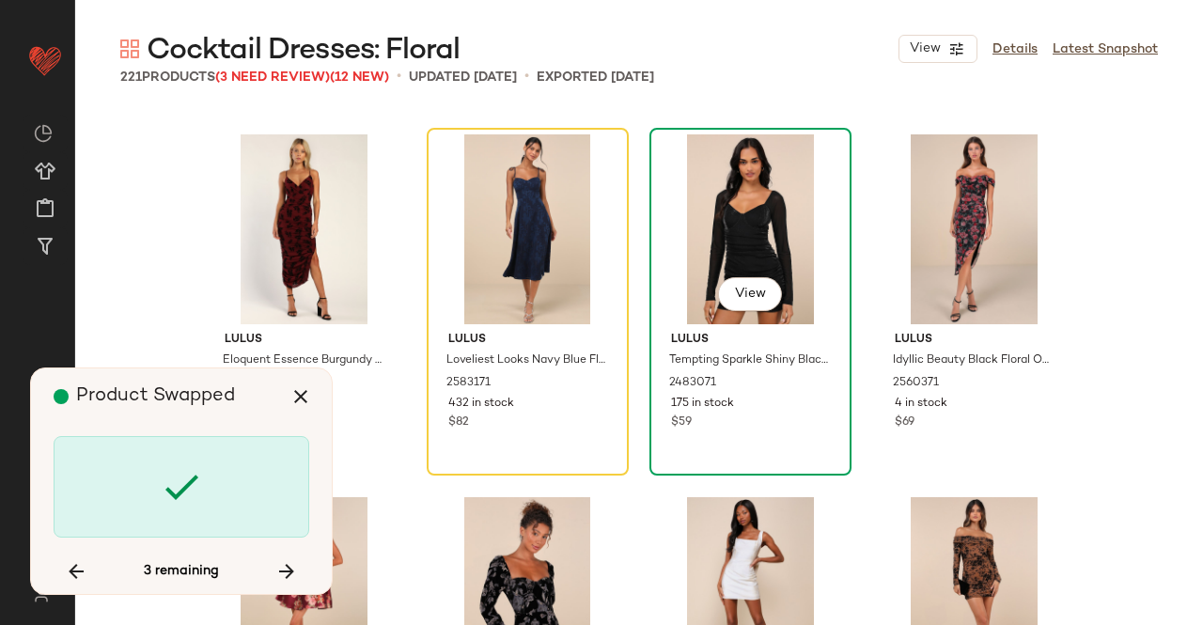
click at [705, 226] on div "View" at bounding box center [750, 229] width 189 height 190
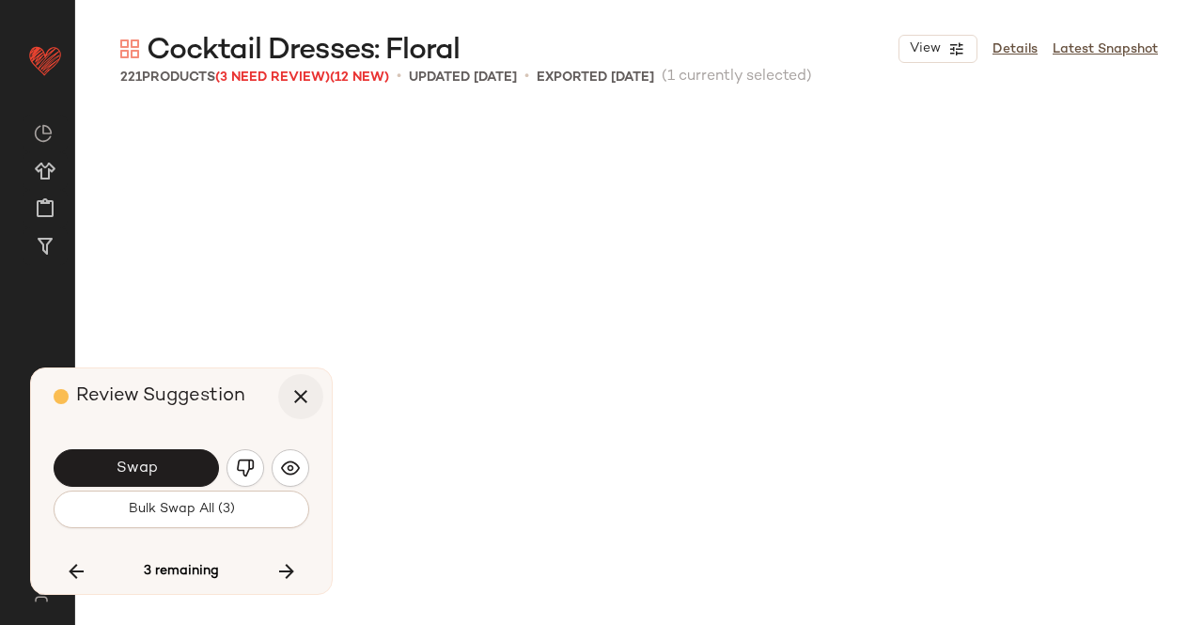
scroll to position [19229, 0]
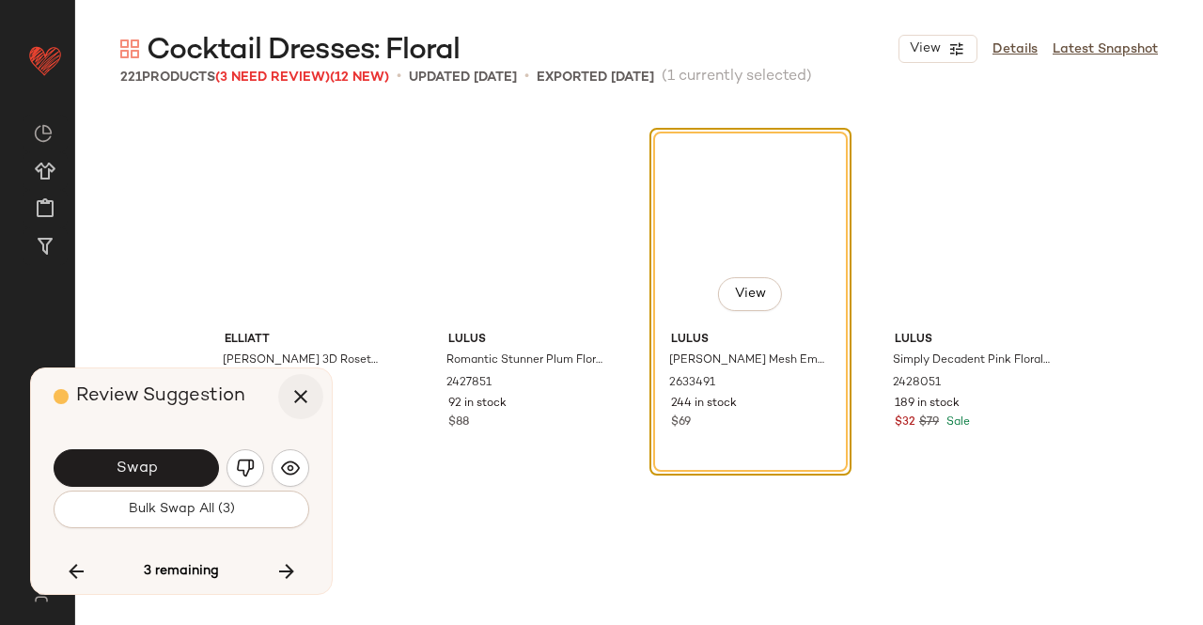
click at [295, 397] on icon "button" at bounding box center [300, 396] width 23 height 23
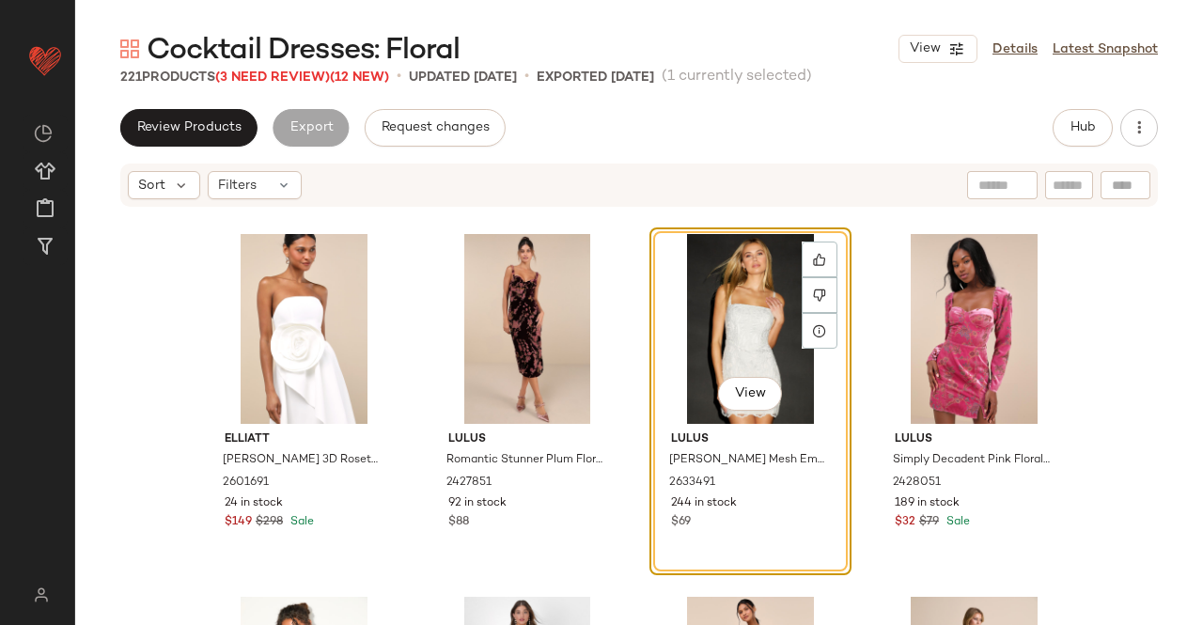
click at [746, 319] on div "View" at bounding box center [750, 329] width 189 height 190
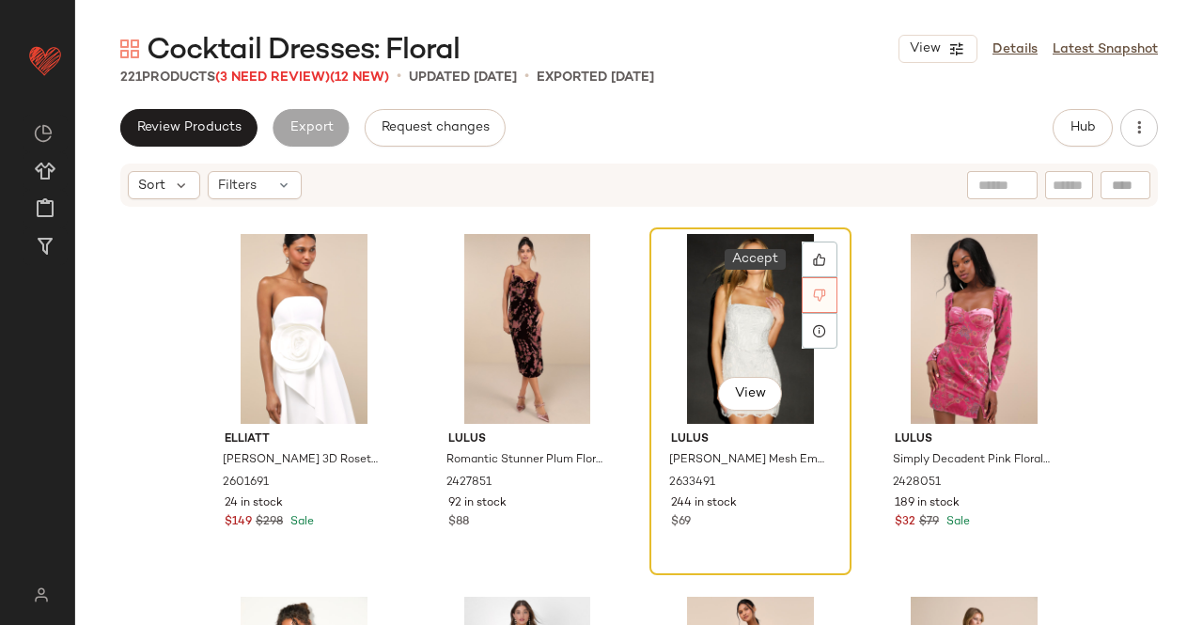
click at [823, 282] on div at bounding box center [820, 295] width 36 height 36
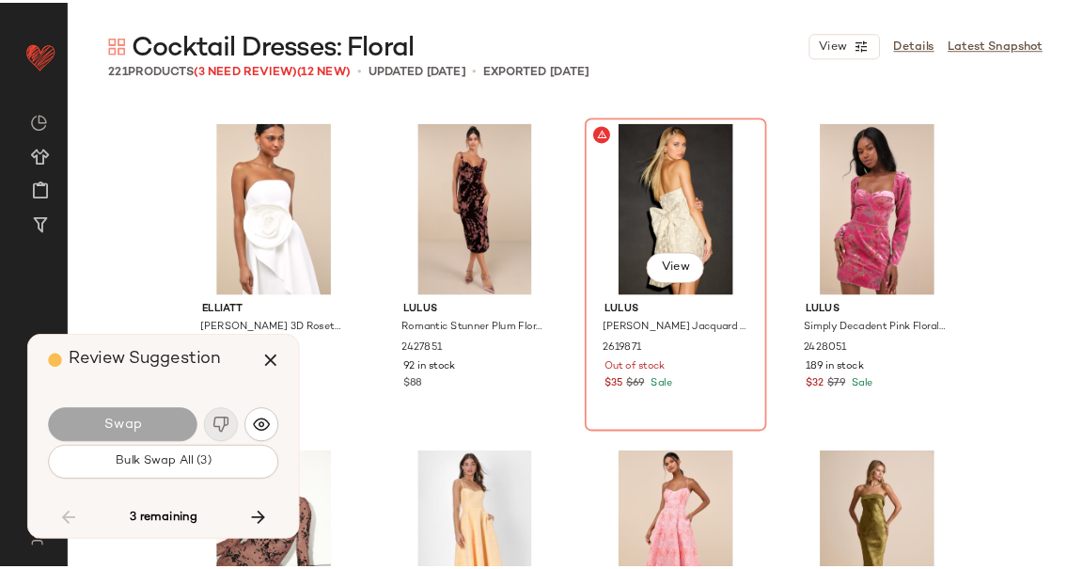
scroll to position [18504, 0]
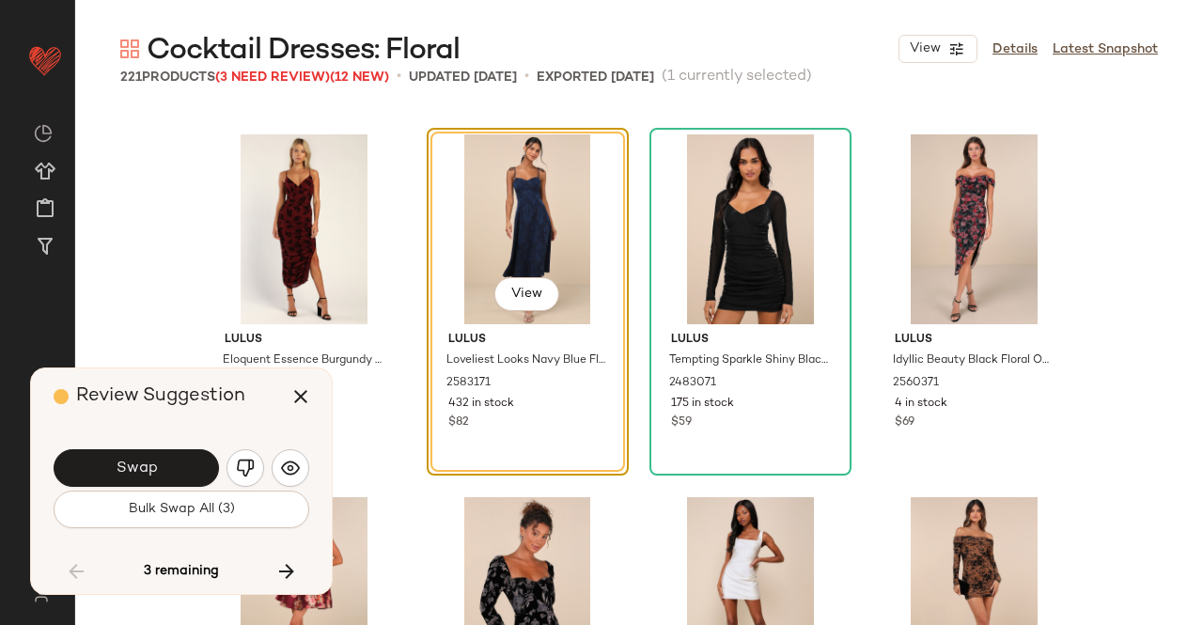
click at [509, 190] on div "View" at bounding box center [527, 229] width 189 height 190
click at [689, 211] on div "View" at bounding box center [750, 229] width 189 height 190
click at [301, 393] on icon "button" at bounding box center [300, 396] width 23 height 23
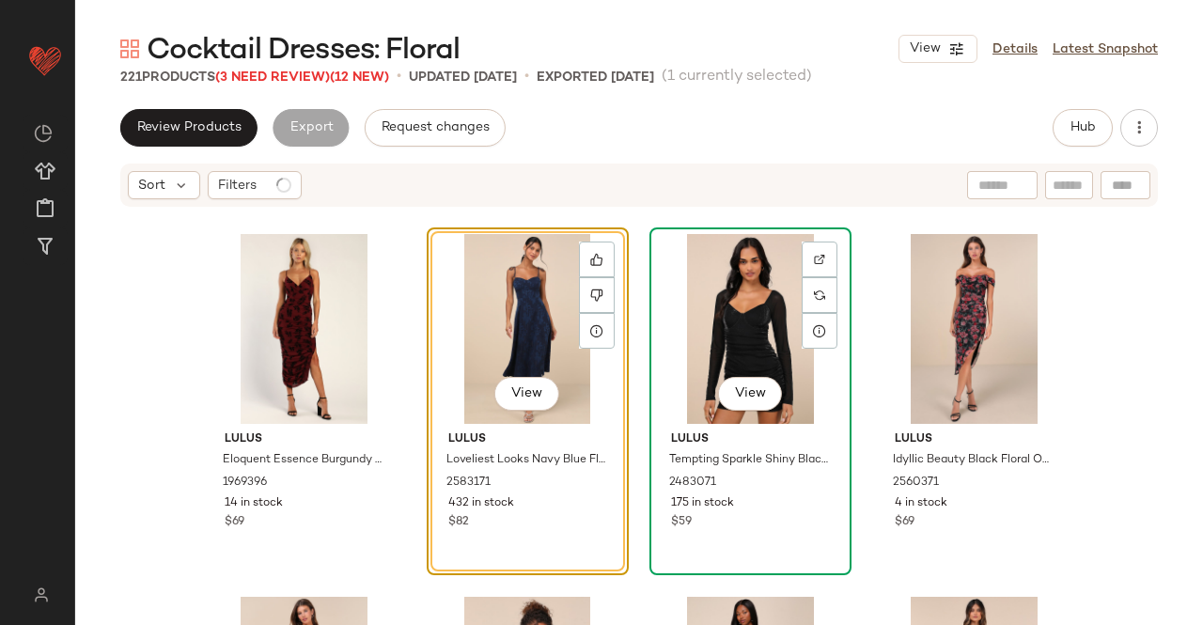
click at [753, 279] on div "View" at bounding box center [750, 329] width 189 height 190
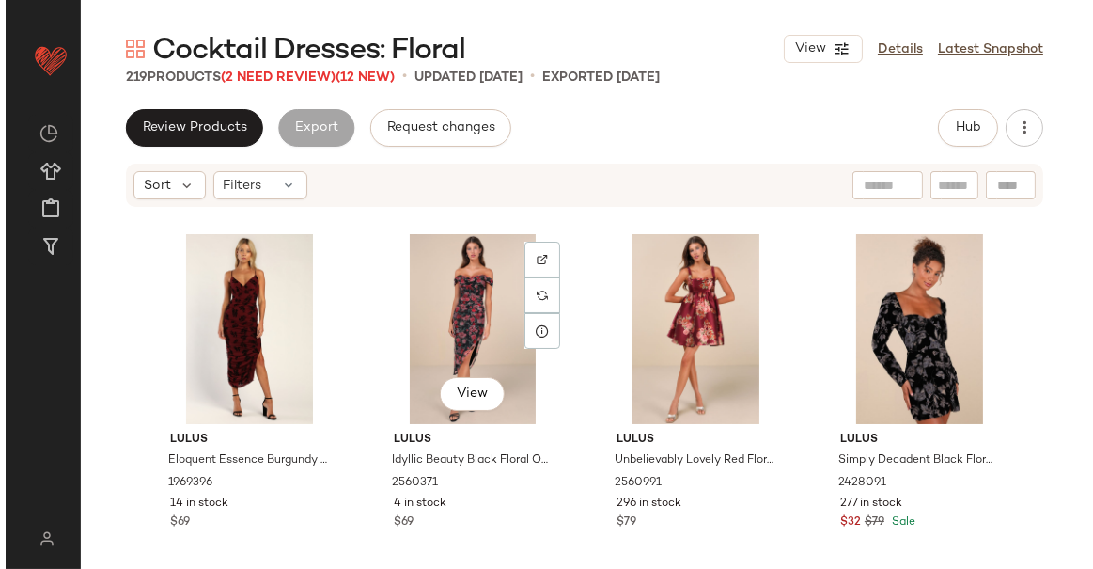
scroll to position [18504, 0]
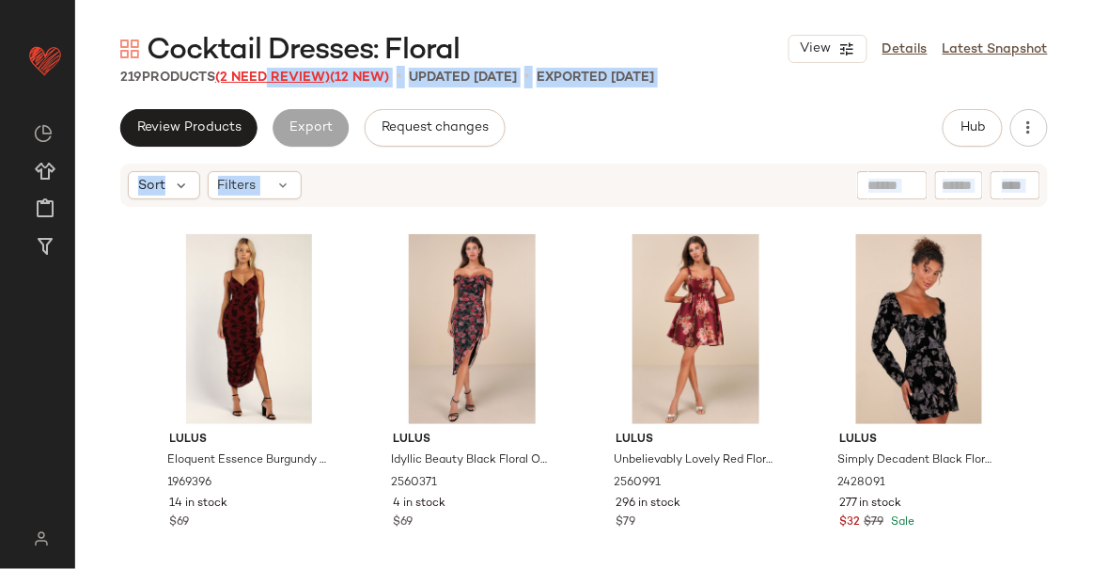
click at [268, 77] on span "(2 Need Review)" at bounding box center [272, 77] width 115 height 14
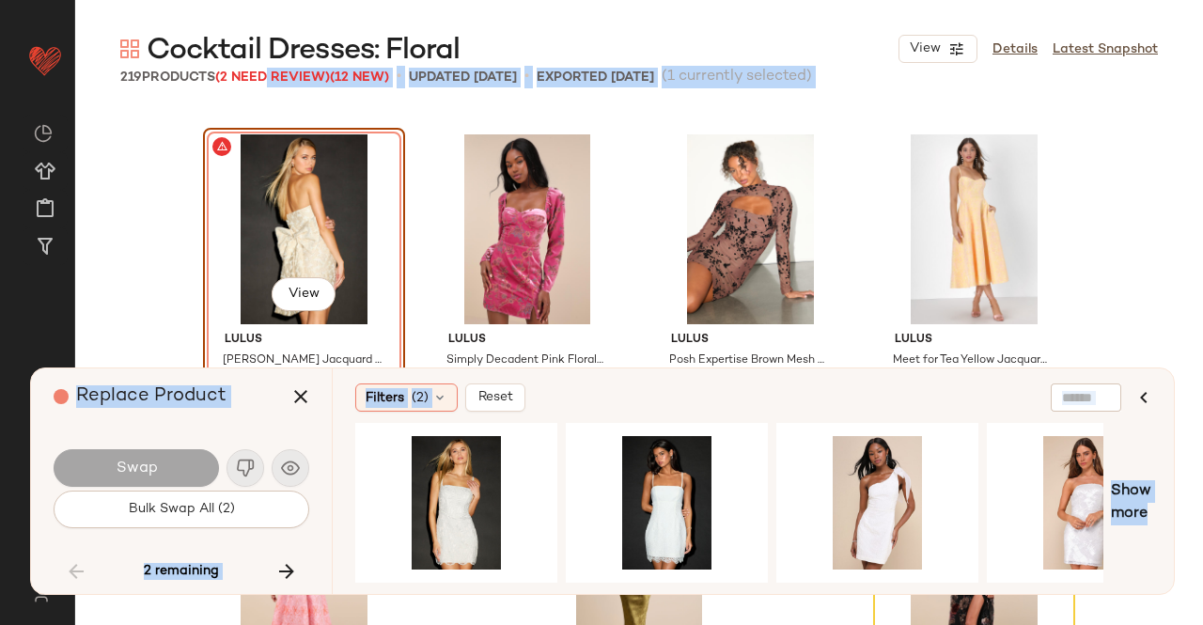
scroll to position [18708, 0]
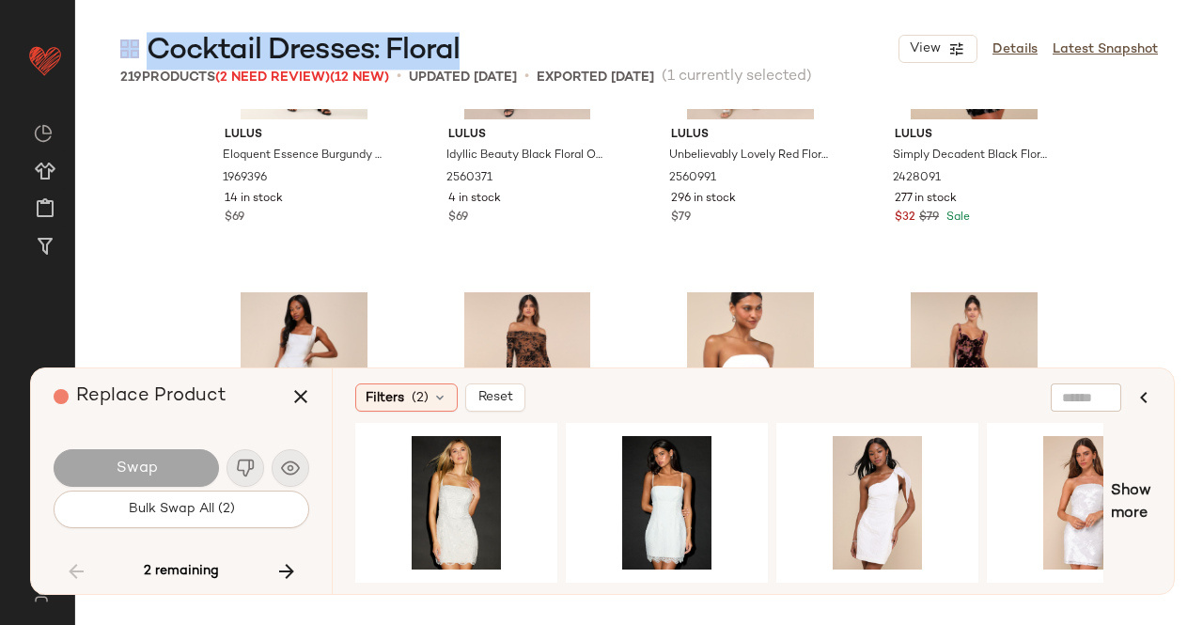
drag, startPoint x: 666, startPoint y: 32, endPoint x: 885, endPoint y: 22, distance: 219.2
click at [885, 20] on main "Cocktail Dresses: Floral View Details Latest Snapshot 219 Products (2 Need Revi…" at bounding box center [601, 312] width 1203 height 625
click at [669, 33] on div "Cocktail Dresses: Floral View Details Latest Snapshot" at bounding box center [639, 49] width 1128 height 38
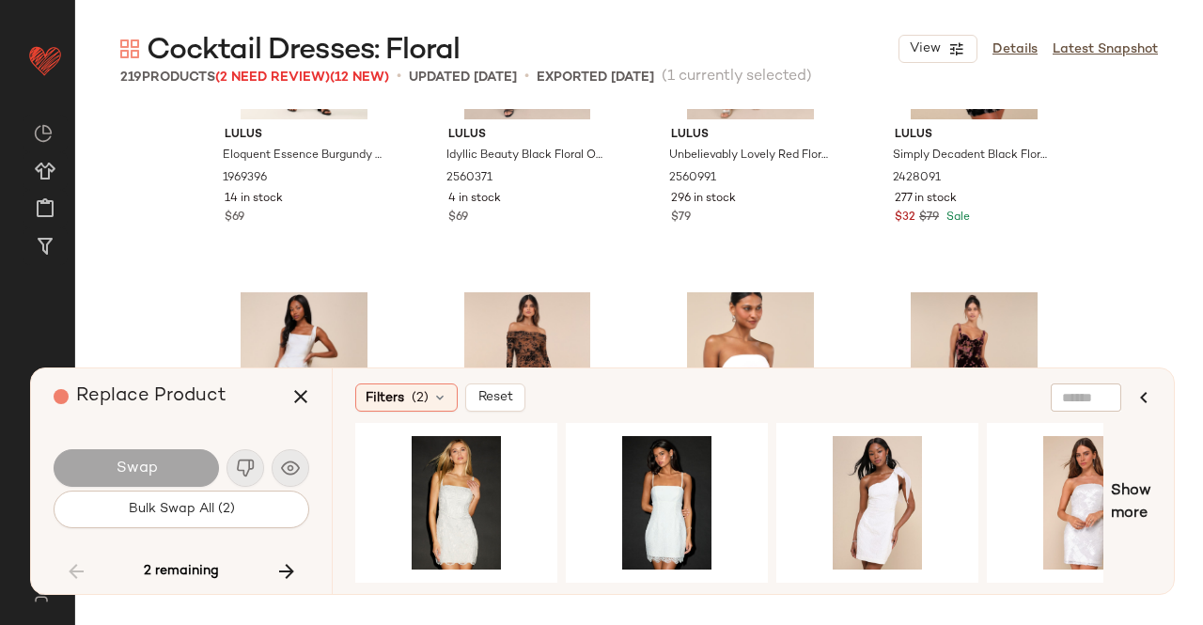
click at [506, 28] on main "Cocktail Dresses: Floral View Details Latest Snapshot 219 Products (2 Need Revi…" at bounding box center [601, 312] width 1203 height 625
click at [351, 39] on span "Cocktail Dresses: Floral" at bounding box center [303, 51] width 313 height 38
click at [284, 576] on icon "button" at bounding box center [286, 571] width 23 height 23
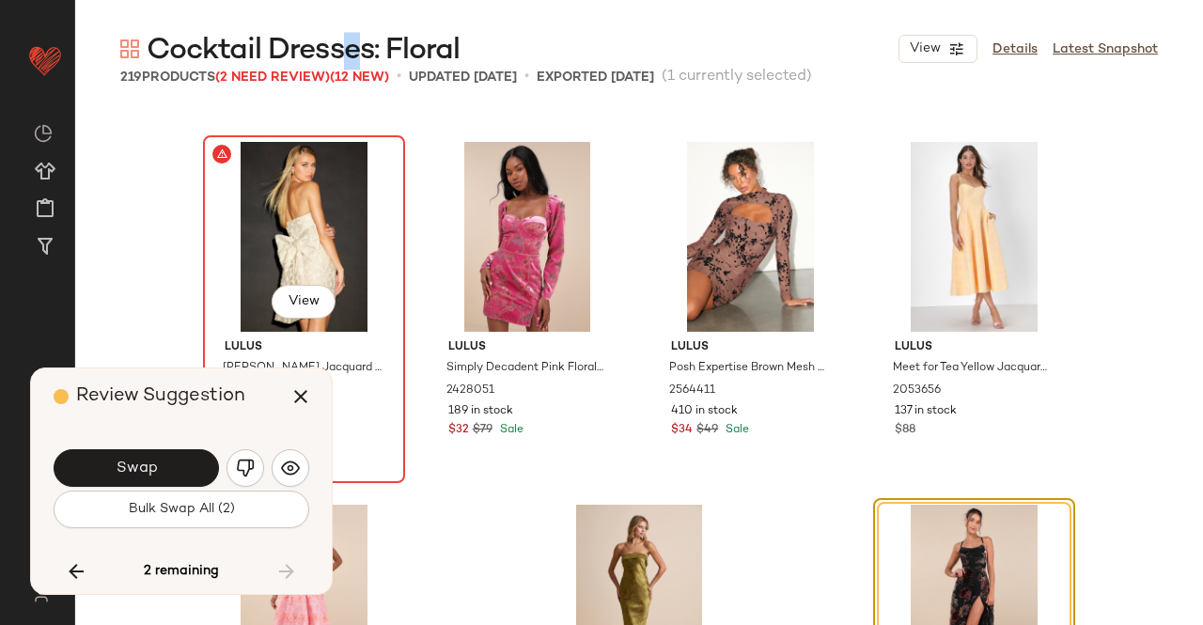
scroll to position [19081, 0]
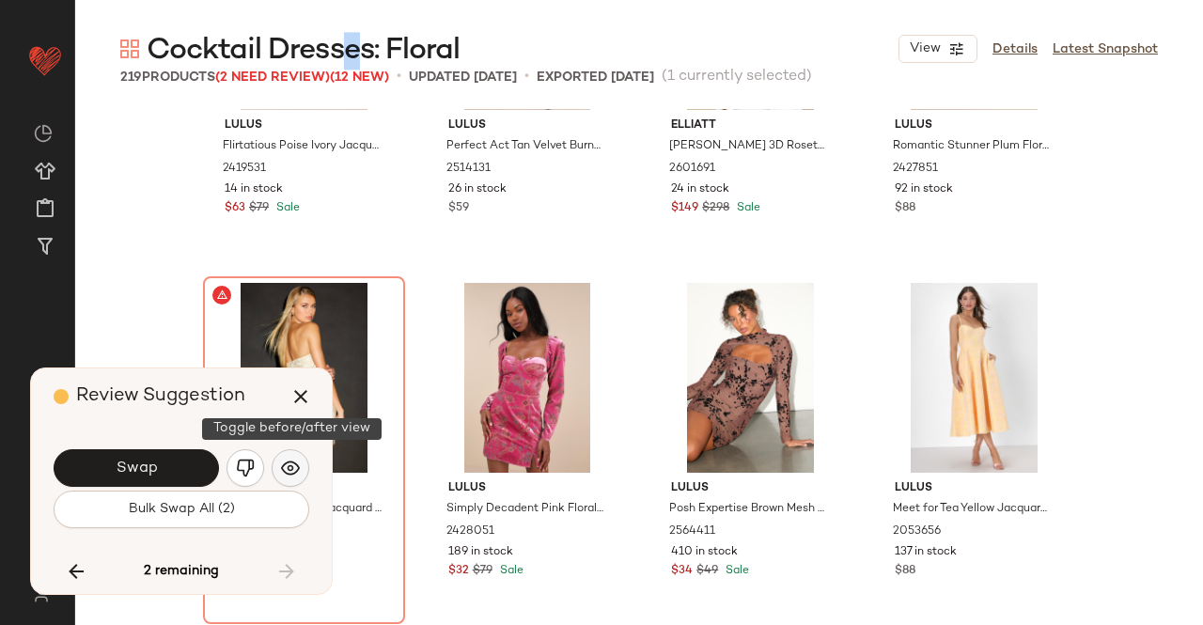
click at [289, 470] on img "button" at bounding box center [290, 468] width 19 height 19
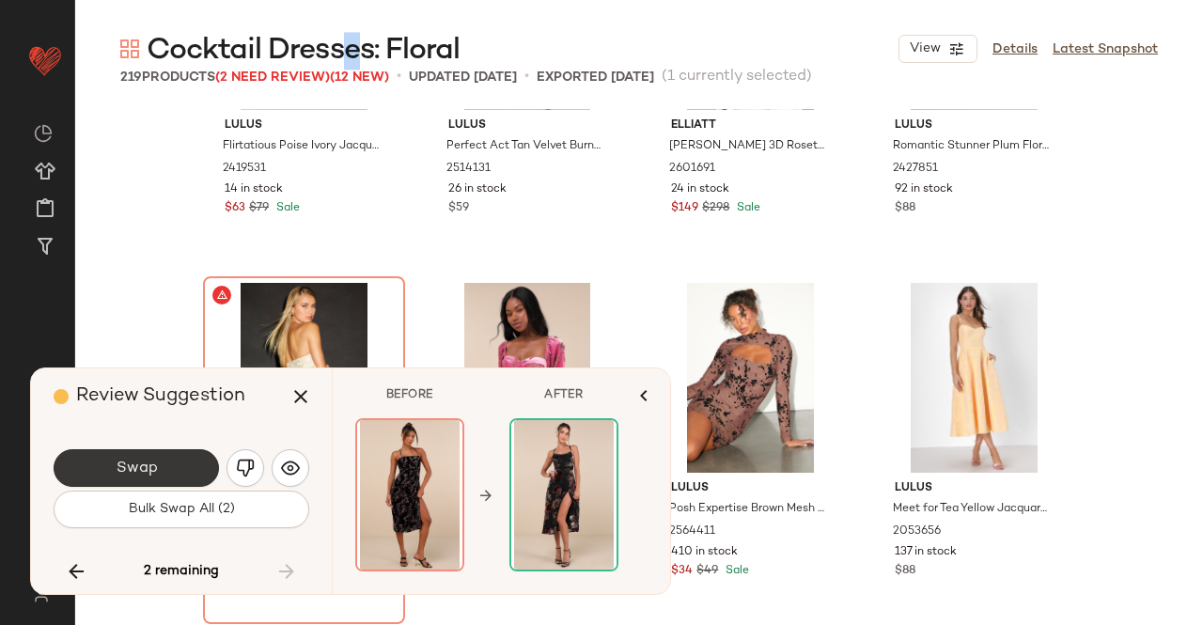
click at [166, 465] on button "Swap" at bounding box center [136, 468] width 165 height 38
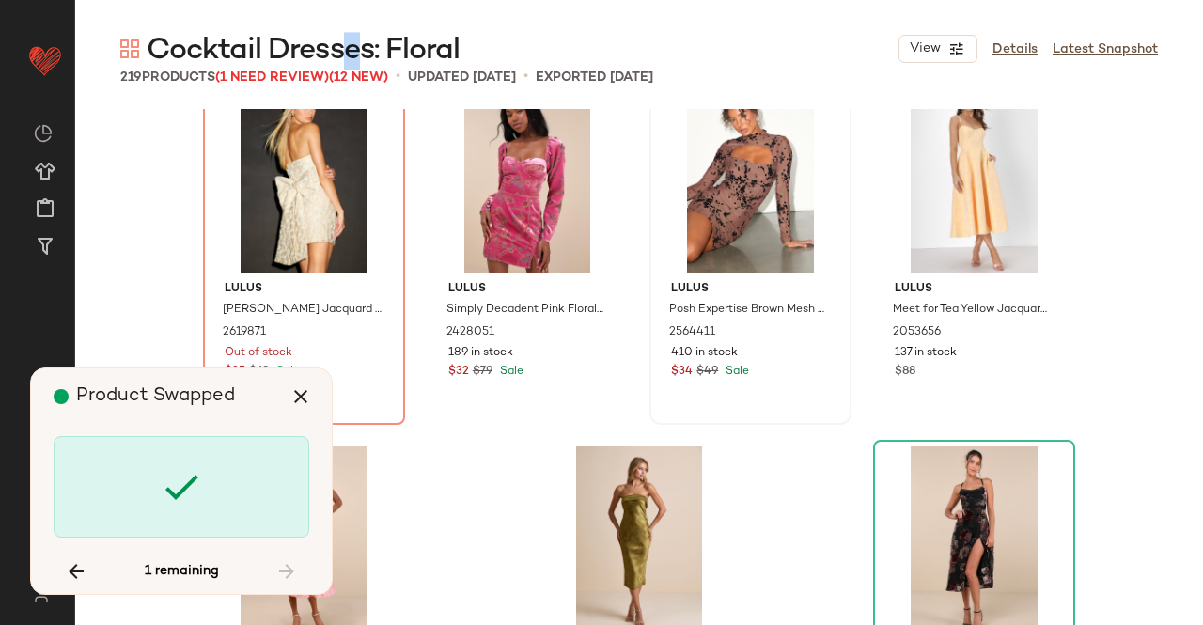
scroll to position [19363, 0]
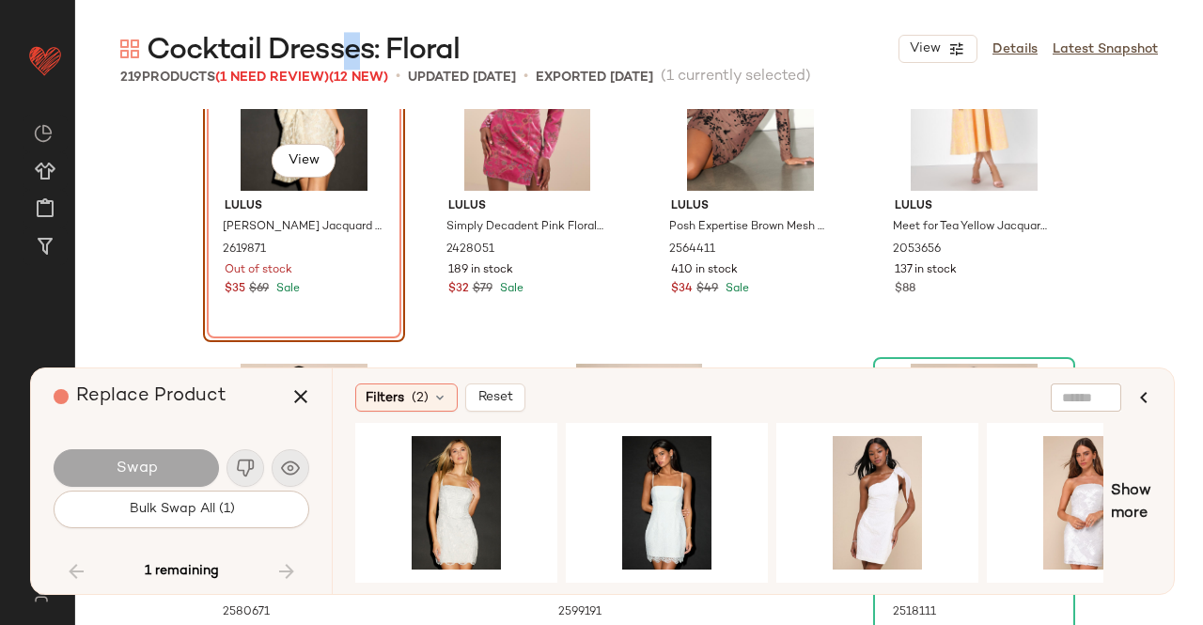
scroll to position [19229, 0]
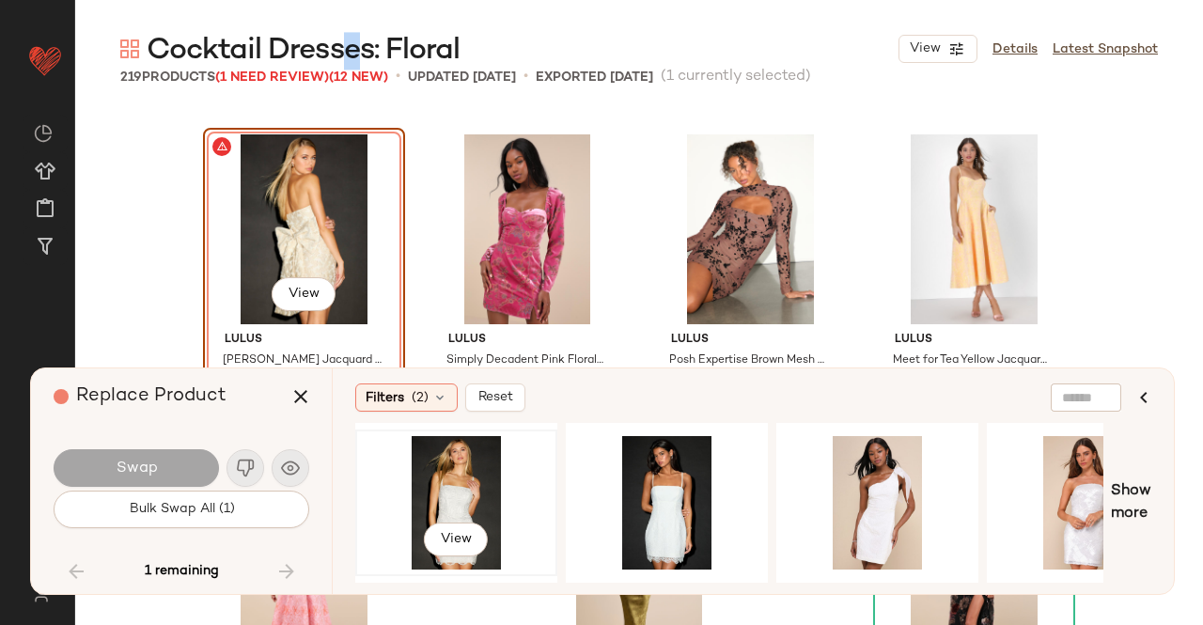
click at [459, 500] on div "View" at bounding box center [456, 502] width 189 height 133
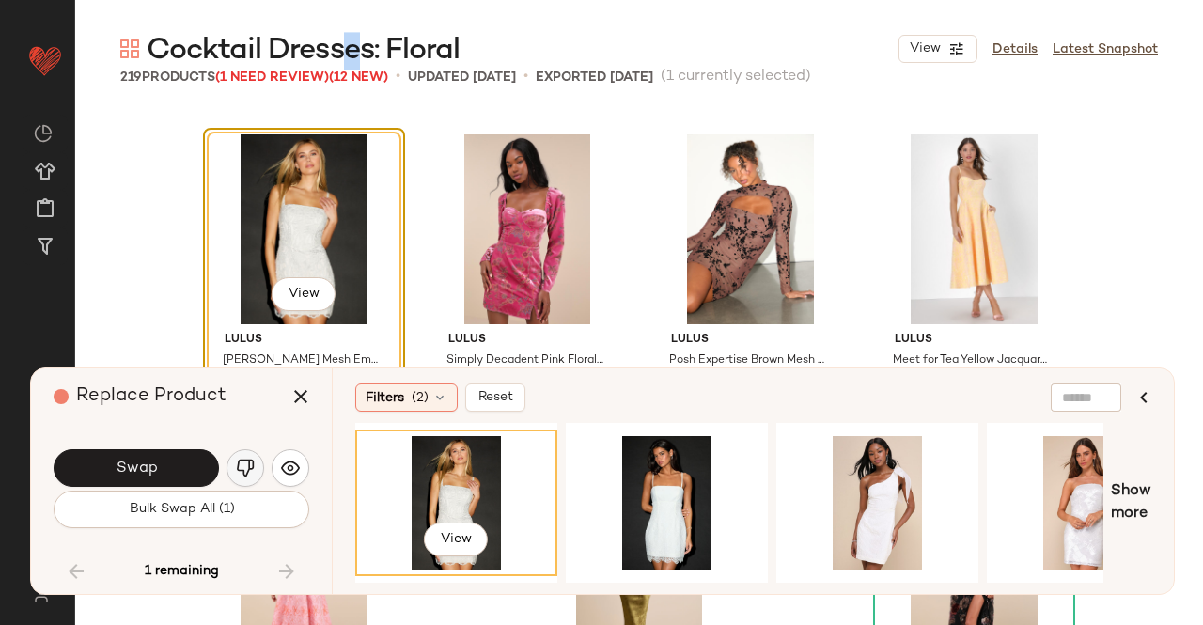
click at [248, 461] on img "button" at bounding box center [245, 468] width 19 height 19
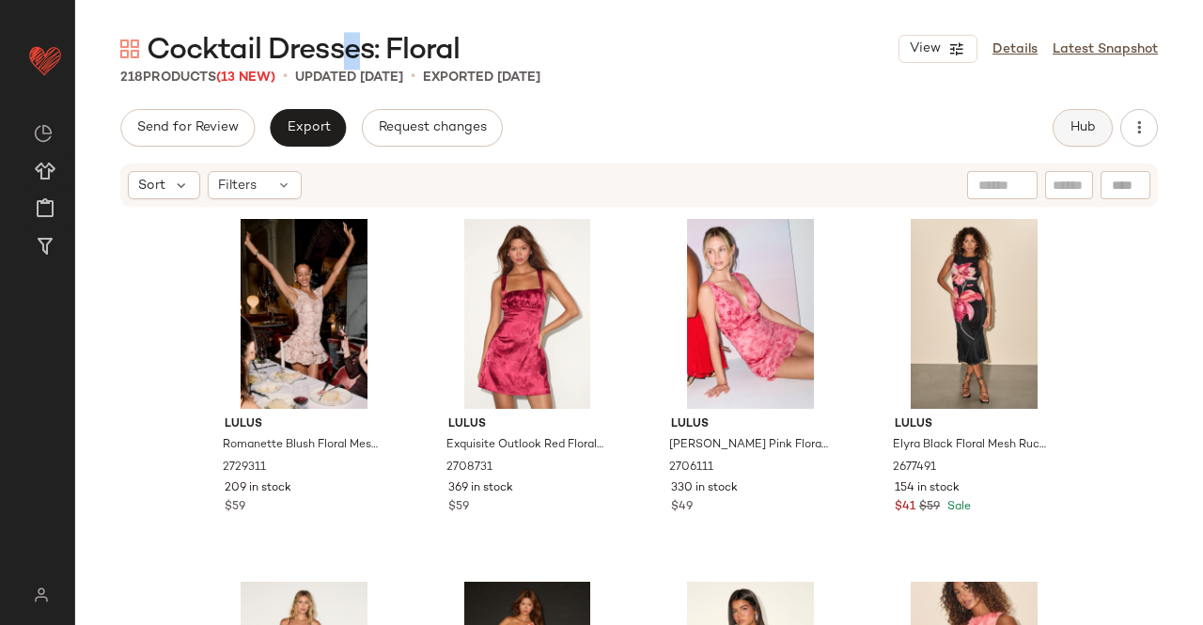
click at [1056, 124] on button "Hub" at bounding box center [1083, 128] width 60 height 38
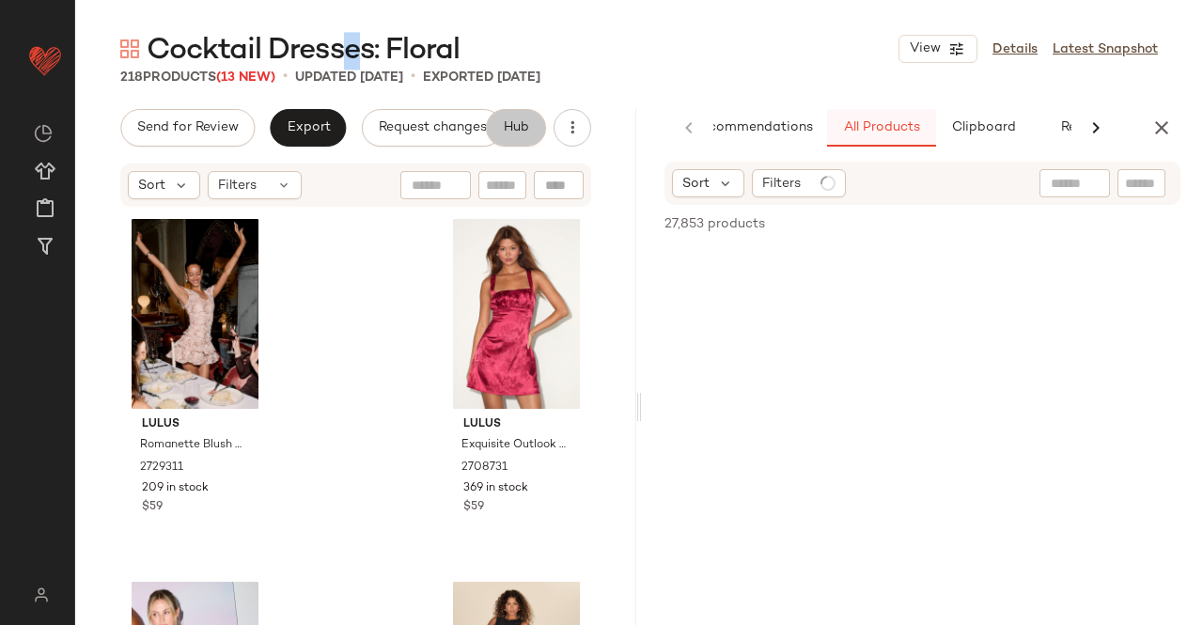
click at [1065, 125] on div "AI Recommendations All Products Clipboard Reports" at bounding box center [900, 128] width 477 height 38
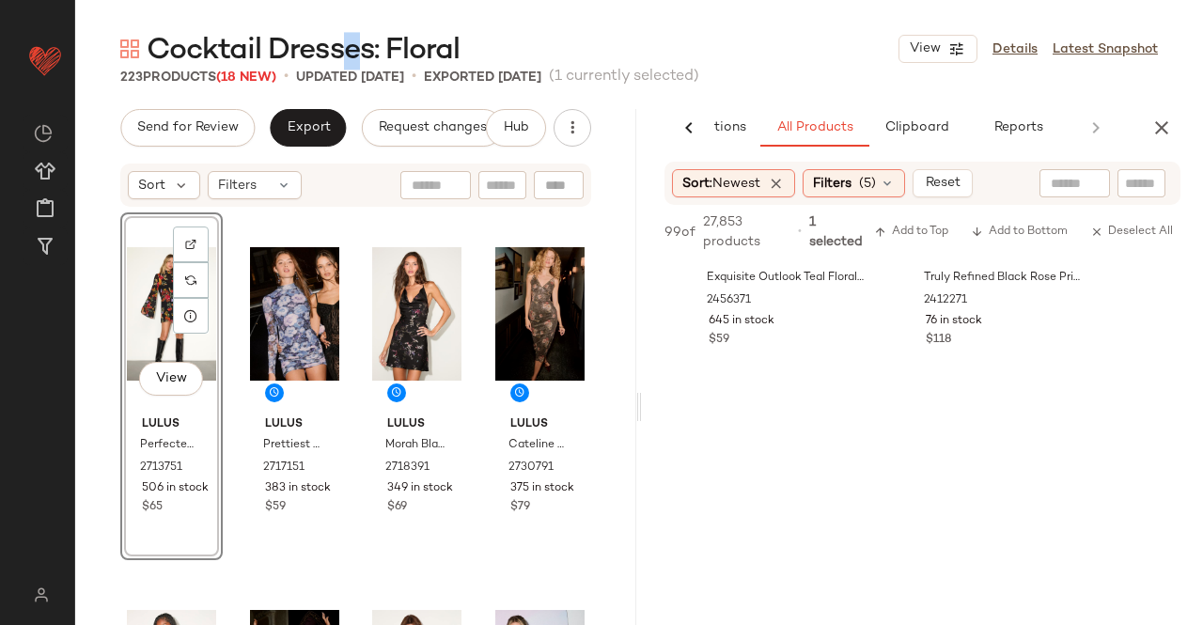
scroll to position [2162, 0]
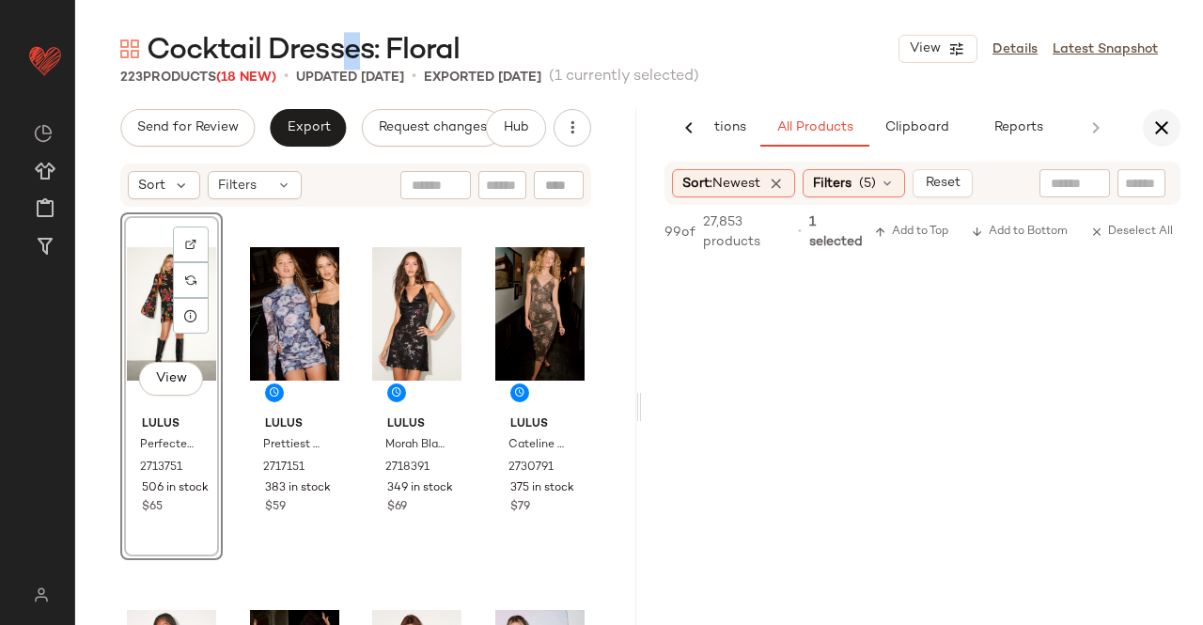
click at [1157, 141] on button "button" at bounding box center [1162, 128] width 38 height 38
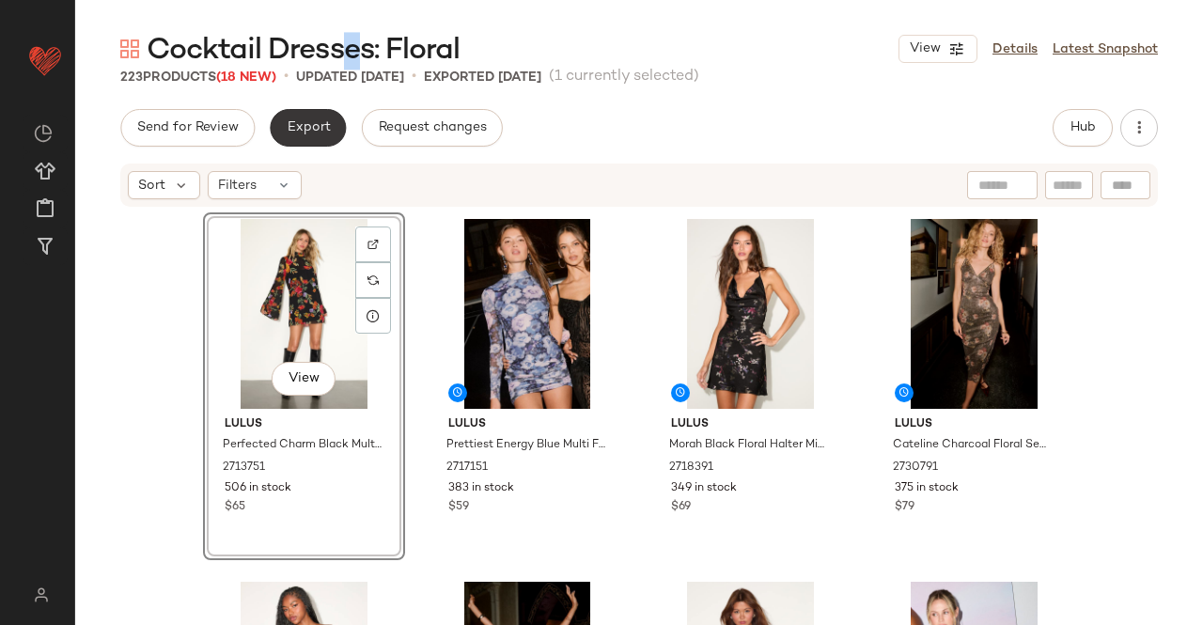
click at [286, 131] on span "Export" at bounding box center [308, 127] width 44 height 15
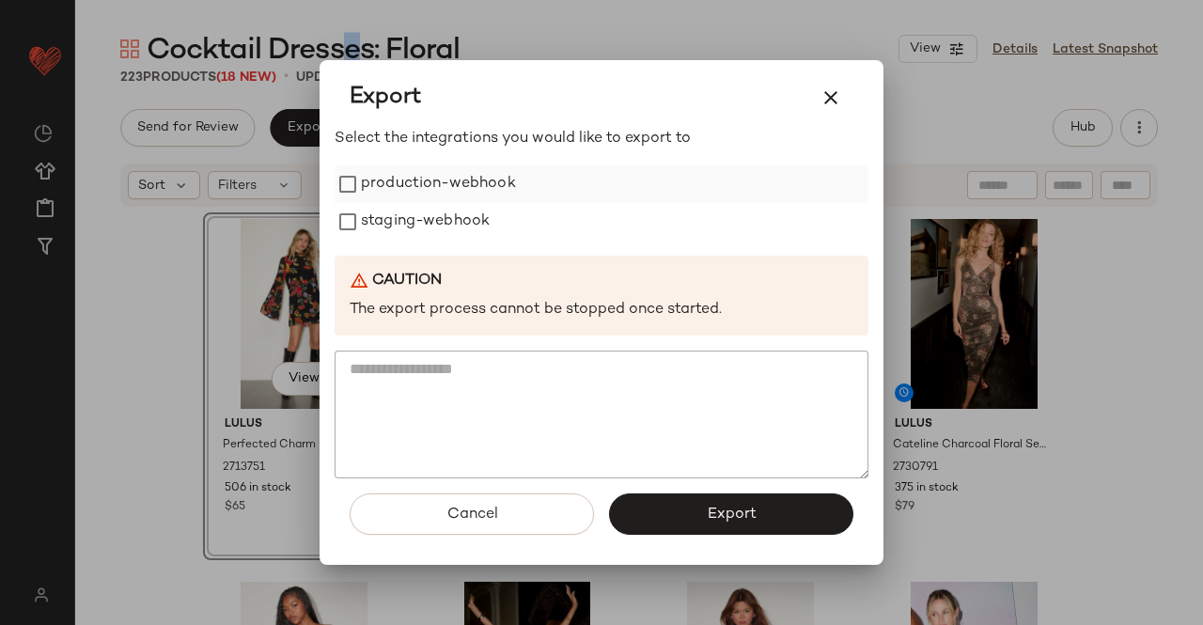
click at [416, 202] on label "production-webhook" at bounding box center [438, 184] width 155 height 38
click at [415, 223] on label "staging-webhook" at bounding box center [425, 222] width 129 height 38
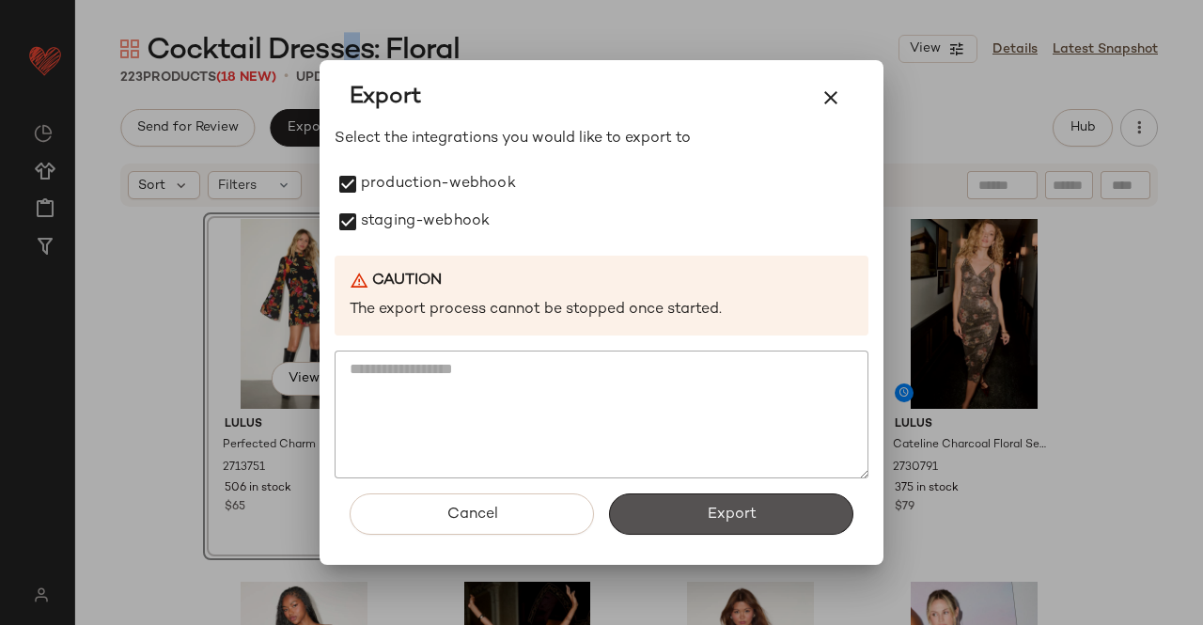
drag, startPoint x: 716, startPoint y: 524, endPoint x: 698, endPoint y: 490, distance: 39.1
click at [716, 525] on button "Export" at bounding box center [731, 513] width 244 height 41
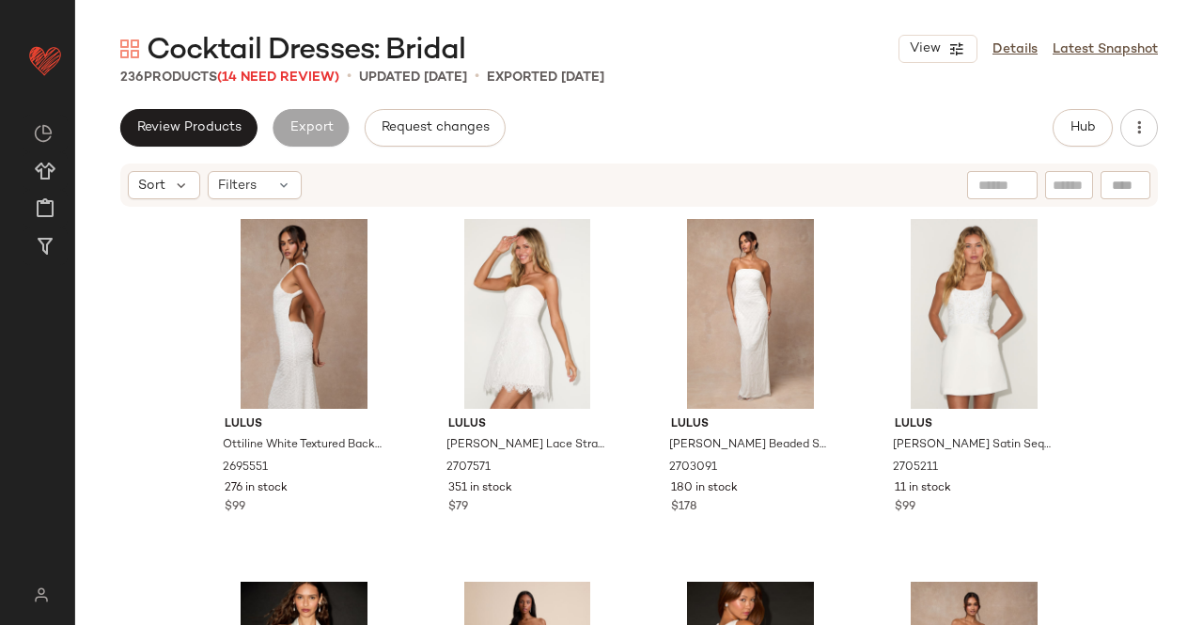
click at [320, 69] on span "Cocktail Dresses: Bridal" at bounding box center [306, 51] width 319 height 38
click at [318, 78] on span "(14 Need Review)" at bounding box center [278, 77] width 122 height 14
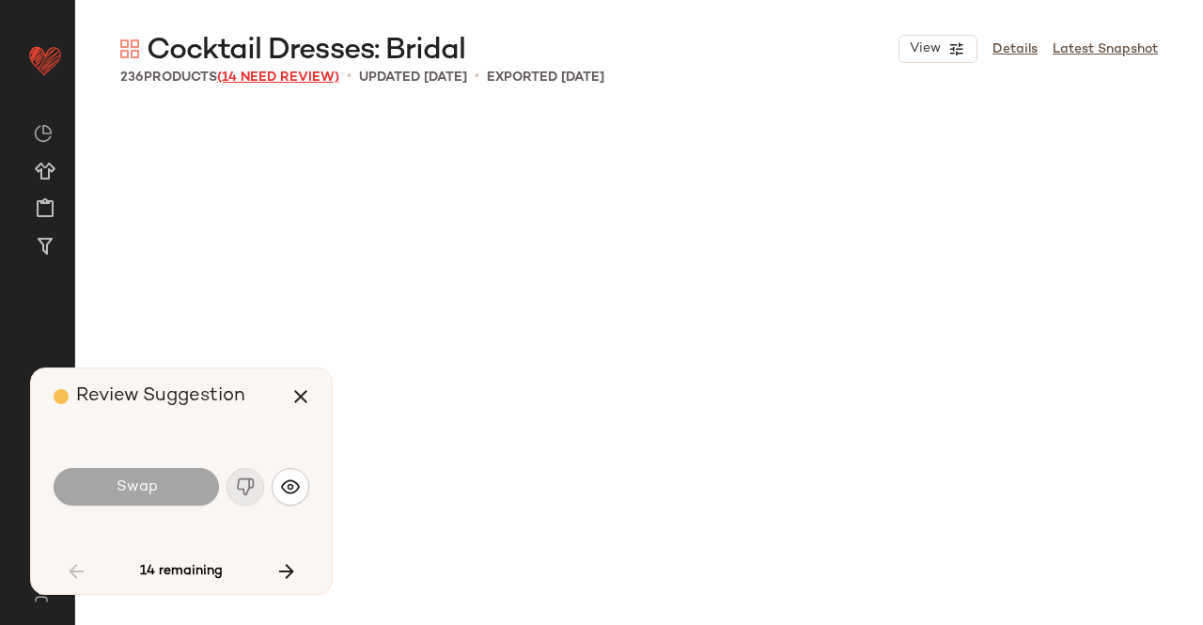
scroll to position [6168, 0]
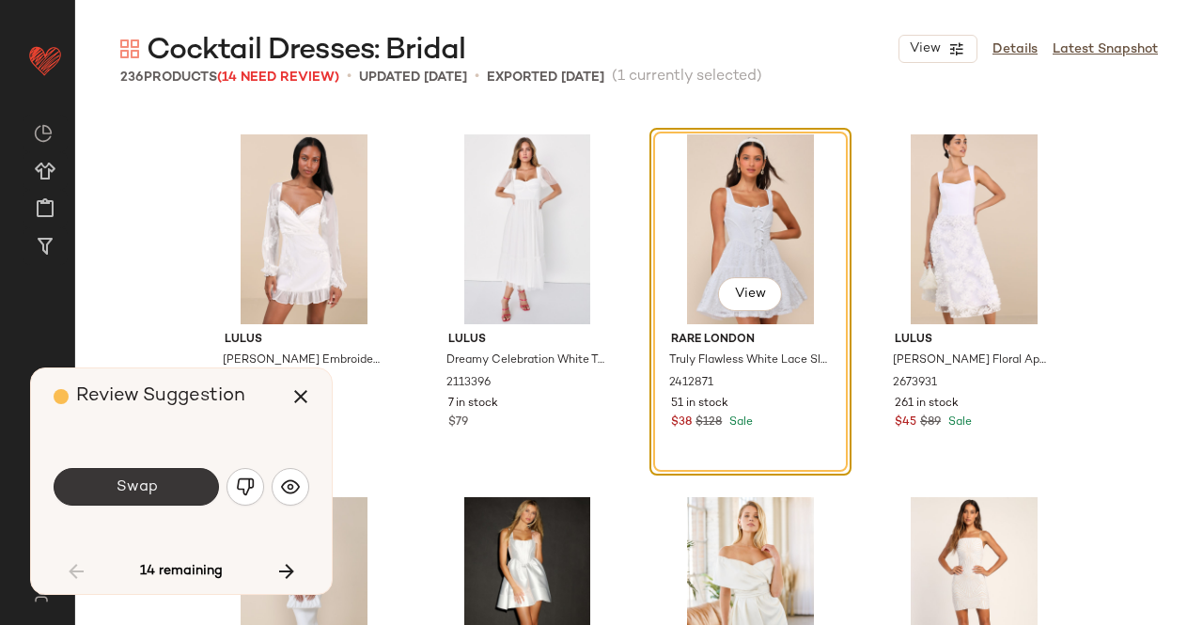
click at [143, 486] on span "Swap" at bounding box center [136, 487] width 42 height 18
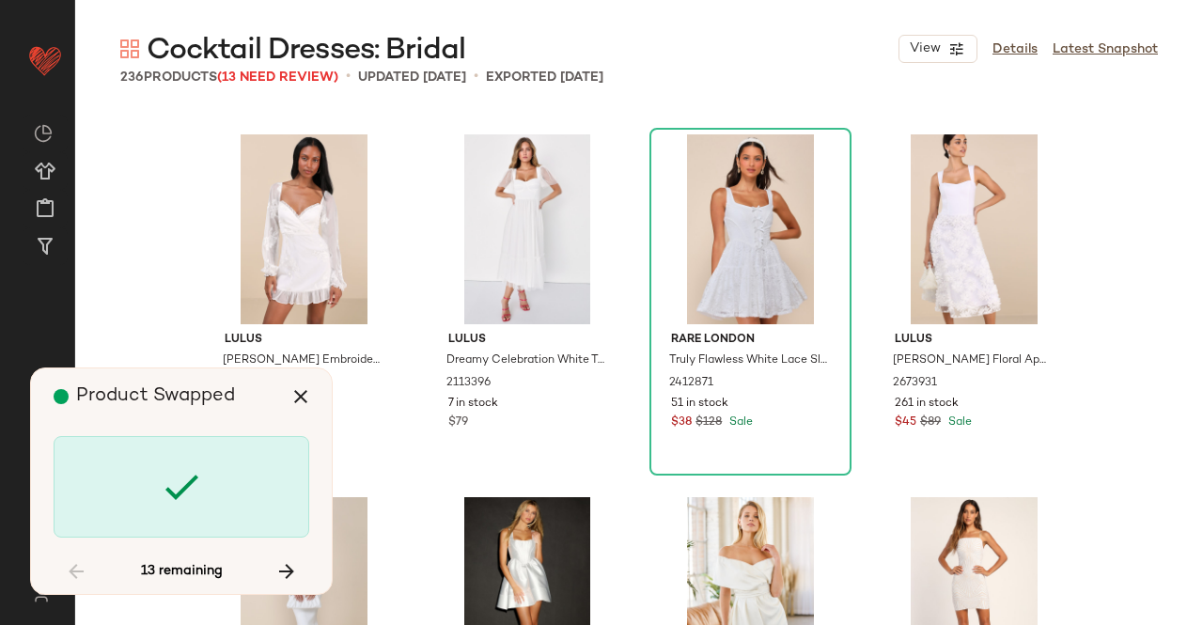
scroll to position [7256, 0]
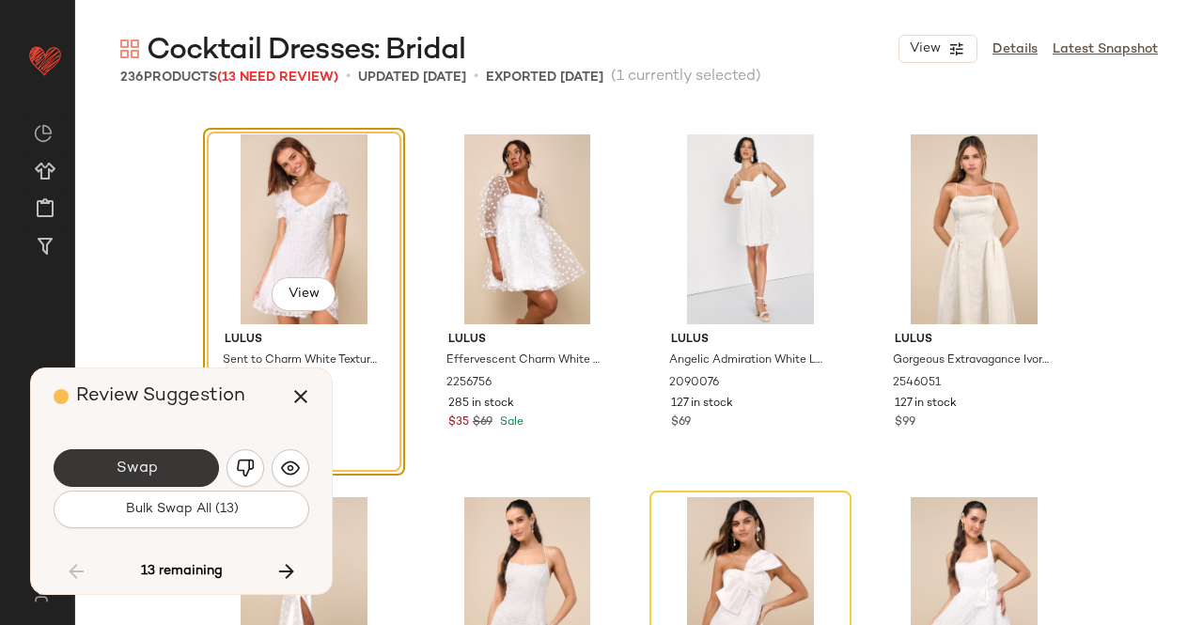
click at [150, 468] on span "Swap" at bounding box center [136, 469] width 42 height 18
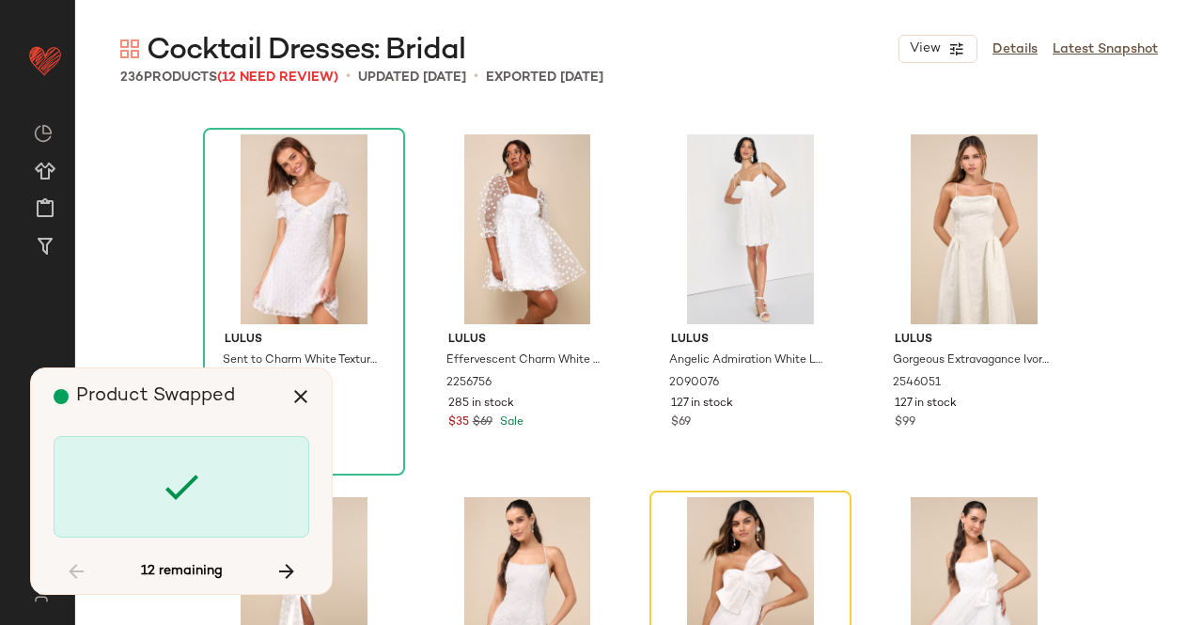
scroll to position [7619, 0]
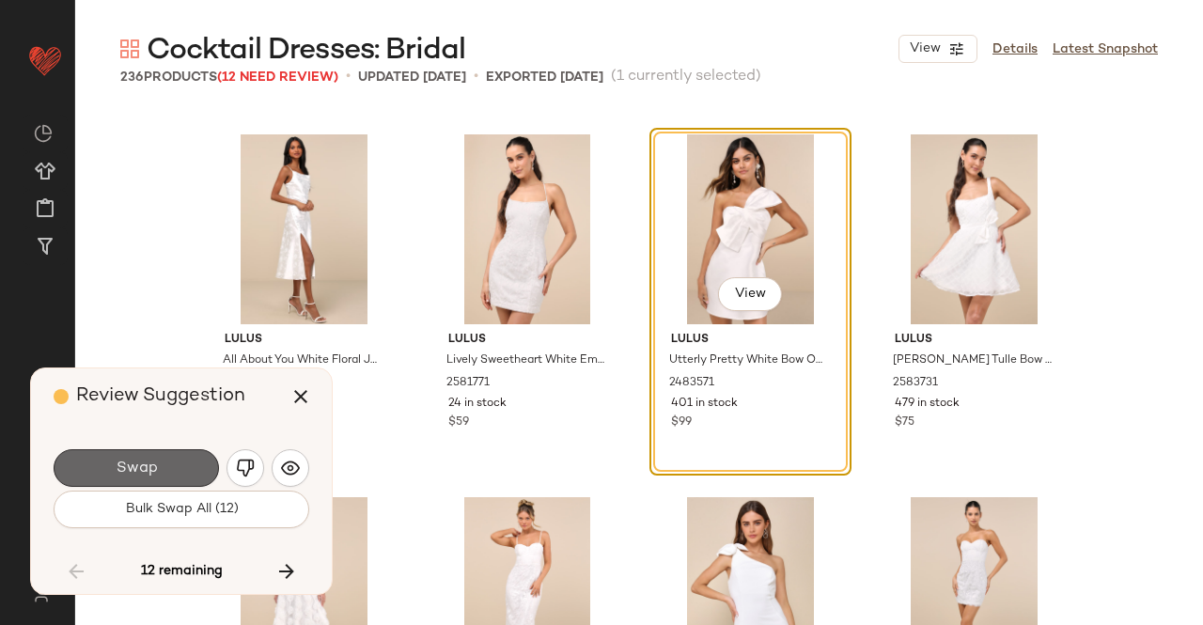
click at [165, 472] on button "Swap" at bounding box center [136, 468] width 165 height 38
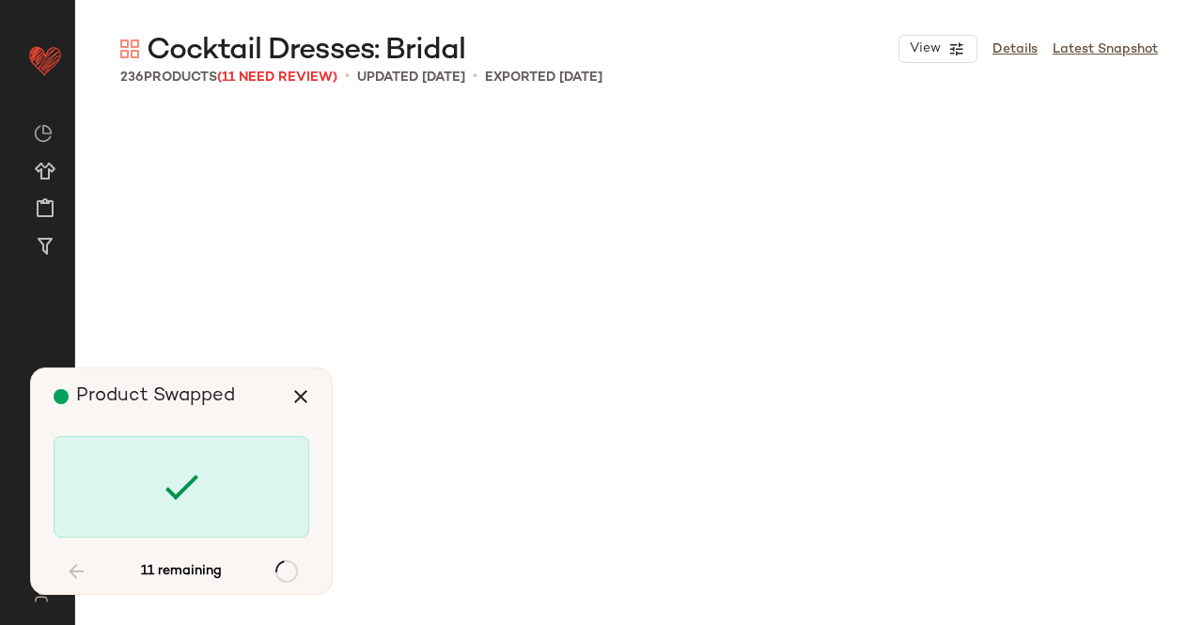
scroll to position [9433, 0]
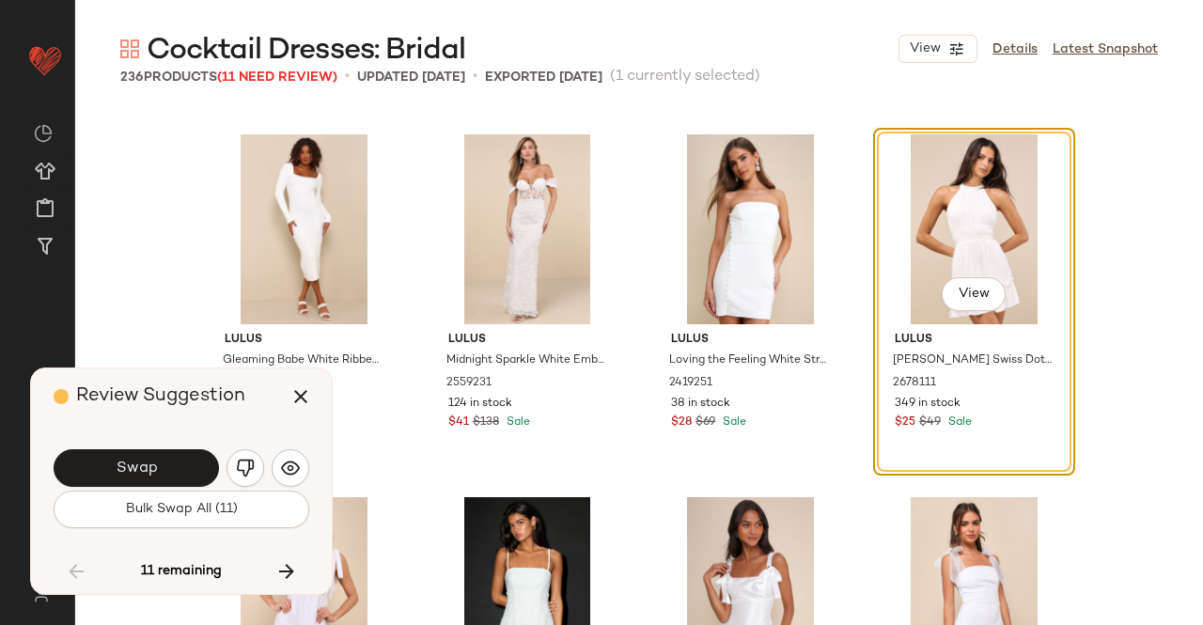
click at [164, 477] on button "Swap" at bounding box center [136, 468] width 165 height 38
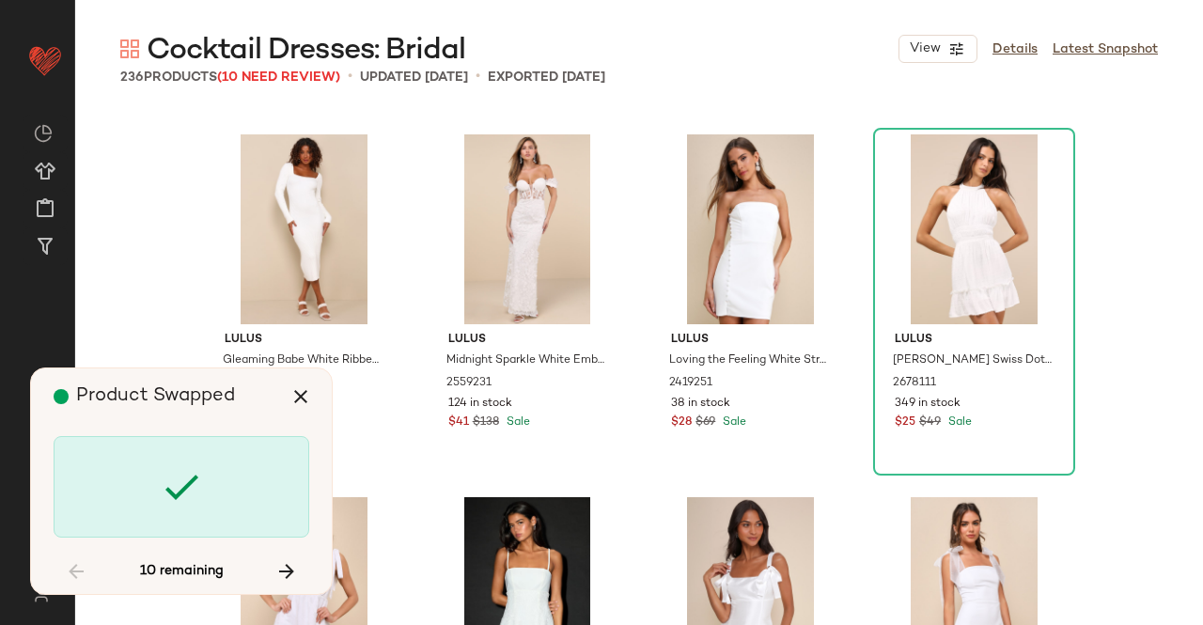
scroll to position [10159, 0]
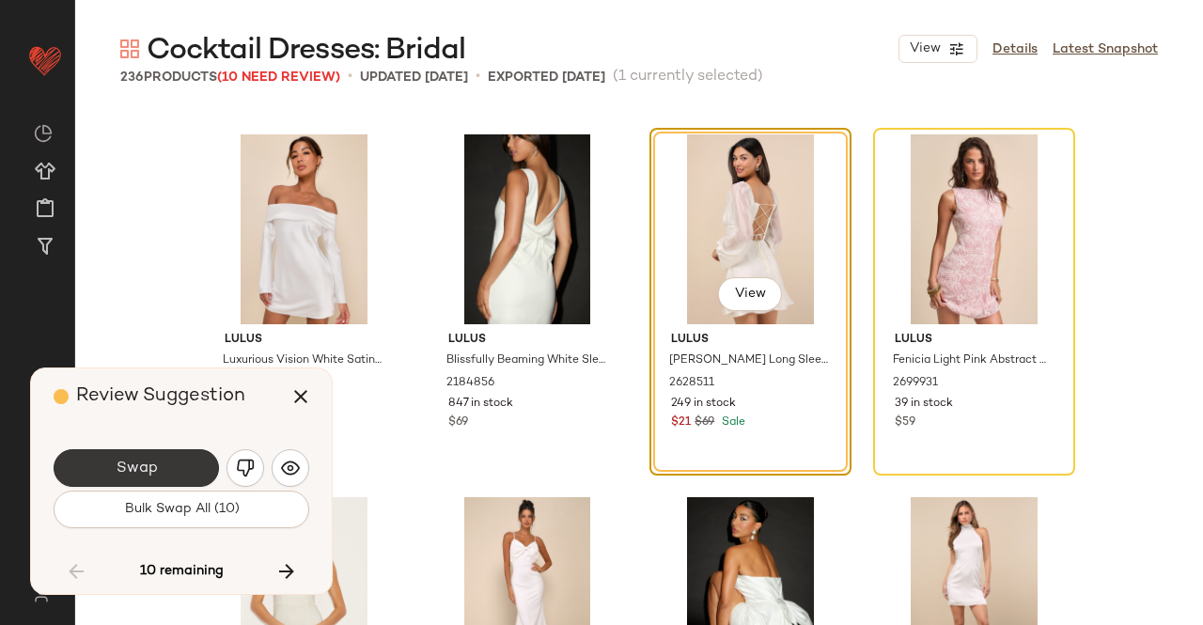
click at [121, 477] on span "Swap" at bounding box center [136, 469] width 42 height 18
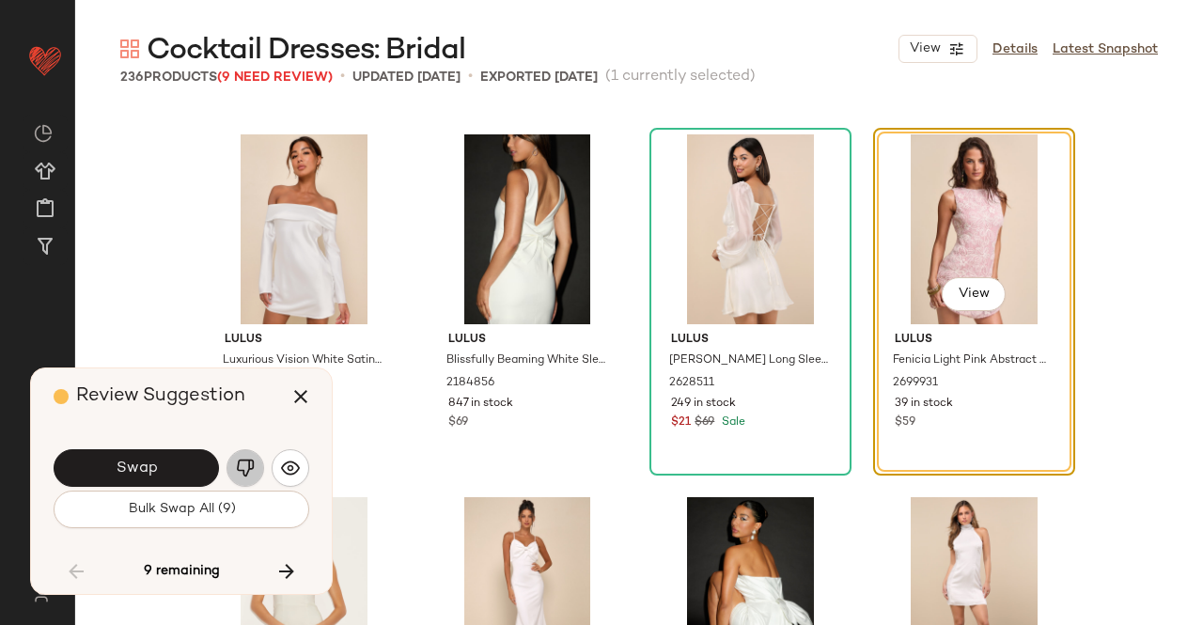
click at [241, 469] on img "button" at bounding box center [245, 468] width 19 height 19
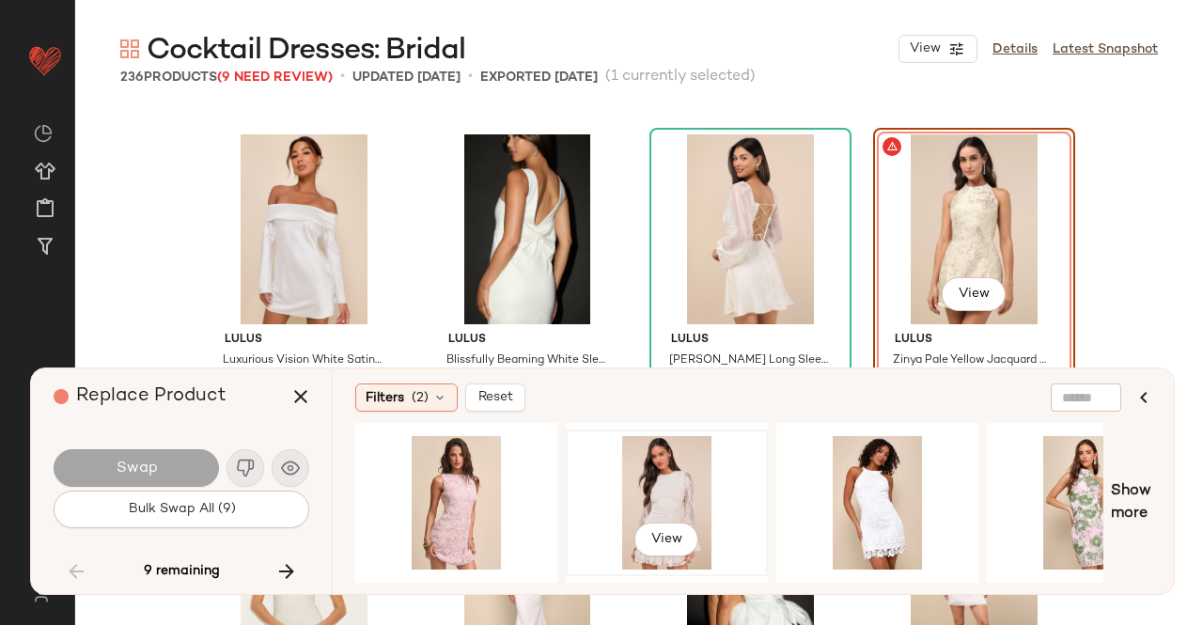
click at [736, 471] on div "View" at bounding box center [666, 502] width 189 height 133
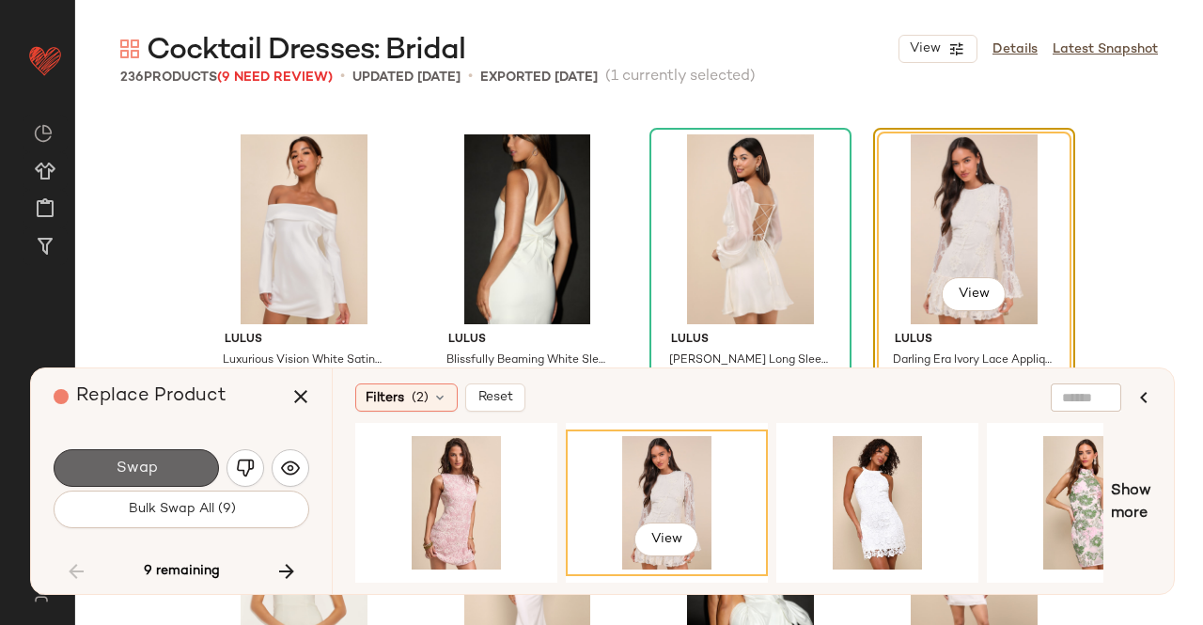
click at [183, 455] on button "Swap" at bounding box center [136, 468] width 165 height 38
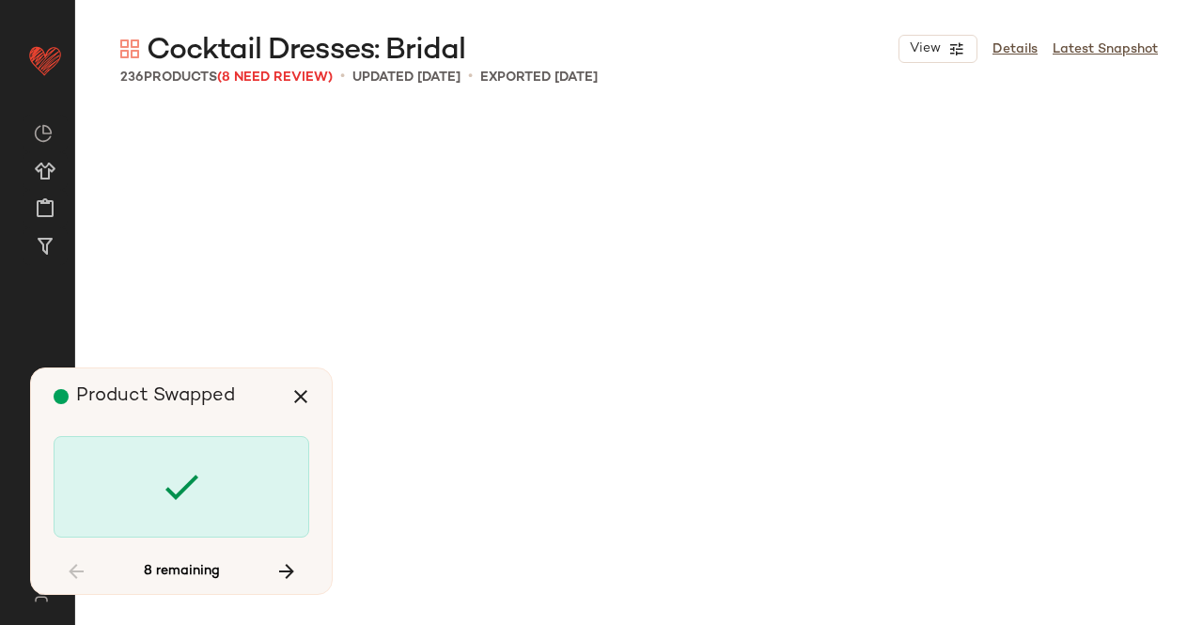
scroll to position [11610, 0]
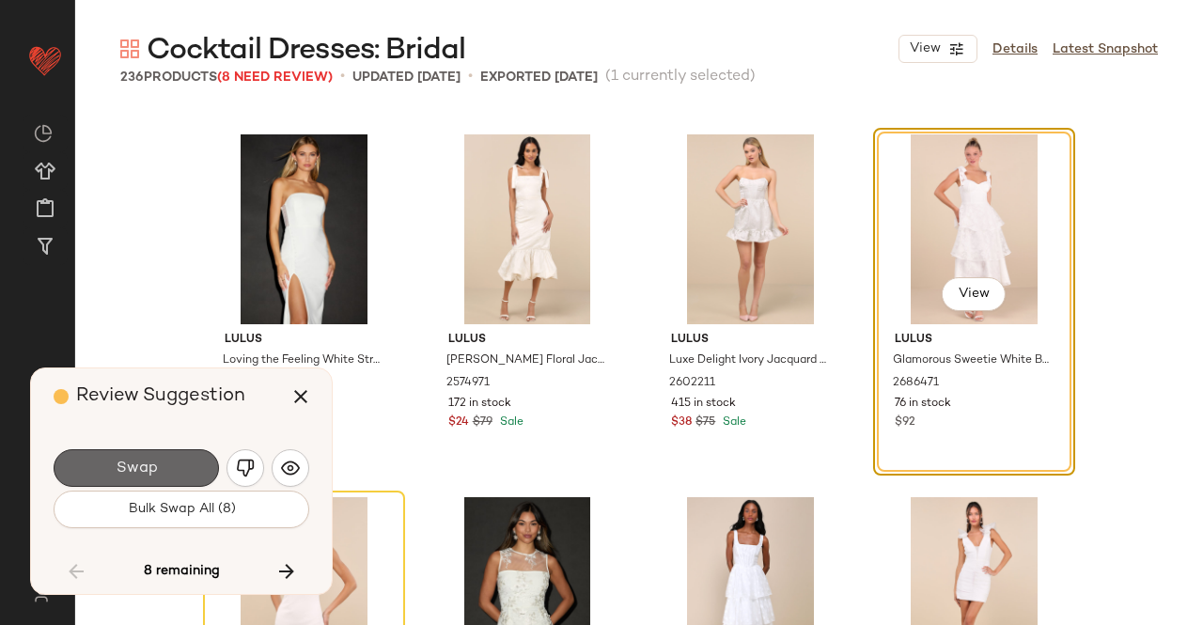
click at [164, 455] on button "Swap" at bounding box center [136, 468] width 165 height 38
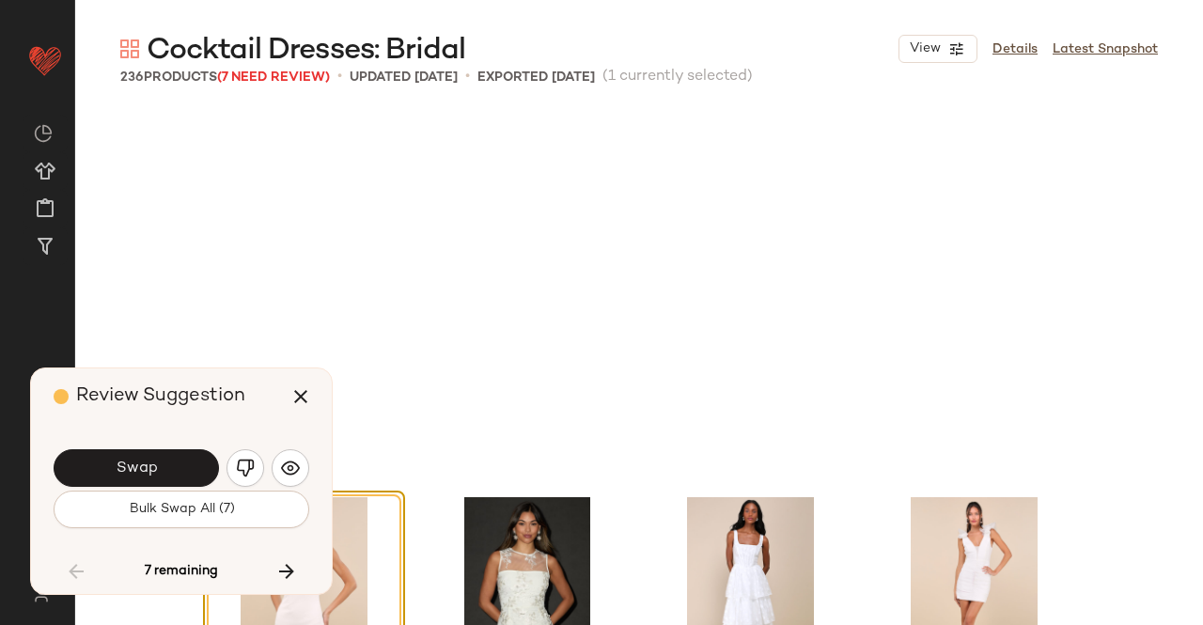
scroll to position [11973, 0]
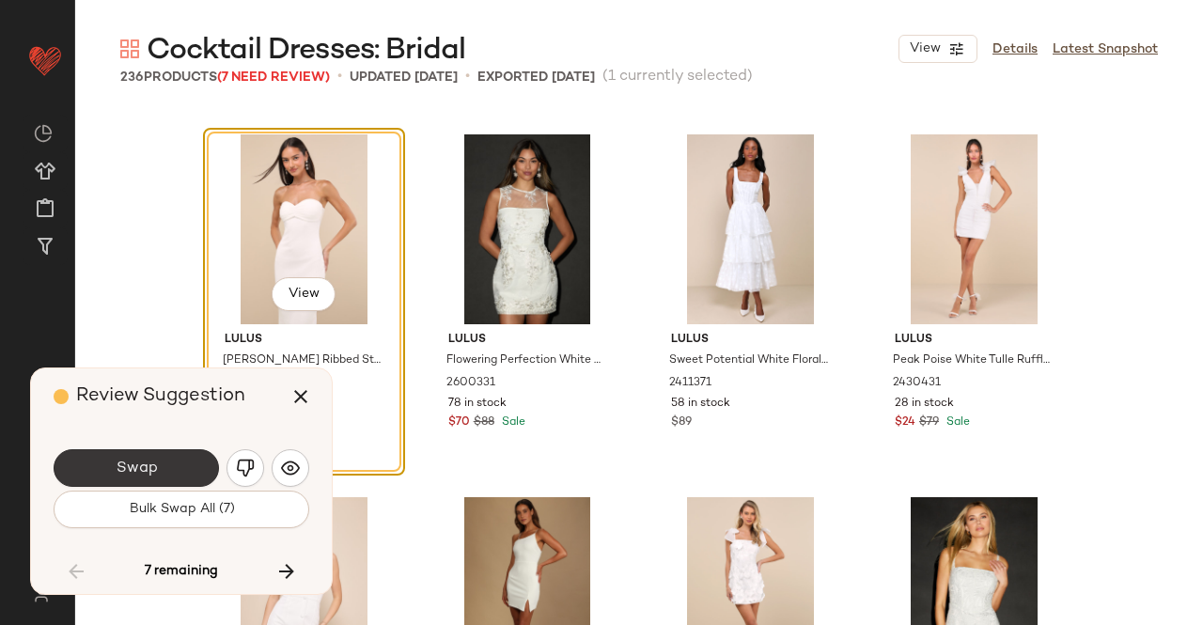
click at [118, 471] on span "Swap" at bounding box center [136, 469] width 42 height 18
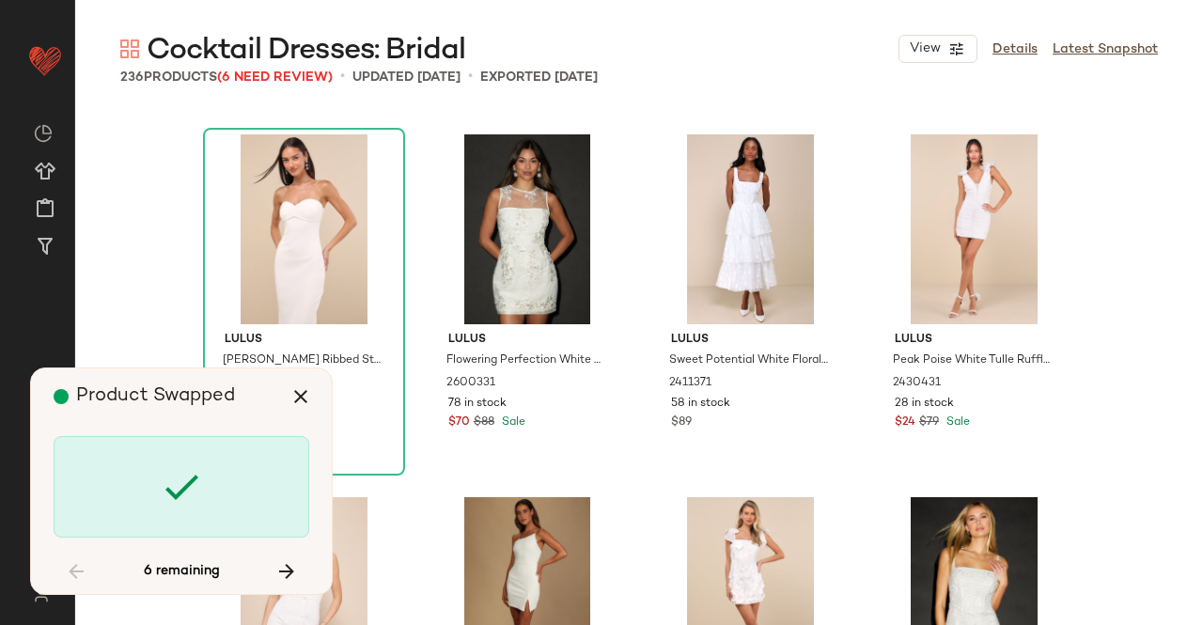
scroll to position [13424, 0]
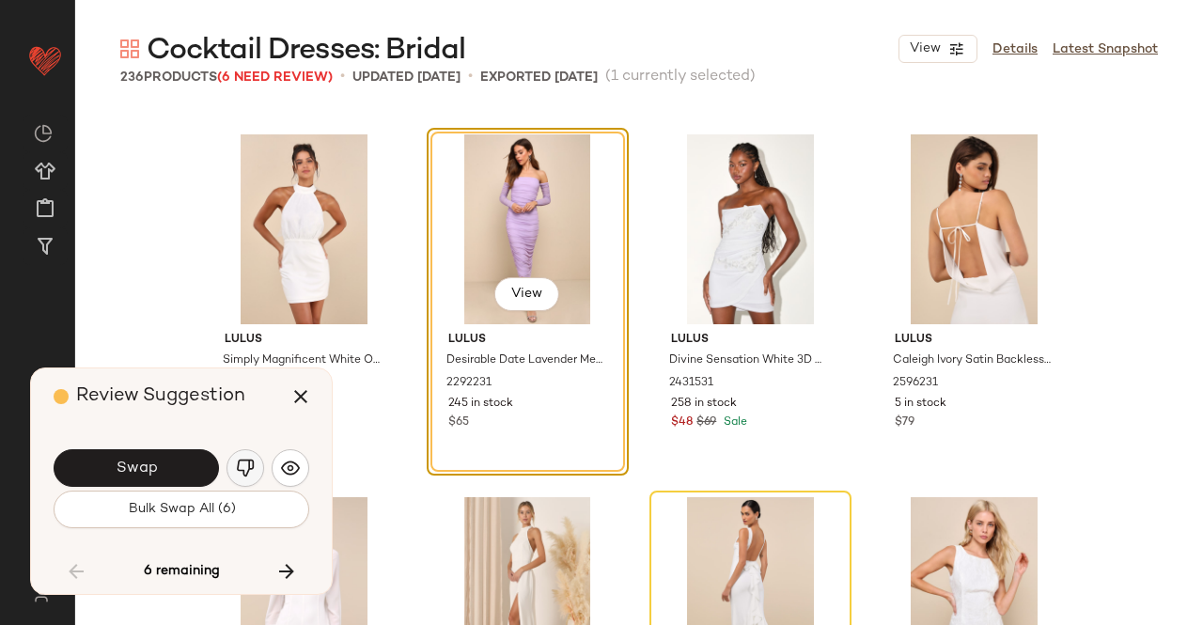
click at [253, 462] on img "button" at bounding box center [245, 468] width 19 height 19
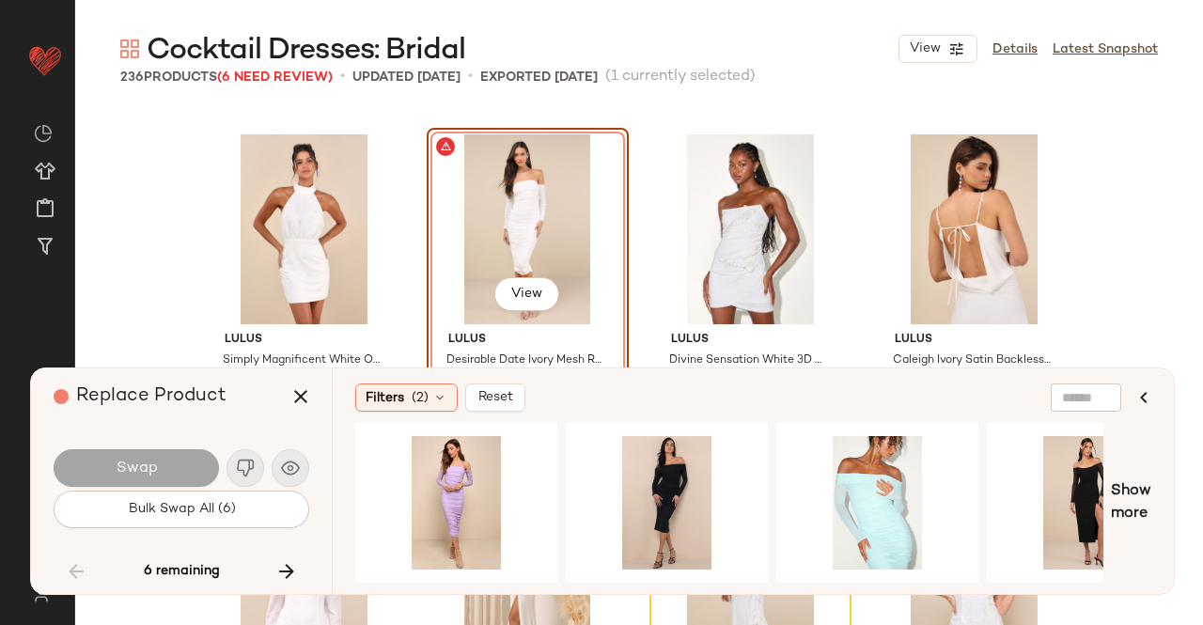
scroll to position [0, 1335]
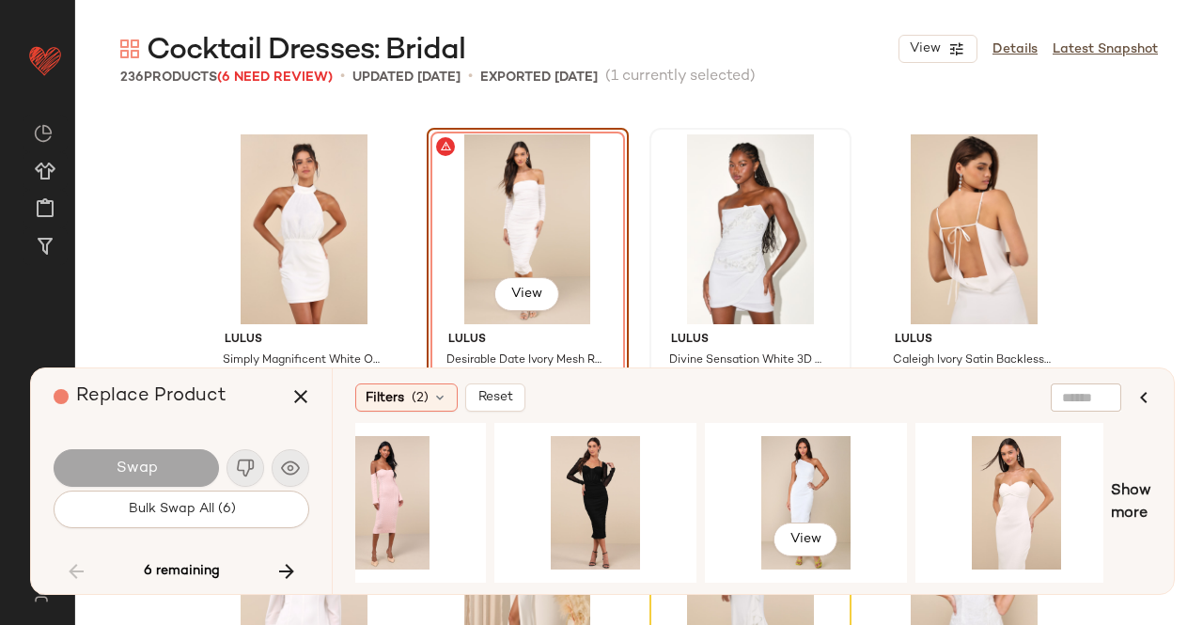
drag, startPoint x: 805, startPoint y: 474, endPoint x: 769, endPoint y: 315, distance: 162.8
click at [805, 473] on div "View" at bounding box center [806, 502] width 189 height 133
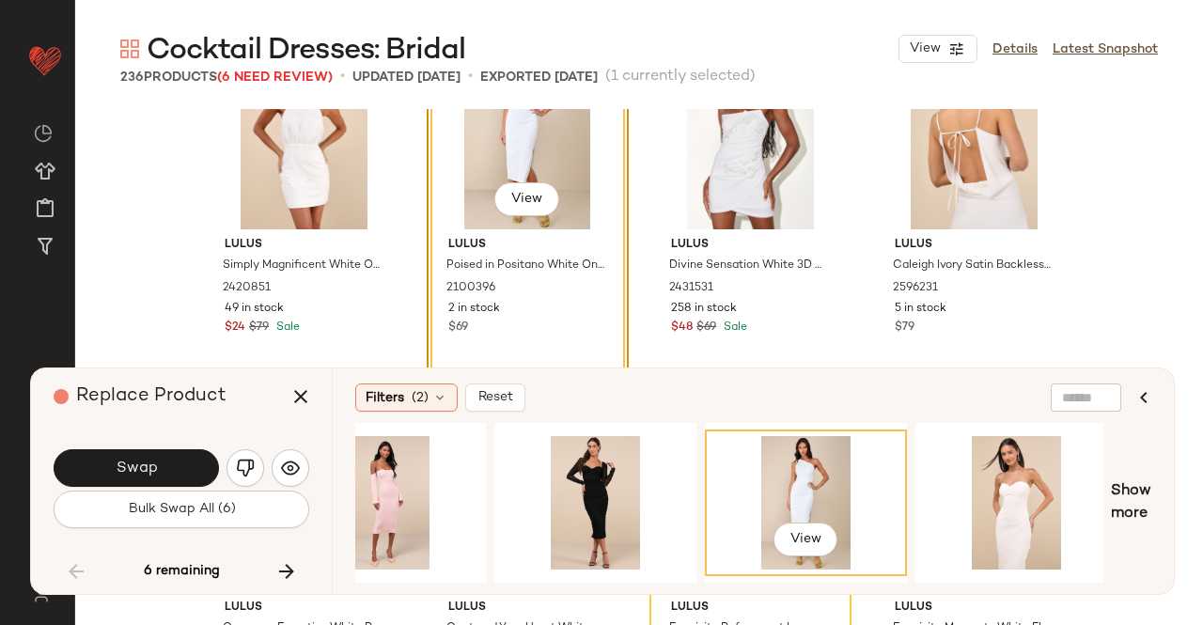
scroll to position [13612, 0]
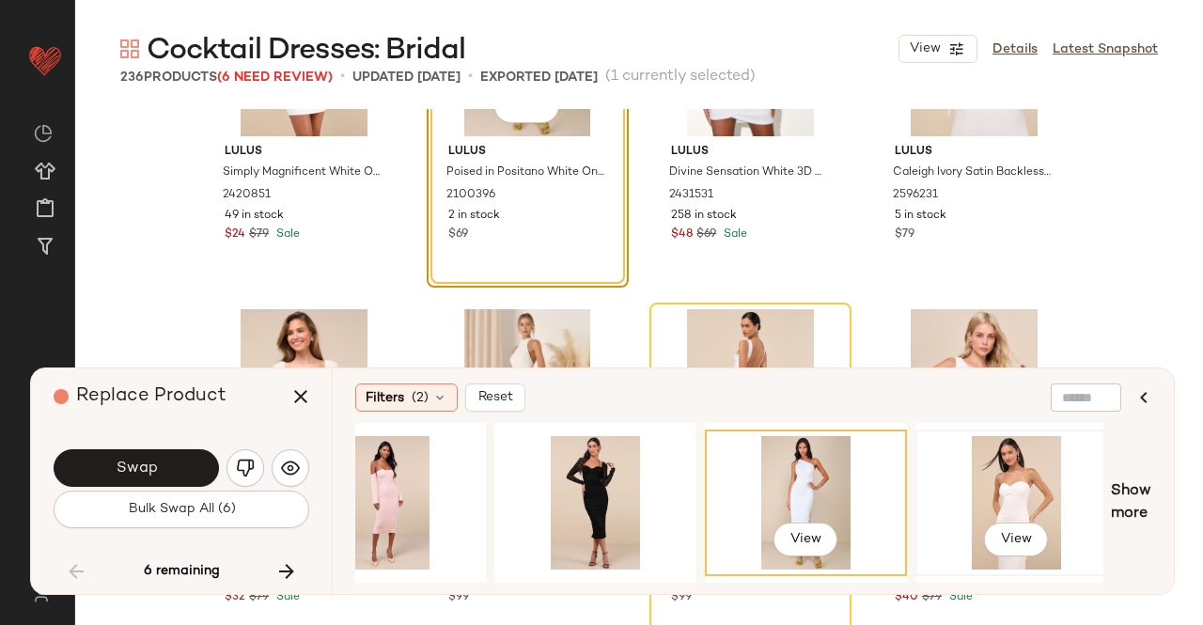
click at [1015, 512] on div "View" at bounding box center [1016, 502] width 189 height 133
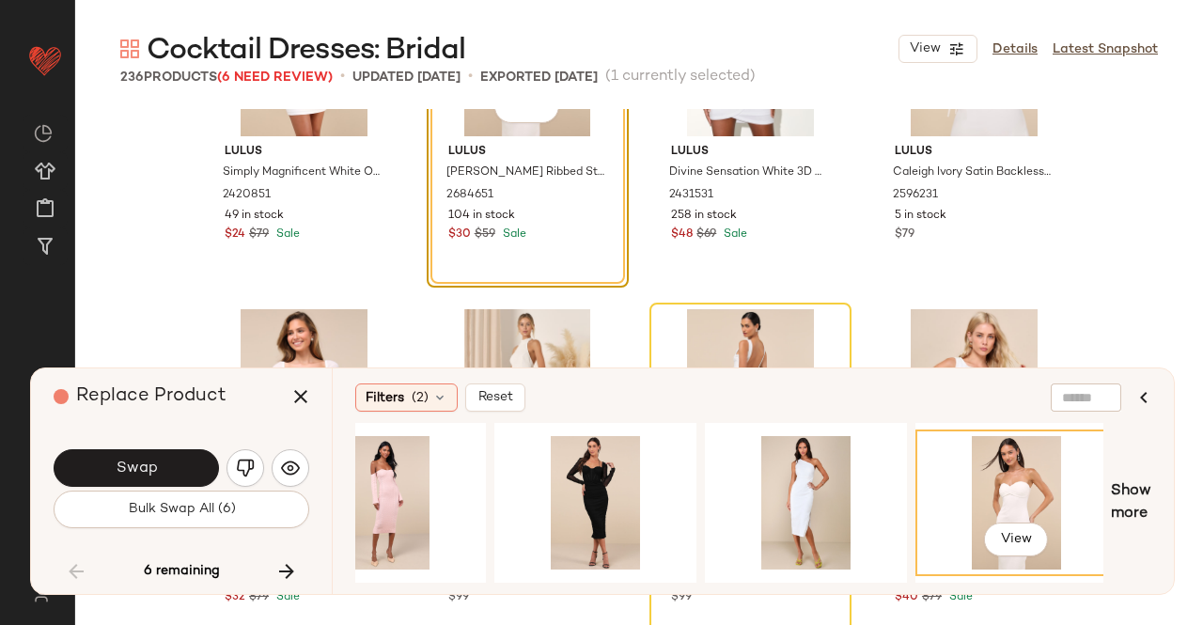
click at [186, 450] on button "Swap" at bounding box center [136, 468] width 165 height 38
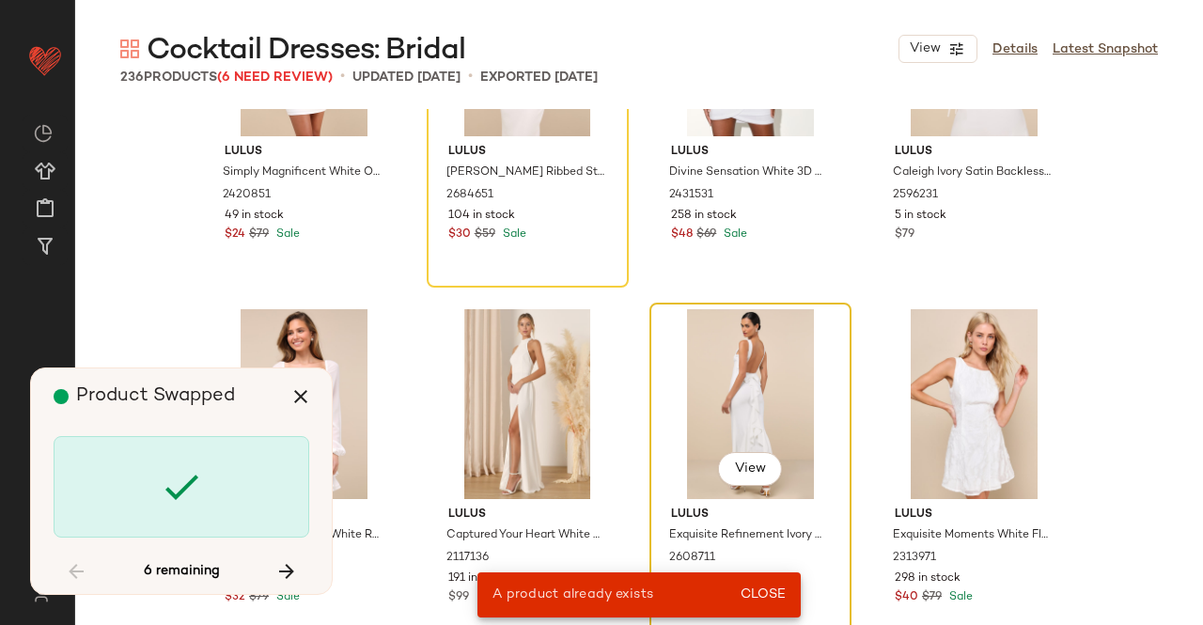
scroll to position [13424, 0]
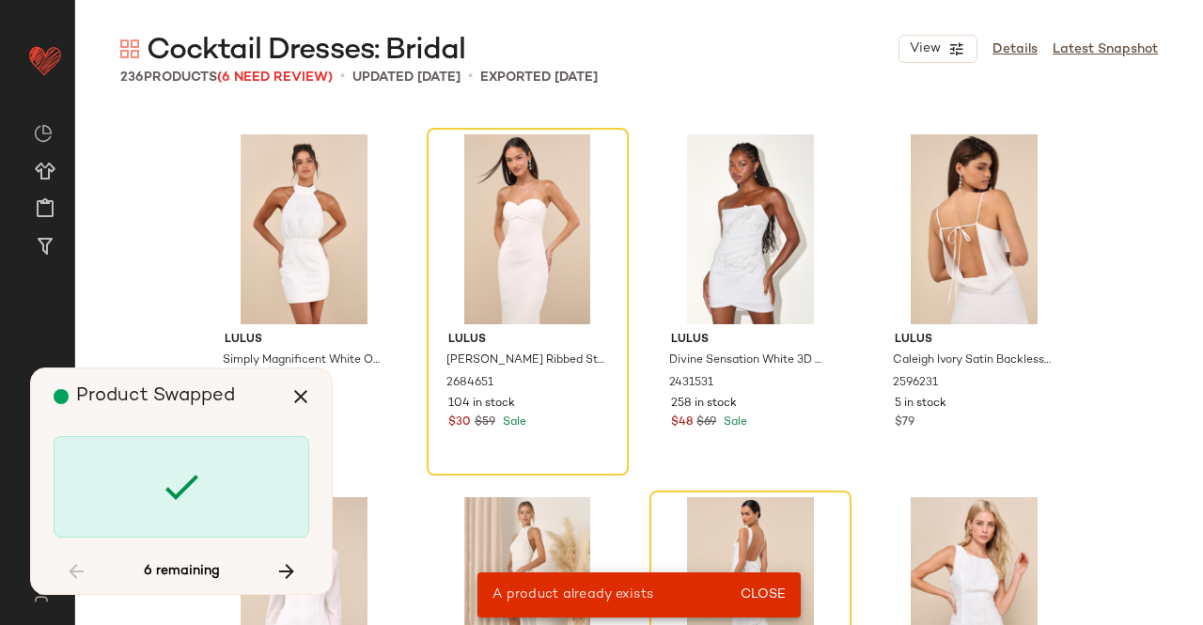
scroll to position [11973, 0]
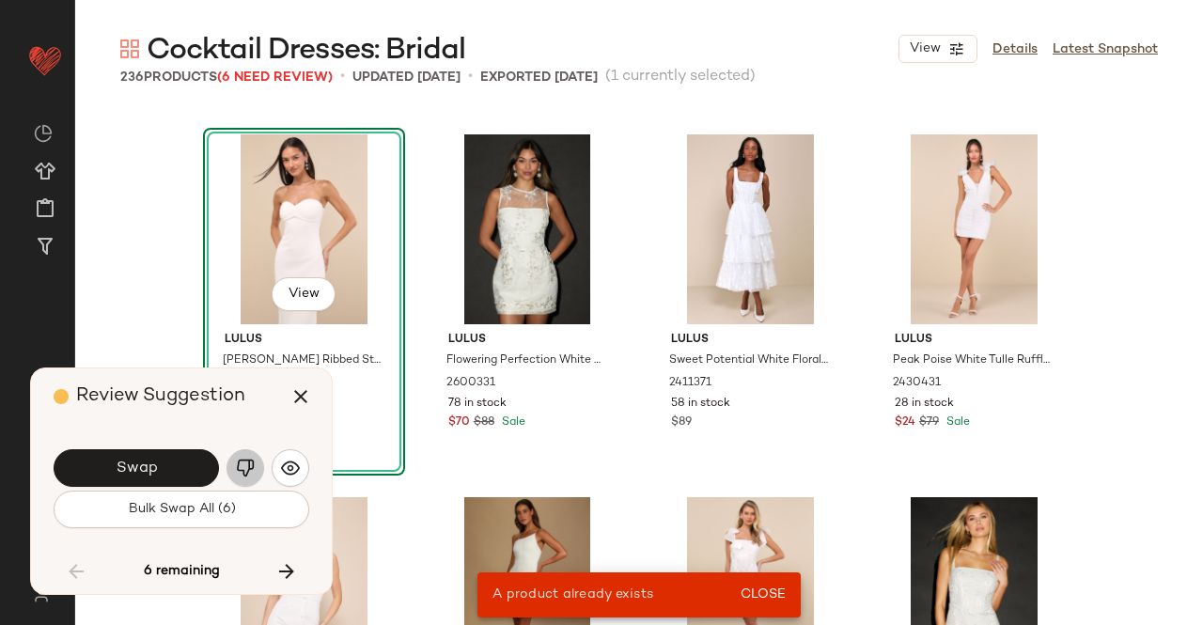
click at [238, 463] on img "button" at bounding box center [245, 468] width 19 height 19
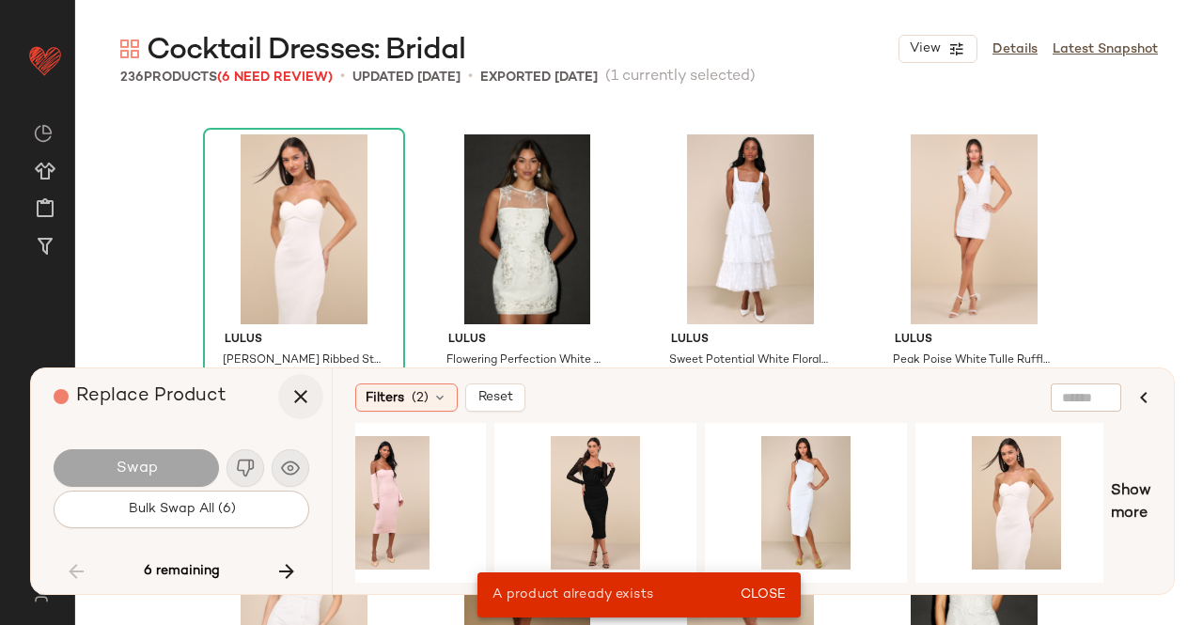
drag, startPoint x: 285, startPoint y: 386, endPoint x: 295, endPoint y: 385, distance: 10.4
click at [288, 386] on button "button" at bounding box center [300, 396] width 45 height 45
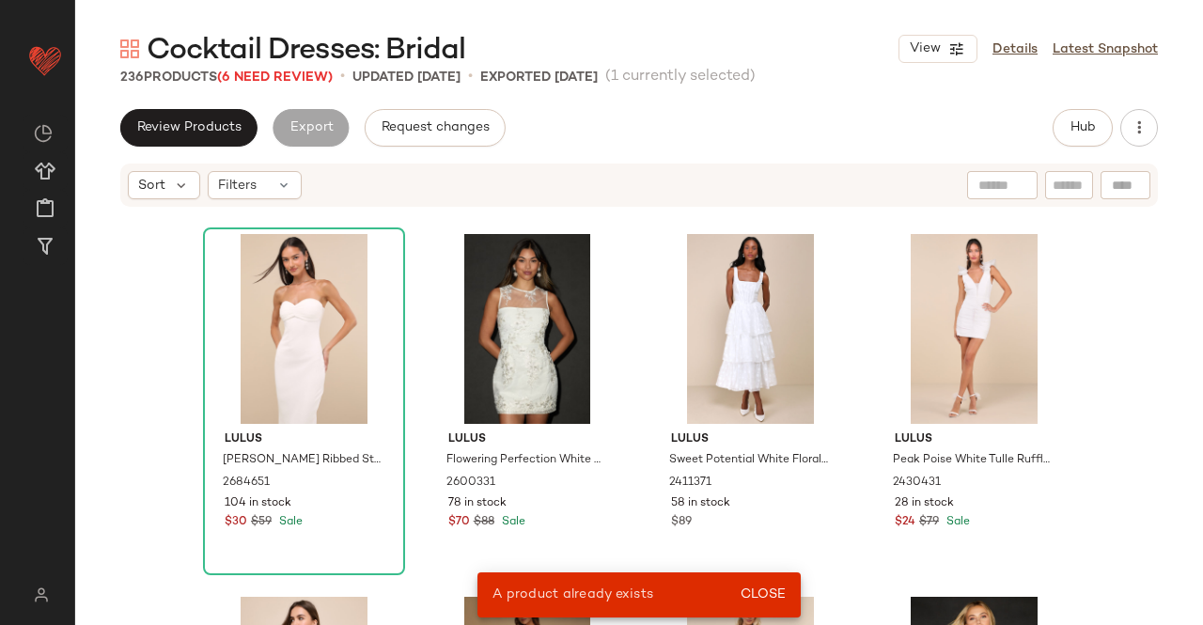
drag, startPoint x: 293, startPoint y: 86, endPoint x: 300, endPoint y: 110, distance: 24.4
click at [294, 86] on div "236 Products (6 Need Review)" at bounding box center [226, 78] width 212 height 20
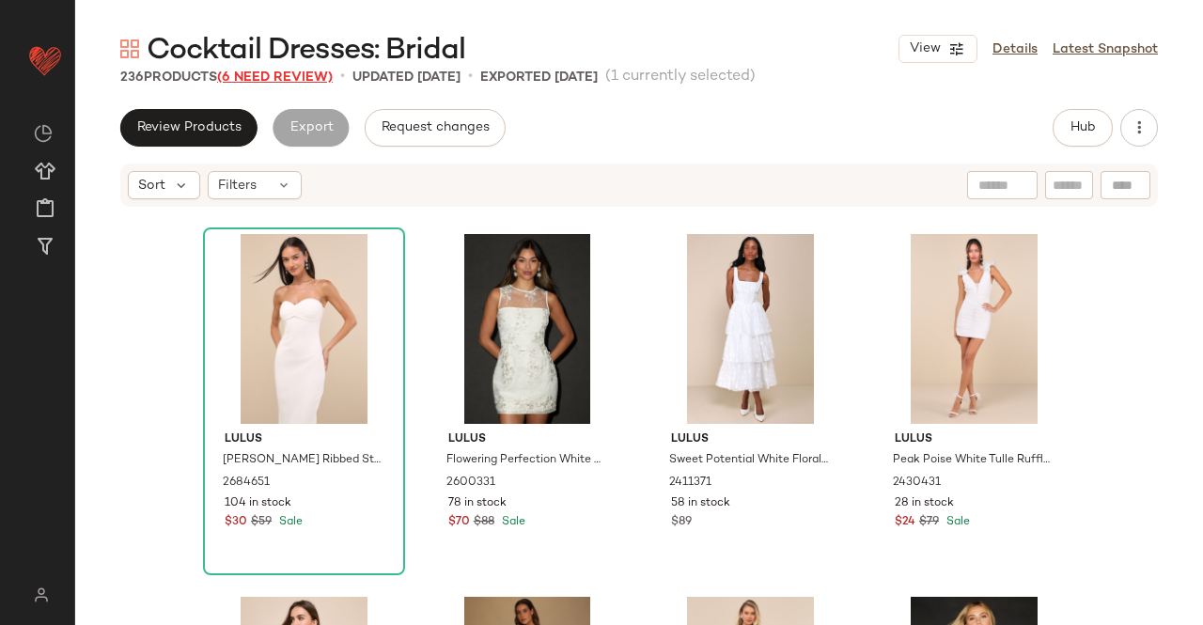
click at [314, 82] on span "(6 Need Review)" at bounding box center [275, 77] width 116 height 14
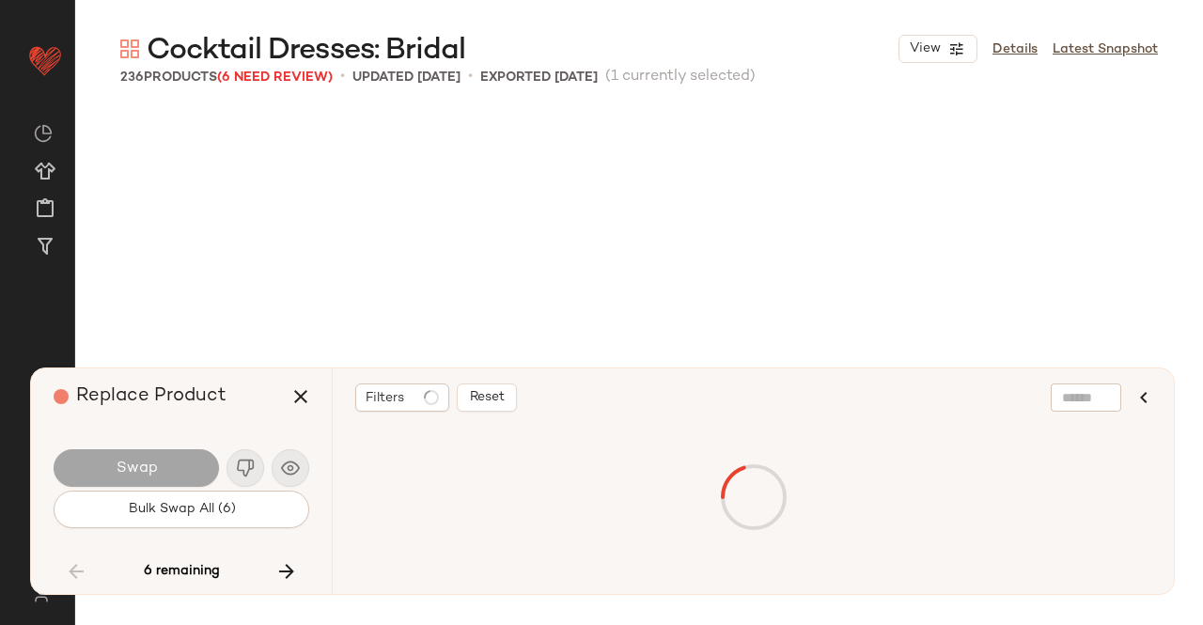
scroll to position [13424, 0]
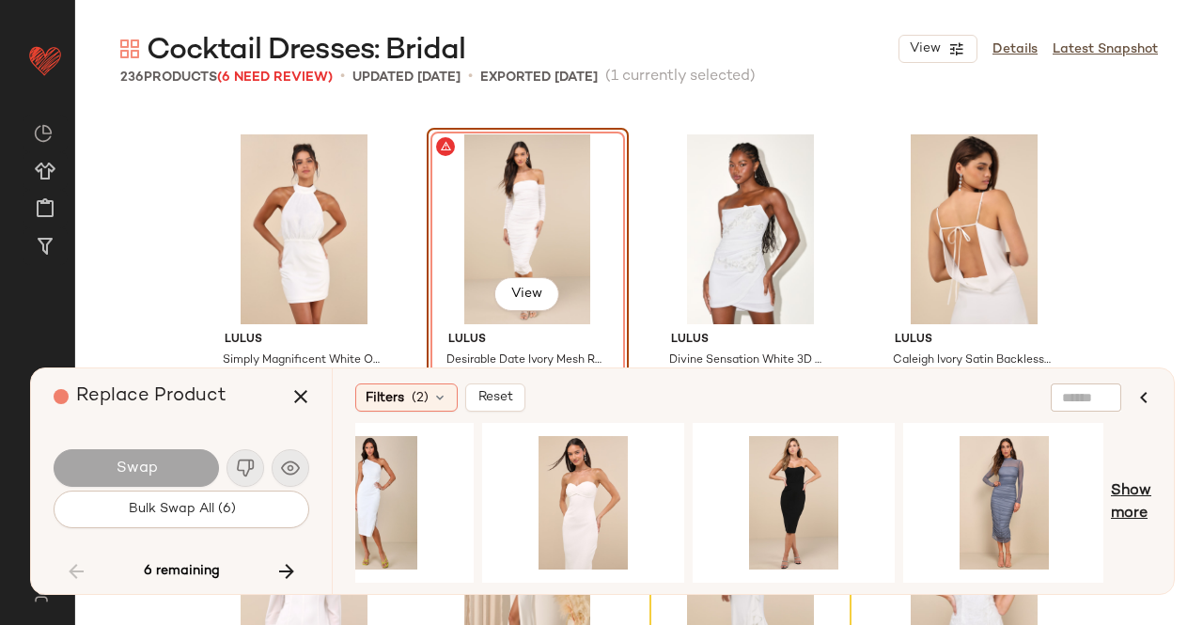
click at [1135, 485] on span "Show more" at bounding box center [1131, 502] width 40 height 45
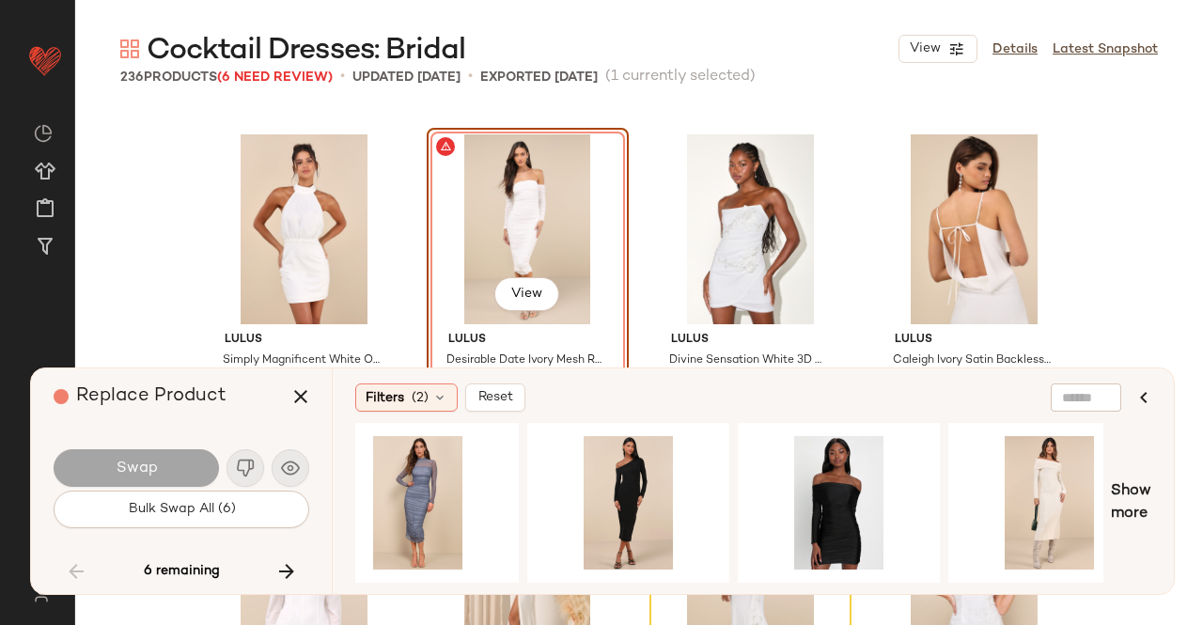
scroll to position [0, 2610]
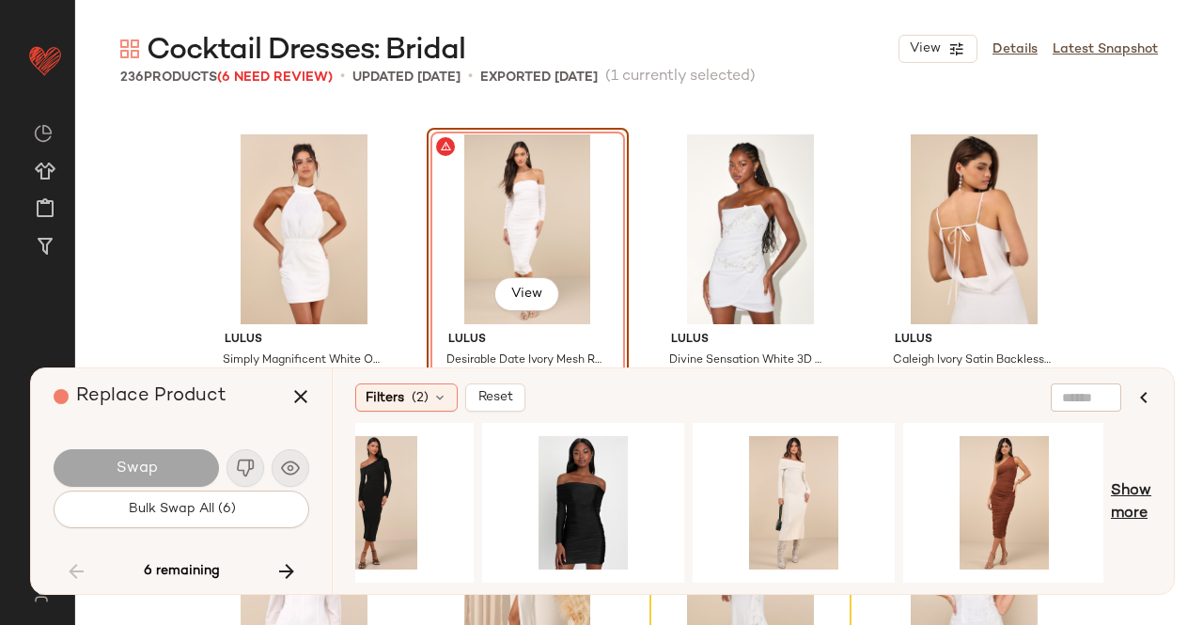
click at [1124, 499] on span "Show more" at bounding box center [1131, 502] width 40 height 45
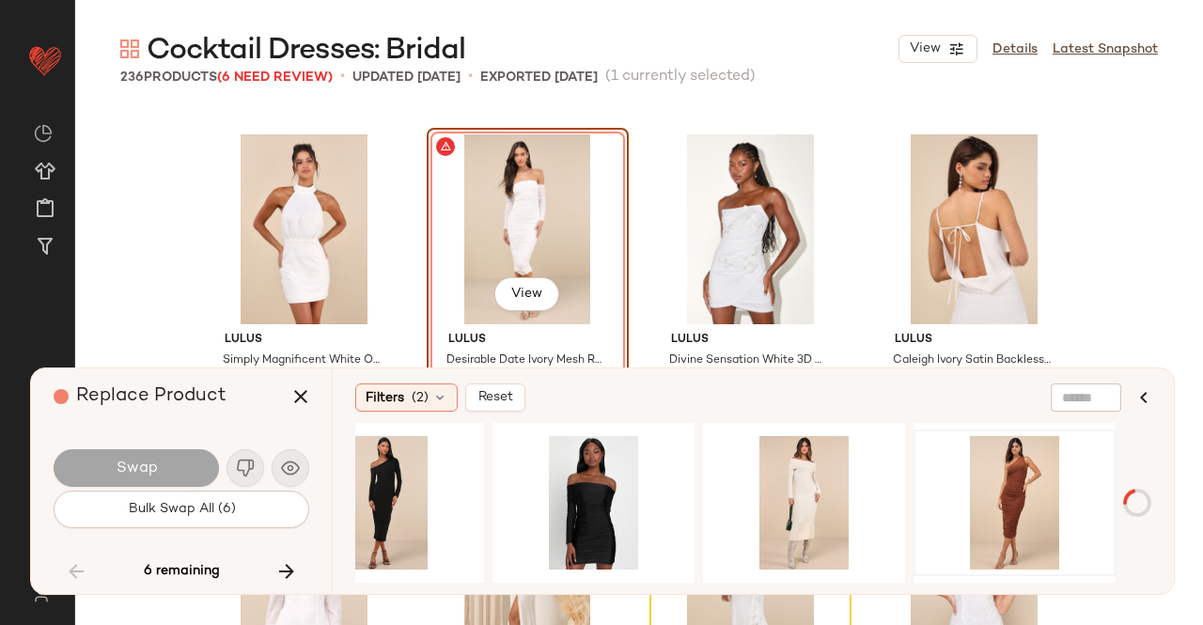
scroll to position [0, 2600]
drag, startPoint x: 838, startPoint y: 572, endPoint x: 872, endPoint y: 574, distance: 33.9
click at [879, 574] on div at bounding box center [729, 503] width 748 height 160
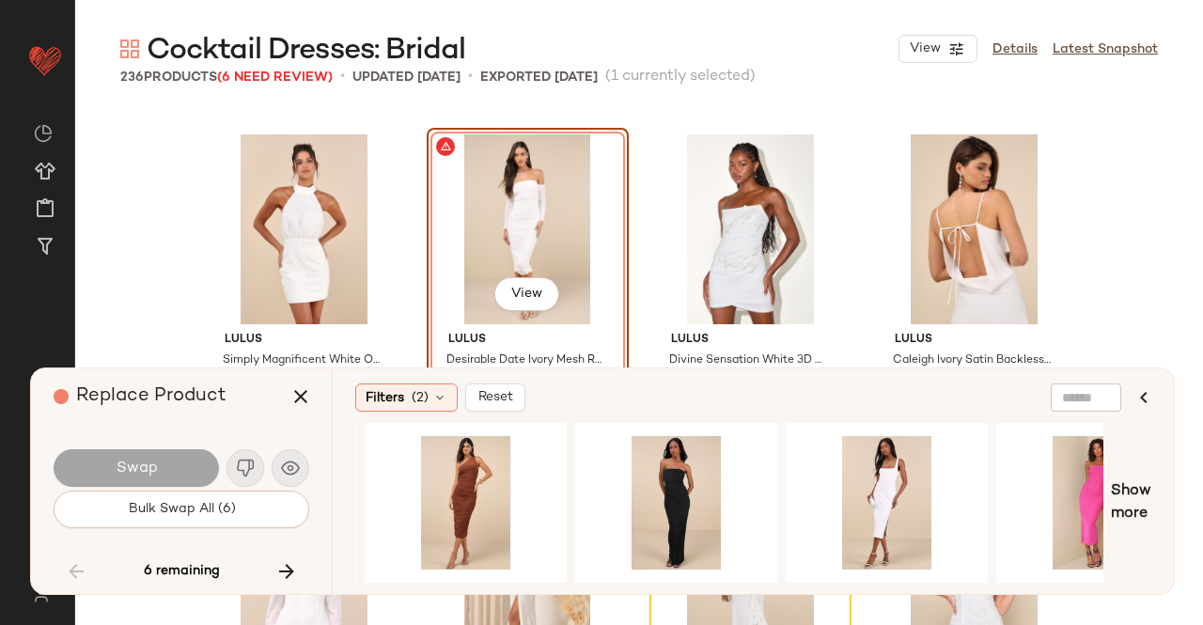
scroll to position [0, 3237]
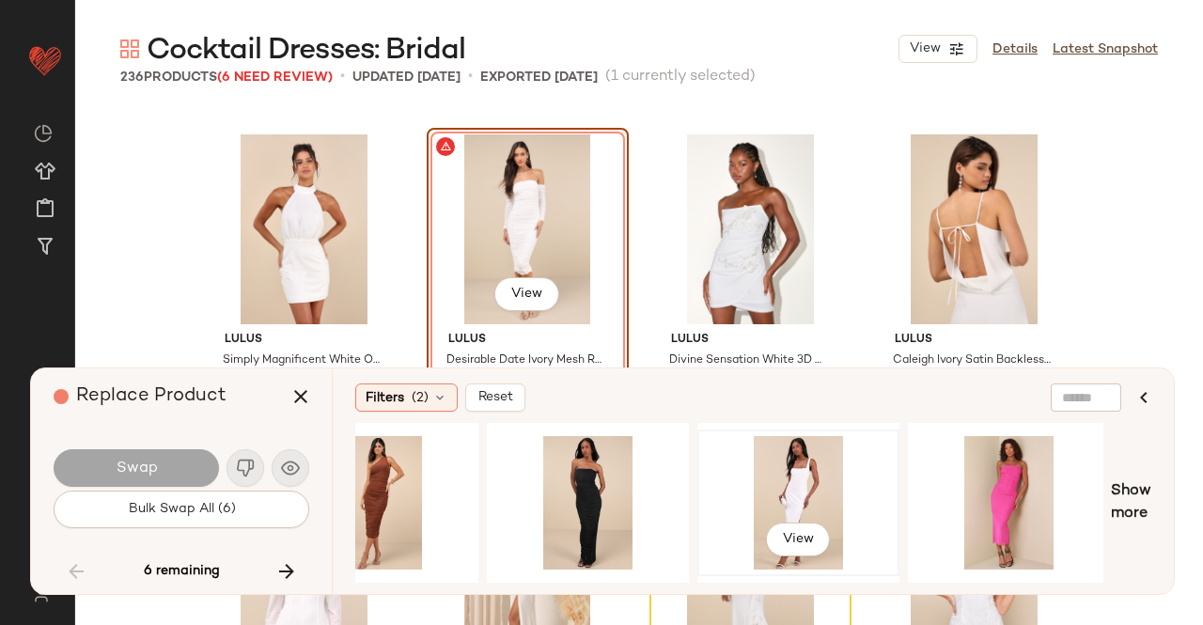
click at [776, 485] on div "View" at bounding box center [798, 502] width 189 height 133
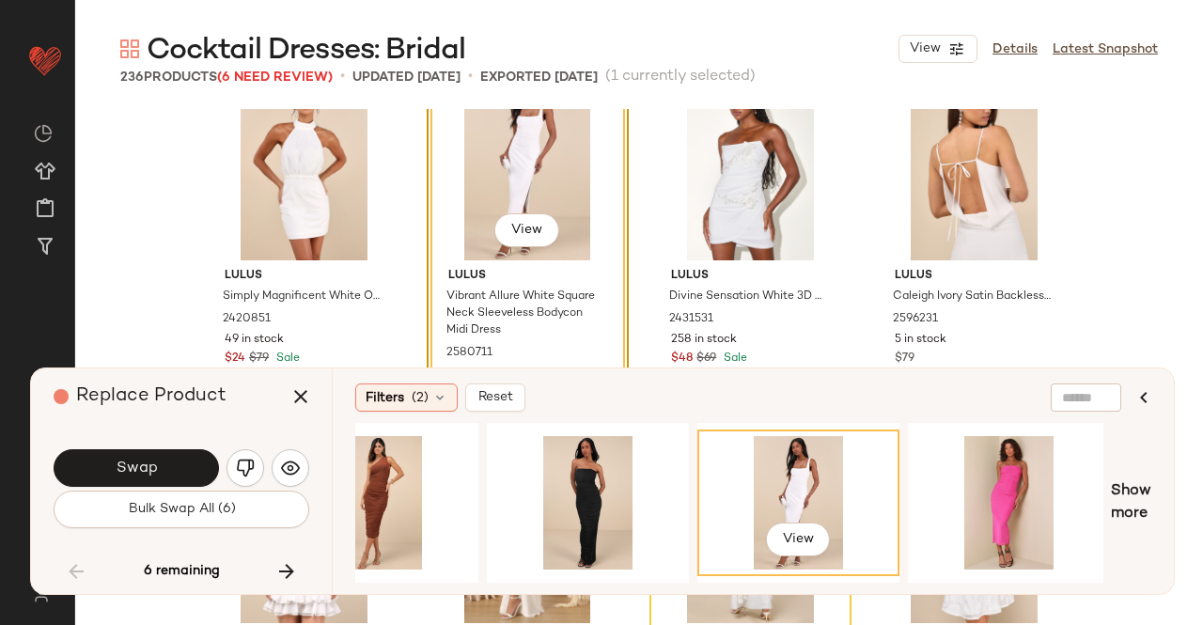
scroll to position [13518, 0]
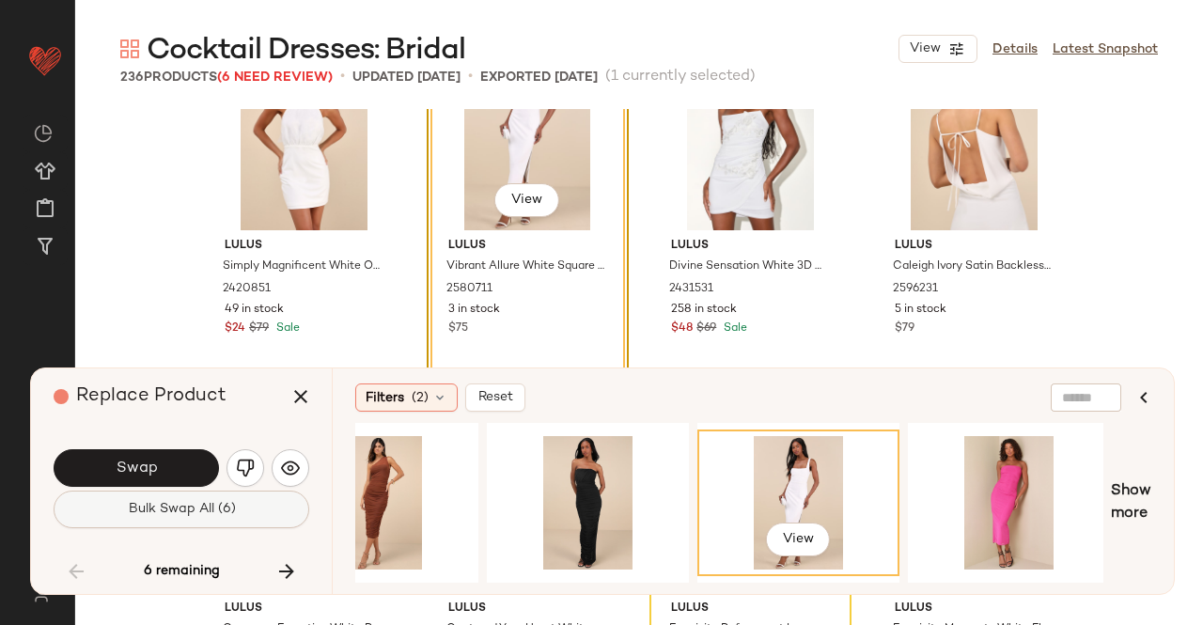
click at [150, 495] on button "Bulk Swap All (6)" at bounding box center [182, 510] width 256 height 38
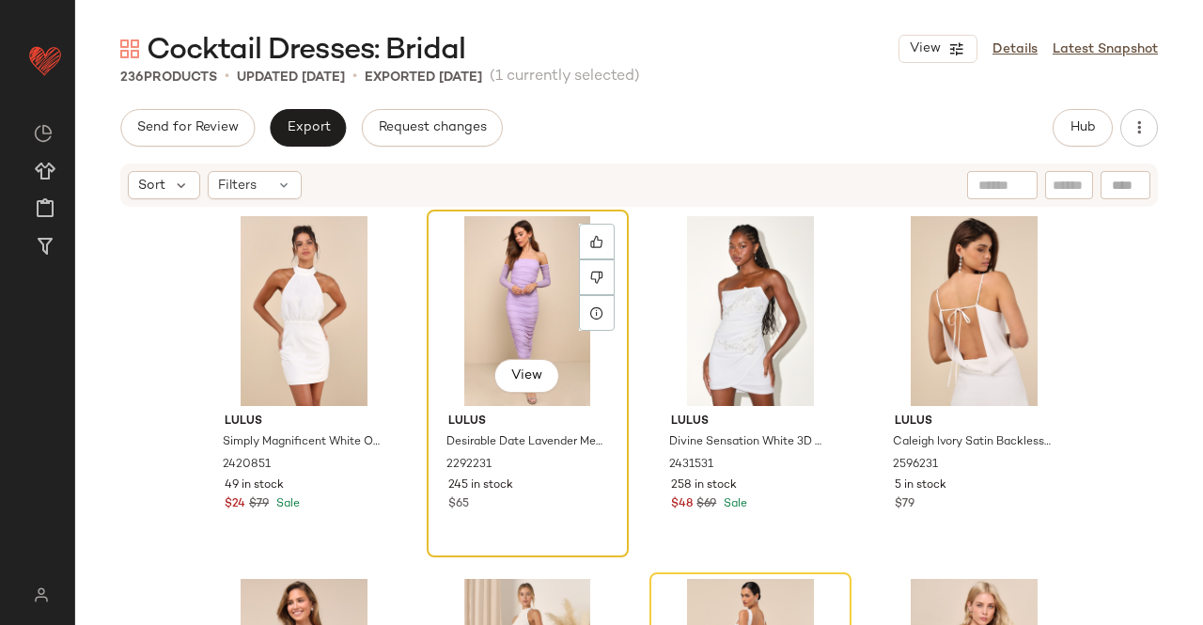
scroll to position [13330, 0]
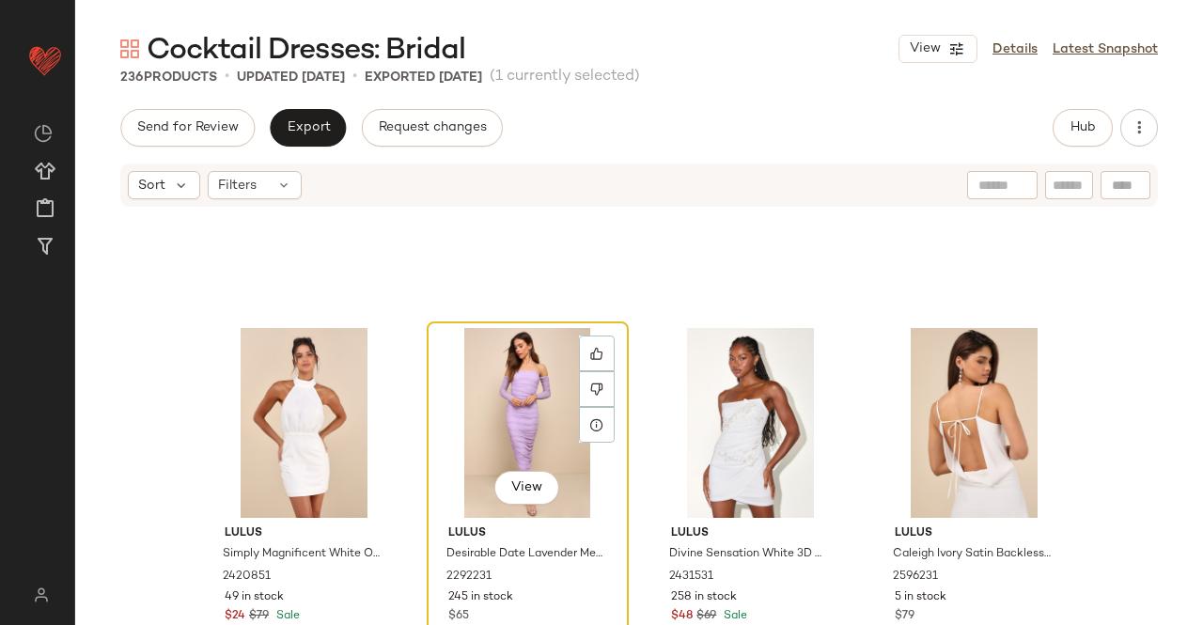
click at [489, 399] on div "View" at bounding box center [527, 423] width 189 height 190
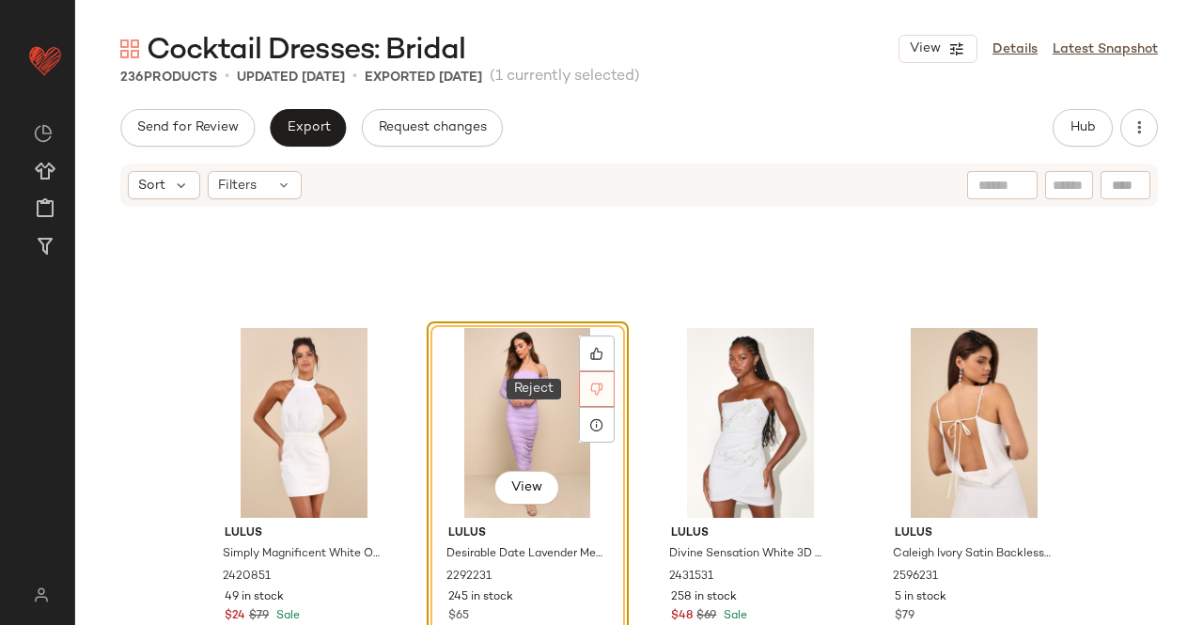
click at [605, 383] on div at bounding box center [597, 389] width 36 height 36
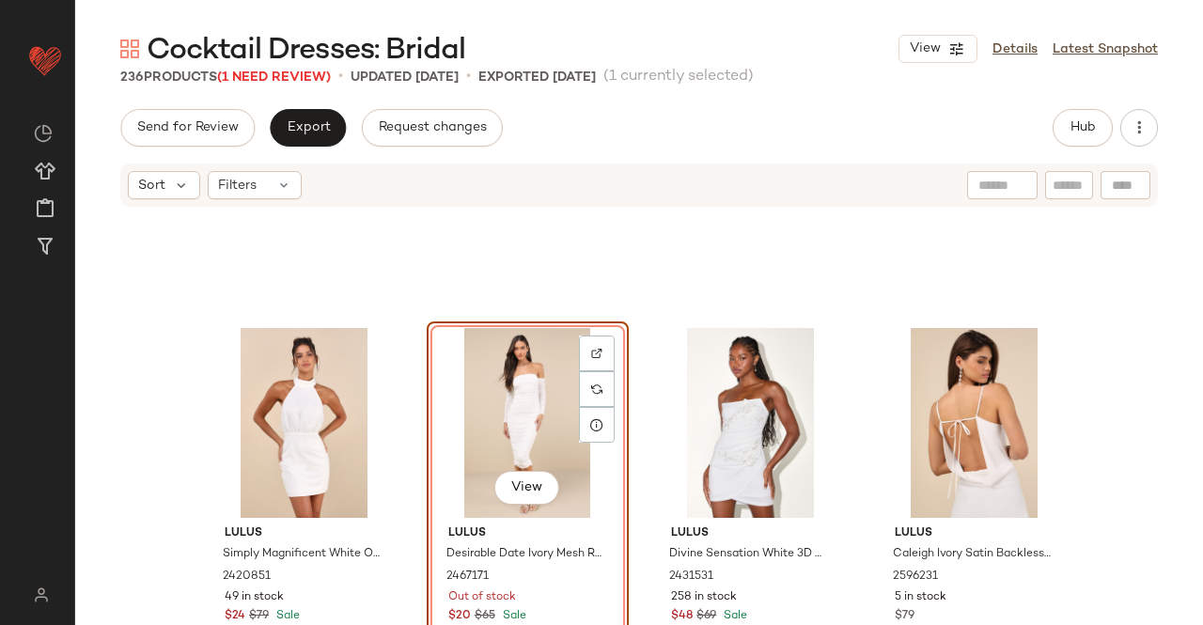
scroll to position [13424, 0]
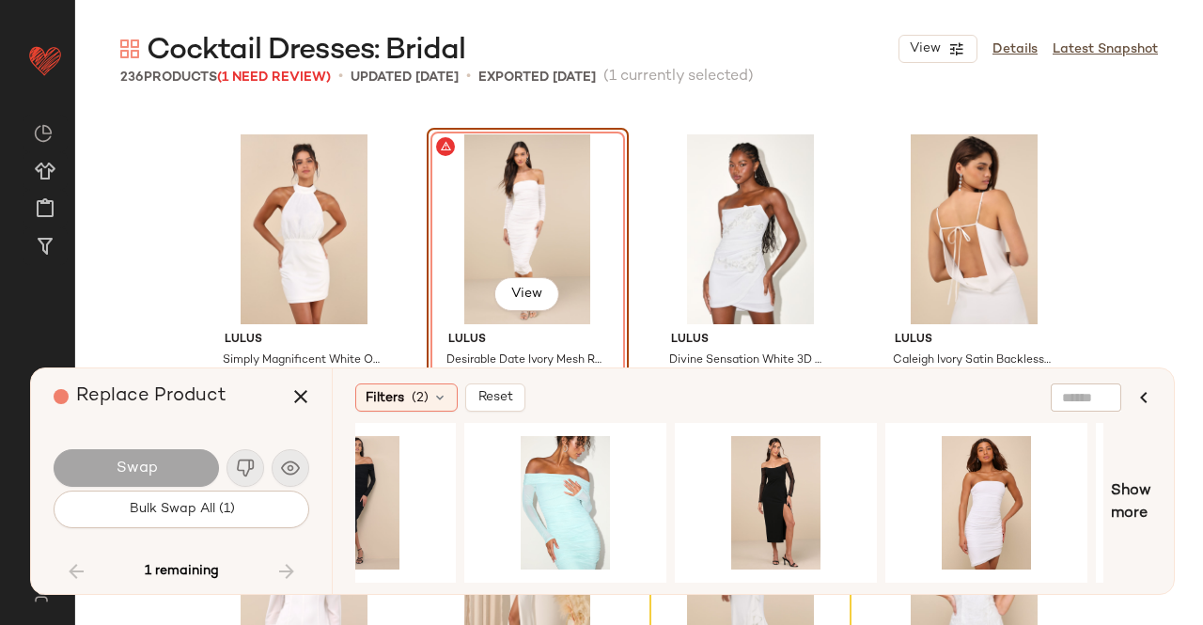
scroll to position [0, 340]
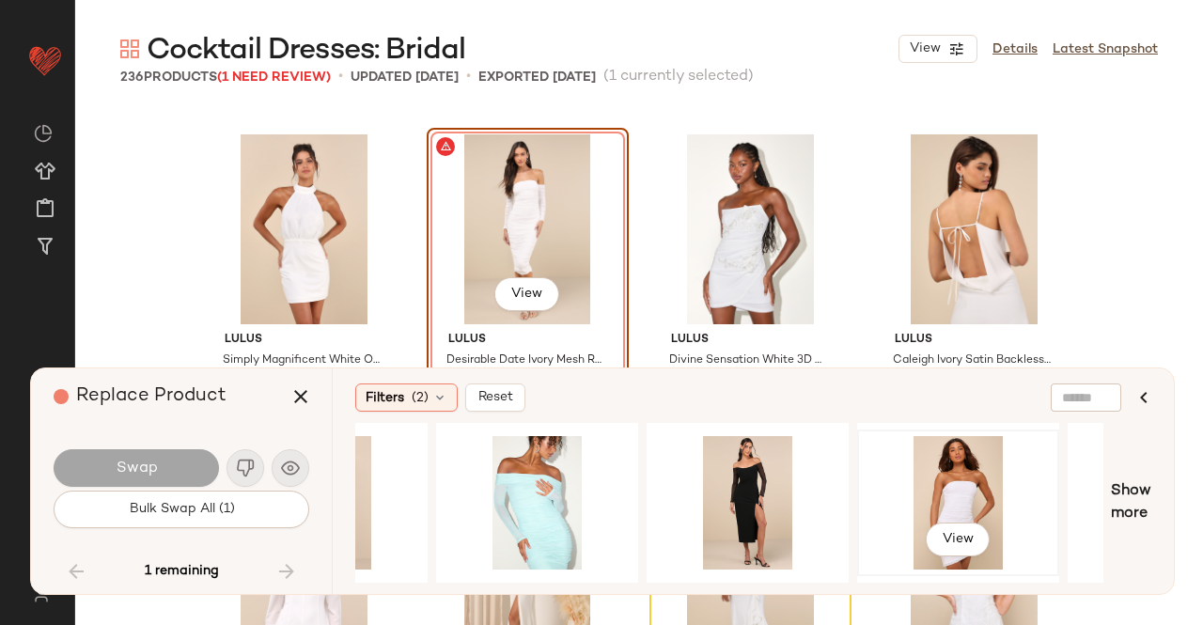
click at [956, 488] on div "View" at bounding box center [958, 502] width 189 height 133
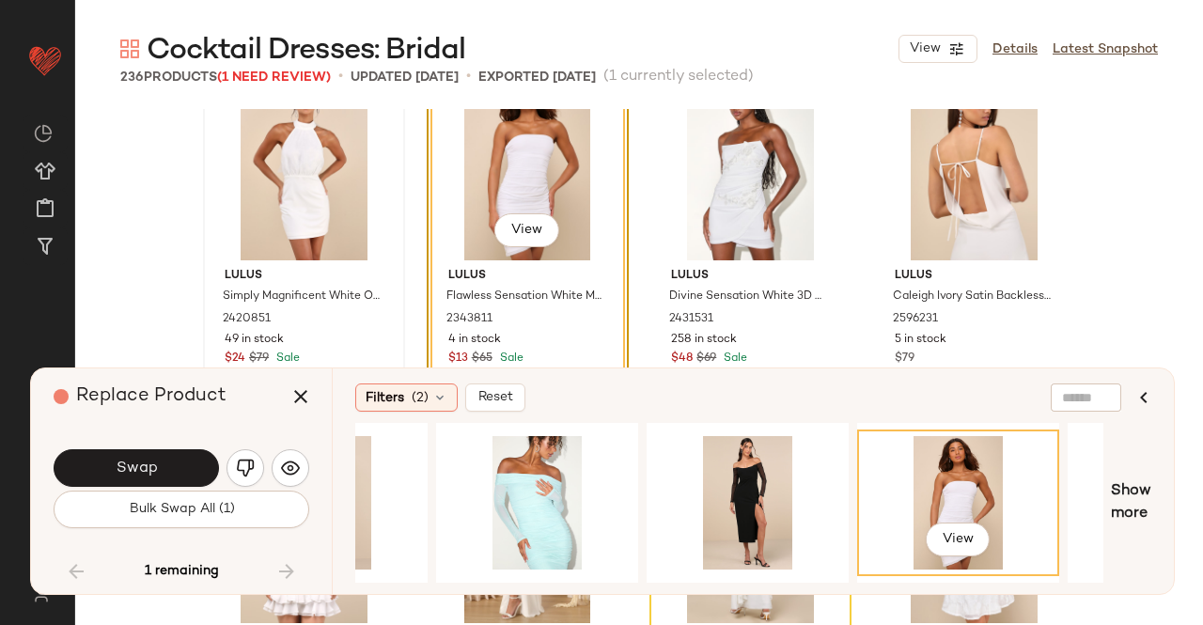
scroll to position [13518, 0]
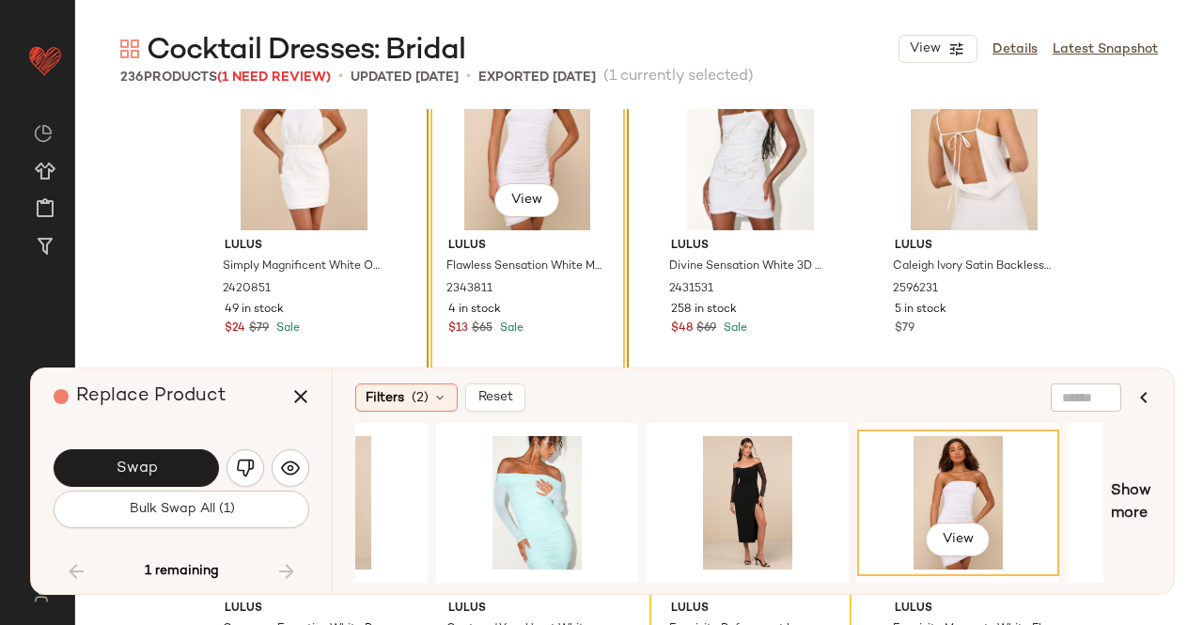
drag, startPoint x: 160, startPoint y: 467, endPoint x: 192, endPoint y: 462, distance: 32.3
click at [161, 466] on button "Swap" at bounding box center [136, 468] width 165 height 38
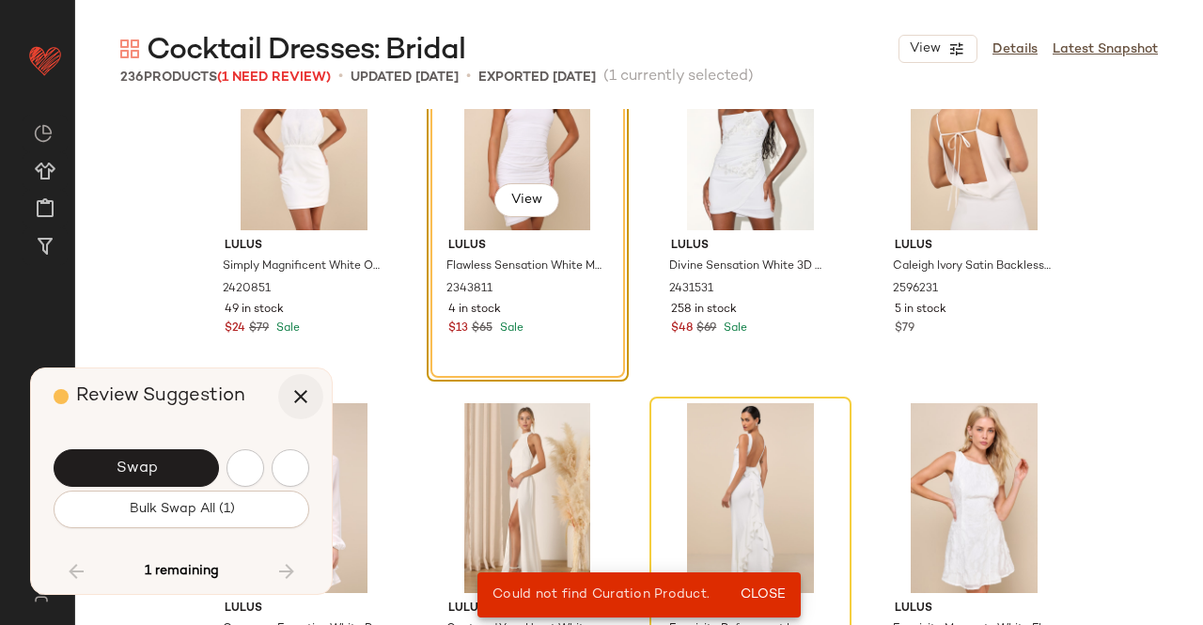
scroll to position [13424, 0]
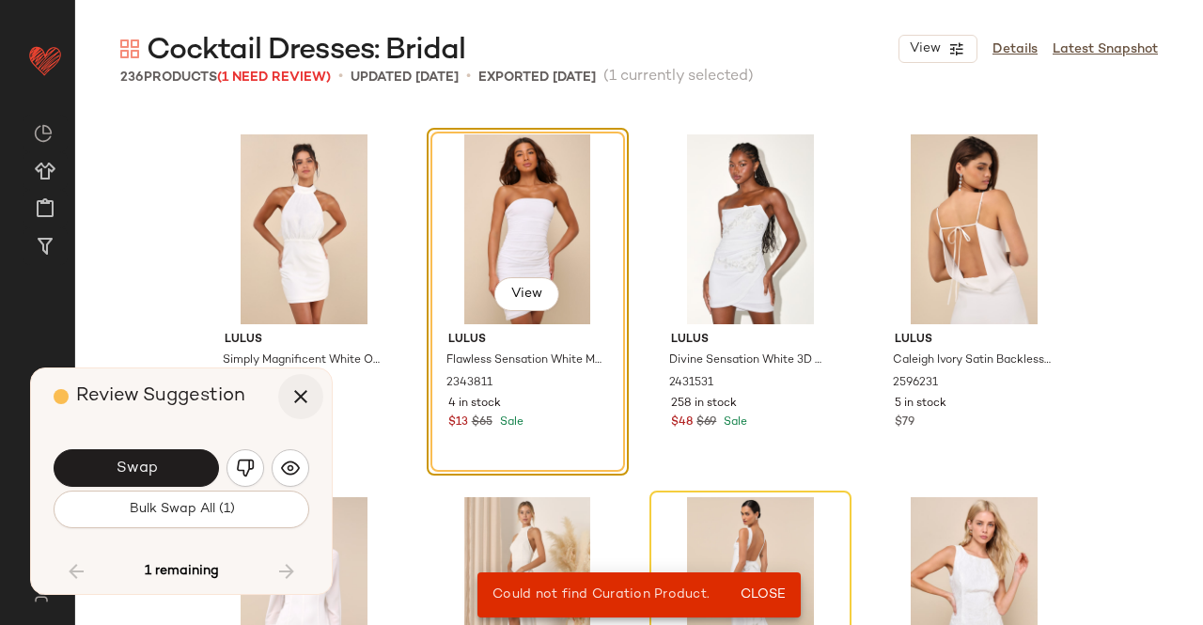
click at [299, 399] on icon "button" at bounding box center [300, 396] width 23 height 23
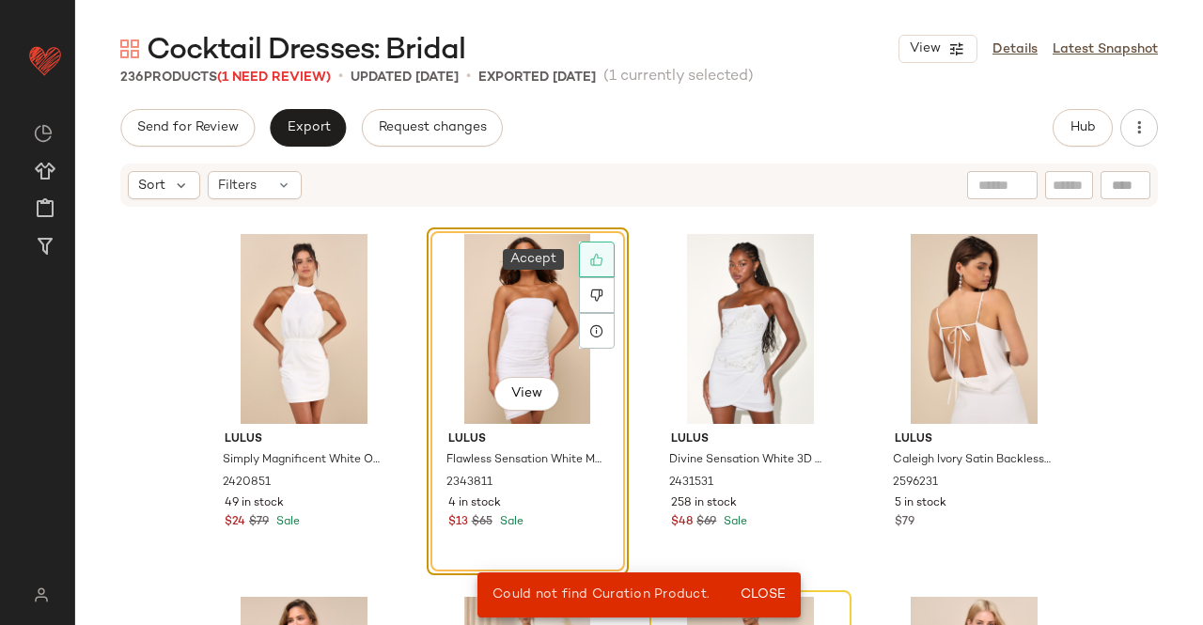
click at [592, 255] on icon at bounding box center [596, 259] width 13 height 13
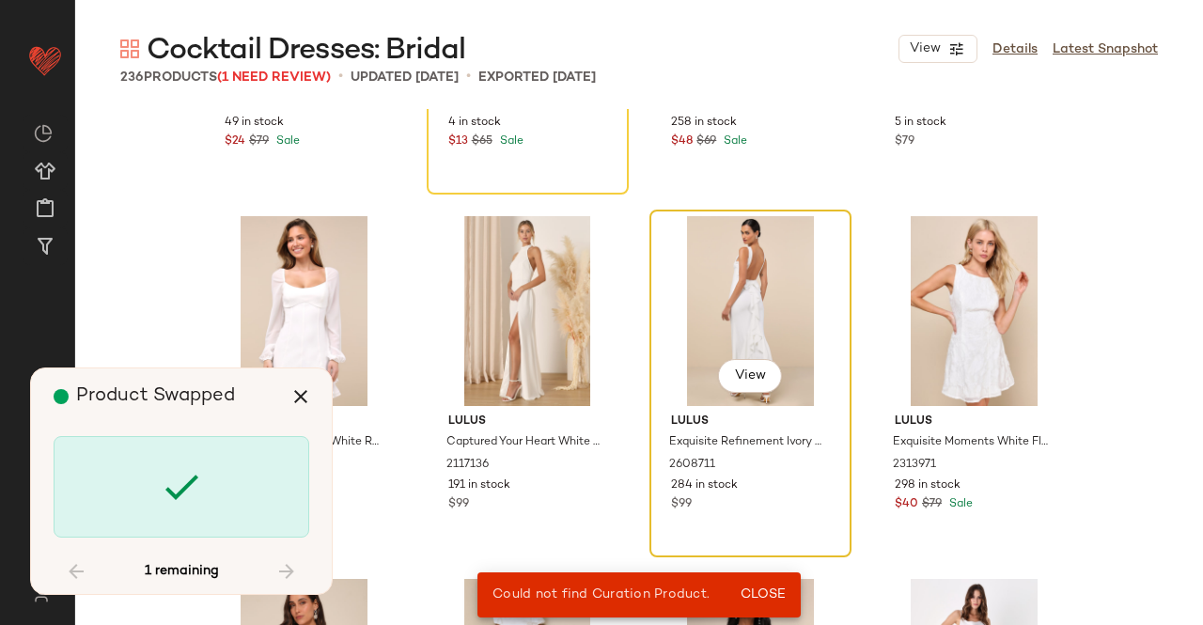
scroll to position [13706, 0]
click at [801, 273] on div "View" at bounding box center [750, 310] width 189 height 190
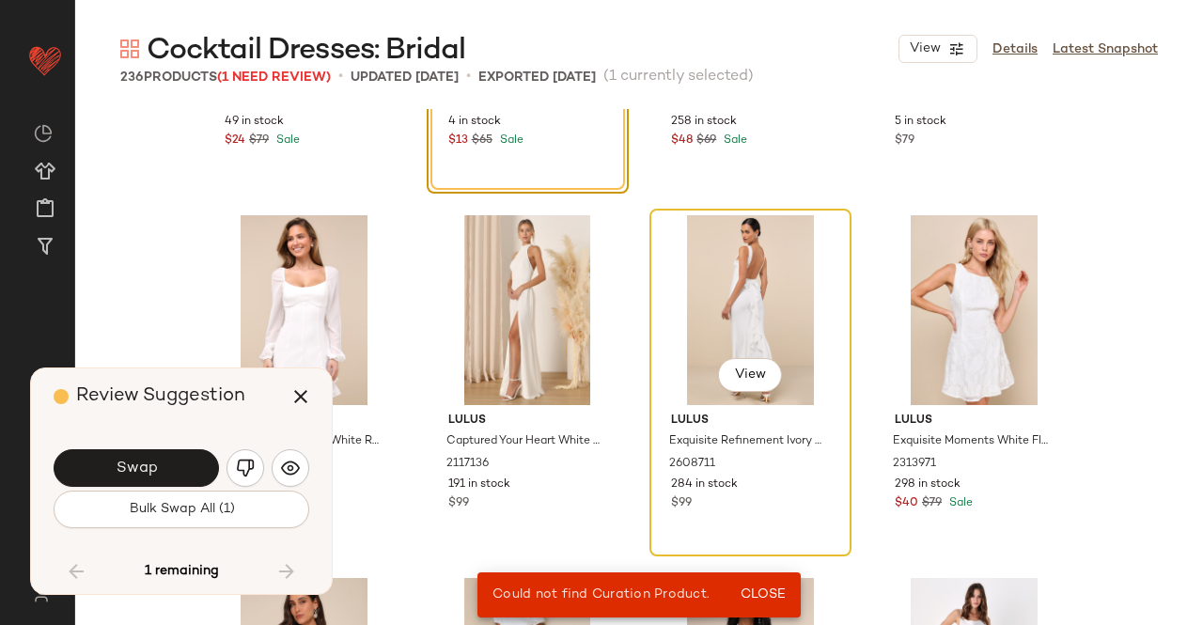
click at [712, 314] on div "View" at bounding box center [750, 310] width 189 height 190
drag, startPoint x: 311, startPoint y: 372, endPoint x: 299, endPoint y: 399, distance: 29.0
click at [312, 377] on div "Review Suggestion" at bounding box center [189, 396] width 270 height 56
drag, startPoint x: 299, startPoint y: 399, endPoint x: 302, endPoint y: 371, distance: 27.4
click at [301, 398] on icon "button" at bounding box center [300, 396] width 23 height 23
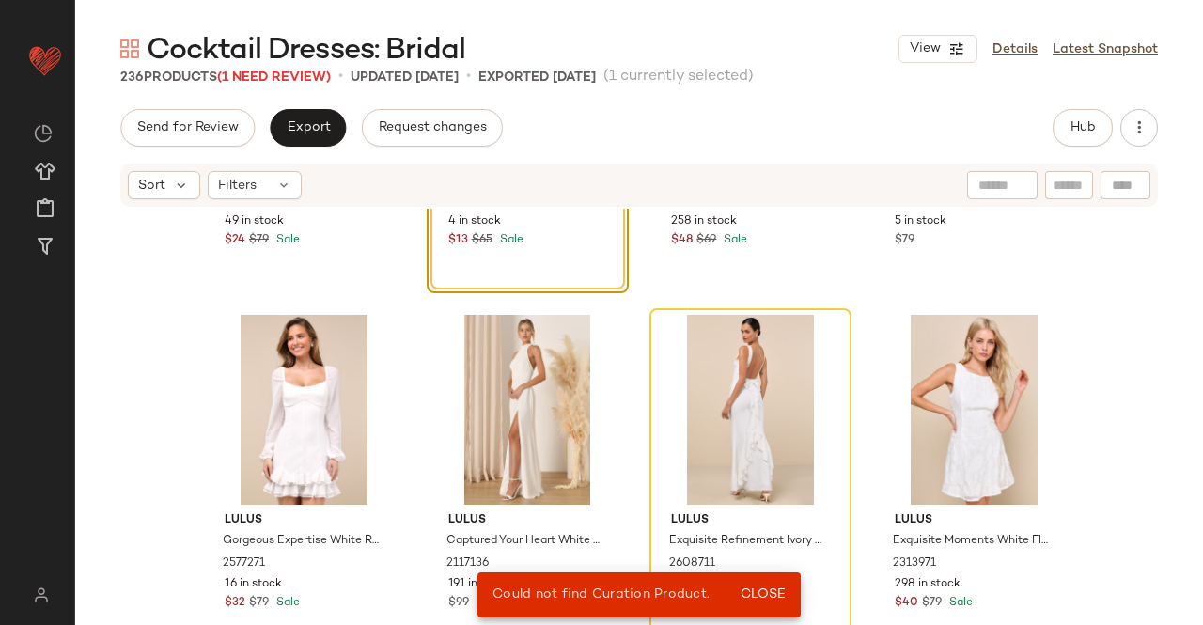
click at [293, 65] on span "Cocktail Dresses: Bridal" at bounding box center [306, 51] width 319 height 38
click at [288, 92] on div "Cocktail Dresses: Bridal View Details Latest Snapshot 236 Products (1 Need Revi…" at bounding box center [639, 327] width 1128 height 595
click at [293, 75] on span "(1 Need Review)" at bounding box center [274, 77] width 114 height 14
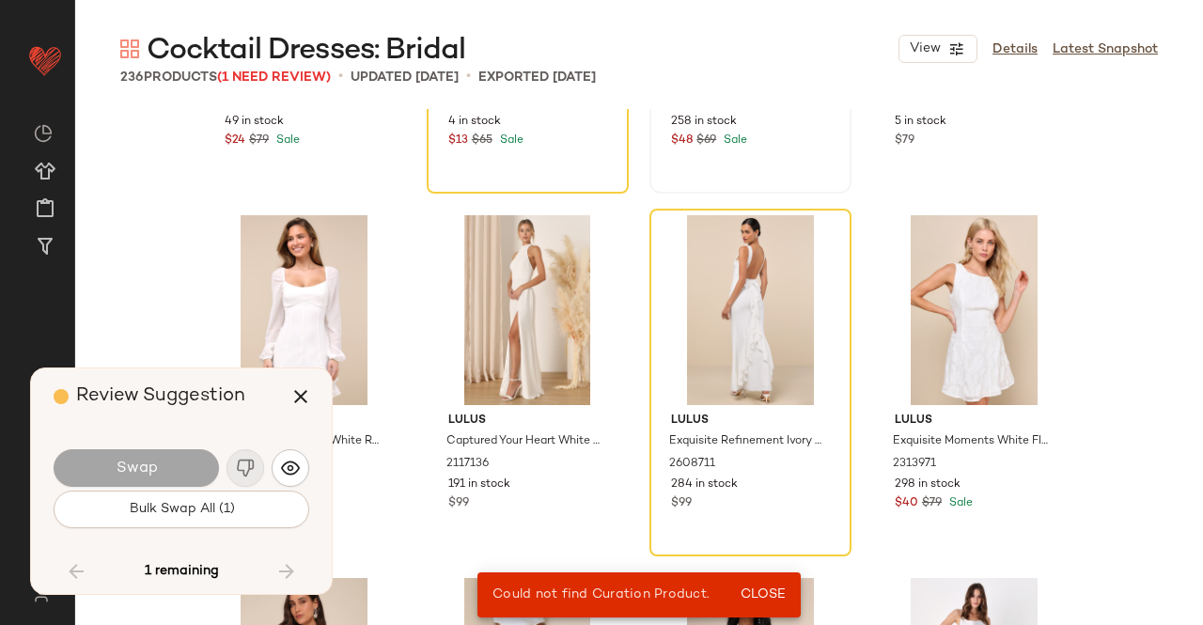
scroll to position [13424, 0]
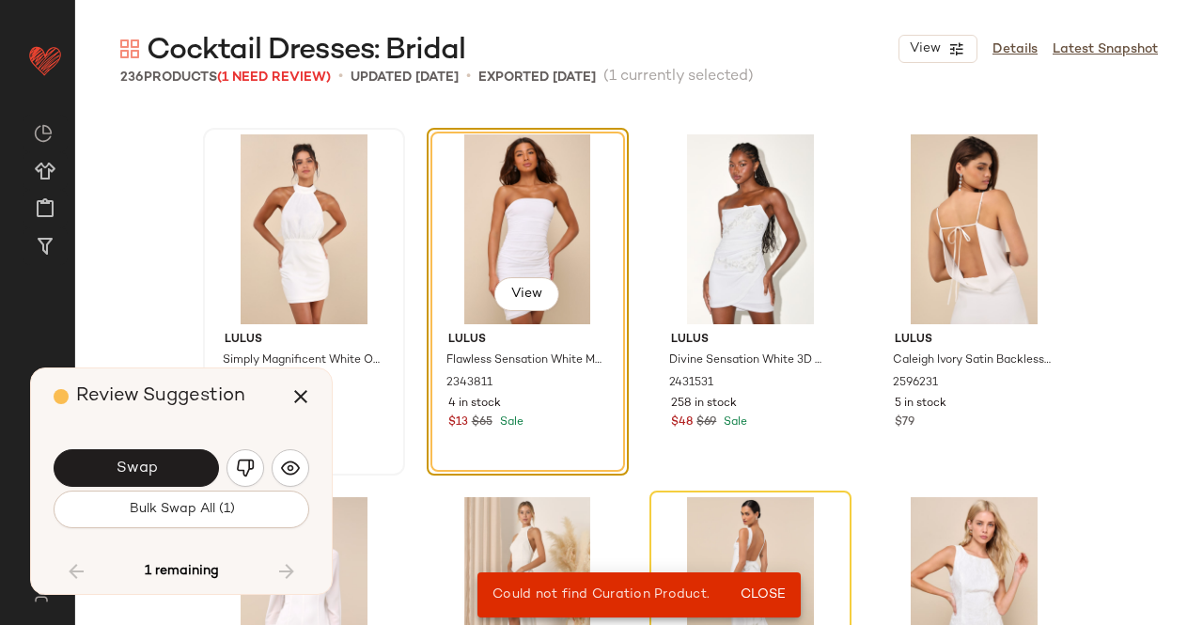
drag, startPoint x: 297, startPoint y: 384, endPoint x: 321, endPoint y: 266, distance: 120.7
click at [299, 385] on icon "button" at bounding box center [300, 396] width 23 height 23
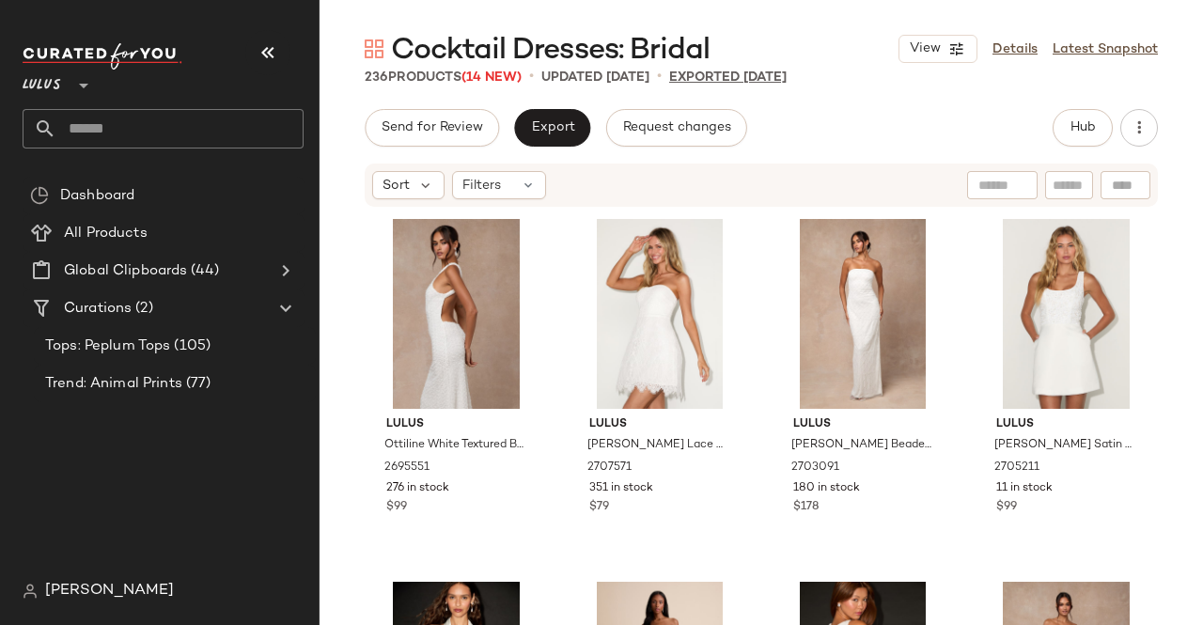
drag, startPoint x: 288, startPoint y: 41, endPoint x: 733, endPoint y: 67, distance: 446.3
click at [288, 41] on div "Lulus **" at bounding box center [171, 96] width 296 height 117
click at [1098, 124] on button "Hub" at bounding box center [1083, 128] width 60 height 38
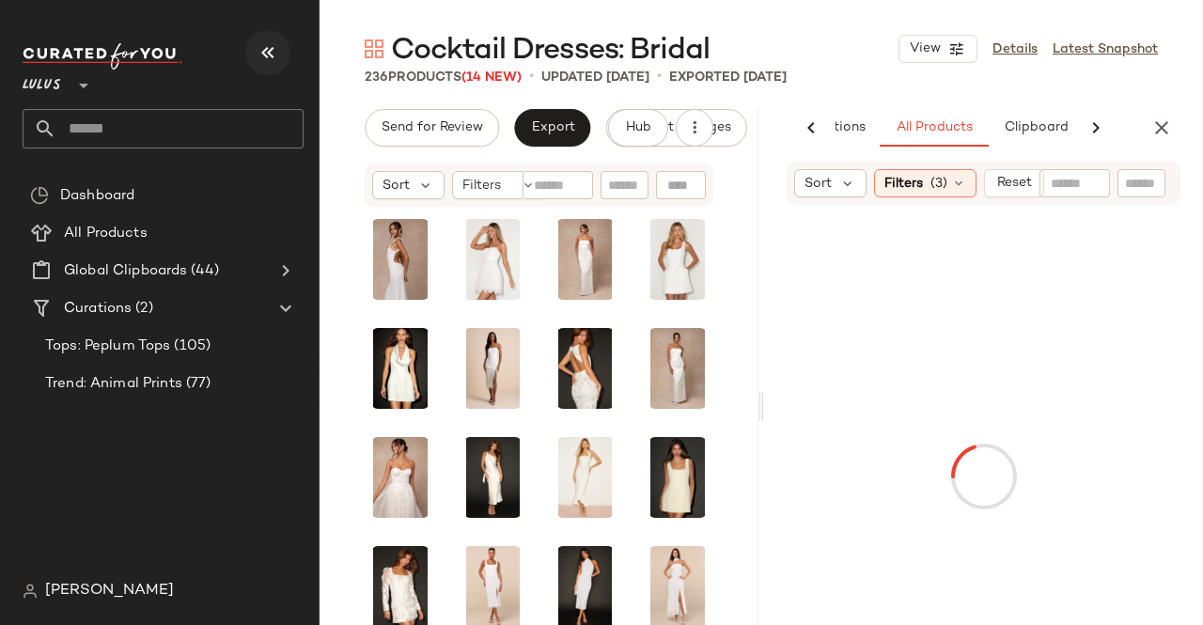
click at [279, 44] on button "button" at bounding box center [267, 52] width 45 height 45
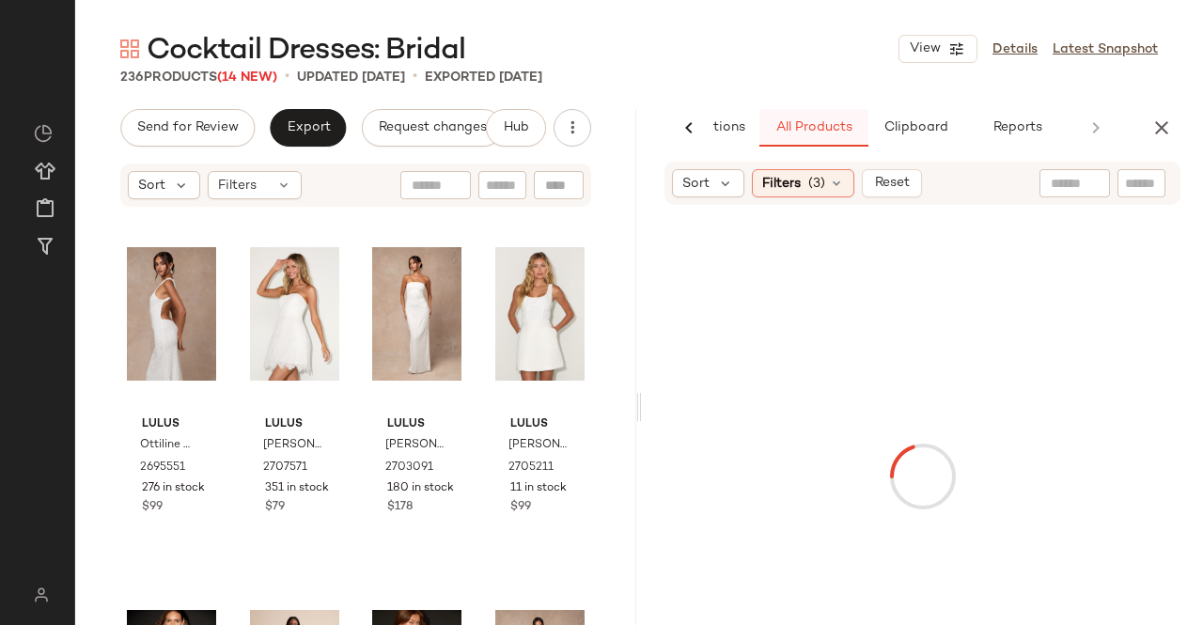
scroll to position [0, 118]
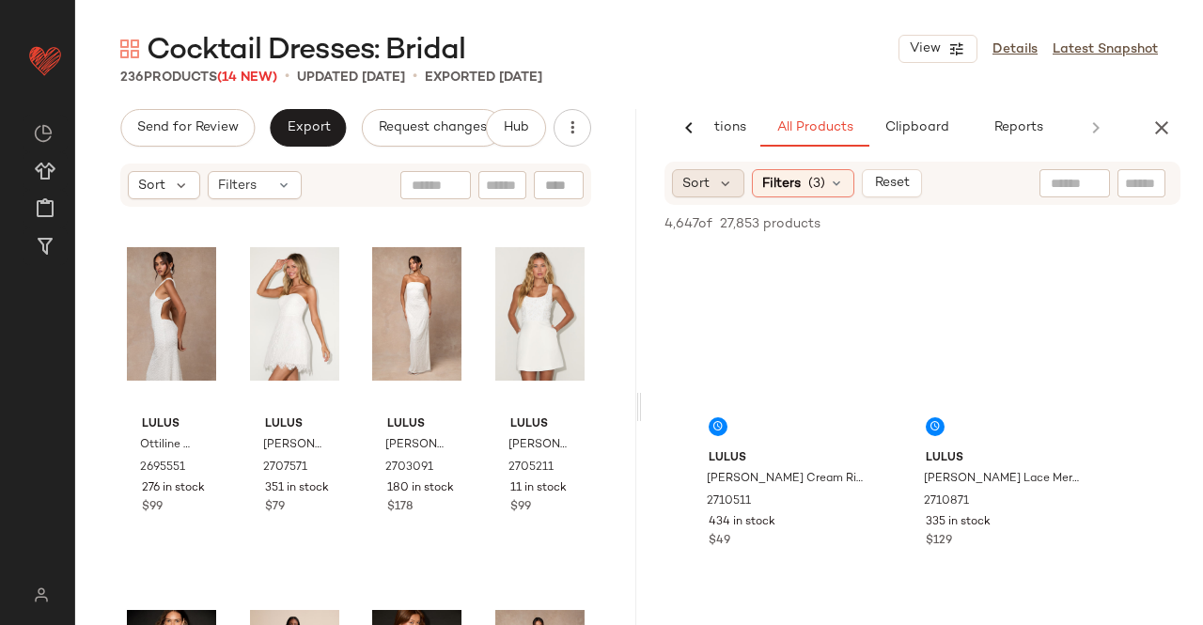
click at [714, 172] on div "Sort" at bounding box center [708, 183] width 72 height 28
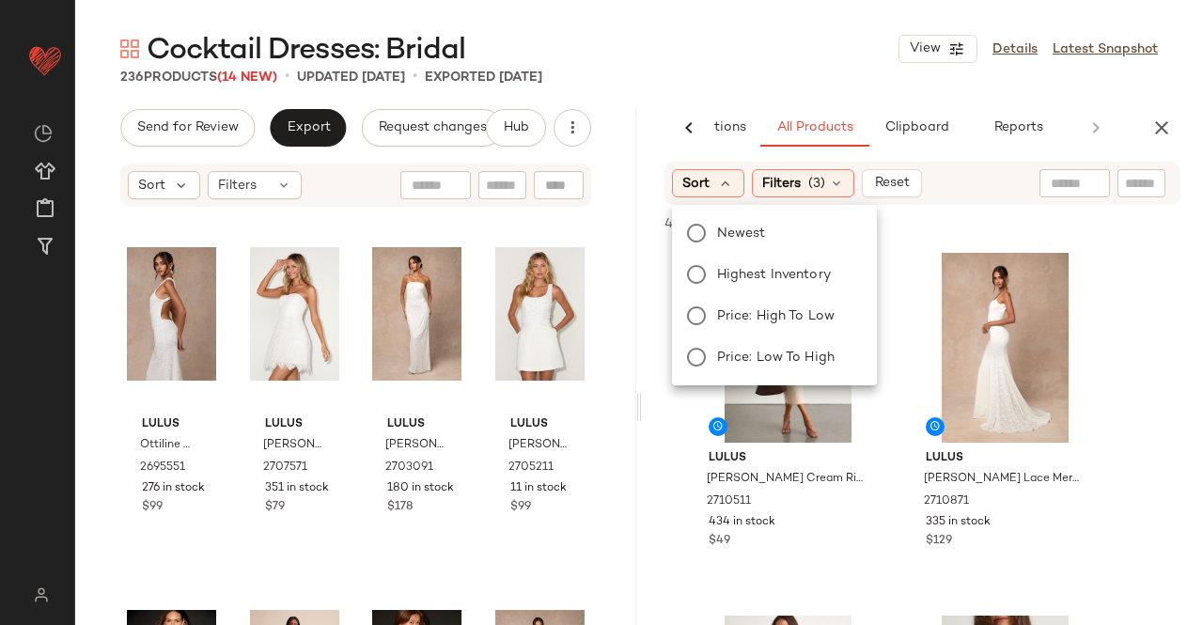
click at [722, 213] on div "Newest Highest Inventory Price: High to Low Price: Low to High" at bounding box center [772, 294] width 209 height 165
drag, startPoint x: 723, startPoint y: 224, endPoint x: 741, endPoint y: 149, distance: 77.3
click at [723, 225] on span "Newest" at bounding box center [741, 234] width 49 height 20
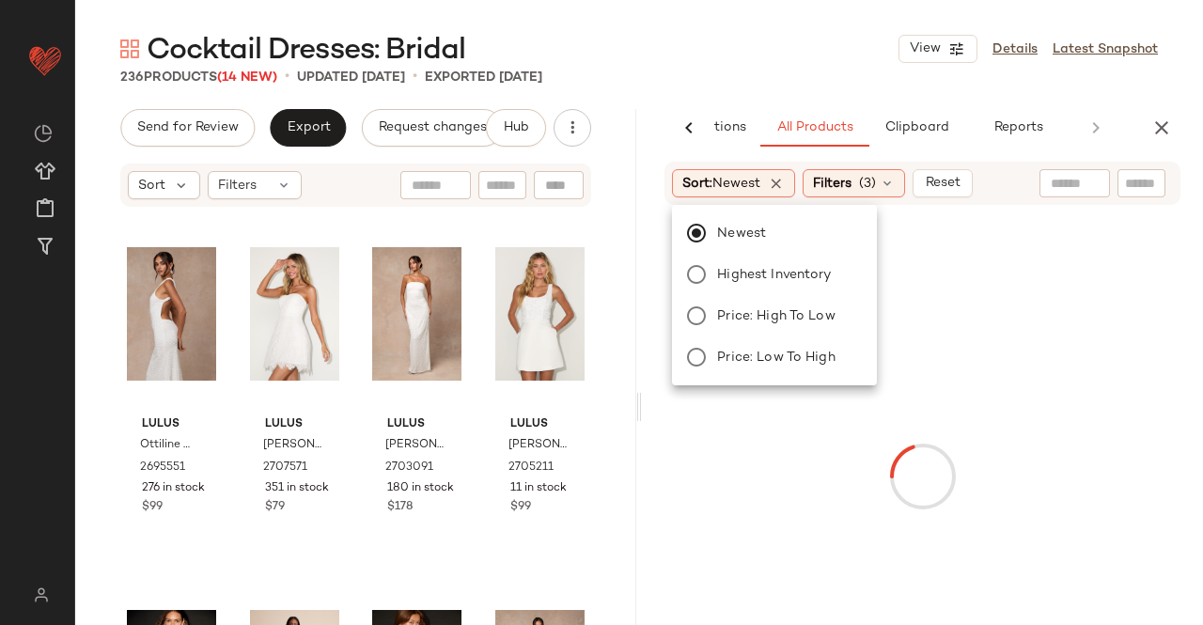
click at [746, 93] on div "Cocktail Dresses: Bridal View Details Latest Snapshot 236 Products (14 New) • u…" at bounding box center [639, 327] width 1128 height 595
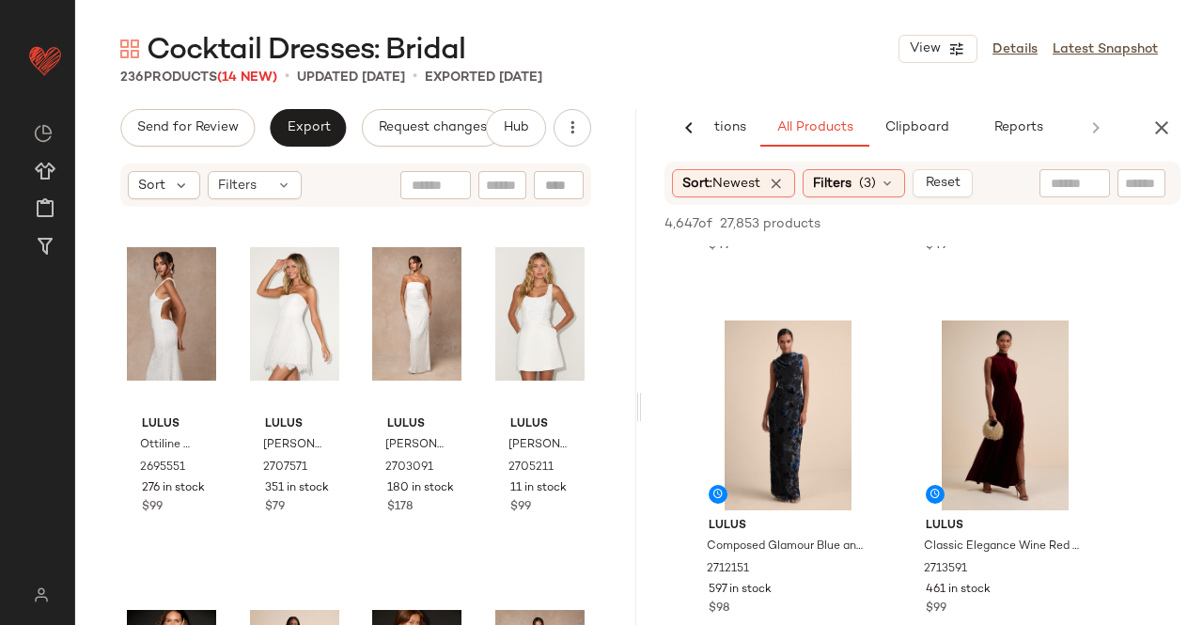
scroll to position [1504, 0]
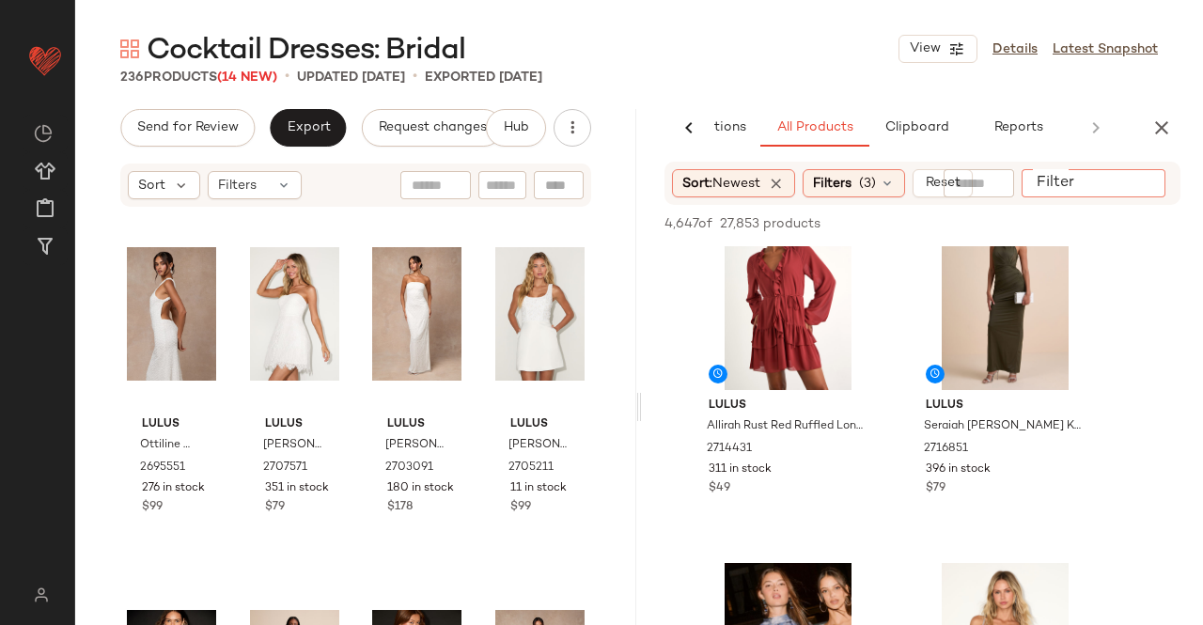
click at [1152, 183] on input "Filter" at bounding box center [1109, 184] width 160 height 20
type input "*****"
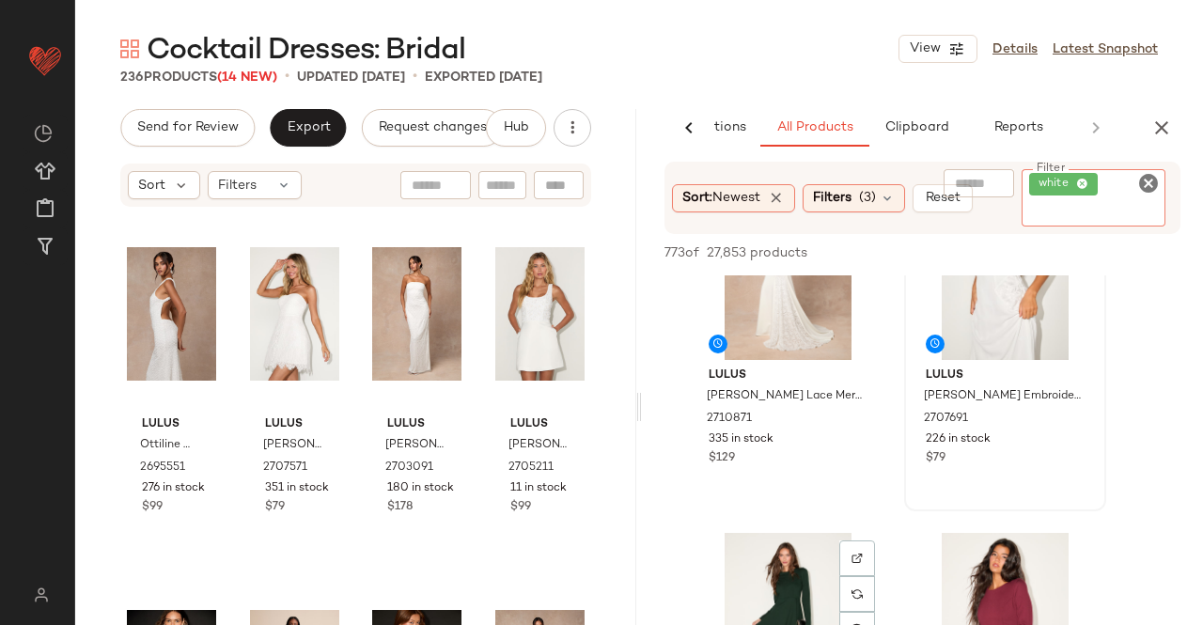
scroll to position [0, 0]
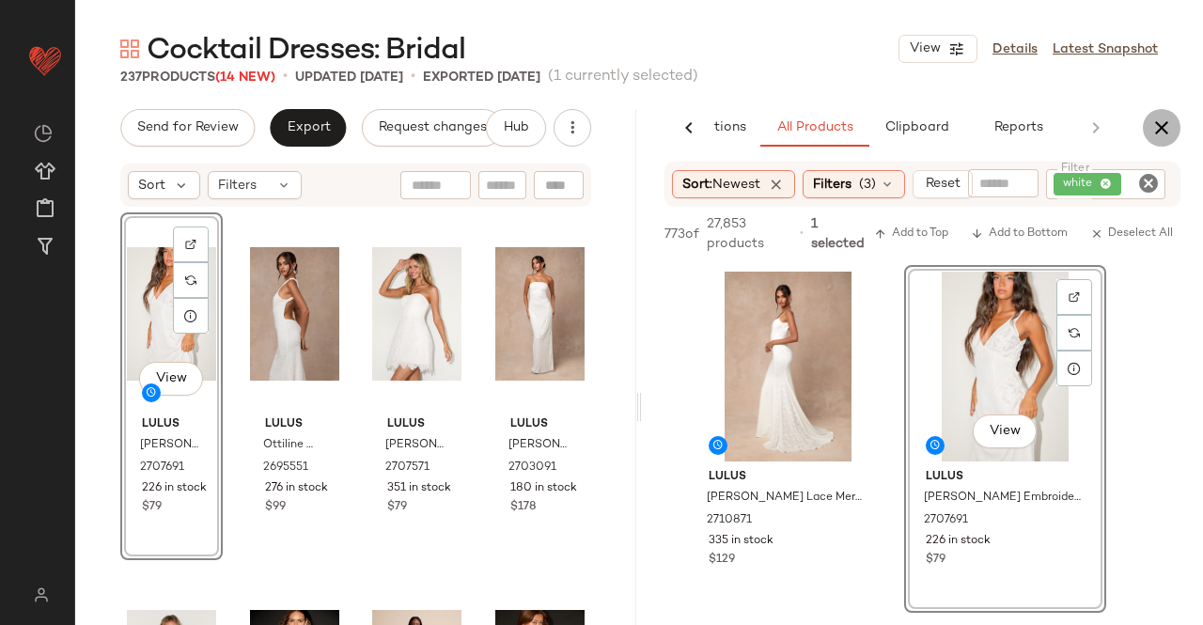
click at [1156, 134] on icon "button" at bounding box center [1161, 128] width 23 height 23
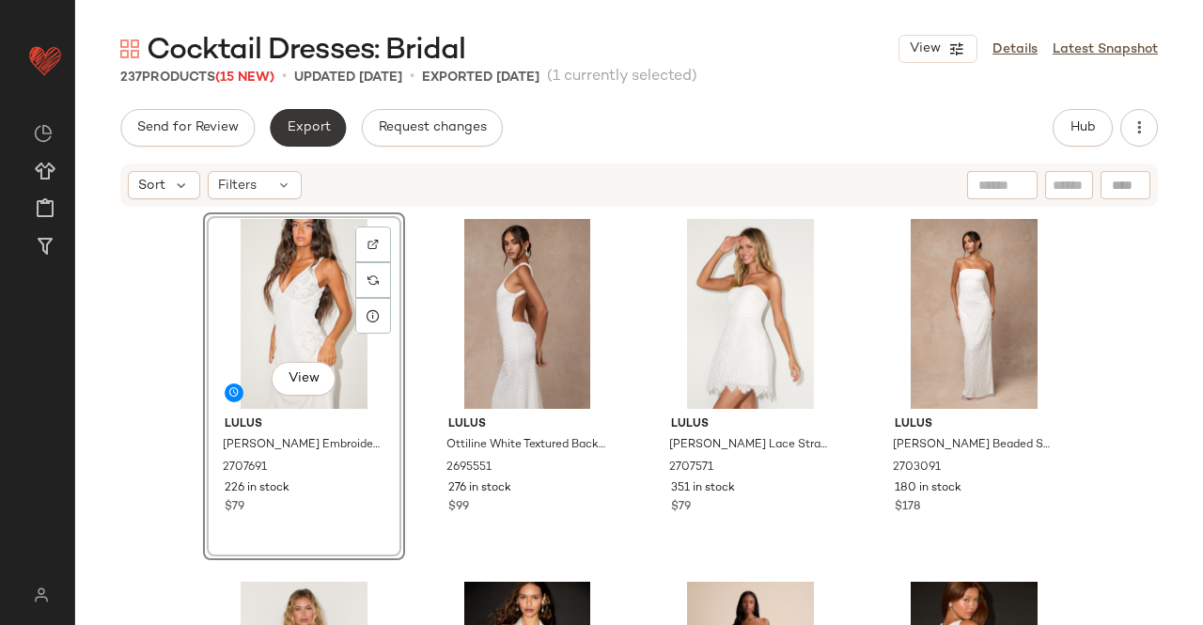
drag, startPoint x: 265, startPoint y: 117, endPoint x: 312, endPoint y: 129, distance: 48.6
click at [273, 117] on div "Send for Review Export Request changes" at bounding box center [311, 128] width 383 height 38
click at [312, 129] on span "Export" at bounding box center [308, 127] width 44 height 15
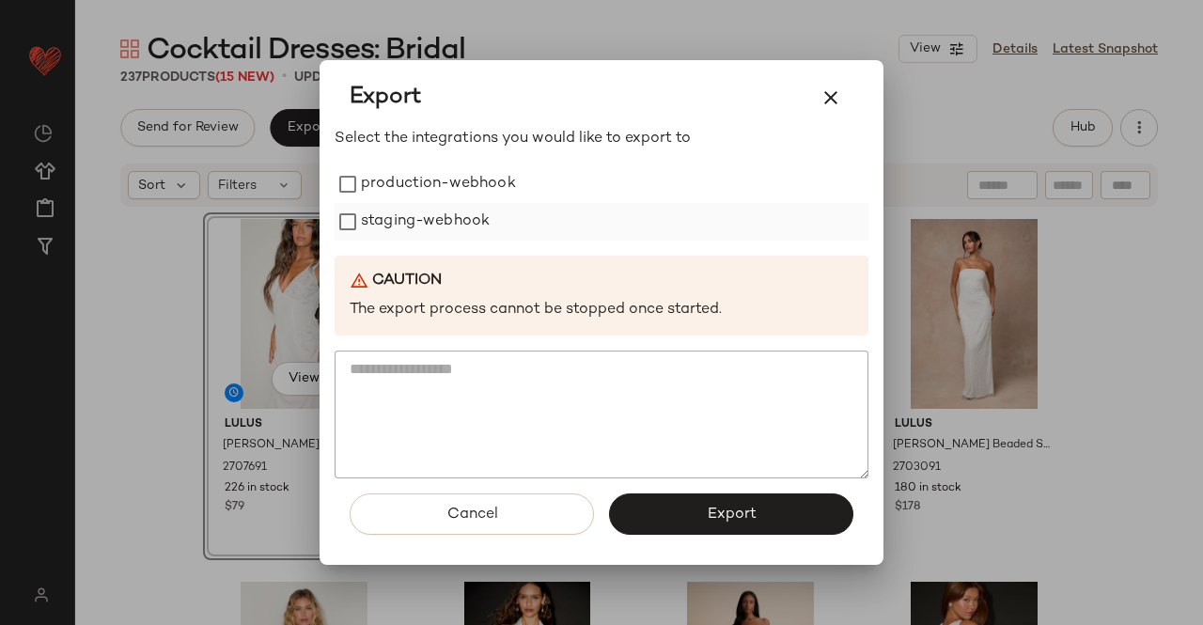
click at [426, 187] on label "production-webhook" at bounding box center [438, 184] width 155 height 38
click at [432, 221] on label "staging-webhook" at bounding box center [425, 222] width 129 height 38
click at [747, 519] on span "Export" at bounding box center [731, 515] width 50 height 18
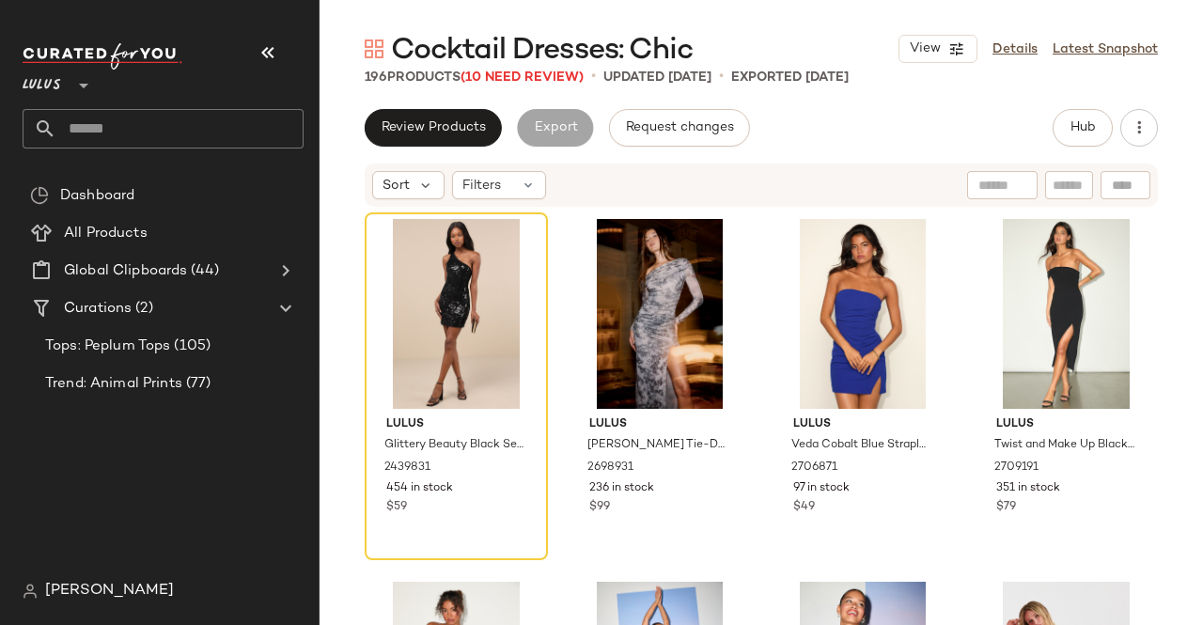
click at [279, 47] on button "button" at bounding box center [267, 52] width 45 height 45
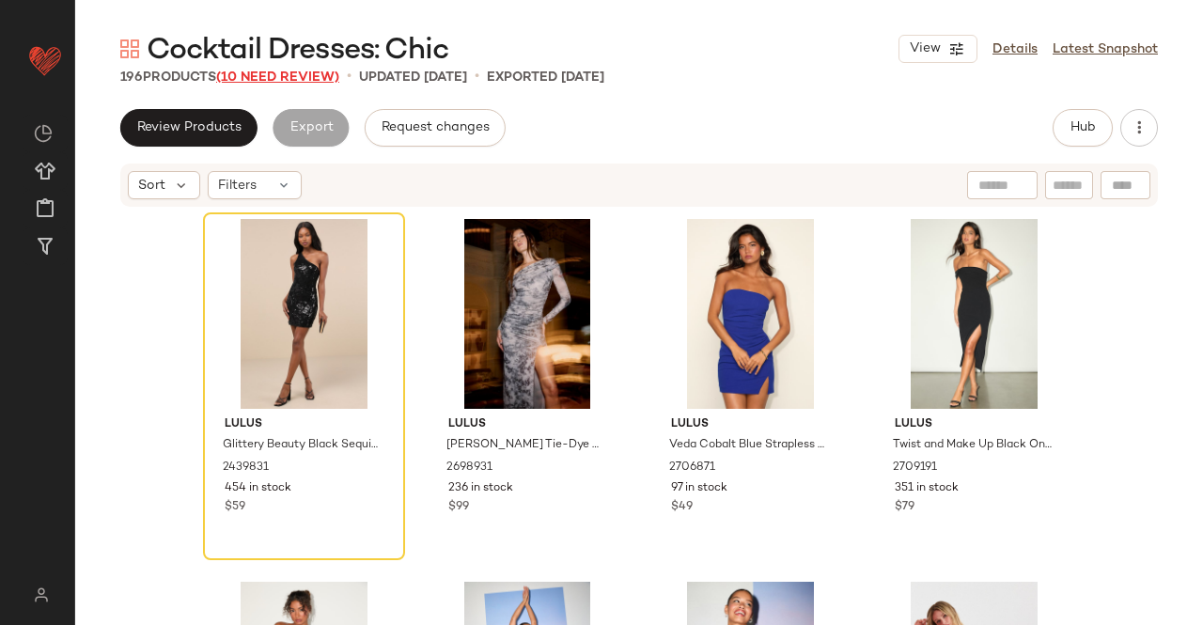
click at [293, 77] on span "(10 Need Review)" at bounding box center [277, 77] width 123 height 14
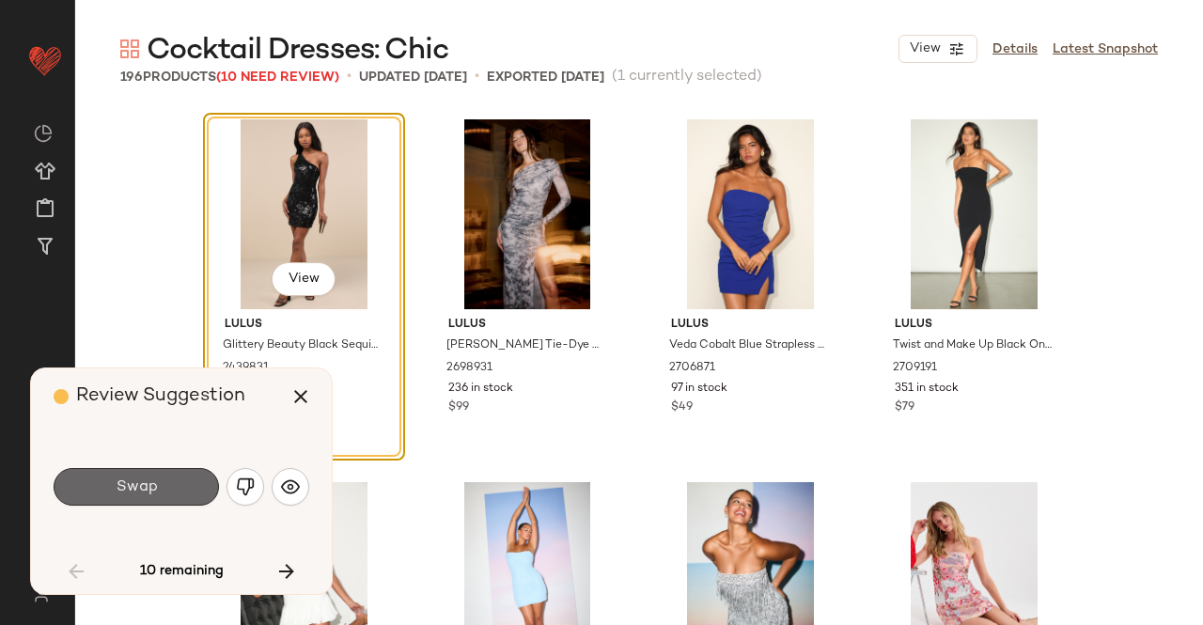
click at [147, 479] on span "Swap" at bounding box center [136, 487] width 42 height 18
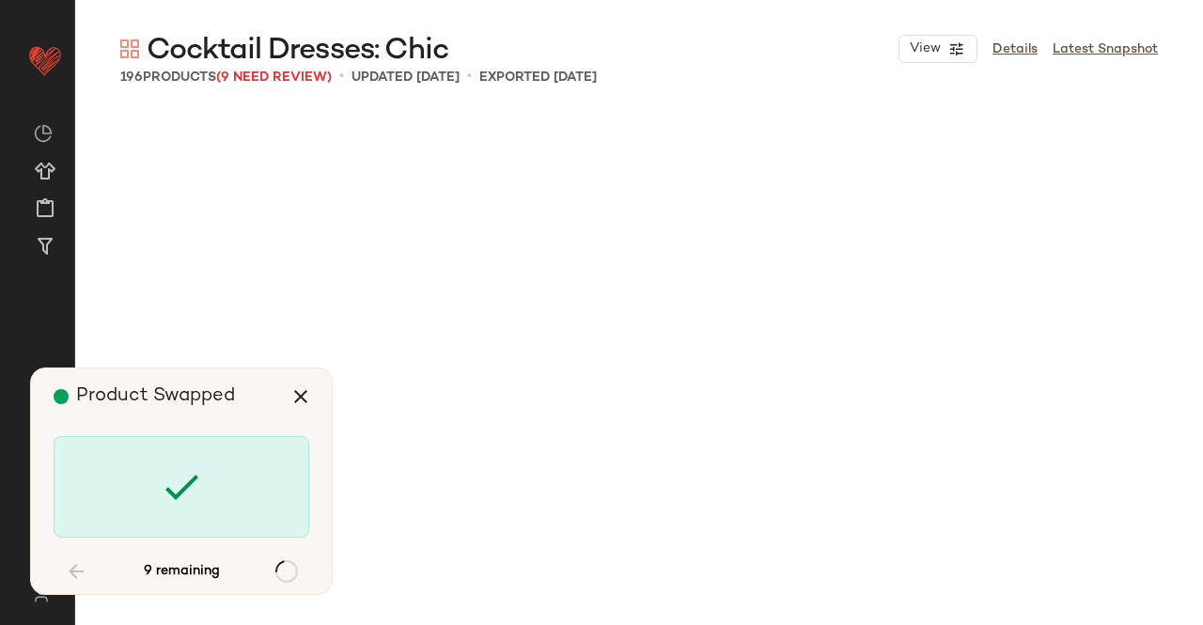
scroll to position [4354, 0]
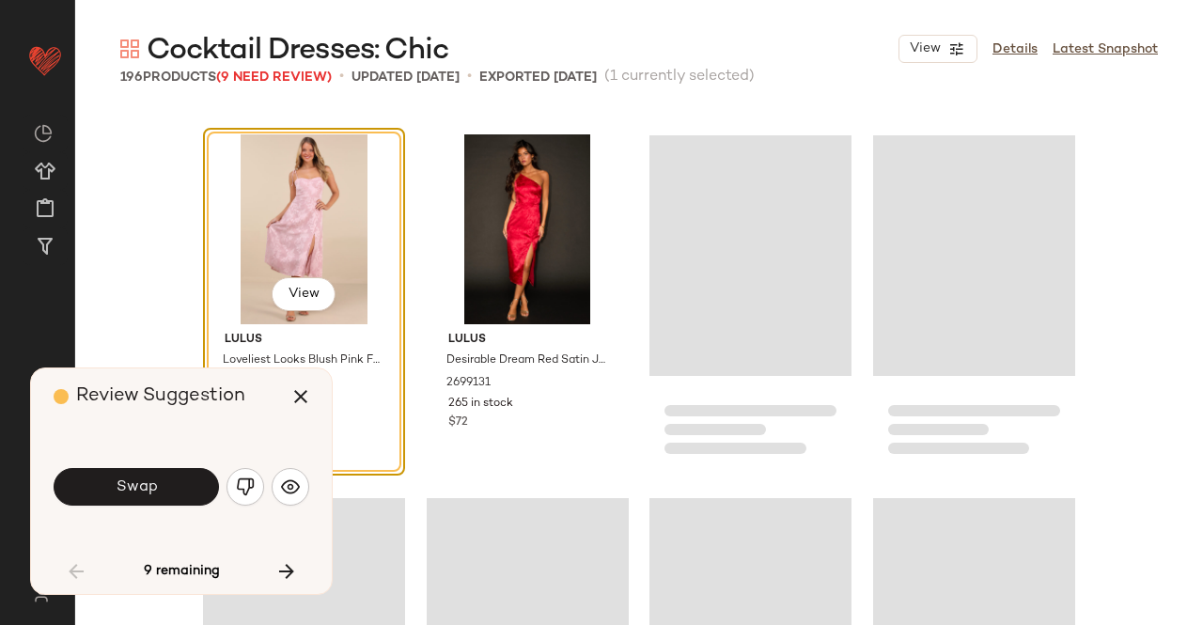
click at [144, 481] on span "Swap" at bounding box center [136, 487] width 42 height 18
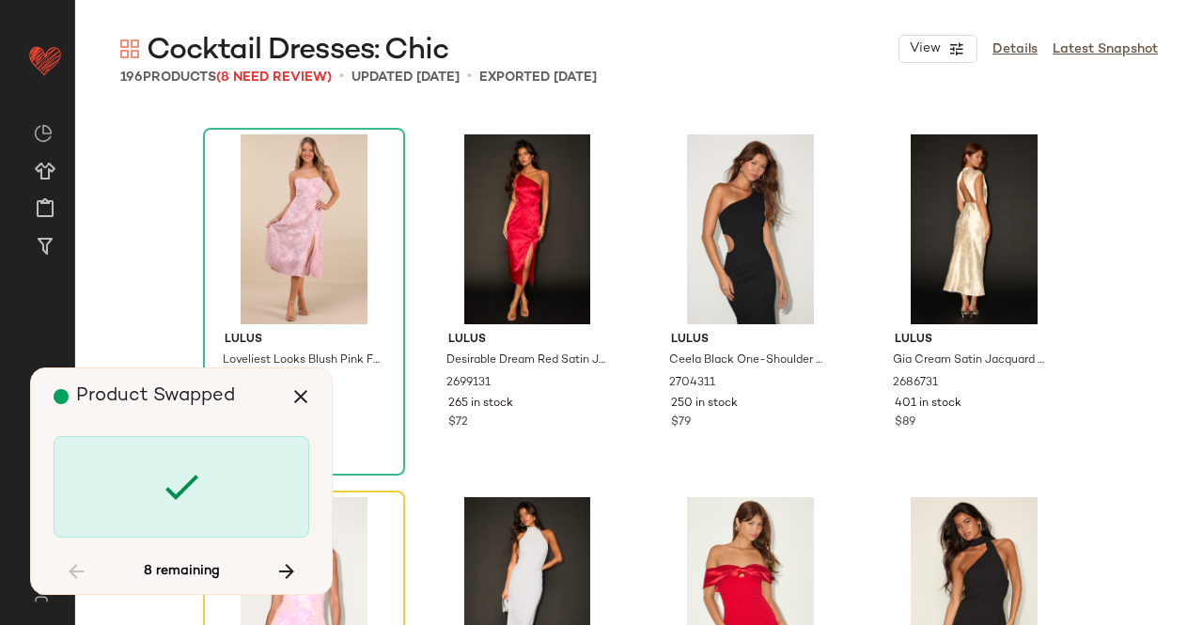
scroll to position [4717, 0]
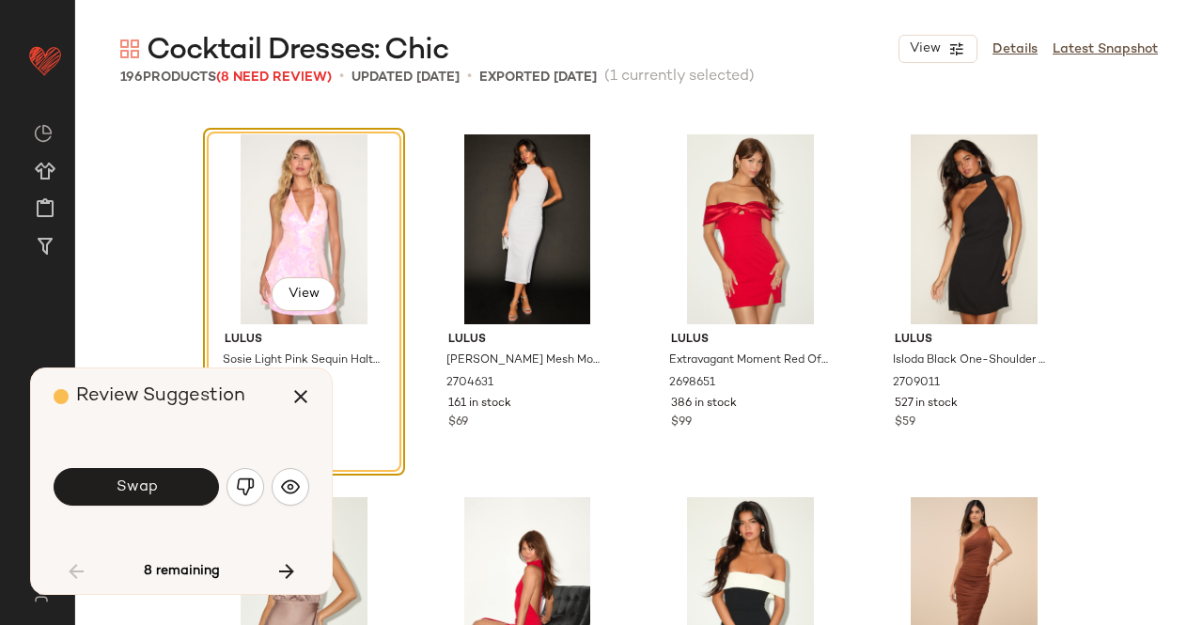
click at [144, 481] on span "Swap" at bounding box center [136, 487] width 42 height 18
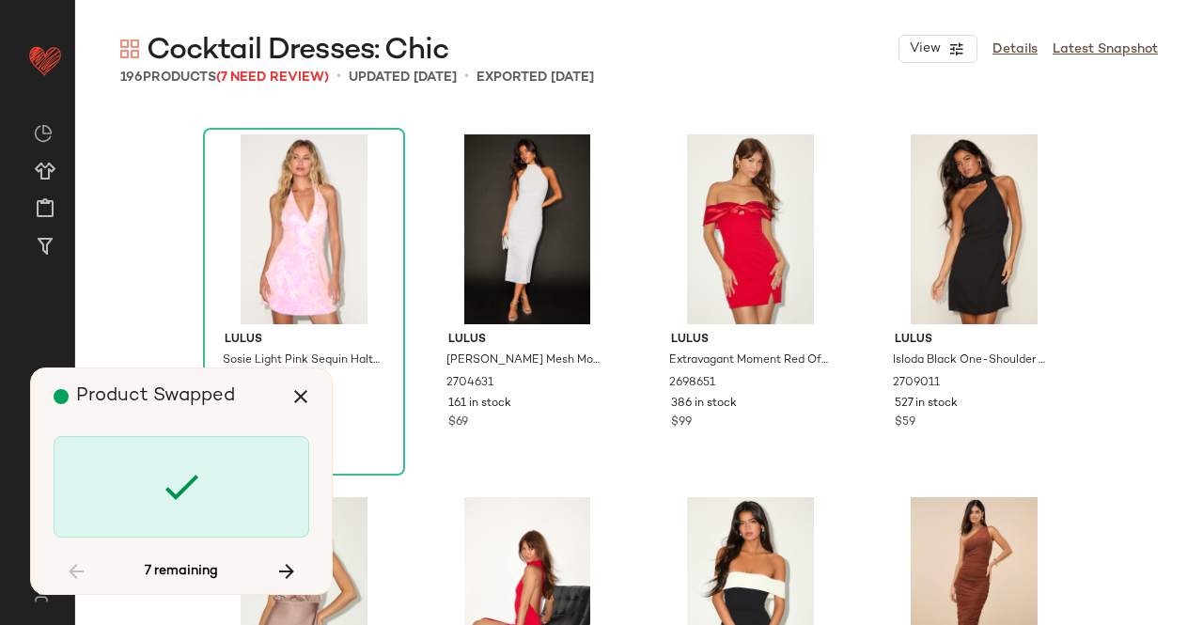
scroll to position [8708, 0]
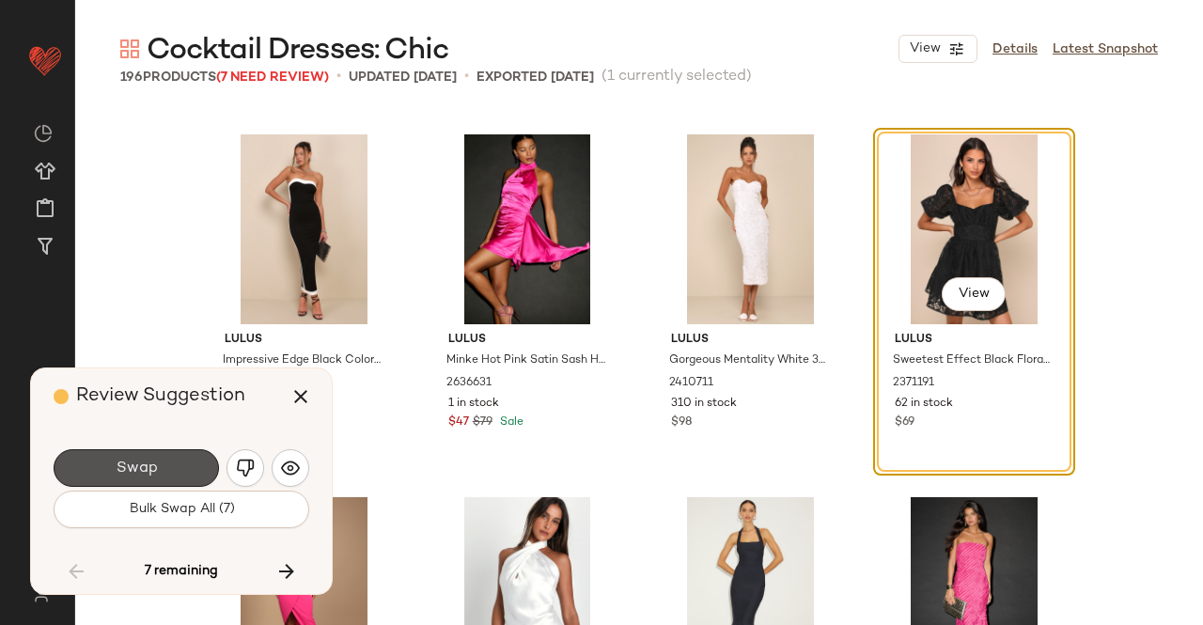
click at [144, 481] on button "Swap" at bounding box center [136, 468] width 165 height 38
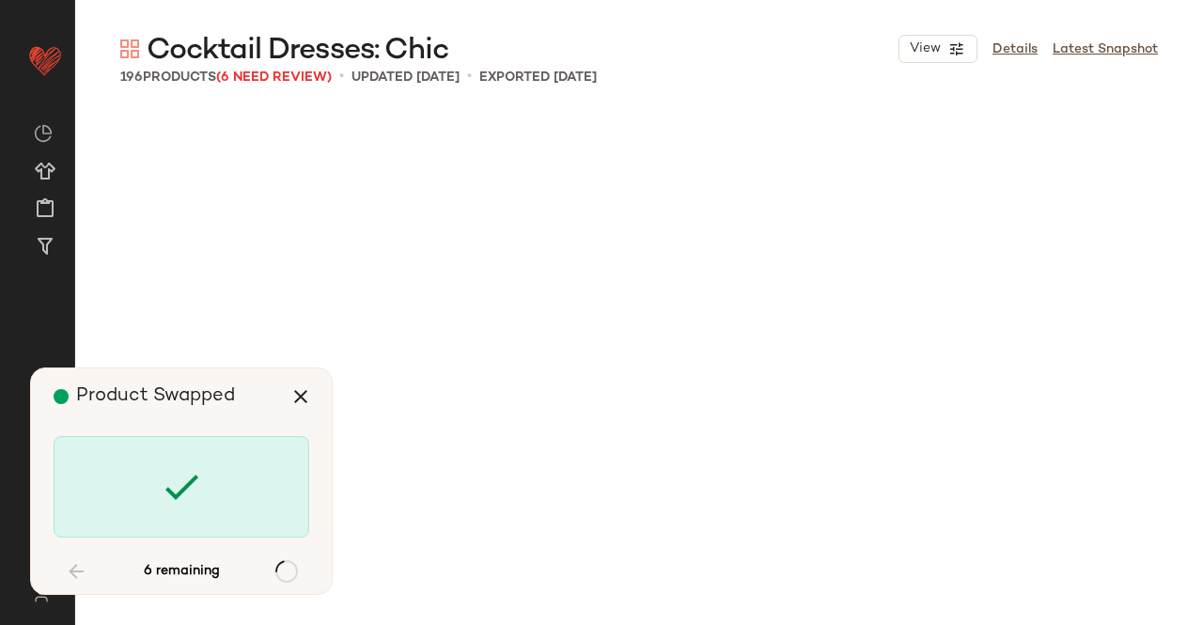
scroll to position [10159, 0]
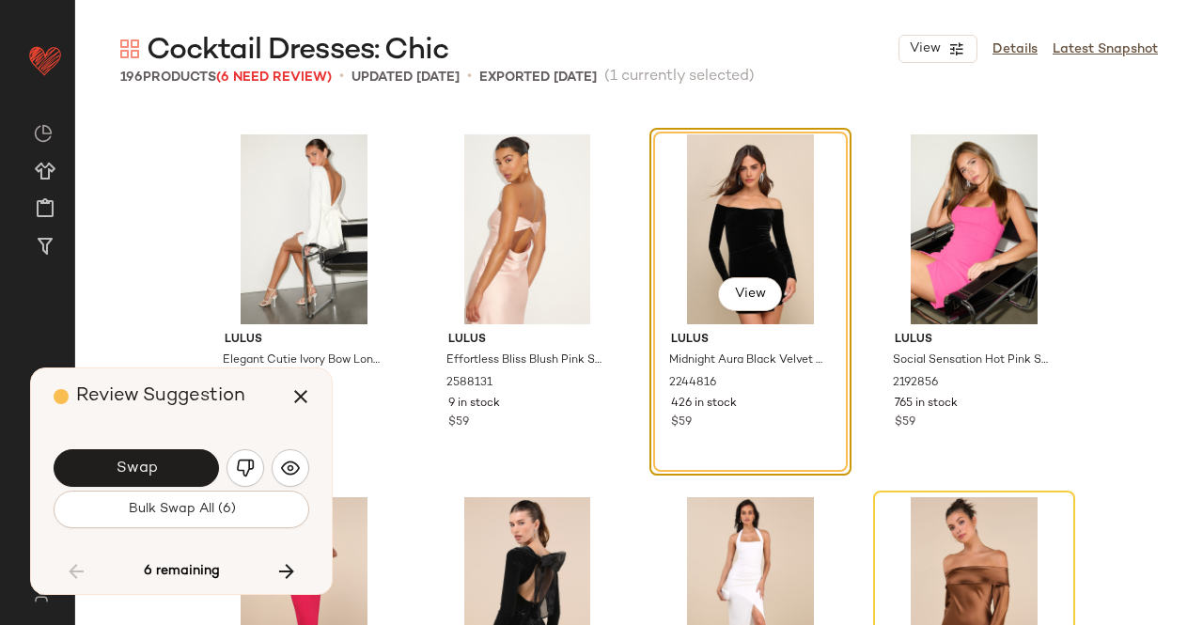
click at [144, 481] on button "Swap" at bounding box center [136, 468] width 165 height 38
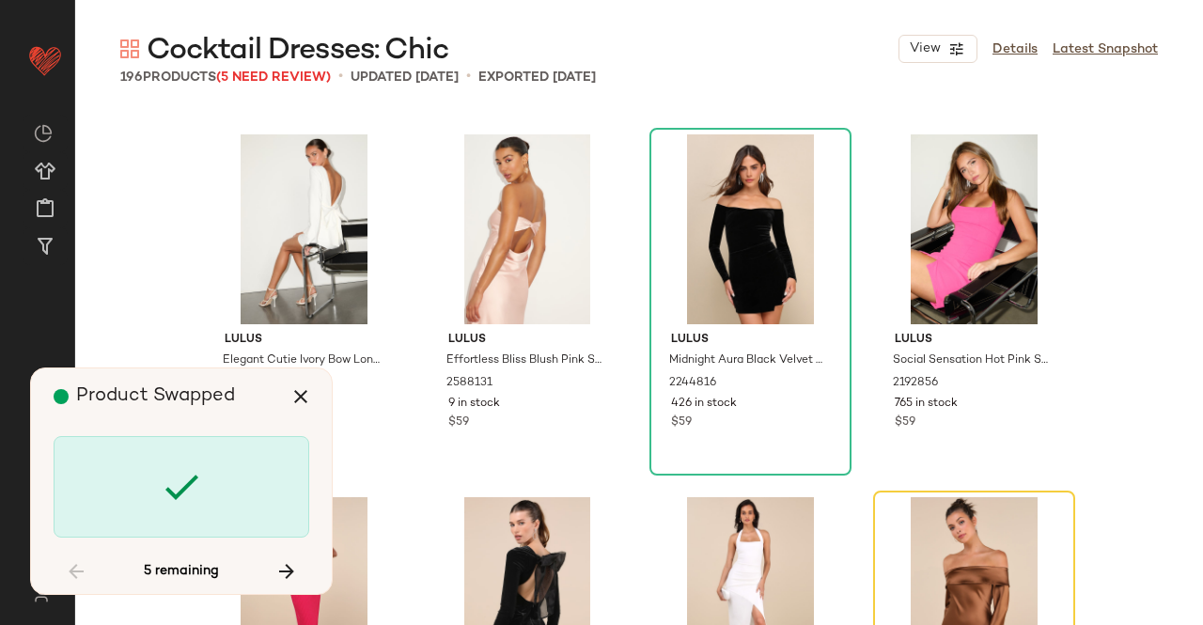
scroll to position [10522, 0]
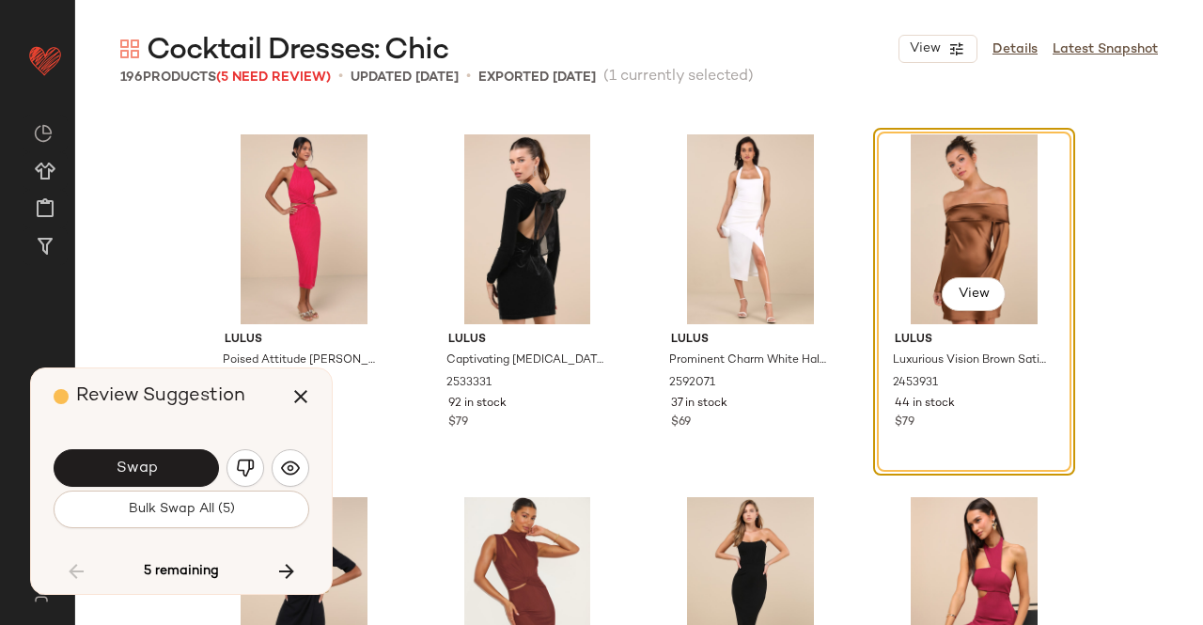
click at [144, 481] on button "Swap" at bounding box center [136, 468] width 165 height 38
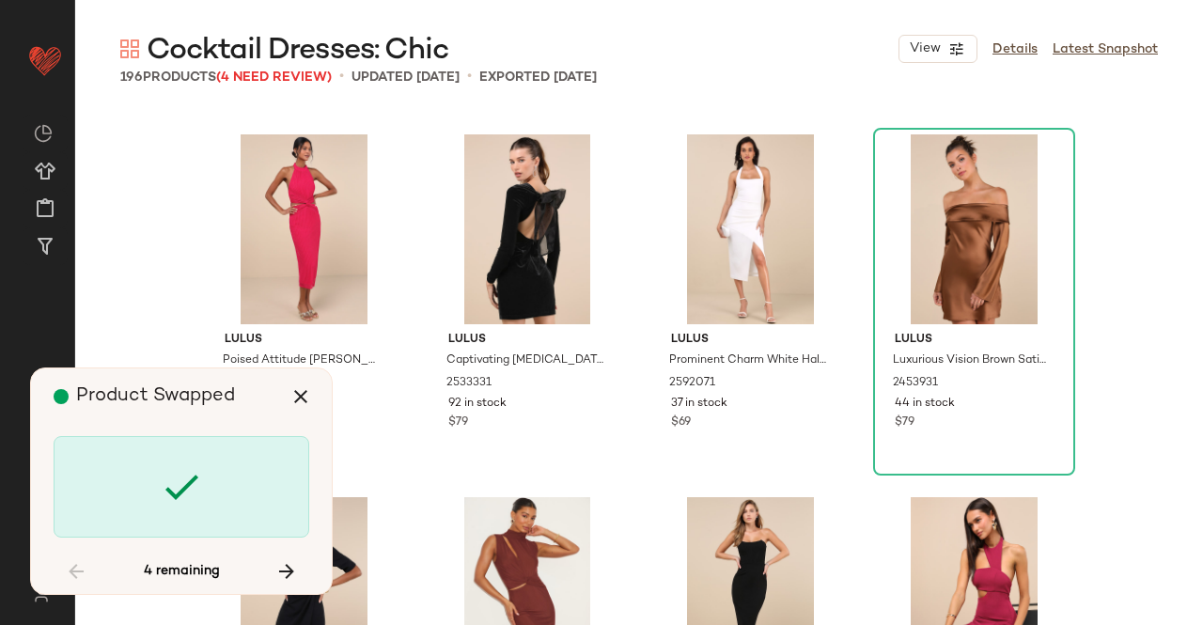
scroll to position [11973, 0]
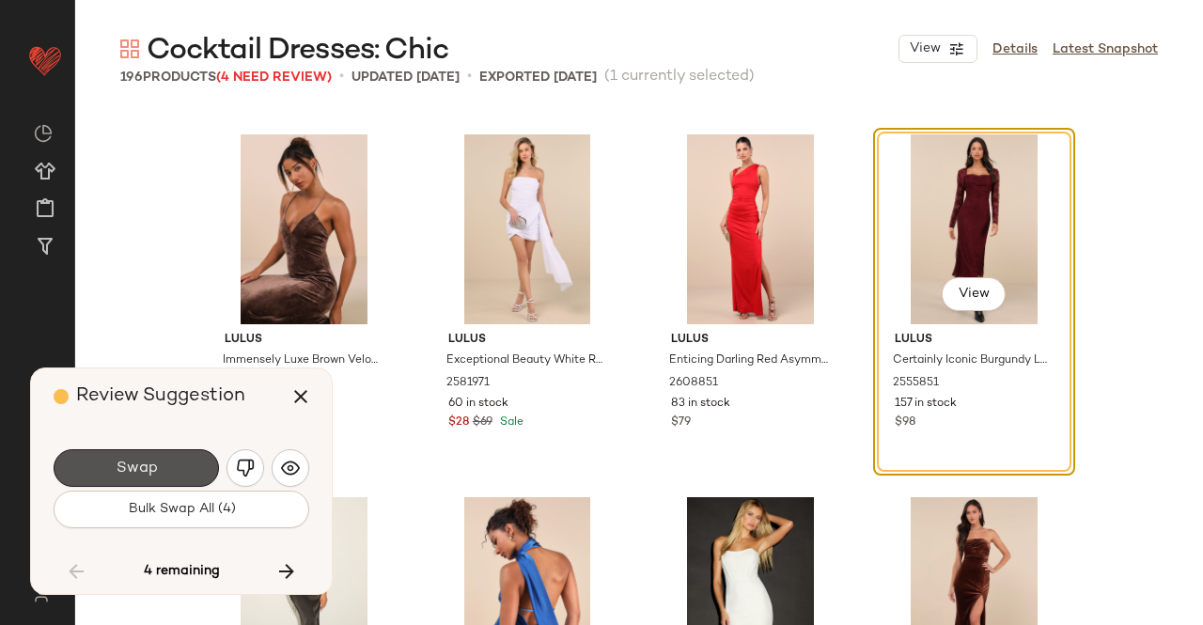
click at [144, 481] on button "Swap" at bounding box center [136, 468] width 165 height 38
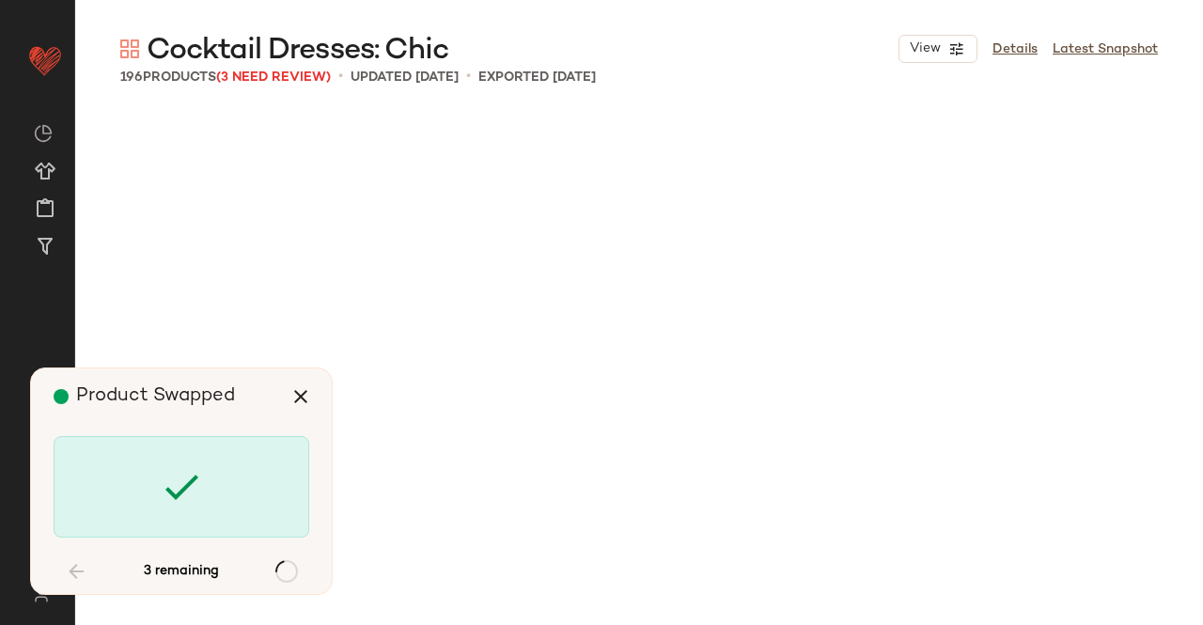
scroll to position [14150, 0]
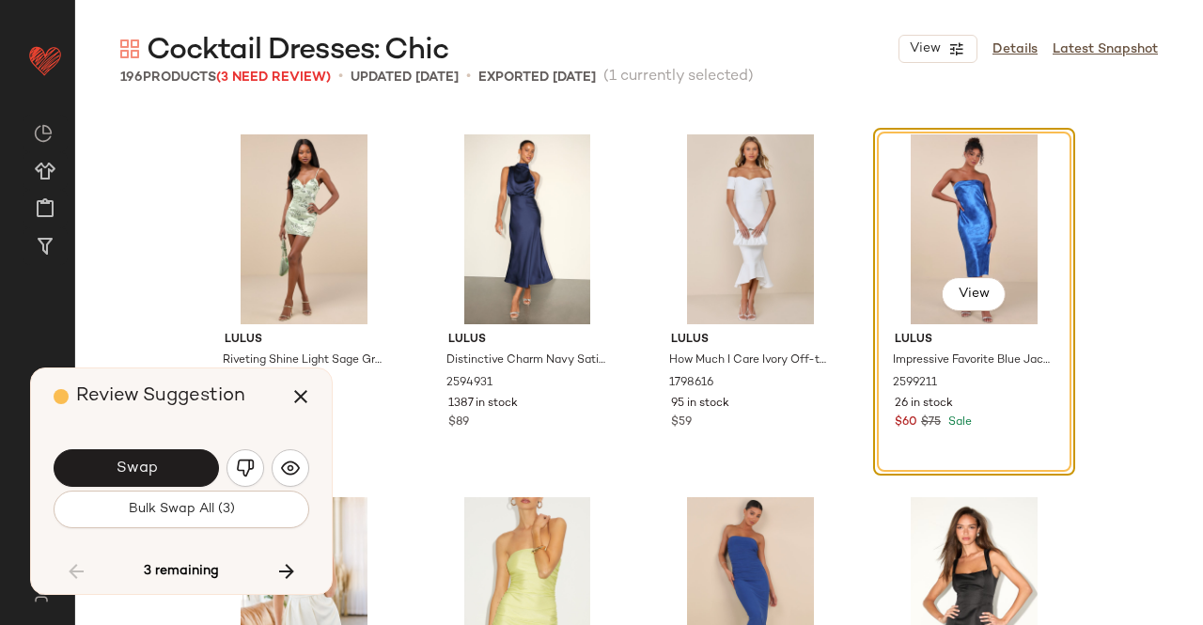
click at [146, 473] on span "Swap" at bounding box center [136, 469] width 42 height 18
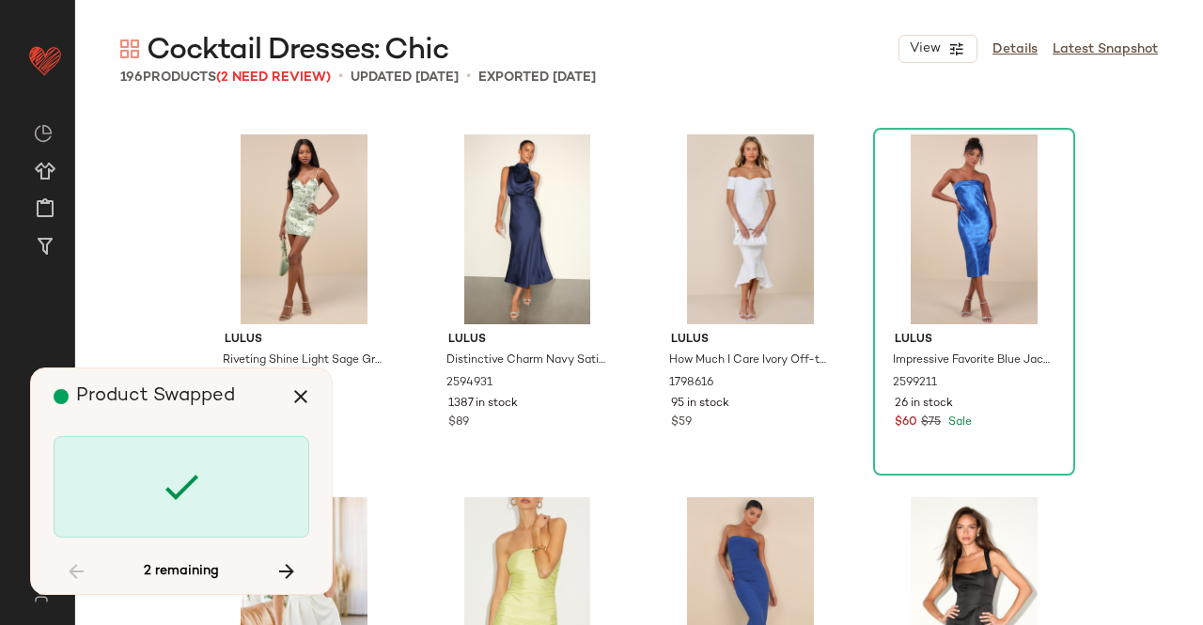
scroll to position [15964, 0]
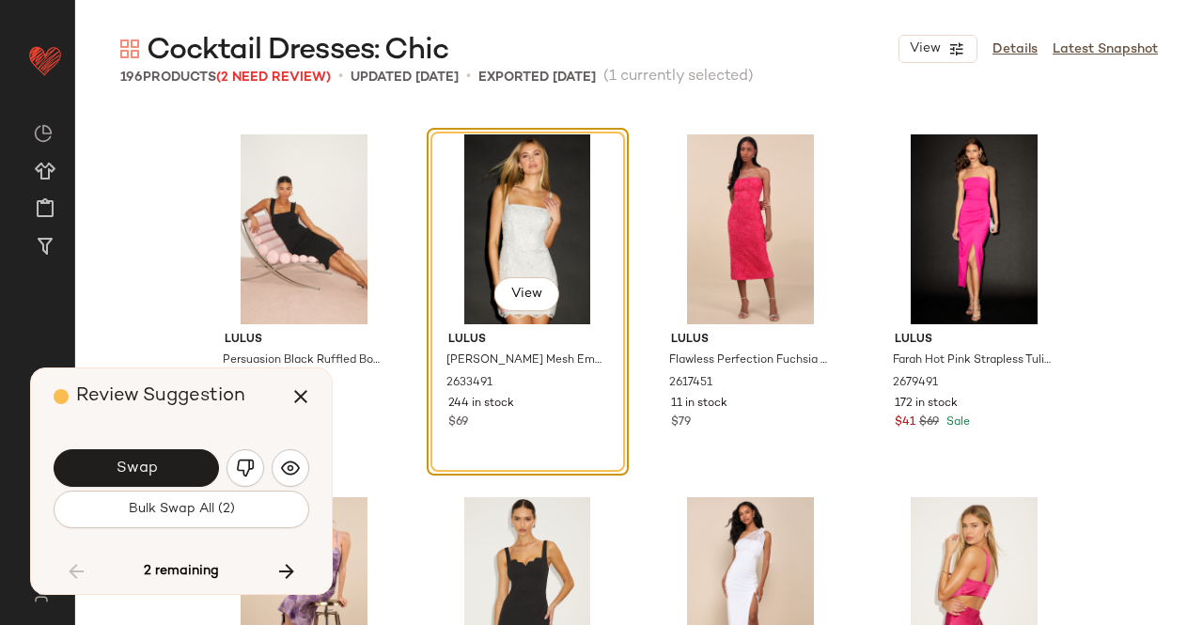
click at [146, 473] on span "Swap" at bounding box center [136, 469] width 42 height 18
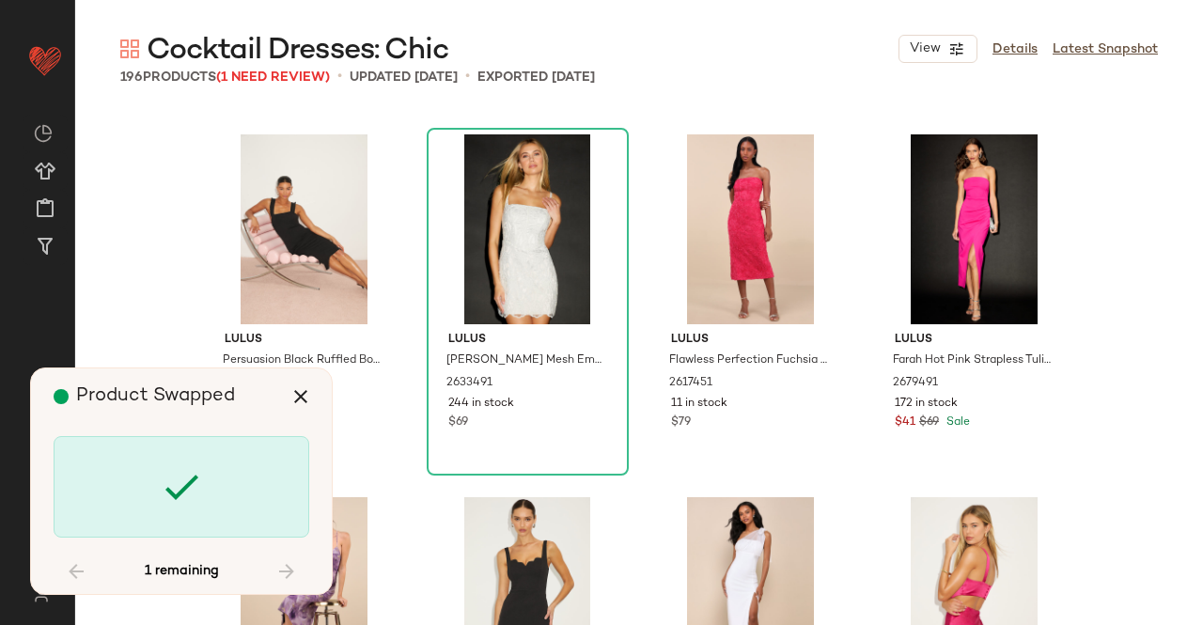
scroll to position [17186, 0]
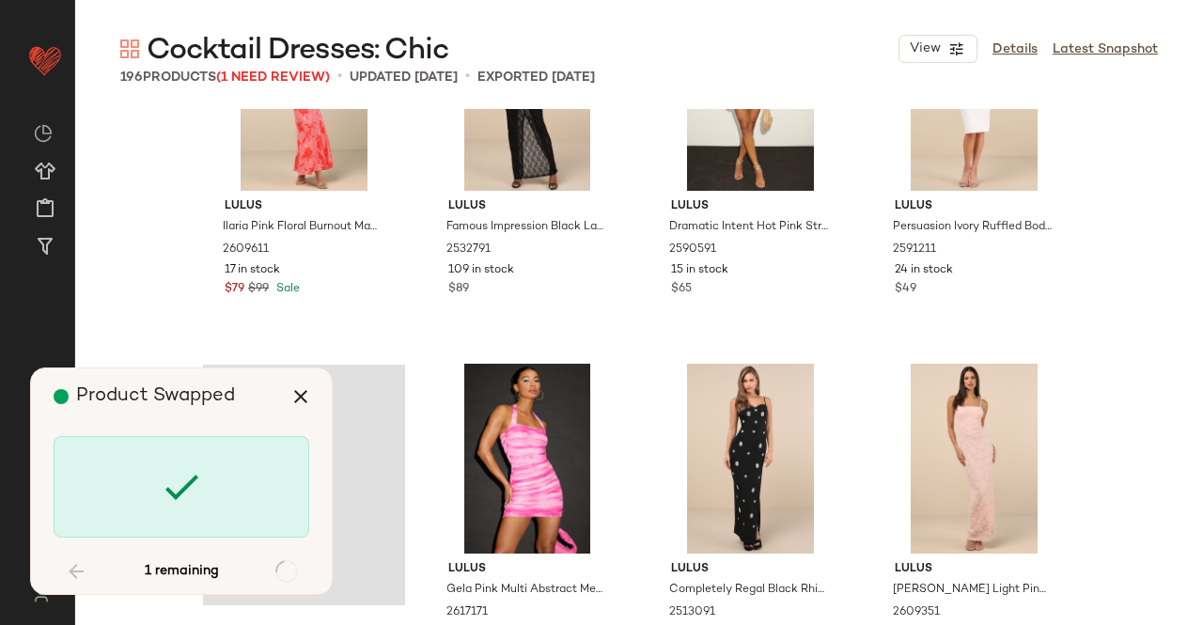
click at [146, 473] on div at bounding box center [182, 487] width 256 height 102
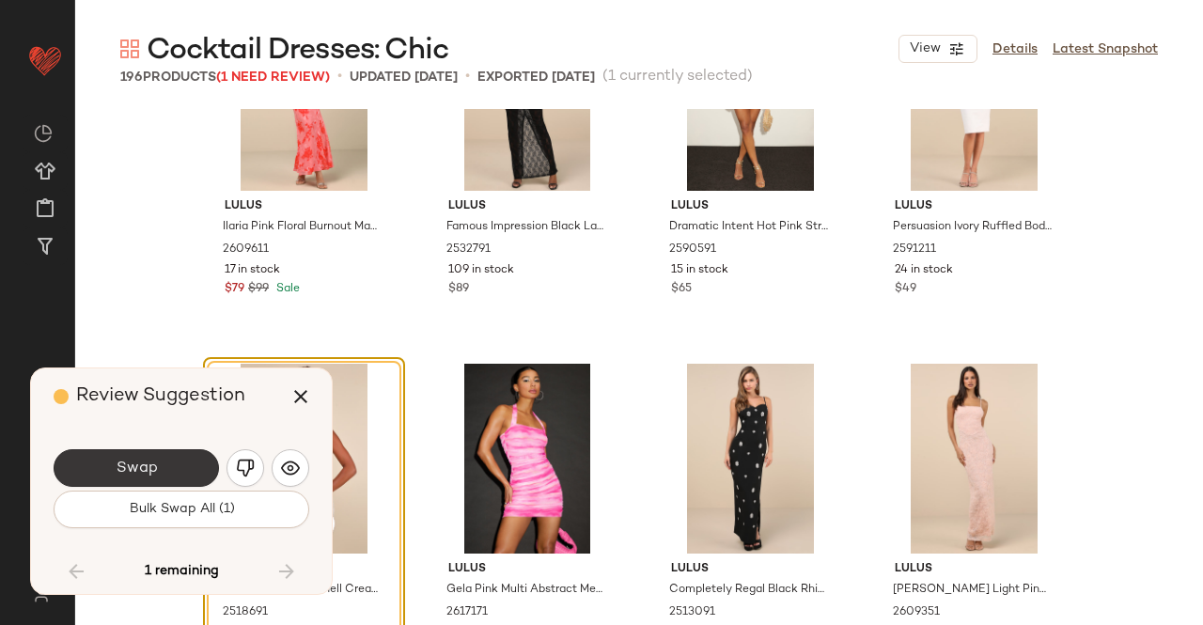
click at [168, 478] on button "Swap" at bounding box center [136, 468] width 165 height 38
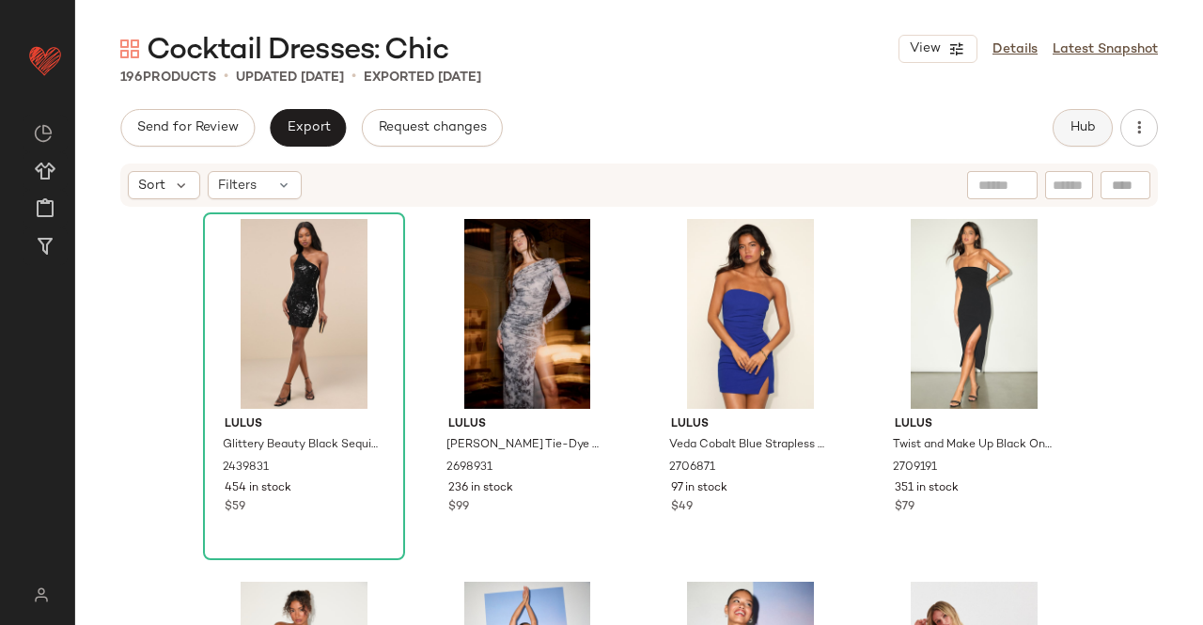
click at [1070, 128] on span "Hub" at bounding box center [1083, 127] width 26 height 15
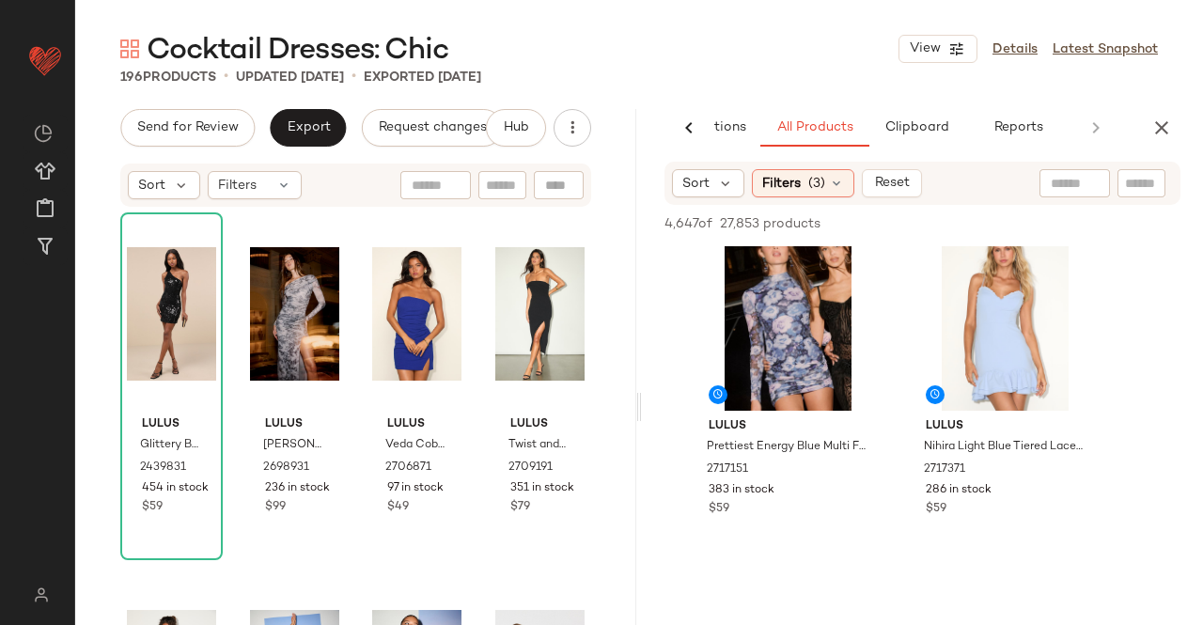
scroll to position [1880, 0]
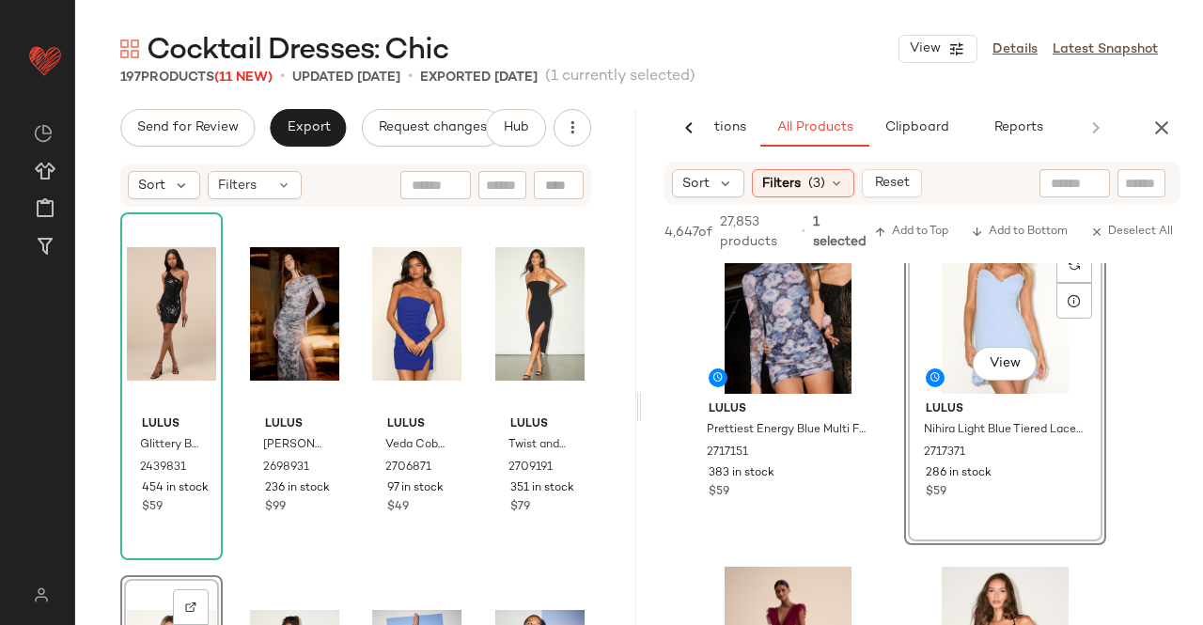
click at [1181, 125] on div "AI Recommendations All Products Clipboard Reports" at bounding box center [922, 128] width 561 height 38
click at [1156, 128] on icon "button" at bounding box center [1161, 128] width 23 height 23
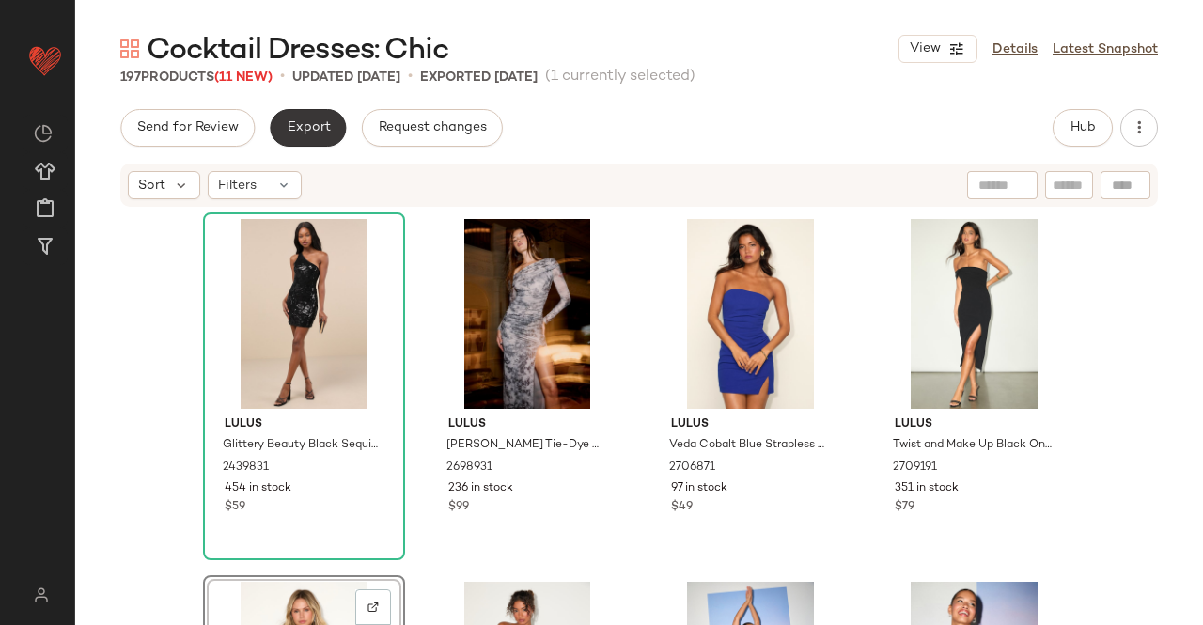
click at [289, 140] on button "Export" at bounding box center [308, 128] width 76 height 38
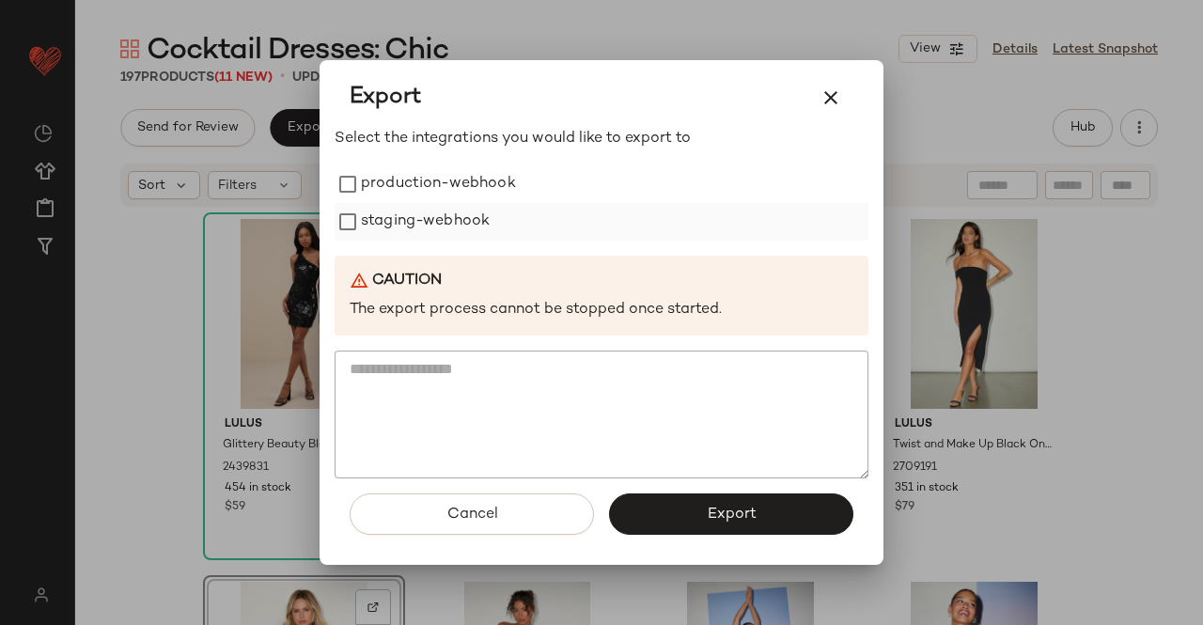
drag, startPoint x: 401, startPoint y: 176, endPoint x: 391, endPoint y: 227, distance: 51.8
click at [402, 181] on label "production-webhook" at bounding box center [438, 184] width 155 height 38
click at [391, 227] on label "staging-webhook" at bounding box center [425, 222] width 129 height 38
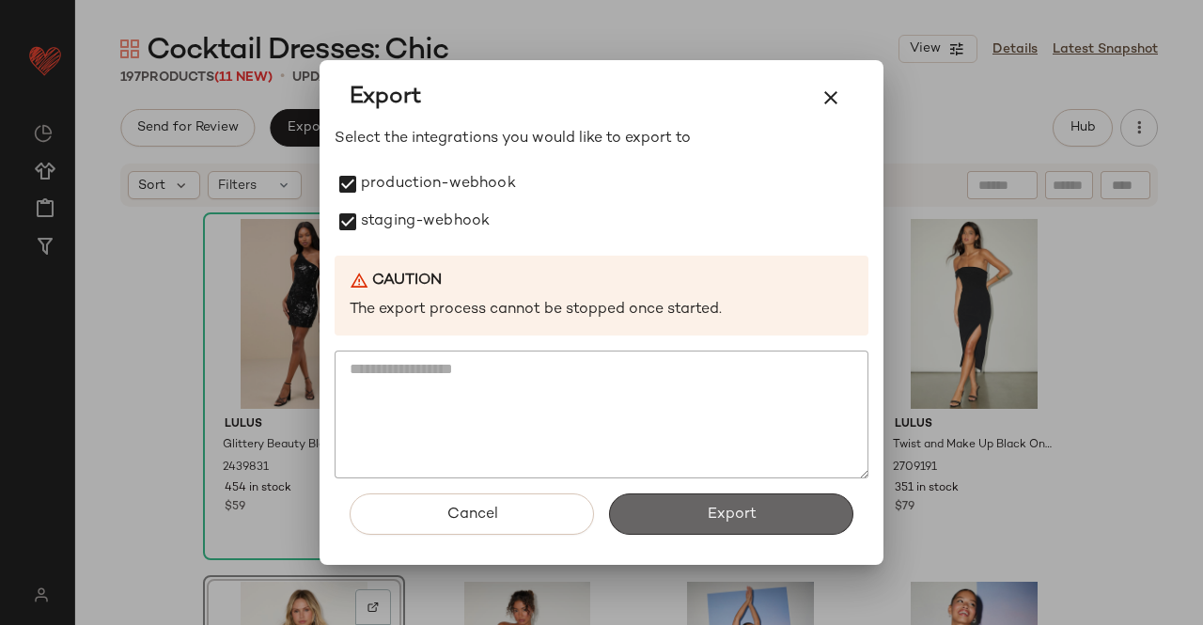
click at [724, 506] on span "Export" at bounding box center [731, 515] width 50 height 18
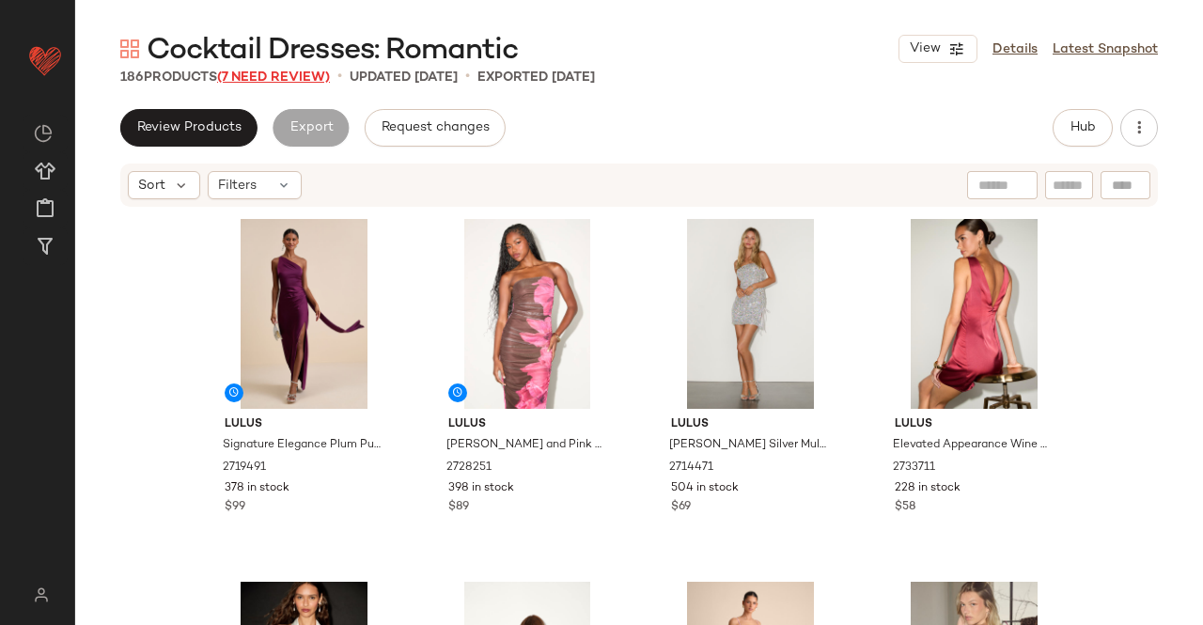
click at [261, 74] on span "(7 Need Review)" at bounding box center [273, 77] width 113 height 14
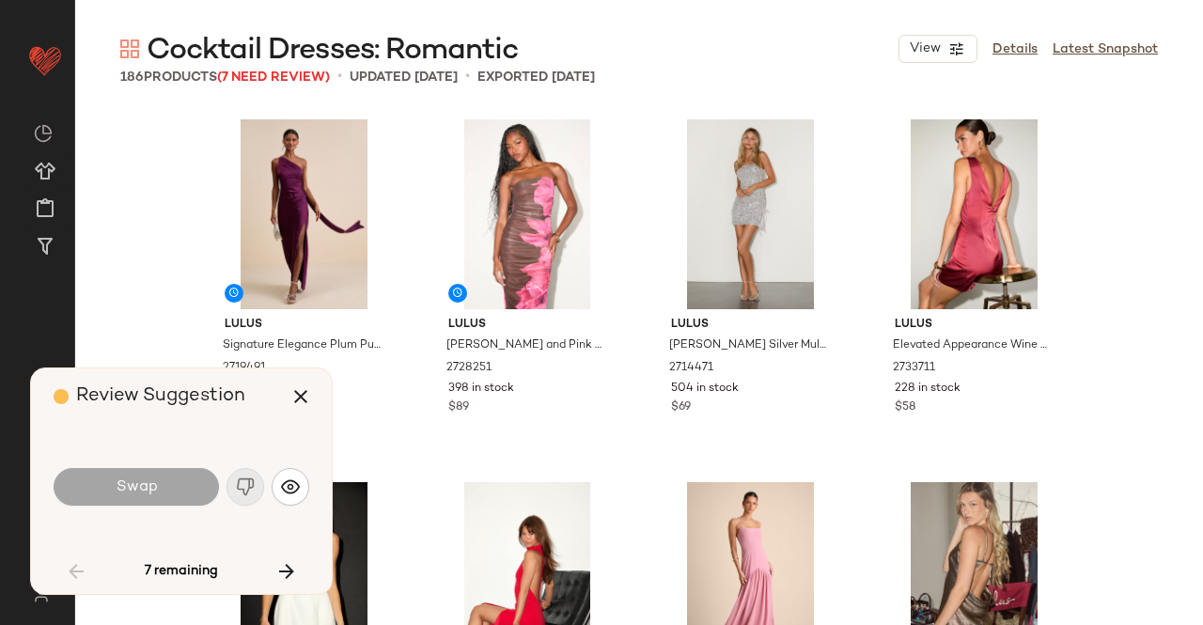
scroll to position [1103, 0]
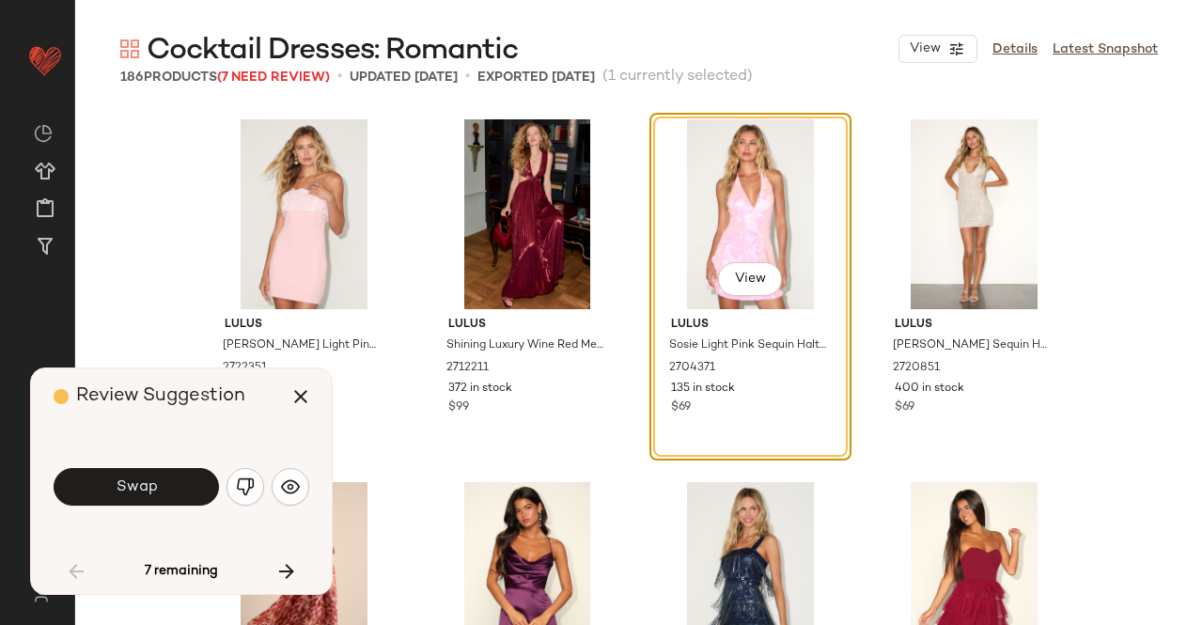
click at [160, 485] on button "Swap" at bounding box center [136, 487] width 165 height 38
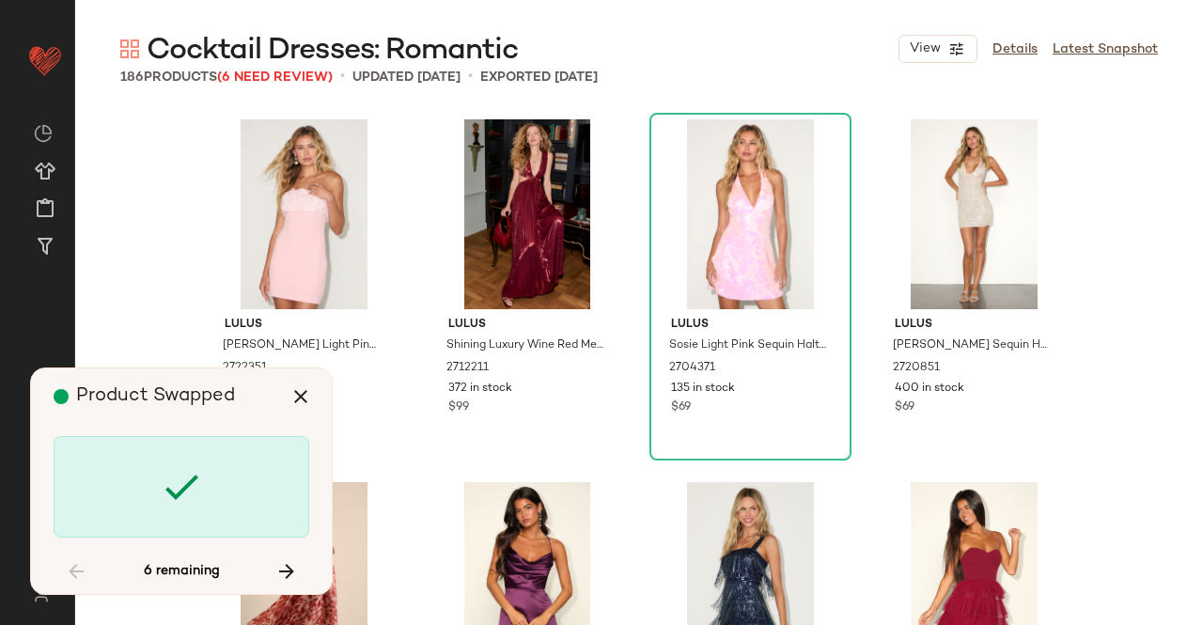
scroll to position [11610, 0]
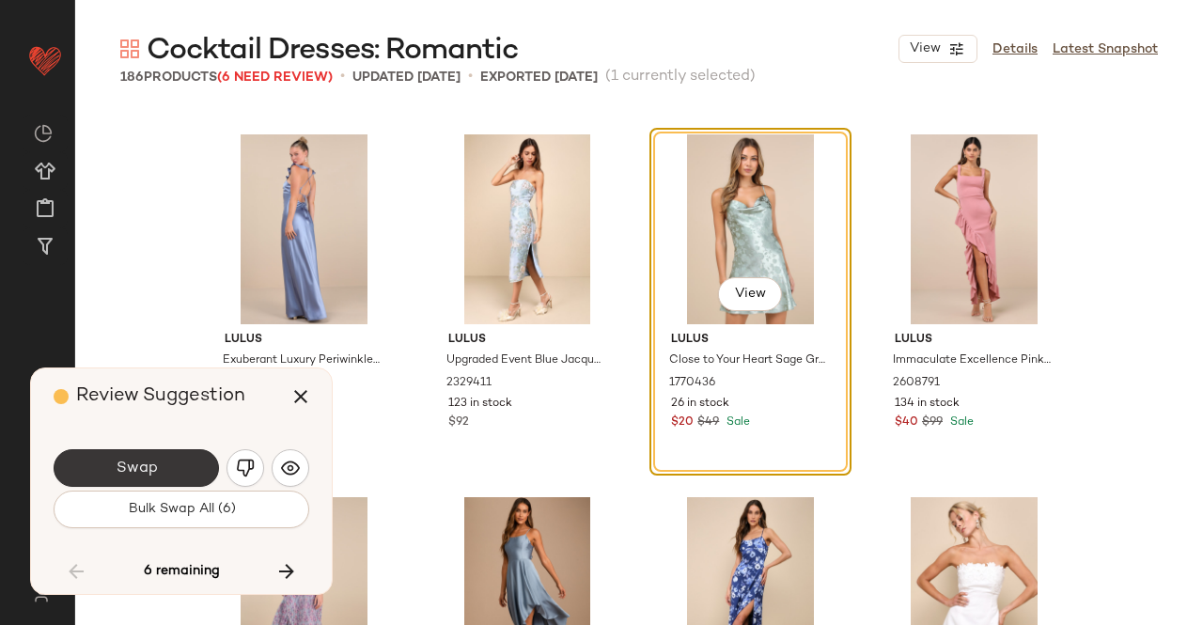
click at [190, 458] on button "Swap" at bounding box center [136, 468] width 165 height 38
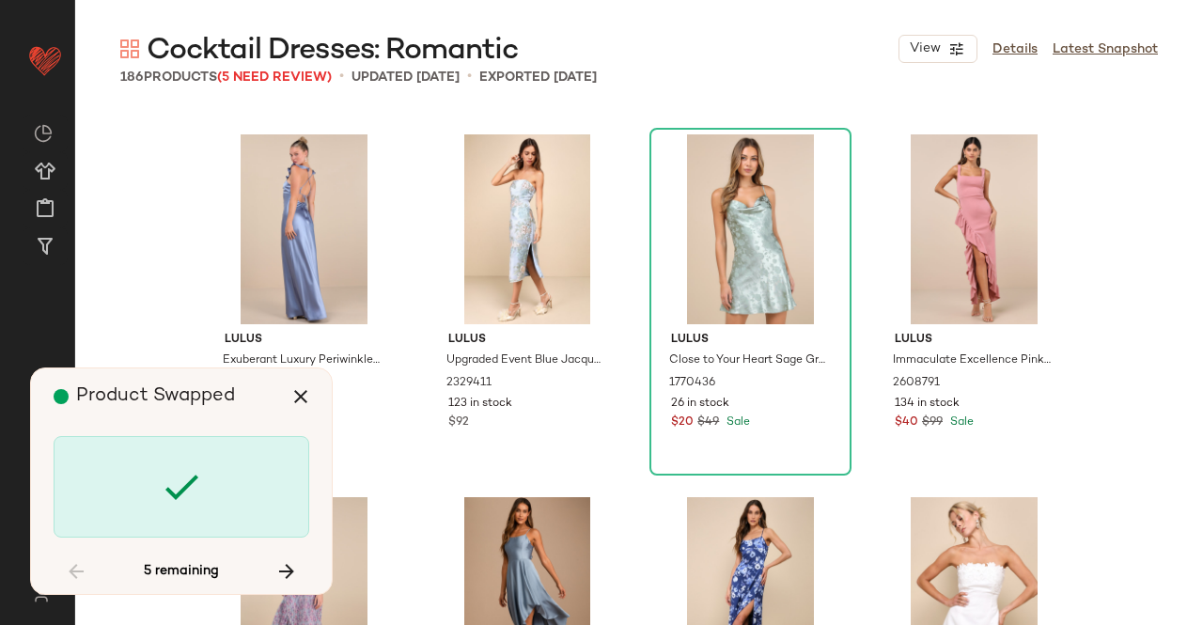
scroll to position [13424, 0]
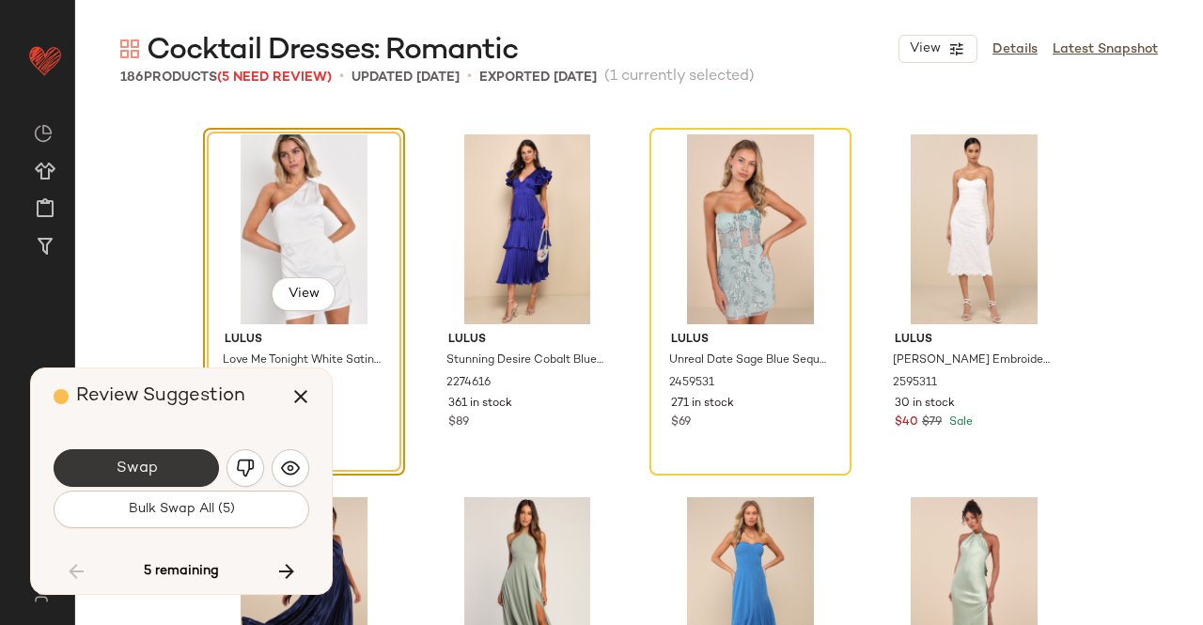
click at [165, 460] on button "Swap" at bounding box center [136, 468] width 165 height 38
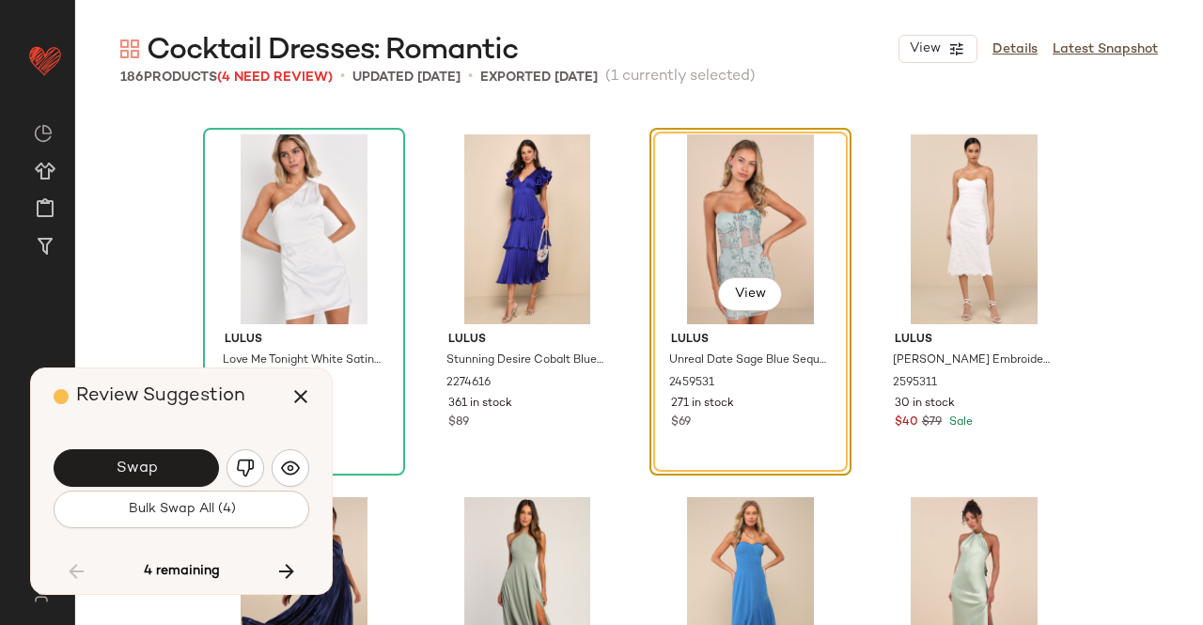
click at [165, 460] on button "Swap" at bounding box center [136, 468] width 165 height 38
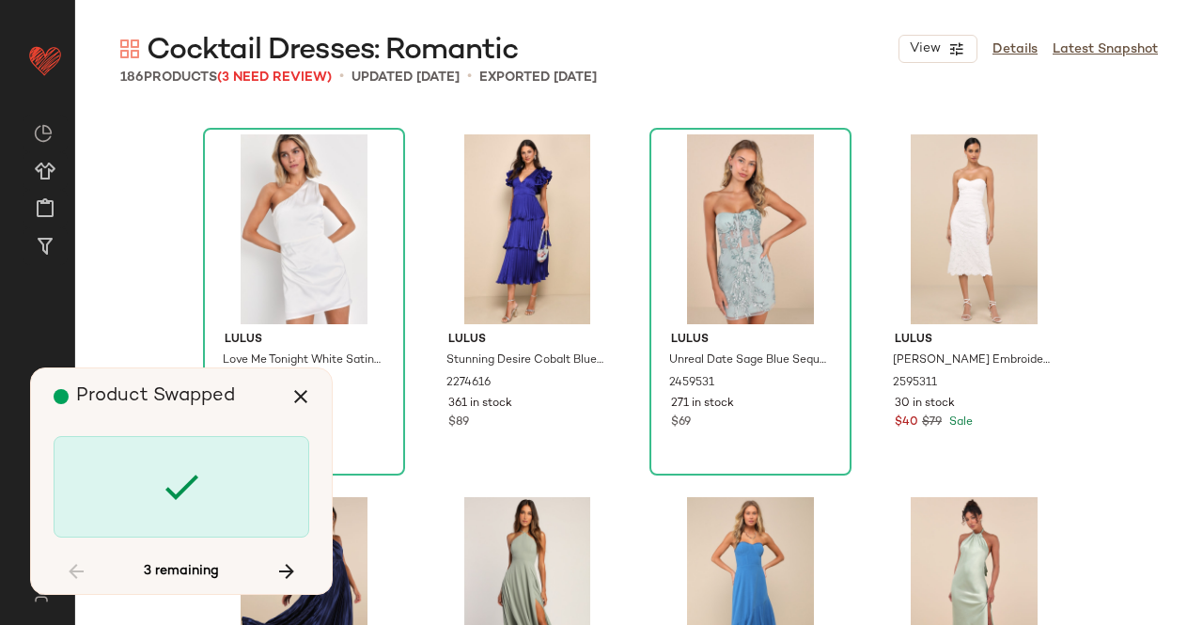
scroll to position [14150, 0]
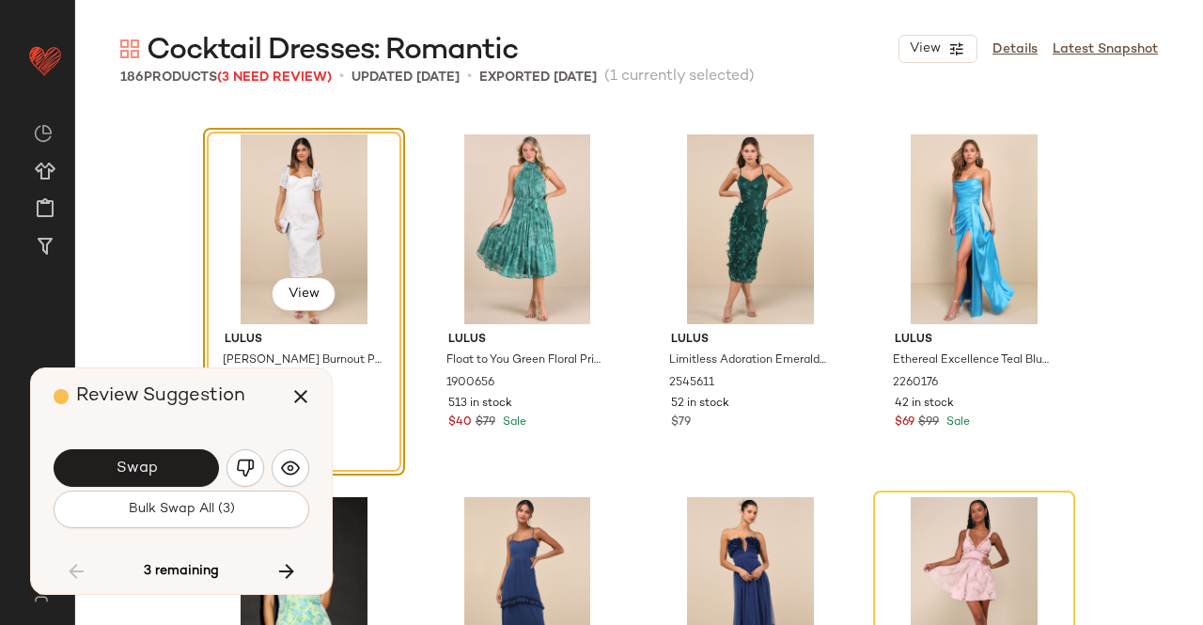
click at [165, 460] on button "Swap" at bounding box center [136, 468] width 165 height 38
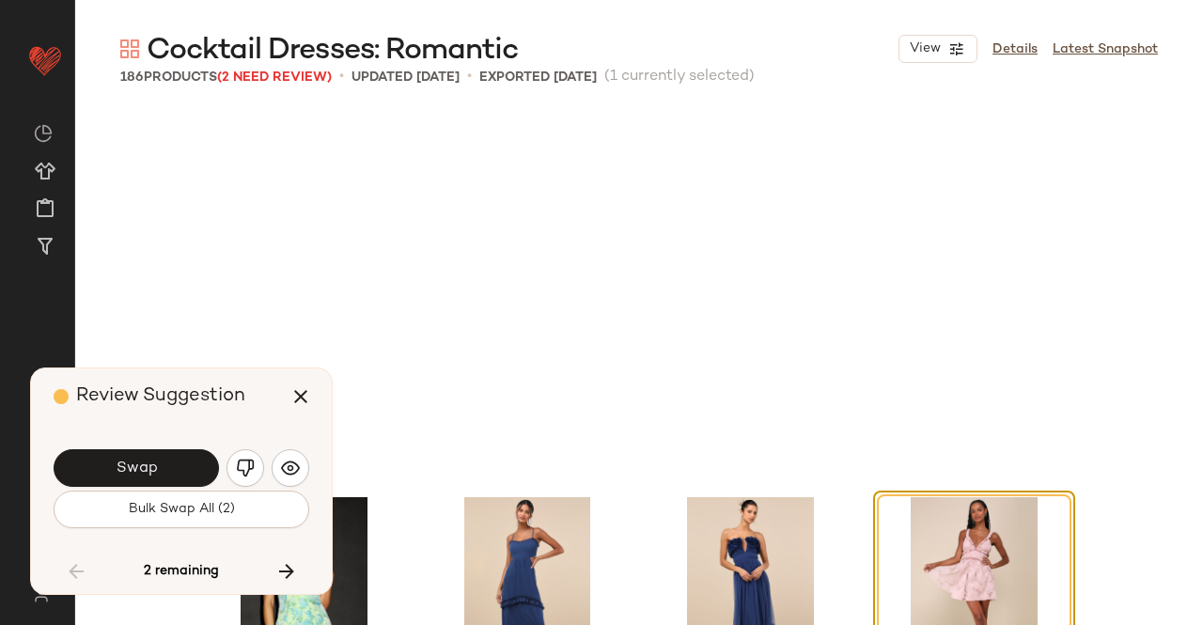
scroll to position [14513, 0]
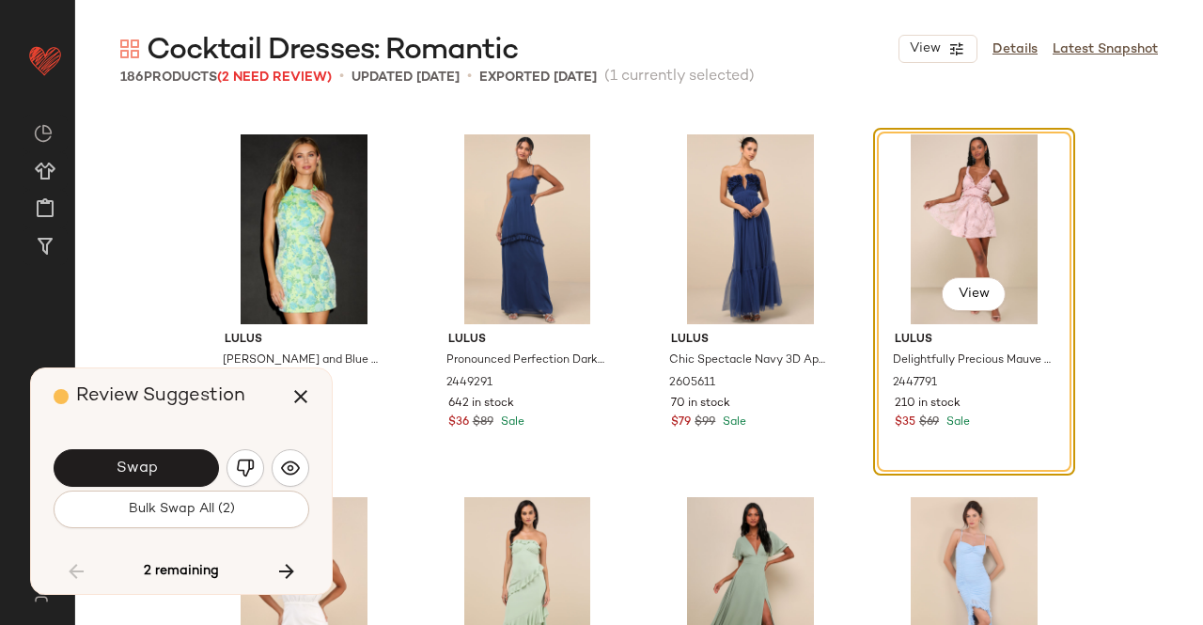
click at [181, 477] on button "Swap" at bounding box center [136, 468] width 165 height 38
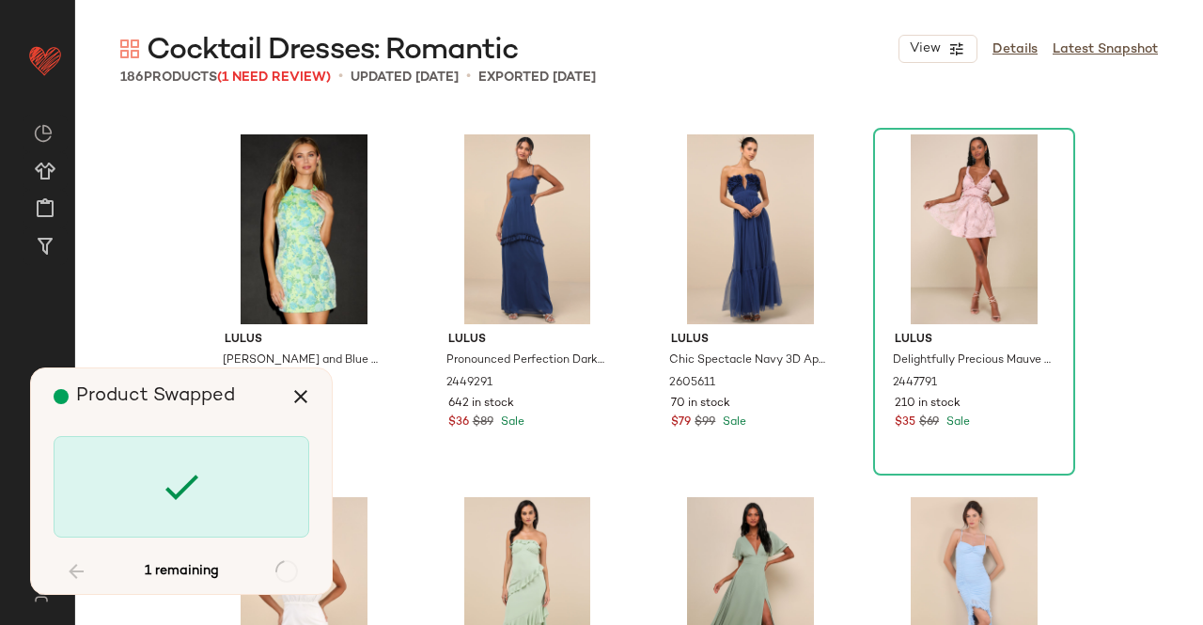
scroll to position [16327, 0]
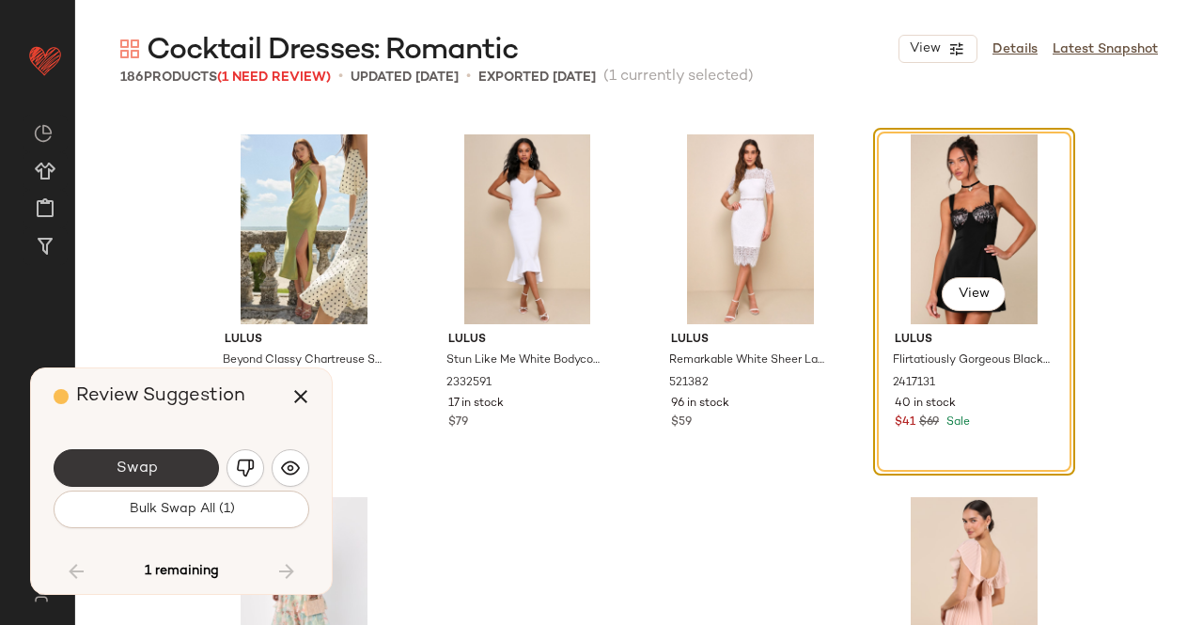
click at [163, 465] on button "Swap" at bounding box center [136, 468] width 165 height 38
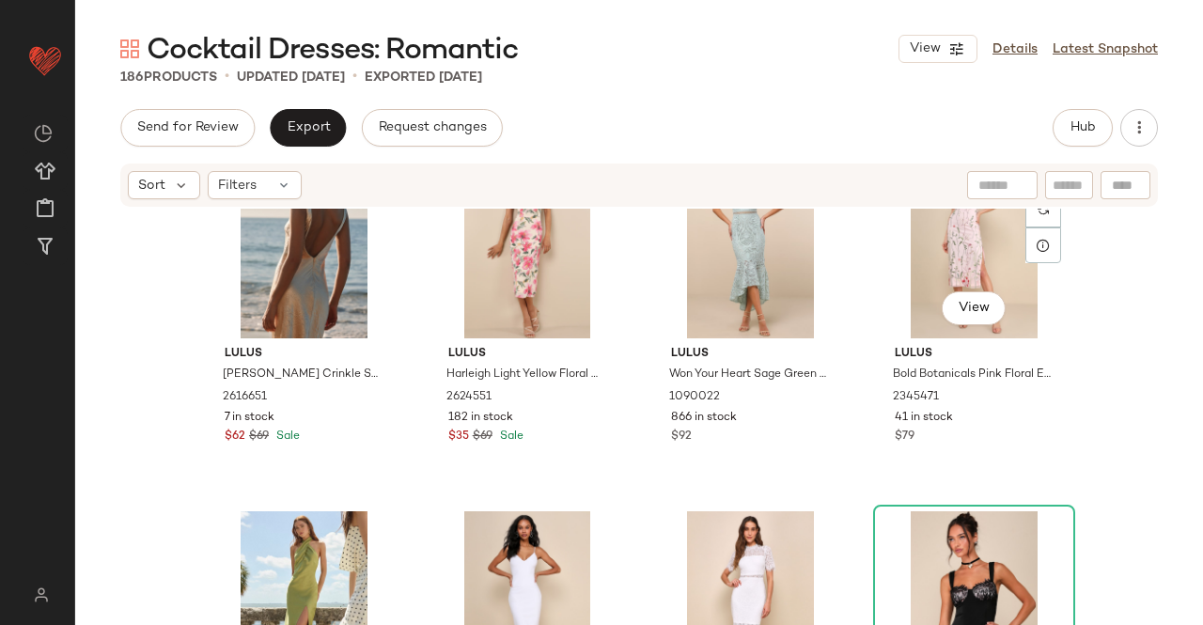
scroll to position [15951, 0]
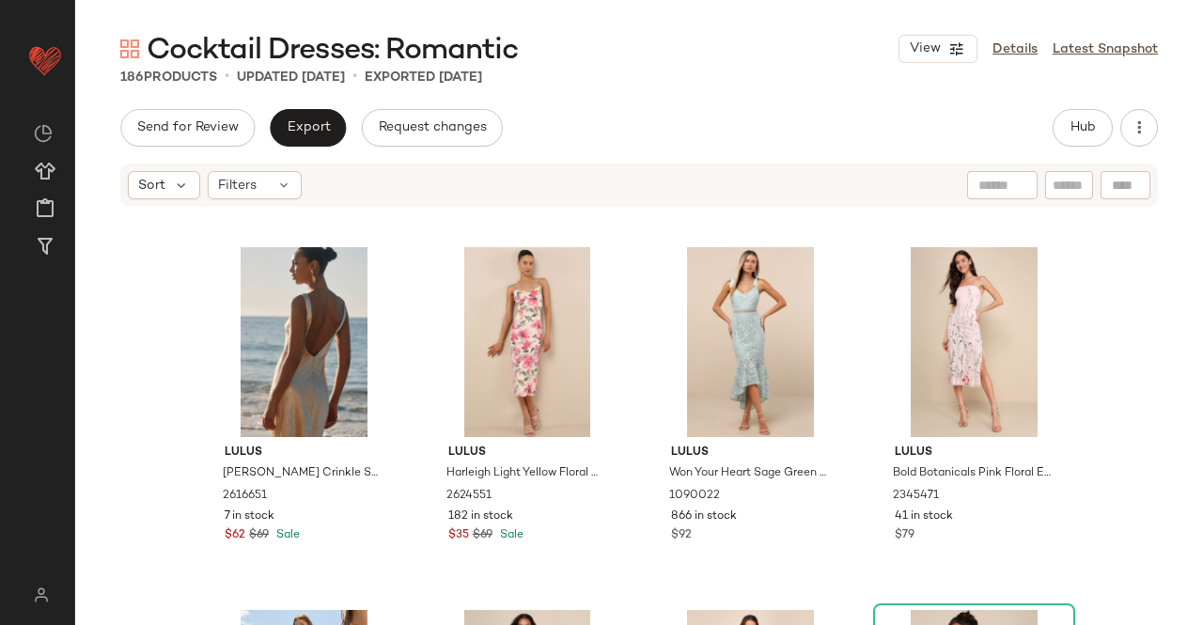
click at [362, 144] on div "Export" at bounding box center [432, 128] width 141 height 38
click at [323, 129] on span "Export" at bounding box center [308, 127] width 44 height 15
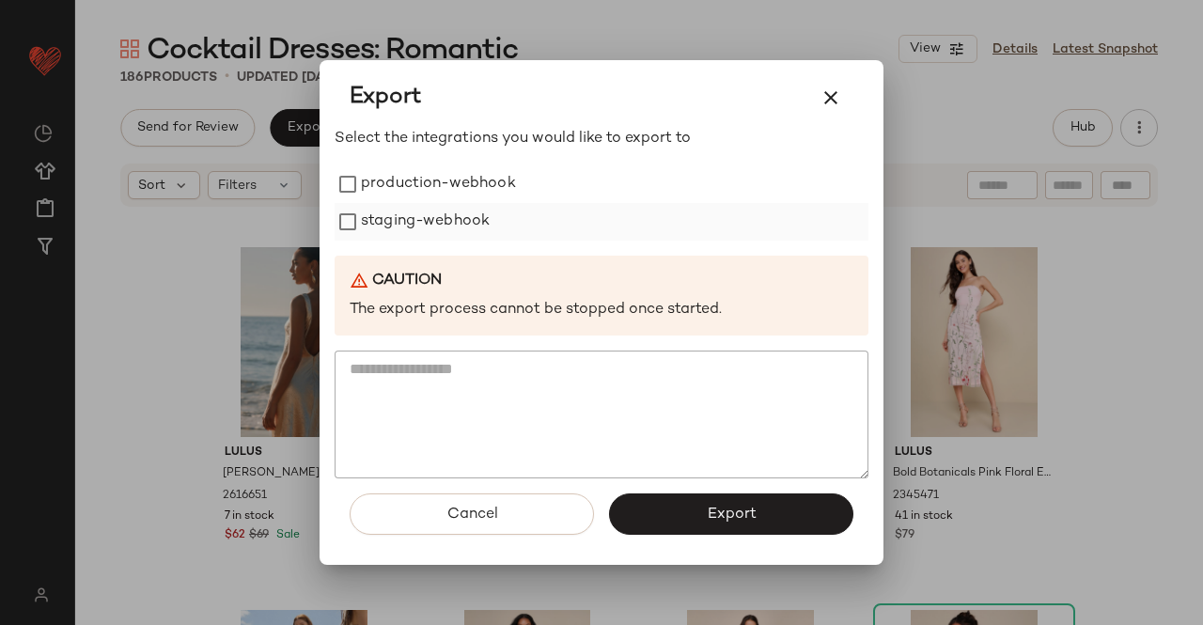
drag, startPoint x: 416, startPoint y: 193, endPoint x: 415, endPoint y: 213, distance: 20.7
click at [417, 192] on label "production-webhook" at bounding box center [438, 184] width 155 height 38
drag, startPoint x: 419, startPoint y: 224, endPoint x: 759, endPoint y: 476, distance: 423.4
click at [420, 224] on label "staging-webhook" at bounding box center [425, 222] width 129 height 38
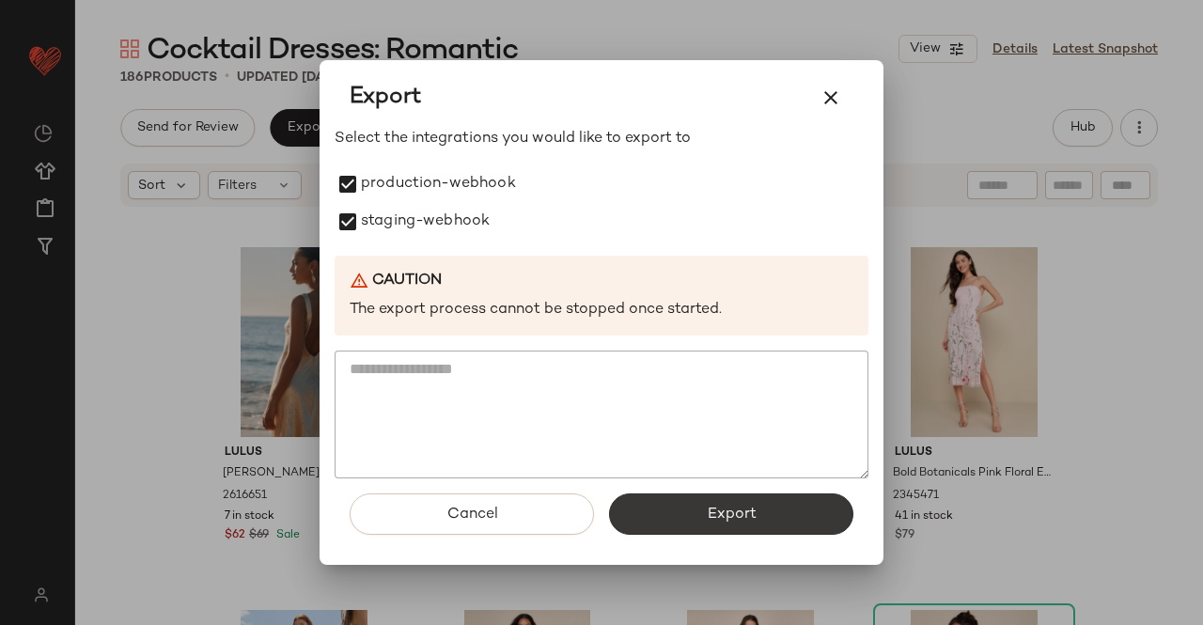
click at [773, 509] on button "Export" at bounding box center [731, 513] width 244 height 41
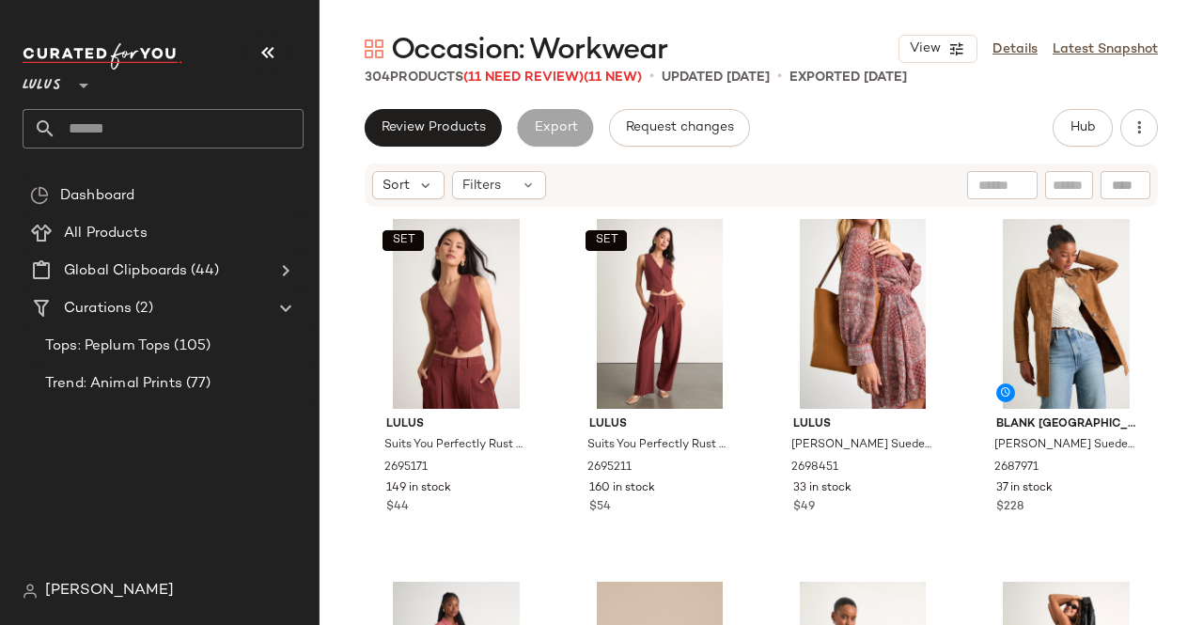
click at [292, 48] on div at bounding box center [163, 56] width 281 height 26
click at [280, 48] on button "button" at bounding box center [267, 52] width 45 height 45
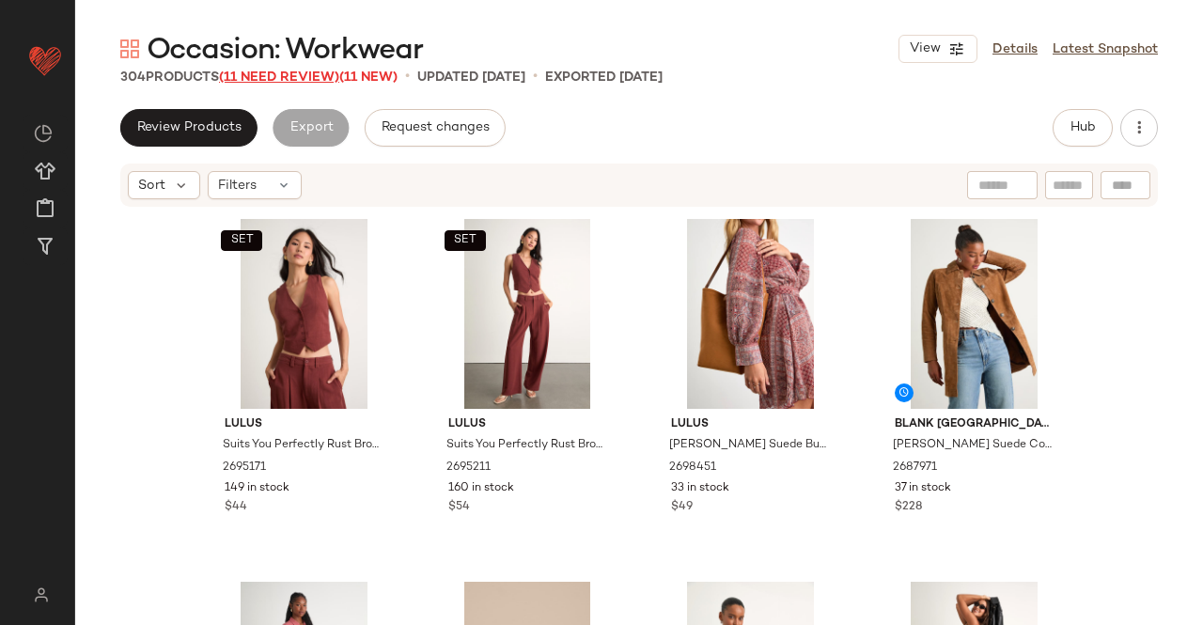
click at [270, 79] on span "(11 Need Review)" at bounding box center [279, 77] width 120 height 14
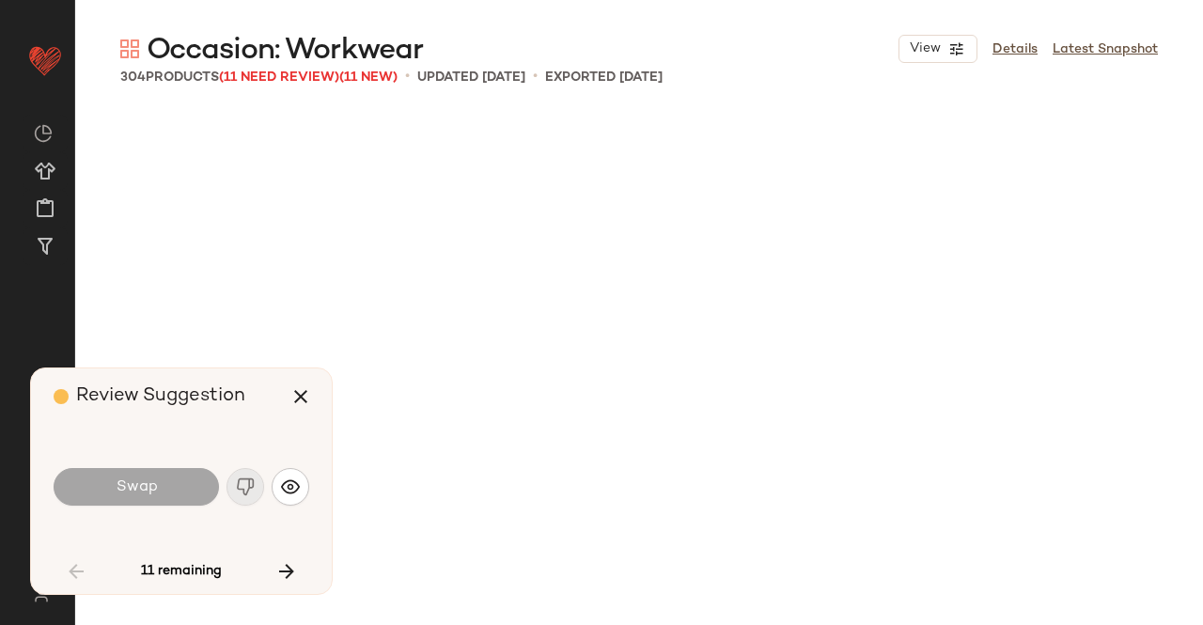
scroll to position [5442, 0]
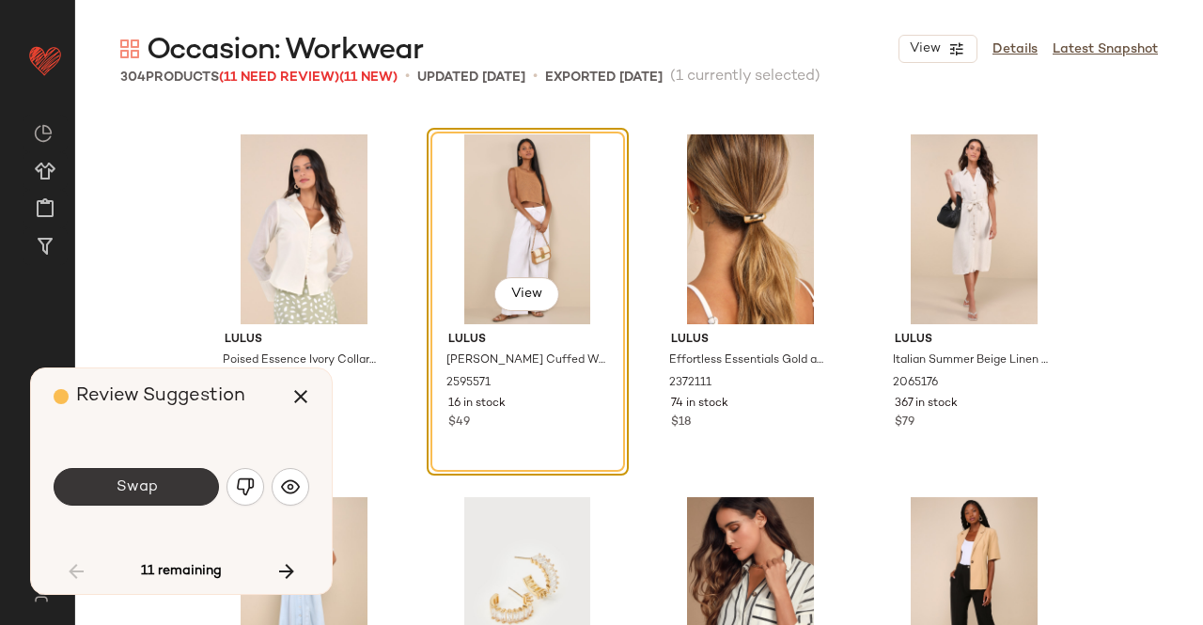
click at [147, 483] on span "Swap" at bounding box center [136, 487] width 42 height 18
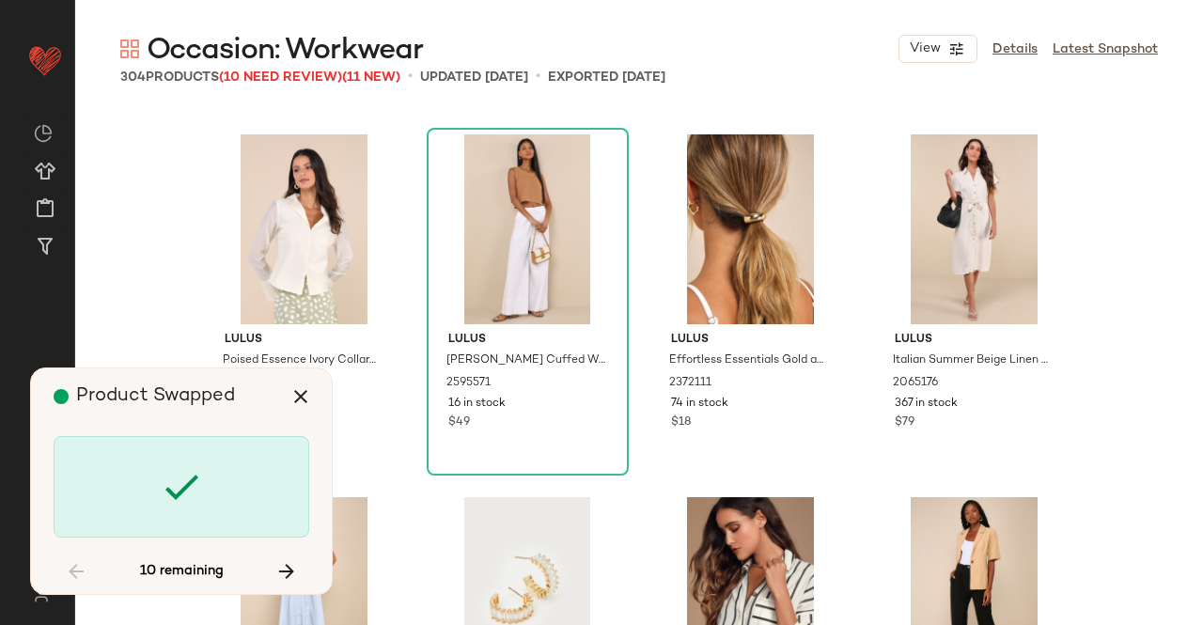
scroll to position [9796, 0]
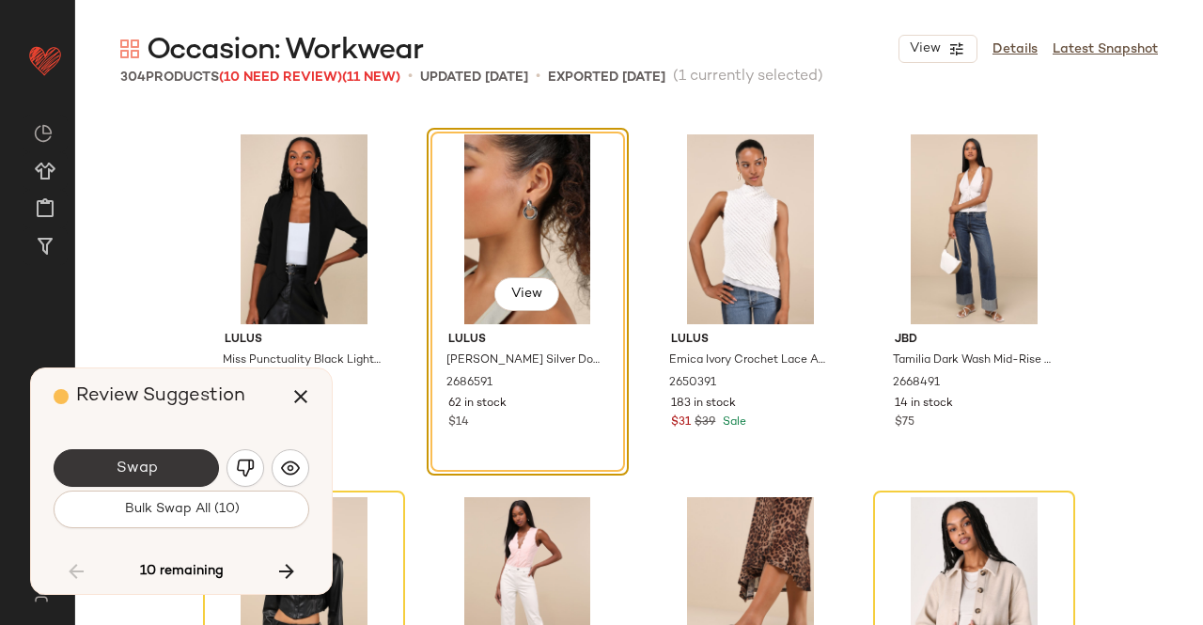
click at [150, 464] on span "Swap" at bounding box center [136, 469] width 42 height 18
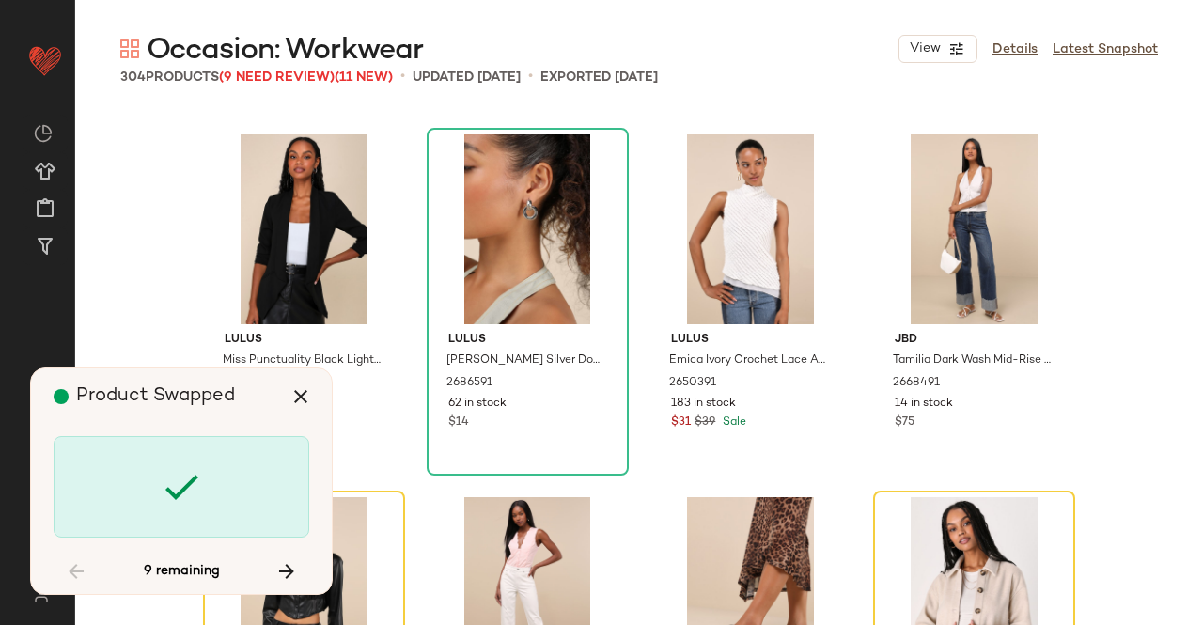
scroll to position [10159, 0]
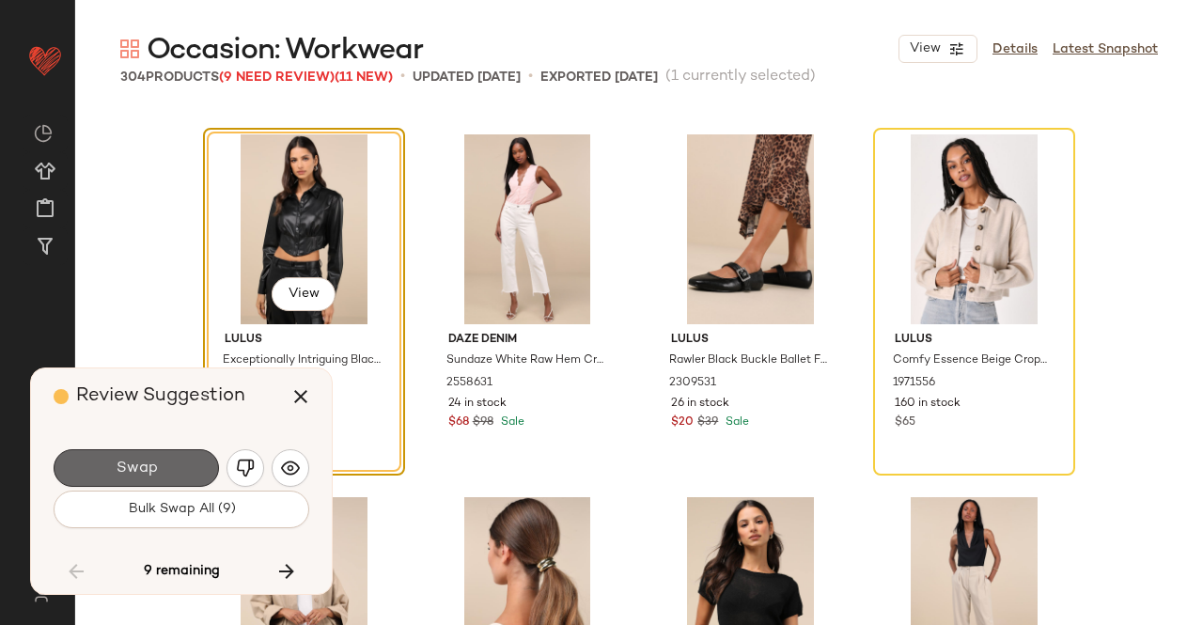
click at [147, 475] on span "Swap" at bounding box center [136, 469] width 42 height 18
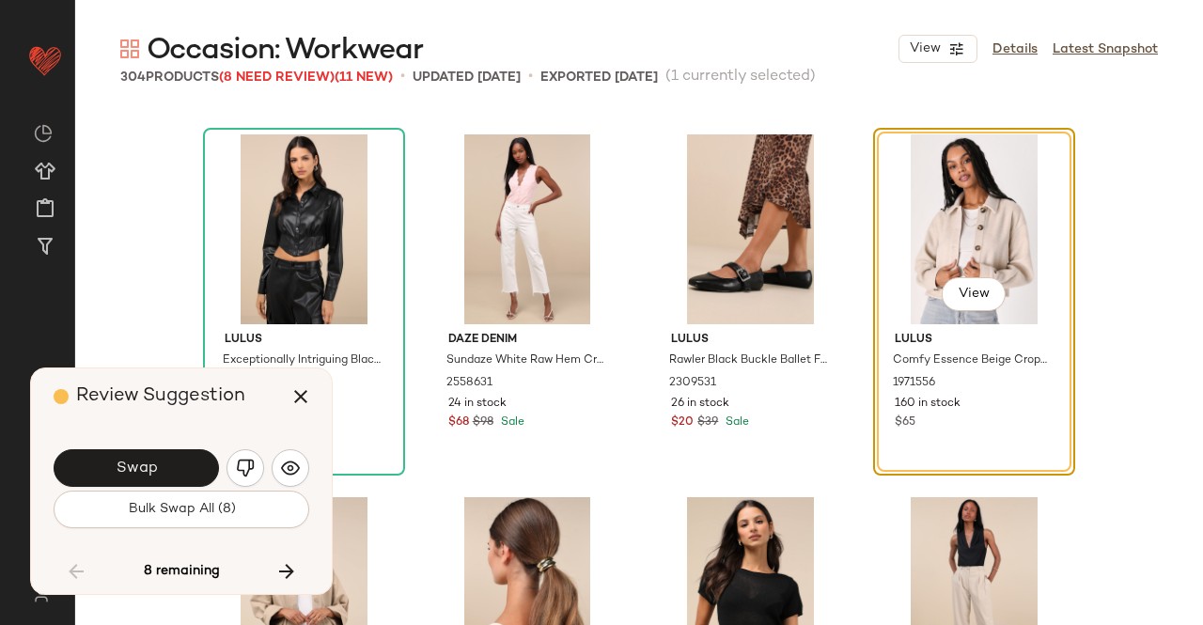
click at [173, 448] on div "Swap" at bounding box center [182, 468] width 256 height 45
click at [173, 458] on button "Swap" at bounding box center [136, 468] width 165 height 38
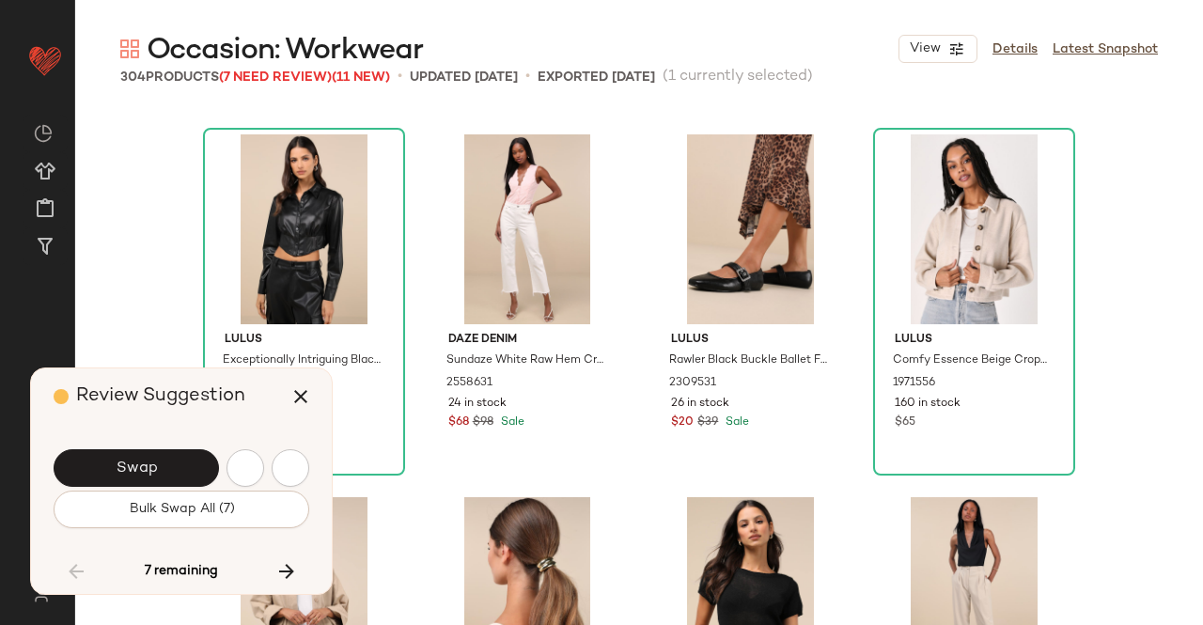
scroll to position [10884, 0]
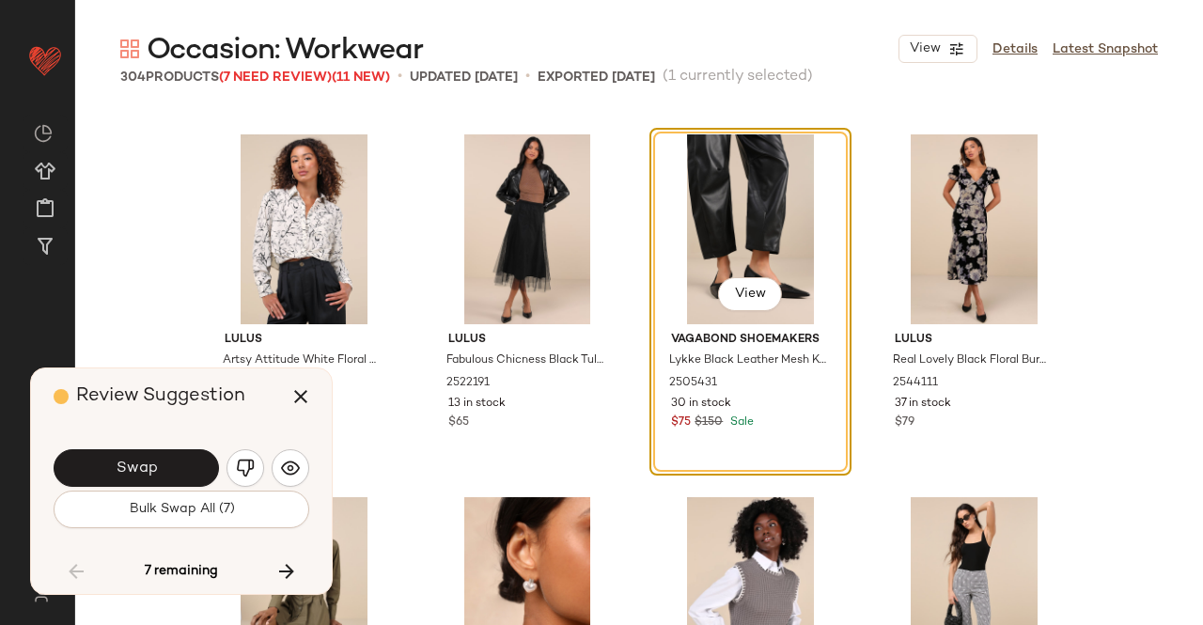
click at [173, 458] on button "Swap" at bounding box center [136, 468] width 165 height 38
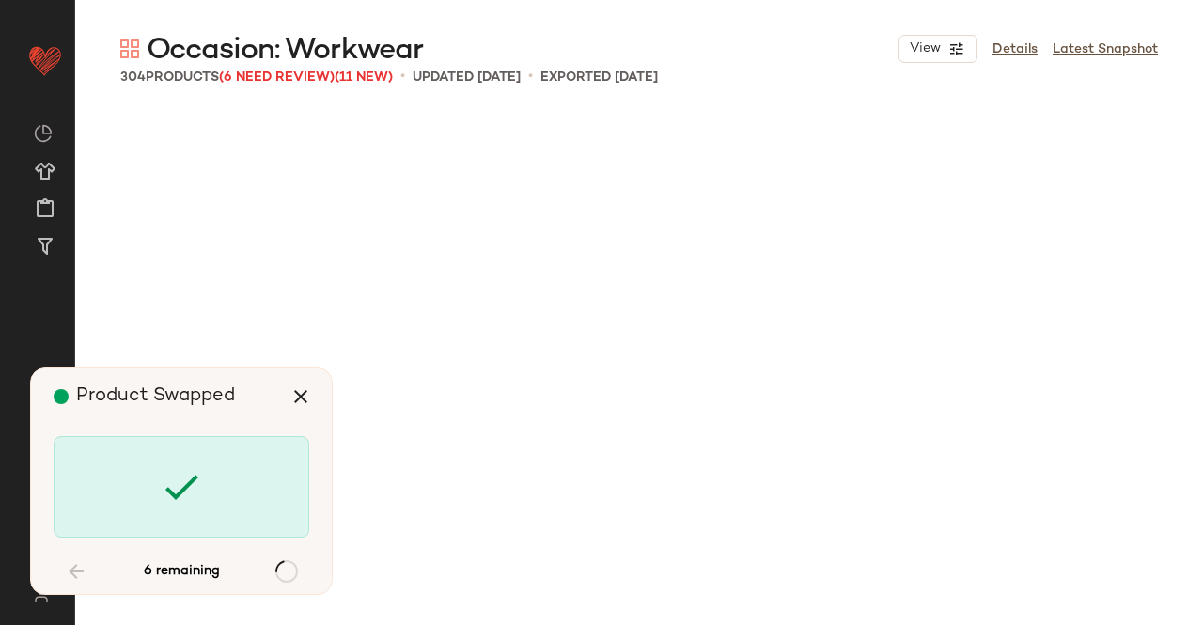
scroll to position [15964, 0]
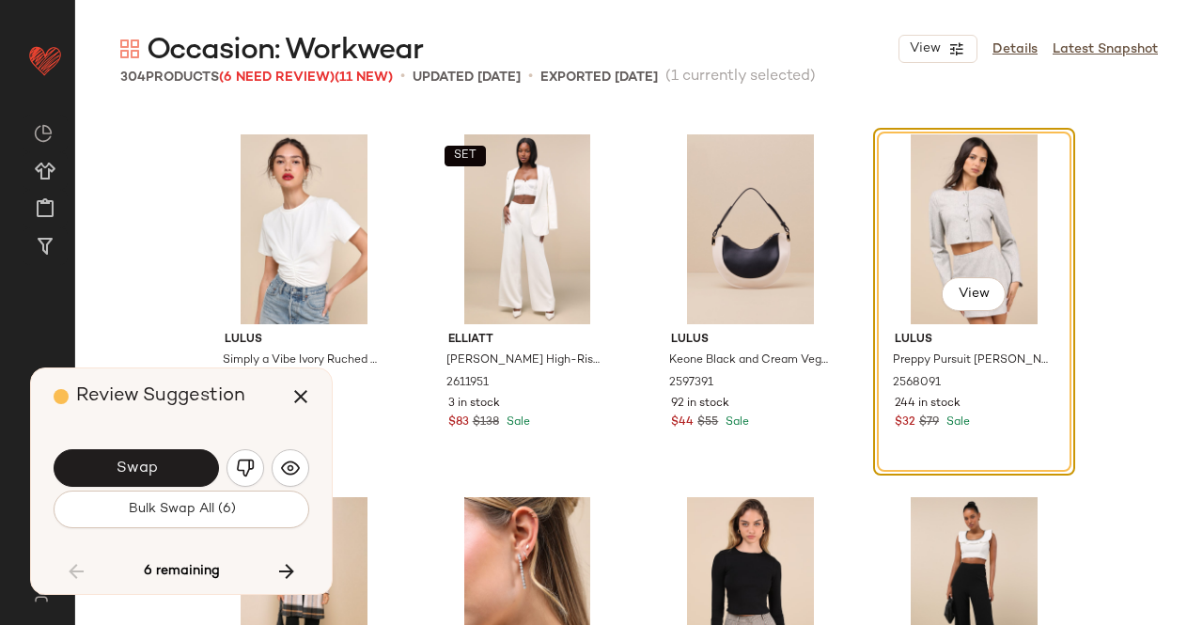
click at [173, 458] on button "Swap" at bounding box center [136, 468] width 165 height 38
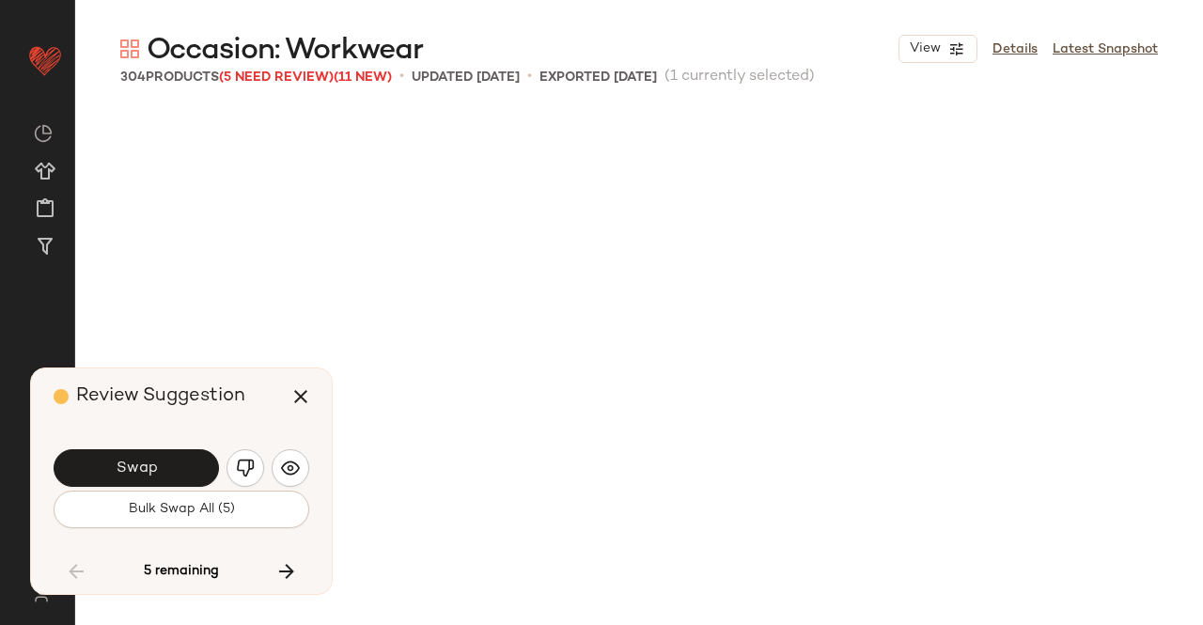
scroll to position [16689, 0]
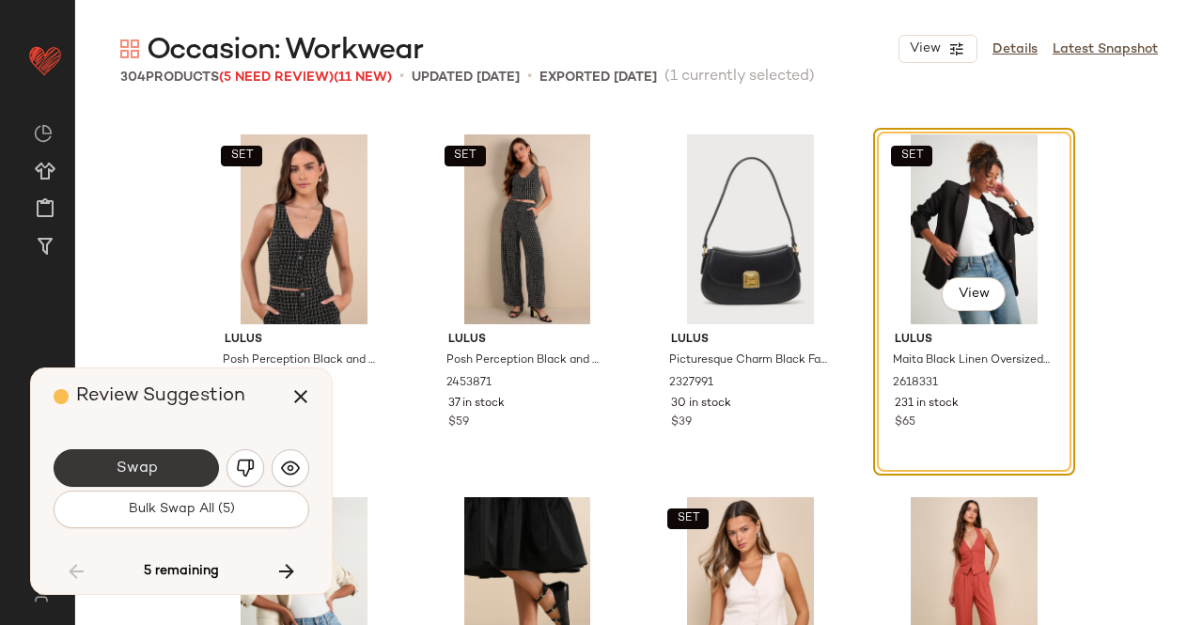
click at [167, 461] on button "Swap" at bounding box center [136, 468] width 165 height 38
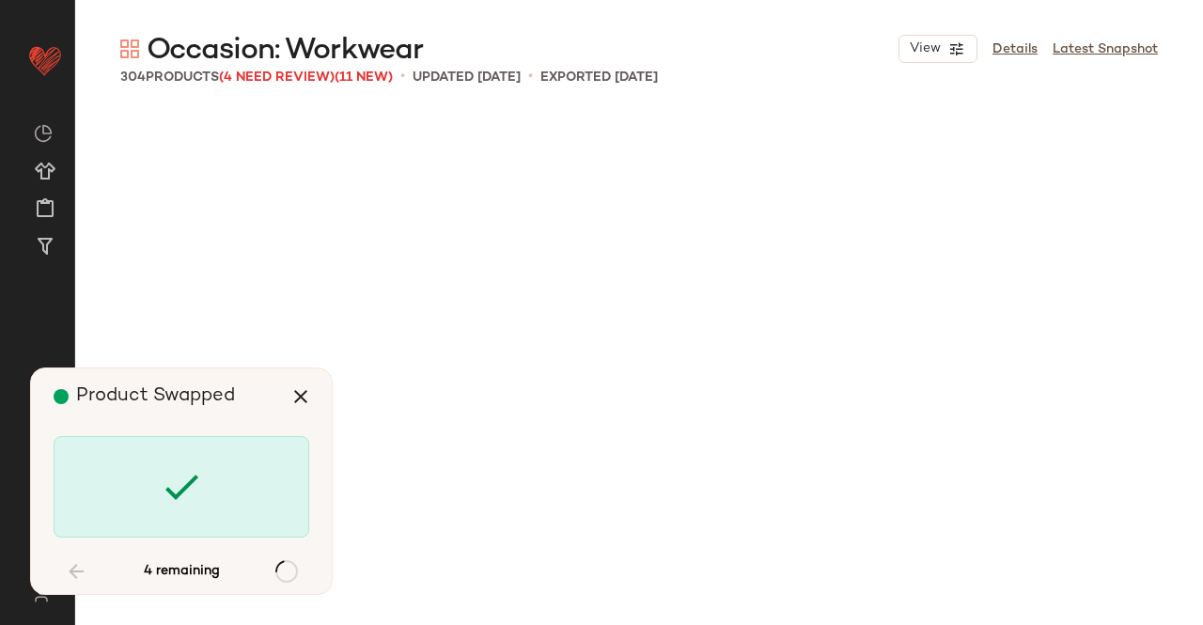
scroll to position [20318, 0]
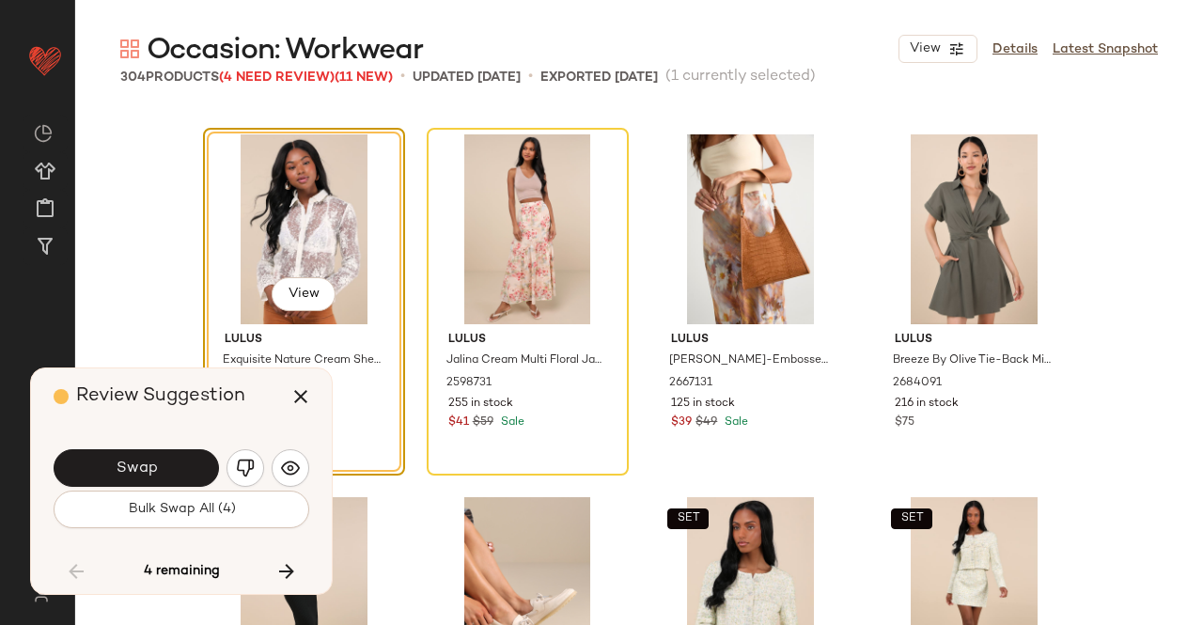
click at [167, 472] on button "Swap" at bounding box center [136, 468] width 165 height 38
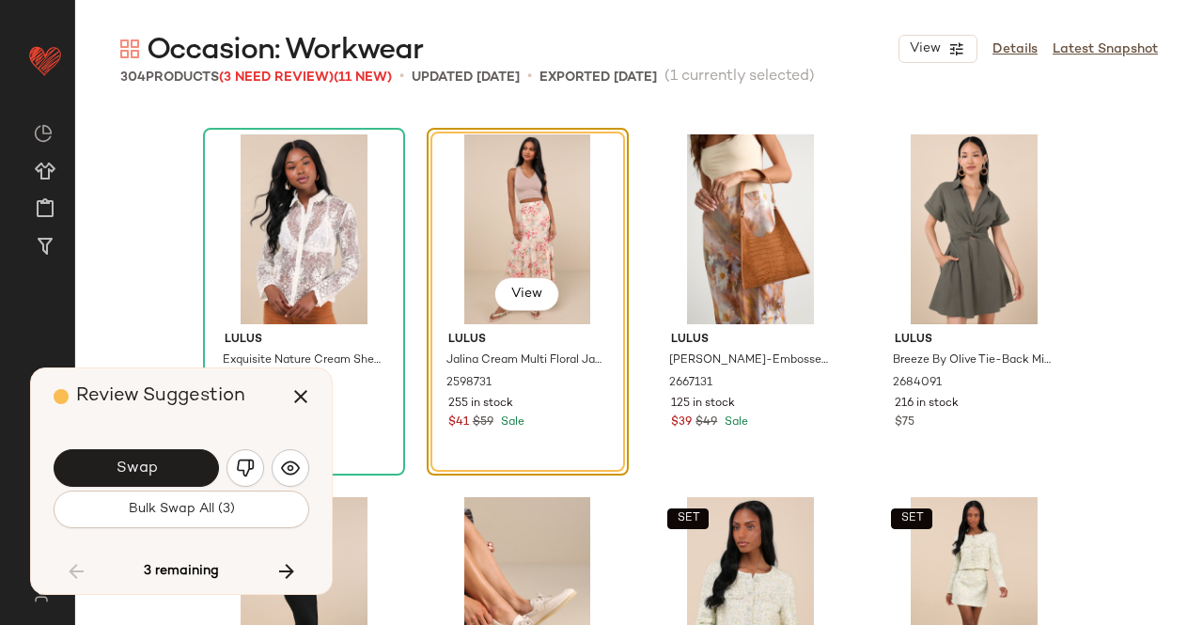
click at [167, 472] on button "Swap" at bounding box center [136, 468] width 165 height 38
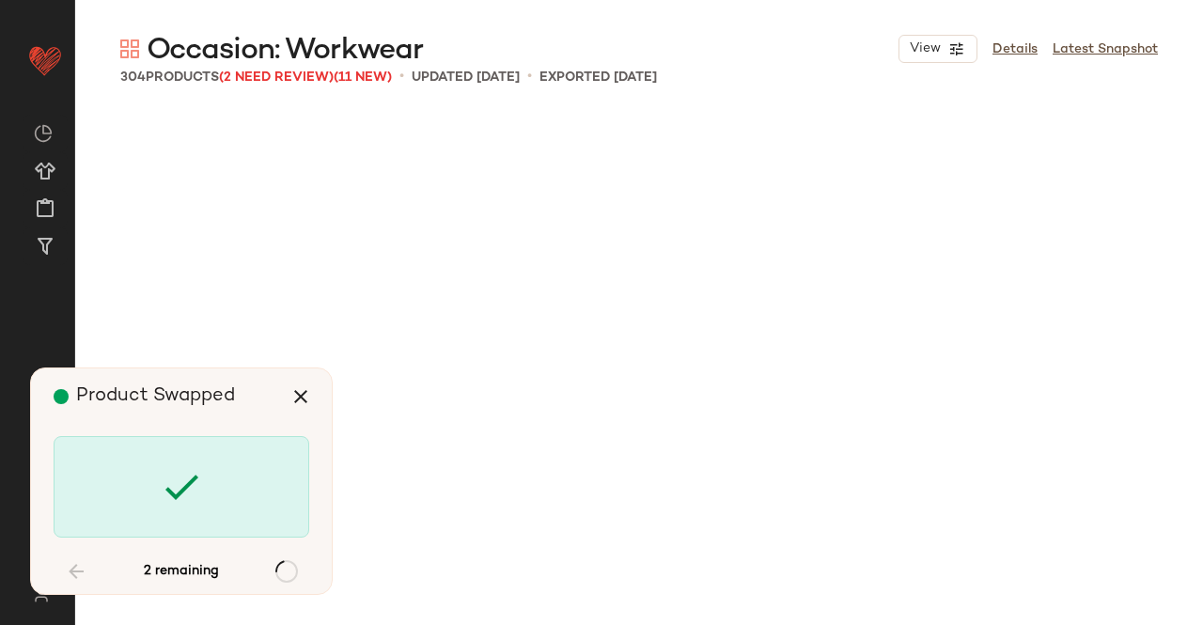
scroll to position [21769, 0]
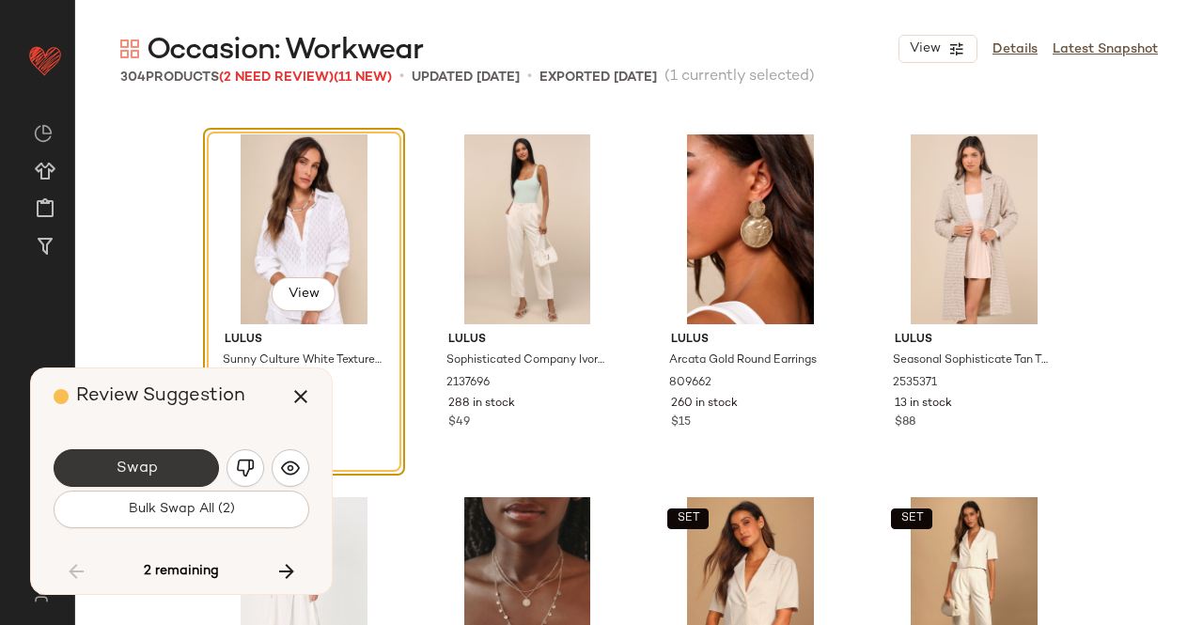
click at [161, 478] on button "Swap" at bounding box center [136, 468] width 165 height 38
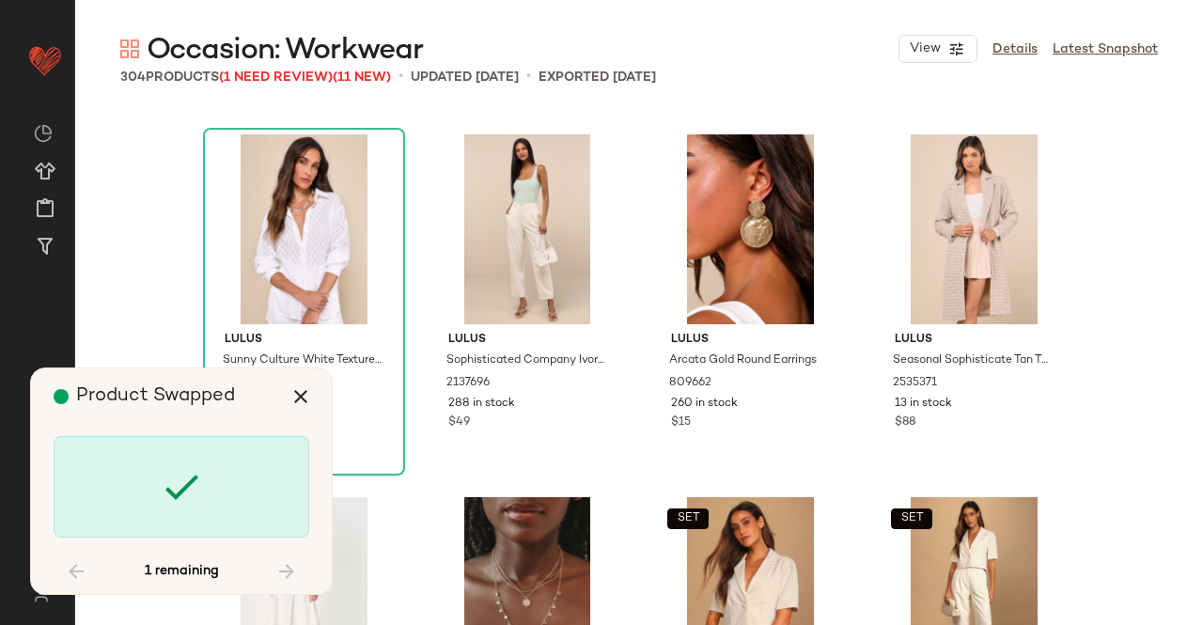
scroll to position [24309, 0]
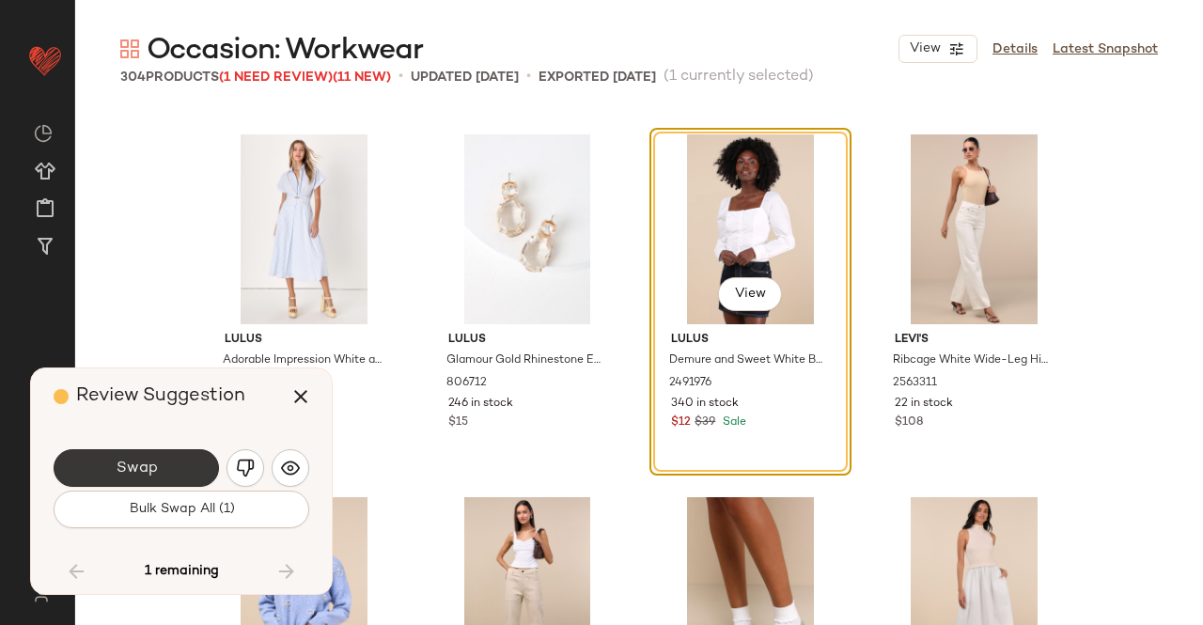
click at [193, 473] on button "Swap" at bounding box center [136, 468] width 165 height 38
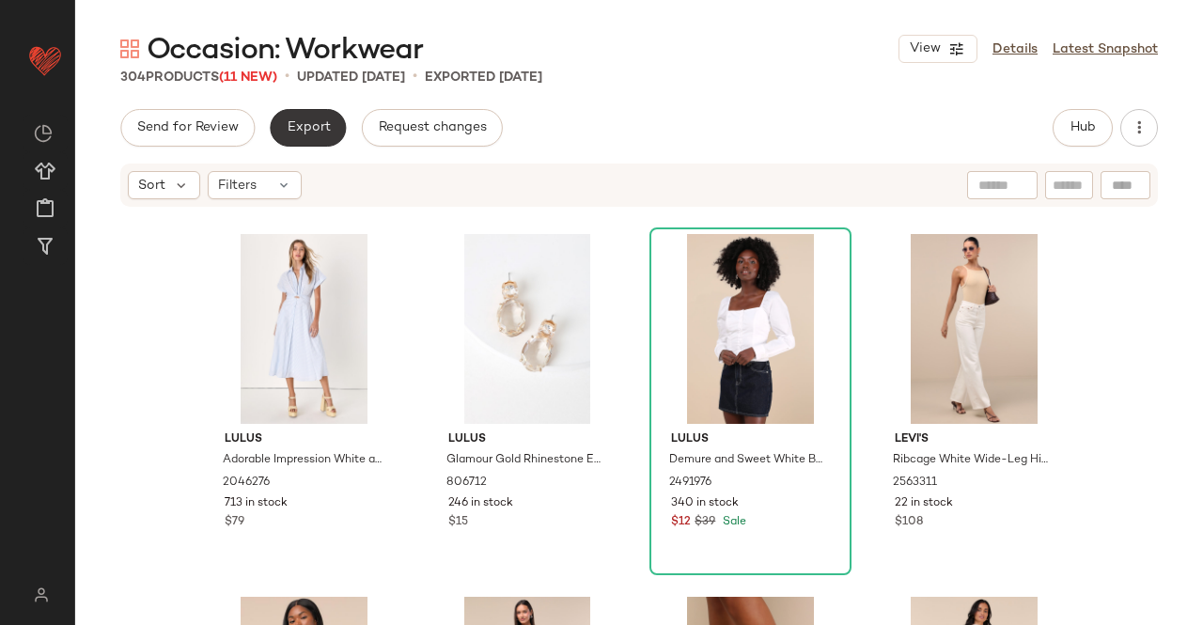
click at [316, 133] on span "Export" at bounding box center [308, 127] width 44 height 15
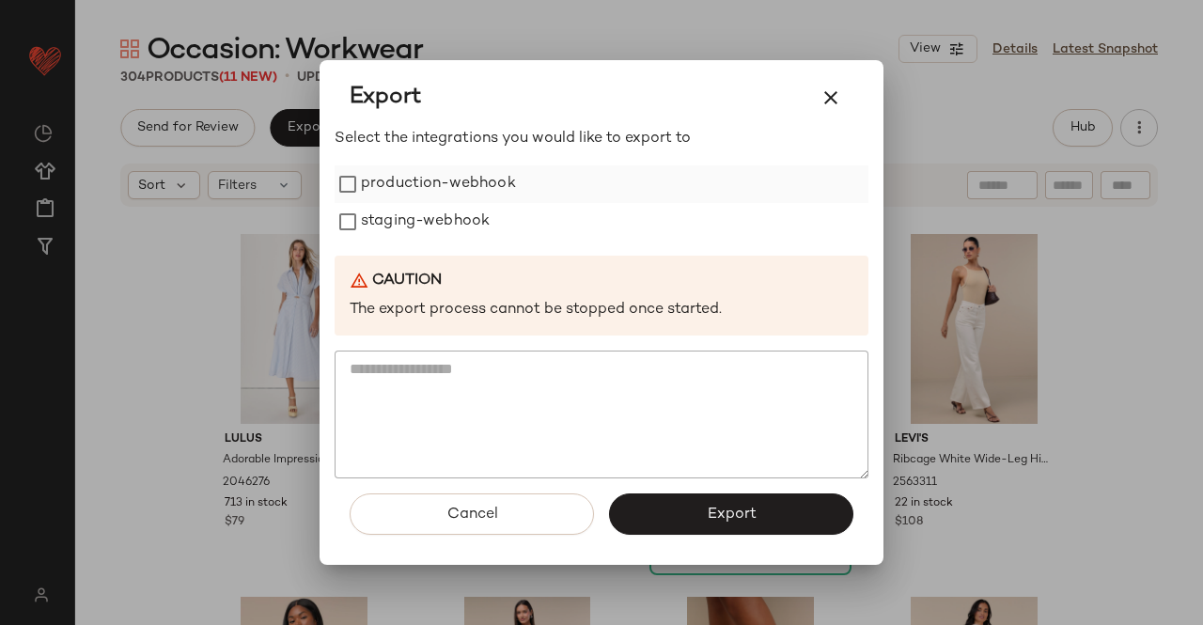
click at [459, 186] on label "production-webhook" at bounding box center [438, 184] width 155 height 38
click at [446, 225] on label "staging-webhook" at bounding box center [425, 222] width 129 height 38
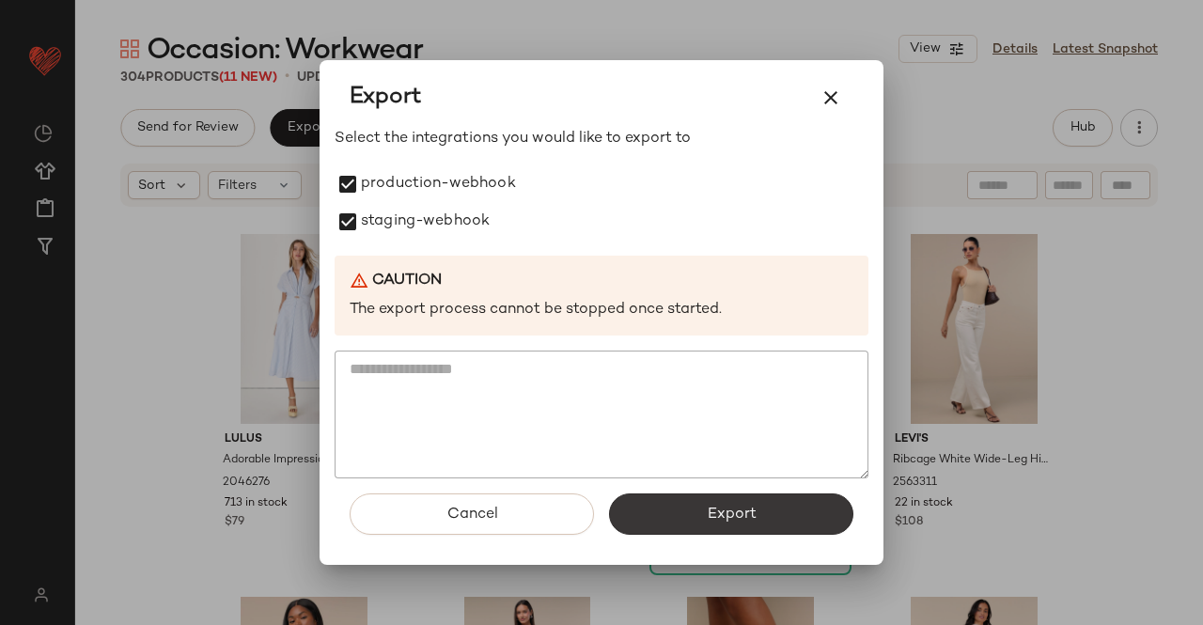
click at [766, 512] on button "Export" at bounding box center [731, 513] width 244 height 41
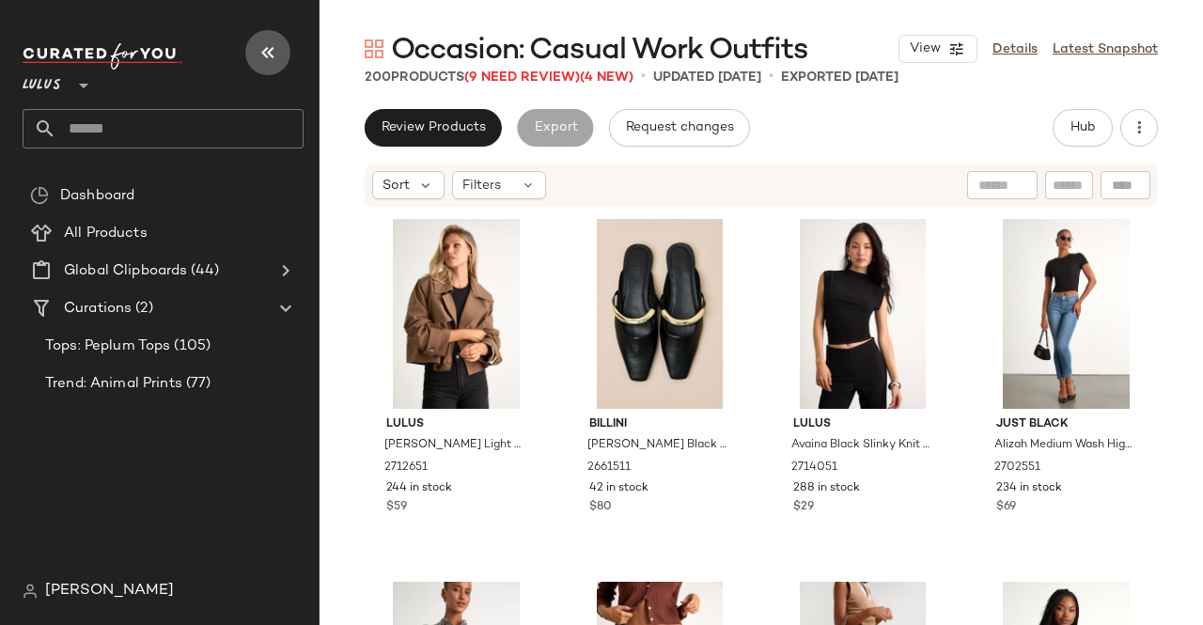
click at [271, 52] on icon "button" at bounding box center [268, 52] width 23 height 23
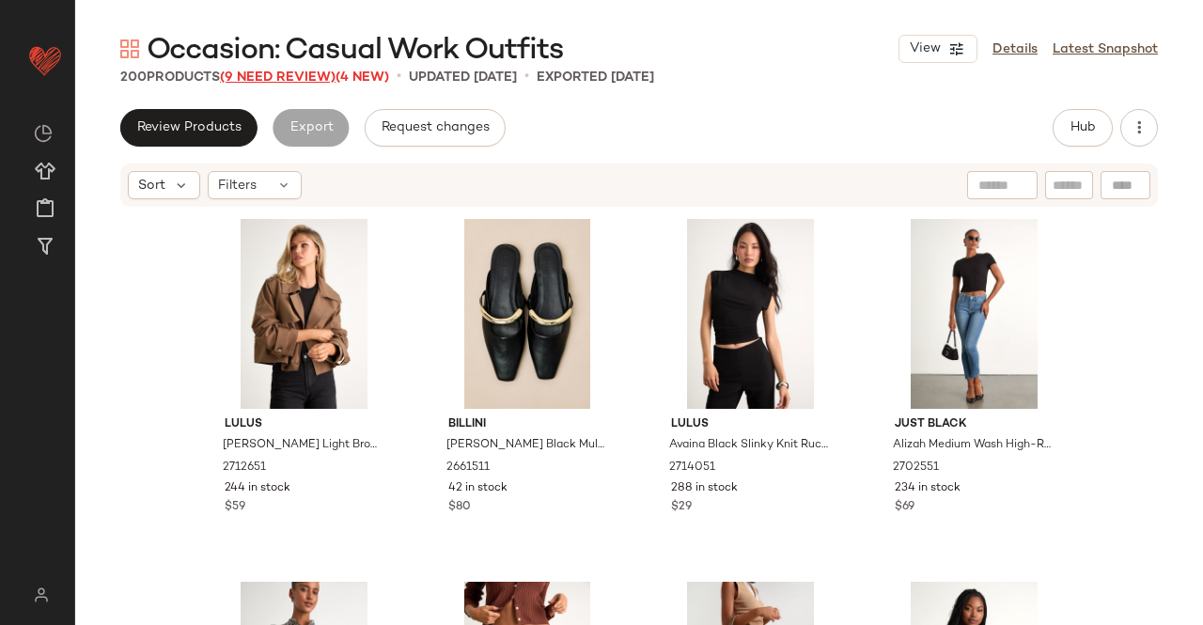
click at [280, 78] on span "(9 Need Review)" at bounding box center [278, 77] width 116 height 14
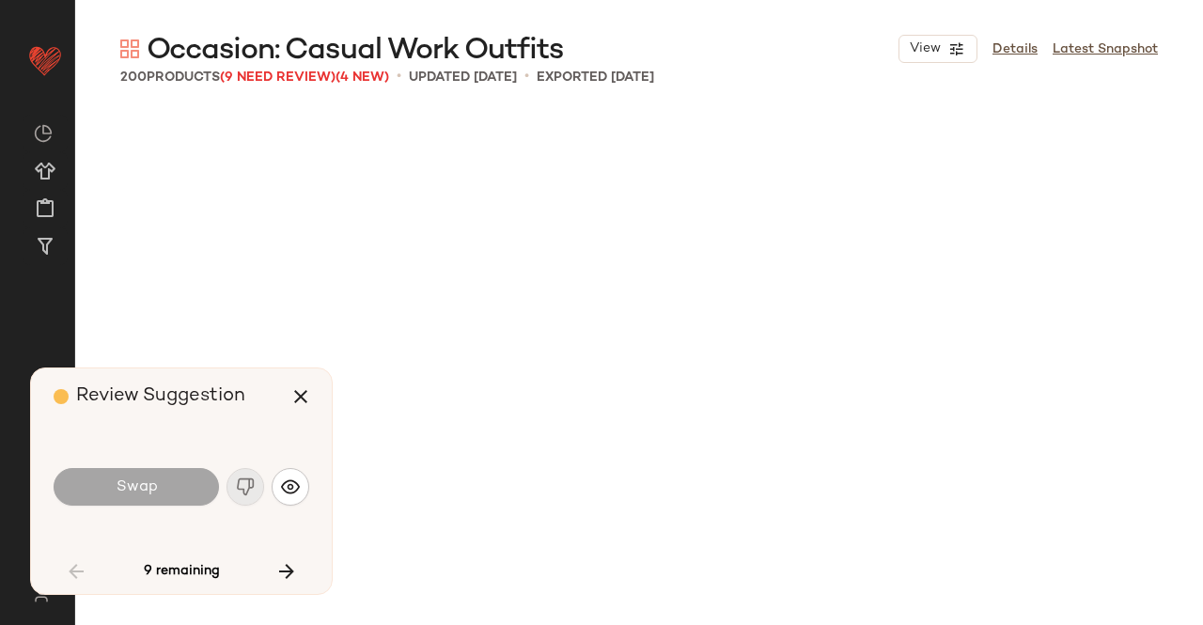
scroll to position [3265, 0]
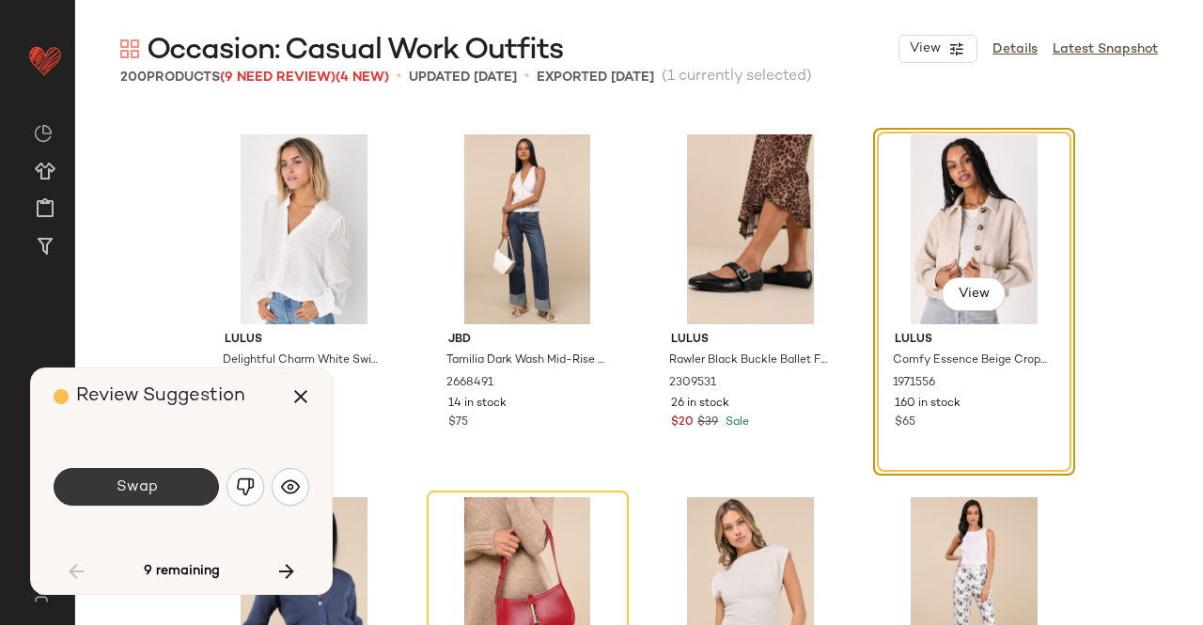
click at [128, 491] on span "Swap" at bounding box center [136, 487] width 42 height 18
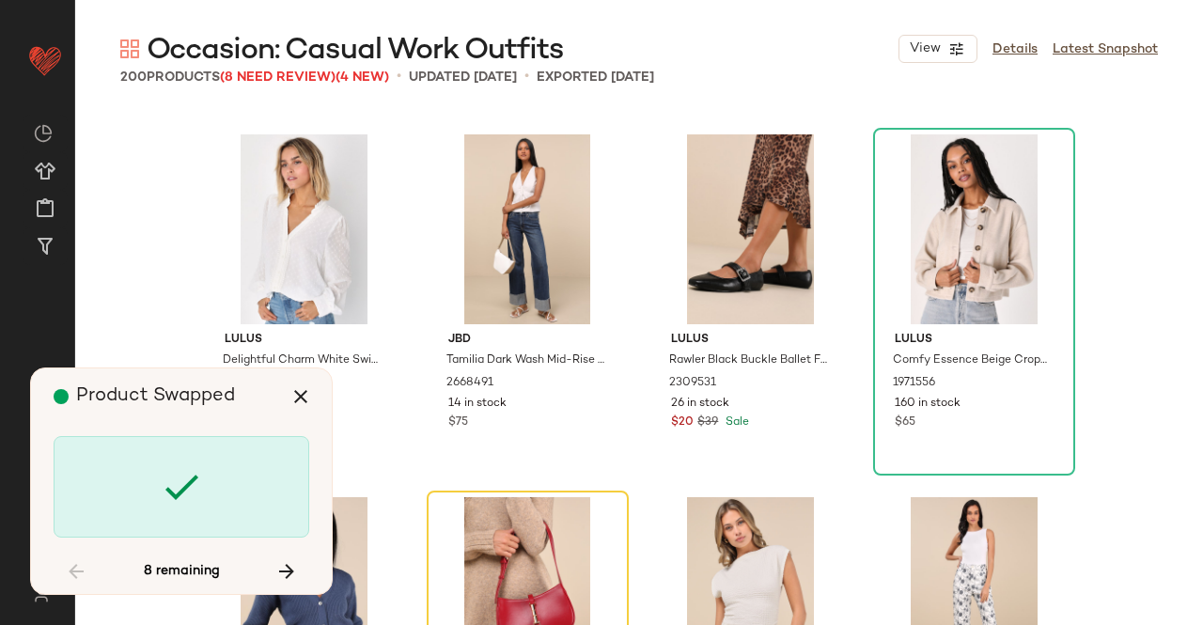
scroll to position [3628, 0]
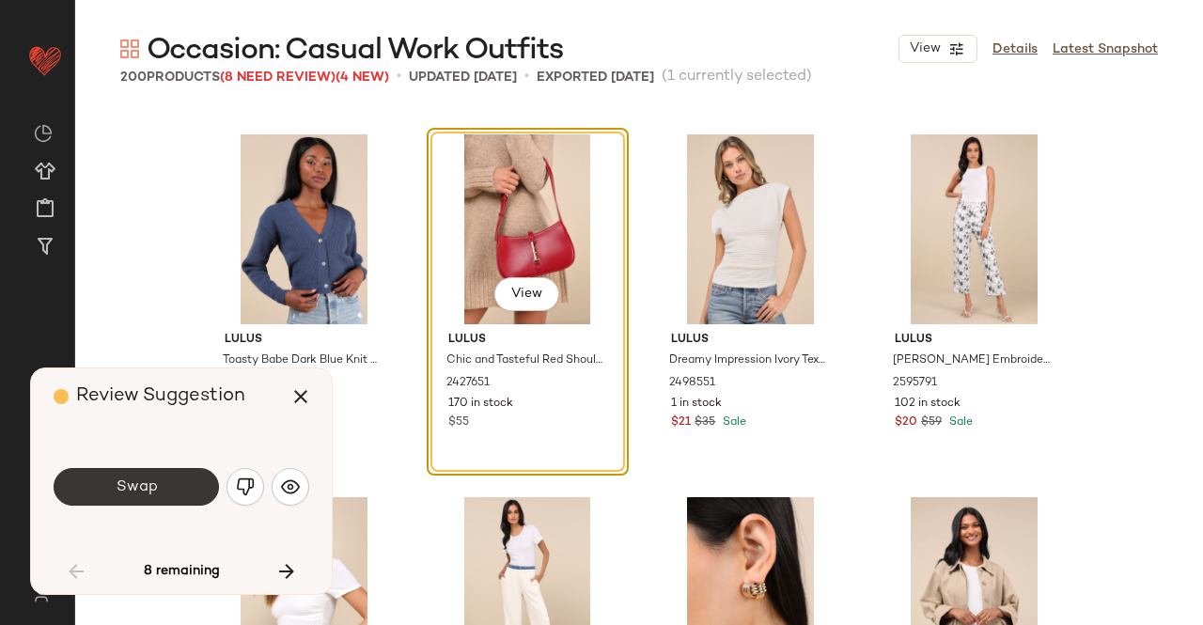
click at [167, 480] on button "Swap" at bounding box center [136, 487] width 165 height 38
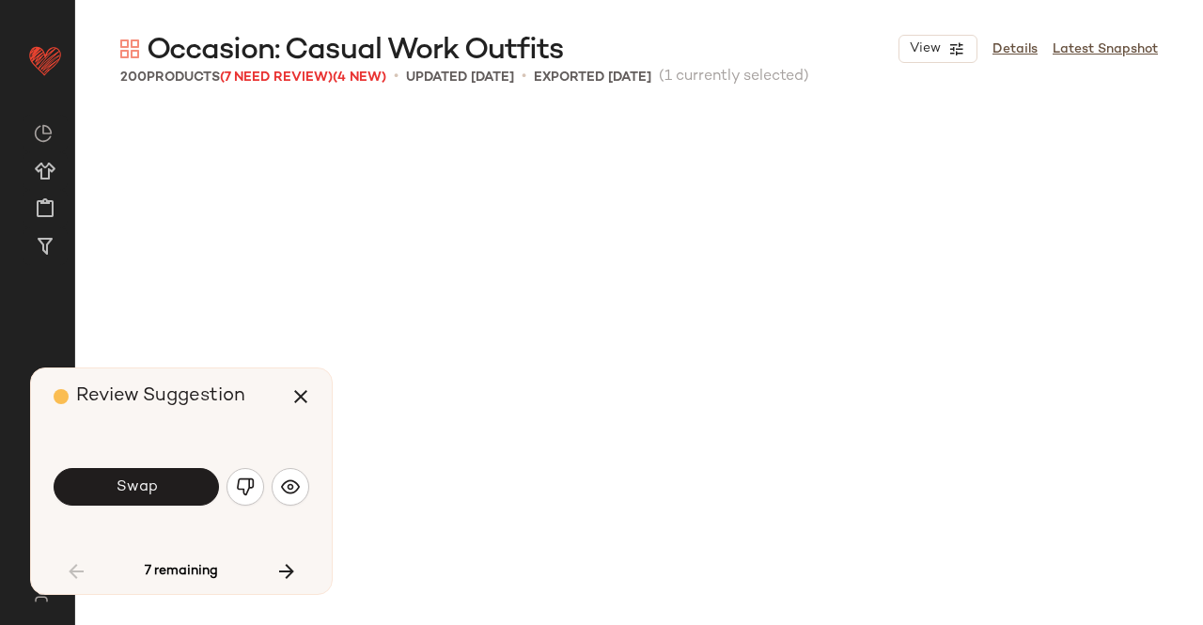
scroll to position [4354, 0]
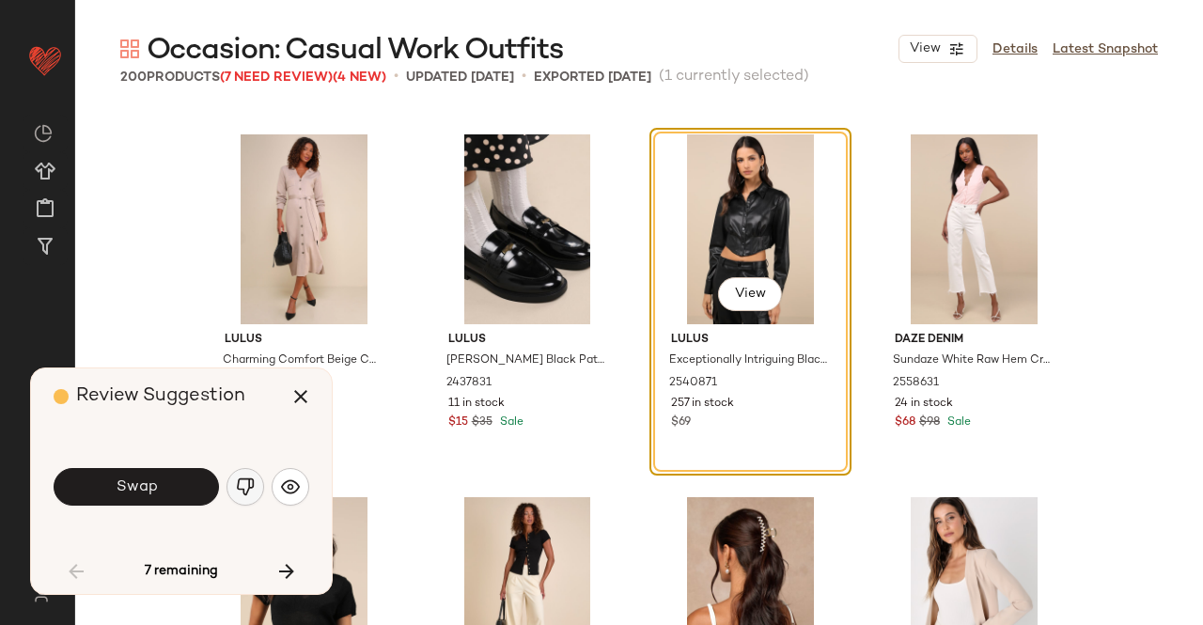
click at [244, 485] on img "button" at bounding box center [245, 486] width 19 height 19
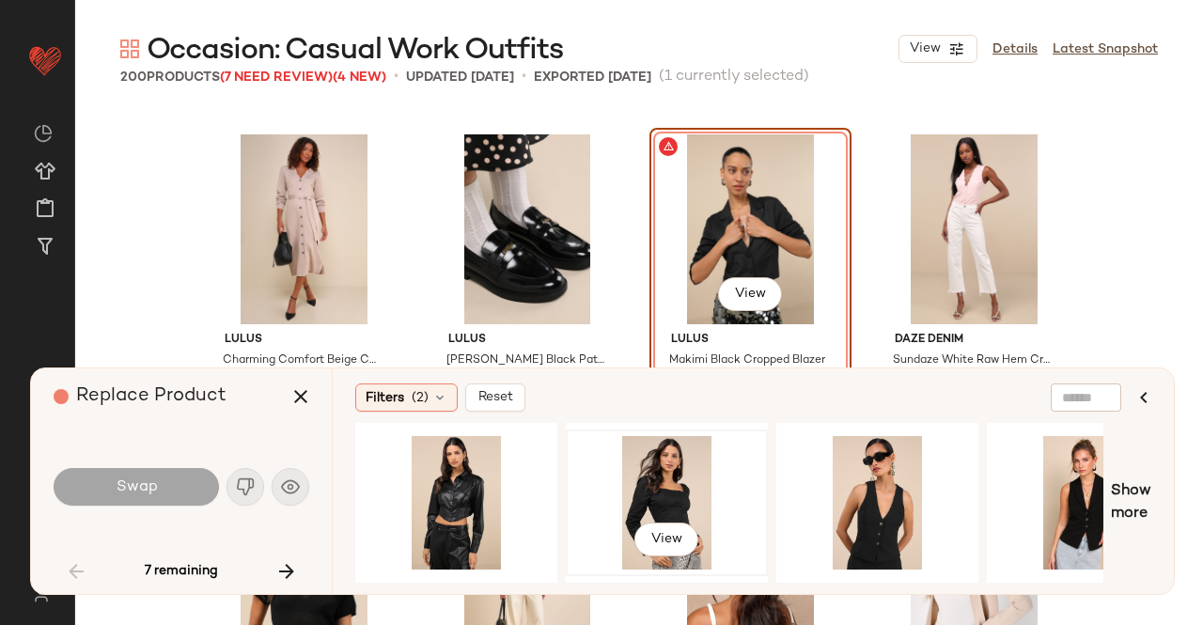
click at [661, 486] on div "View" at bounding box center [666, 502] width 189 height 133
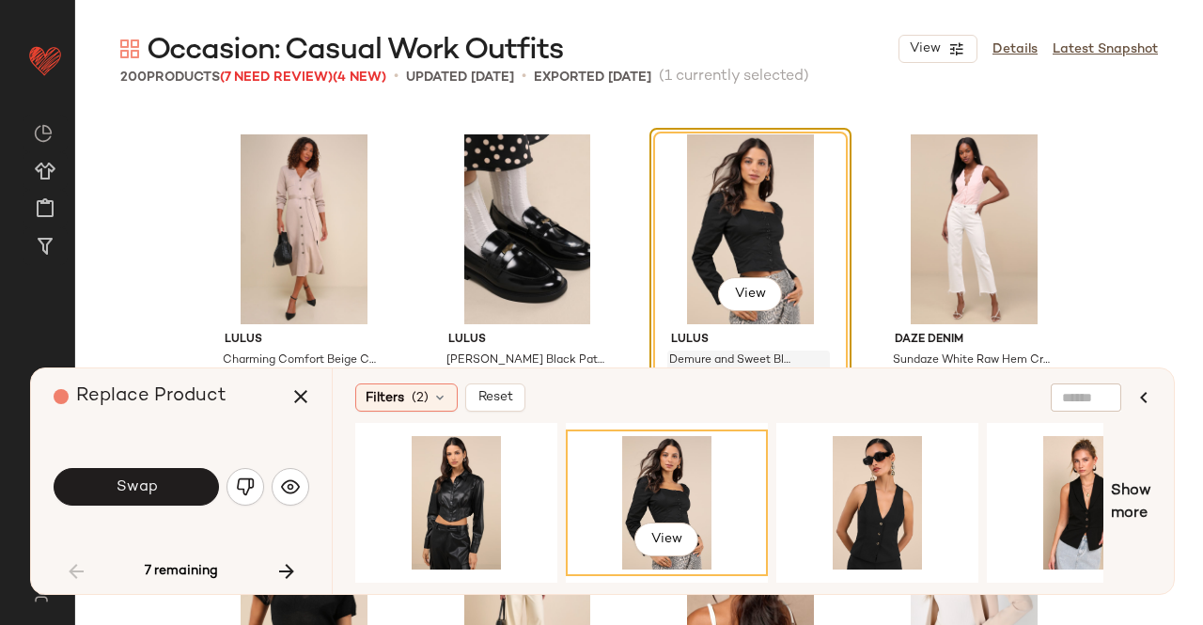
scroll to position [4448, 0]
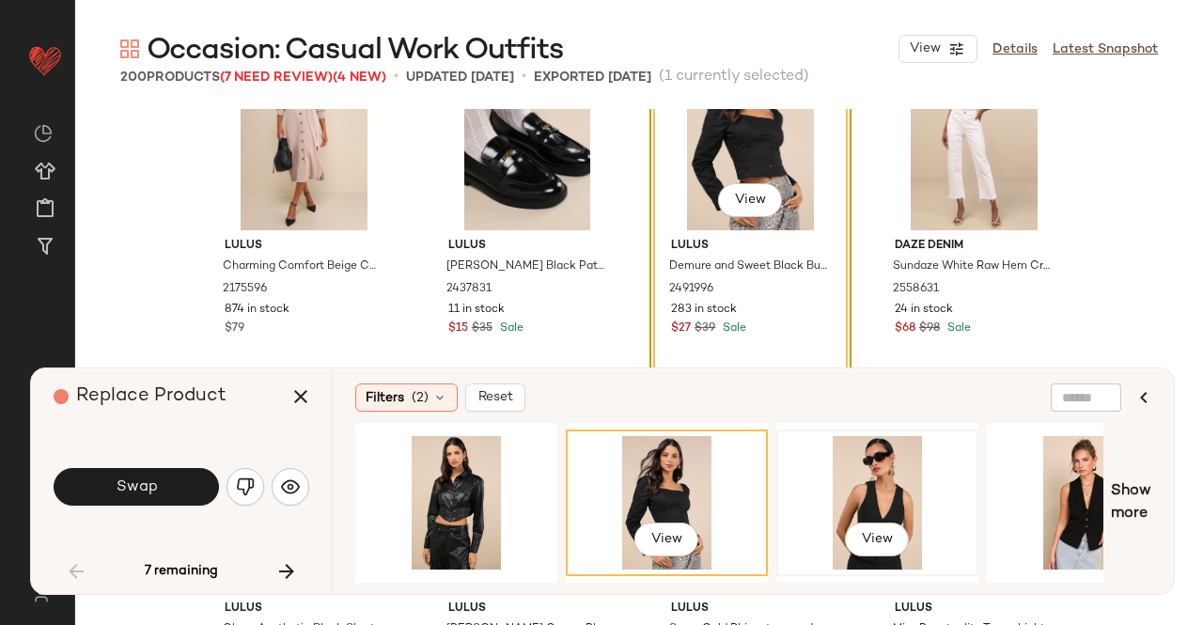
click at [863, 475] on div "View" at bounding box center [877, 502] width 189 height 133
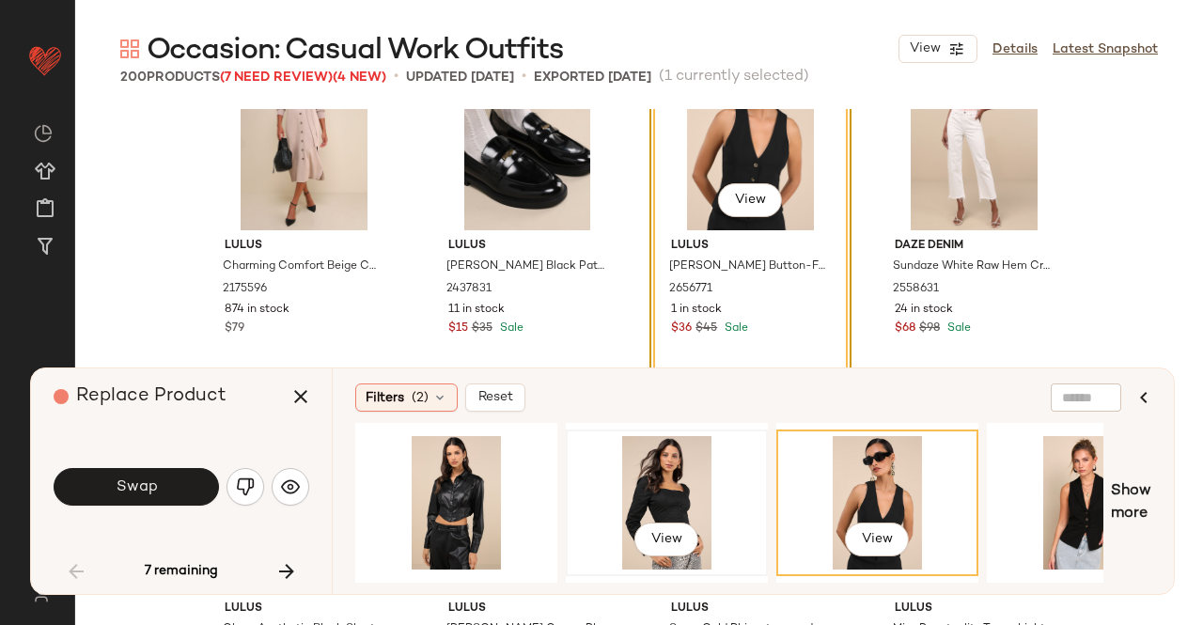
click at [682, 457] on div "View" at bounding box center [666, 502] width 189 height 133
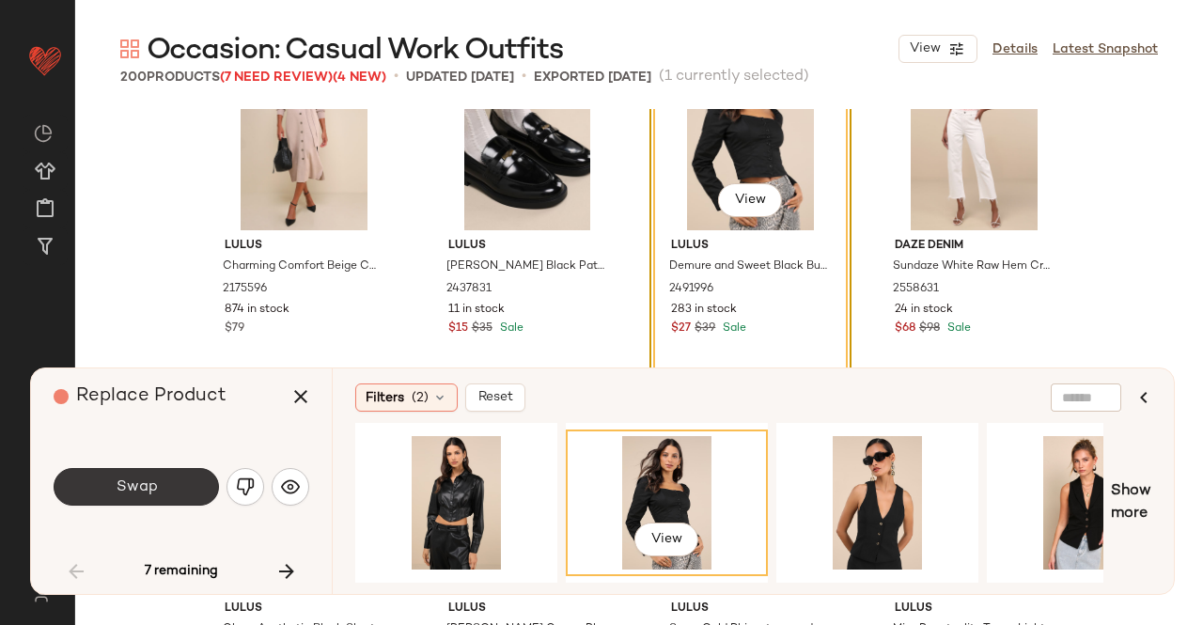
click at [82, 481] on button "Swap" at bounding box center [136, 487] width 165 height 38
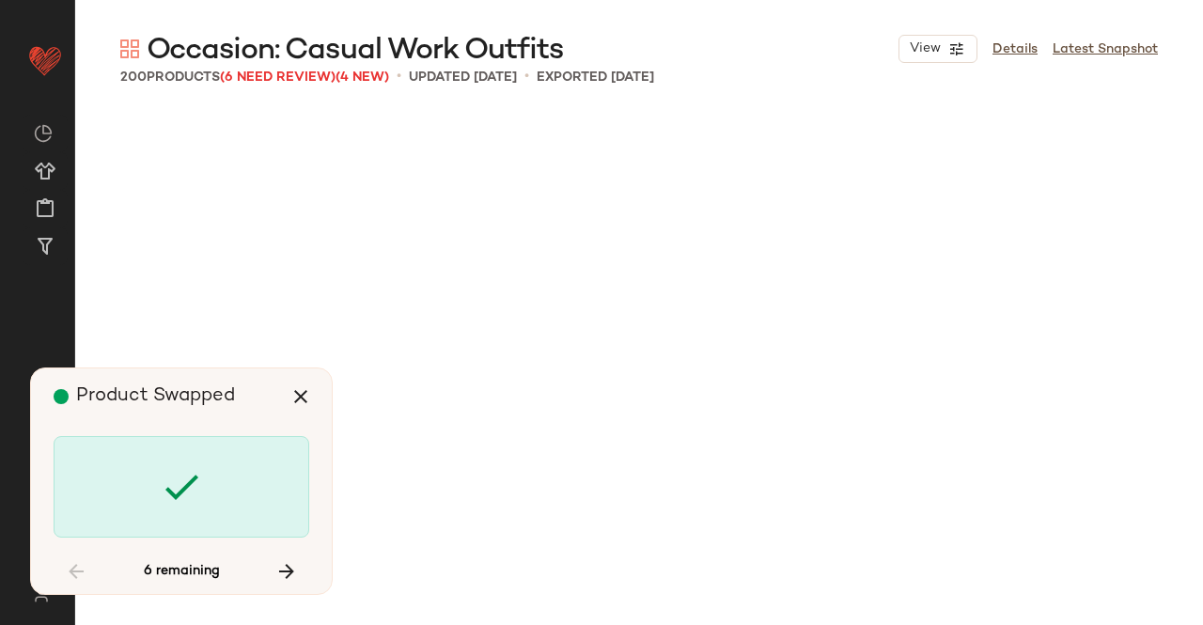
scroll to position [10522, 0]
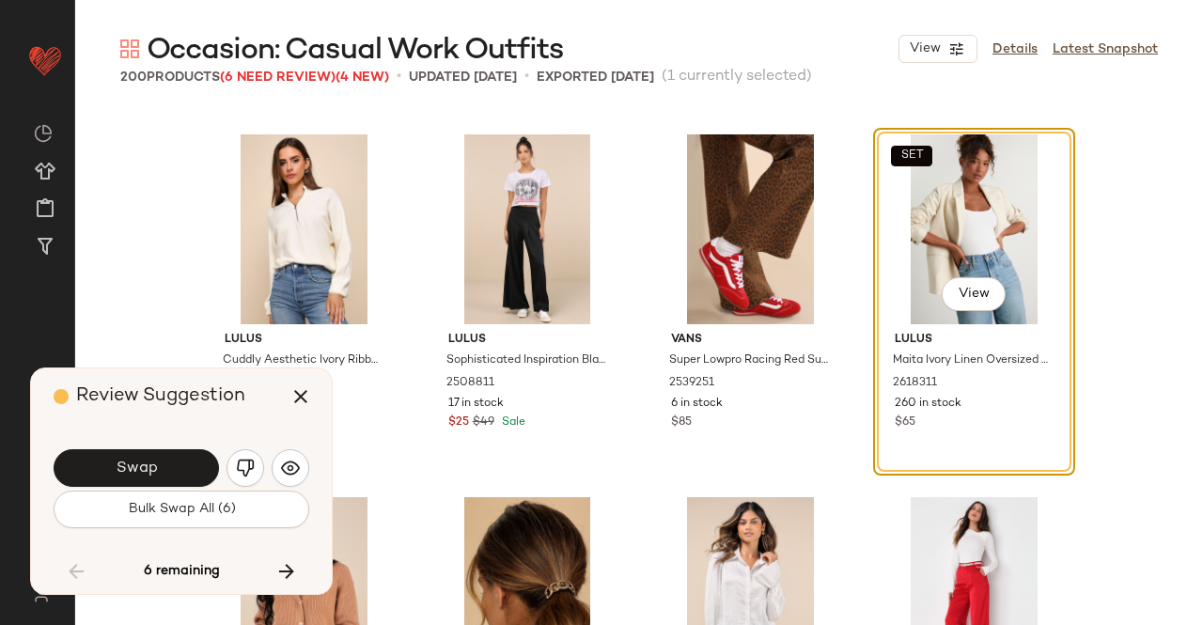
click at [82, 477] on button "Swap" at bounding box center [136, 468] width 165 height 38
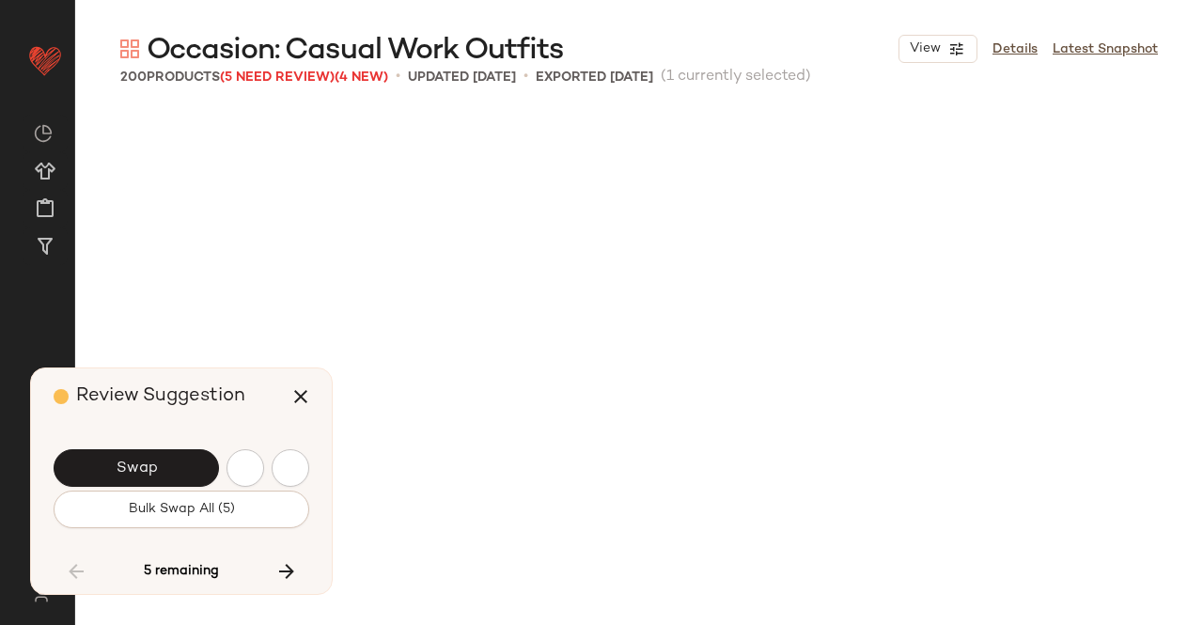
scroll to position [11247, 0]
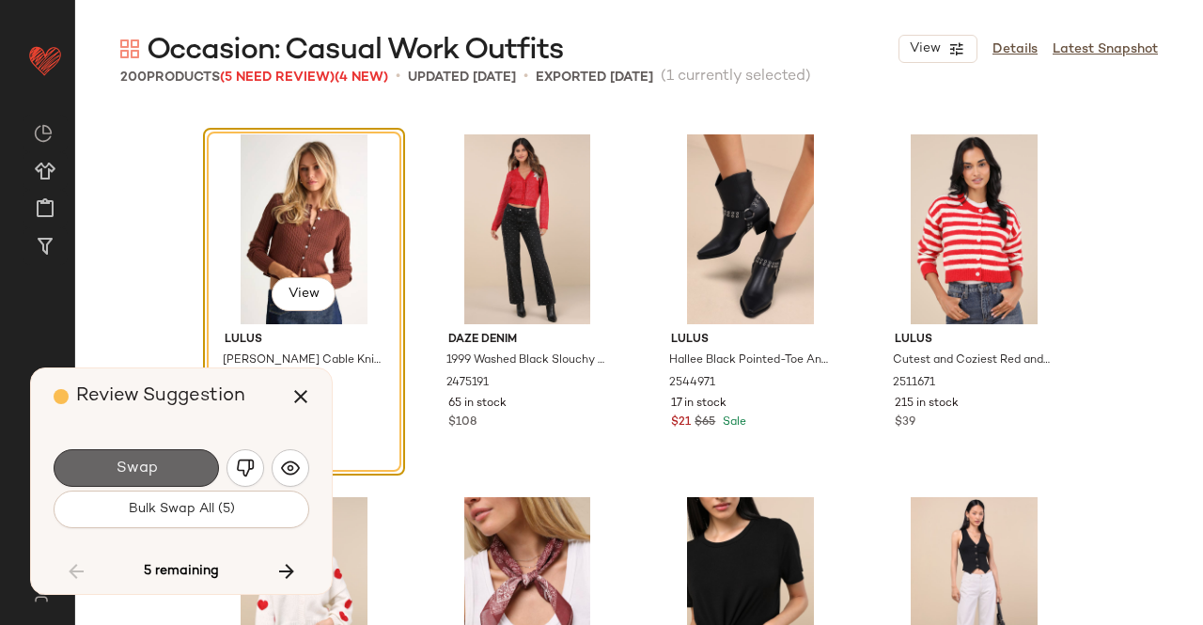
click at [158, 478] on button "Swap" at bounding box center [136, 468] width 165 height 38
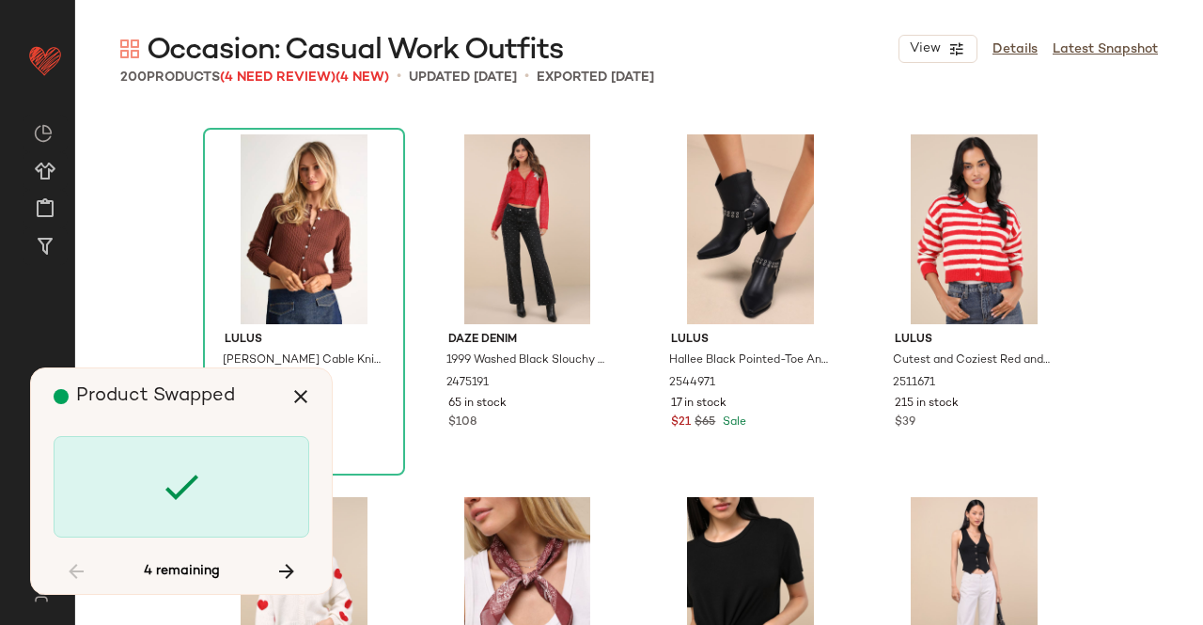
scroll to position [11973, 0]
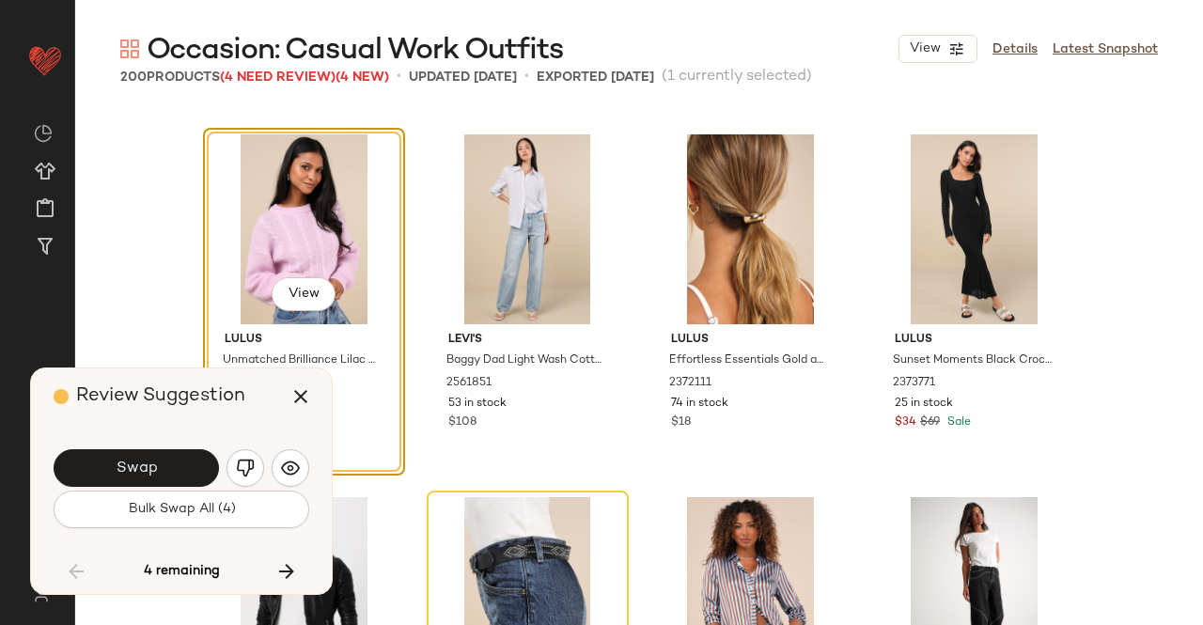
click at [156, 477] on span "Swap" at bounding box center [136, 469] width 42 height 18
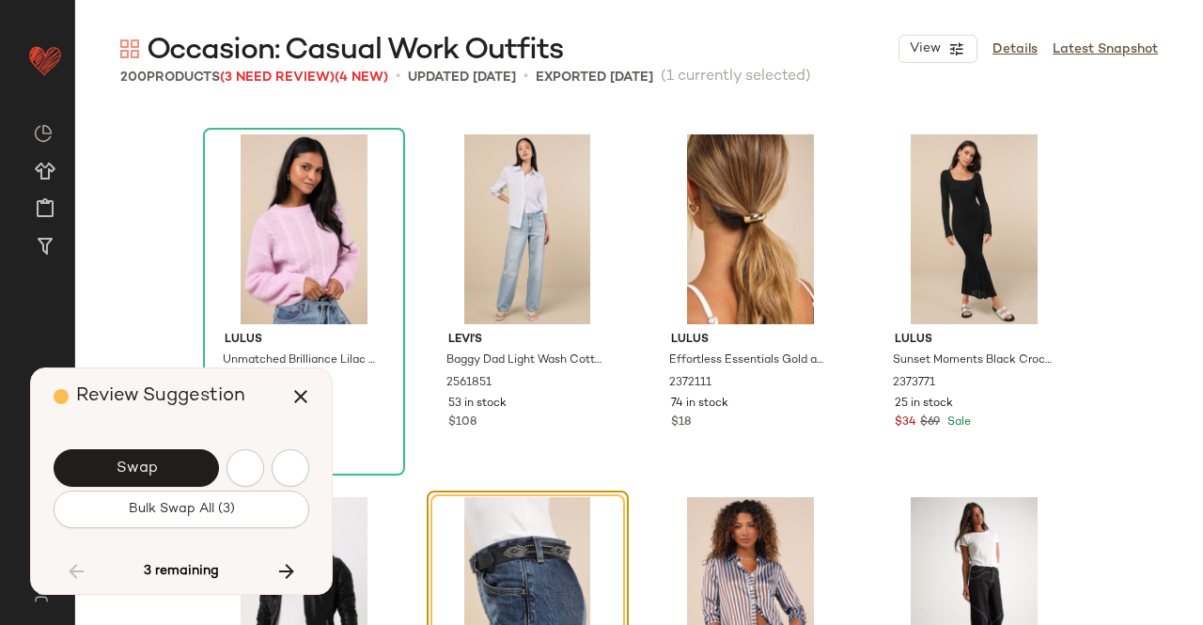
scroll to position [12336, 0]
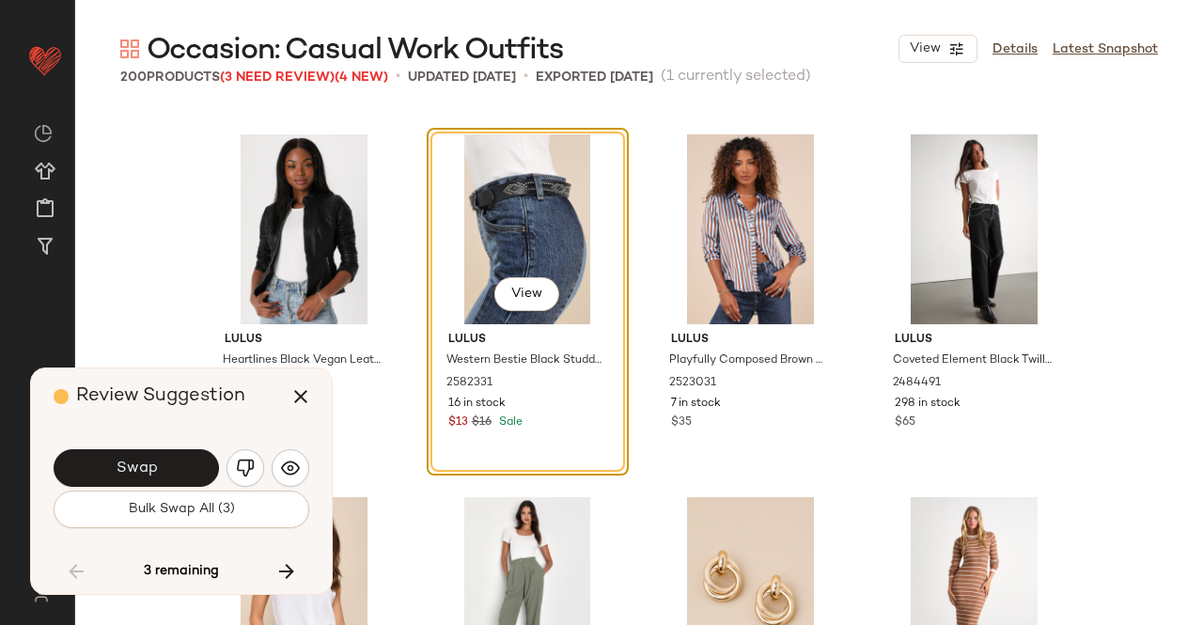
click at [133, 459] on button "Swap" at bounding box center [136, 468] width 165 height 38
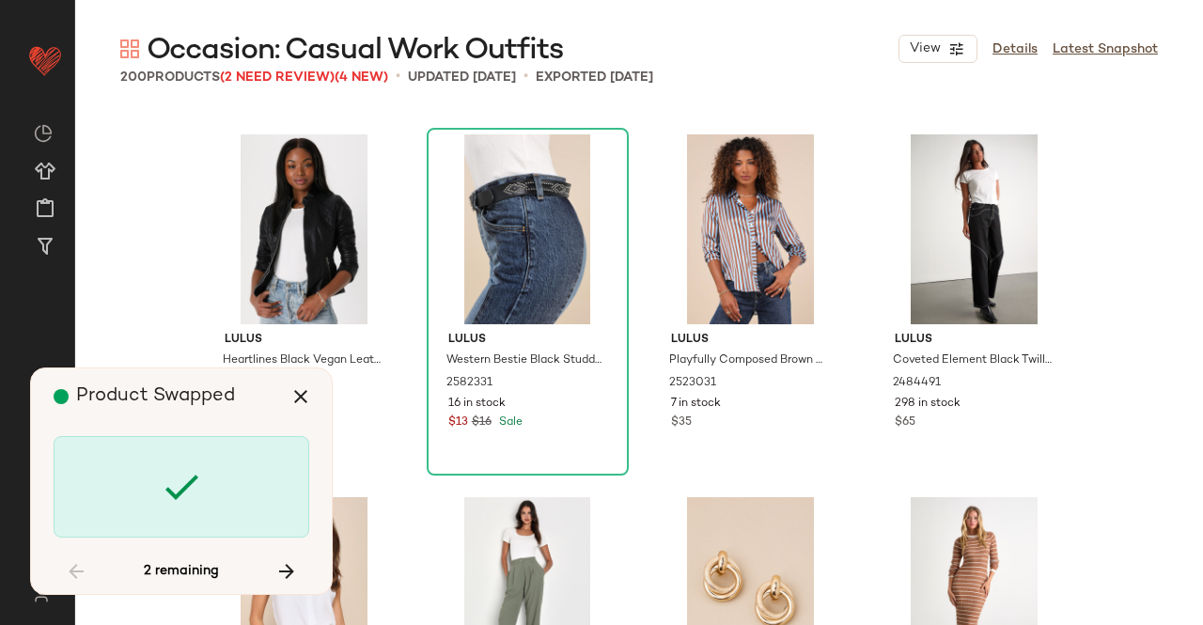
scroll to position [13061, 0]
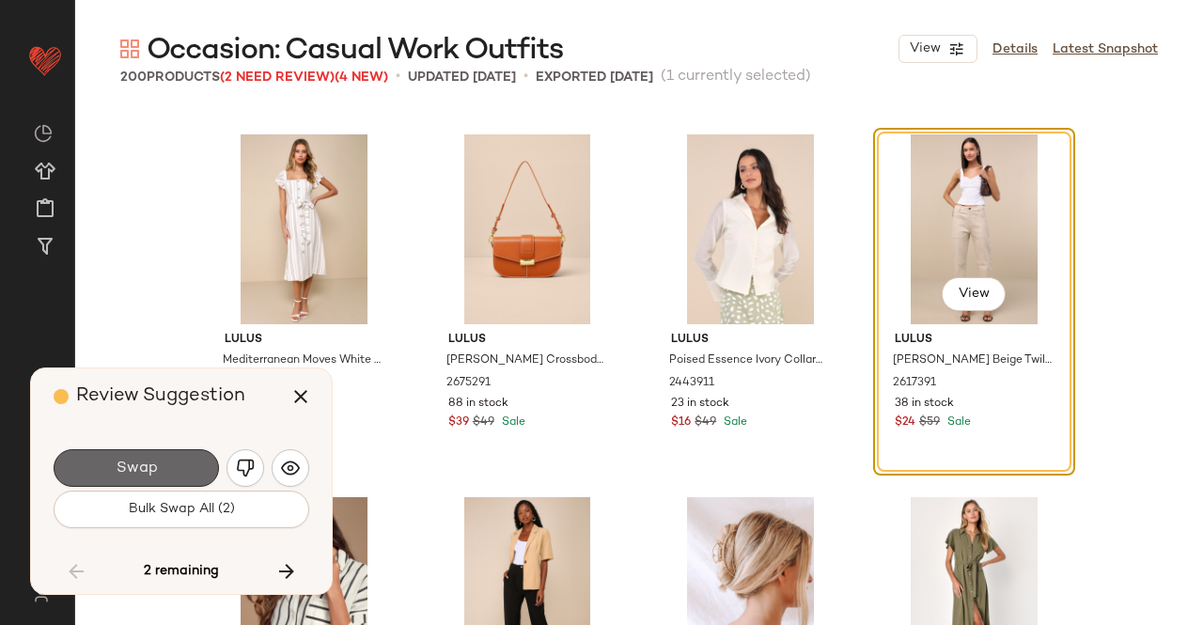
click at [137, 462] on span "Swap" at bounding box center [136, 469] width 42 height 18
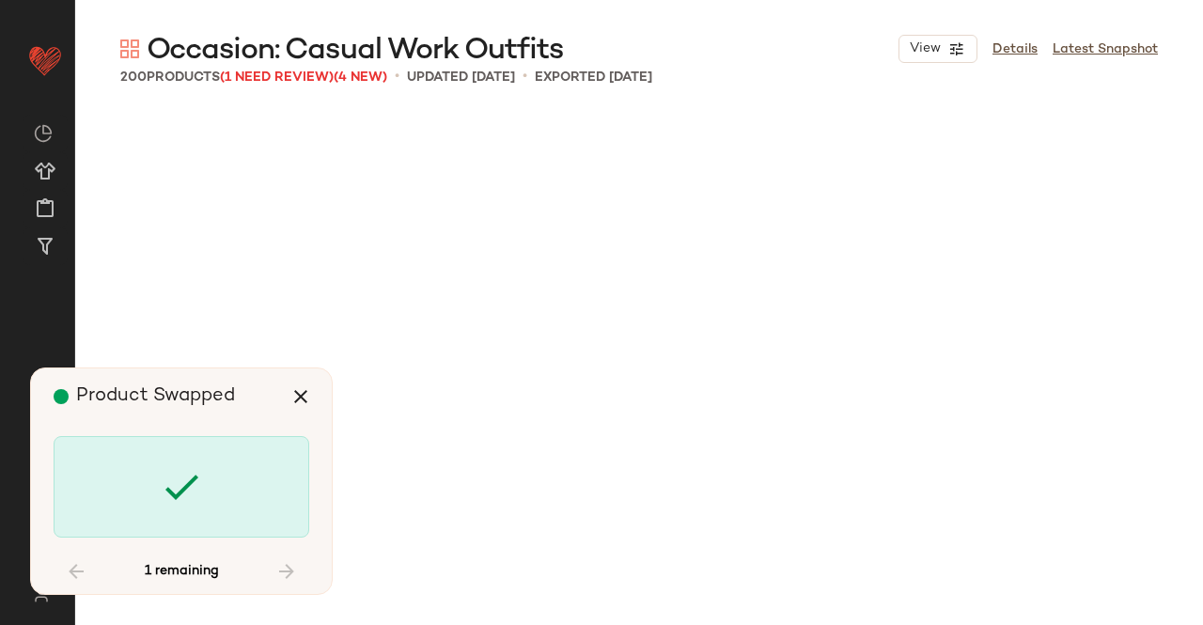
scroll to position [15964, 0]
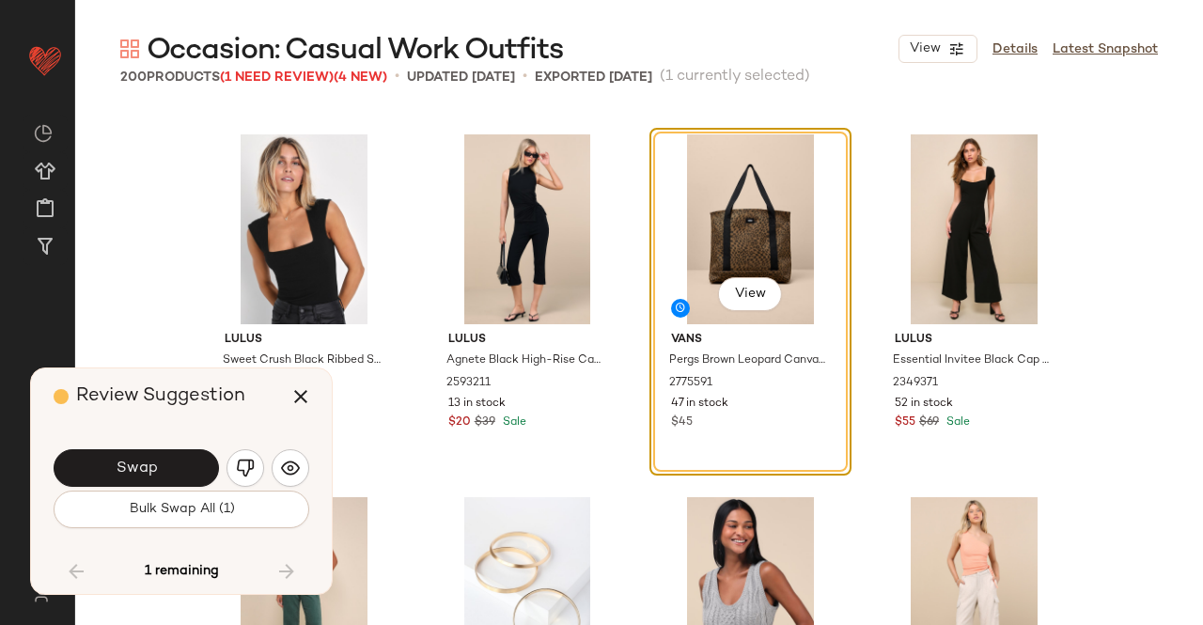
click at [137, 462] on span "Swap" at bounding box center [136, 469] width 42 height 18
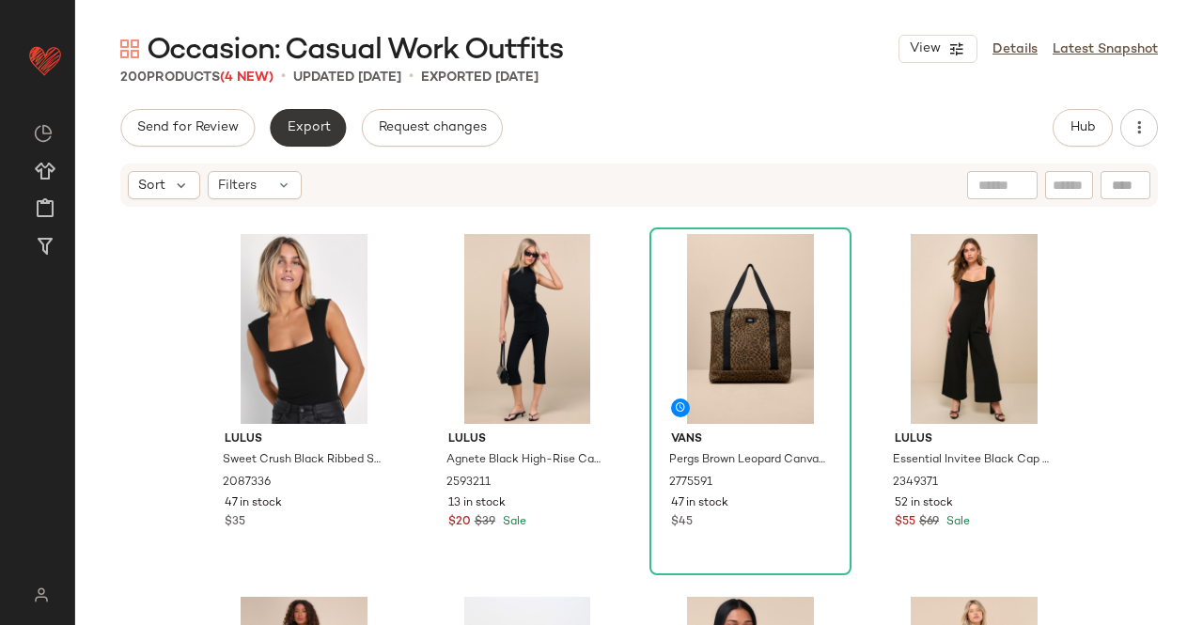
click at [323, 132] on span "Export" at bounding box center [308, 127] width 44 height 15
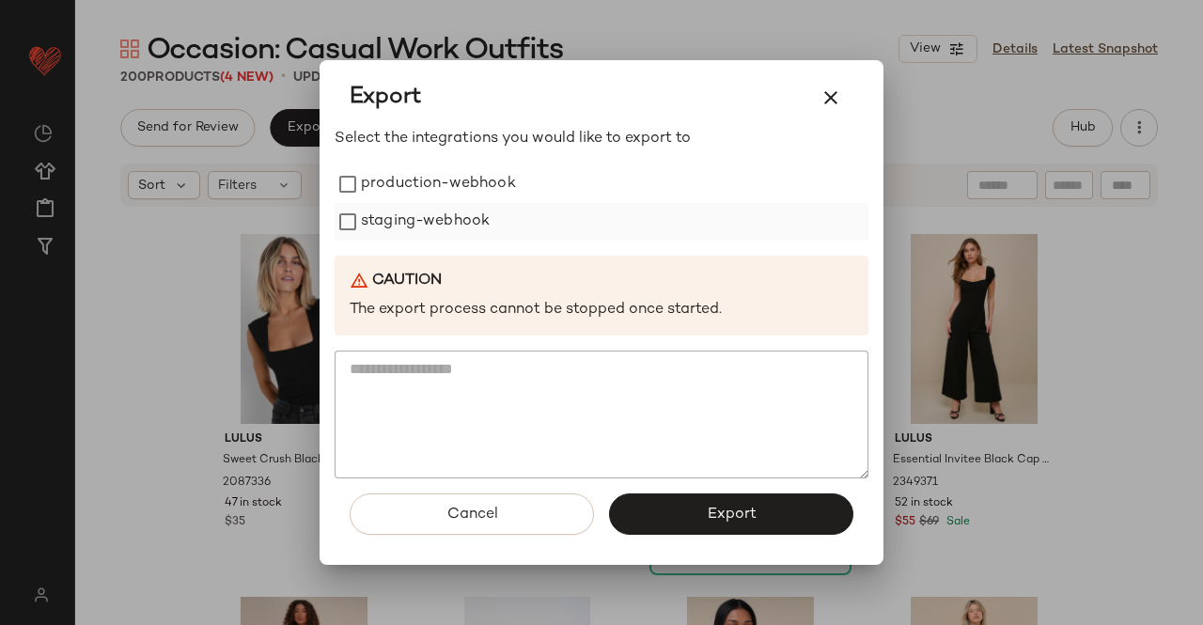
drag, startPoint x: 450, startPoint y: 189, endPoint x: 446, endPoint y: 208, distance: 19.2
click at [450, 190] on label "production-webhook" at bounding box center [438, 184] width 155 height 38
drag, startPoint x: 446, startPoint y: 208, endPoint x: 555, endPoint y: 324, distance: 159.0
click at [447, 208] on label "staging-webhook" at bounding box center [425, 222] width 129 height 38
click at [735, 529] on button "Export" at bounding box center [731, 513] width 244 height 41
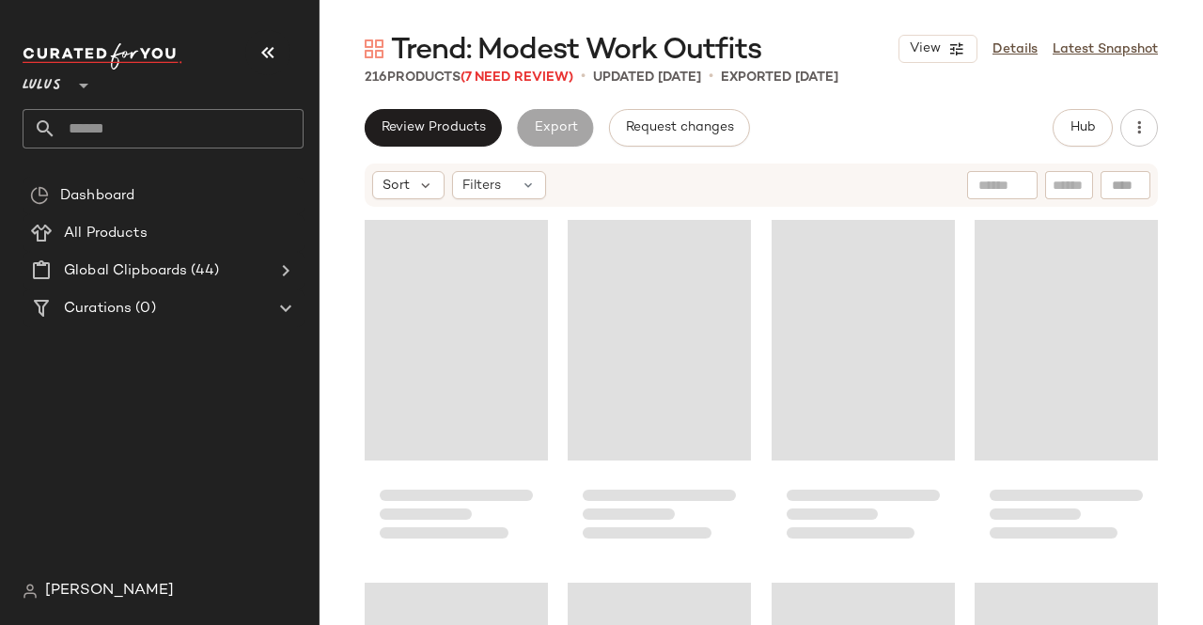
click at [259, 39] on button "button" at bounding box center [267, 52] width 45 height 45
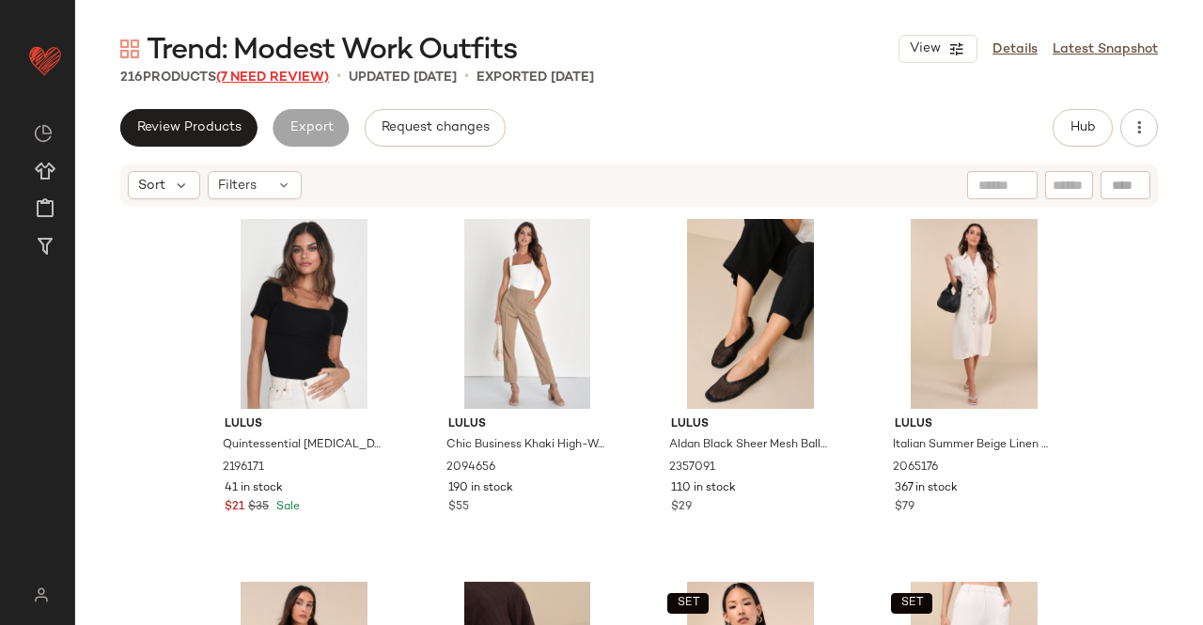
click at [287, 79] on span "(7 Need Review)" at bounding box center [272, 77] width 113 height 14
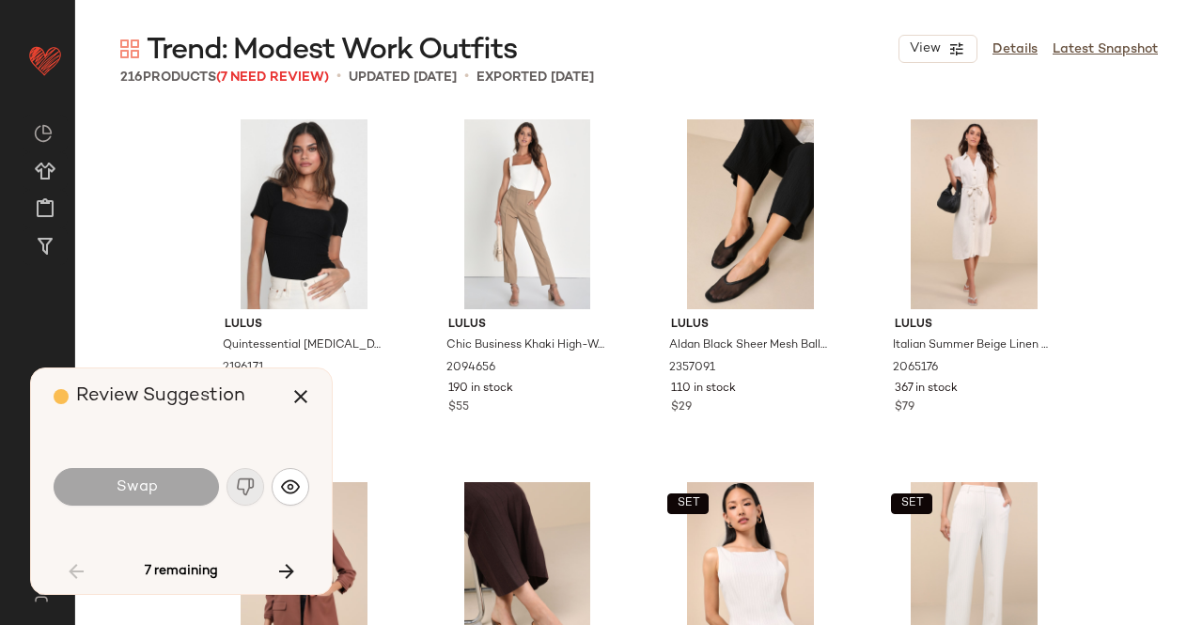
scroll to position [741, 0]
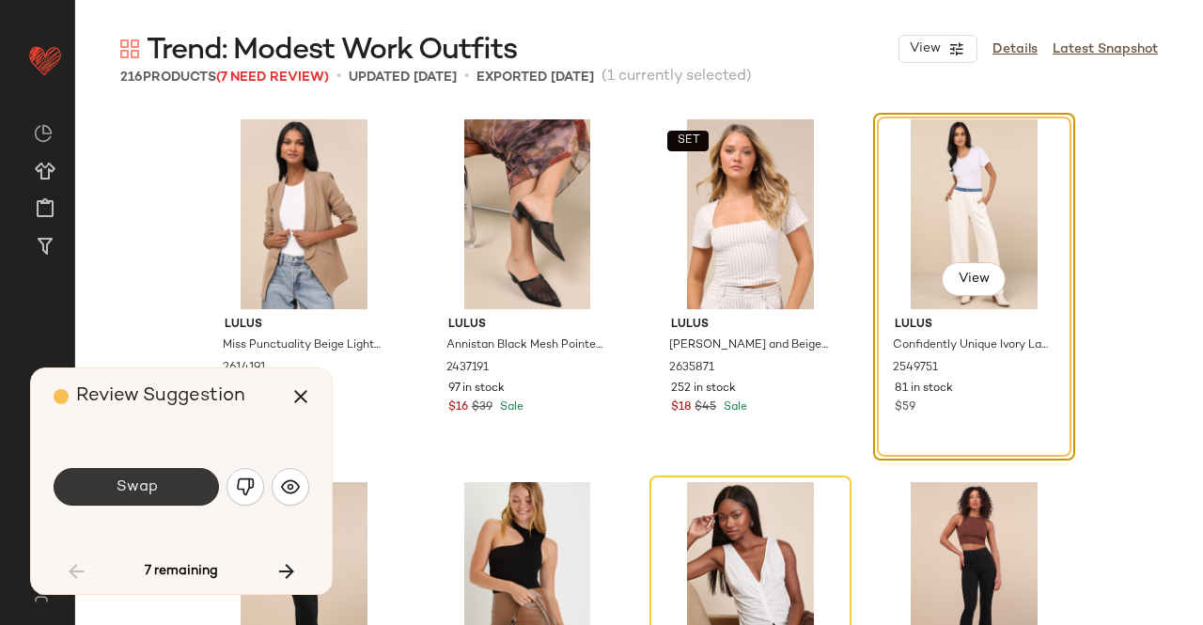
click at [176, 478] on button "Swap" at bounding box center [136, 487] width 165 height 38
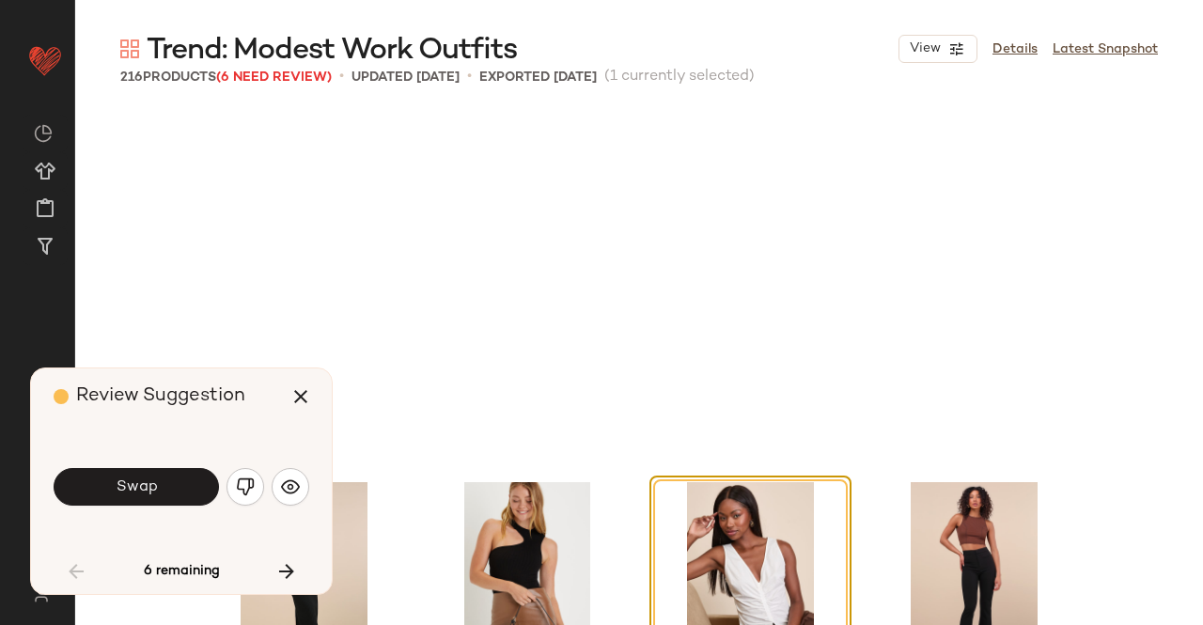
scroll to position [1088, 0]
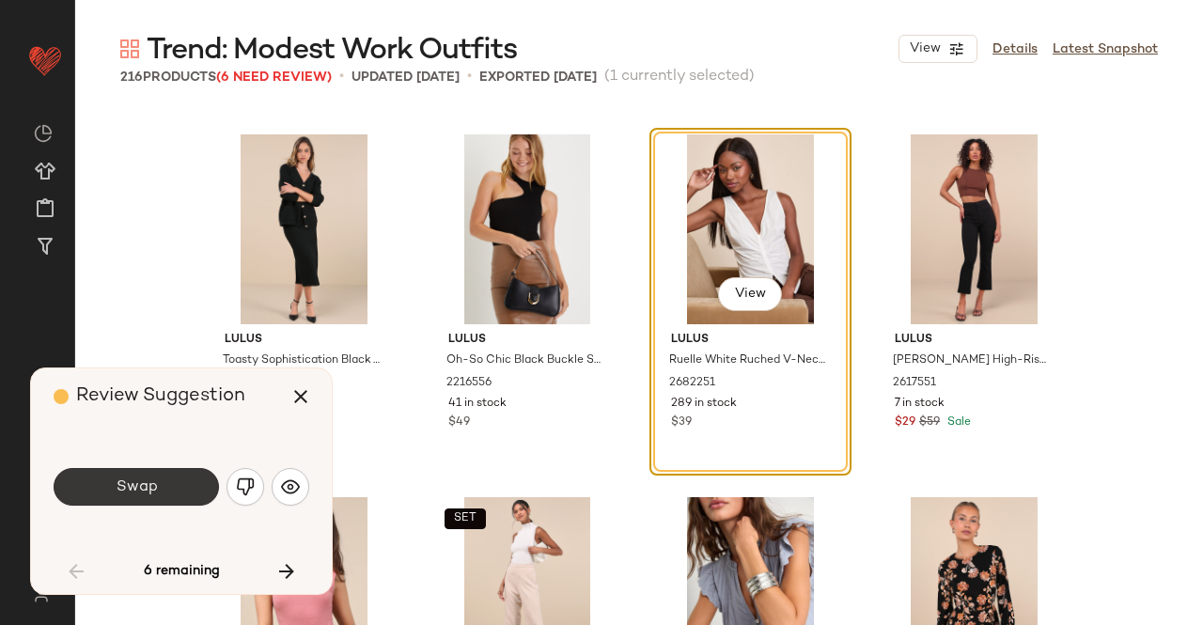
click at [170, 484] on button "Swap" at bounding box center [136, 487] width 165 height 38
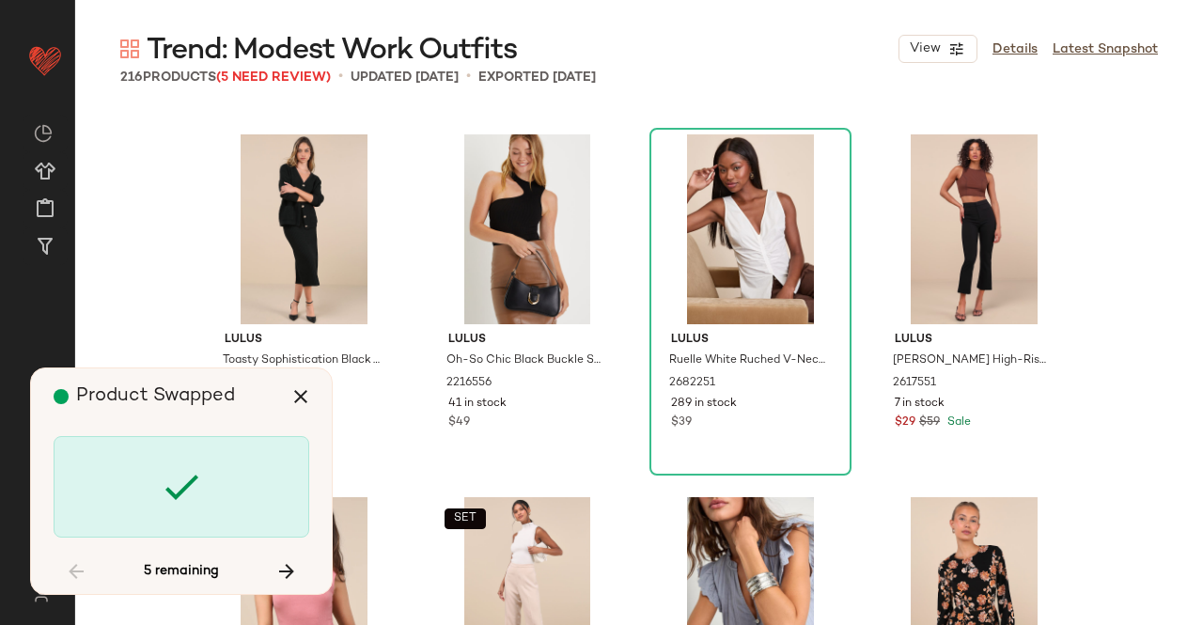
scroll to position [6531, 0]
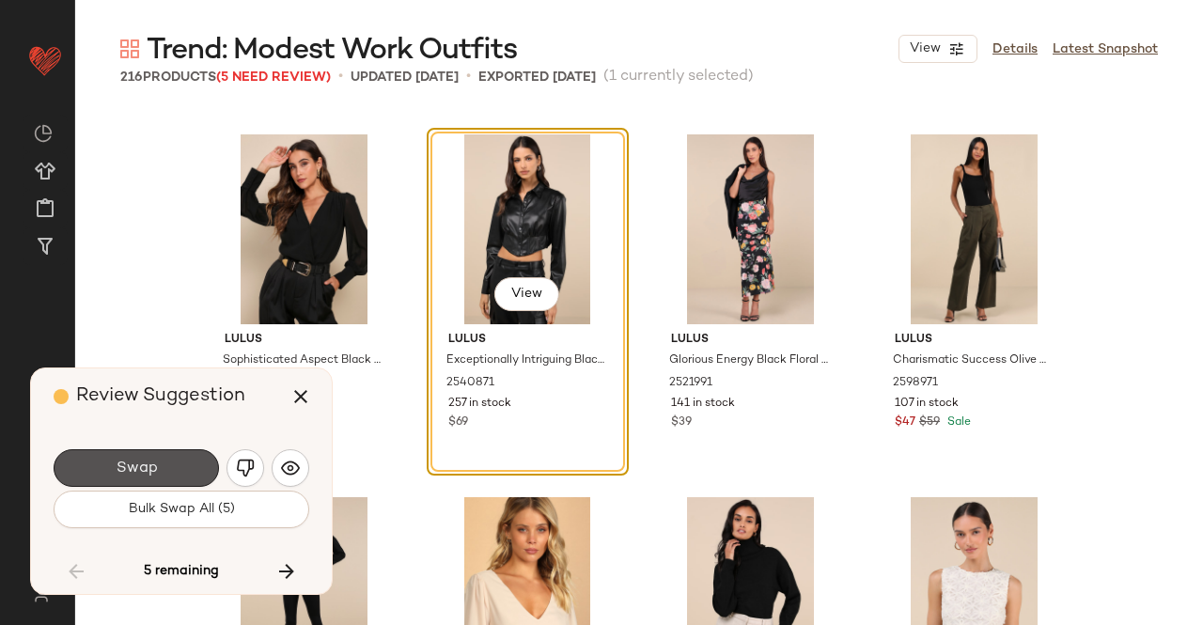
click at [170, 484] on button "Swap" at bounding box center [136, 468] width 165 height 38
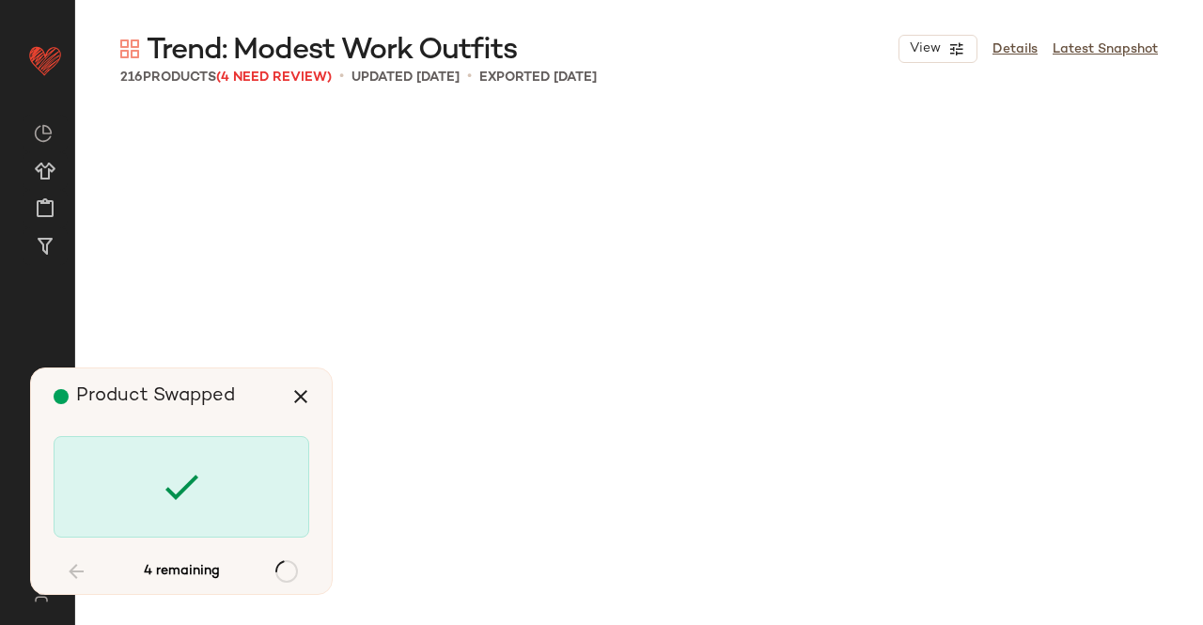
scroll to position [8708, 0]
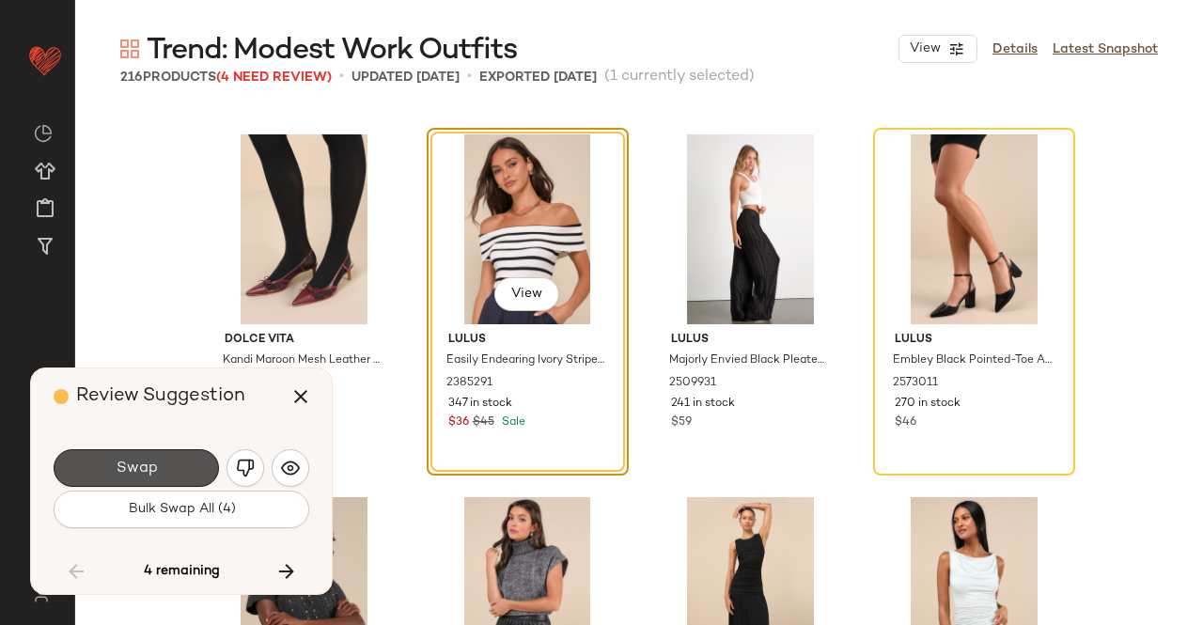
click at [170, 484] on button "Swap" at bounding box center [136, 468] width 165 height 38
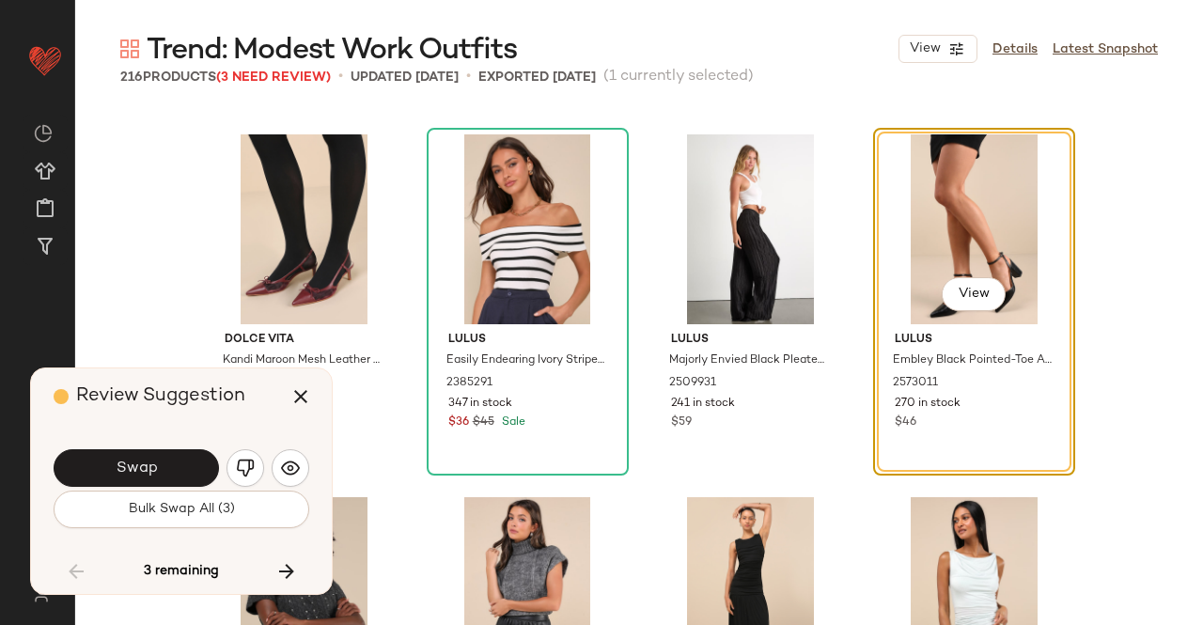
click at [170, 484] on button "Swap" at bounding box center [136, 468] width 165 height 38
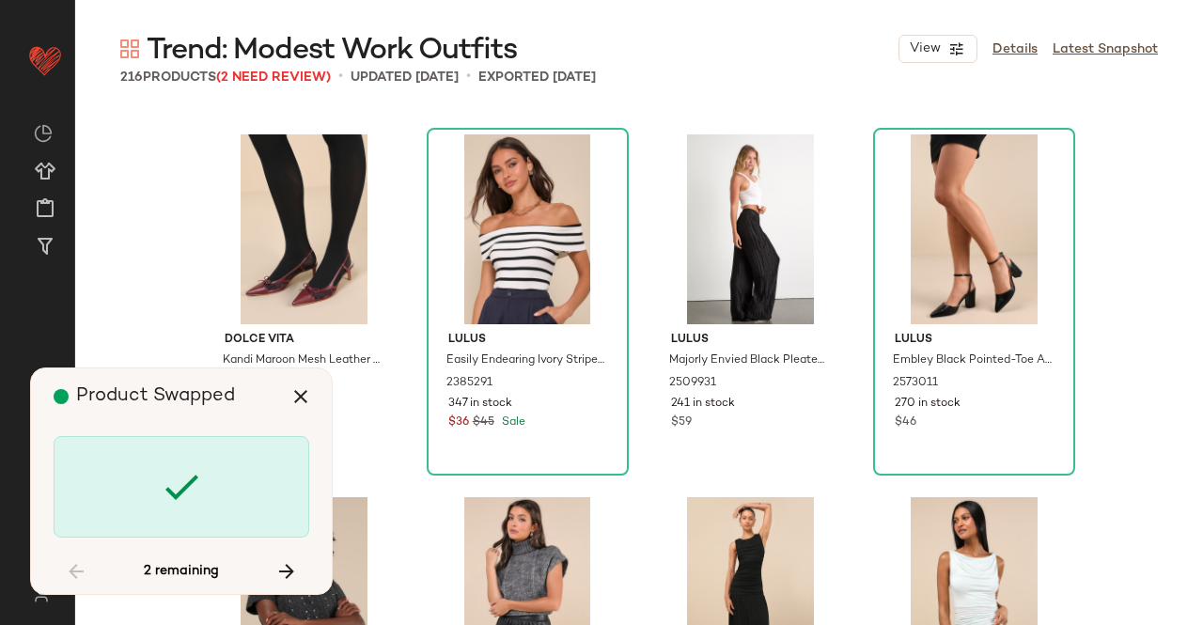
scroll to position [11610, 0]
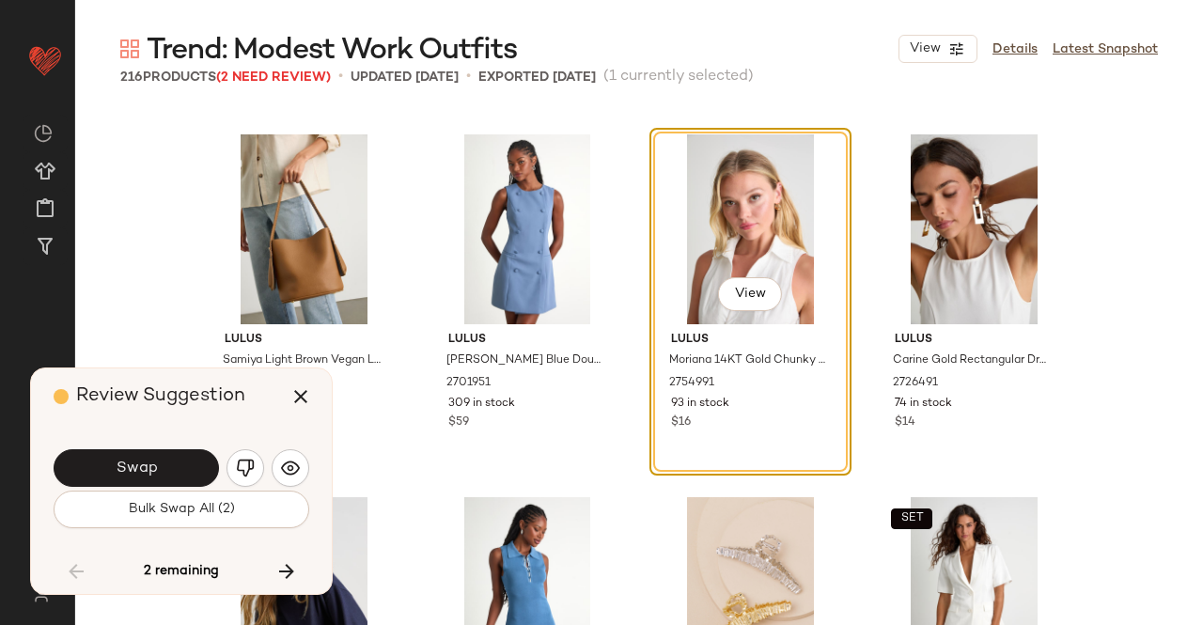
click at [170, 484] on button "Swap" at bounding box center [136, 468] width 165 height 38
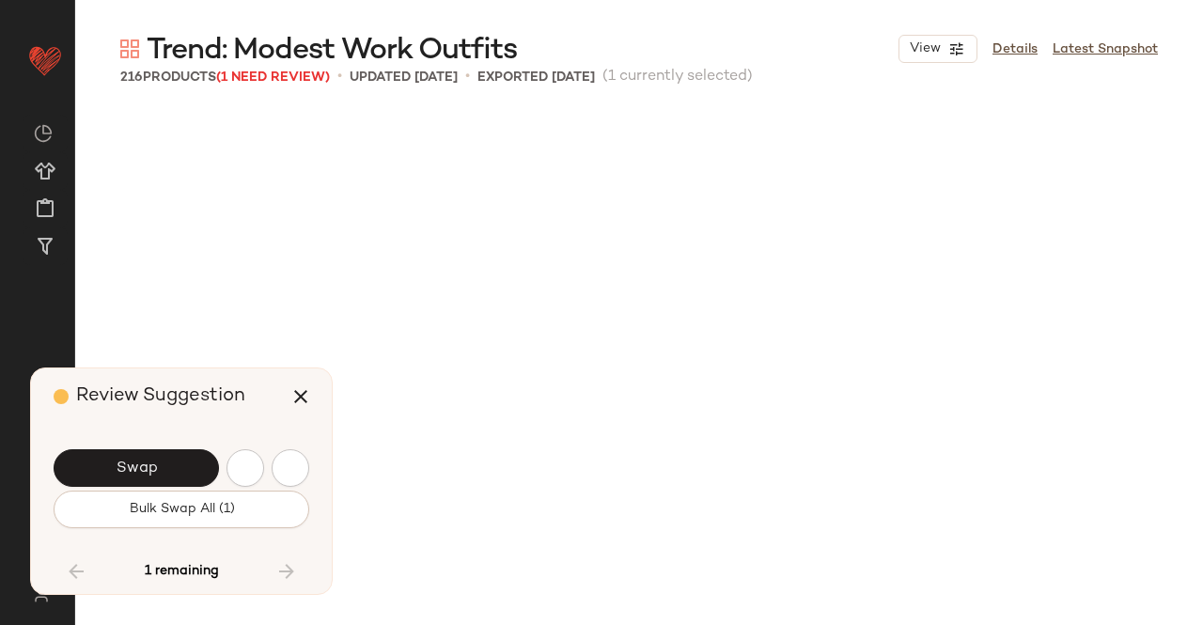
scroll to position [13061, 0]
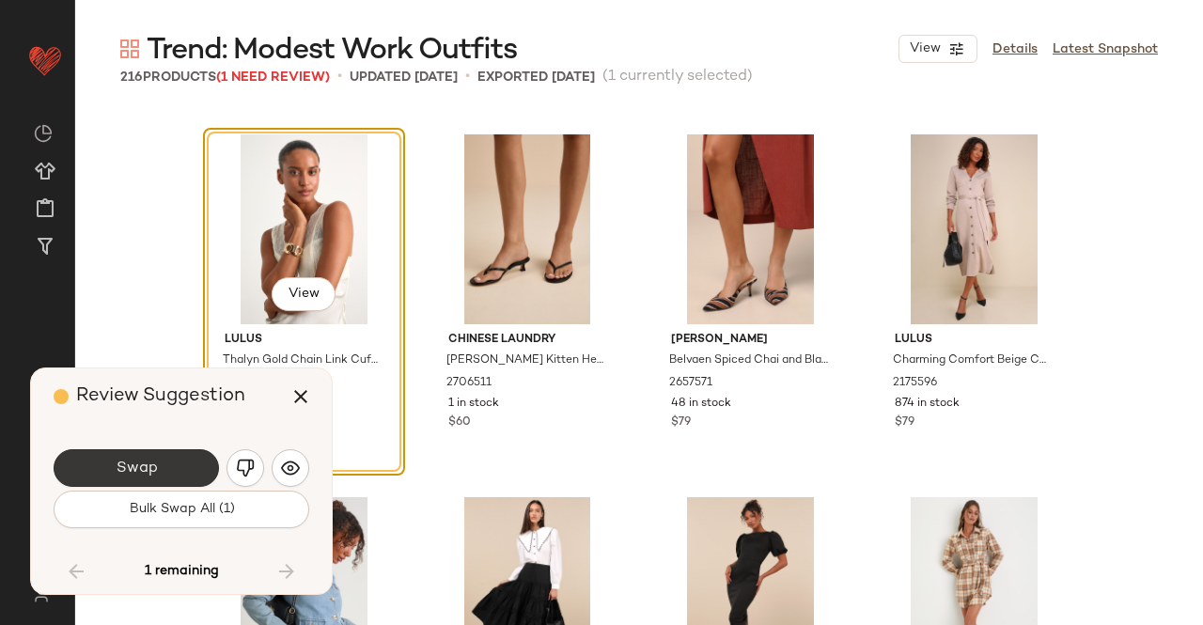
click at [153, 457] on button "Swap" at bounding box center [136, 468] width 165 height 38
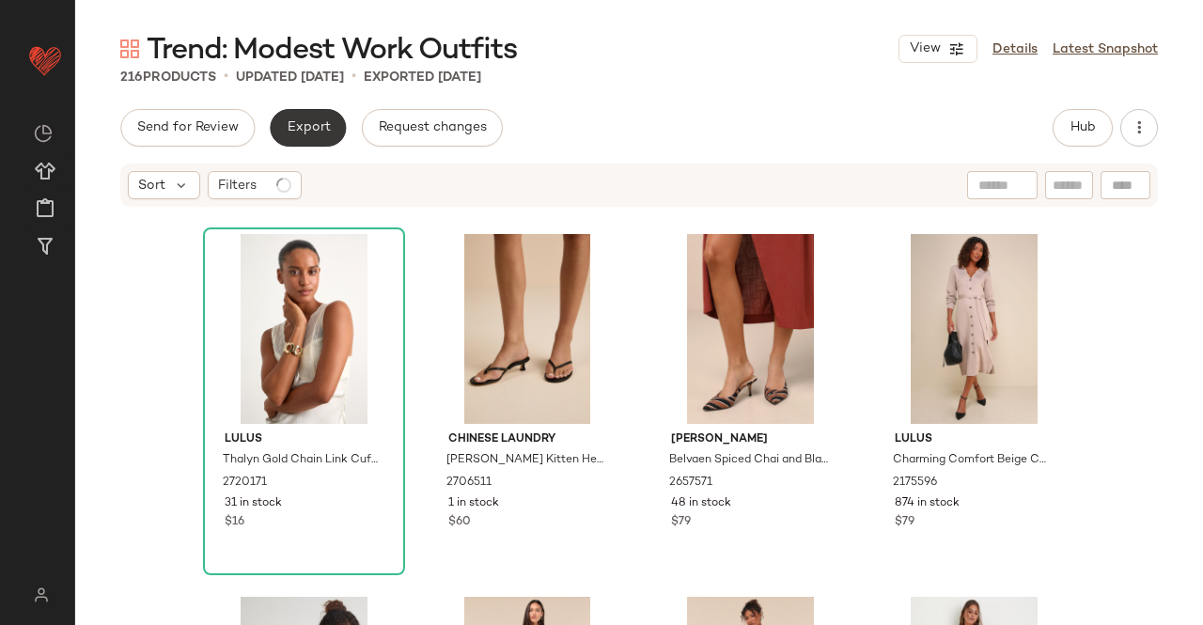
click at [309, 127] on span "Export" at bounding box center [308, 127] width 44 height 15
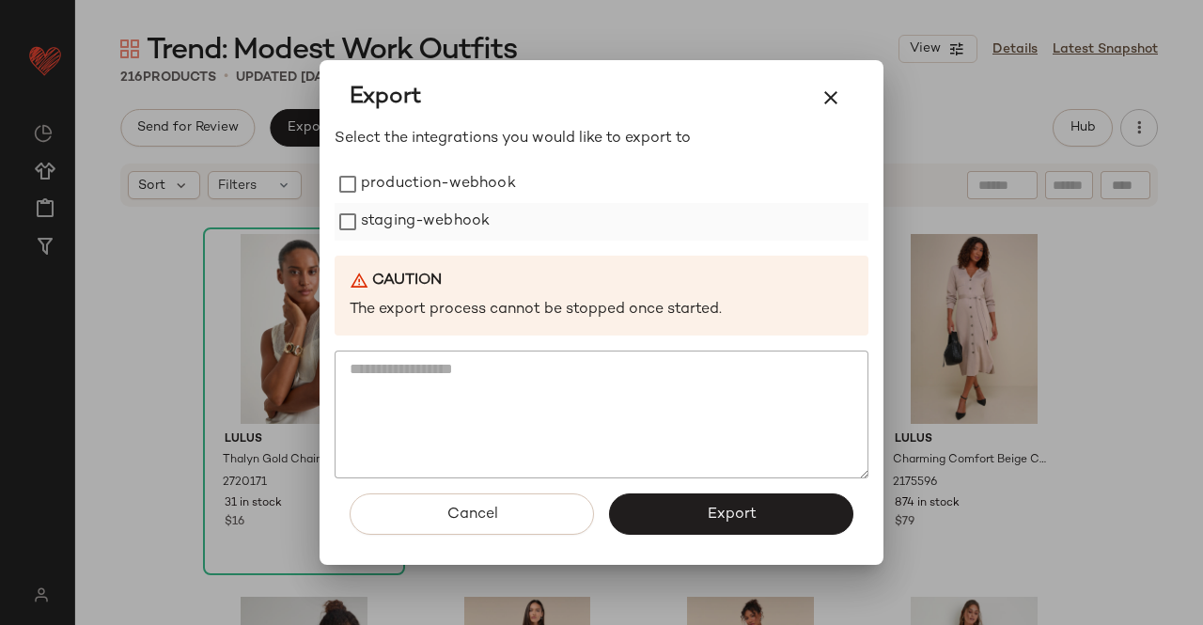
drag, startPoint x: 423, startPoint y: 194, endPoint x: 423, endPoint y: 218, distance: 24.4
click at [423, 201] on label "production-webhook" at bounding box center [438, 184] width 155 height 38
click at [424, 218] on label "staging-webhook" at bounding box center [425, 222] width 129 height 38
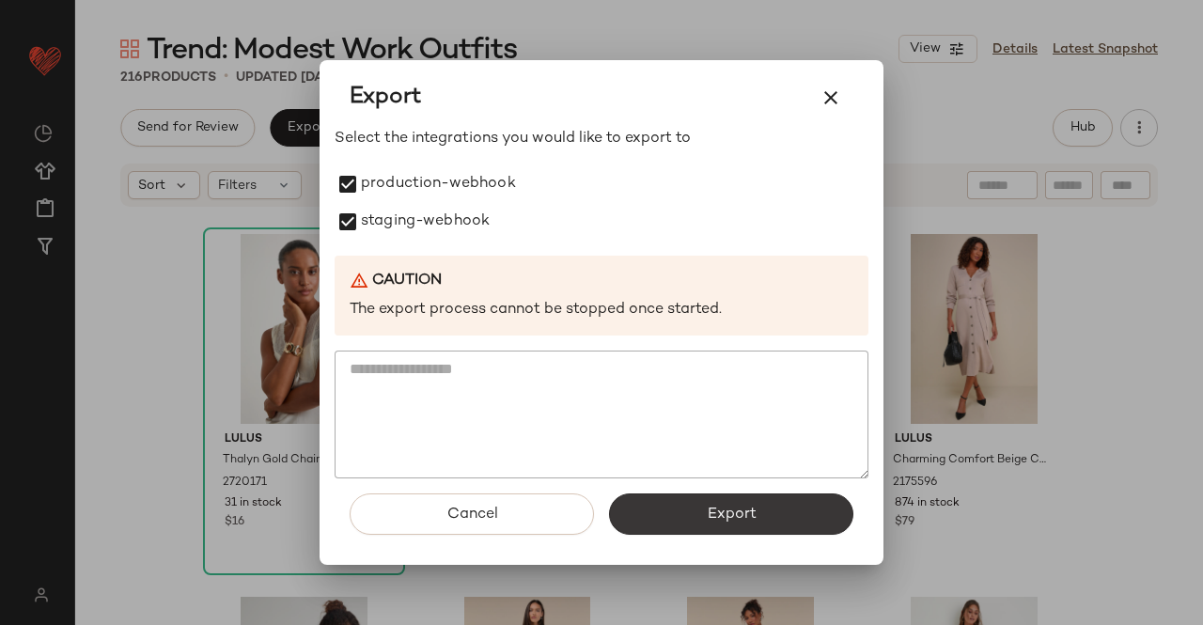
click at [722, 516] on span "Export" at bounding box center [731, 515] width 50 height 18
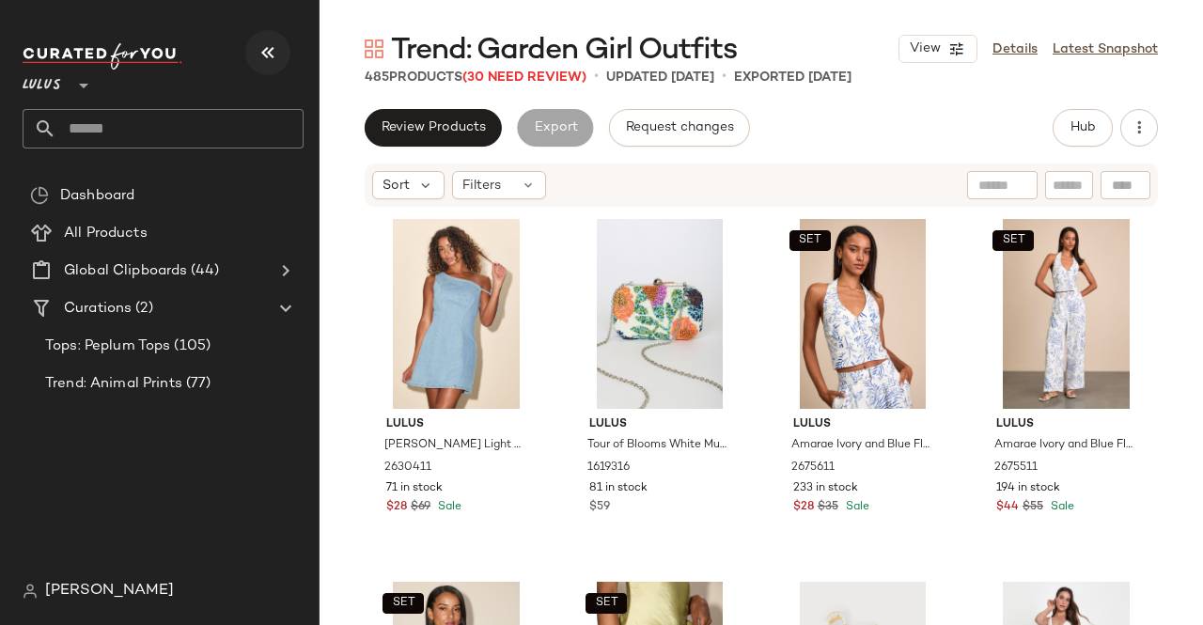
click at [252, 31] on nav "Lulus ** Dashboard All Products Global Clipboards (44) Curations (2) Tops: Pepl…" at bounding box center [160, 312] width 320 height 625
drag, startPoint x: 258, startPoint y: 56, endPoint x: 268, endPoint y: 47, distance: 14.0
click at [258, 56] on icon "button" at bounding box center [268, 52] width 23 height 23
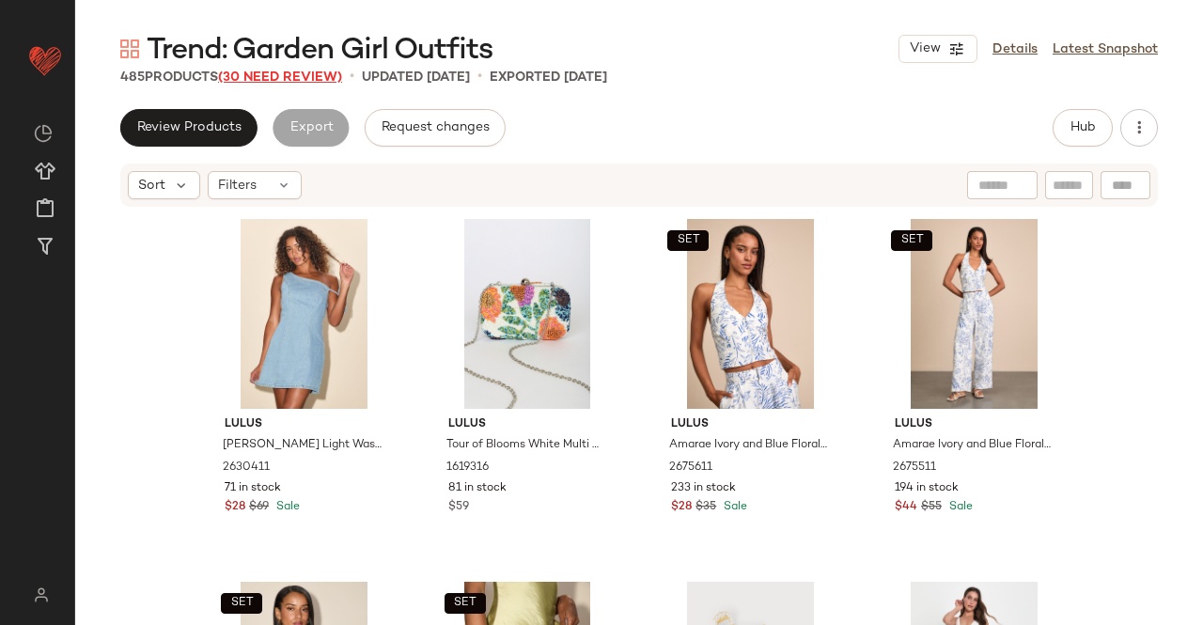
click at [299, 81] on span "(30 Need Review)" at bounding box center [280, 77] width 124 height 14
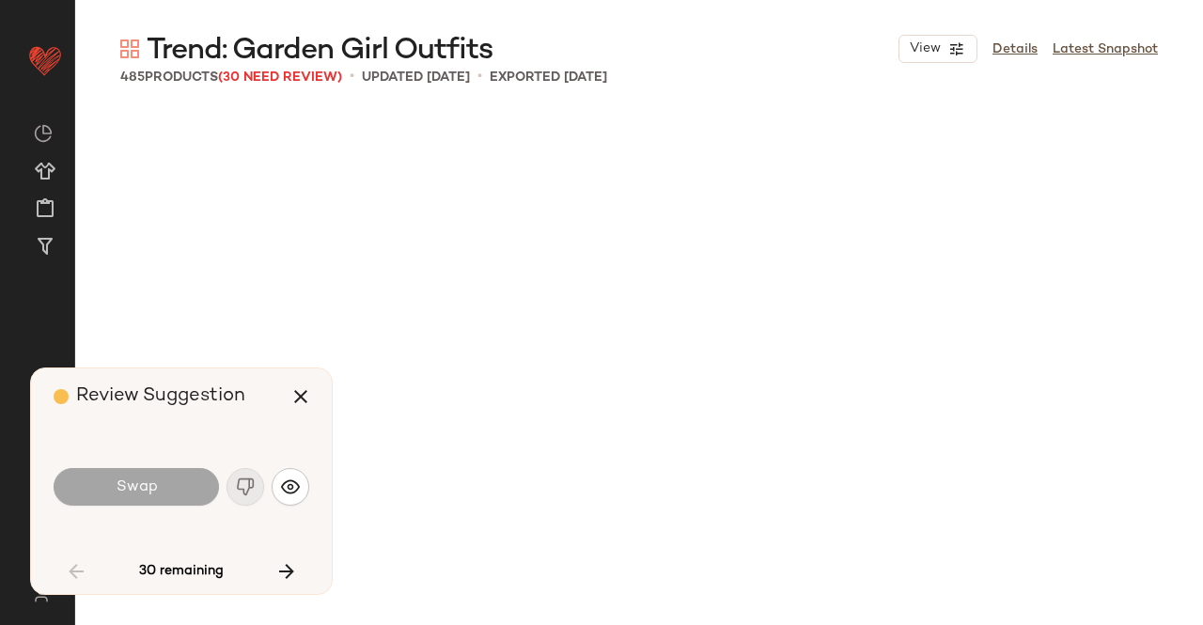
scroll to position [1814, 0]
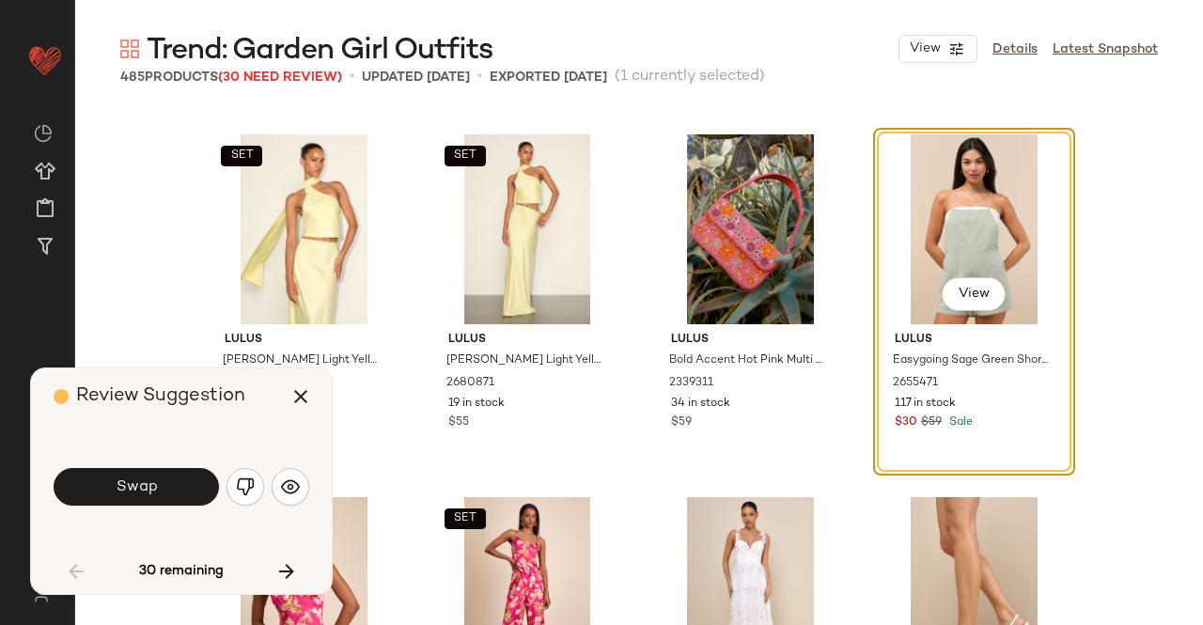
click at [143, 493] on span "Swap" at bounding box center [136, 487] width 42 height 18
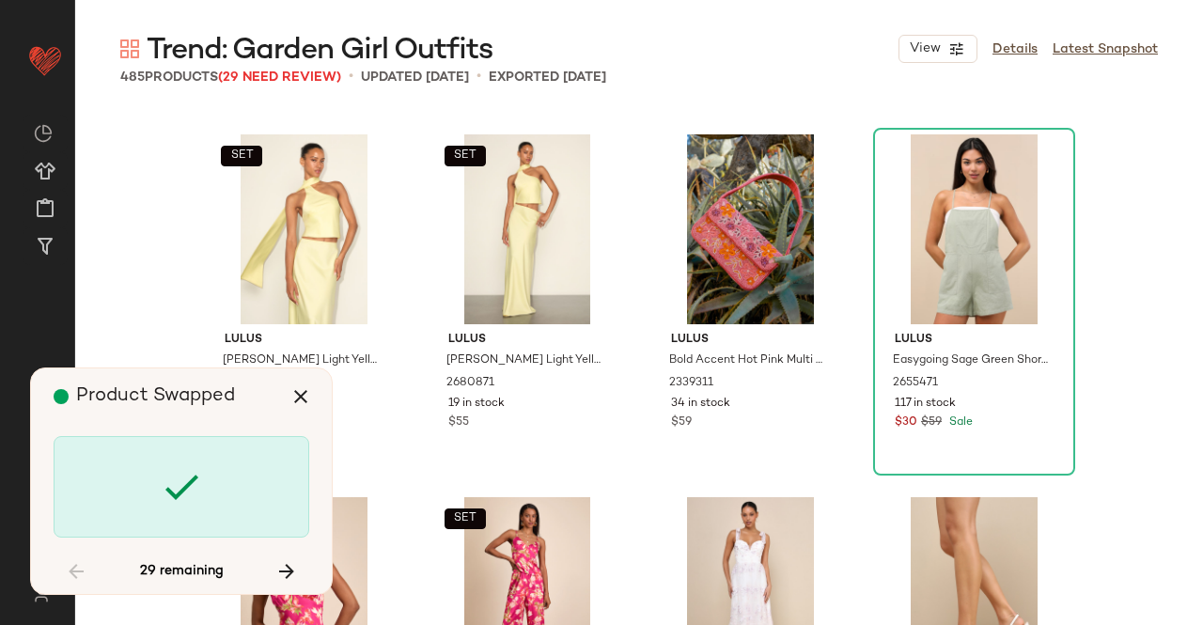
scroll to position [2903, 0]
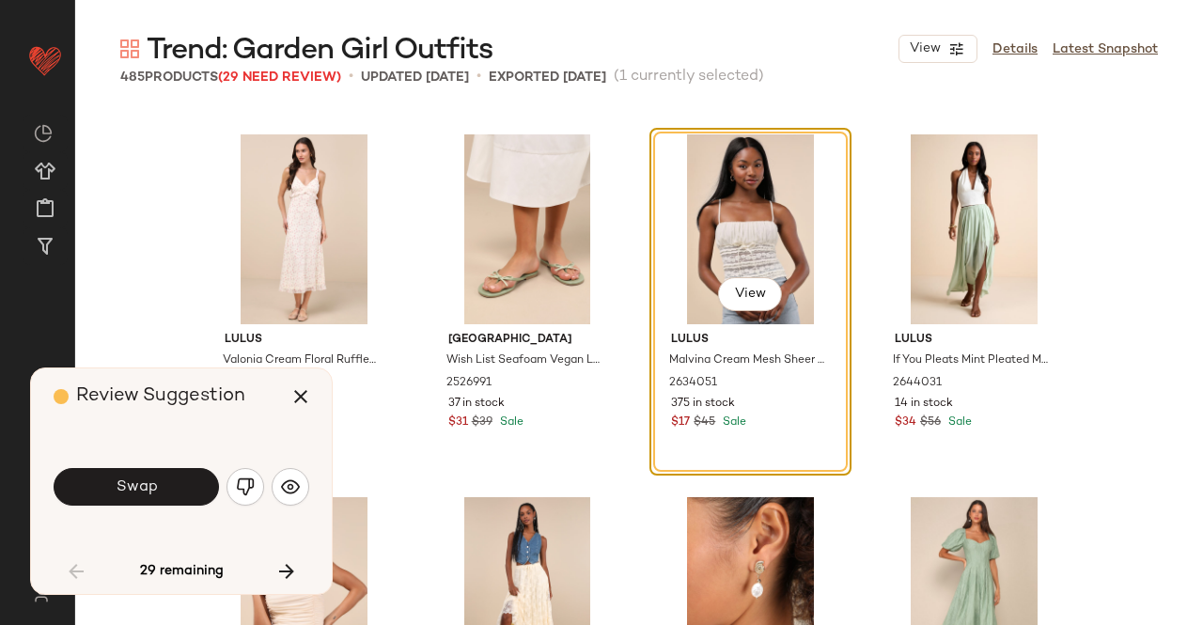
click at [114, 500] on button "Swap" at bounding box center [136, 487] width 165 height 38
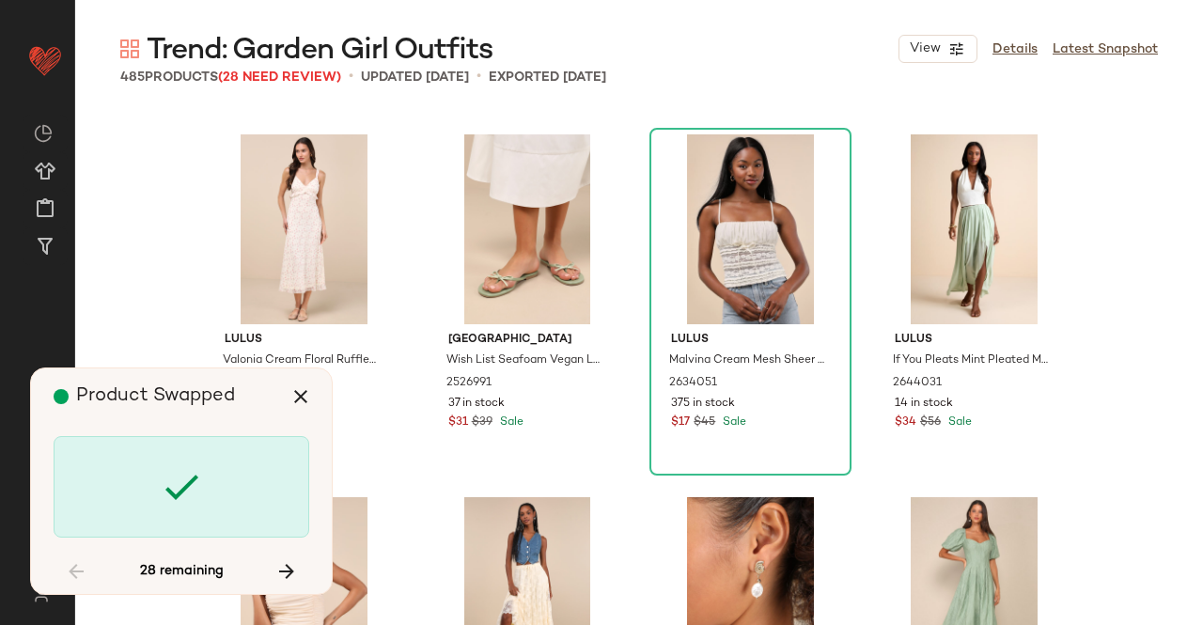
scroll to position [5079, 0]
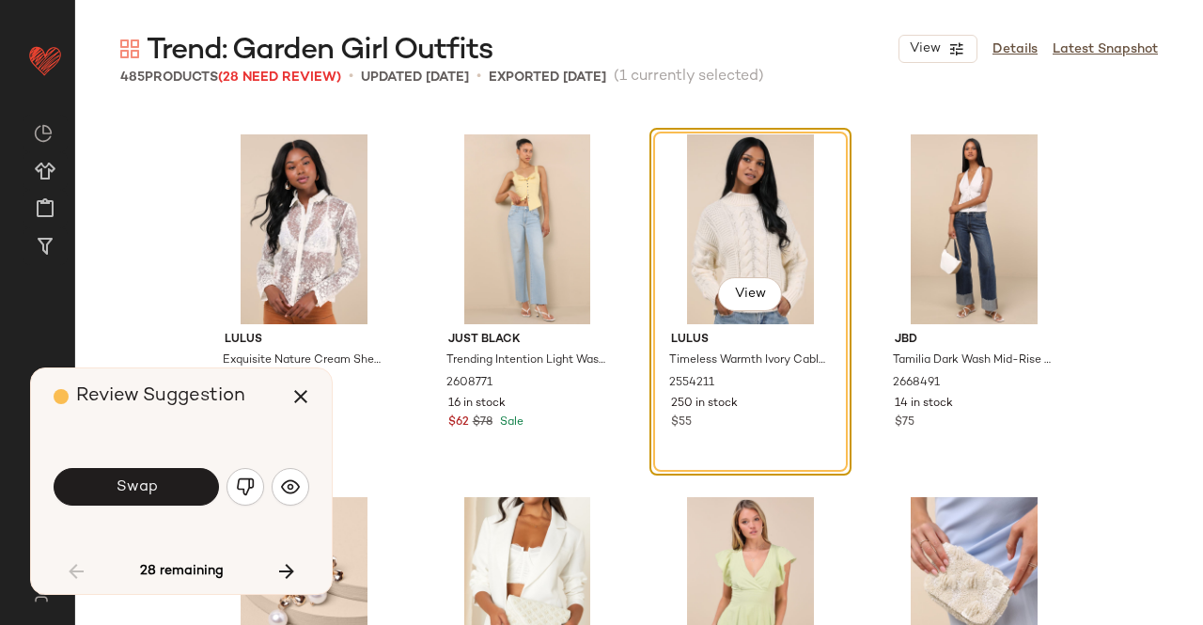
click at [114, 500] on button "Swap" at bounding box center [136, 487] width 165 height 38
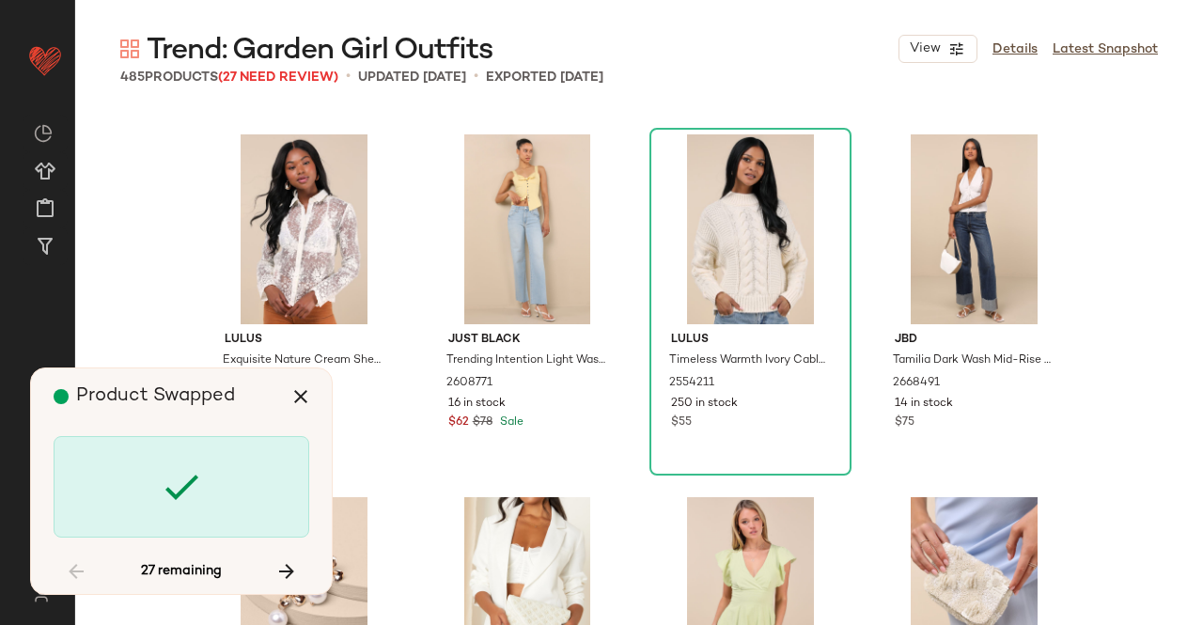
scroll to position [6893, 0]
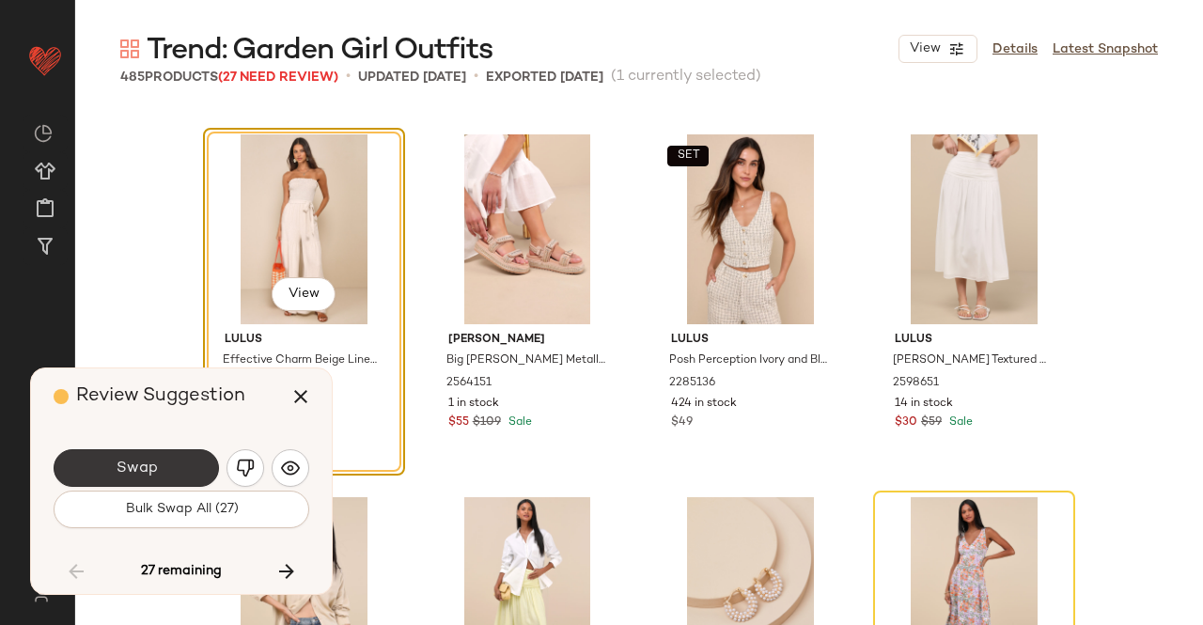
click at [171, 463] on button "Swap" at bounding box center [136, 468] width 165 height 38
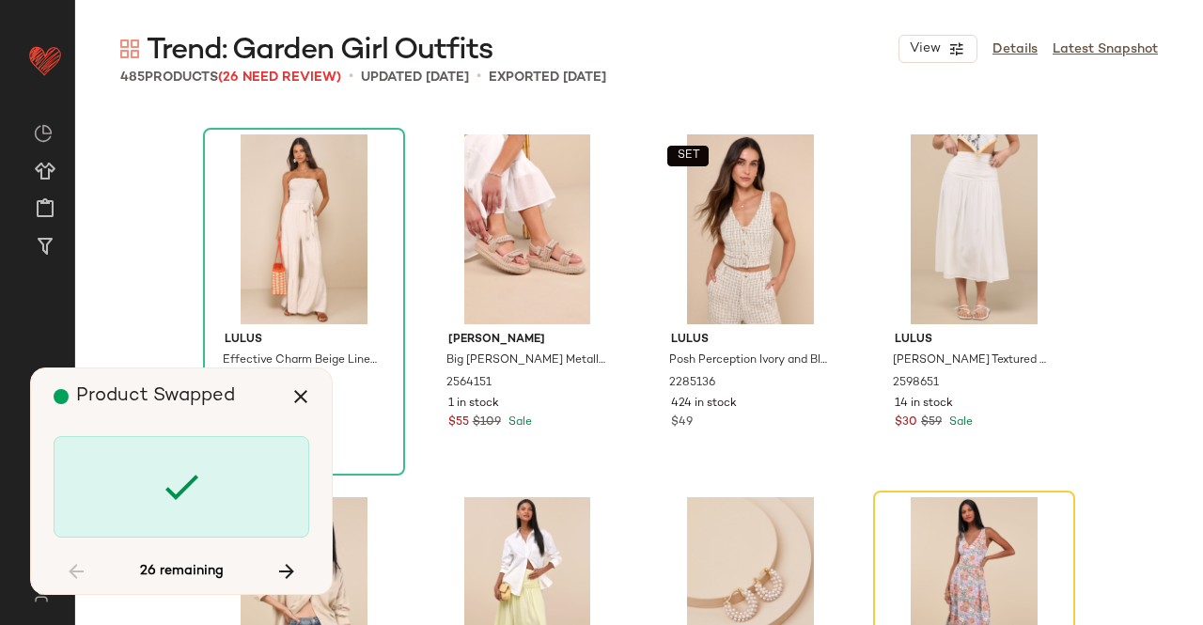
scroll to position [7256, 0]
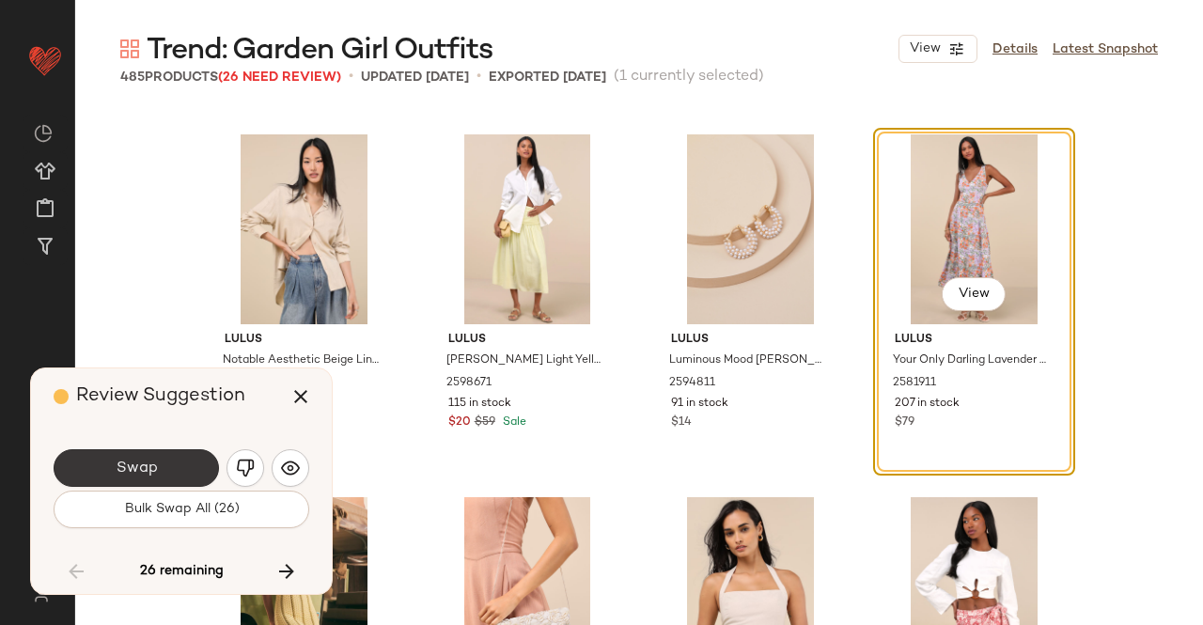
click at [187, 458] on button "Swap" at bounding box center [136, 468] width 165 height 38
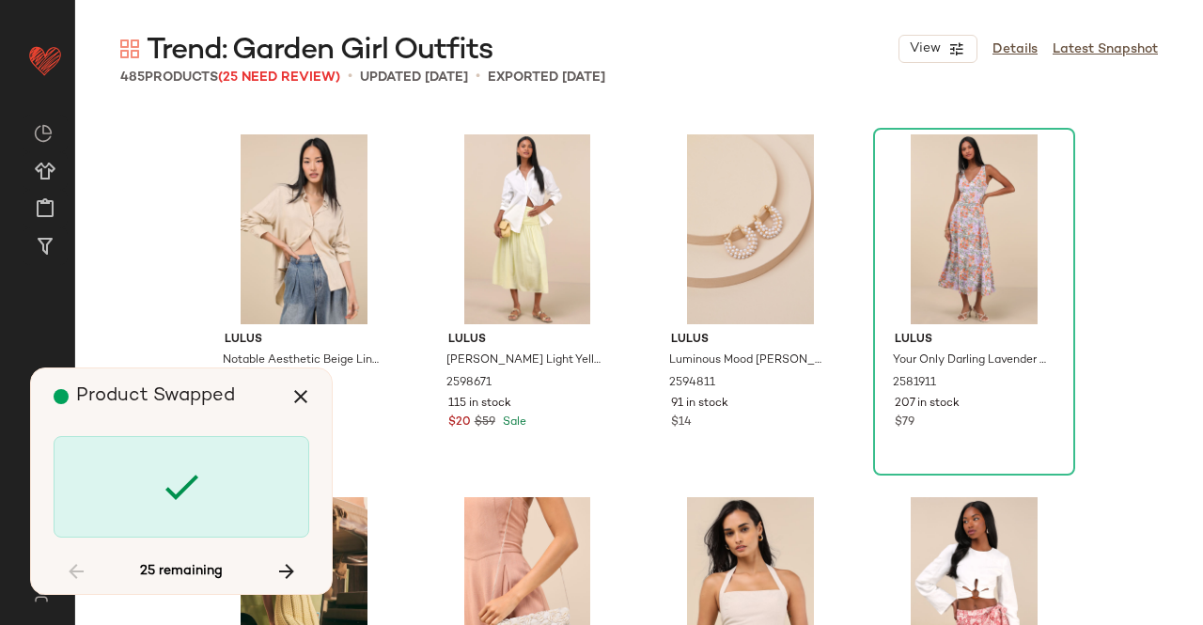
scroll to position [8708, 0]
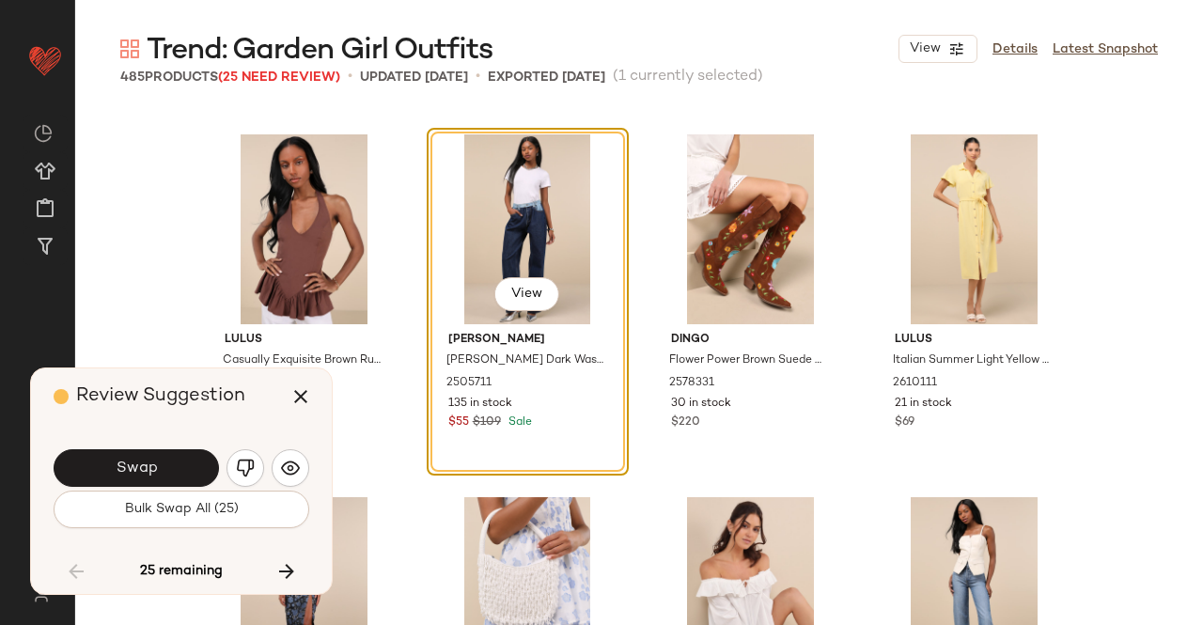
click at [188, 458] on button "Swap" at bounding box center [136, 468] width 165 height 38
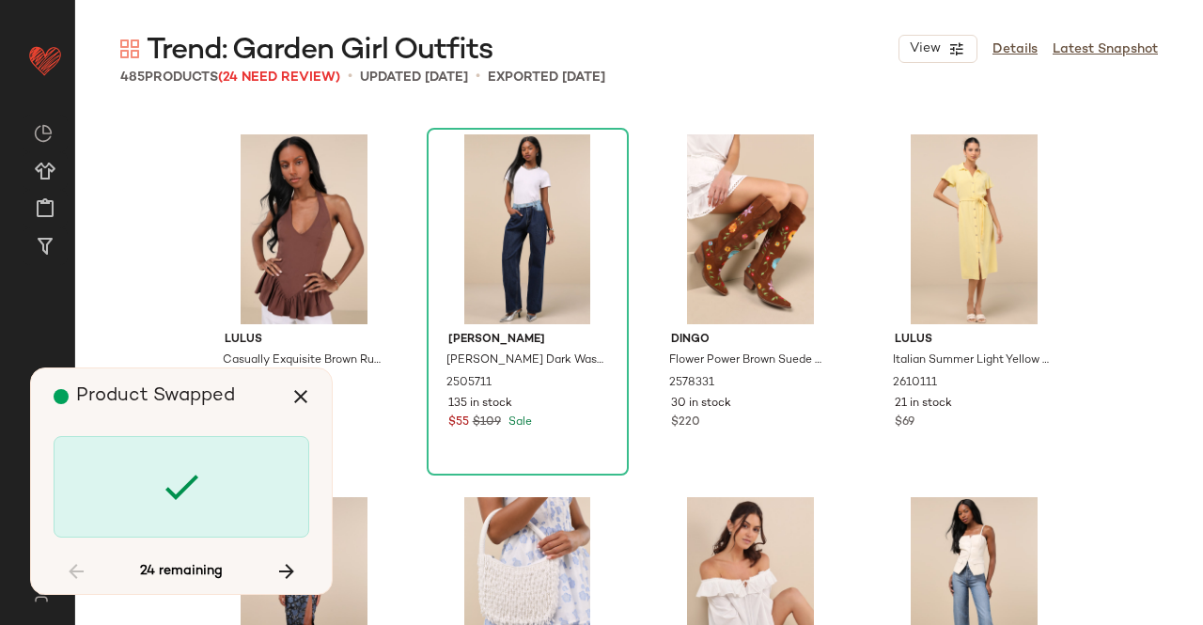
scroll to position [9433, 0]
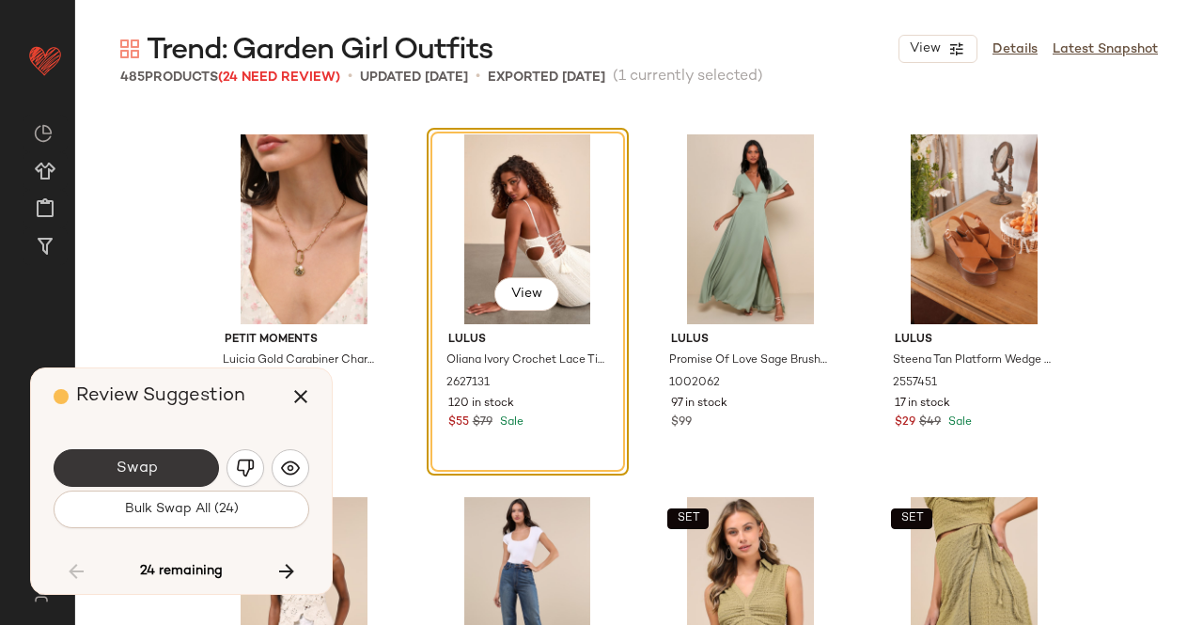
click at [182, 458] on button "Swap" at bounding box center [136, 468] width 165 height 38
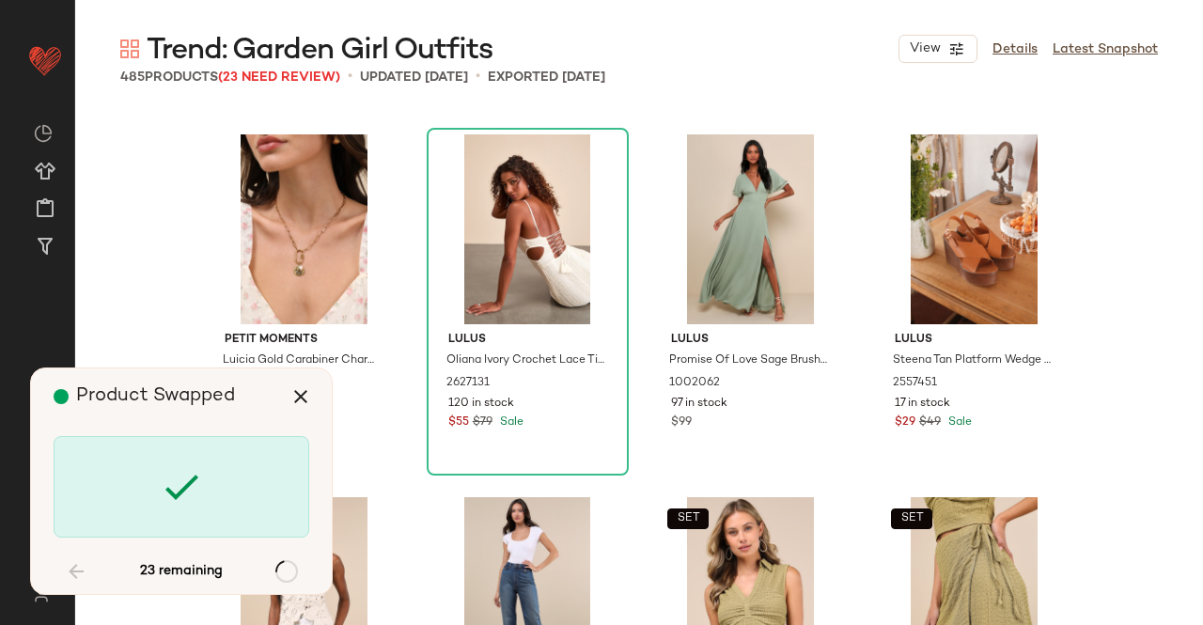
scroll to position [11610, 0]
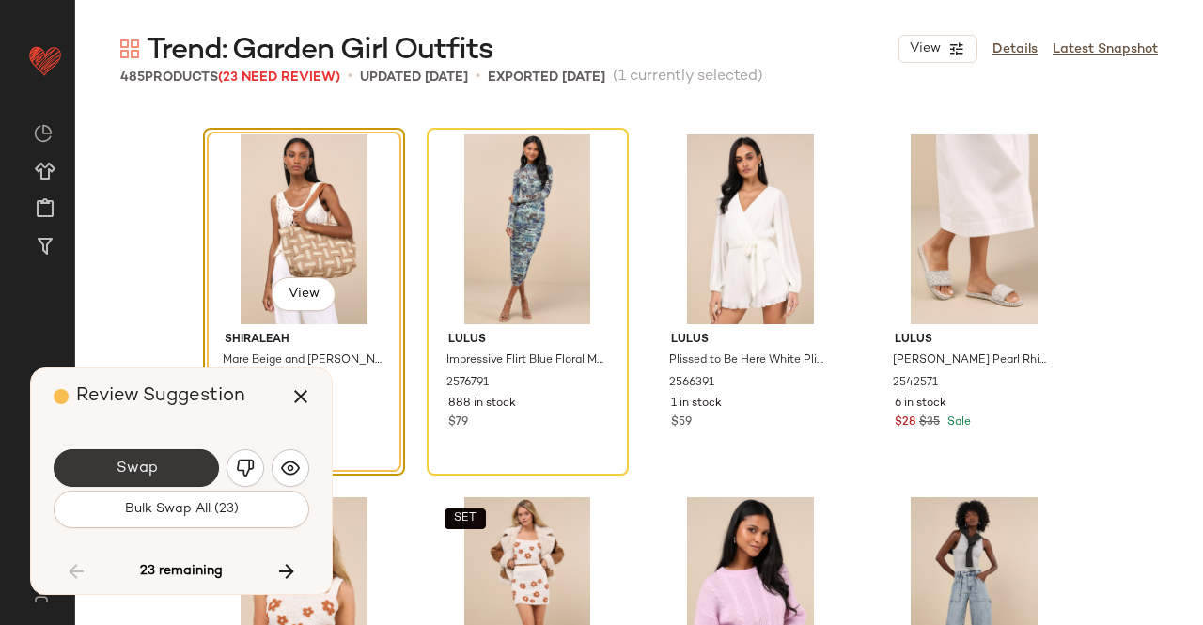
click at [197, 460] on button "Swap" at bounding box center [136, 468] width 165 height 38
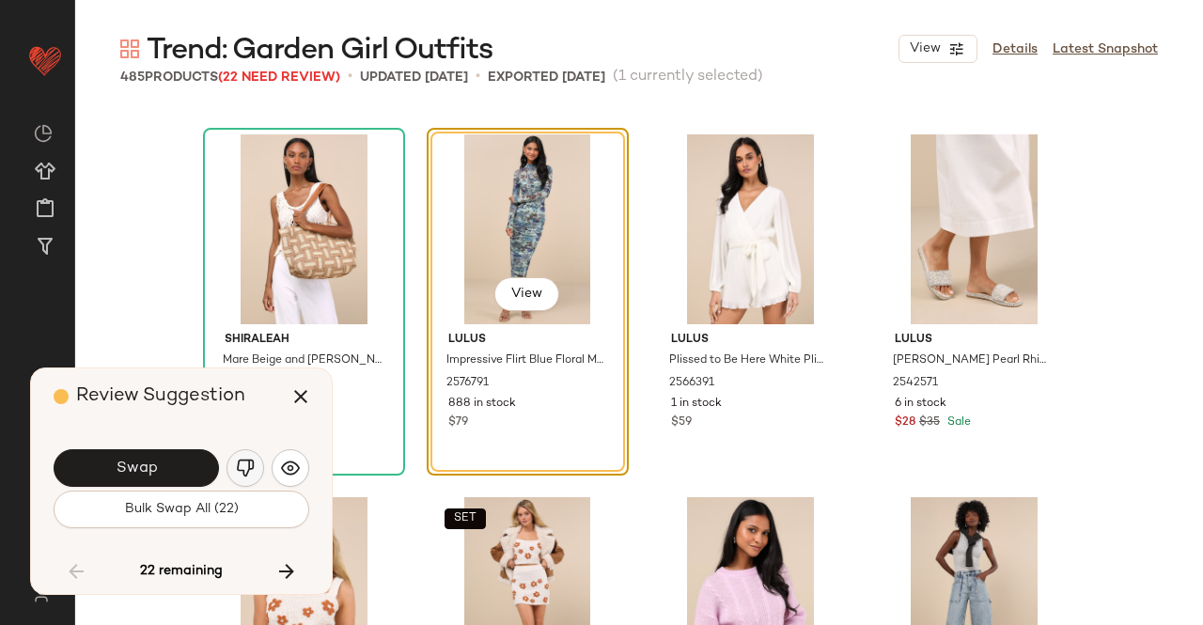
click at [245, 466] on img "button" at bounding box center [245, 468] width 19 height 19
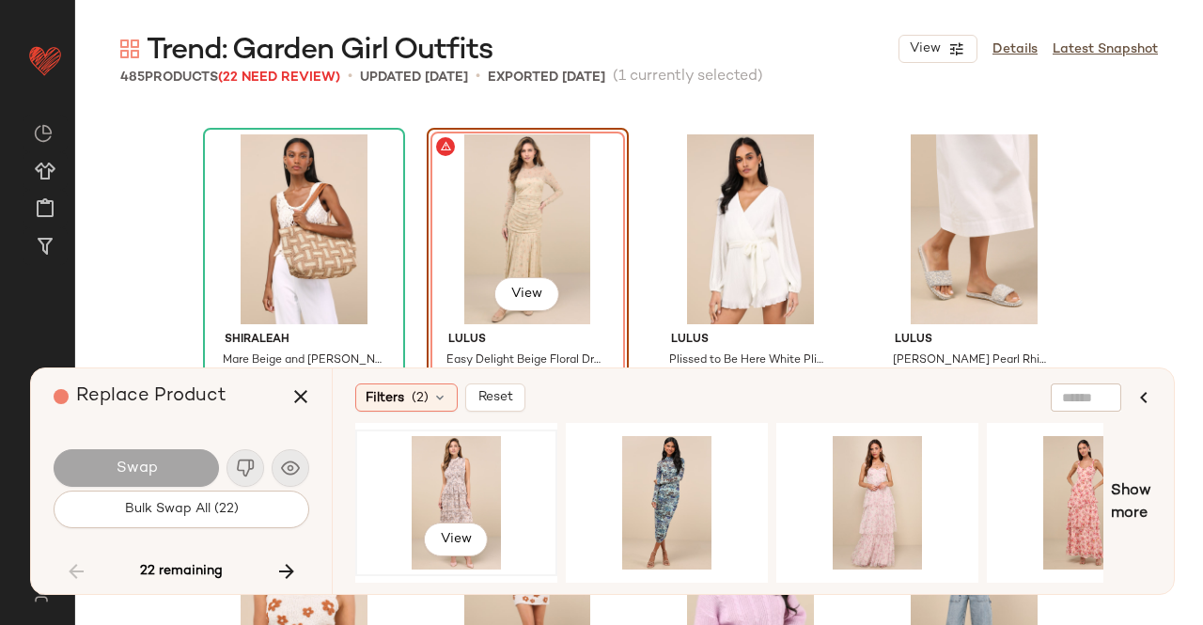
click at [500, 475] on div "View" at bounding box center [456, 502] width 189 height 133
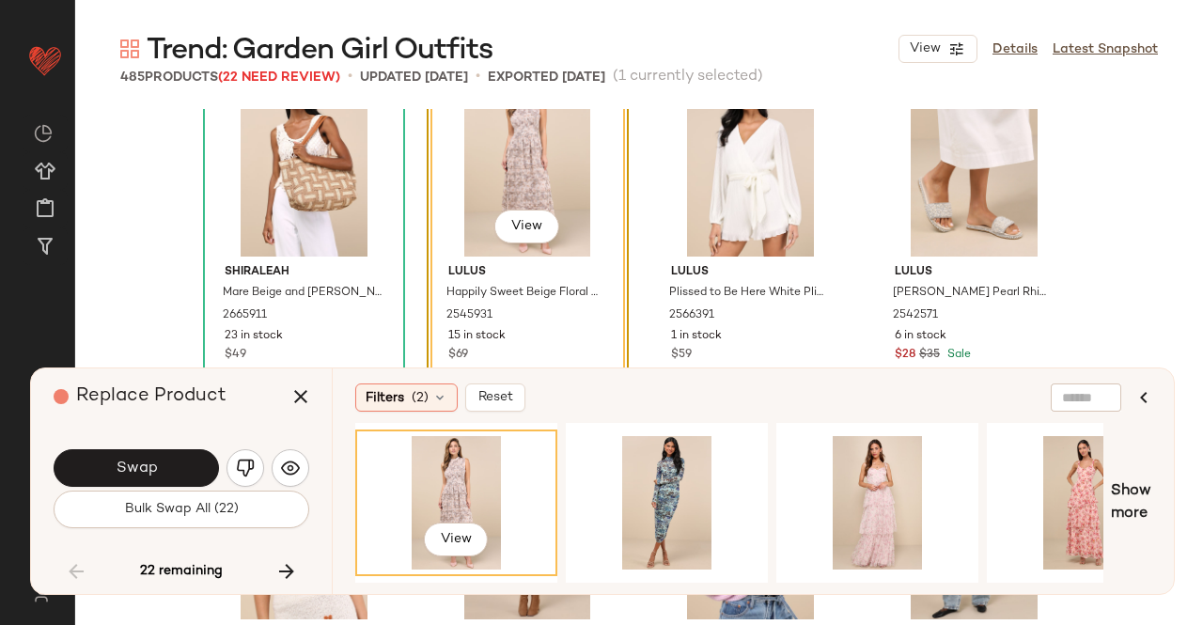
scroll to position [11704, 0]
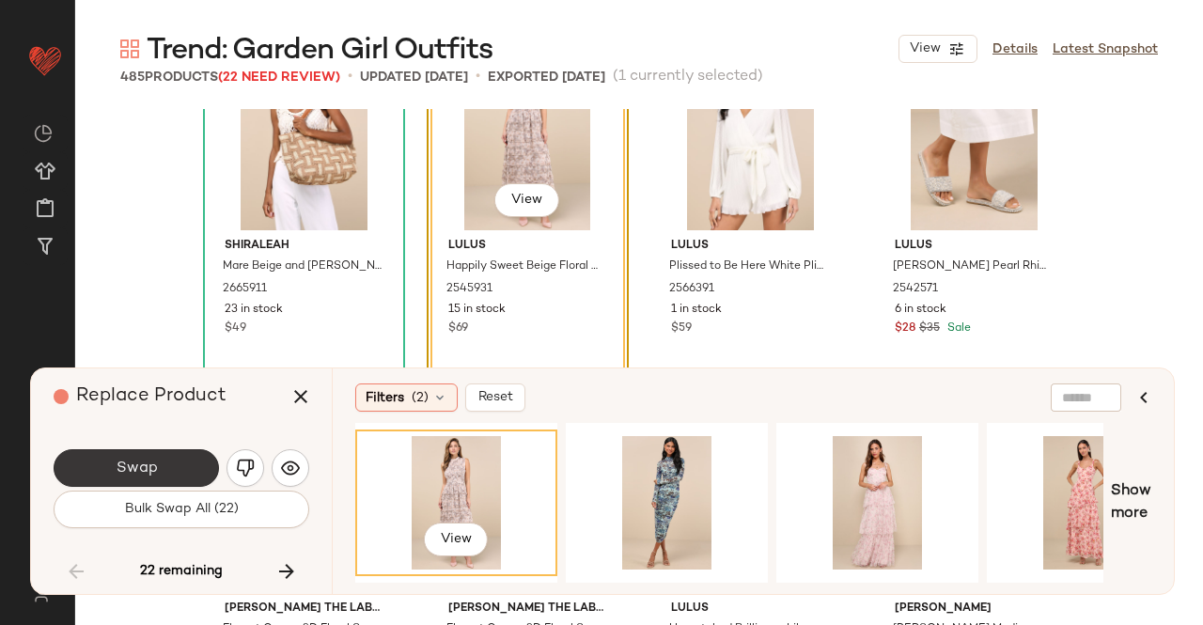
click at [152, 470] on span "Swap" at bounding box center [136, 469] width 42 height 18
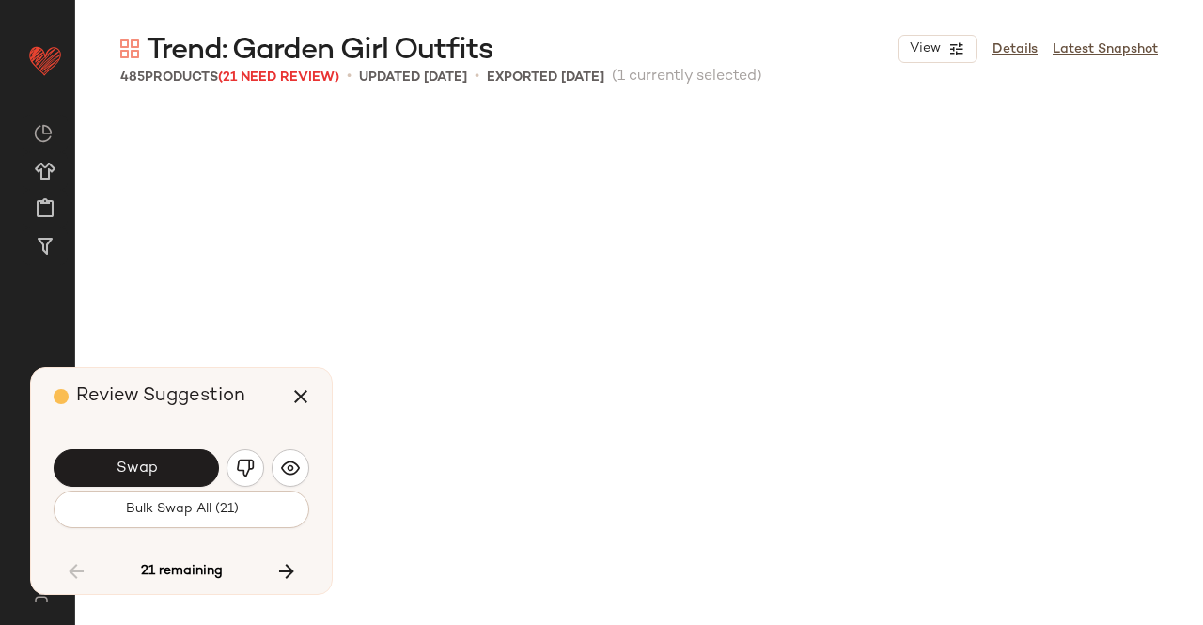
scroll to position [12336, 0]
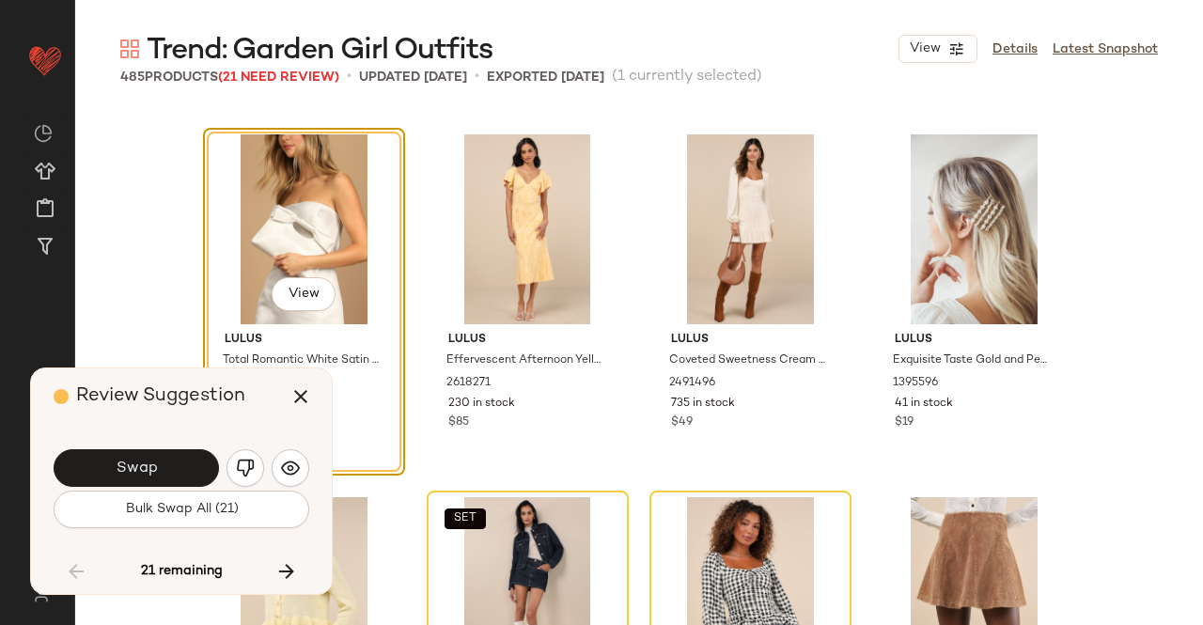
click at [156, 462] on button "Swap" at bounding box center [136, 468] width 165 height 38
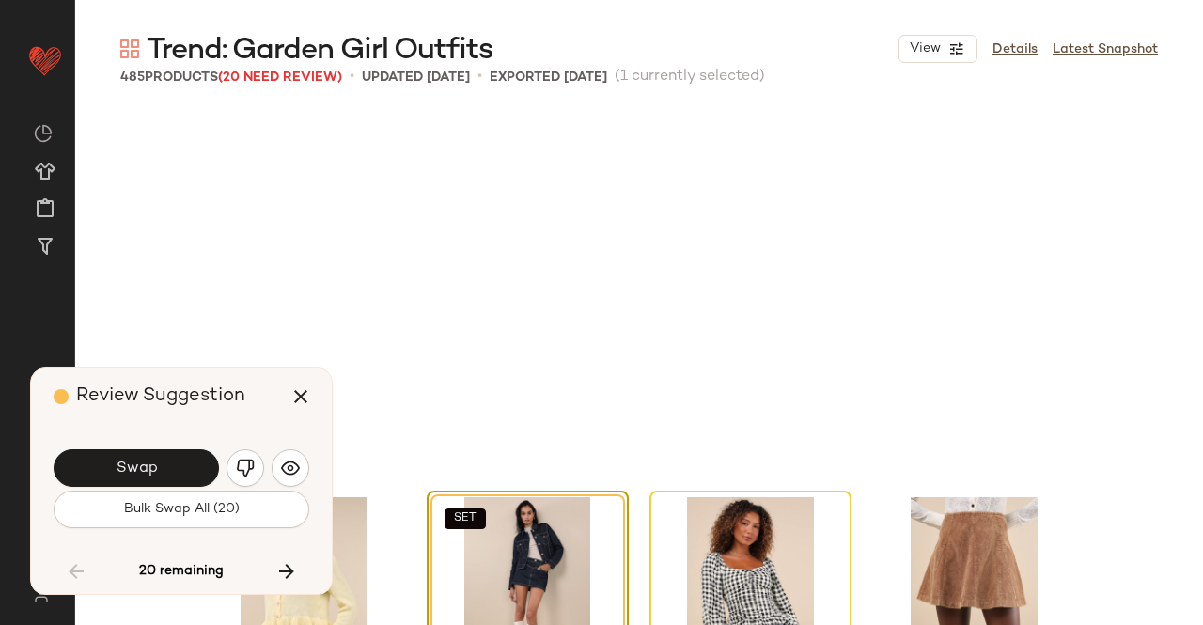
scroll to position [12698, 0]
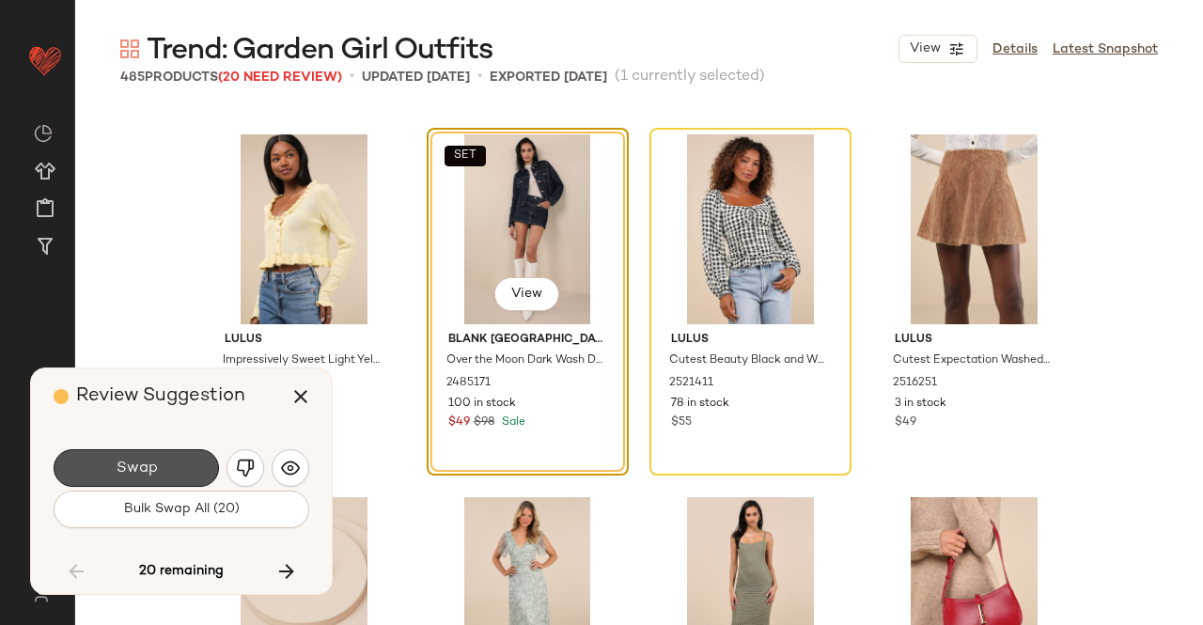
click at [156, 462] on button "Swap" at bounding box center [136, 468] width 165 height 38
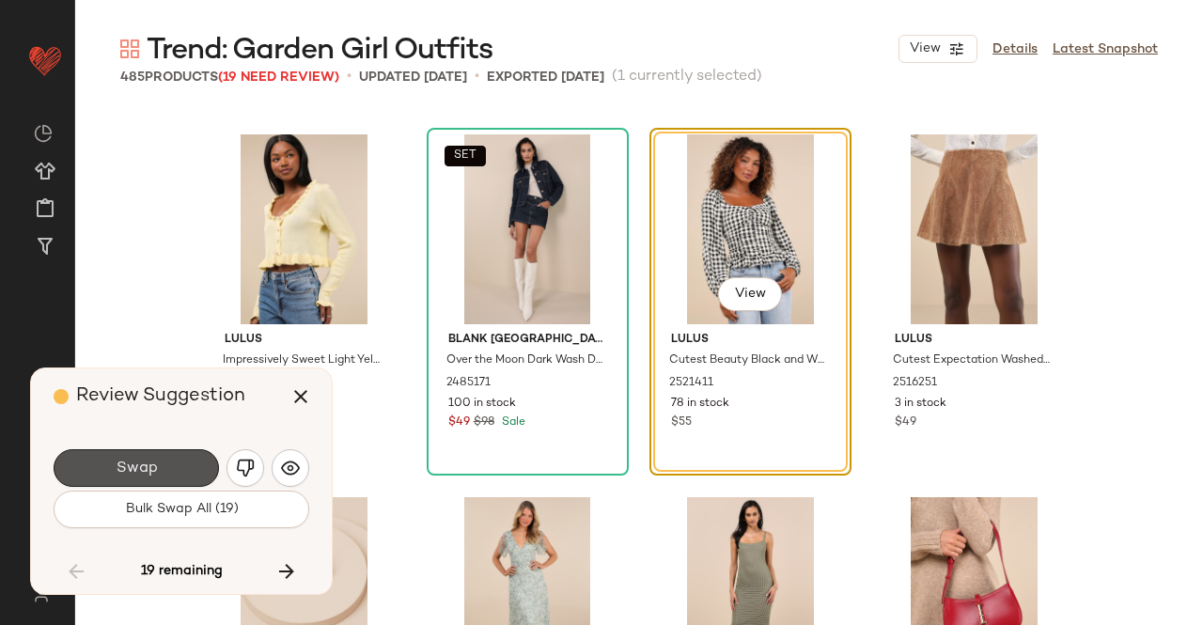
click at [156, 462] on button "Swap" at bounding box center [136, 468] width 165 height 38
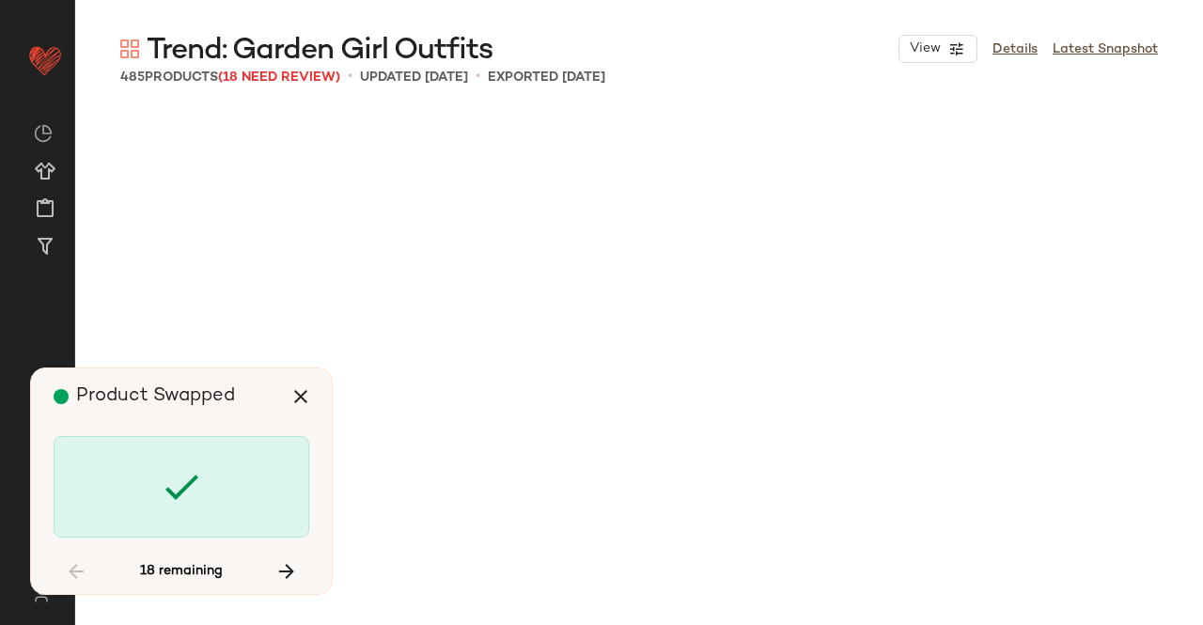
scroll to position [15601, 0]
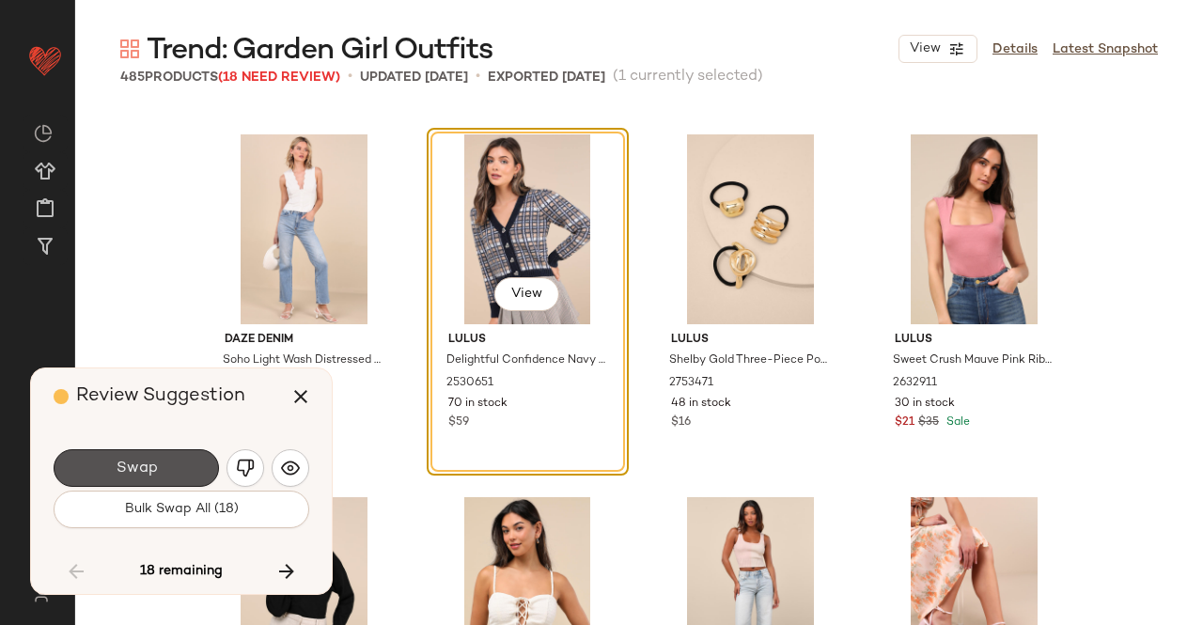
click at [156, 462] on button "Swap" at bounding box center [136, 468] width 165 height 38
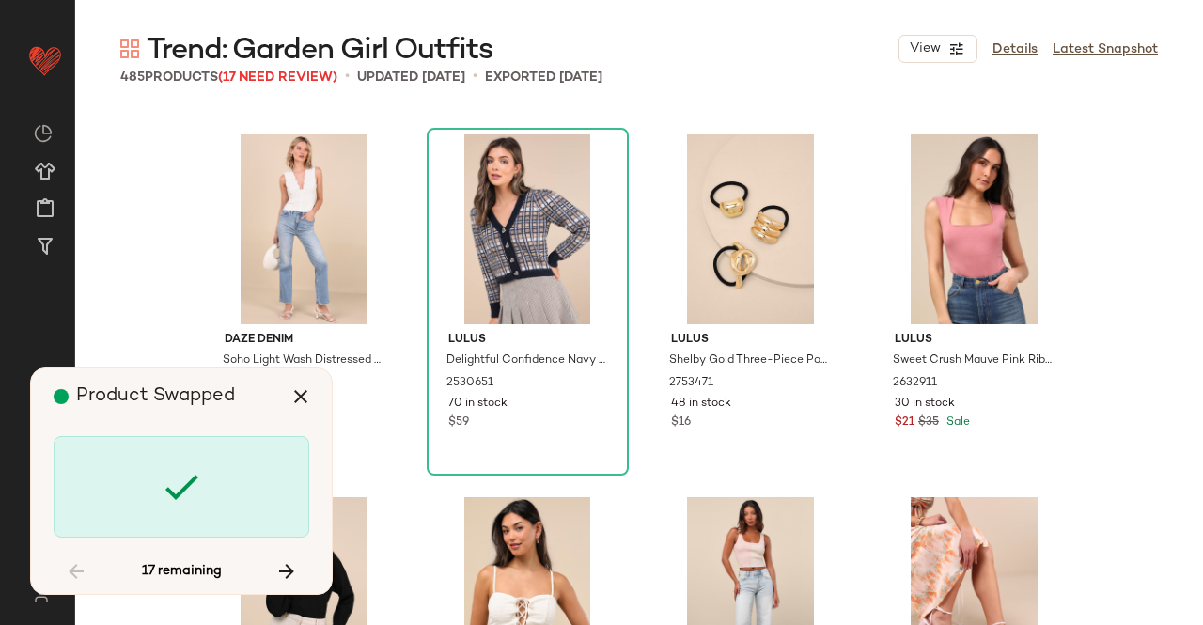
scroll to position [17052, 0]
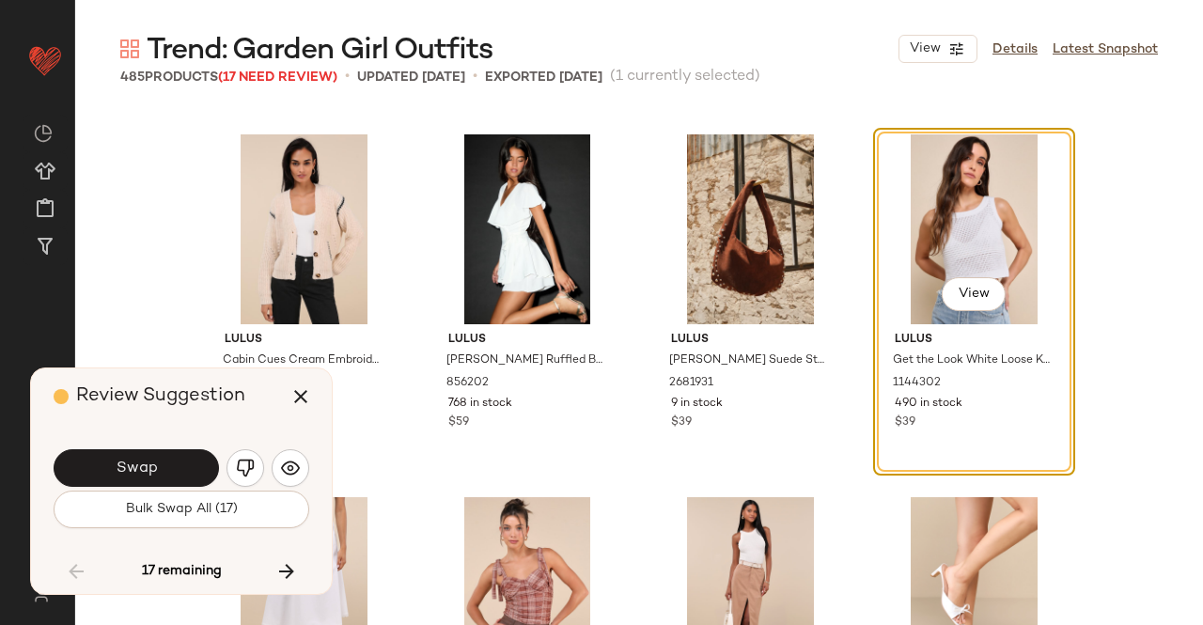
click at [156, 462] on button "Swap" at bounding box center [136, 468] width 165 height 38
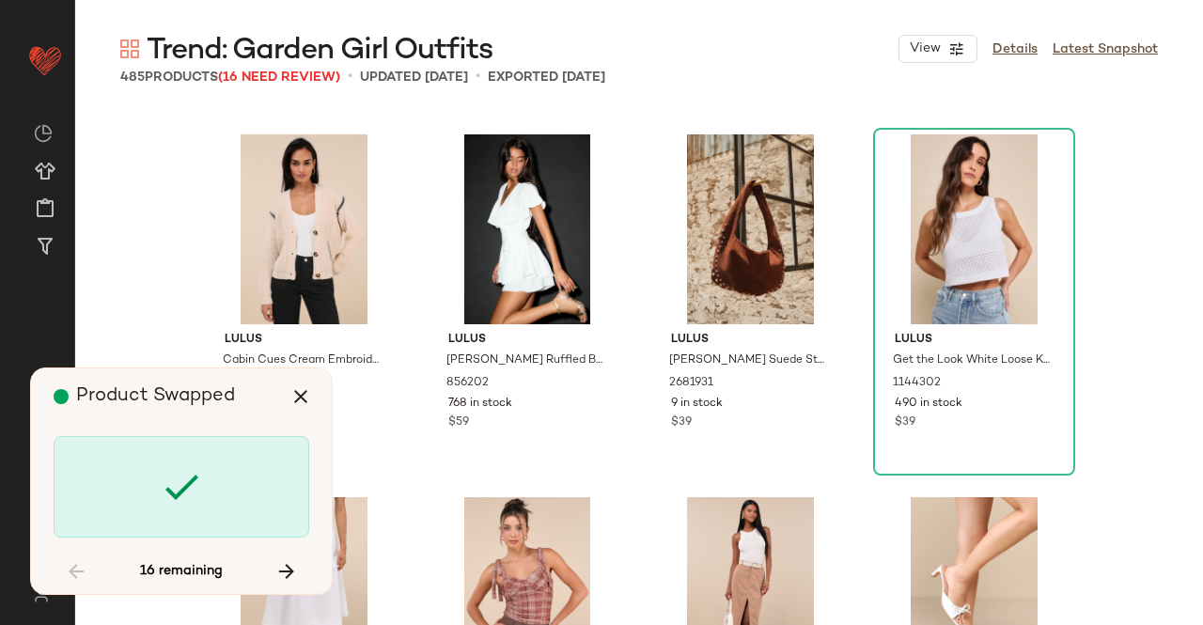
scroll to position [17778, 0]
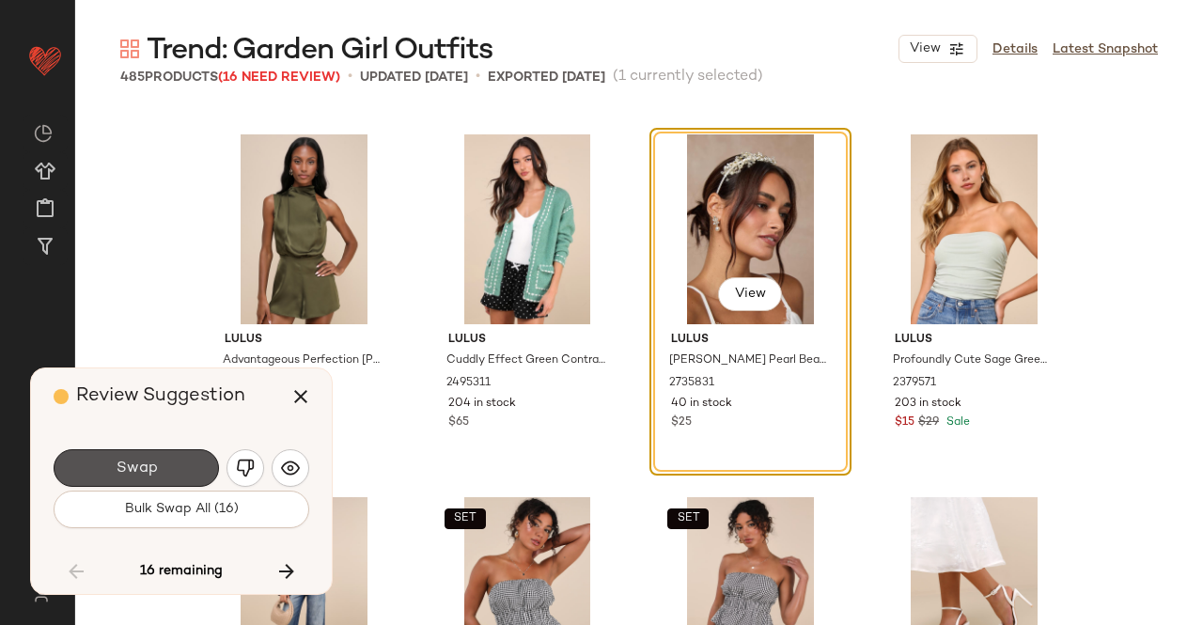
click at [156, 462] on button "Swap" at bounding box center [136, 468] width 165 height 38
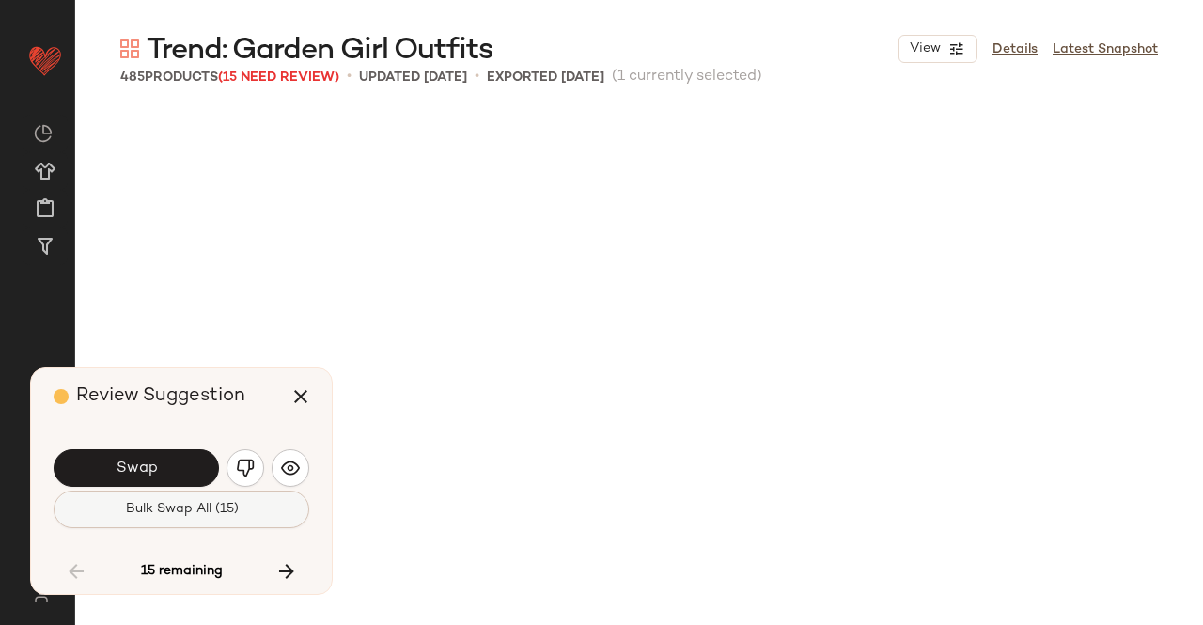
scroll to position [18866, 0]
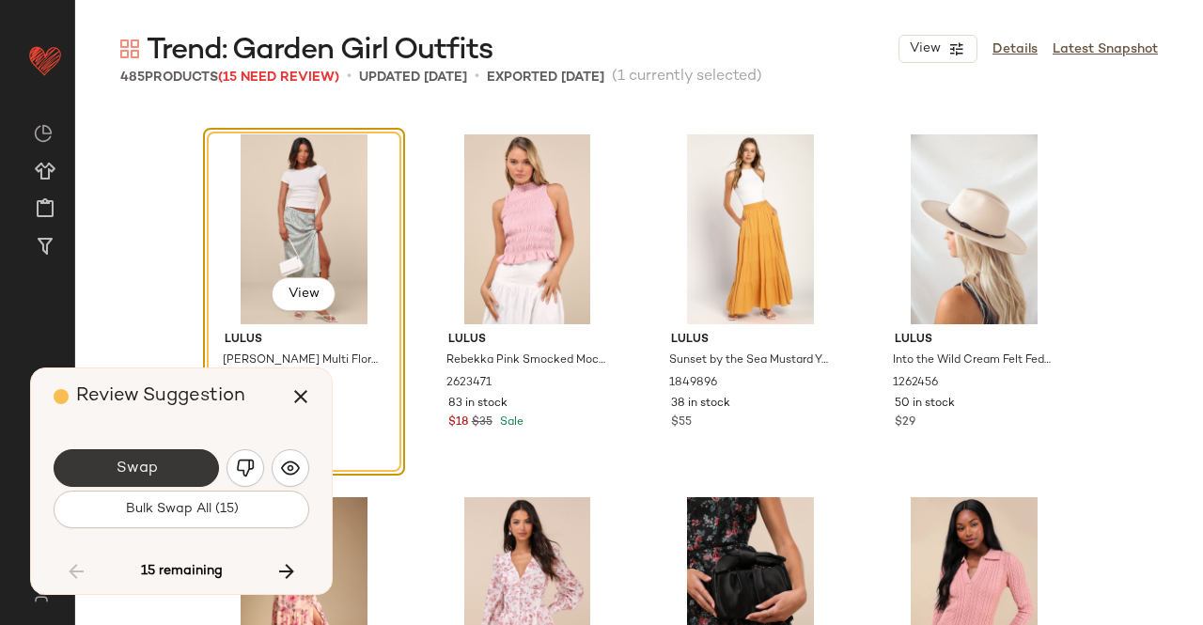
click at [178, 469] on button "Swap" at bounding box center [136, 468] width 165 height 38
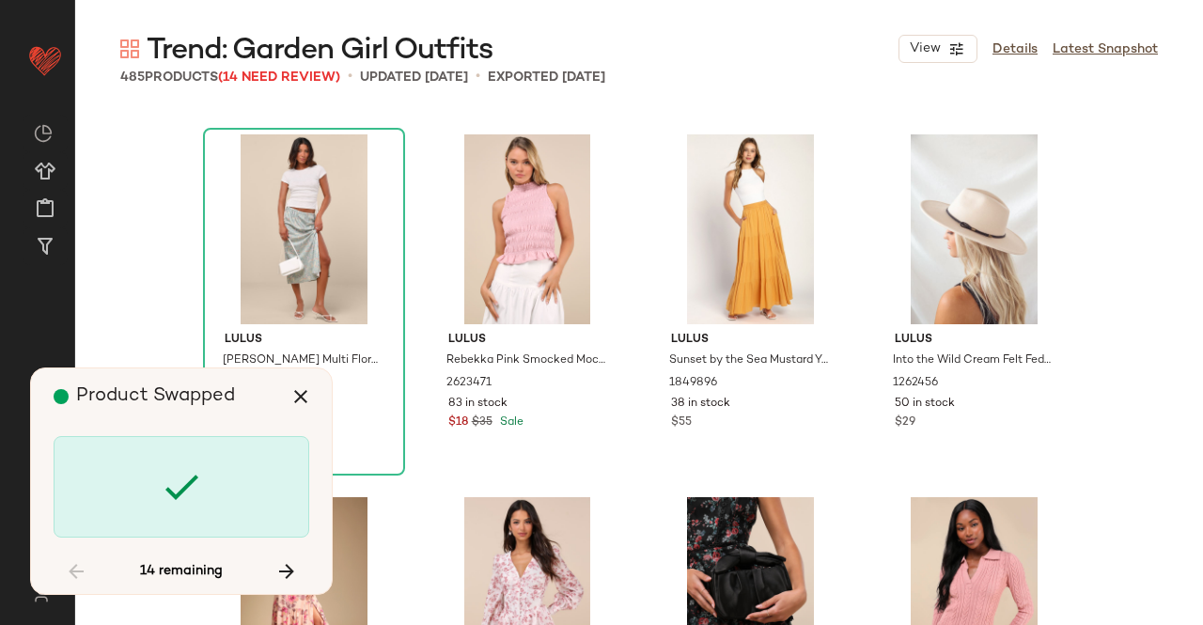
scroll to position [20680, 0]
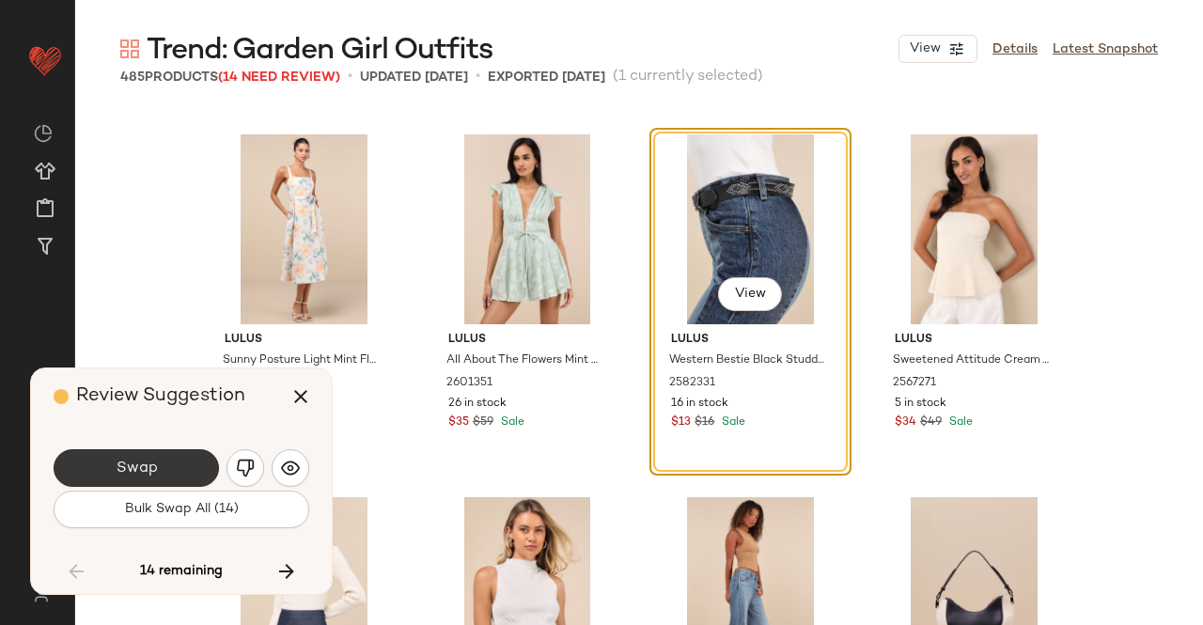
click at [174, 474] on button "Swap" at bounding box center [136, 468] width 165 height 38
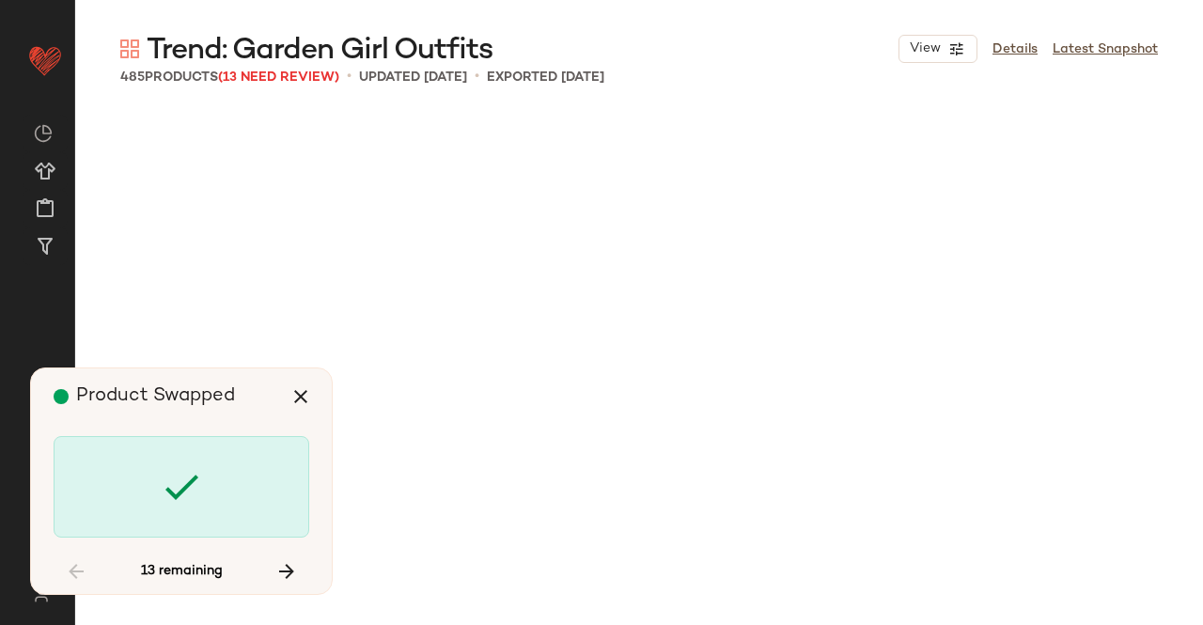
scroll to position [23946, 0]
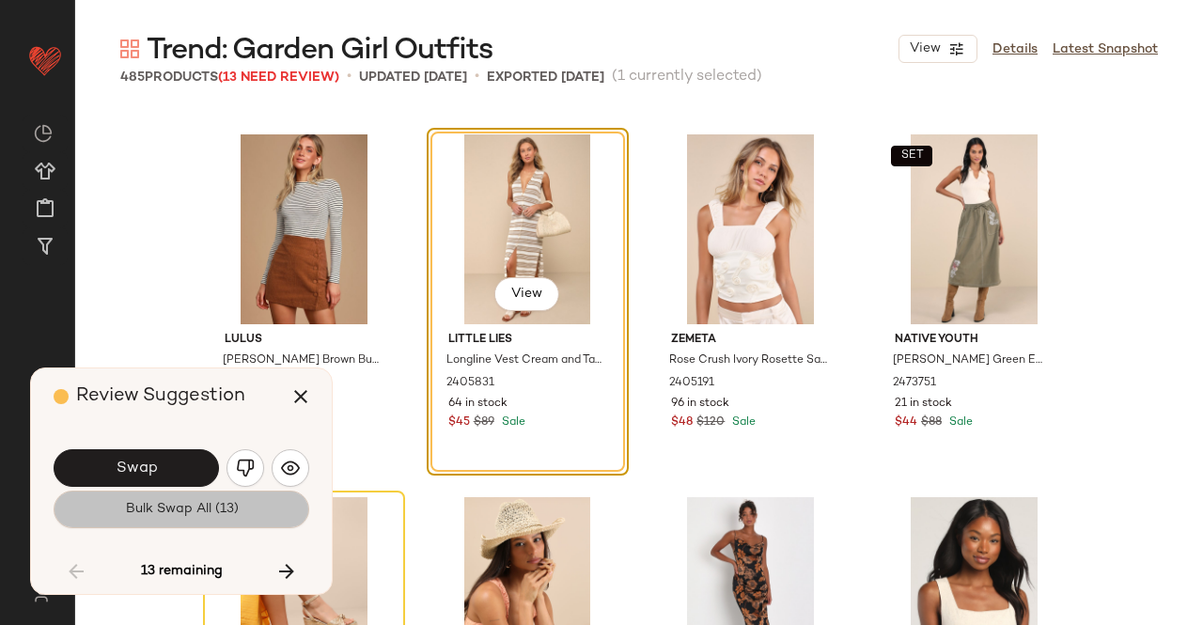
click at [223, 524] on button "Bulk Swap All (13)" at bounding box center [182, 510] width 256 height 38
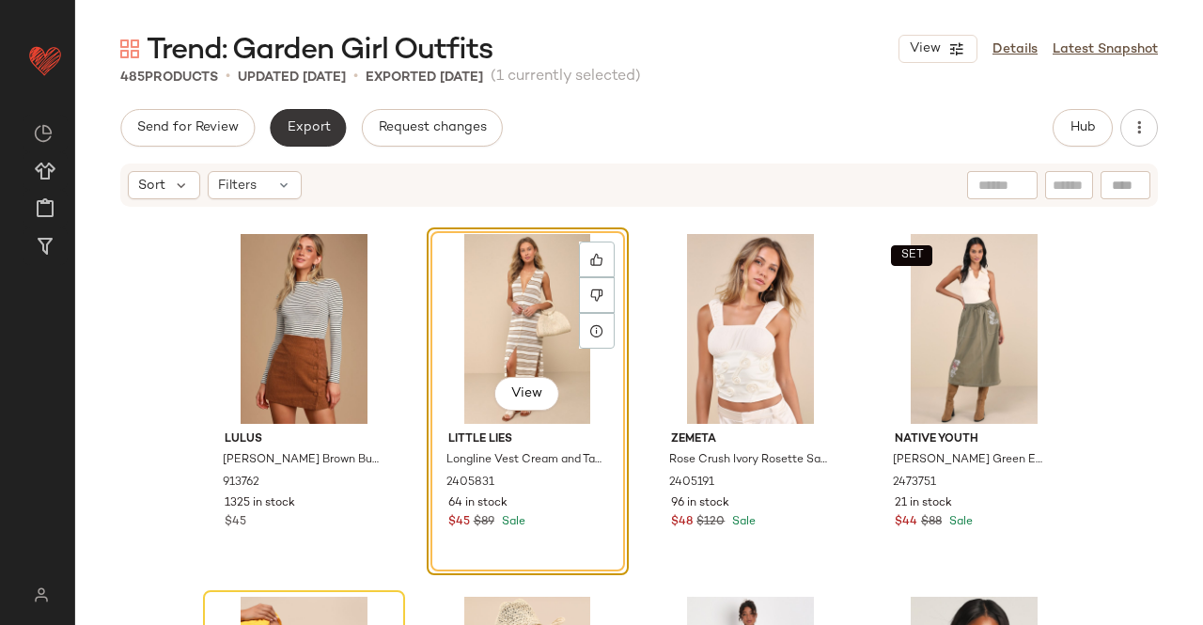
click at [318, 145] on button "Export" at bounding box center [308, 128] width 76 height 38
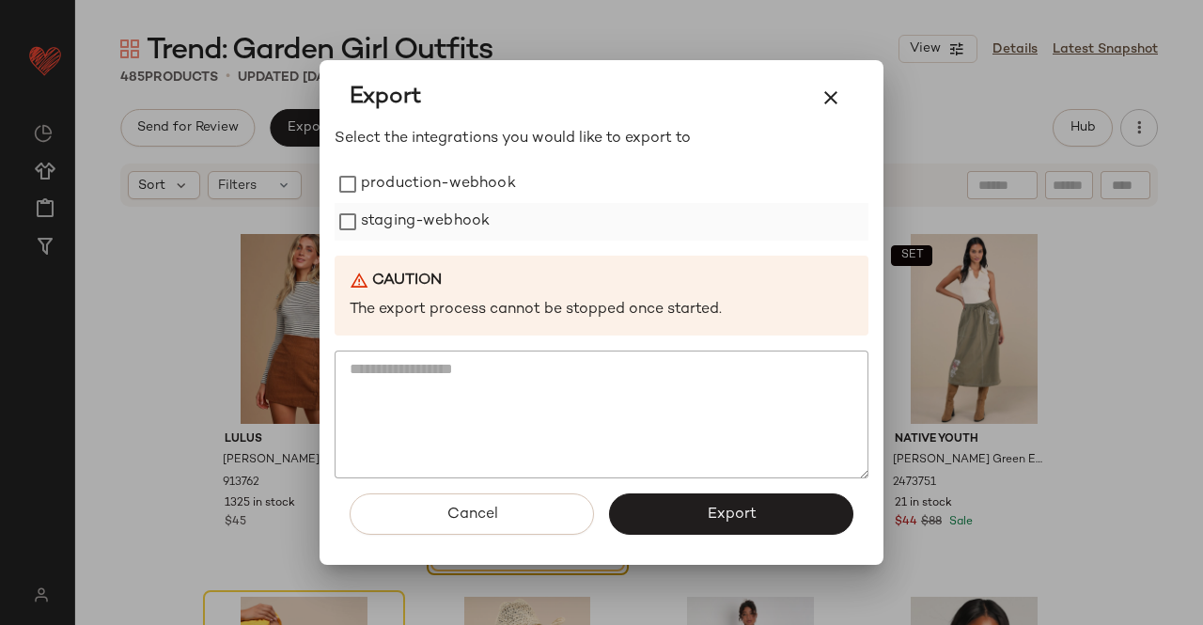
drag, startPoint x: 445, startPoint y: 196, endPoint x: 440, endPoint y: 238, distance: 41.6
click at [446, 202] on label "production-webhook" at bounding box center [438, 184] width 155 height 38
drag, startPoint x: 440, startPoint y: 238, endPoint x: 459, endPoint y: 247, distance: 21.0
click at [441, 238] on label "staging-webhook" at bounding box center [425, 222] width 129 height 38
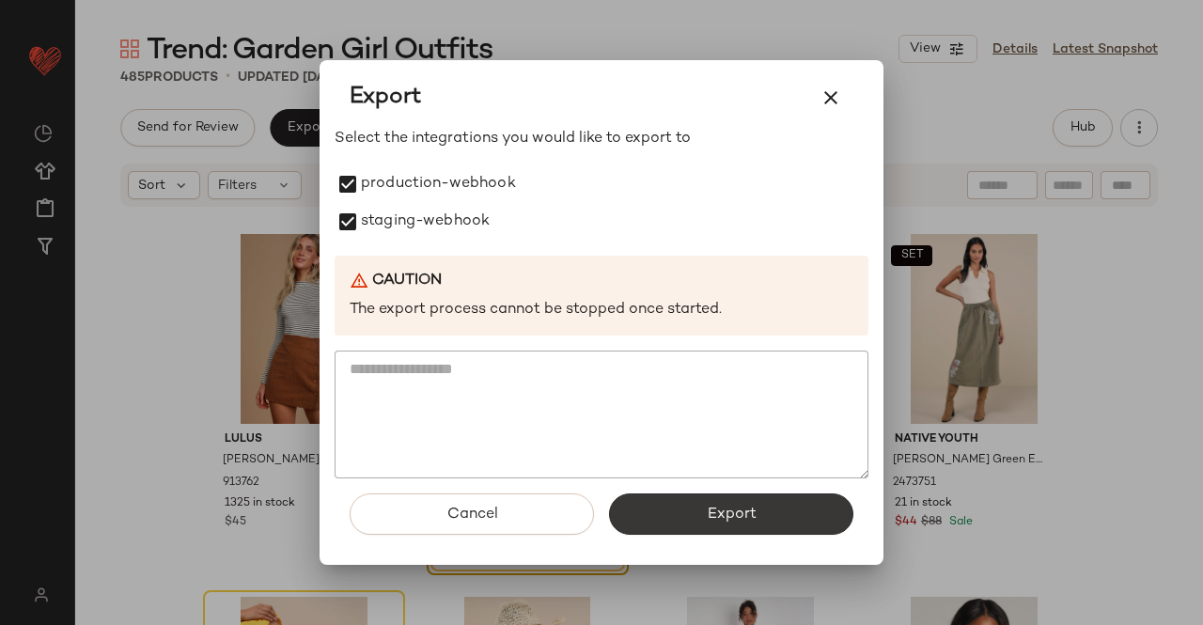
click at [699, 524] on button "Export" at bounding box center [731, 513] width 244 height 41
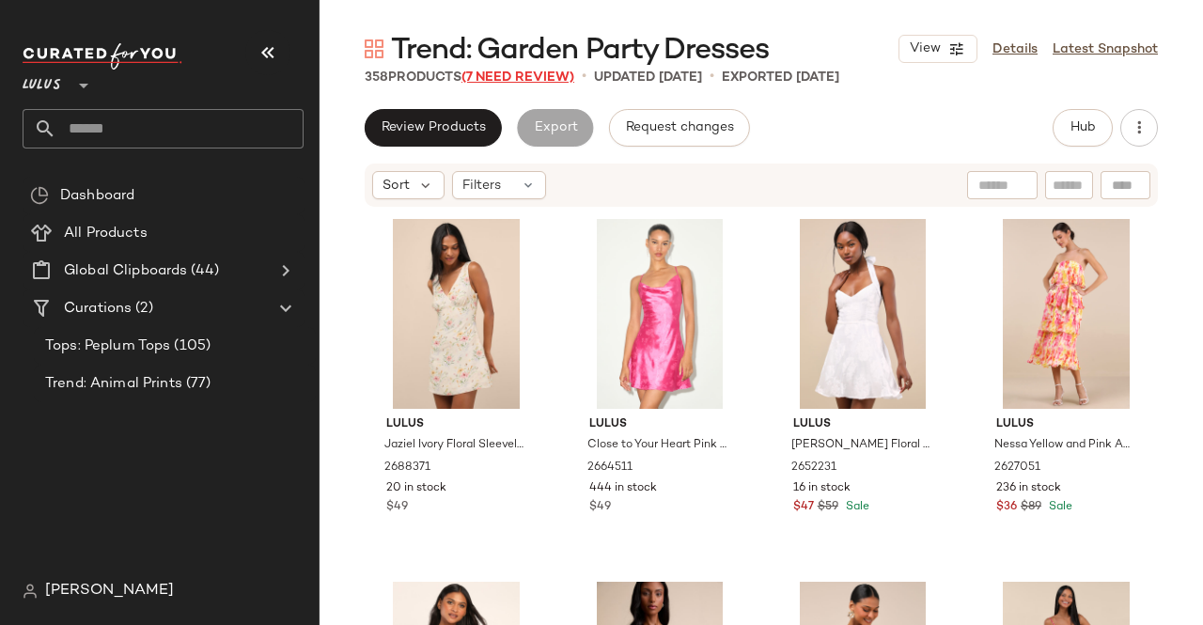
click at [534, 78] on span "(7 Need Review)" at bounding box center [518, 77] width 113 height 14
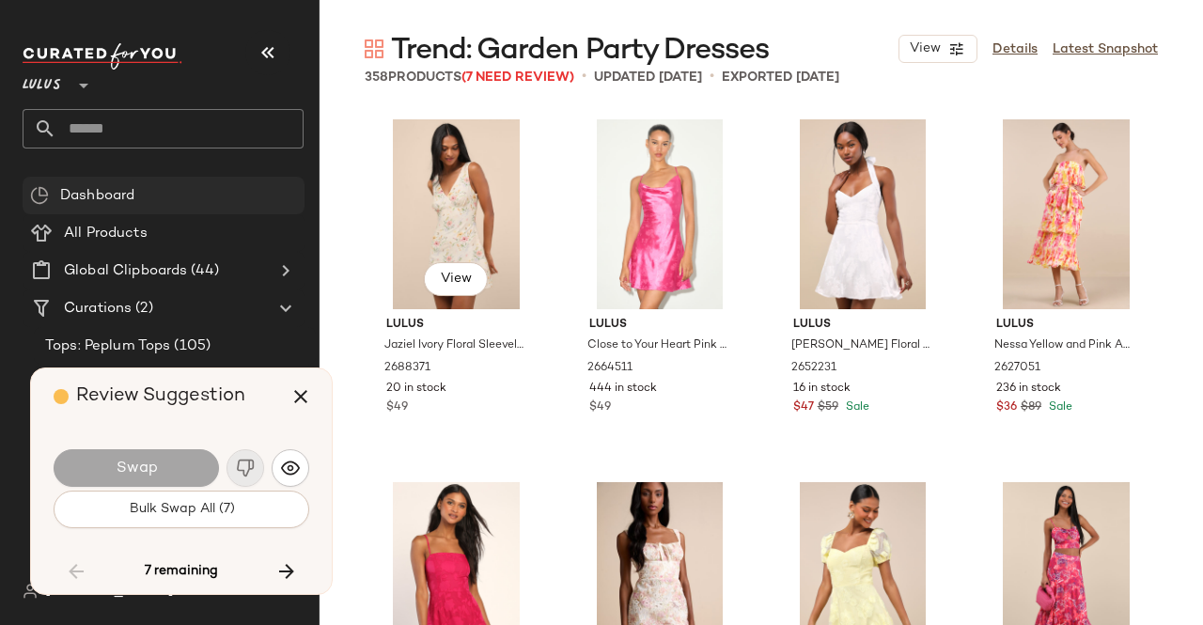
scroll to position [10884, 0]
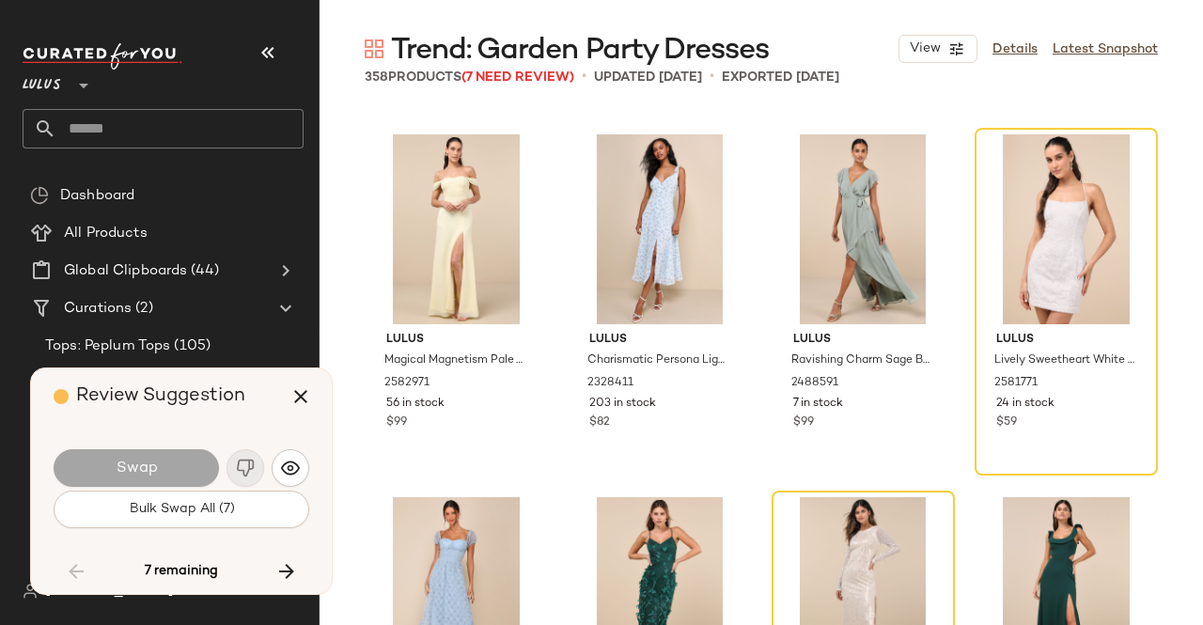
click at [141, 470] on div "Swap" at bounding box center [136, 468] width 165 height 38
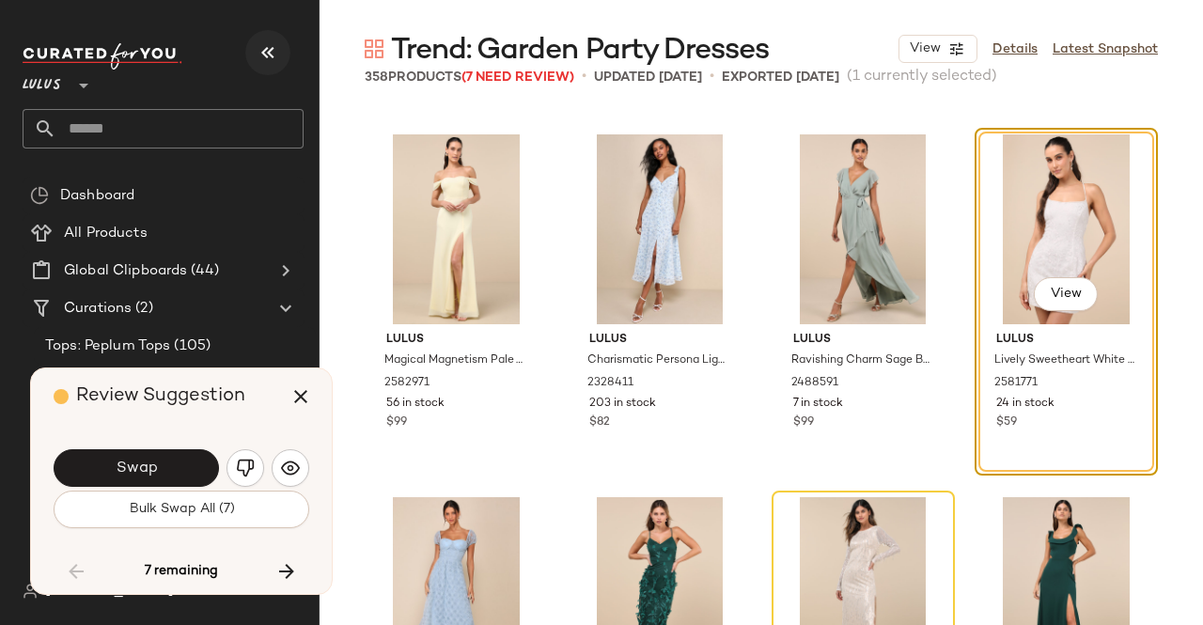
click at [274, 39] on button "button" at bounding box center [267, 52] width 45 height 45
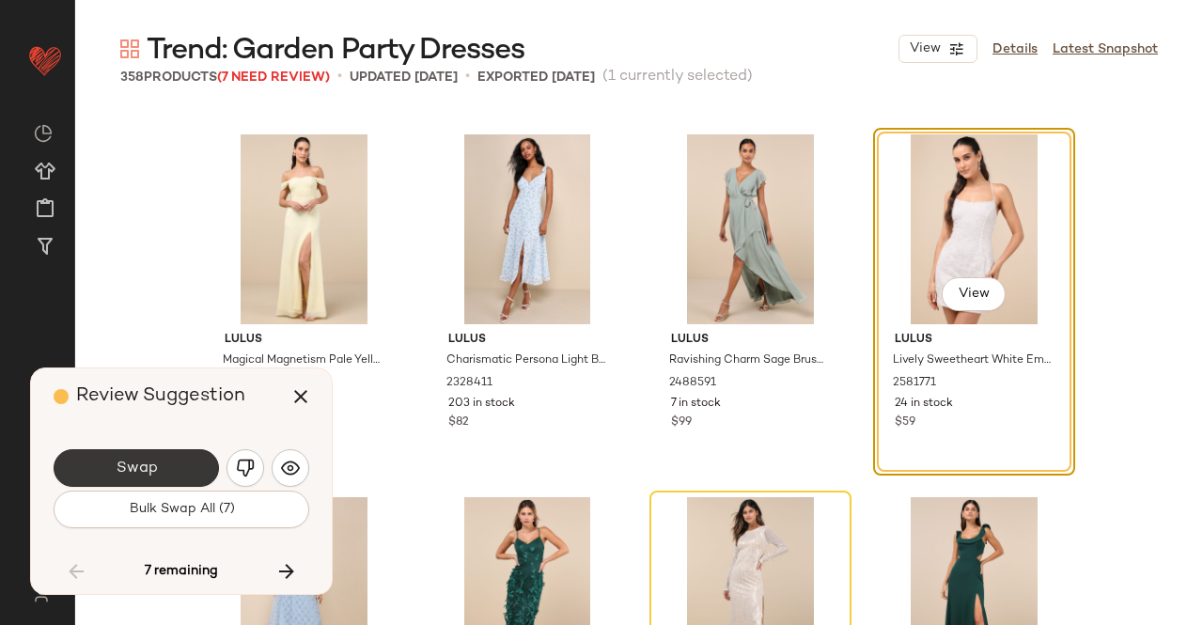
click at [161, 466] on button "Swap" at bounding box center [136, 468] width 165 height 38
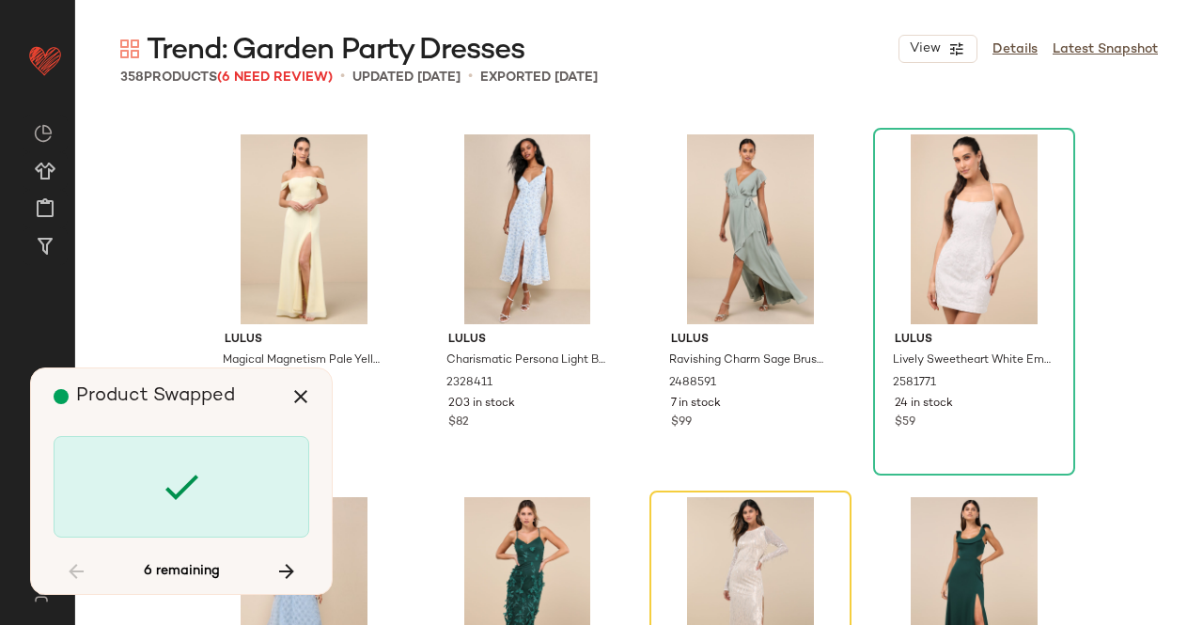
scroll to position [11247, 0]
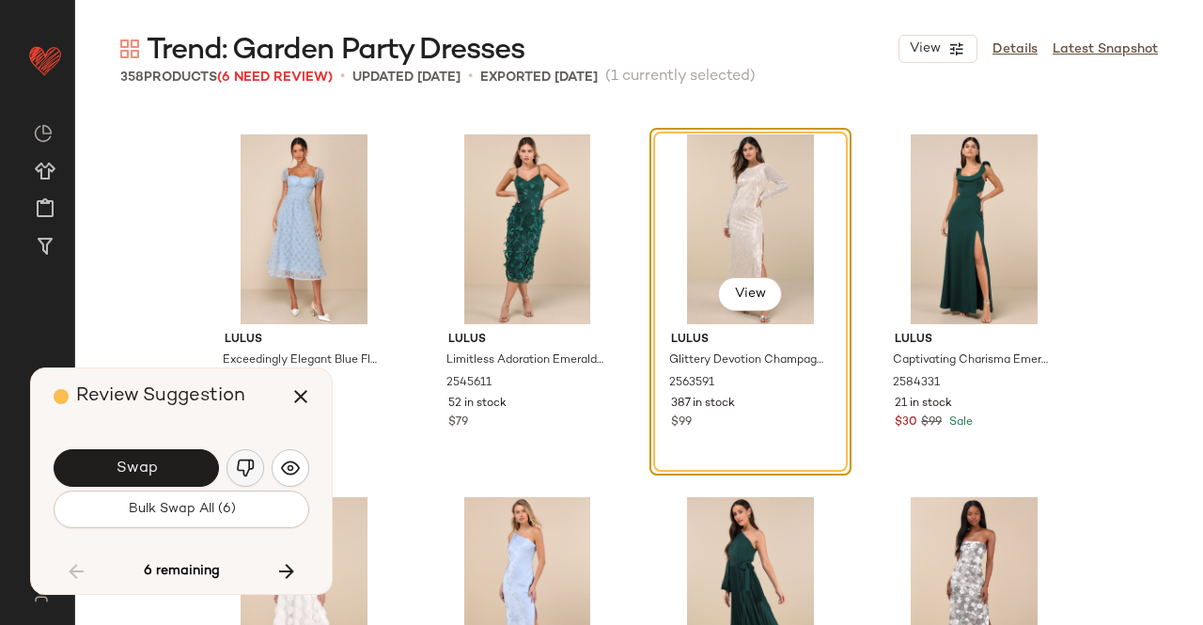
click at [236, 466] on img "button" at bounding box center [245, 468] width 19 height 19
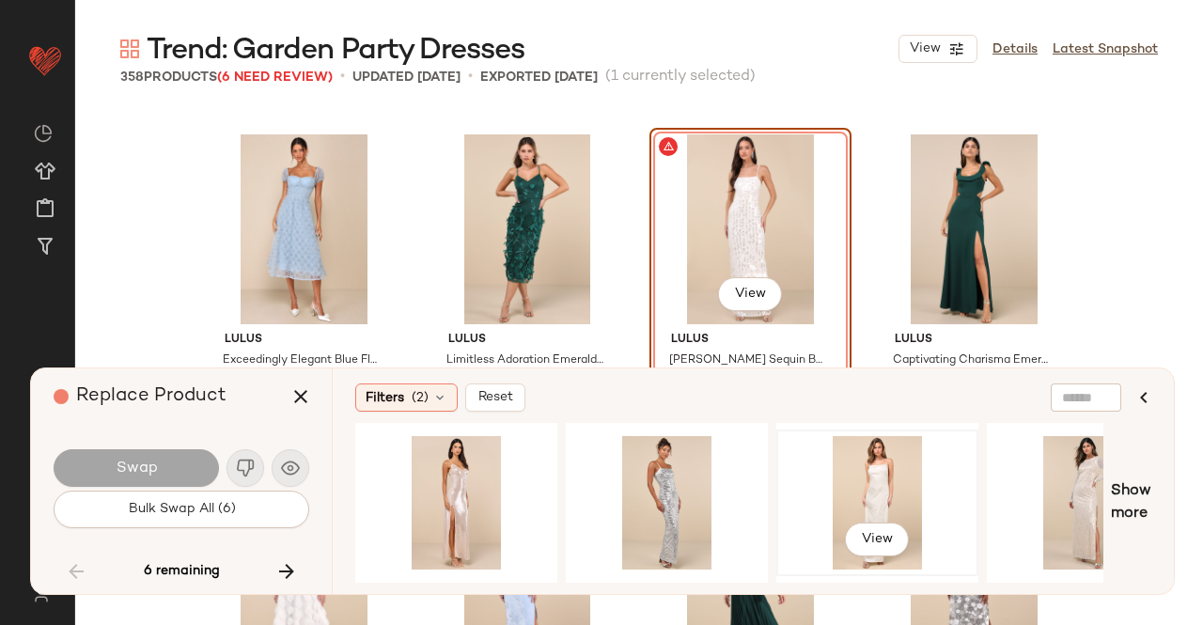
click at [862, 493] on div "View" at bounding box center [877, 502] width 189 height 133
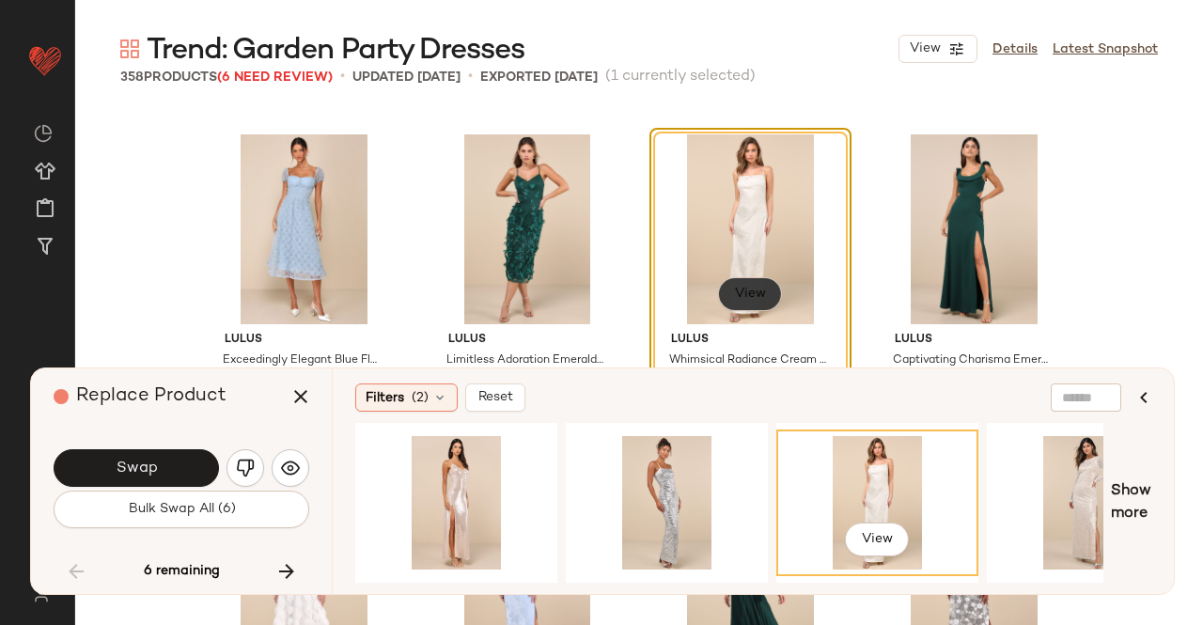
click at [734, 299] on span "View" at bounding box center [750, 294] width 32 height 15
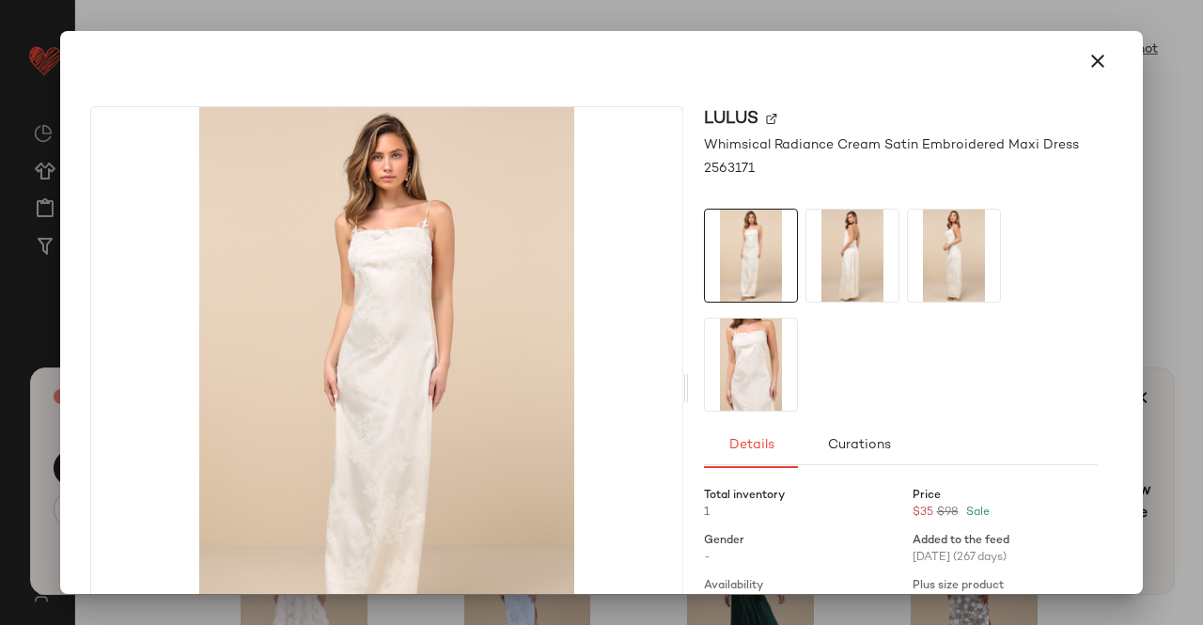
click at [1197, 254] on div at bounding box center [601, 312] width 1203 height 625
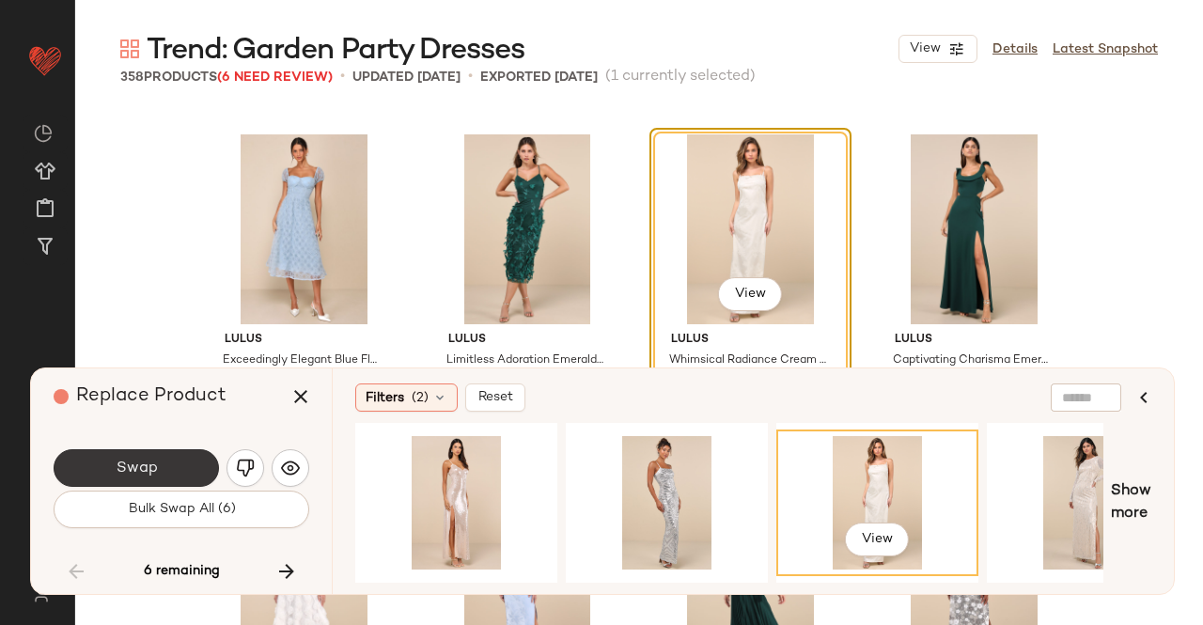
click at [186, 473] on button "Swap" at bounding box center [136, 468] width 165 height 38
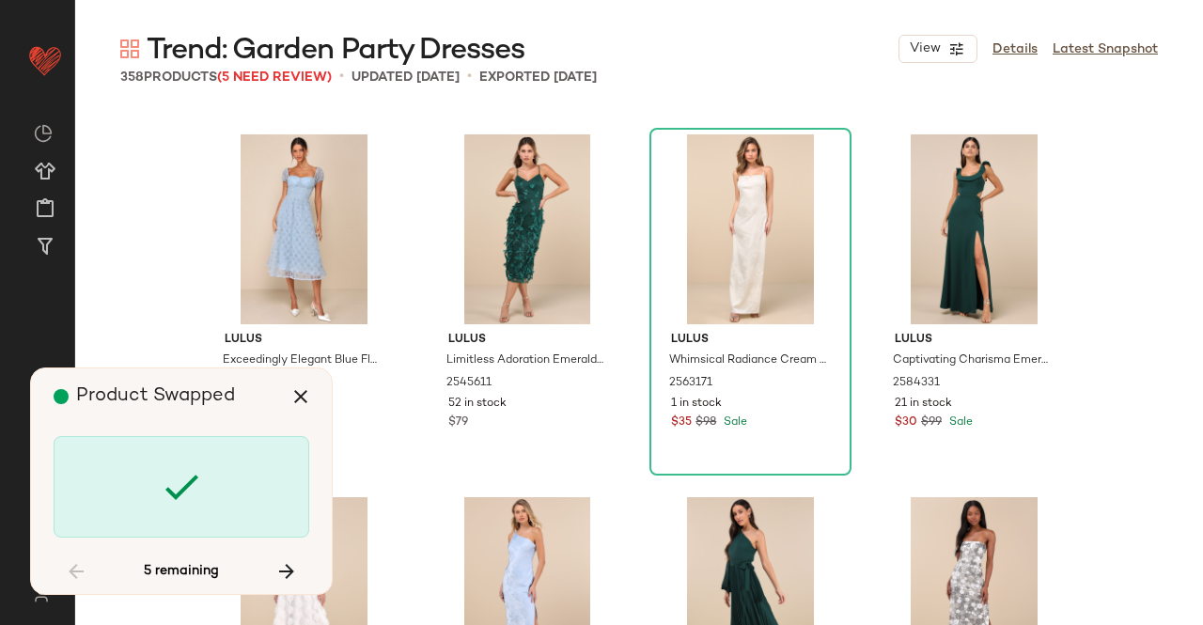
scroll to position [13424, 0]
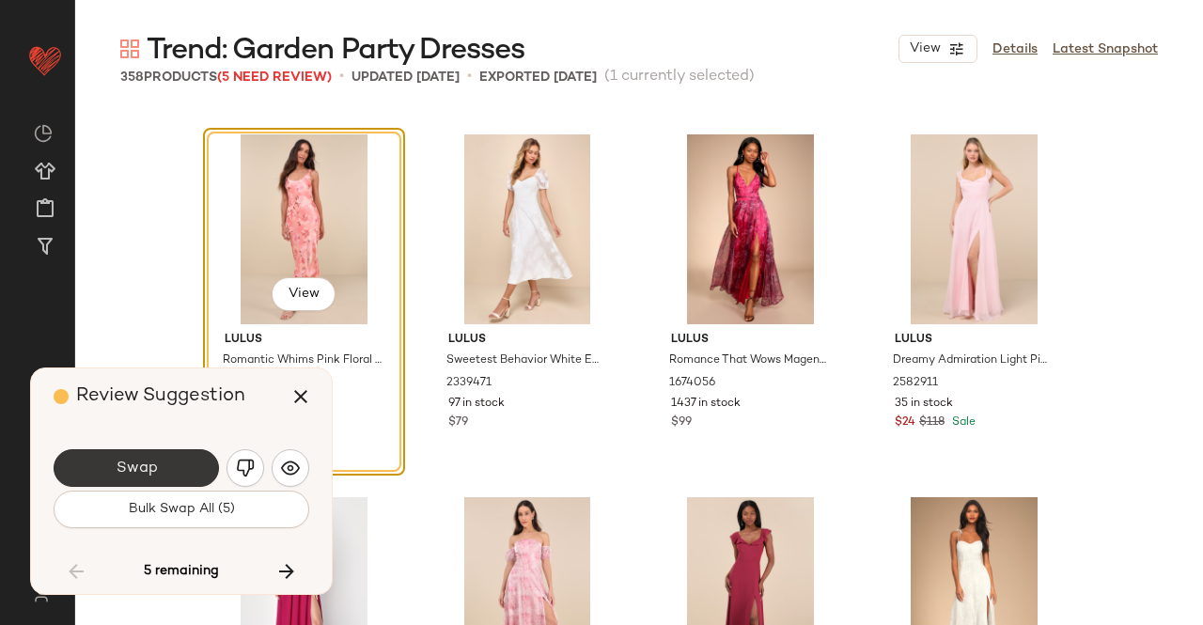
click at [128, 452] on button "Swap" at bounding box center [136, 468] width 165 height 38
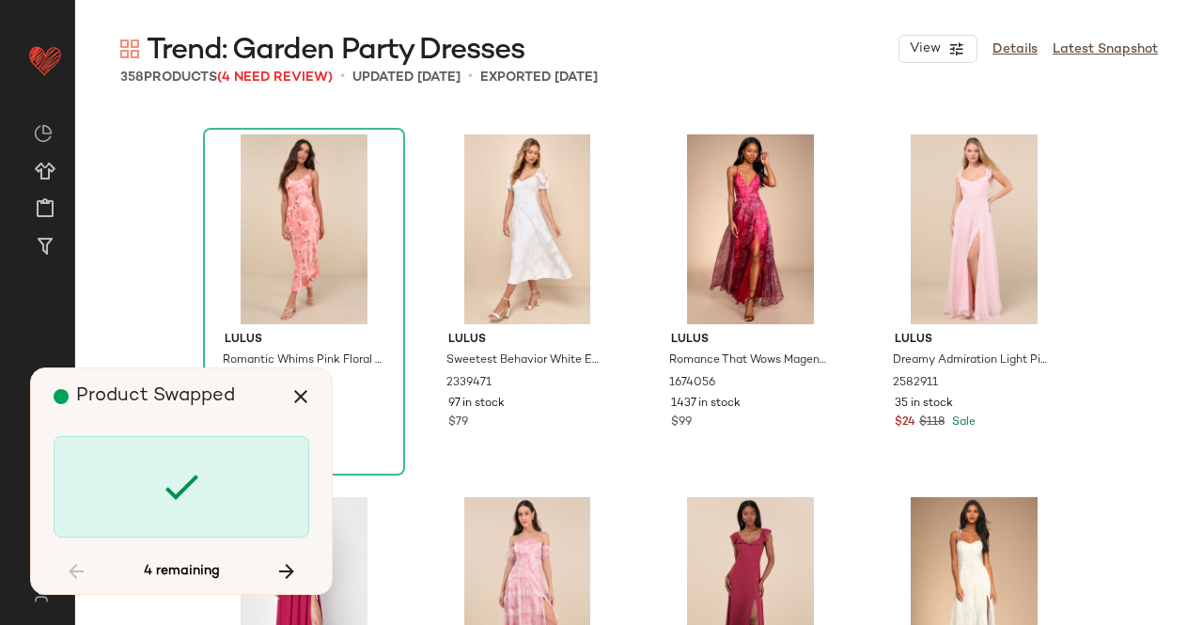
scroll to position [23583, 0]
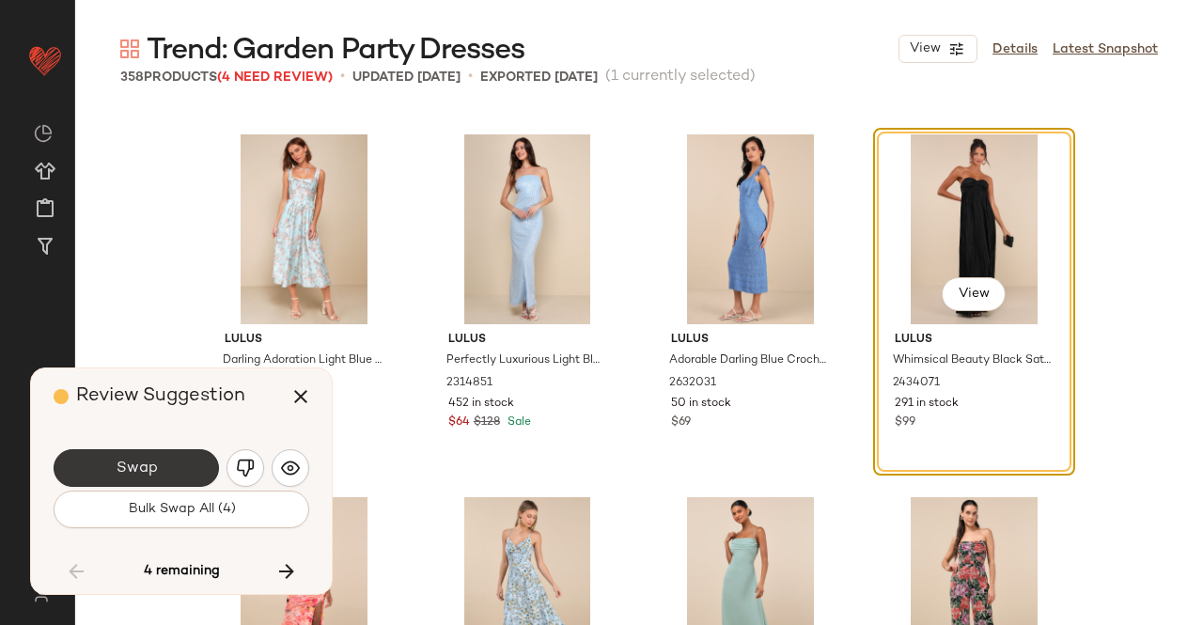
click at [154, 469] on span "Swap" at bounding box center [136, 469] width 42 height 18
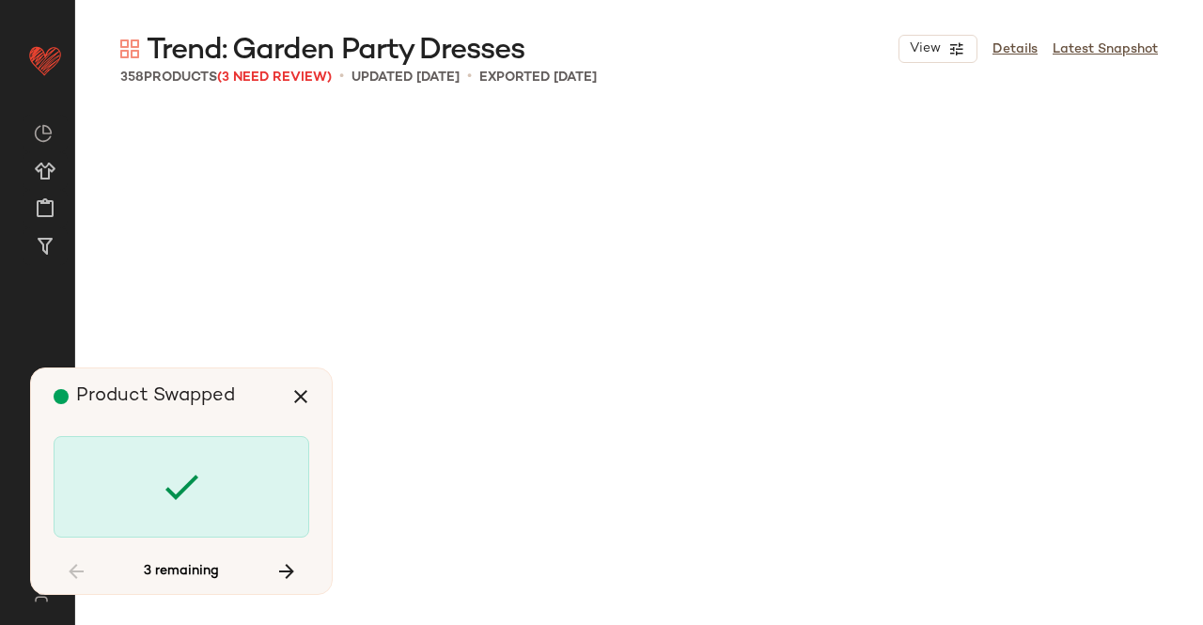
scroll to position [25034, 0]
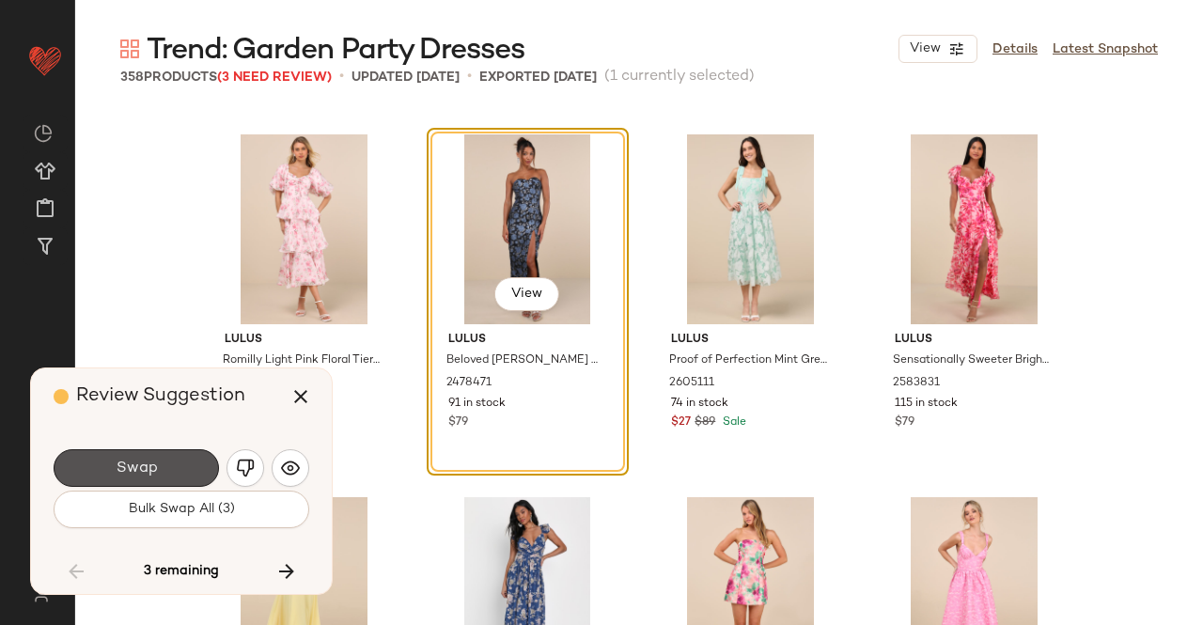
click at [176, 469] on button "Swap" at bounding box center [136, 468] width 165 height 38
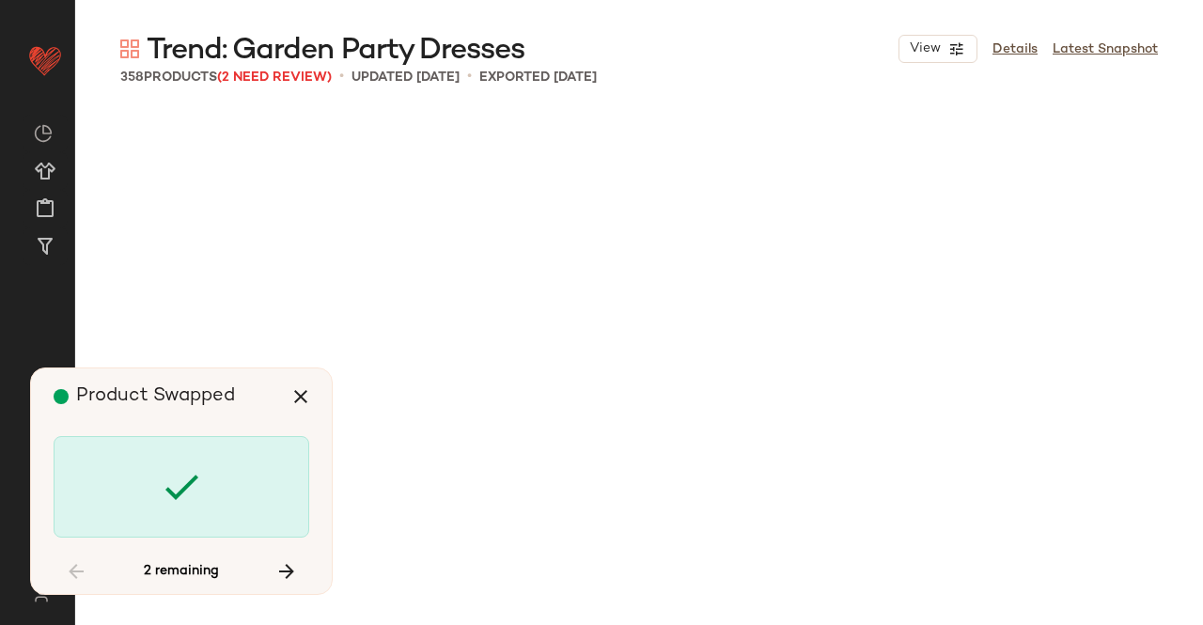
scroll to position [30114, 0]
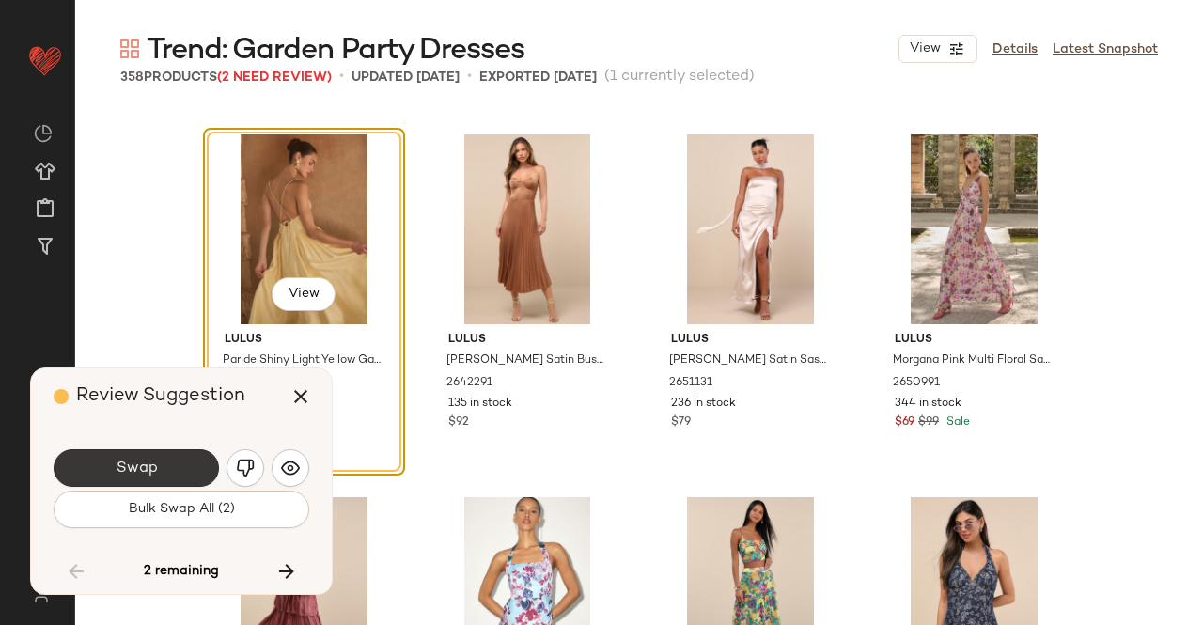
click at [180, 469] on button "Swap" at bounding box center [136, 468] width 165 height 38
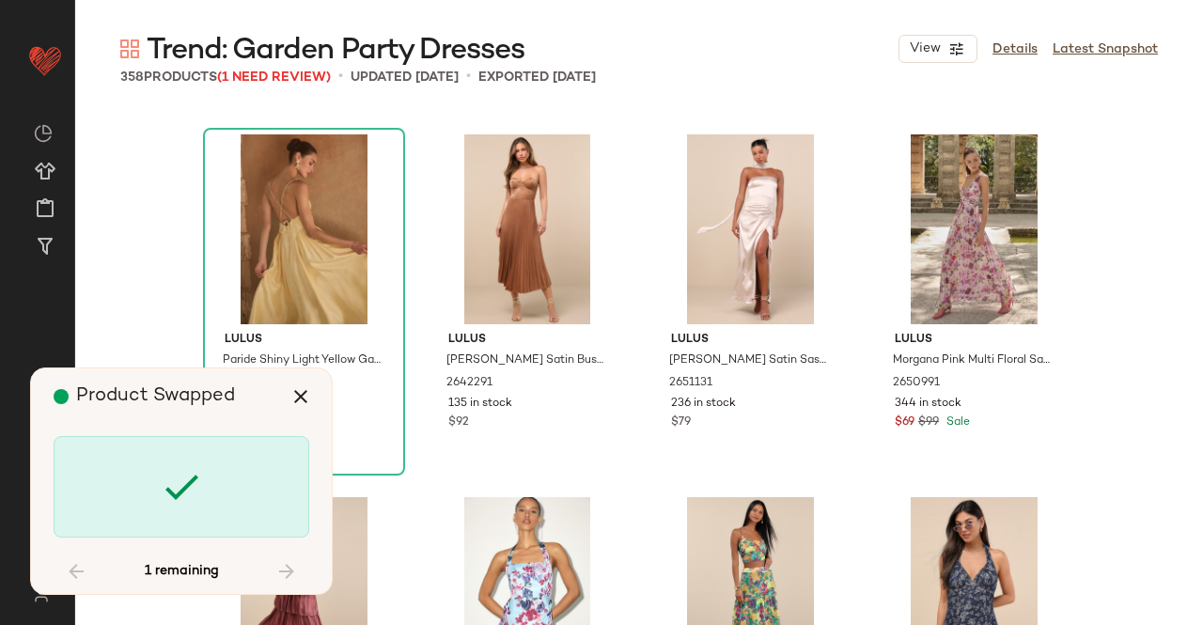
scroll to position [30839, 0]
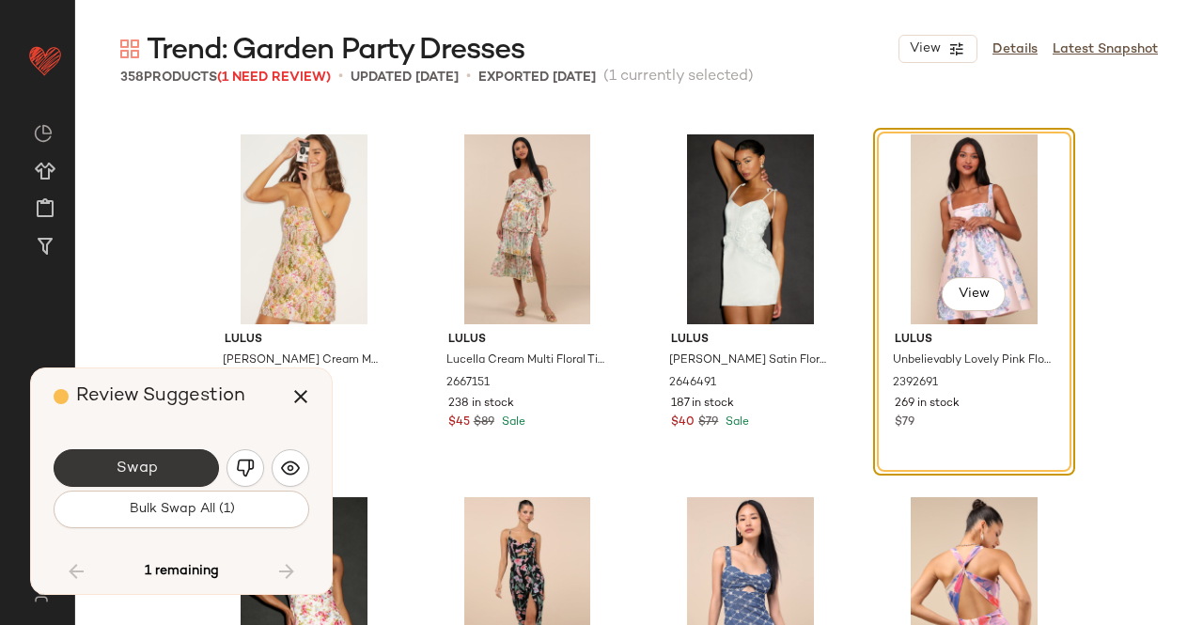
click at [179, 467] on button "Swap" at bounding box center [136, 468] width 165 height 38
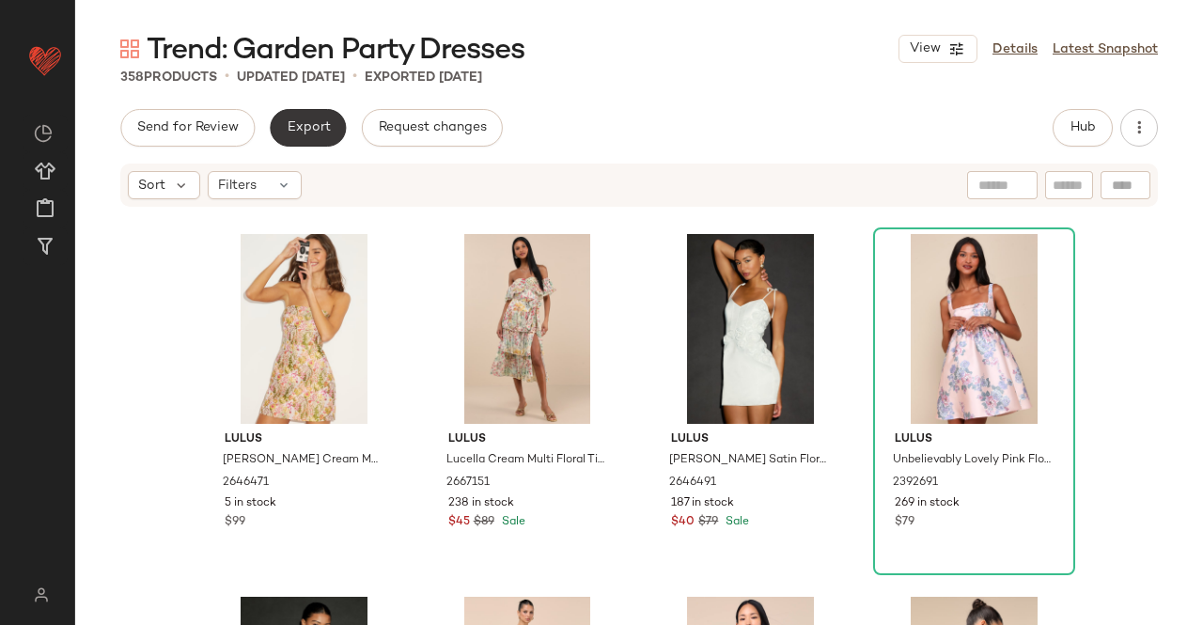
click at [322, 120] on span "Export" at bounding box center [308, 127] width 44 height 15
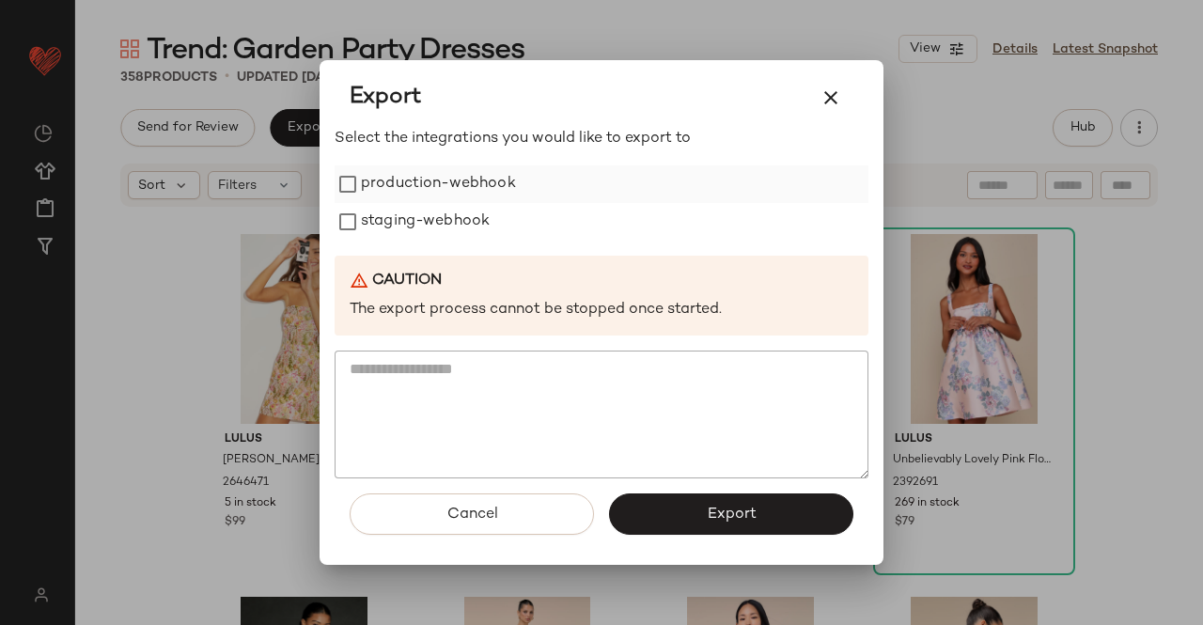
click at [450, 189] on label "production-webhook" at bounding box center [438, 184] width 155 height 38
click at [442, 210] on label "staging-webhook" at bounding box center [425, 222] width 129 height 38
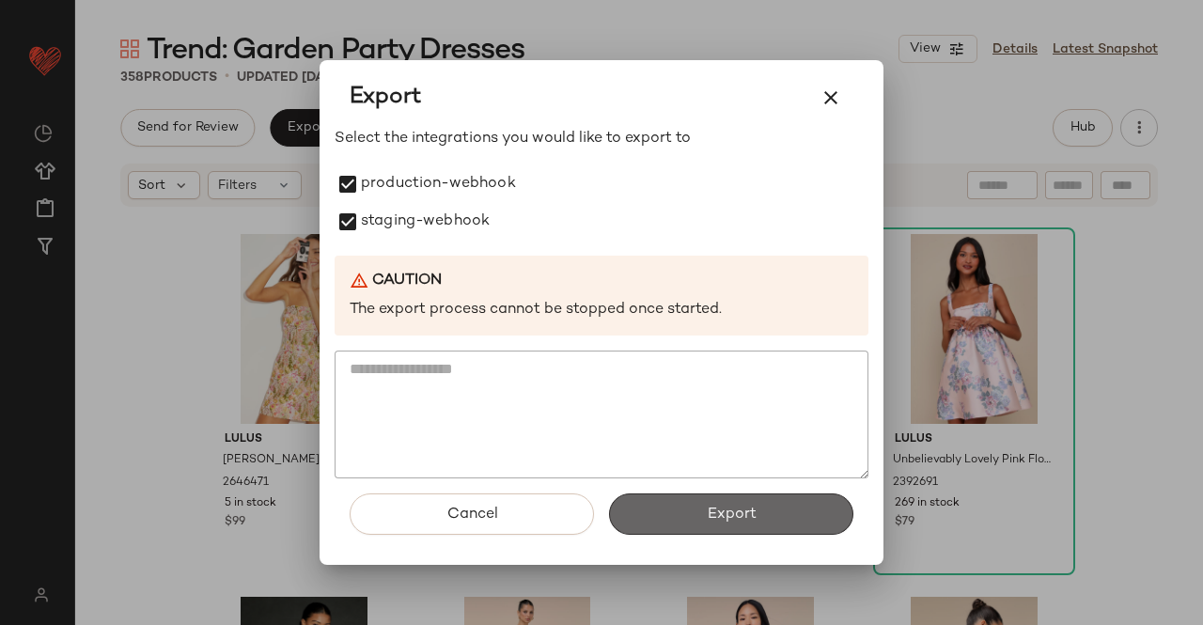
click at [738, 504] on button "Export" at bounding box center [731, 513] width 244 height 41
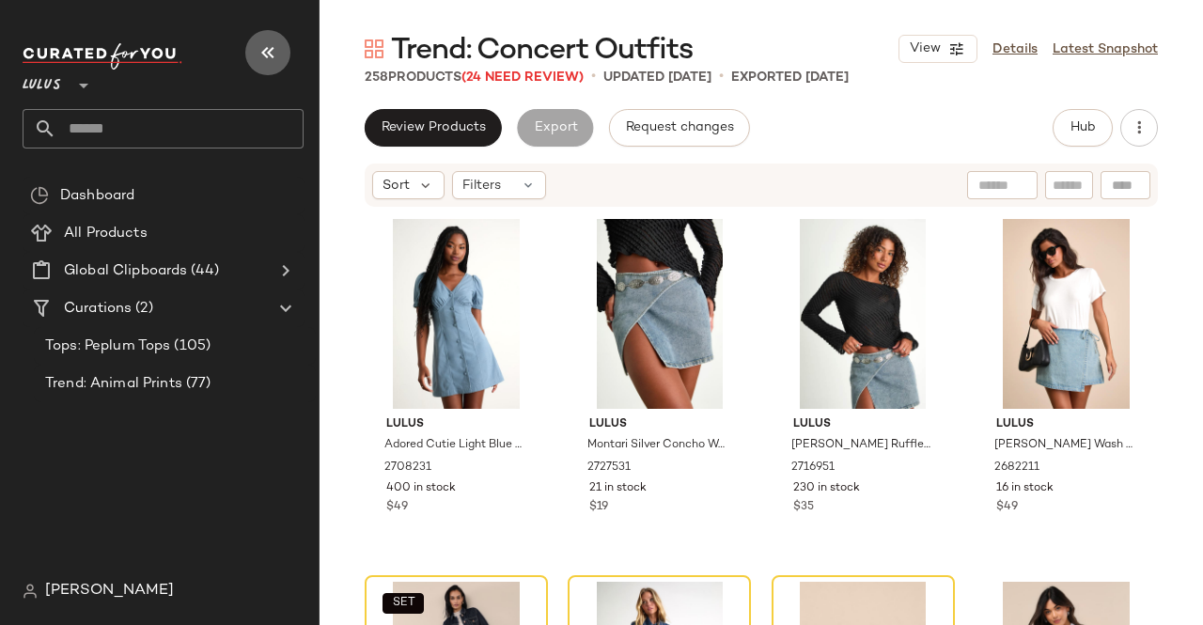
click at [269, 45] on icon "button" at bounding box center [268, 52] width 23 height 23
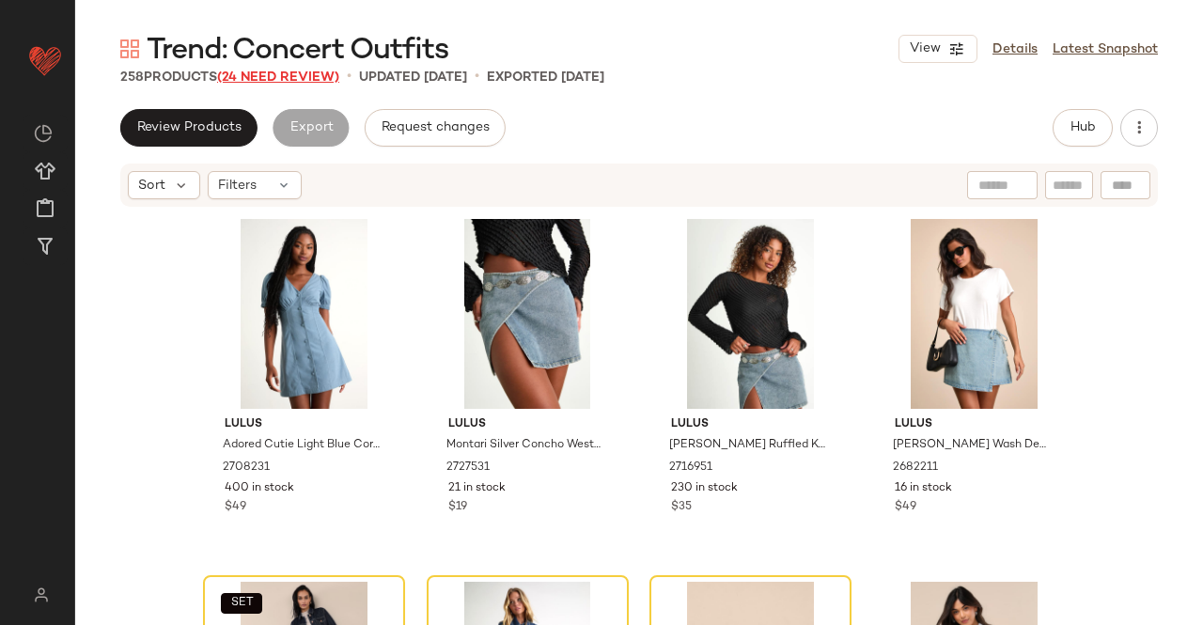
click at [282, 76] on span "(24 Need Review)" at bounding box center [278, 77] width 122 height 14
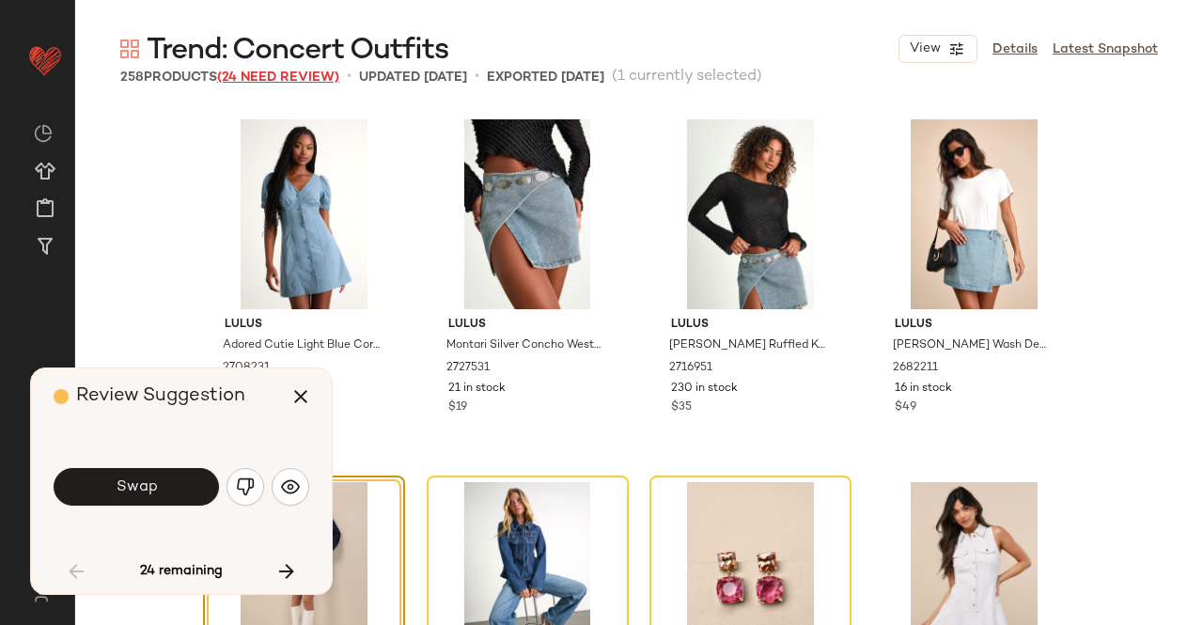
scroll to position [378, 0]
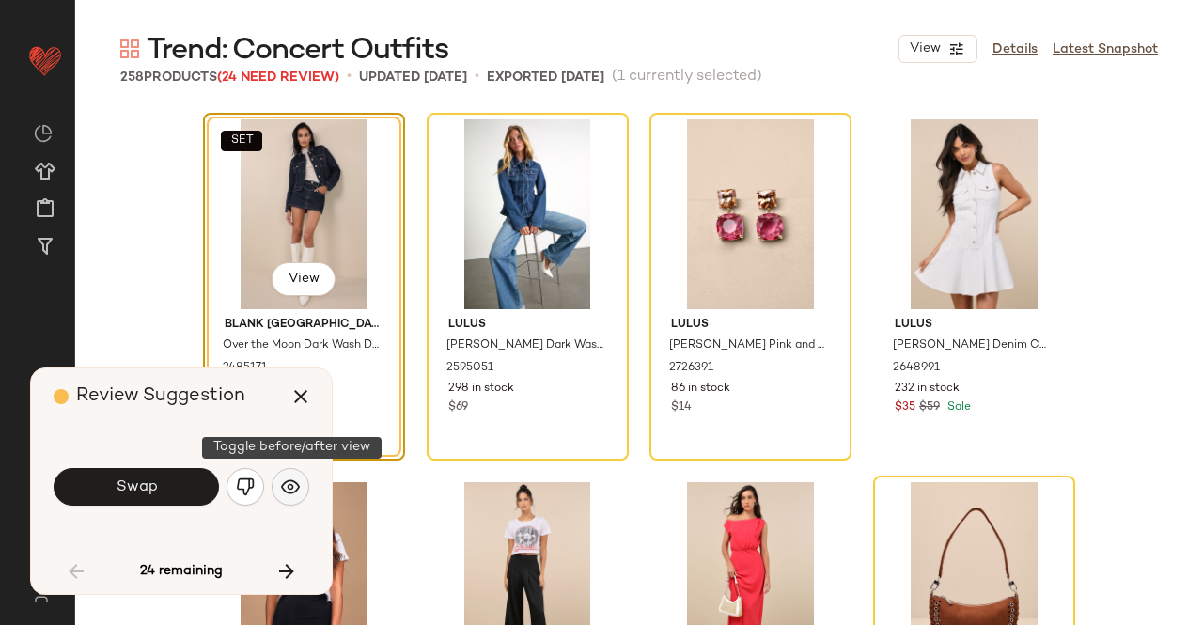
click at [283, 489] on img "button" at bounding box center [290, 486] width 19 height 19
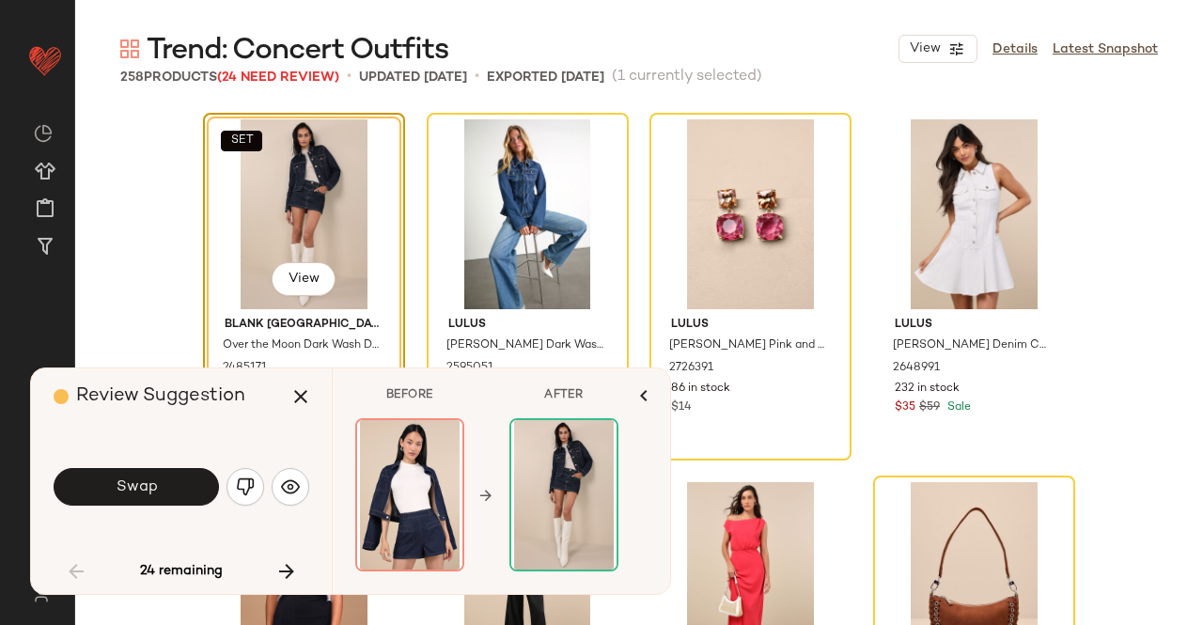
click at [243, 490] on img "button" at bounding box center [245, 486] width 19 height 19
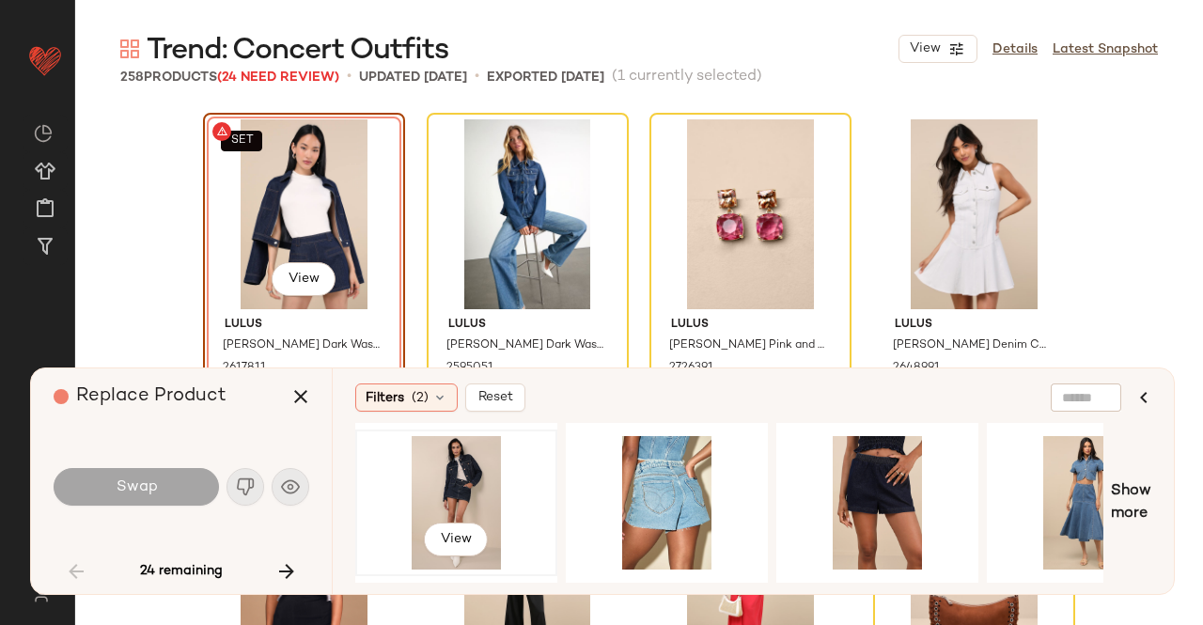
click at [439, 469] on div "View" at bounding box center [456, 502] width 189 height 133
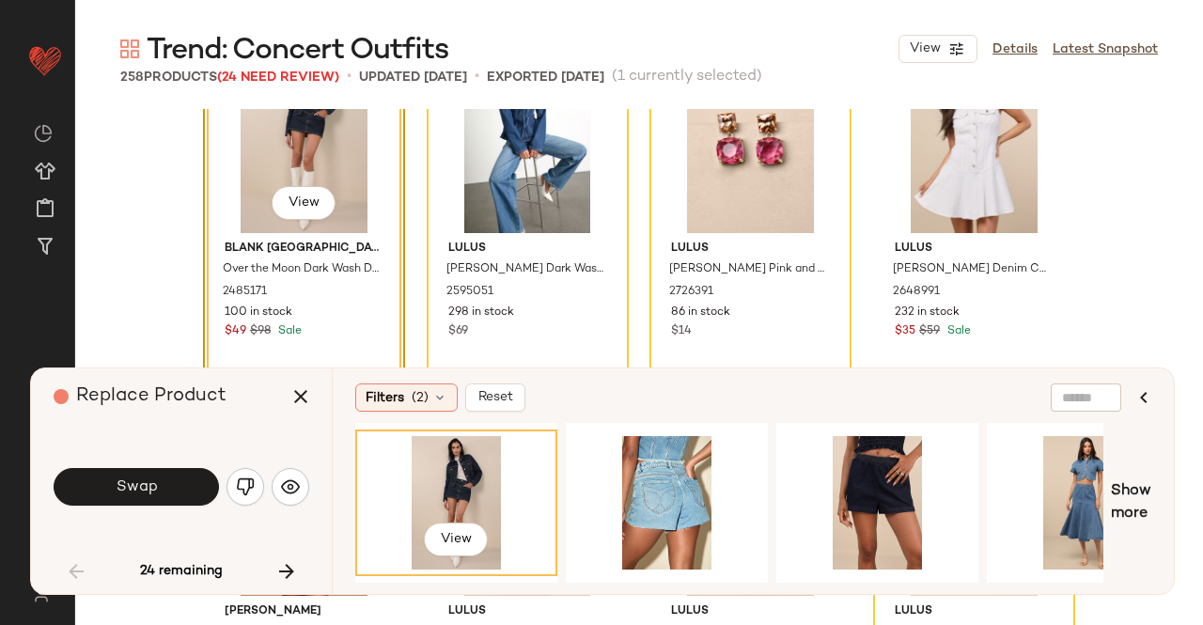
scroll to position [472, 0]
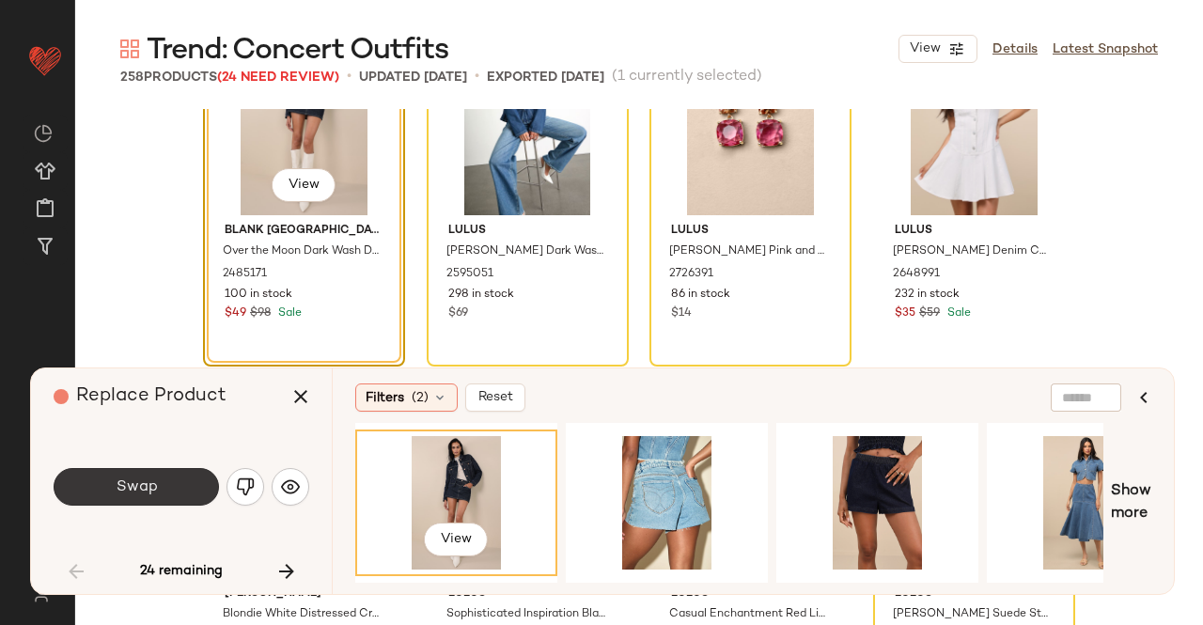
click at [178, 480] on button "Swap" at bounding box center [136, 487] width 165 height 38
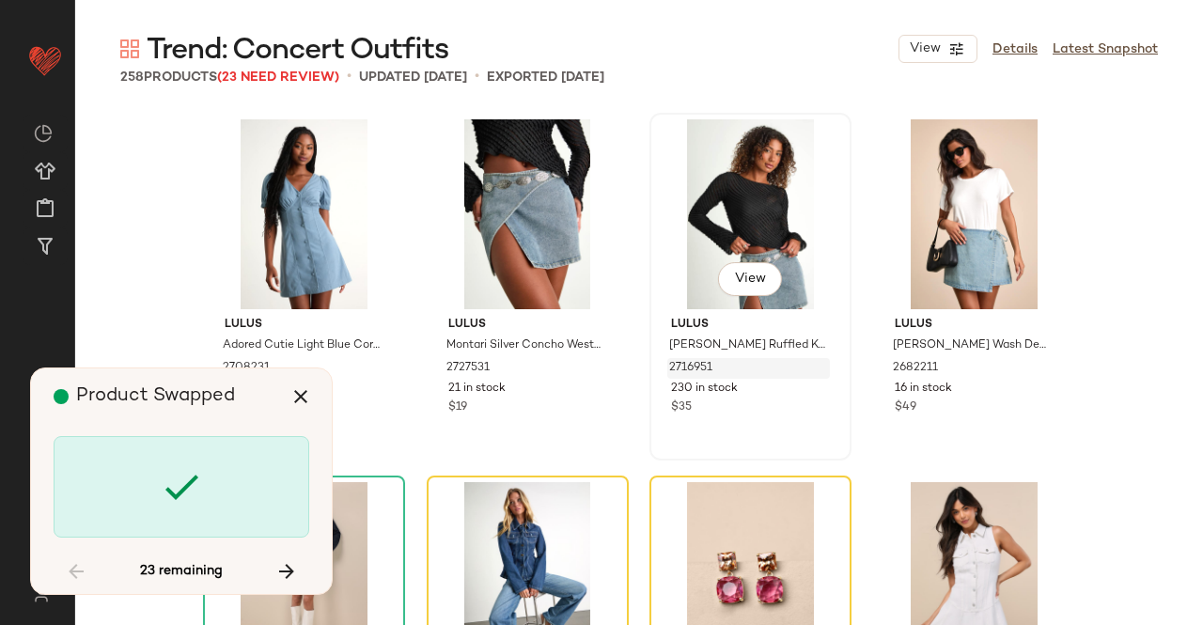
scroll to position [0, 0]
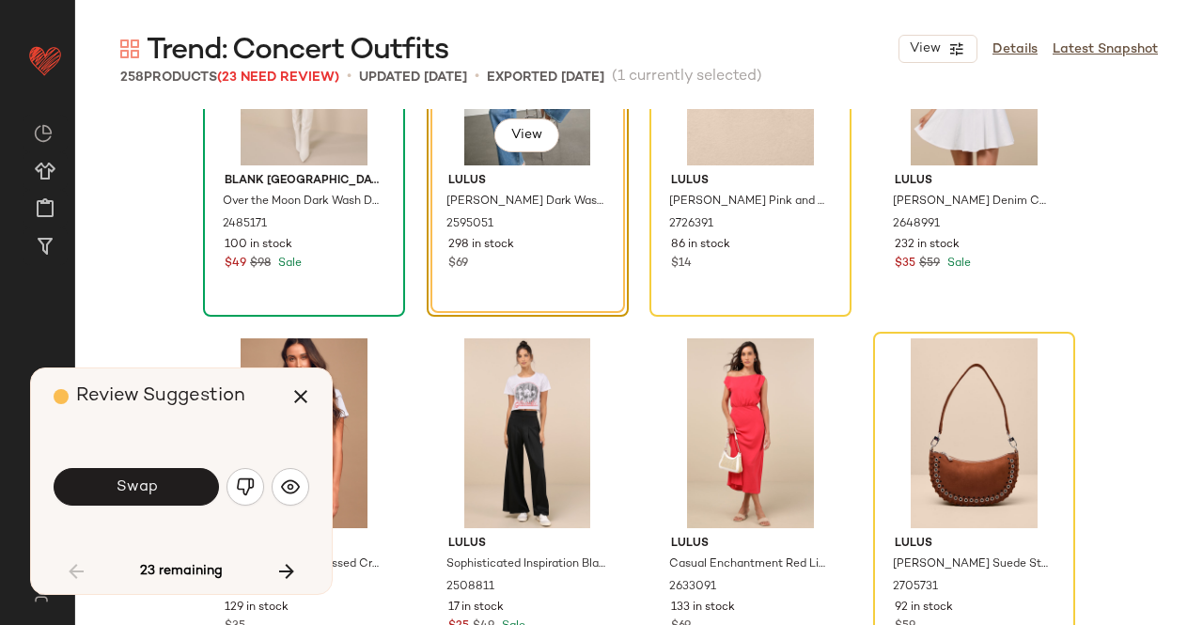
scroll to position [269, 0]
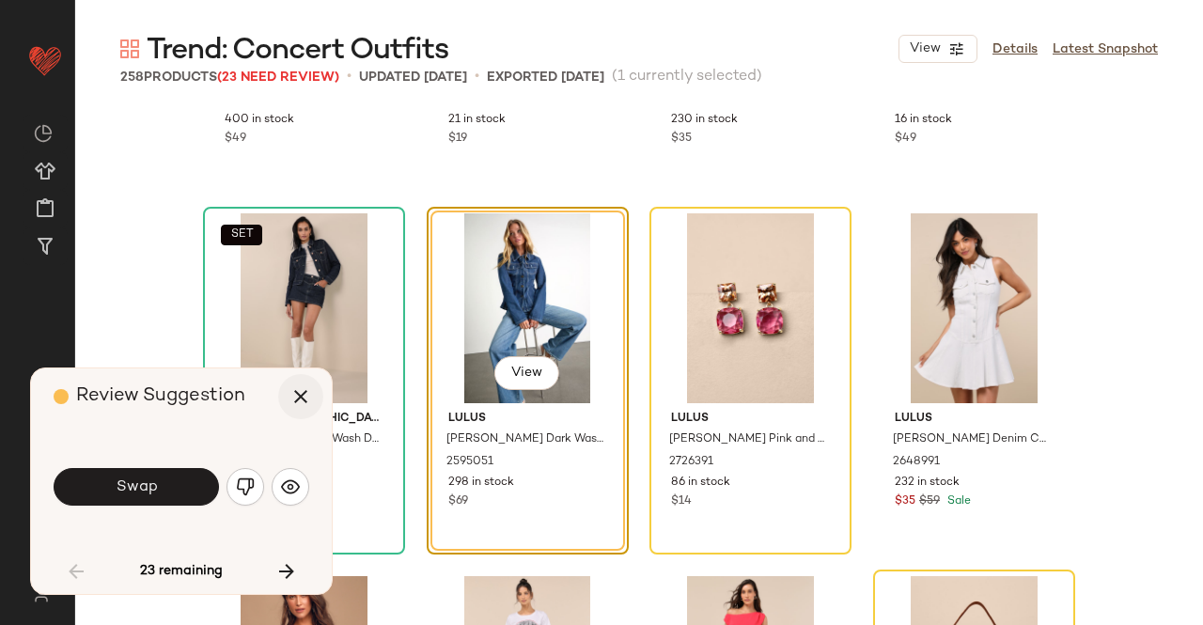
click at [301, 384] on button "button" at bounding box center [300, 396] width 45 height 45
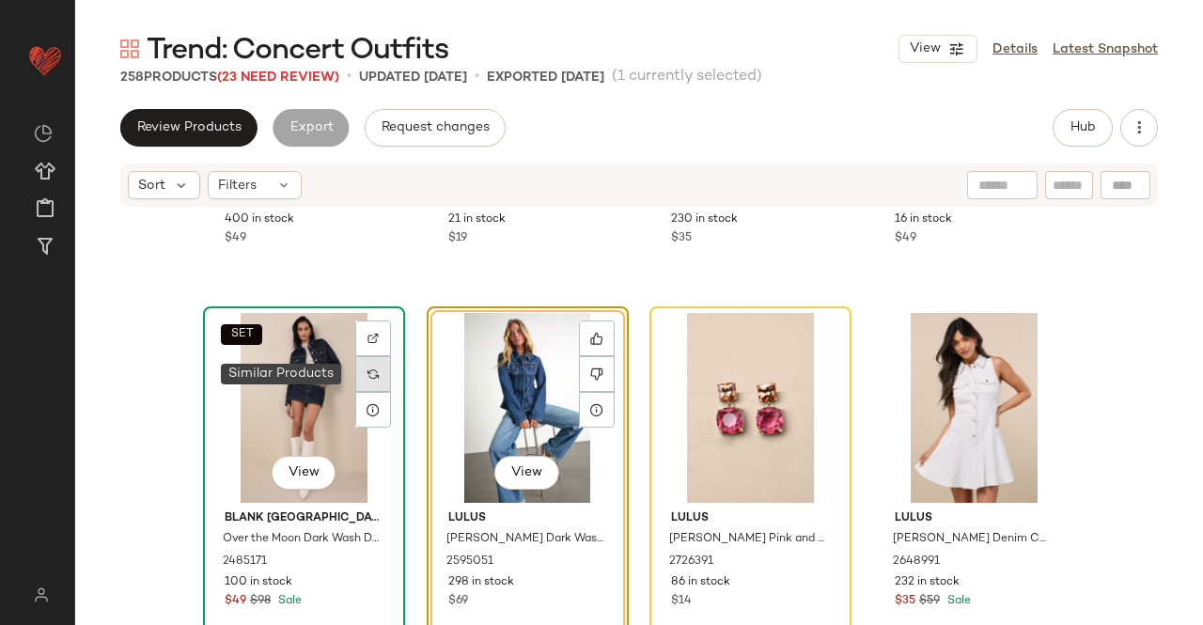
click at [371, 371] on img at bounding box center [373, 373] width 11 height 11
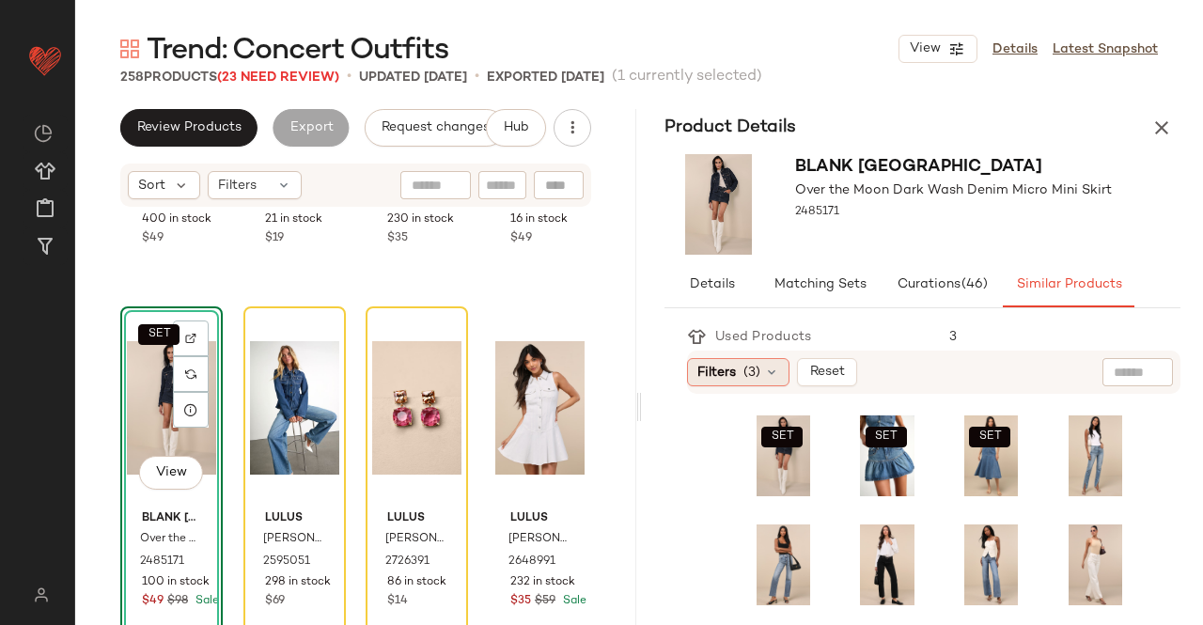
click at [758, 372] on span "(3)" at bounding box center [751, 373] width 17 height 20
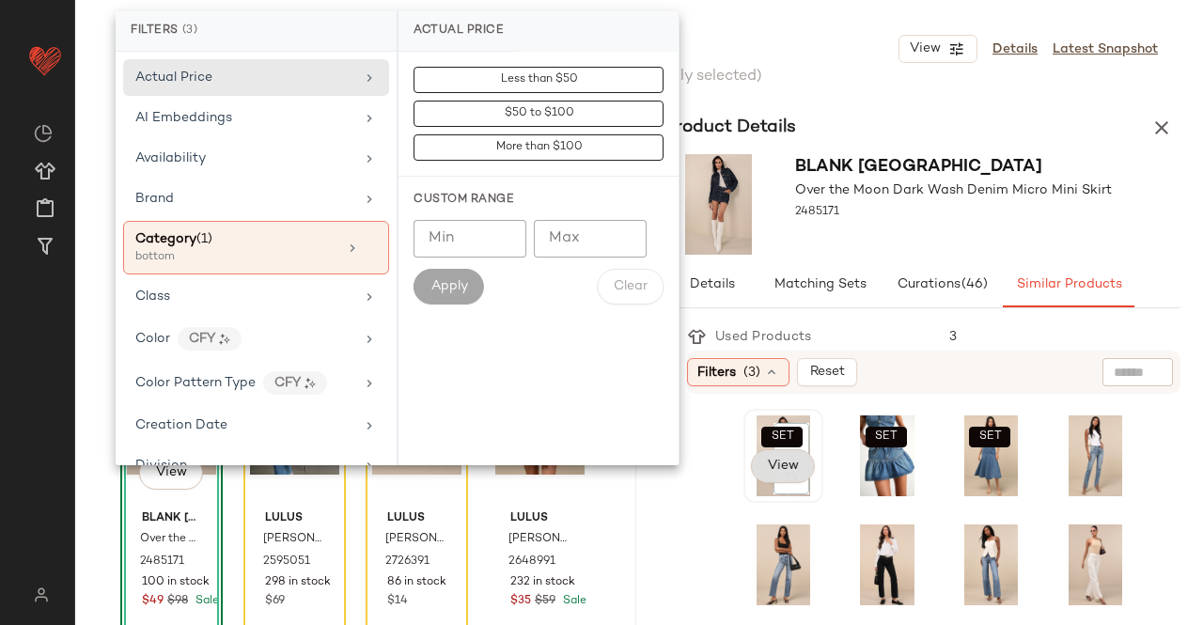
click at [783, 463] on span "View" at bounding box center [783, 466] width 32 height 15
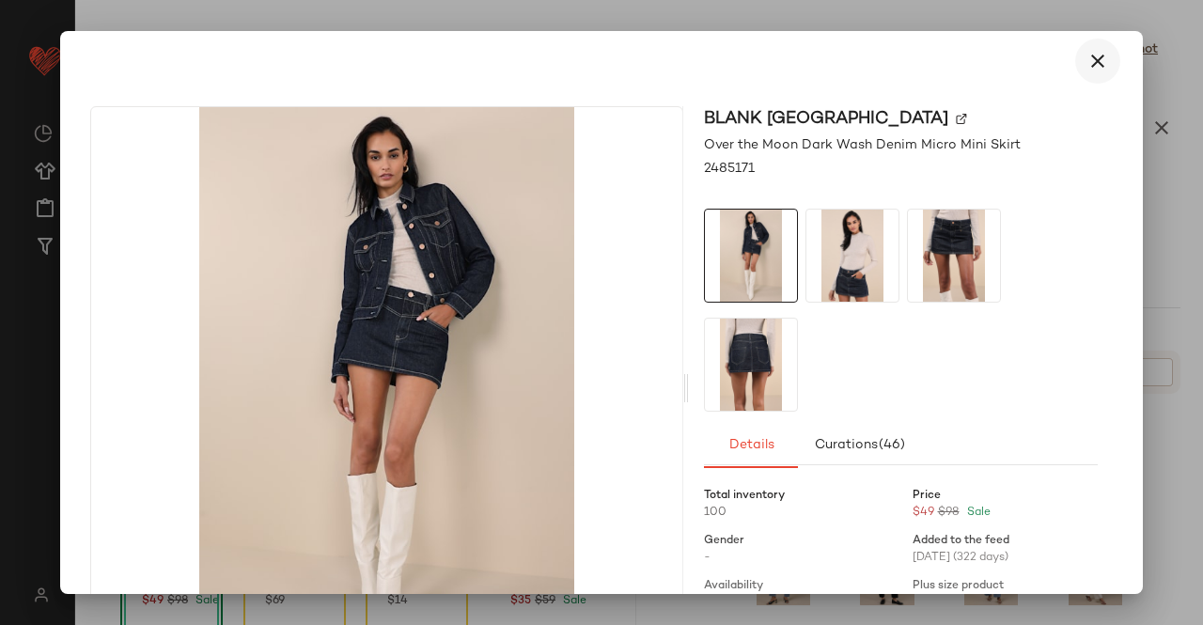
click at [1081, 73] on button "button" at bounding box center [1097, 61] width 45 height 45
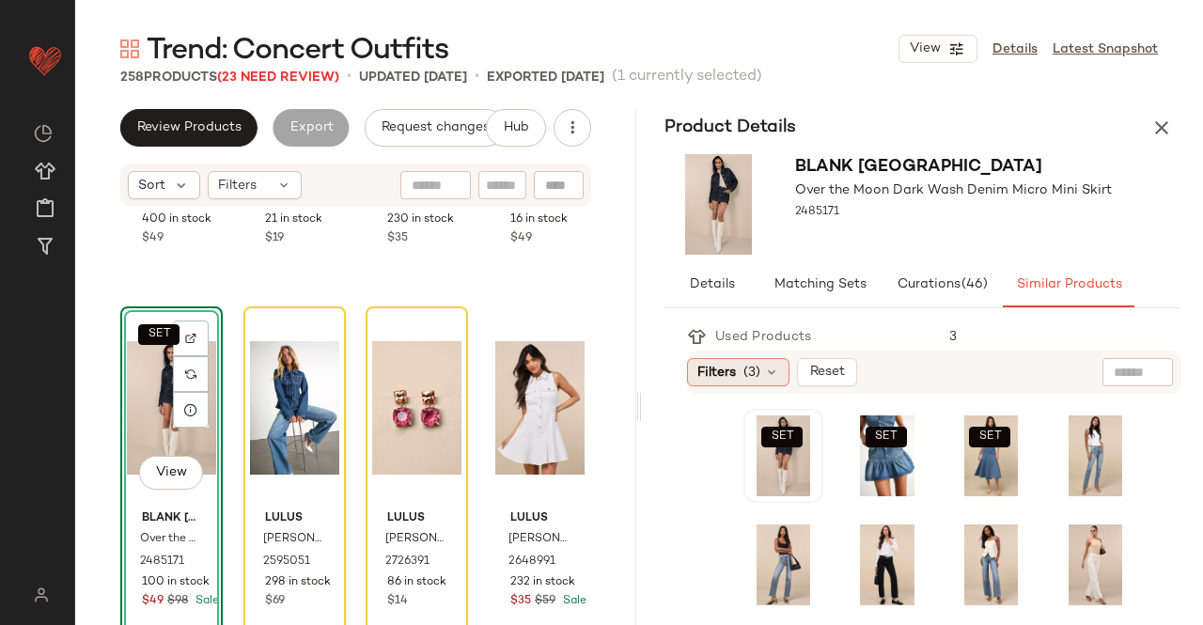
click at [750, 381] on span "(3)" at bounding box center [751, 373] width 17 height 20
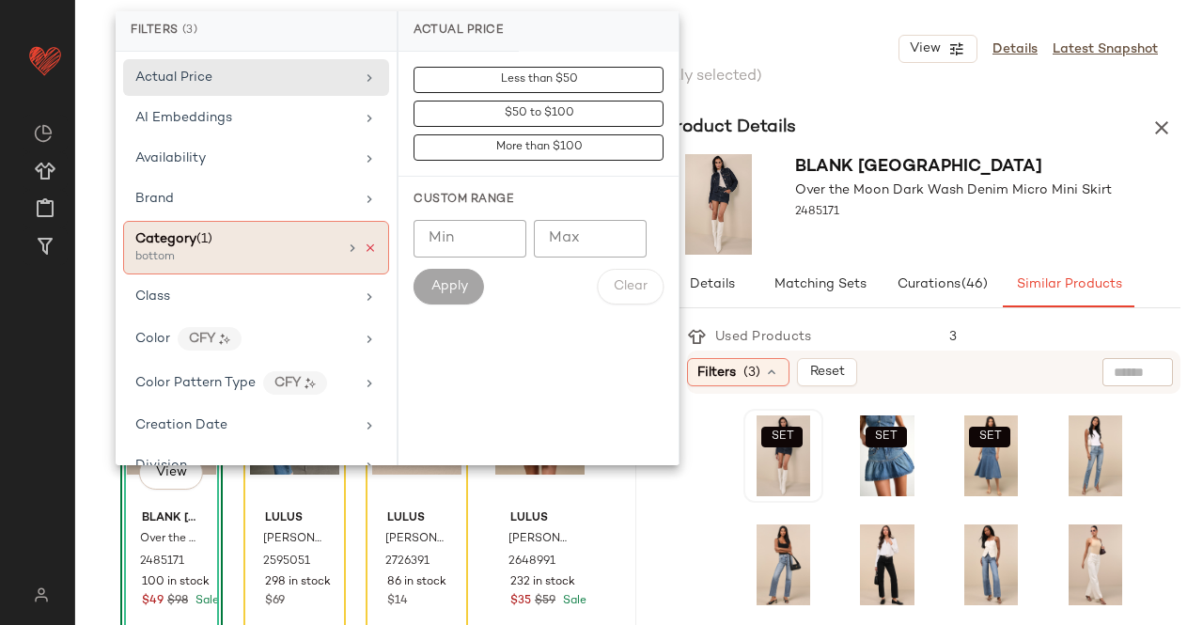
click at [368, 244] on icon at bounding box center [370, 248] width 13 height 13
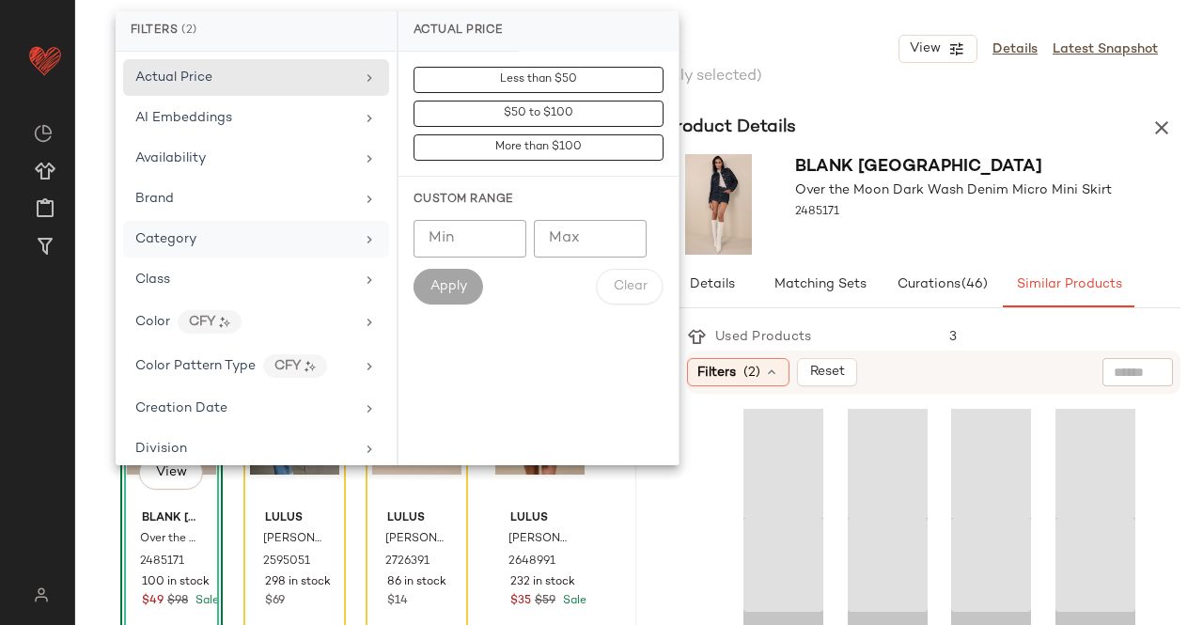
click at [336, 261] on div "Category" at bounding box center [256, 279] width 266 height 37
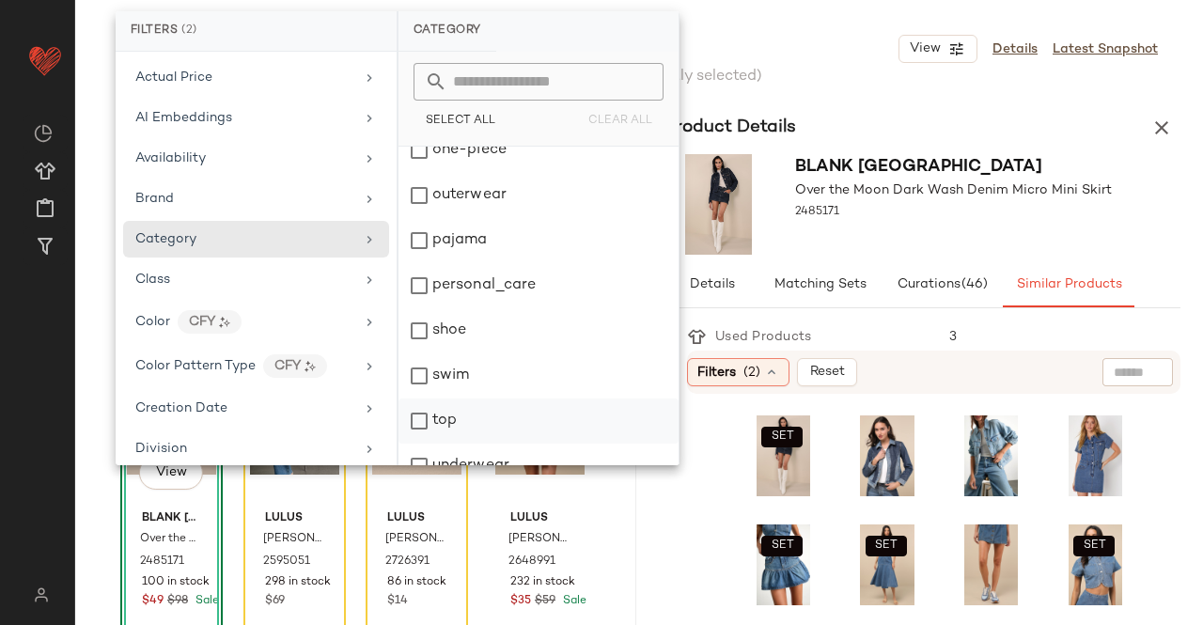
scroll to position [447, 0]
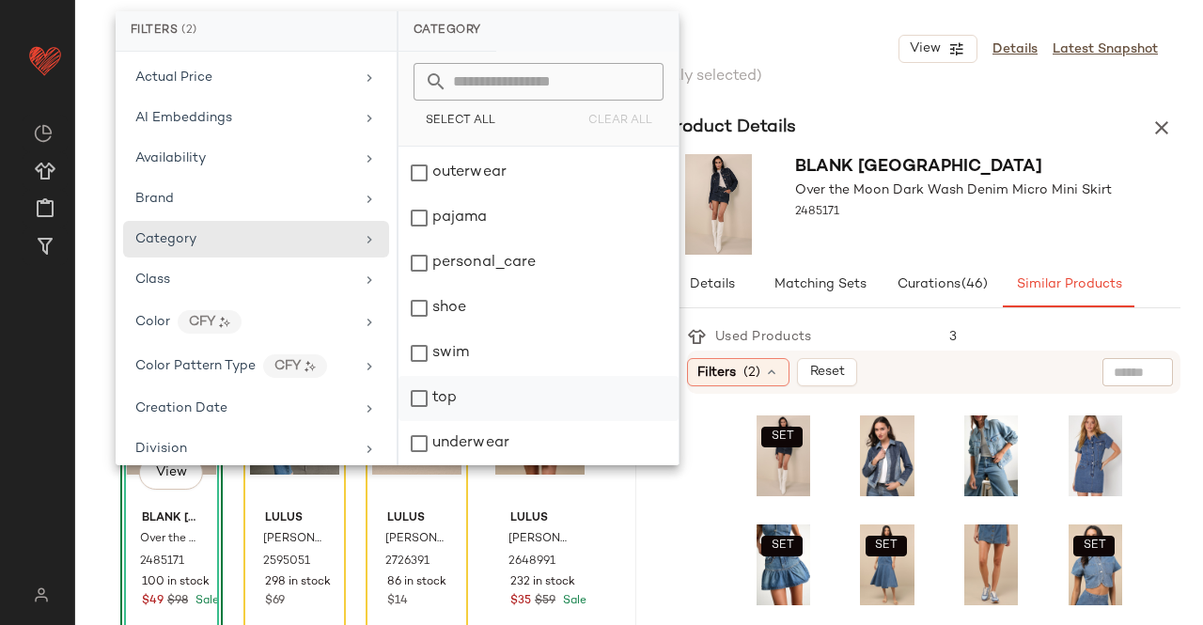
click at [473, 421] on div "top" at bounding box center [539, 443] width 280 height 45
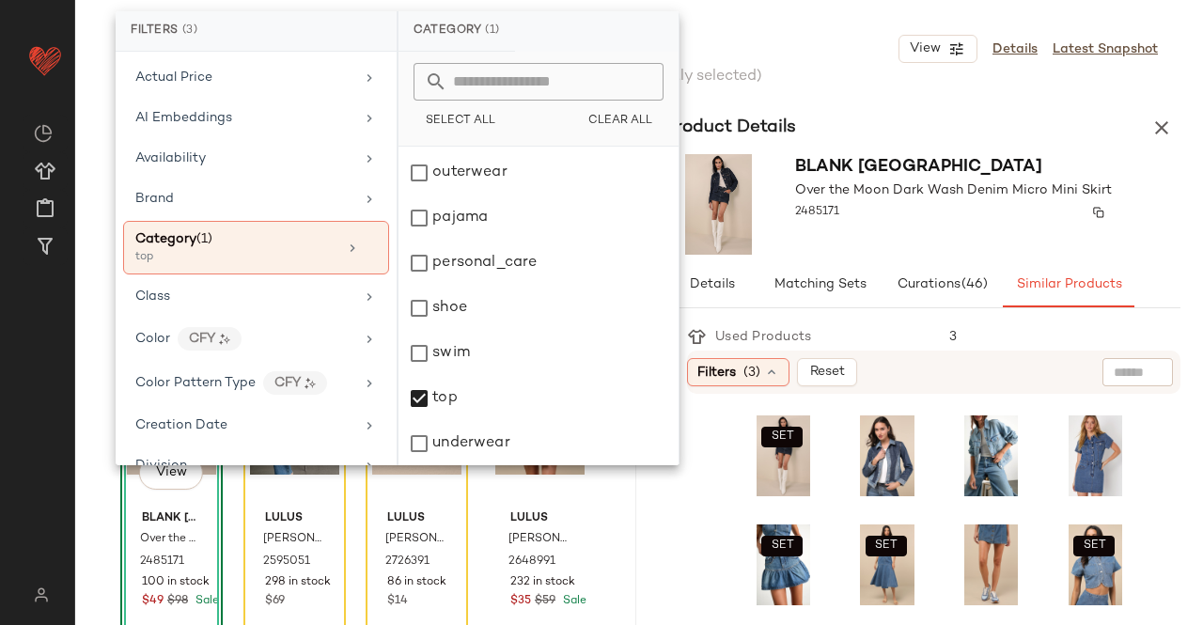
click at [868, 213] on div "2485171" at bounding box center [953, 212] width 317 height 26
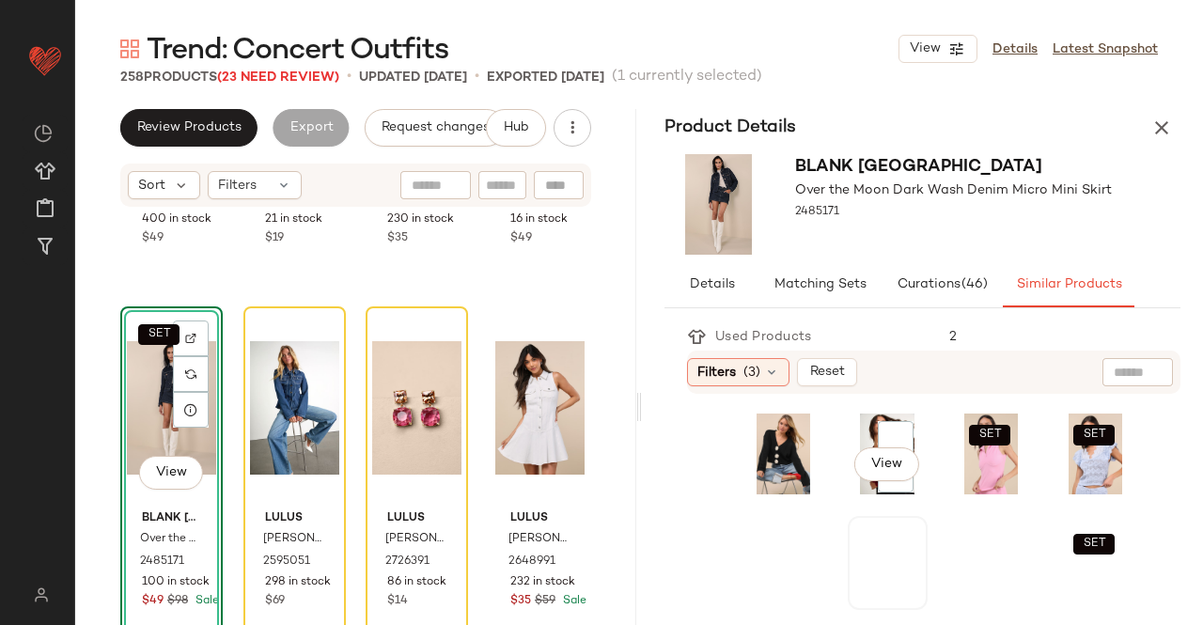
scroll to position [199, 0]
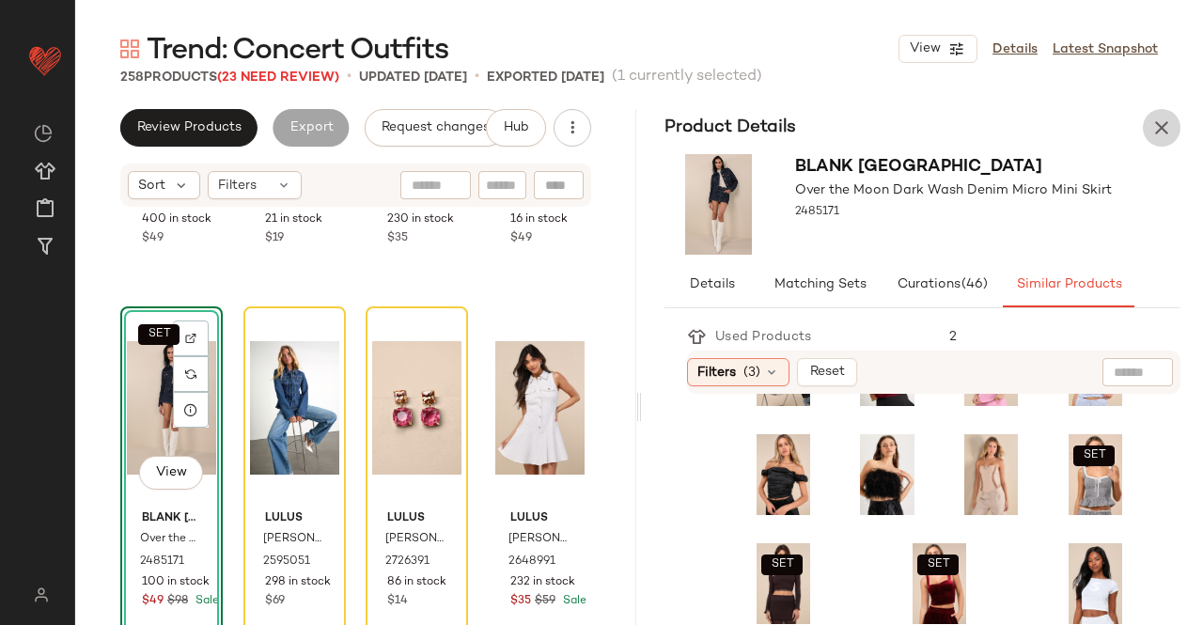
drag, startPoint x: 1169, startPoint y: 119, endPoint x: 1099, endPoint y: 144, distance: 74.6
click at [1169, 120] on icon "button" at bounding box center [1161, 128] width 23 height 23
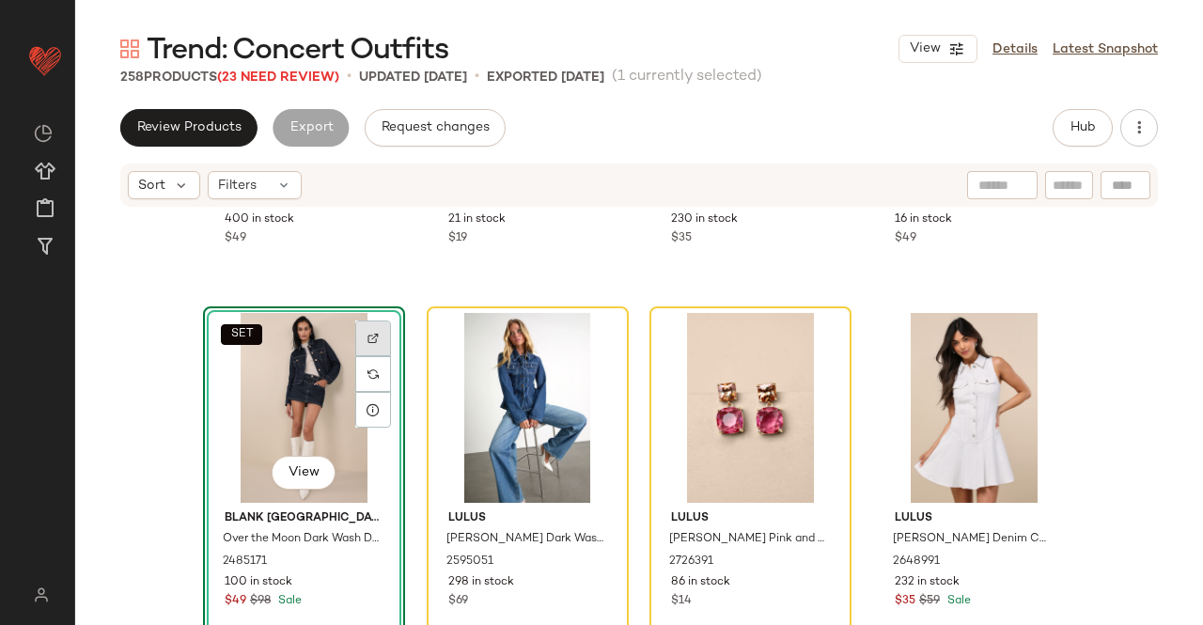
click at [371, 333] on img at bounding box center [373, 338] width 11 height 11
click at [1089, 128] on span "Hub" at bounding box center [1083, 127] width 26 height 15
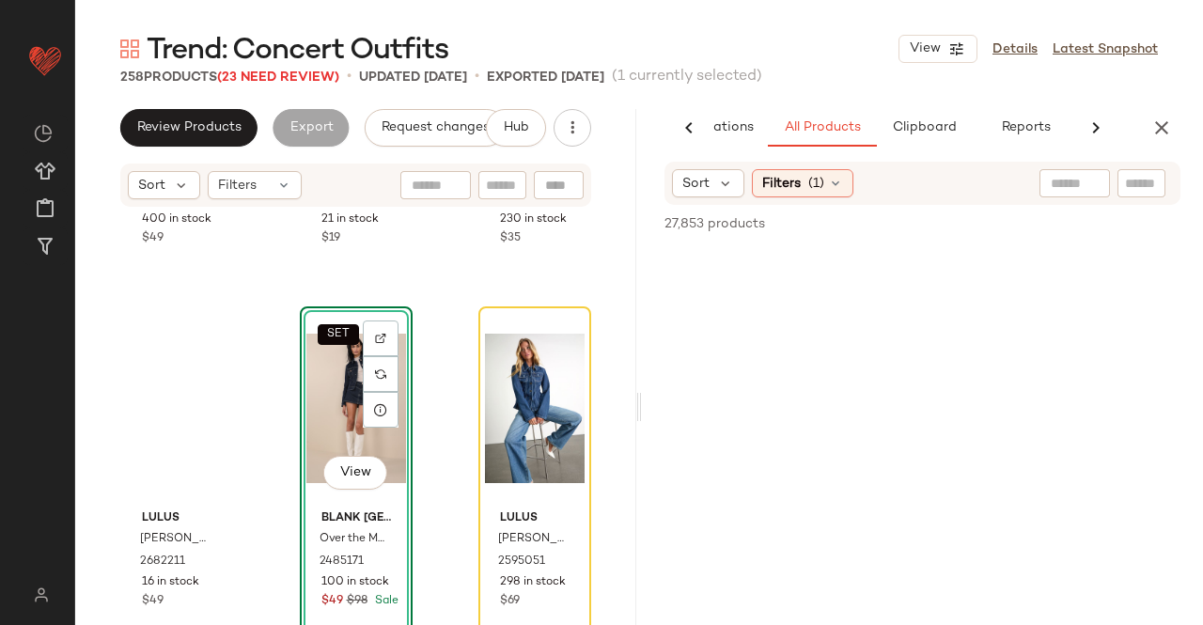
scroll to position [0, 118]
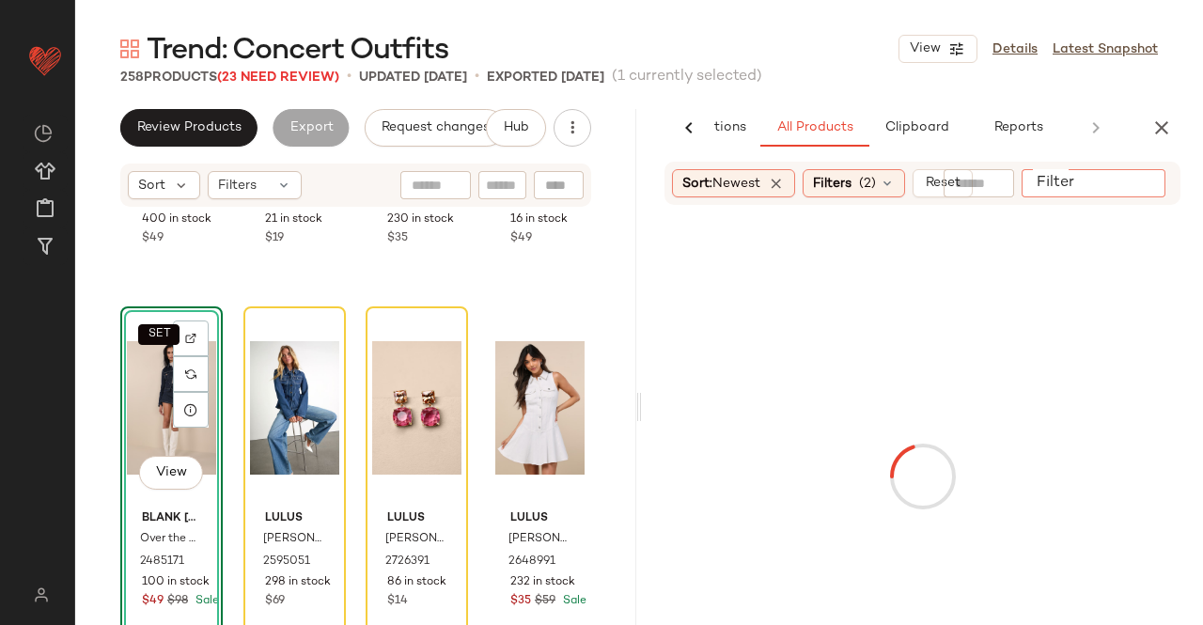
click at [1137, 191] on input "Filter" at bounding box center [1109, 184] width 160 height 20
paste input "*******"
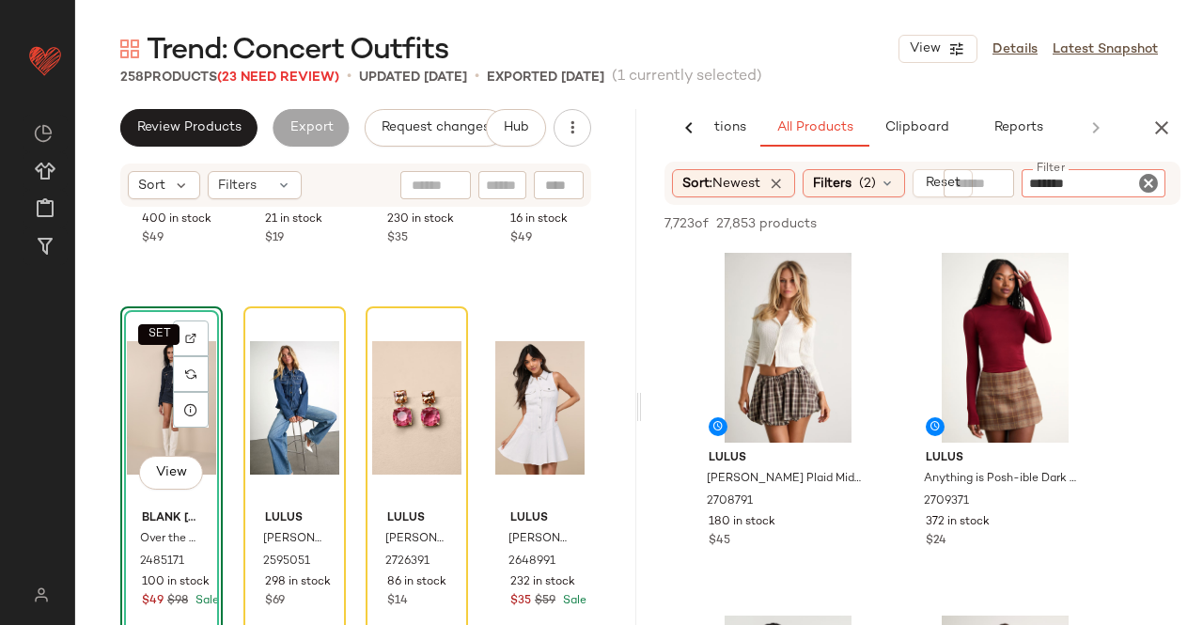
paste input "*******"
type input "**********"
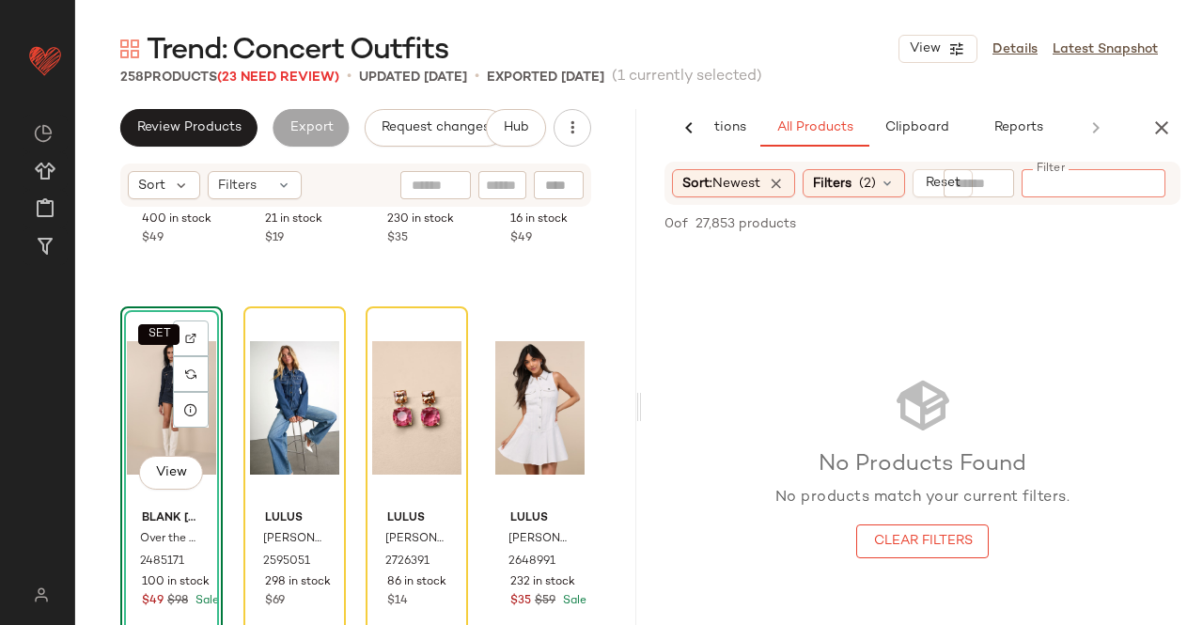
type input "*******"
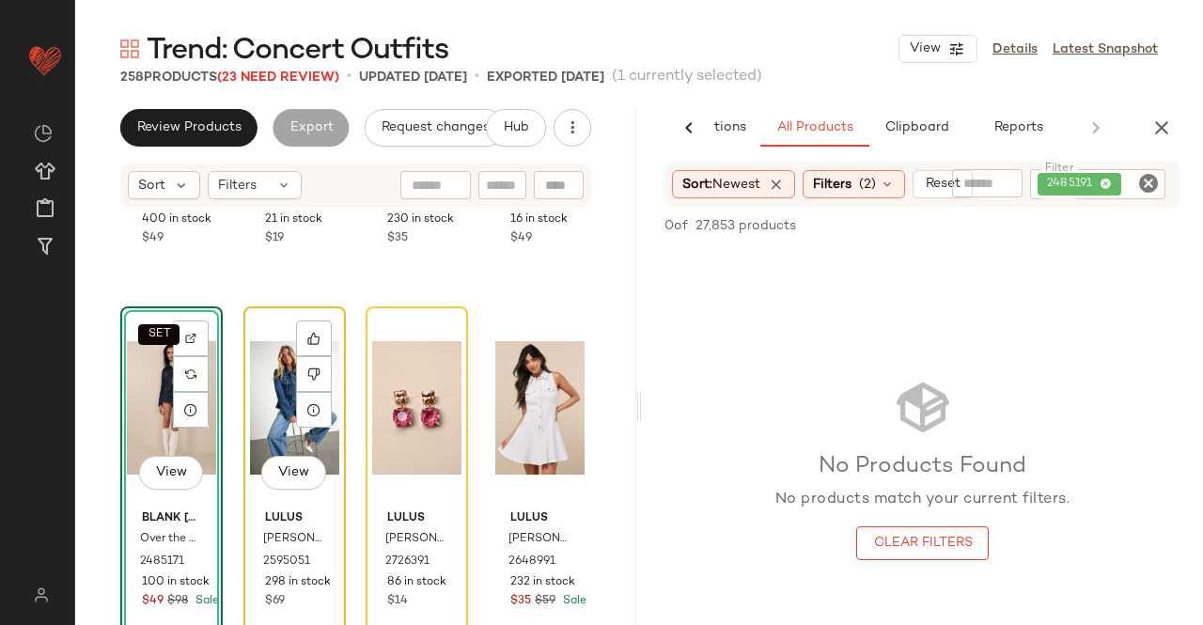
click at [264, 384] on div "View" at bounding box center [294, 408] width 89 height 190
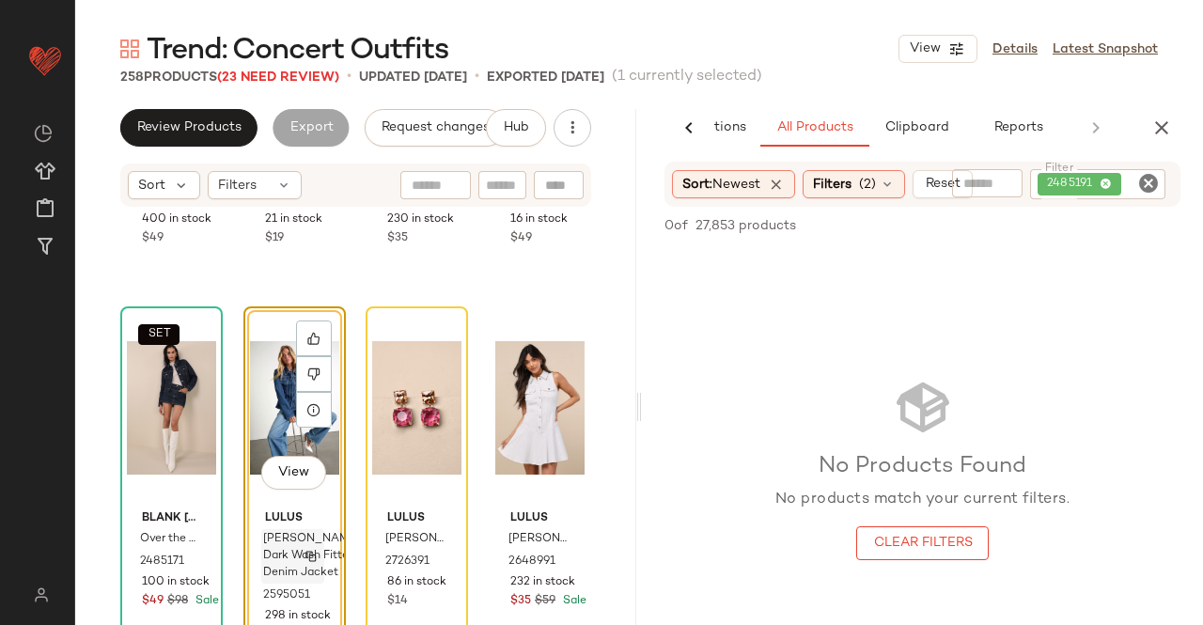
scroll to position [363, 0]
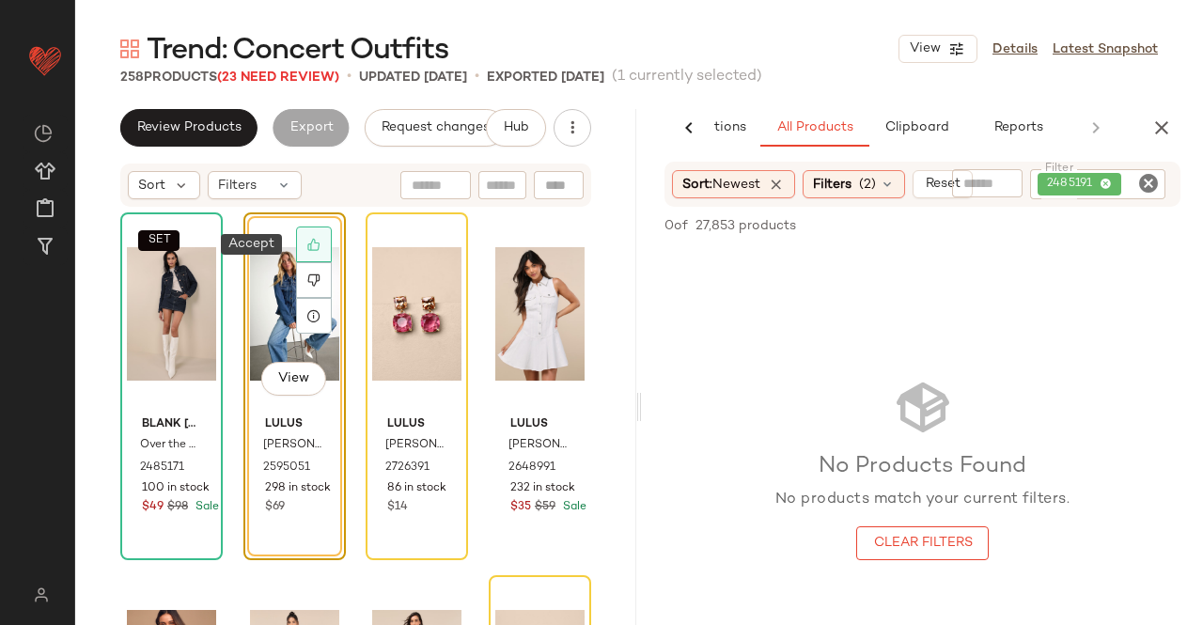
click at [307, 244] on icon at bounding box center [313, 245] width 12 height 12
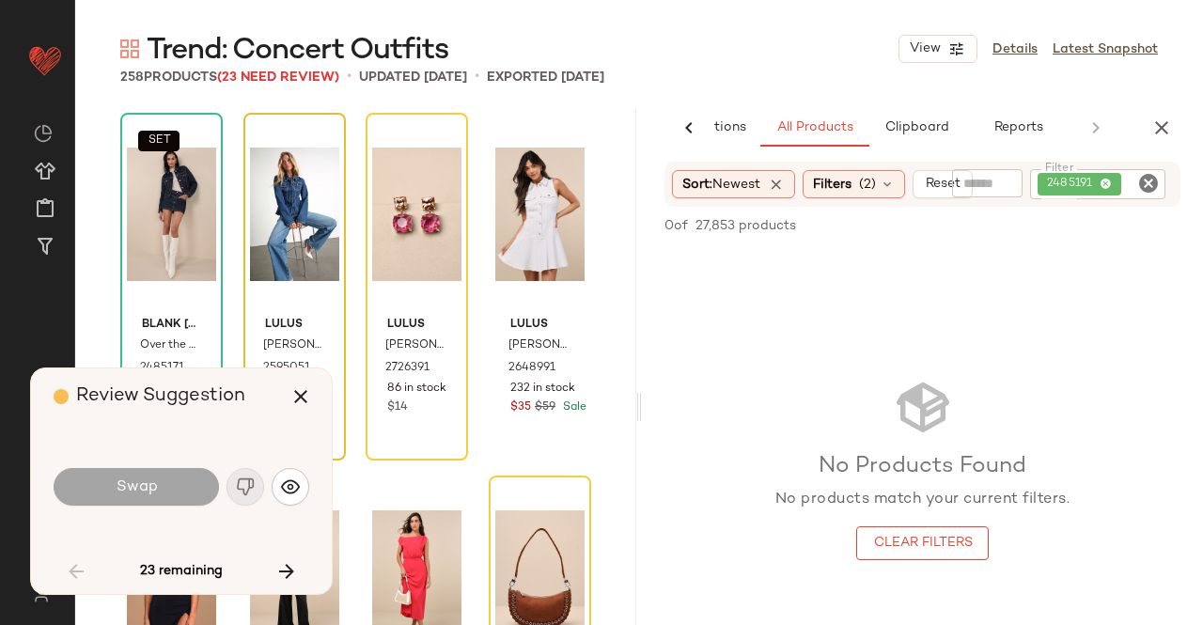
scroll to position [378, 0]
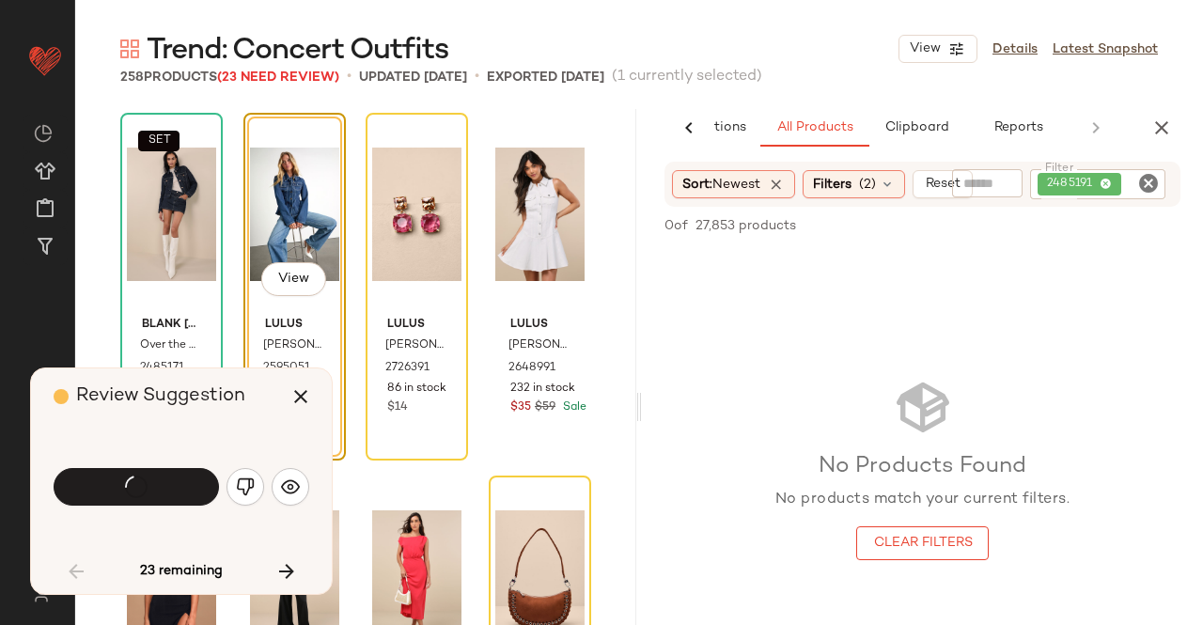
click at [1175, 125] on button "button" at bounding box center [1162, 128] width 38 height 38
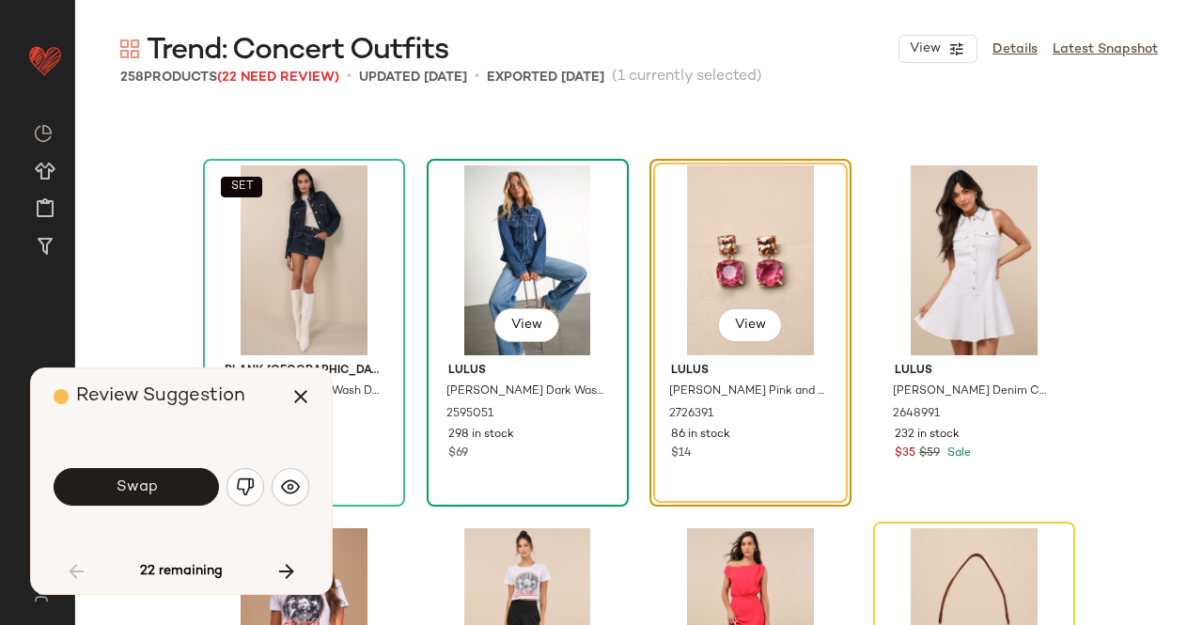
scroll to position [331, 0]
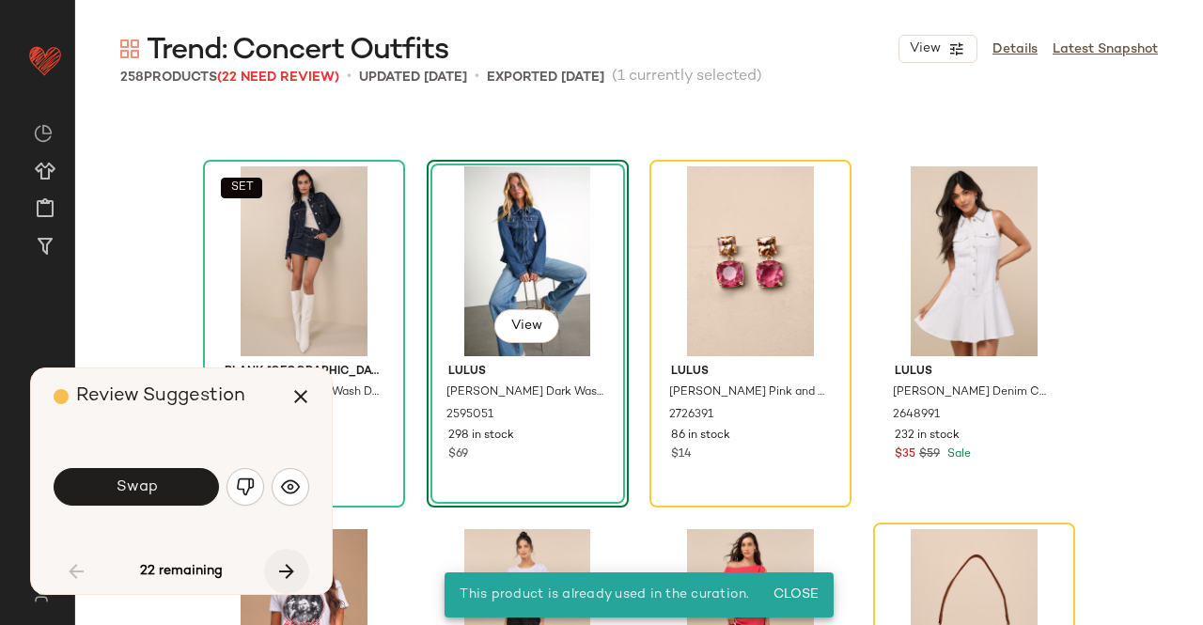
click at [297, 555] on button "button" at bounding box center [286, 571] width 45 height 45
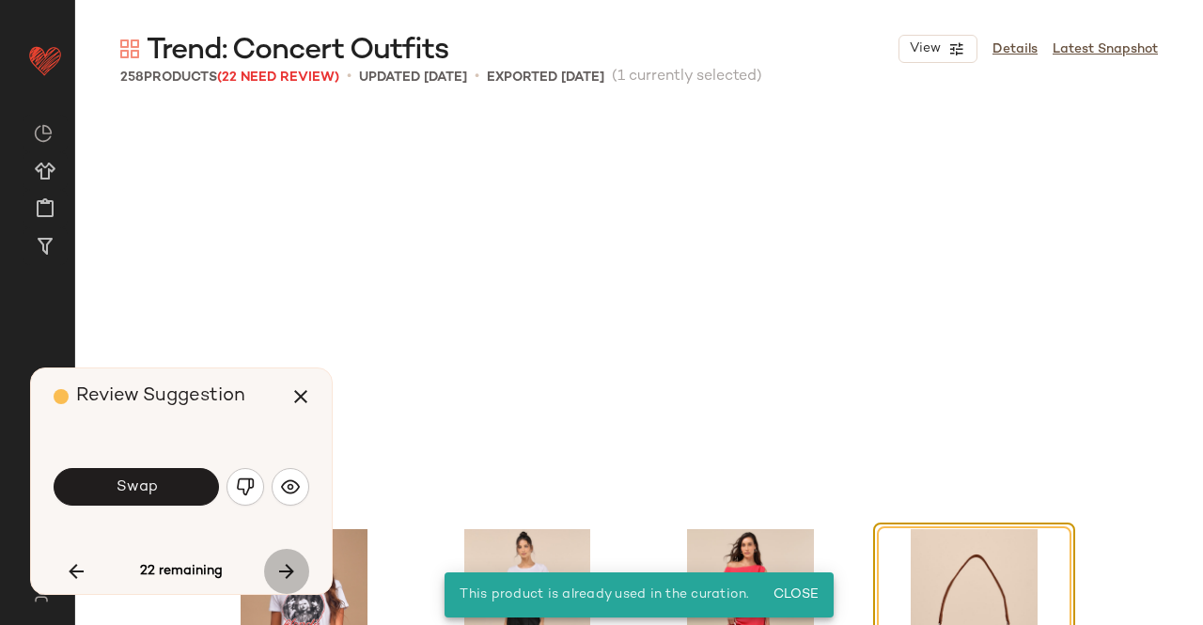
scroll to position [726, 0]
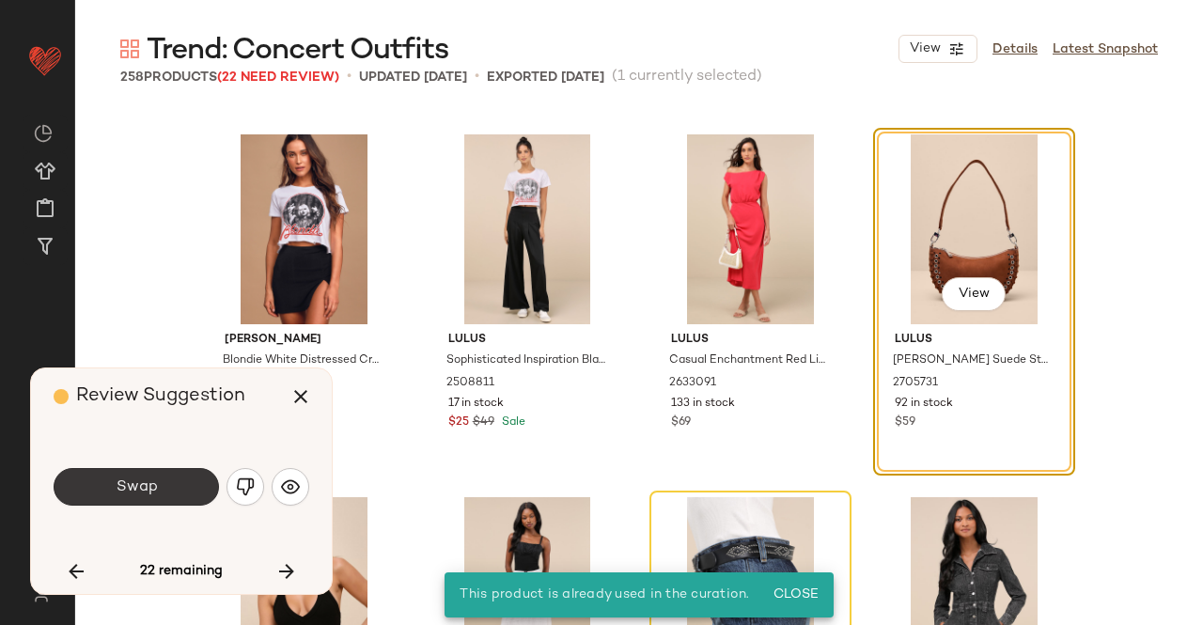
click at [188, 477] on button "Swap" at bounding box center [136, 487] width 165 height 38
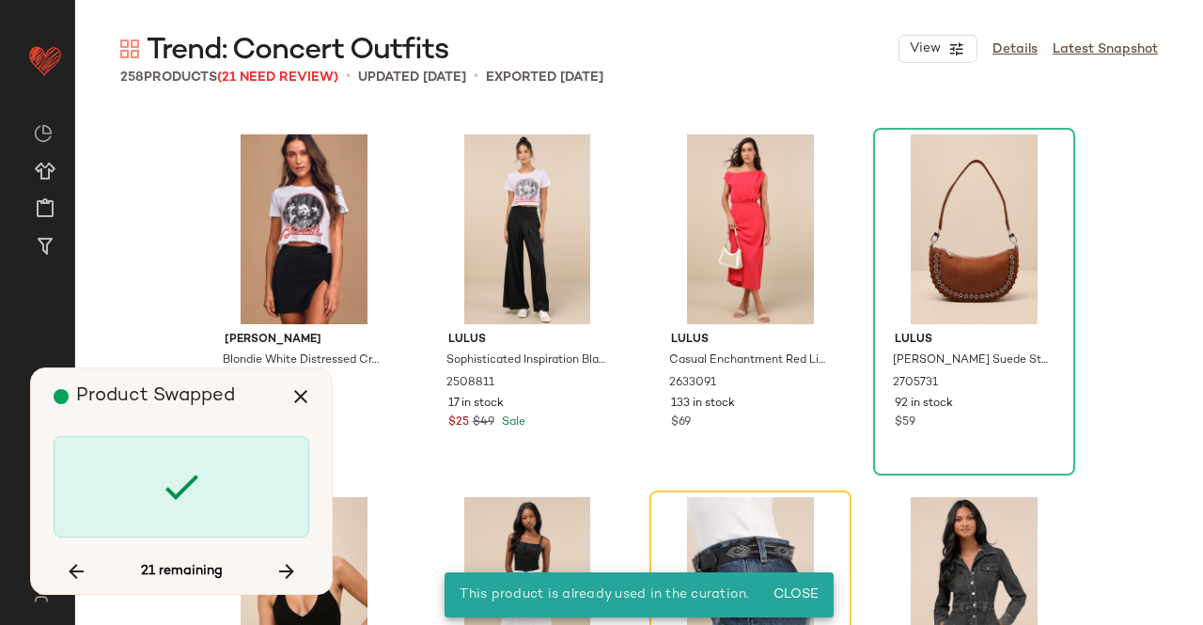
scroll to position [1088, 0]
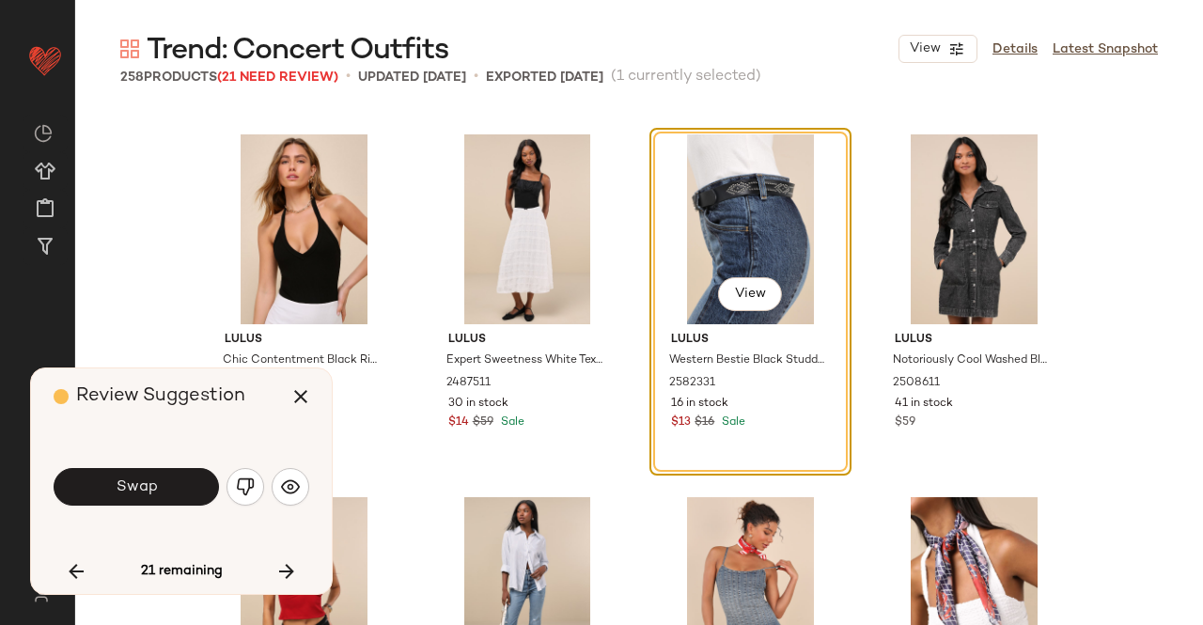
click at [188, 477] on button "Swap" at bounding box center [136, 487] width 165 height 38
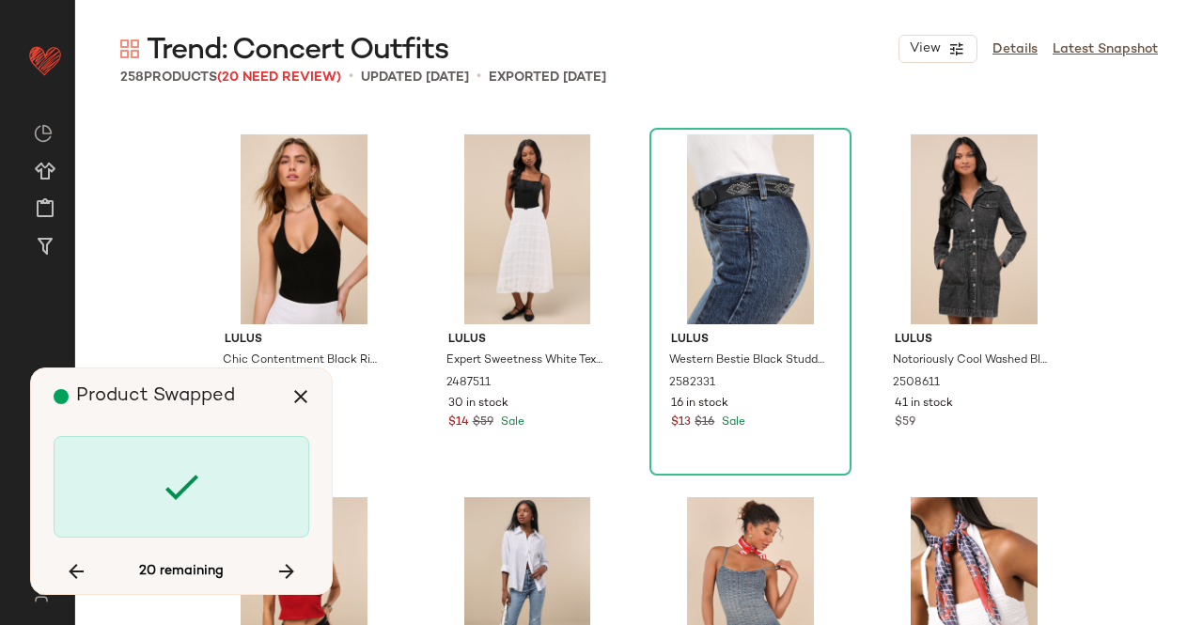
scroll to position [2540, 0]
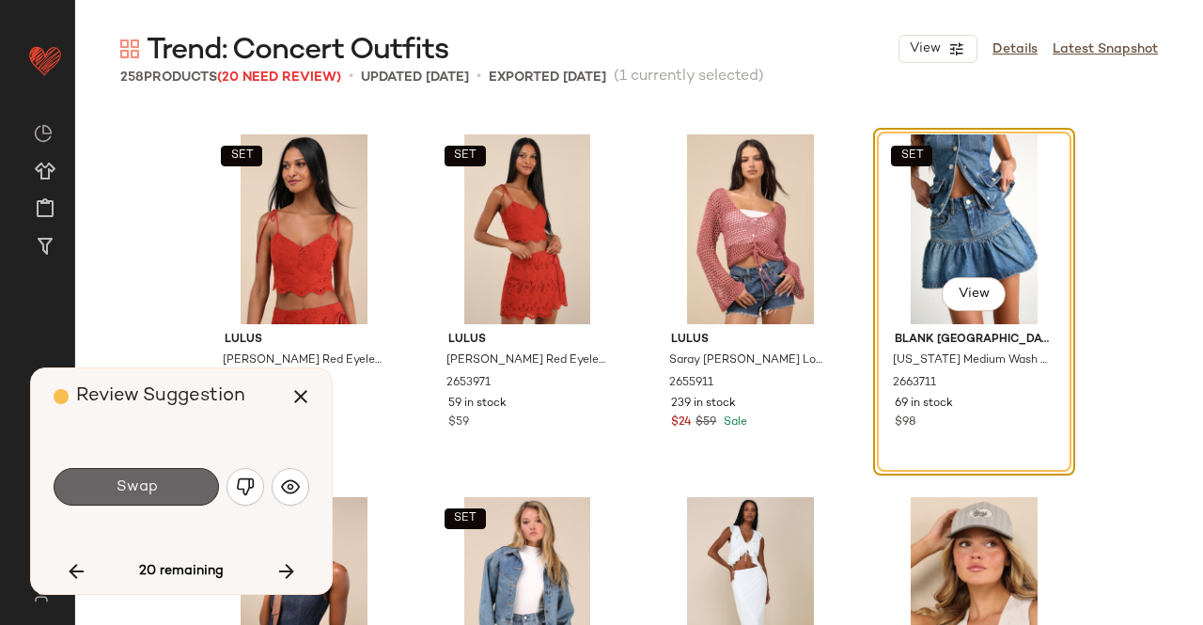
click at [132, 483] on span "Swap" at bounding box center [136, 487] width 42 height 18
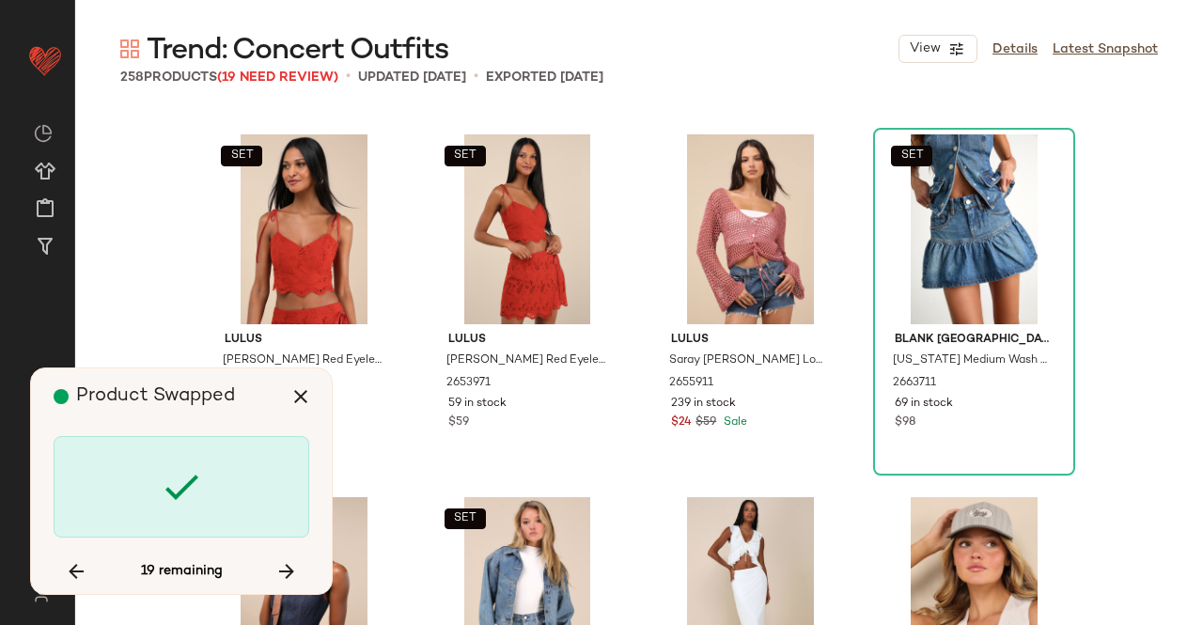
scroll to position [3991, 0]
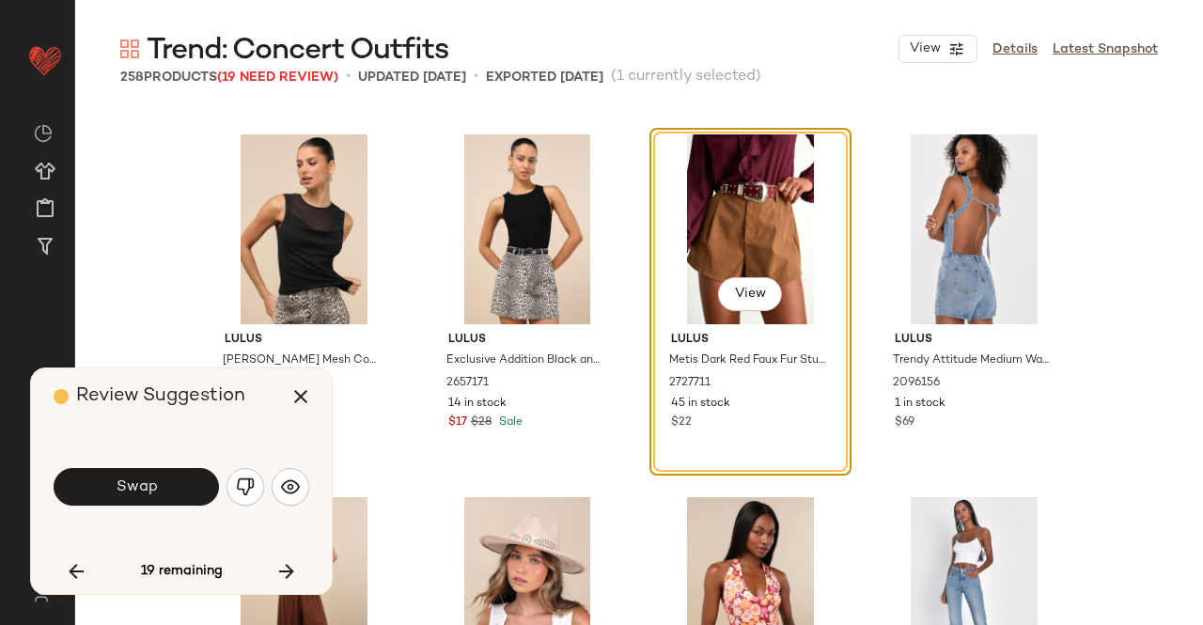
click at [139, 482] on span "Swap" at bounding box center [136, 487] width 42 height 18
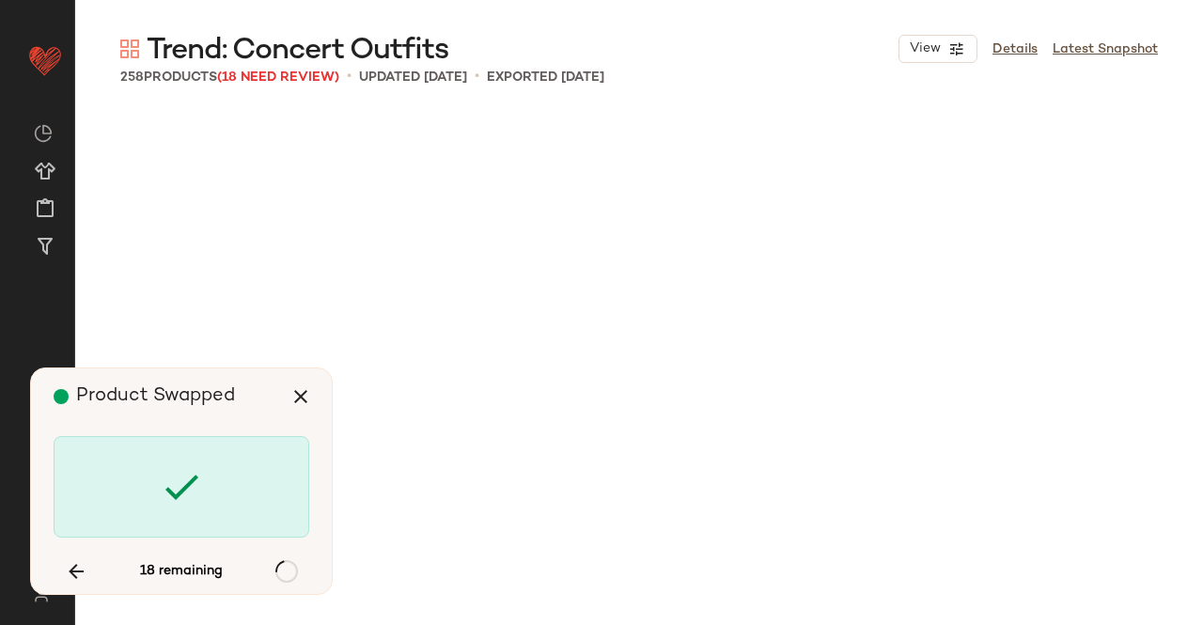
scroll to position [6168, 0]
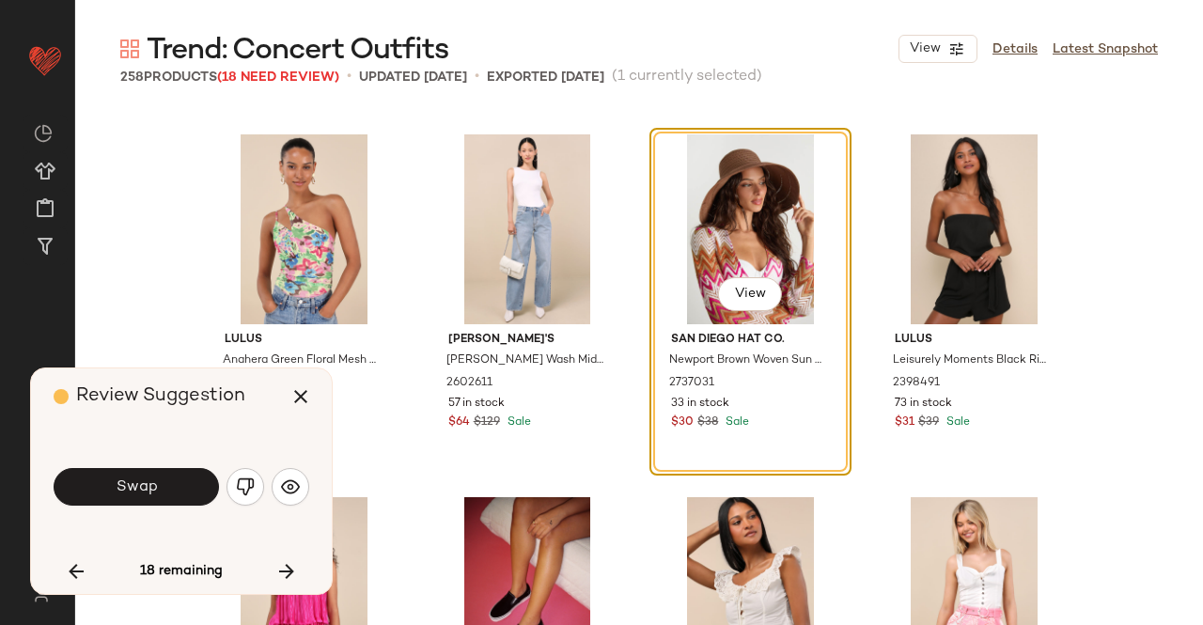
click at [138, 482] on span "Swap" at bounding box center [136, 487] width 42 height 18
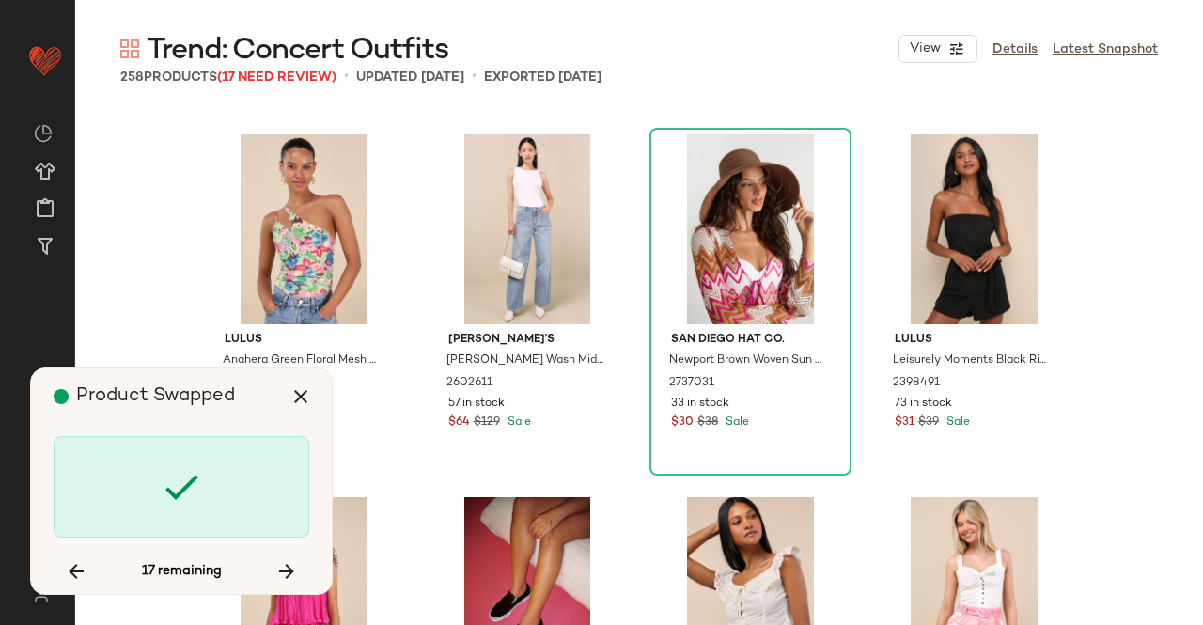
scroll to position [7256, 0]
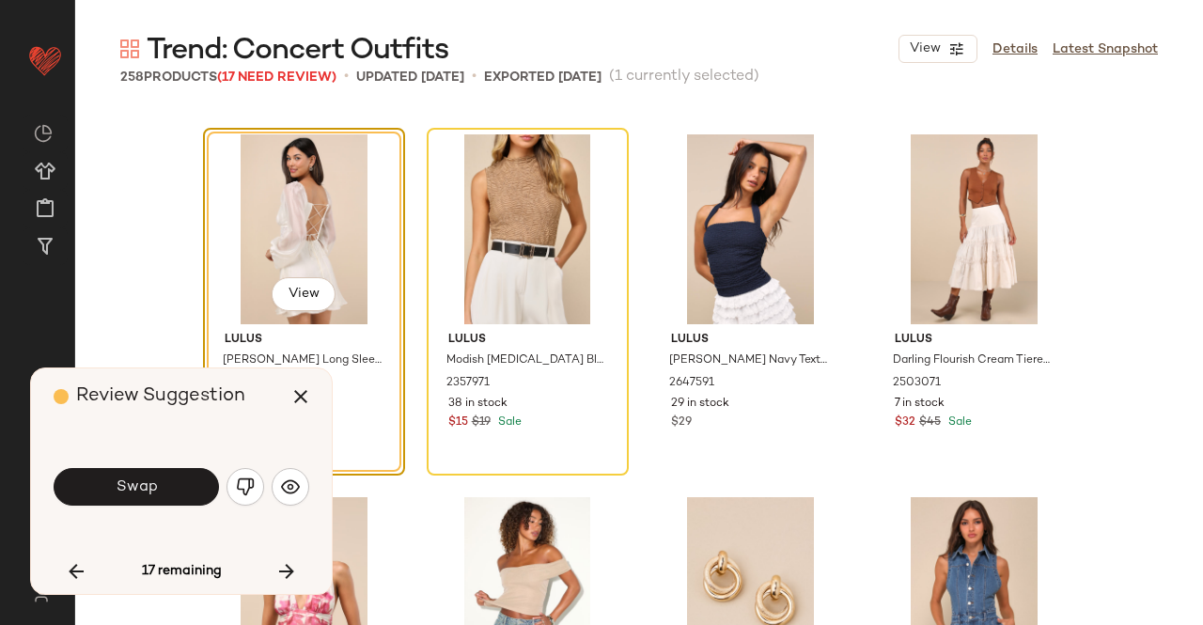
click at [138, 482] on span "Swap" at bounding box center [136, 487] width 42 height 18
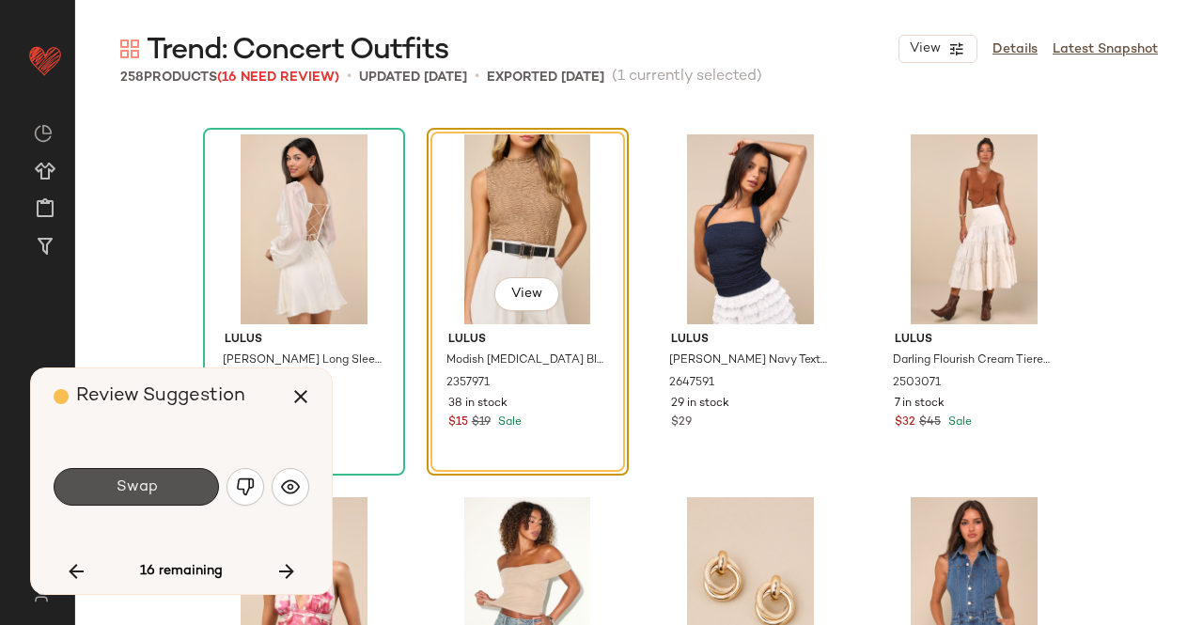
click at [138, 482] on span "Swap" at bounding box center [136, 487] width 42 height 18
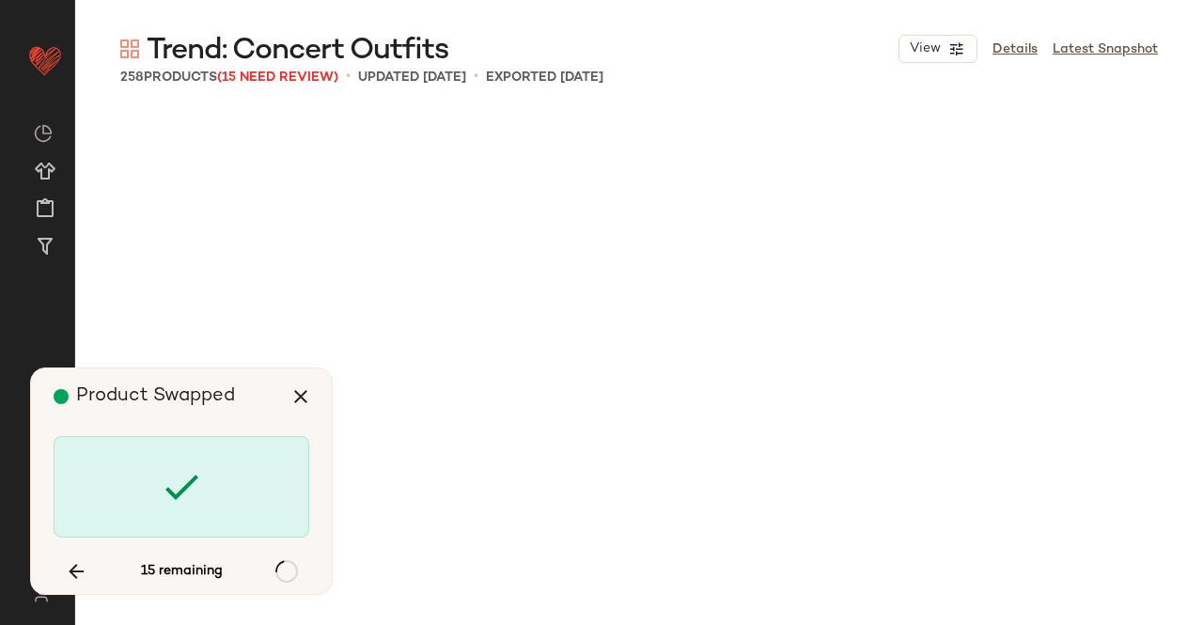
scroll to position [9433, 0]
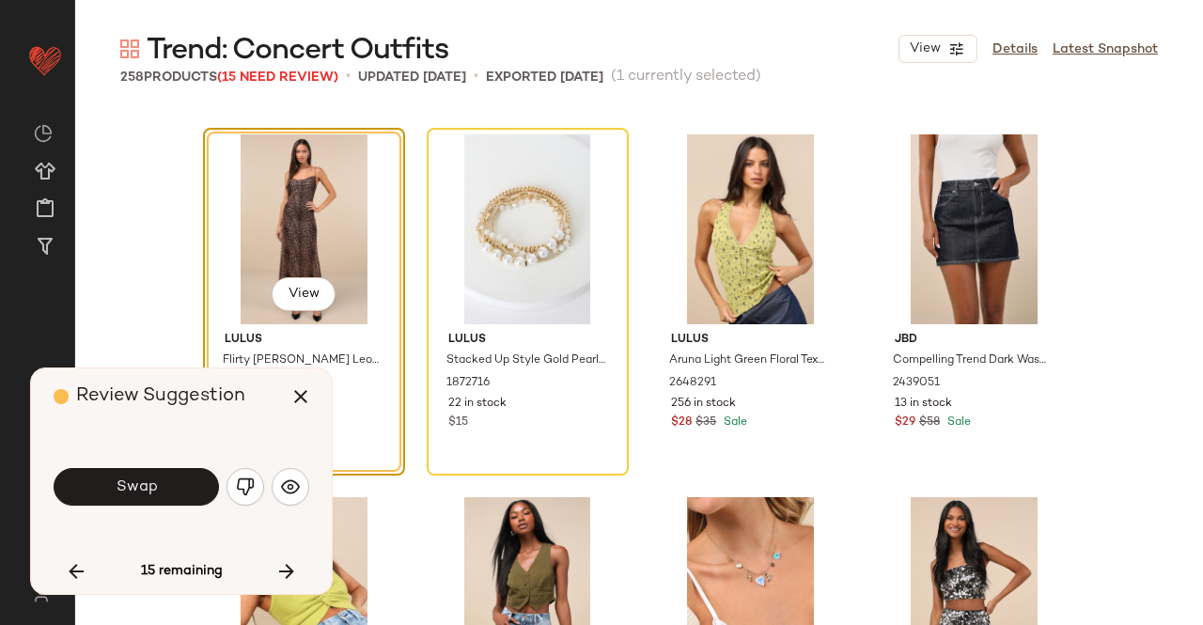
click at [138, 482] on span "Swap" at bounding box center [136, 487] width 42 height 18
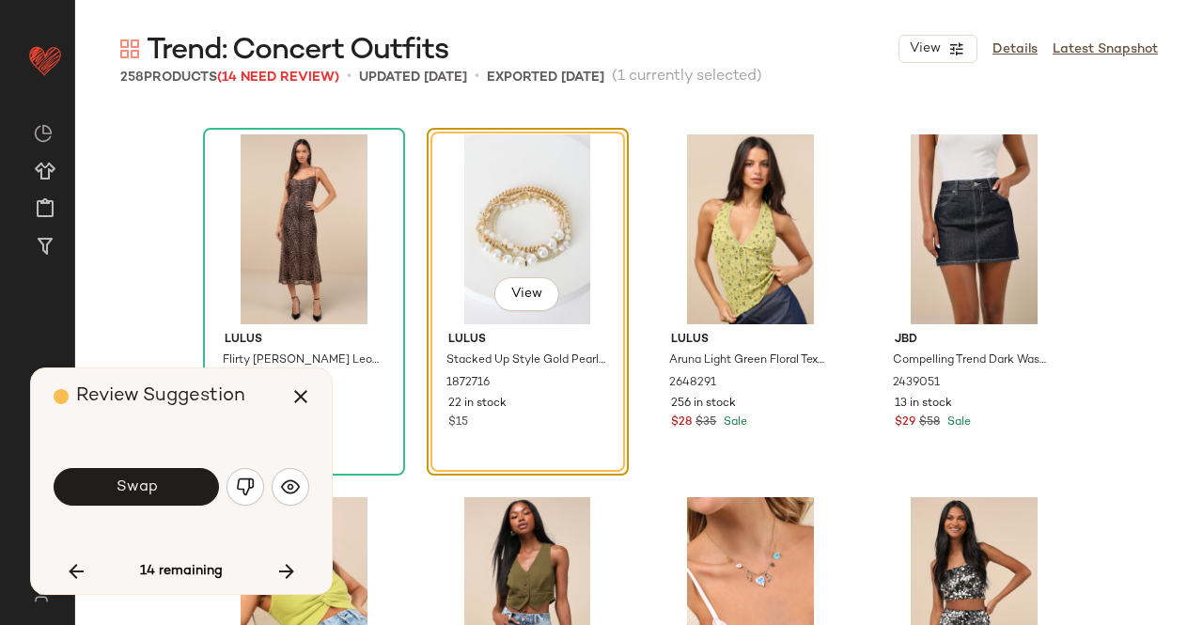
click at [138, 482] on span "Swap" at bounding box center [136, 487] width 42 height 18
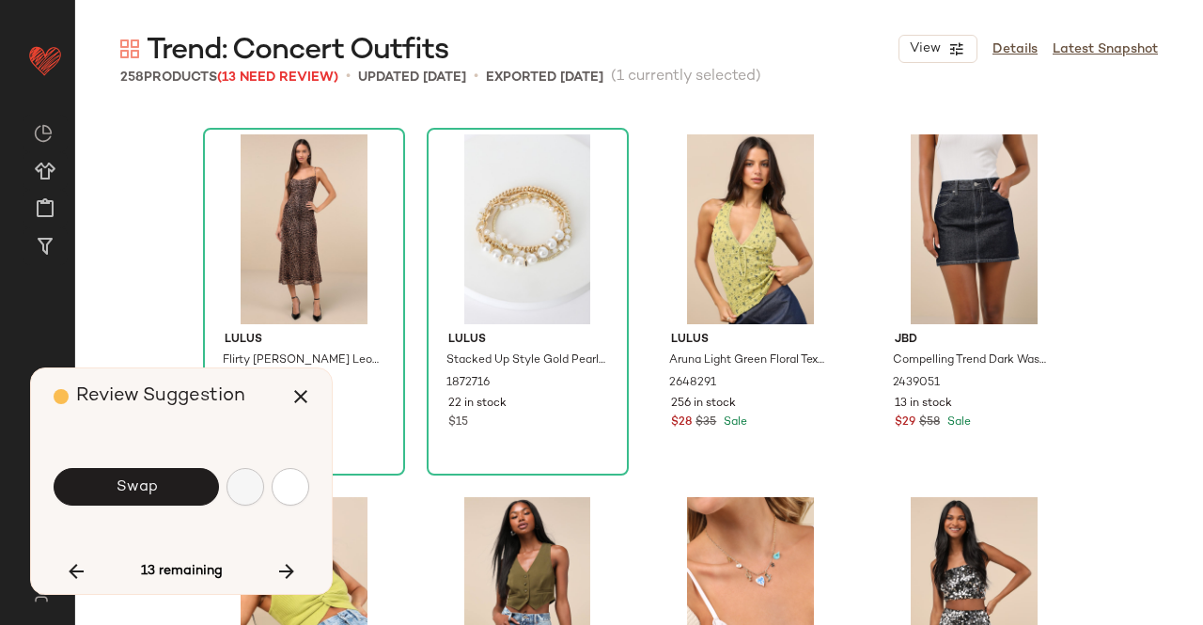
scroll to position [10159, 0]
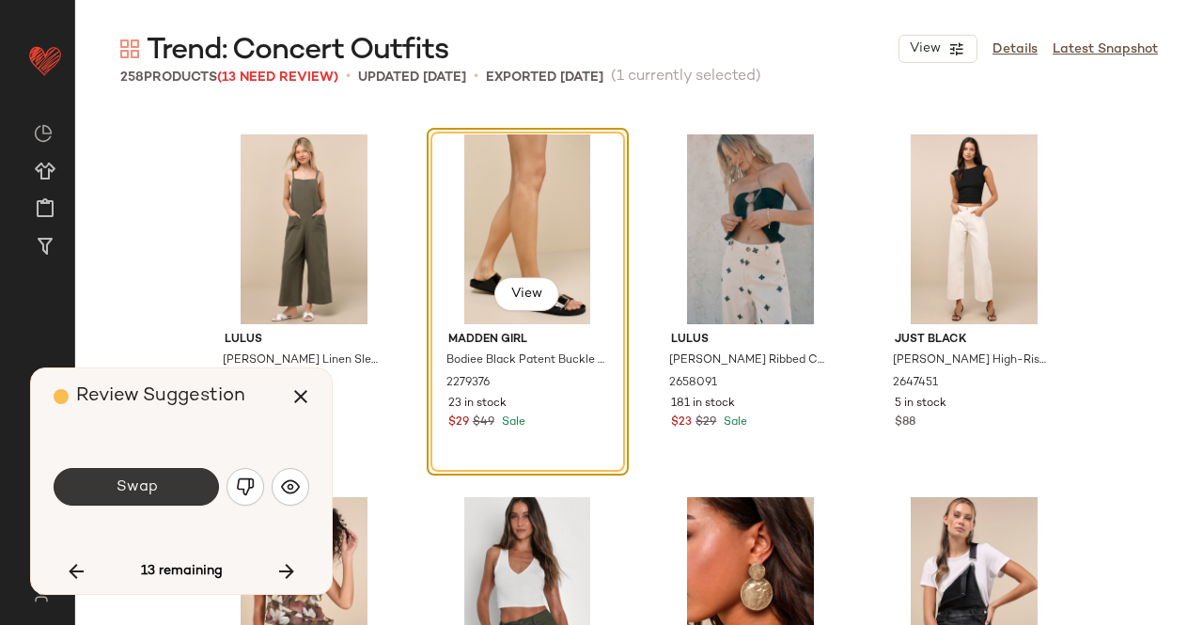
click at [150, 476] on button "Swap" at bounding box center [136, 487] width 165 height 38
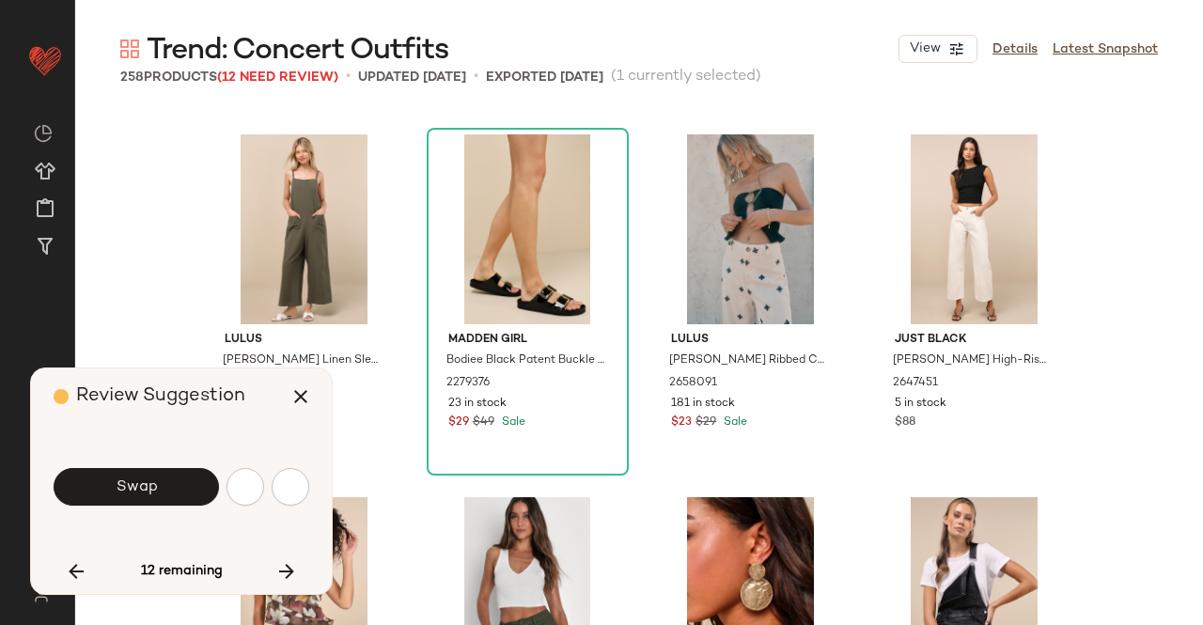
scroll to position [10884, 0]
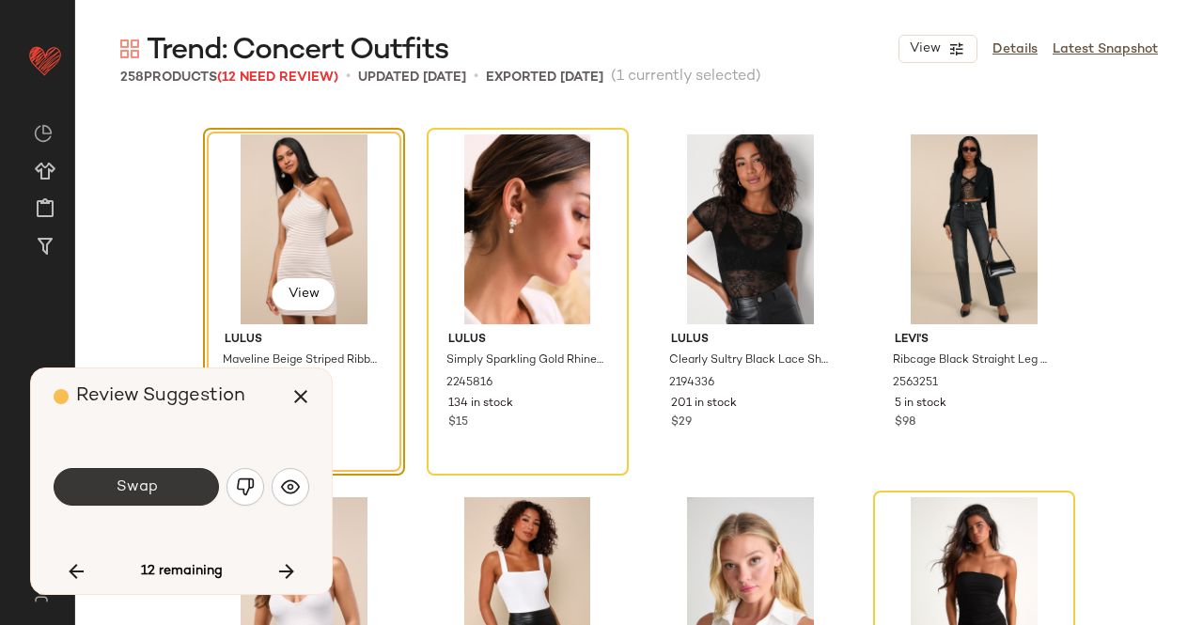
click at [204, 490] on button "Swap" at bounding box center [136, 487] width 165 height 38
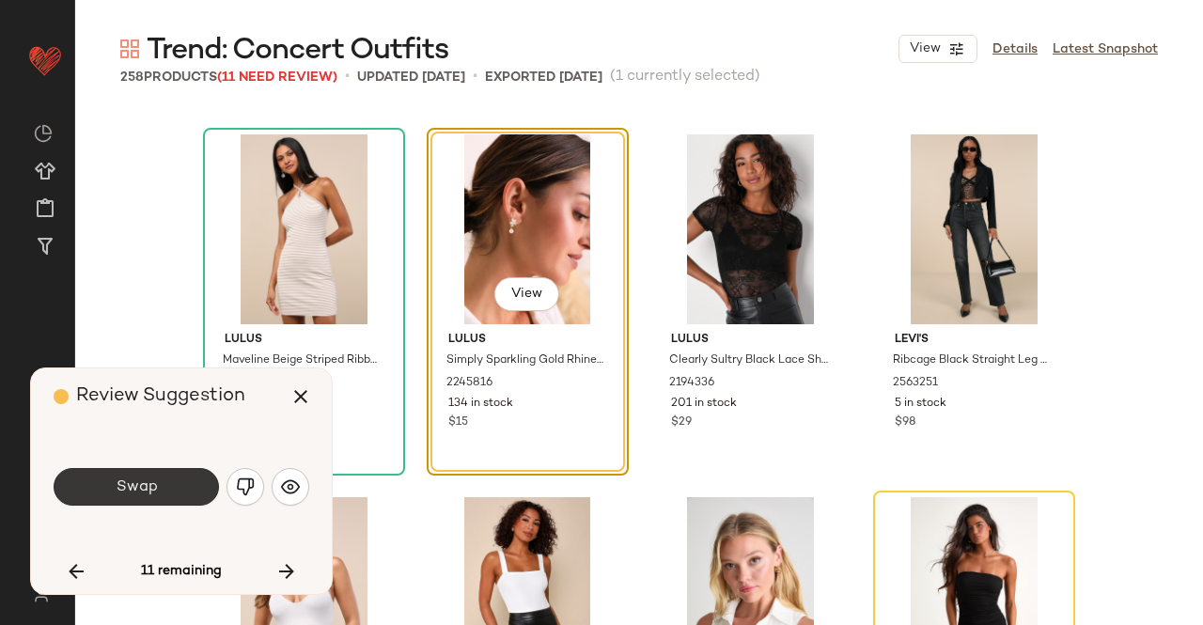
click at [197, 485] on button "Swap" at bounding box center [136, 487] width 165 height 38
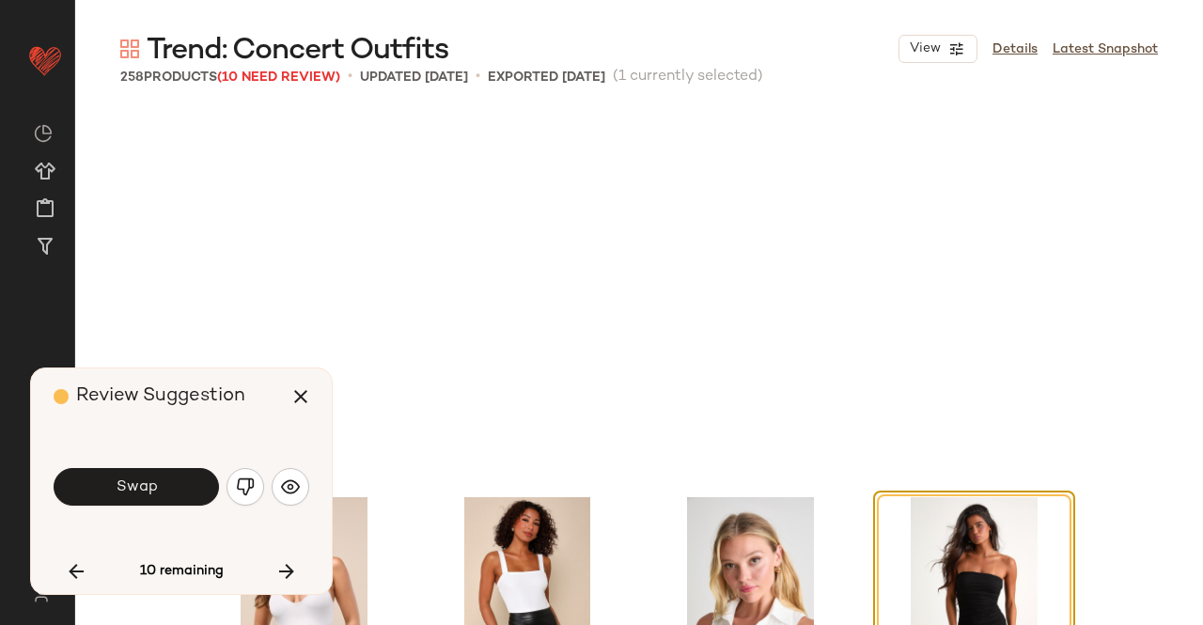
scroll to position [11247, 0]
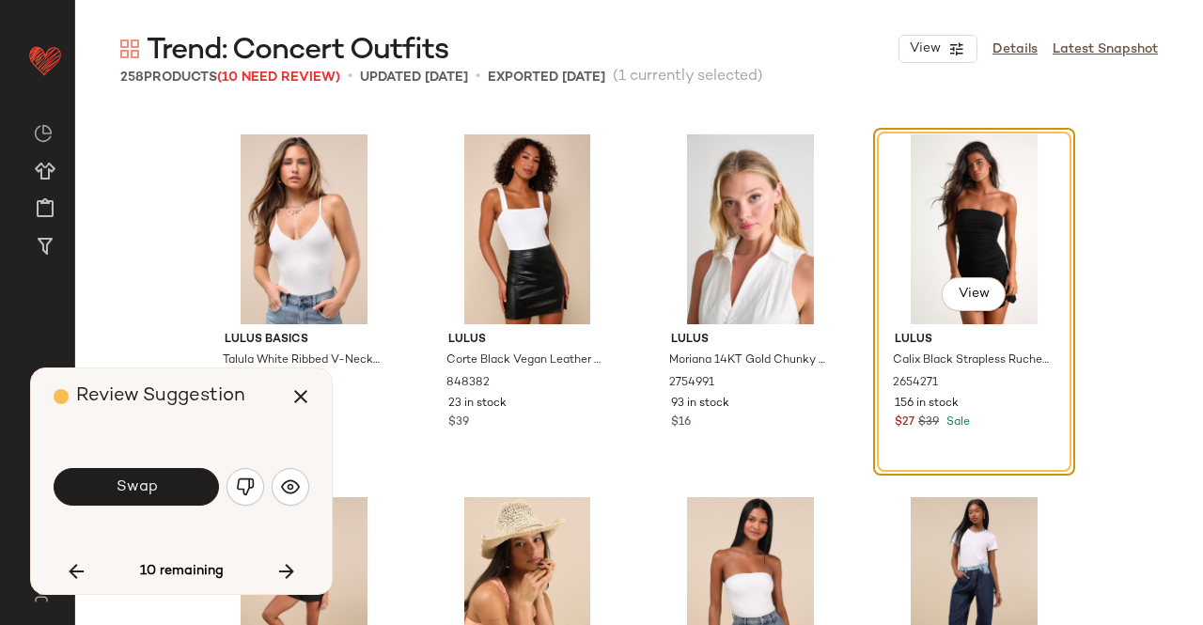
click at [194, 499] on button "Swap" at bounding box center [136, 487] width 165 height 38
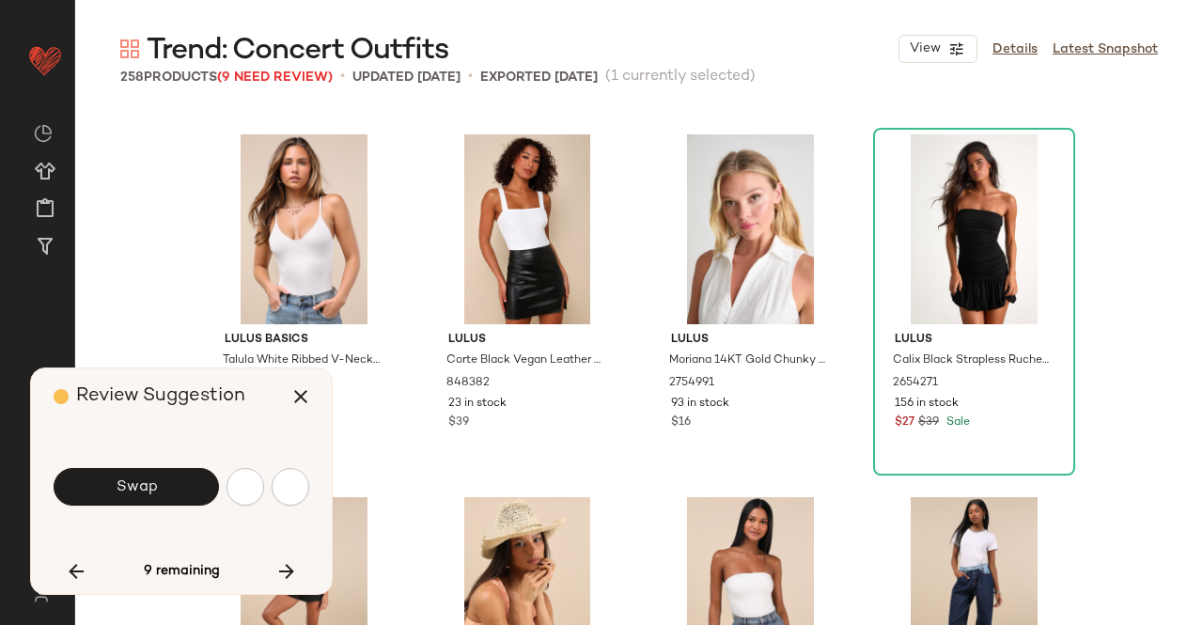
scroll to position [12336, 0]
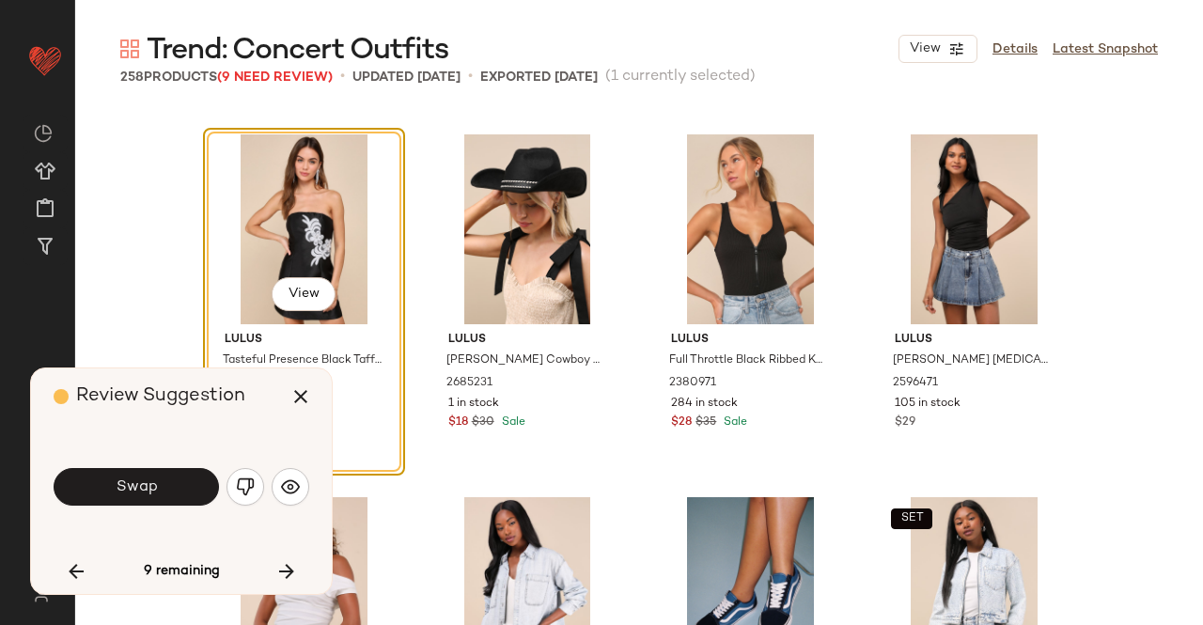
click at [149, 486] on span "Swap" at bounding box center [136, 487] width 42 height 18
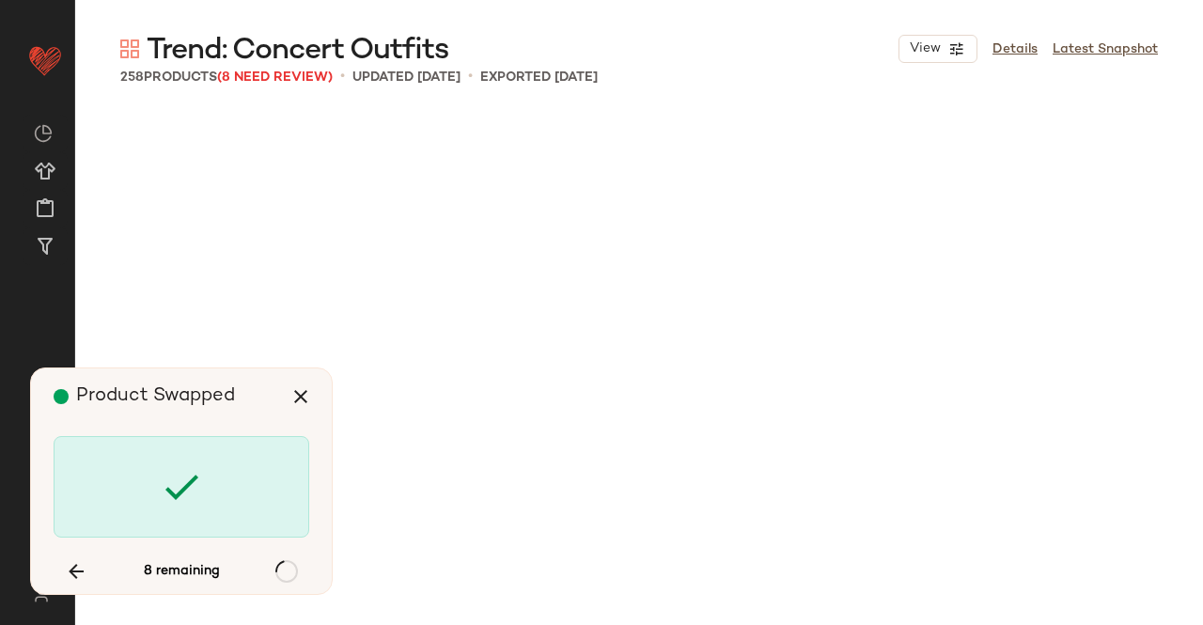
scroll to position [13787, 0]
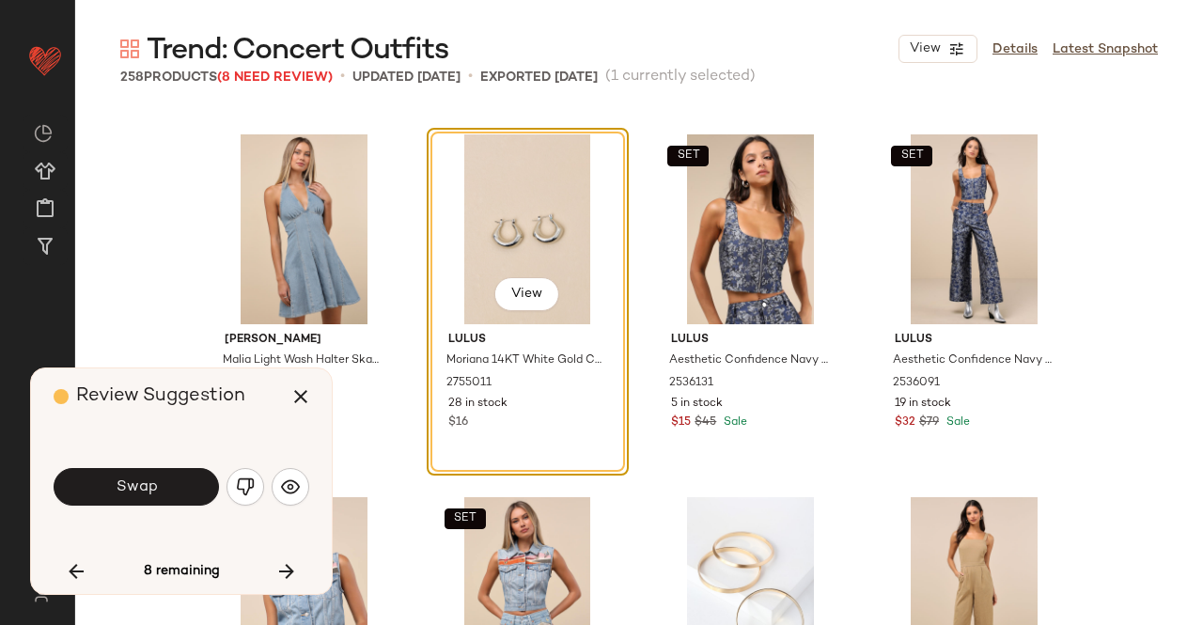
click at [149, 486] on span "Swap" at bounding box center [136, 487] width 42 height 18
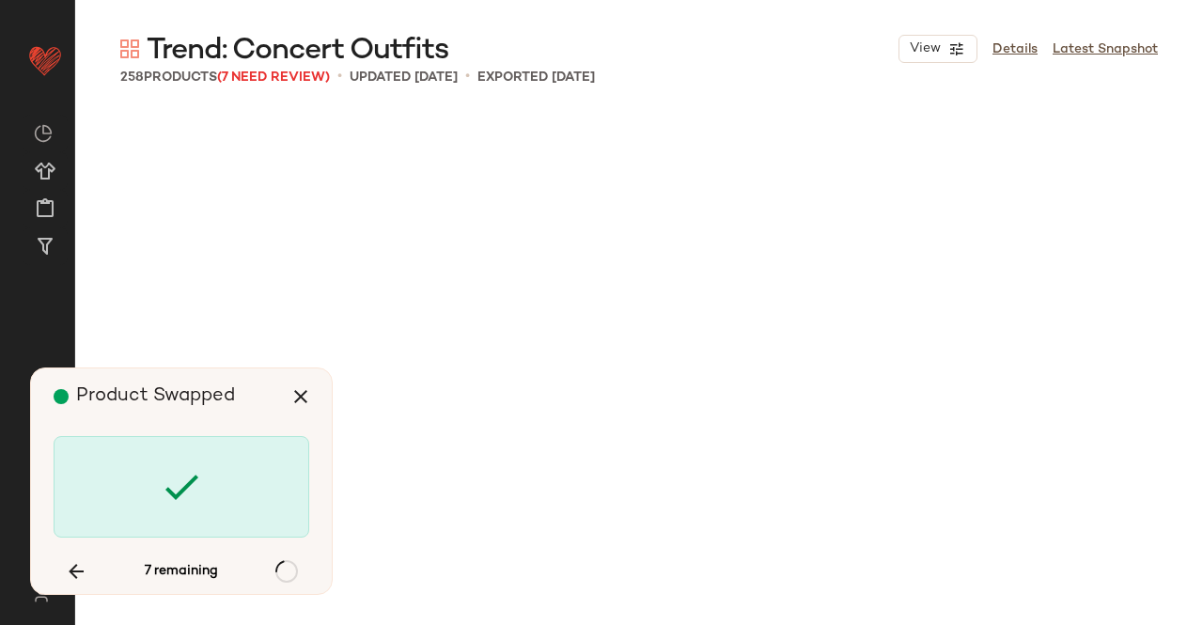
scroll to position [15238, 0]
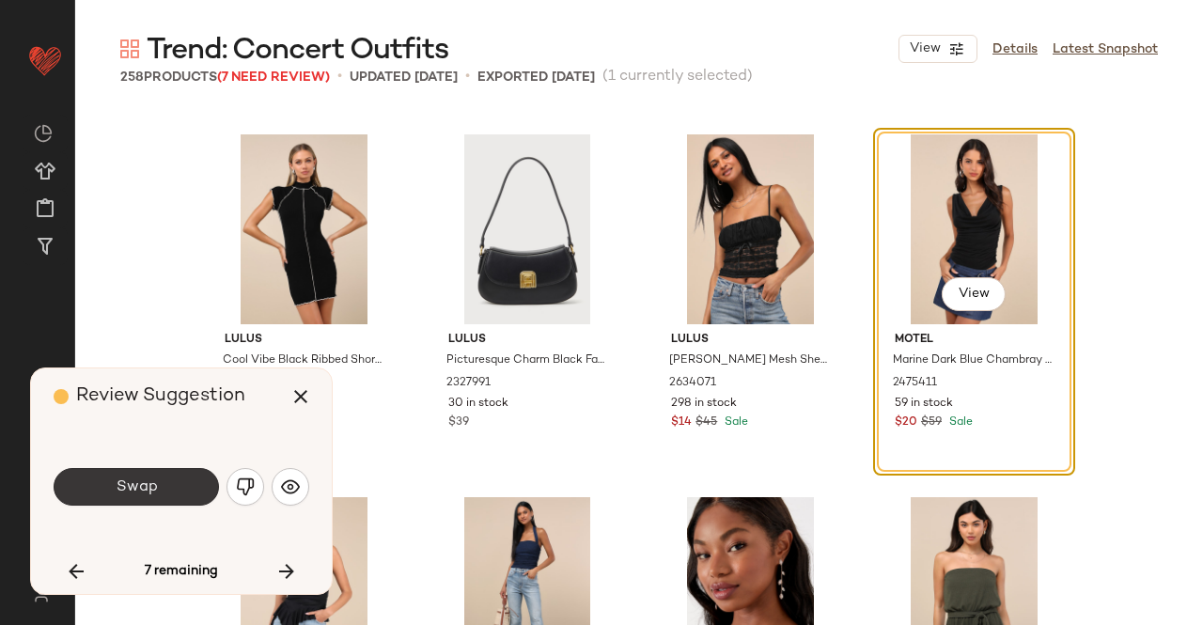
click at [187, 492] on button "Swap" at bounding box center [136, 487] width 165 height 38
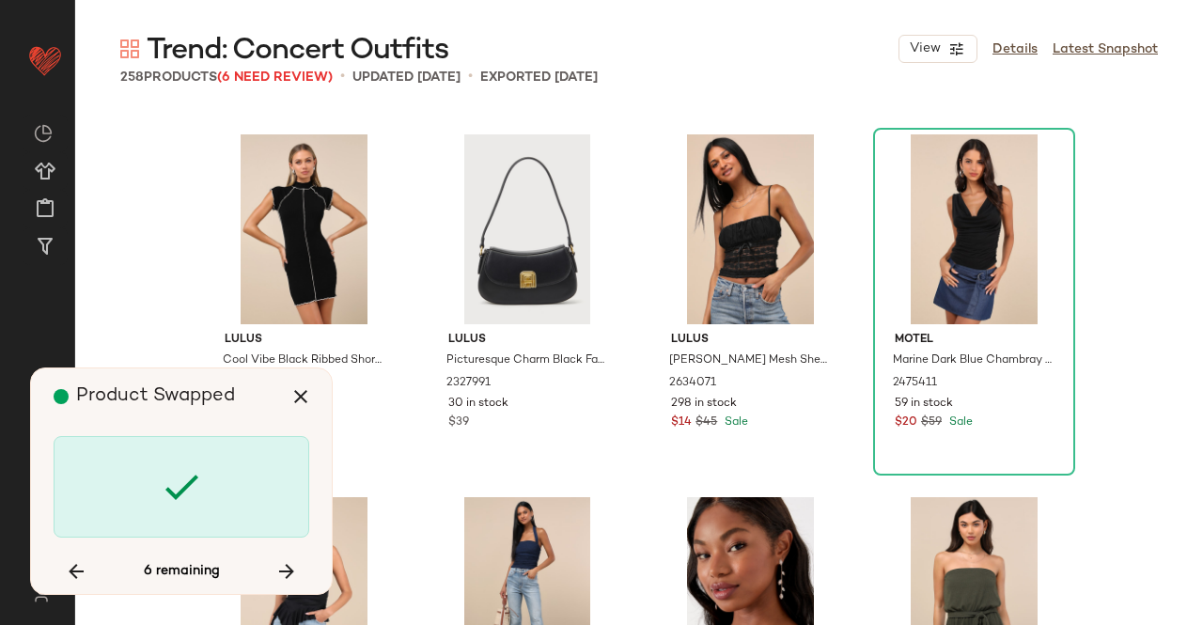
scroll to position [16327, 0]
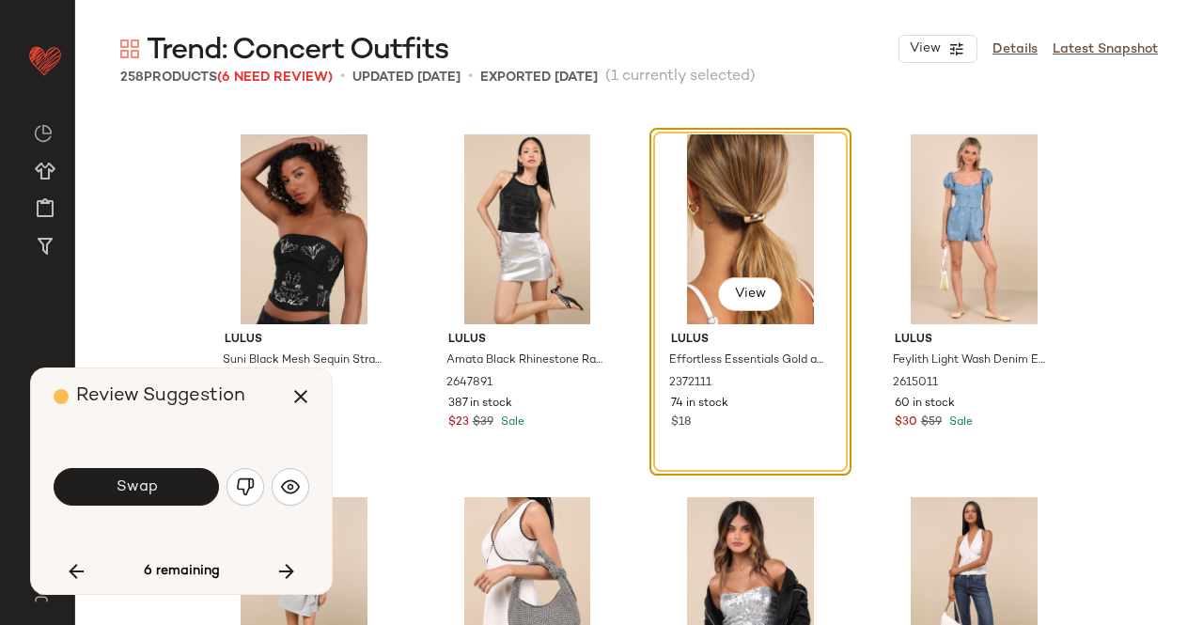
click at [187, 492] on button "Swap" at bounding box center [136, 487] width 165 height 38
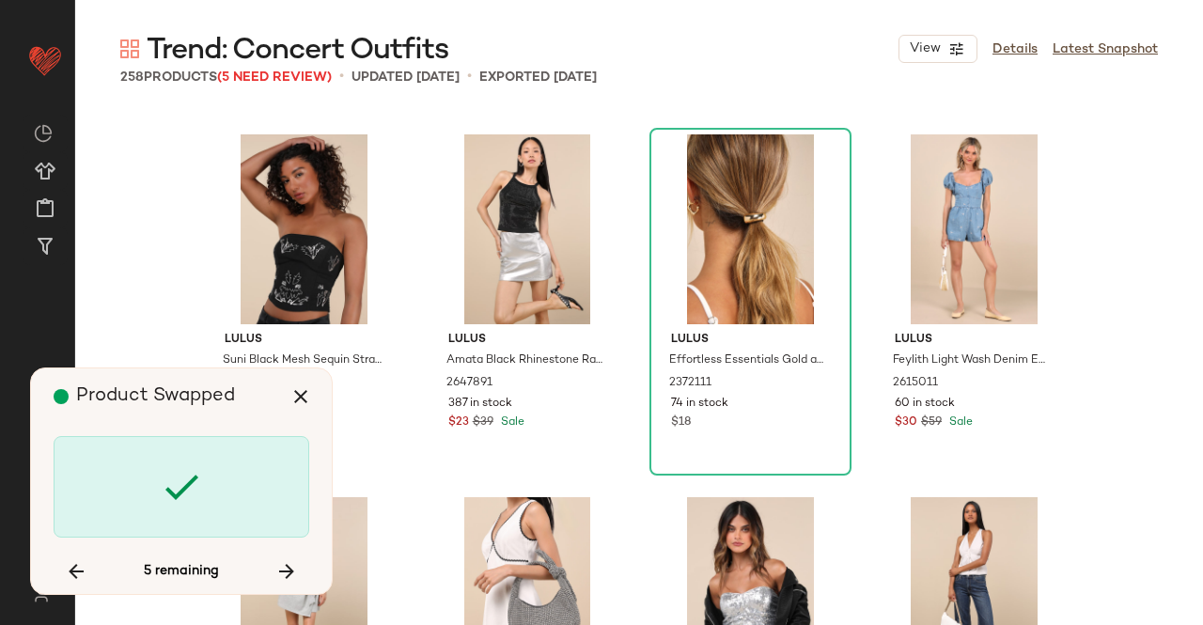
scroll to position [17415, 0]
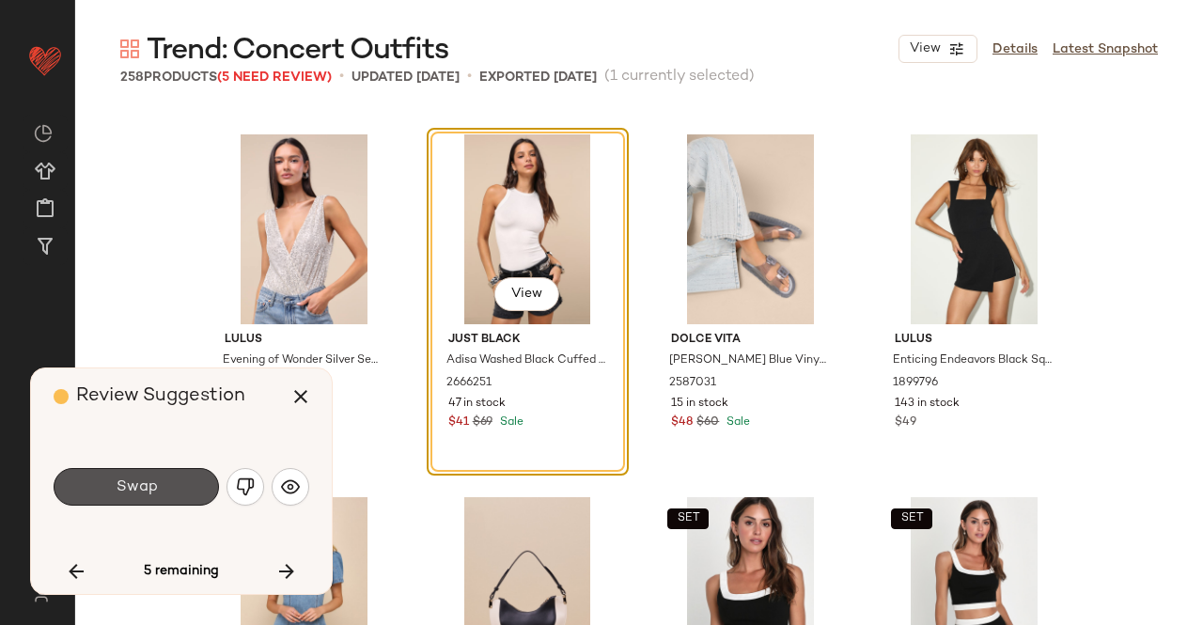
click at [187, 492] on button "Swap" at bounding box center [136, 487] width 165 height 38
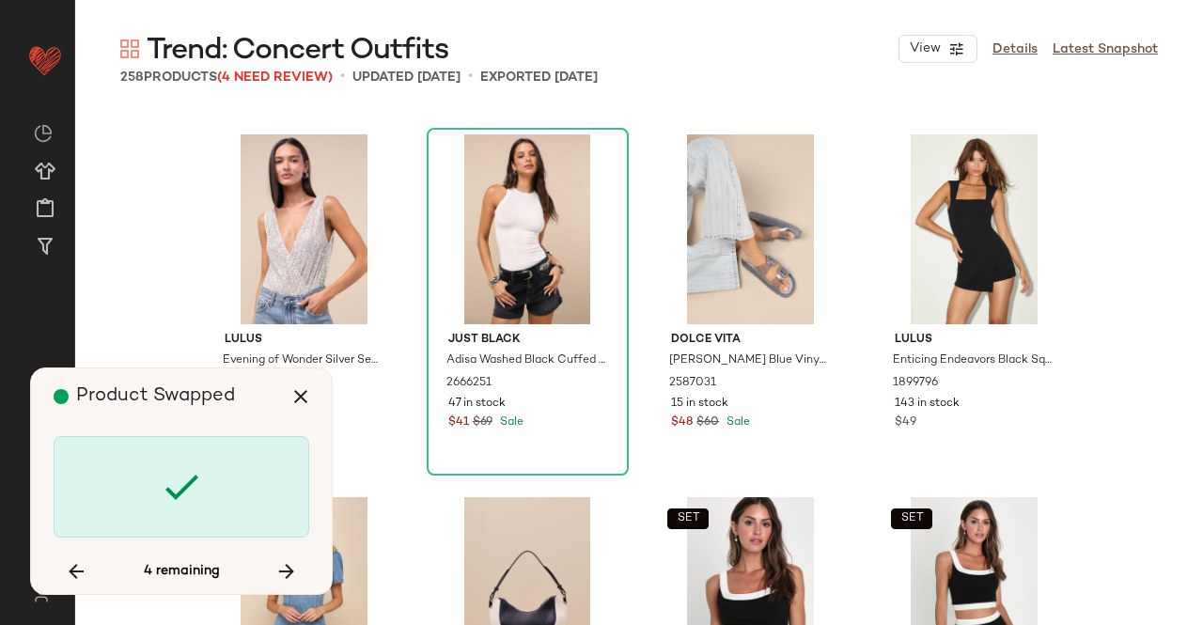
scroll to position [19229, 0]
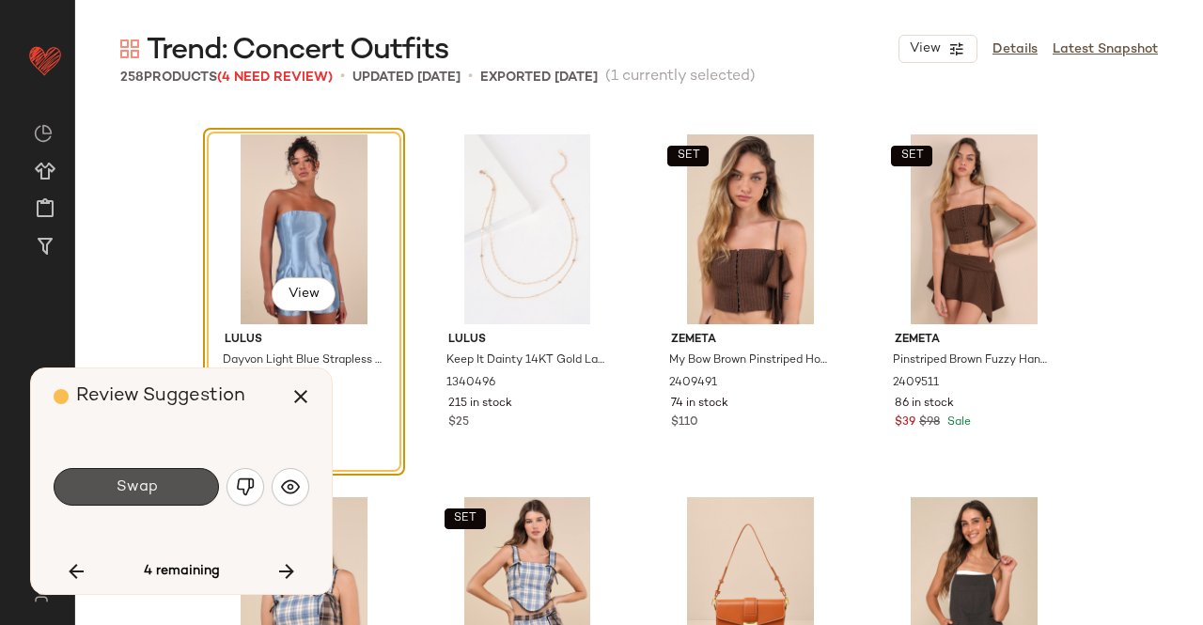
click at [180, 490] on button "Swap" at bounding box center [136, 487] width 165 height 38
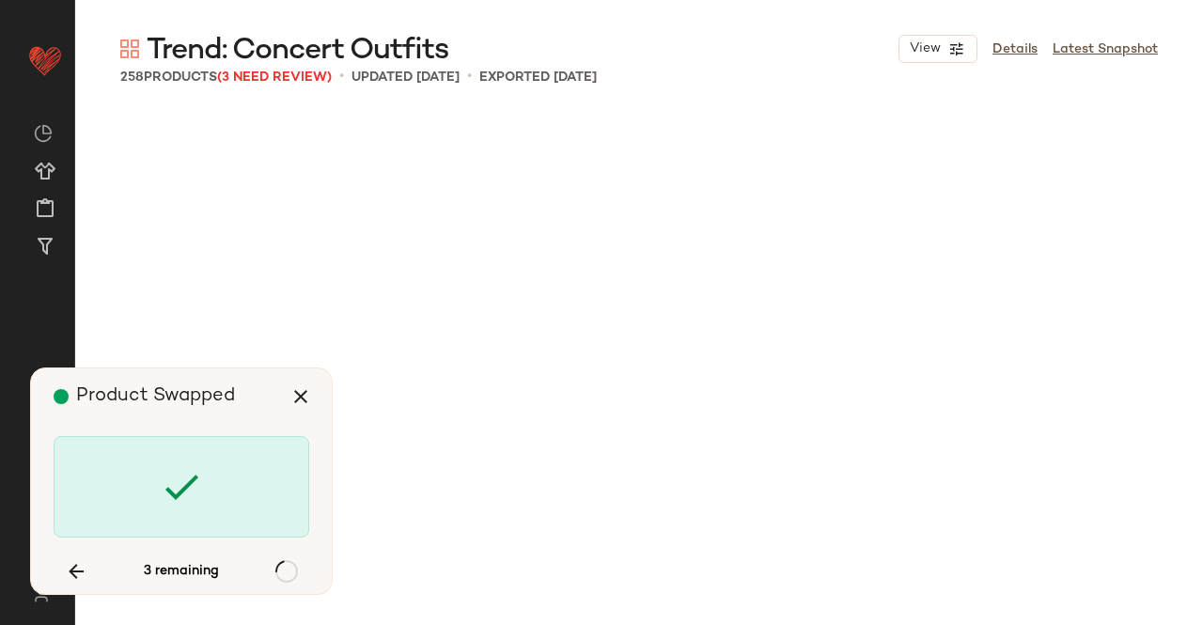
scroll to position [21406, 0]
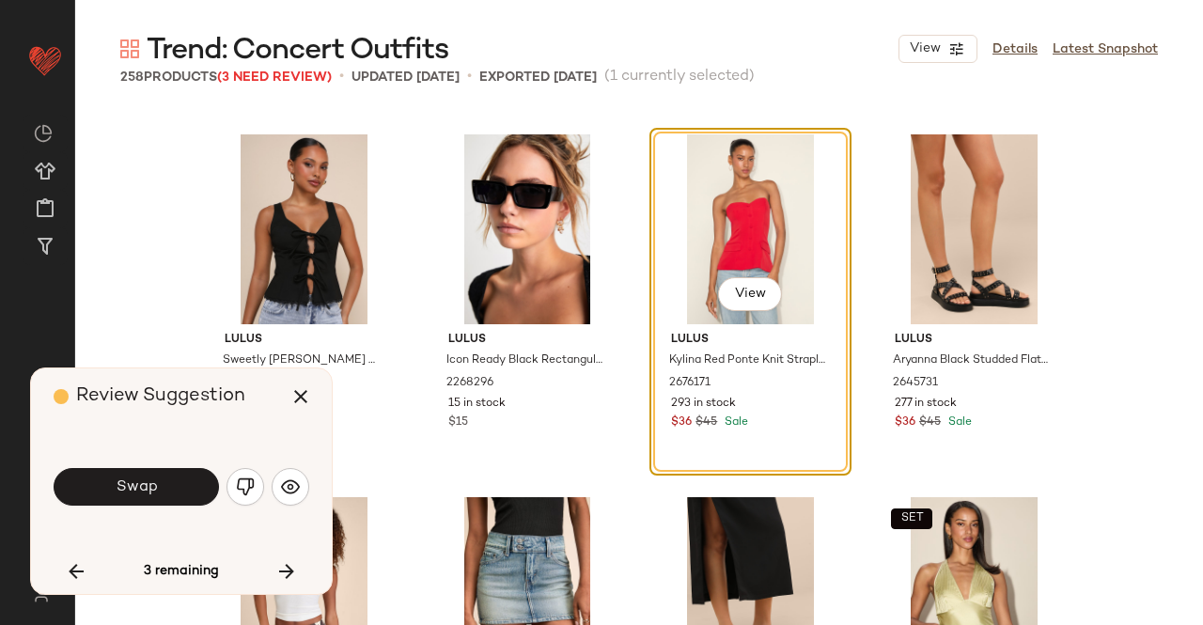
click at [173, 491] on button "Swap" at bounding box center [136, 487] width 165 height 38
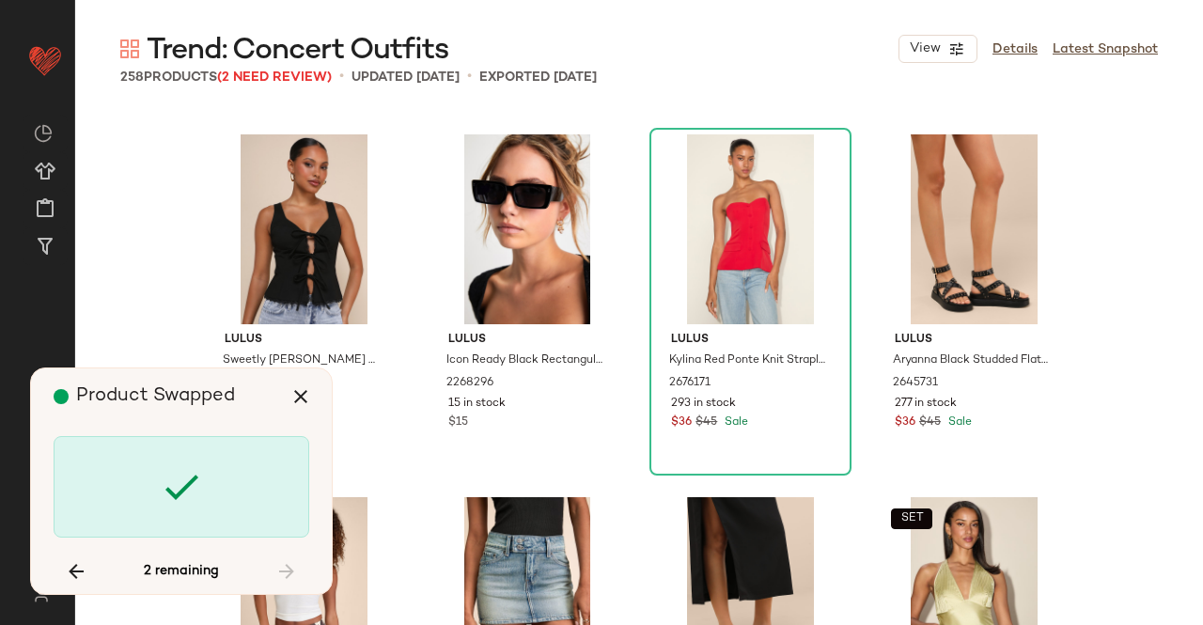
click at [173, 491] on icon at bounding box center [181, 486] width 45 height 45
click at [173, 493] on icon at bounding box center [181, 486] width 45 height 45
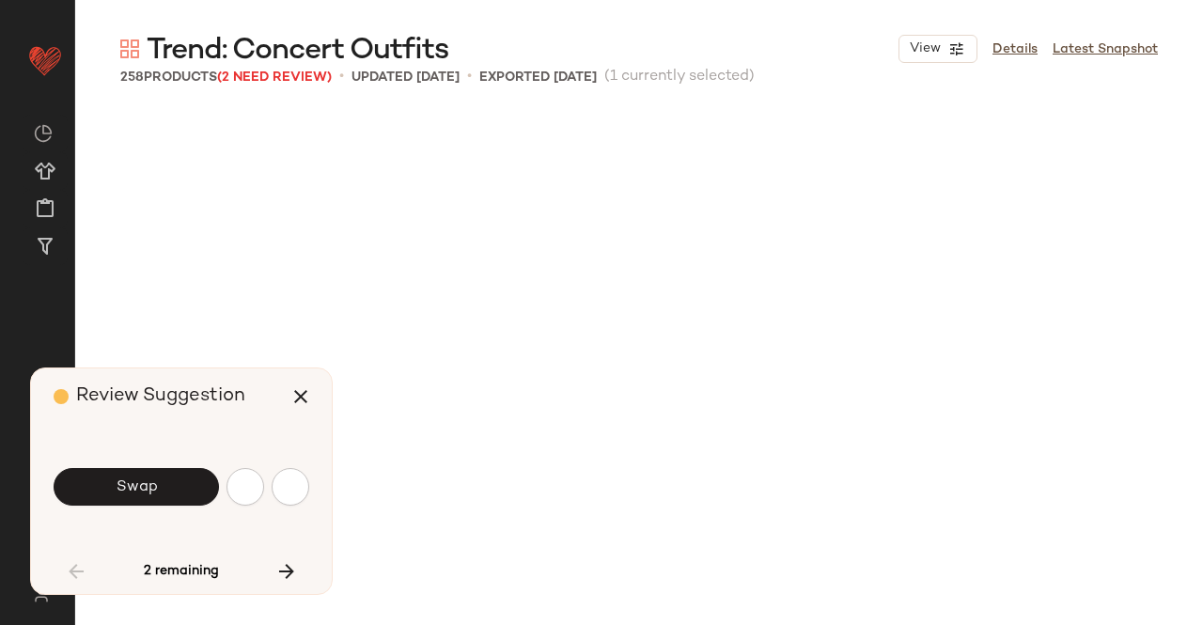
scroll to position [363, 0]
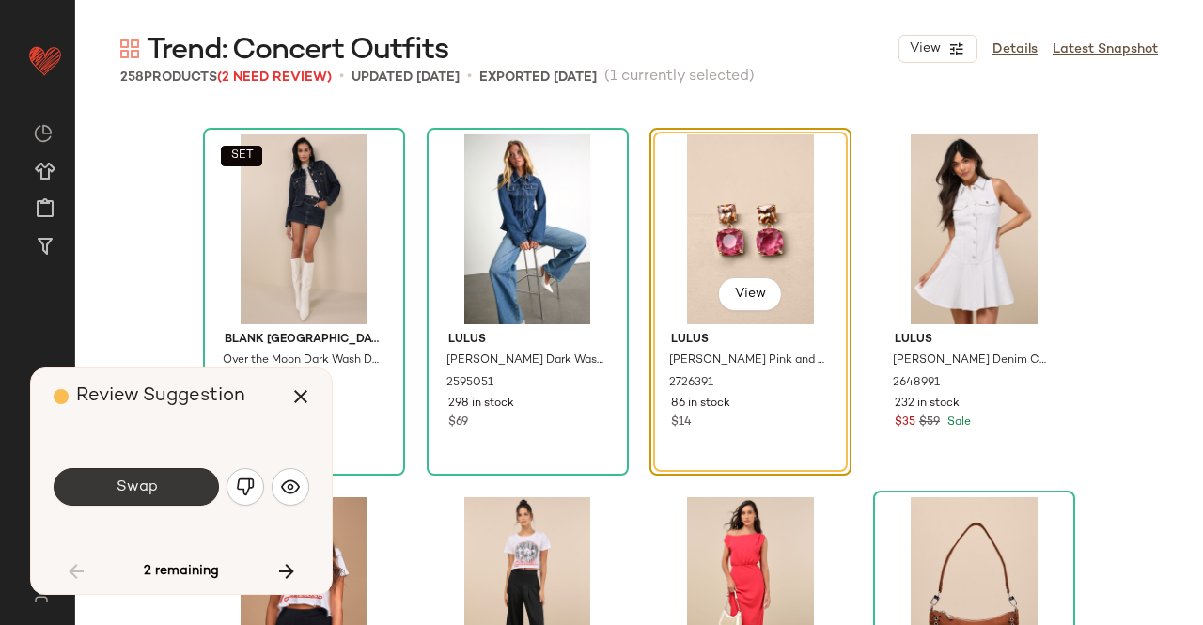
click at [175, 492] on button "Swap" at bounding box center [136, 487] width 165 height 38
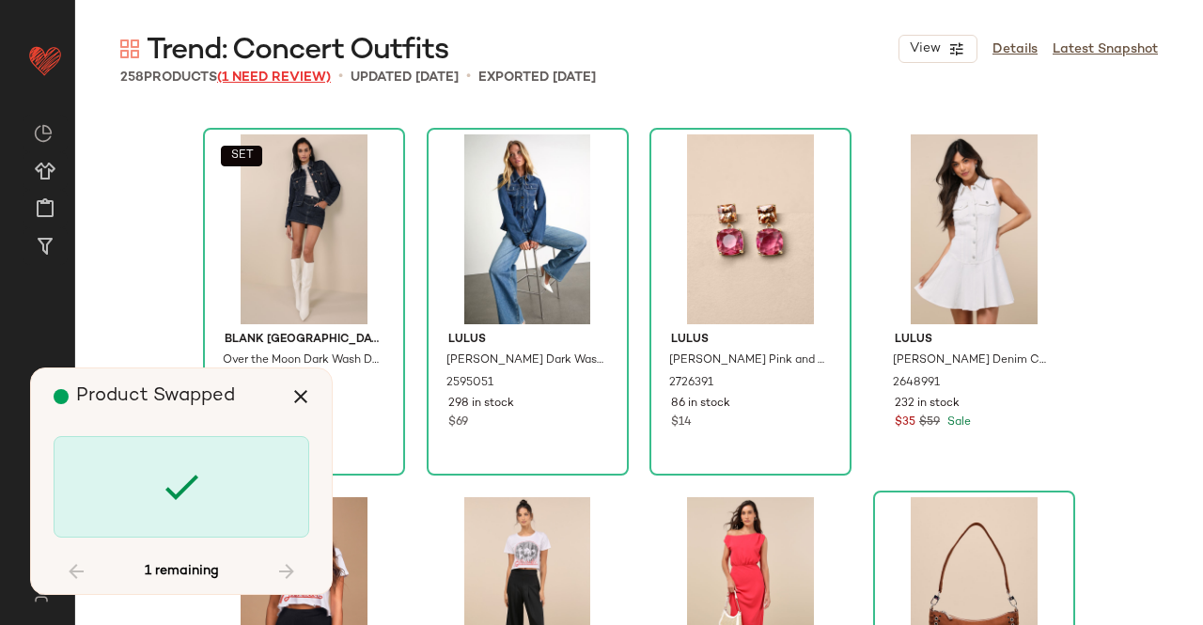
scroll to position [22132, 0]
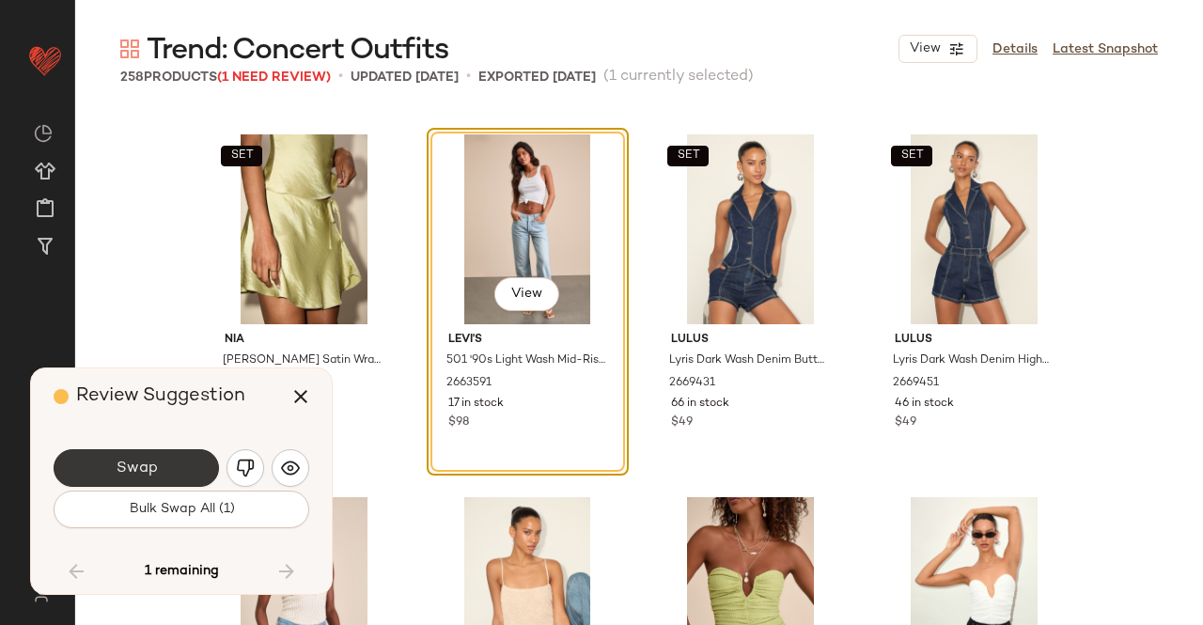
click at [170, 454] on button "Swap" at bounding box center [136, 468] width 165 height 38
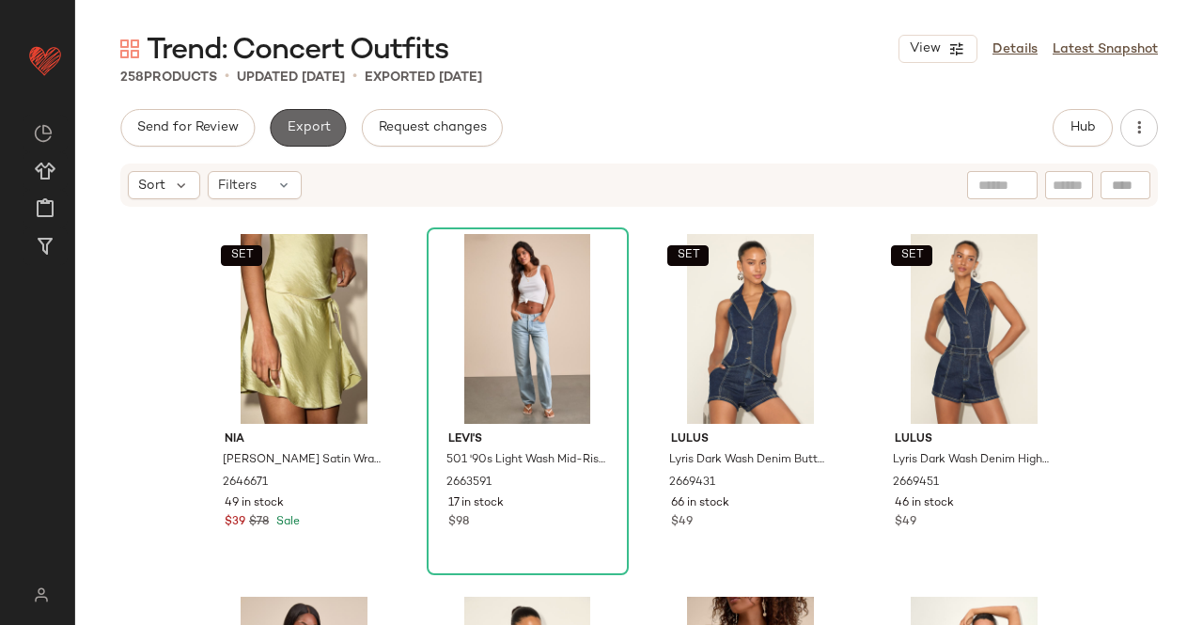
click at [306, 114] on button "Export" at bounding box center [308, 128] width 76 height 38
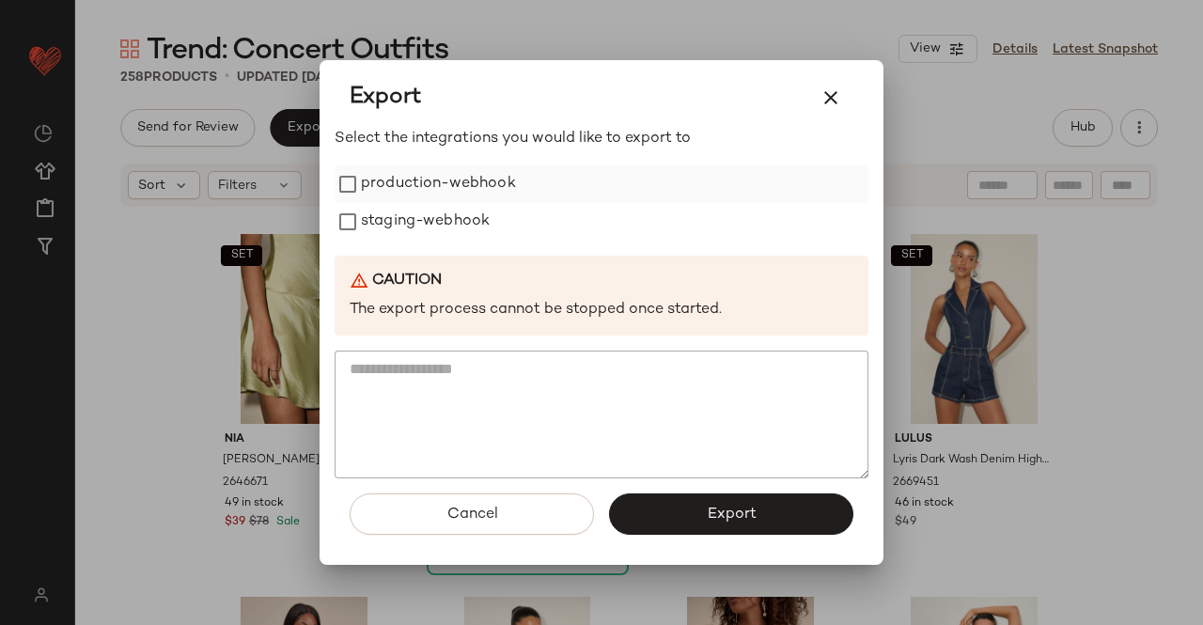
click at [419, 180] on label "production-webhook" at bounding box center [438, 184] width 155 height 38
click at [420, 210] on label "staging-webhook" at bounding box center [425, 222] width 129 height 38
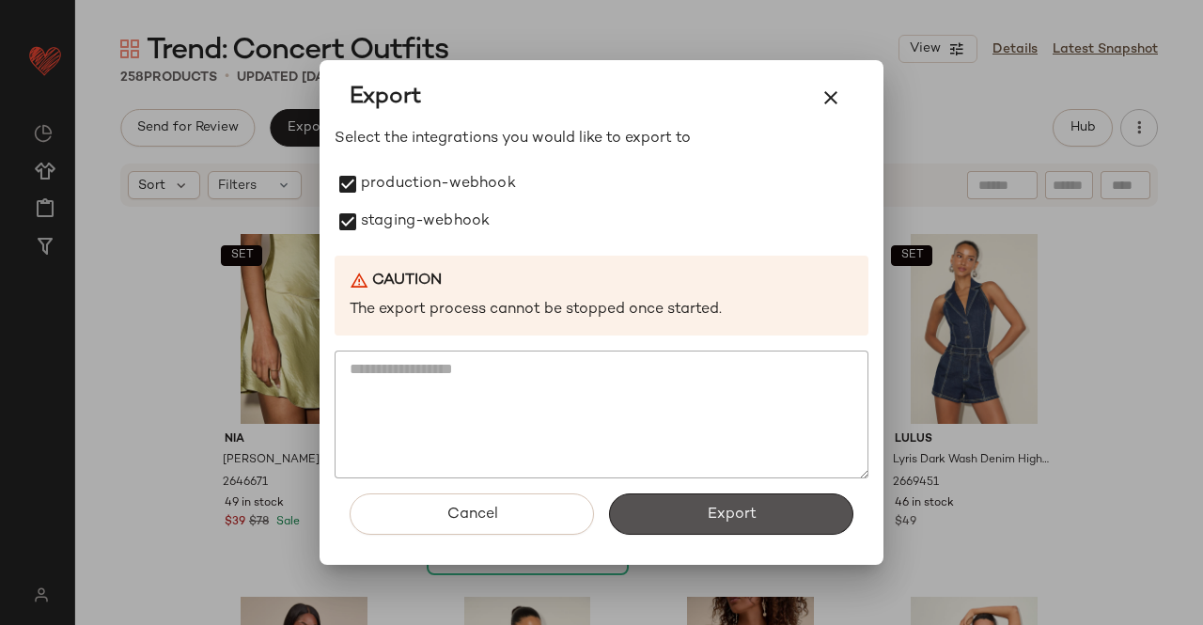
click at [724, 509] on span "Export" at bounding box center [731, 515] width 50 height 18
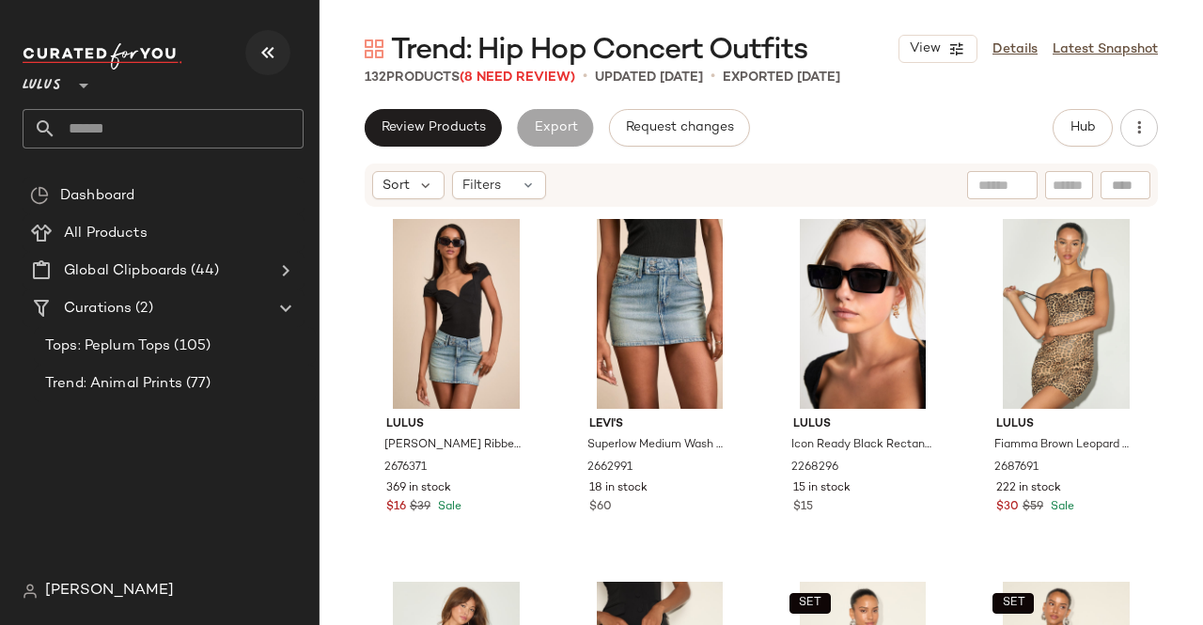
click at [252, 51] on button "button" at bounding box center [267, 52] width 45 height 45
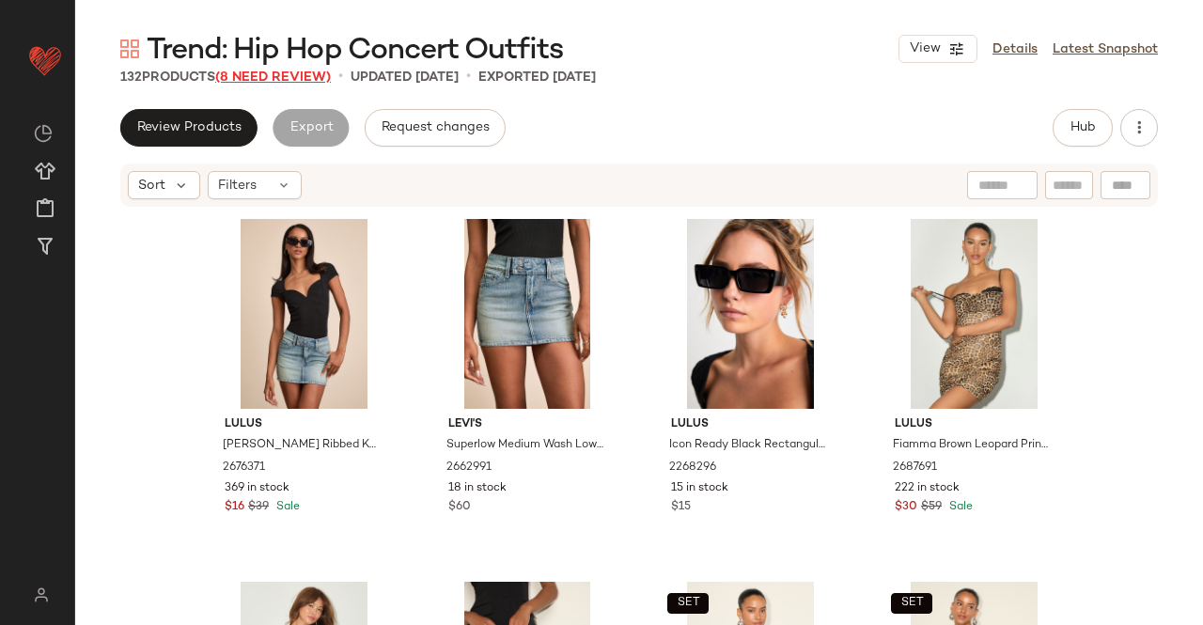
click at [289, 80] on span "(8 Need Review)" at bounding box center [273, 77] width 116 height 14
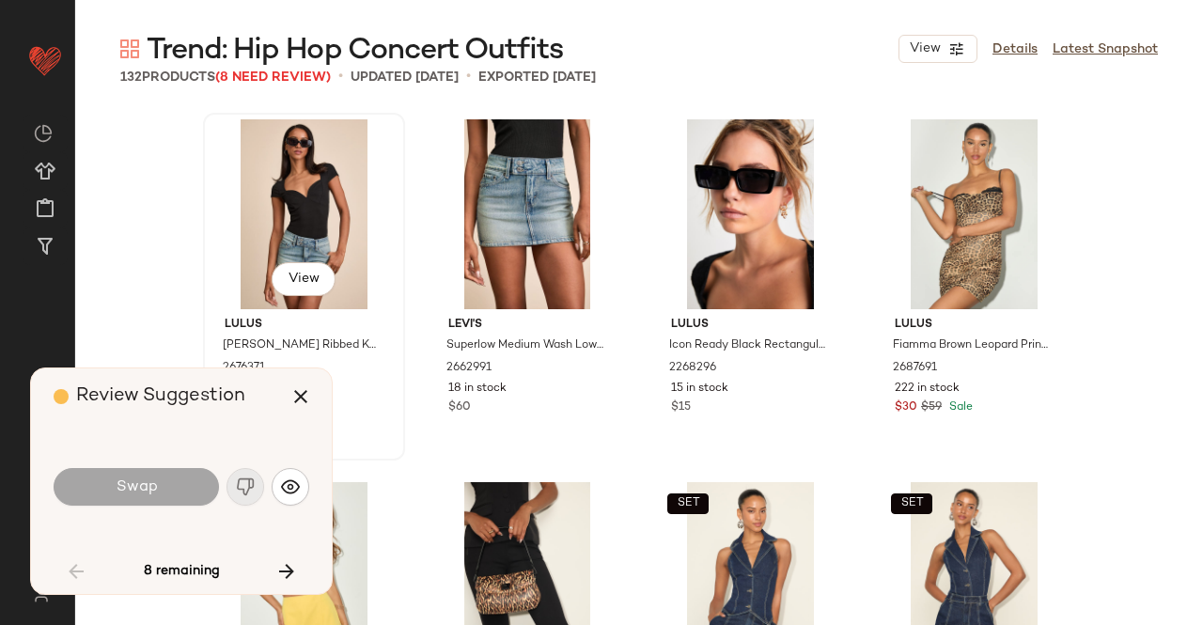
scroll to position [3628, 0]
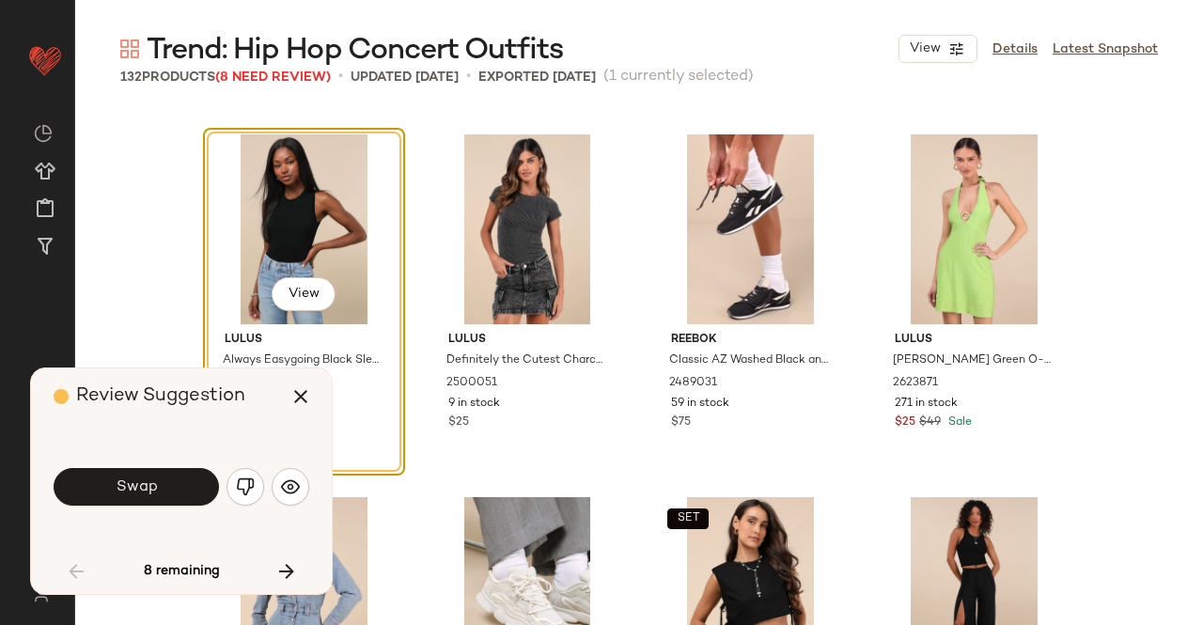
drag, startPoint x: 148, startPoint y: 465, endPoint x: 152, endPoint y: 488, distance: 23.0
click at [148, 464] on div "Swap" at bounding box center [182, 486] width 256 height 45
click at [152, 488] on span "Swap" at bounding box center [136, 487] width 42 height 18
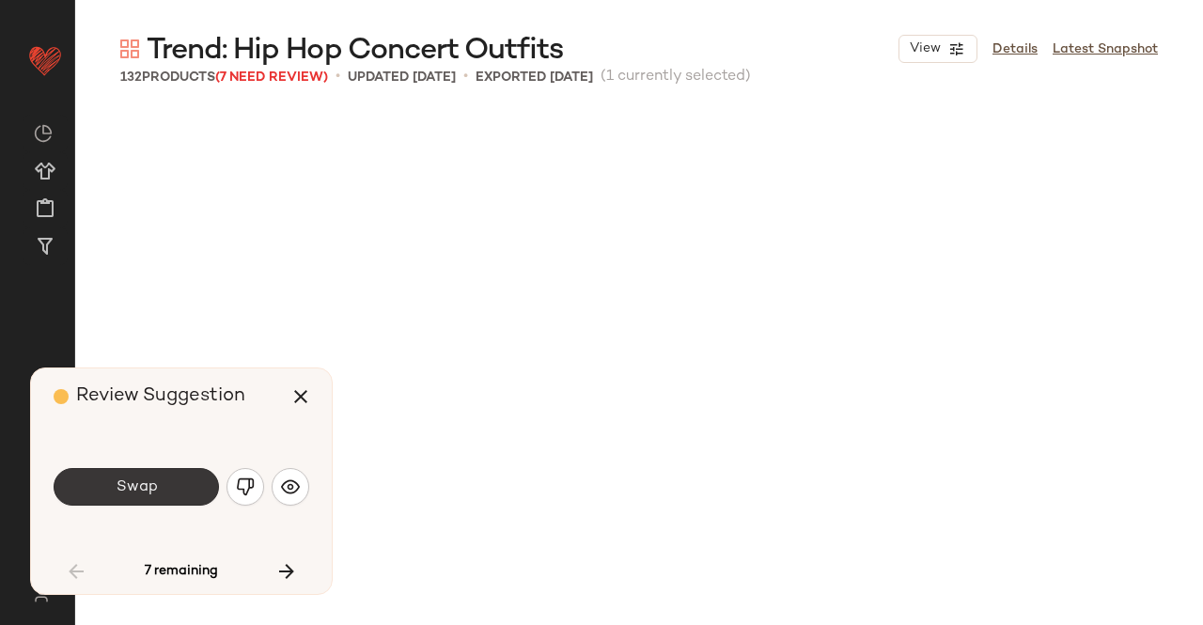
scroll to position [4354, 0]
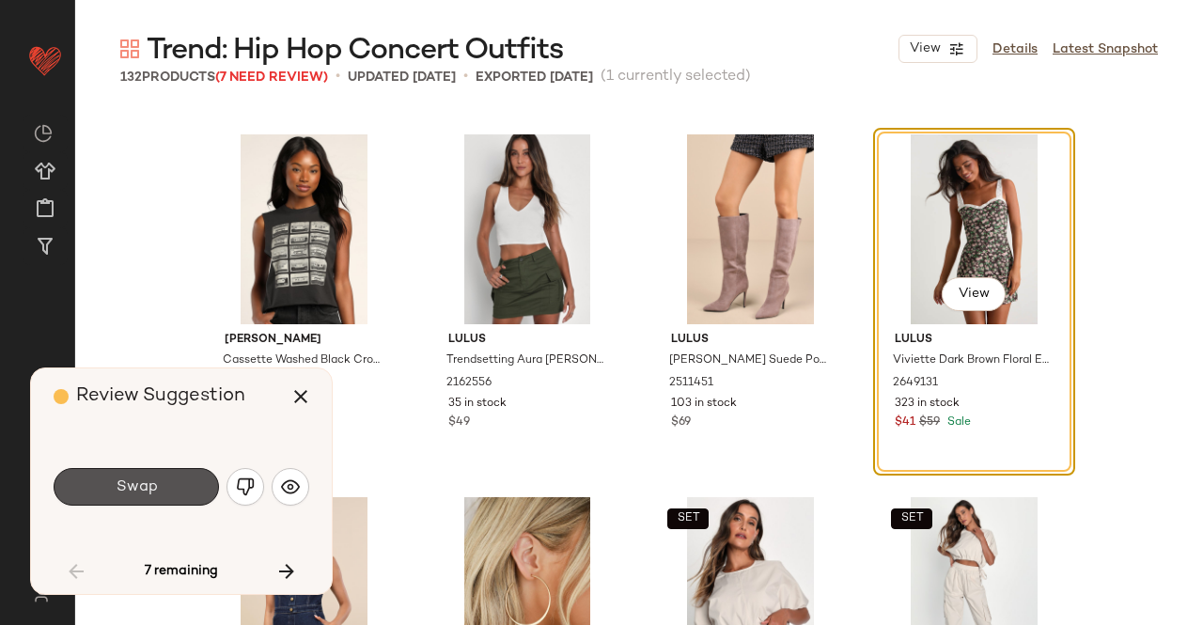
click at [176, 489] on button "Swap" at bounding box center [136, 487] width 165 height 38
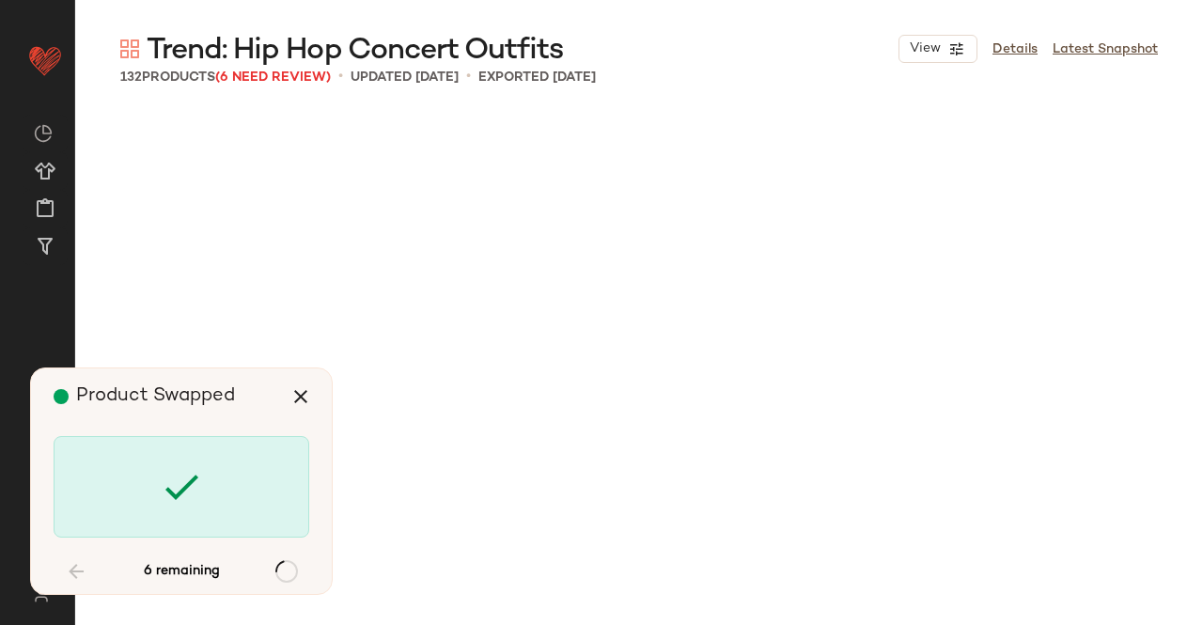
scroll to position [5805, 0]
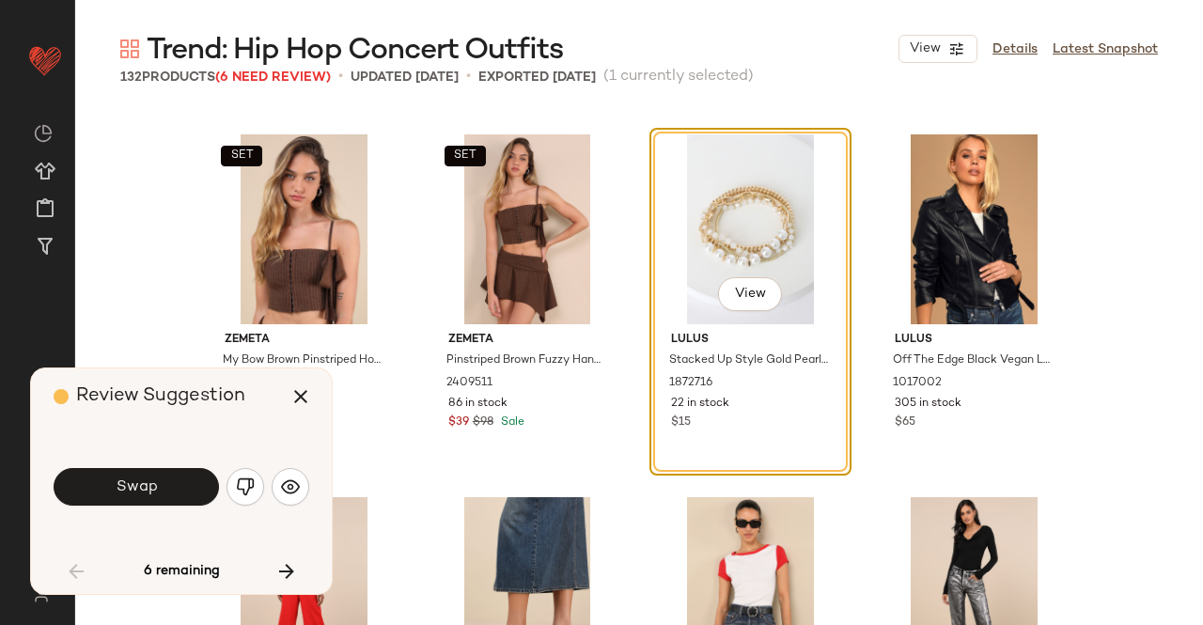
click at [176, 489] on button "Swap" at bounding box center [136, 487] width 165 height 38
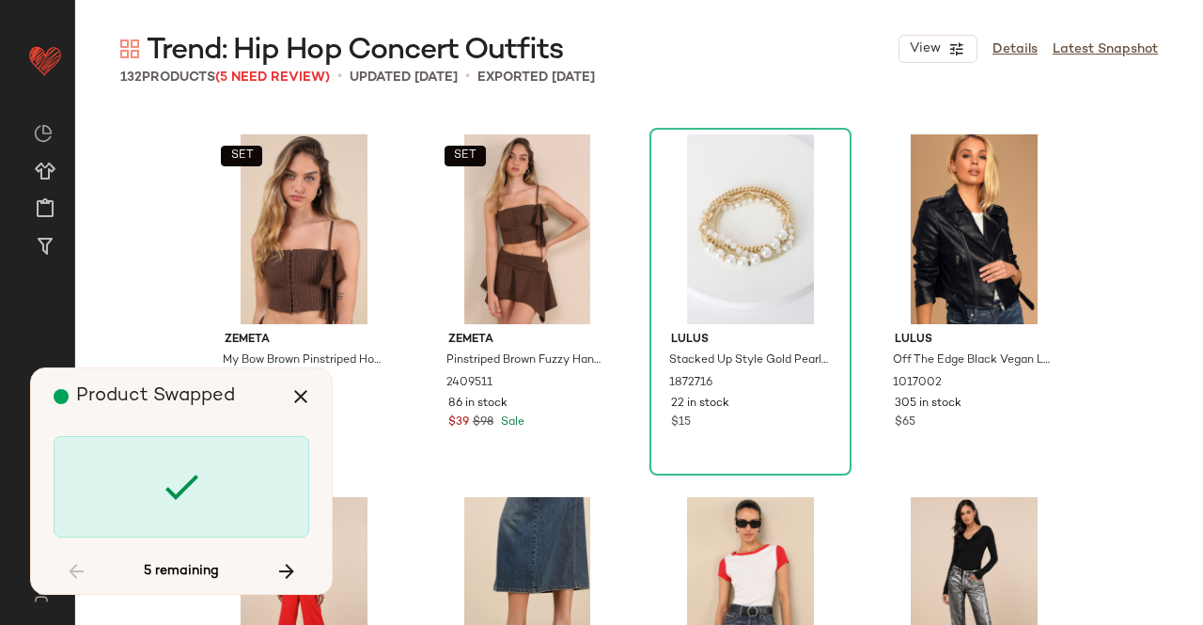
scroll to position [7619, 0]
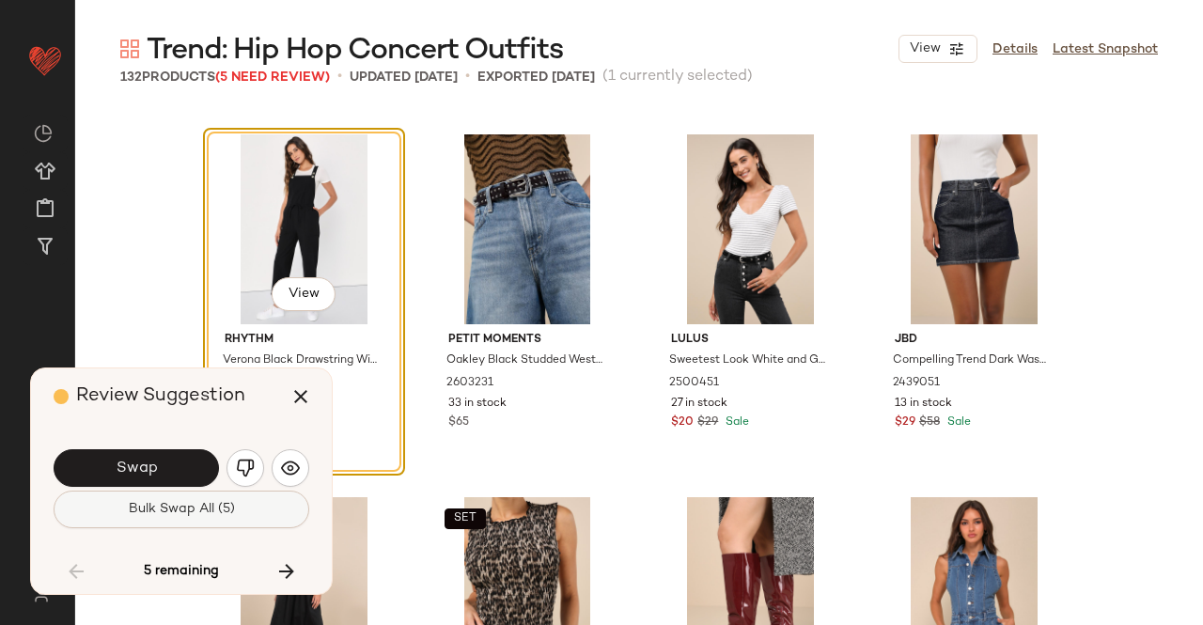
click at [176, 491] on div "Swap Bulk Swap All (5)" at bounding box center [182, 487] width 256 height 83
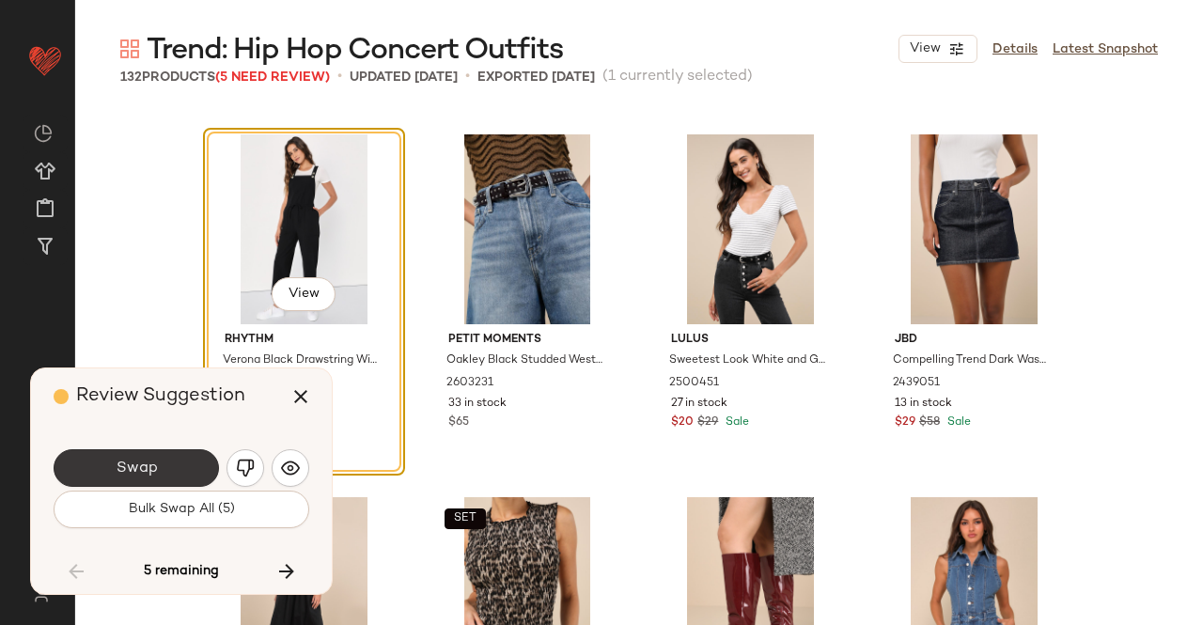
click at [184, 469] on button "Swap" at bounding box center [136, 468] width 165 height 38
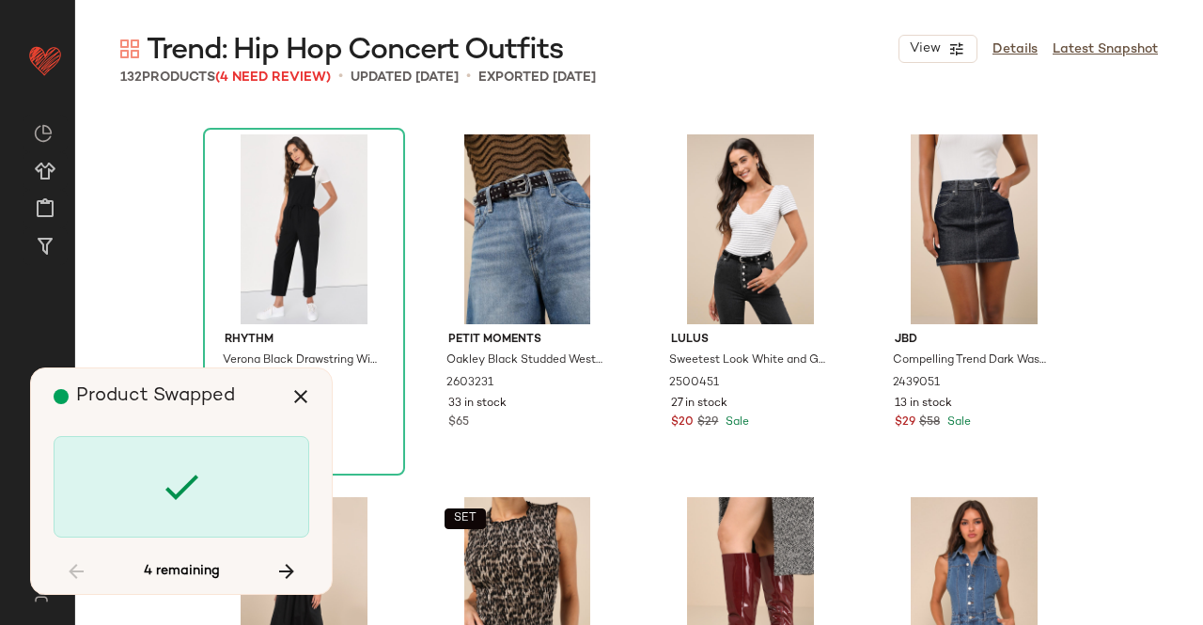
scroll to position [9070, 0]
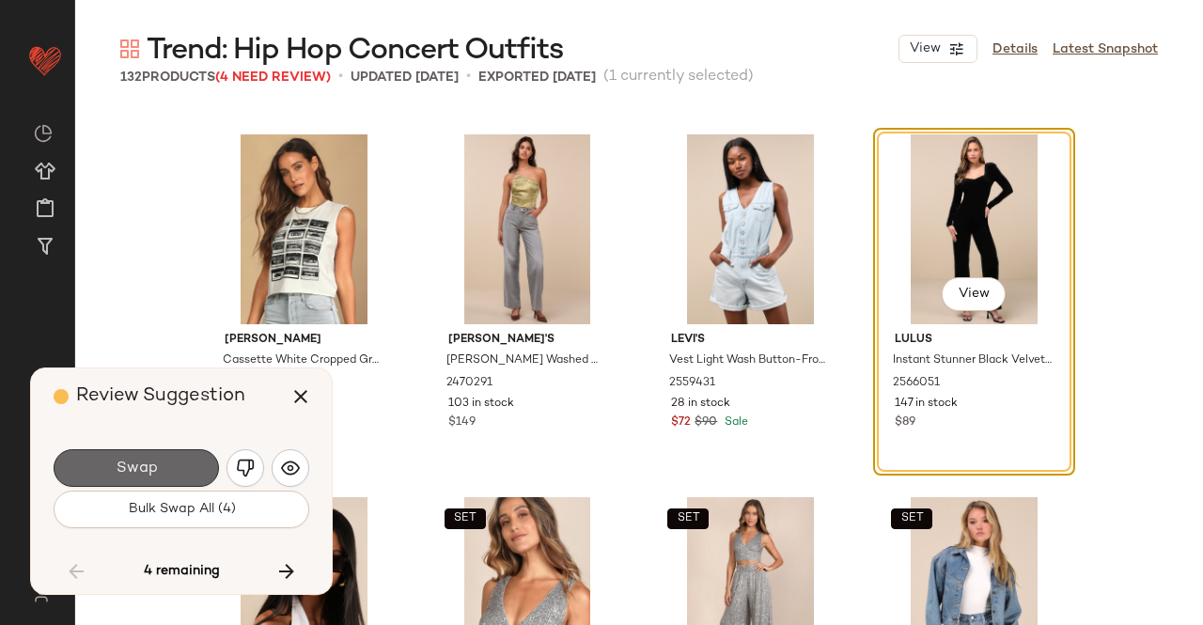
click at [118, 460] on span "Swap" at bounding box center [136, 469] width 42 height 18
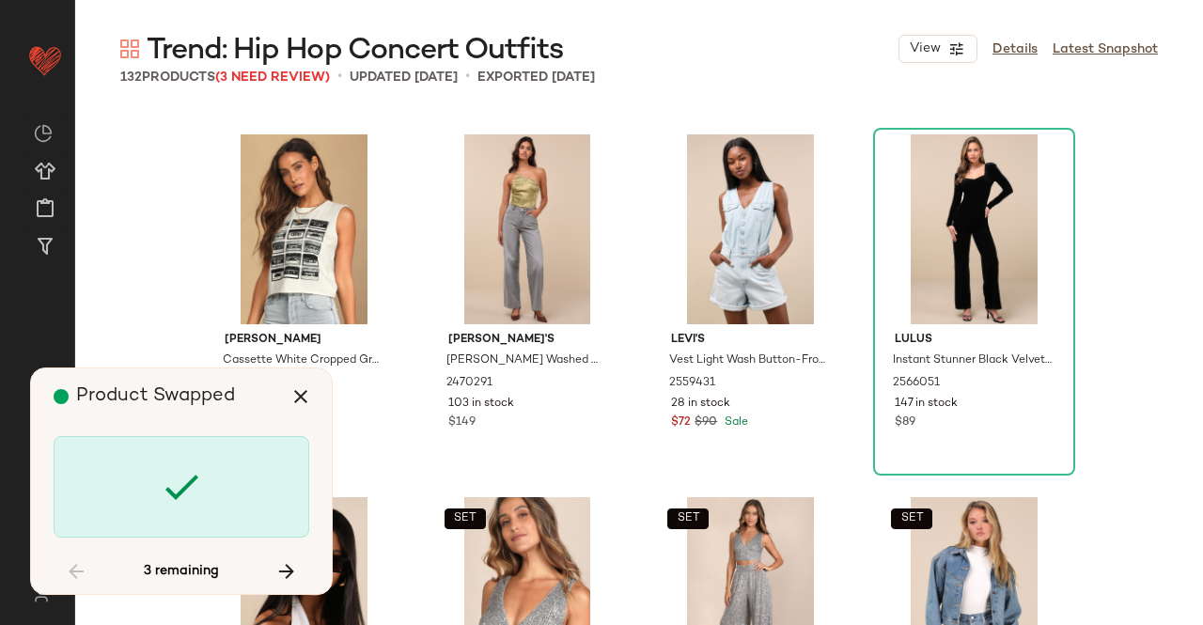
scroll to position [9796, 0]
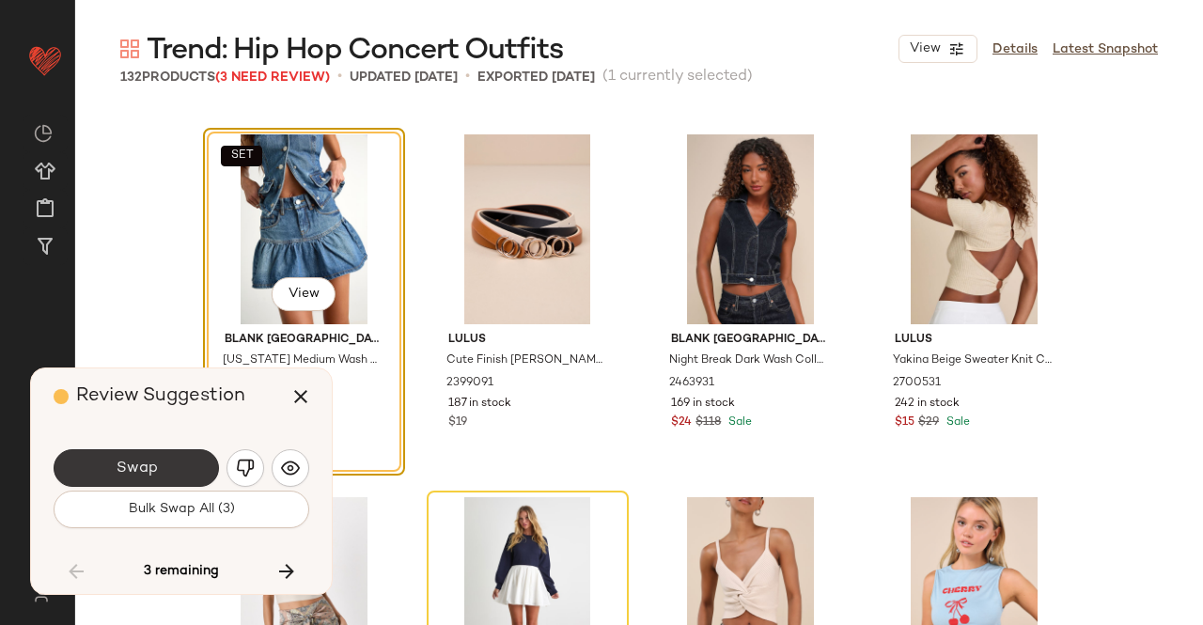
click at [126, 460] on span "Swap" at bounding box center [136, 469] width 42 height 18
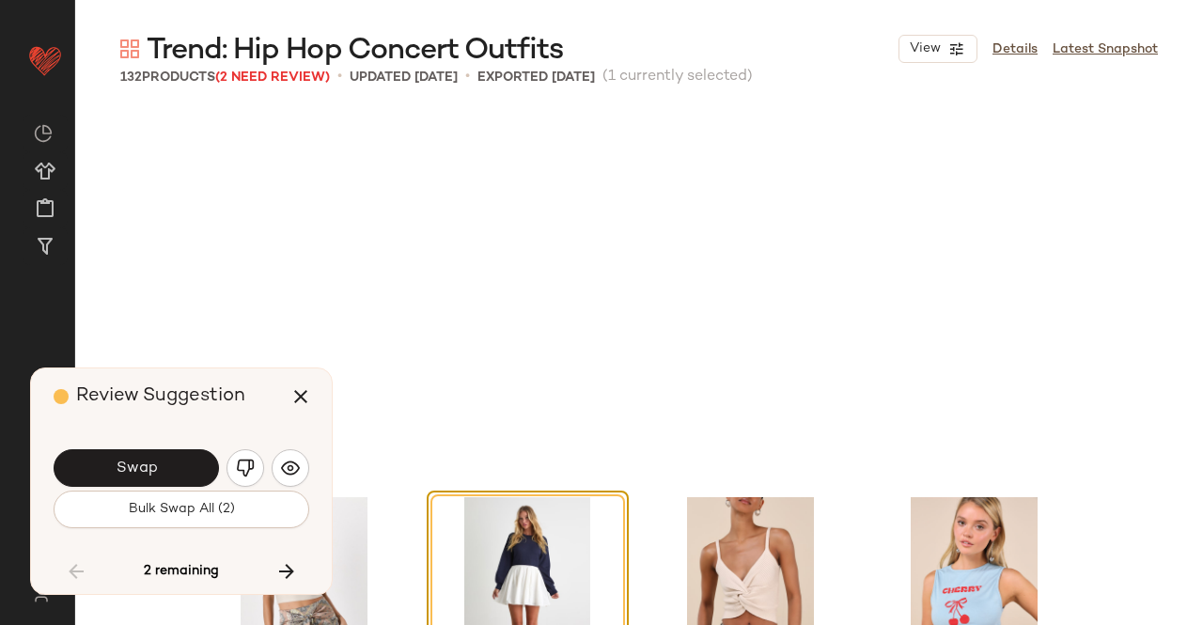
scroll to position [10159, 0]
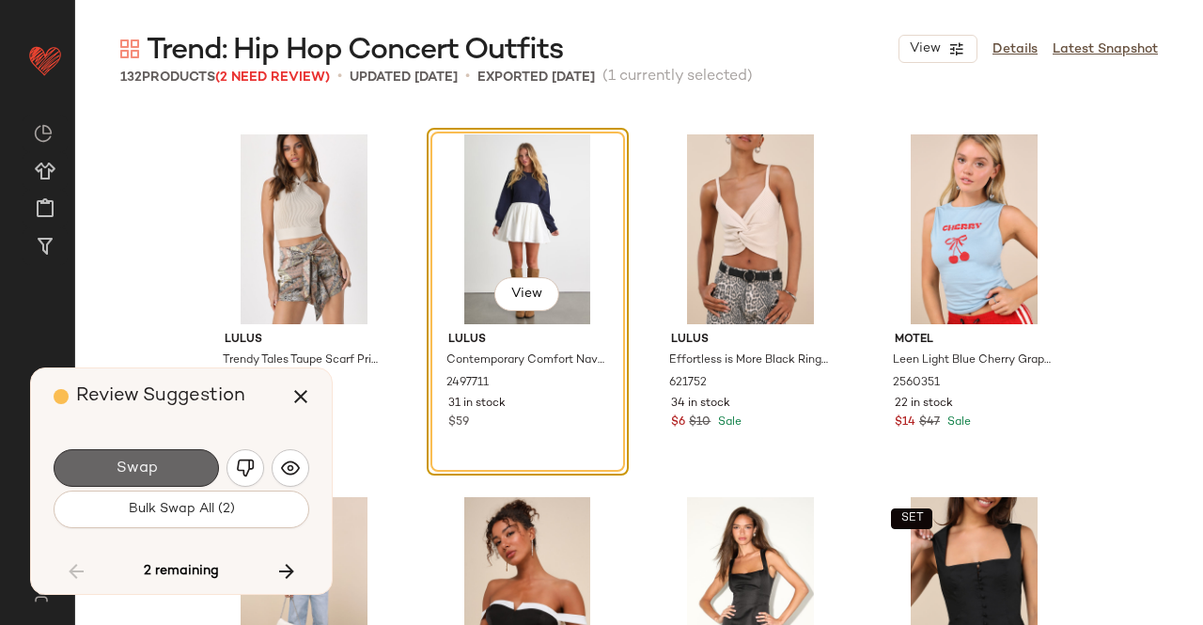
click at [126, 462] on span "Swap" at bounding box center [136, 469] width 42 height 18
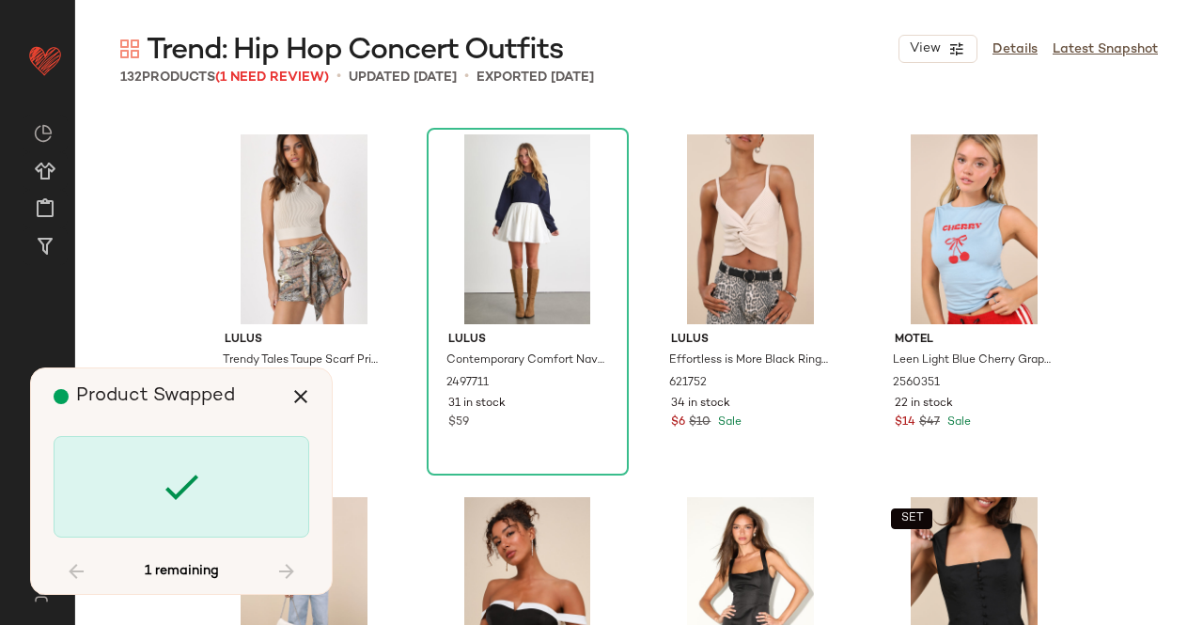
scroll to position [11381, 0]
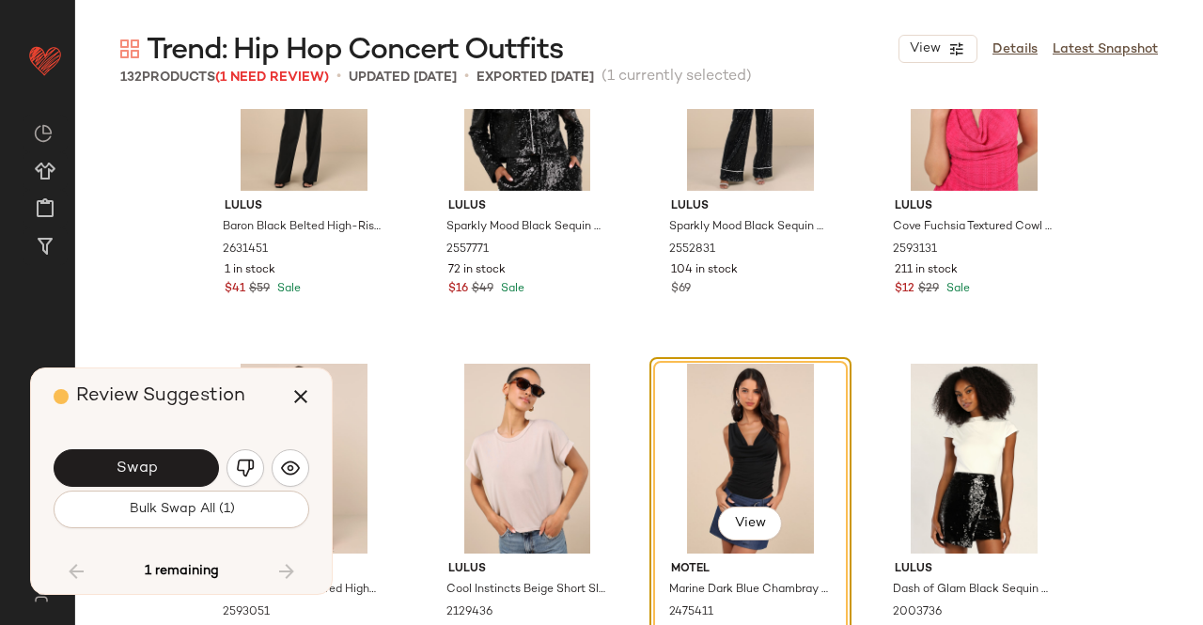
click at [126, 462] on span "Swap" at bounding box center [136, 469] width 42 height 18
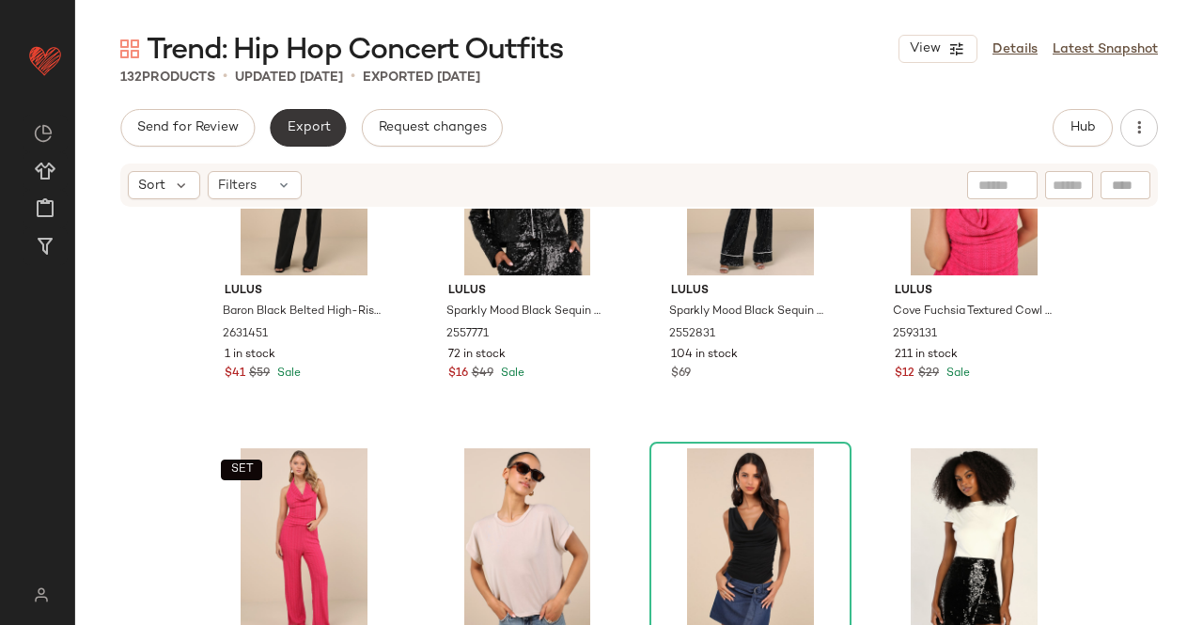
click at [301, 120] on span "Export" at bounding box center [308, 127] width 44 height 15
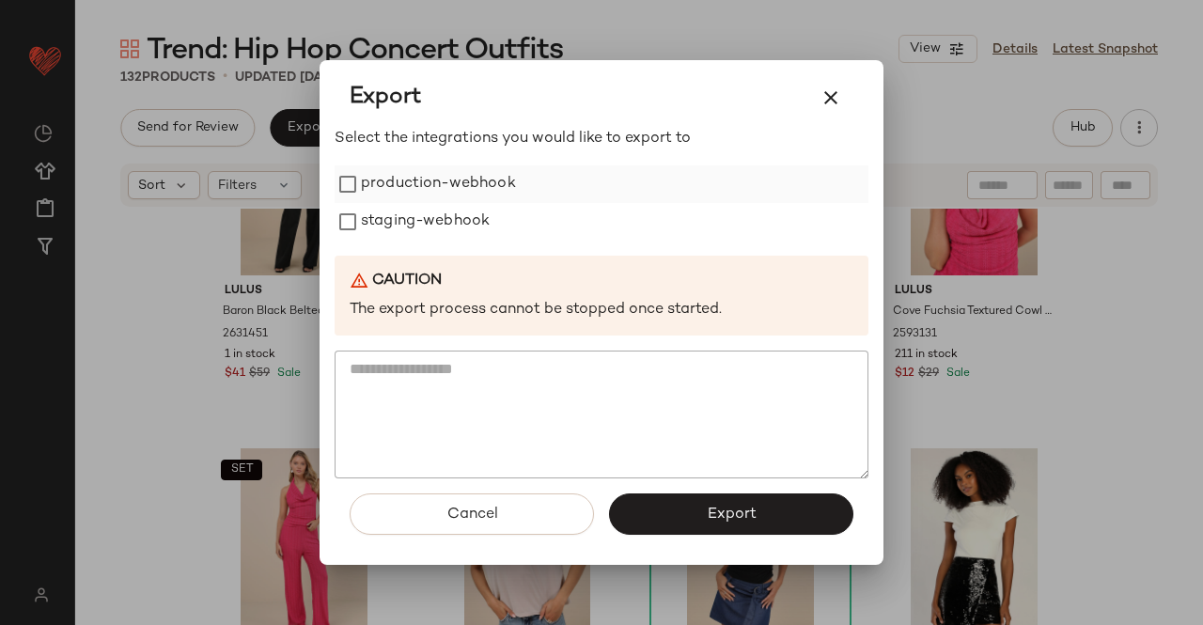
click at [440, 202] on label "production-webhook" at bounding box center [438, 184] width 155 height 38
click at [387, 247] on div "Select the integrations you would like to export to production-webhook staging-…" at bounding box center [602, 304] width 534 height 352
click at [414, 215] on label "staging-webhook" at bounding box center [425, 222] width 129 height 38
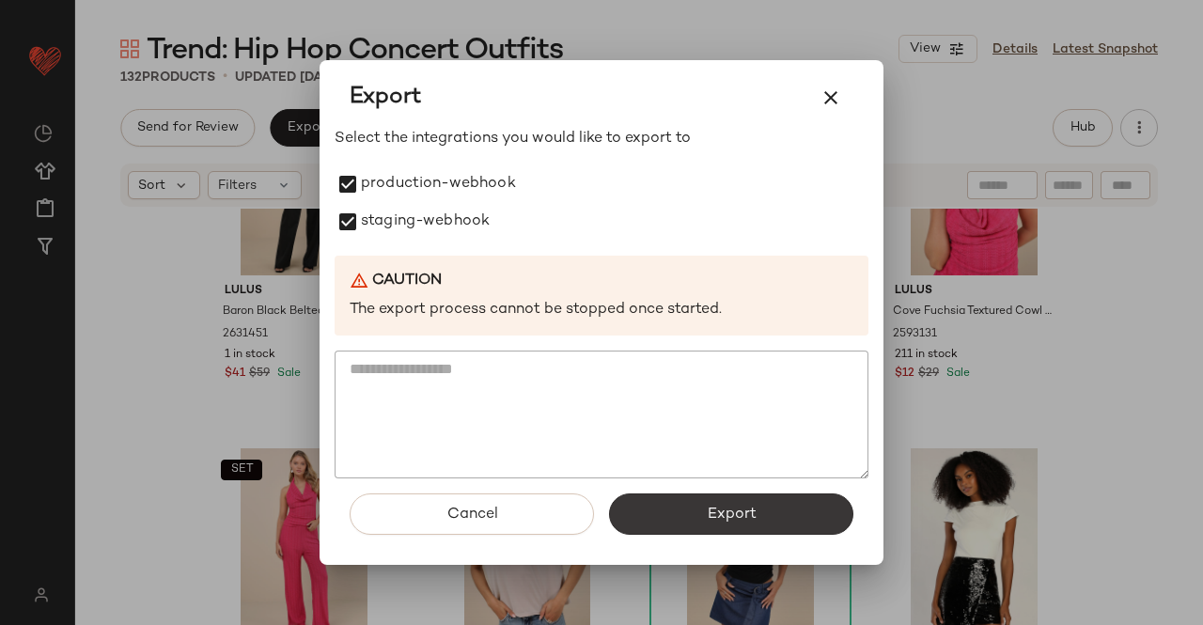
click at [711, 511] on span "Export" at bounding box center [731, 515] width 50 height 18
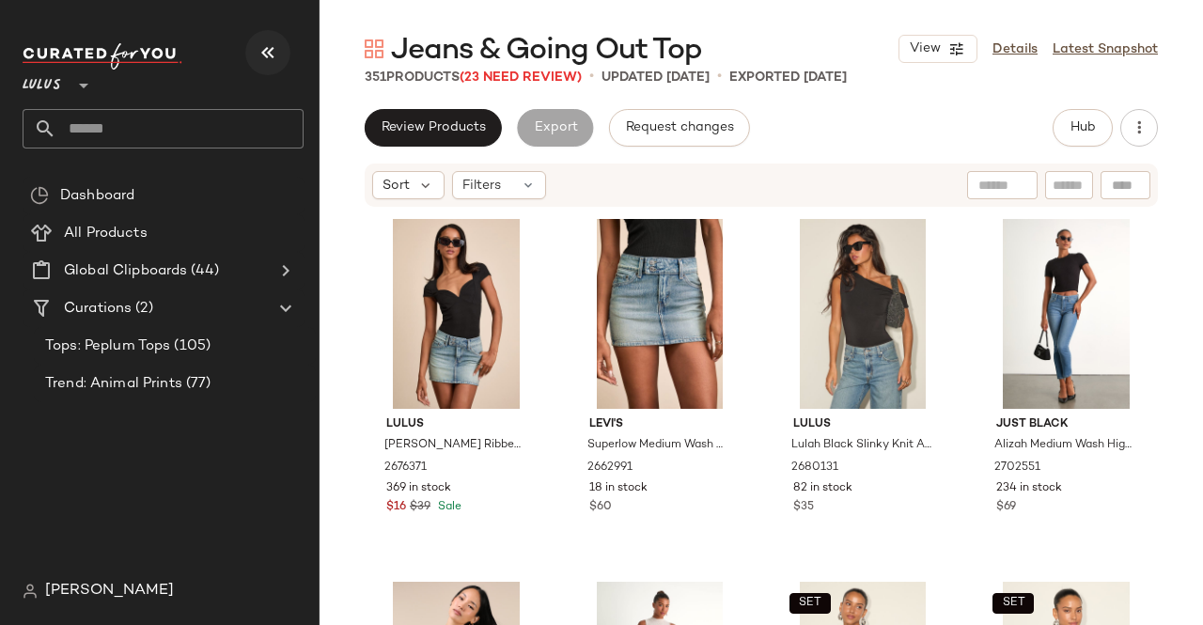
click at [259, 56] on icon "button" at bounding box center [268, 52] width 23 height 23
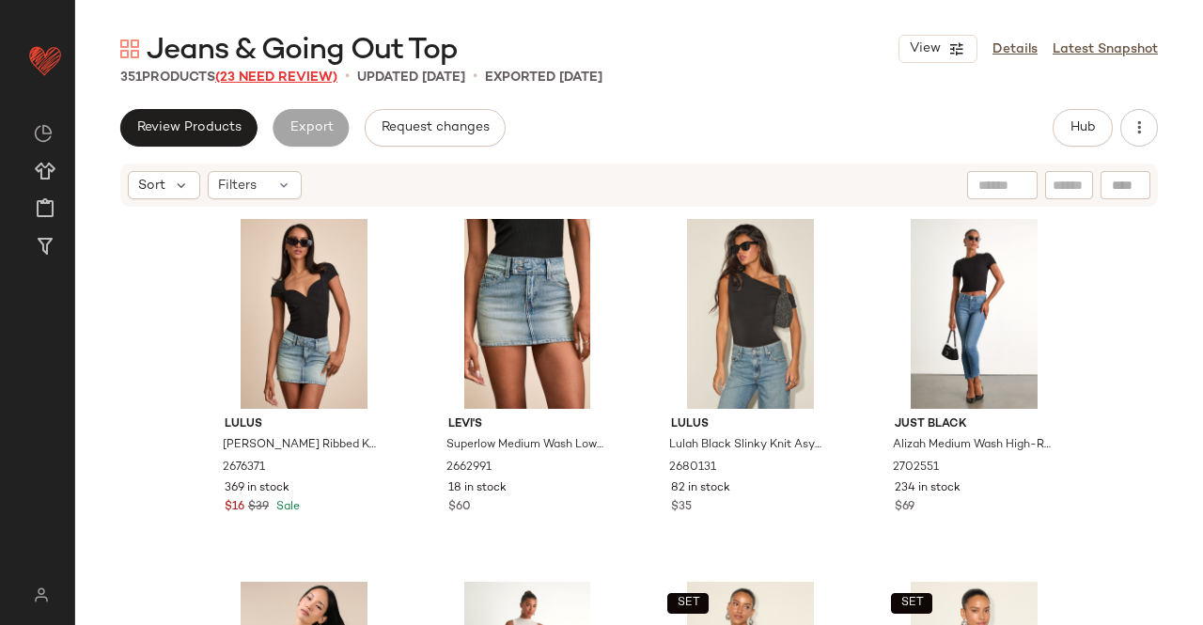
click at [258, 71] on div "Jeans & Going Out Top View Details Latest Snapshot 351 Products (23 Need Review…" at bounding box center [639, 327] width 1128 height 595
click at [274, 80] on span "(23 Need Review)" at bounding box center [276, 77] width 122 height 14
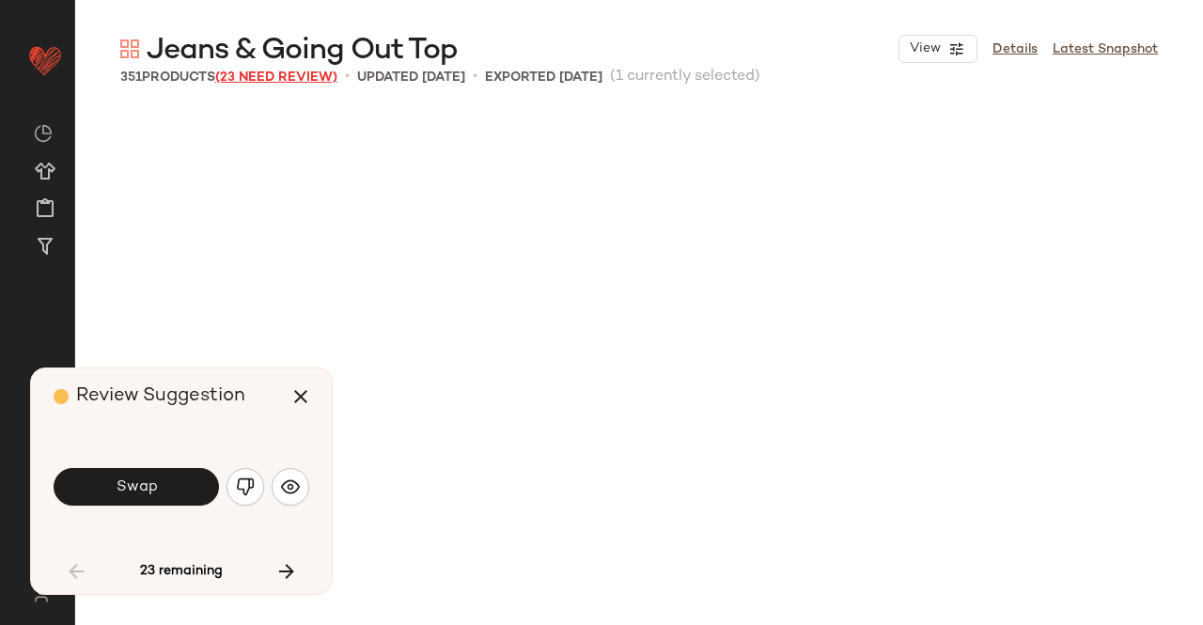
scroll to position [1103, 0]
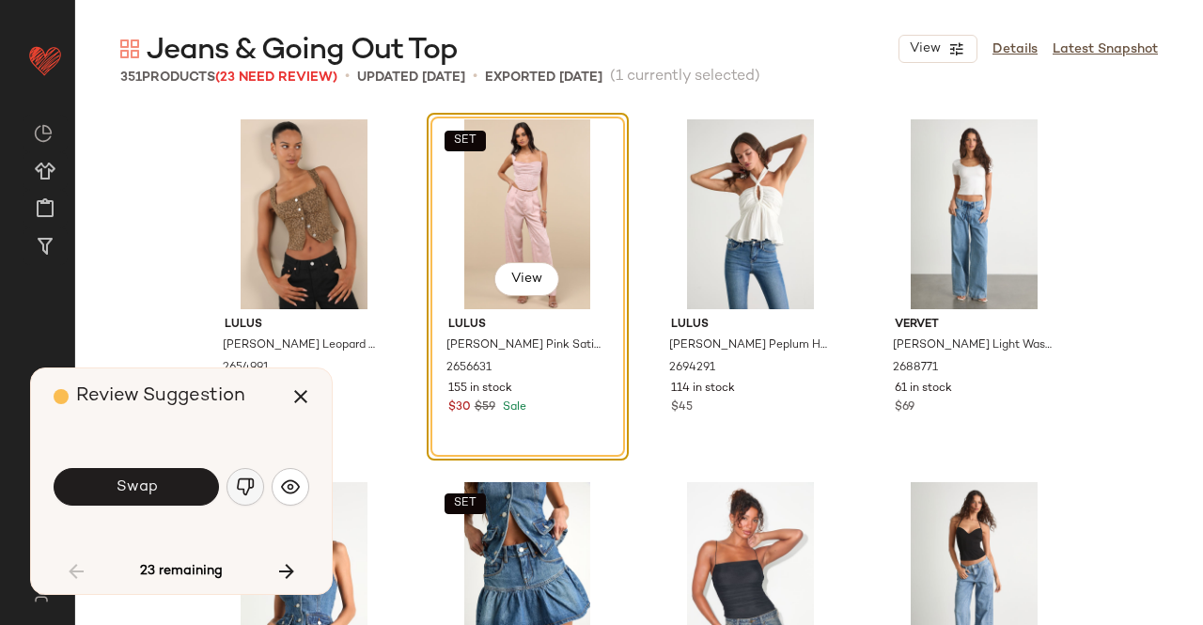
click at [251, 490] on img "button" at bounding box center [245, 486] width 19 height 19
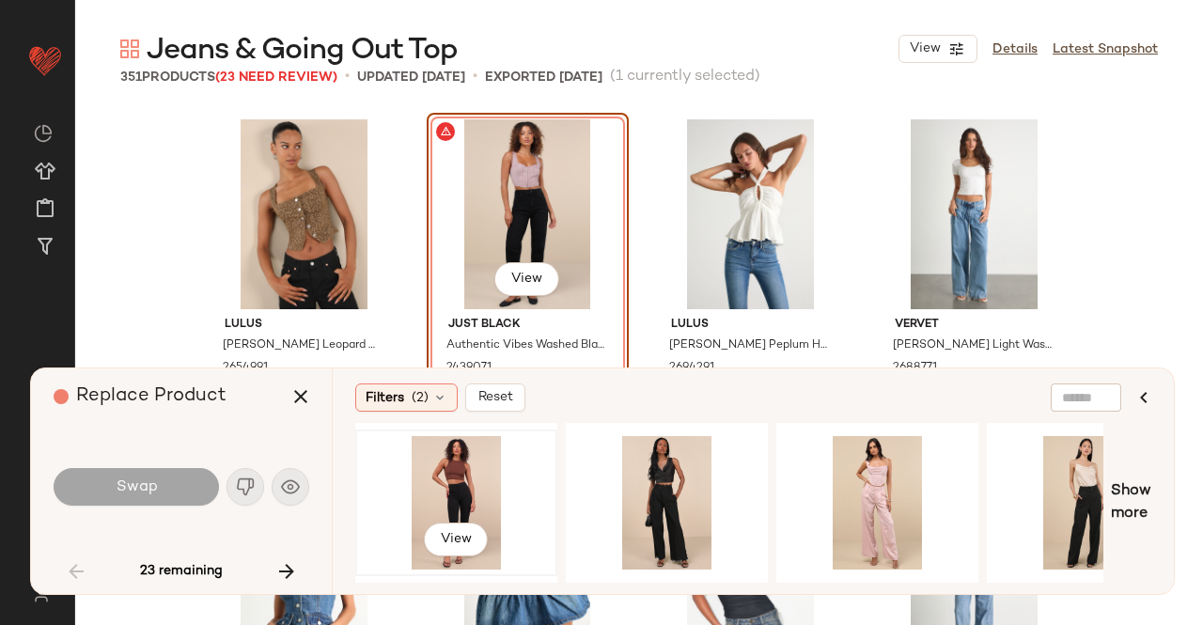
click at [498, 492] on div "View" at bounding box center [456, 502] width 189 height 133
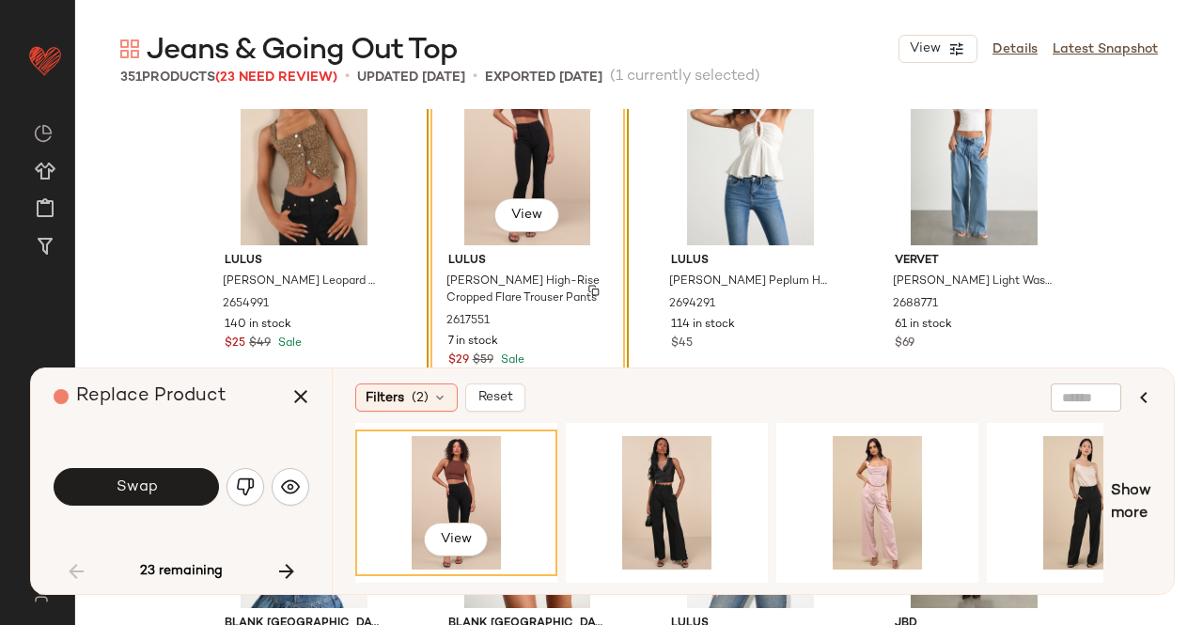
scroll to position [1197, 0]
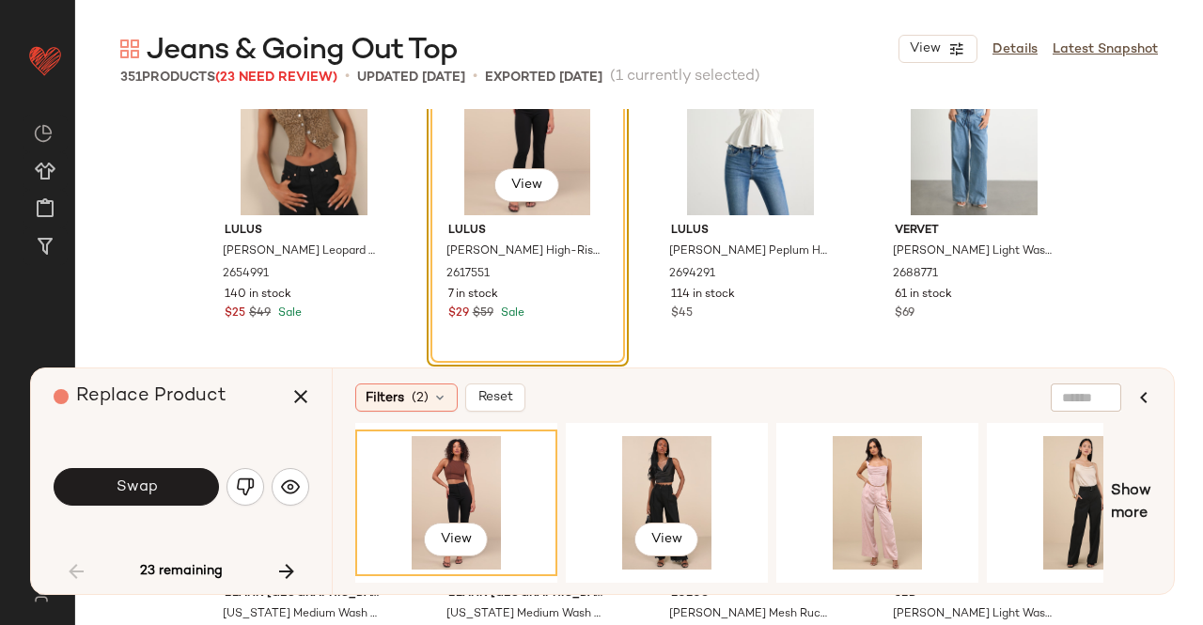
drag, startPoint x: 644, startPoint y: 486, endPoint x: 602, endPoint y: 367, distance: 126.6
click at [644, 488] on div "View" at bounding box center [666, 502] width 189 height 133
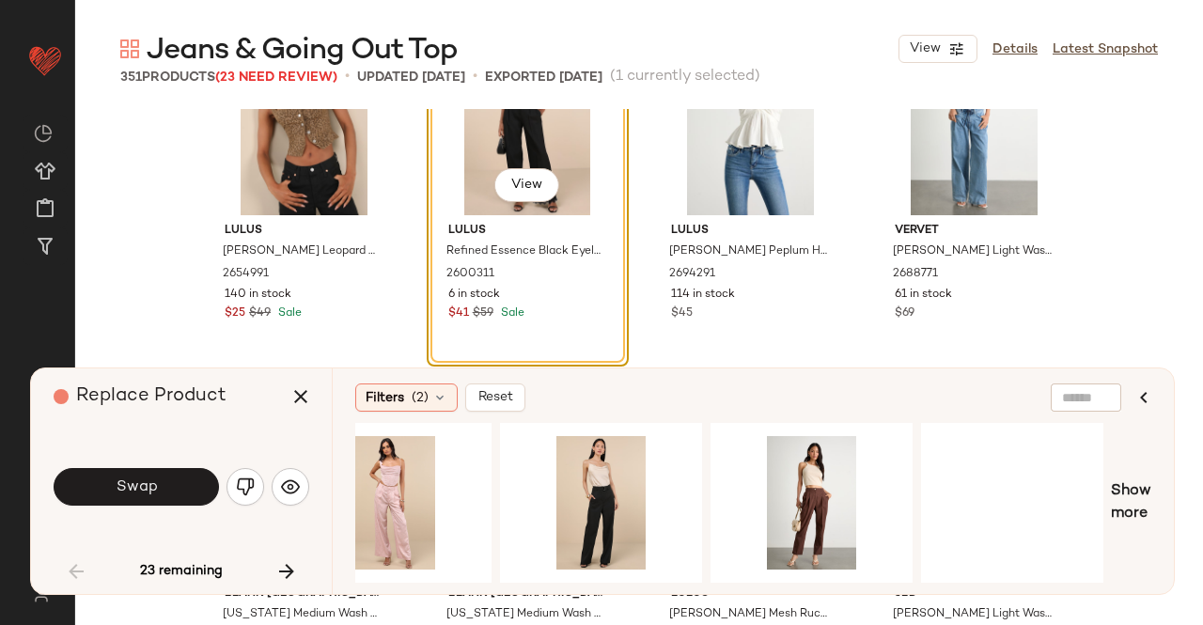
scroll to position [0, 520]
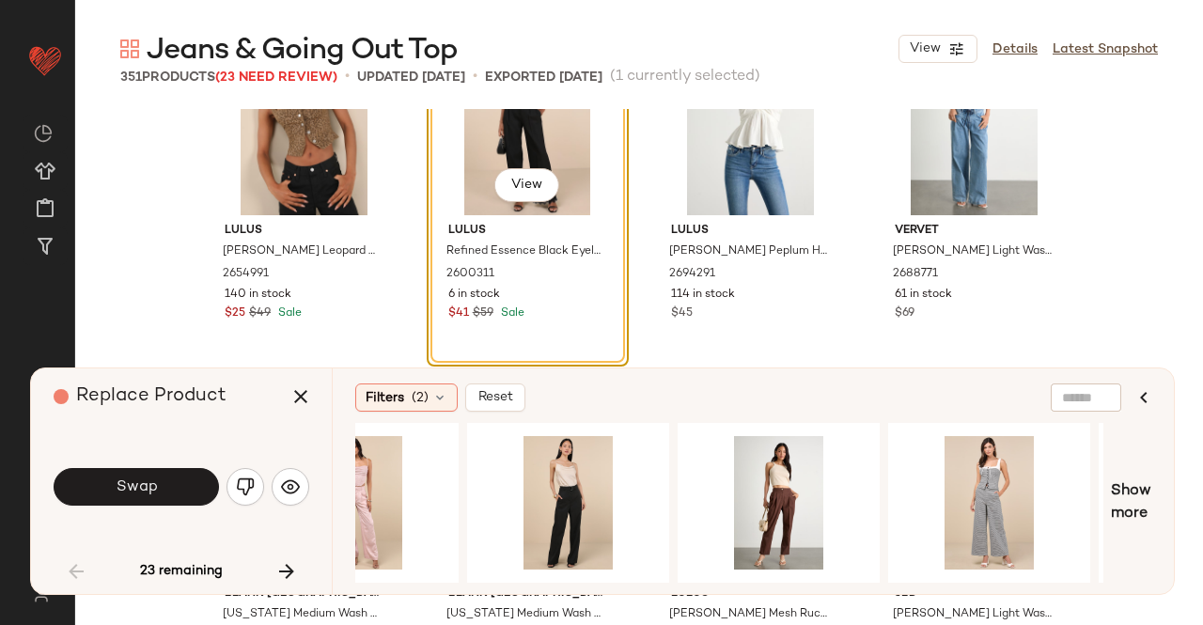
click at [179, 477] on button "Swap" at bounding box center [136, 487] width 165 height 38
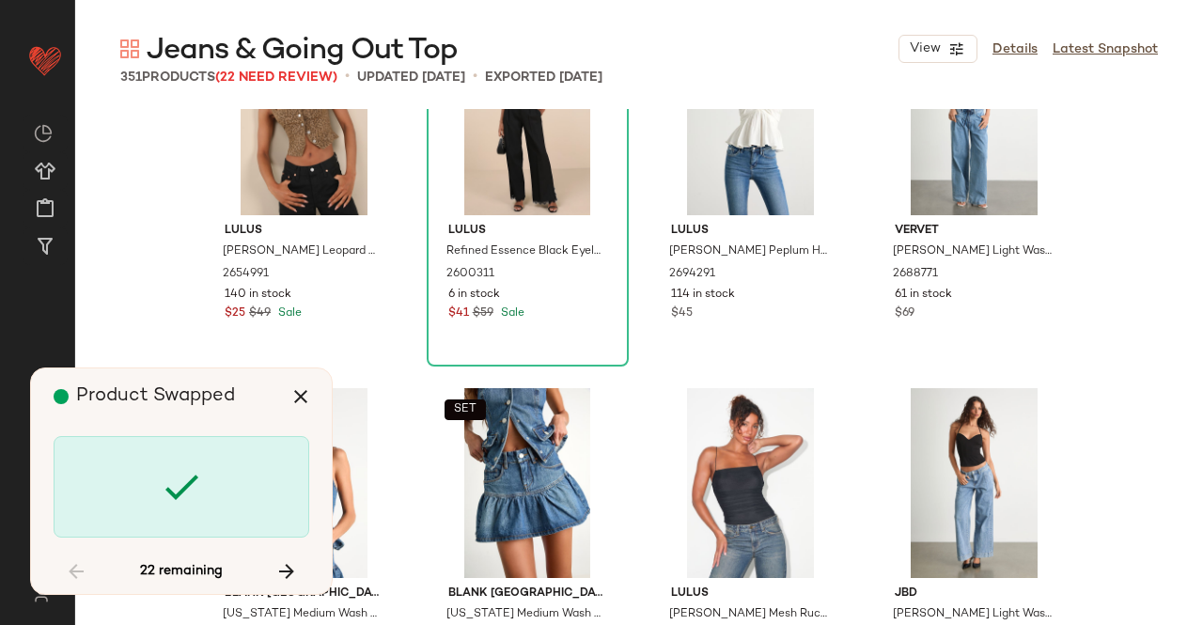
scroll to position [4354, 0]
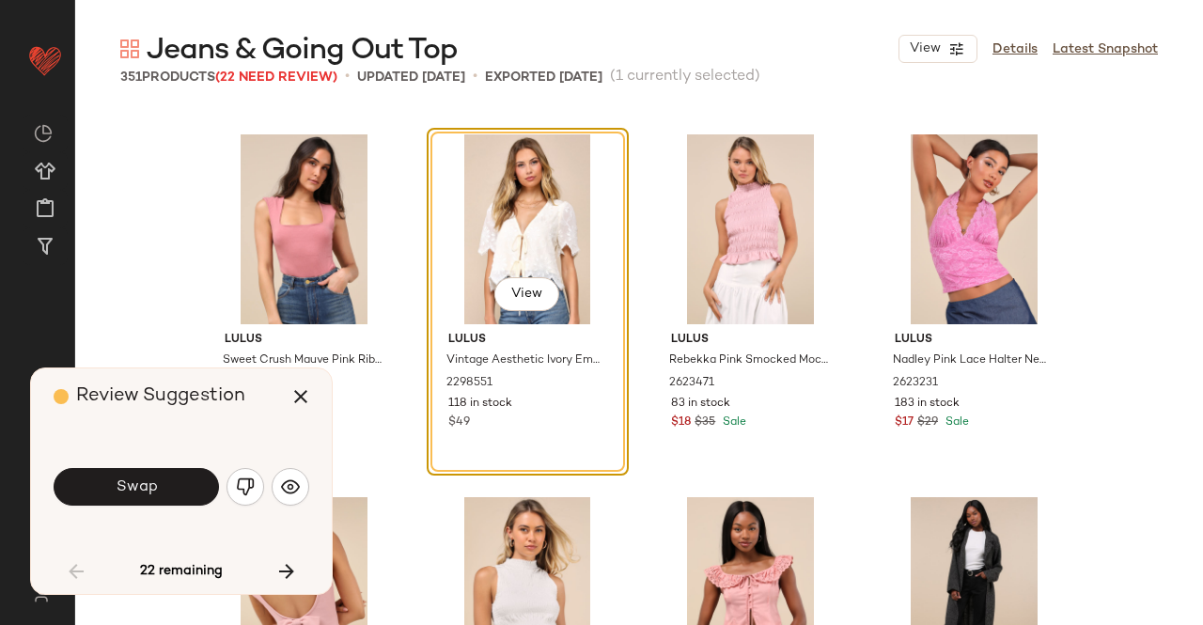
click at [179, 482] on button "Swap" at bounding box center [136, 487] width 165 height 38
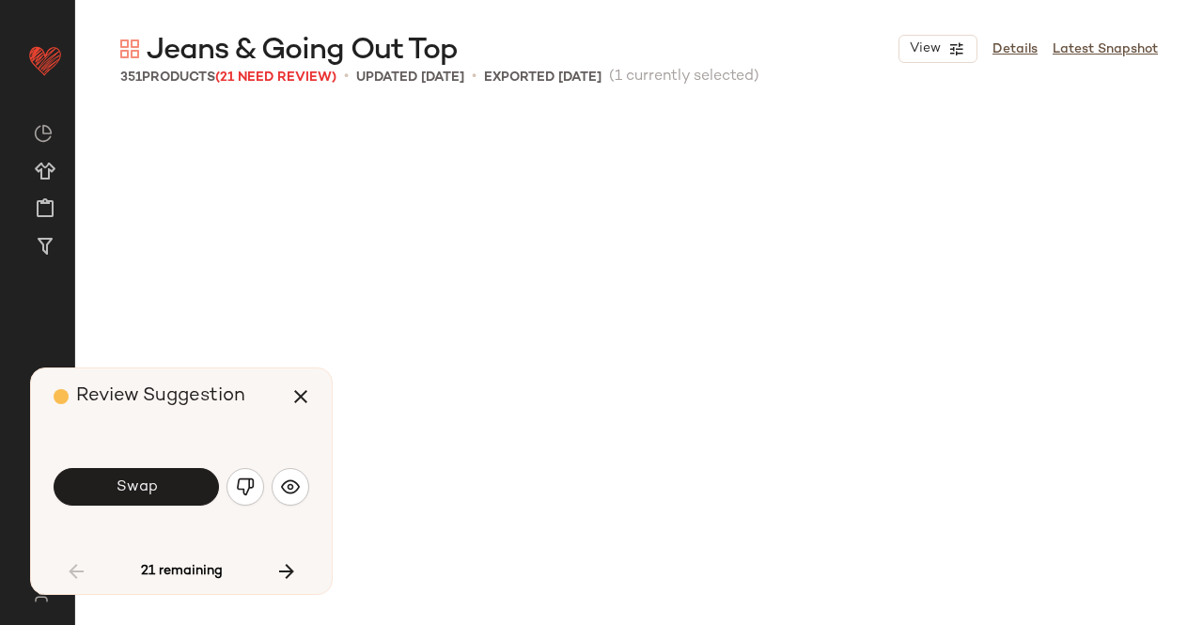
scroll to position [5442, 0]
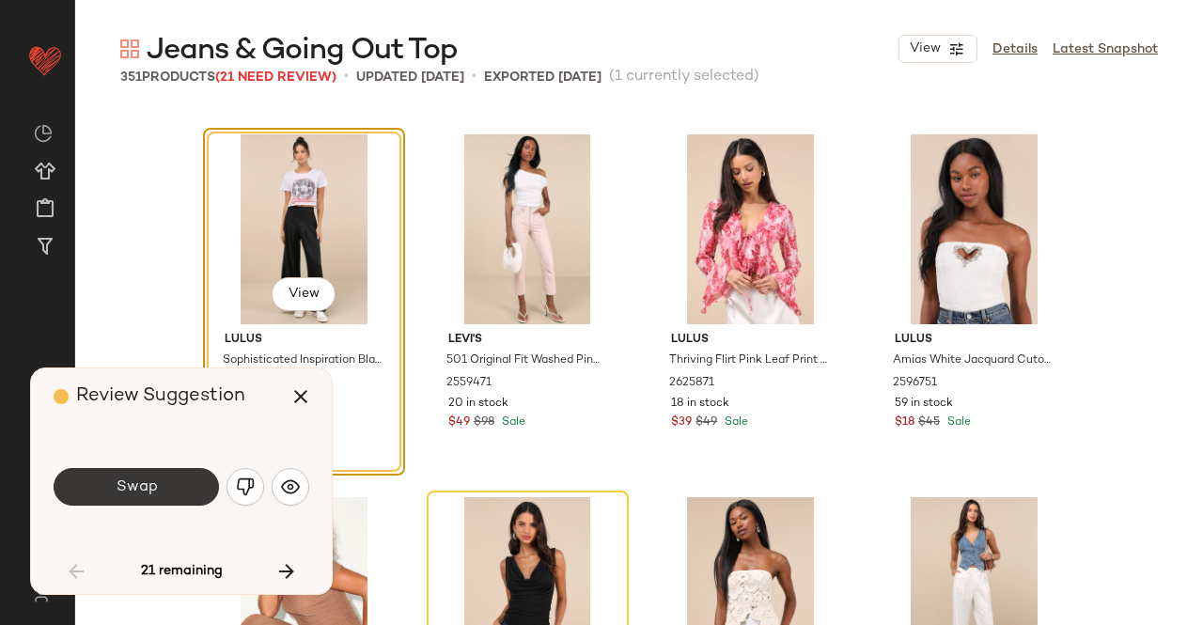
click at [167, 469] on button "Swap" at bounding box center [136, 487] width 165 height 38
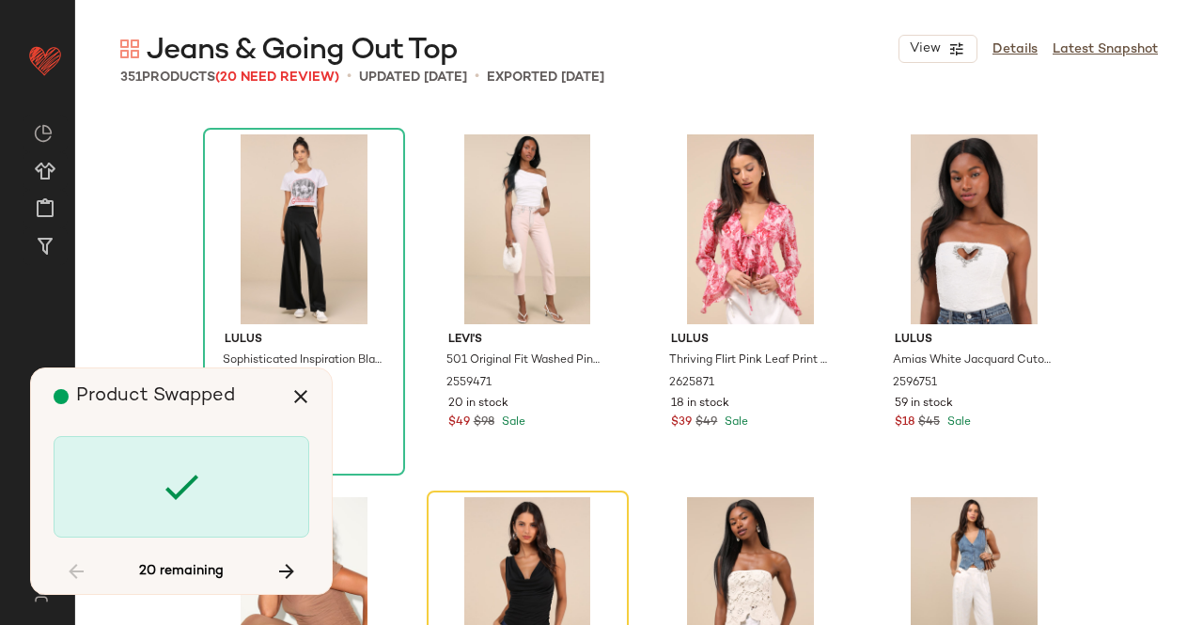
scroll to position [5805, 0]
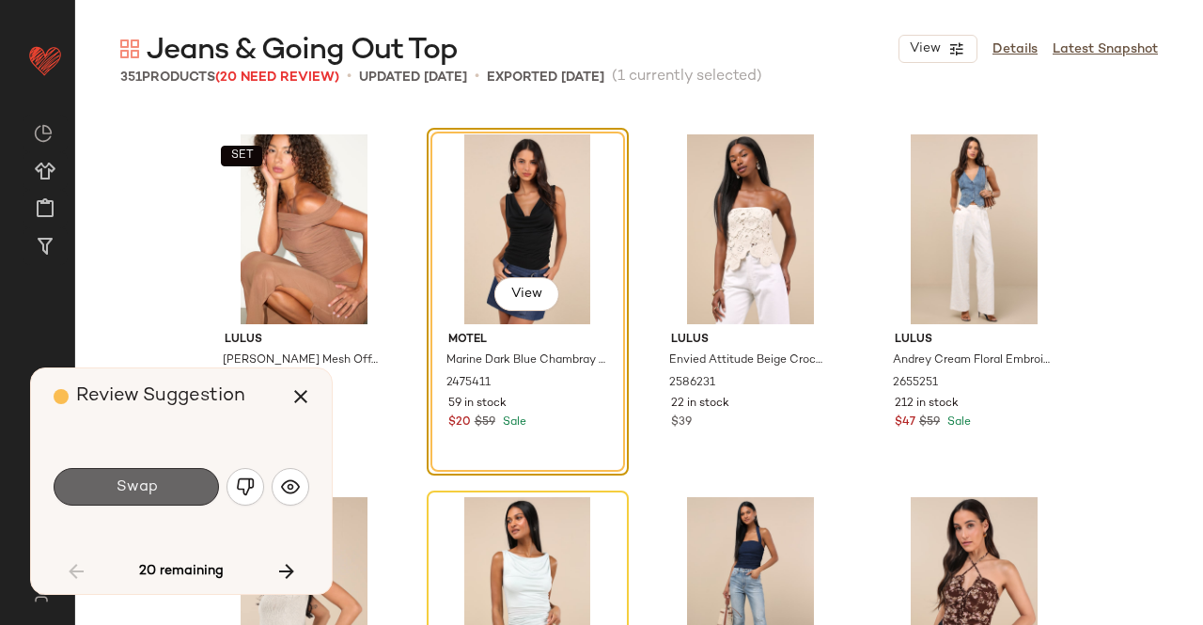
click at [160, 482] on button "Swap" at bounding box center [136, 487] width 165 height 38
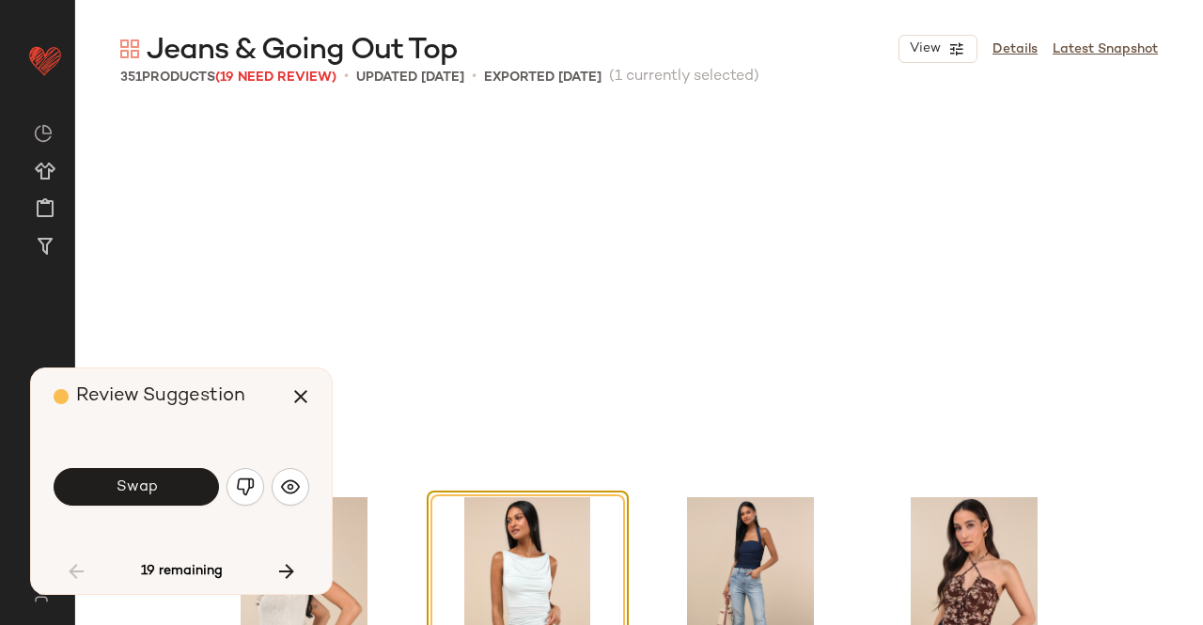
scroll to position [6168, 0]
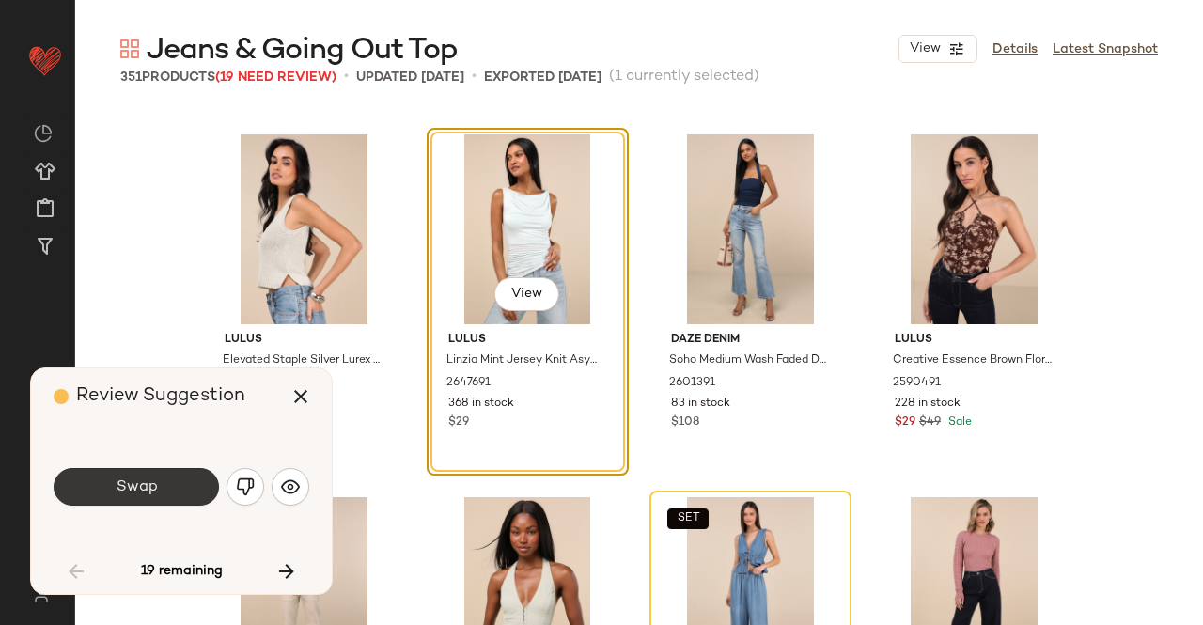
click at [154, 488] on span "Swap" at bounding box center [136, 487] width 42 height 18
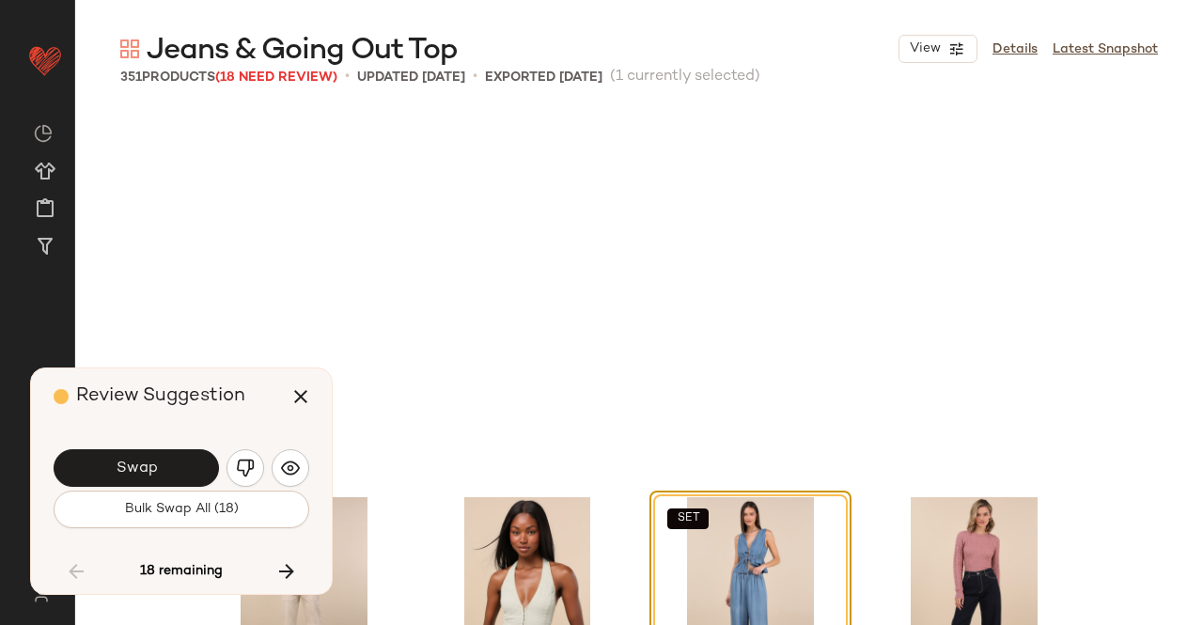
scroll to position [6531, 0]
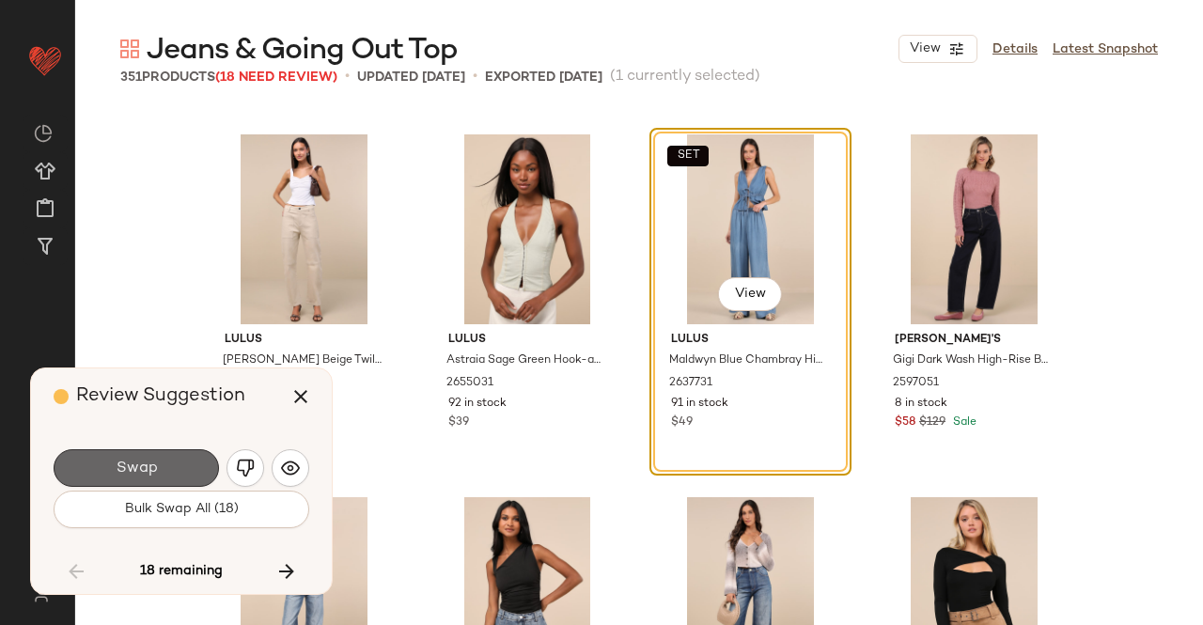
click at [158, 473] on button "Swap" at bounding box center [136, 468] width 165 height 38
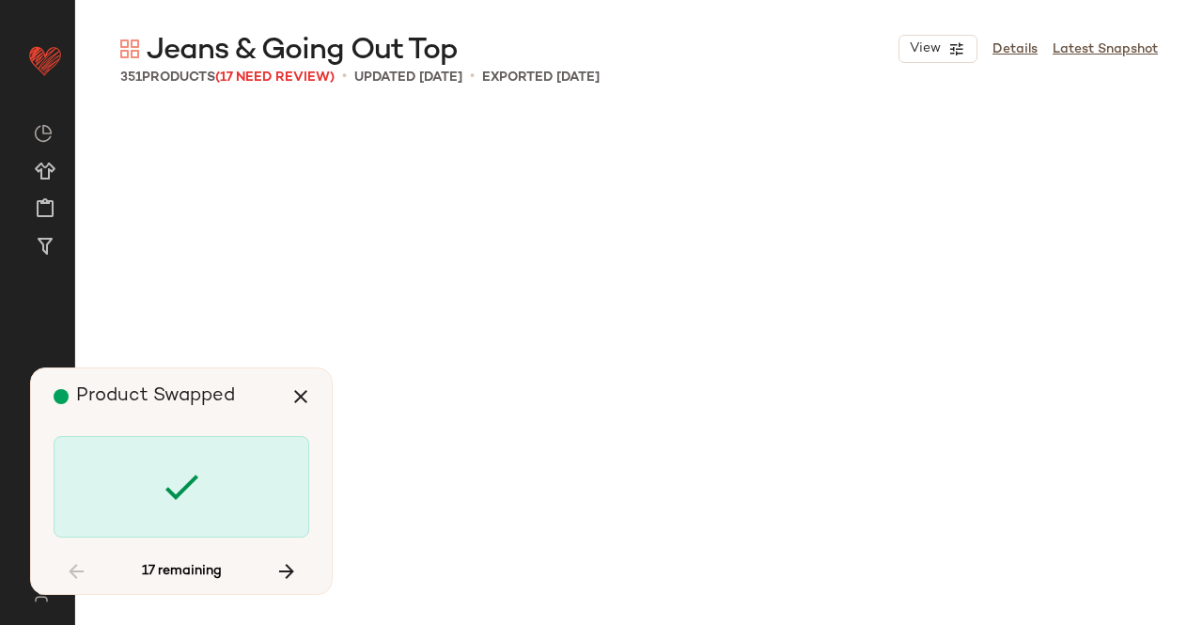
scroll to position [7982, 0]
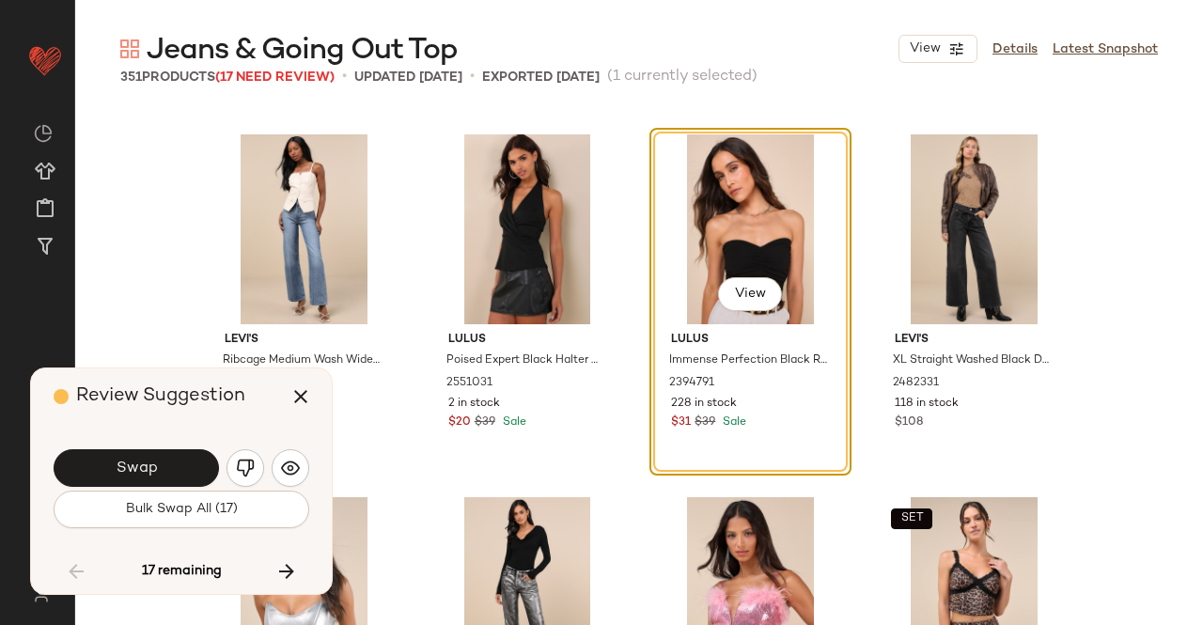
click at [158, 473] on button "Swap" at bounding box center [136, 468] width 165 height 38
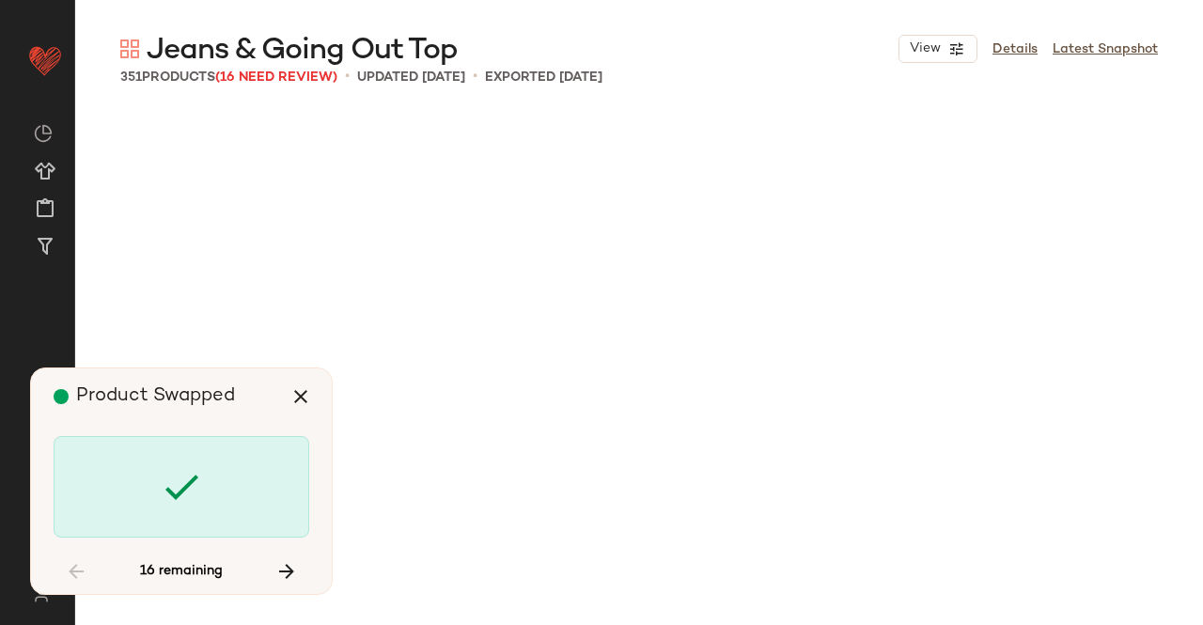
scroll to position [9796, 0]
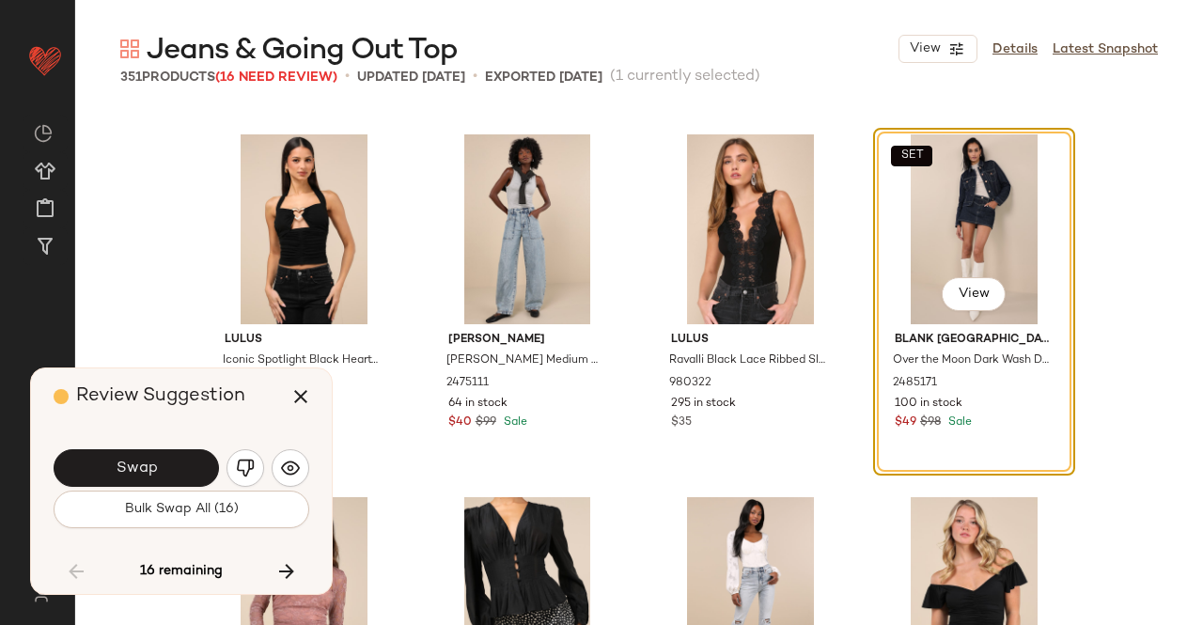
click at [158, 473] on button "Swap" at bounding box center [136, 468] width 165 height 38
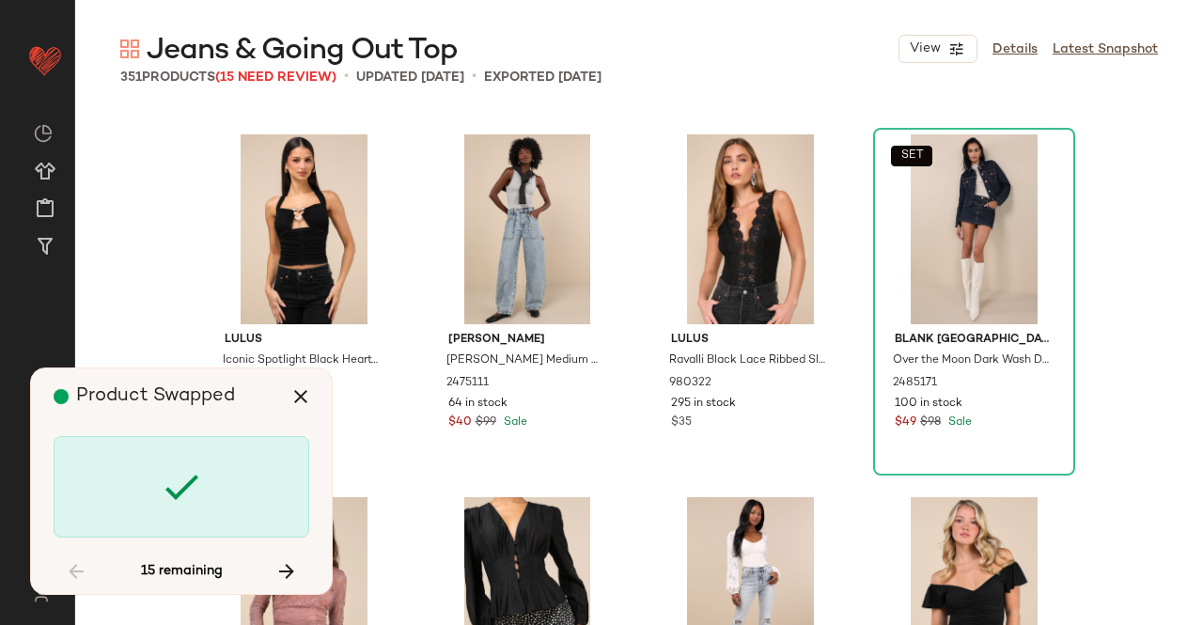
scroll to position [11247, 0]
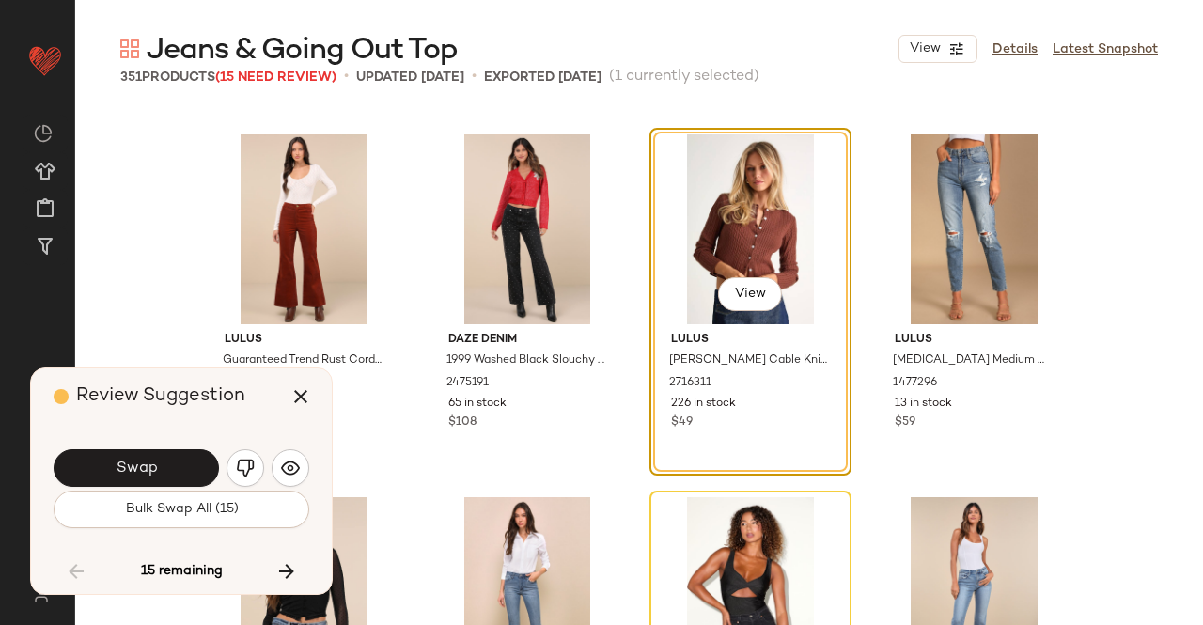
click at [158, 475] on button "Swap" at bounding box center [136, 468] width 165 height 38
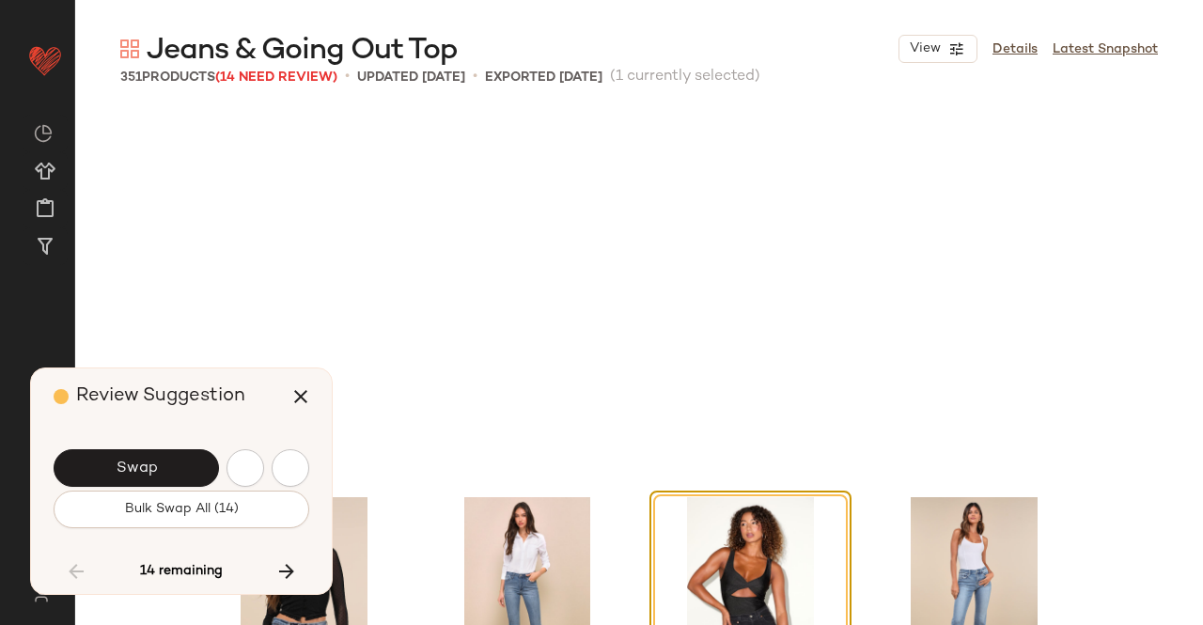
scroll to position [11610, 0]
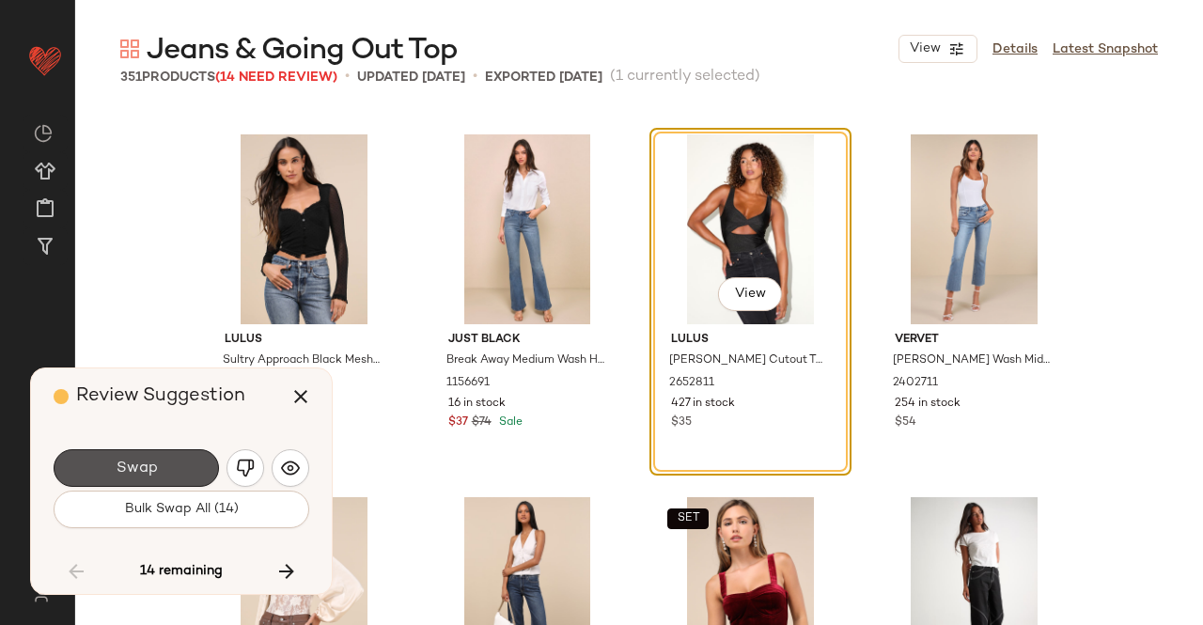
click at [158, 475] on button "Swap" at bounding box center [136, 468] width 165 height 38
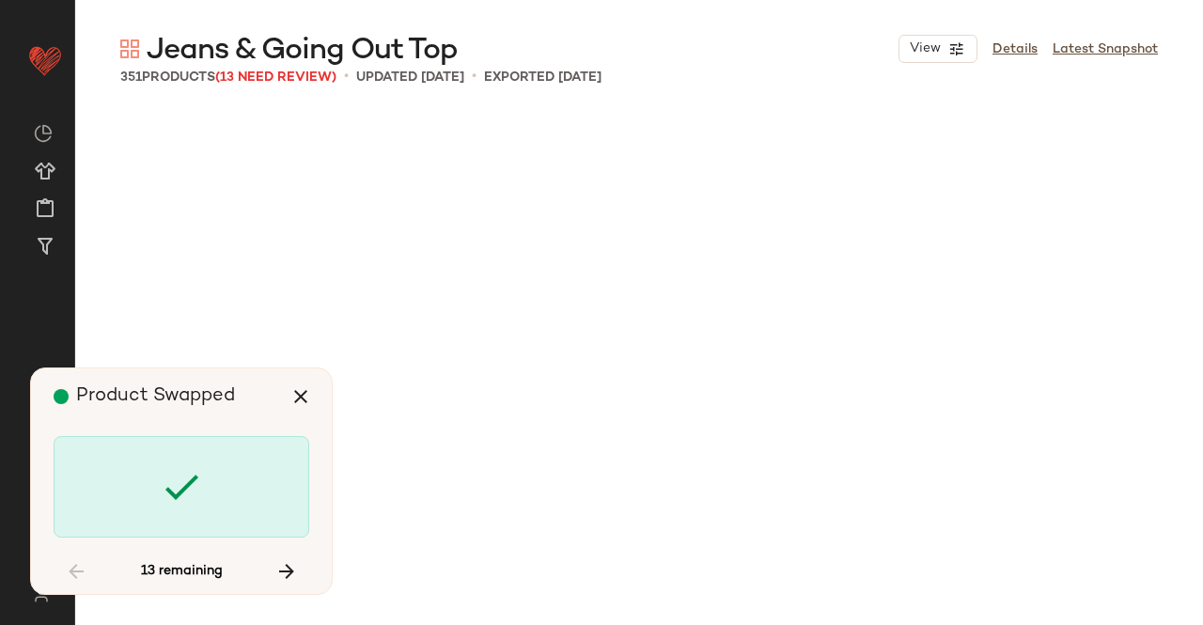
scroll to position [15238, 0]
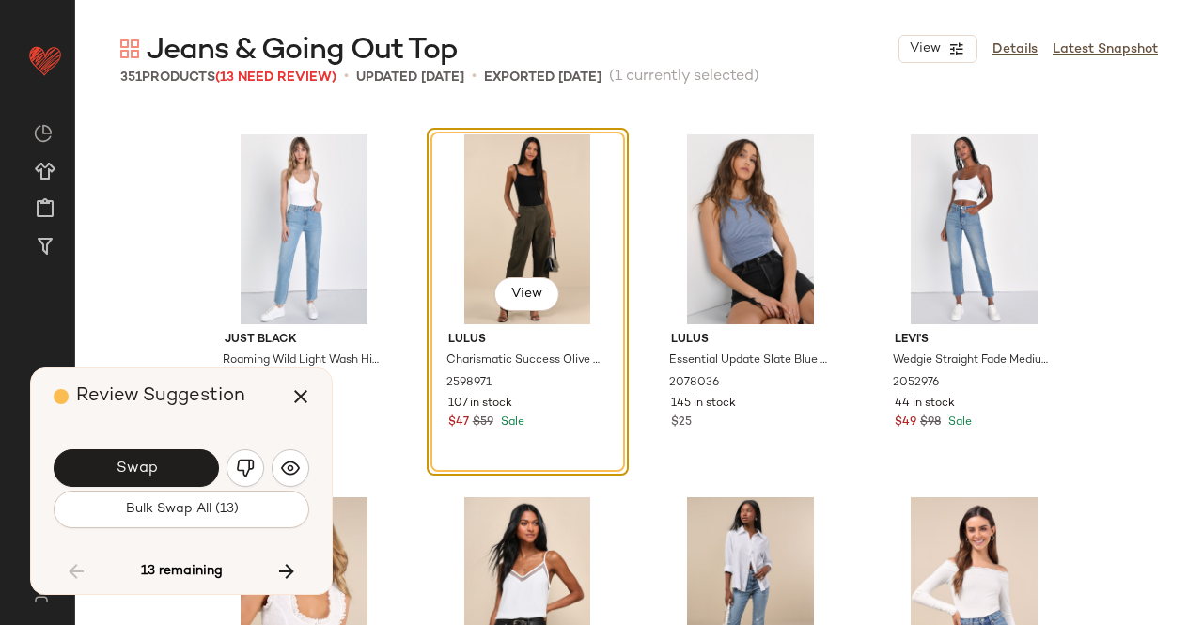
click at [162, 463] on button "Swap" at bounding box center [136, 468] width 165 height 38
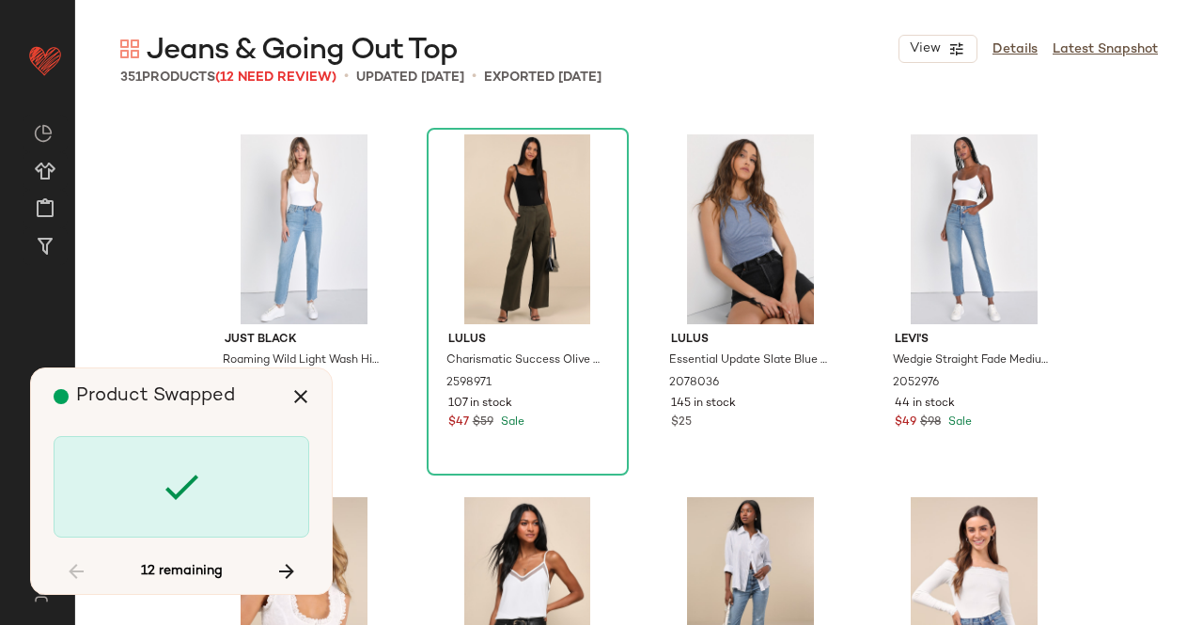
scroll to position [16689, 0]
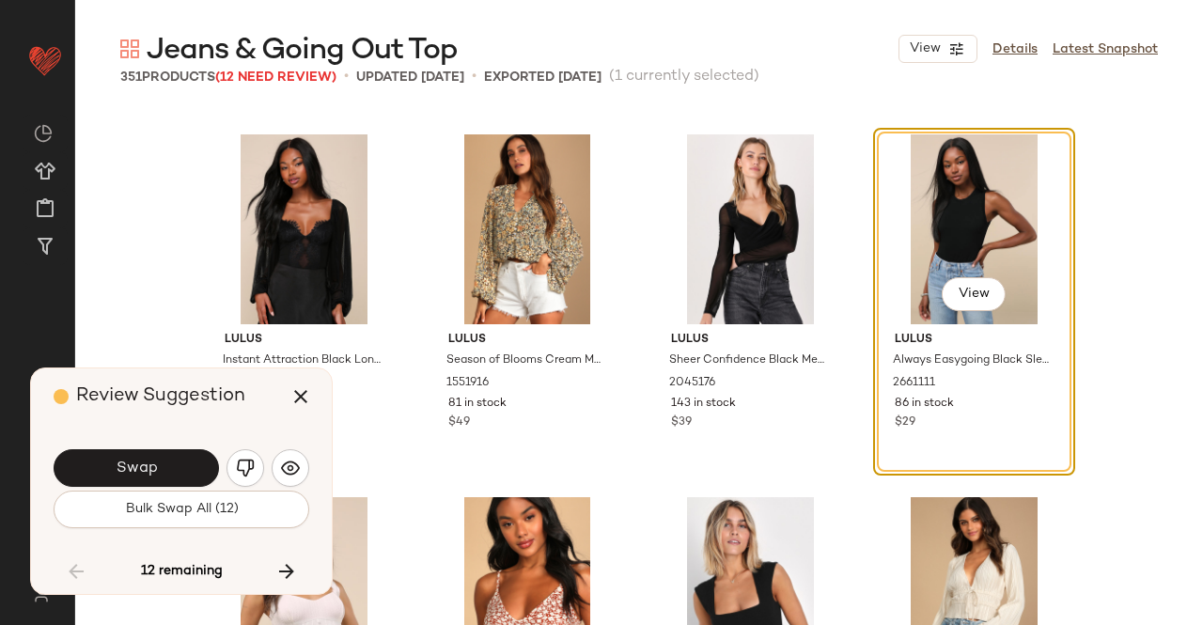
click at [163, 456] on button "Swap" at bounding box center [136, 468] width 165 height 38
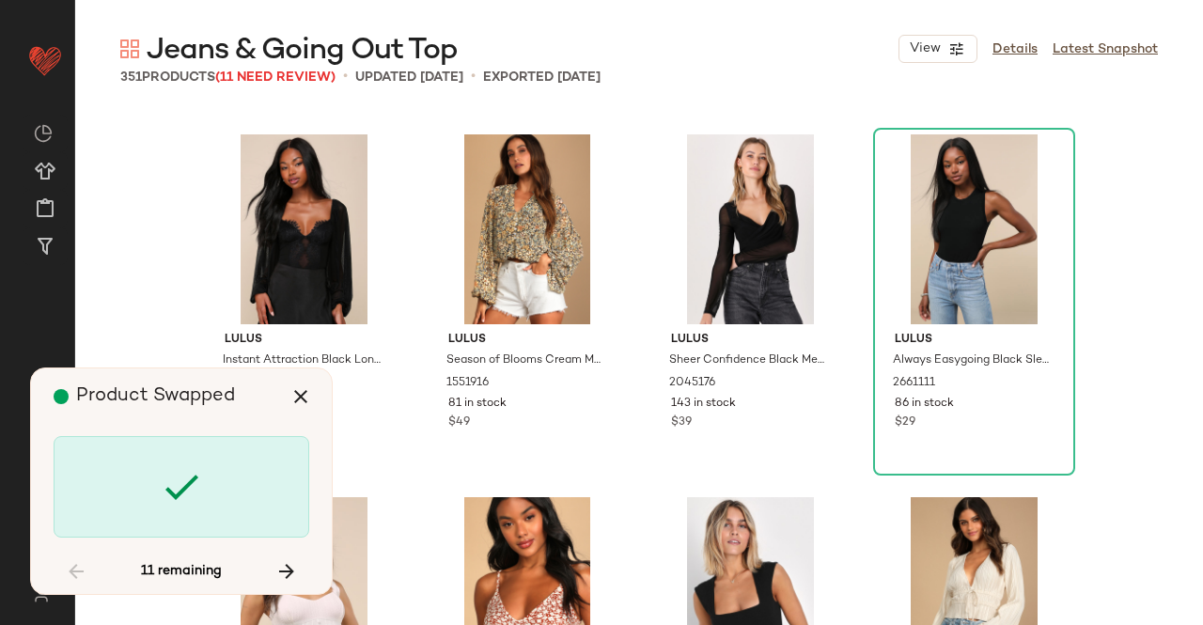
scroll to position [17778, 0]
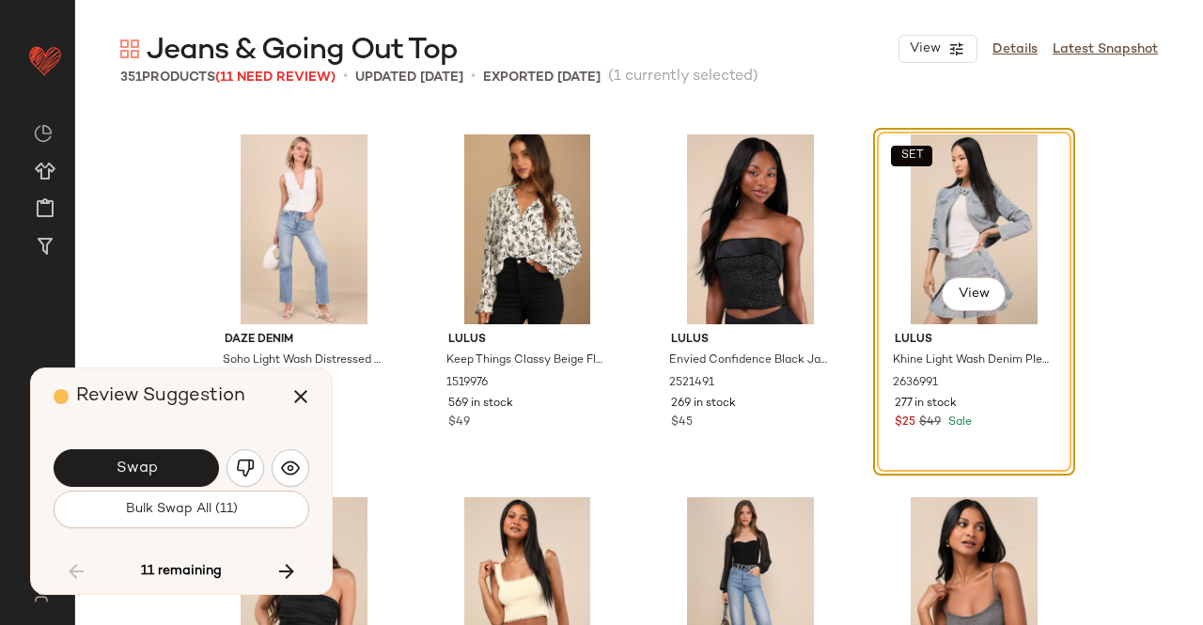
click at [163, 456] on button "Swap" at bounding box center [136, 468] width 165 height 38
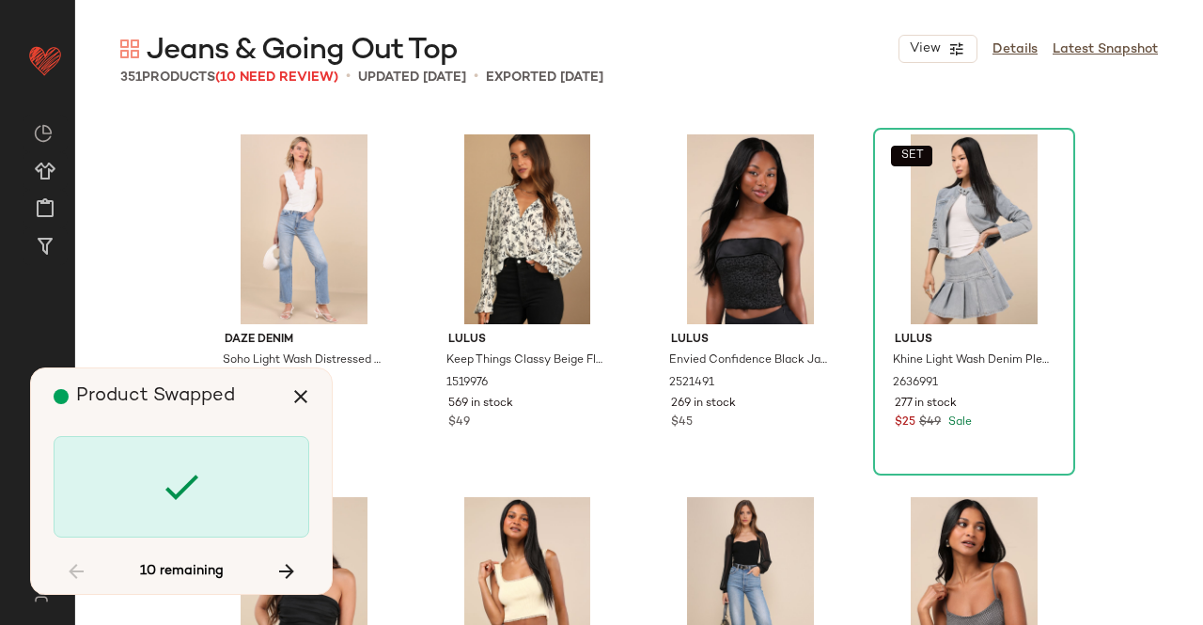
scroll to position [18866, 0]
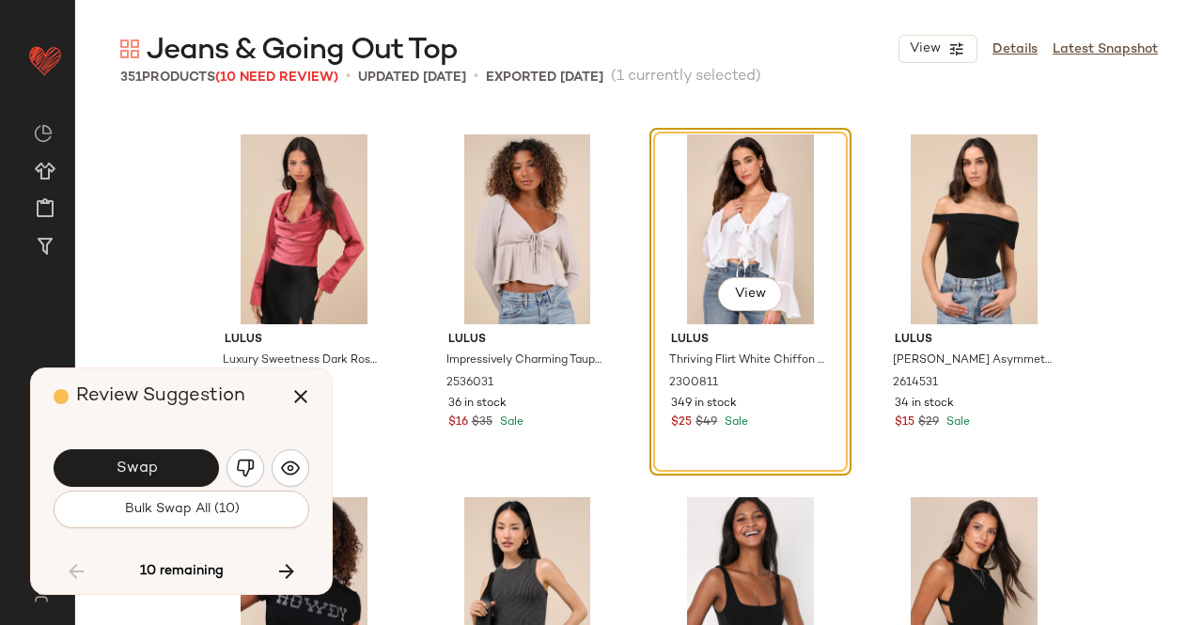
click at [163, 456] on button "Swap" at bounding box center [136, 468] width 165 height 38
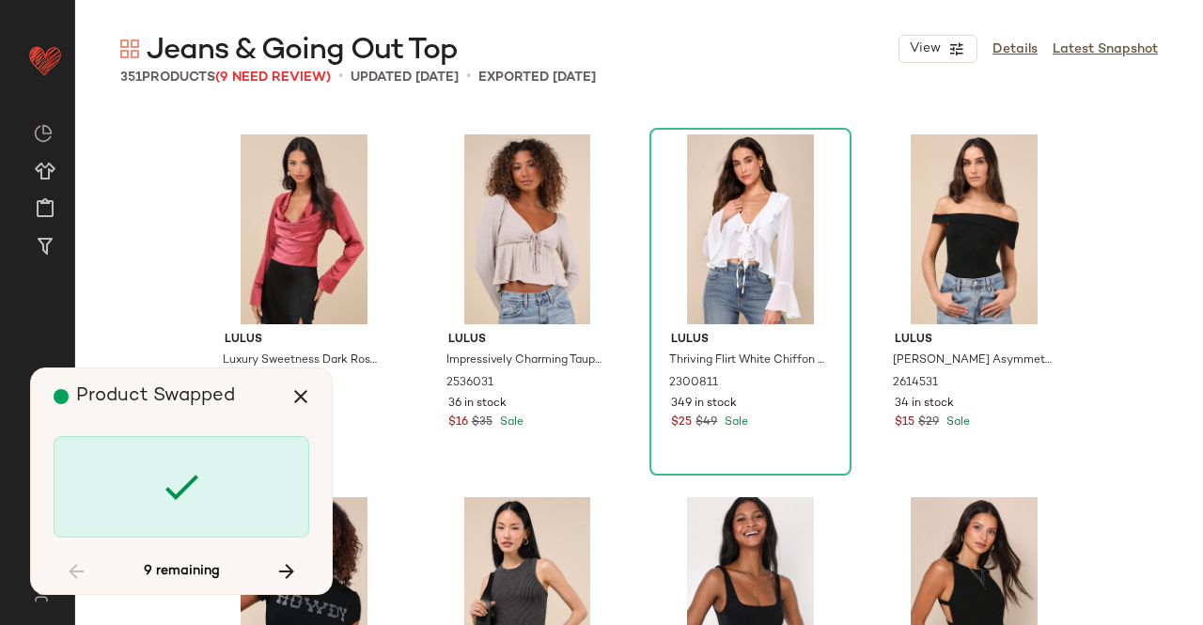
scroll to position [21406, 0]
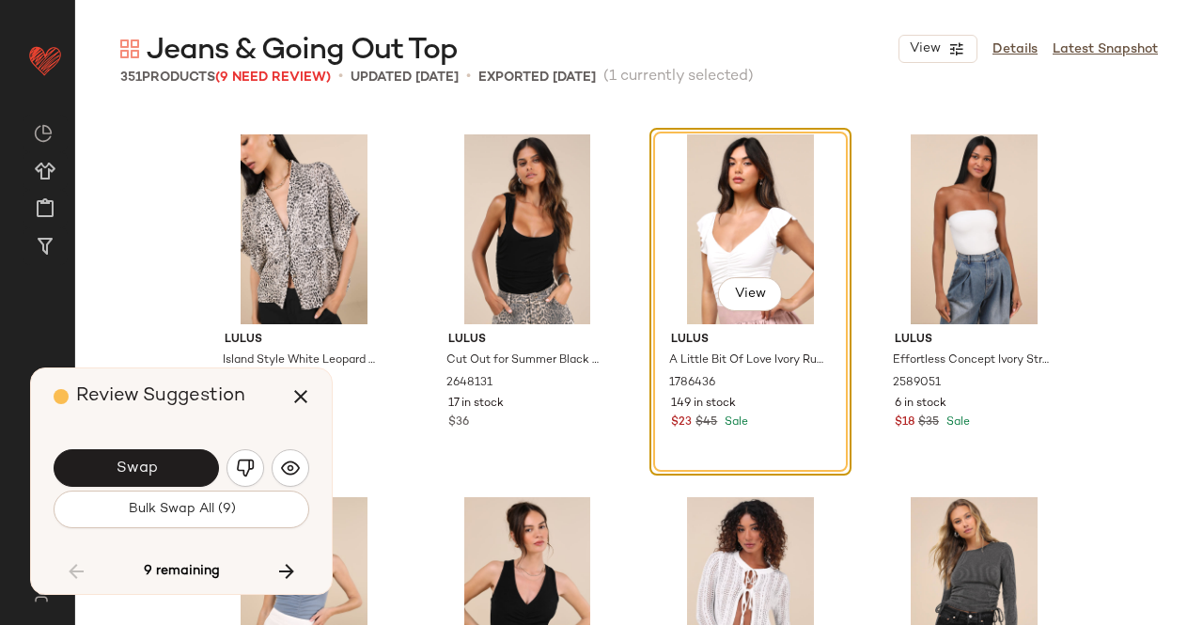
click at [161, 446] on div "Swap" at bounding box center [182, 468] width 256 height 45
click at [164, 467] on button "Swap" at bounding box center [136, 468] width 165 height 38
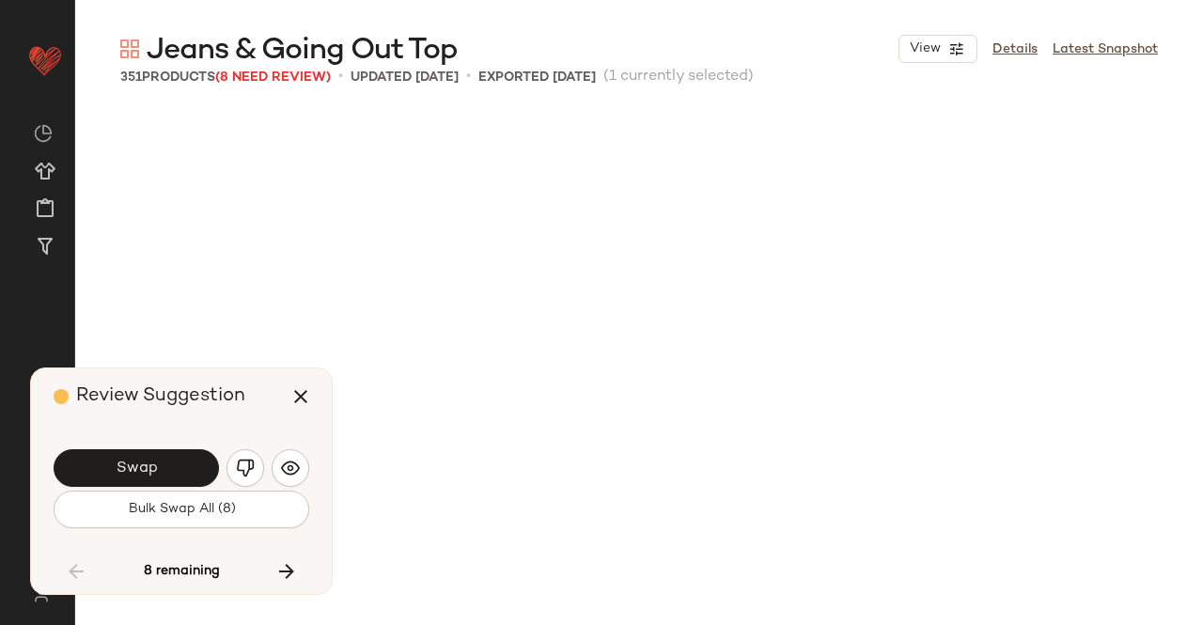
scroll to position [22494, 0]
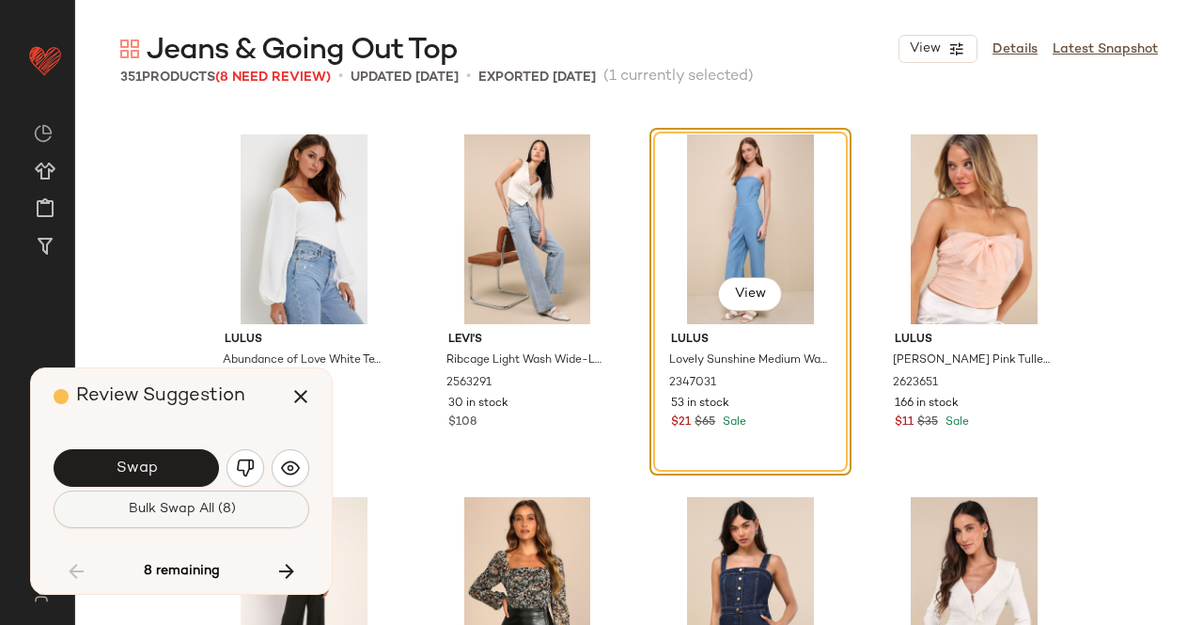
click at [223, 509] on span "Bulk Swap All (8)" at bounding box center [181, 509] width 108 height 15
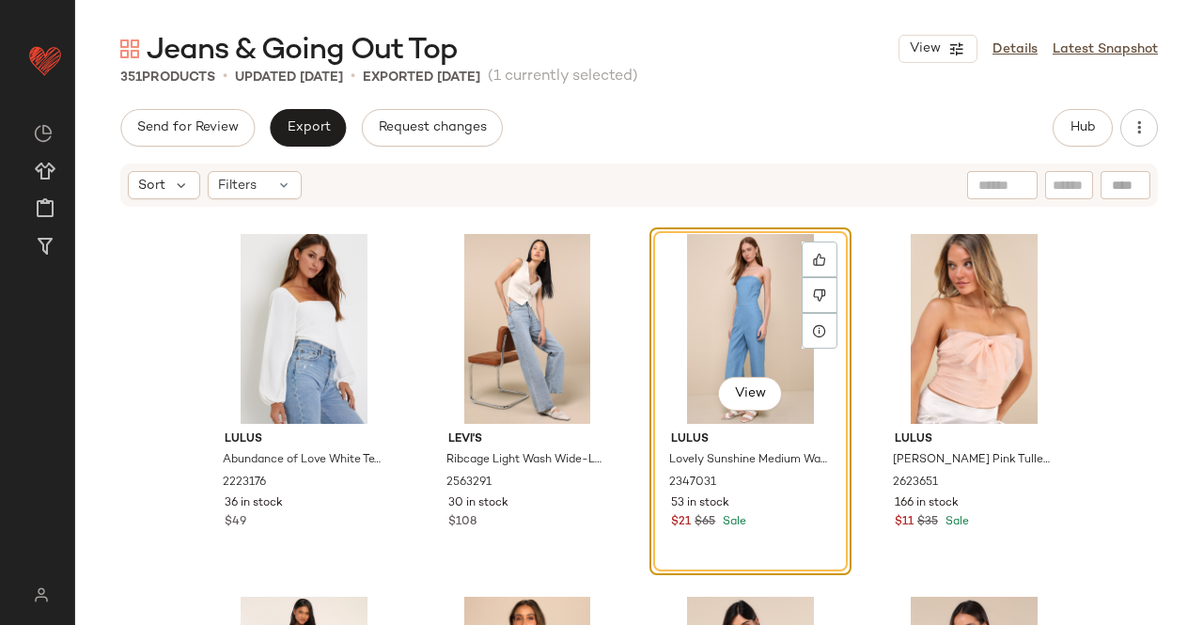
click at [321, 149] on div "Send for Review Export Request changes Hub Sort Filters Lulus Abundance of Love…" at bounding box center [639, 406] width 1128 height 595
click at [338, 133] on button "Export" at bounding box center [308, 128] width 76 height 38
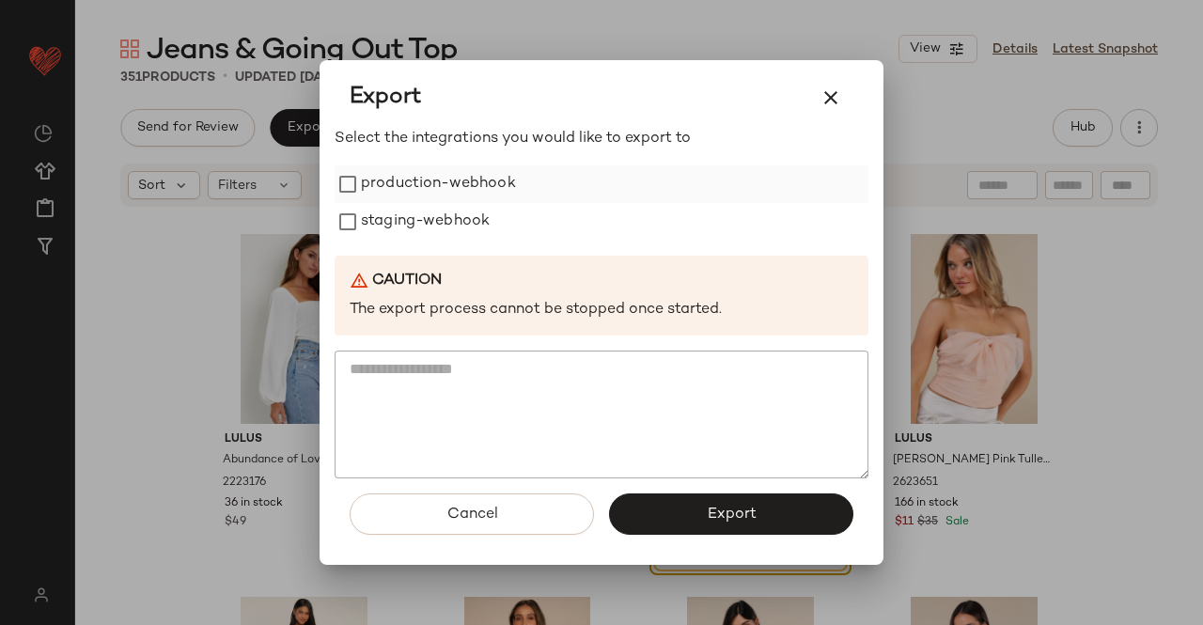
click at [496, 202] on label "production-webhook" at bounding box center [438, 184] width 155 height 38
click at [462, 220] on label "staging-webhook" at bounding box center [425, 222] width 129 height 38
click at [730, 516] on span "Export" at bounding box center [731, 515] width 50 height 18
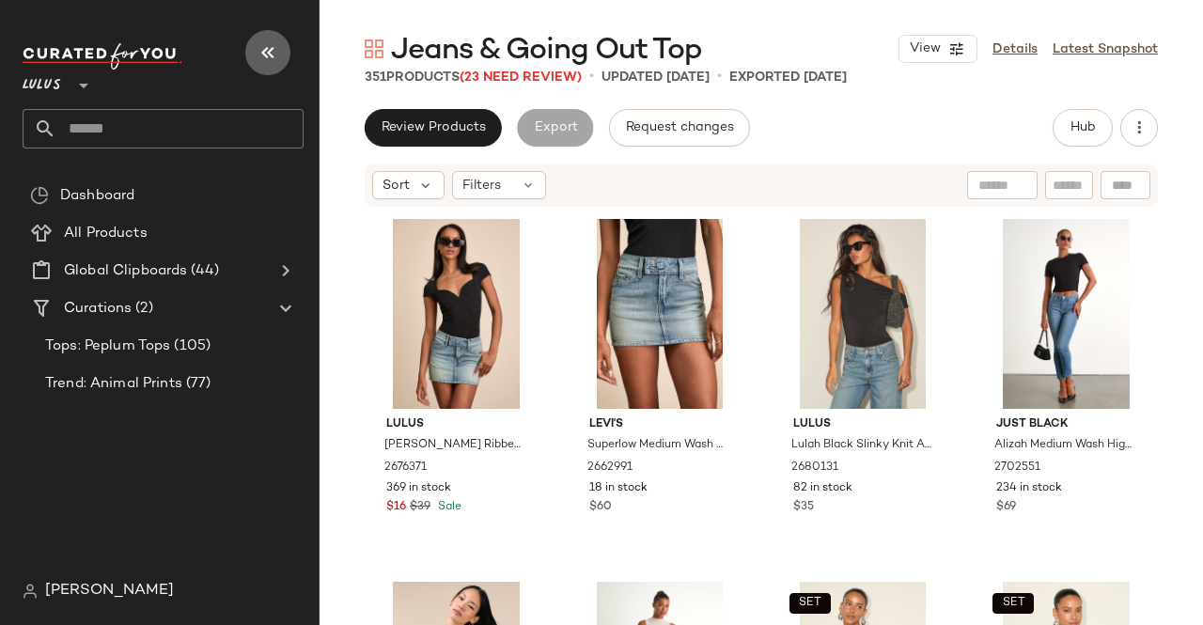
click at [284, 55] on button "button" at bounding box center [267, 52] width 45 height 45
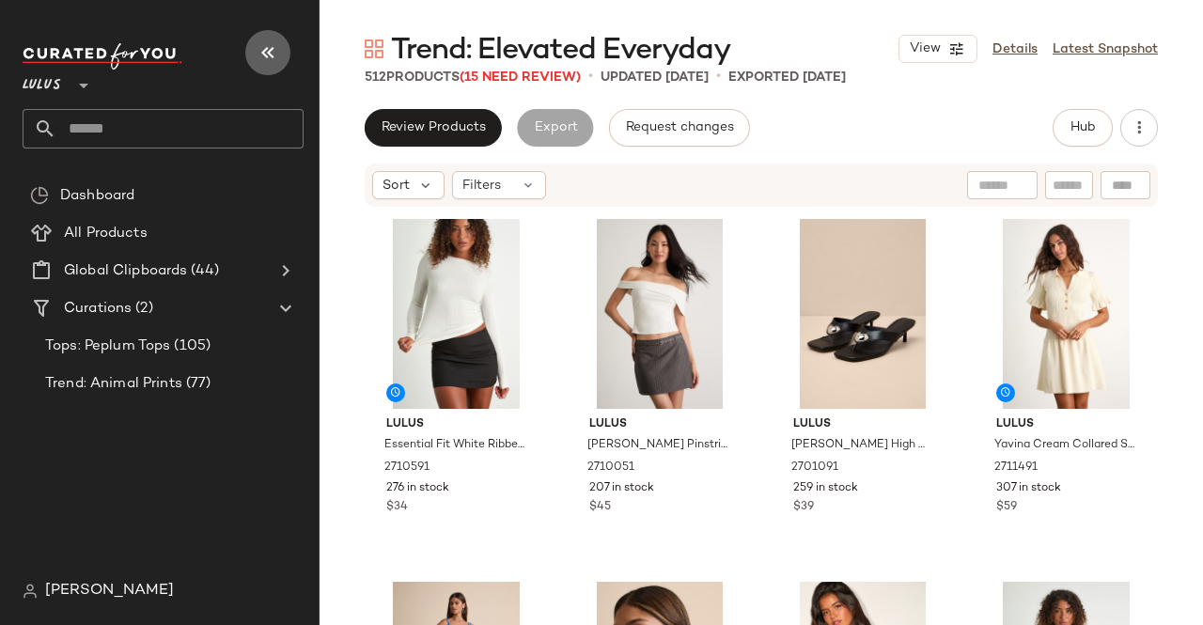
click at [269, 32] on button "button" at bounding box center [267, 52] width 45 height 45
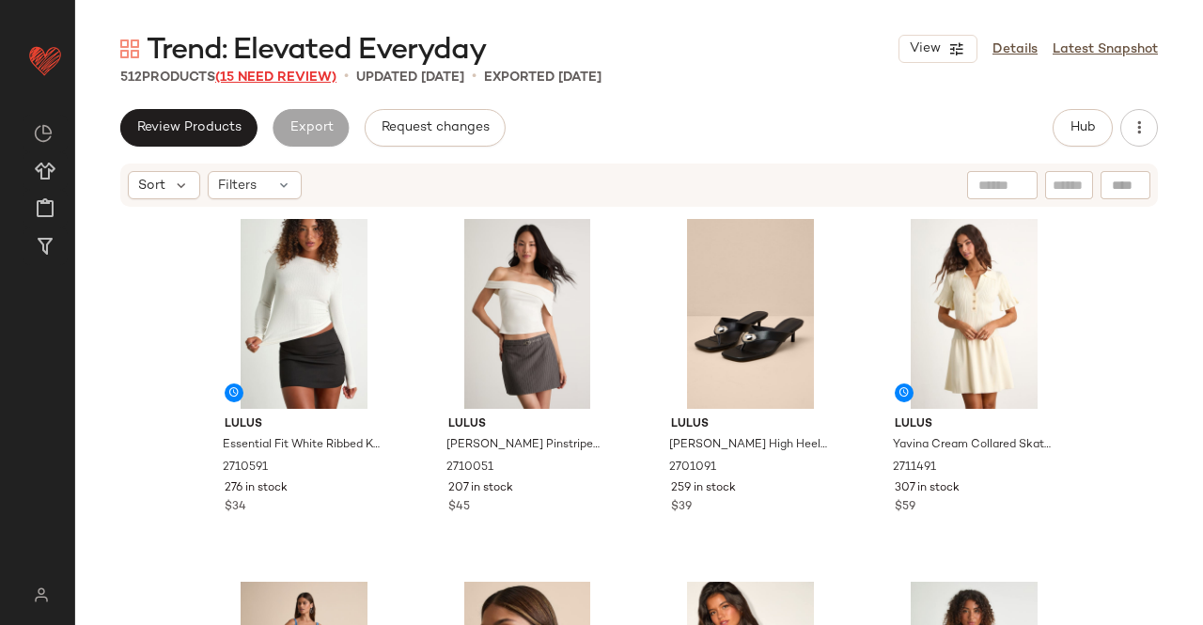
click at [284, 72] on span "(15 Need Review)" at bounding box center [275, 77] width 121 height 14
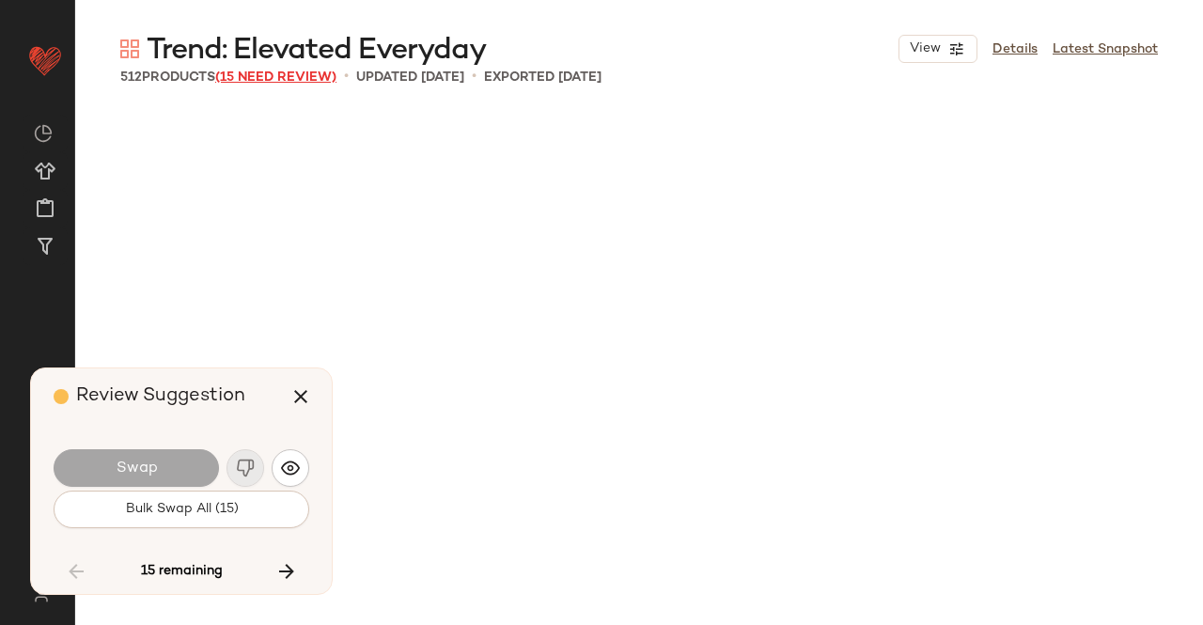
scroll to position [11247, 0]
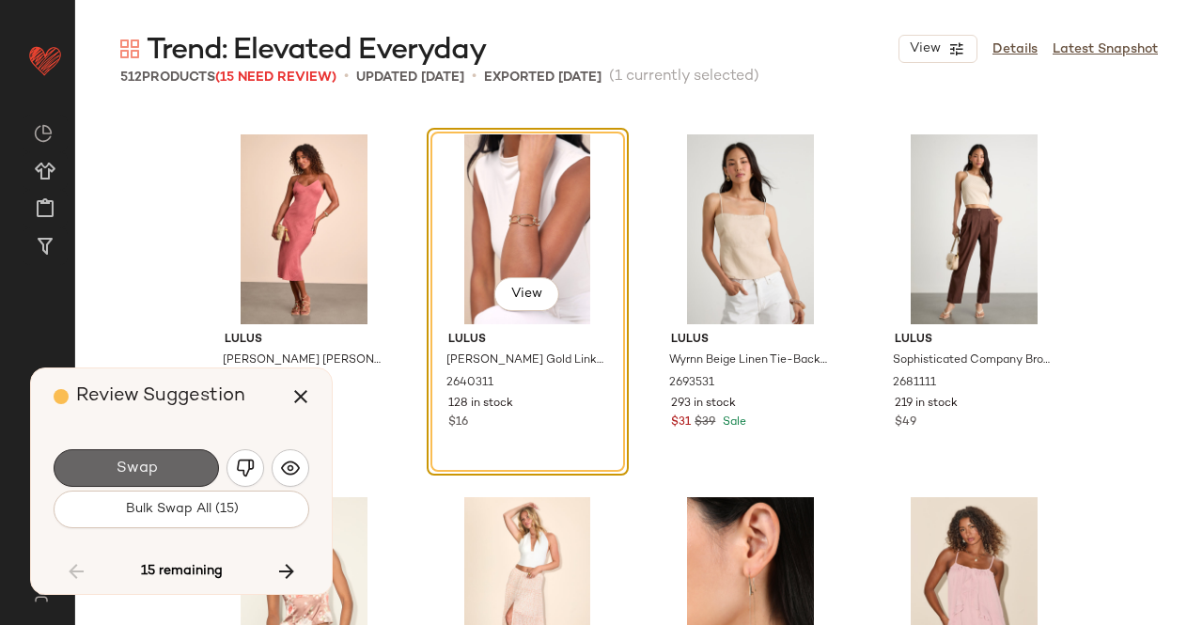
click at [142, 456] on button "Swap" at bounding box center [136, 468] width 165 height 38
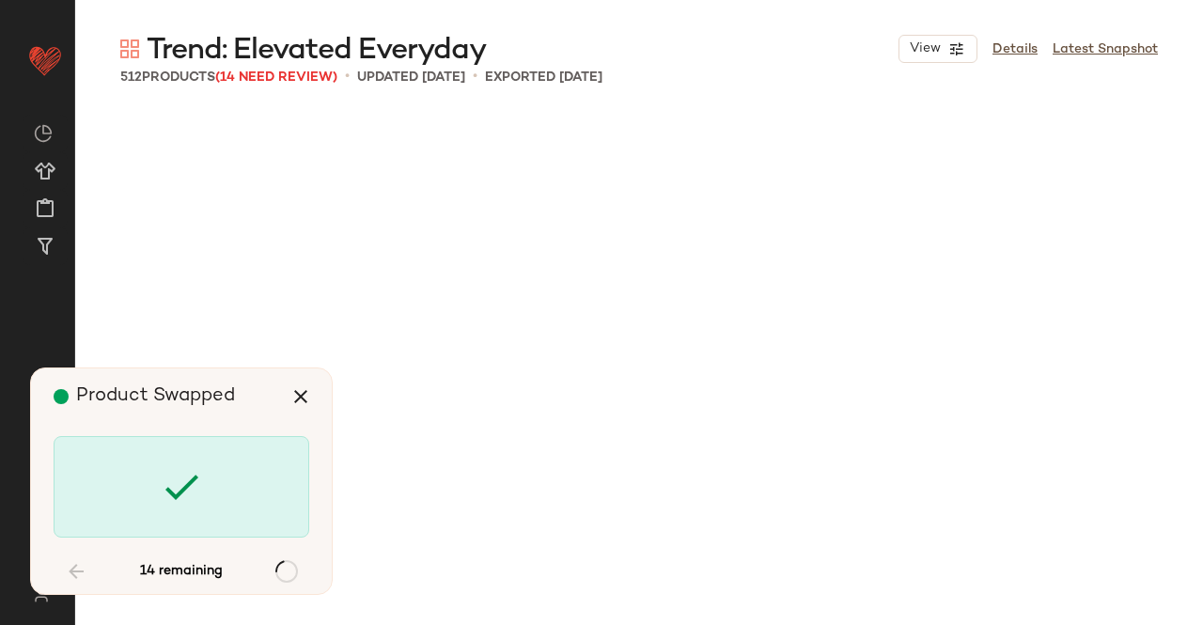
scroll to position [15238, 0]
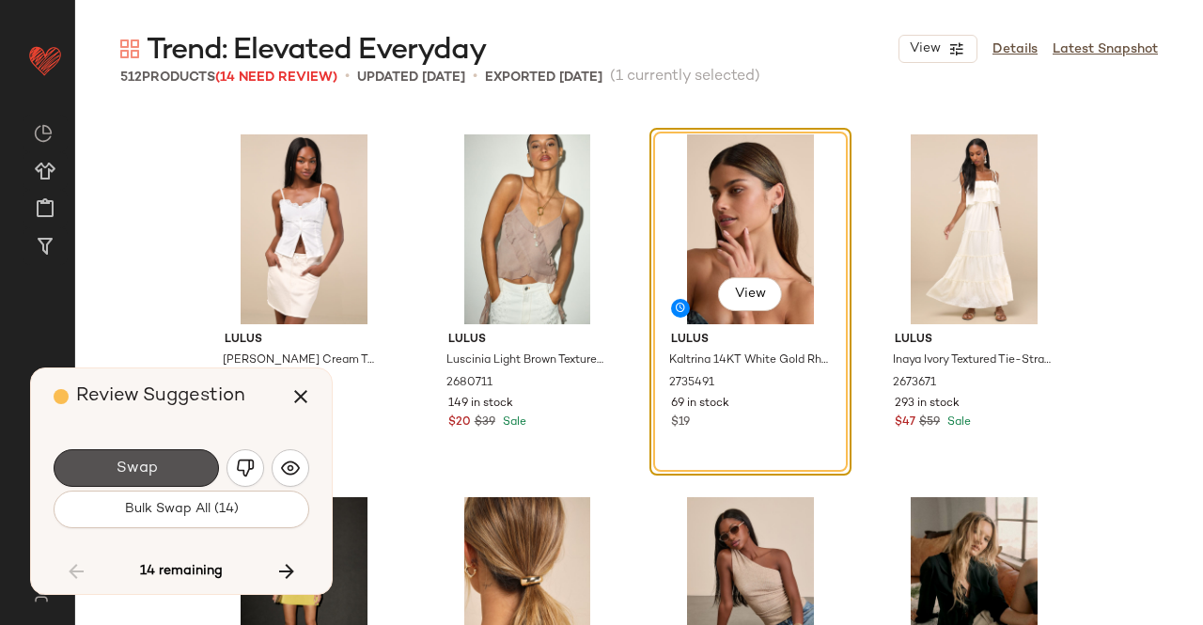
click at [142, 456] on button "Swap" at bounding box center [136, 468] width 165 height 38
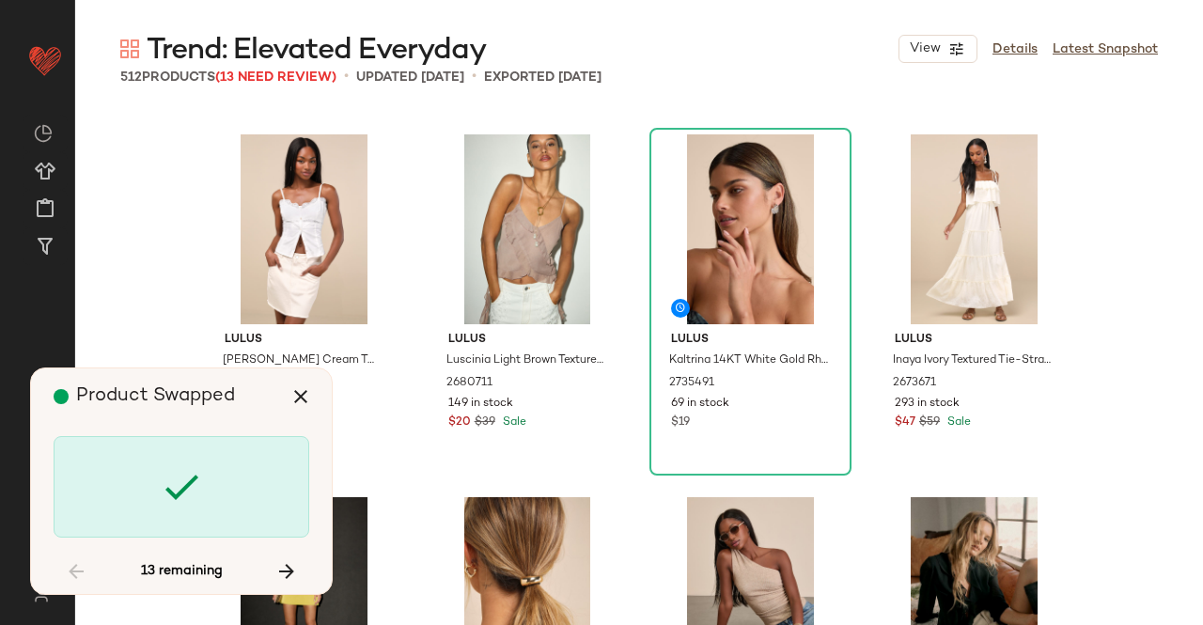
scroll to position [17778, 0]
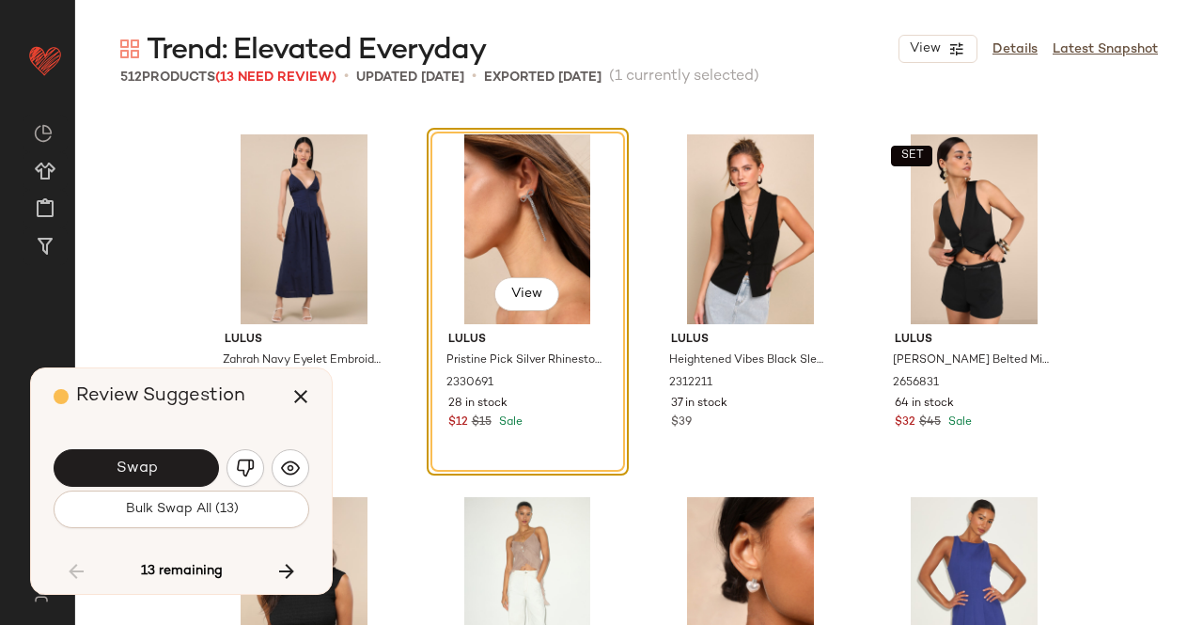
click at [142, 456] on button "Swap" at bounding box center [136, 468] width 165 height 38
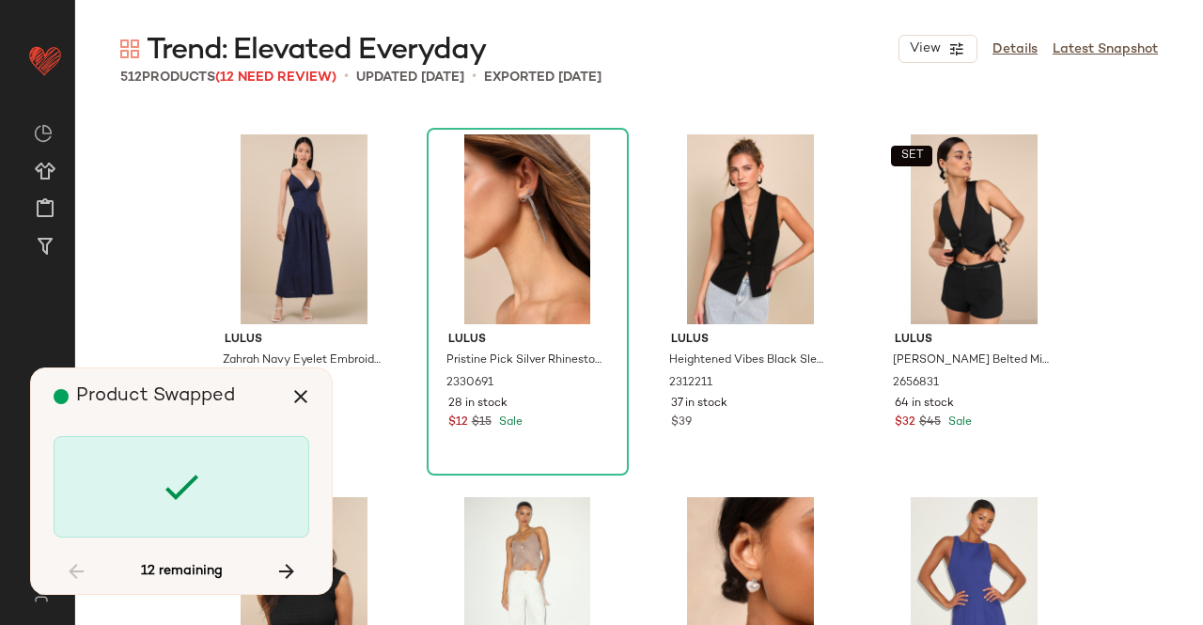
scroll to position [19229, 0]
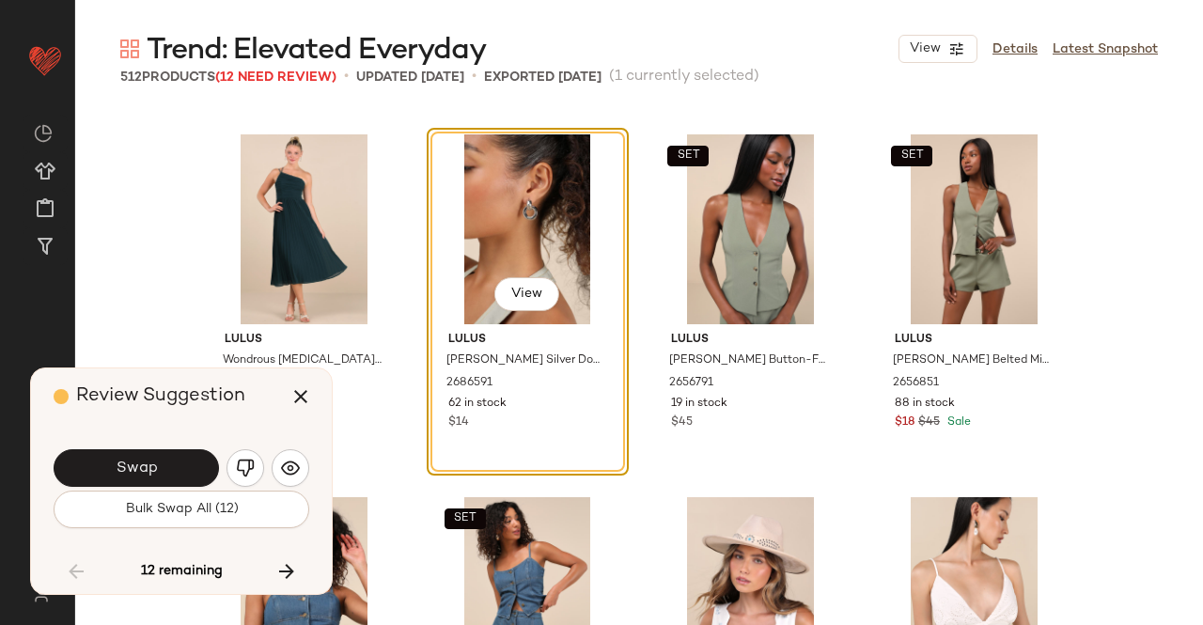
click at [139, 459] on button "Swap" at bounding box center [136, 468] width 165 height 38
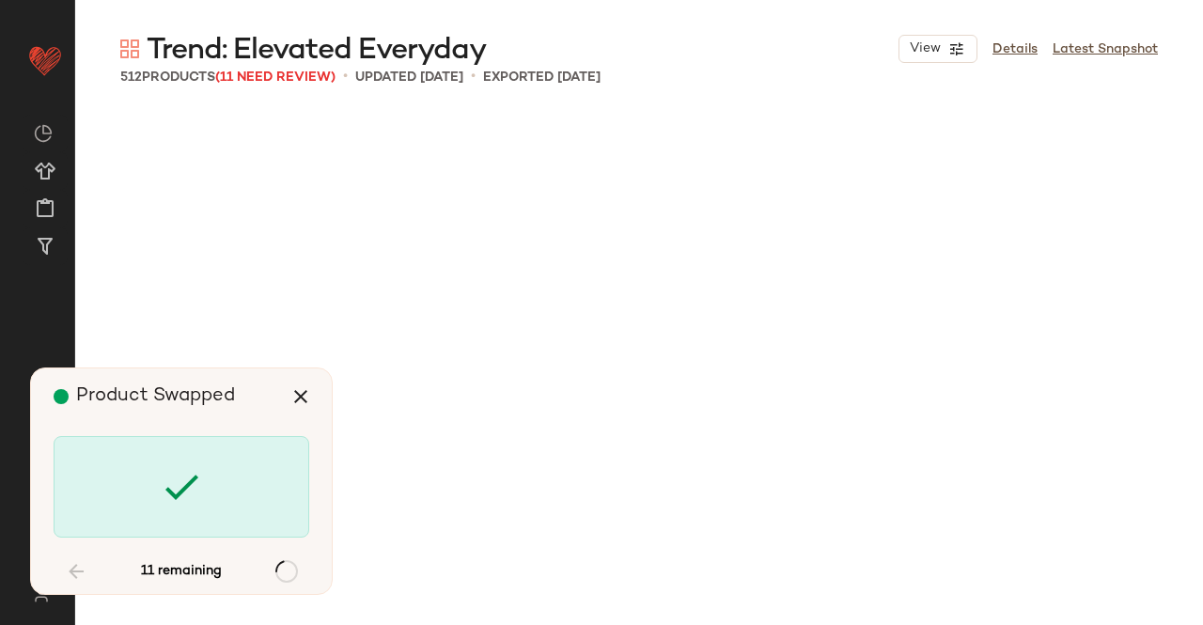
scroll to position [21043, 0]
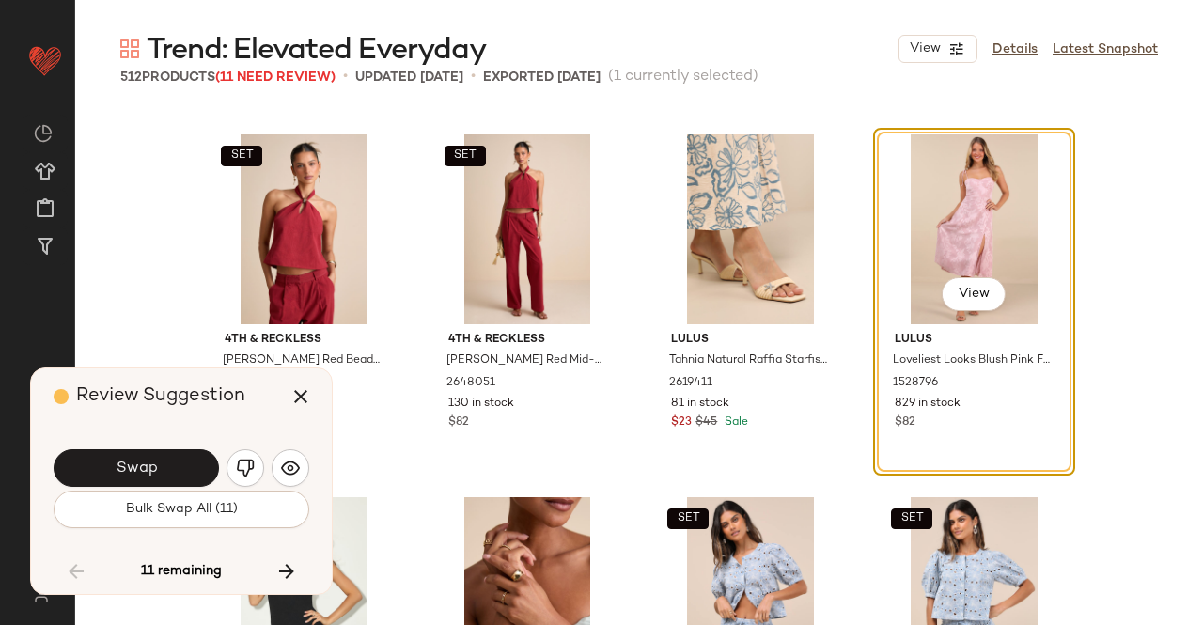
click at [268, 466] on div "Swap" at bounding box center [182, 468] width 256 height 45
click at [224, 458] on div "Swap" at bounding box center [182, 468] width 256 height 45
click at [227, 462] on button "button" at bounding box center [246, 468] width 38 height 38
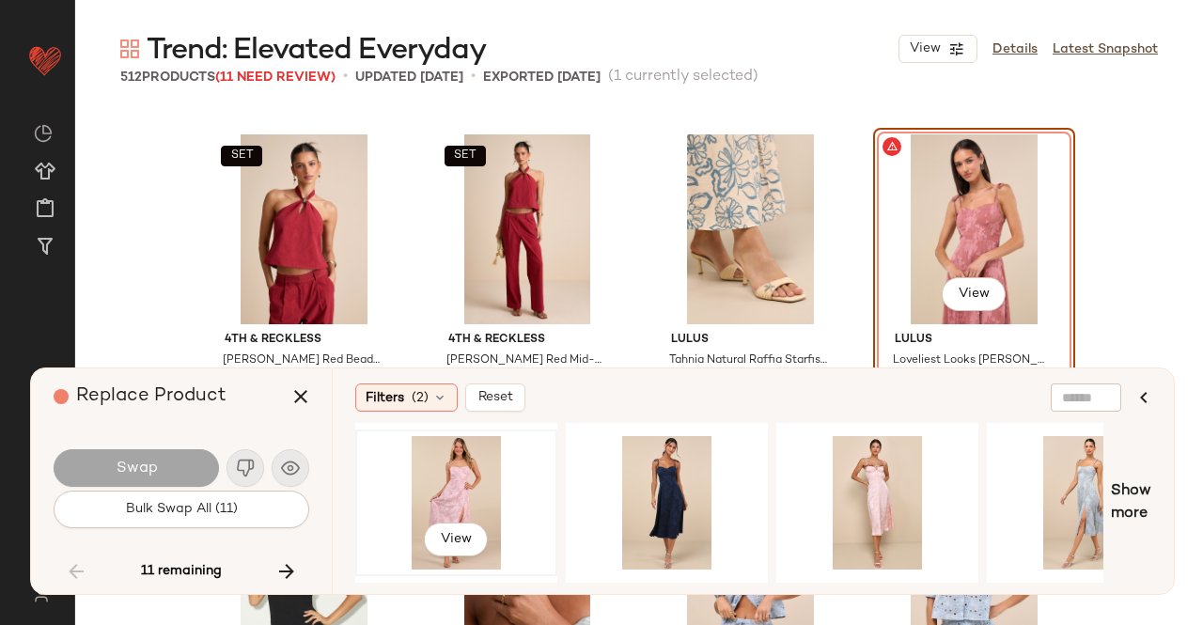
click at [481, 492] on div "View" at bounding box center [456, 502] width 189 height 133
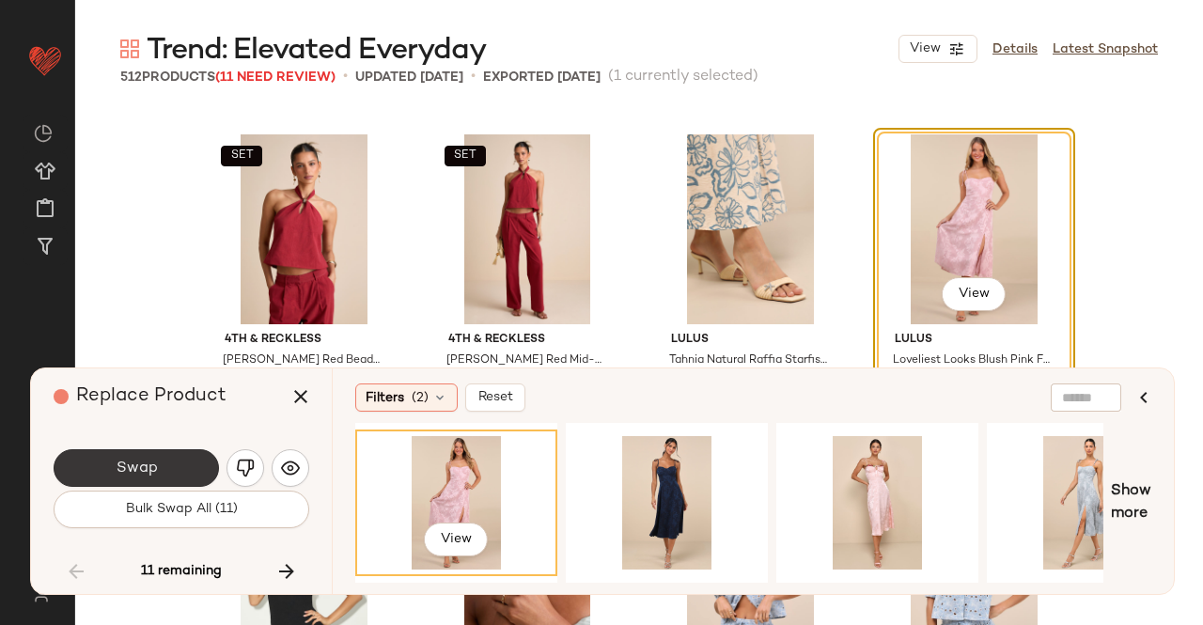
click at [135, 465] on span "Swap" at bounding box center [136, 469] width 42 height 18
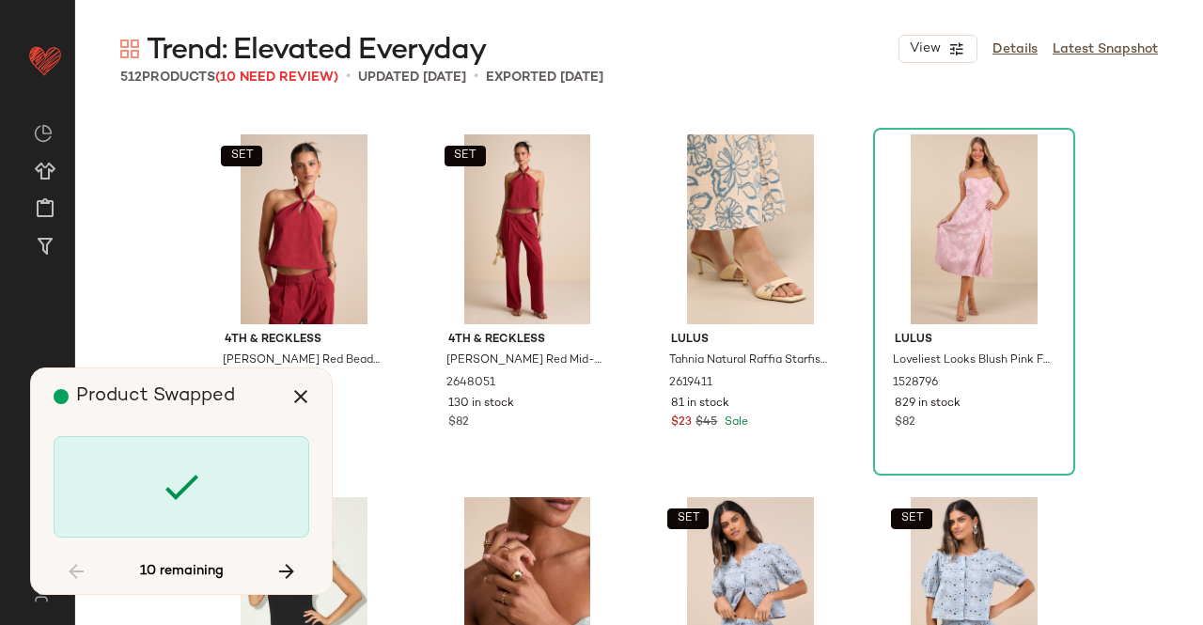
scroll to position [24671, 0]
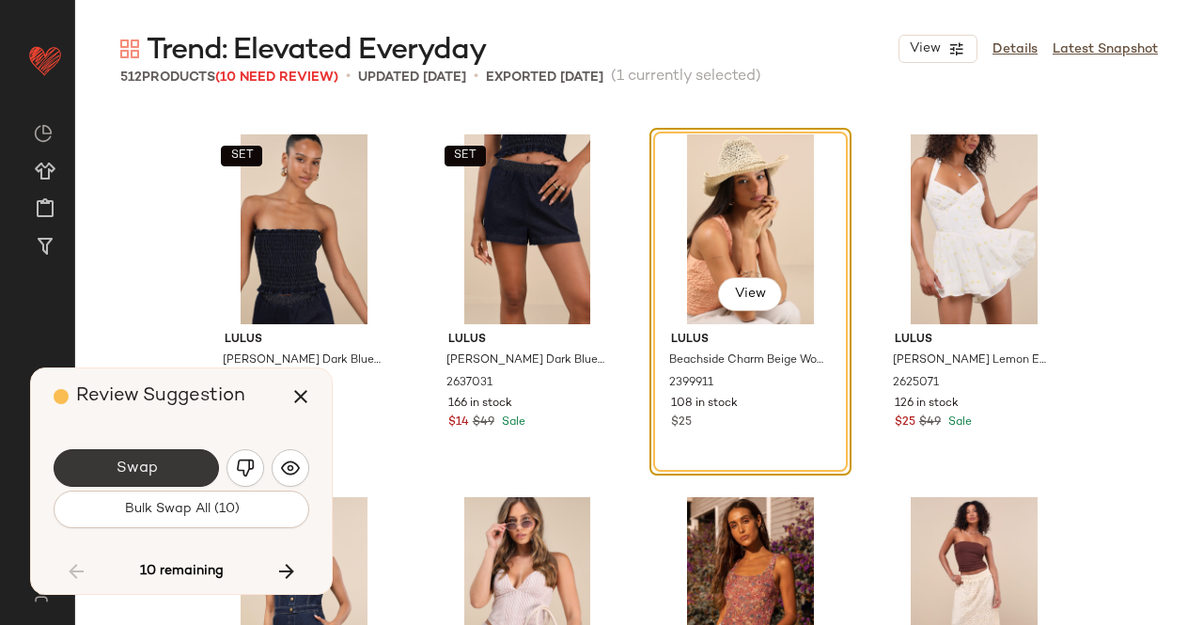
click at [176, 475] on button "Swap" at bounding box center [136, 468] width 165 height 38
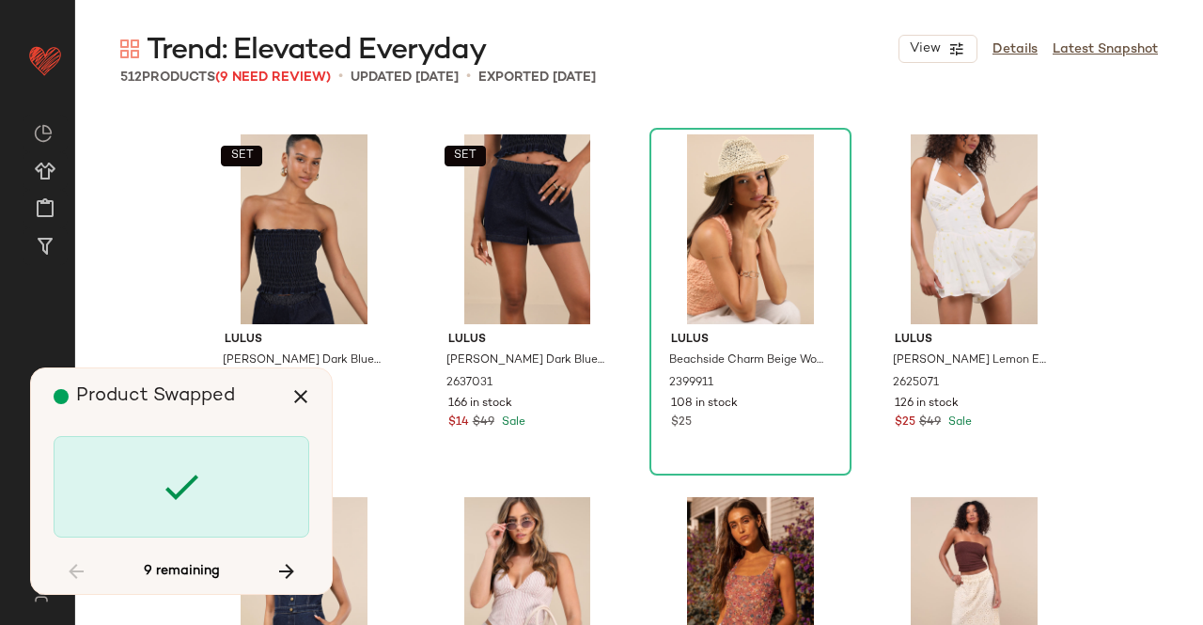
scroll to position [26123, 0]
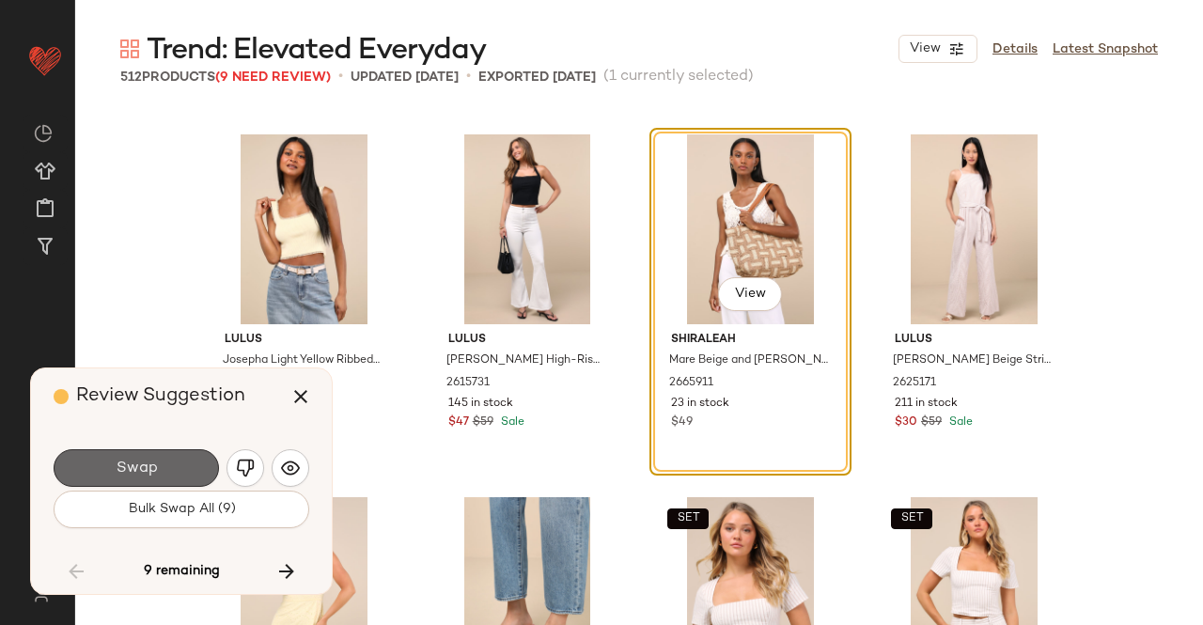
click at [179, 469] on button "Swap" at bounding box center [136, 468] width 165 height 38
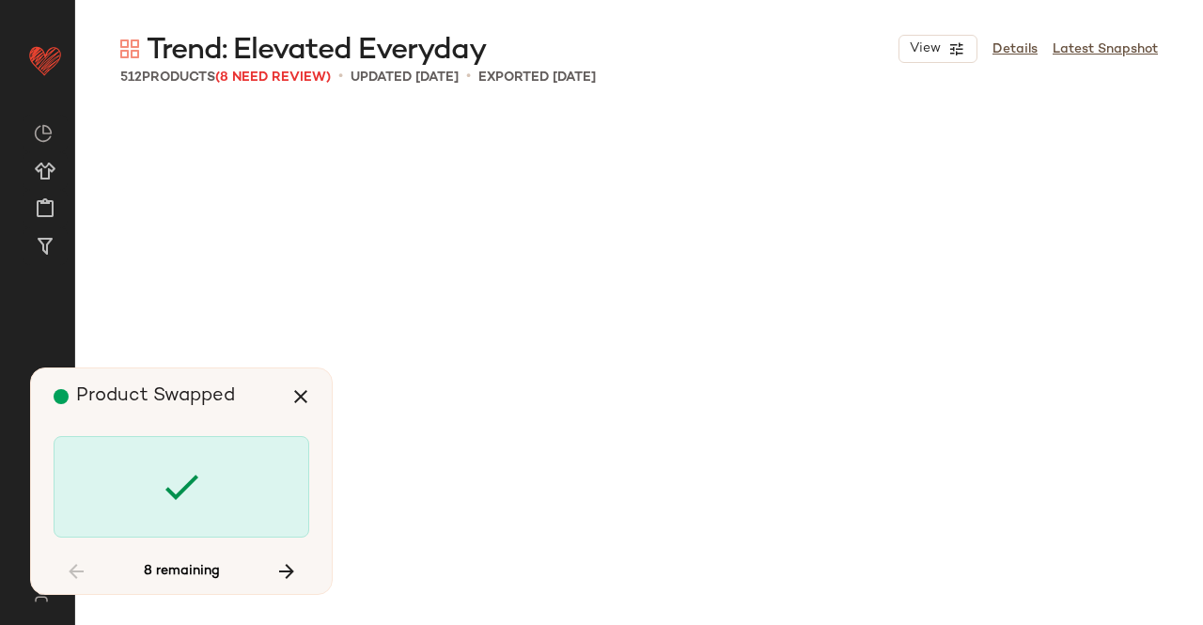
scroll to position [28299, 0]
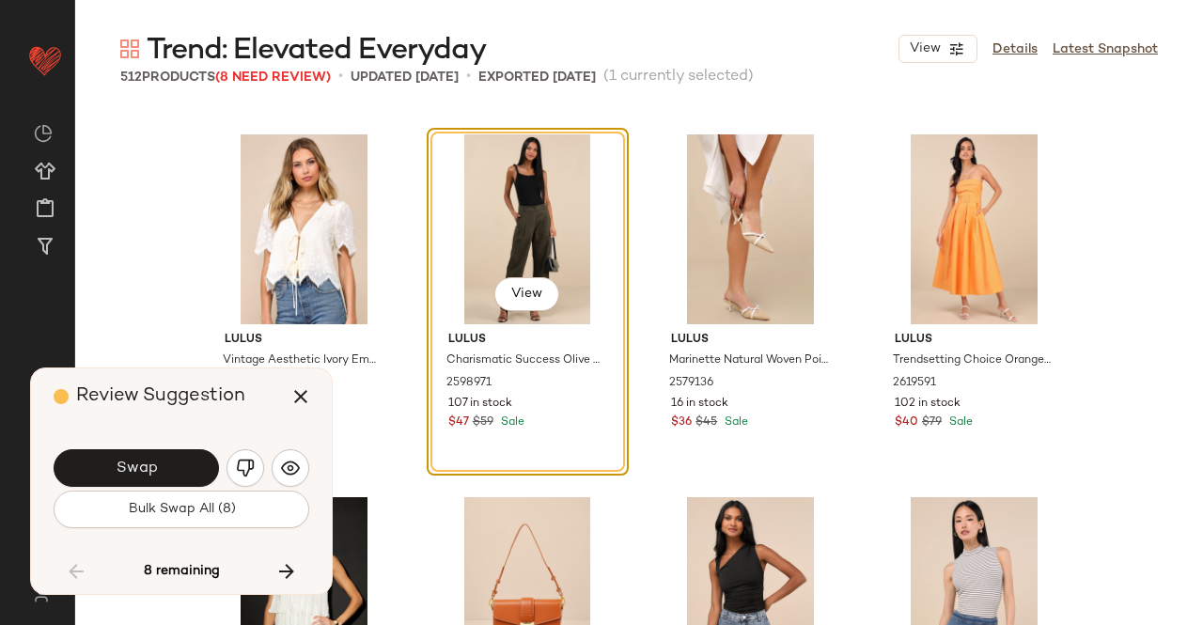
click at [198, 475] on button "Swap" at bounding box center [136, 468] width 165 height 38
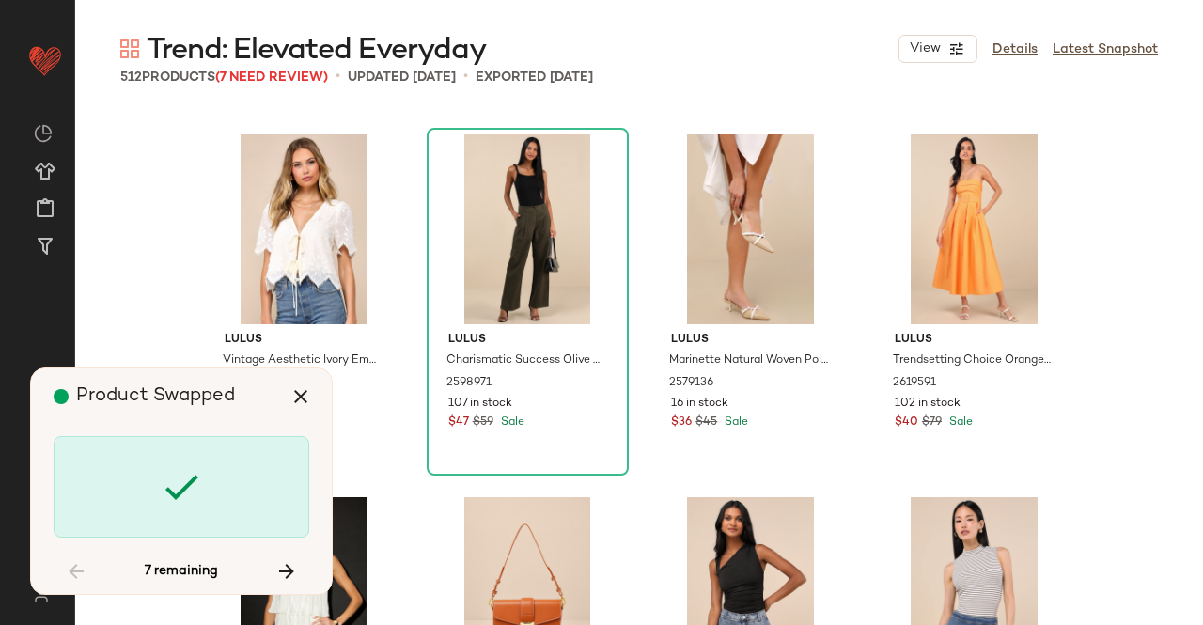
scroll to position [29025, 0]
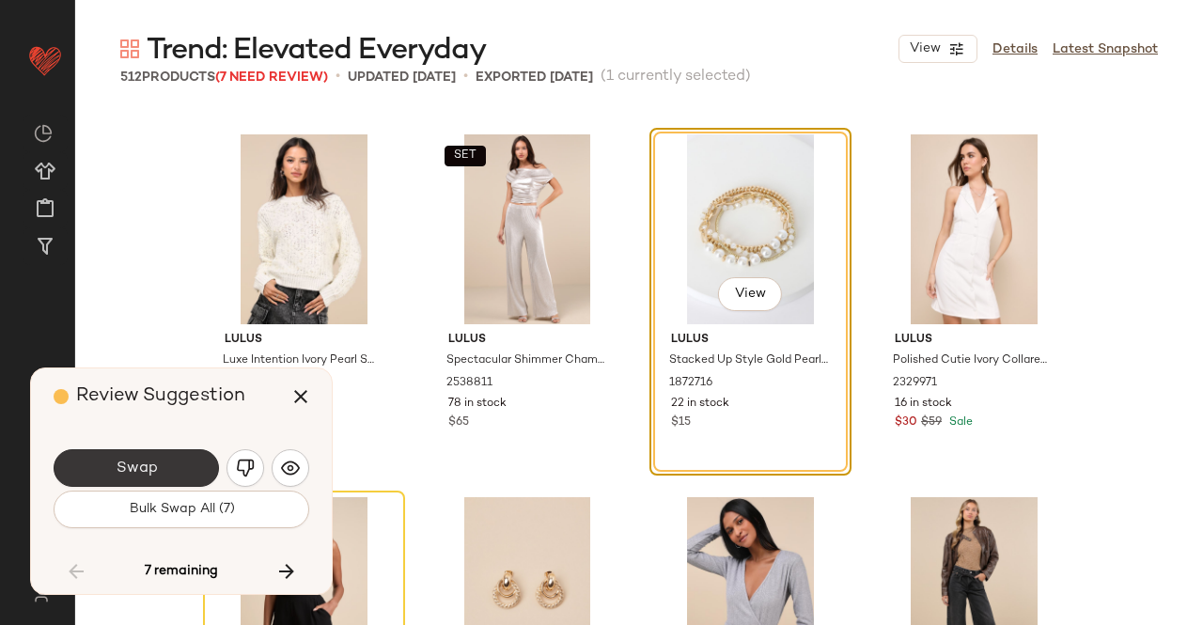
click at [170, 476] on button "Swap" at bounding box center [136, 468] width 165 height 38
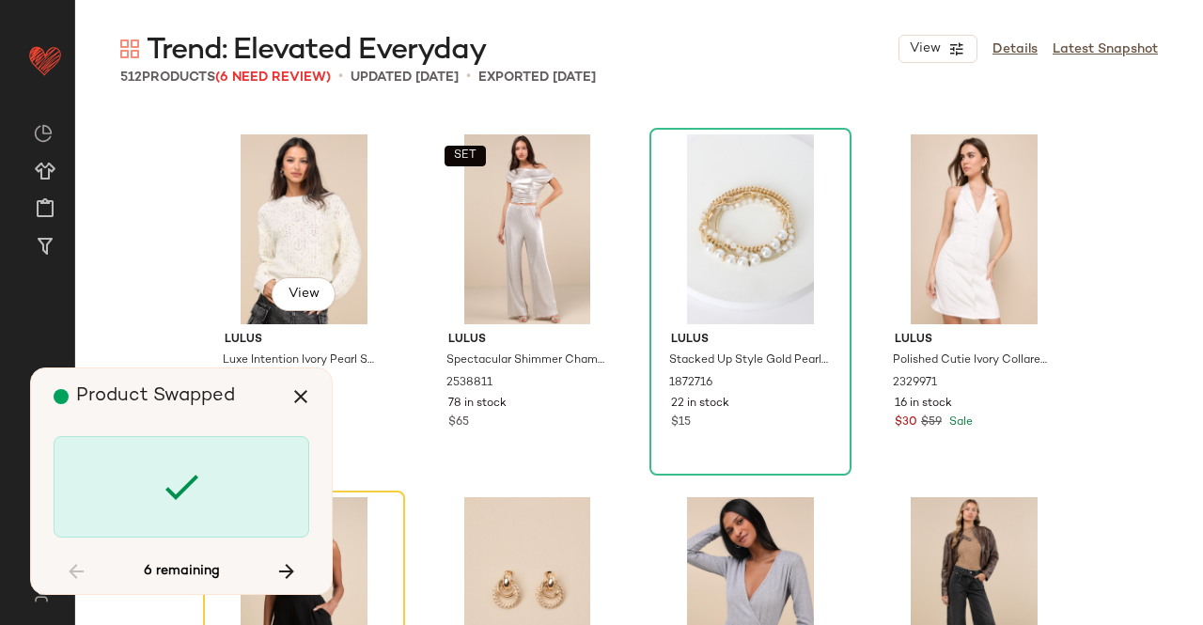
scroll to position [29388, 0]
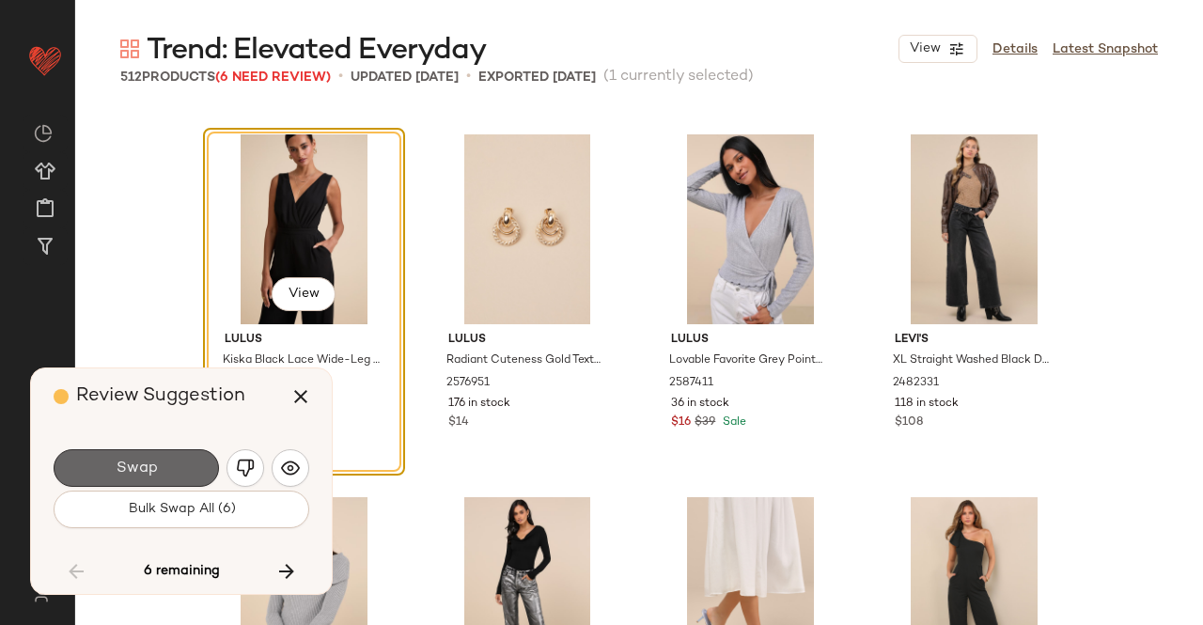
click at [191, 477] on button "Swap" at bounding box center [136, 468] width 165 height 38
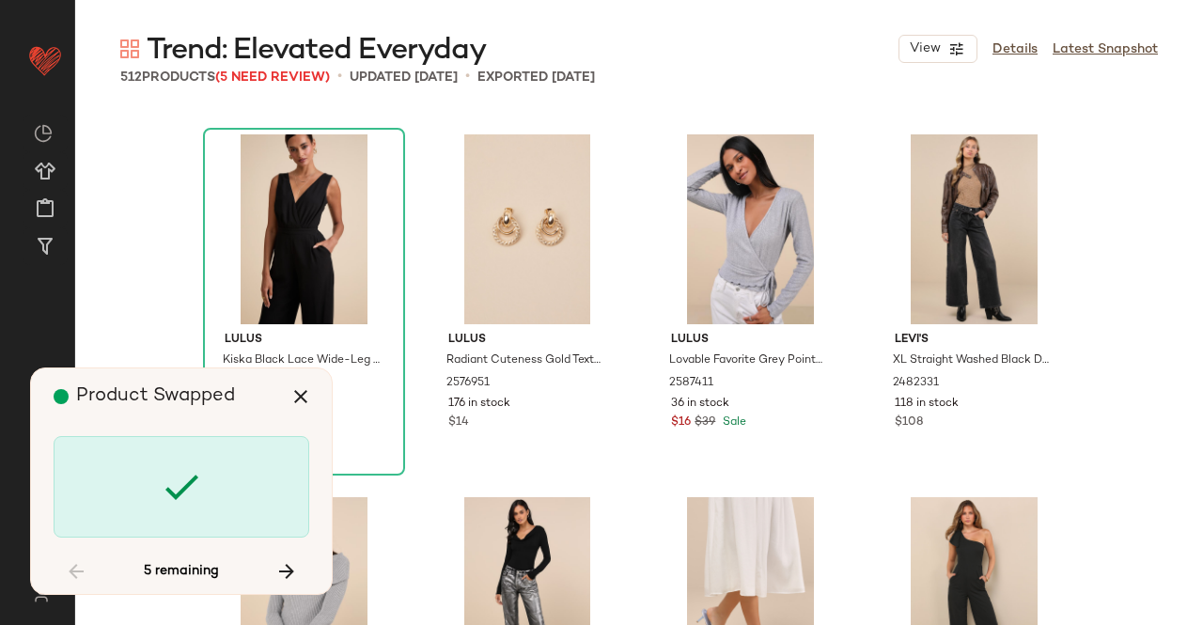
scroll to position [32653, 0]
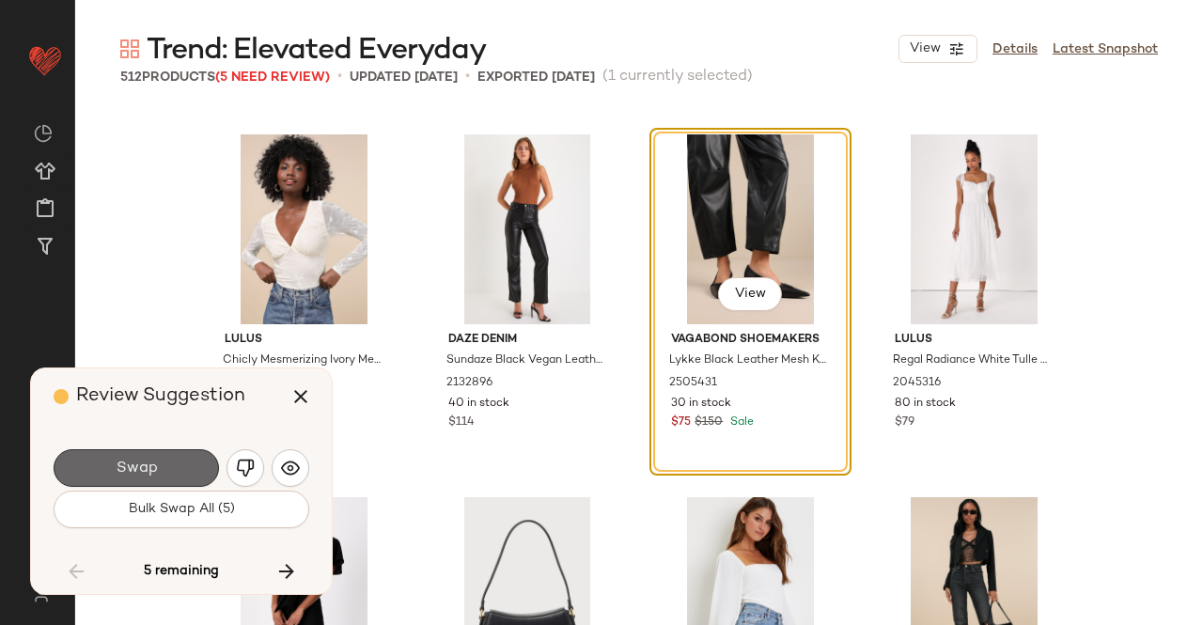
click at [153, 471] on span "Swap" at bounding box center [136, 469] width 42 height 18
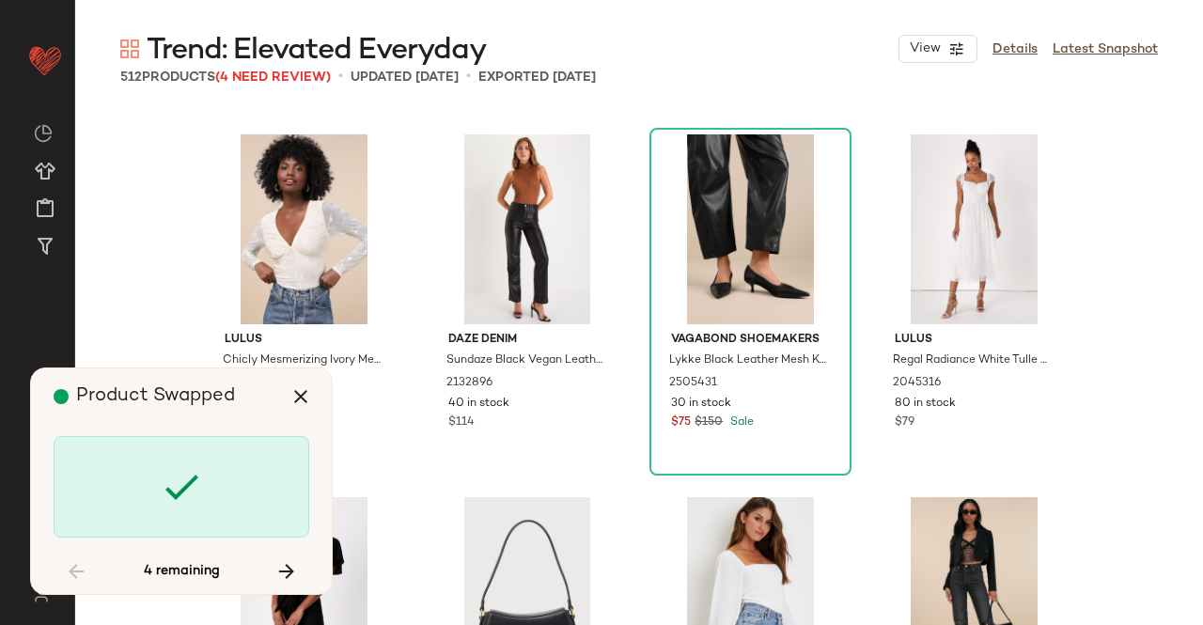
scroll to position [34105, 0]
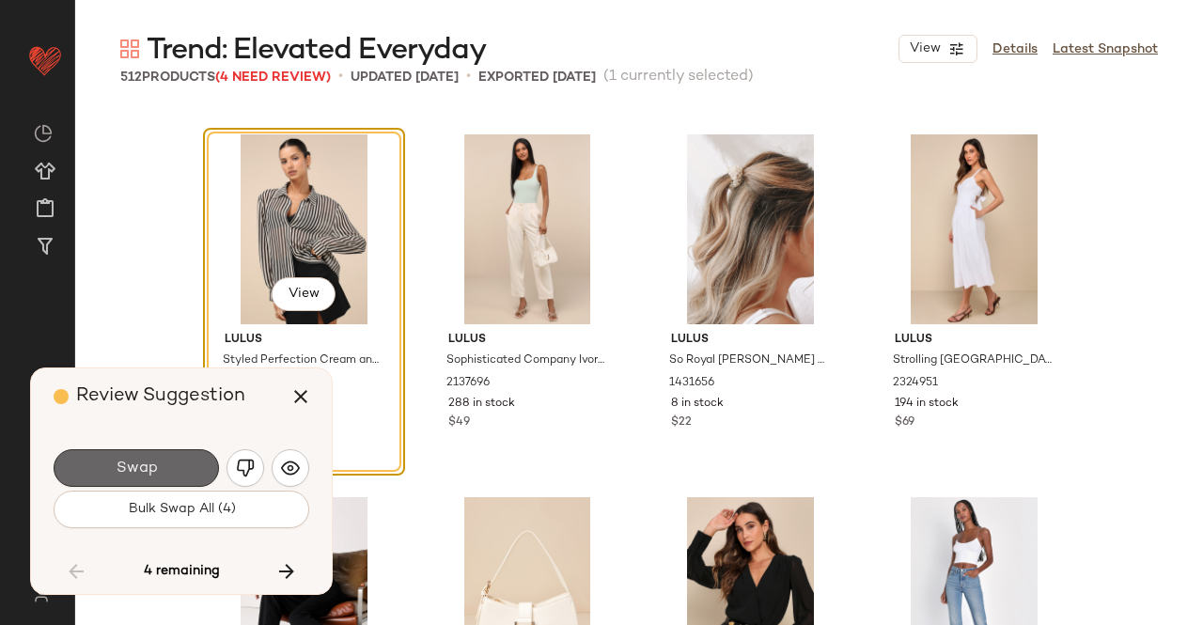
click at [184, 473] on button "Swap" at bounding box center [136, 468] width 165 height 38
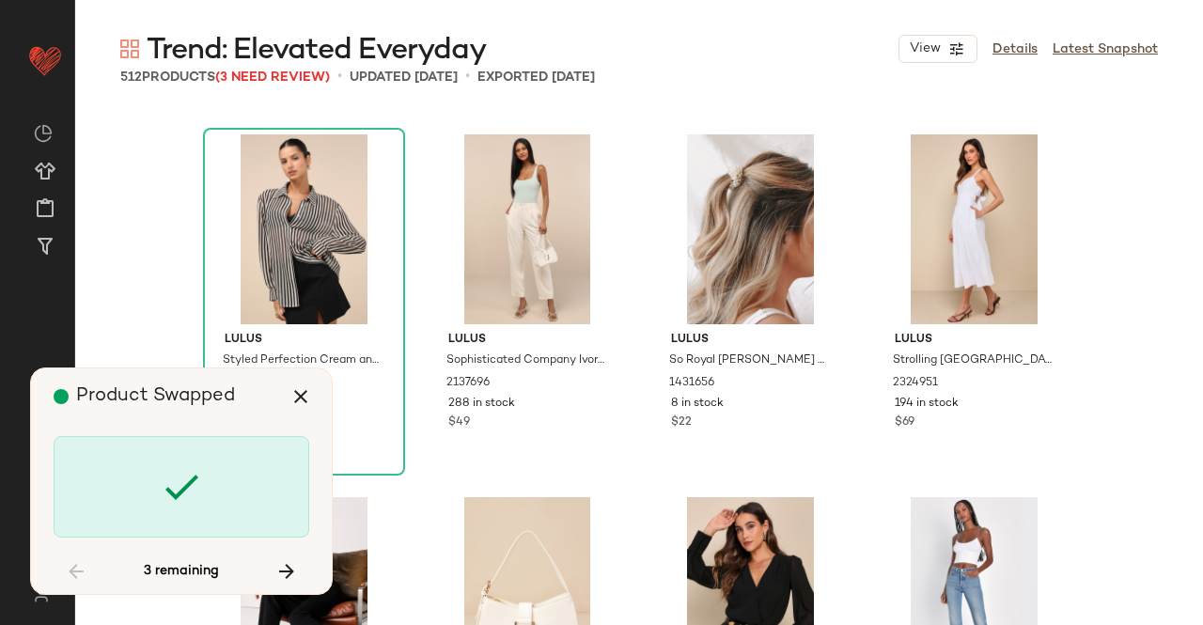
scroll to position [42812, 0]
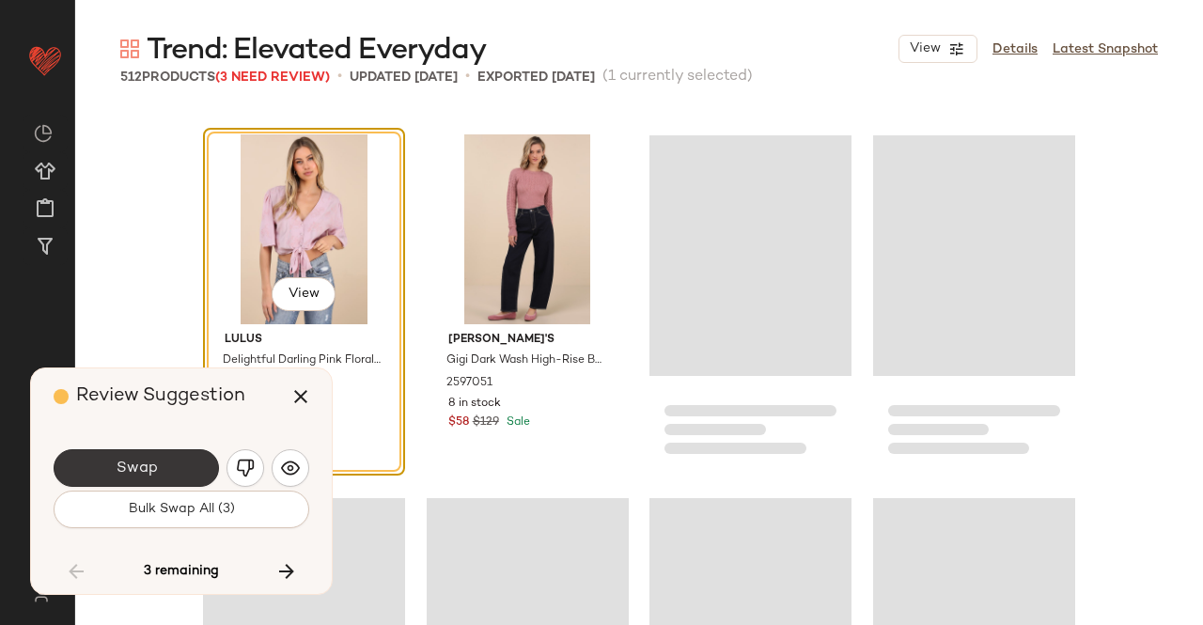
click at [176, 466] on button "Swap" at bounding box center [136, 468] width 165 height 38
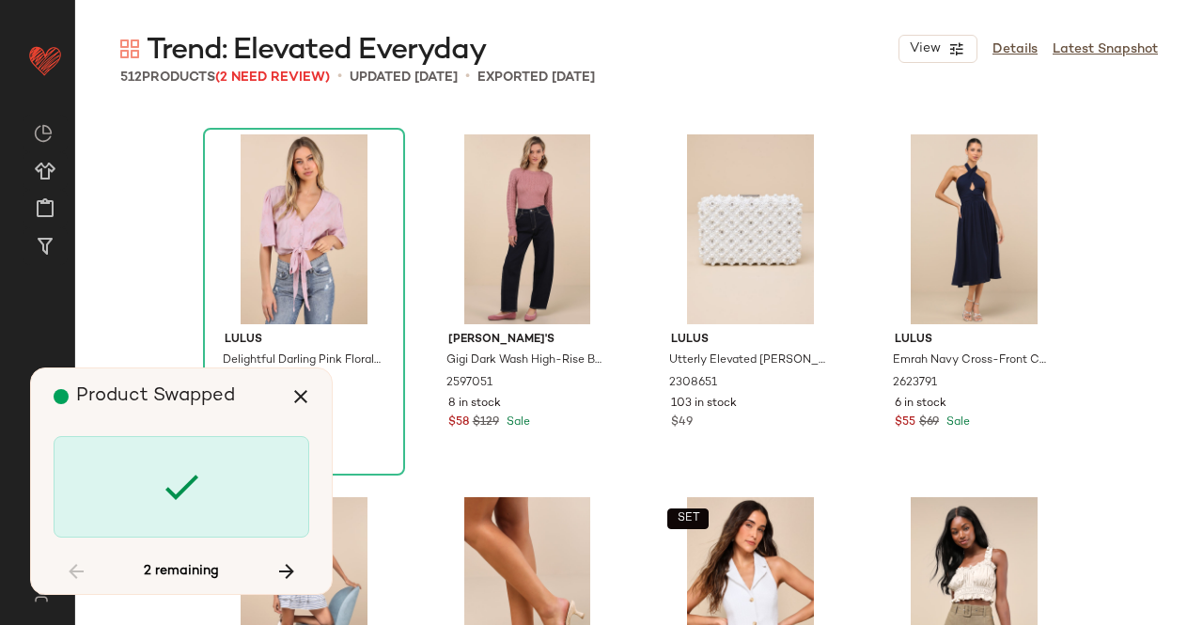
scroll to position [44263, 0]
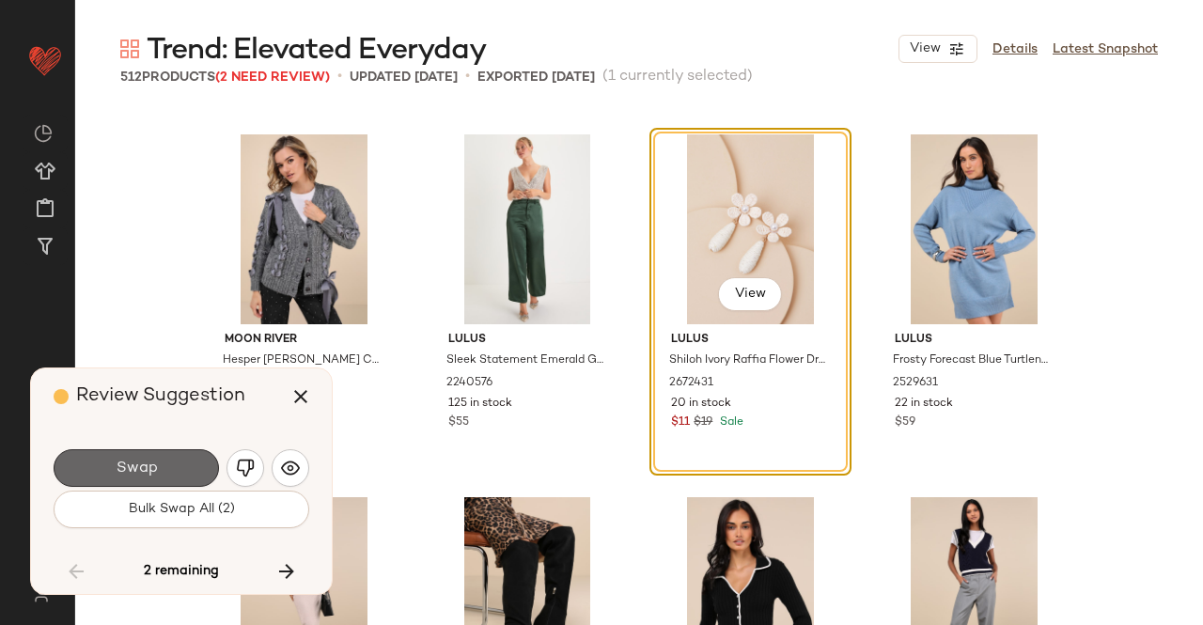
click at [188, 475] on button "Swap" at bounding box center [136, 468] width 165 height 38
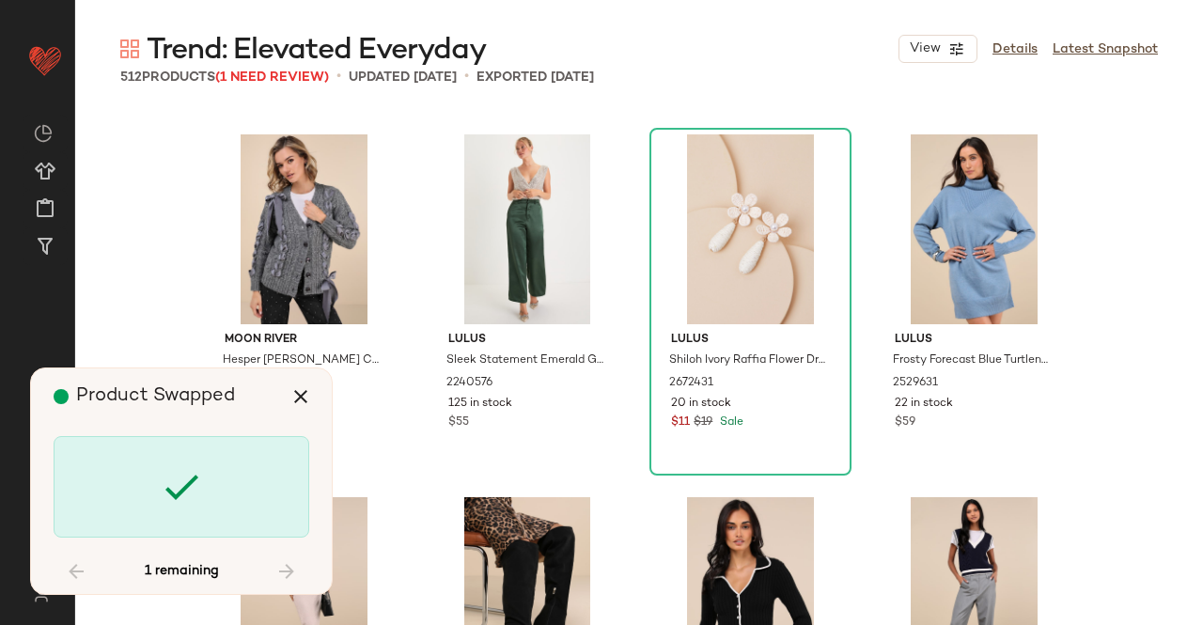
scroll to position [45848, 0]
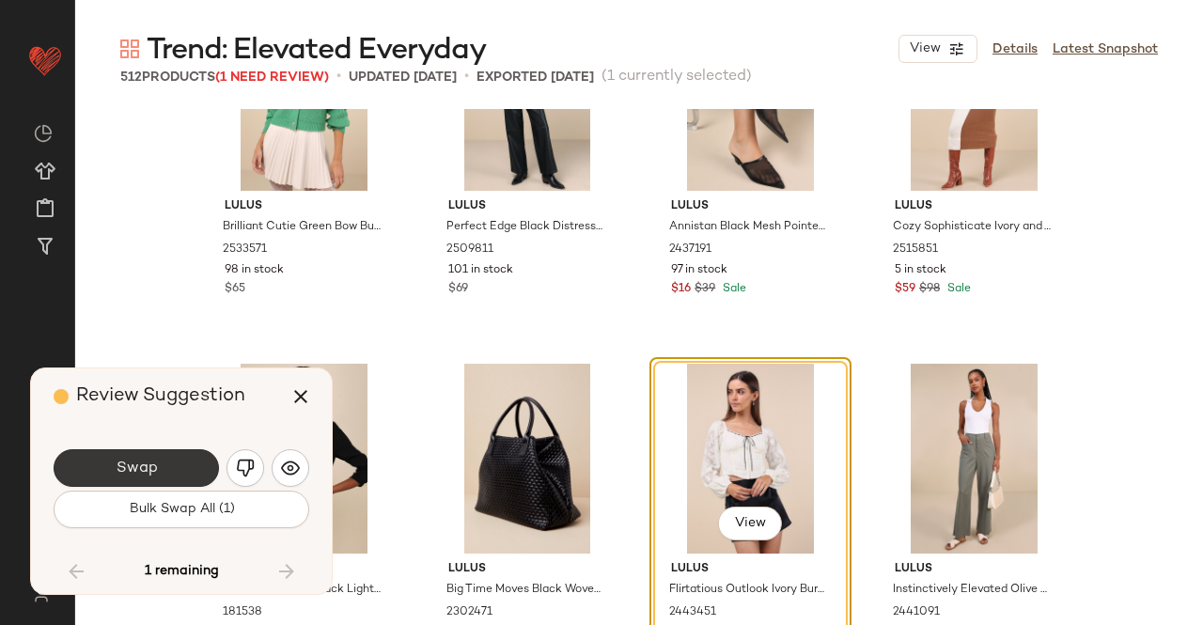
click at [157, 480] on button "Swap" at bounding box center [136, 468] width 165 height 38
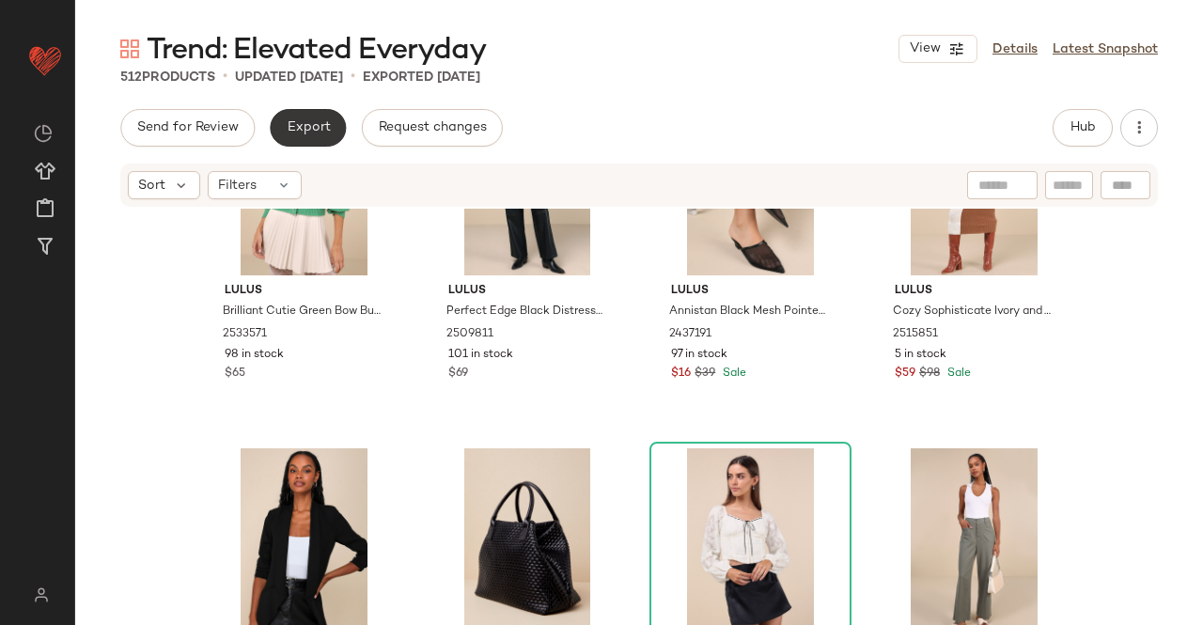
click at [321, 108] on div "Trend: Elevated Everyday View Details Latest Snapshot 512 Products • updated Au…" at bounding box center [639, 327] width 1128 height 595
click at [303, 132] on span "Export" at bounding box center [308, 127] width 44 height 15
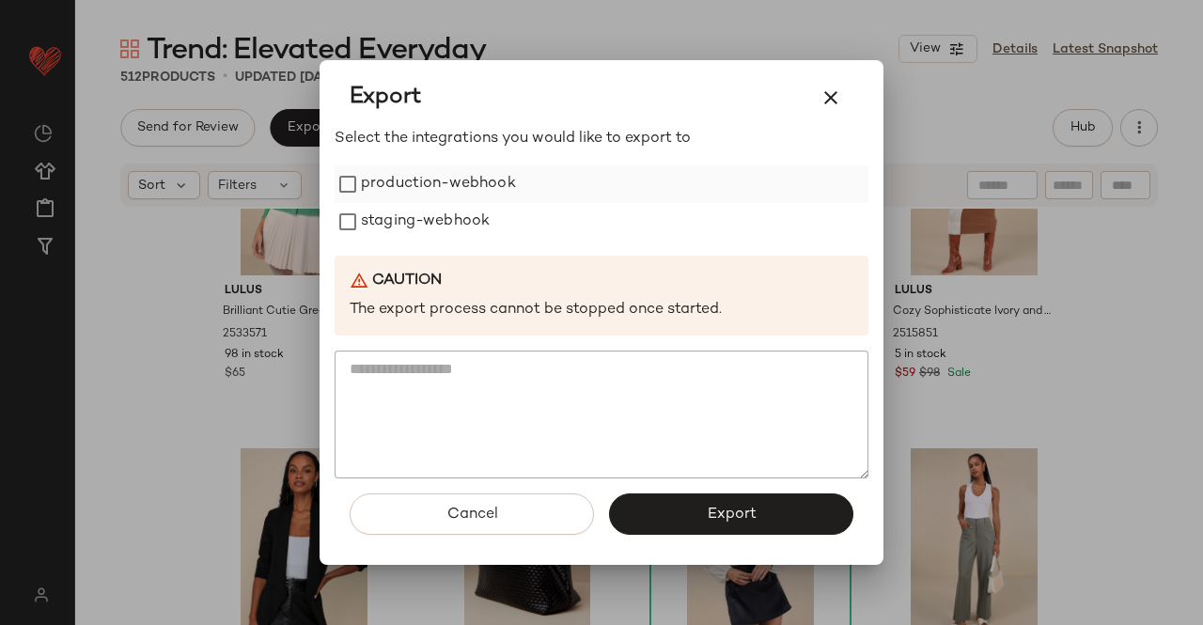
click at [365, 182] on label "production-webhook" at bounding box center [438, 184] width 155 height 38
click at [367, 220] on label "staging-webhook" at bounding box center [425, 222] width 129 height 38
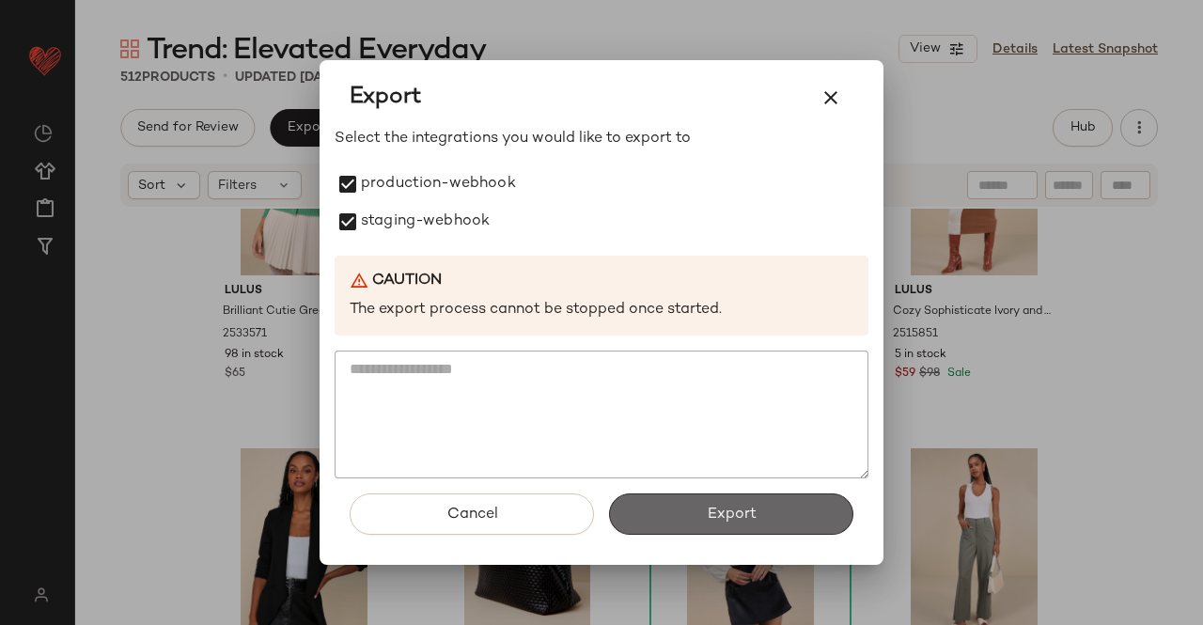
click at [767, 524] on button "Export" at bounding box center [731, 513] width 244 height 41
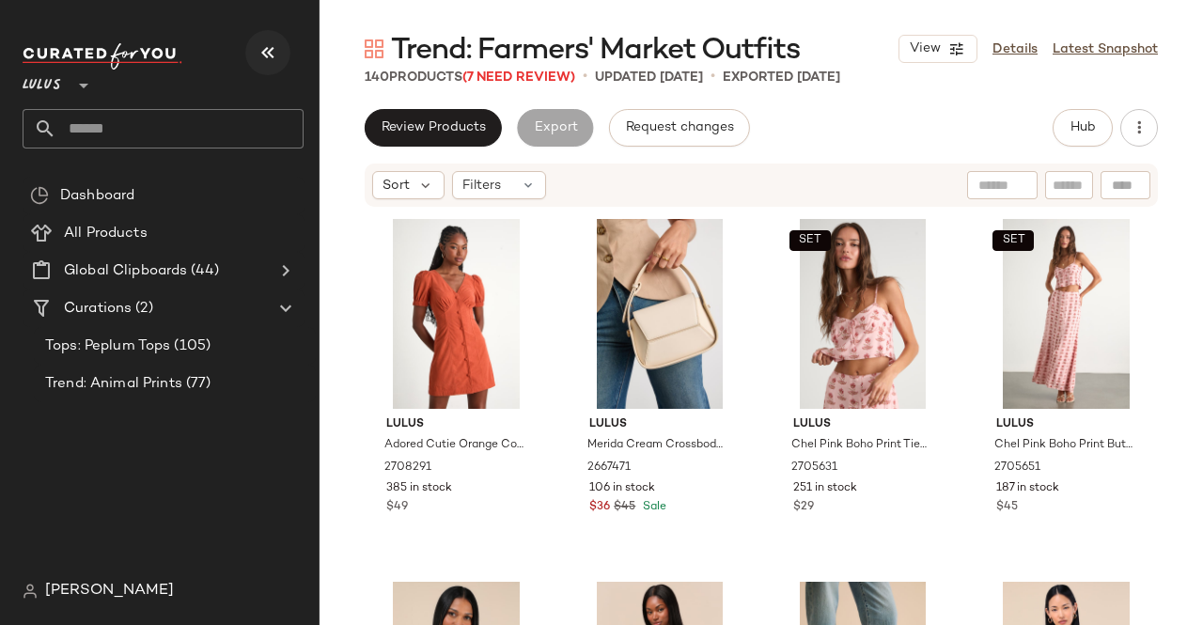
click at [248, 50] on button "button" at bounding box center [267, 52] width 45 height 45
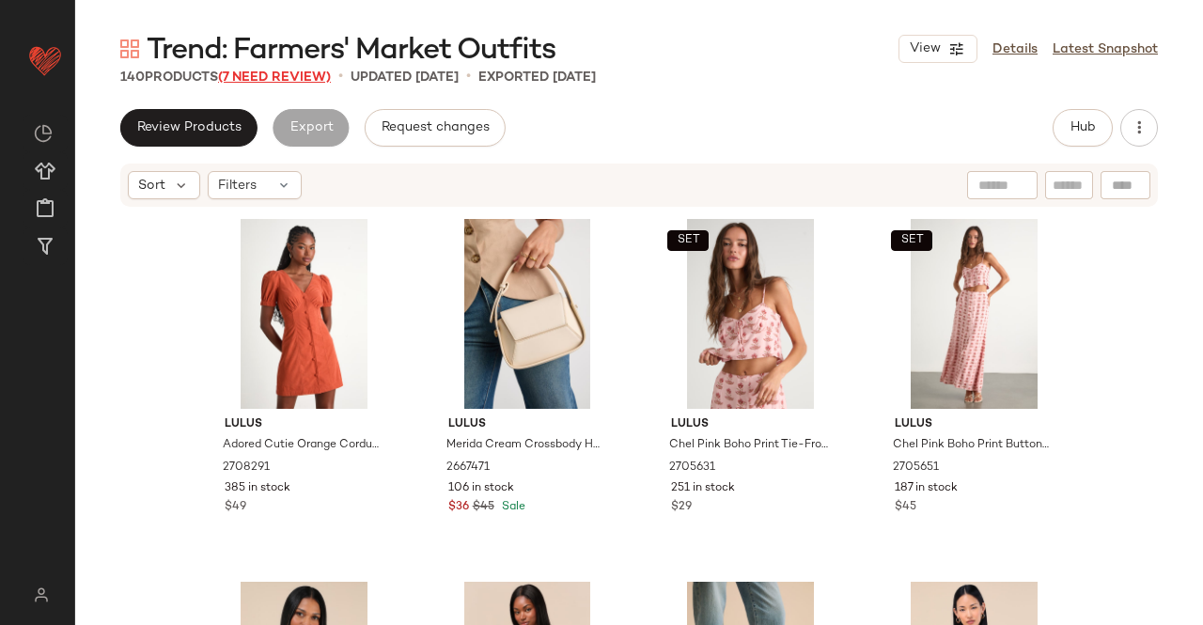
click at [274, 78] on span "(7 Need Review)" at bounding box center [274, 77] width 113 height 14
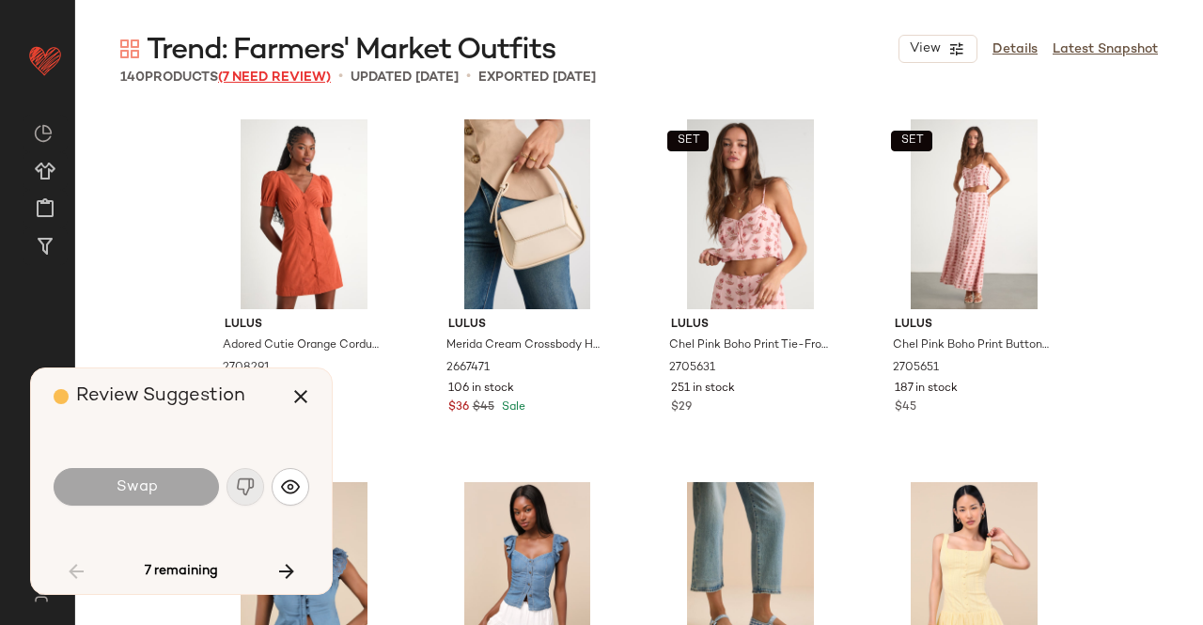
scroll to position [741, 0]
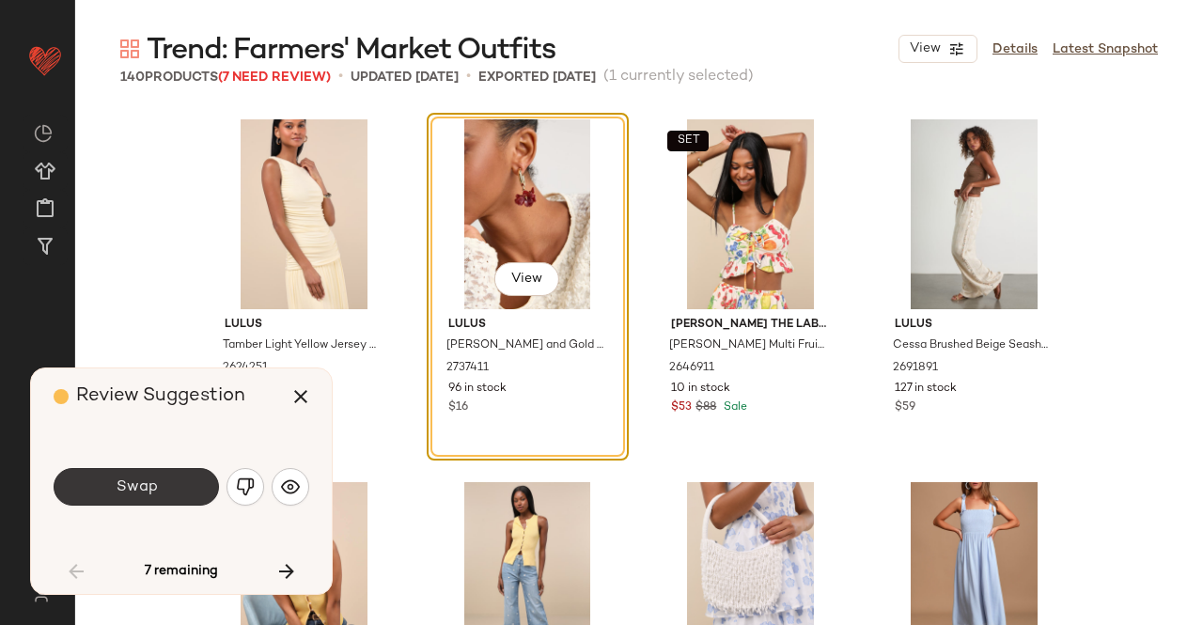
click at [118, 501] on button "Swap" at bounding box center [136, 487] width 165 height 38
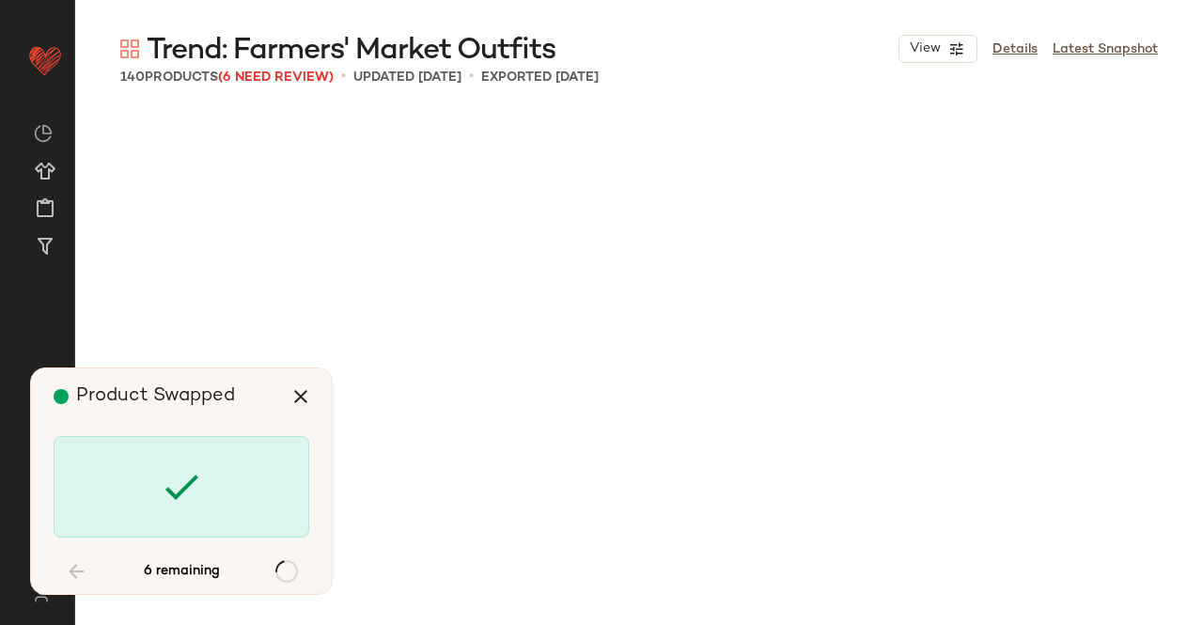
scroll to position [3265, 0]
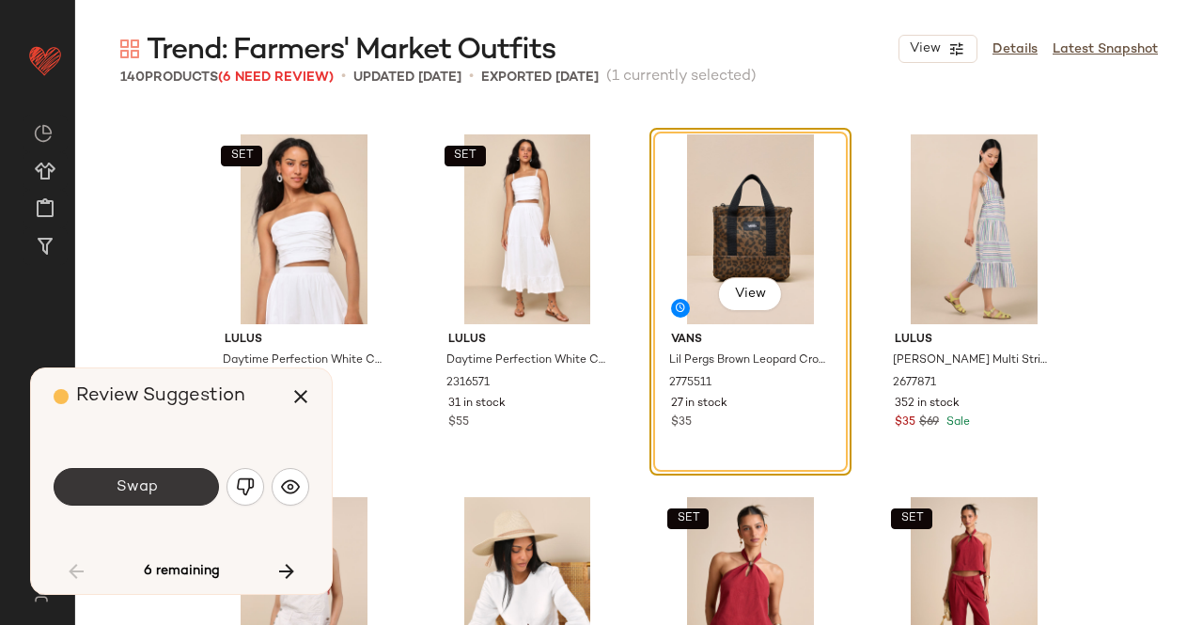
click at [144, 475] on button "Swap" at bounding box center [136, 487] width 165 height 38
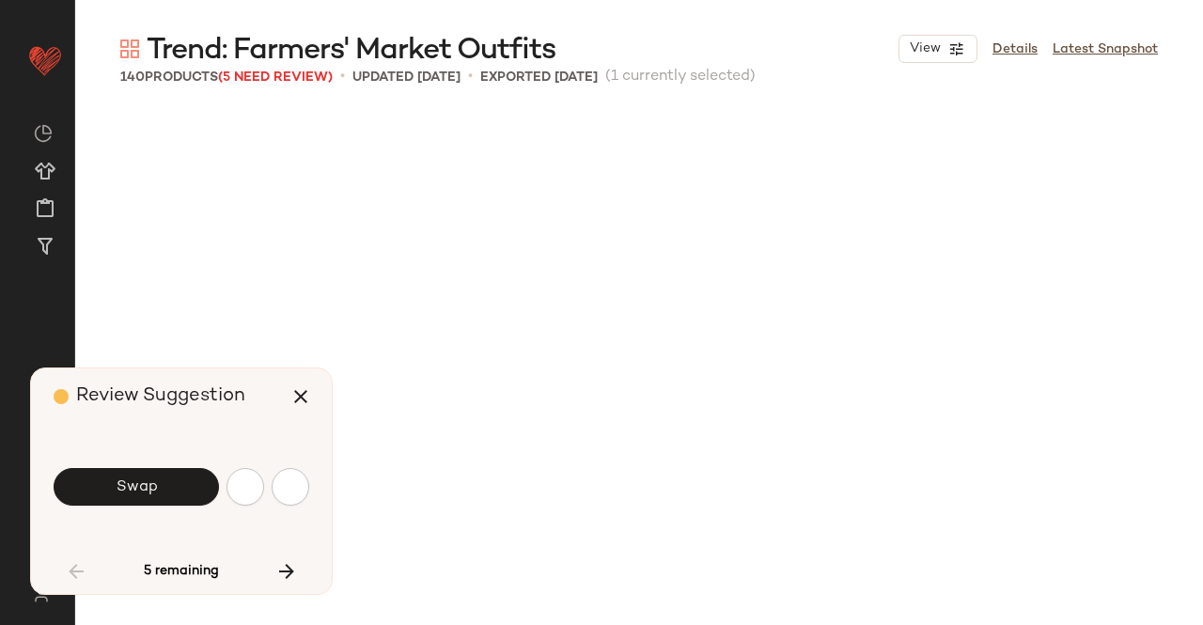
scroll to position [3991, 0]
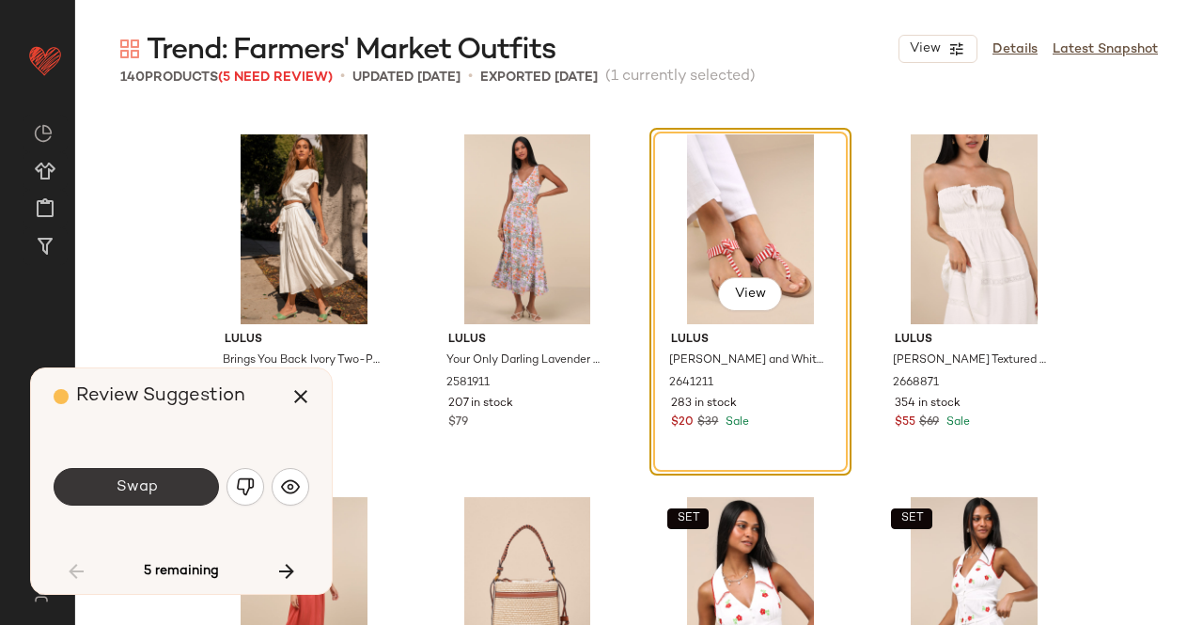
click at [163, 496] on button "Swap" at bounding box center [136, 487] width 165 height 38
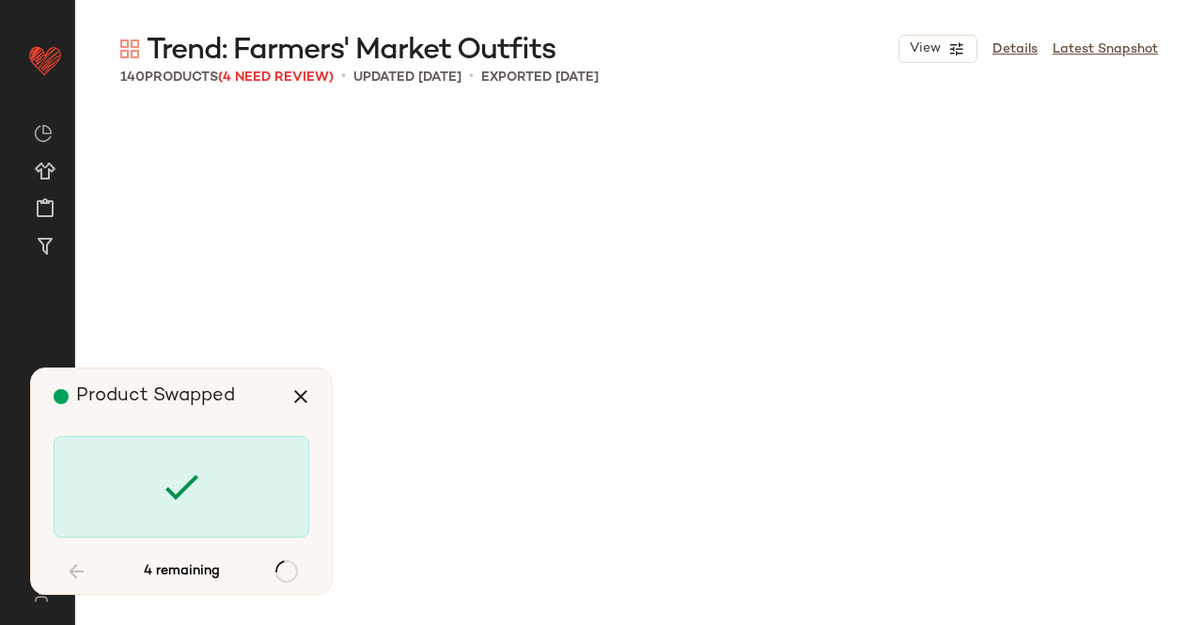
scroll to position [6893, 0]
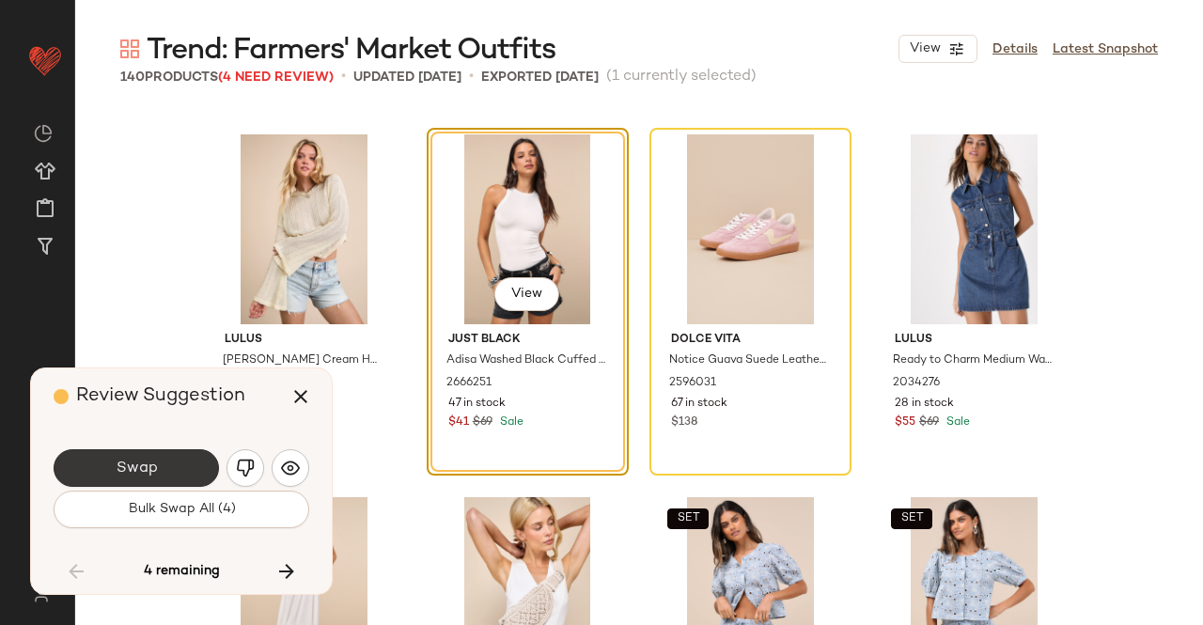
click at [179, 452] on button "Swap" at bounding box center [136, 468] width 165 height 38
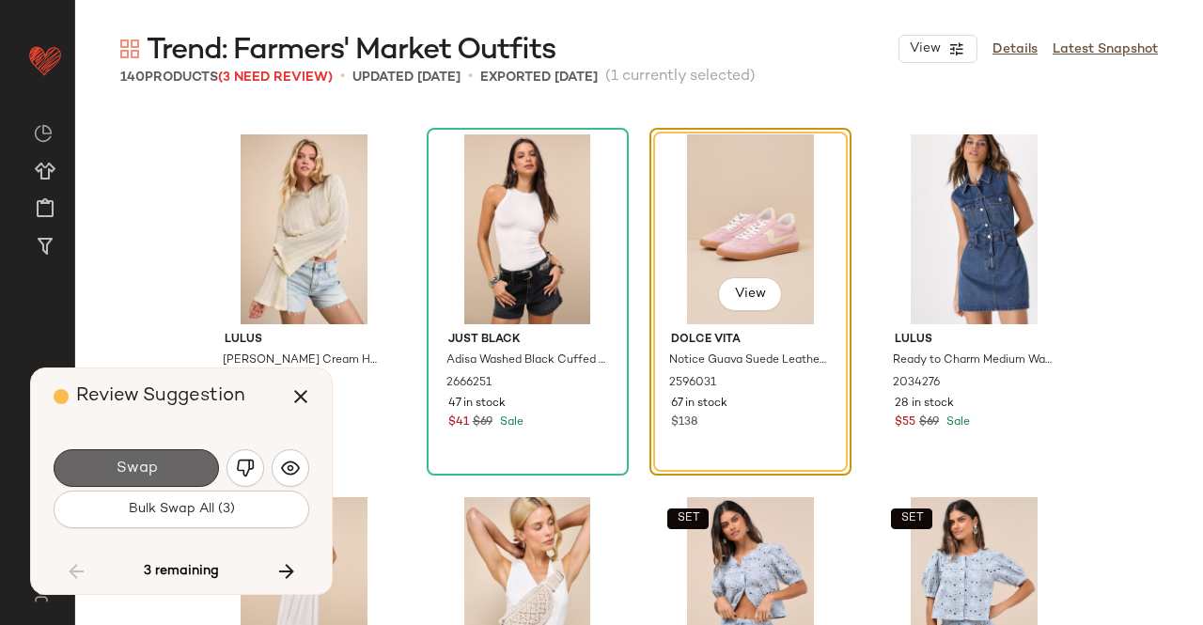
click at [180, 476] on button "Swap" at bounding box center [136, 468] width 165 height 38
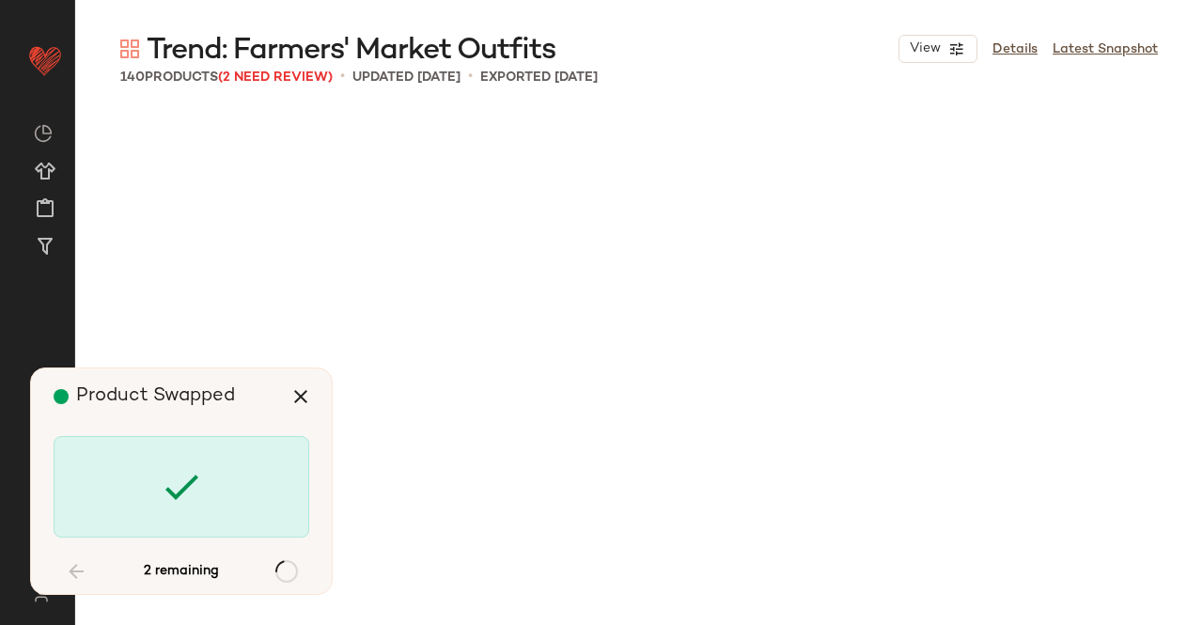
scroll to position [9433, 0]
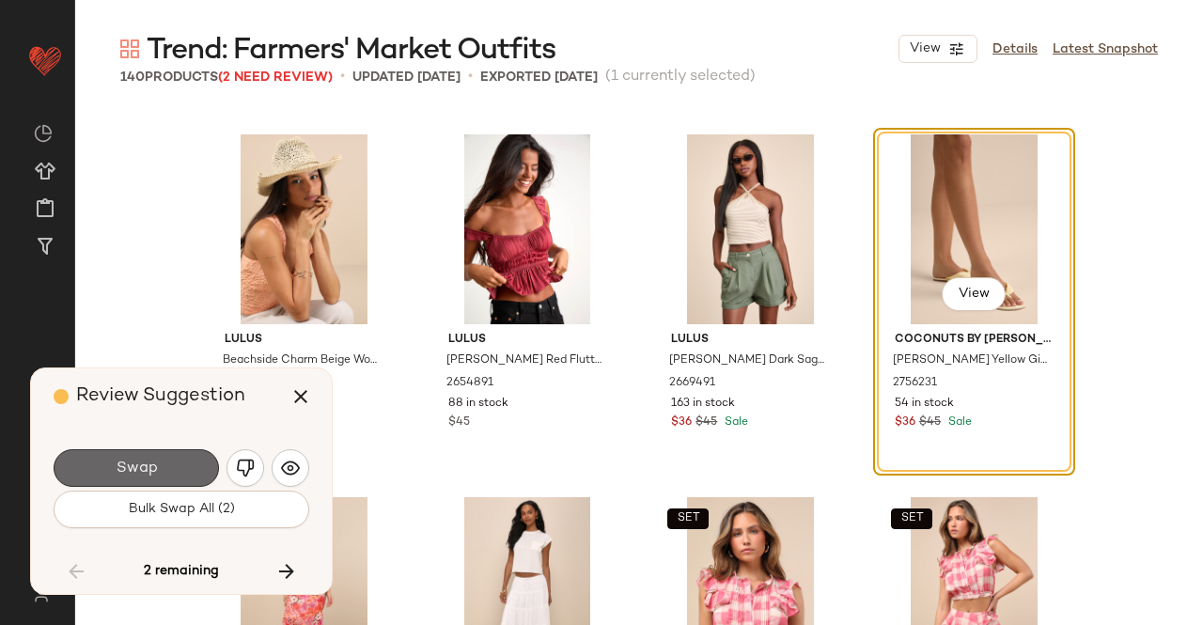
click at [160, 471] on button "Swap" at bounding box center [136, 468] width 165 height 38
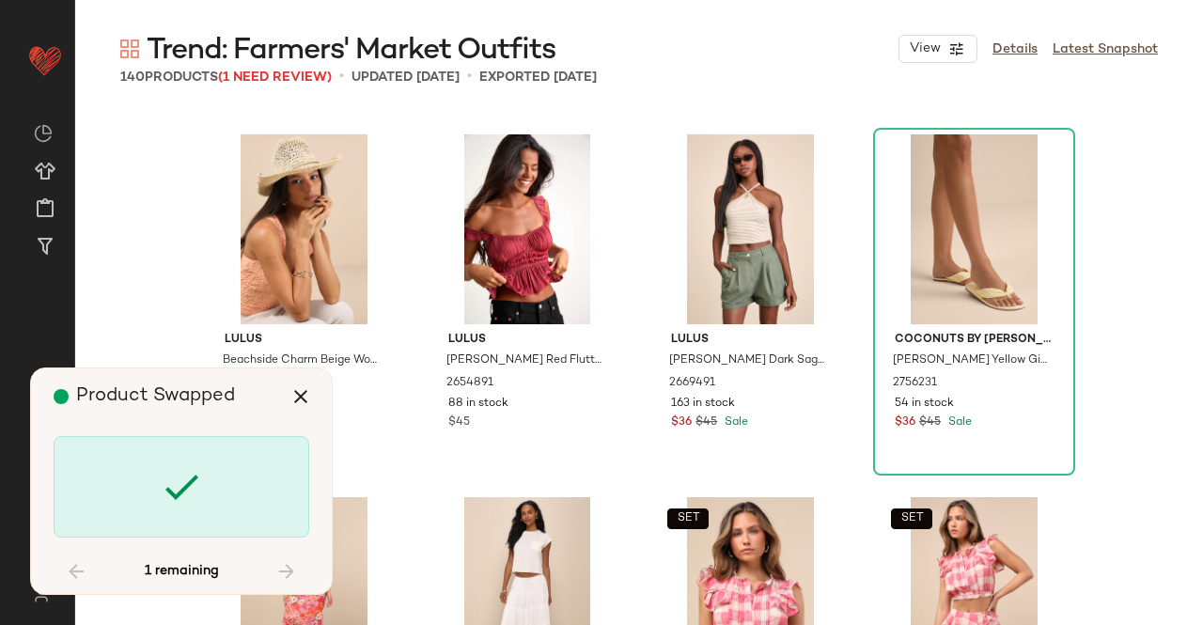
scroll to position [11247, 0]
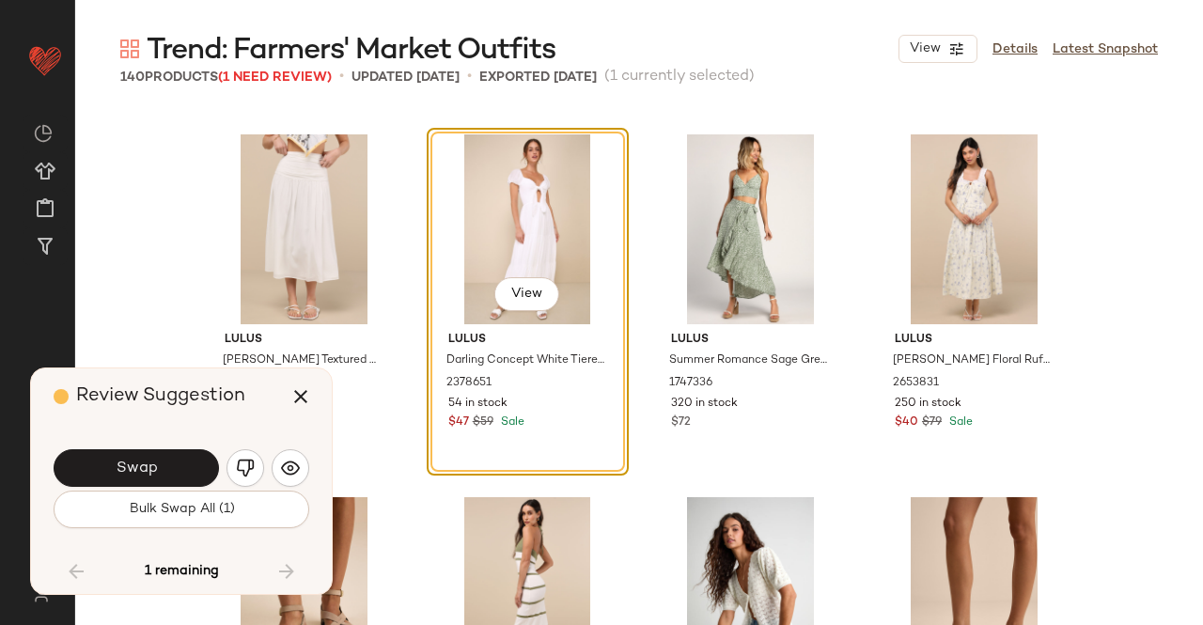
click at [160, 471] on button "Swap" at bounding box center [136, 468] width 165 height 38
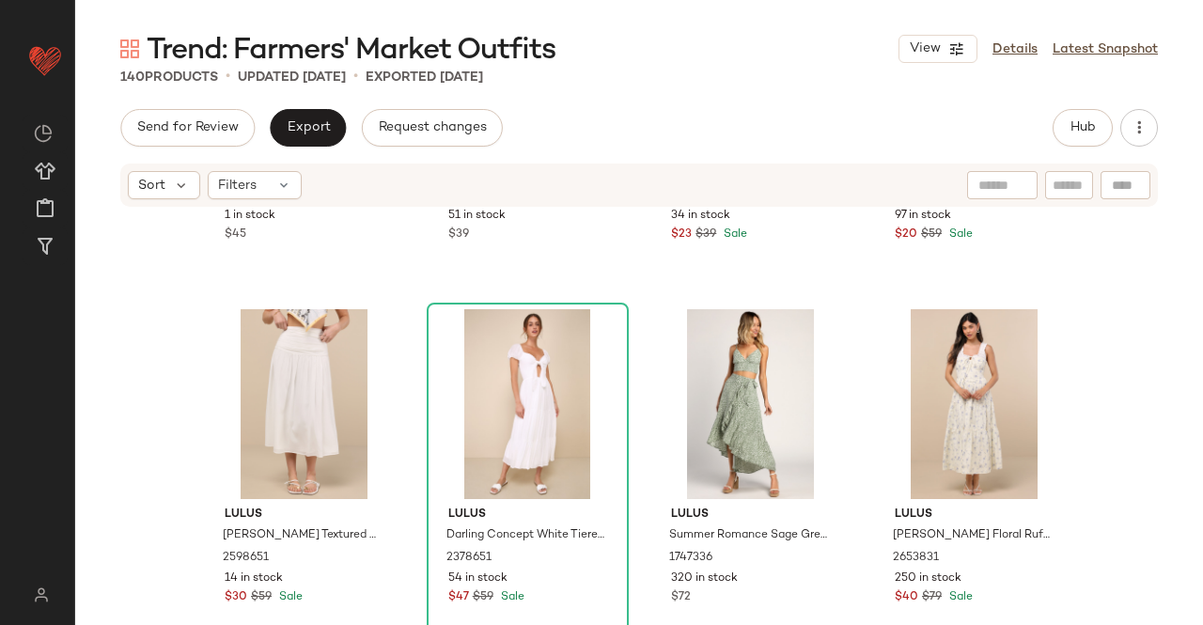
scroll to position [10965, 0]
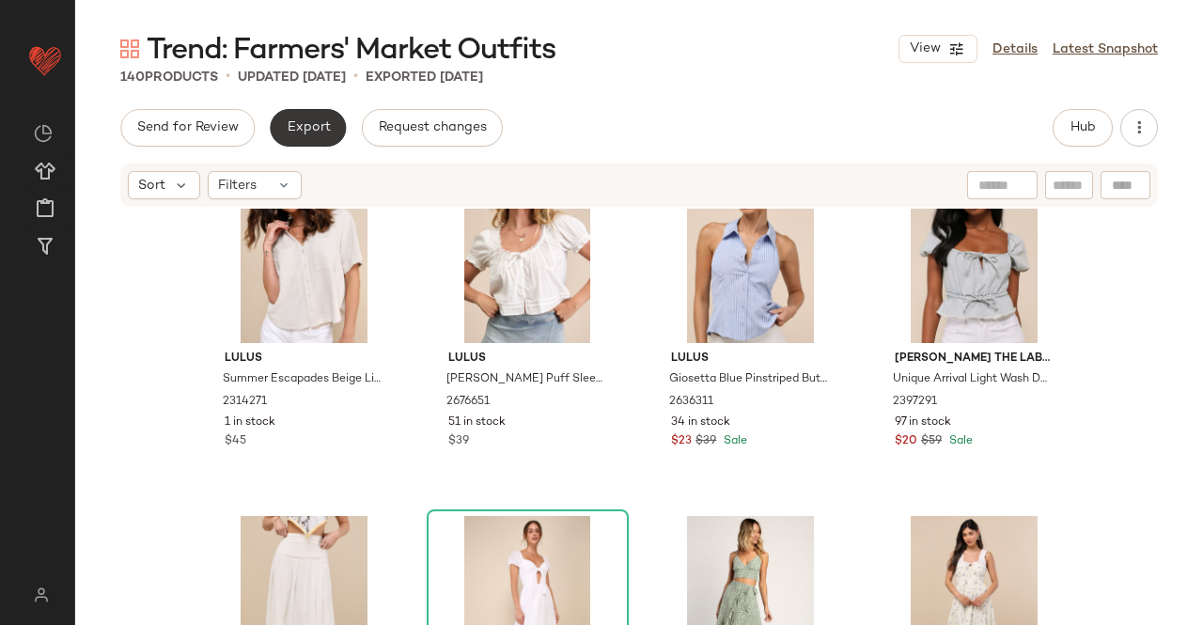
click at [308, 142] on button "Export" at bounding box center [308, 128] width 76 height 38
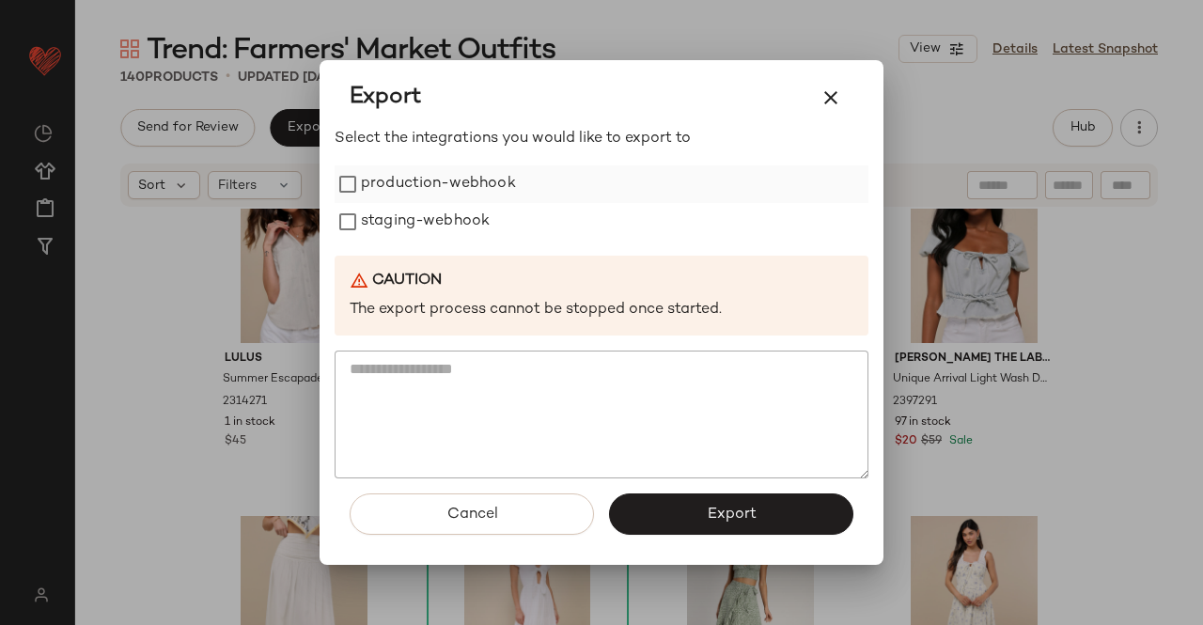
drag, startPoint x: 415, startPoint y: 175, endPoint x: 417, endPoint y: 231, distance: 56.5
click at [415, 177] on label "production-webhook" at bounding box center [438, 184] width 155 height 38
click at [417, 231] on label "staging-webhook" at bounding box center [425, 222] width 129 height 38
drag, startPoint x: 699, startPoint y: 531, endPoint x: 700, endPoint y: 510, distance: 20.7
click at [700, 531] on button "Export" at bounding box center [731, 513] width 244 height 41
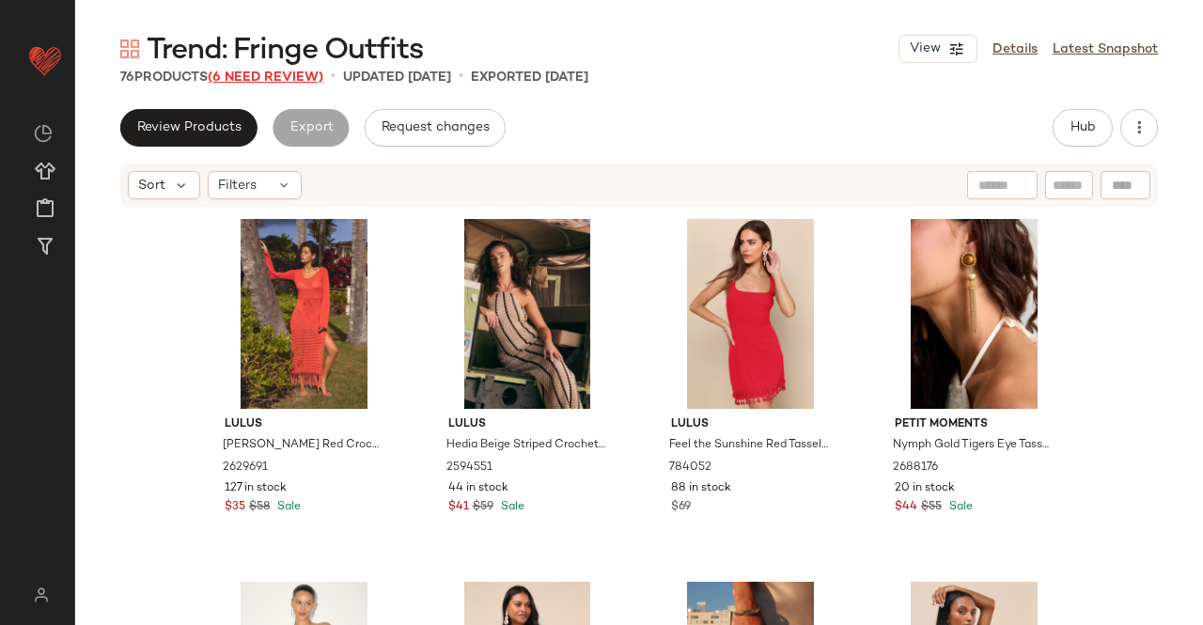
click at [265, 78] on span "(6 Need Review)" at bounding box center [266, 77] width 116 height 14
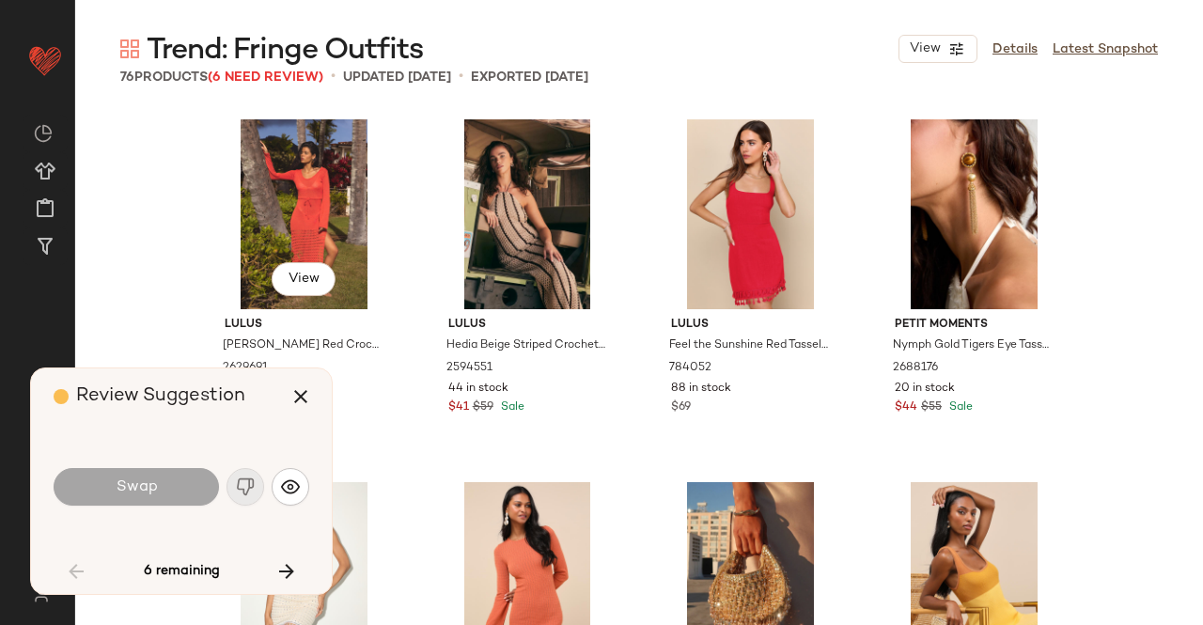
scroll to position [1451, 0]
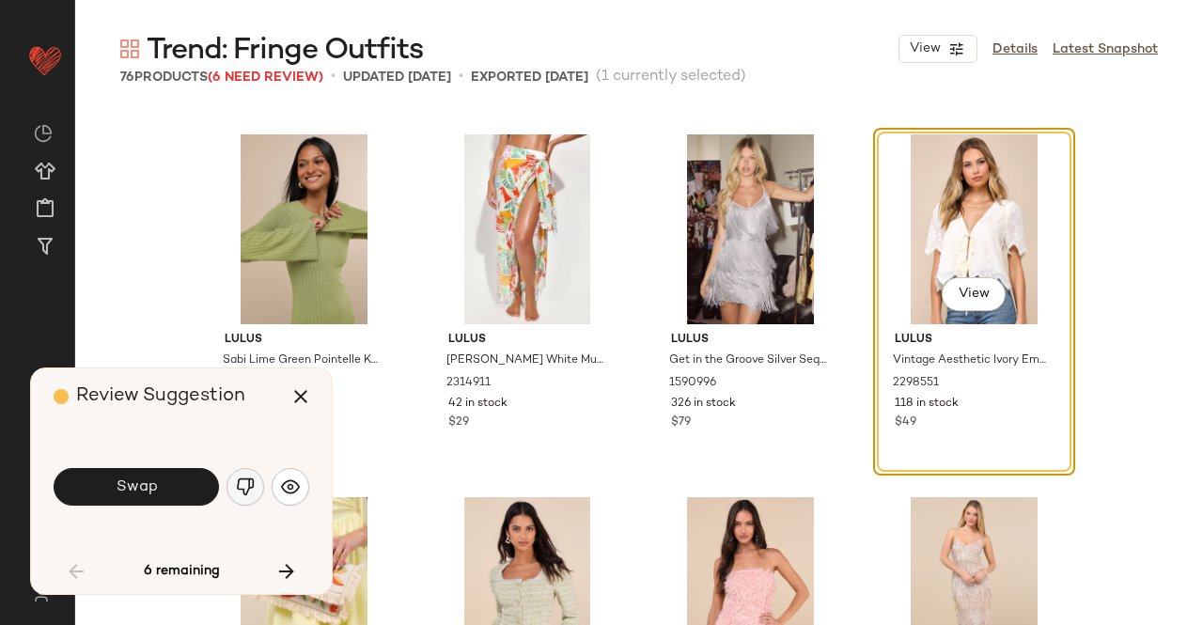
click at [252, 492] on img "button" at bounding box center [245, 486] width 19 height 19
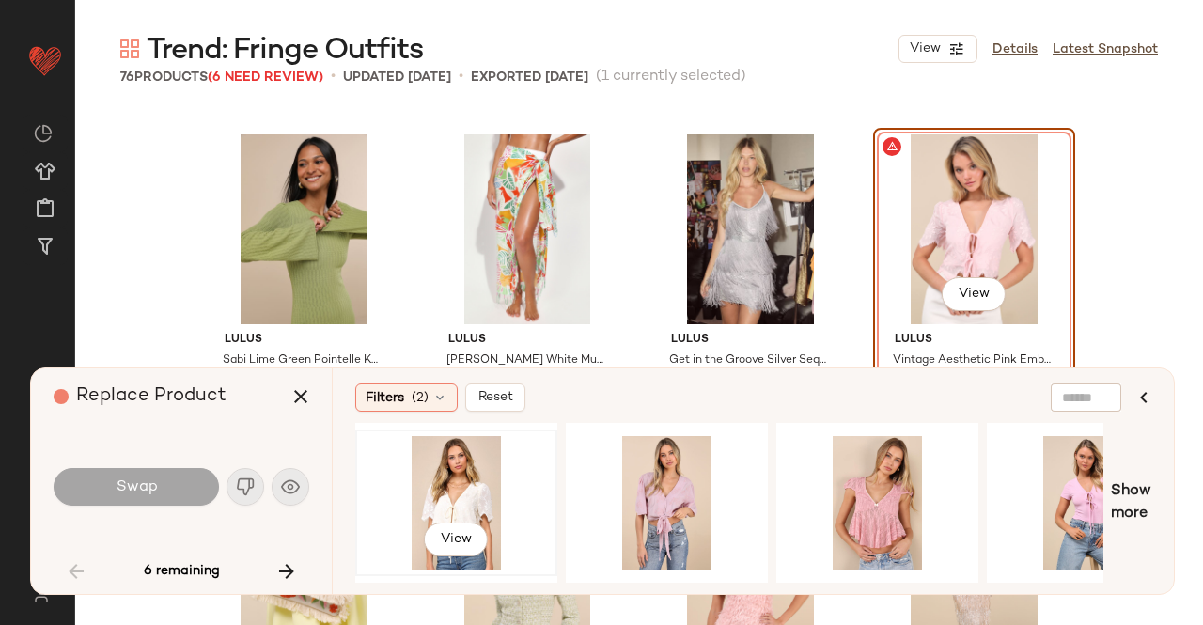
drag, startPoint x: 432, startPoint y: 475, endPoint x: 380, endPoint y: 488, distance: 54.3
click at [432, 475] on div "View" at bounding box center [456, 502] width 189 height 133
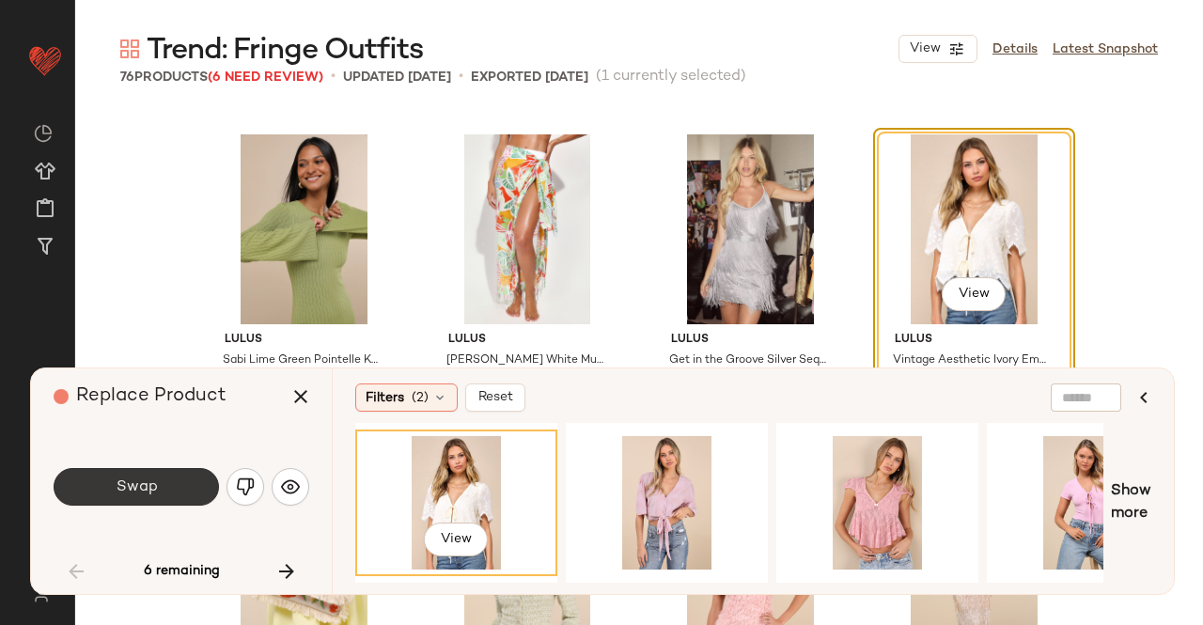
click at [164, 486] on button "Swap" at bounding box center [136, 487] width 165 height 38
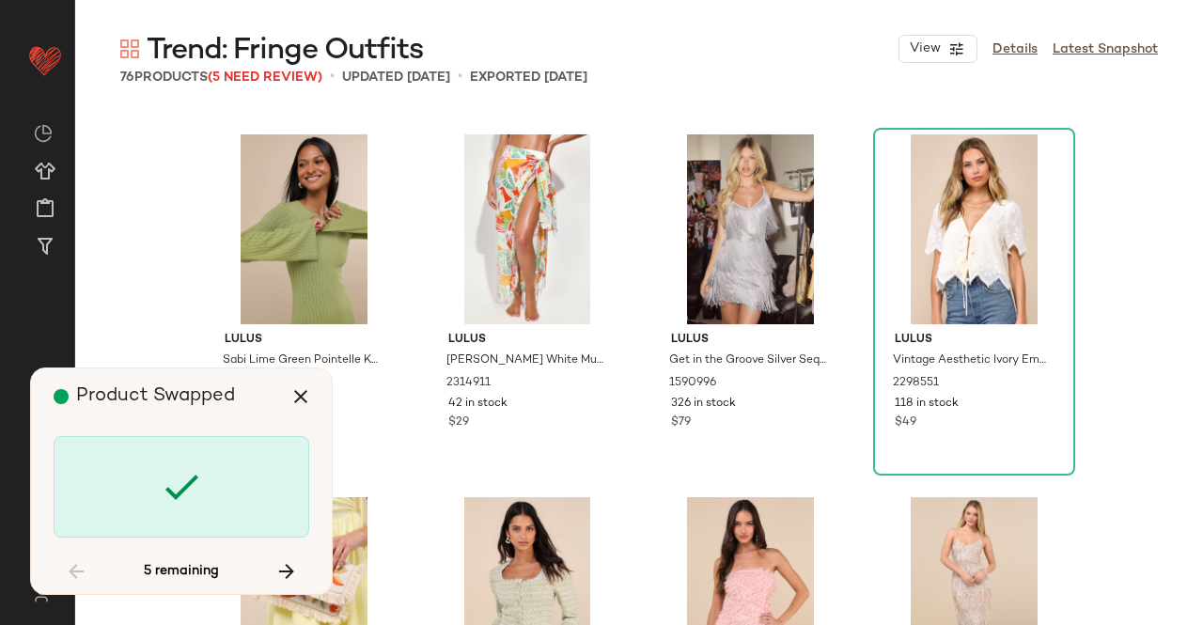
scroll to position [3265, 0]
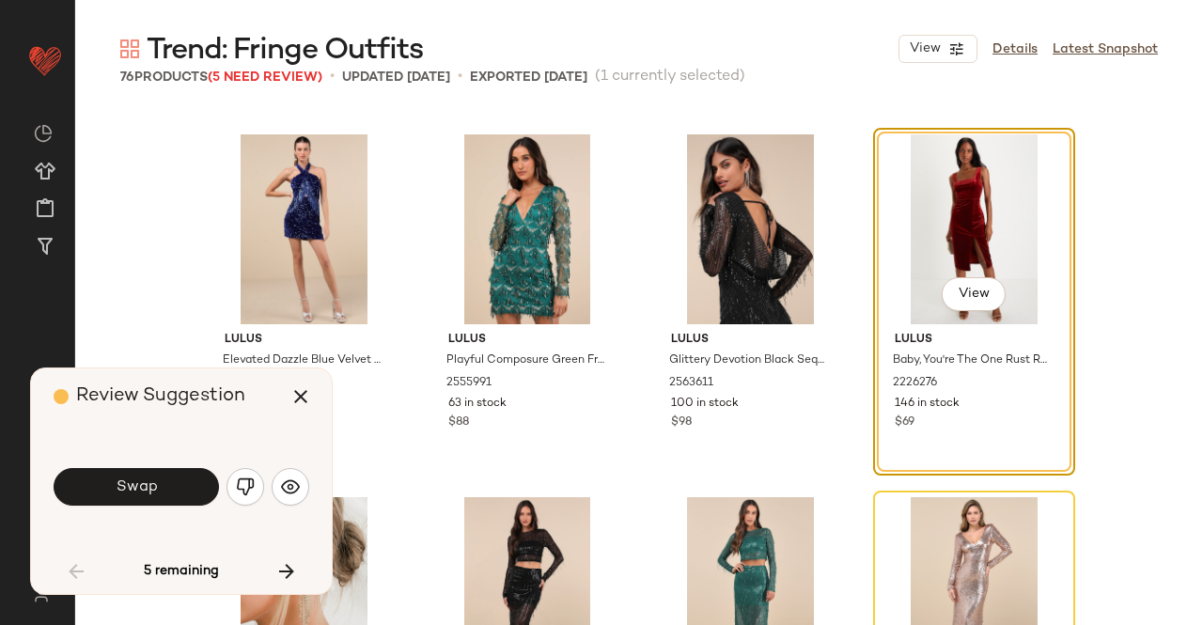
click at [239, 496] on img "button" at bounding box center [245, 486] width 19 height 19
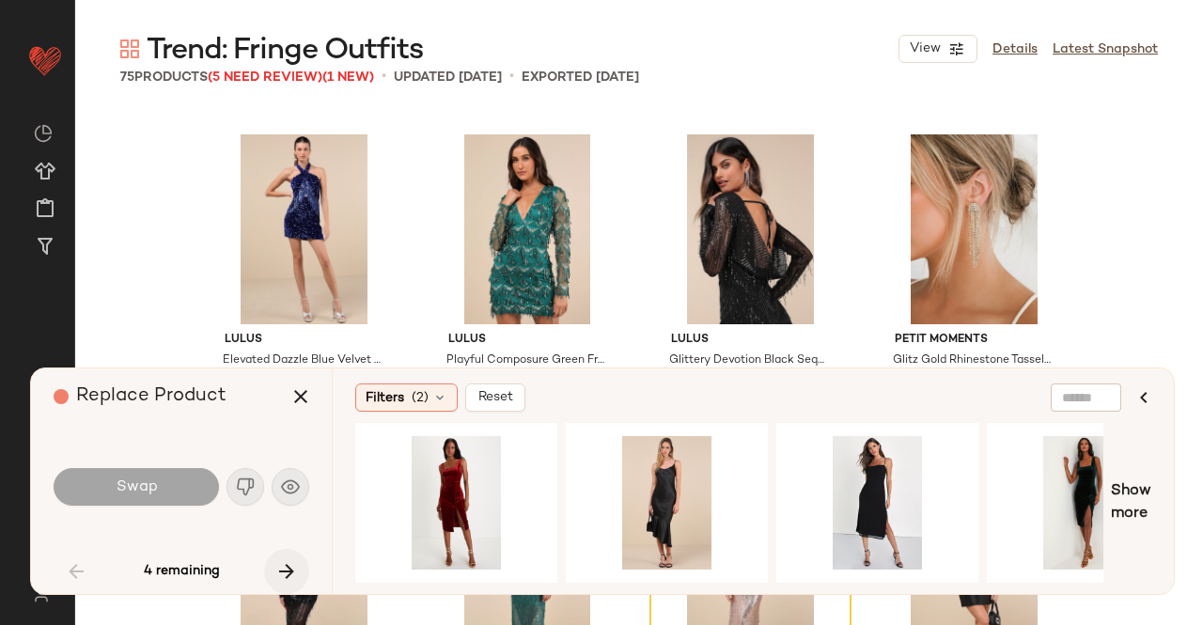
click at [271, 569] on button "button" at bounding box center [286, 571] width 45 height 45
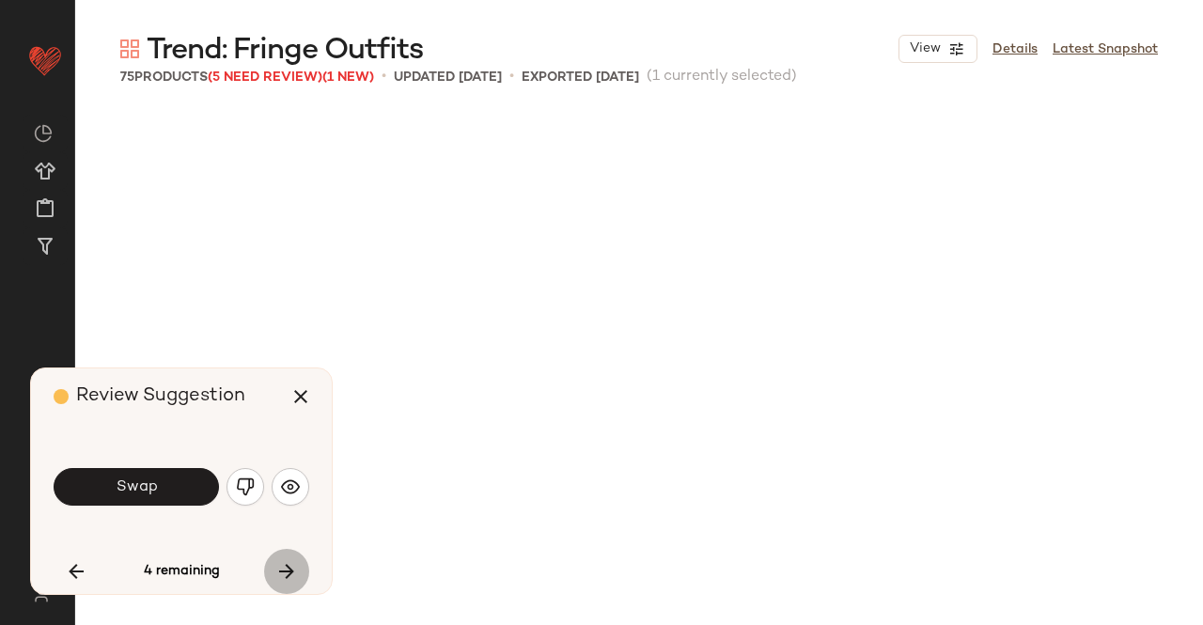
scroll to position [3991, 0]
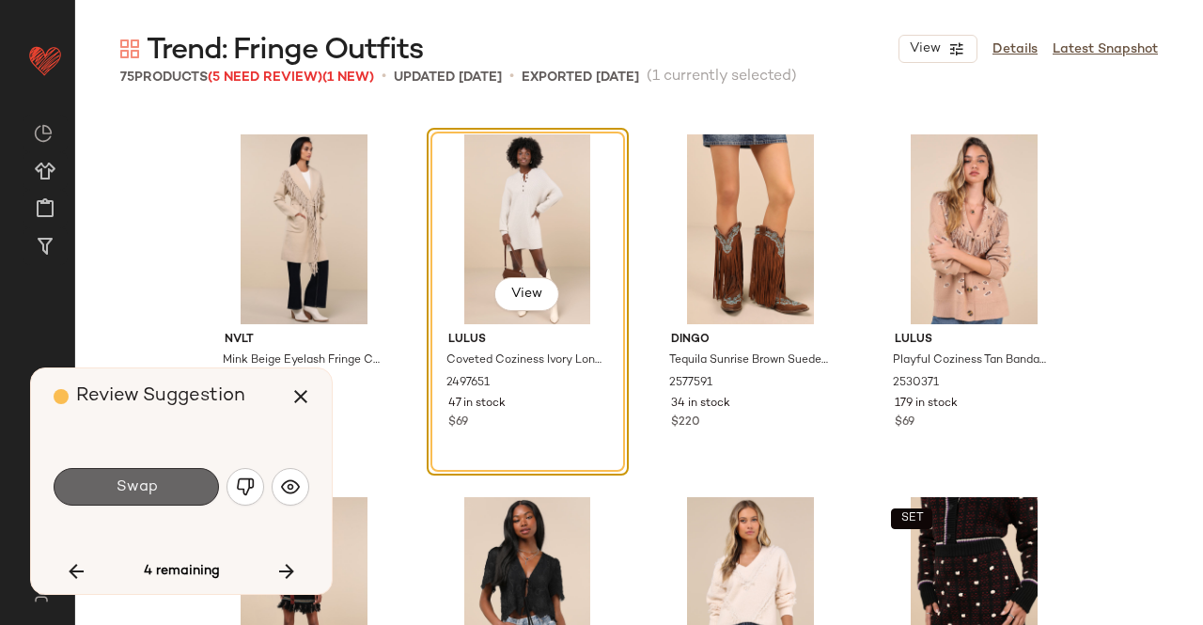
click at [176, 494] on button "Swap" at bounding box center [136, 487] width 165 height 38
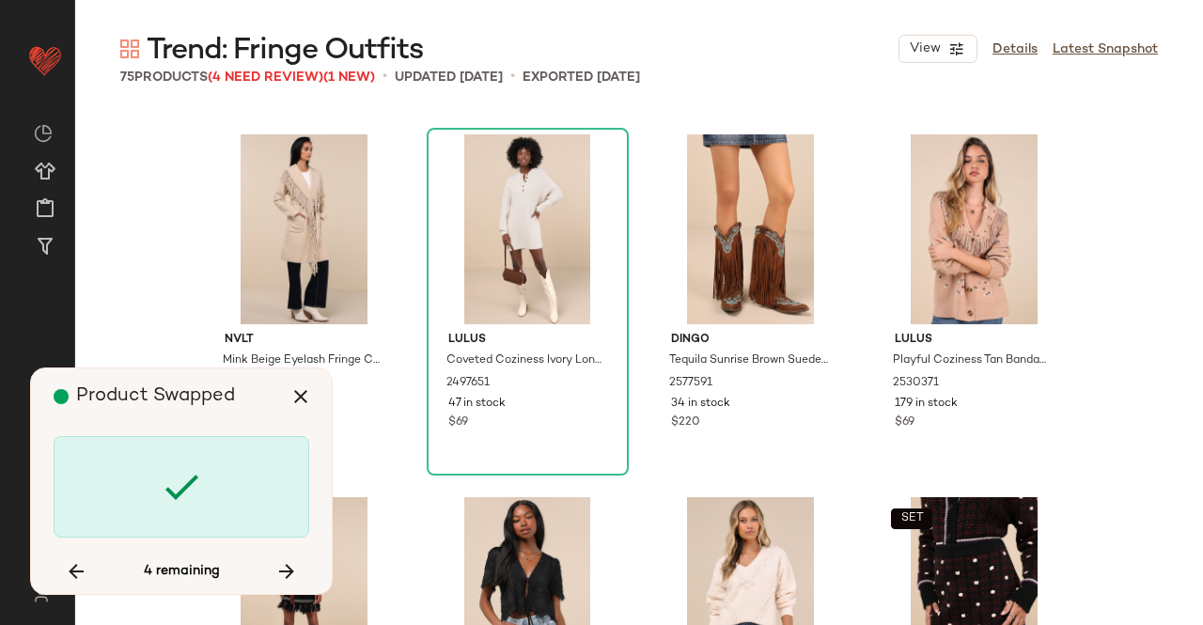
scroll to position [3628, 0]
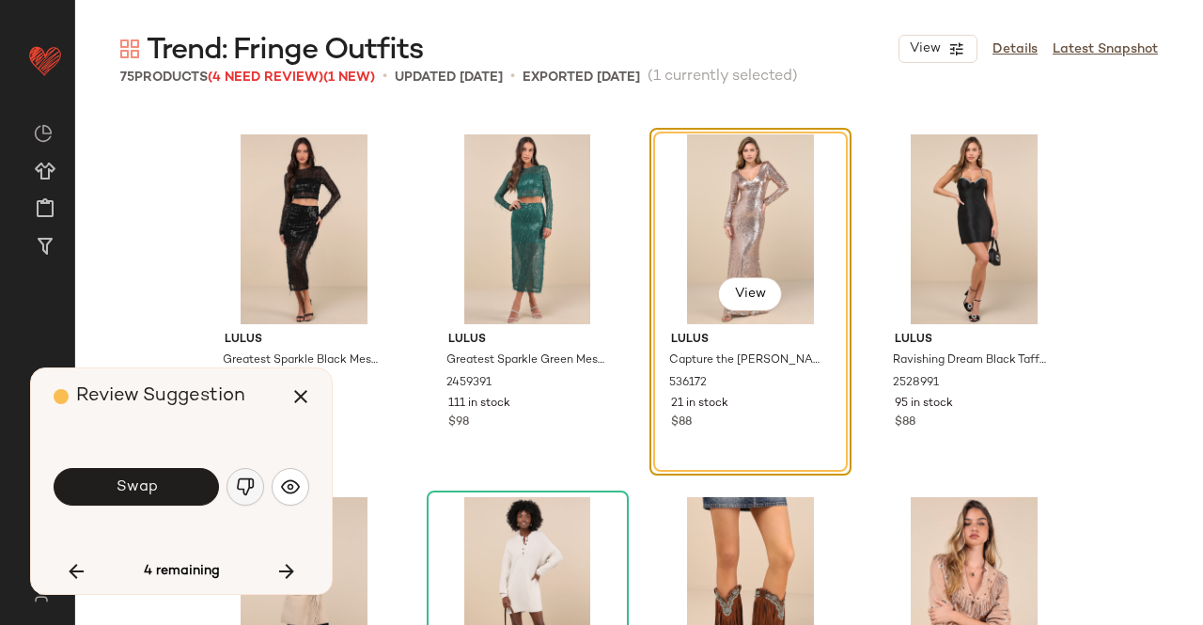
click at [255, 486] on button "button" at bounding box center [246, 487] width 38 height 38
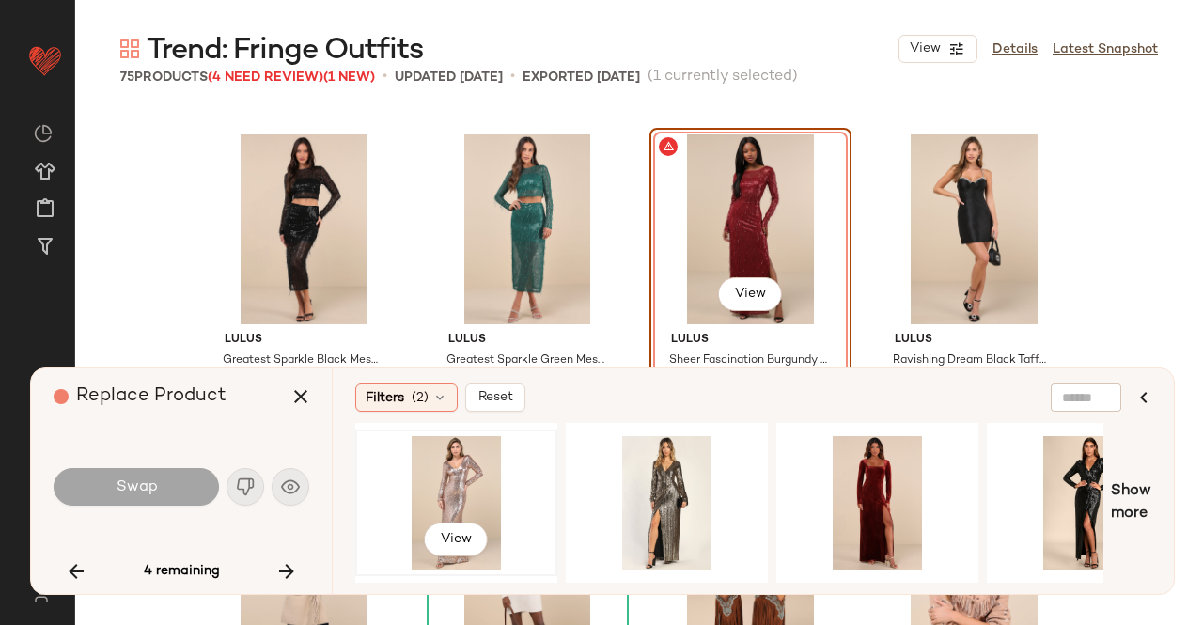
click at [460, 465] on div "View" at bounding box center [456, 502] width 189 height 133
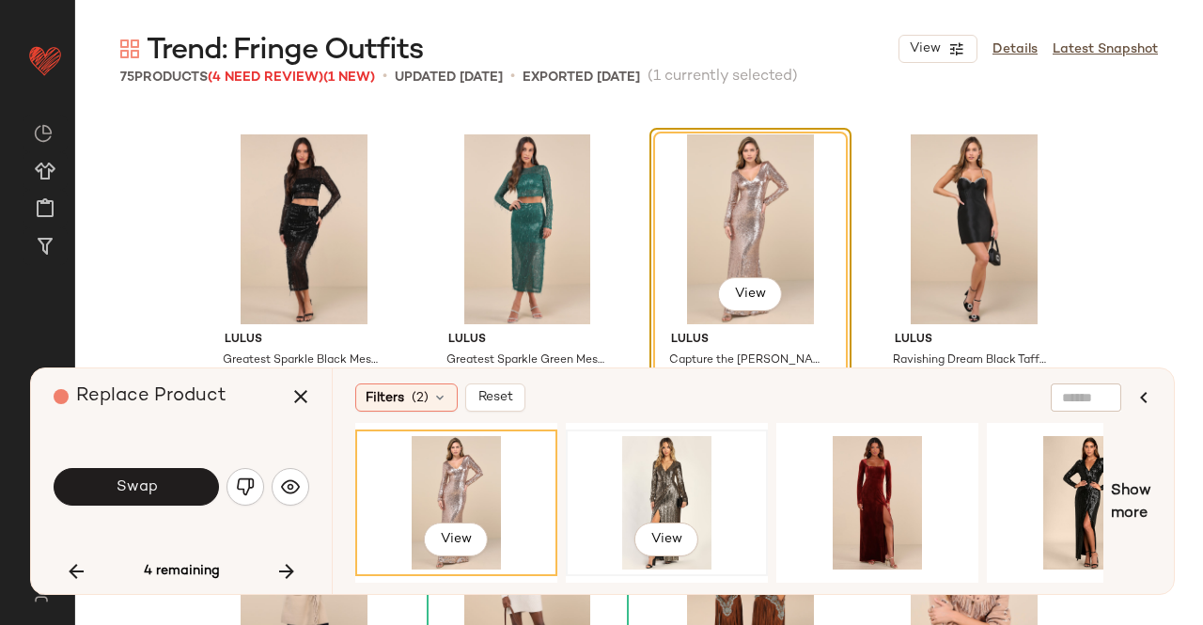
drag, startPoint x: 675, startPoint y: 506, endPoint x: 665, endPoint y: 509, distance: 9.8
click at [674, 507] on div "View" at bounding box center [666, 502] width 189 height 133
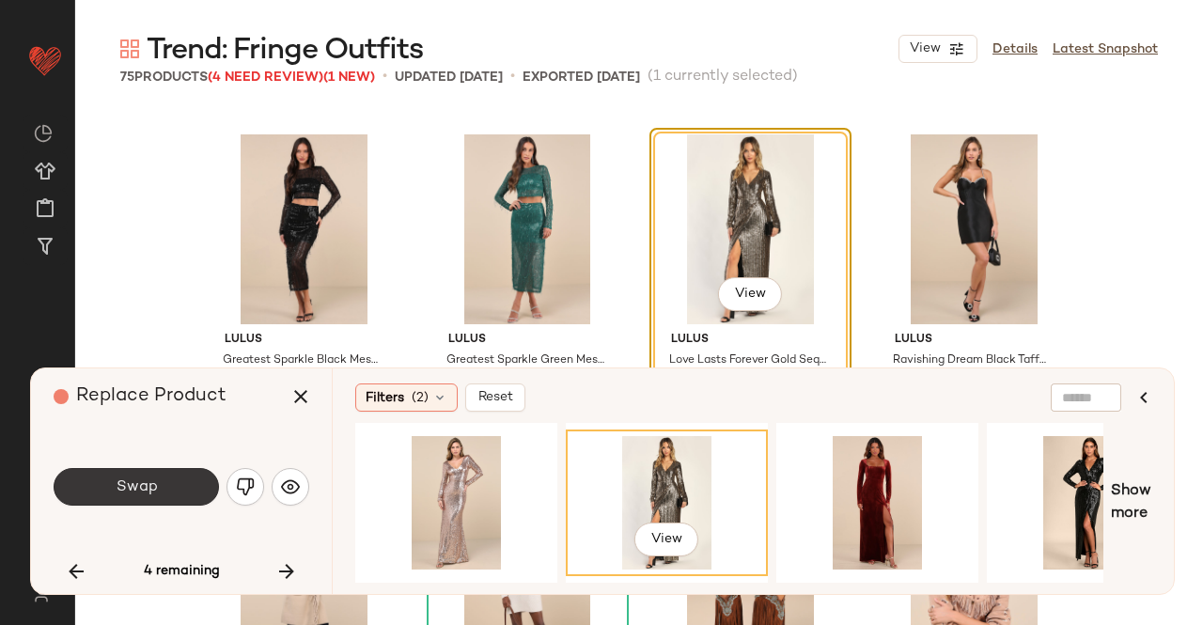
click at [176, 485] on button "Swap" at bounding box center [136, 487] width 165 height 38
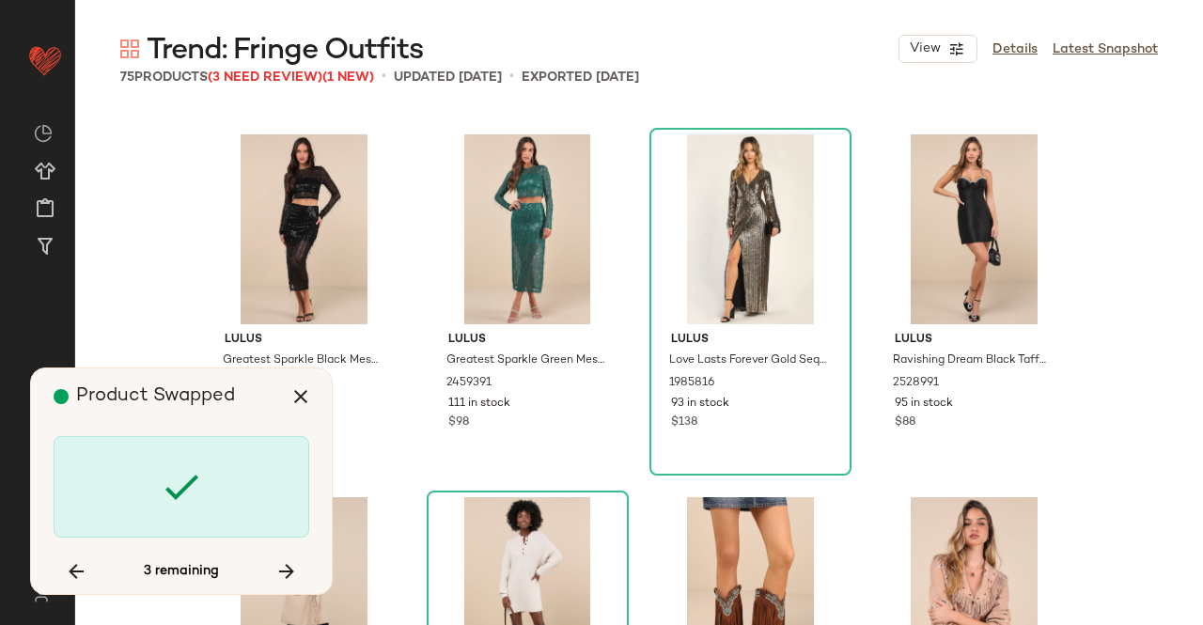
scroll to position [4717, 0]
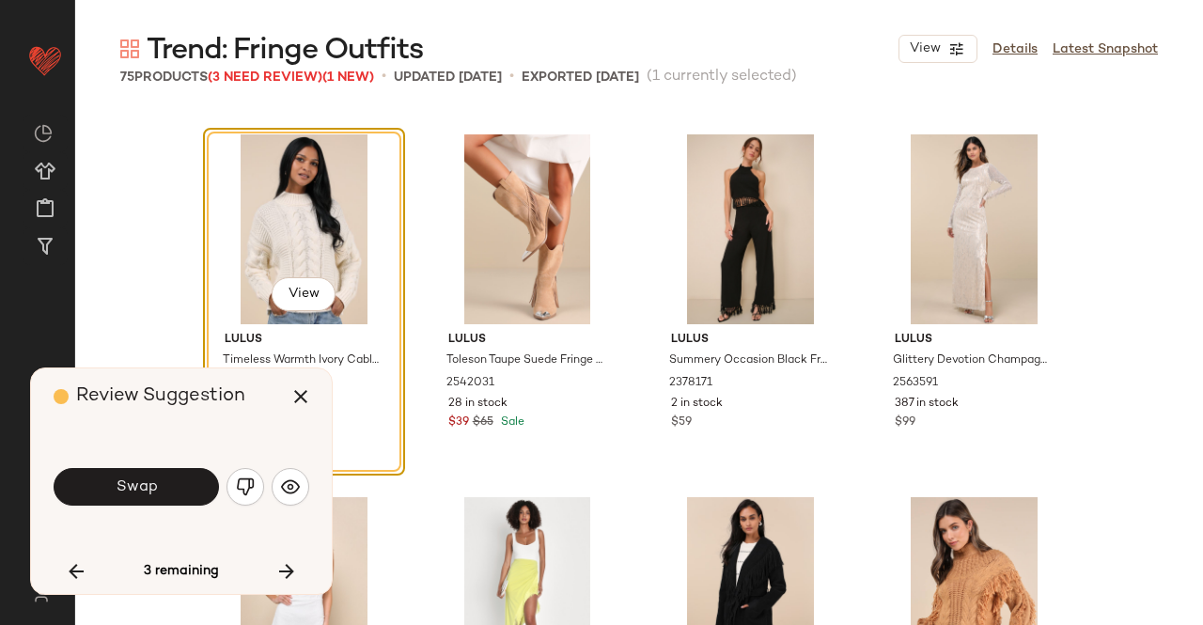
click at [154, 513] on div "Swap" at bounding box center [182, 487] width 256 height 102
click at [161, 493] on button "Swap" at bounding box center [136, 487] width 165 height 38
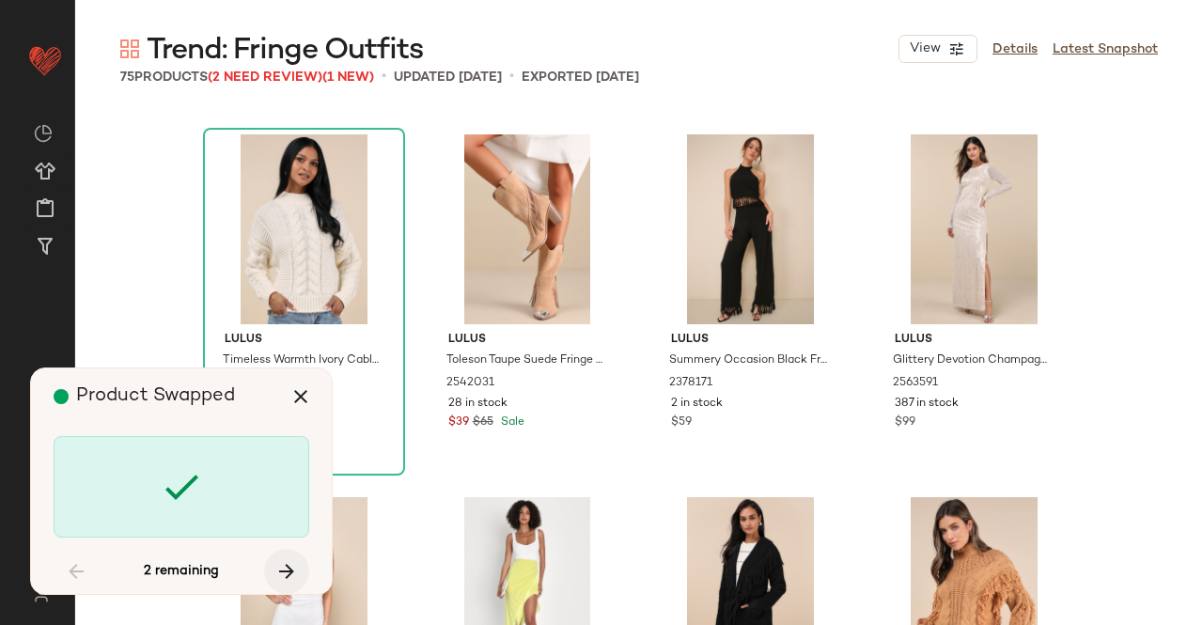
click at [276, 585] on button "button" at bounding box center [286, 571] width 45 height 45
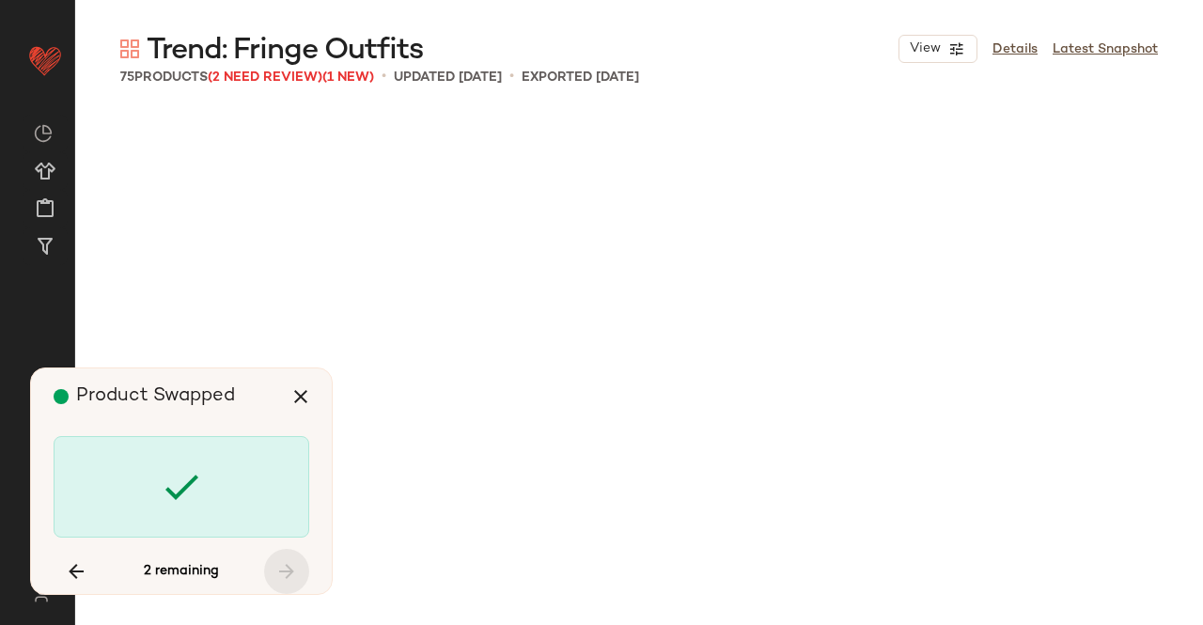
scroll to position [6301, 0]
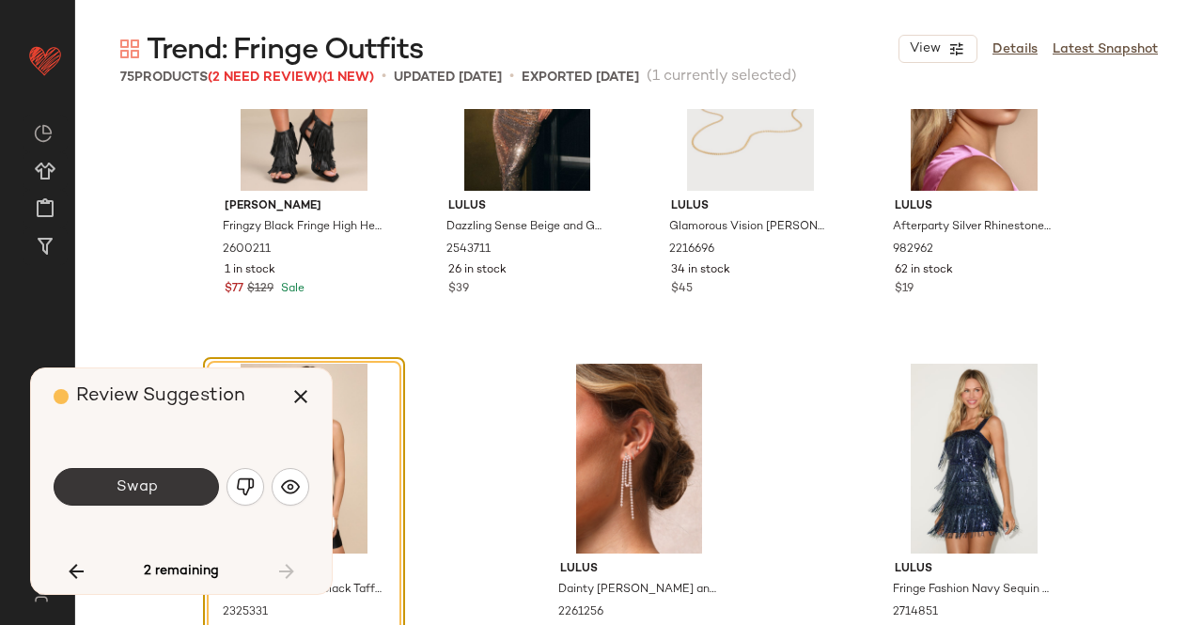
click at [150, 478] on span "Swap" at bounding box center [136, 487] width 42 height 18
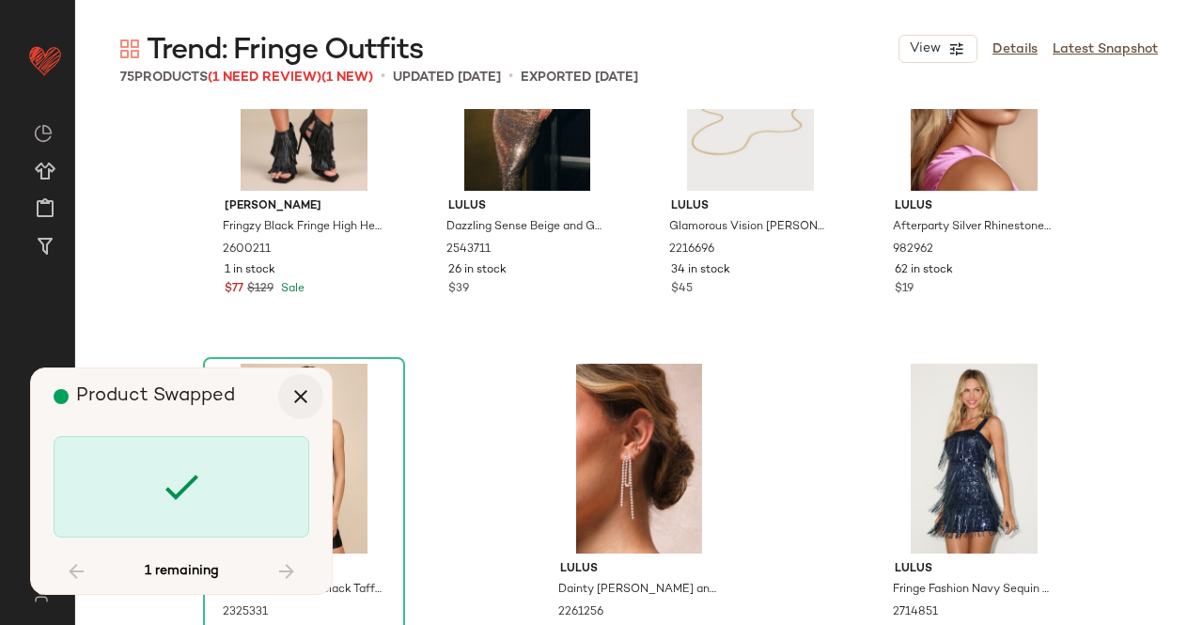
click at [299, 391] on icon "button" at bounding box center [300, 396] width 23 height 23
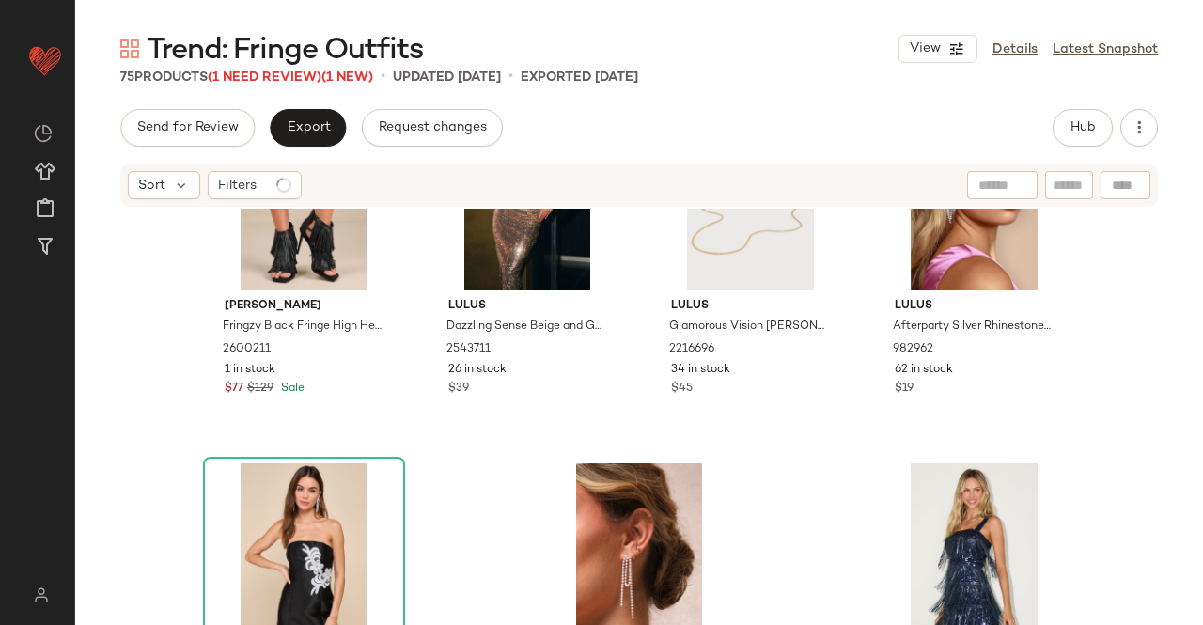
scroll to position [6316, 0]
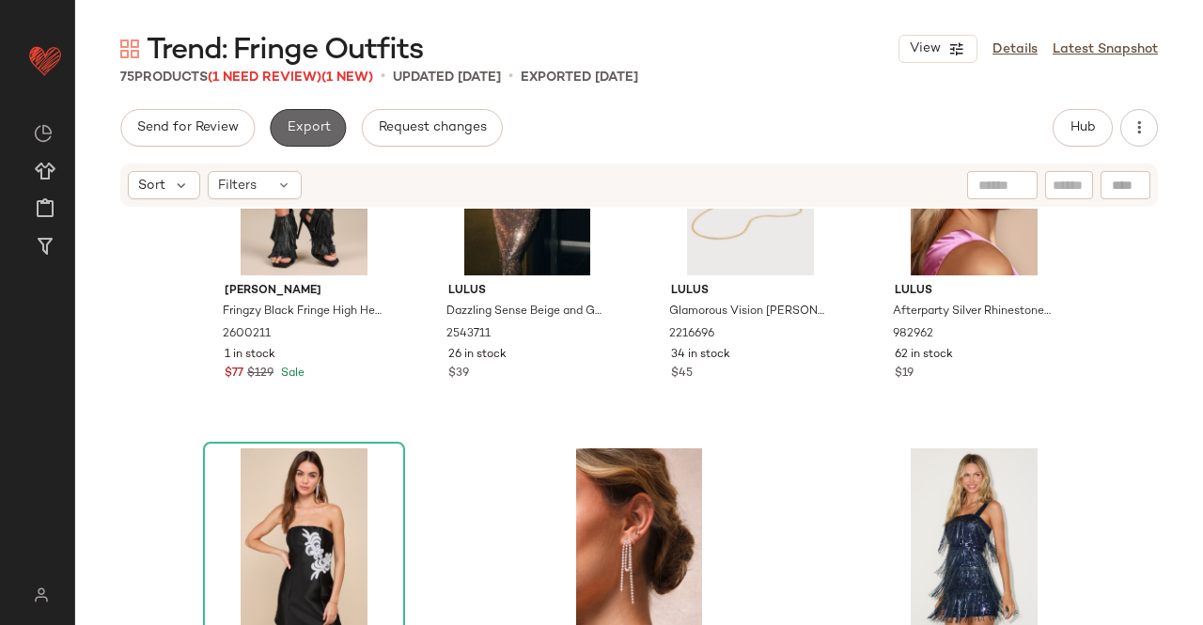
click at [306, 112] on button "Export" at bounding box center [308, 128] width 76 height 38
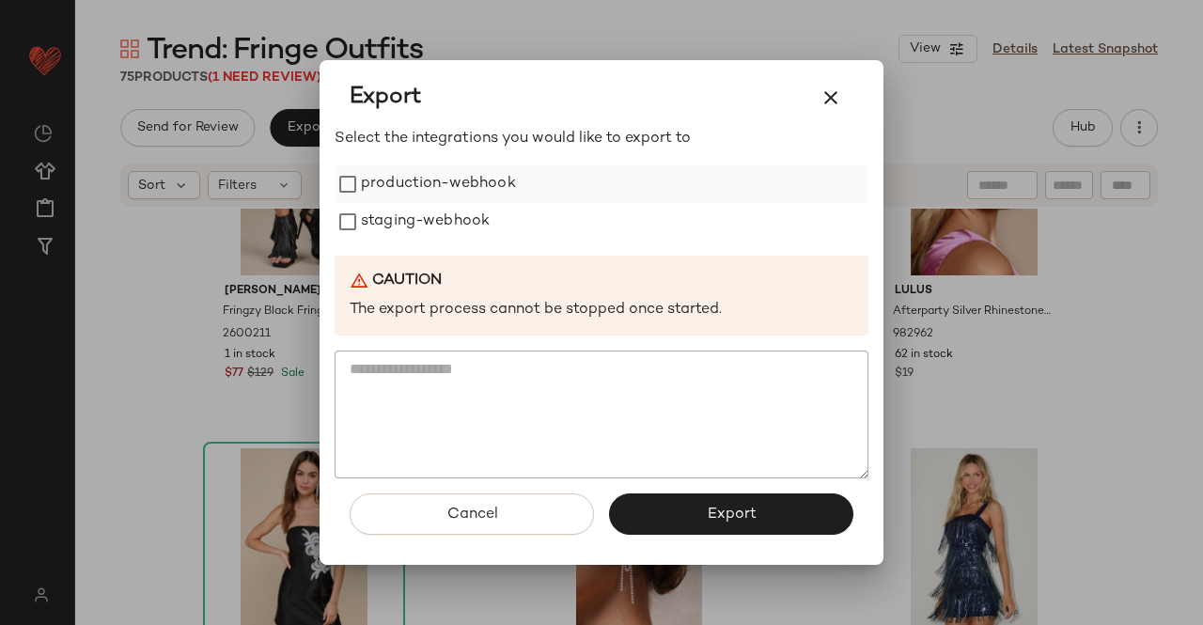
drag, startPoint x: 453, startPoint y: 192, endPoint x: 446, endPoint y: 221, distance: 30.1
click at [453, 194] on label "production-webhook" at bounding box center [438, 184] width 155 height 38
click at [446, 221] on label "staging-webhook" at bounding box center [425, 222] width 129 height 38
click at [826, 99] on icon "button" at bounding box center [831, 97] width 23 height 23
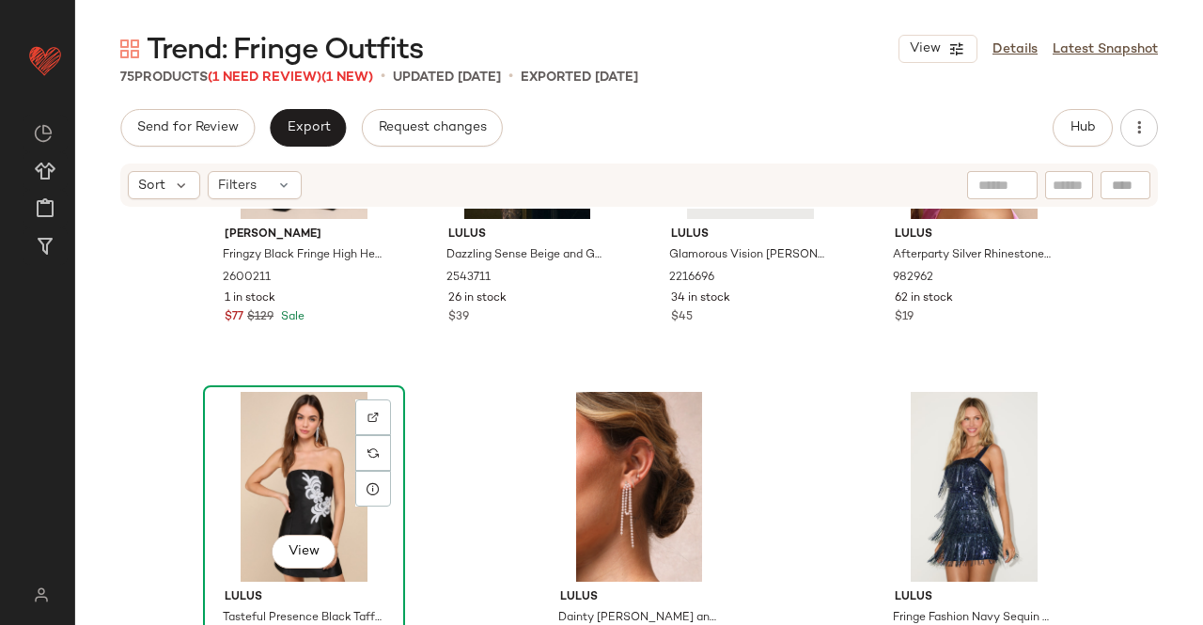
scroll to position [6423, 0]
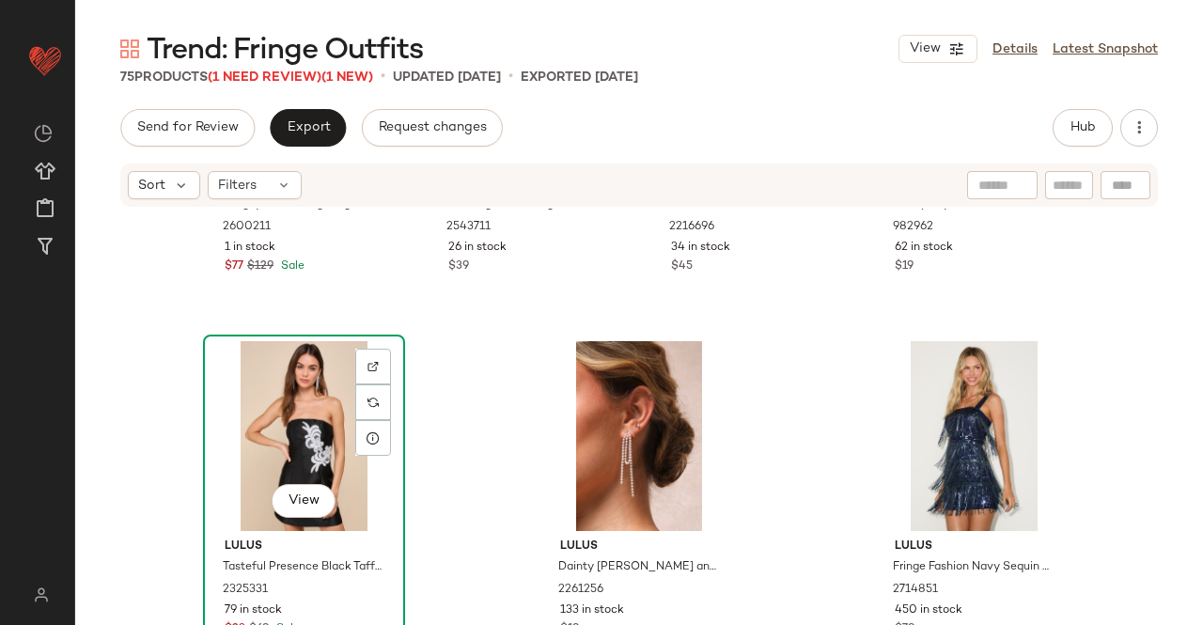
click at [314, 418] on div "View" at bounding box center [304, 436] width 189 height 190
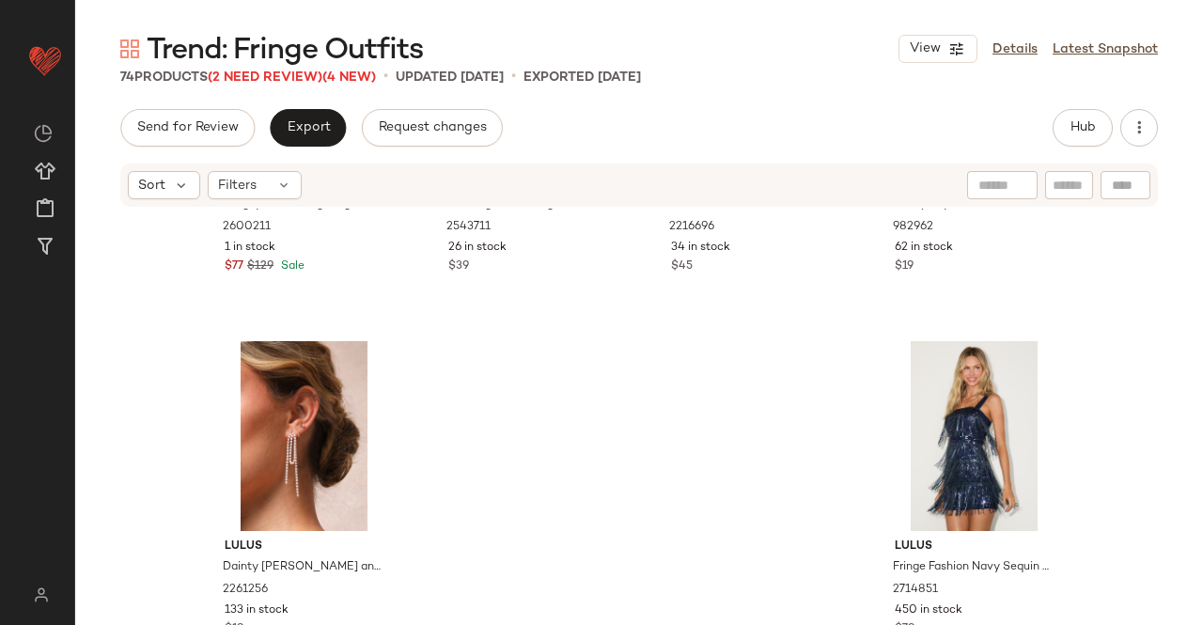
click at [297, 96] on div "Trend: Fringe Outfits View Details Latest Snapshot 74 Products (2 Need Review) …" at bounding box center [639, 327] width 1128 height 595
click at [297, 85] on span "(2 Need Review)" at bounding box center [265, 77] width 115 height 14
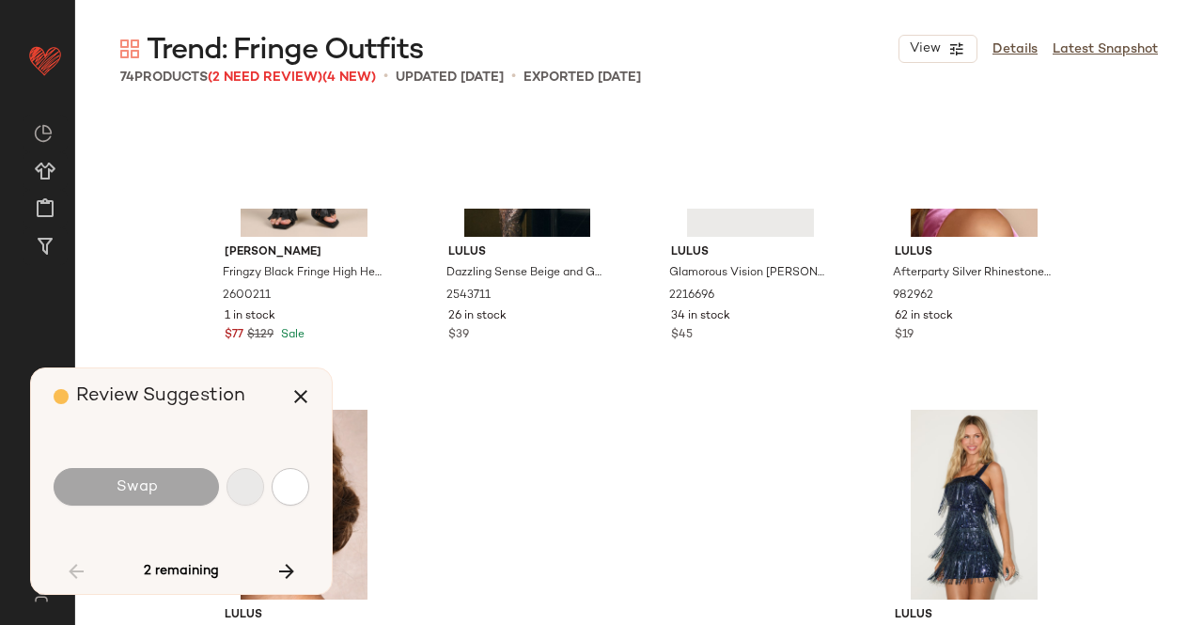
scroll to position [6301, 0]
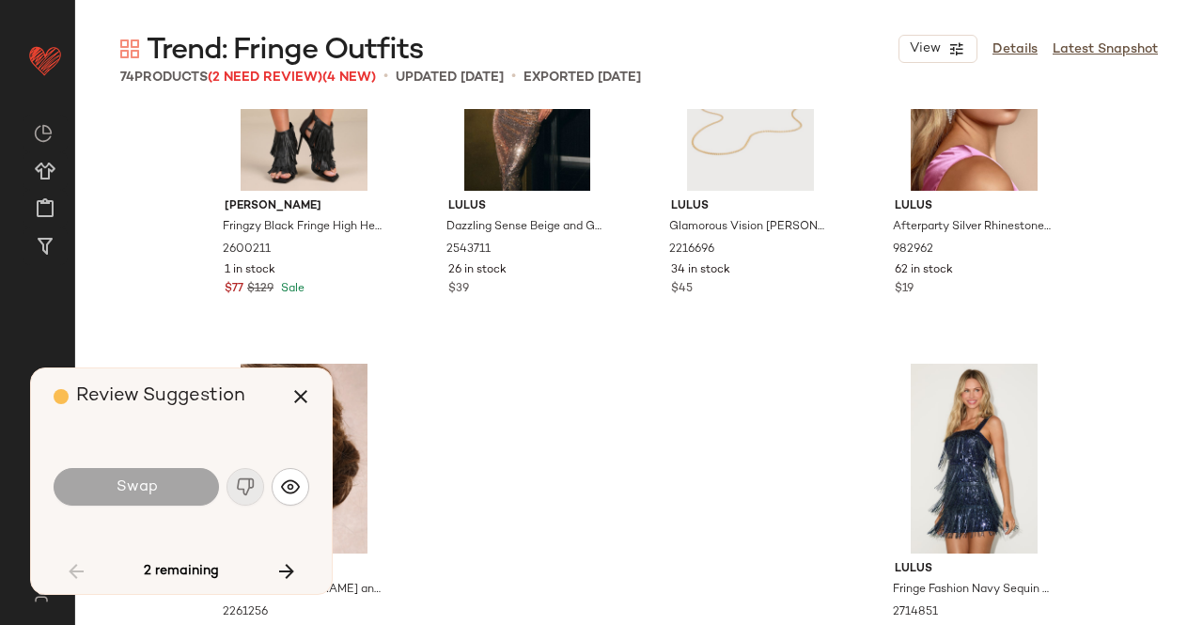
click at [276, 582] on icon "button" at bounding box center [286, 571] width 23 height 23
click at [280, 579] on div "2 remaining" at bounding box center [182, 571] width 256 height 45
drag, startPoint x: 309, startPoint y: 390, endPoint x: 321, endPoint y: 151, distance: 239.0
click at [309, 390] on icon "button" at bounding box center [300, 396] width 23 height 23
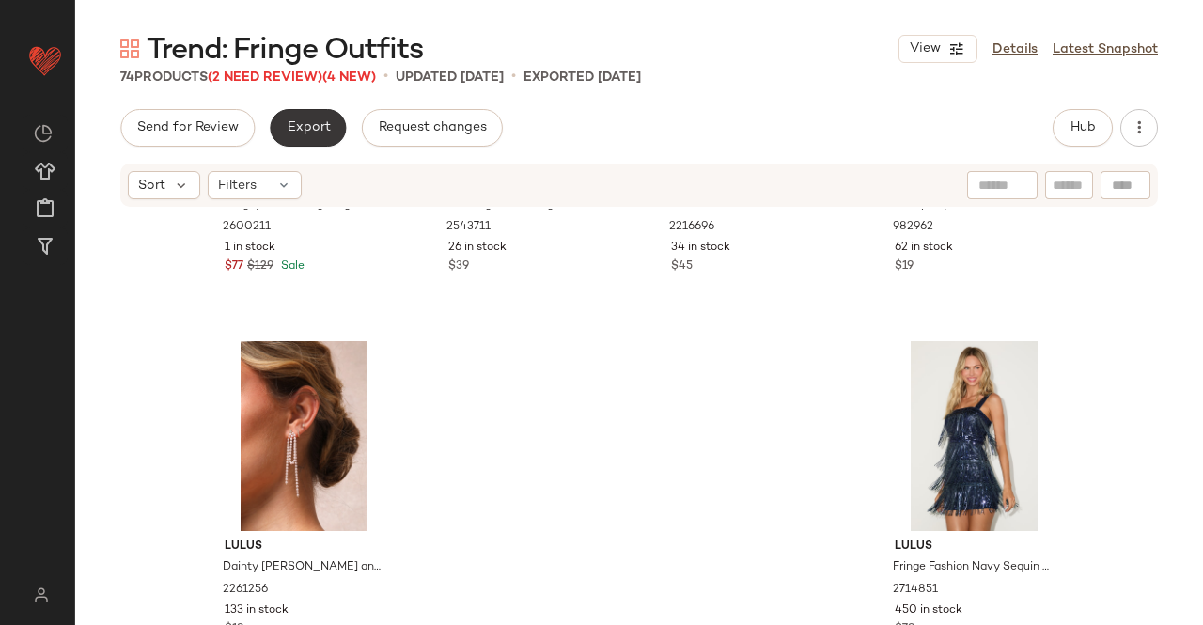
click at [307, 117] on button "Export" at bounding box center [308, 128] width 76 height 38
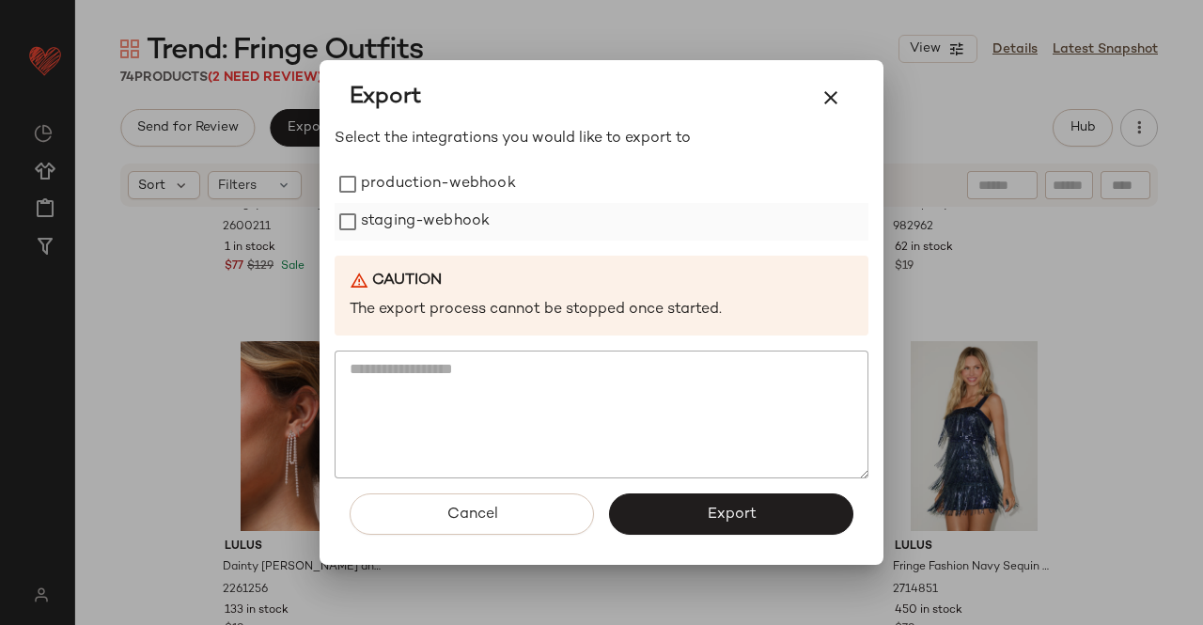
drag, startPoint x: 489, startPoint y: 171, endPoint x: 491, endPoint y: 207, distance: 35.8
click at [489, 177] on label "production-webhook" at bounding box center [438, 184] width 155 height 38
click at [479, 227] on label "staging-webhook" at bounding box center [425, 222] width 129 height 38
click at [661, 540] on div "Cancel Export" at bounding box center [602, 521] width 534 height 86
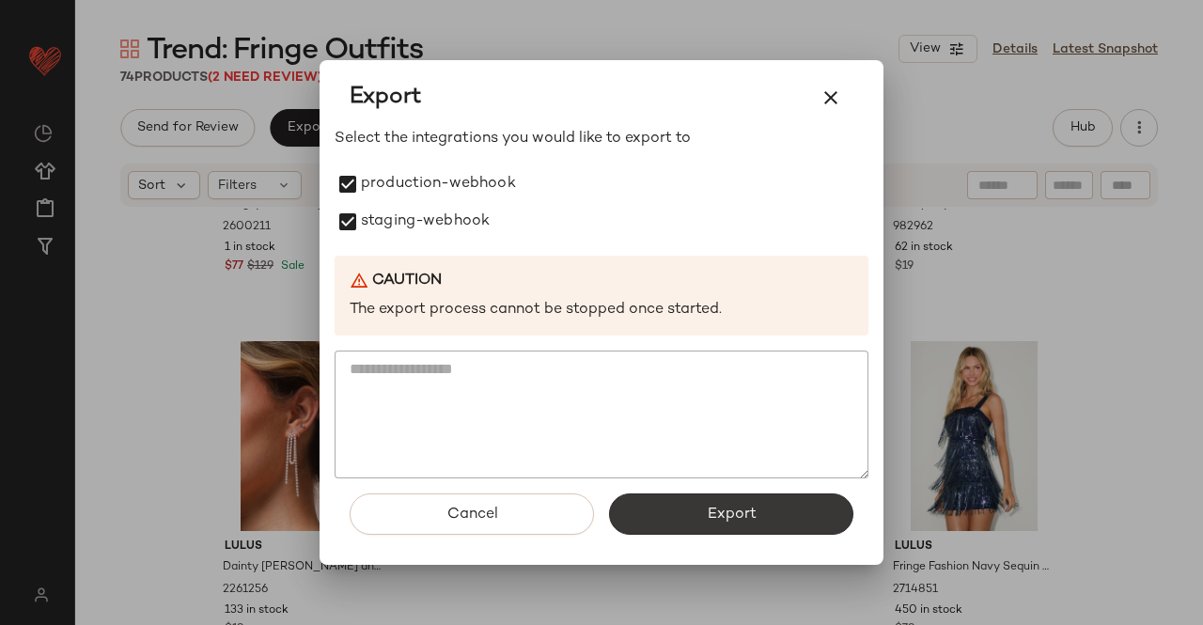
click at [667, 520] on button "Export" at bounding box center [731, 513] width 244 height 41
